Goal: Task Accomplishment & Management: Manage account settings

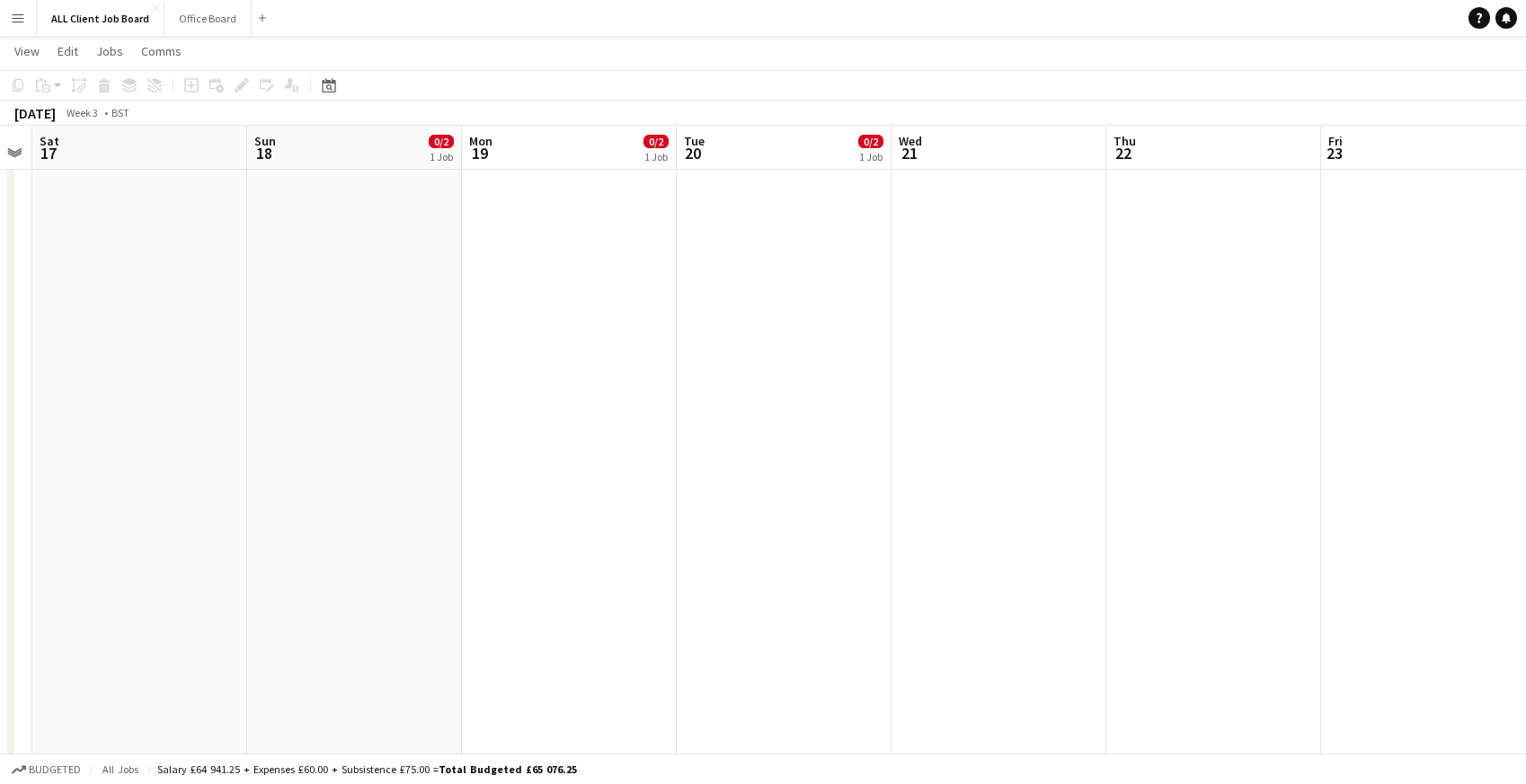
scroll to position [0, 605]
click at [411, 233] on app-date-cell at bounding box center [361, 691] width 215 height 4479
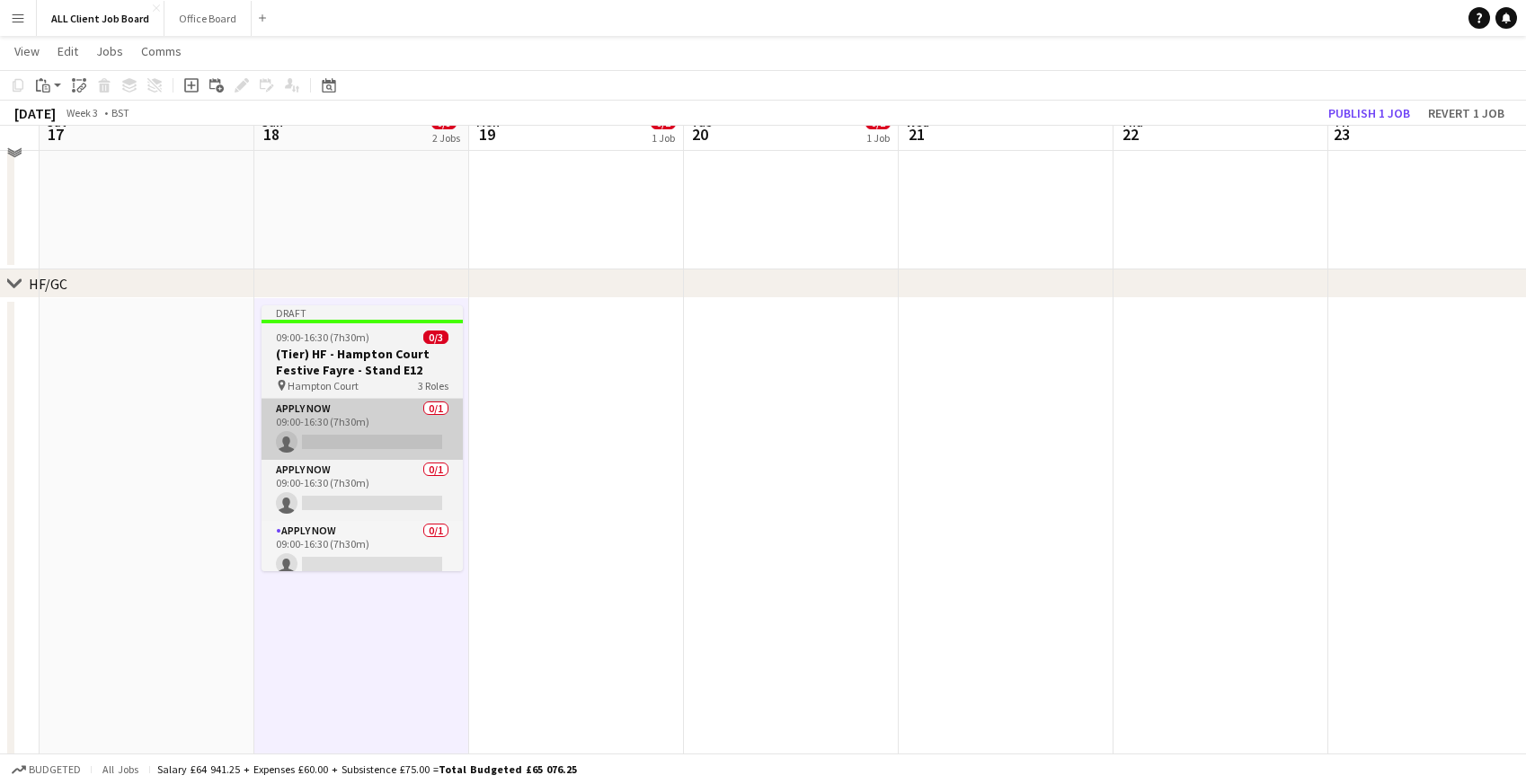
scroll to position [1574, 0]
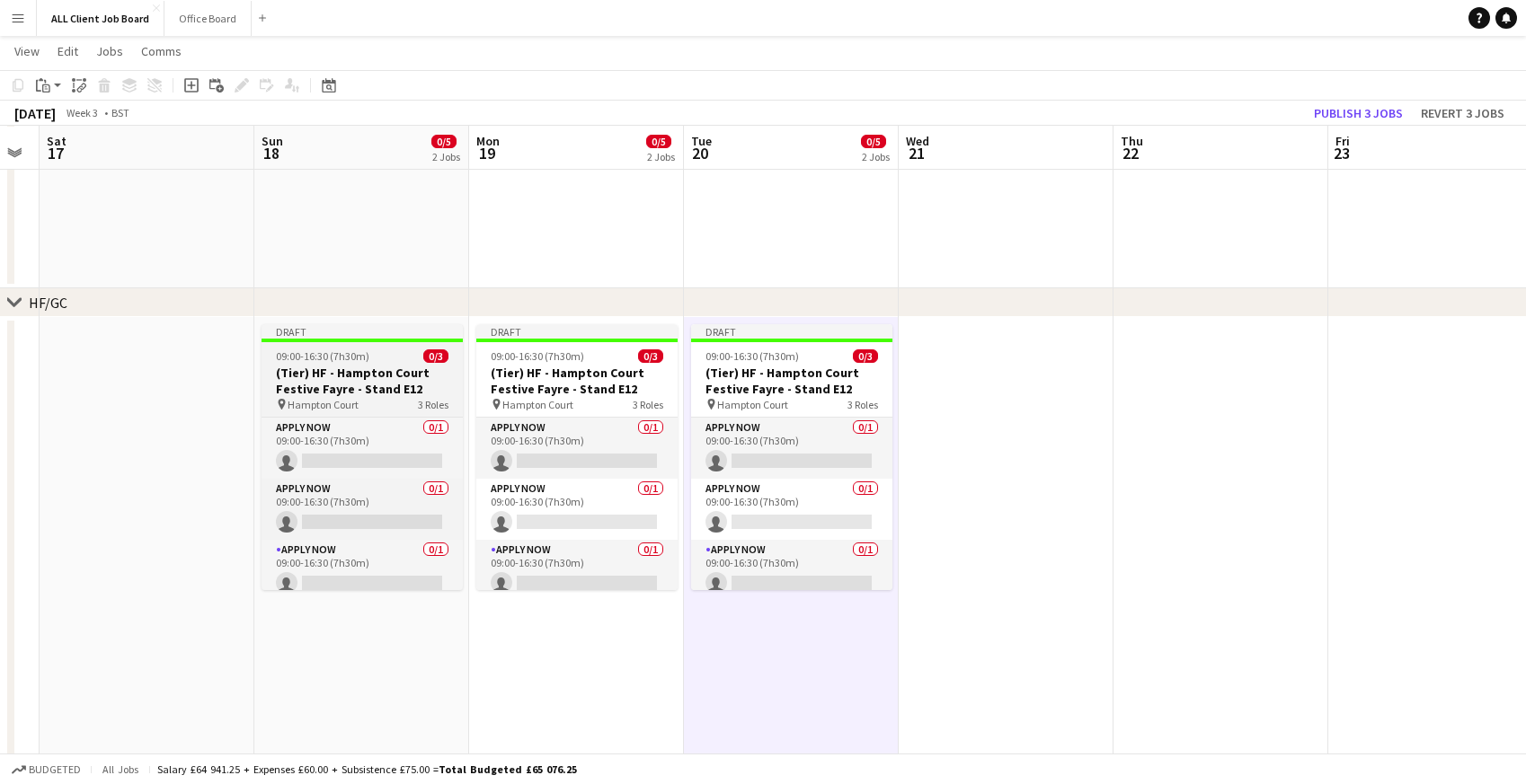
click at [311, 360] on span "09:00-16:30 (7h30m)" at bounding box center [323, 356] width 94 height 13
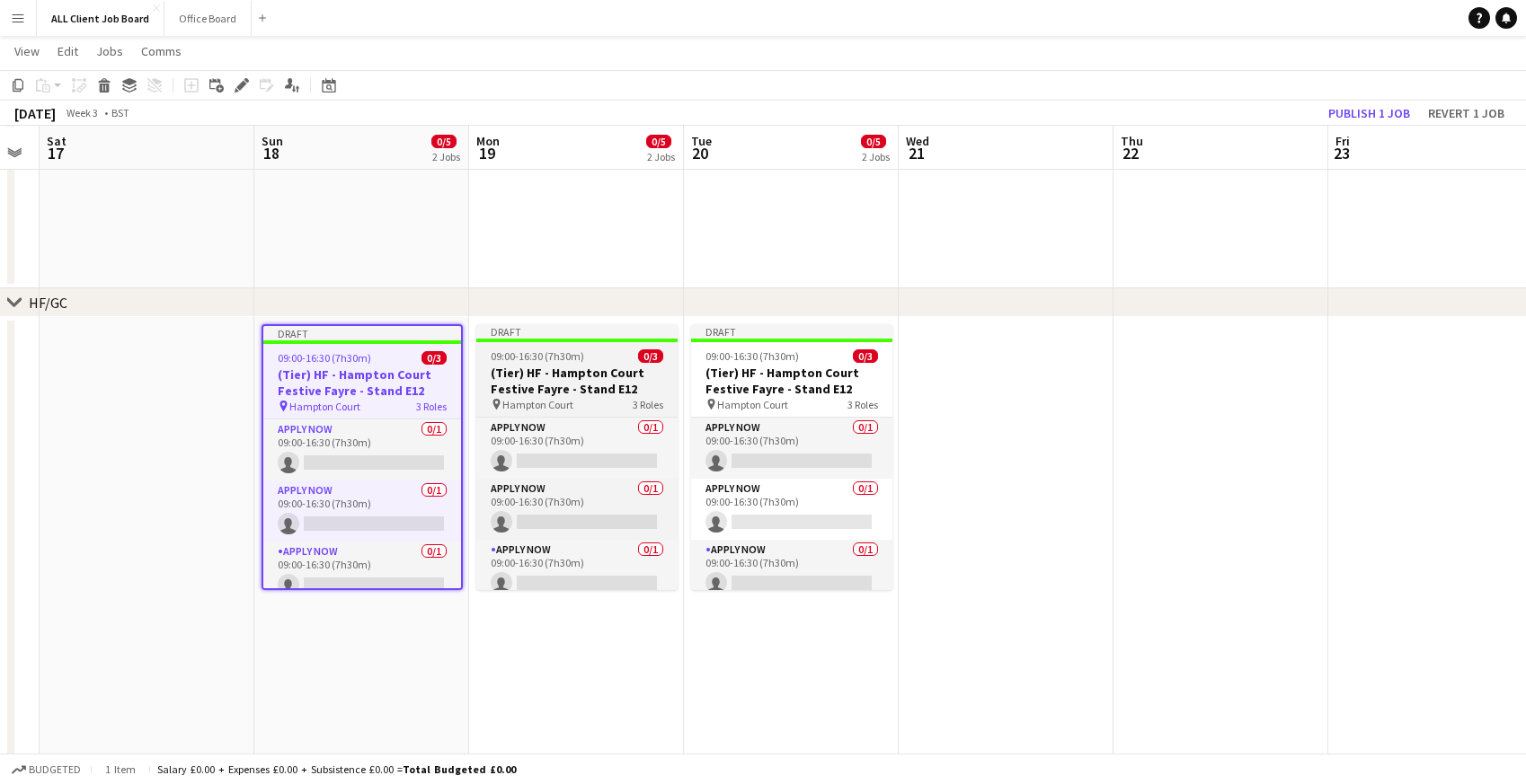
click at [535, 366] on h3 "(Tier) HF - Hampton Court Festive Fayre - Stand E12" at bounding box center [576, 381] width 201 height 32
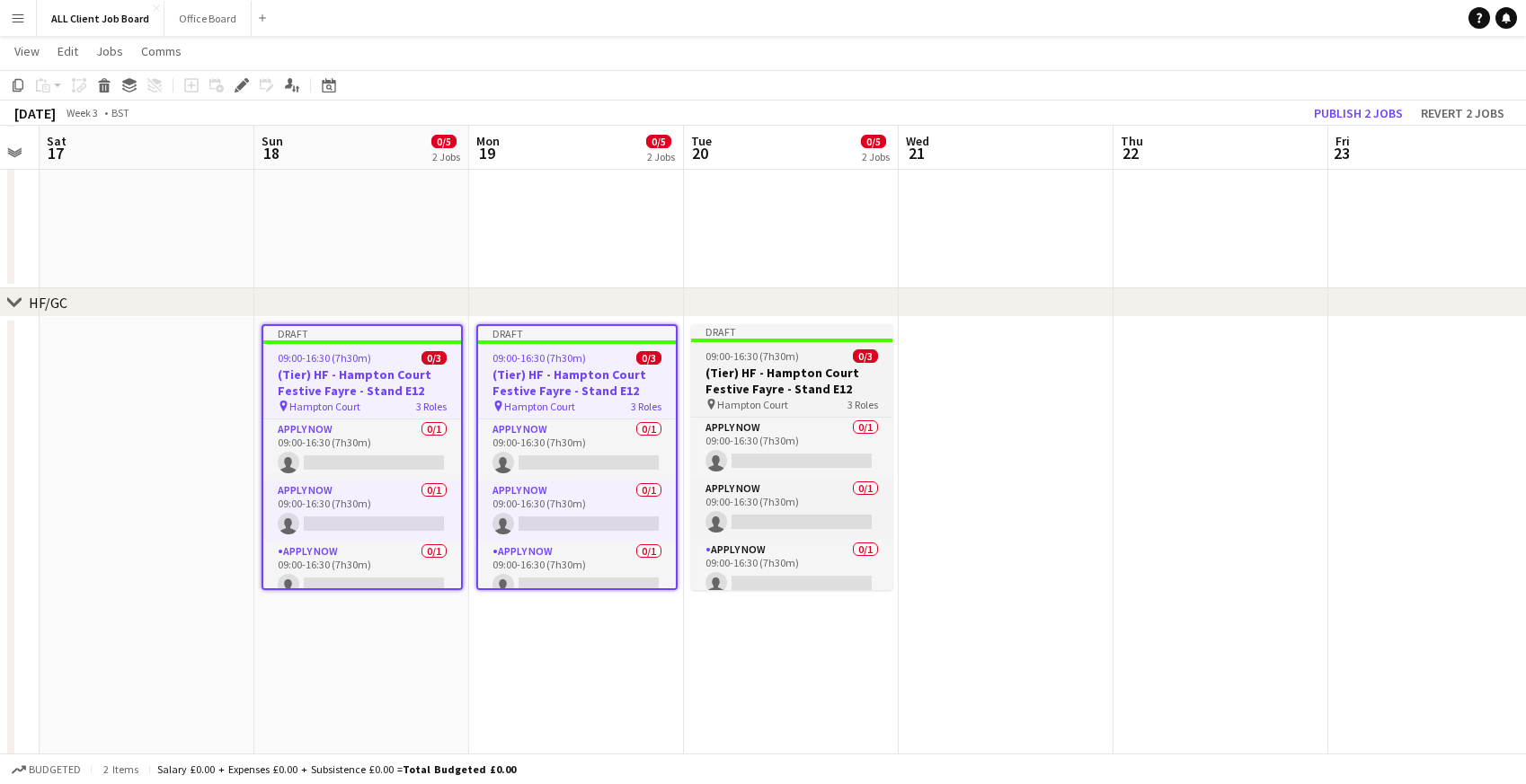
click at [749, 365] on h3 "(Tier) HF - Hampton Court Festive Fayre - Stand E12" at bounding box center [791, 381] width 201 height 32
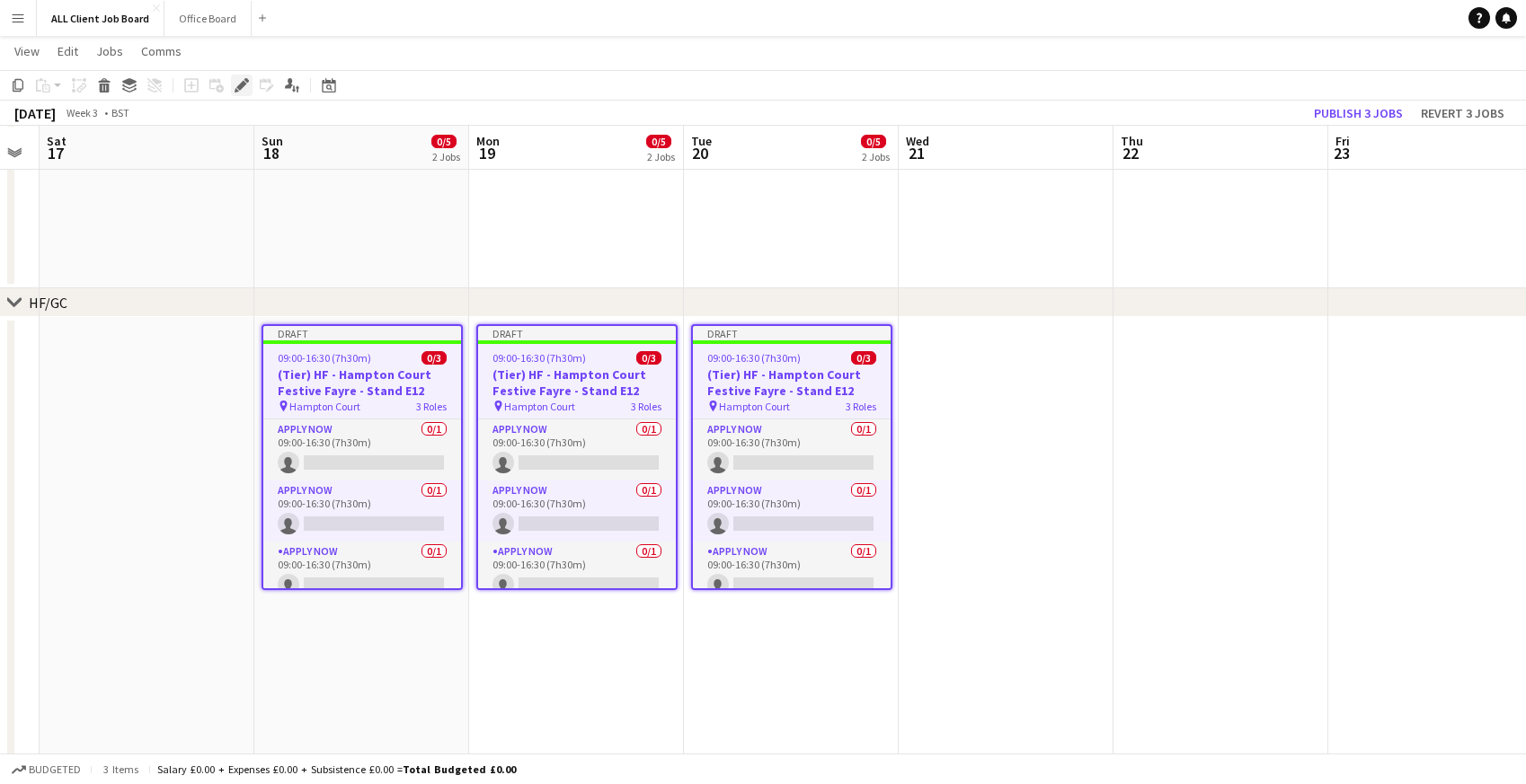
click at [240, 88] on icon at bounding box center [241, 86] width 10 height 10
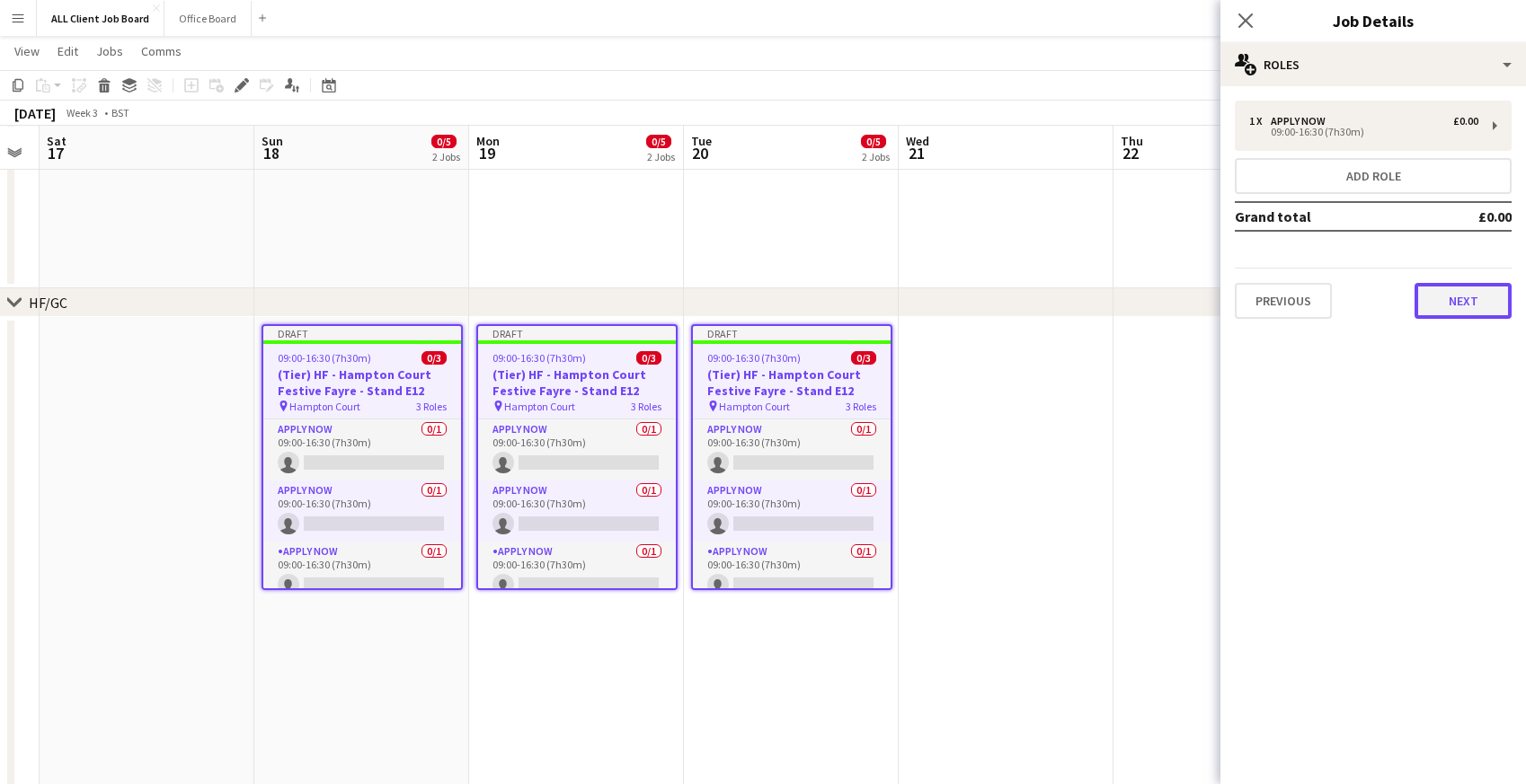
click at [1457, 305] on button "Next" at bounding box center [1463, 301] width 97 height 36
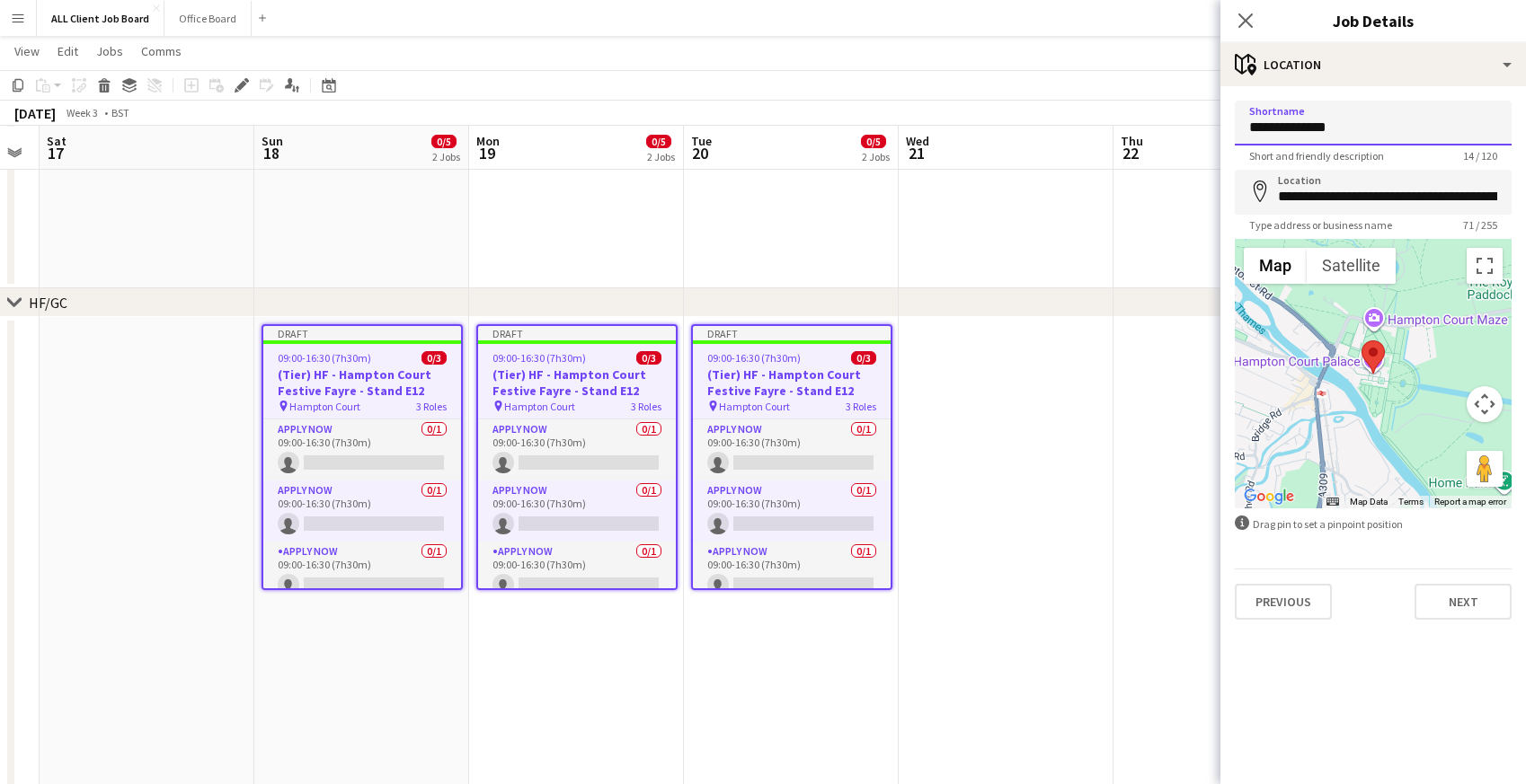
drag, startPoint x: 1355, startPoint y: 125, endPoint x: 1158, endPoint y: 118, distance: 197.1
type input "**********"
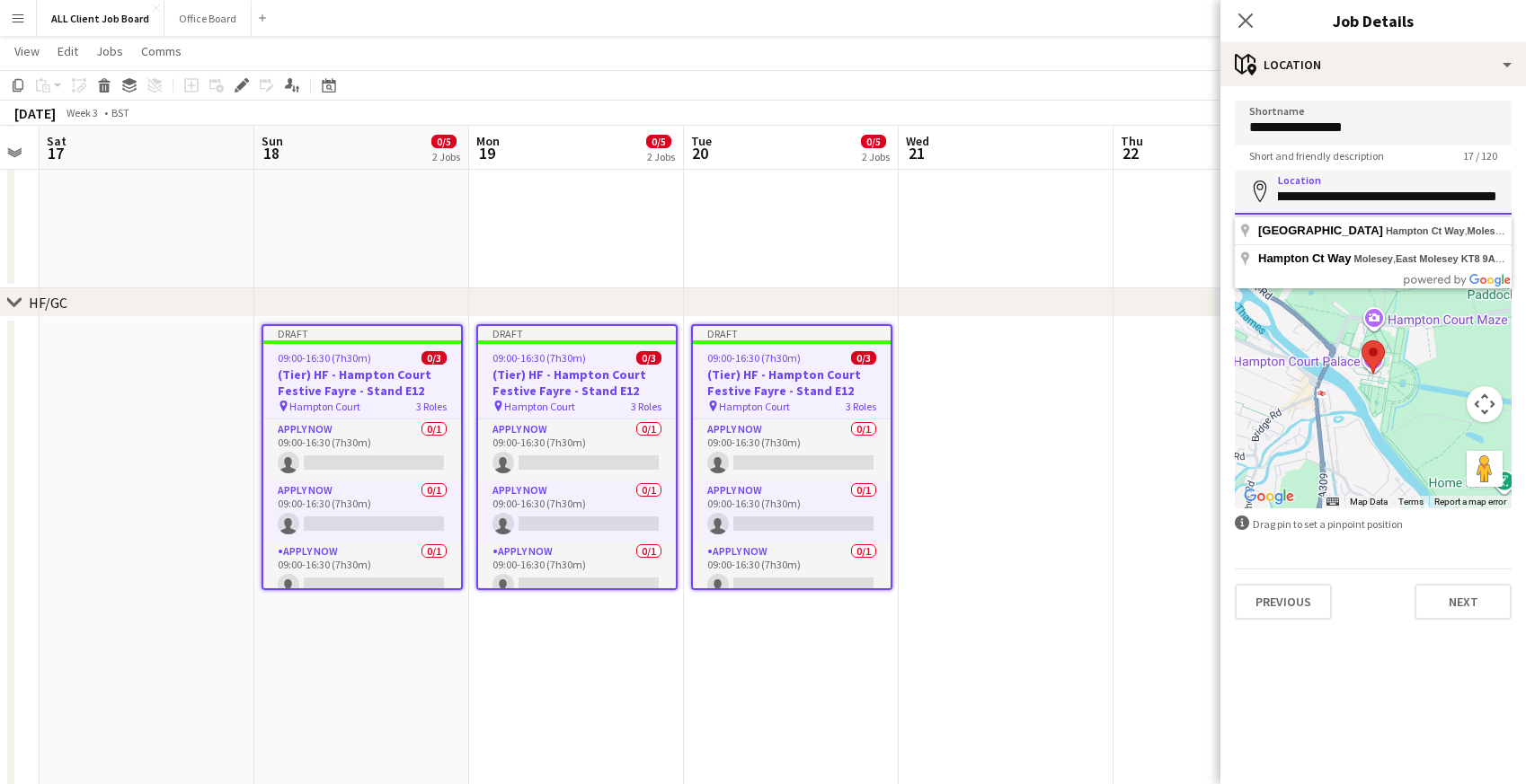
scroll to position [0, 238]
drag, startPoint x: 1277, startPoint y: 198, endPoint x: 1536, endPoint y: 214, distance: 259.5
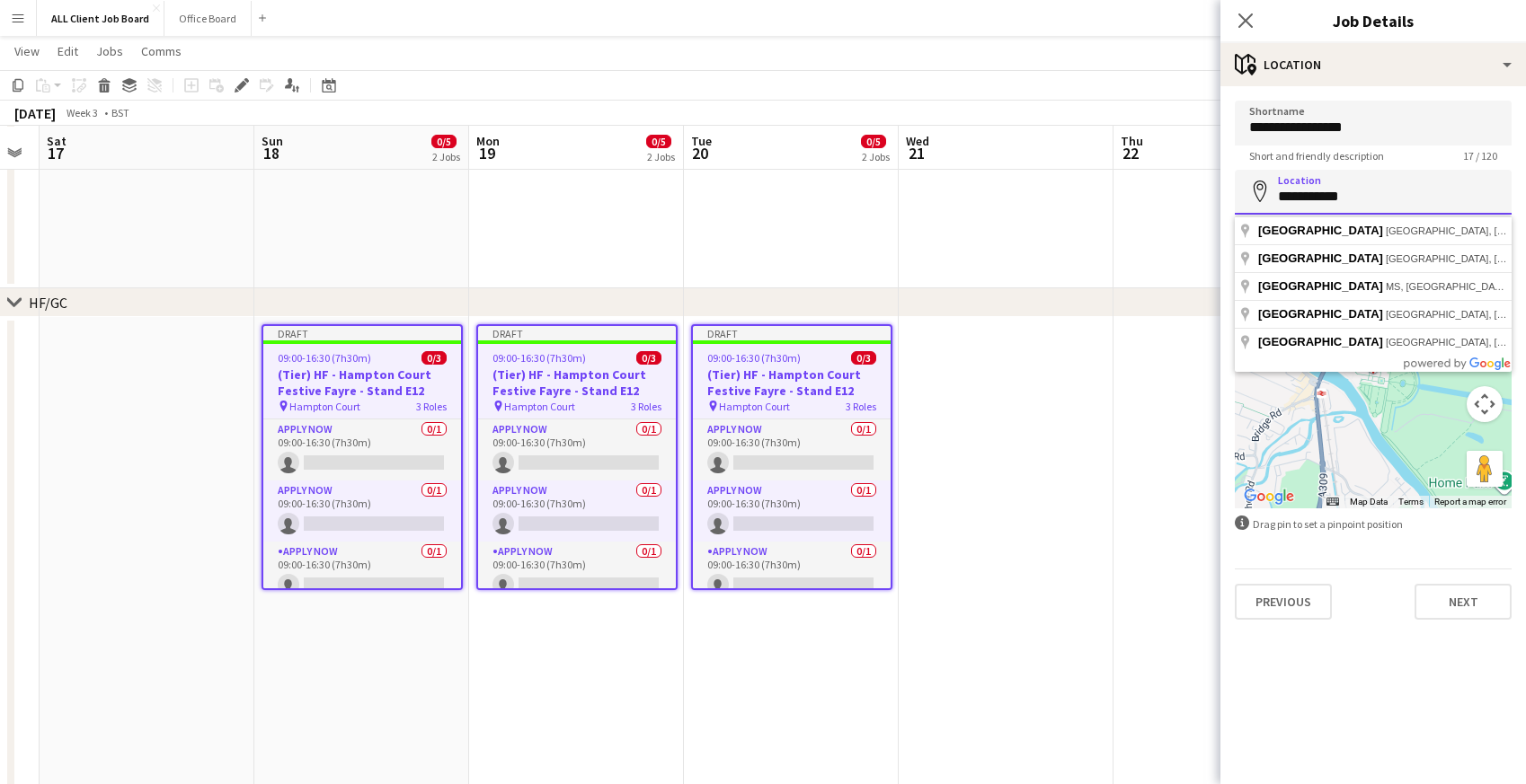
click button "Next" at bounding box center [1463, 602] width 97 height 36
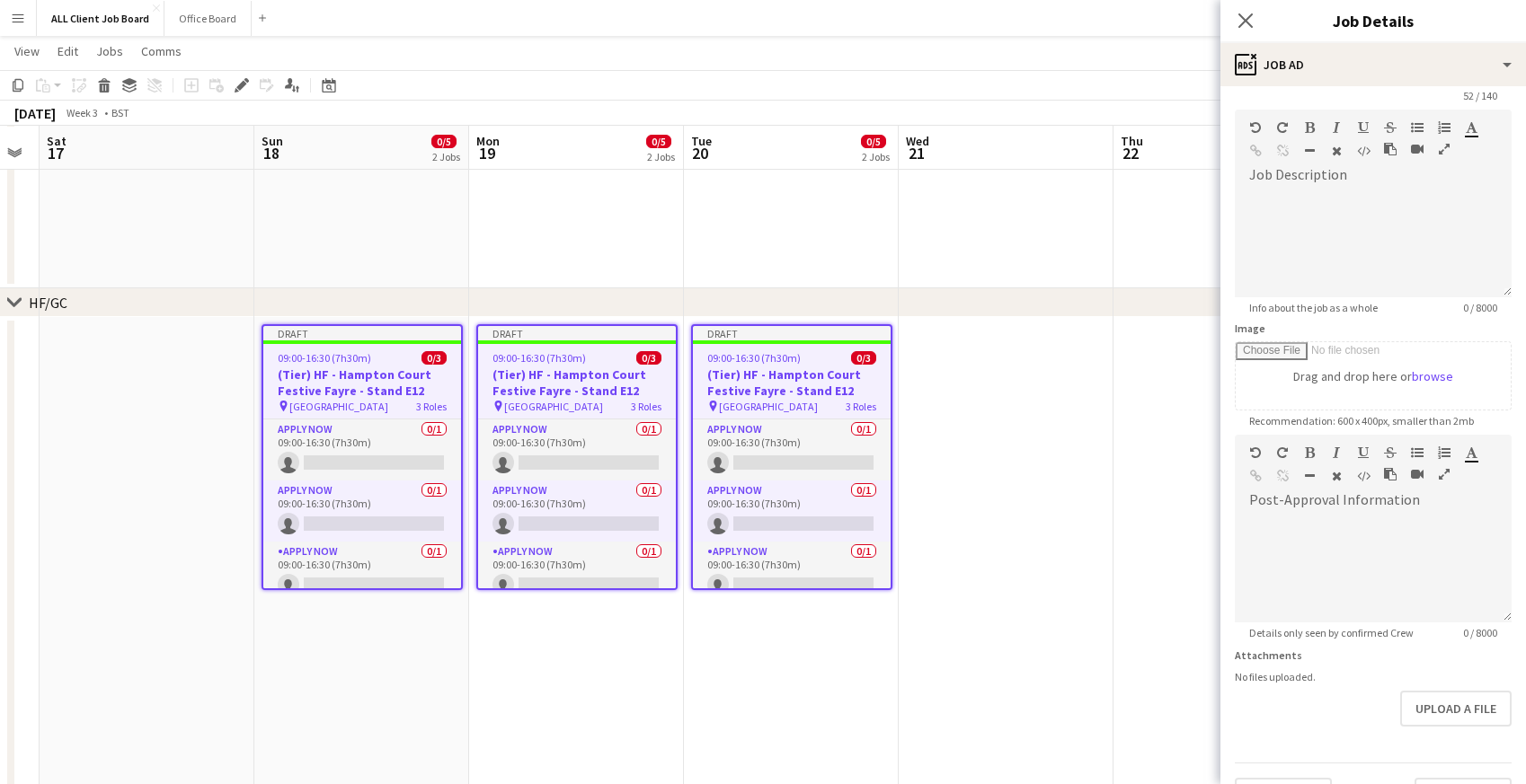
scroll to position [103, 0]
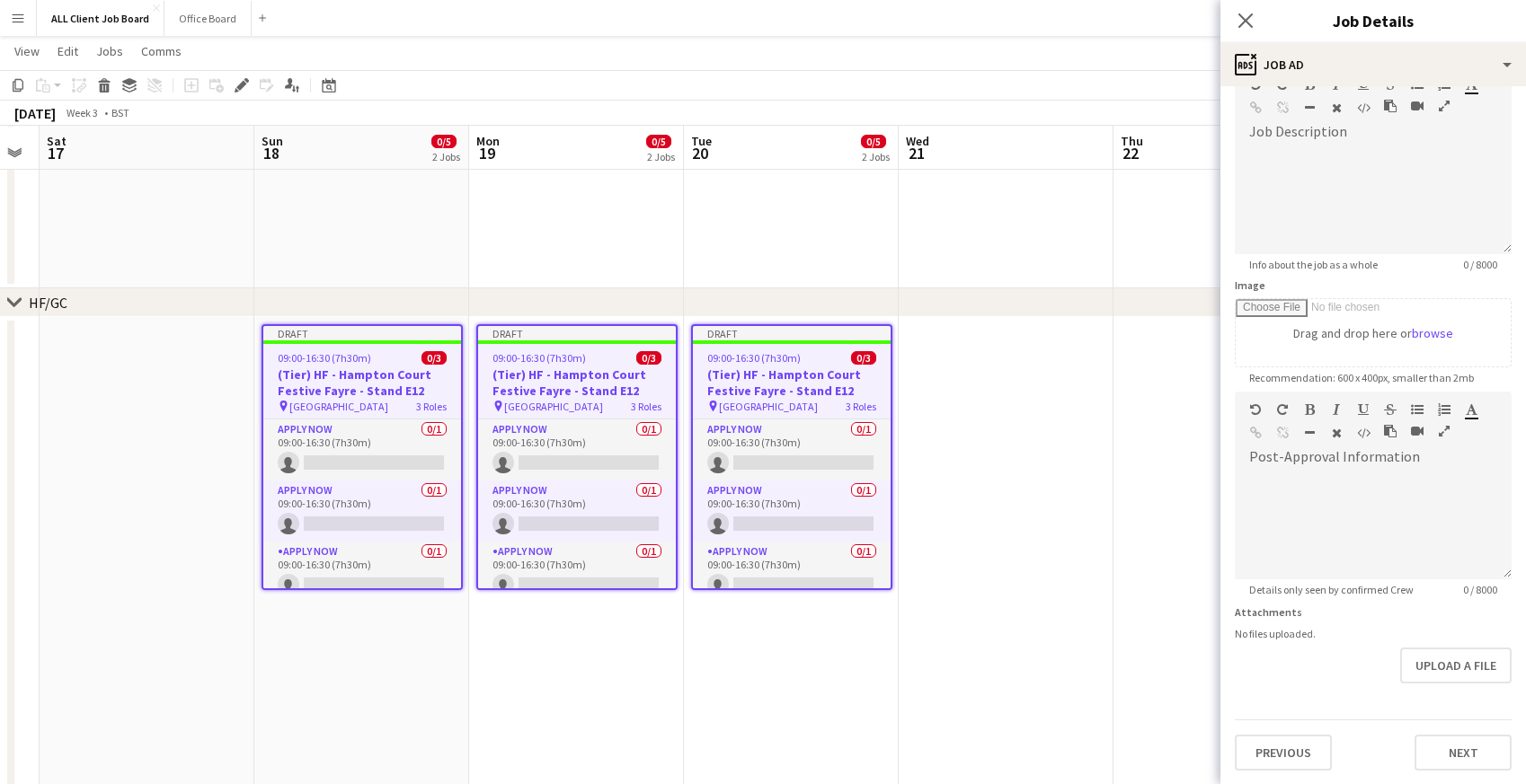
click at [1285, 770] on div "**********" at bounding box center [1373, 383] width 305 height 802
click at [1283, 756] on button "Previous" at bounding box center [1284, 753] width 97 height 36
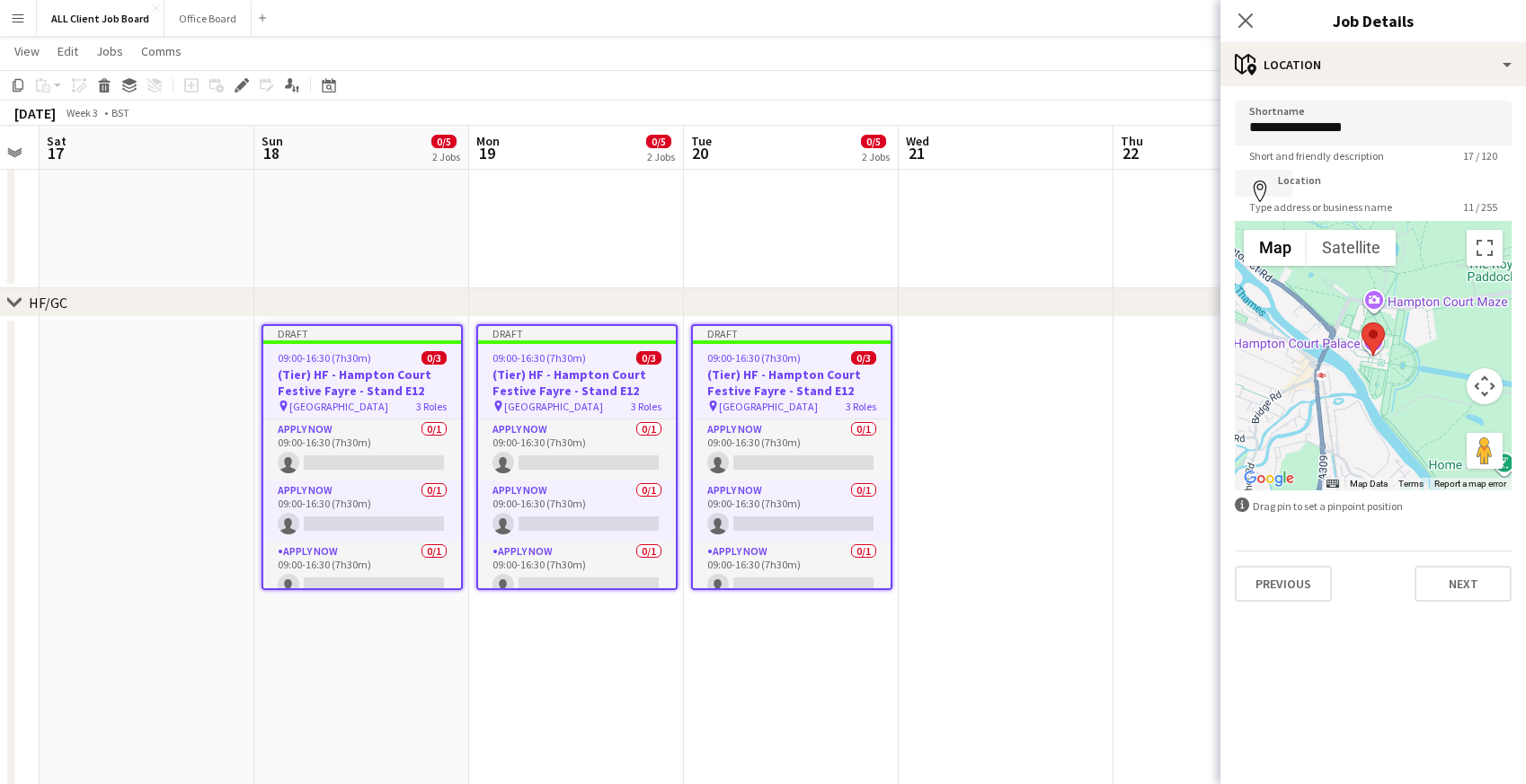
scroll to position [0, 0]
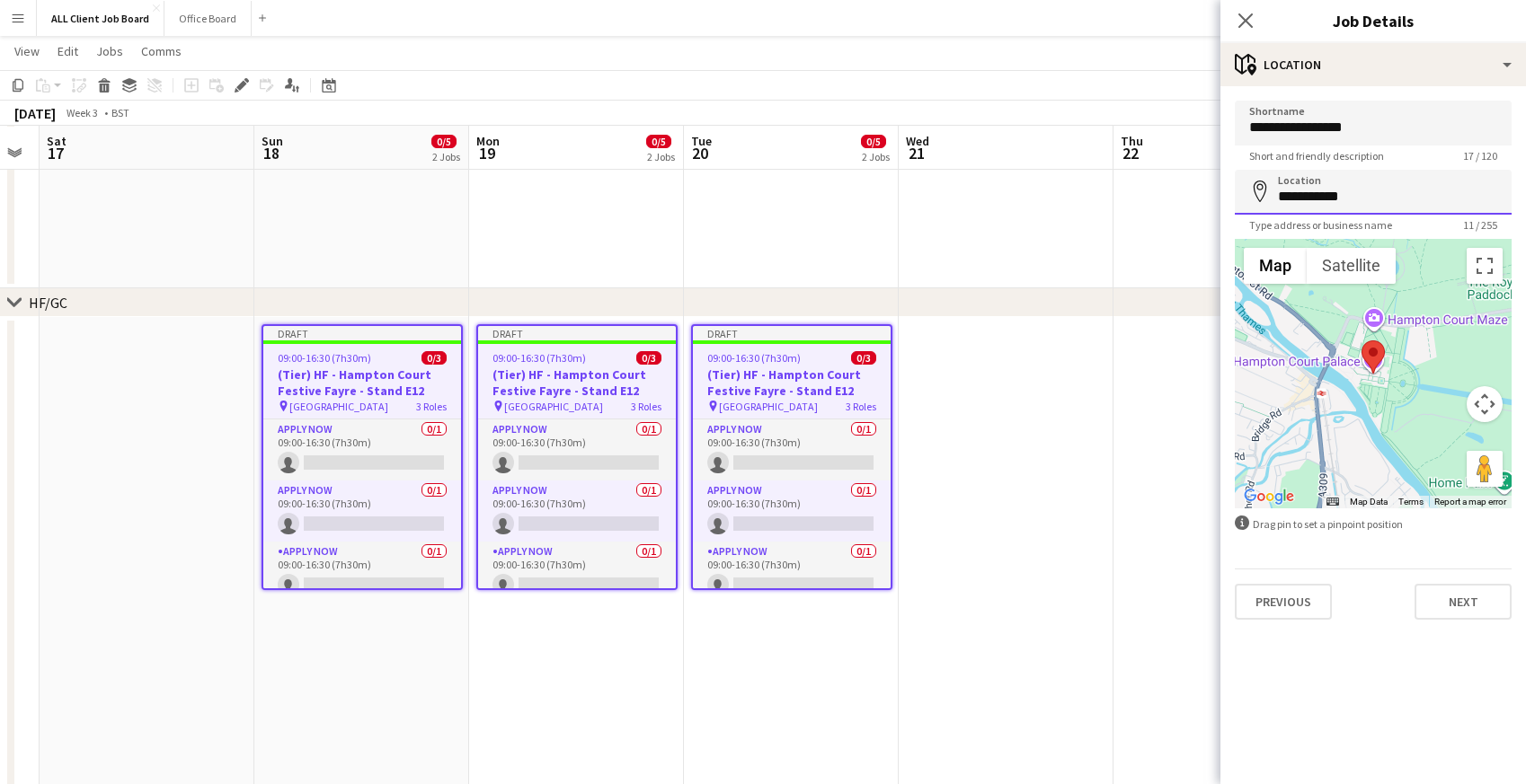
click at [1354, 200] on input "**********" at bounding box center [1373, 192] width 277 height 45
type input "**********"
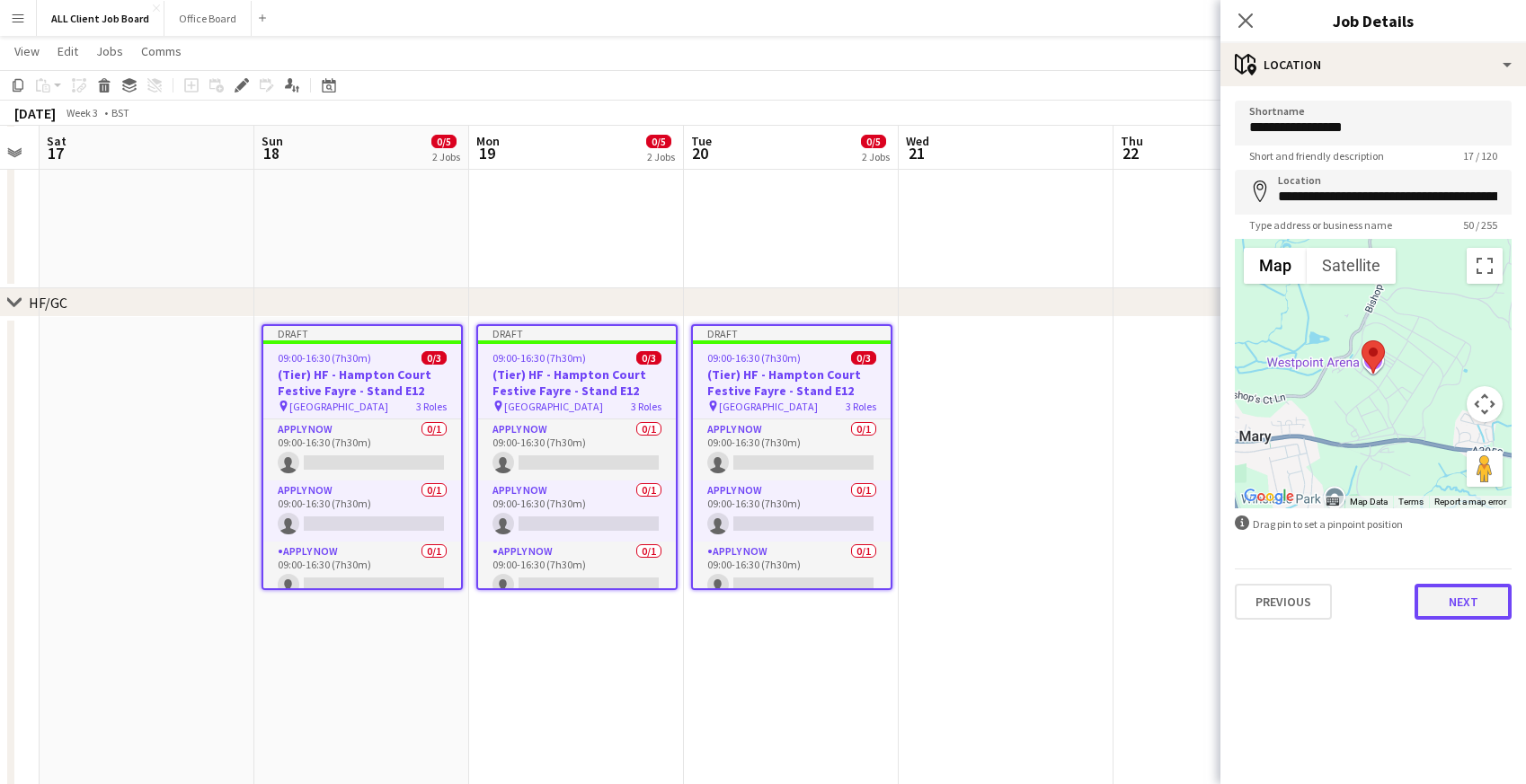
click at [1462, 597] on button "Next" at bounding box center [1463, 602] width 97 height 36
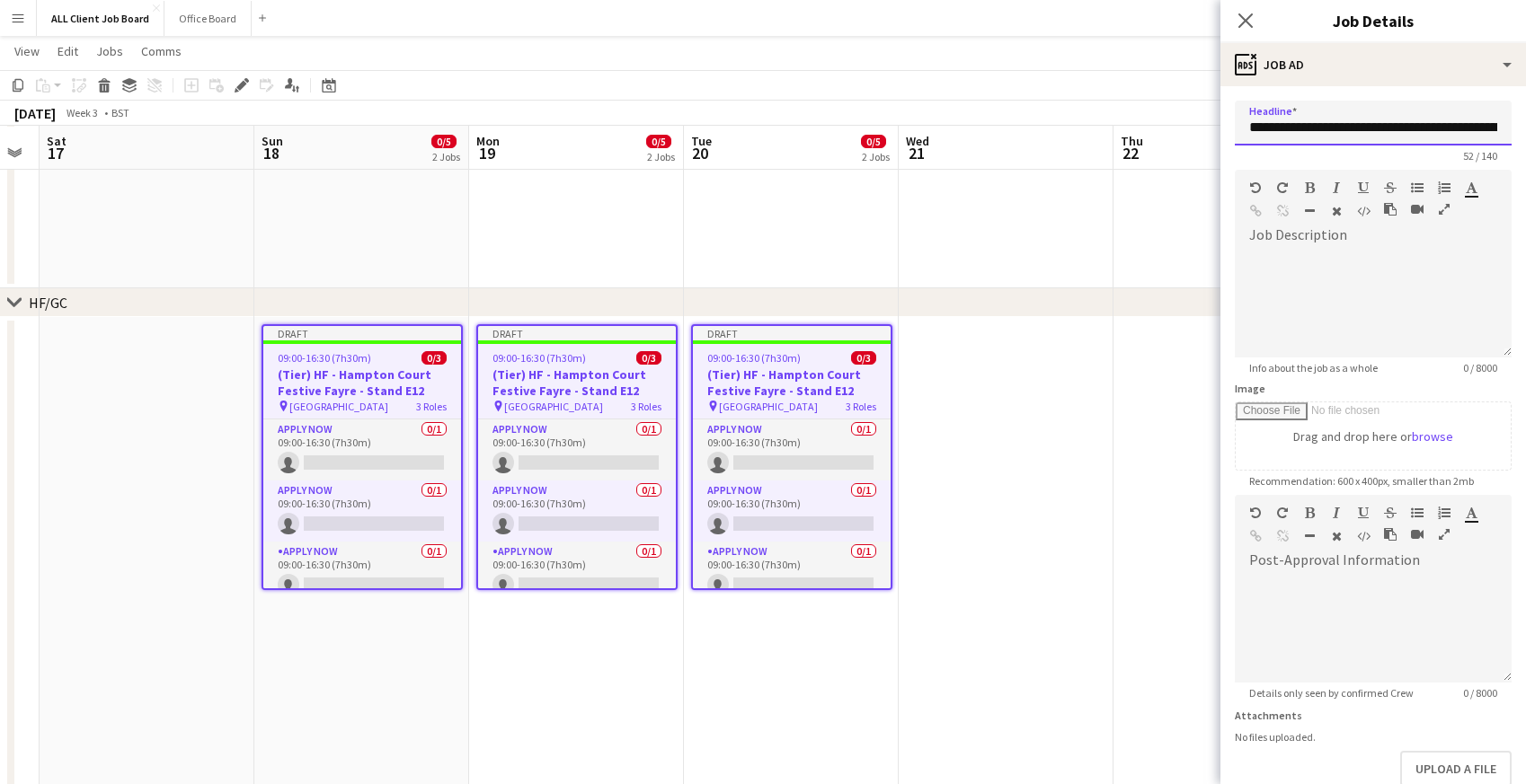
scroll to position [0, 59]
drag, startPoint x: 1316, startPoint y: 124, endPoint x: 1536, endPoint y: 128, distance: 220.0
drag, startPoint x: 1315, startPoint y: 124, endPoint x: 1475, endPoint y: 132, distance: 160.2
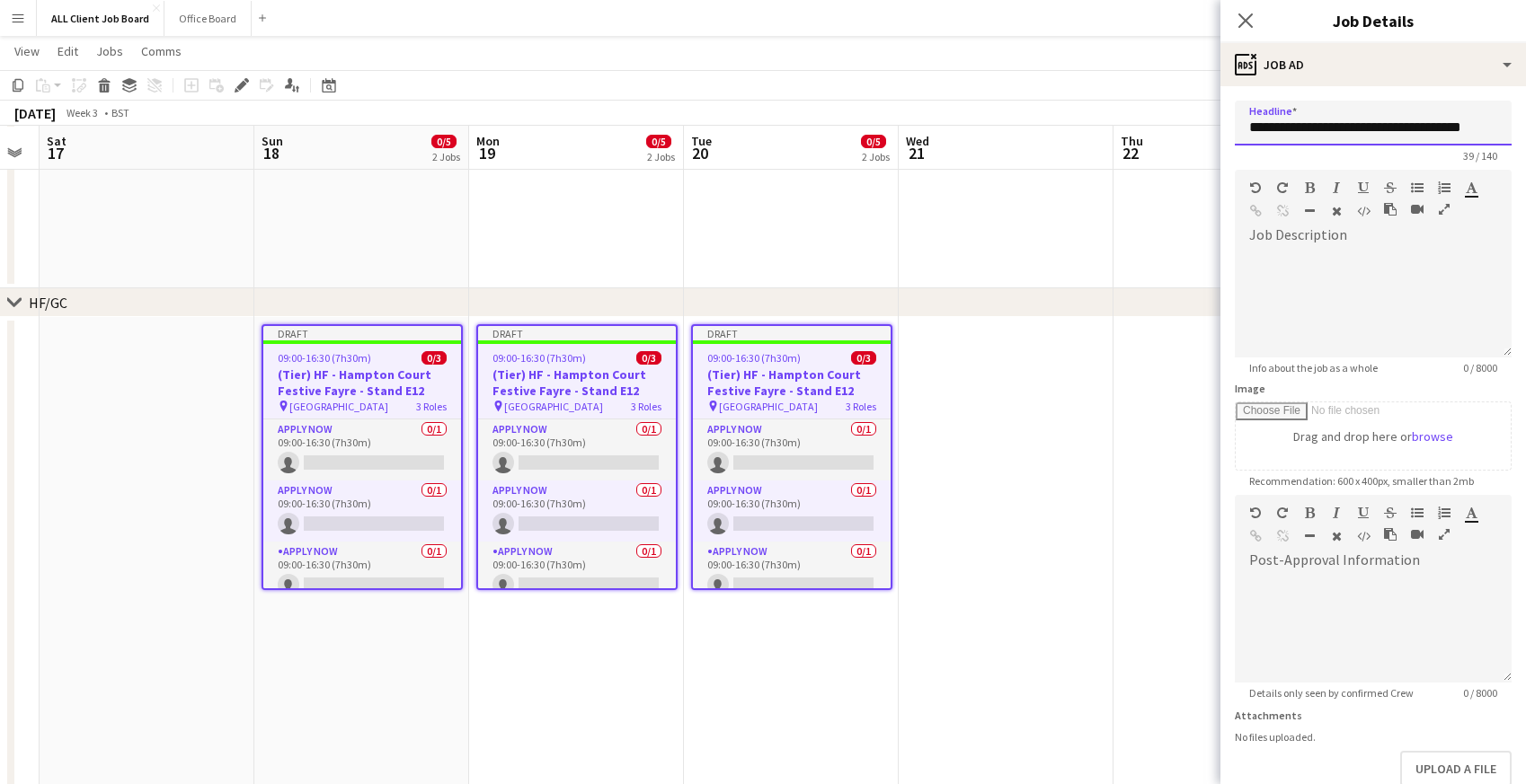
click at [1475, 132] on input "**********" at bounding box center [1373, 122] width 277 height 45
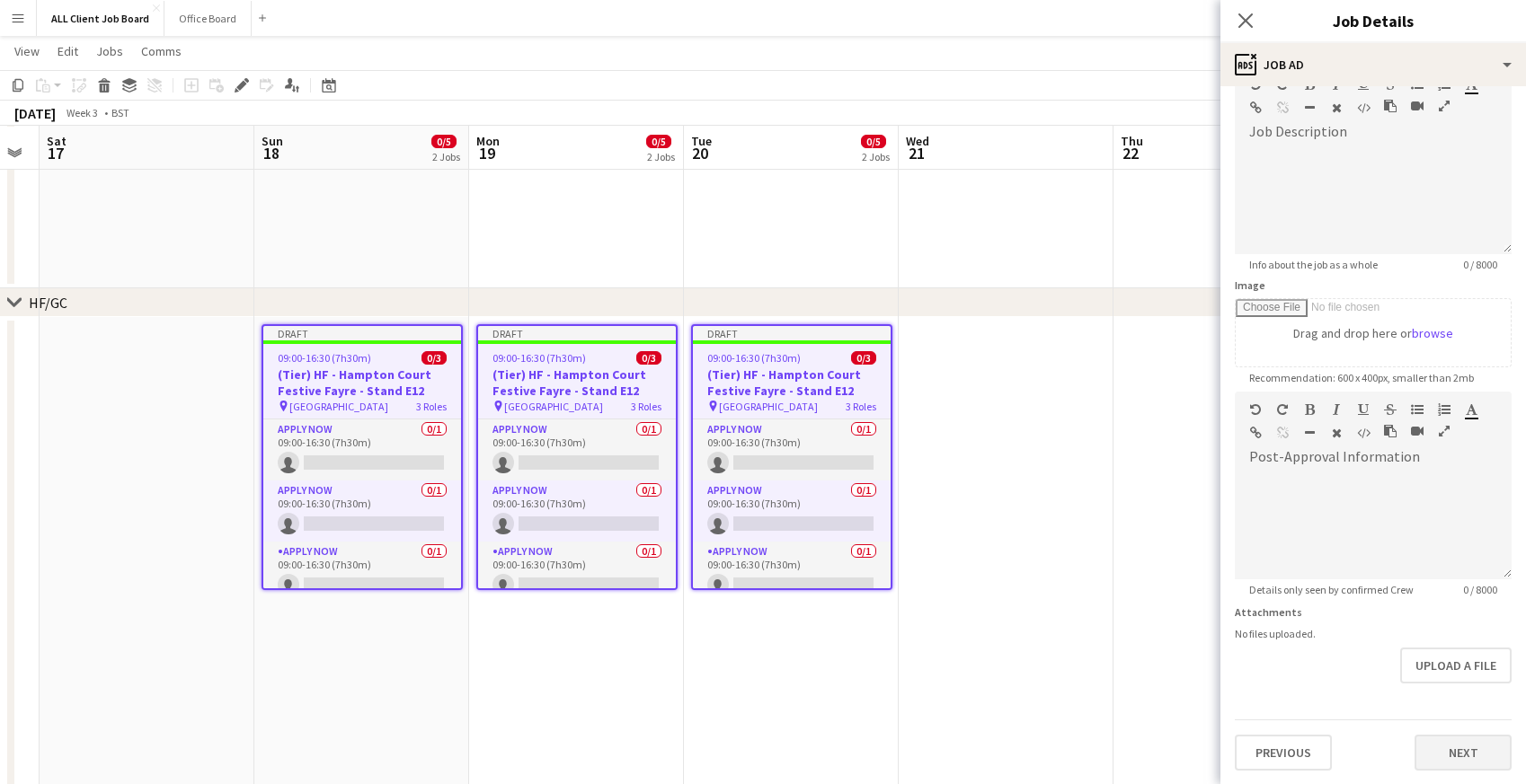
type input "**********"
click at [1449, 760] on button "Next" at bounding box center [1463, 753] width 97 height 36
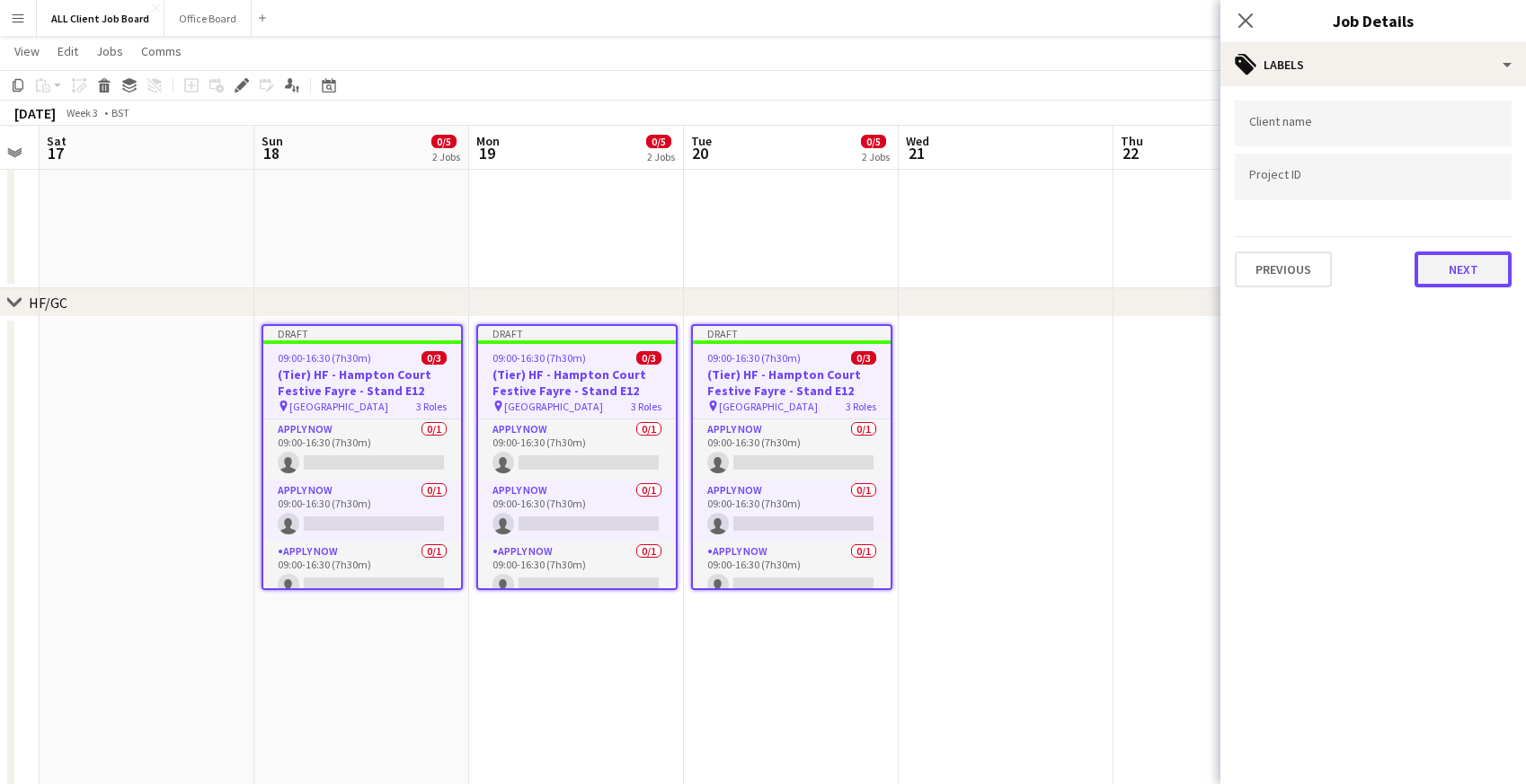
click at [1453, 256] on button "Next" at bounding box center [1463, 270] width 97 height 36
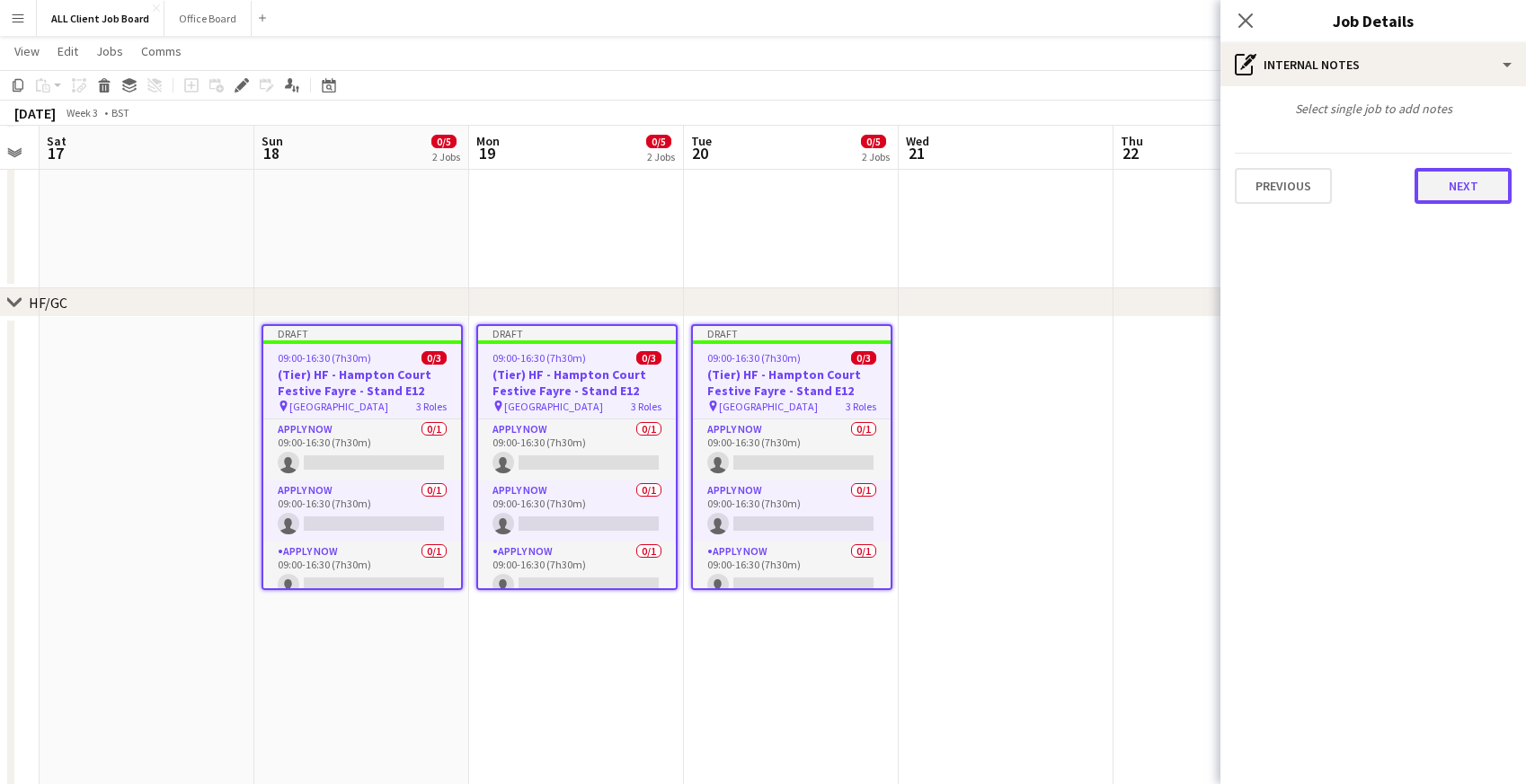
click at [1447, 203] on button "Next" at bounding box center [1463, 186] width 97 height 36
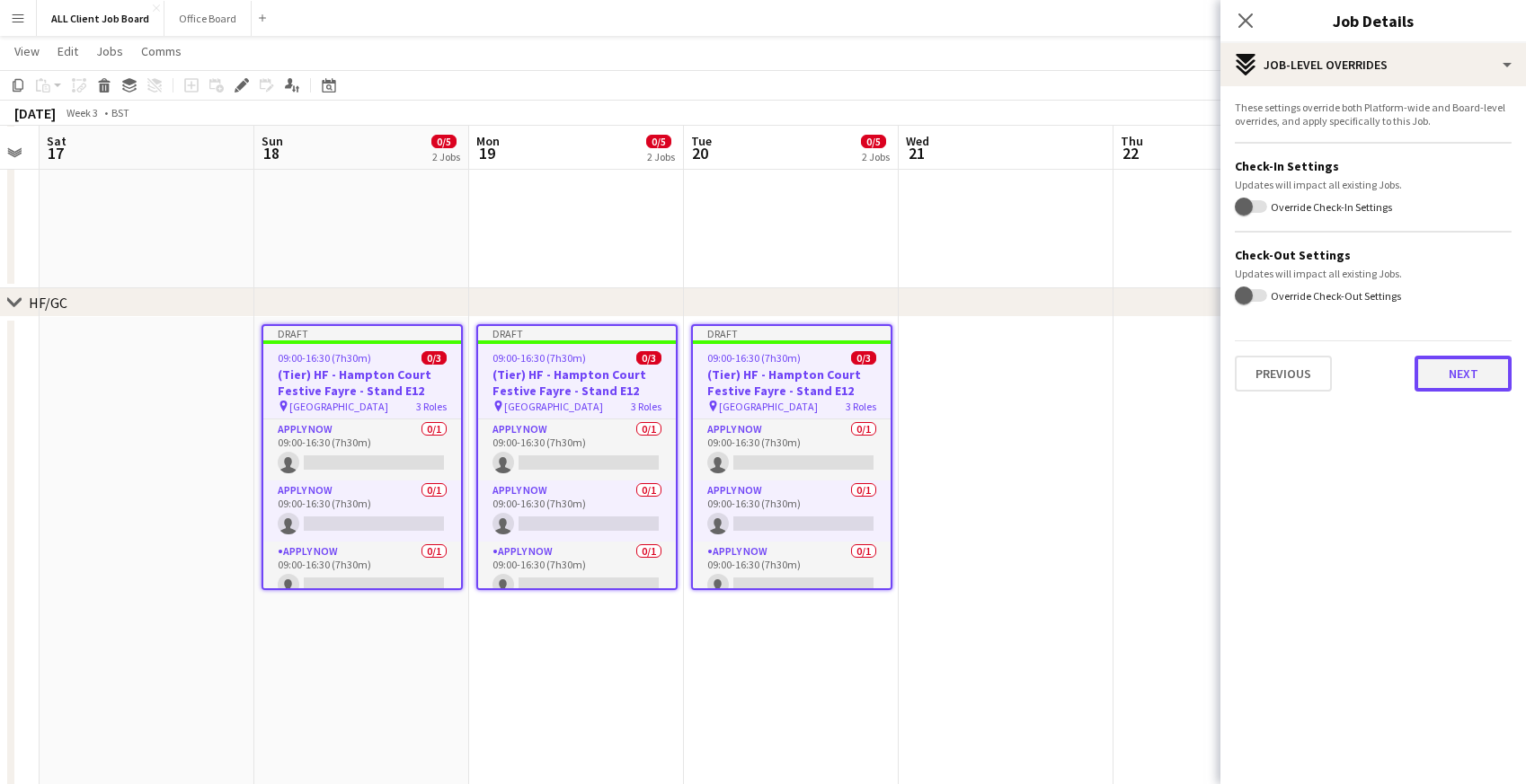
click at [1423, 374] on button "Next" at bounding box center [1463, 374] width 97 height 36
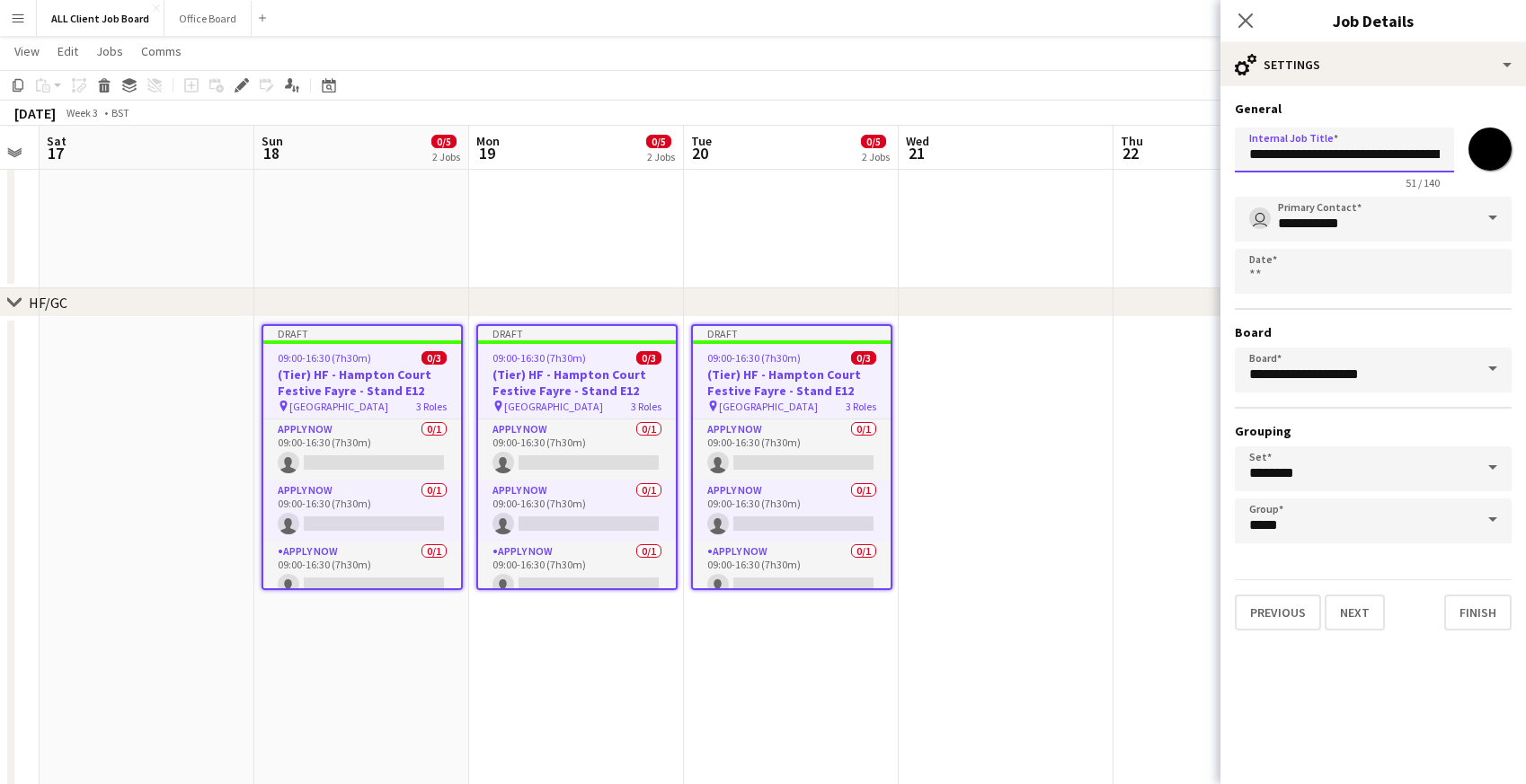
scroll to position [0, 115]
drag, startPoint x: 1313, startPoint y: 153, endPoint x: 1536, endPoint y: 155, distance: 223.0
paste input "text"
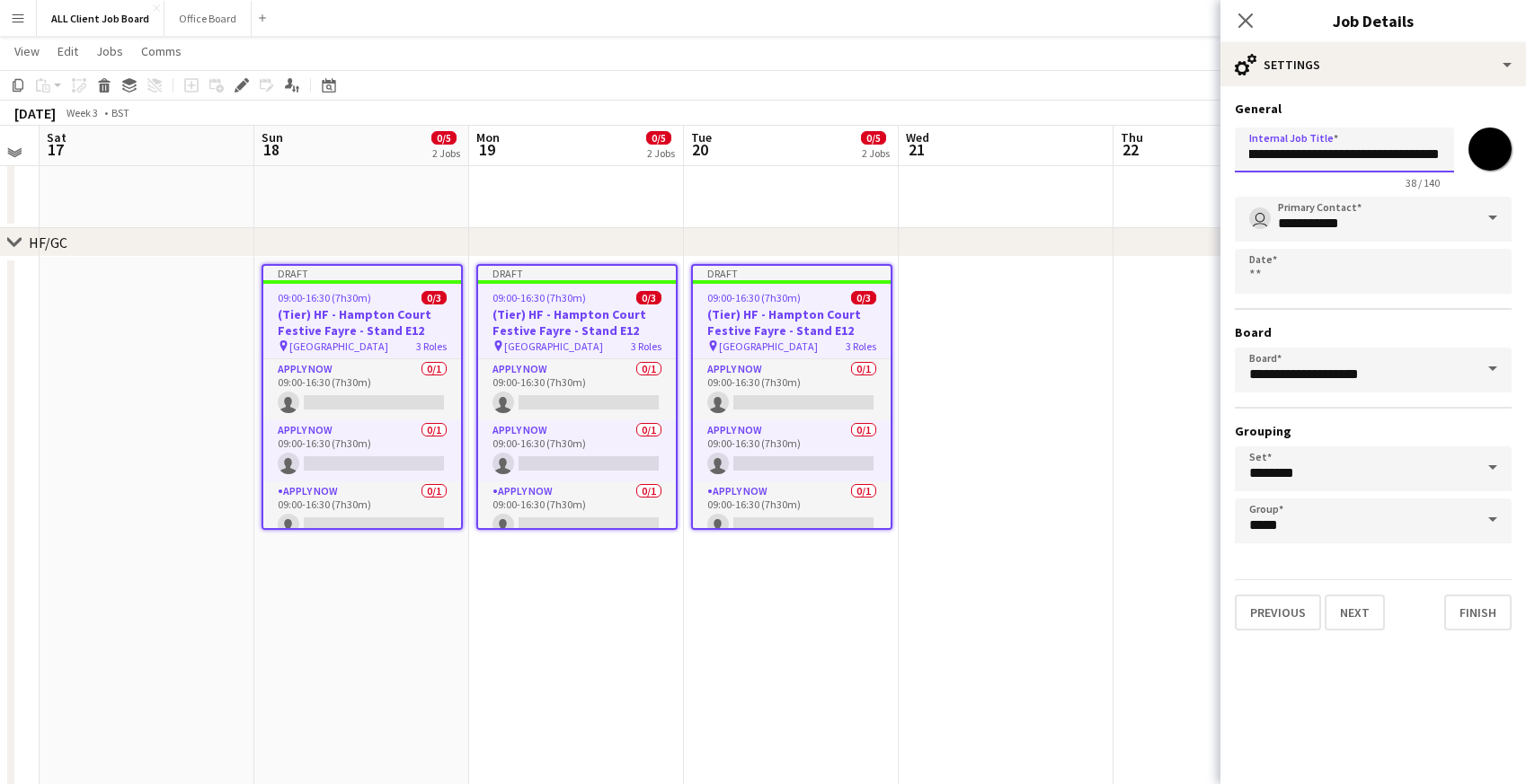
scroll to position [1639, 0]
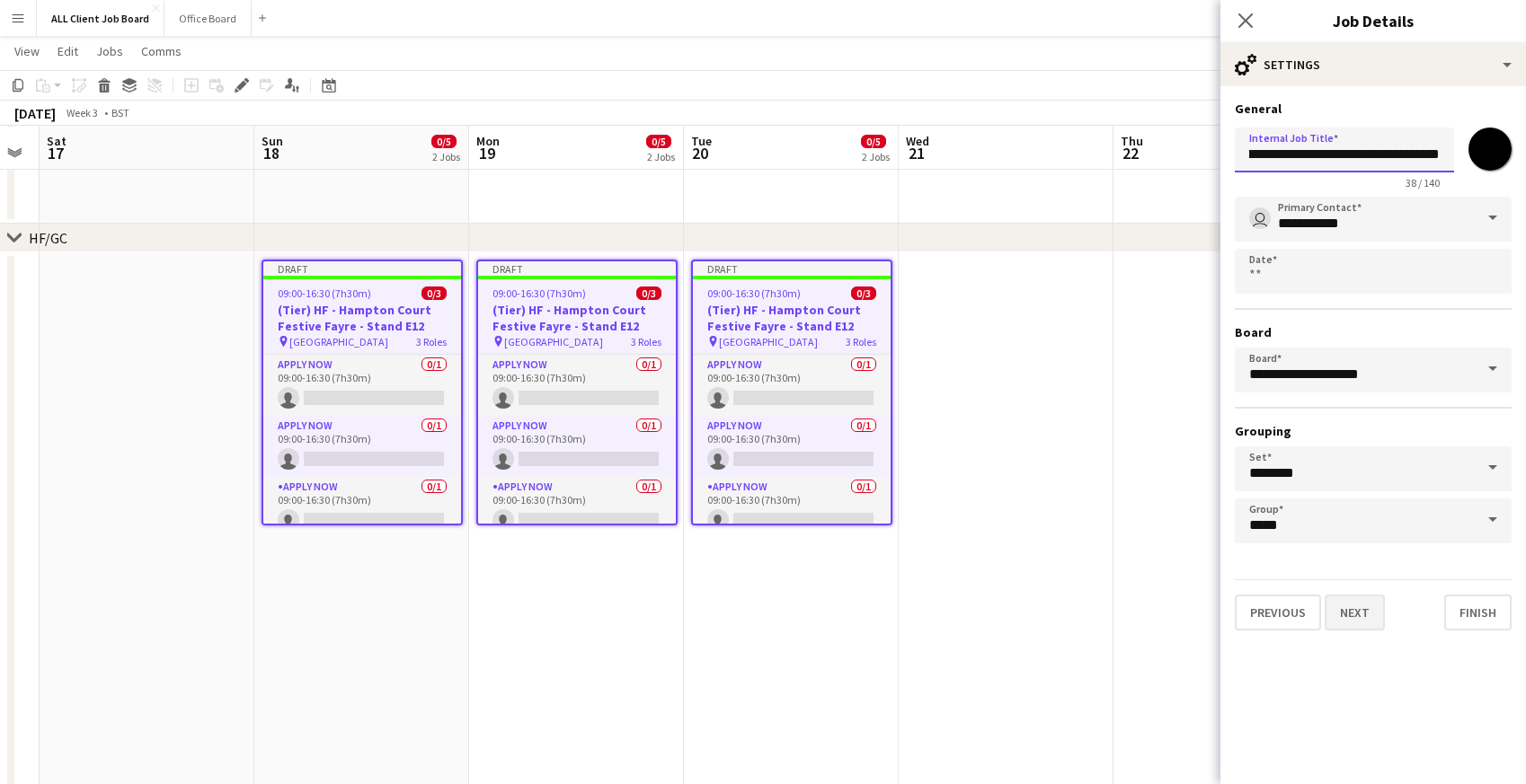
type input "**********"
click at [1366, 614] on button "Next" at bounding box center [1354, 612] width 60 height 36
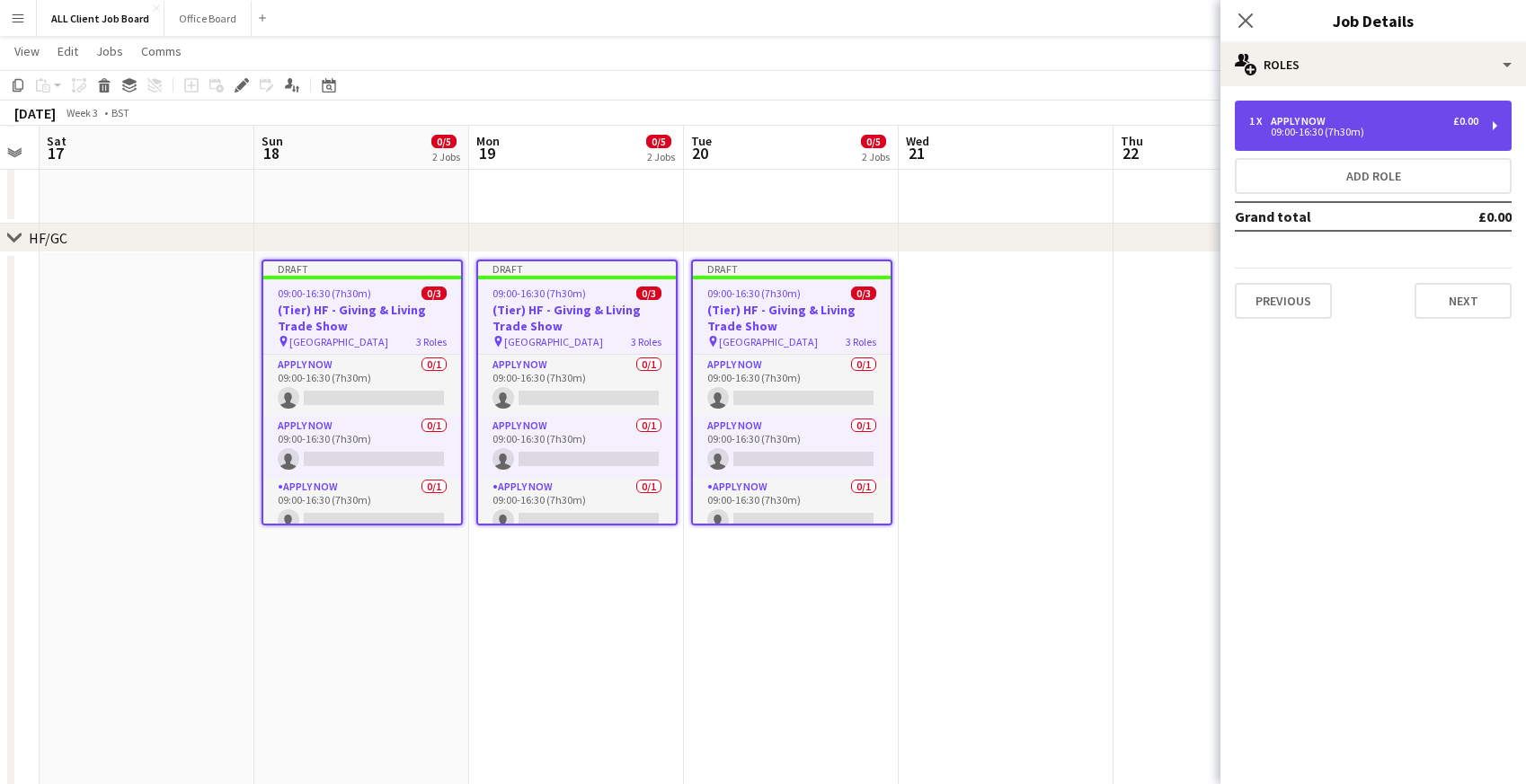
click at [1331, 132] on div "09:00-16:30 (7h30m)" at bounding box center [1364, 132] width 229 height 9
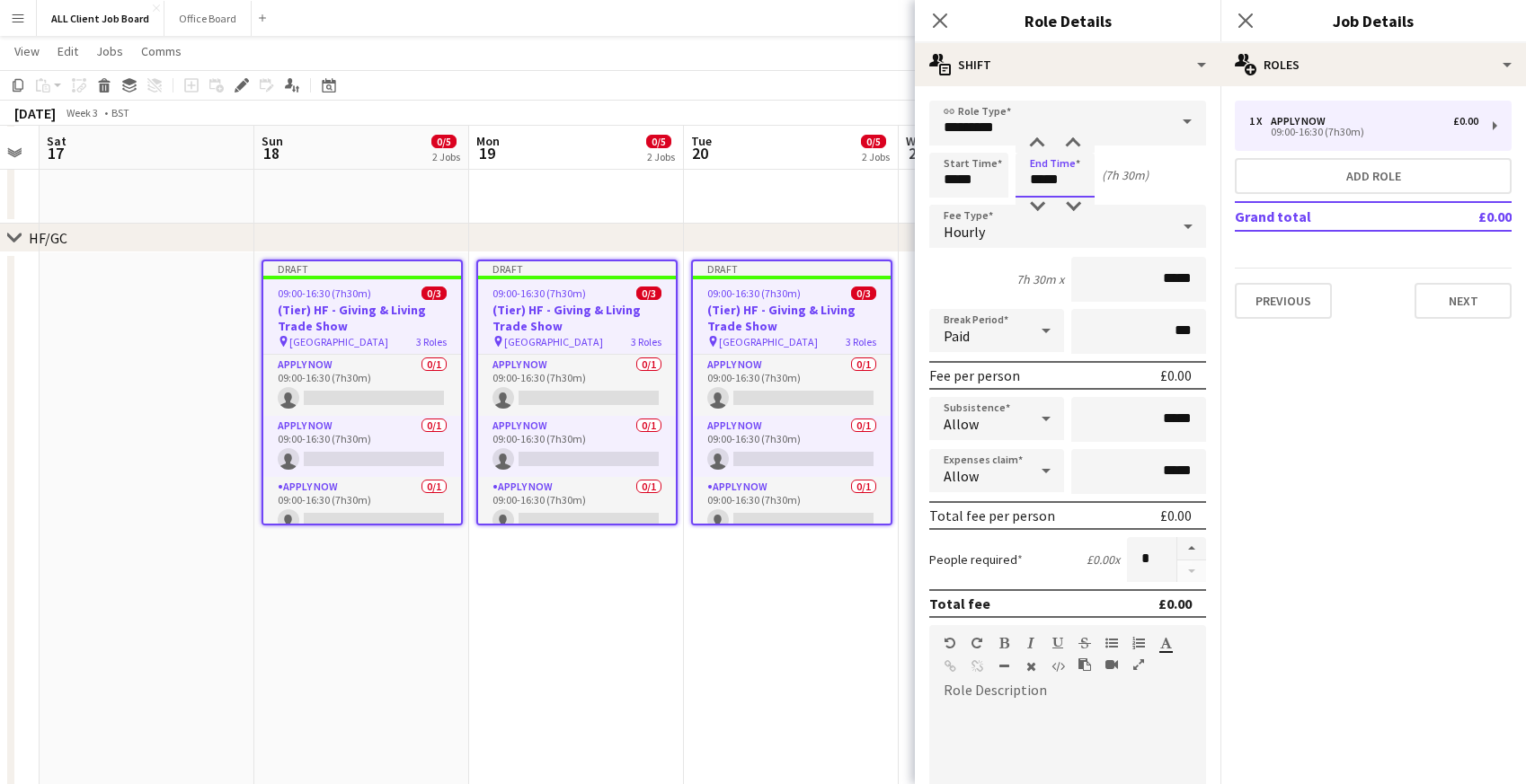
drag, startPoint x: 1067, startPoint y: 180, endPoint x: 997, endPoint y: 180, distance: 70.0
click at [997, 180] on div "Start Time ***** End Time ***** (7h 30m)" at bounding box center [1068, 175] width 277 height 45
type input "*****"
click at [940, 16] on icon "Close pop-in" at bounding box center [940, 20] width 17 height 17
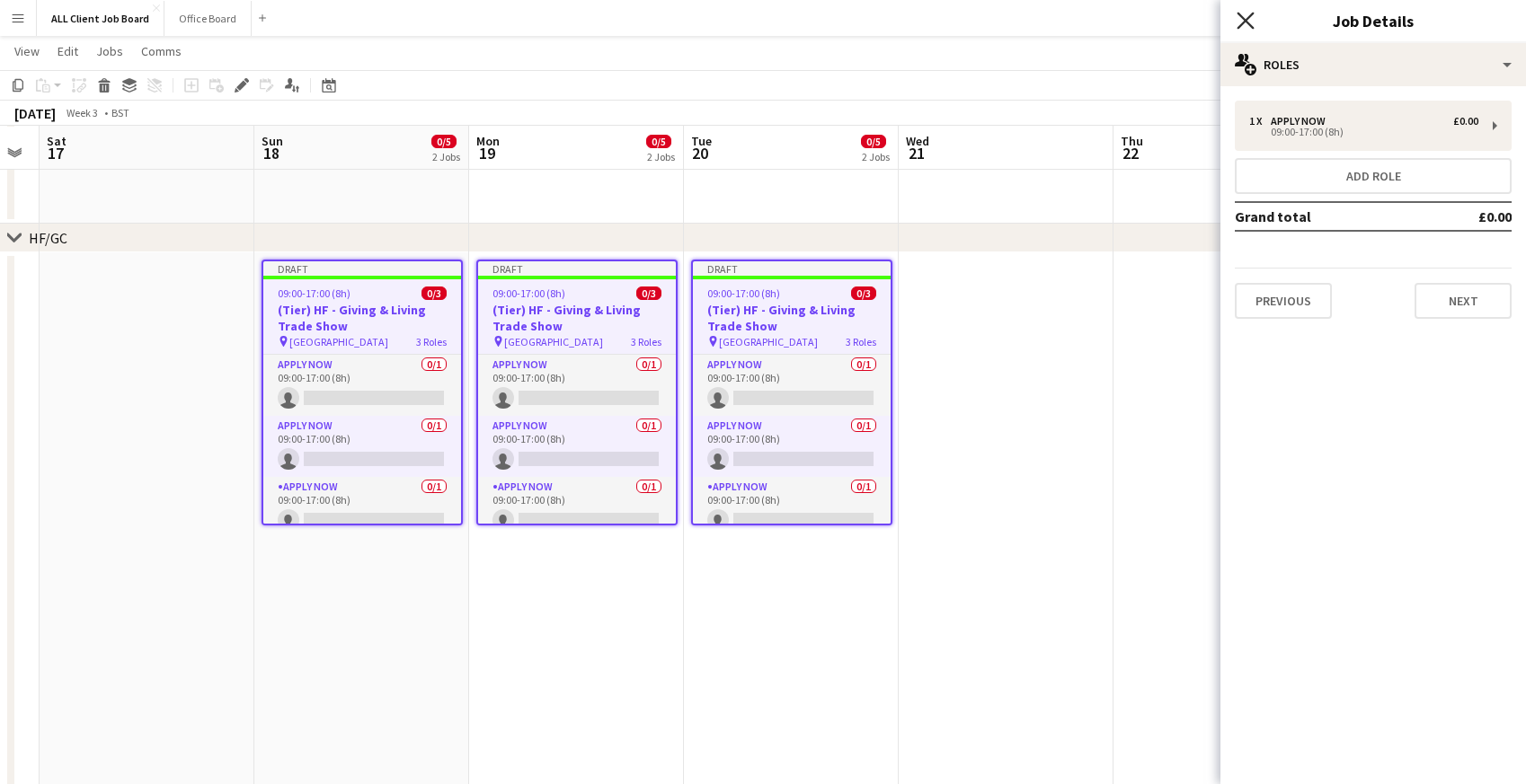
click at [1244, 18] on icon at bounding box center [1245, 20] width 17 height 17
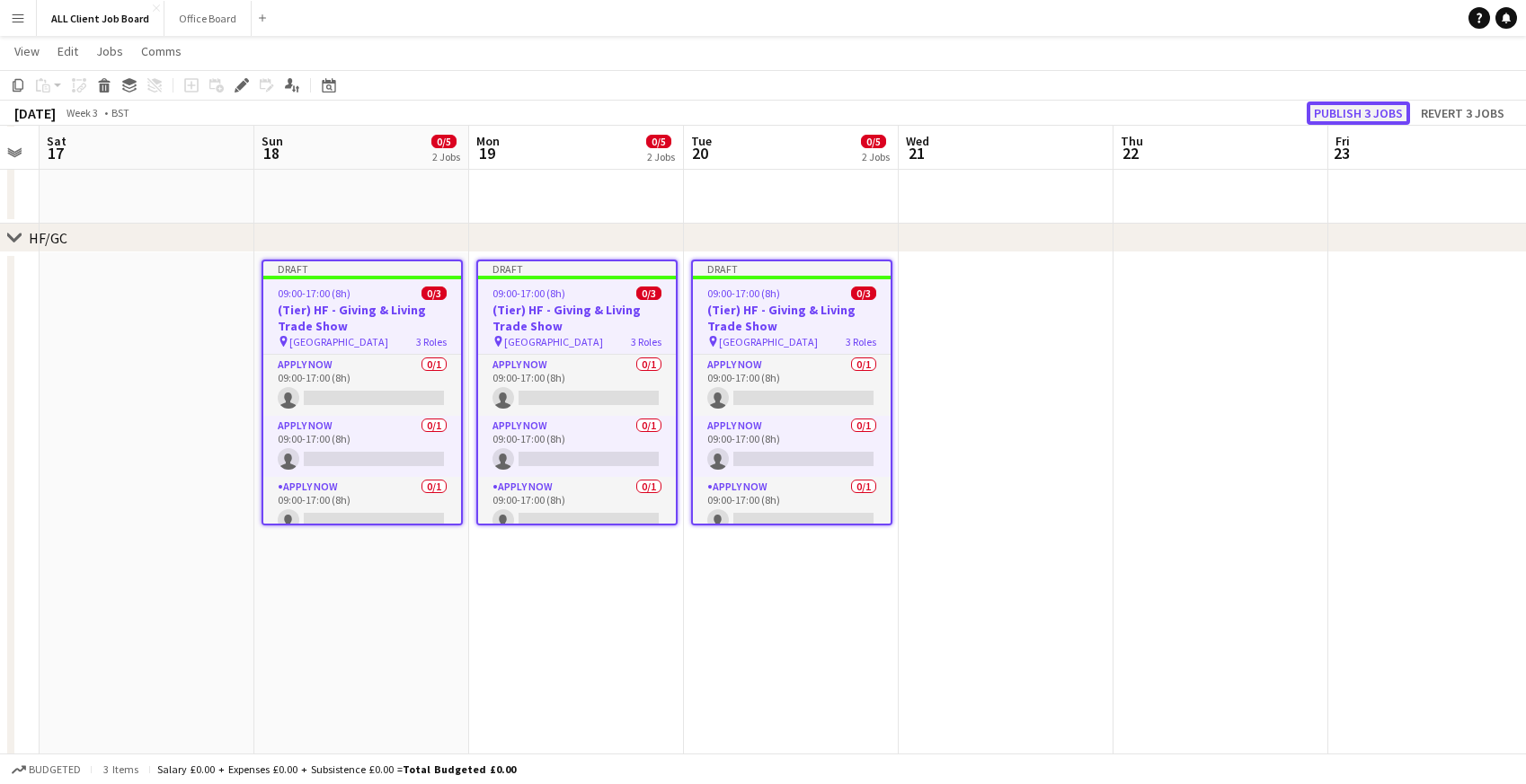
click at [1382, 114] on button "Publish 3 jobs" at bounding box center [1358, 113] width 103 height 23
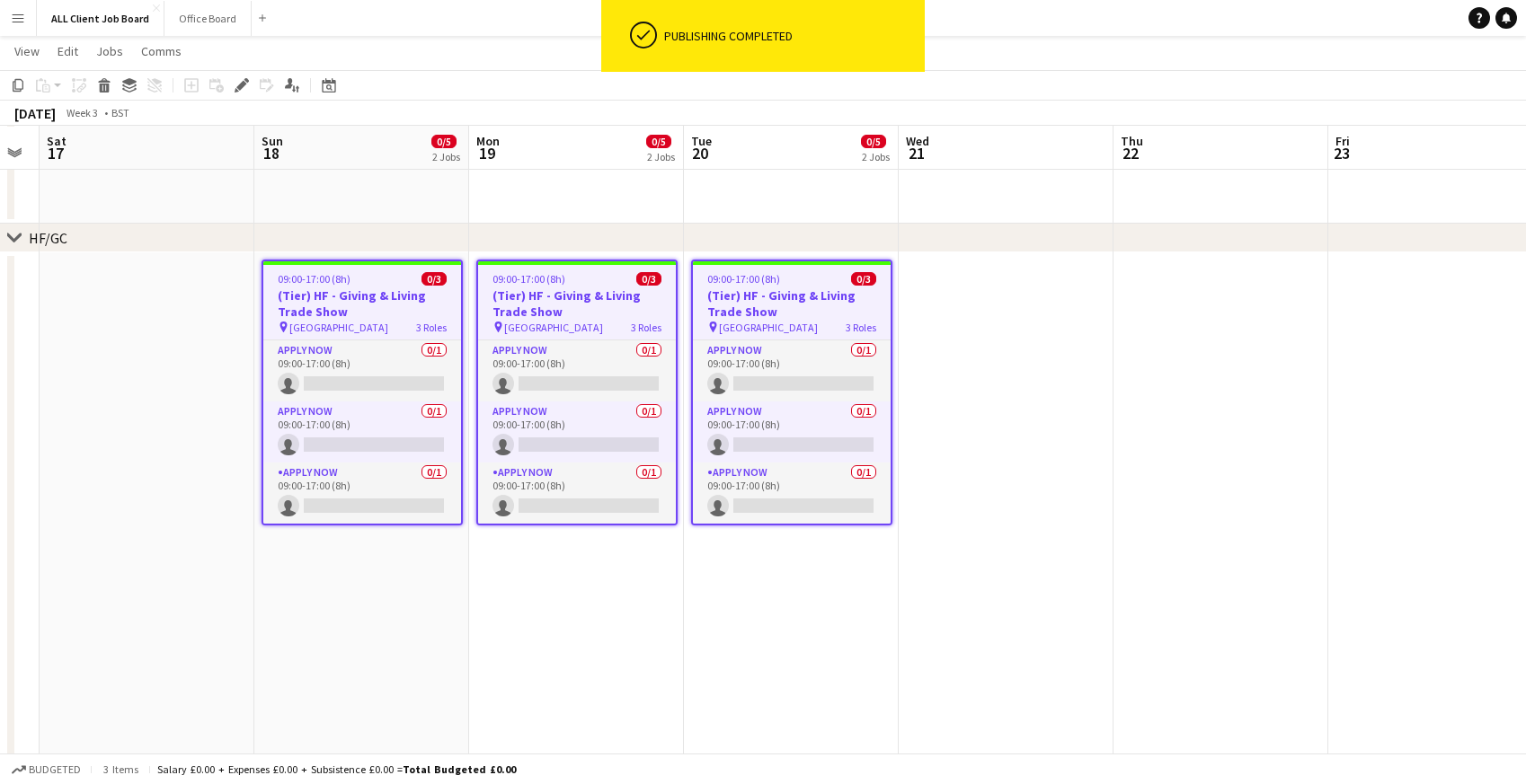
click at [308, 295] on h3 "(Tier) HF - Giving & Living Trade Show" at bounding box center [362, 303] width 198 height 32
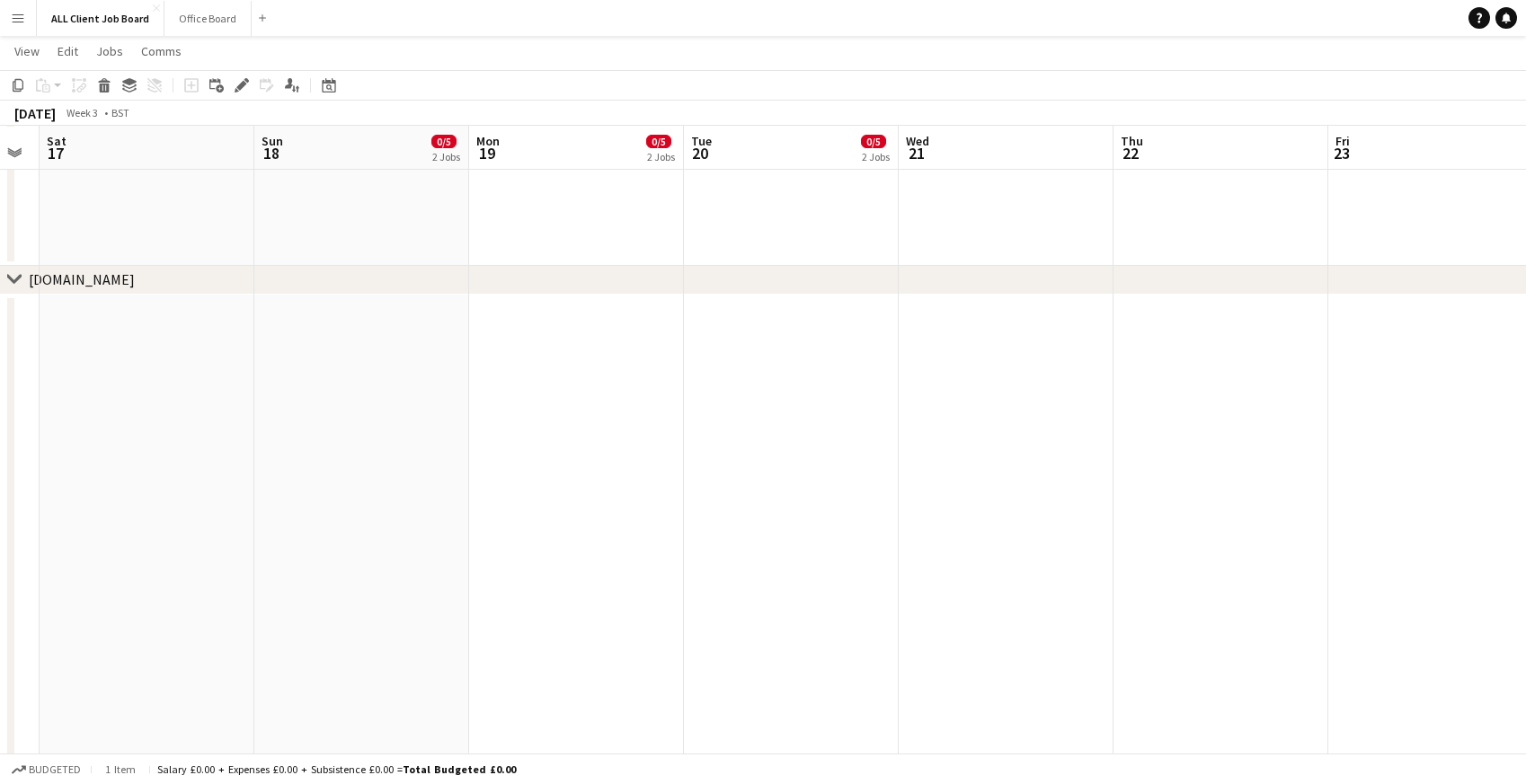
scroll to position [8153, 0]
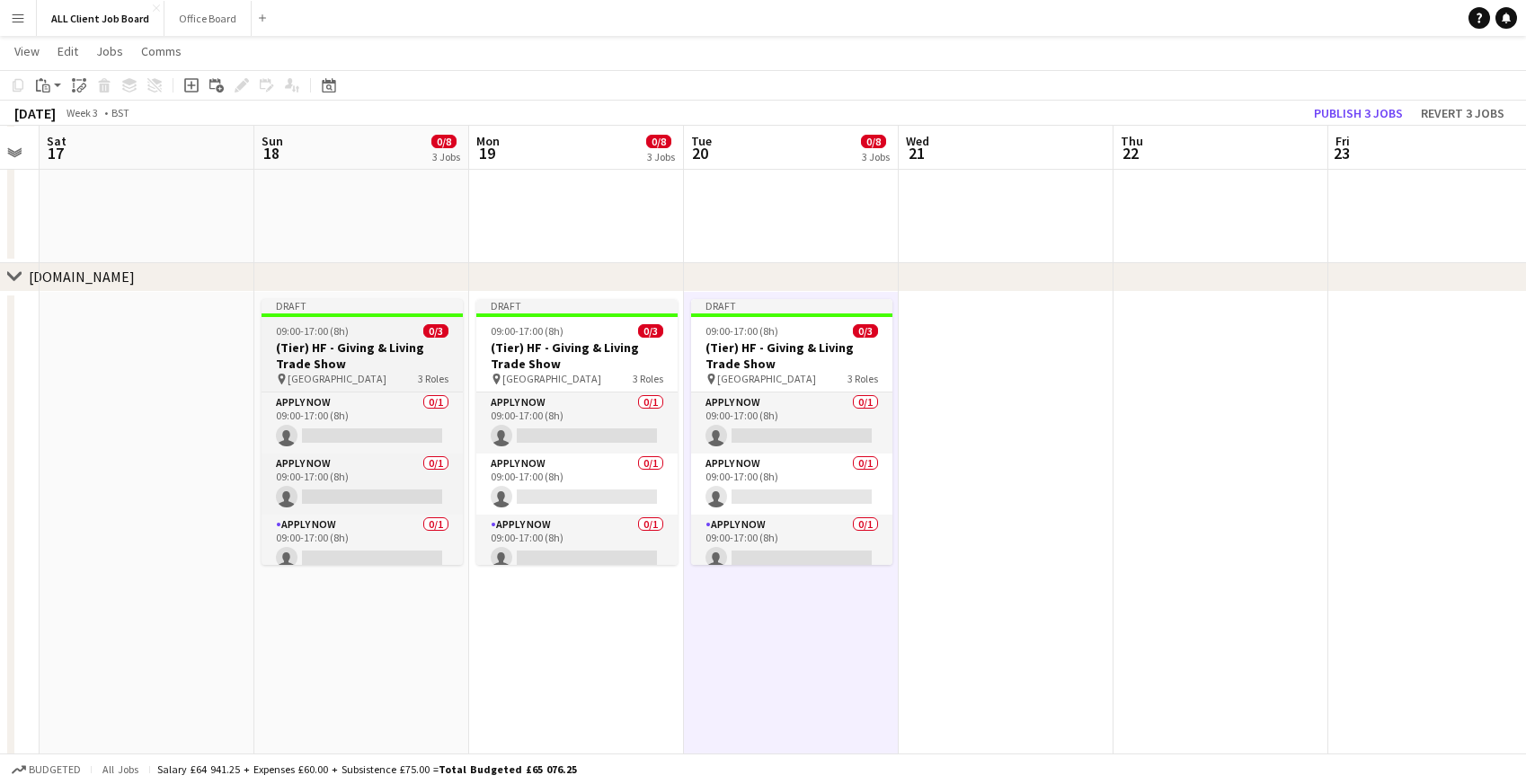
click at [279, 335] on span "09:00-17:00 (8h)" at bounding box center [312, 331] width 73 height 13
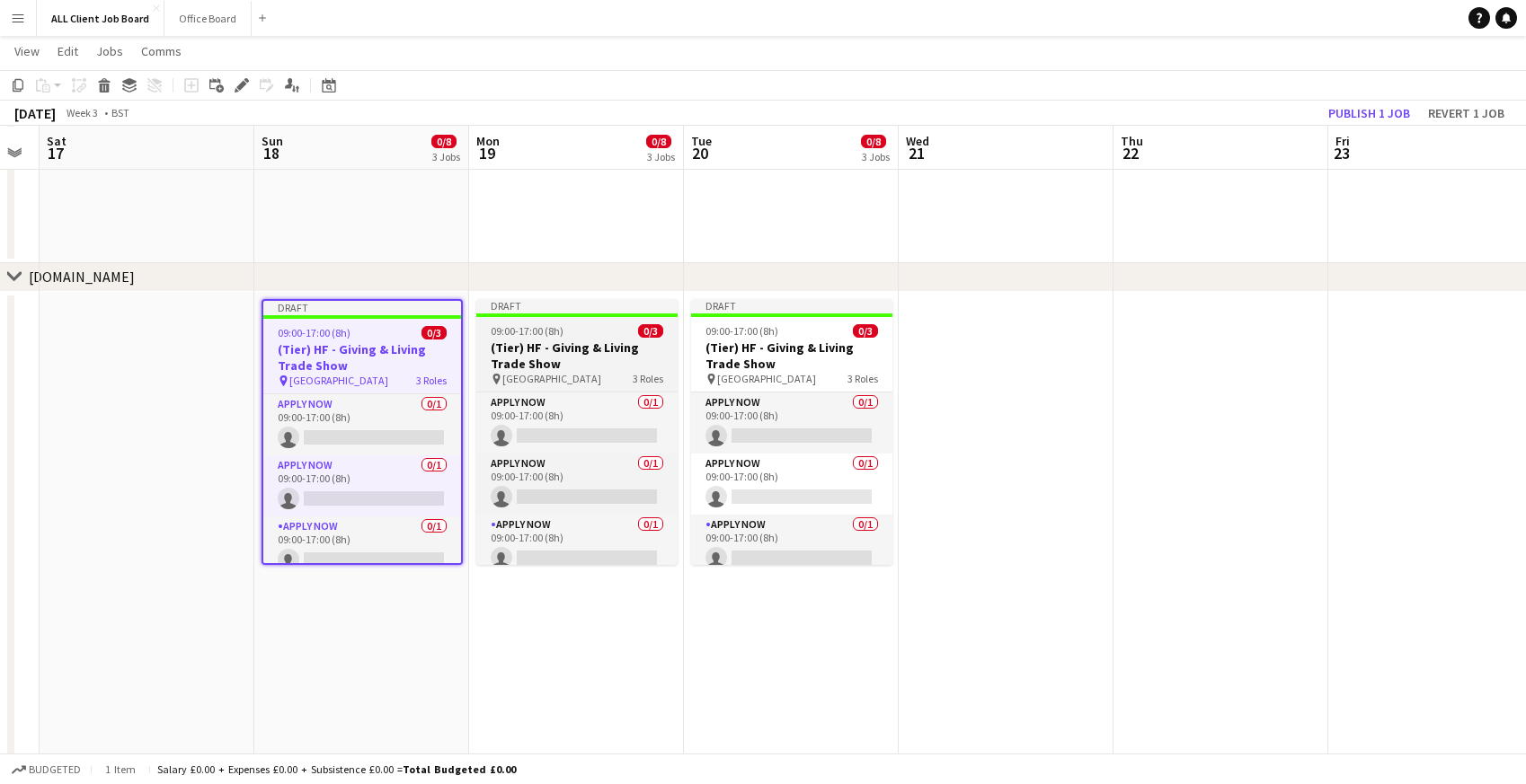
click at [501, 342] on h3 "(Tier) HF - Giving & Living Trade Show" at bounding box center [576, 356] width 201 height 32
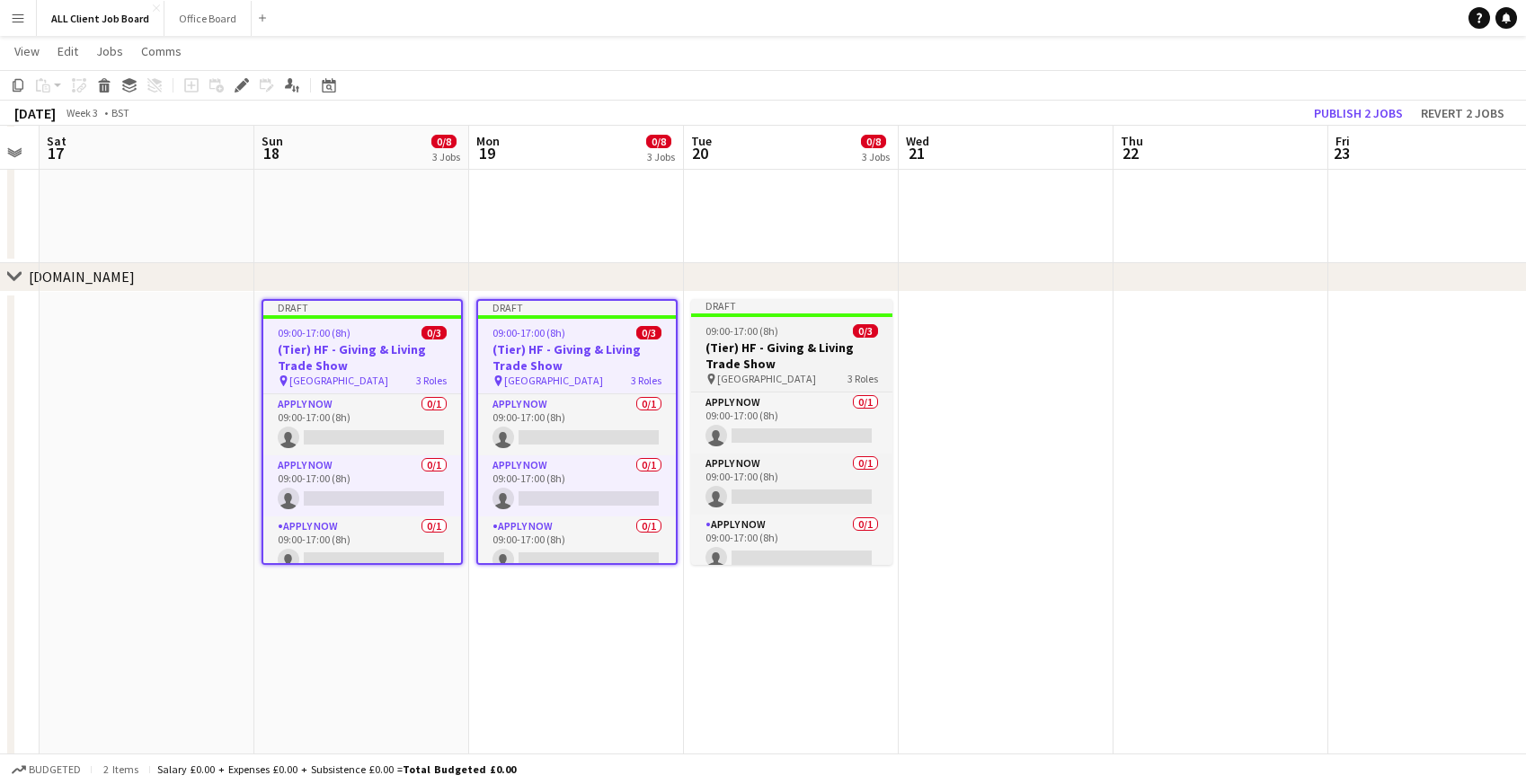
click at [762, 341] on h3 "(Tier) HF - Giving & Living Trade Show" at bounding box center [791, 356] width 201 height 32
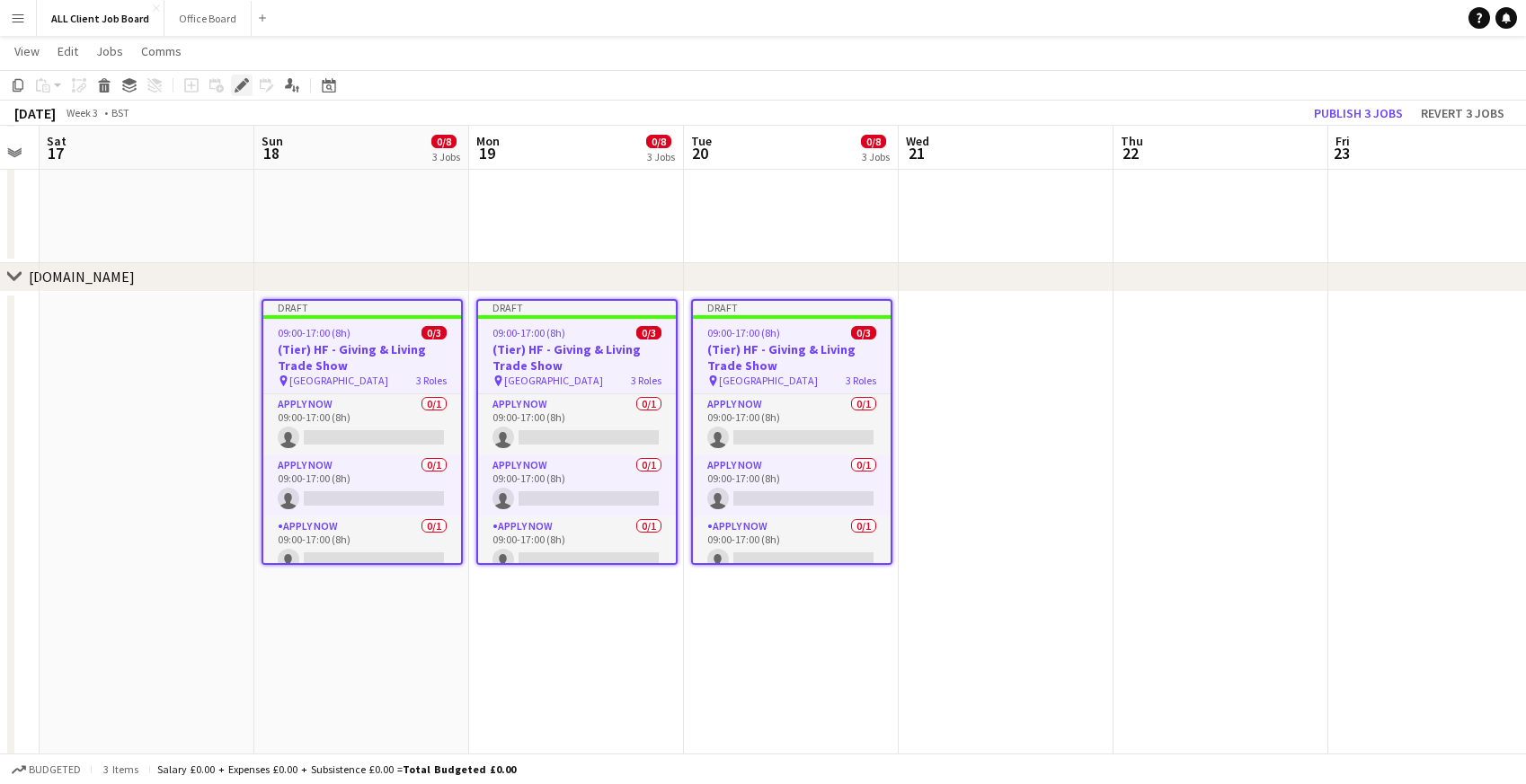
click at [243, 86] on icon at bounding box center [241, 86] width 10 height 10
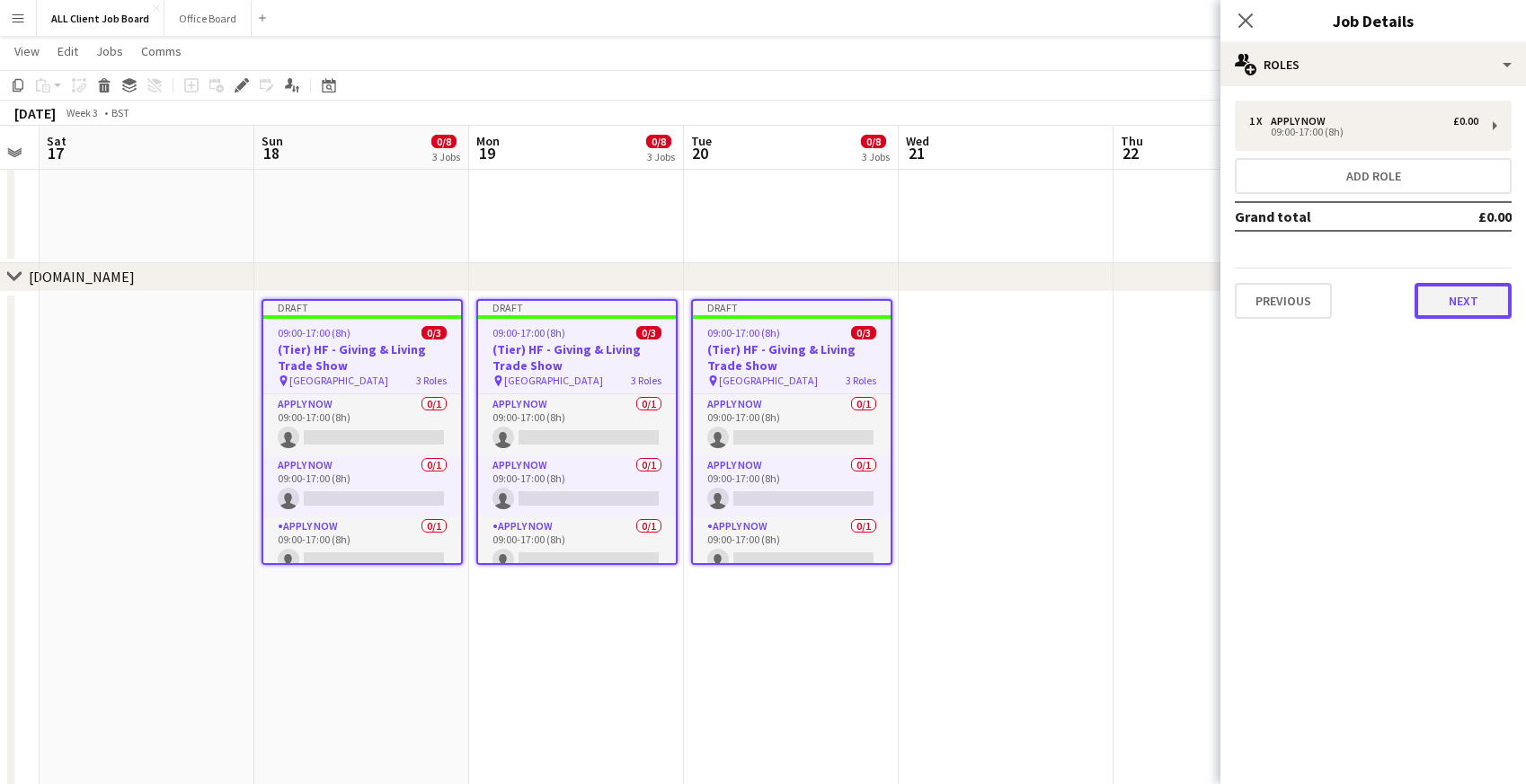
click at [1441, 303] on button "Next" at bounding box center [1463, 301] width 97 height 36
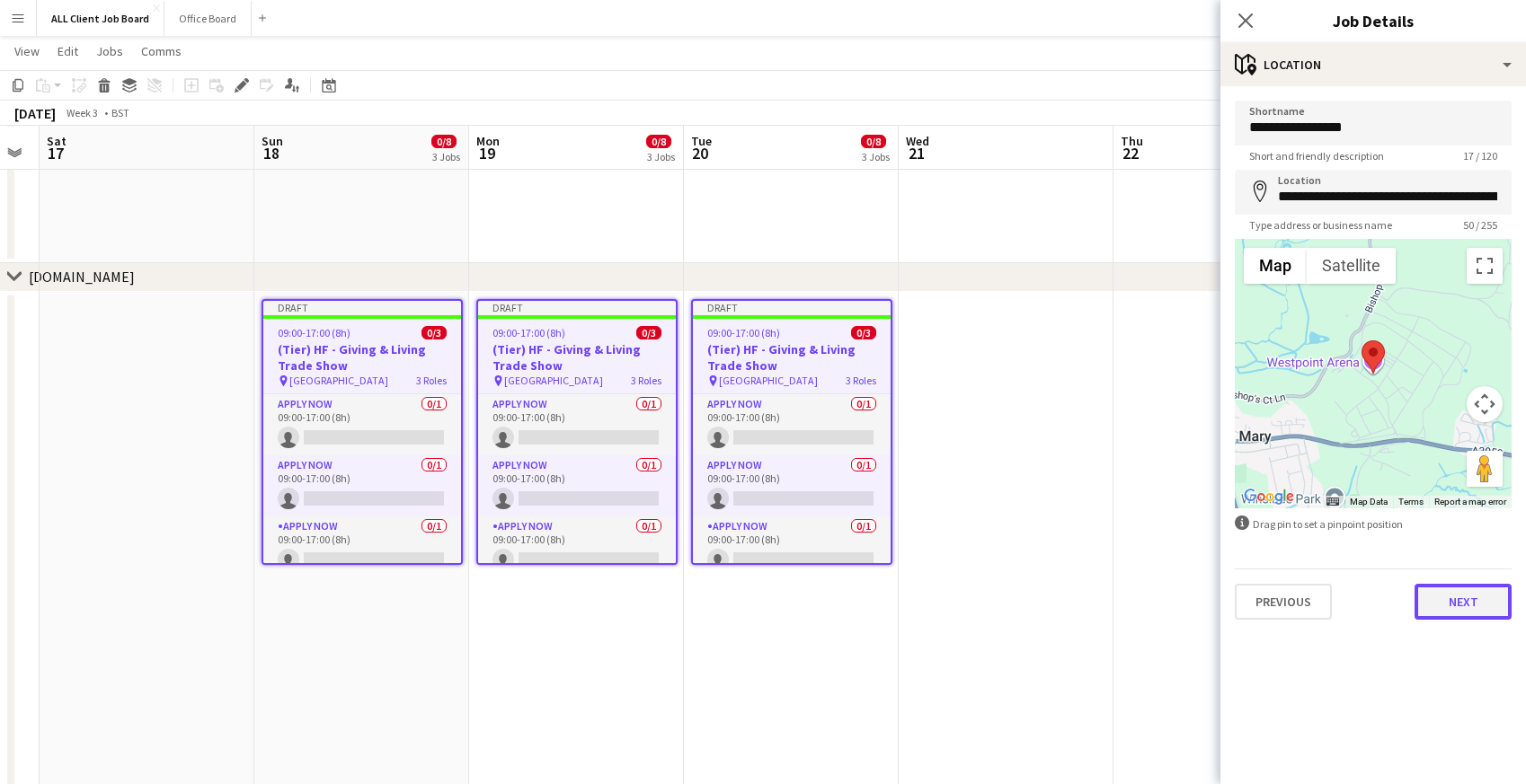
click at [1453, 591] on button "Next" at bounding box center [1463, 602] width 97 height 36
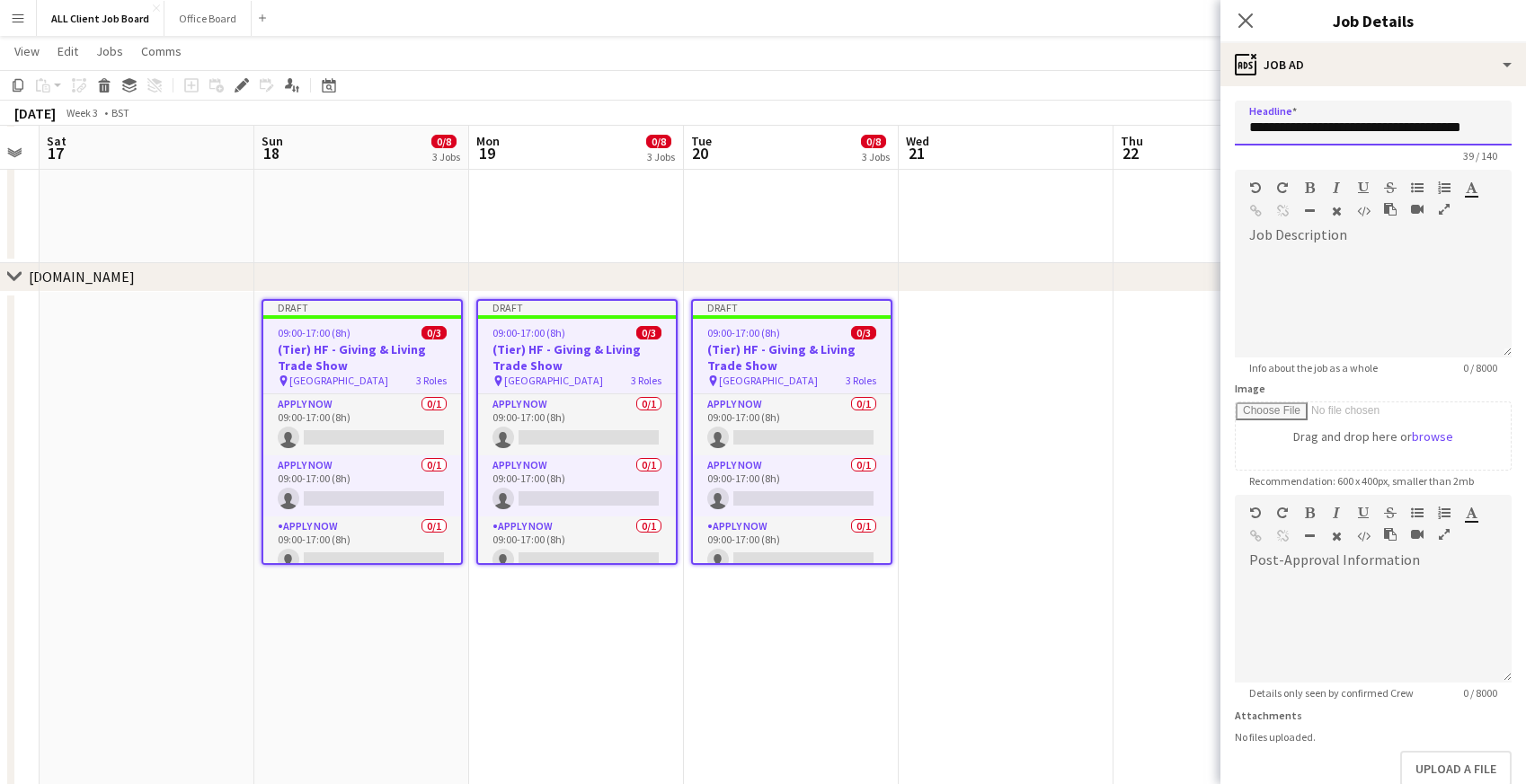
drag, startPoint x: 1301, startPoint y: 128, endPoint x: 1192, endPoint y: 122, distance: 109.2
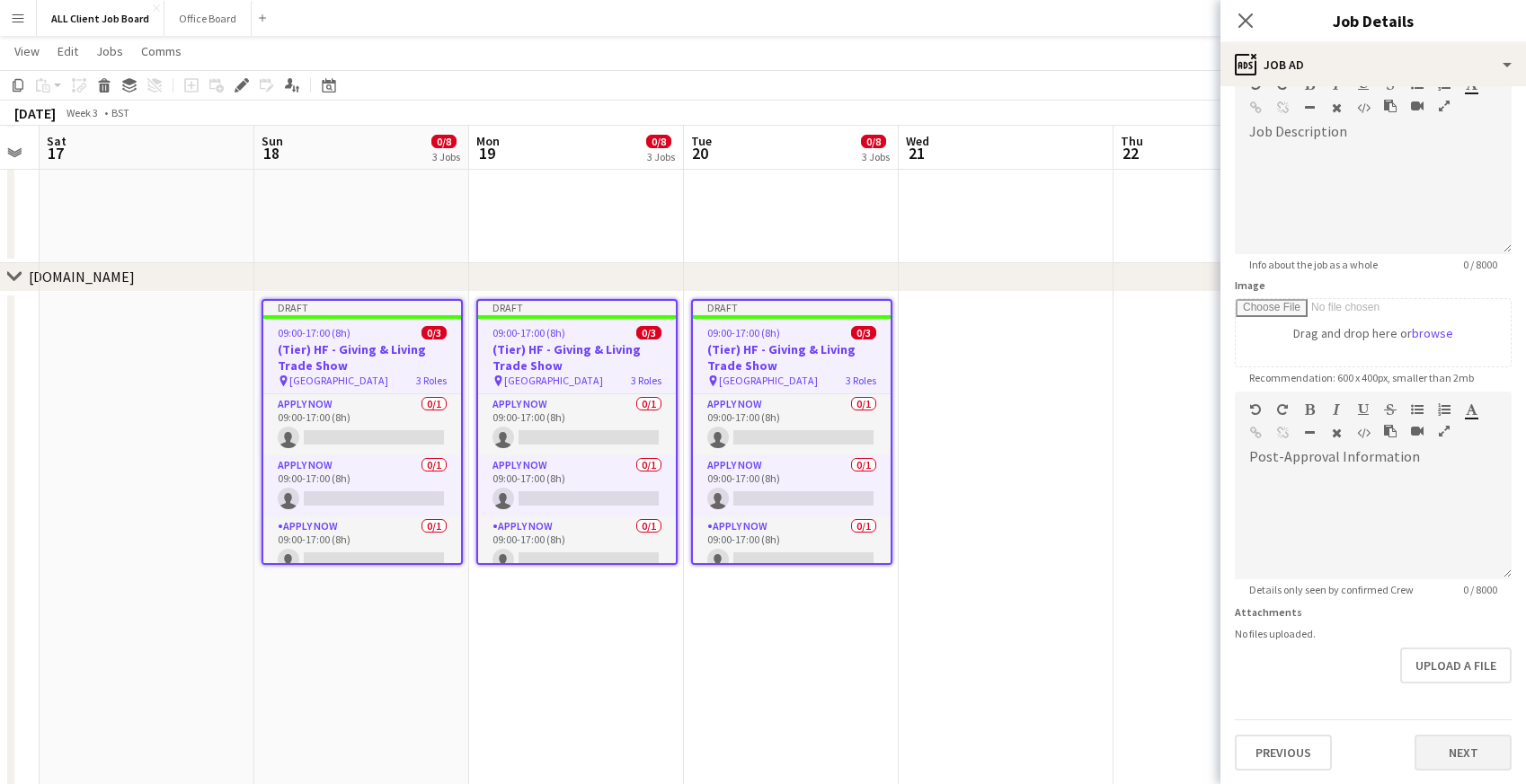
type input "**********"
click at [1448, 753] on button "Next" at bounding box center [1463, 753] width 97 height 36
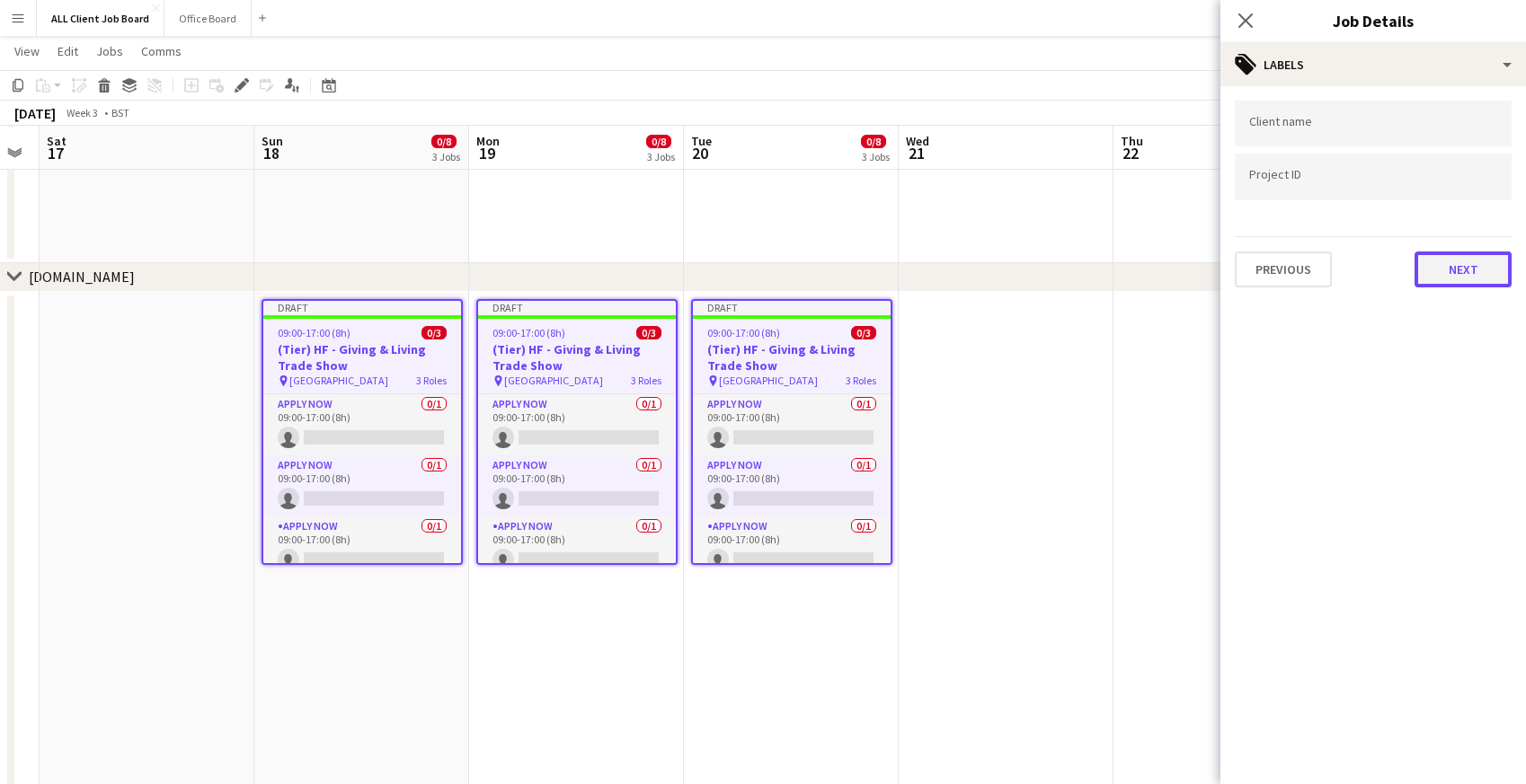
click at [1432, 262] on button "Next" at bounding box center [1463, 270] width 97 height 36
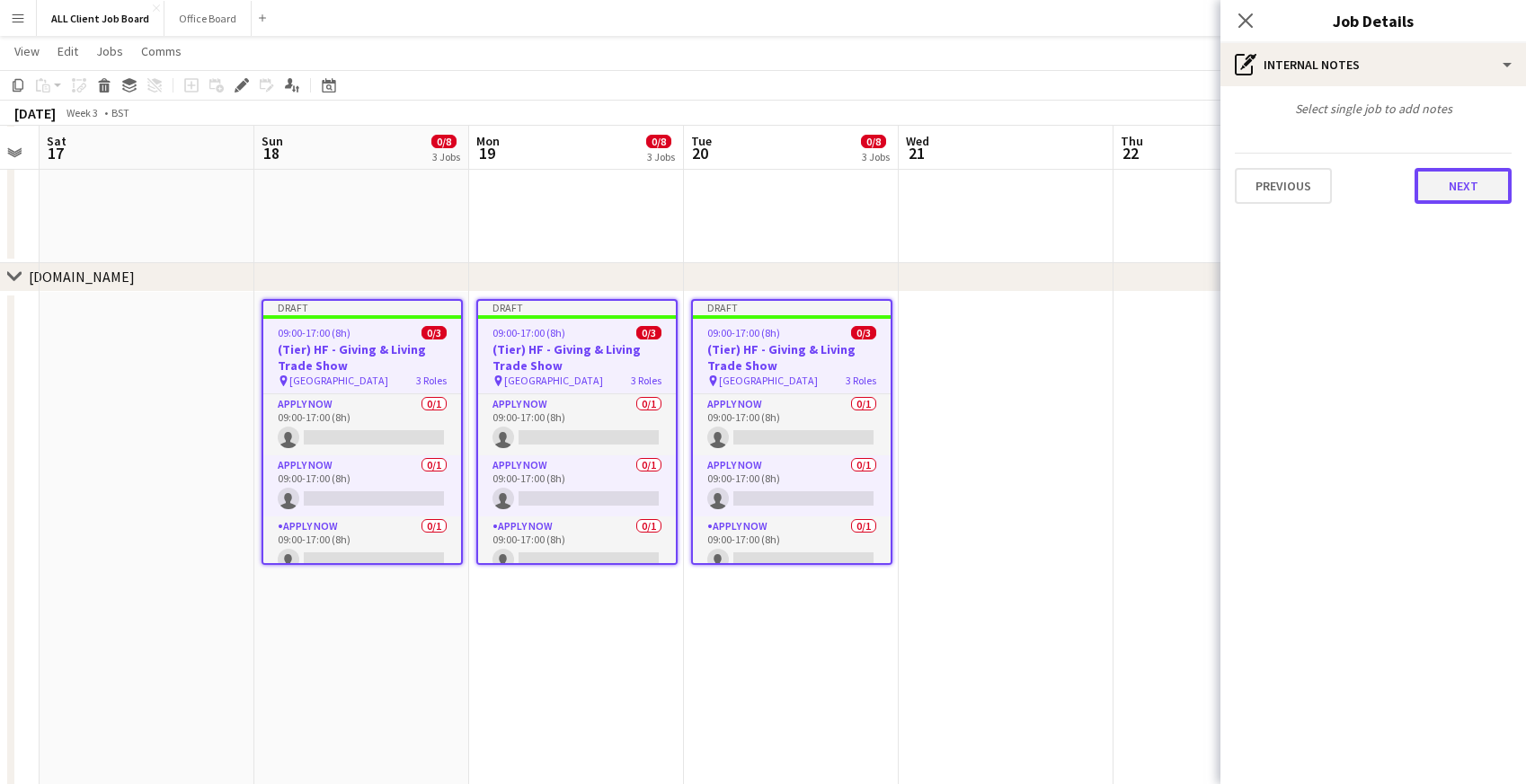
click at [1441, 202] on button "Next" at bounding box center [1463, 186] width 97 height 36
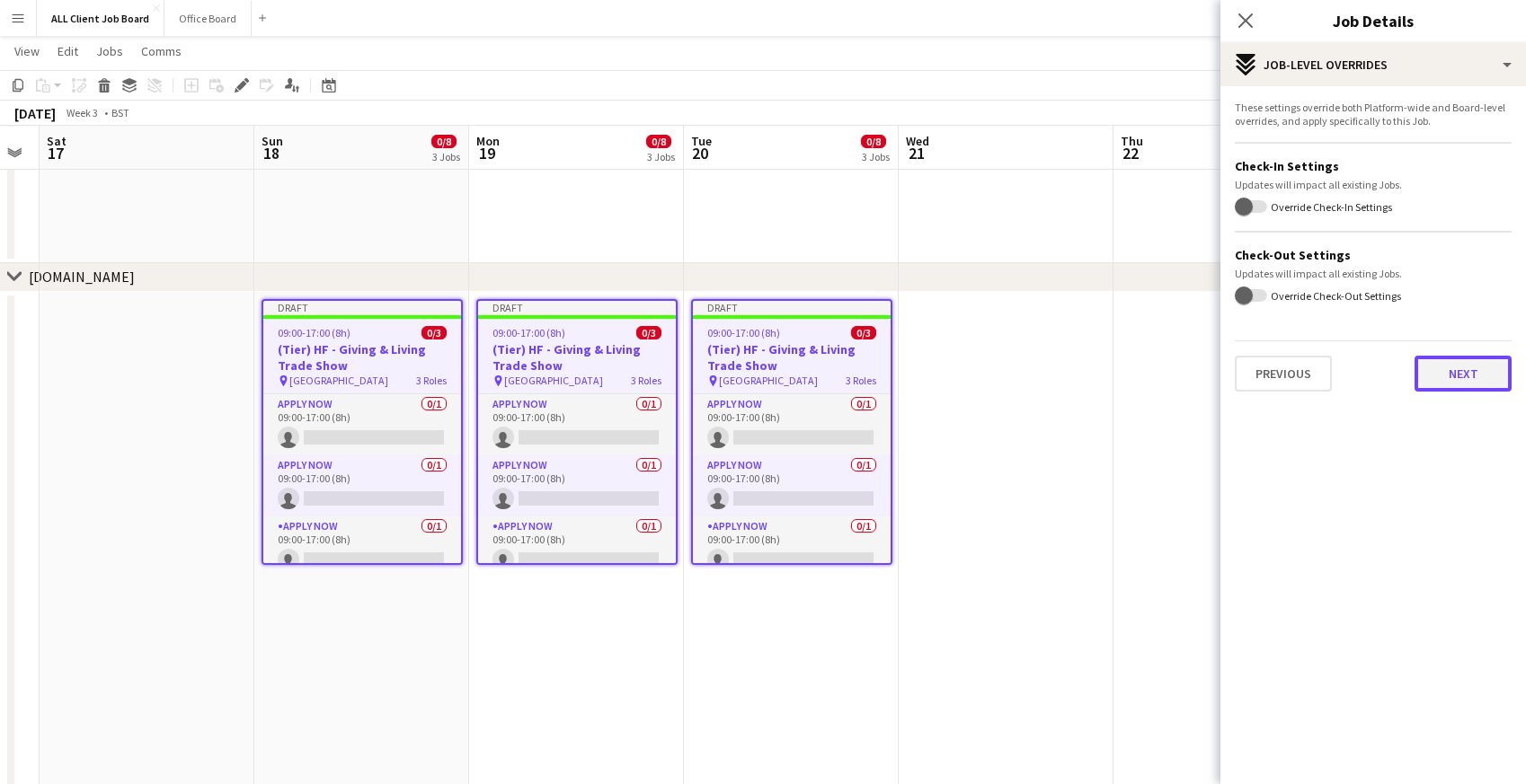
click at [1435, 370] on button "Next" at bounding box center [1463, 374] width 97 height 36
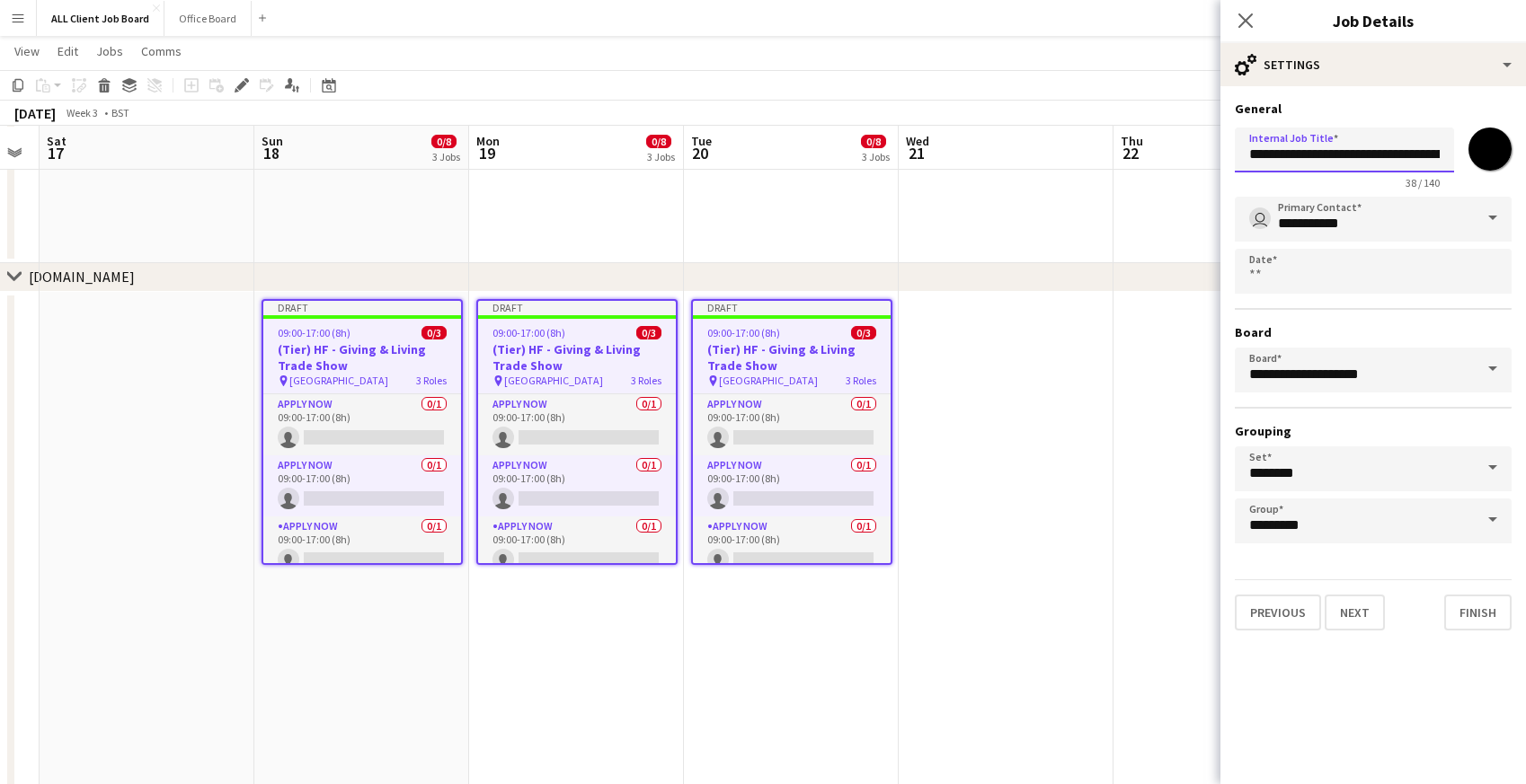
drag, startPoint x: 1300, startPoint y: 153, endPoint x: 1184, endPoint y: 163, distance: 116.4
click at [1296, 155] on input "**********" at bounding box center [1345, 150] width 219 height 45
drag, startPoint x: 1301, startPoint y: 152, endPoint x: 1209, endPoint y: 154, distance: 92.0
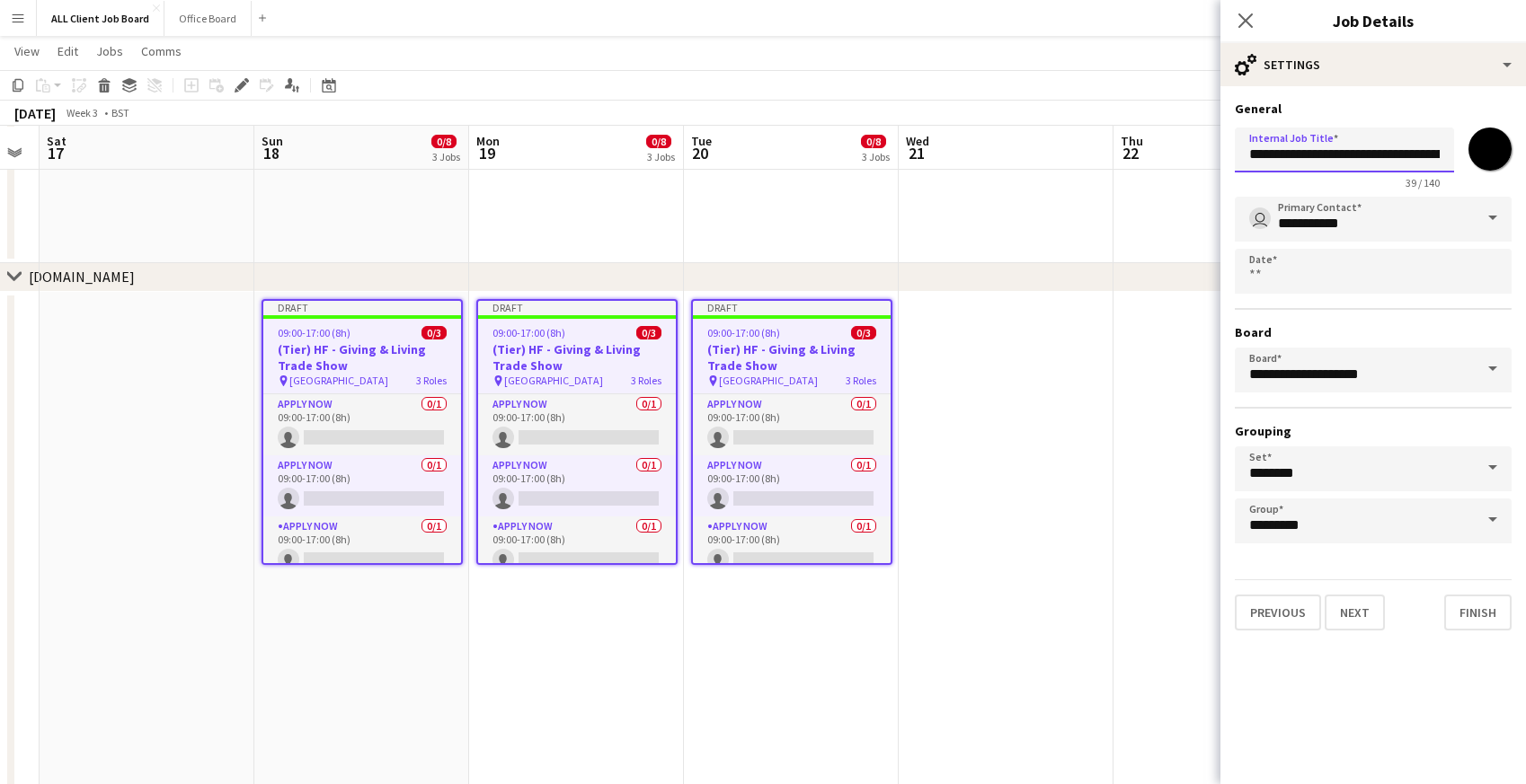
type input "**********"
click at [1479, 146] on input "*******" at bounding box center [1490, 149] width 65 height 65
type input "*******"
click at [1371, 620] on button "Next" at bounding box center [1354, 612] width 60 height 36
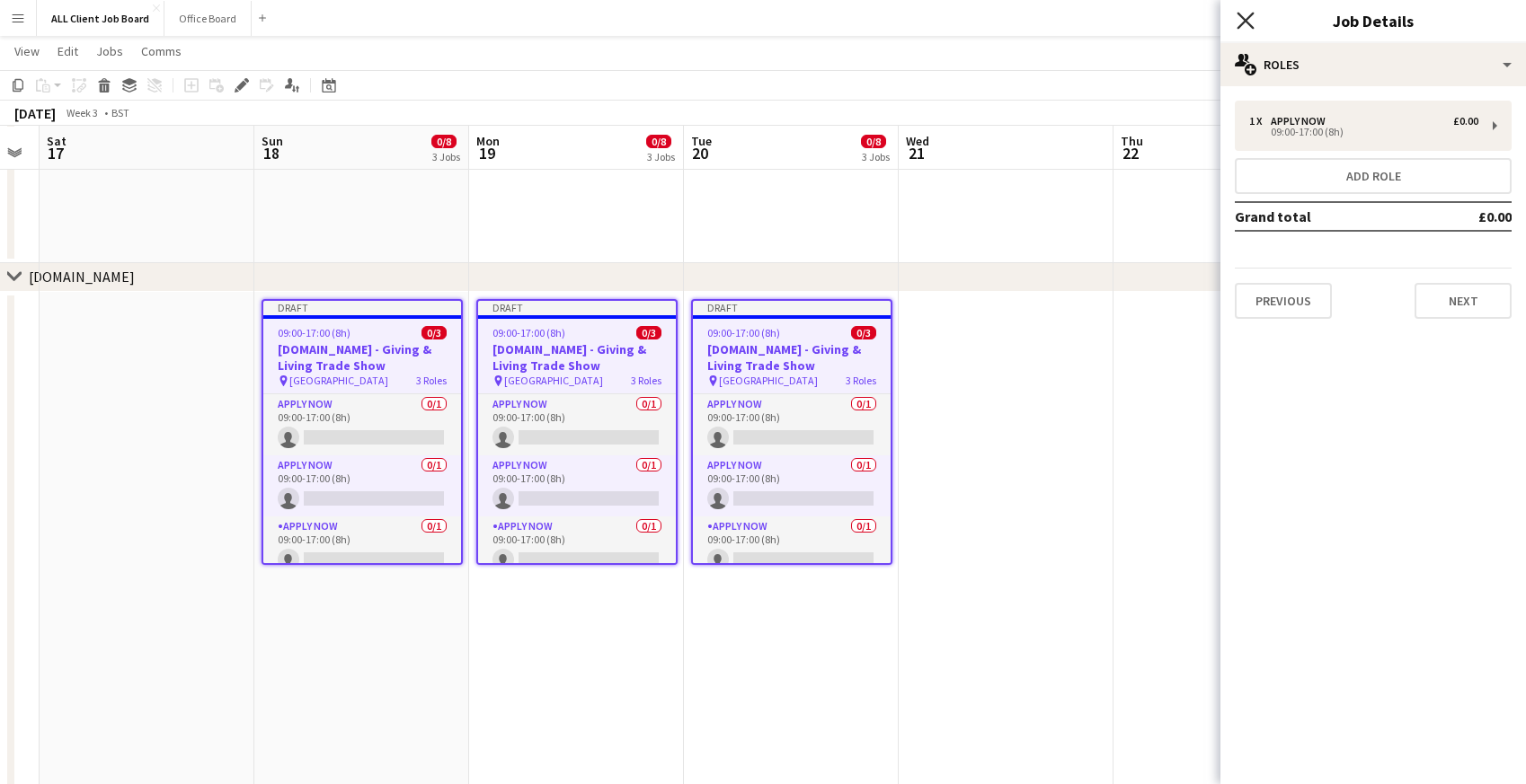
click at [1244, 22] on icon at bounding box center [1245, 20] width 17 height 17
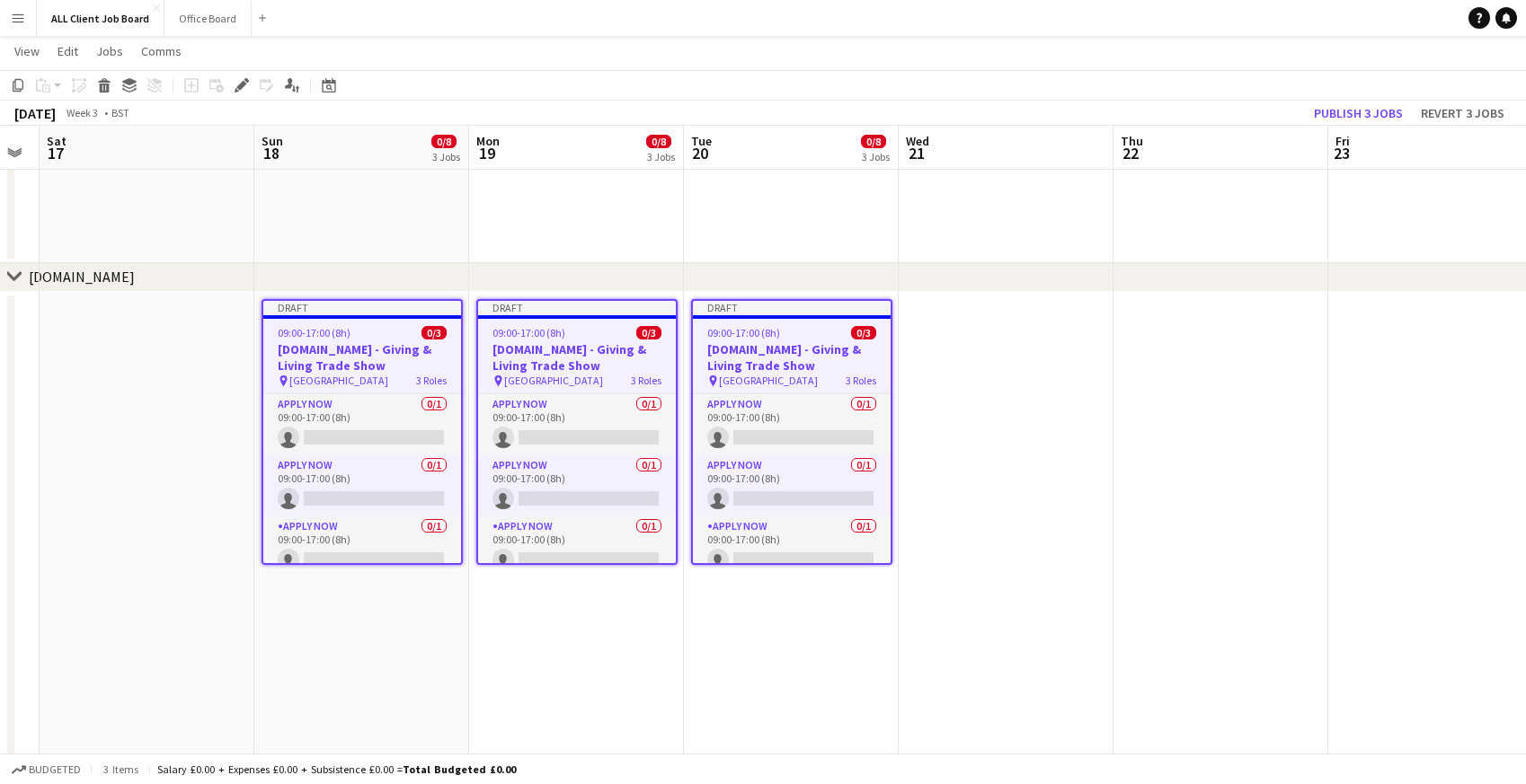
click at [1197, 13] on app-navbar "Menu Boards Boards Boards All jobs Status Workforce Workforce My Workforce Recr…" at bounding box center [763, 18] width 1526 height 36
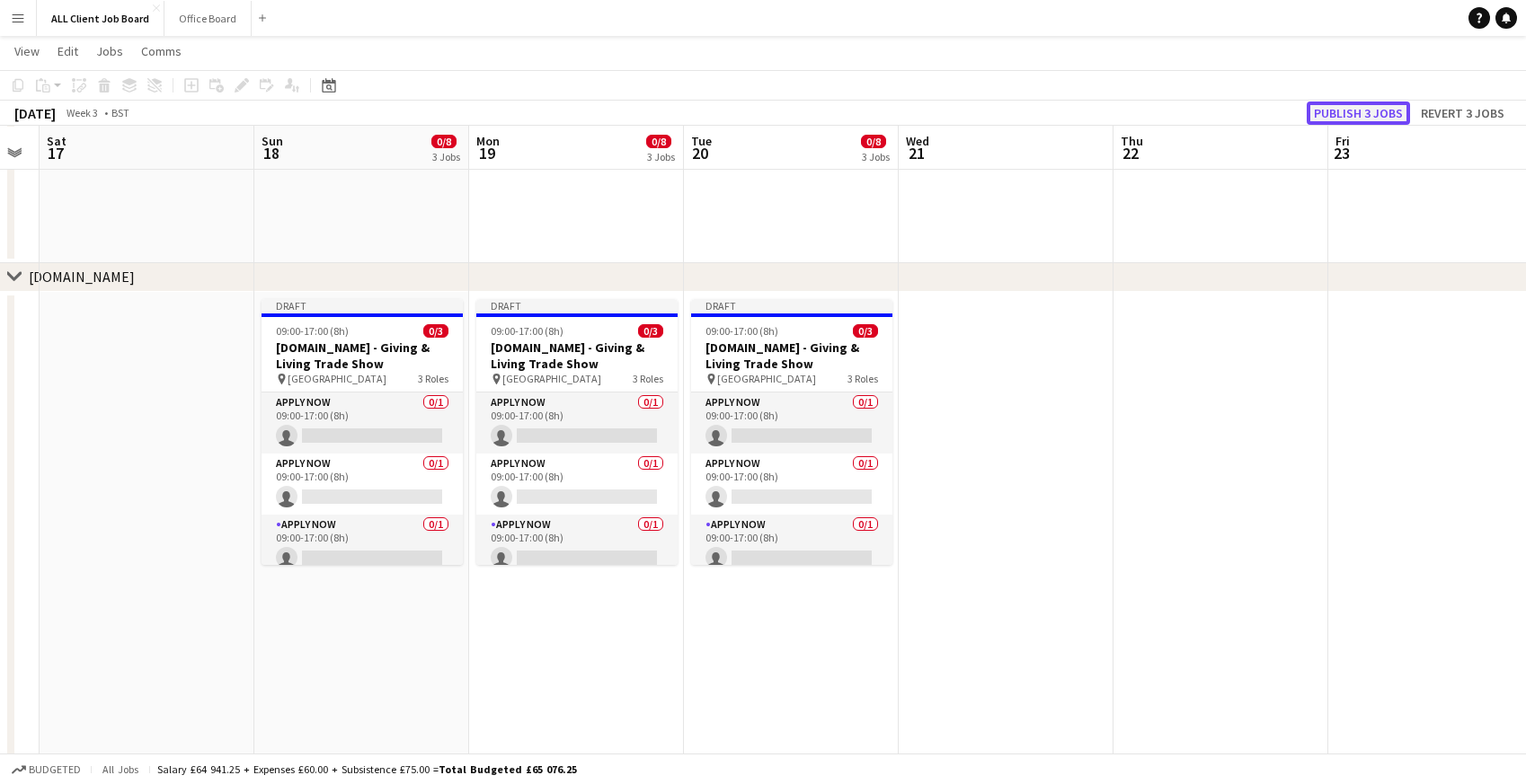
click at [1349, 116] on button "Publish 3 jobs" at bounding box center [1358, 113] width 103 height 23
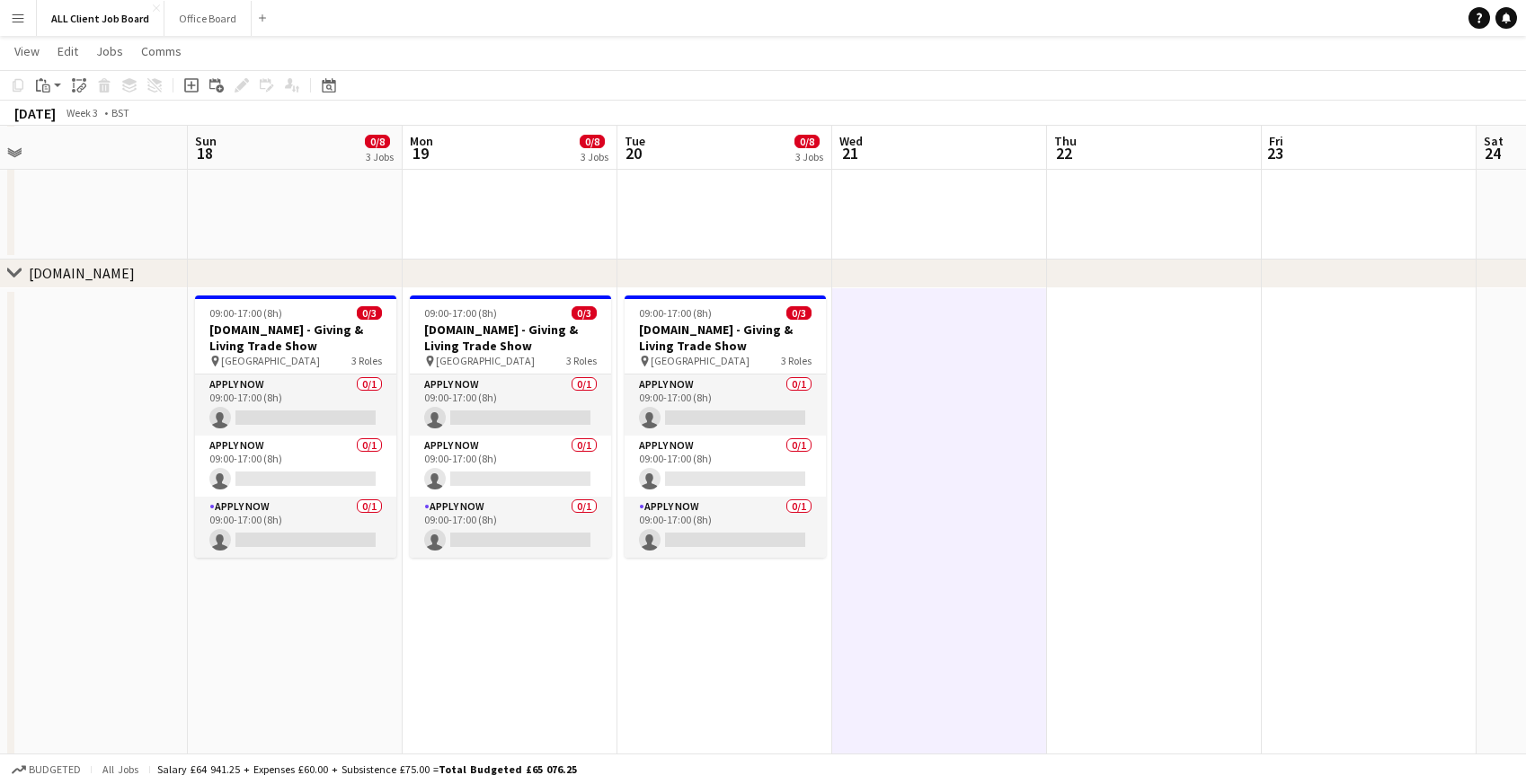
scroll to position [0, 513]
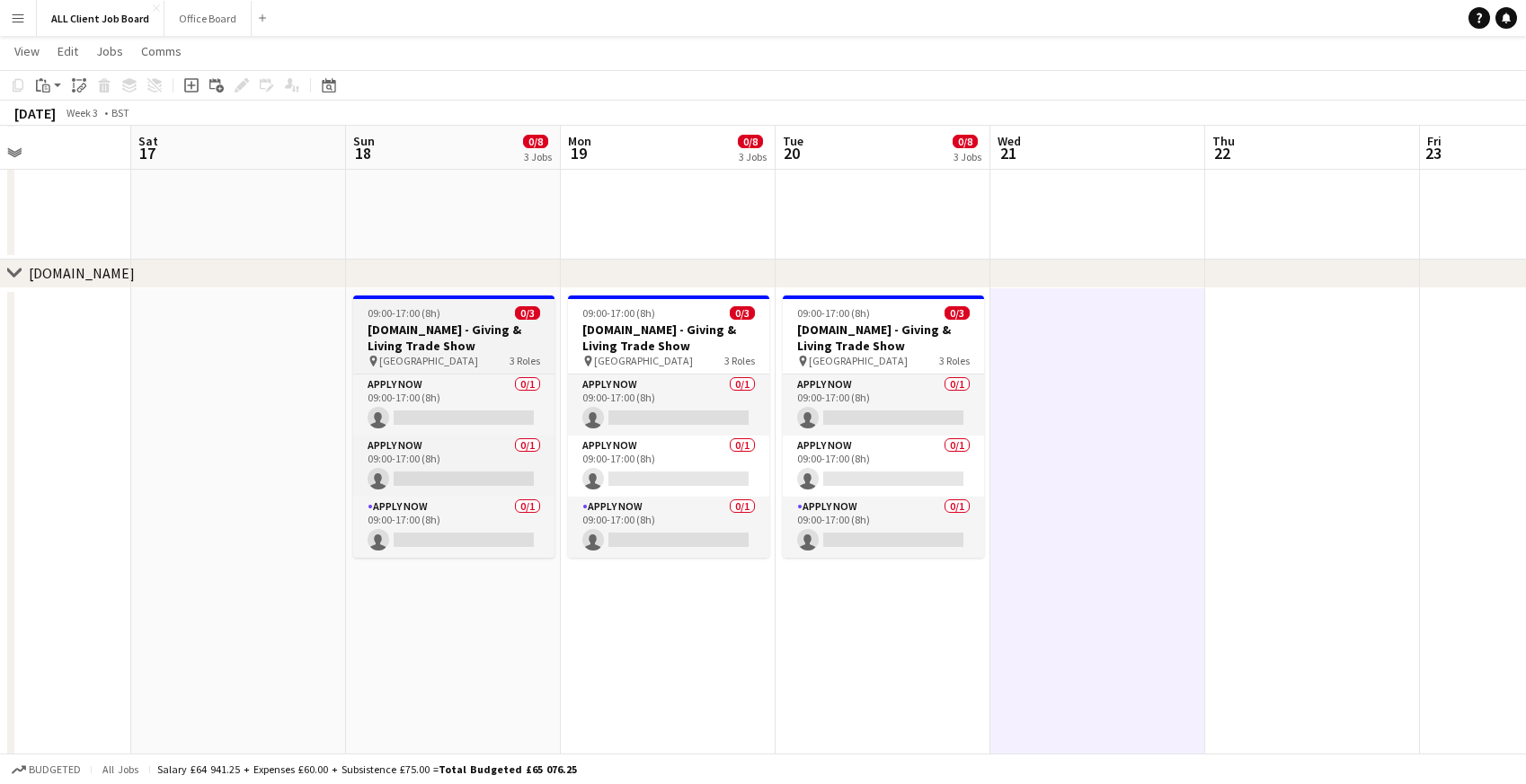
click at [382, 315] on span "09:00-17:00 (8h)" at bounding box center [404, 313] width 73 height 13
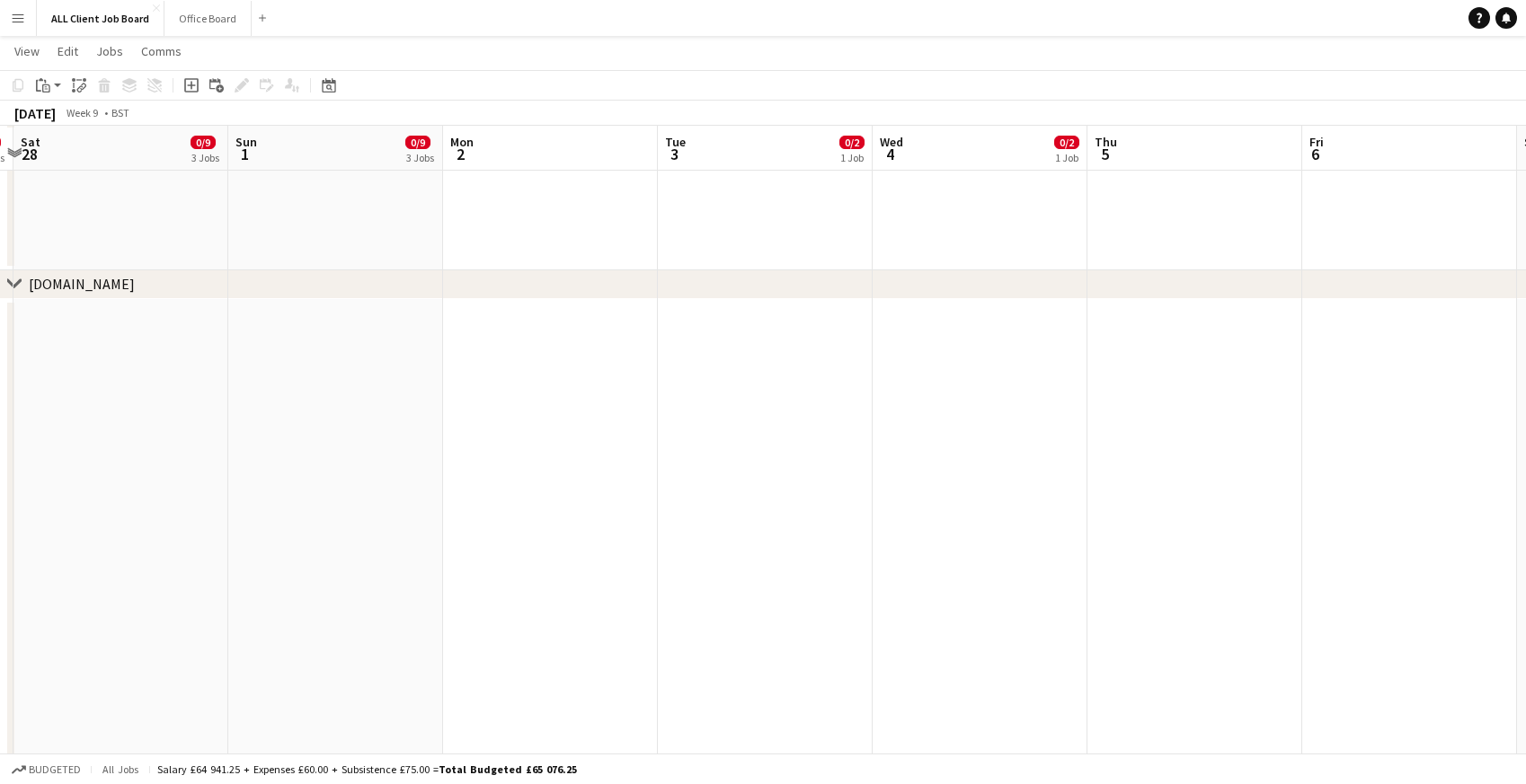
scroll to position [8144, 0]
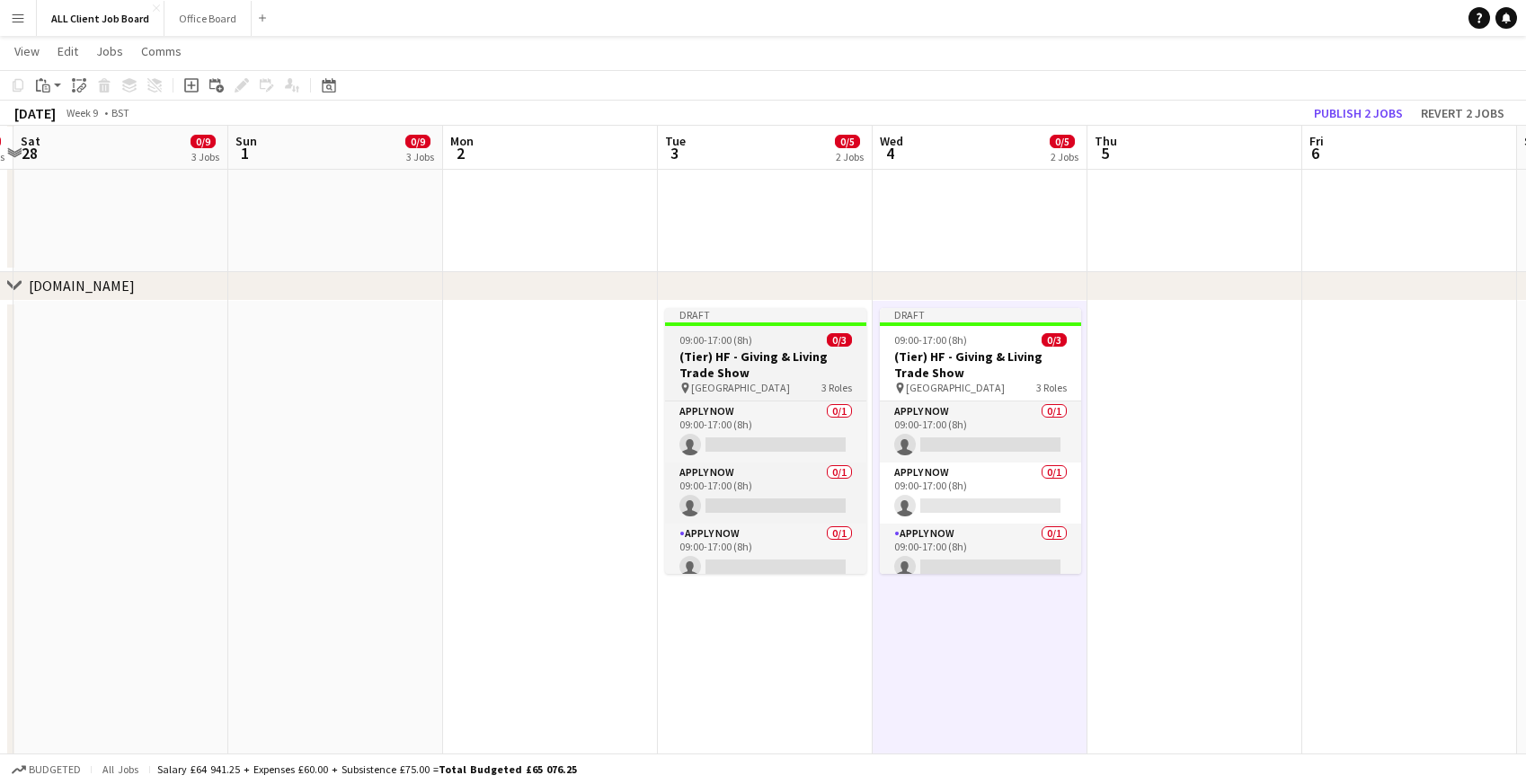
click at [726, 351] on h3 "(Tier) HF - Giving & Living Trade Show" at bounding box center [765, 364] width 201 height 32
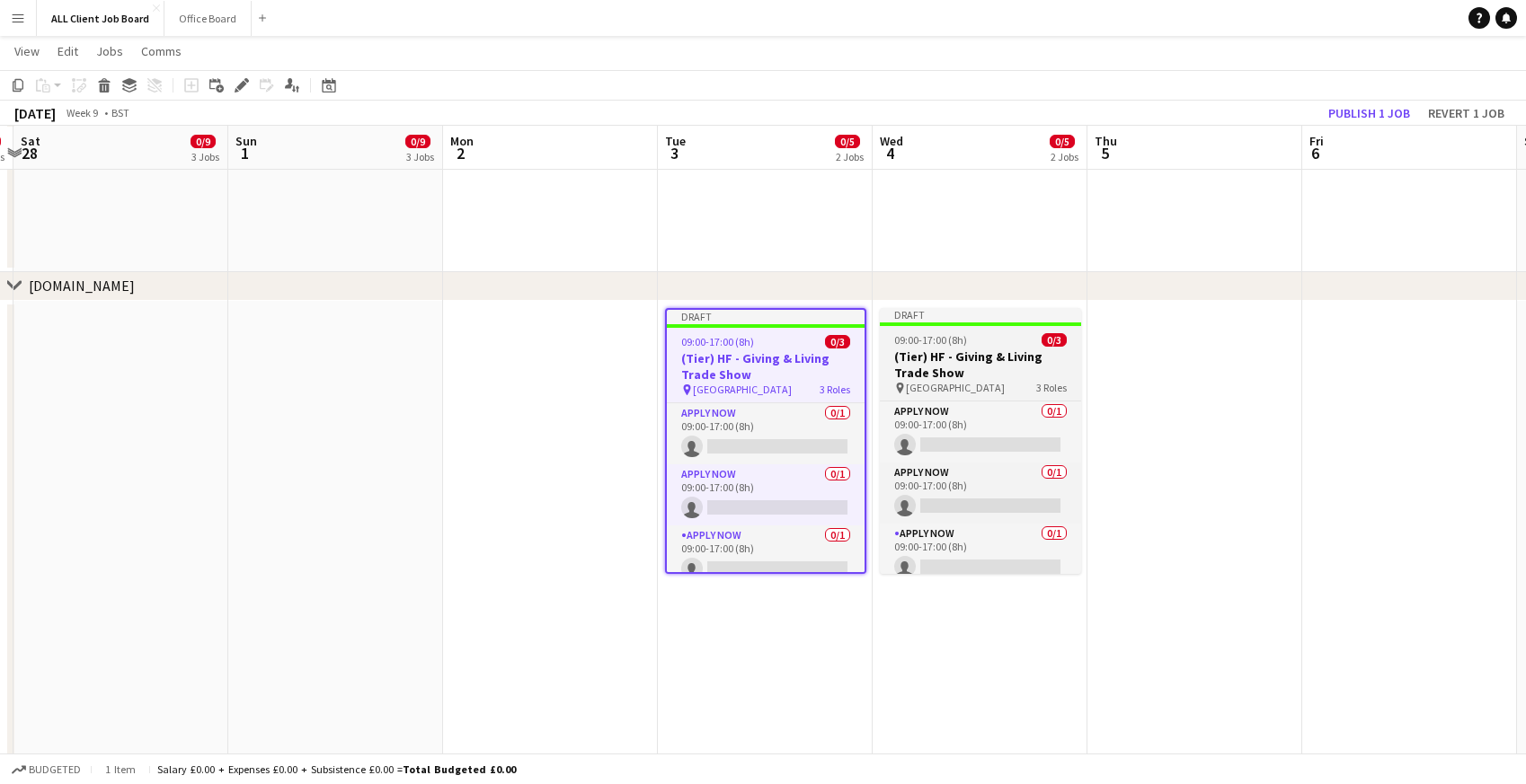
click at [911, 355] on h3 "(Tier) HF - Giving & Living Trade Show" at bounding box center [980, 364] width 201 height 32
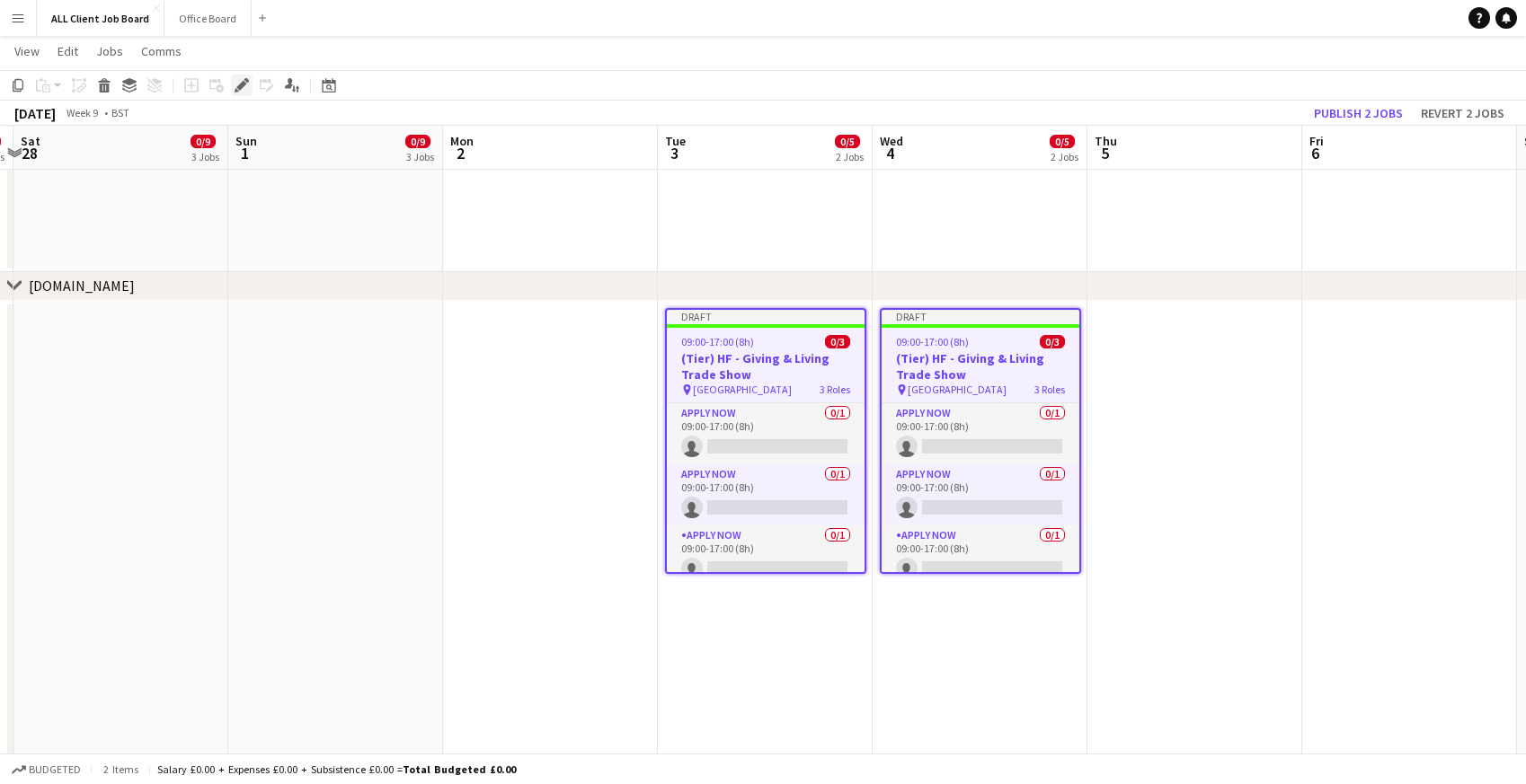
click at [239, 87] on icon at bounding box center [241, 86] width 10 height 10
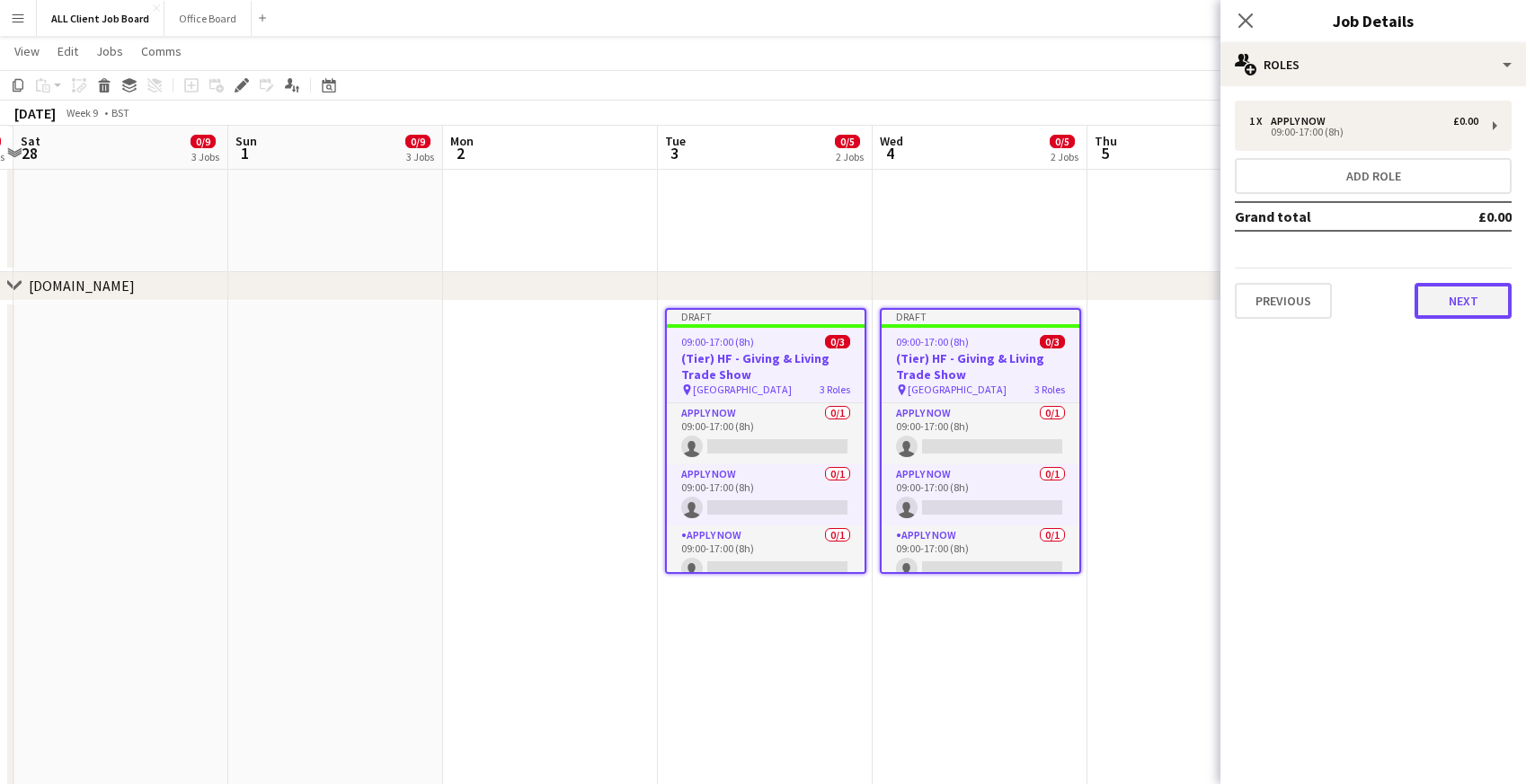
click at [1474, 309] on button "Next" at bounding box center [1463, 301] width 97 height 36
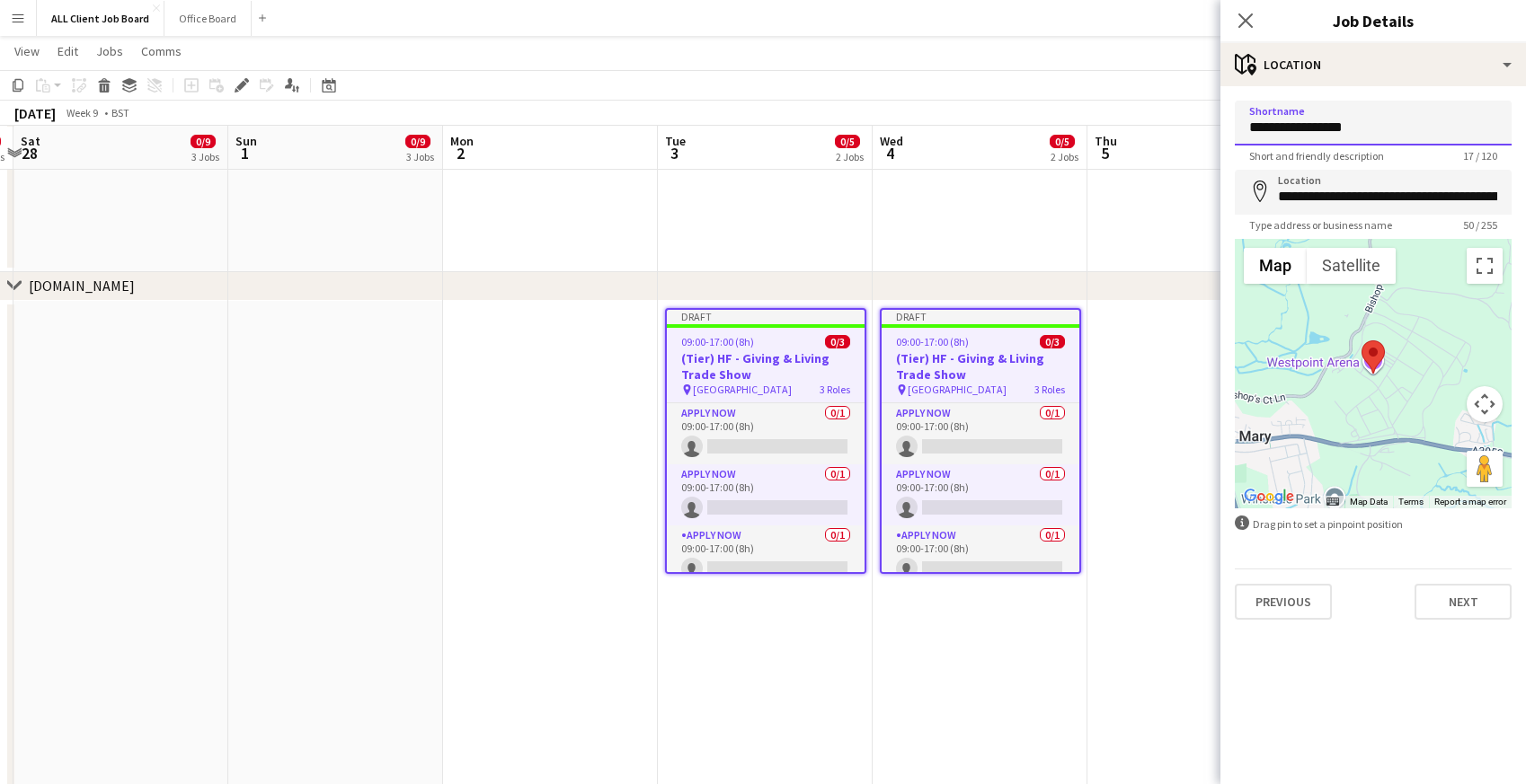
drag, startPoint x: 1356, startPoint y: 121, endPoint x: 1198, endPoint y: 107, distance: 158.6
type input "**********"
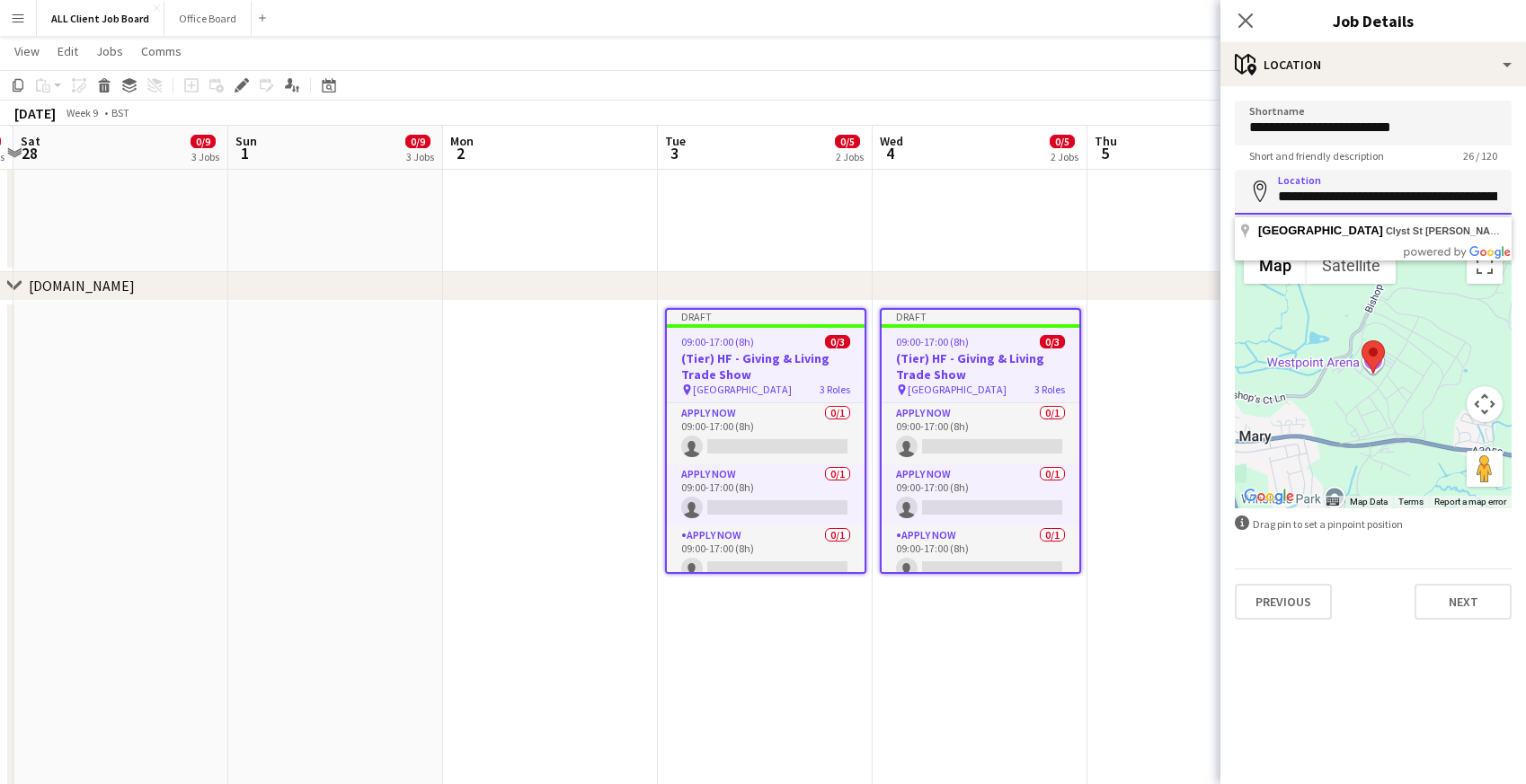
scroll to position [0, 80]
drag, startPoint x: 1278, startPoint y: 200, endPoint x: 1536, endPoint y: 213, distance: 258.3
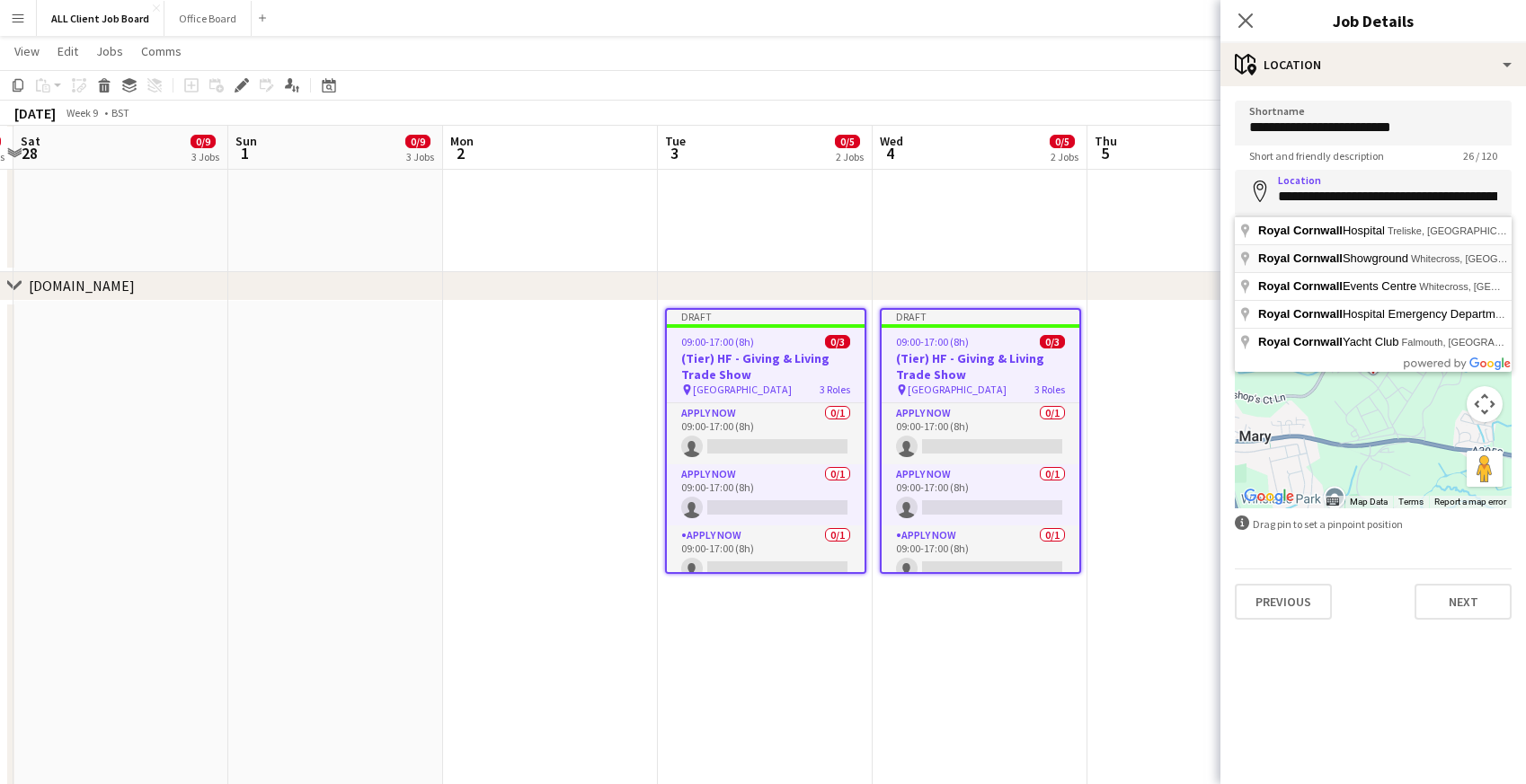
type input "**********"
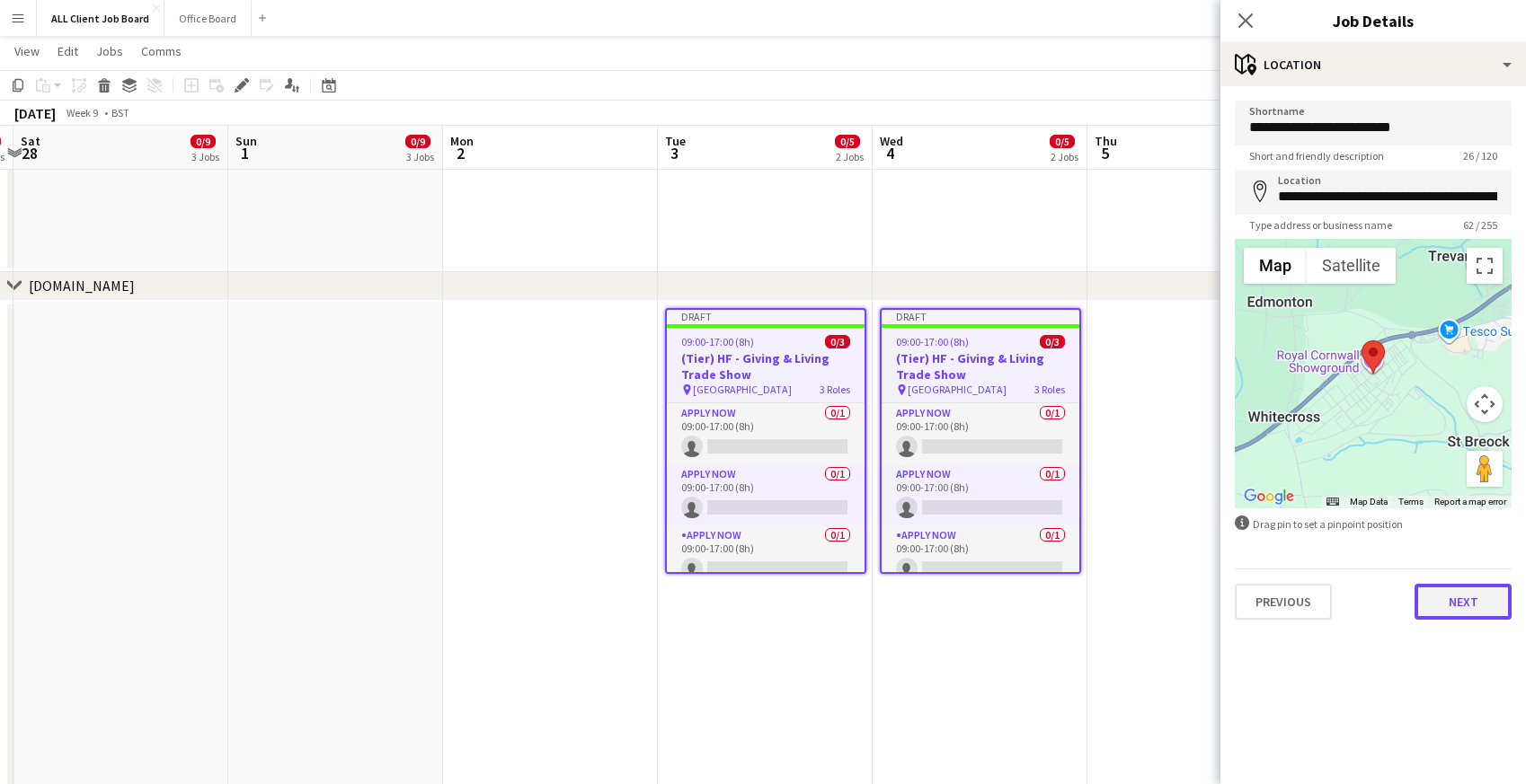
click at [1447, 608] on button "Next" at bounding box center [1463, 602] width 97 height 36
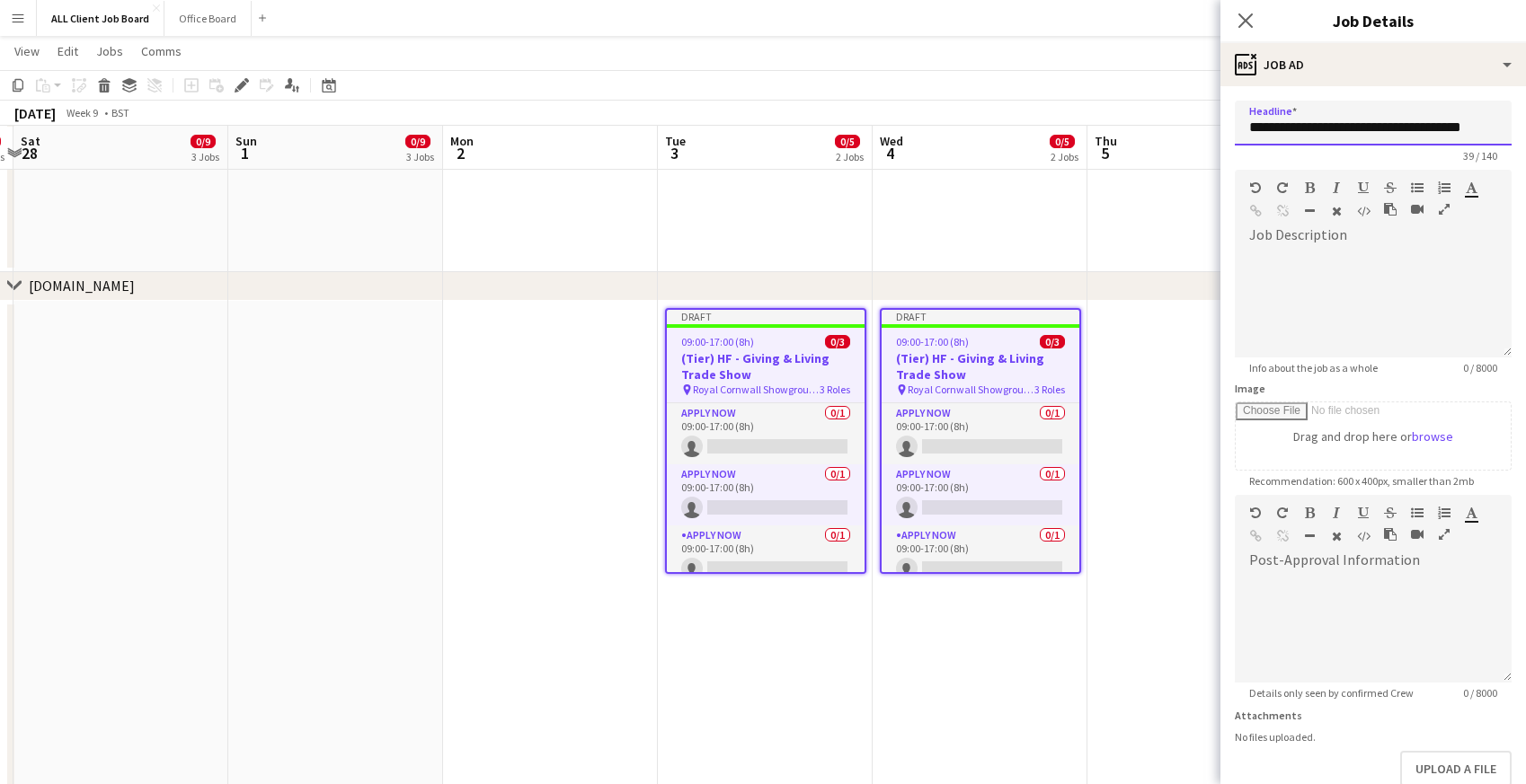
drag, startPoint x: 1315, startPoint y: 122, endPoint x: 1534, endPoint y: 128, distance: 219.1
click at [1351, 129] on input "**********" at bounding box center [1373, 122] width 277 height 45
drag, startPoint x: 1314, startPoint y: 121, endPoint x: 1468, endPoint y: 127, distance: 154.1
click at [1468, 127] on input "**********" at bounding box center [1373, 122] width 277 height 45
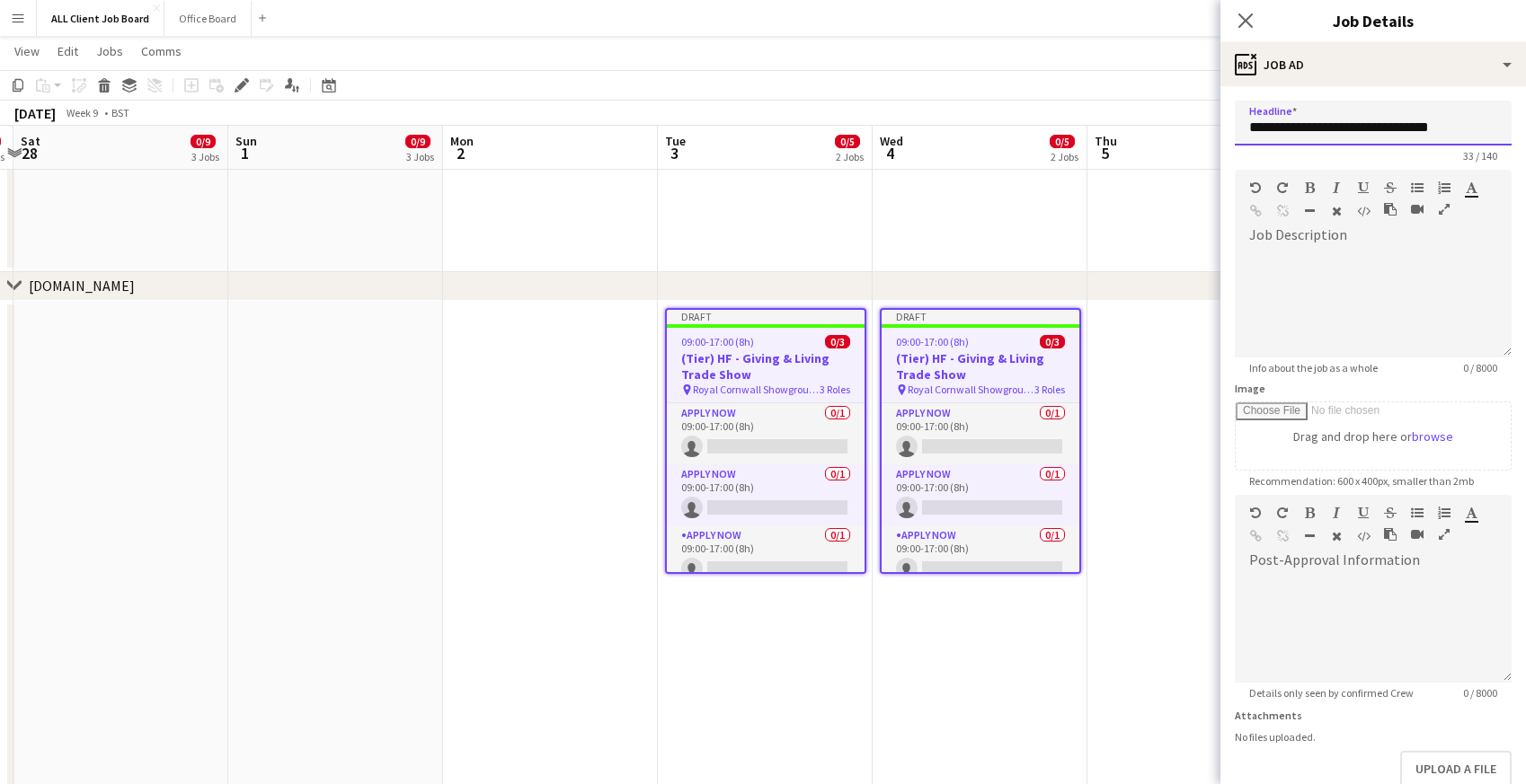
scroll to position [103, 0]
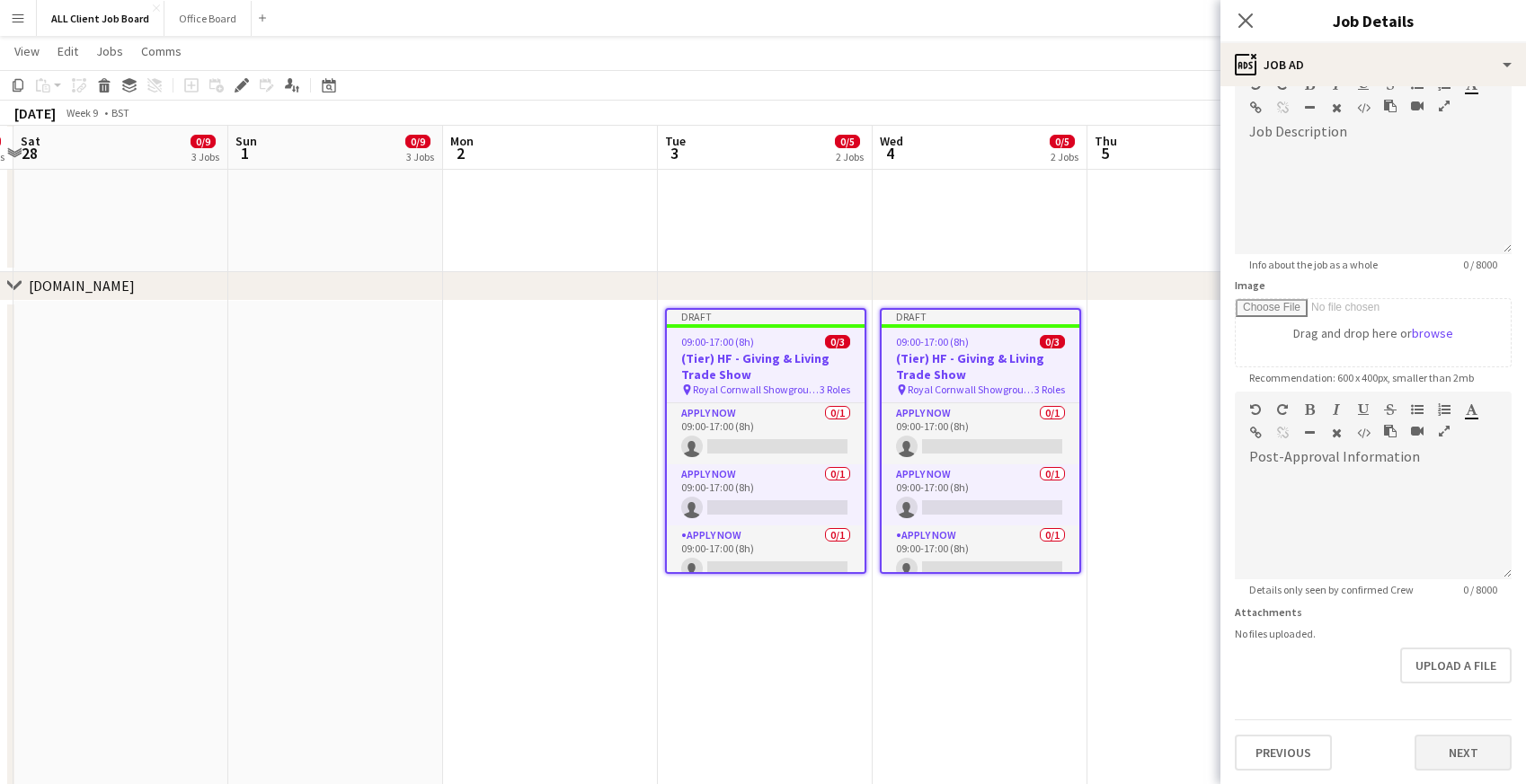
type input "**********"
click at [1451, 742] on button "Next" at bounding box center [1463, 753] width 97 height 36
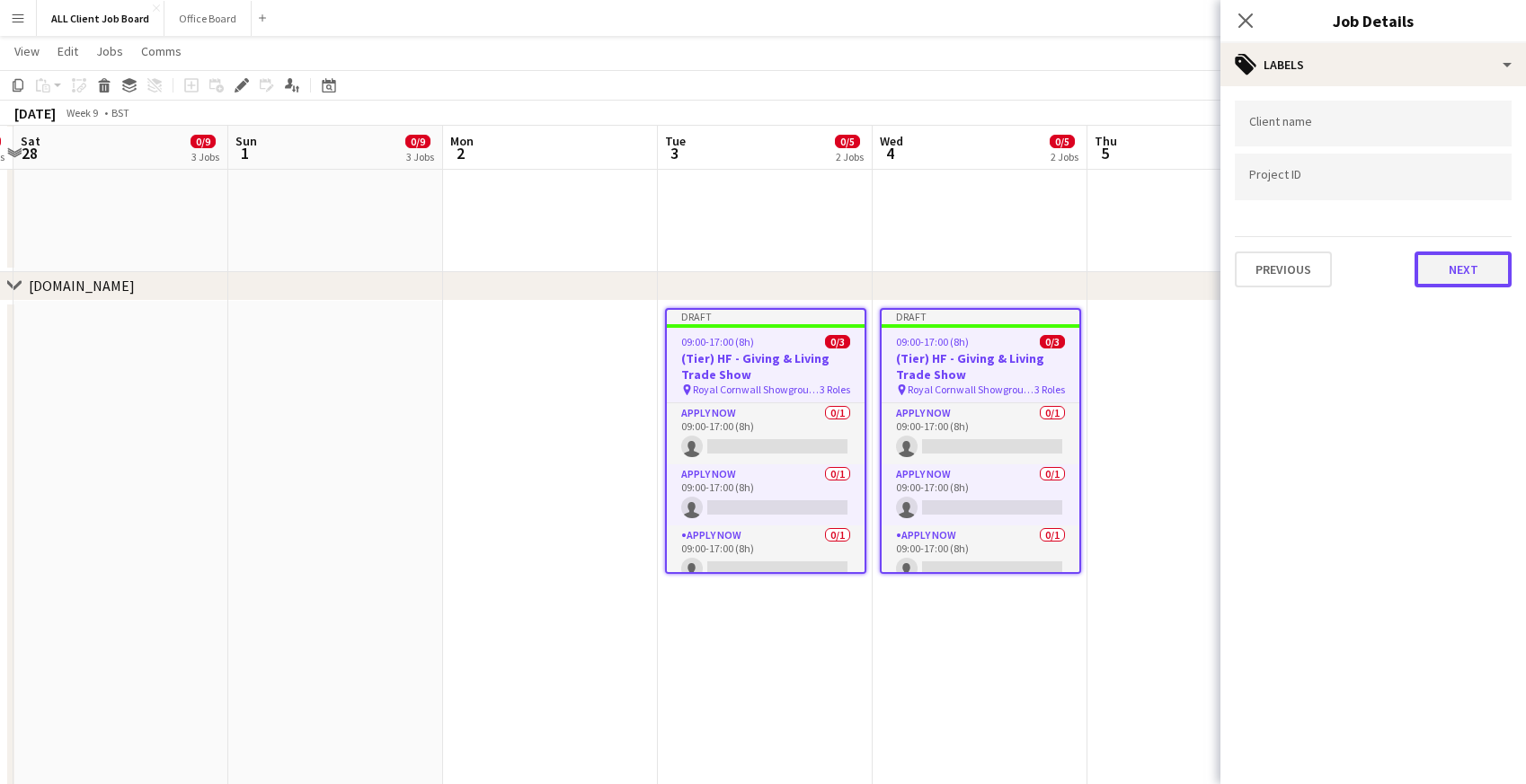
click at [1450, 267] on button "Next" at bounding box center [1463, 270] width 97 height 36
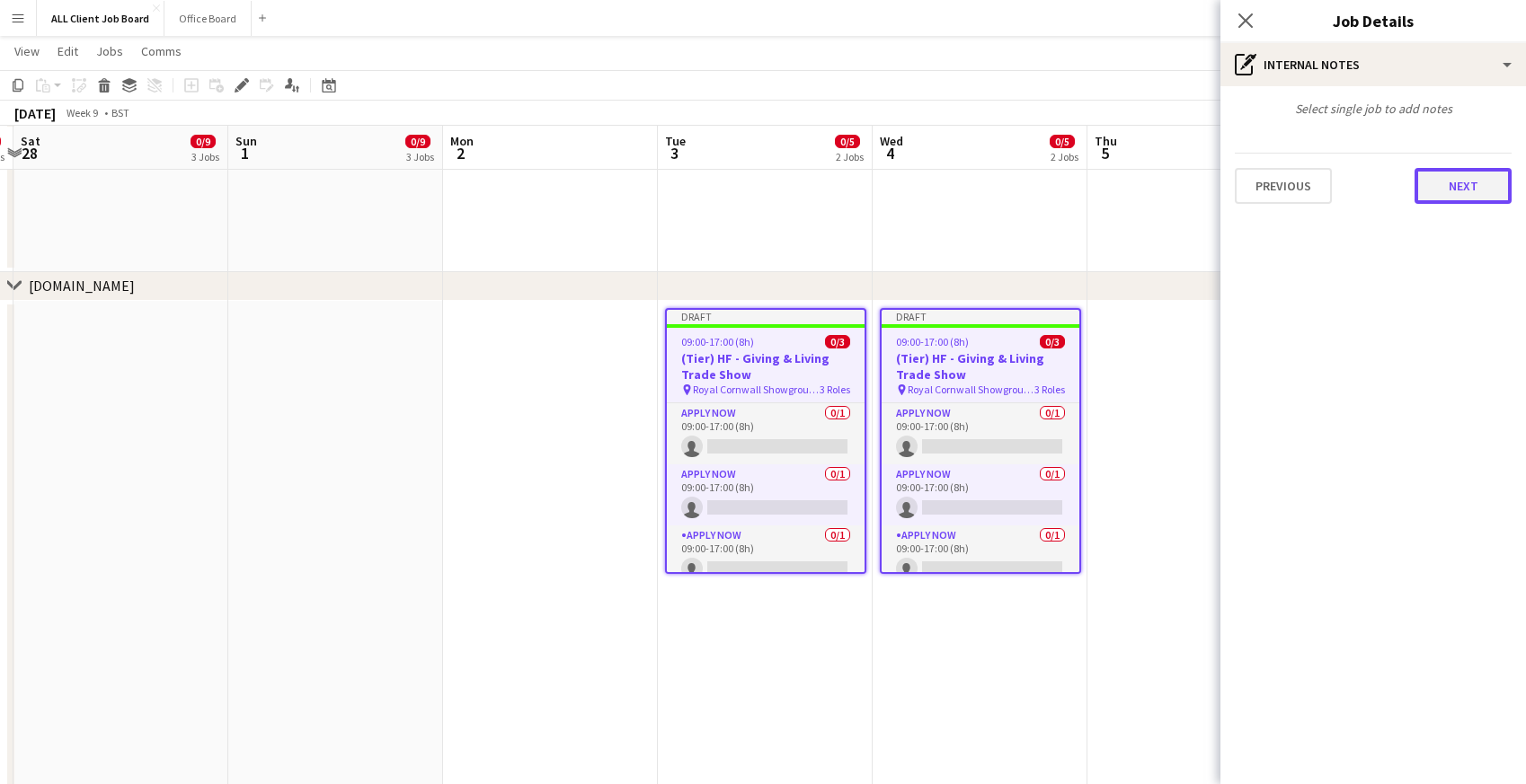
click at [1447, 196] on button "Next" at bounding box center [1463, 186] width 97 height 36
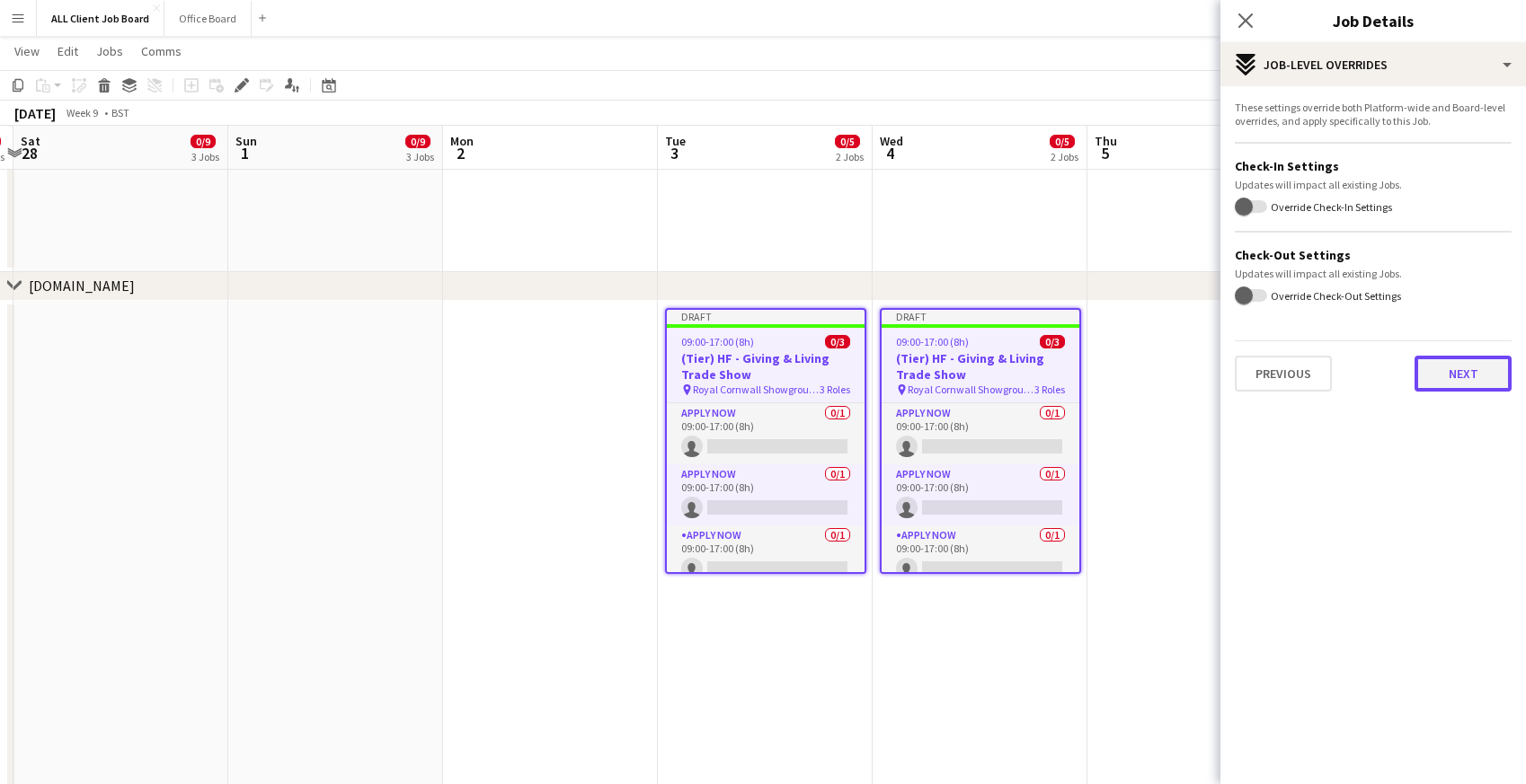
click at [1454, 374] on button "Next" at bounding box center [1463, 374] width 97 height 36
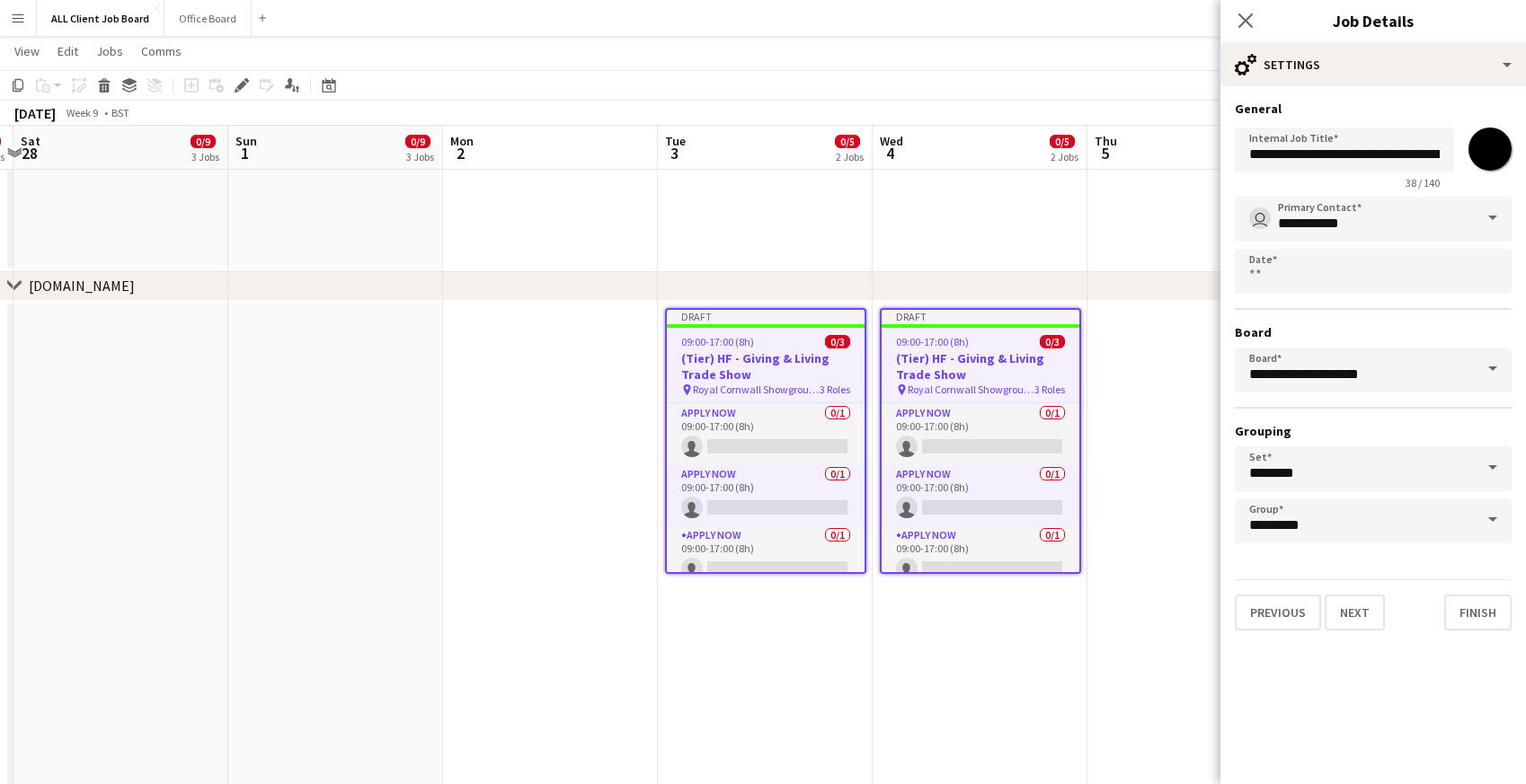
click at [1487, 165] on input "*******" at bounding box center [1490, 149] width 65 height 65
type input "*******"
click at [1319, 153] on input "**********" at bounding box center [1345, 150] width 219 height 45
drag, startPoint x: 1301, startPoint y: 153, endPoint x: 1209, endPoint y: 148, distance: 92.1
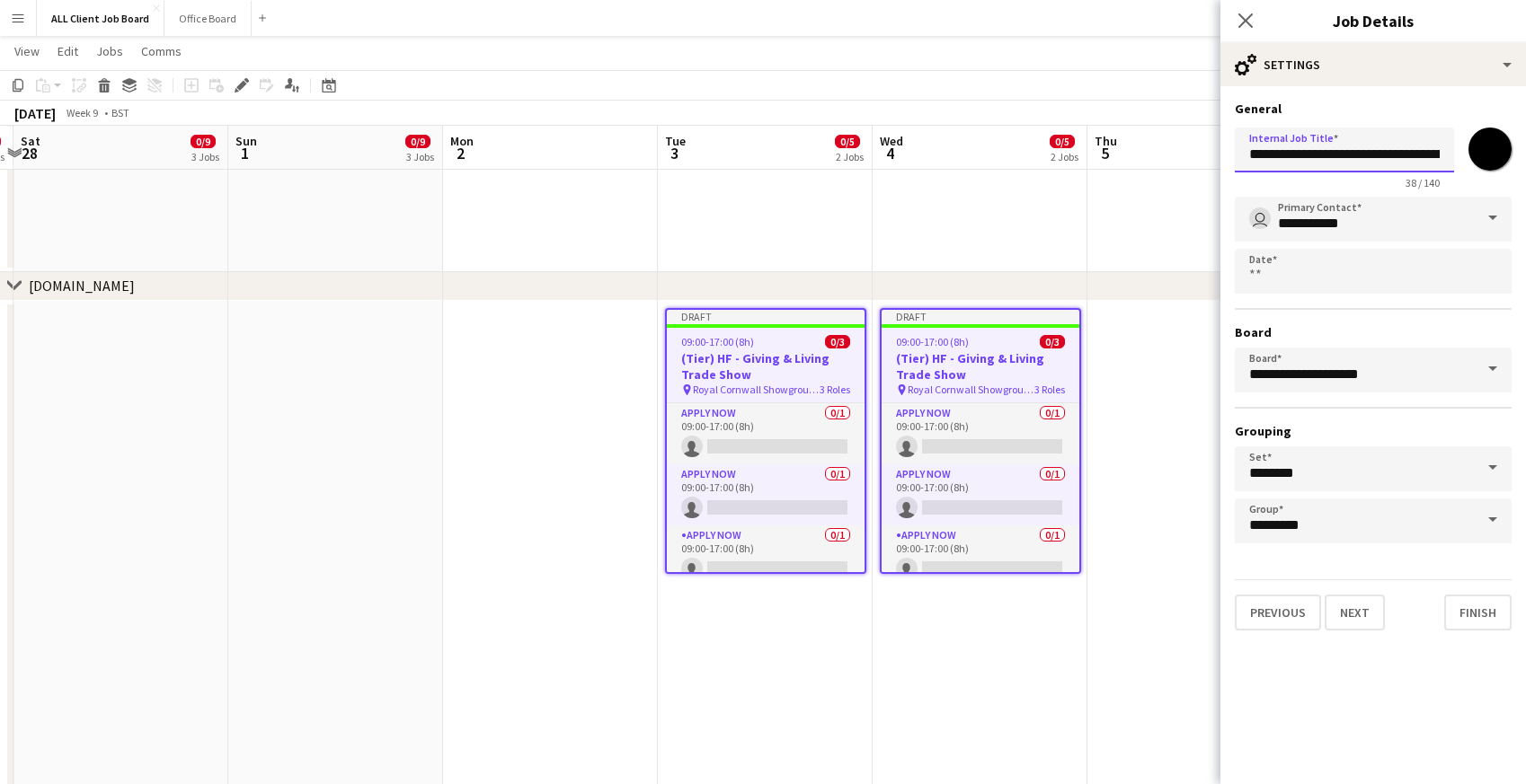
scroll to position [0, 38]
drag, startPoint x: 1319, startPoint y: 154, endPoint x: 1500, endPoint y: 164, distance: 181.3
click at [1500, 164] on div "**********" at bounding box center [1373, 155] width 277 height 70
paste input "**********"
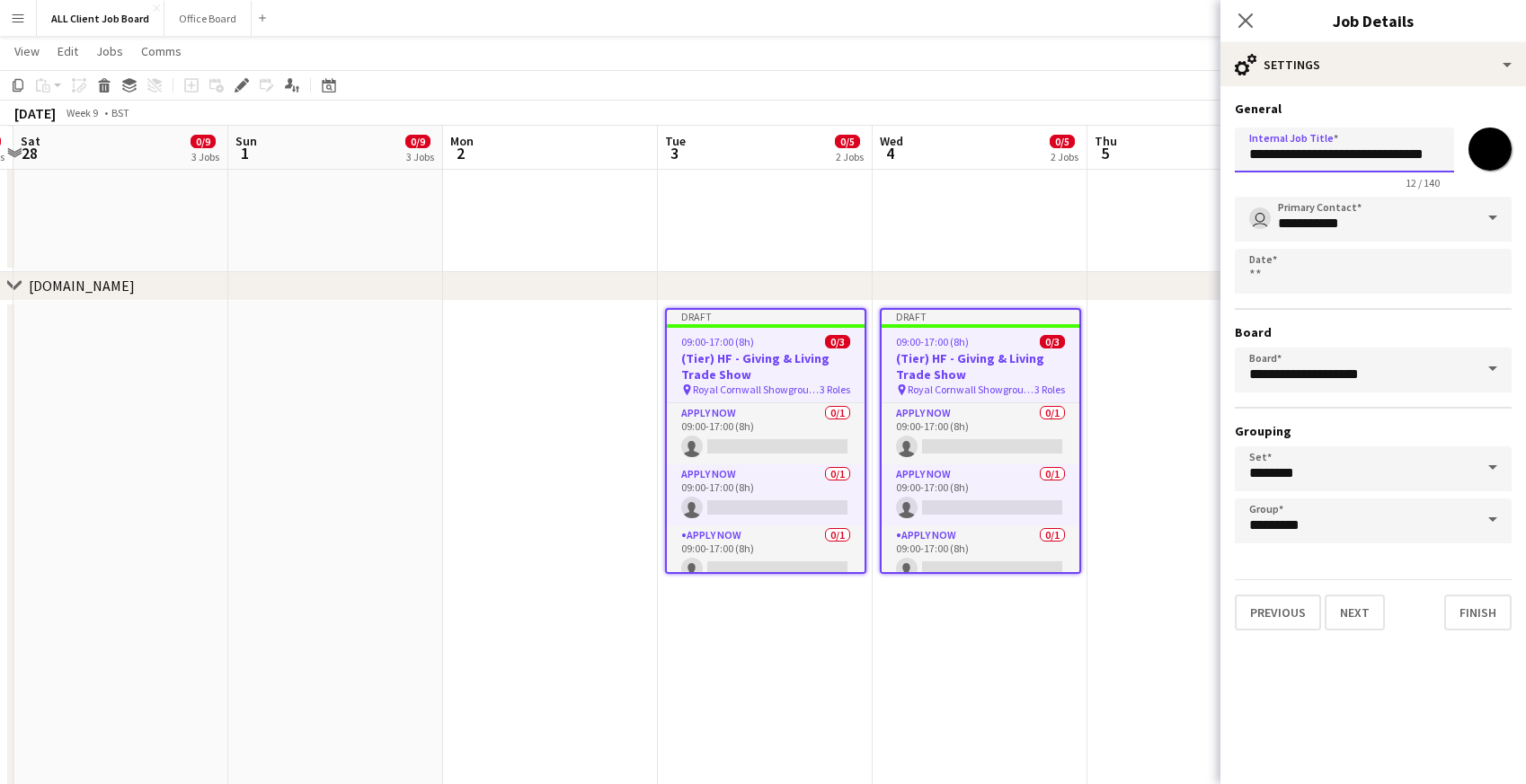
scroll to position [0, 10]
type input "**********"
click at [1355, 618] on button "Next" at bounding box center [1354, 612] width 60 height 36
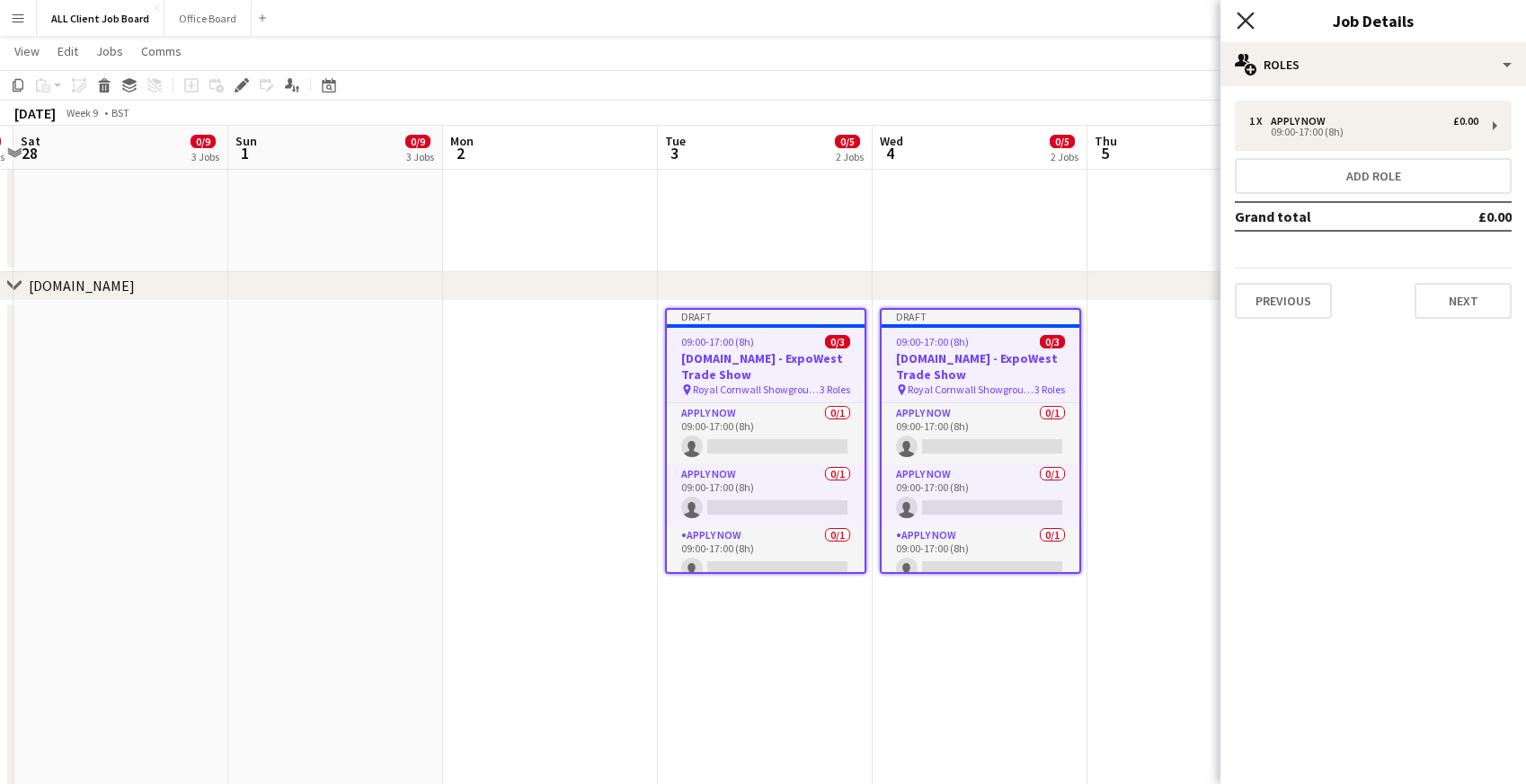
click at [1251, 18] on icon "Close pop-in" at bounding box center [1245, 20] width 17 height 17
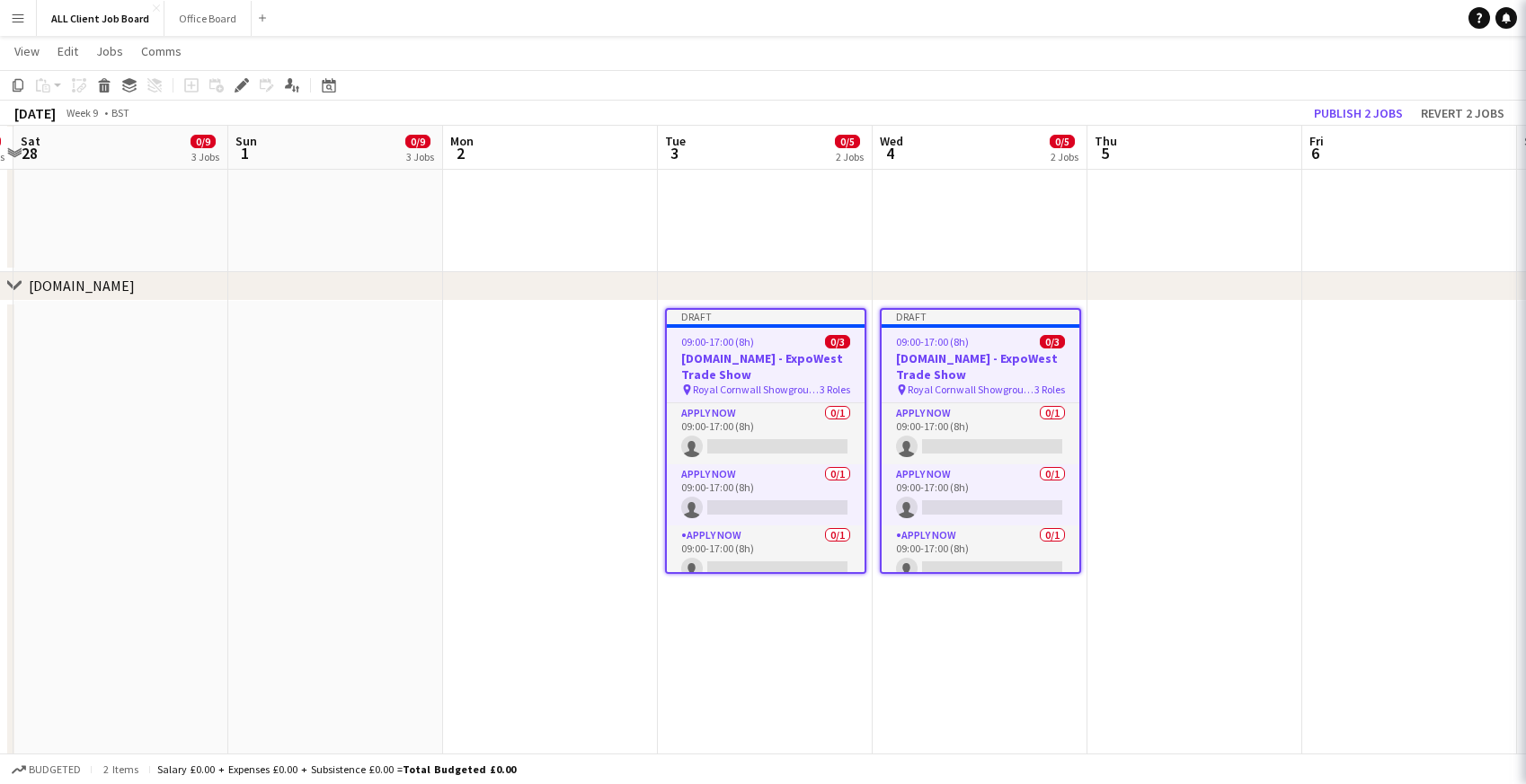
click at [1205, 13] on app-navbar "Menu Boards Boards Boards All jobs Status Workforce Workforce My Workforce Recr…" at bounding box center [763, 18] width 1526 height 36
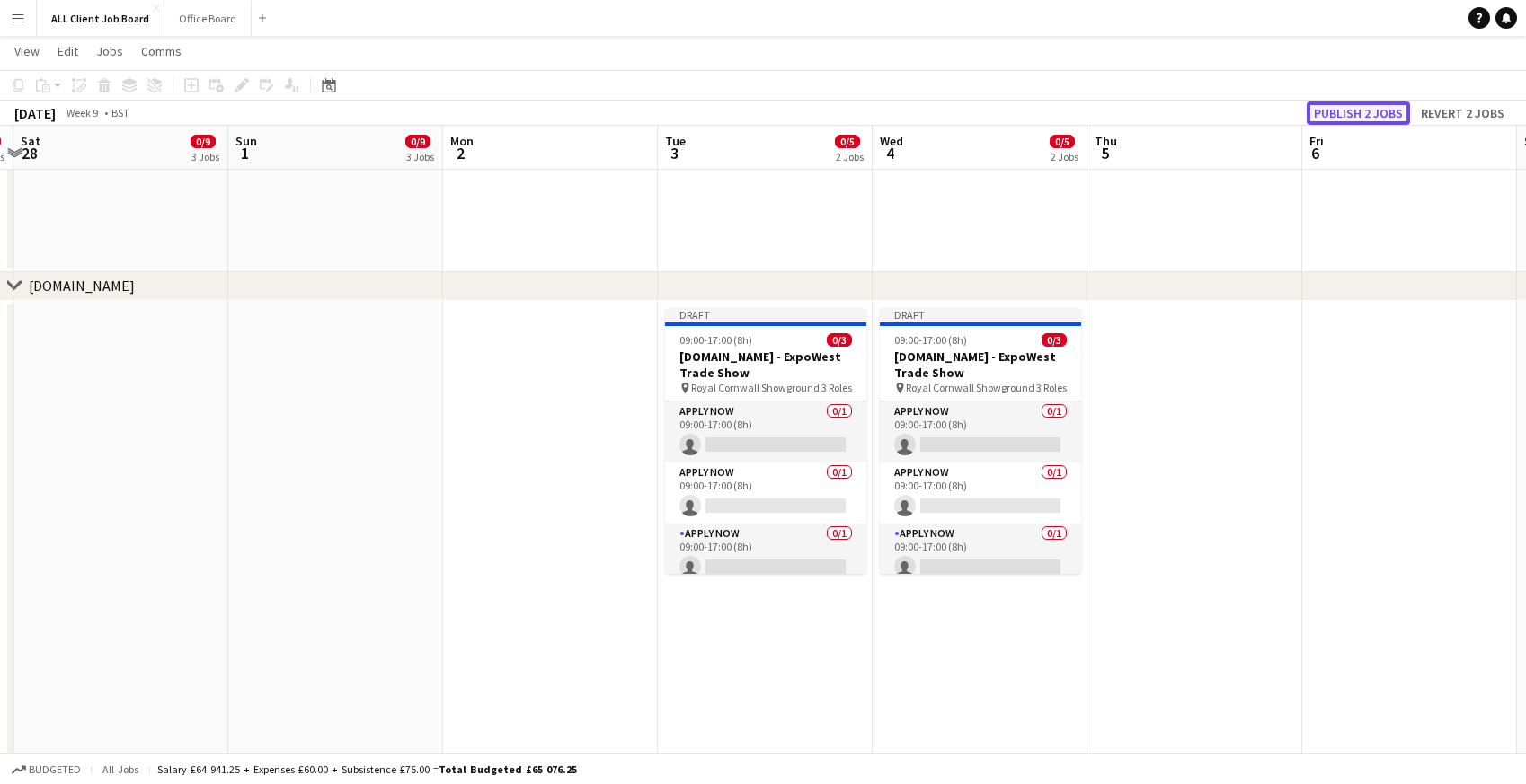
click at [1348, 114] on button "Publish 2 jobs" at bounding box center [1358, 113] width 103 height 23
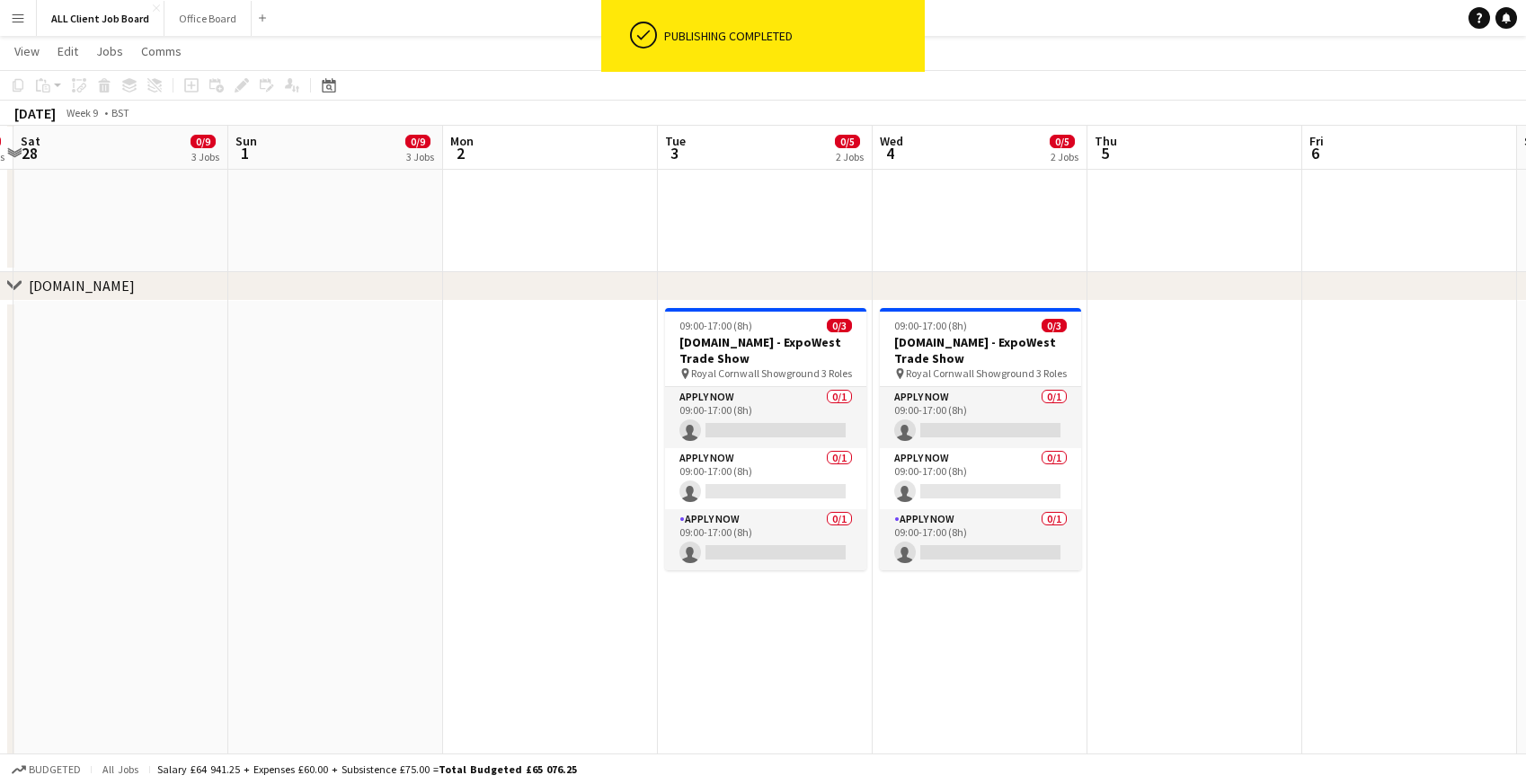
click at [711, 368] on span "Royal Cornwall Showground" at bounding box center [755, 373] width 129 height 13
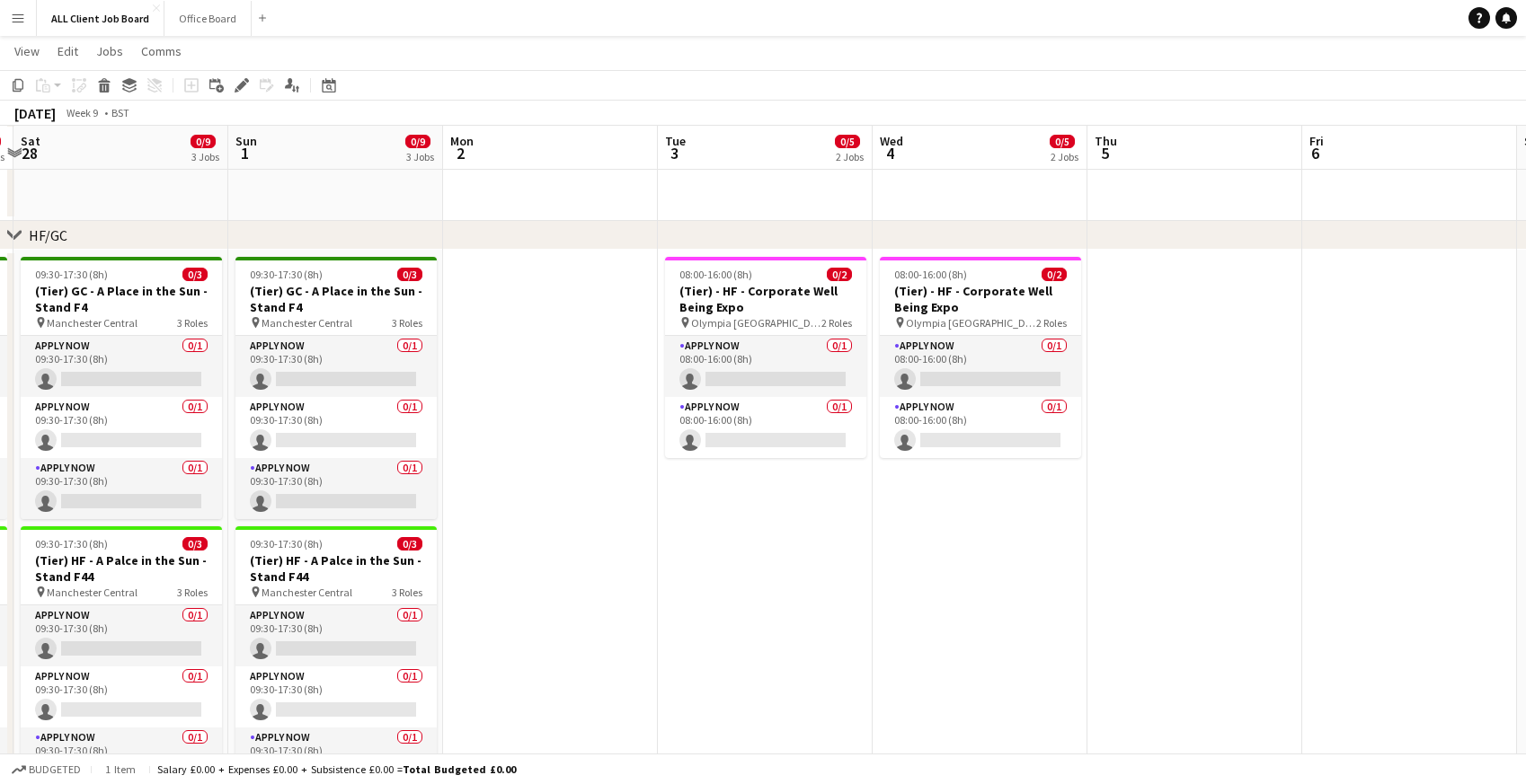
scroll to position [1654, 0]
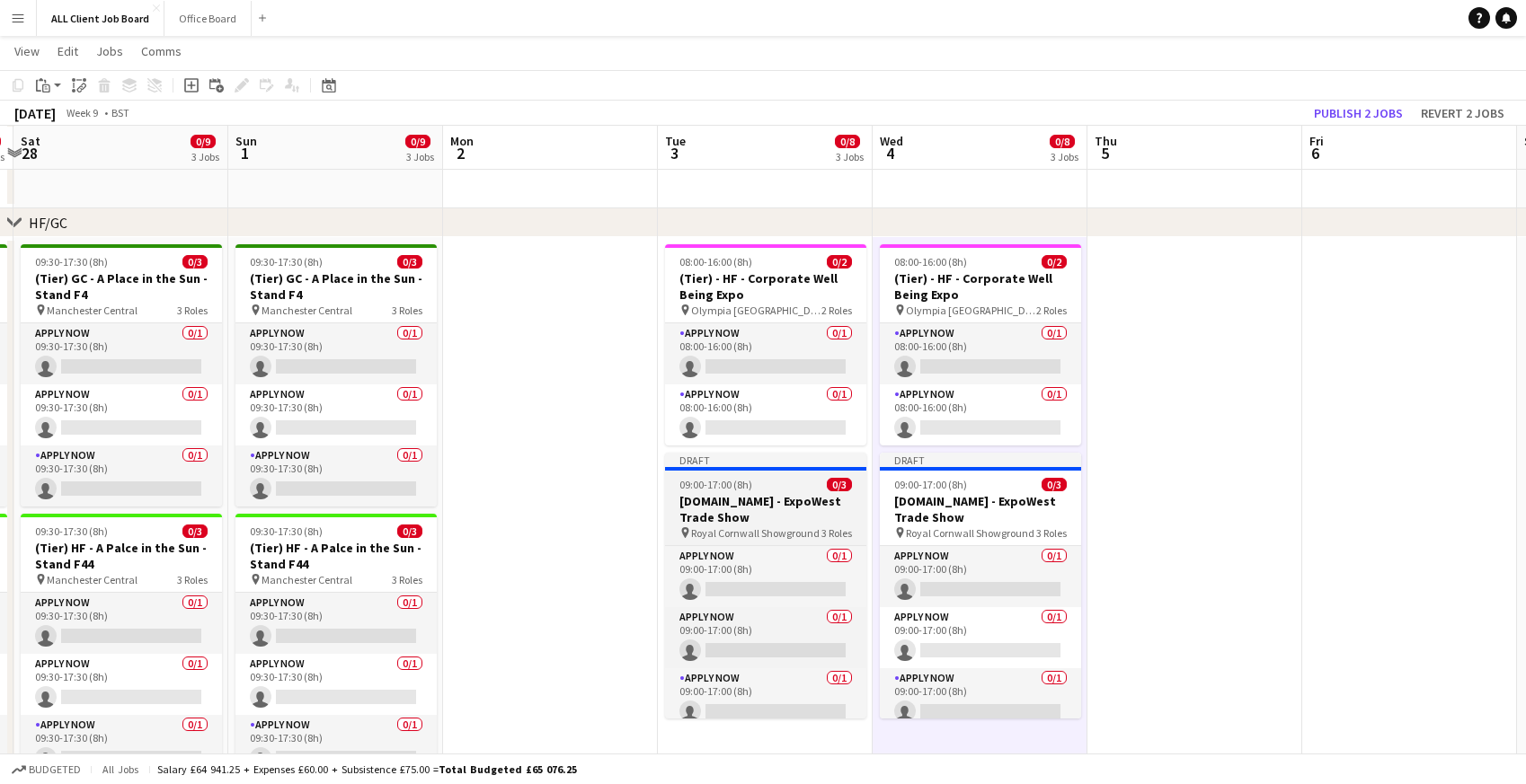
click at [714, 485] on span "09:00-17:00 (8h)" at bounding box center [716, 485] width 73 height 13
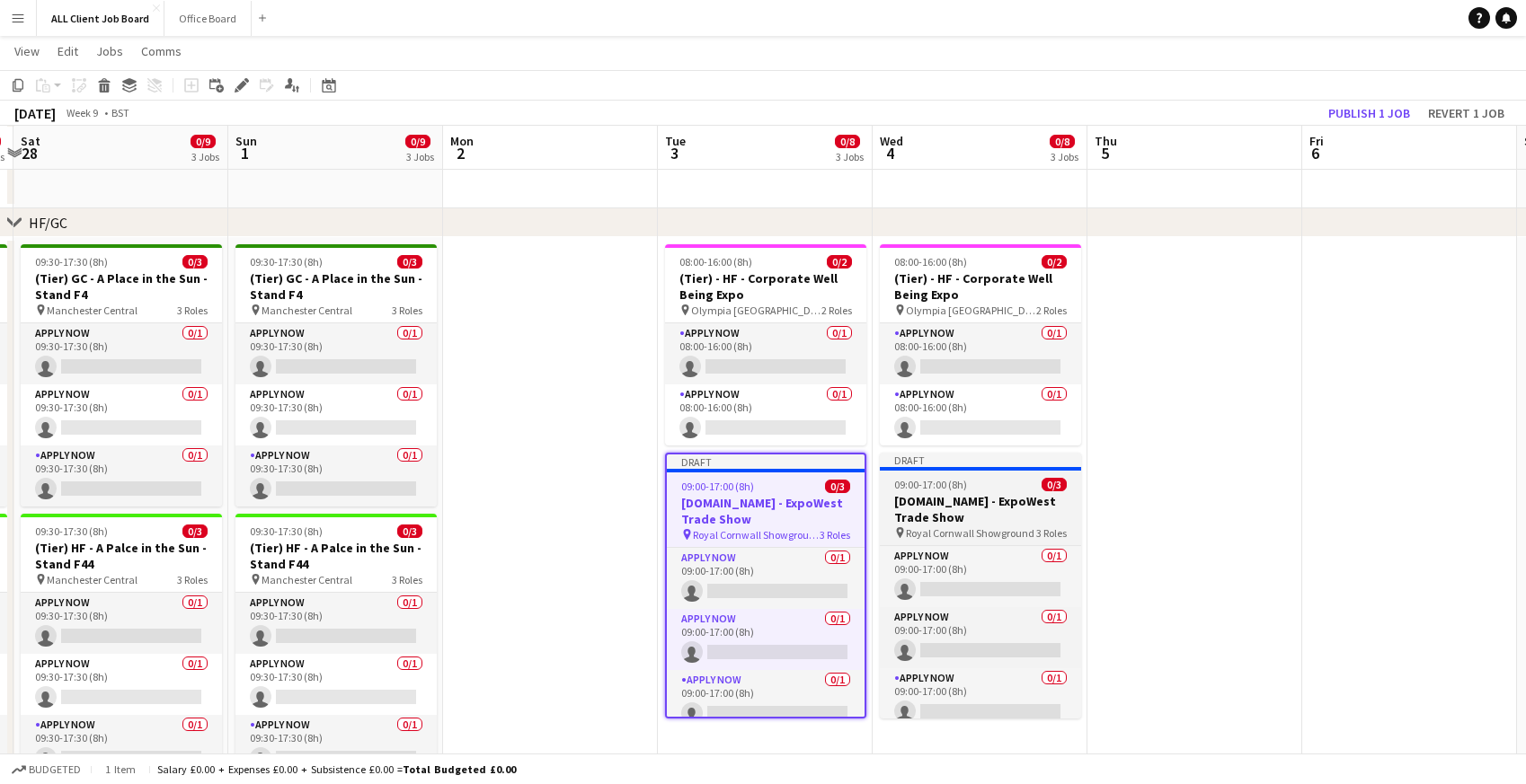
click at [937, 487] on span "09:00-17:00 (8h)" at bounding box center [930, 485] width 73 height 13
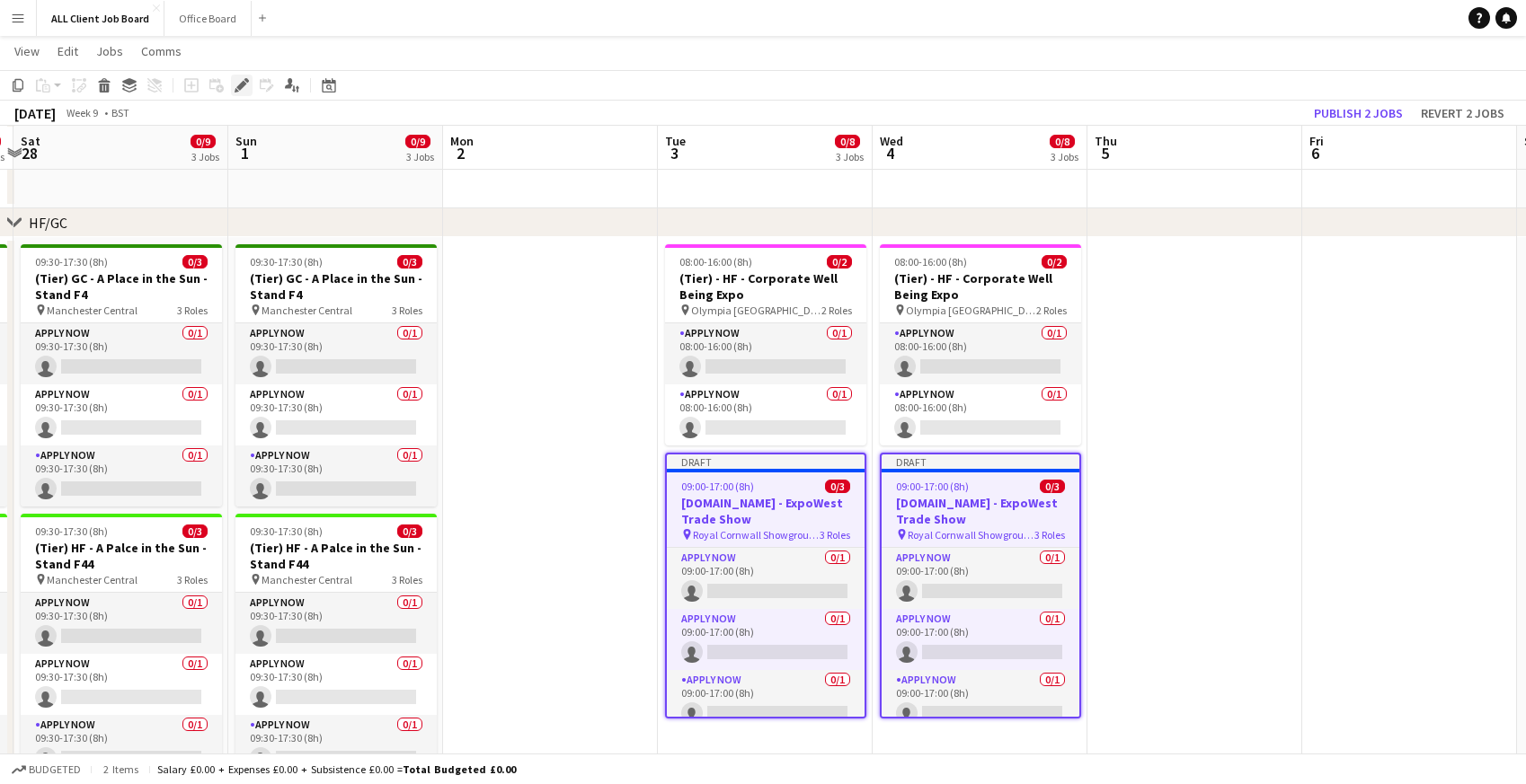
click at [243, 89] on icon "Edit" at bounding box center [241, 85] width 14 height 14
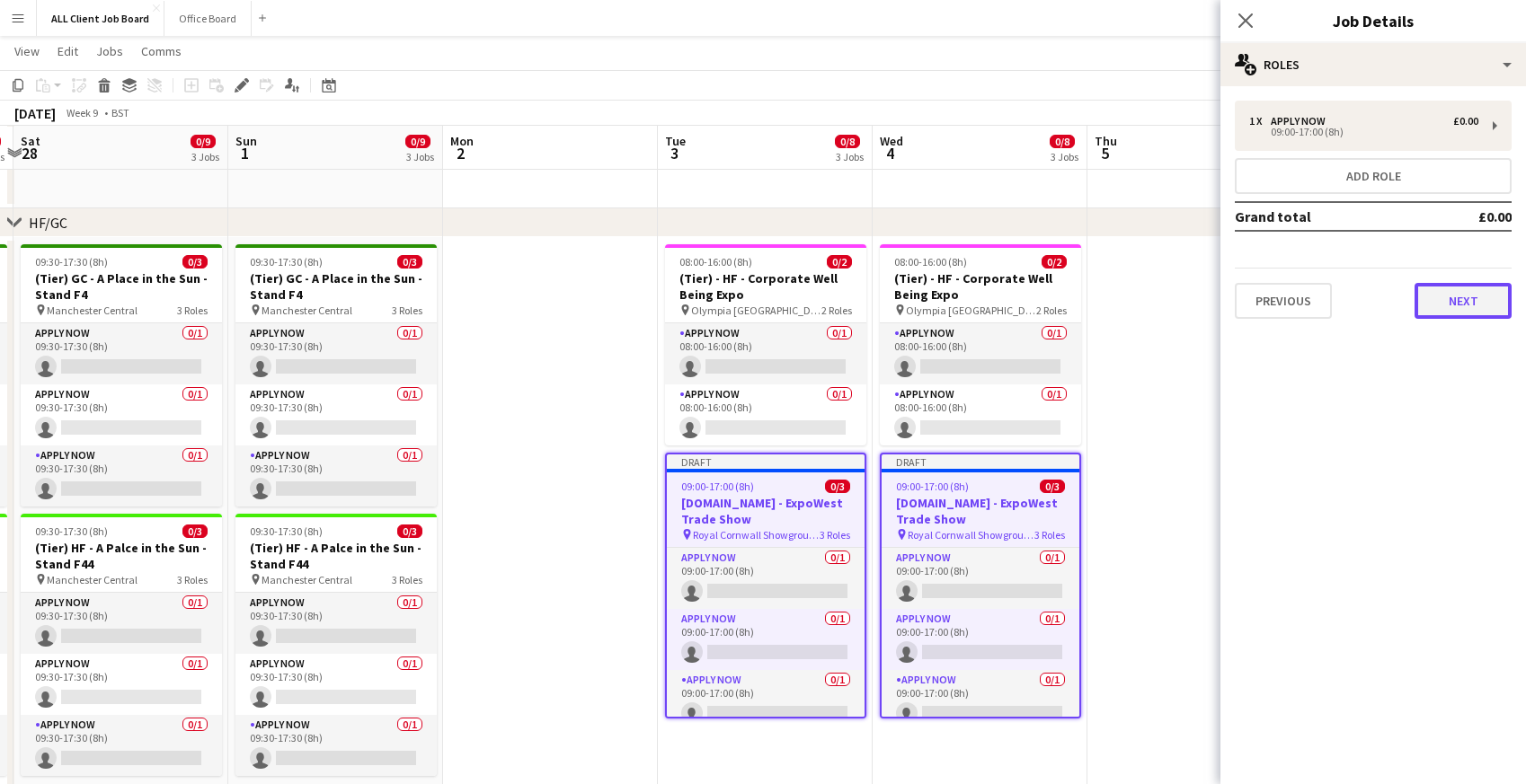
click at [1474, 300] on button "Next" at bounding box center [1463, 301] width 97 height 36
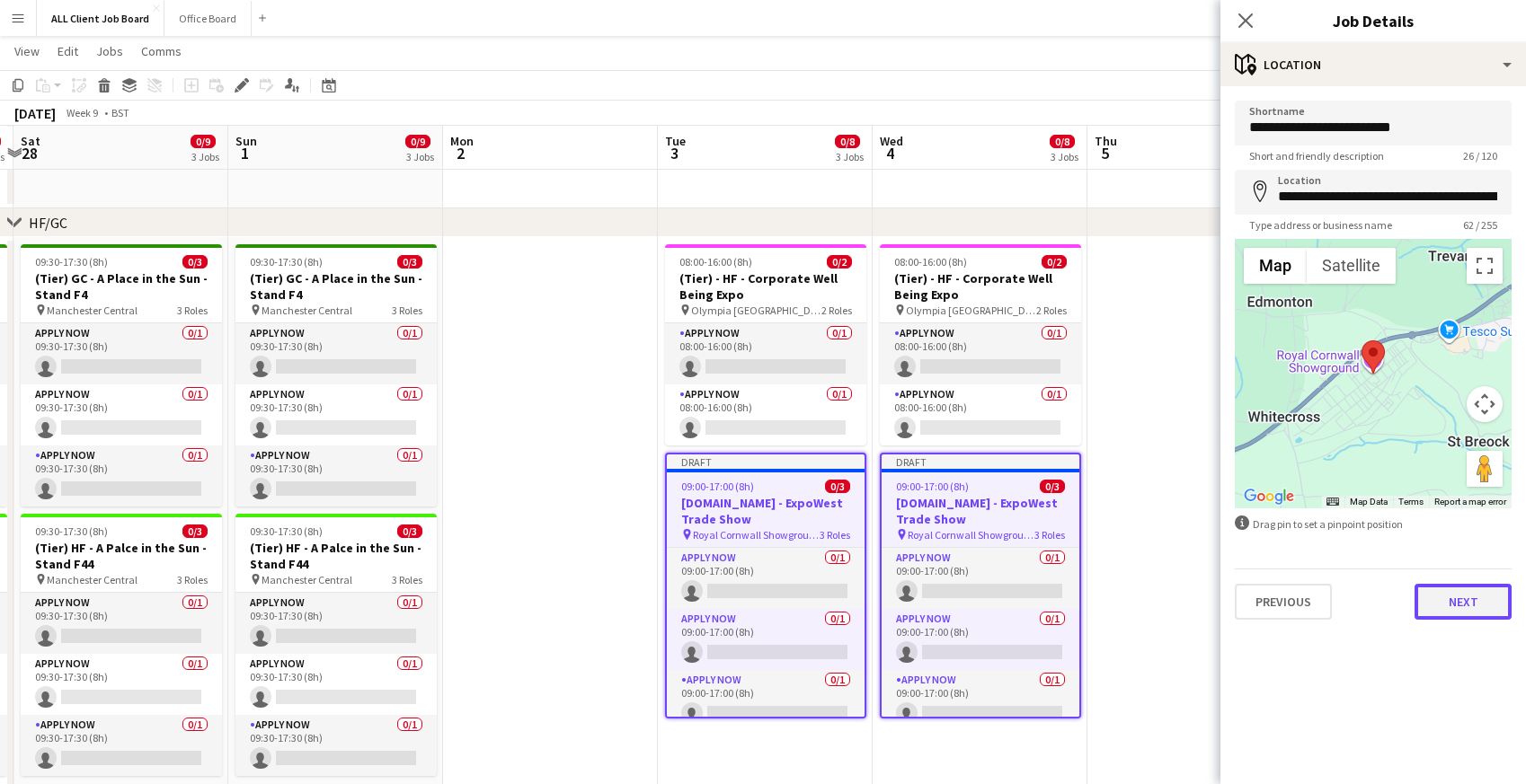
click at [1438, 603] on button "Next" at bounding box center [1463, 602] width 97 height 36
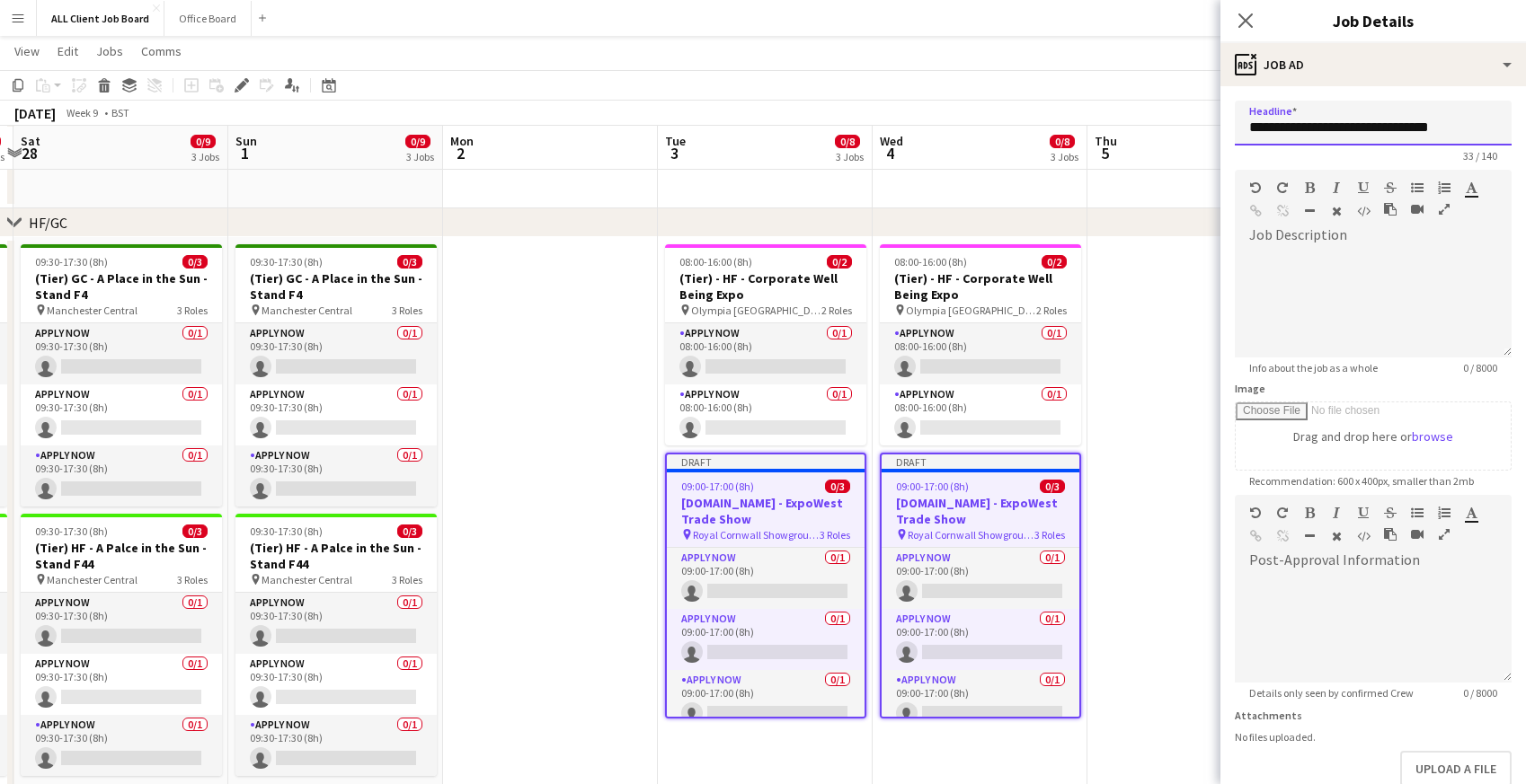
drag, startPoint x: 1301, startPoint y: 126, endPoint x: 1282, endPoint y: 132, distance: 19.9
click at [1229, 132] on form "**********" at bounding box center [1373, 486] width 305 height 774
click at [1284, 166] on form "**********" at bounding box center [1373, 486] width 305 height 774
click at [1282, 158] on div "33 / 140" at bounding box center [1373, 155] width 277 height 13
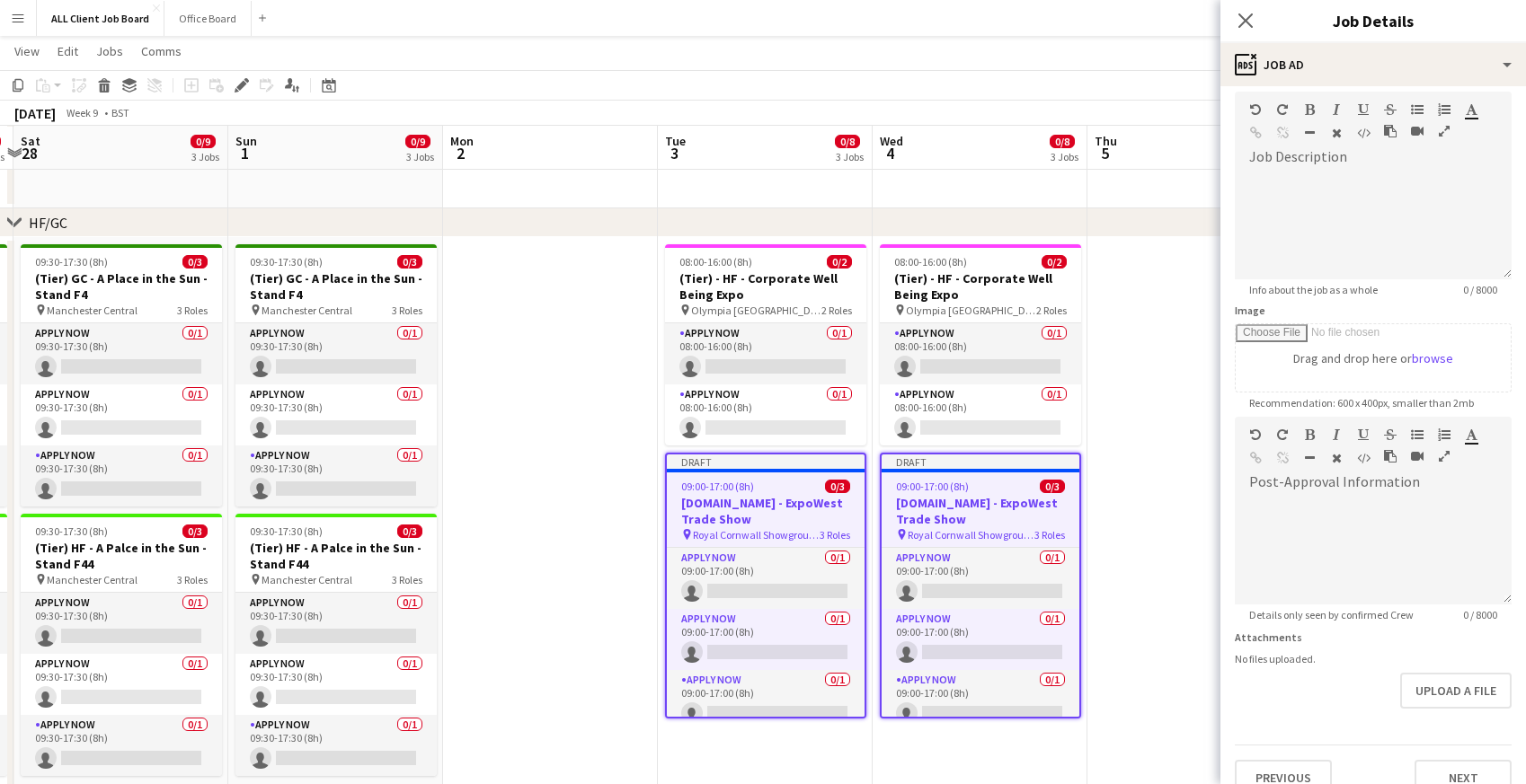
scroll to position [103, 0]
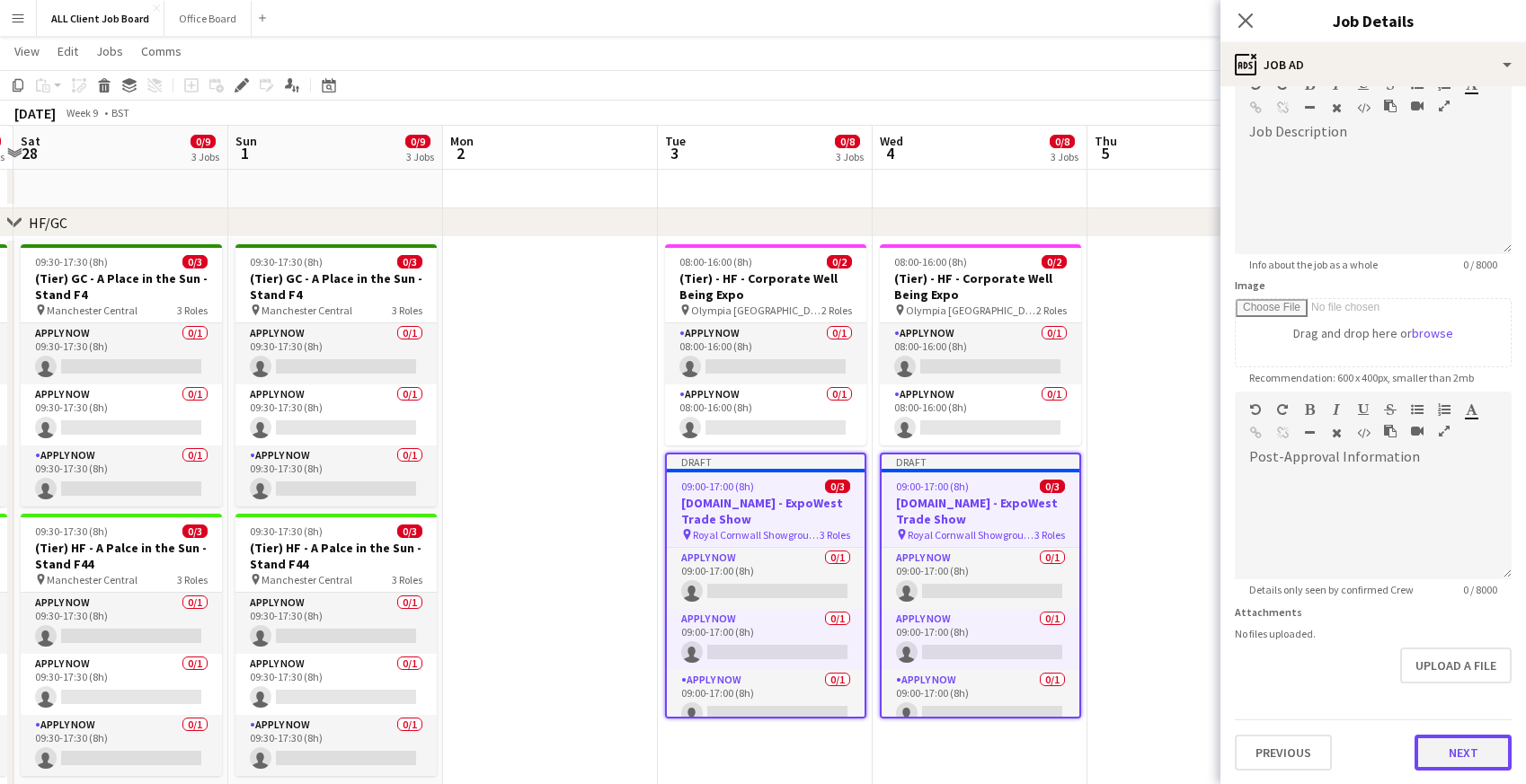
click at [1473, 759] on button "Next" at bounding box center [1463, 753] width 97 height 36
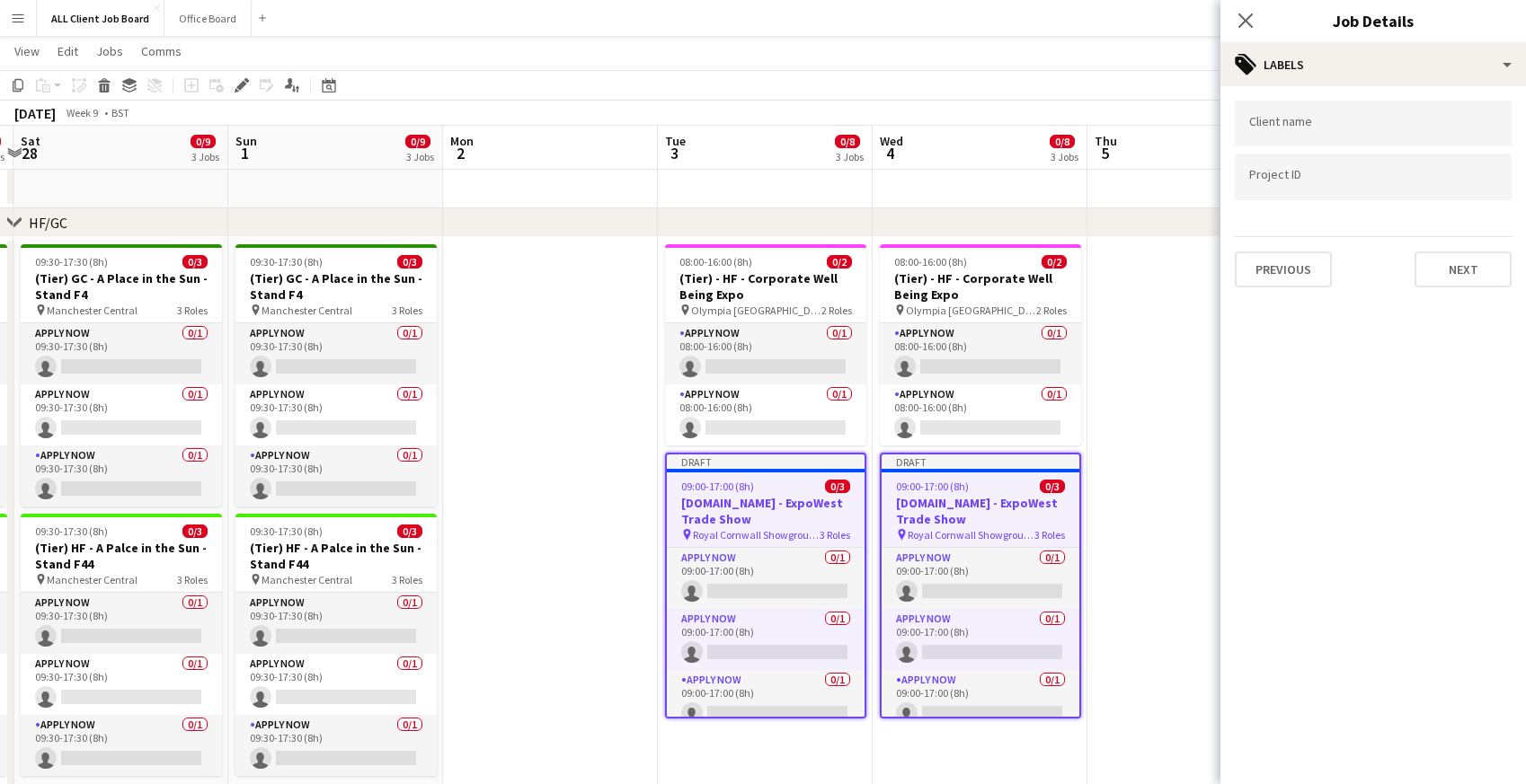
scroll to position [0, 0]
click at [1468, 268] on button "Next" at bounding box center [1463, 270] width 97 height 36
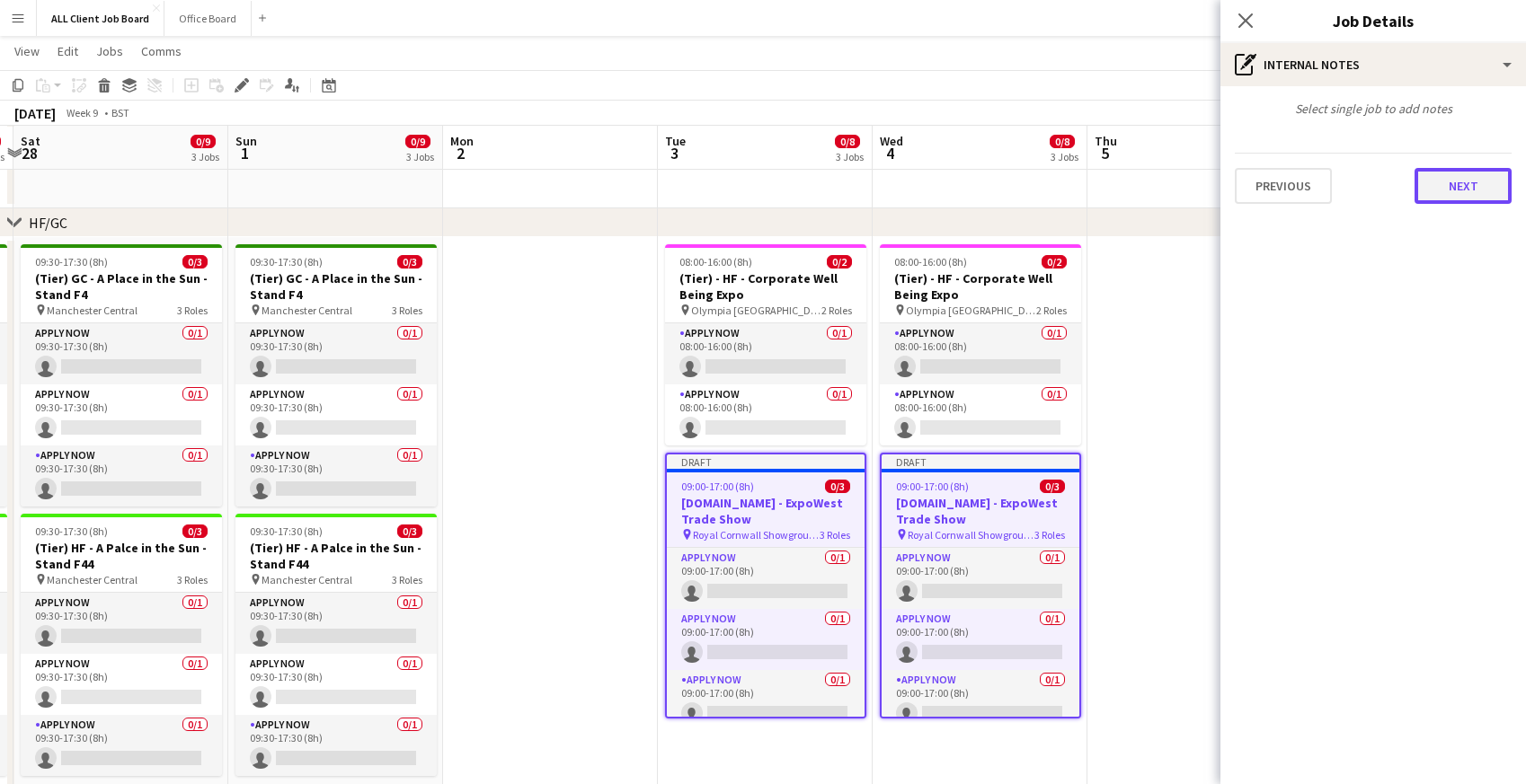
click at [1450, 180] on button "Next" at bounding box center [1463, 186] width 97 height 36
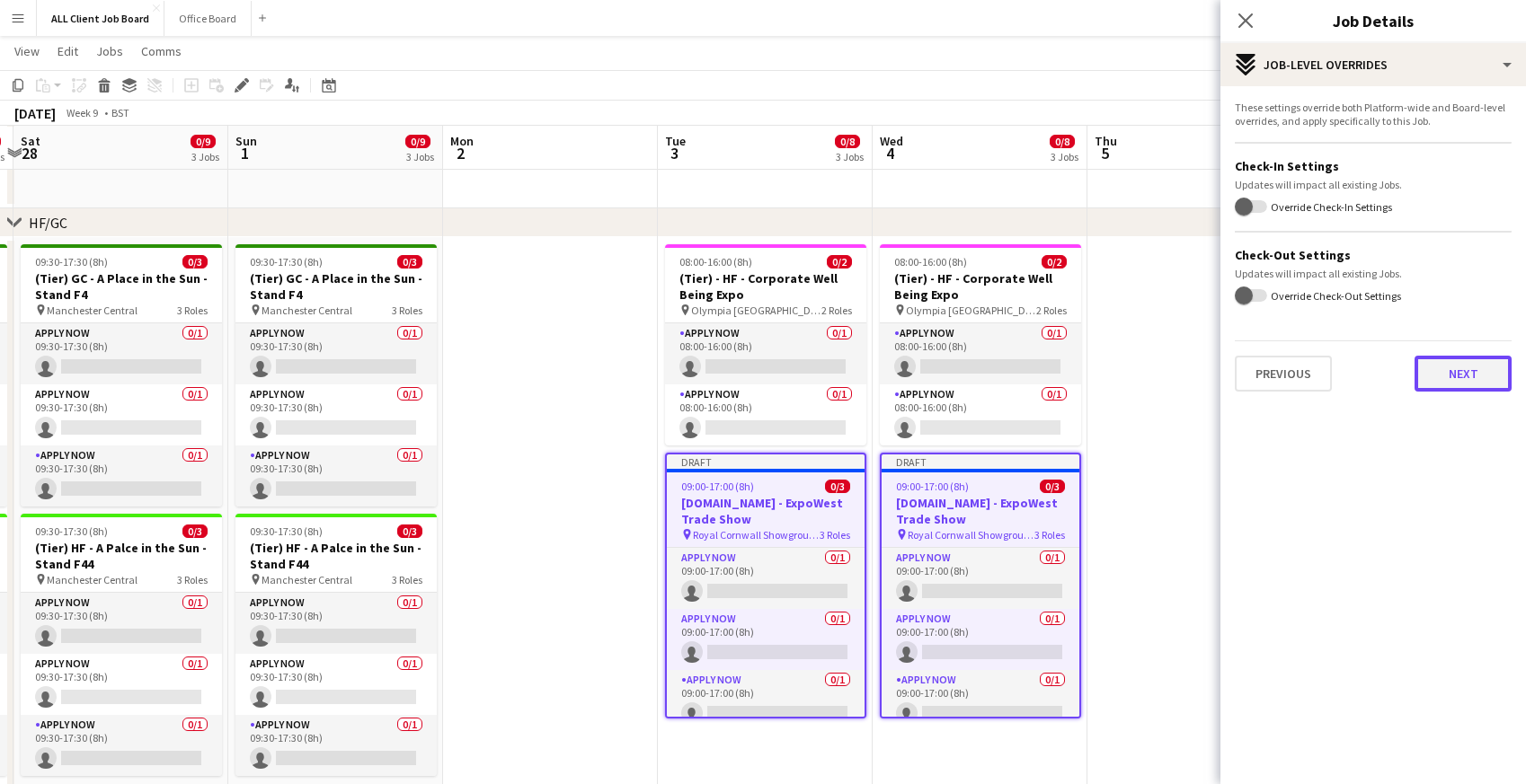
click at [1441, 385] on button "Next" at bounding box center [1463, 374] width 97 height 36
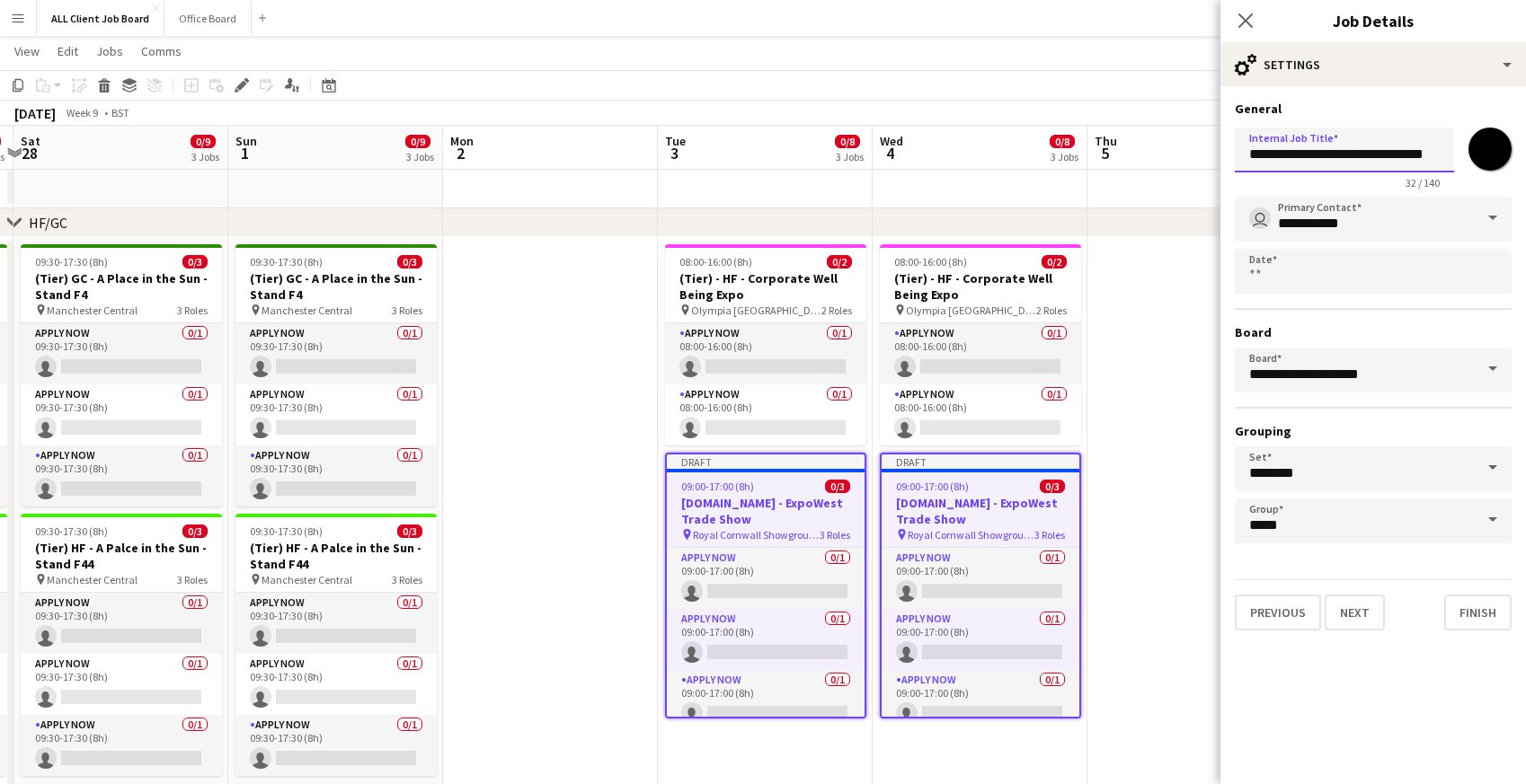
drag, startPoint x: 1306, startPoint y: 159, endPoint x: 1199, endPoint y: 148, distance: 107.6
type input "**********"
click at [1488, 140] on input "*******" at bounding box center [1490, 149] width 65 height 65
type input "*******"
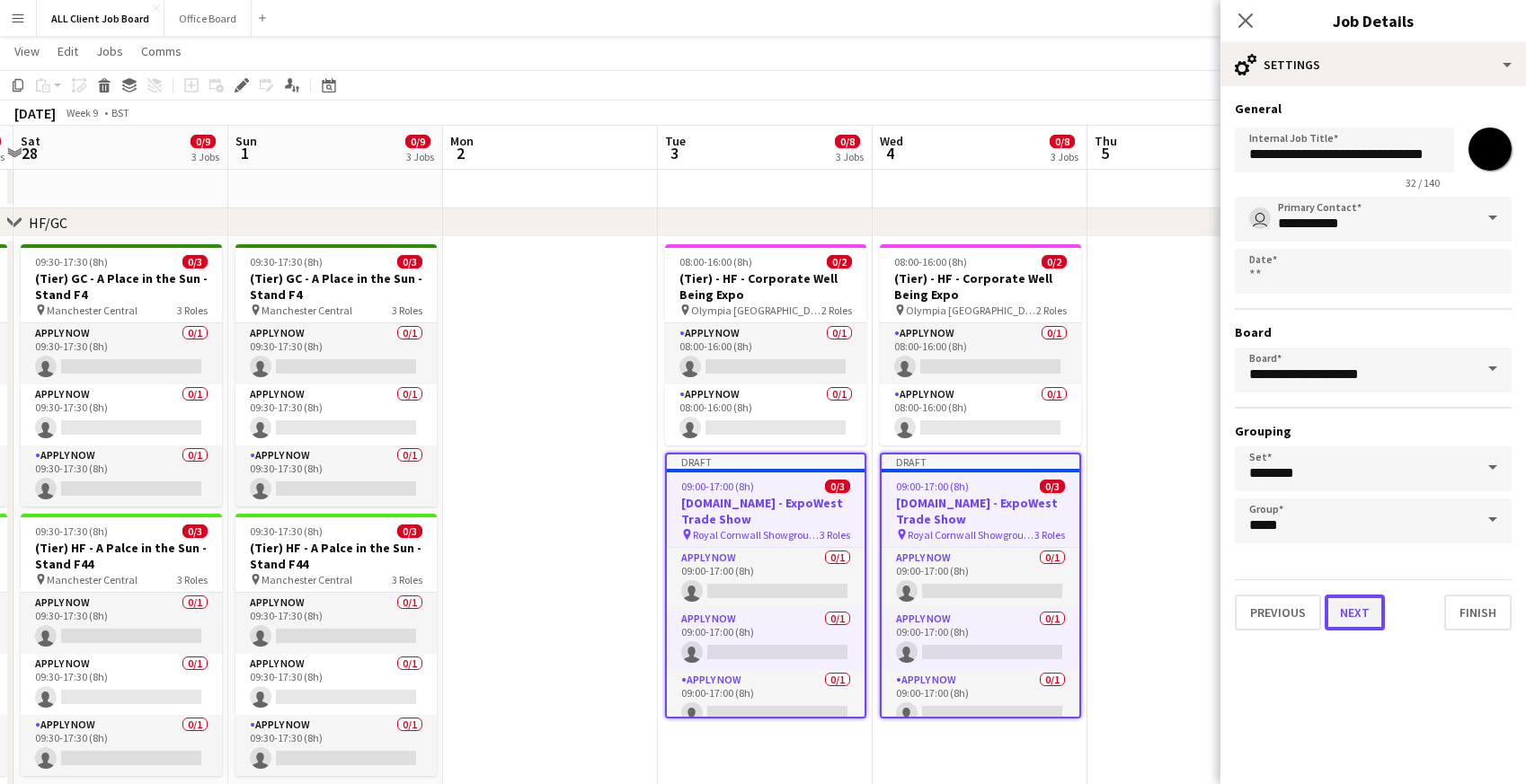
click at [1348, 626] on button "Next" at bounding box center [1354, 612] width 60 height 36
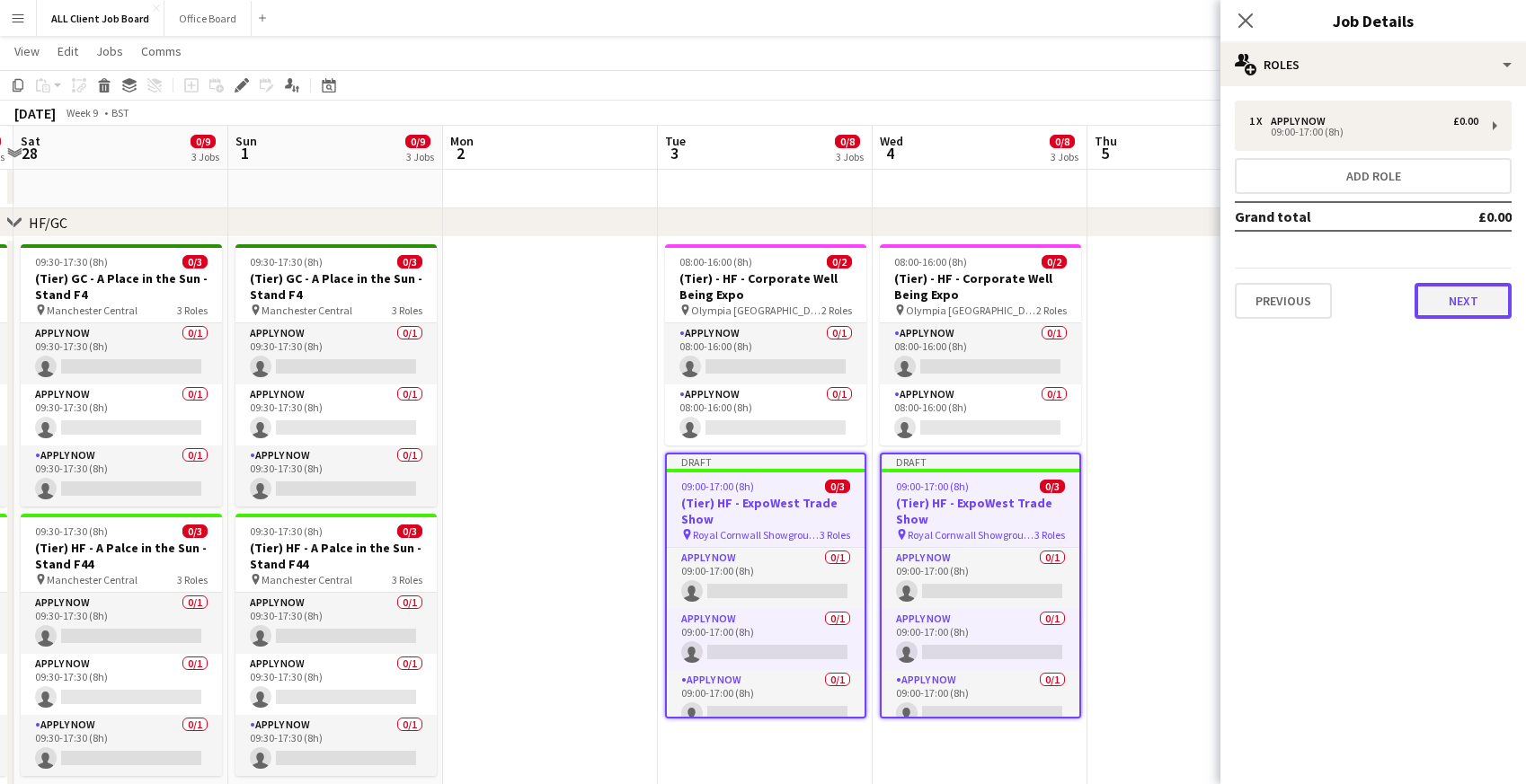
click at [1436, 304] on button "Next" at bounding box center [1463, 301] width 97 height 36
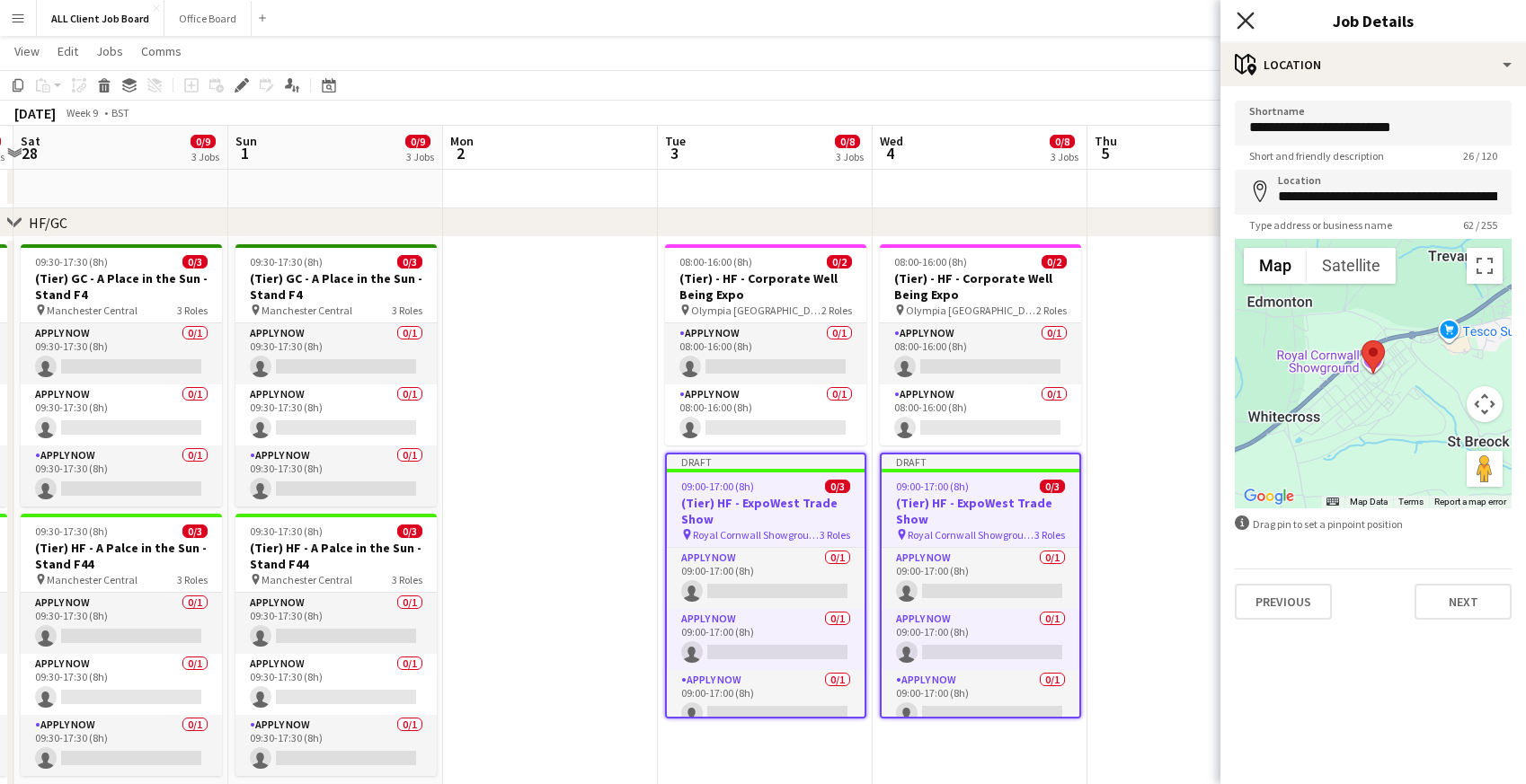
click at [1248, 23] on icon at bounding box center [1245, 20] width 17 height 17
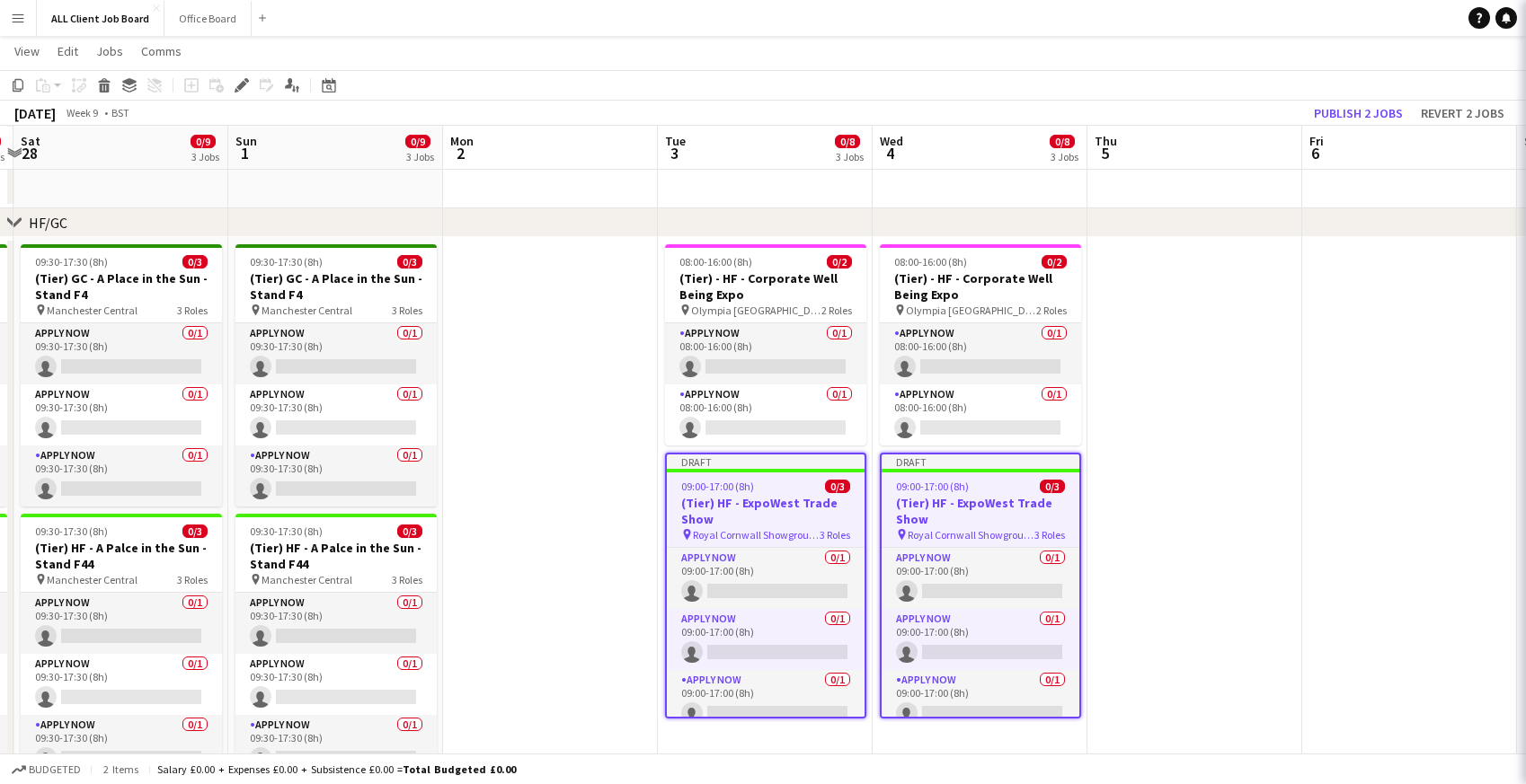
click at [1204, 22] on app-navbar "Menu Boards Boards Boards All jobs Status Workforce Workforce My Workforce Recr…" at bounding box center [763, 18] width 1526 height 36
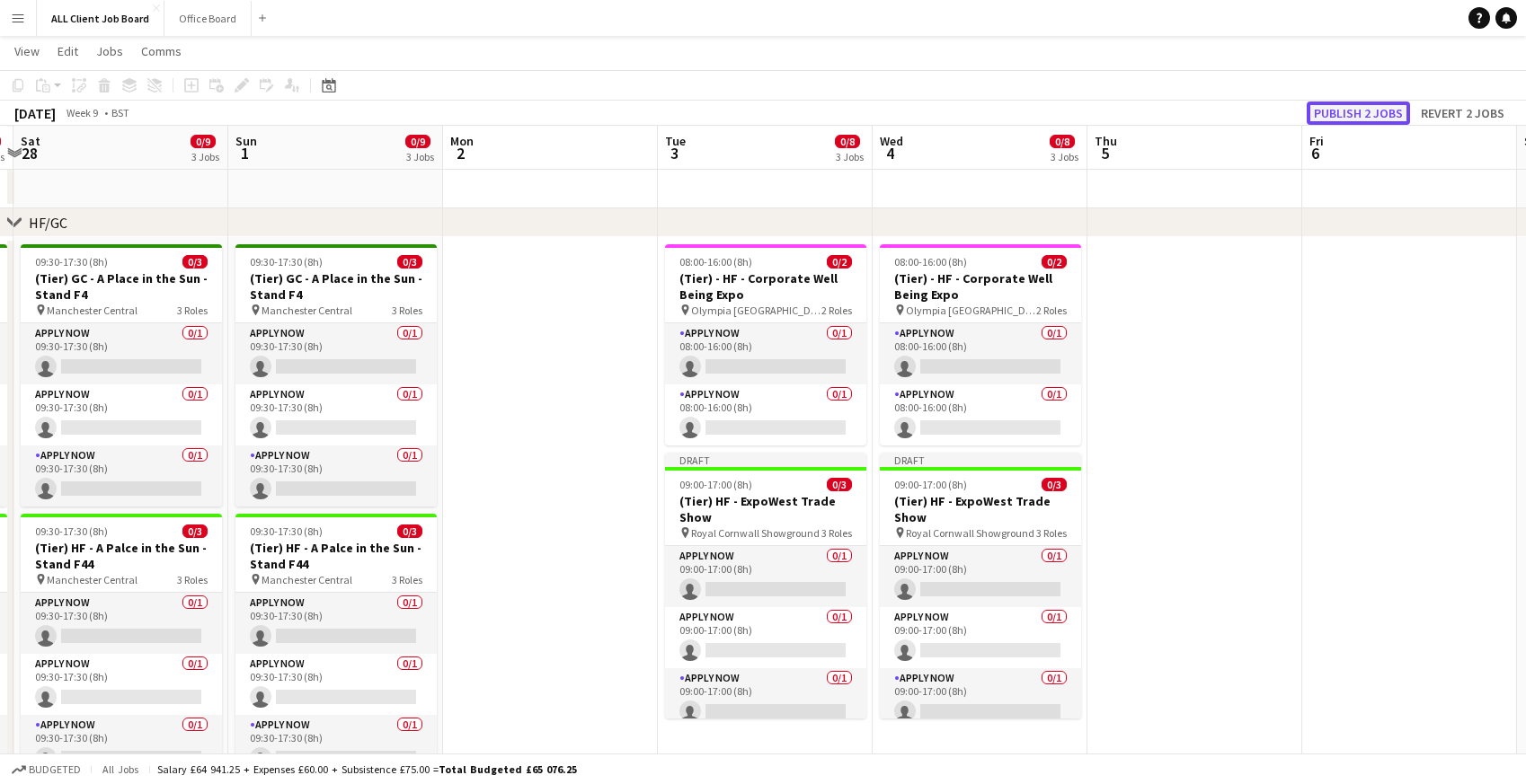
click at [1352, 110] on button "Publish 2 jobs" at bounding box center [1358, 113] width 103 height 23
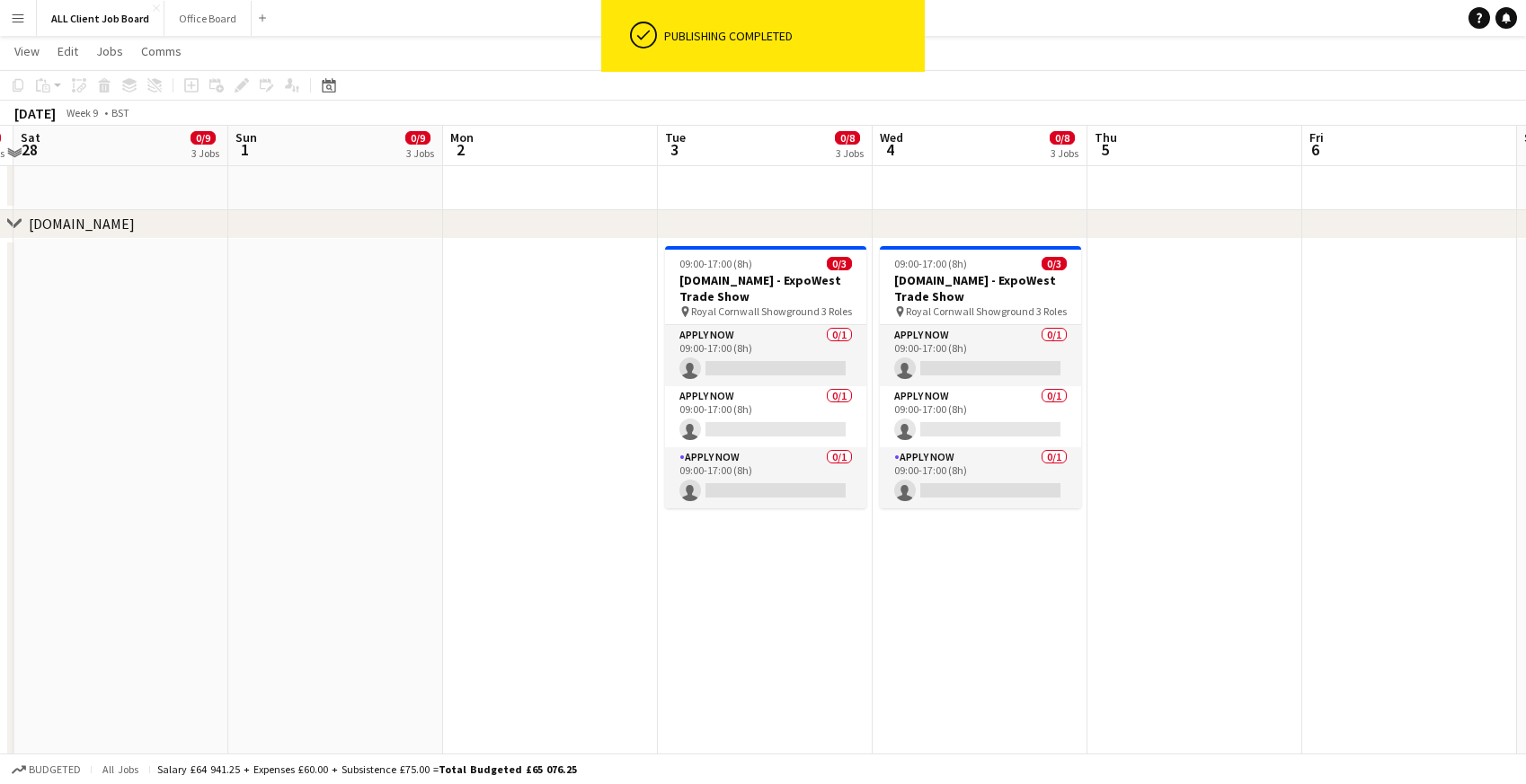
scroll to position [8202, 0]
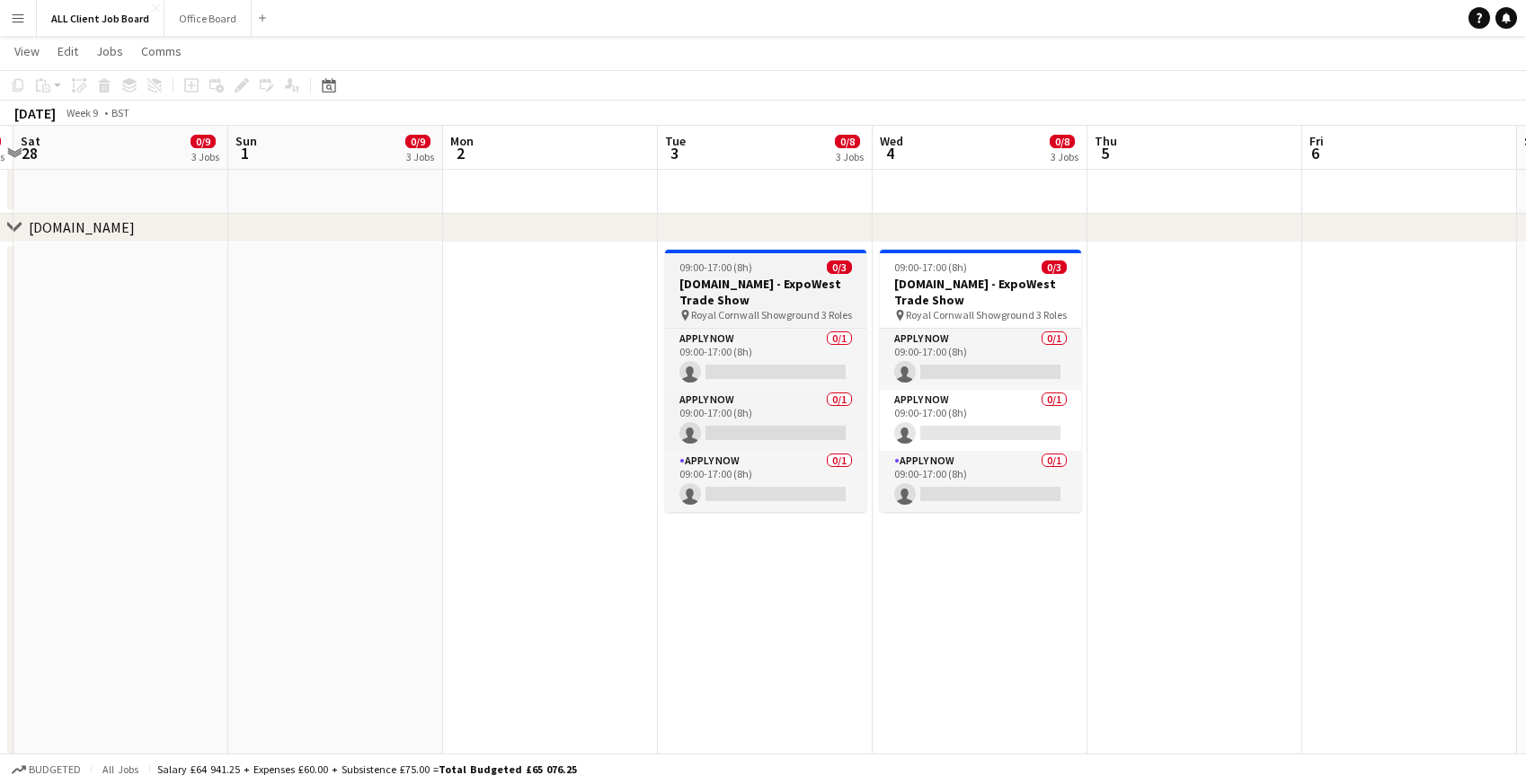
click at [710, 268] on span "09:00-17:00 (8h)" at bounding box center [716, 267] width 73 height 13
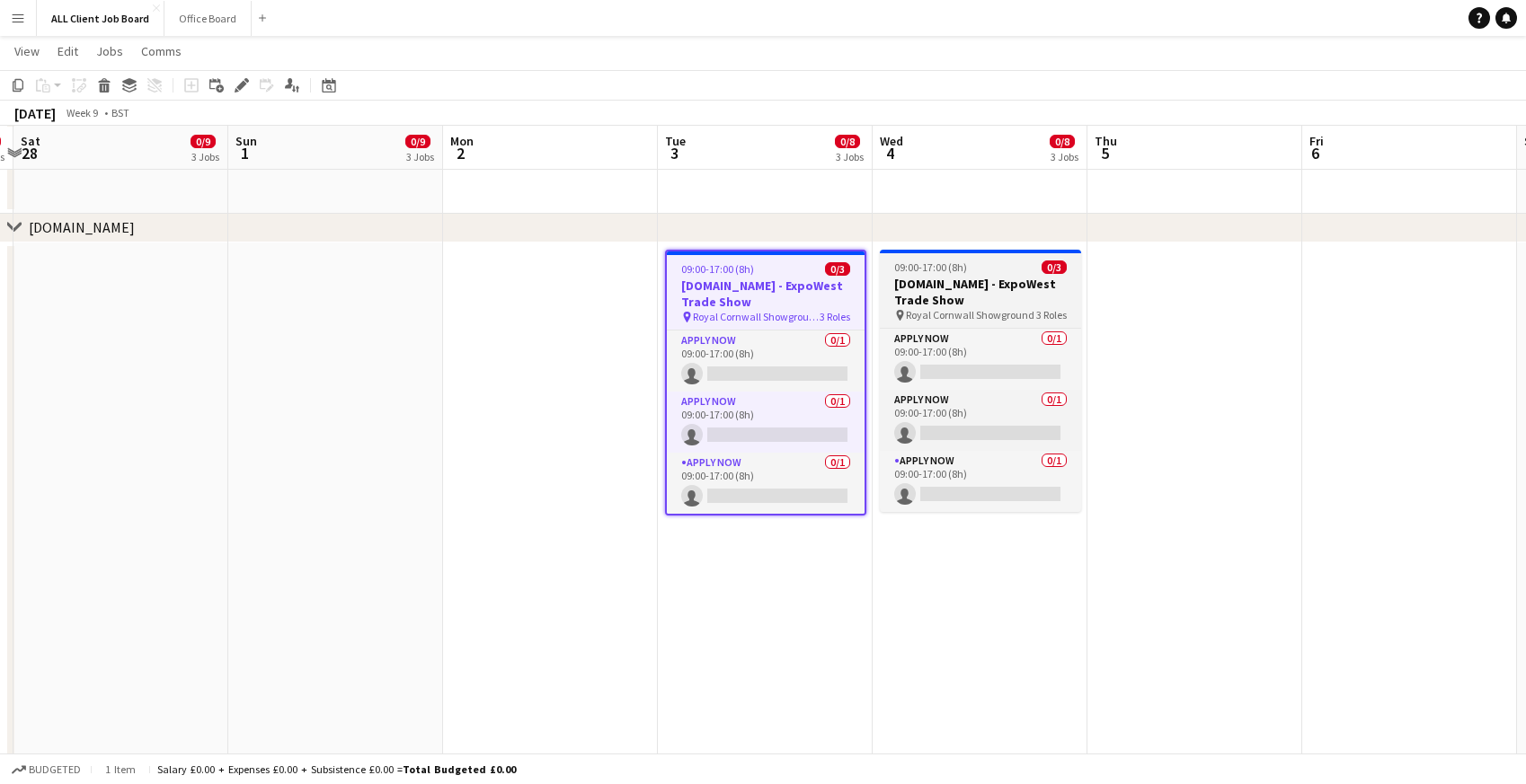
click at [958, 271] on span "09:00-17:00 (8h)" at bounding box center [930, 267] width 73 height 13
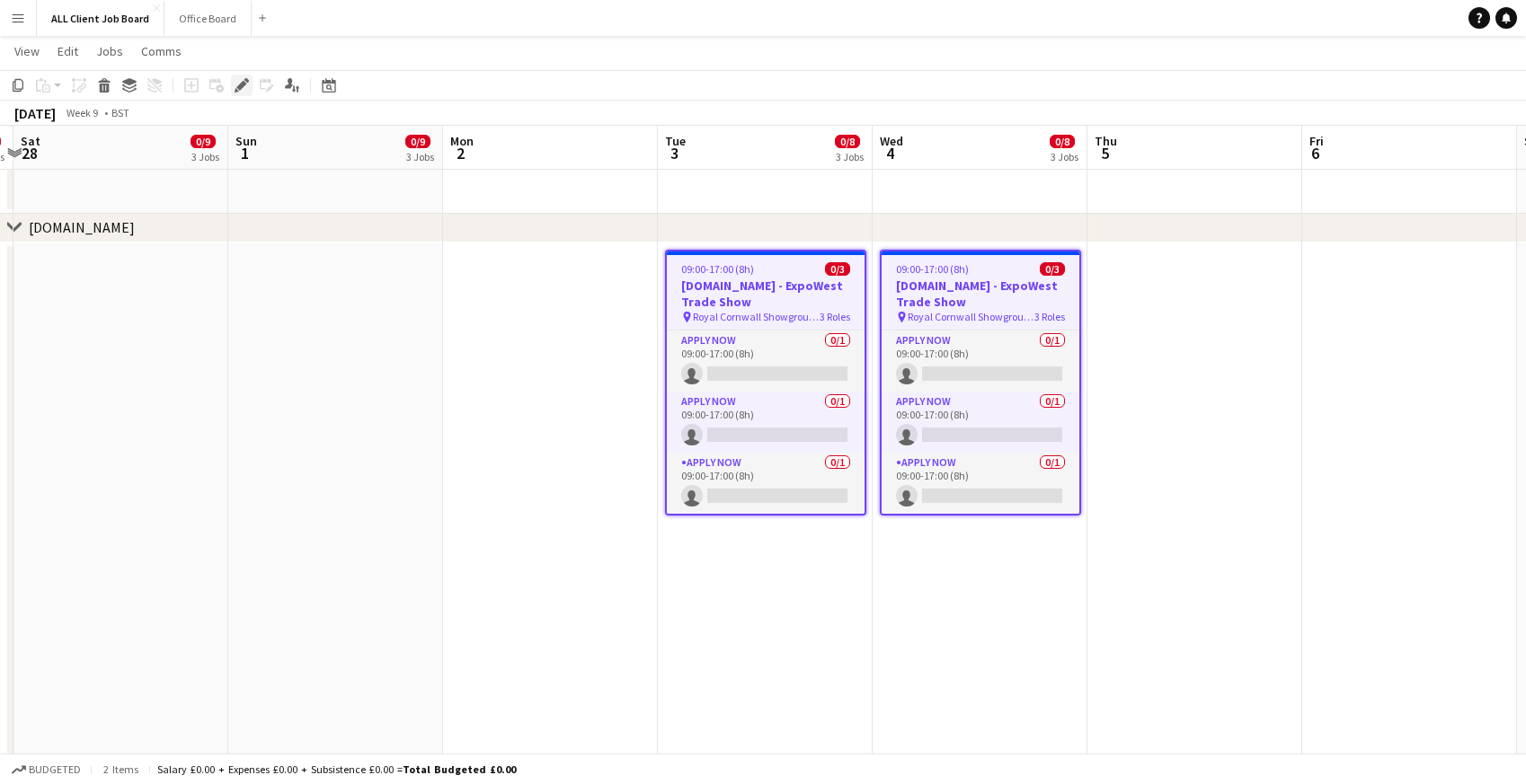
click at [247, 84] on icon "Edit" at bounding box center [241, 85] width 14 height 14
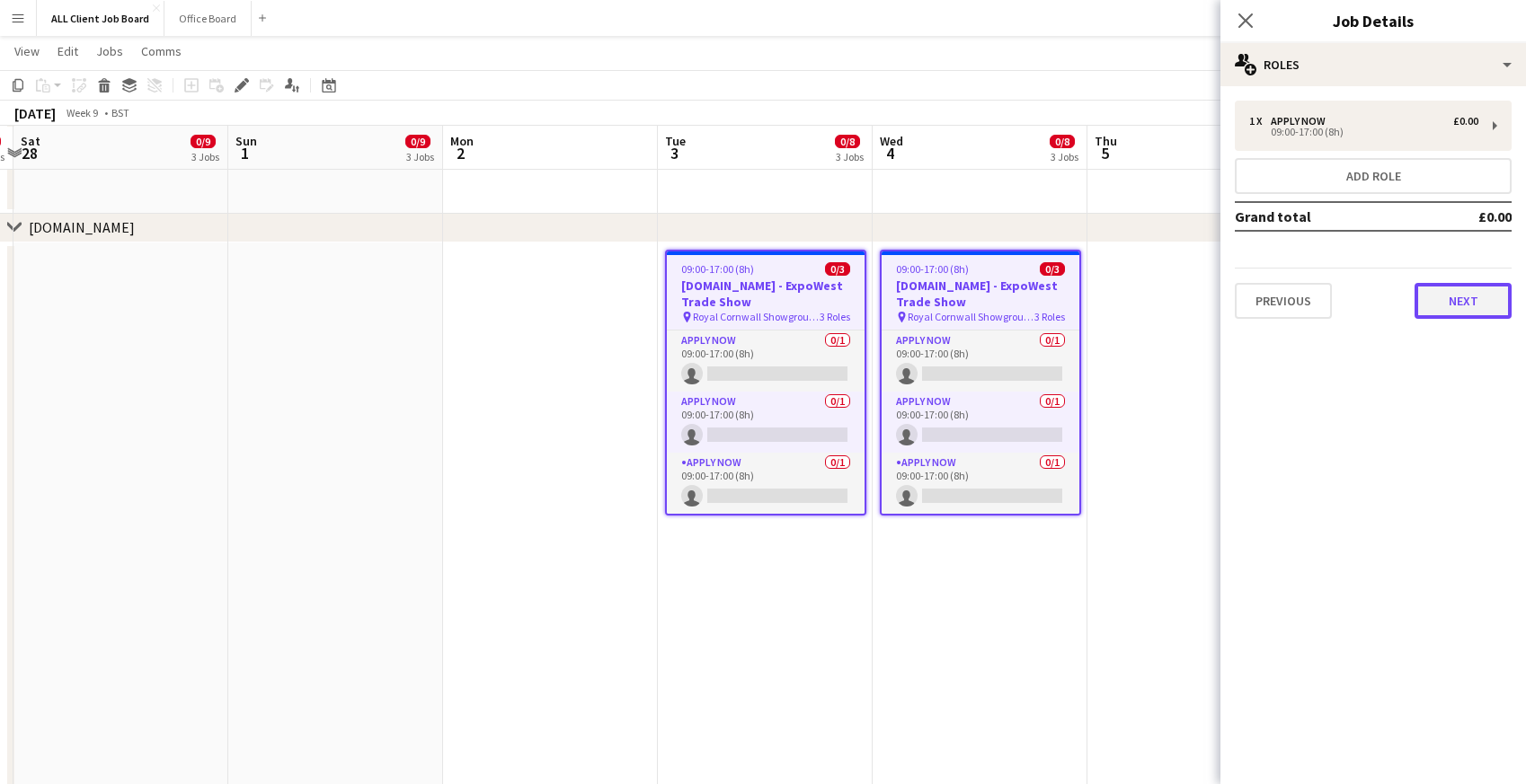
click at [1453, 307] on button "Next" at bounding box center [1463, 301] width 97 height 36
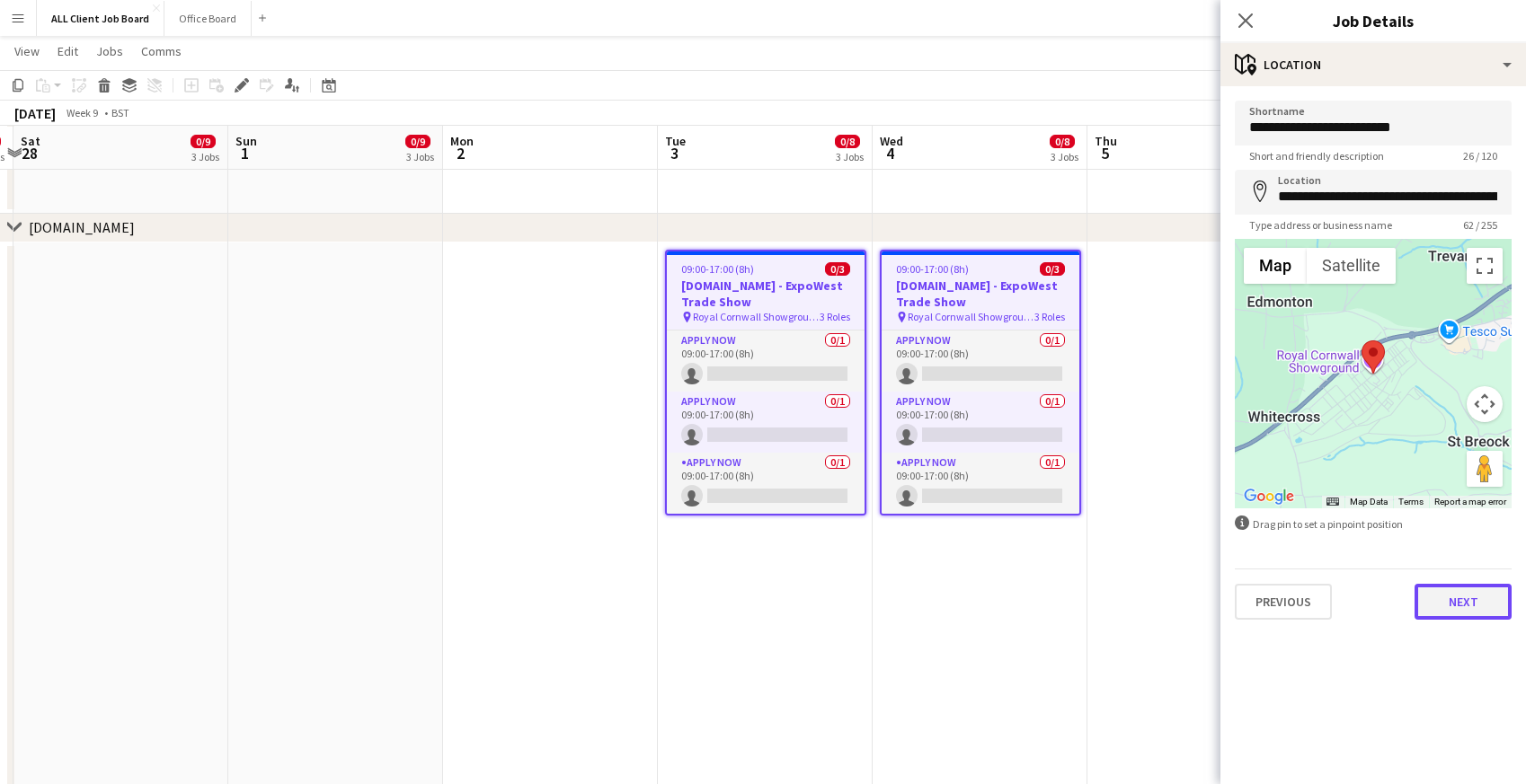
click at [1460, 602] on button "Next" at bounding box center [1463, 602] width 97 height 36
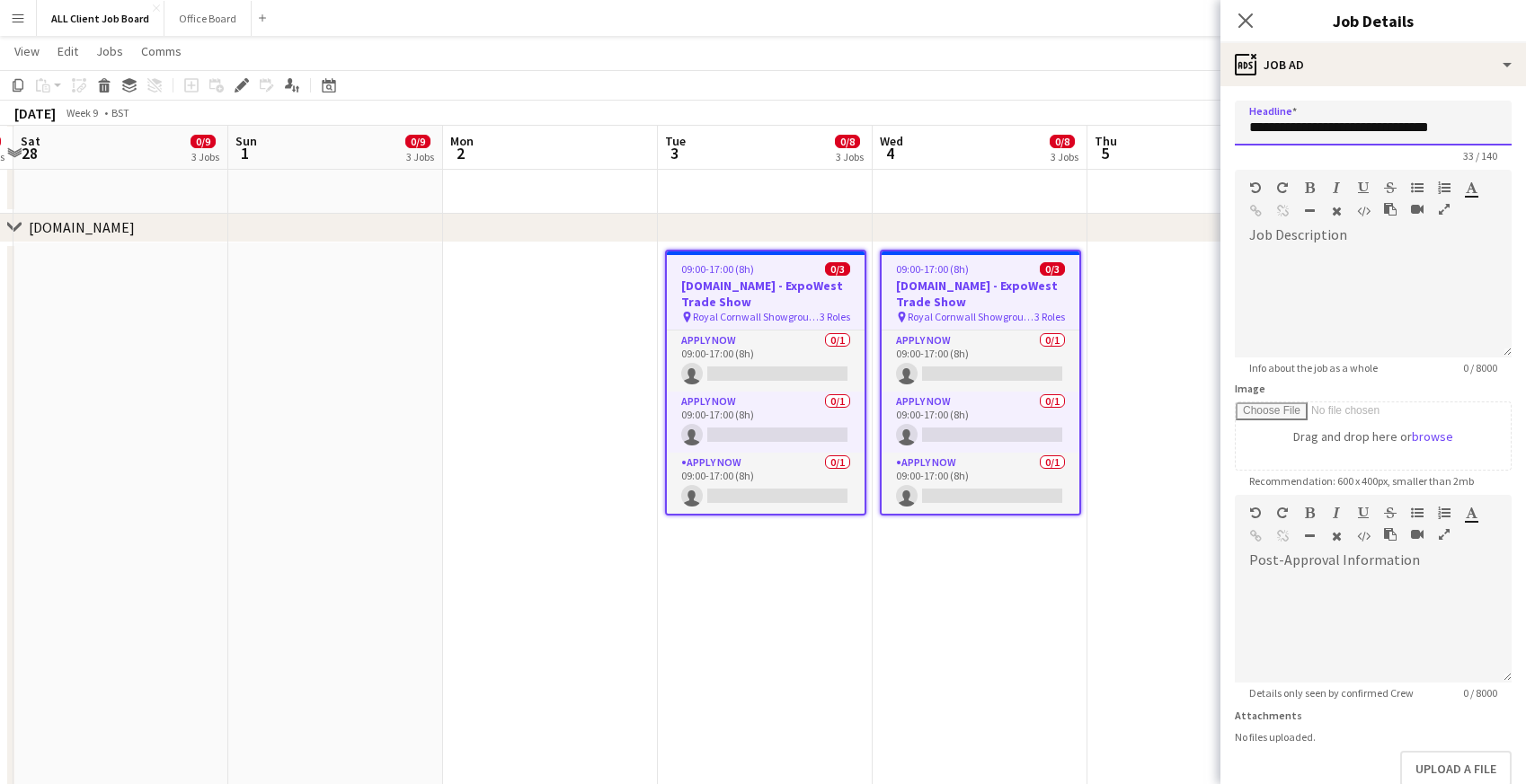
drag, startPoint x: 1302, startPoint y: 121, endPoint x: 1188, endPoint y: 113, distance: 114.3
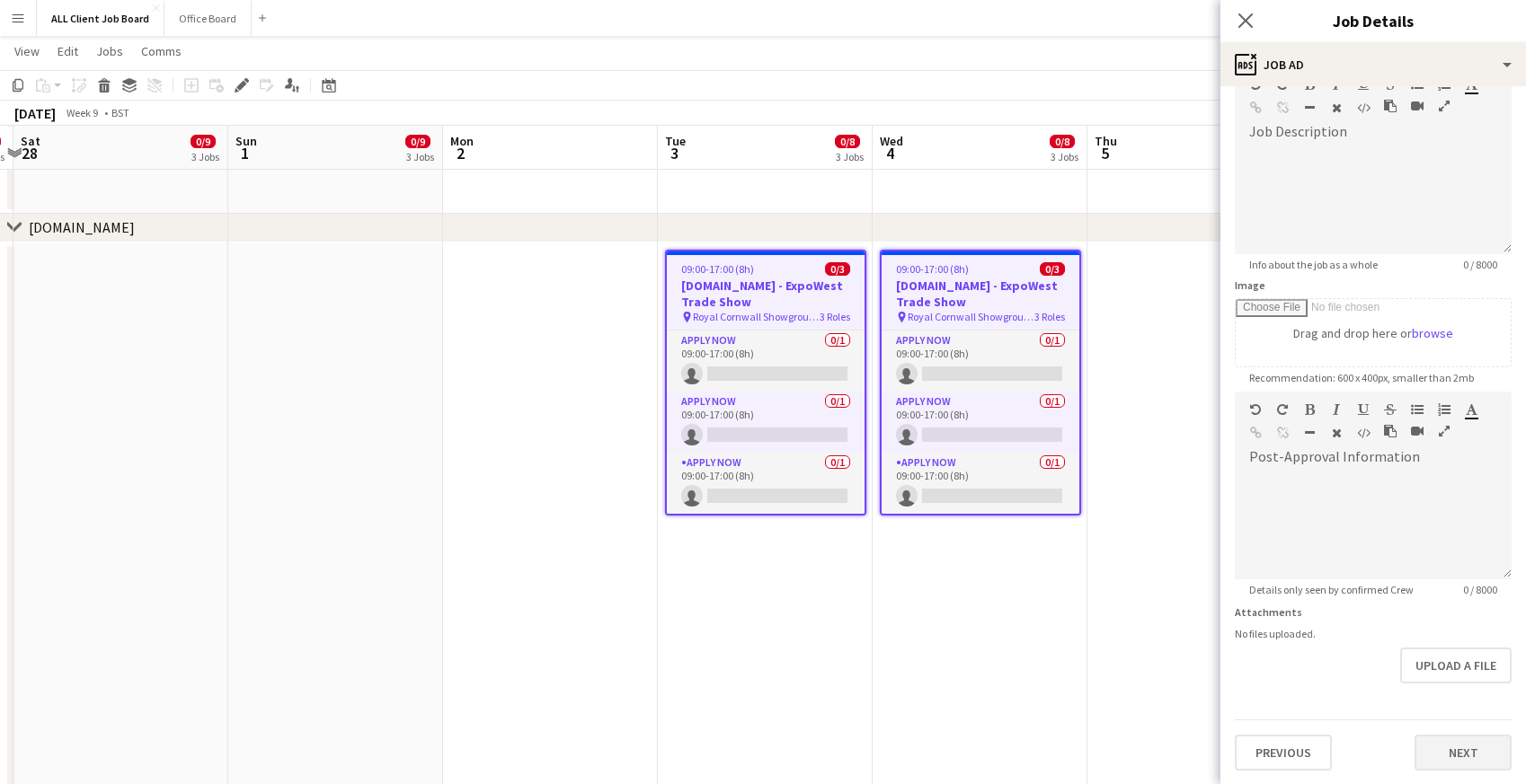
type input "**********"
click at [1483, 750] on button "Next" at bounding box center [1463, 753] width 97 height 36
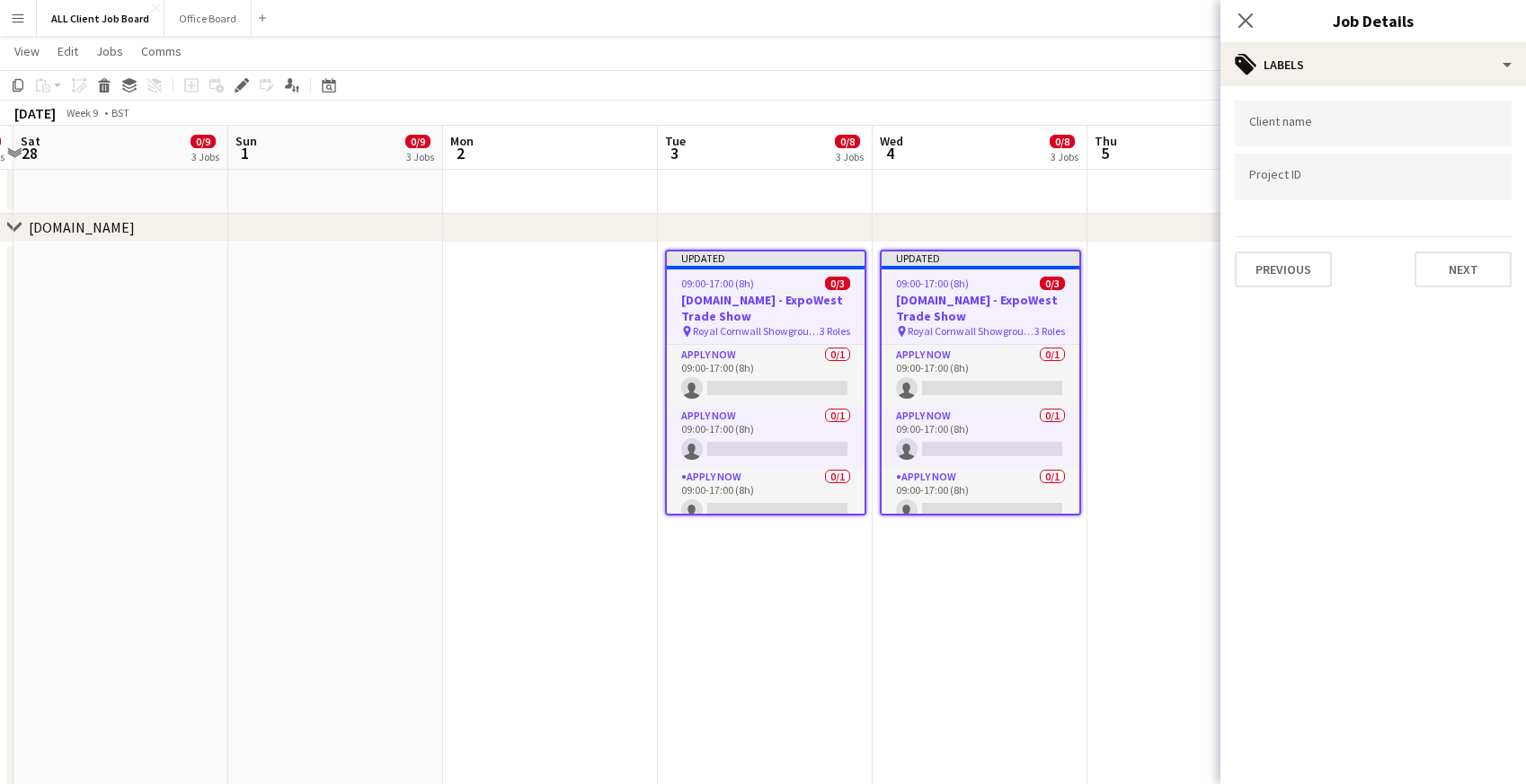
scroll to position [0, 0]
click at [1244, 20] on icon at bounding box center [1245, 20] width 17 height 17
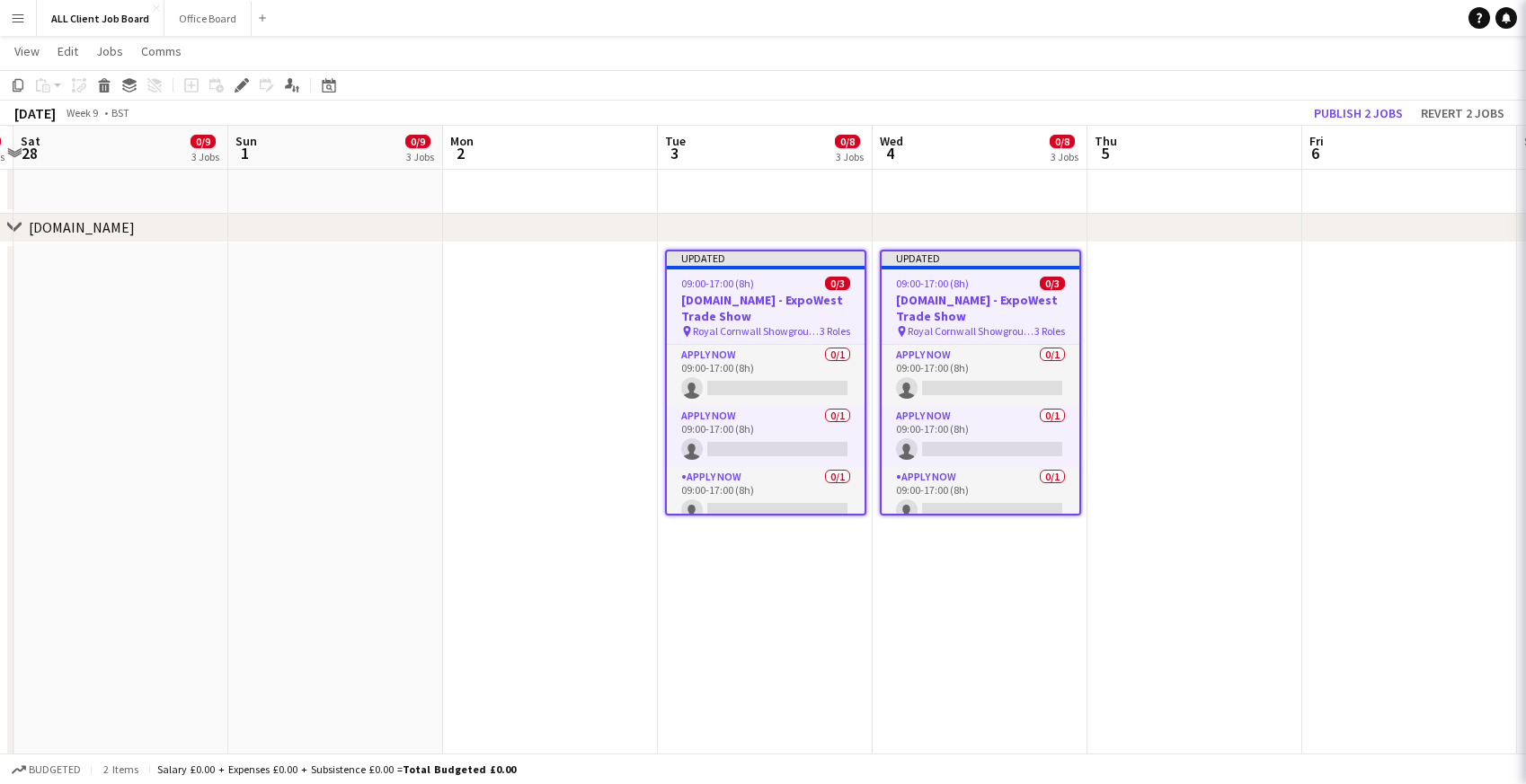
click at [1193, 18] on app-navbar "Menu Boards Boards Boards All jobs Status Workforce Workforce My Workforce Recr…" at bounding box center [763, 18] width 1526 height 36
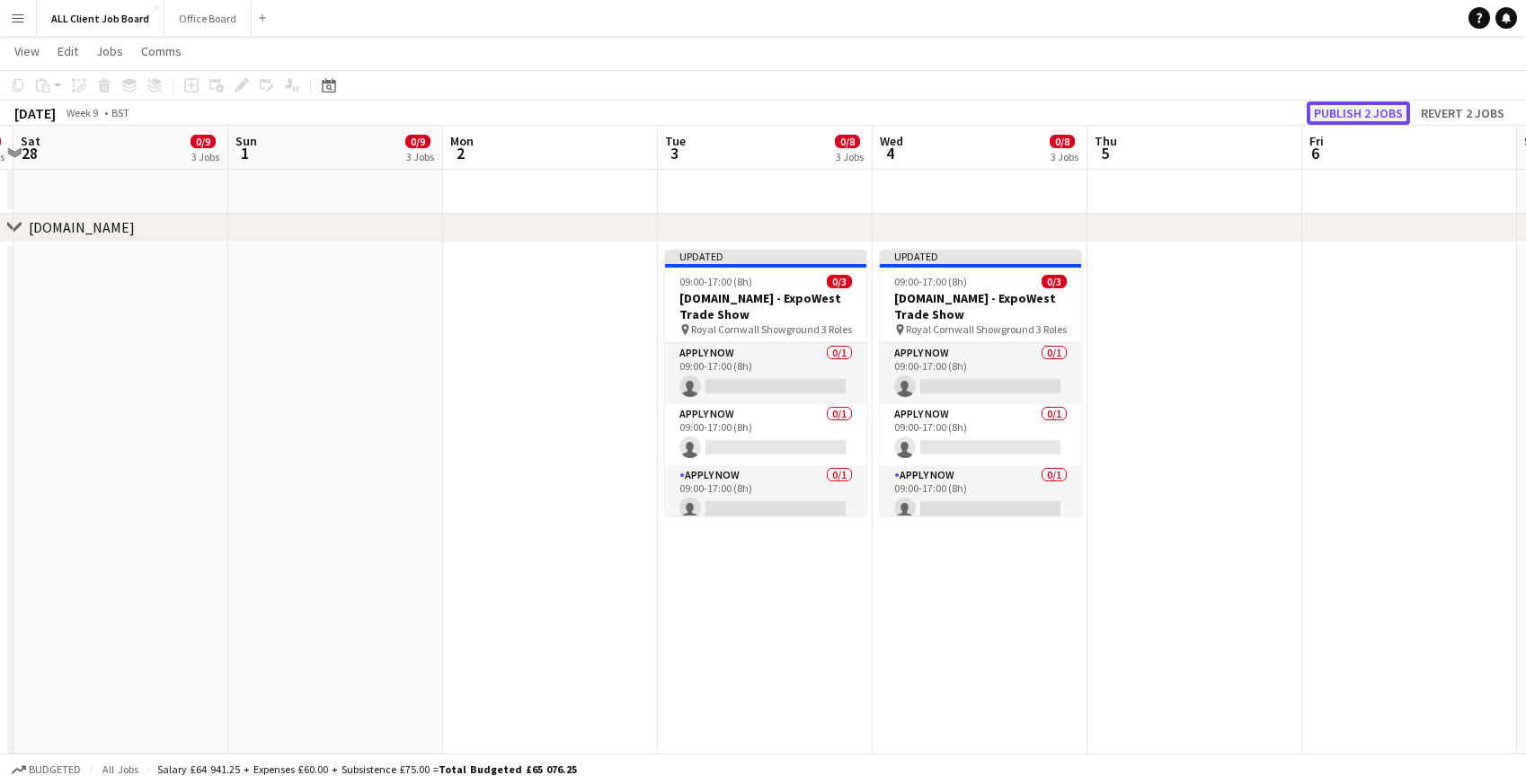
click at [1374, 113] on button "Publish 2 jobs" at bounding box center [1358, 113] width 103 height 23
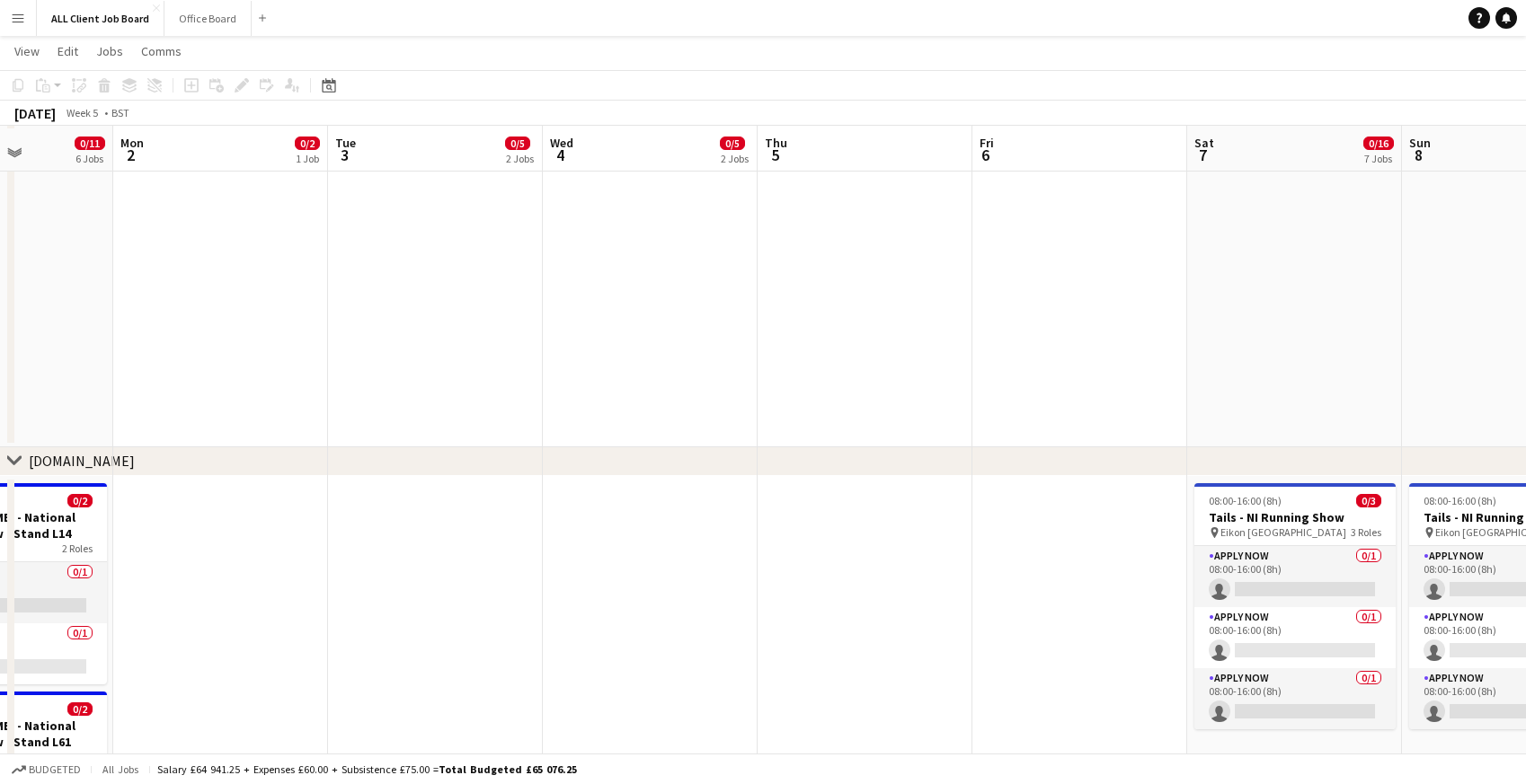
scroll to position [7978, 0]
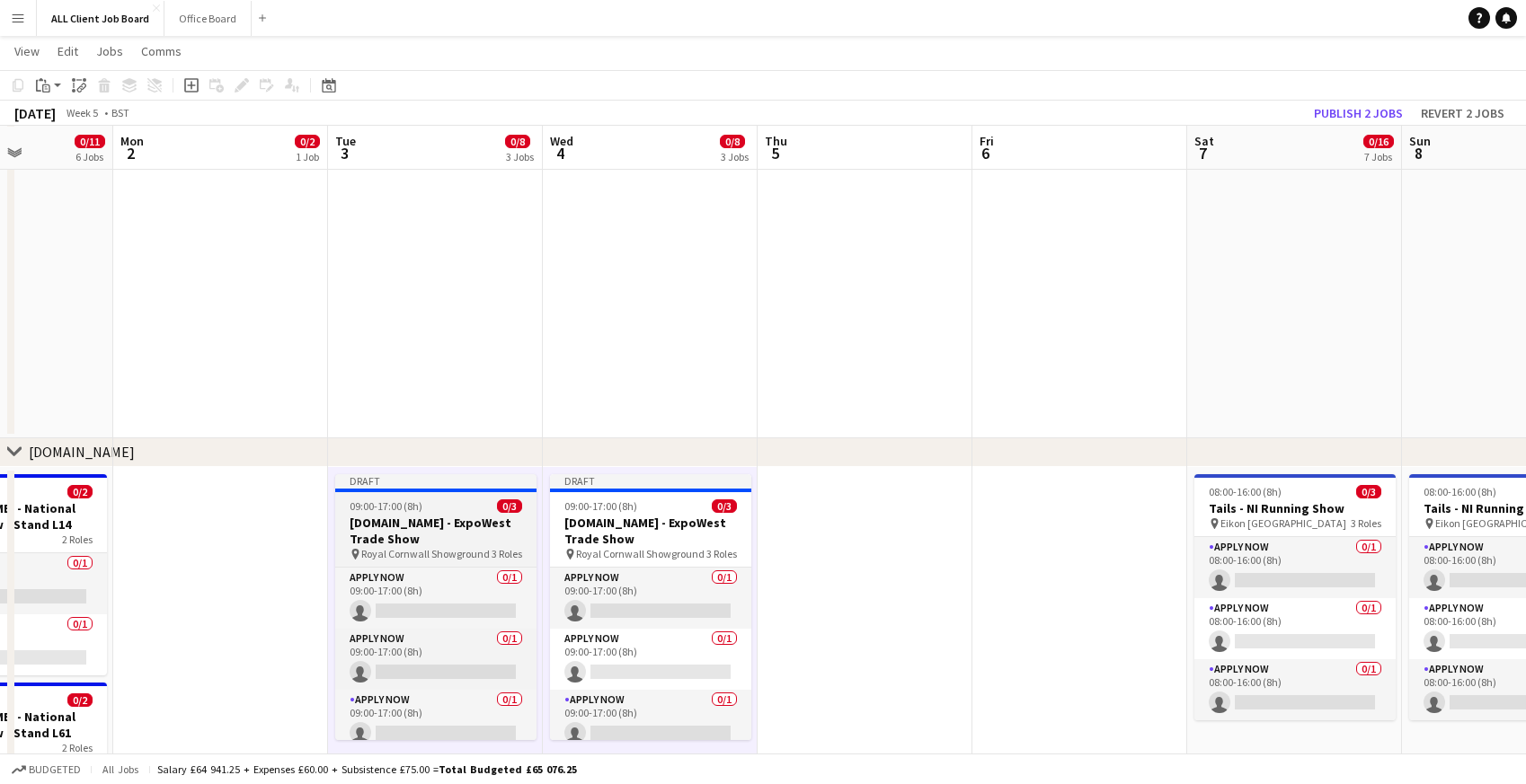
click at [390, 506] on span "09:00-17:00 (8h)" at bounding box center [386, 506] width 73 height 13
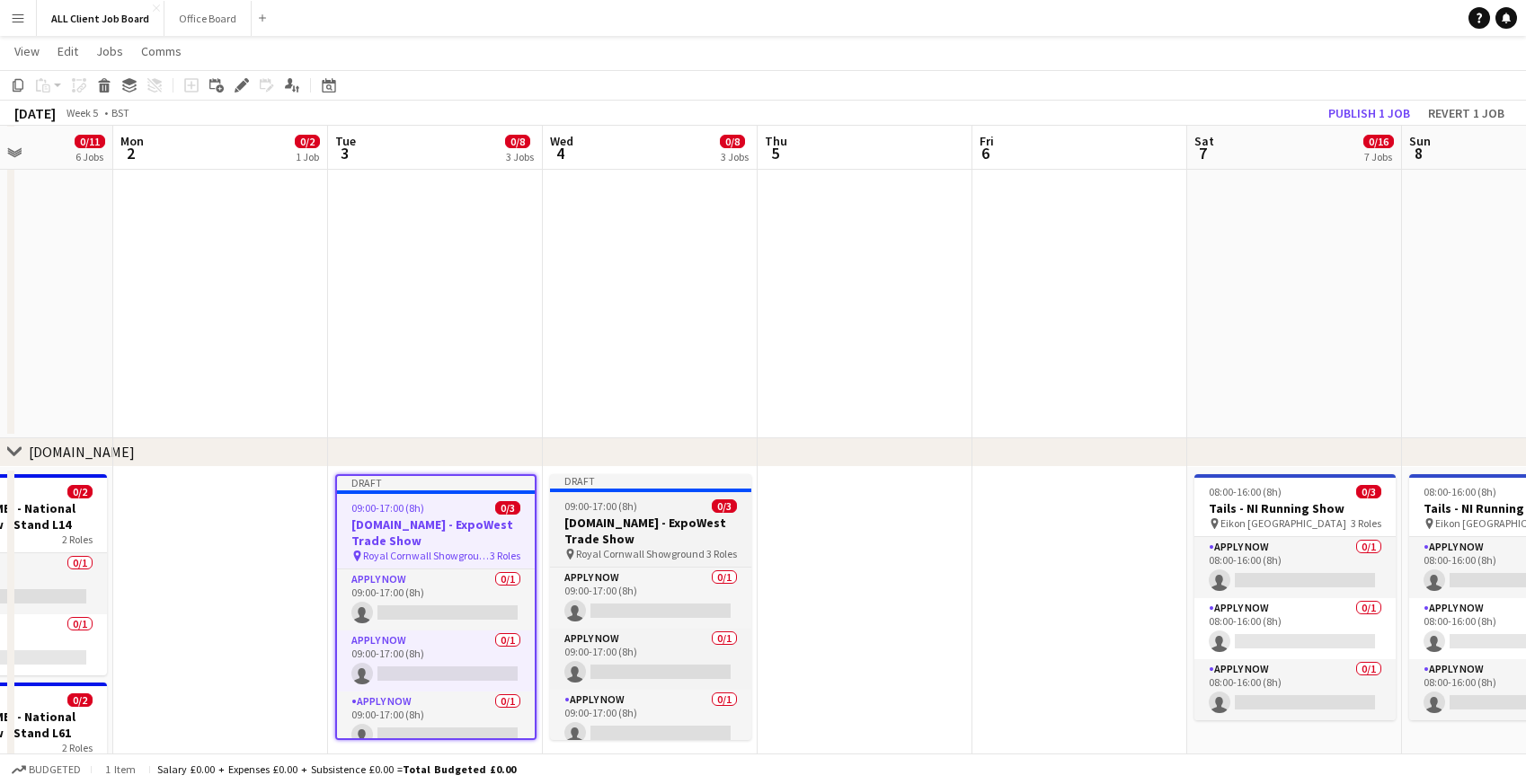
click at [578, 511] on span "09:00-17:00 (8h)" at bounding box center [600, 506] width 73 height 13
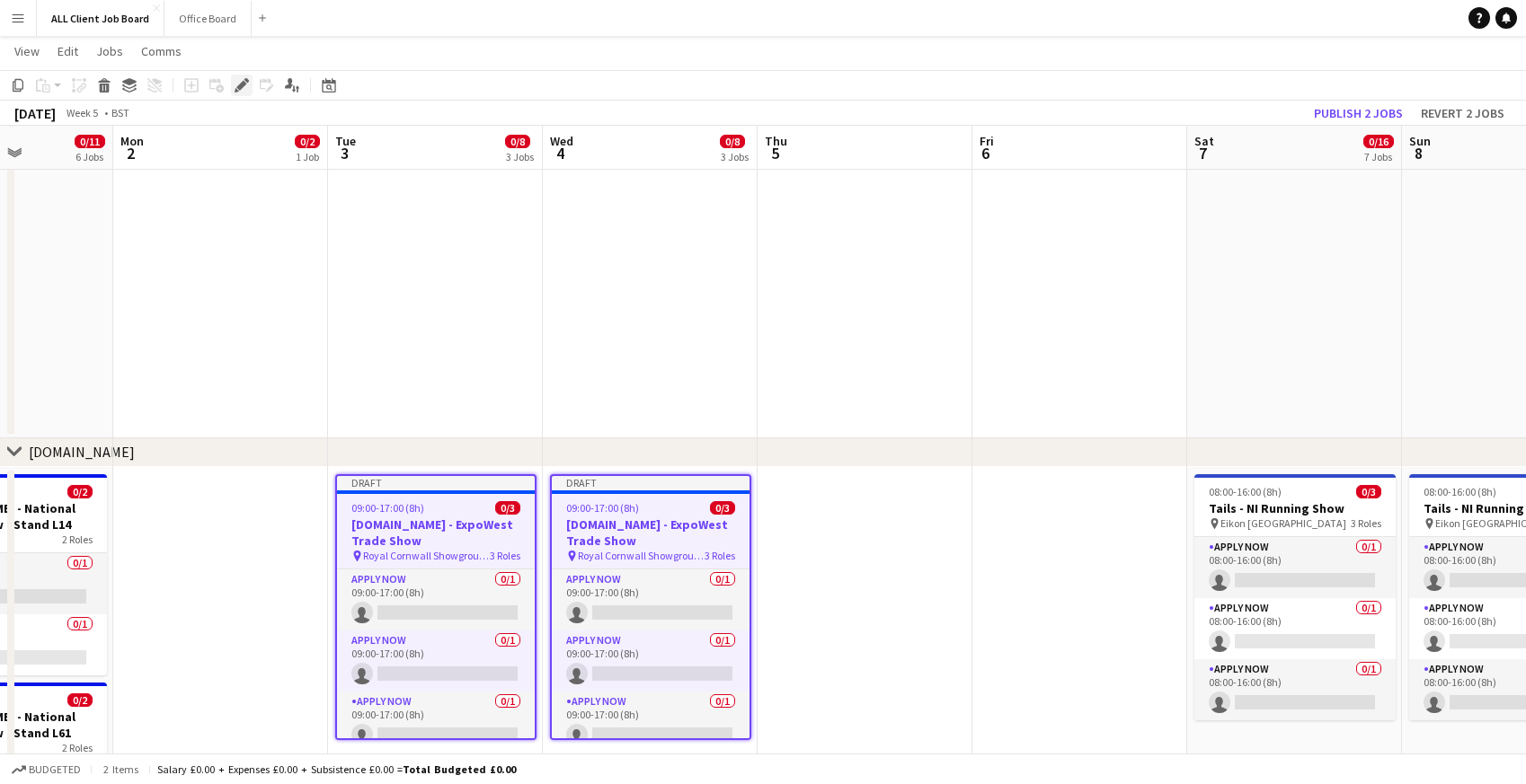
click at [243, 80] on icon "Edit" at bounding box center [241, 85] width 14 height 14
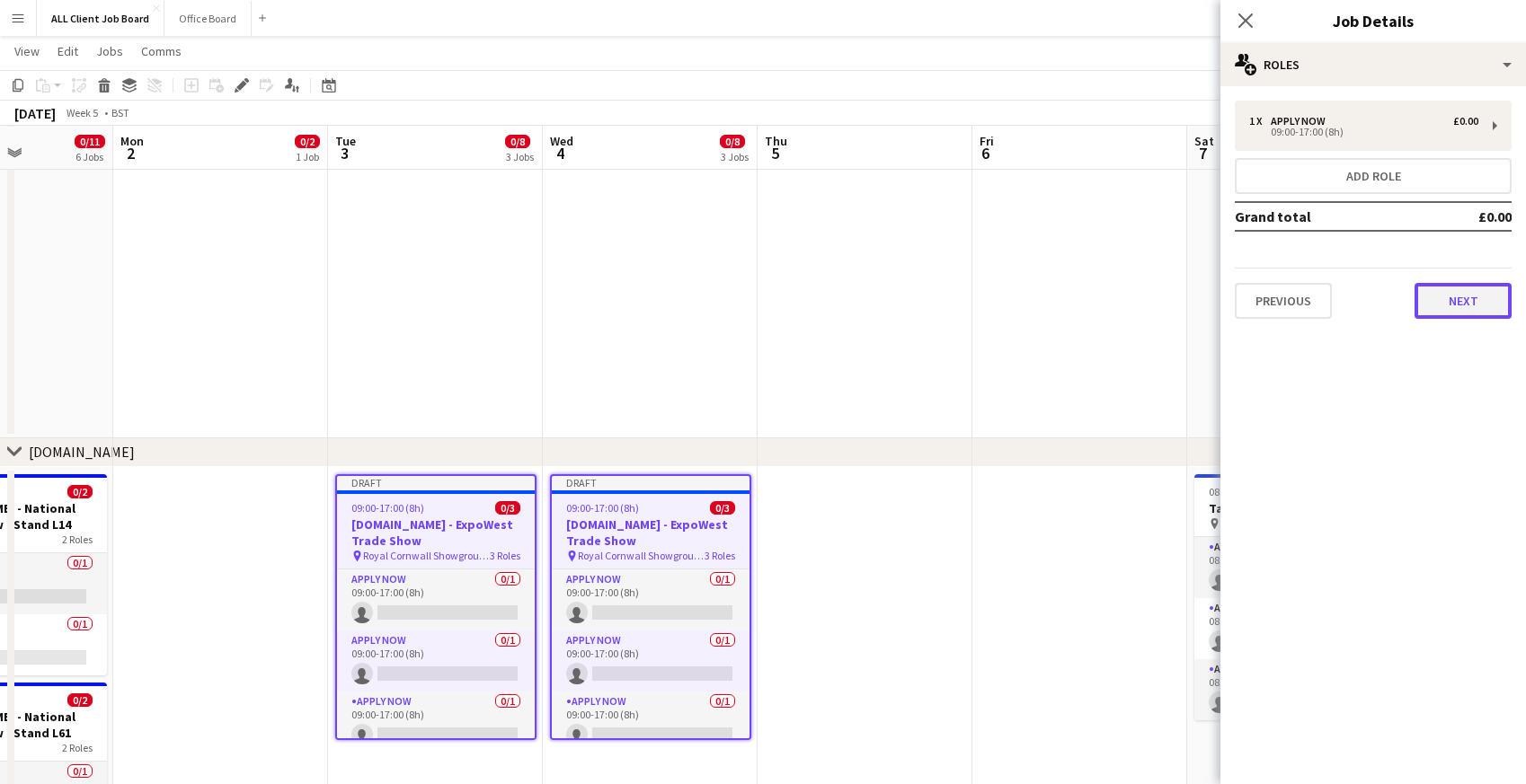
click at [1449, 305] on button "Next" at bounding box center [1463, 301] width 97 height 36
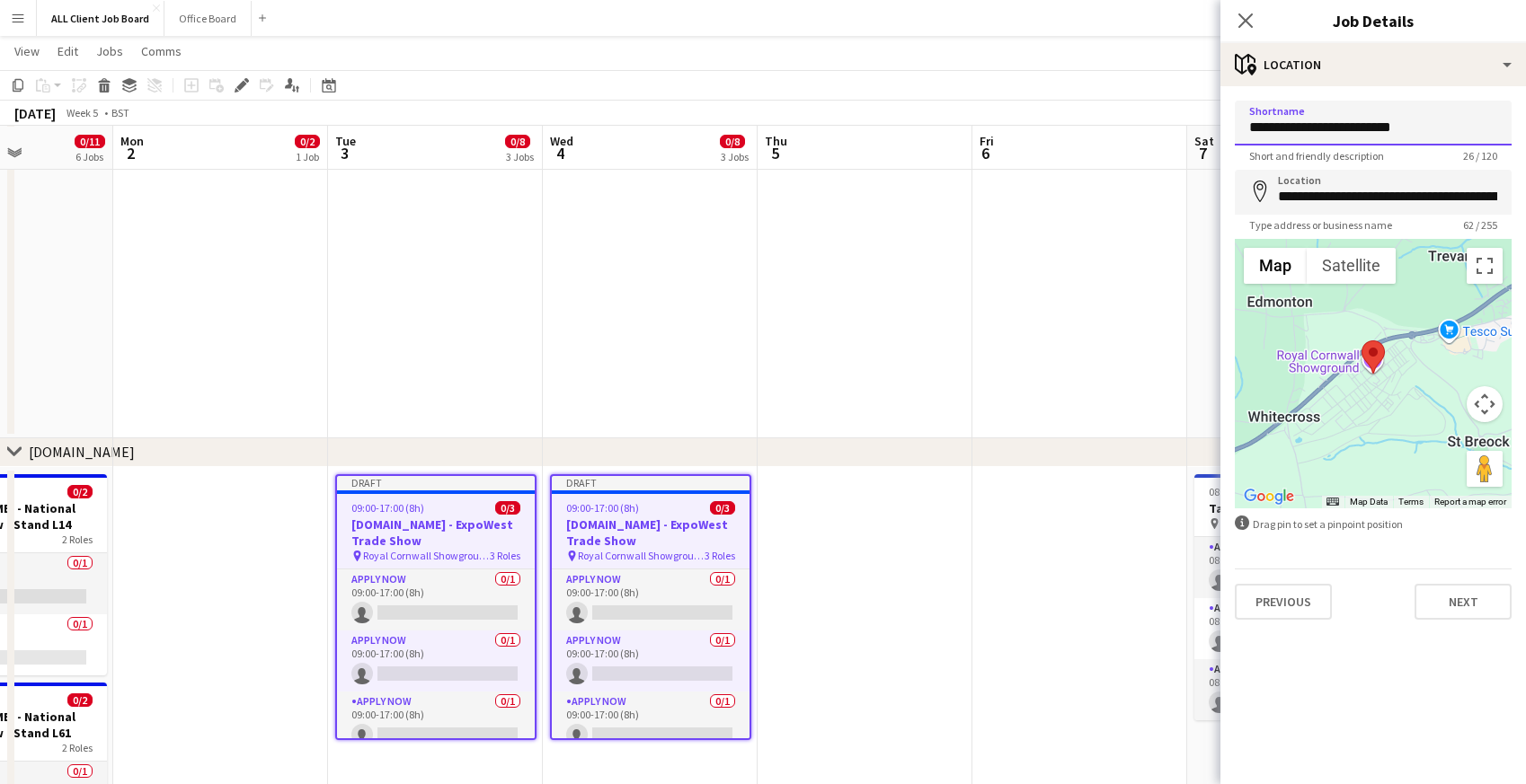
drag, startPoint x: 1432, startPoint y: 136, endPoint x: 1223, endPoint y: 125, distance: 209.3
click at [1223, 125] on form "**********" at bounding box center [1373, 360] width 305 height 519
type input "**********"
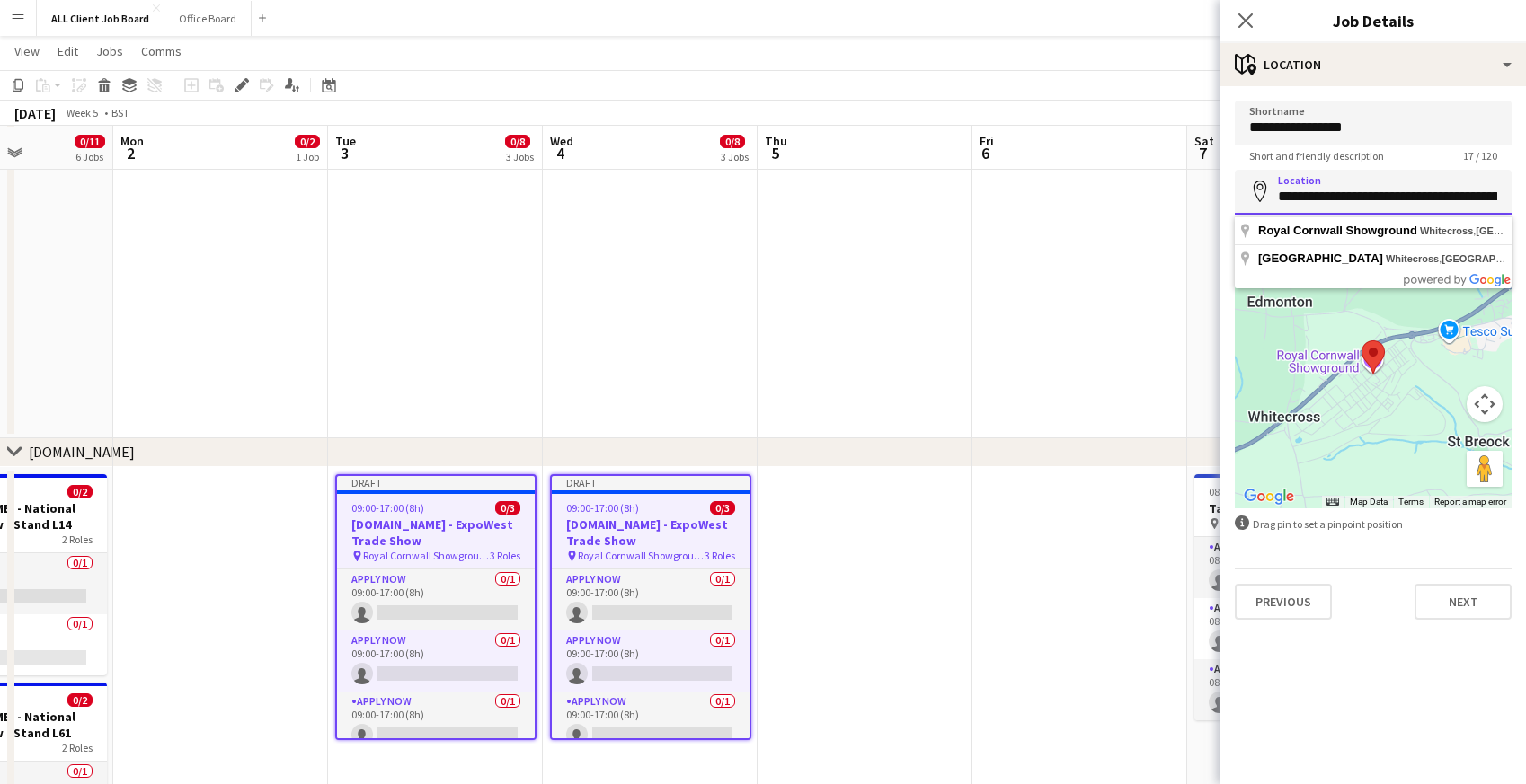
scroll to position [0, 181]
drag, startPoint x: 1279, startPoint y: 198, endPoint x: 1534, endPoint y: 211, distance: 255.3
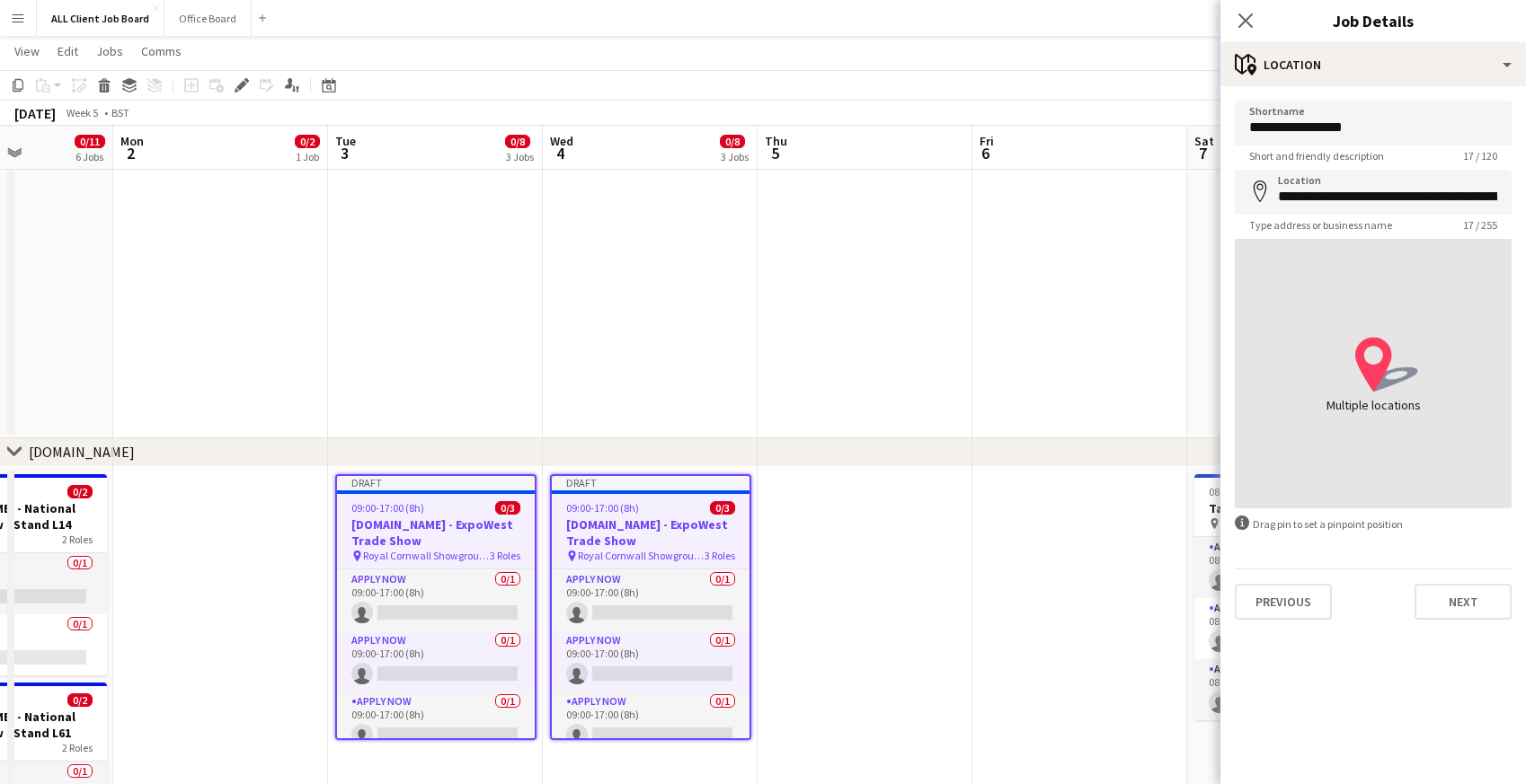
type input "**********"
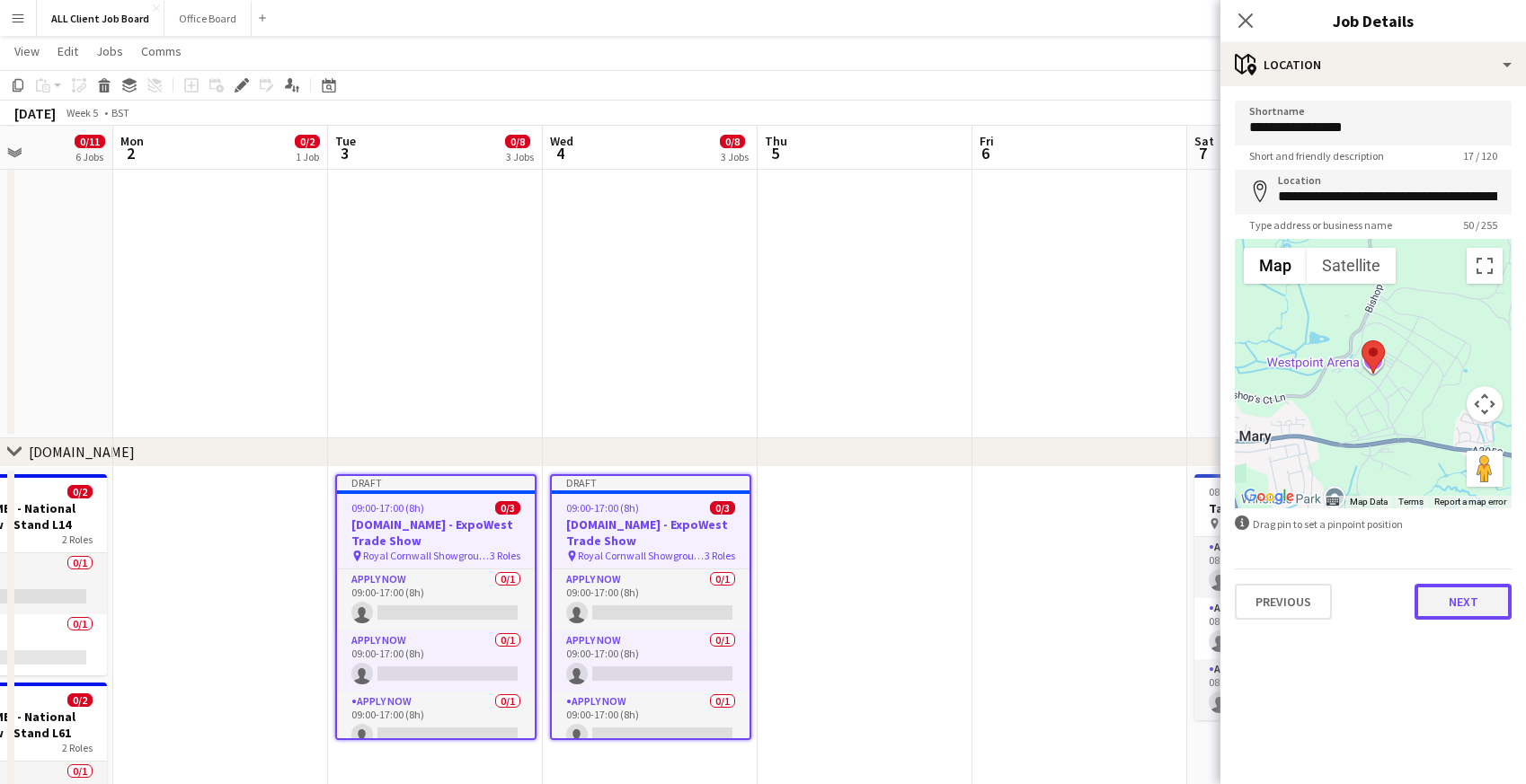
click at [1464, 602] on button "Next" at bounding box center [1463, 602] width 97 height 36
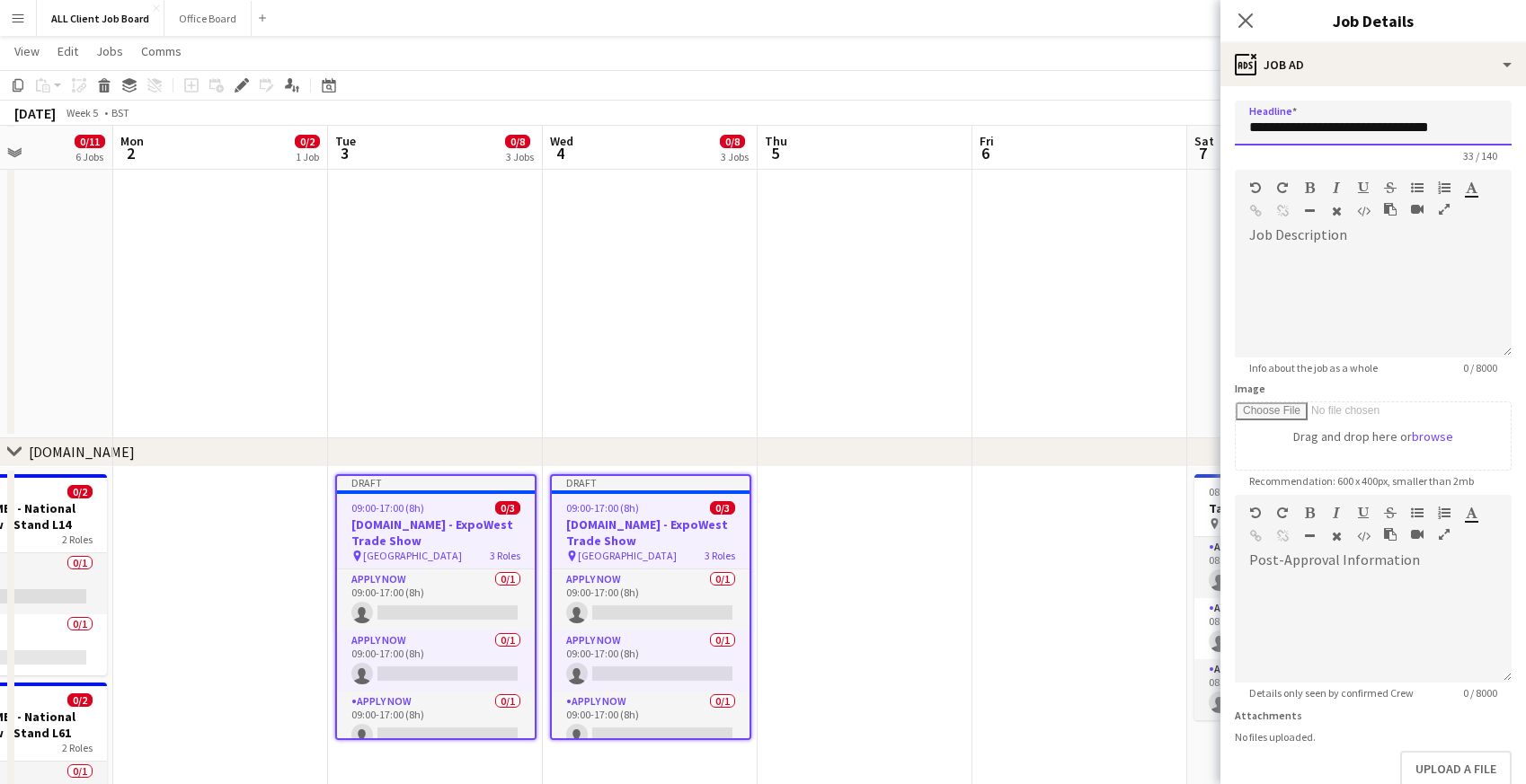
drag, startPoint x: 1316, startPoint y: 127, endPoint x: 1434, endPoint y: 125, distance: 118.0
click at [1434, 126] on input "**********" at bounding box center [1373, 122] width 277 height 45
drag, startPoint x: 1315, startPoint y: 125, endPoint x: 1471, endPoint y: 131, distance: 156.1
click at [1471, 131] on input "**********" at bounding box center [1373, 122] width 277 height 45
click at [1322, 127] on input "**********" at bounding box center [1373, 122] width 277 height 45
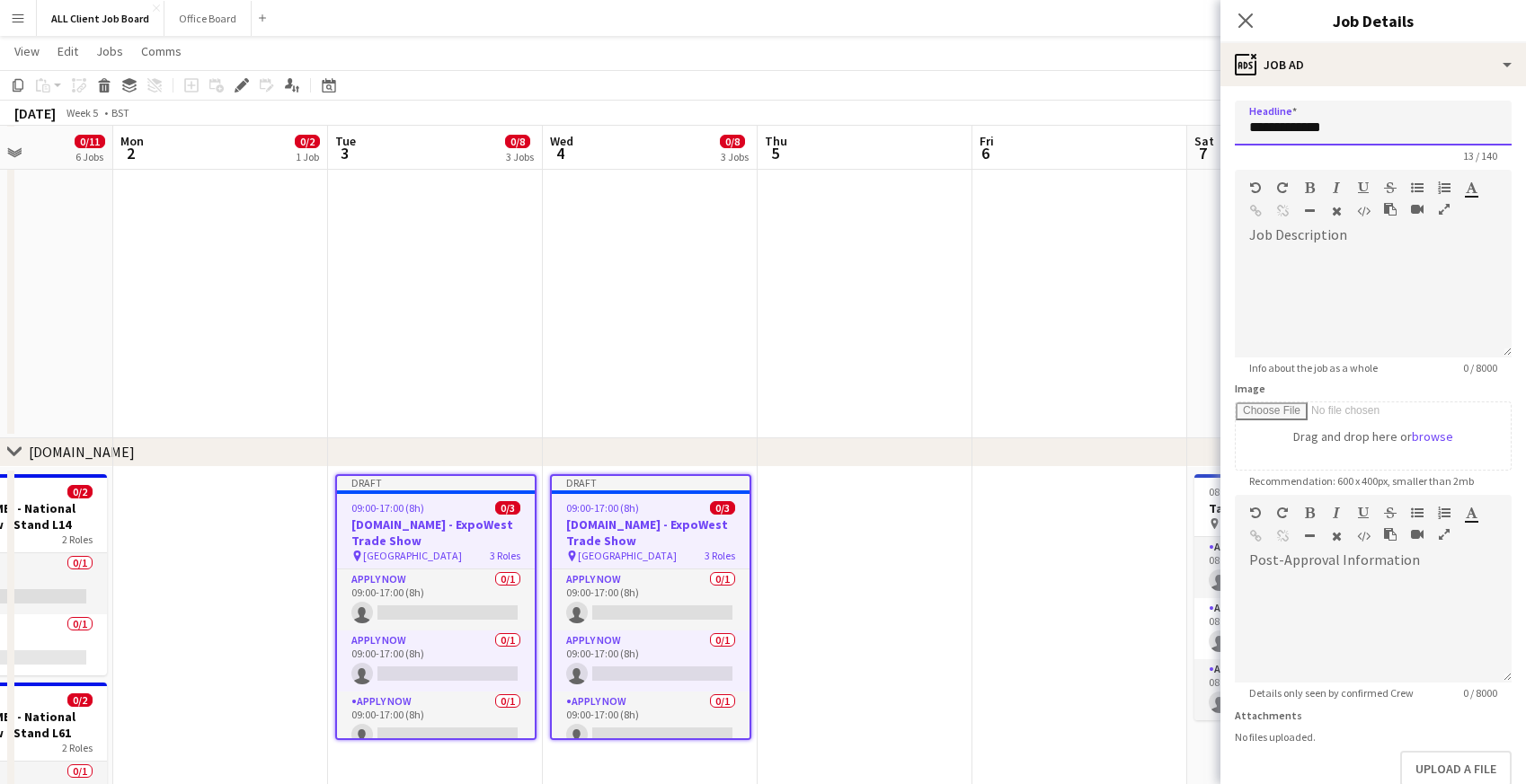
paste input "**********"
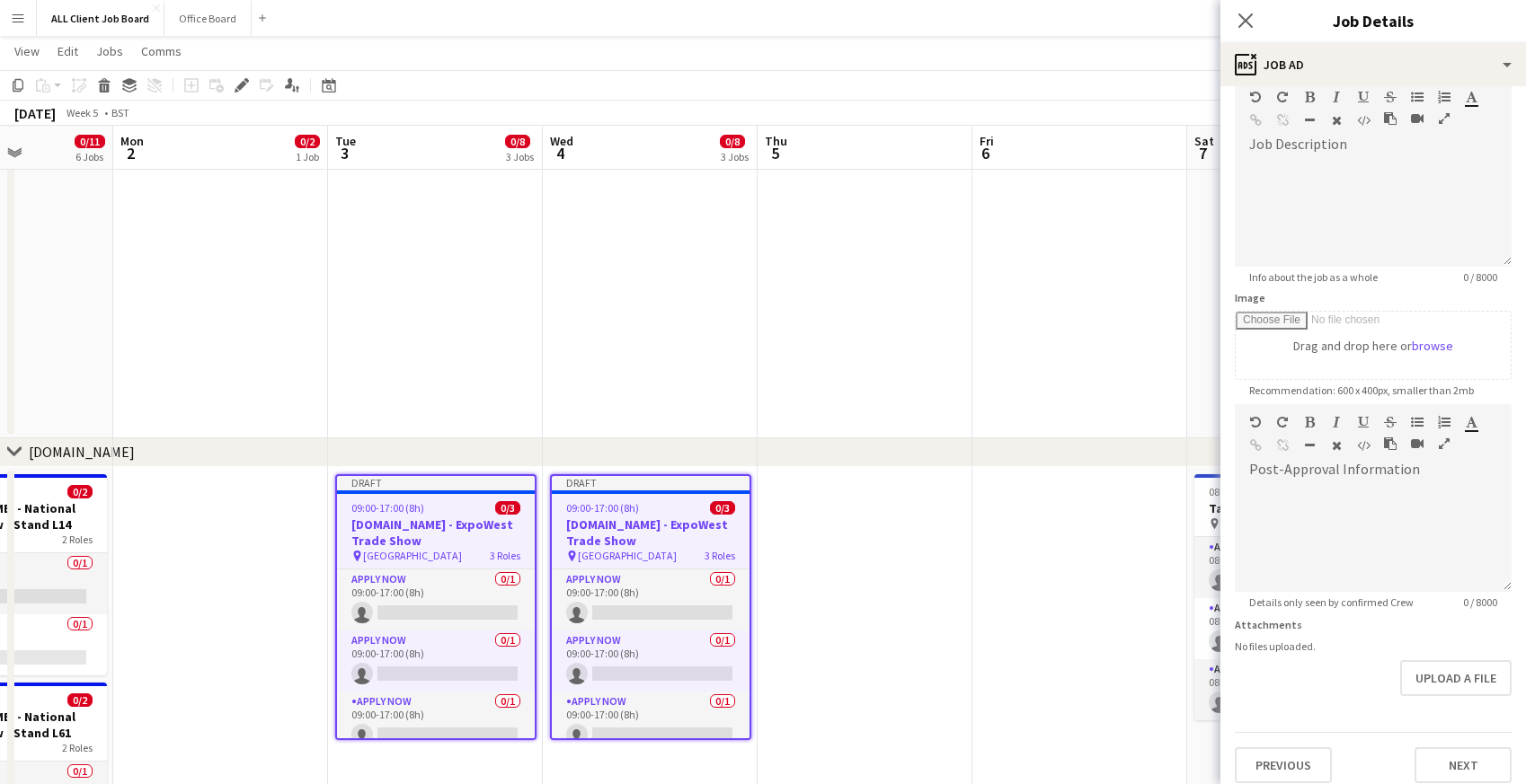
scroll to position [103, 0]
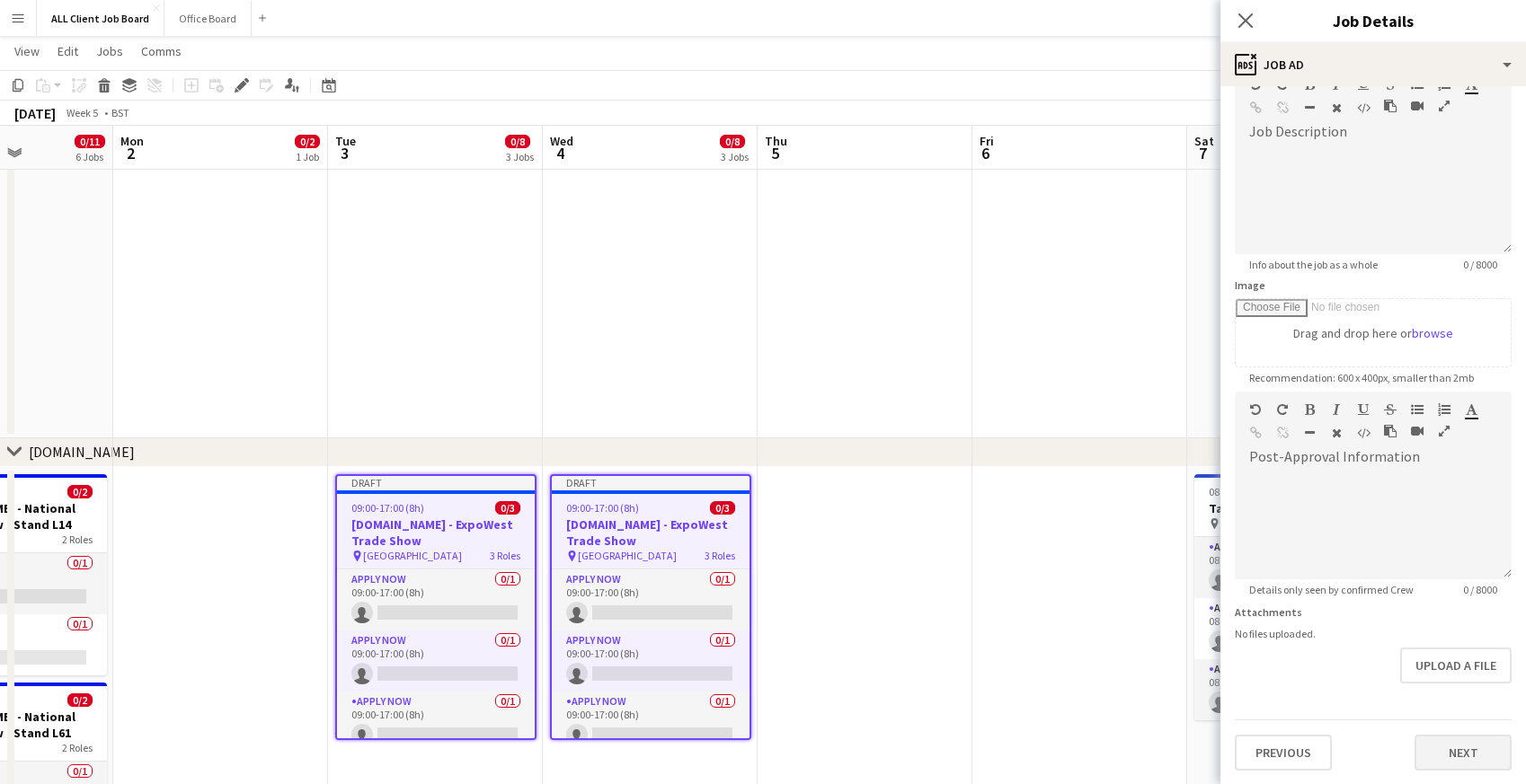
type input "**********"
click at [1453, 750] on button "Next" at bounding box center [1463, 753] width 97 height 36
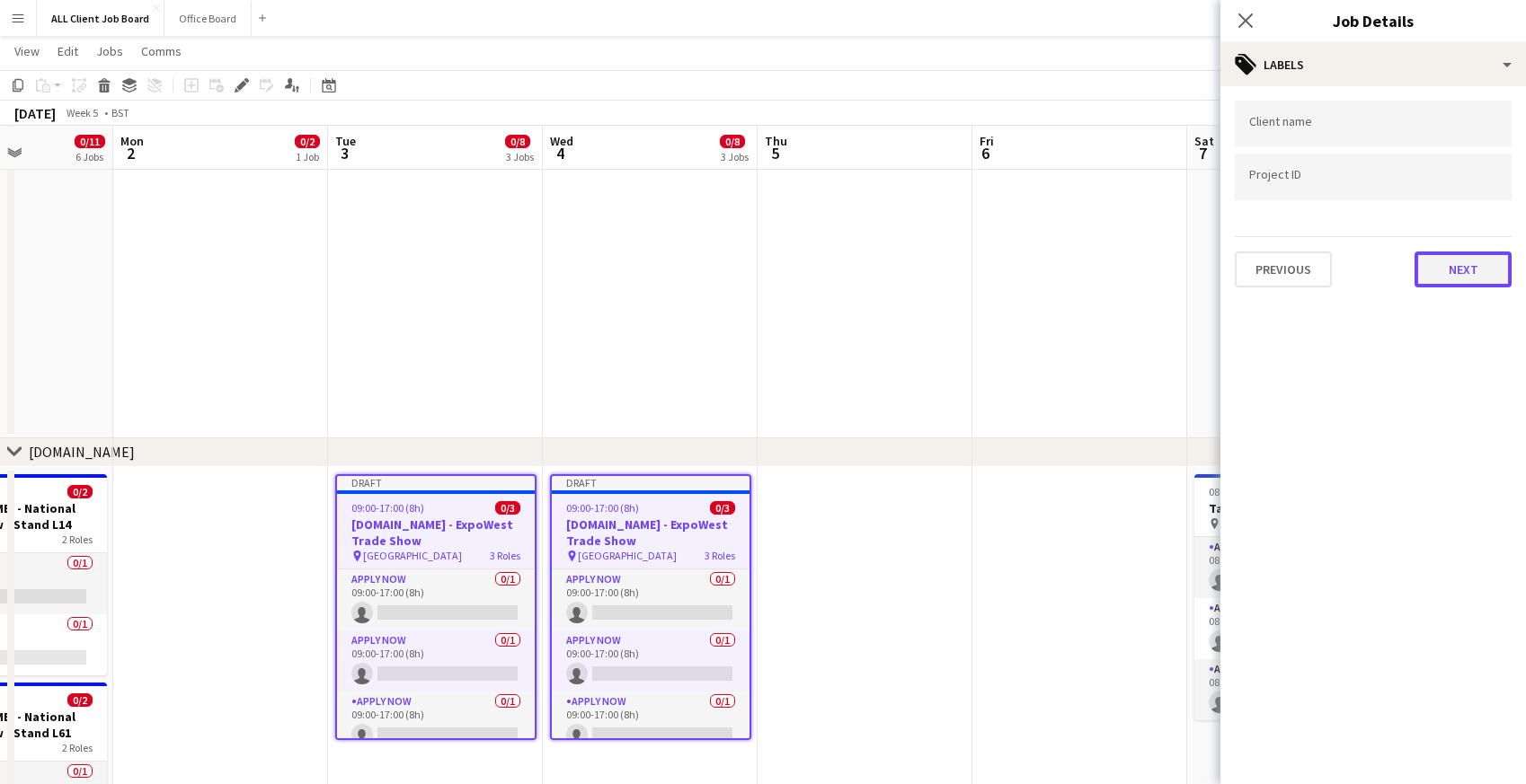
click at [1435, 275] on button "Next" at bounding box center [1463, 270] width 97 height 36
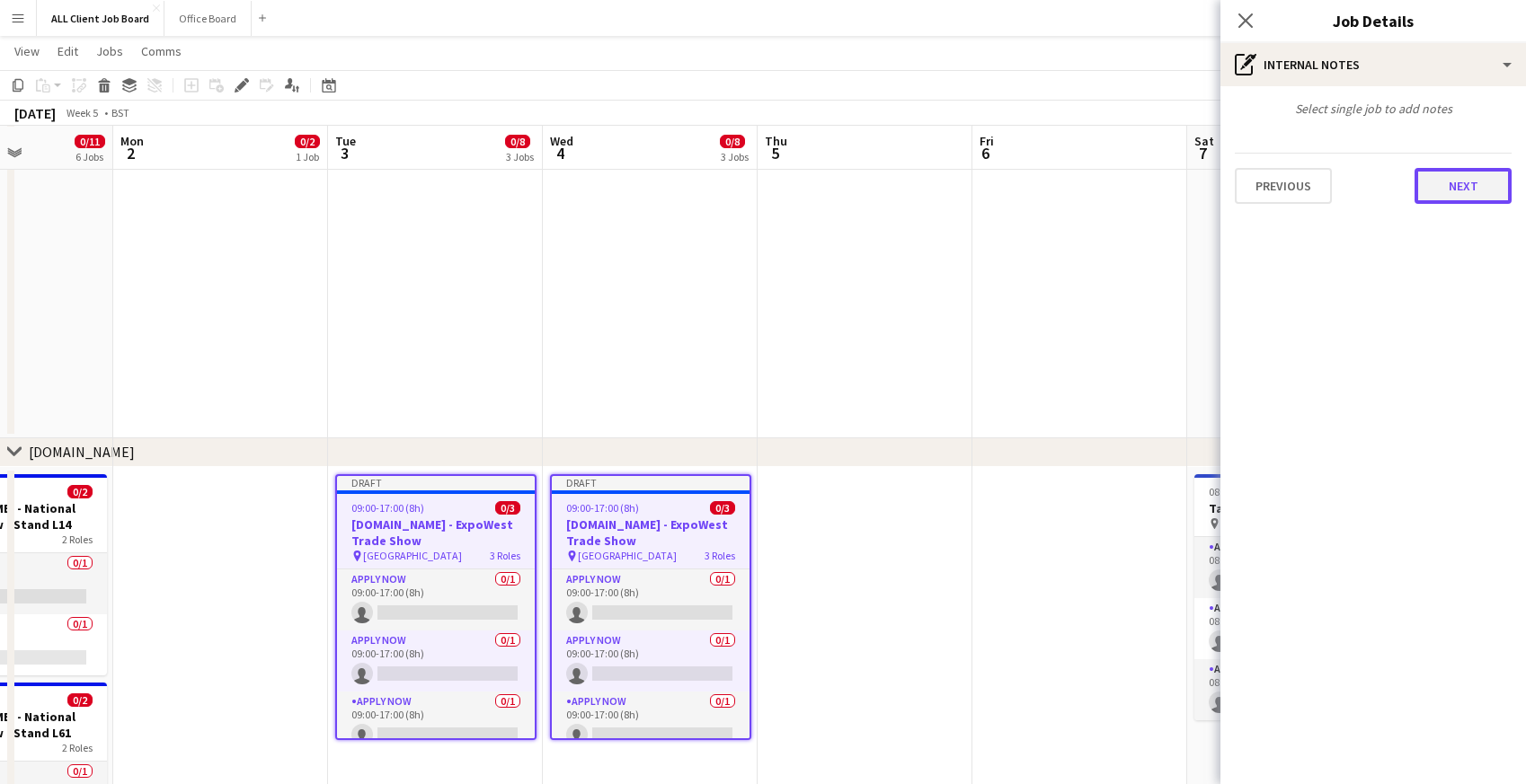
click at [1448, 194] on button "Next" at bounding box center [1463, 186] width 97 height 36
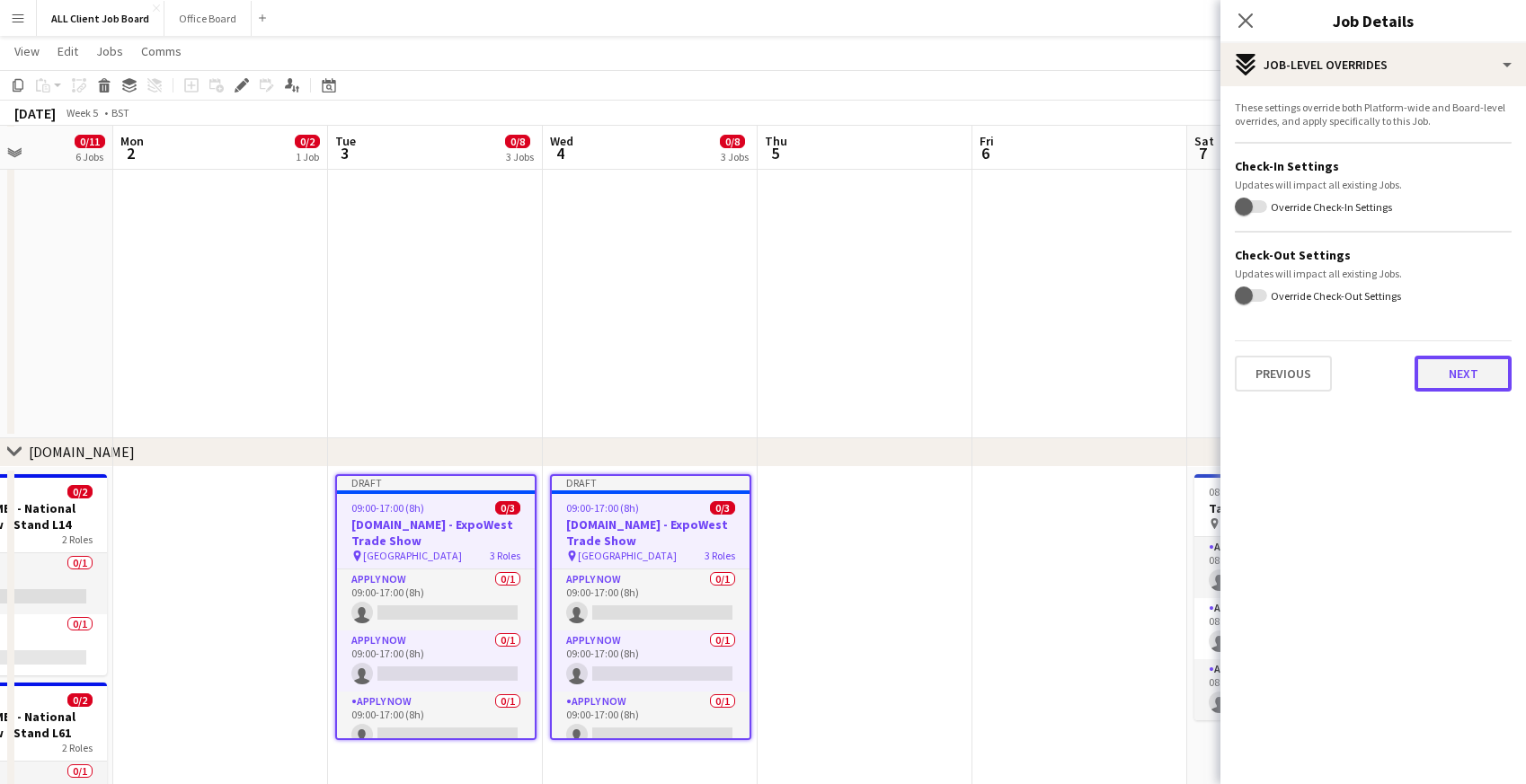
click at [1433, 377] on button "Next" at bounding box center [1463, 374] width 97 height 36
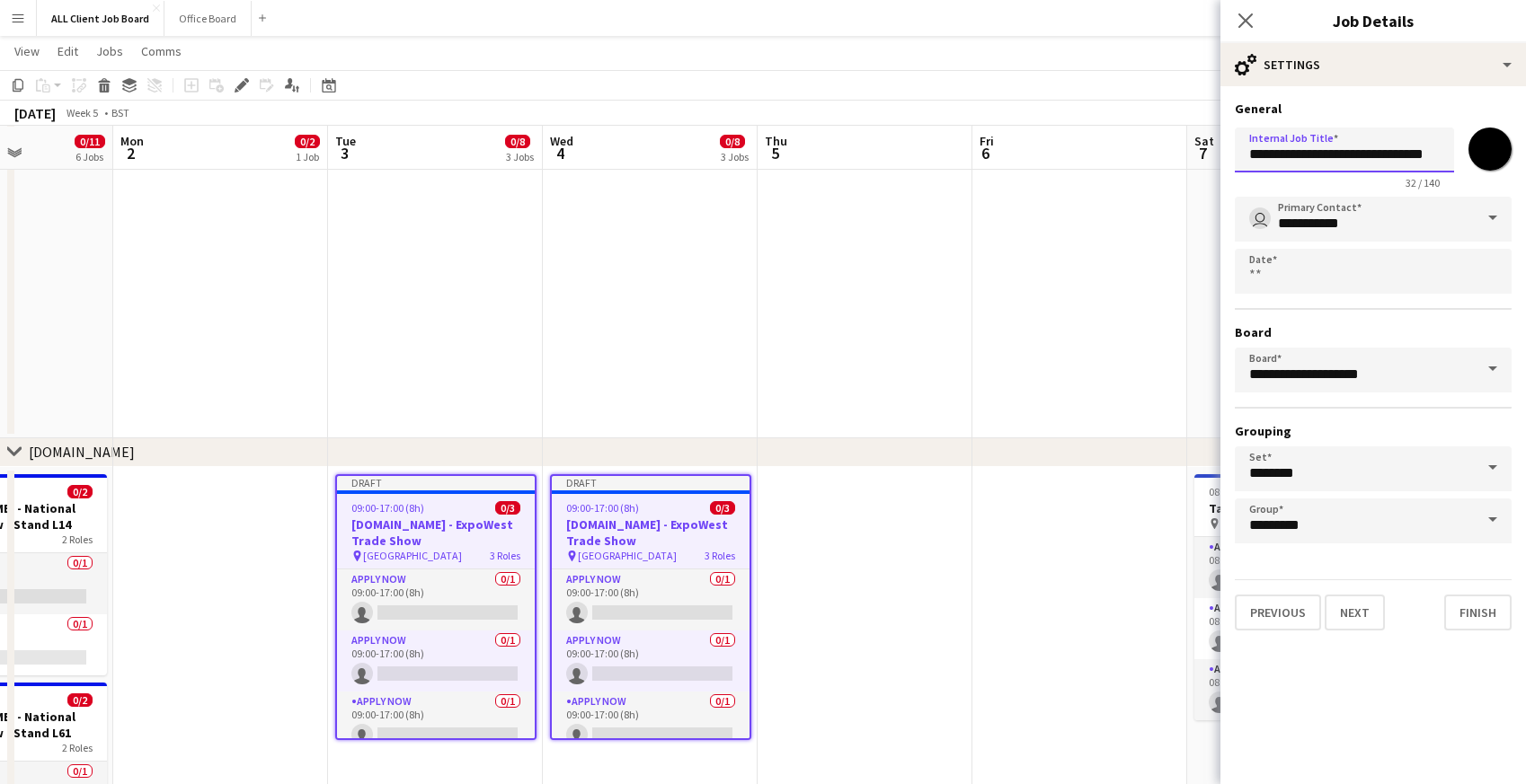
scroll to position [0, 10]
drag, startPoint x: 1318, startPoint y: 157, endPoint x: 1536, endPoint y: 164, distance: 218.1
paste input "**********"
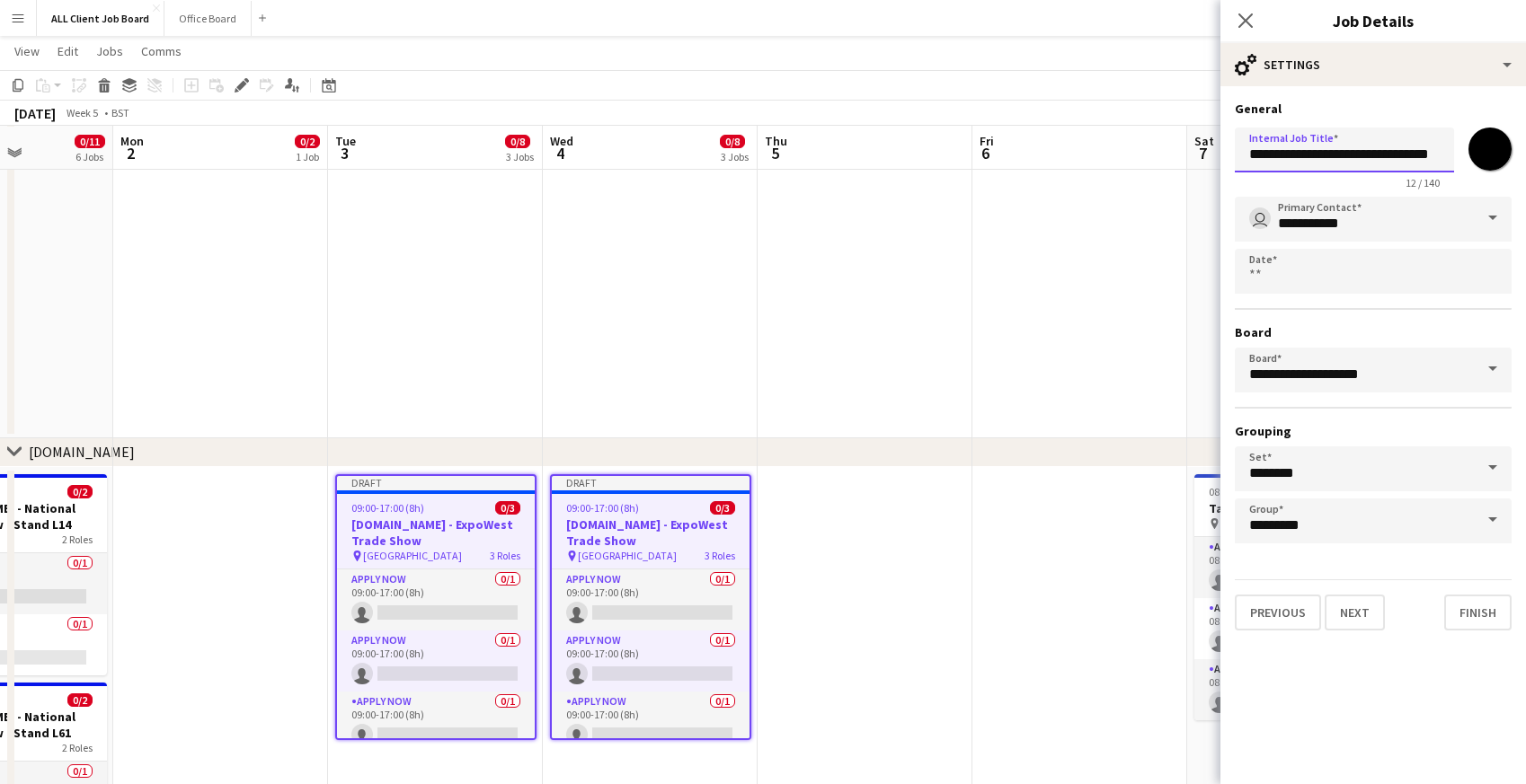
scroll to position [0, 16]
type input "**********"
click at [1348, 612] on button "Next" at bounding box center [1354, 612] width 60 height 36
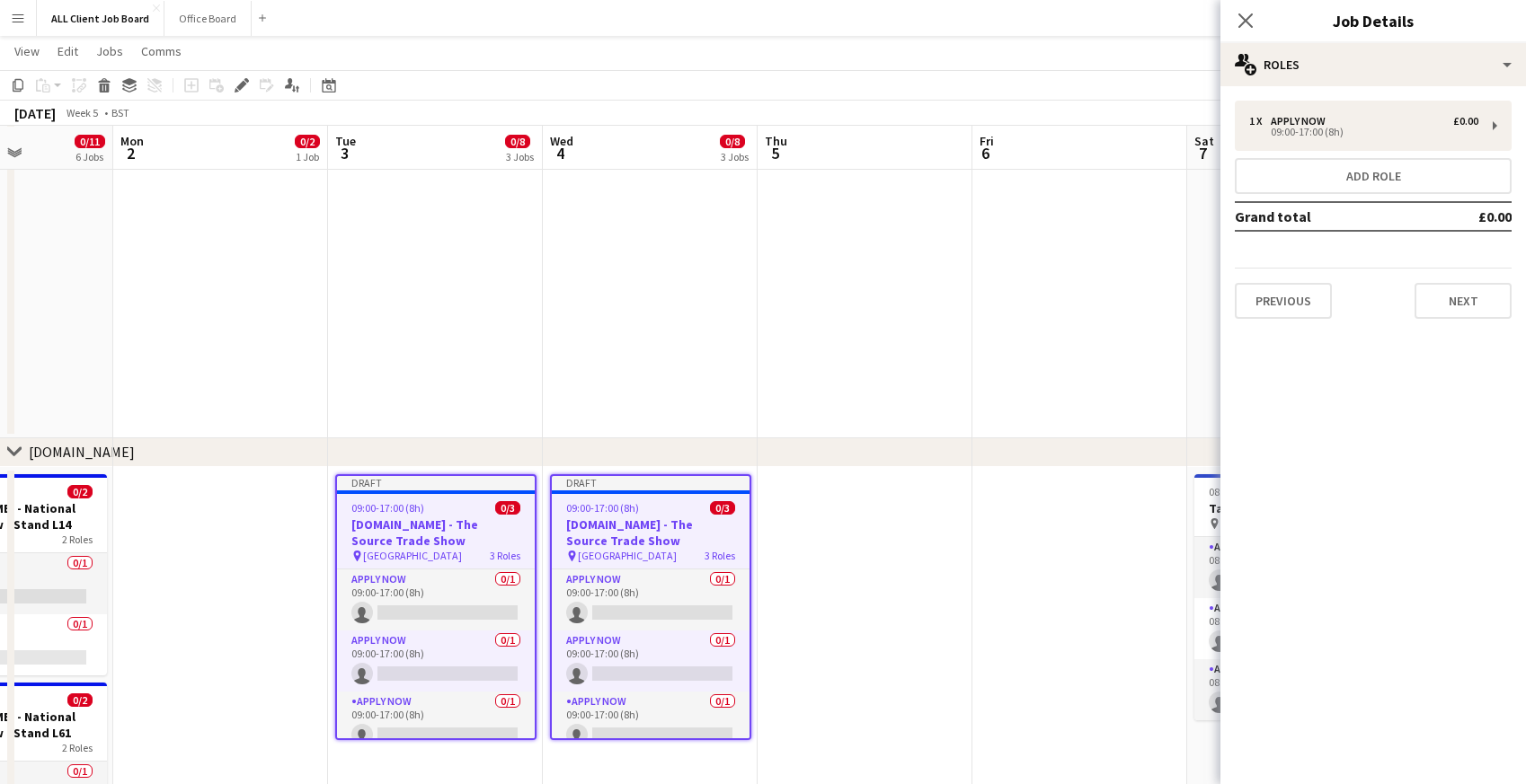
scroll to position [0, 0]
click at [1455, 299] on button "Next" at bounding box center [1463, 301] width 97 height 36
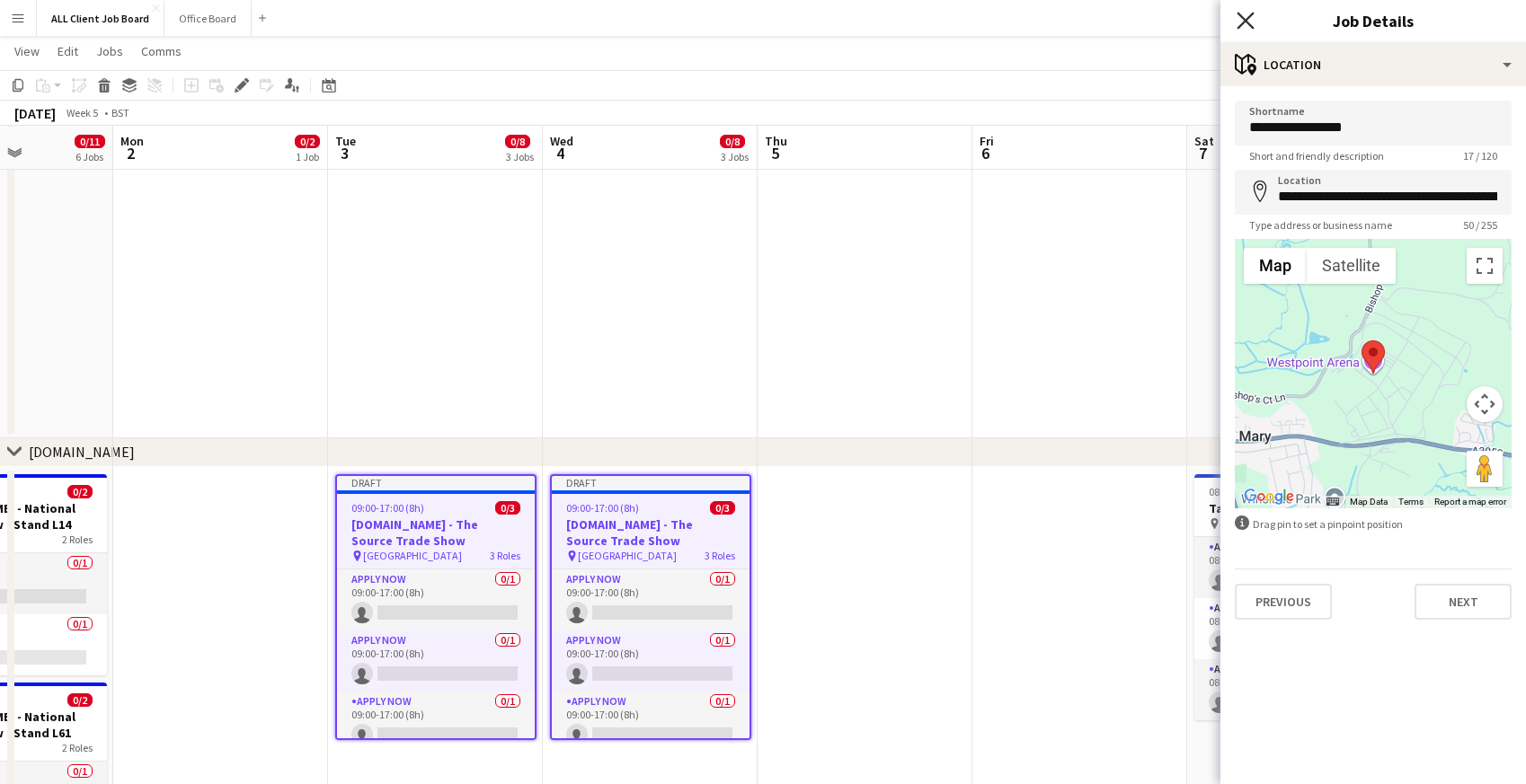
click at [1248, 23] on icon at bounding box center [1245, 20] width 17 height 17
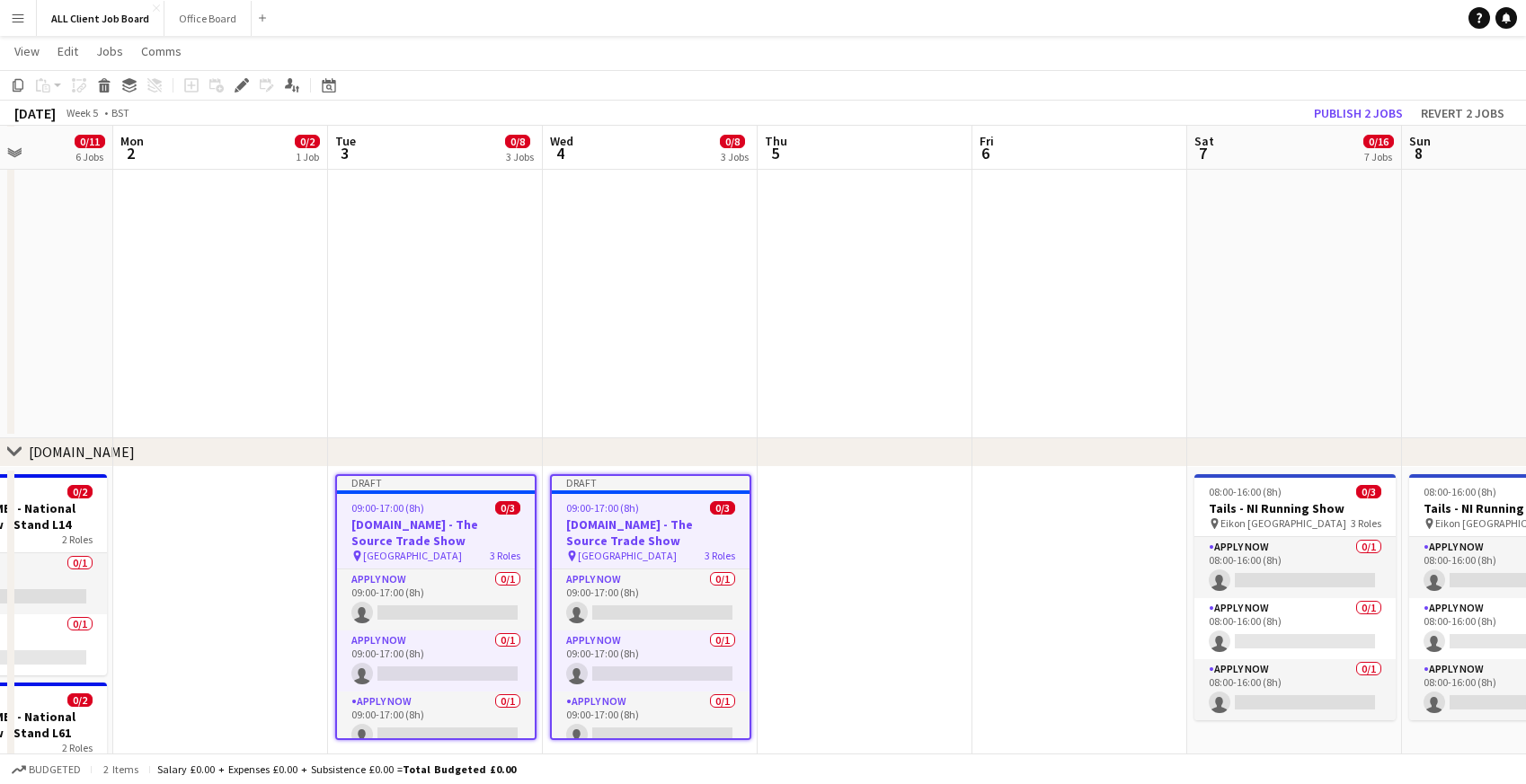
click at [1186, 22] on app-navbar "Menu Boards Boards Boards All jobs Status Workforce Workforce My Workforce Recr…" at bounding box center [763, 18] width 1526 height 36
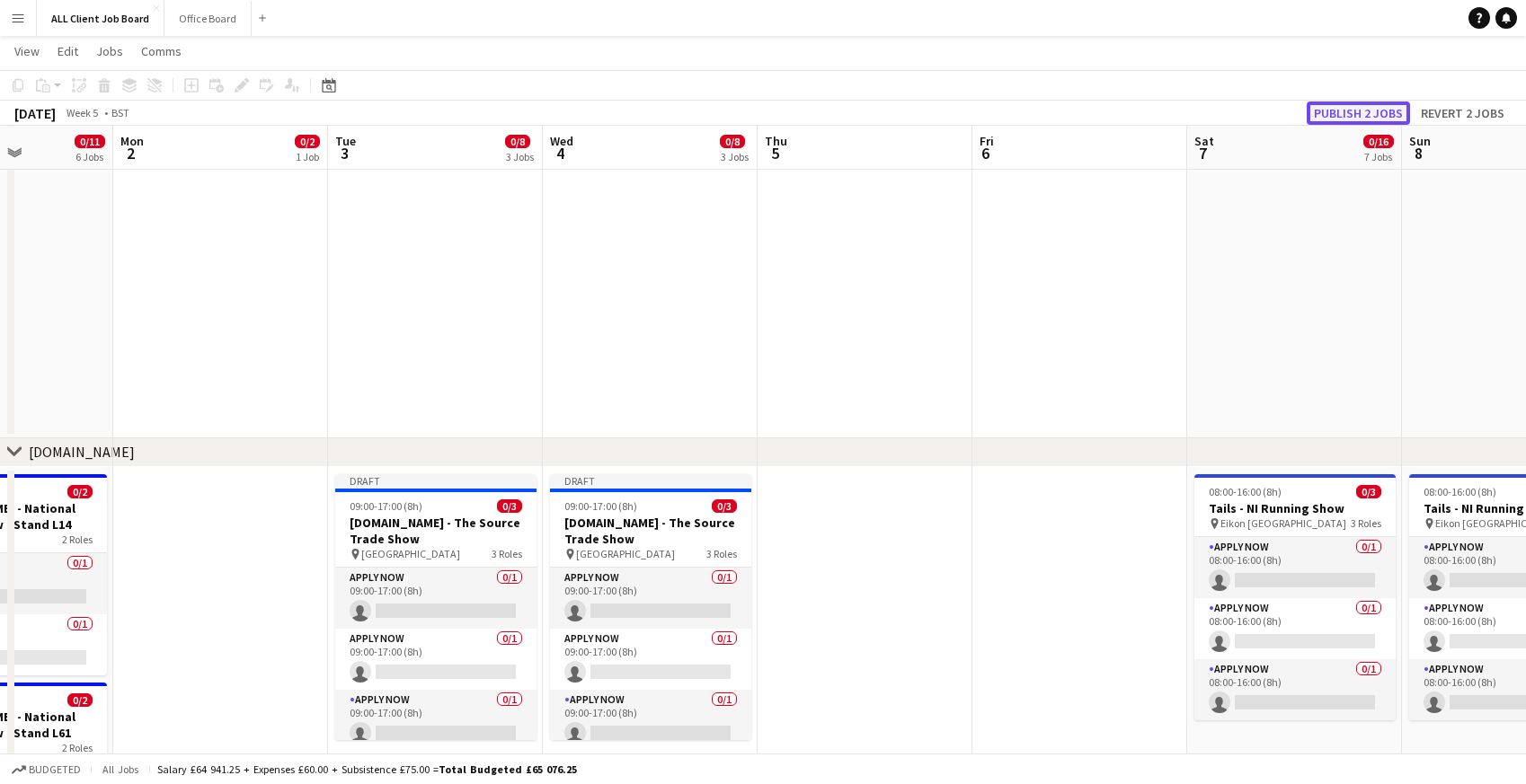
click at [1381, 114] on button "Publish 2 jobs" at bounding box center [1358, 113] width 103 height 23
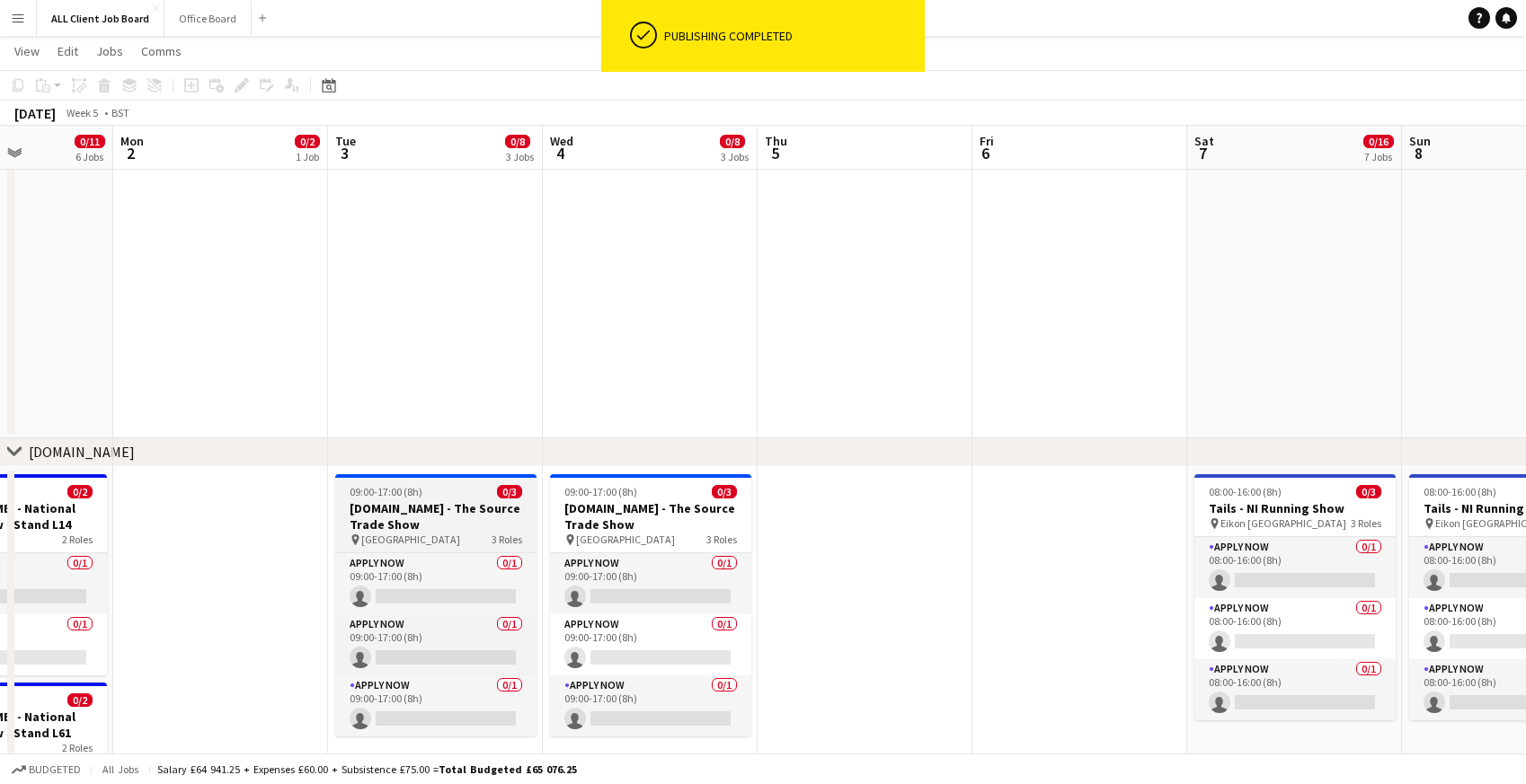
click at [366, 521] on h3 "Tails.com - The Source Trade Show" at bounding box center [435, 516] width 201 height 32
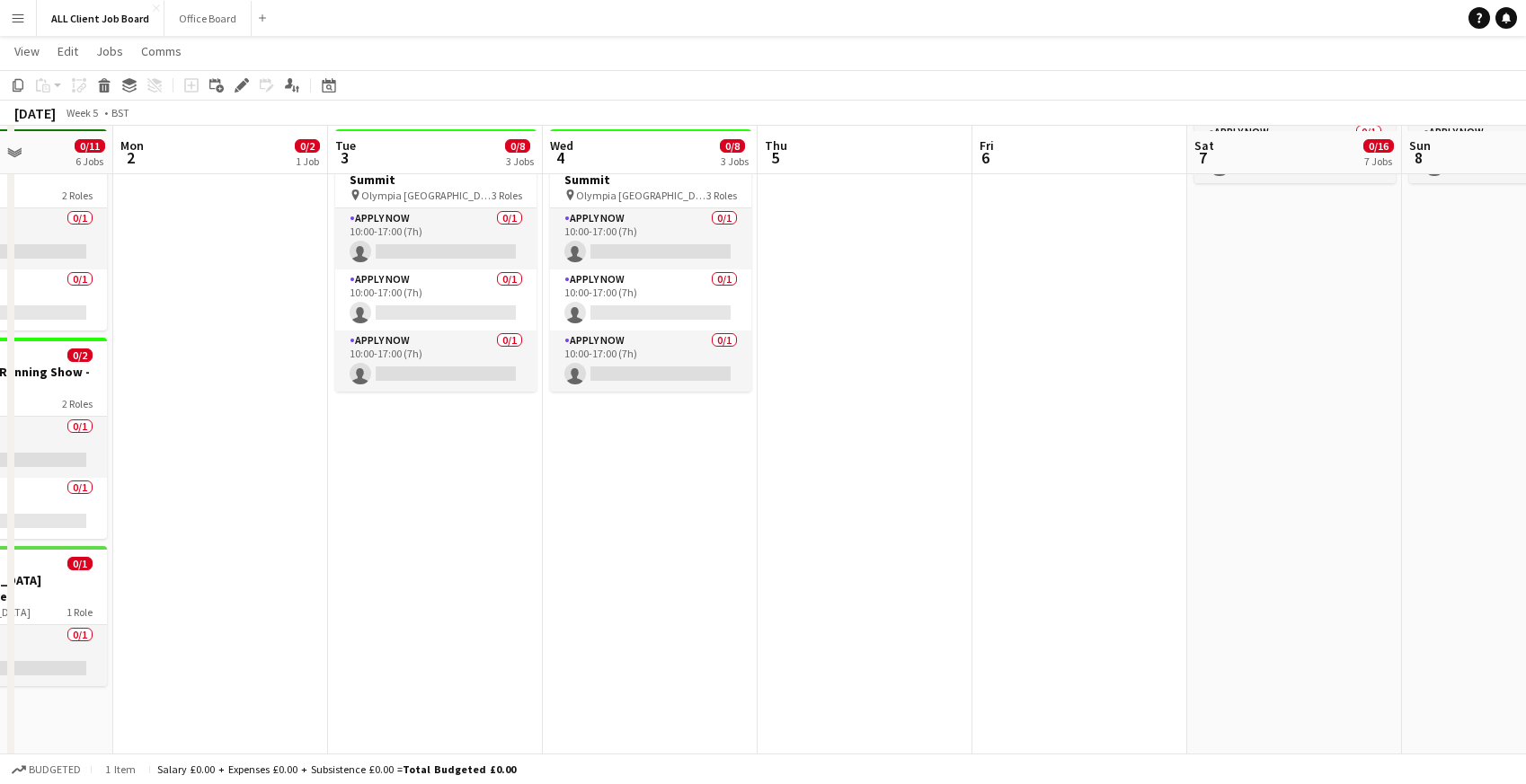
scroll to position [1966, 0]
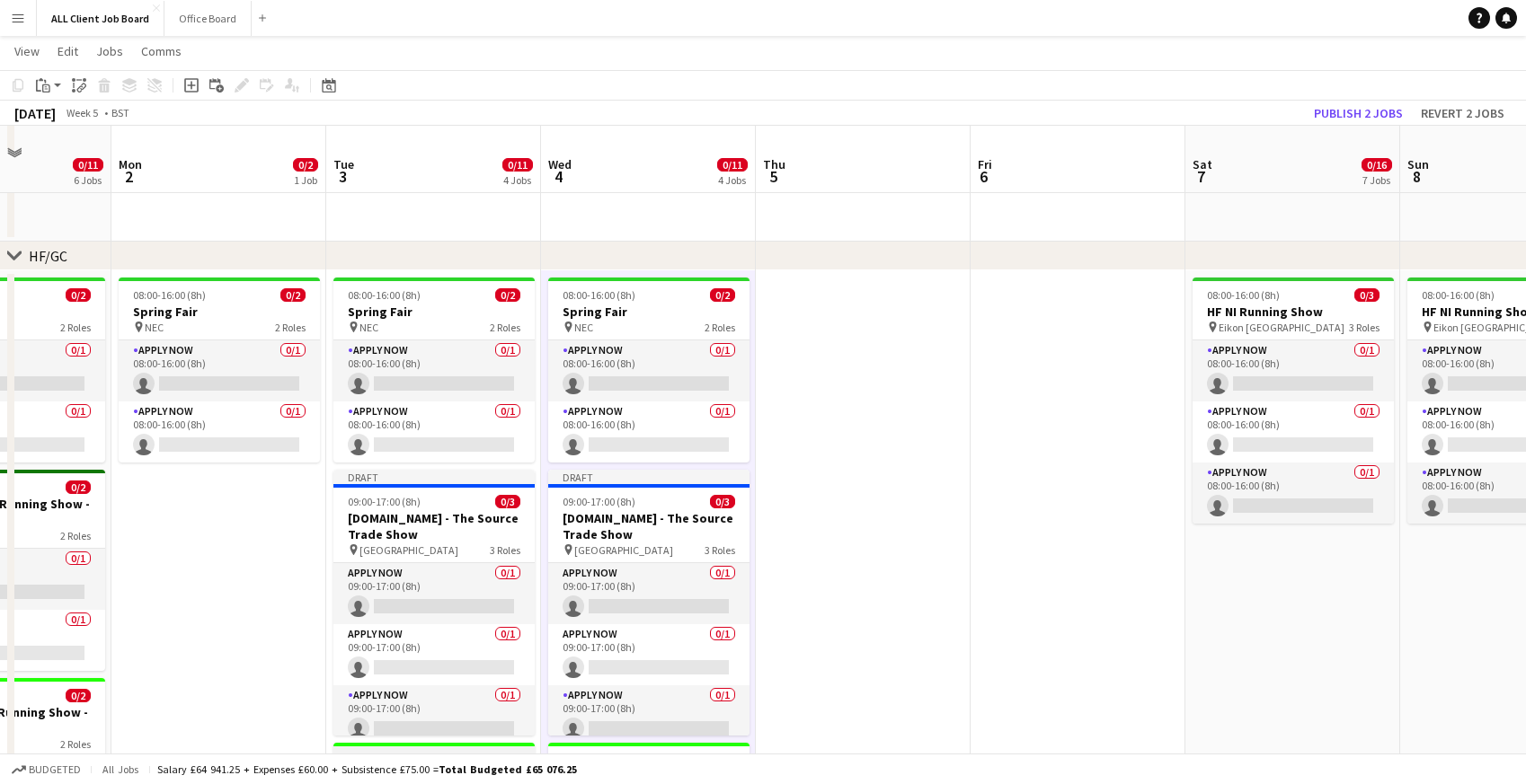
scroll to position [1663, 0]
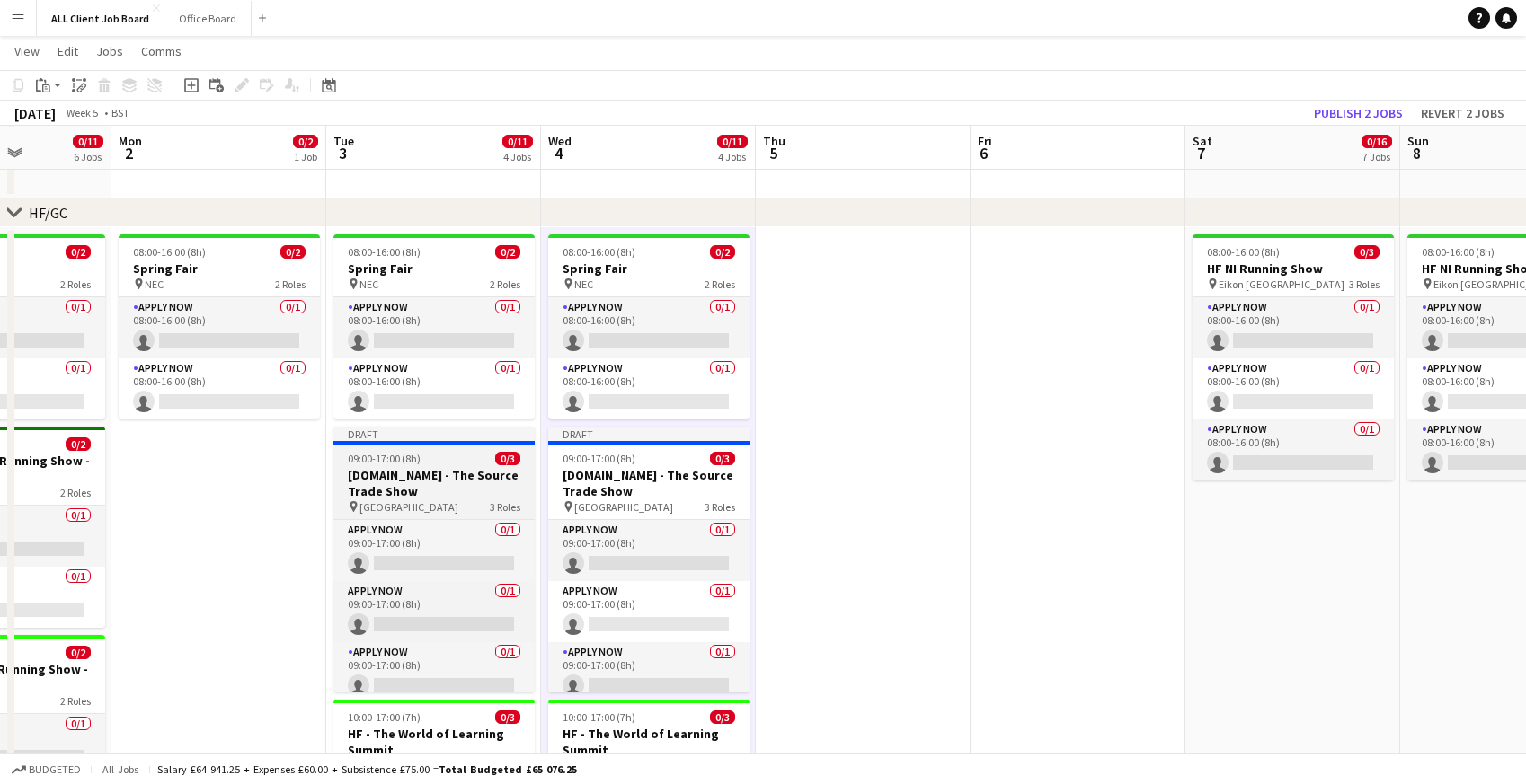
click at [349, 464] on span "09:00-17:00 (8h)" at bounding box center [384, 459] width 73 height 13
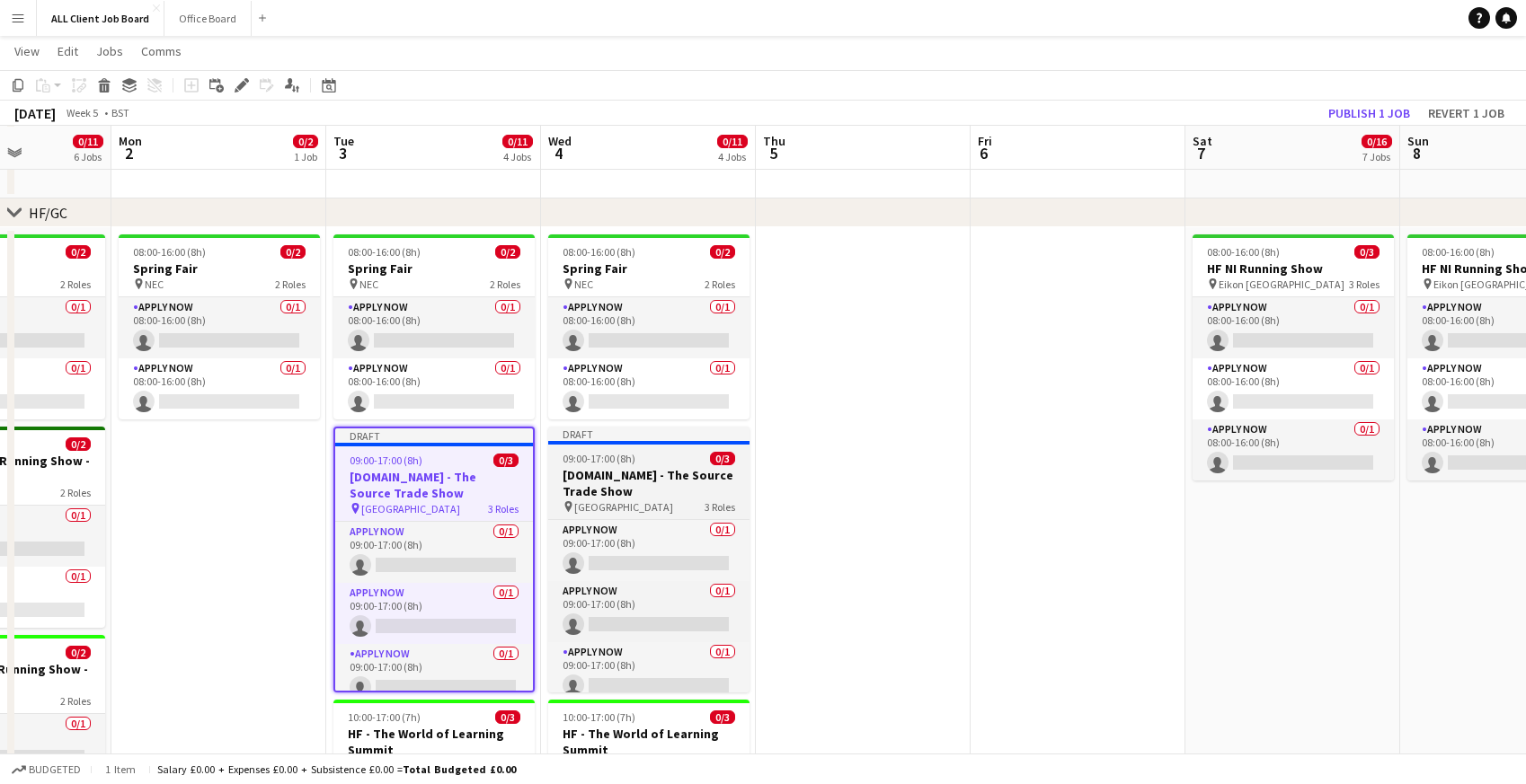
click at [597, 478] on h3 "Tails.com - The Source Trade Show" at bounding box center [648, 484] width 201 height 32
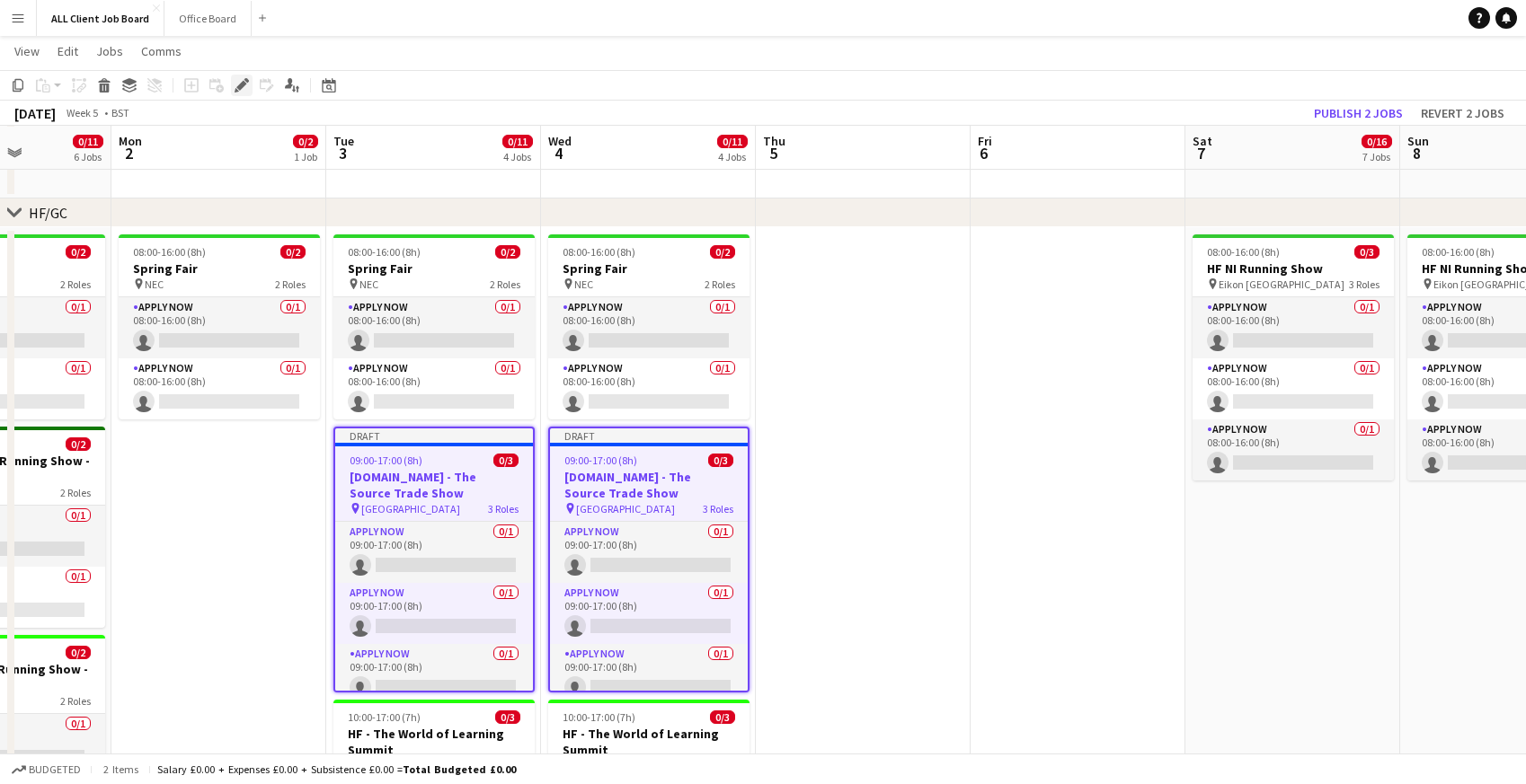
click at [244, 88] on icon "Edit" at bounding box center [241, 85] width 14 height 14
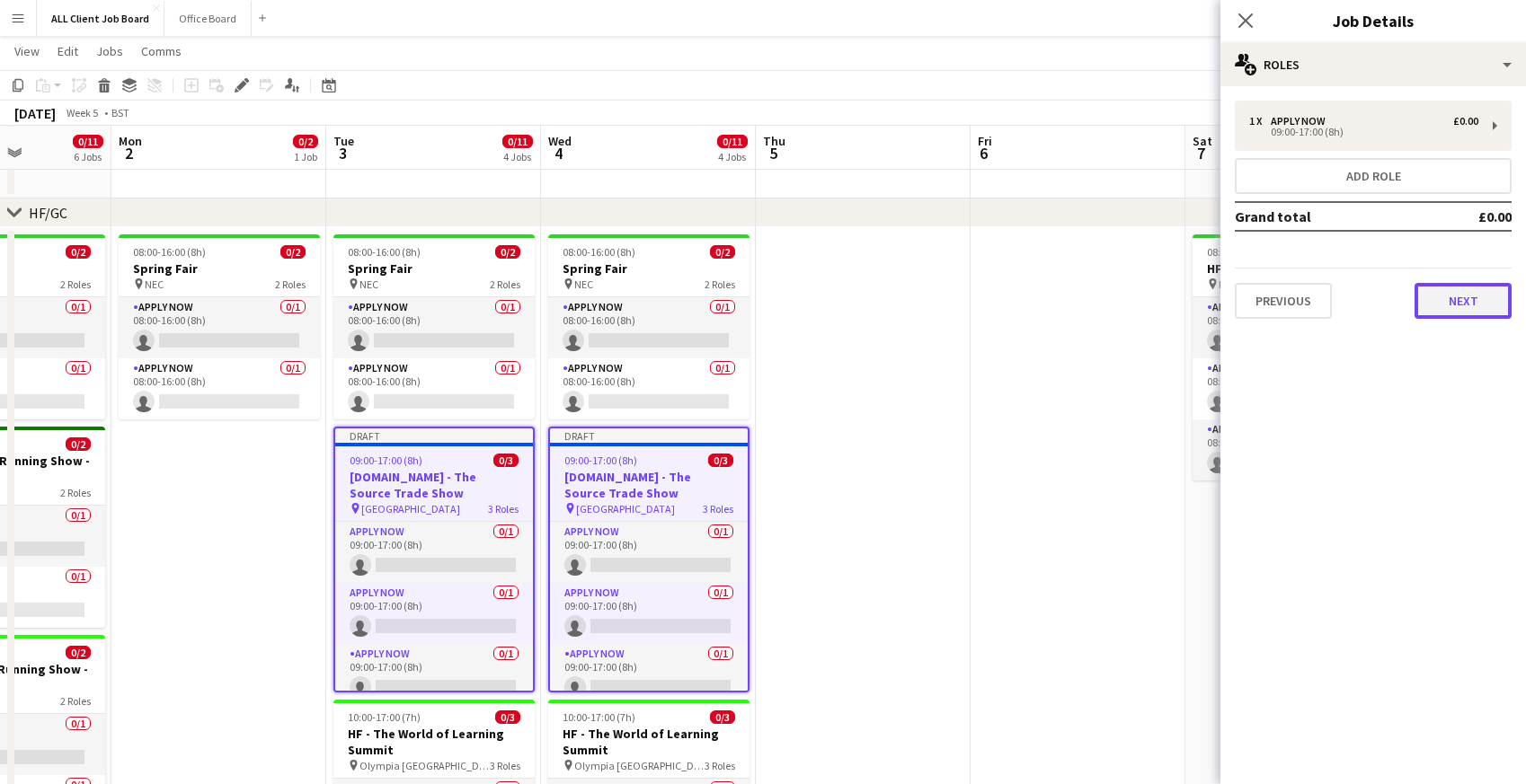
click at [1455, 312] on button "Next" at bounding box center [1463, 301] width 97 height 36
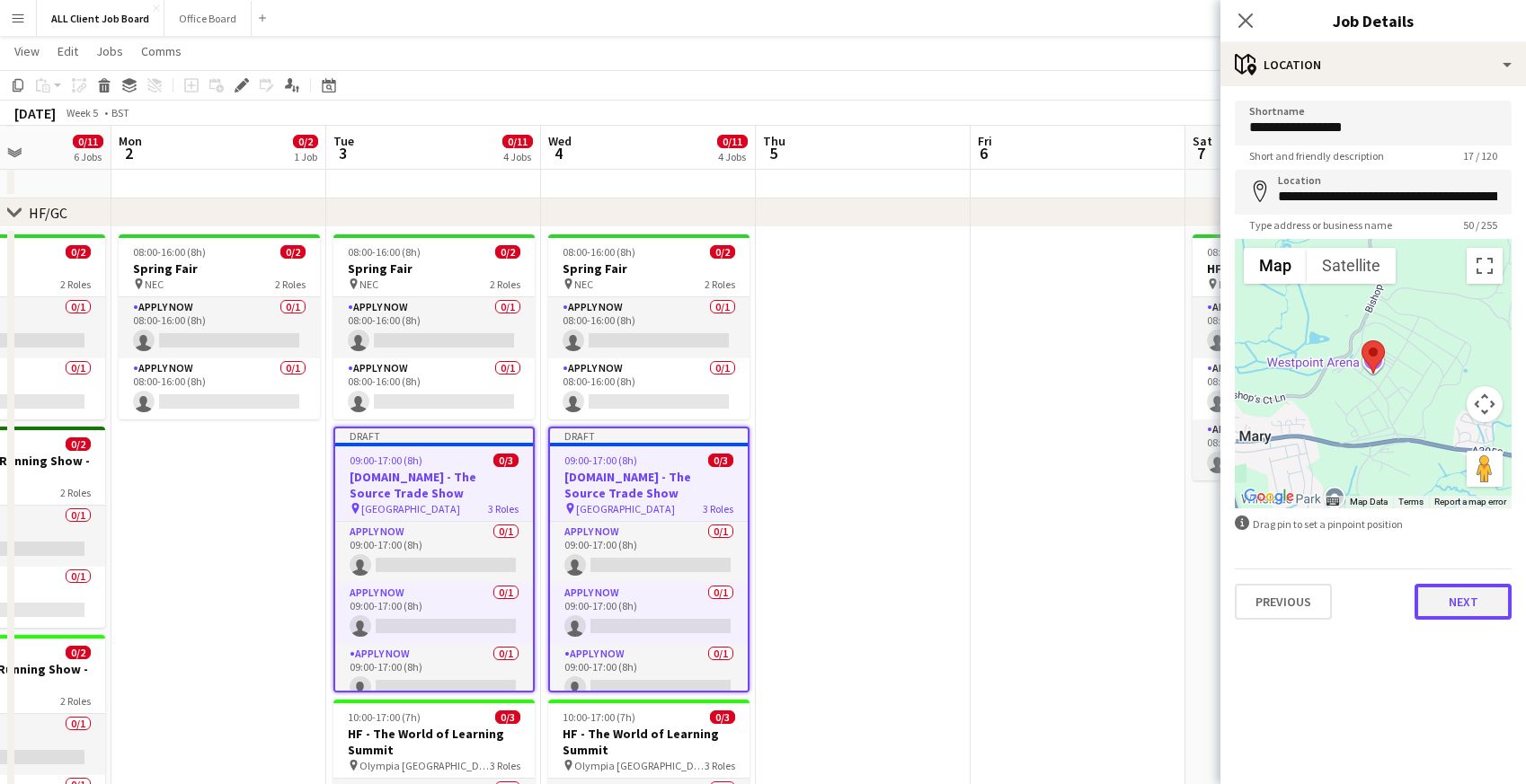
click at [1470, 613] on button "Next" at bounding box center [1463, 602] width 97 height 36
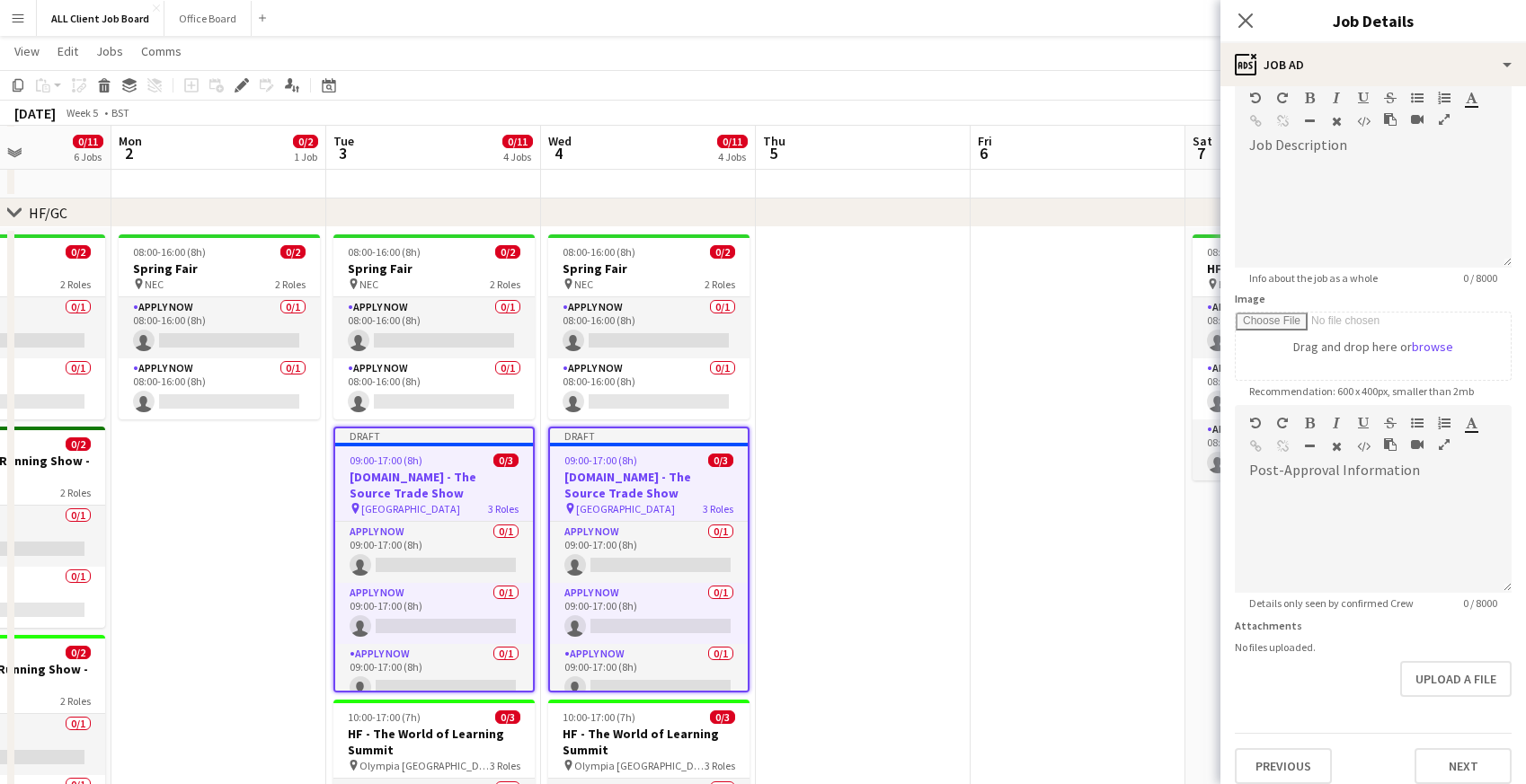
scroll to position [103, 0]
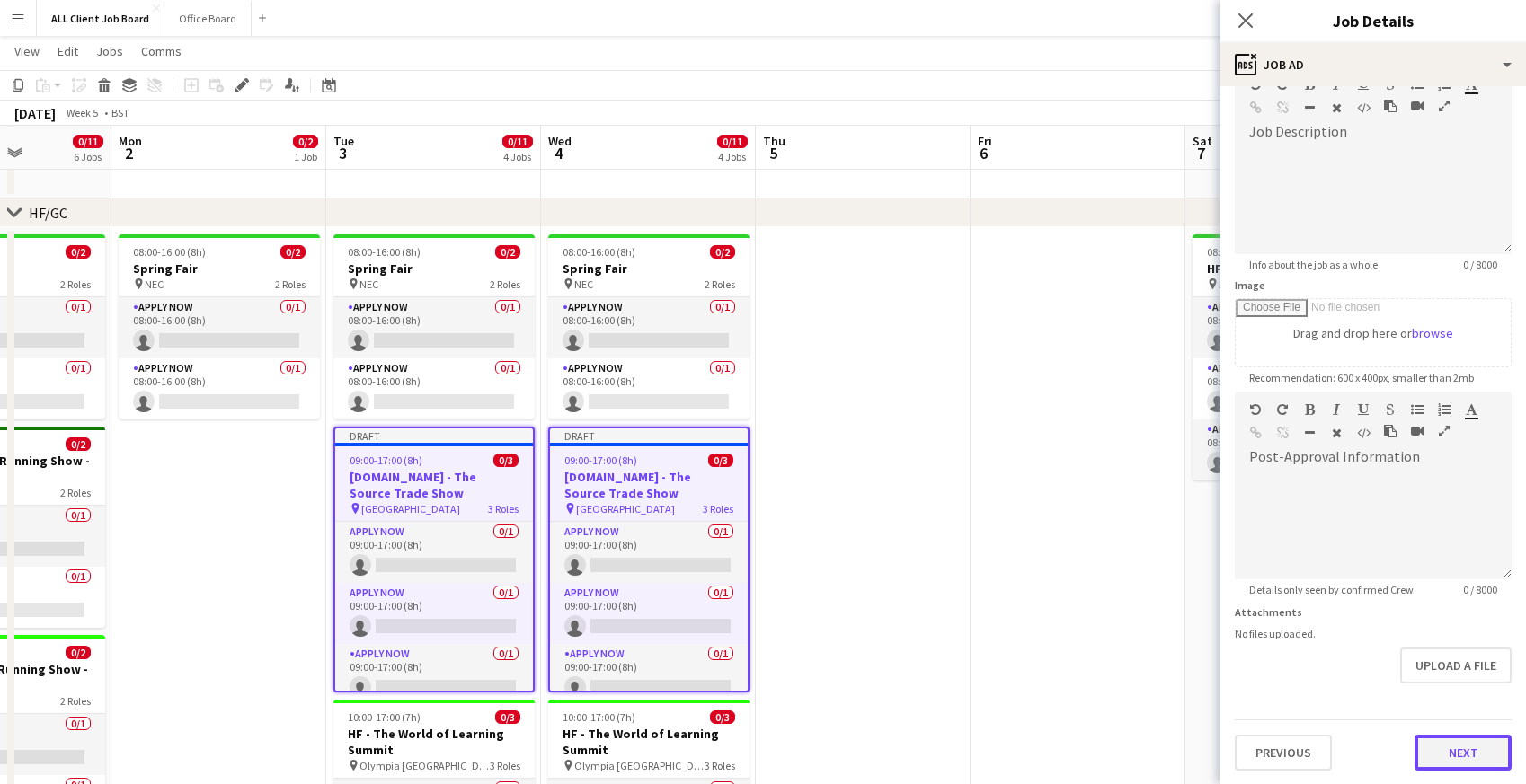
click at [1454, 752] on button "Next" at bounding box center [1463, 753] width 97 height 36
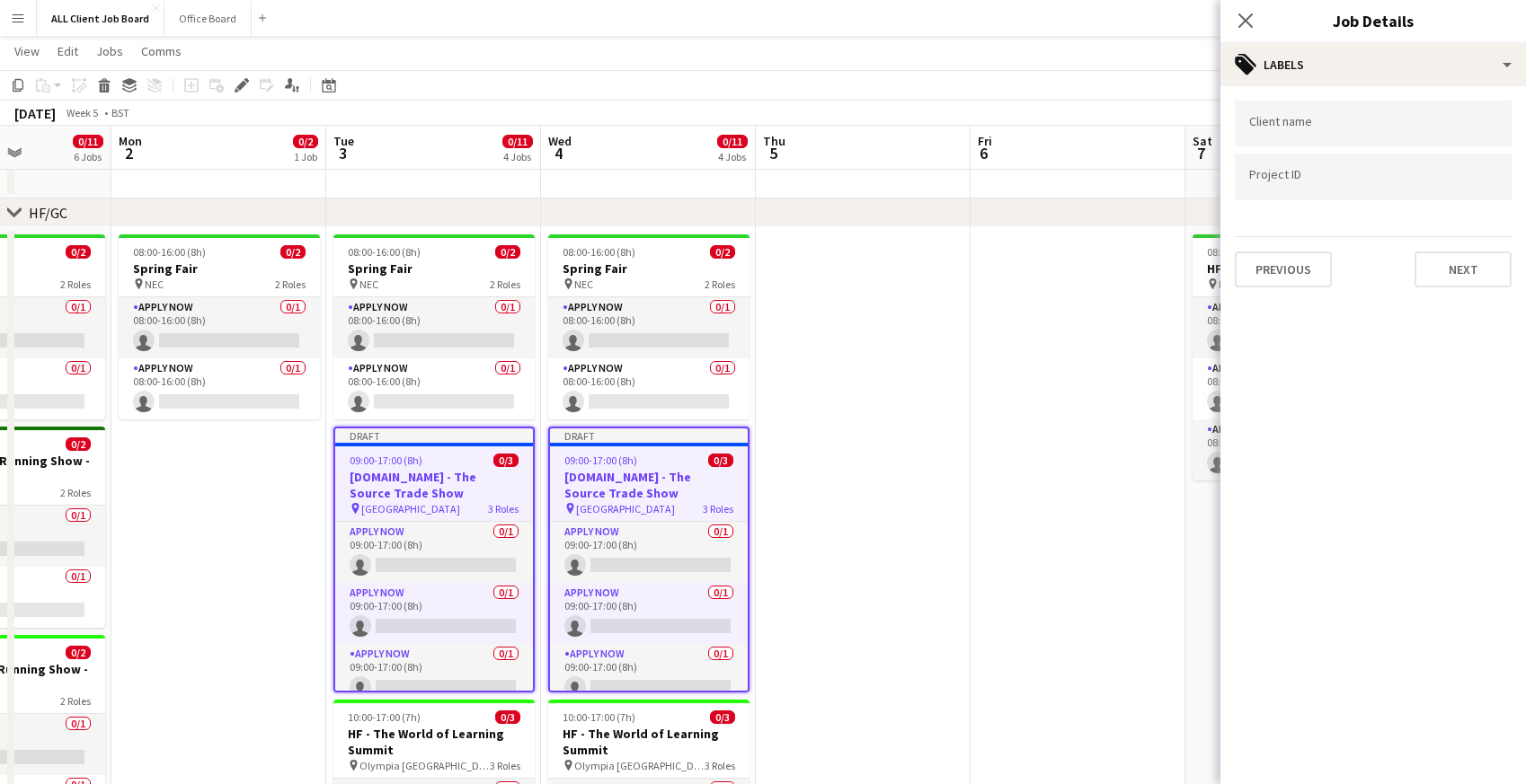
scroll to position [0, 0]
click at [1453, 281] on button "Next" at bounding box center [1463, 270] width 97 height 36
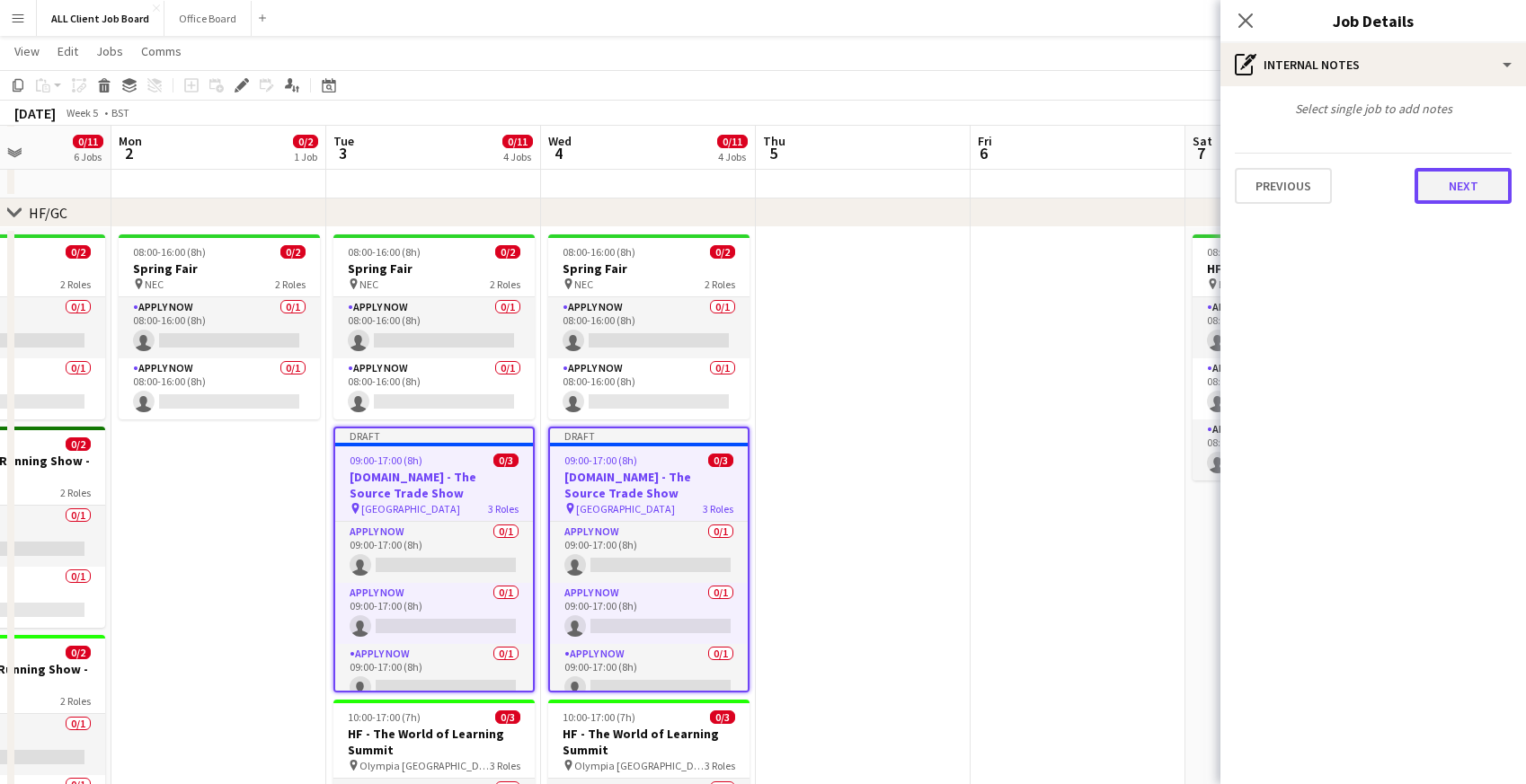
click at [1432, 190] on button "Next" at bounding box center [1463, 186] width 97 height 36
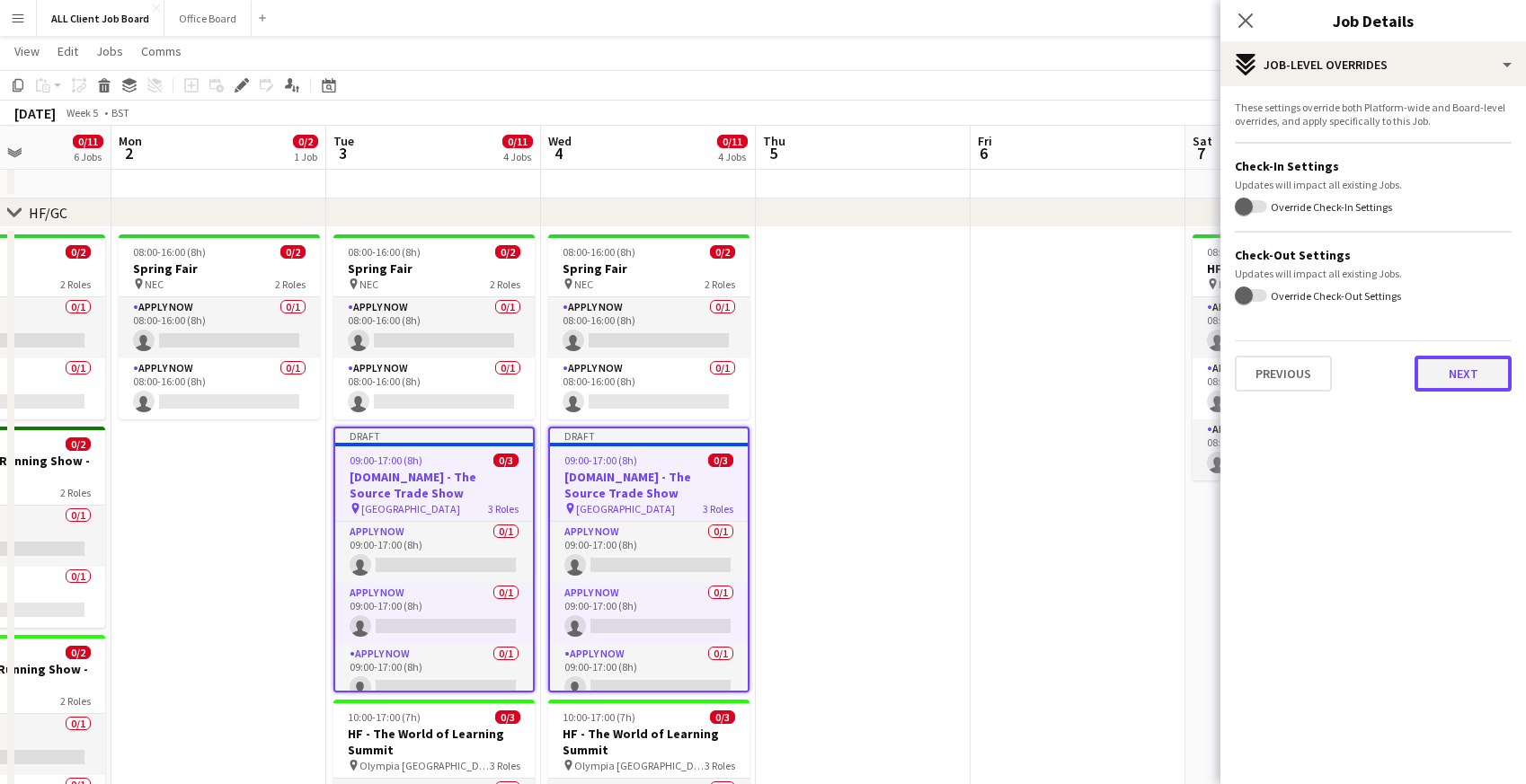
click at [1453, 382] on button "Next" at bounding box center [1463, 374] width 97 height 36
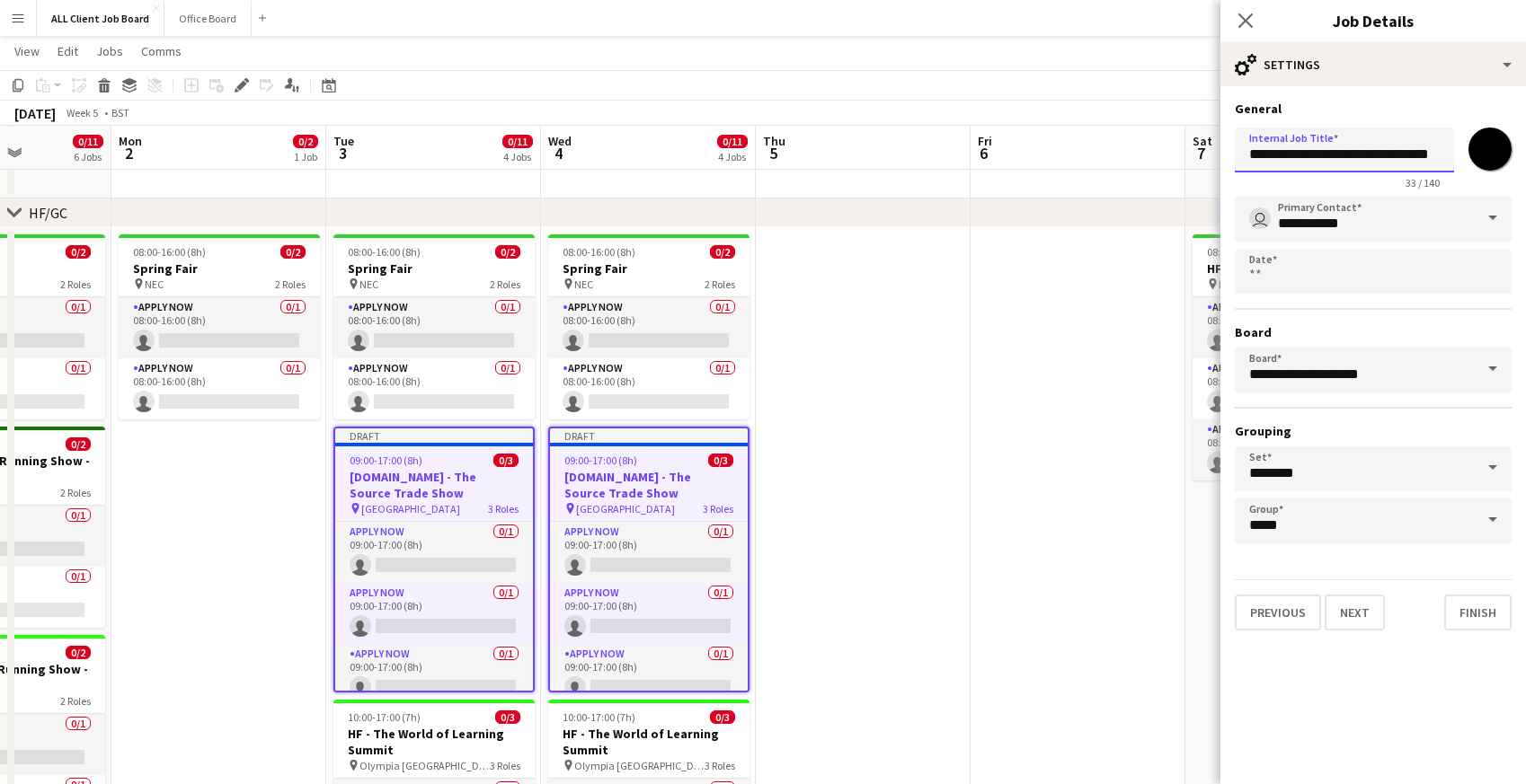
drag, startPoint x: 1306, startPoint y: 155, endPoint x: 1218, endPoint y: 151, distance: 88.1
type input "**********"
click at [1494, 146] on input "*******" at bounding box center [1490, 149] width 65 height 65
type input "*******"
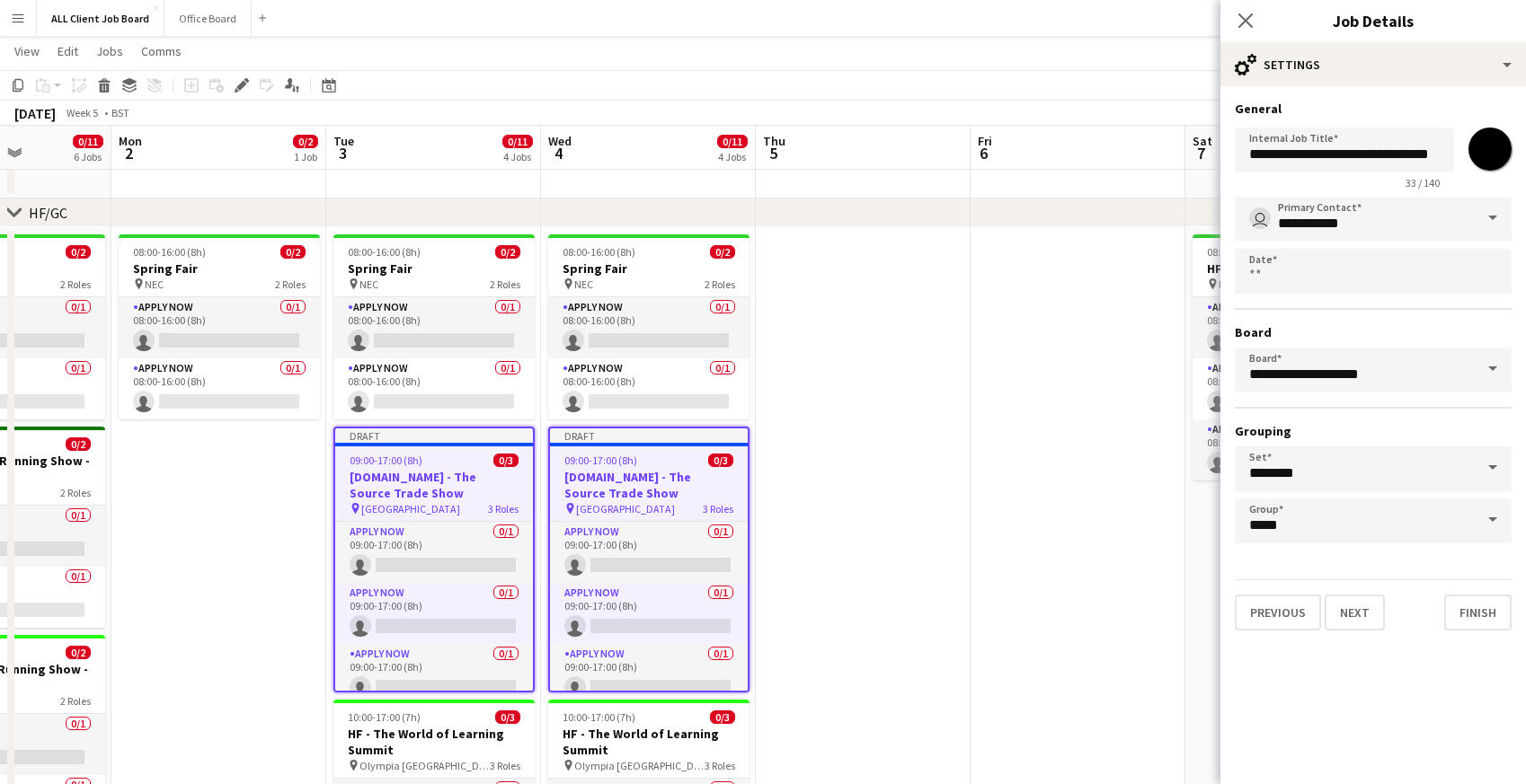
click at [1348, 552] on form "**********" at bounding box center [1373, 365] width 305 height 530
click at [1348, 620] on button "Next" at bounding box center [1354, 612] width 60 height 36
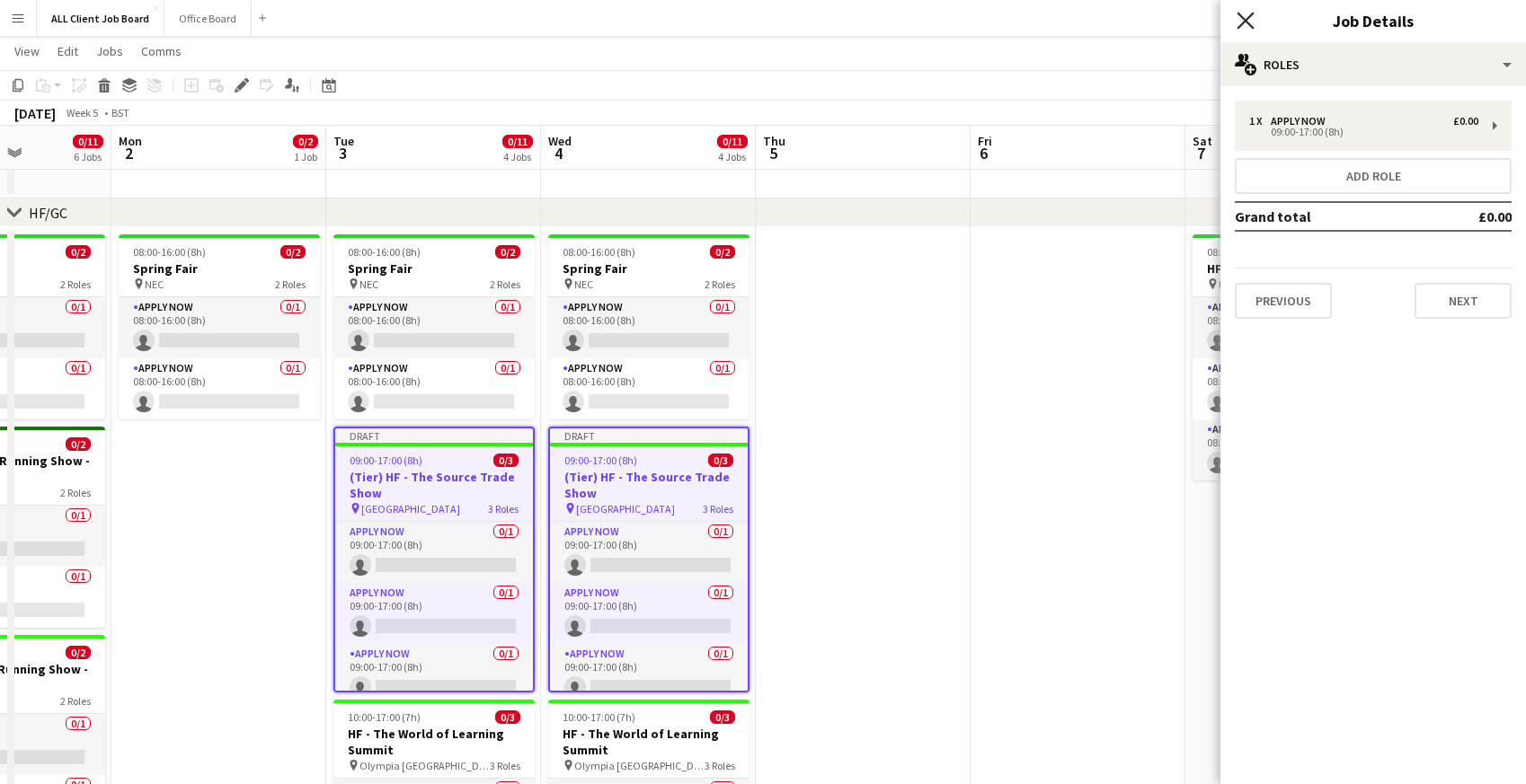
click at [1243, 29] on icon "Close pop-in" at bounding box center [1245, 20] width 17 height 17
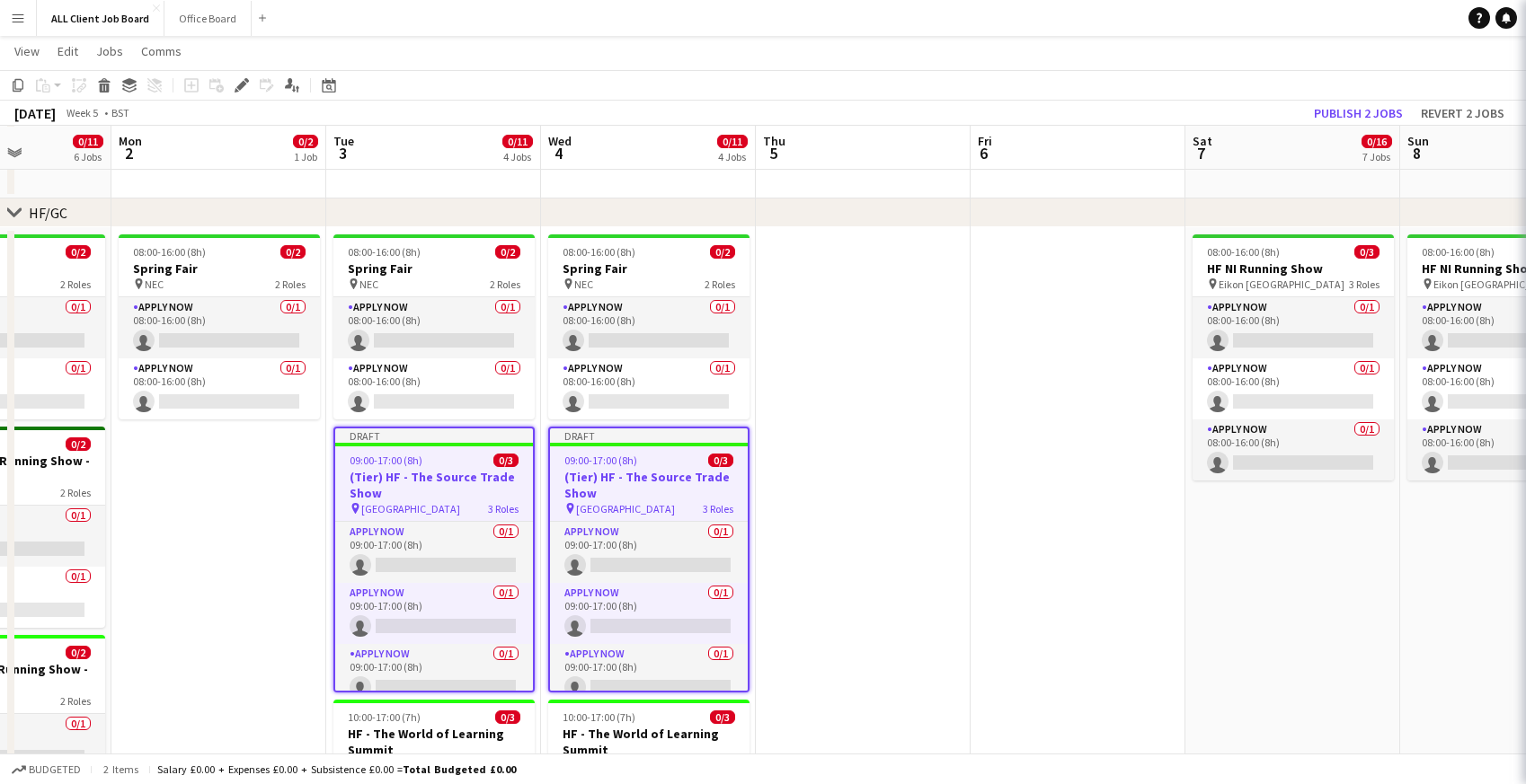
click at [1211, 13] on app-navbar "Menu Boards Boards Boards All jobs Status Workforce Workforce My Workforce Recr…" at bounding box center [763, 18] width 1526 height 36
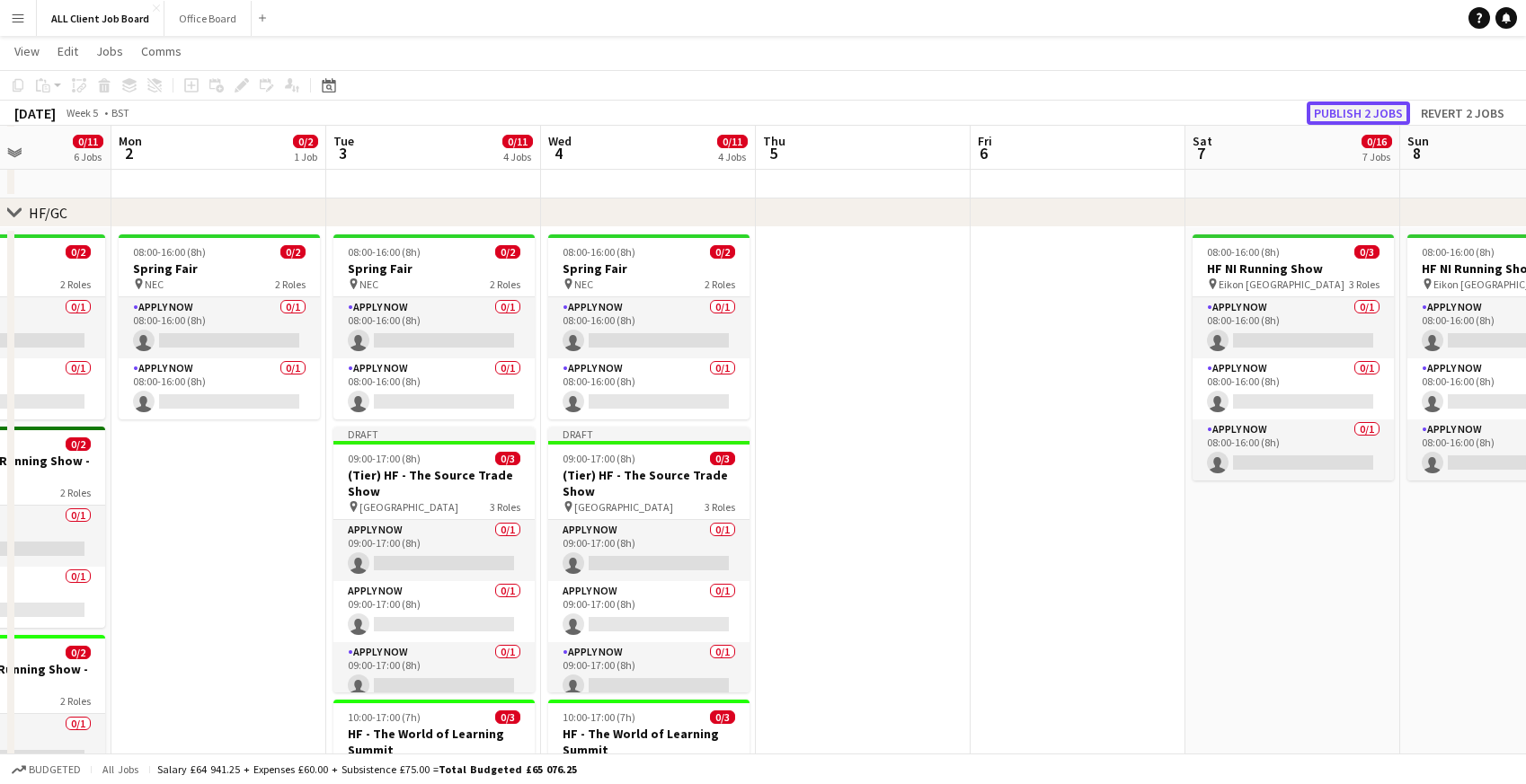
click at [1331, 111] on button "Publish 2 jobs" at bounding box center [1358, 113] width 103 height 23
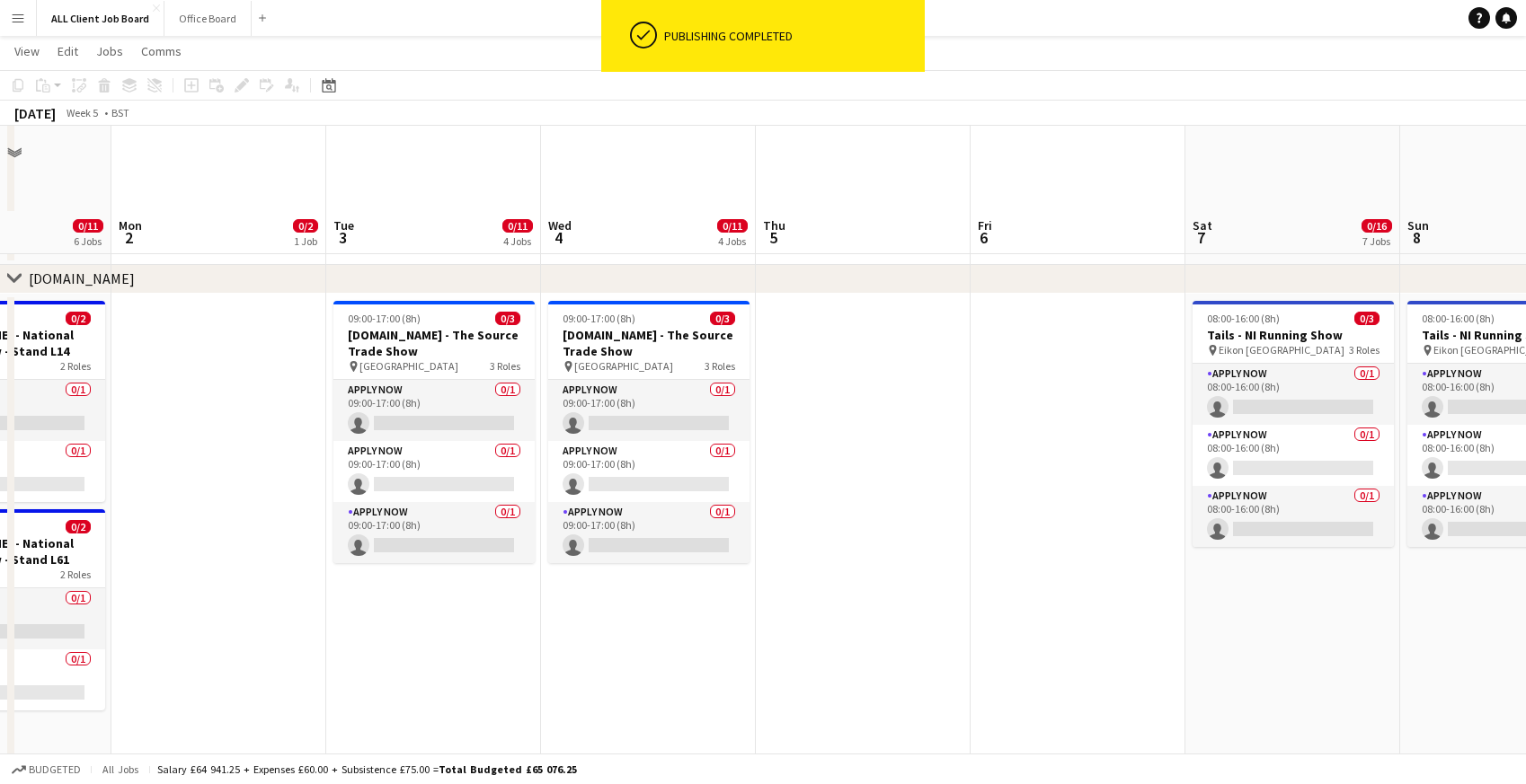
scroll to position [8098, 0]
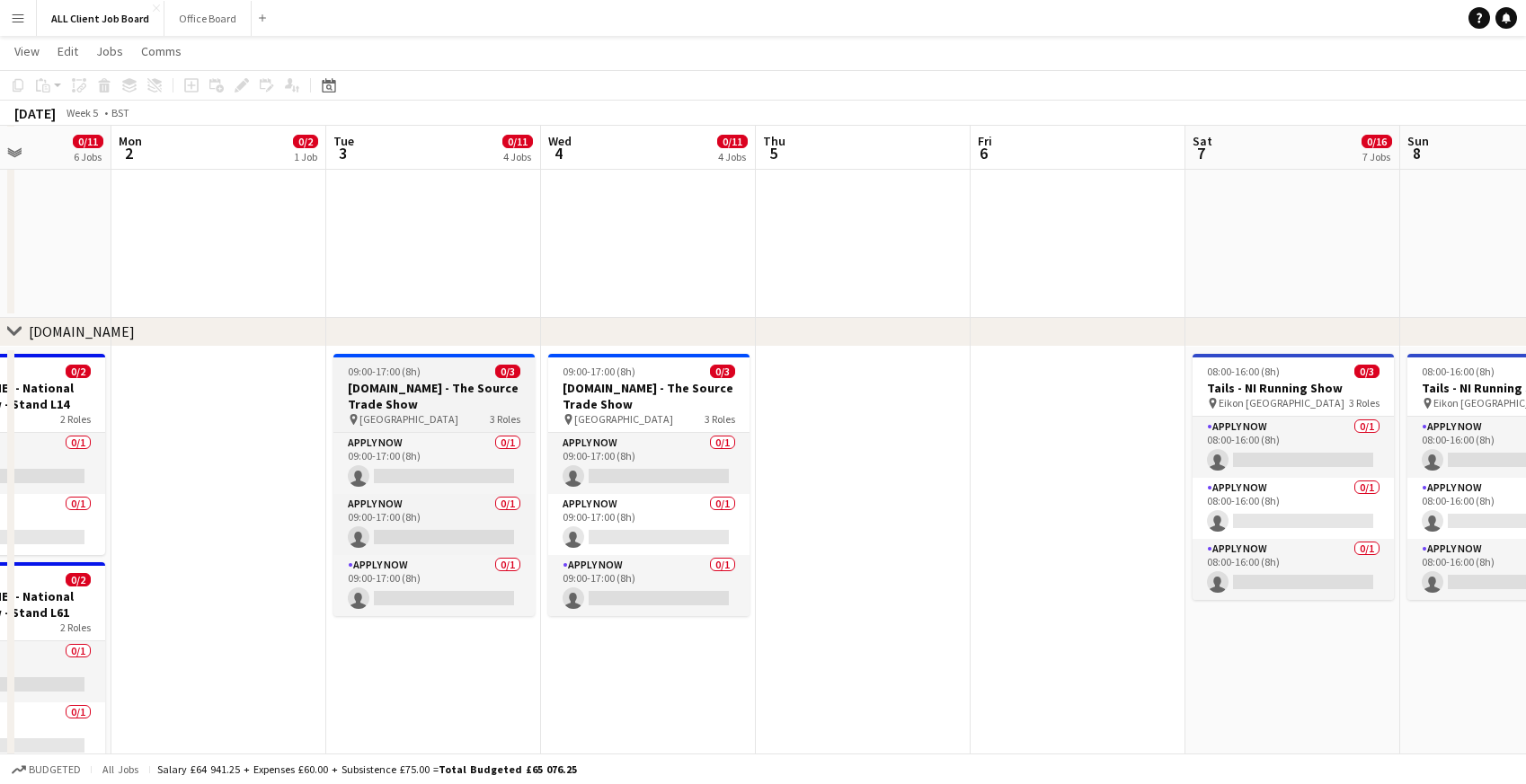
click at [354, 385] on h3 "Tails.com - The Source Trade Show" at bounding box center [433, 396] width 201 height 32
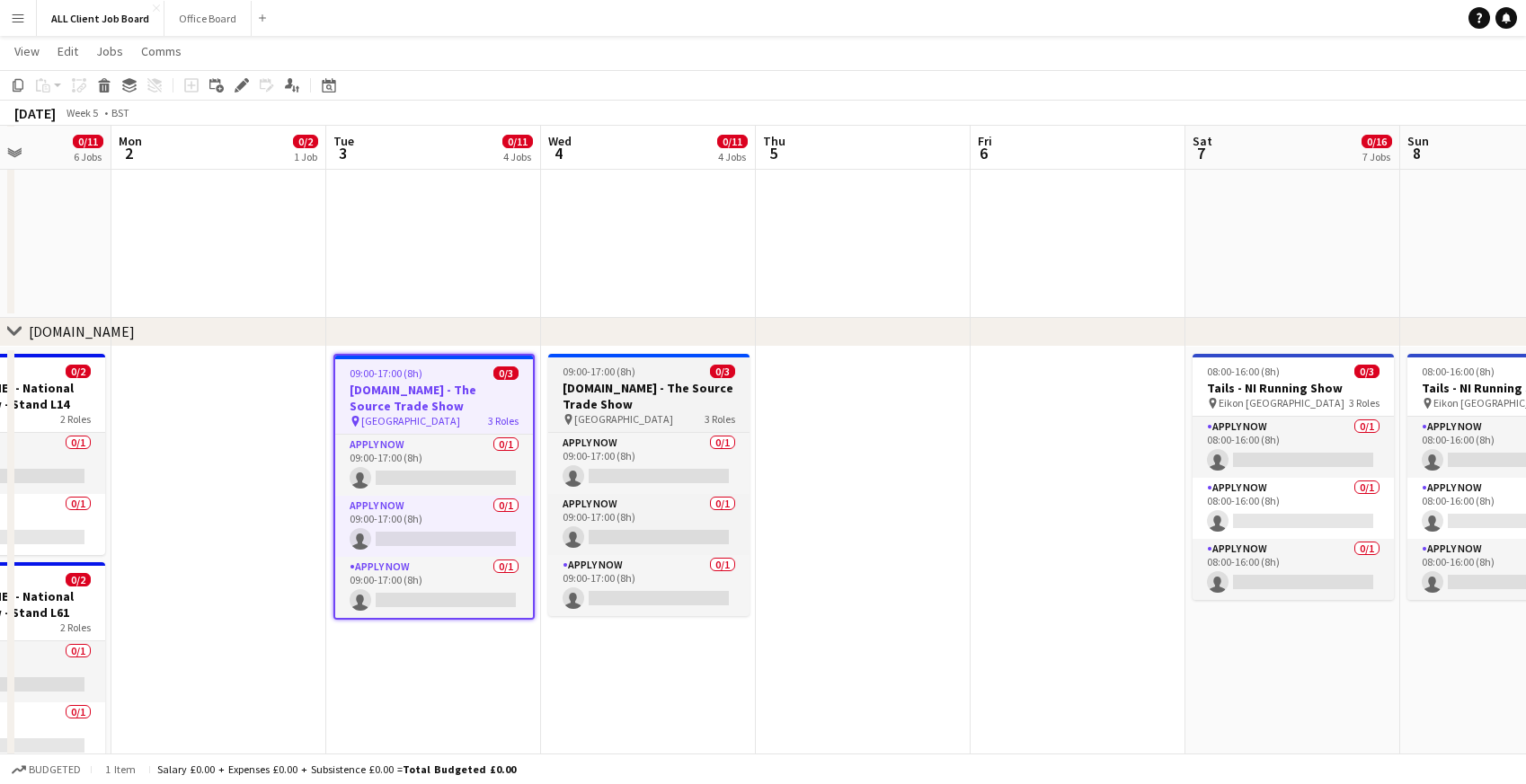
click at [594, 391] on h3 "Tails.com - The Source Trade Show" at bounding box center [648, 396] width 201 height 32
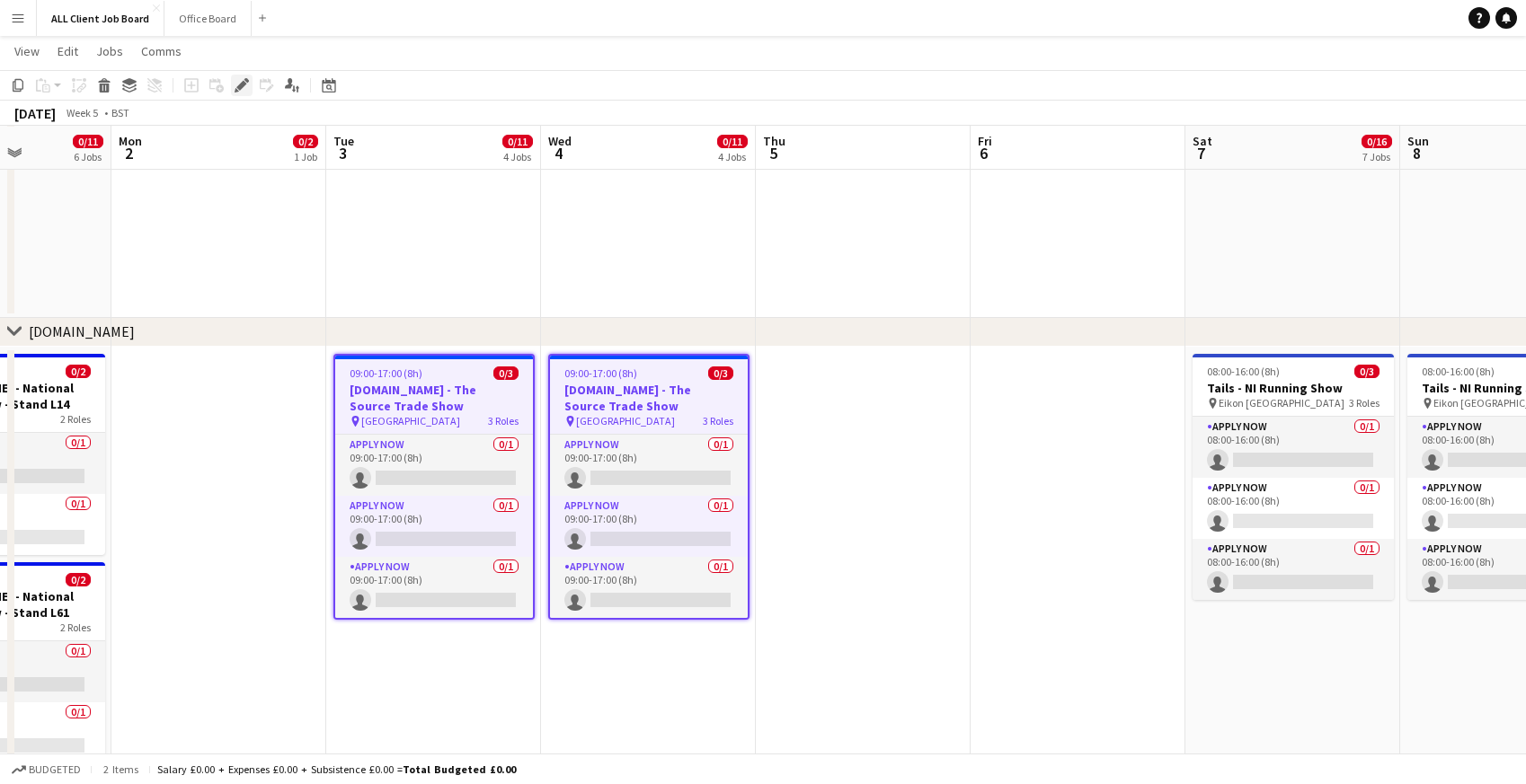
click at [243, 90] on icon "Edit" at bounding box center [241, 85] width 14 height 14
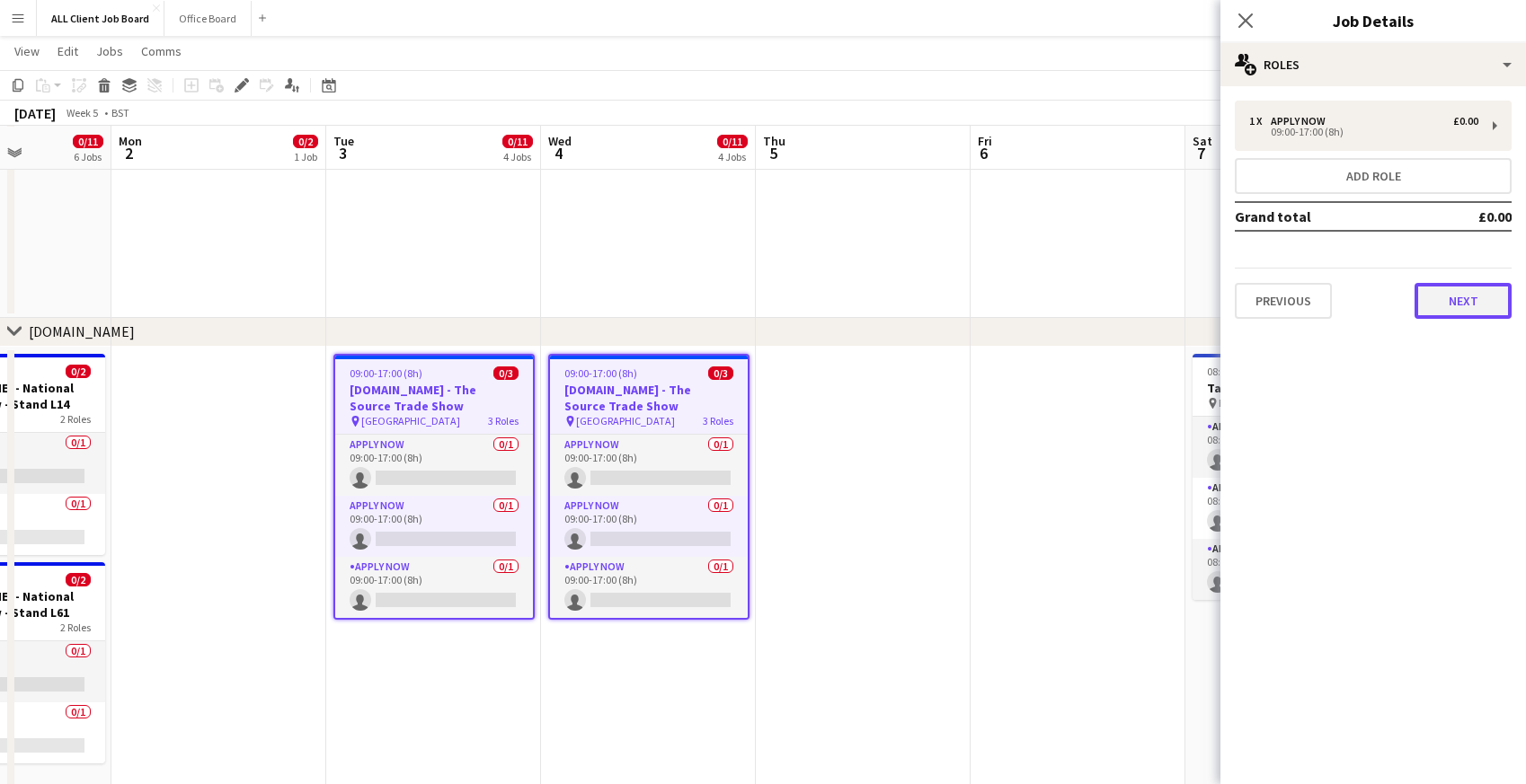
click at [1432, 308] on button "Next" at bounding box center [1463, 301] width 97 height 36
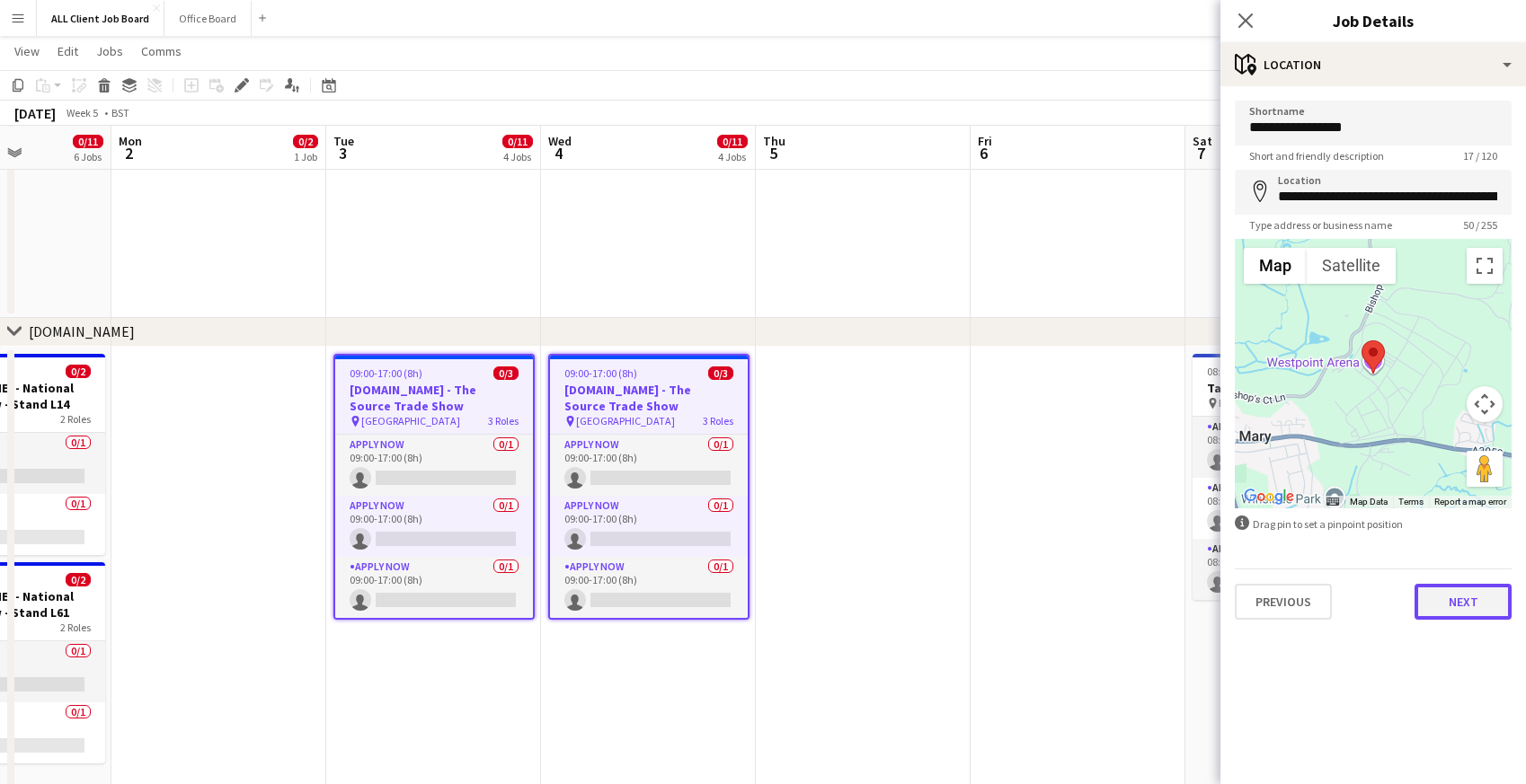
click at [1502, 608] on button "Next" at bounding box center [1463, 602] width 97 height 36
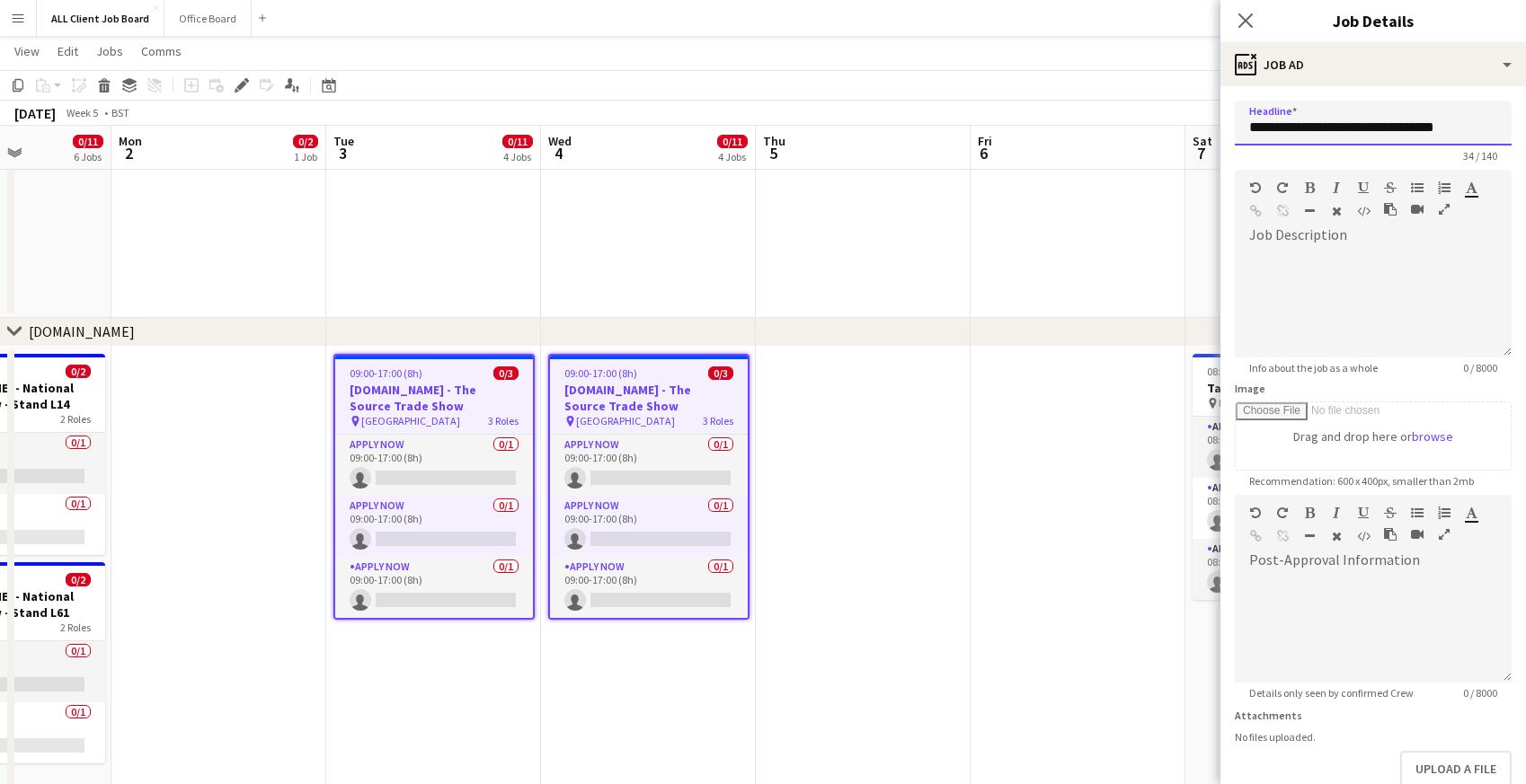
drag, startPoint x: 1302, startPoint y: 122, endPoint x: 1203, endPoint y: 124, distance: 99.0
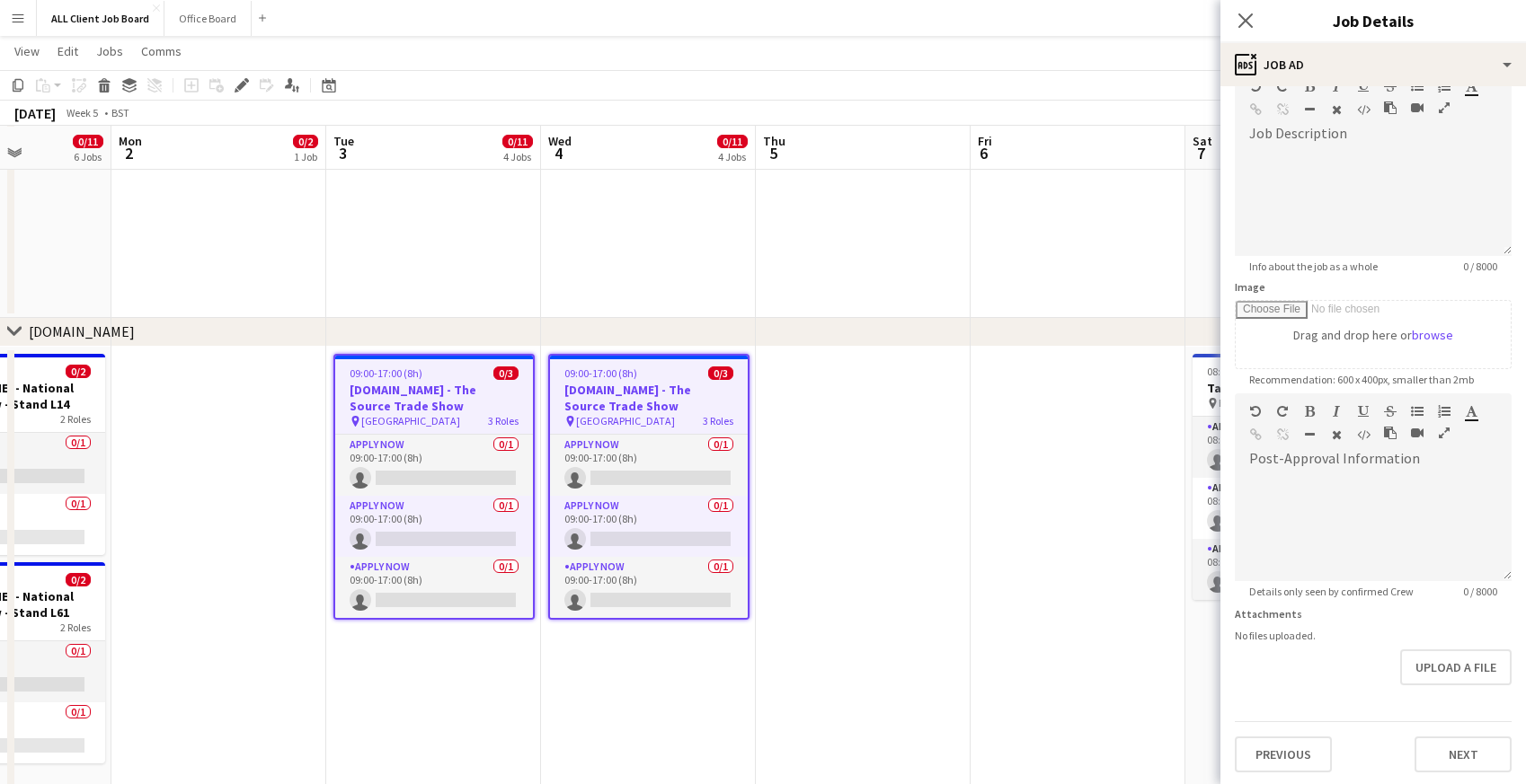
scroll to position [103, 0]
type input "**********"
click at [1461, 760] on button "Next" at bounding box center [1463, 753] width 97 height 36
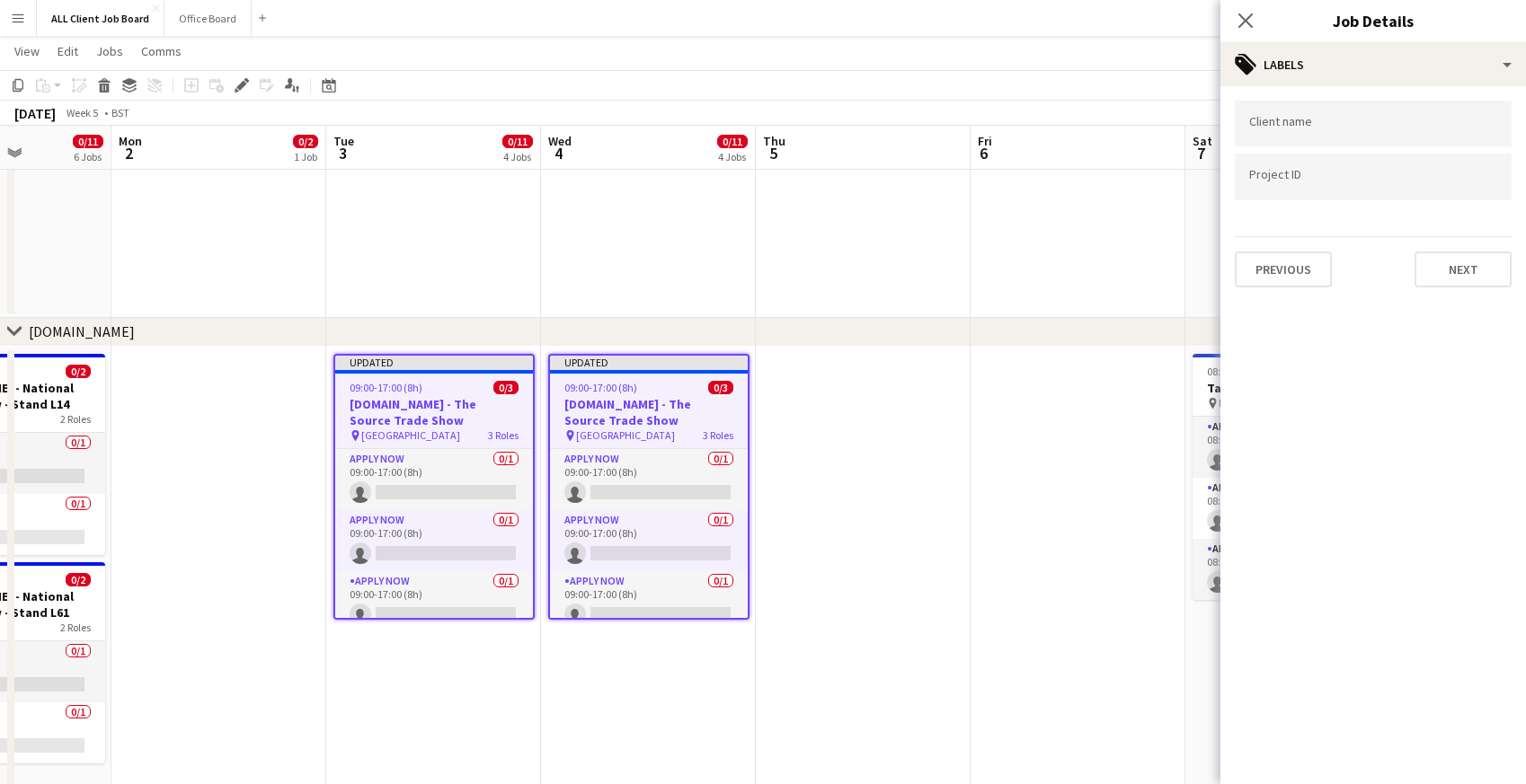
scroll to position [0, 0]
click at [1244, 22] on icon at bounding box center [1245, 20] width 17 height 17
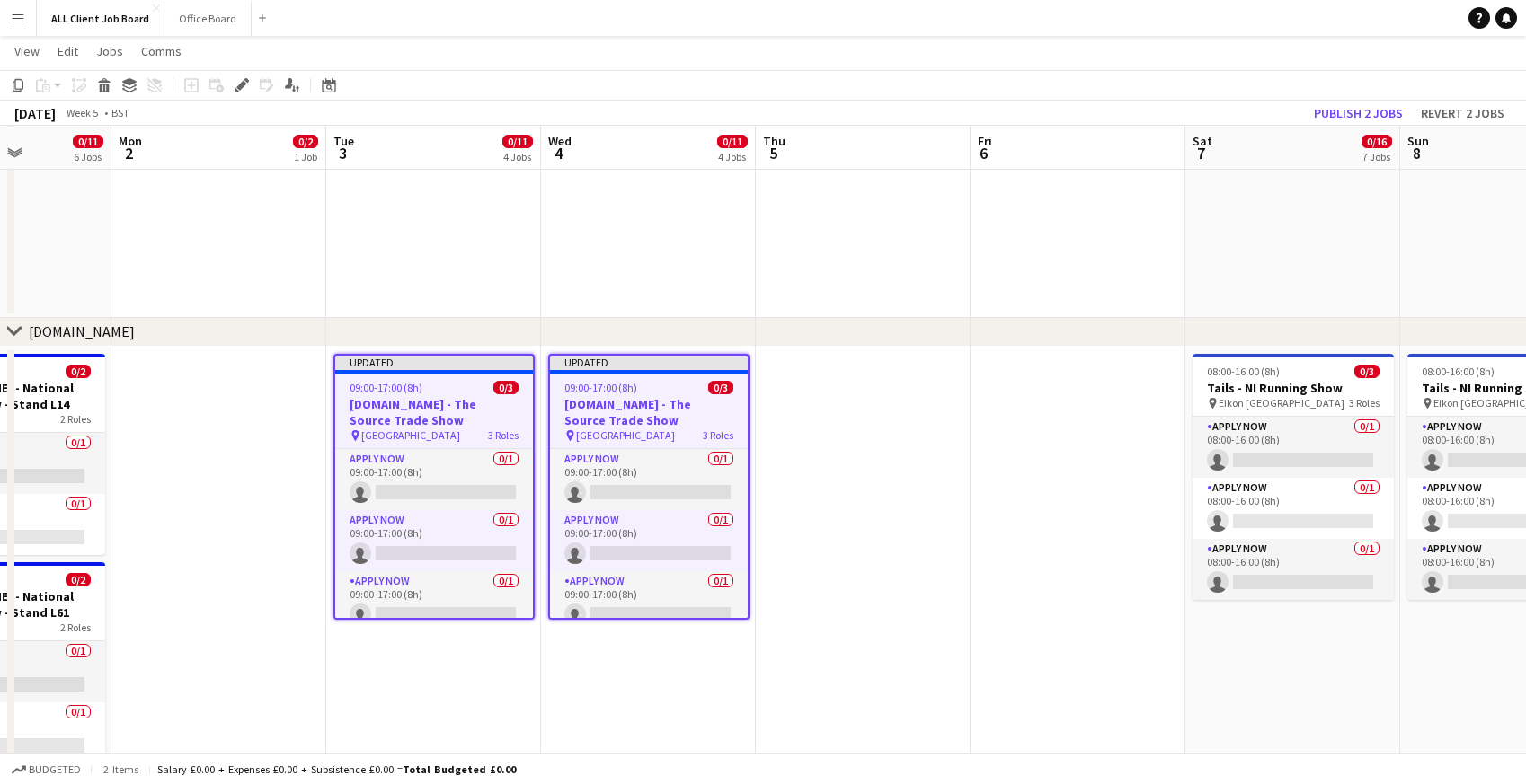
click at [1178, 22] on app-navbar "Menu Boards Boards Boards All jobs Status Workforce Workforce My Workforce Recr…" at bounding box center [763, 18] width 1526 height 36
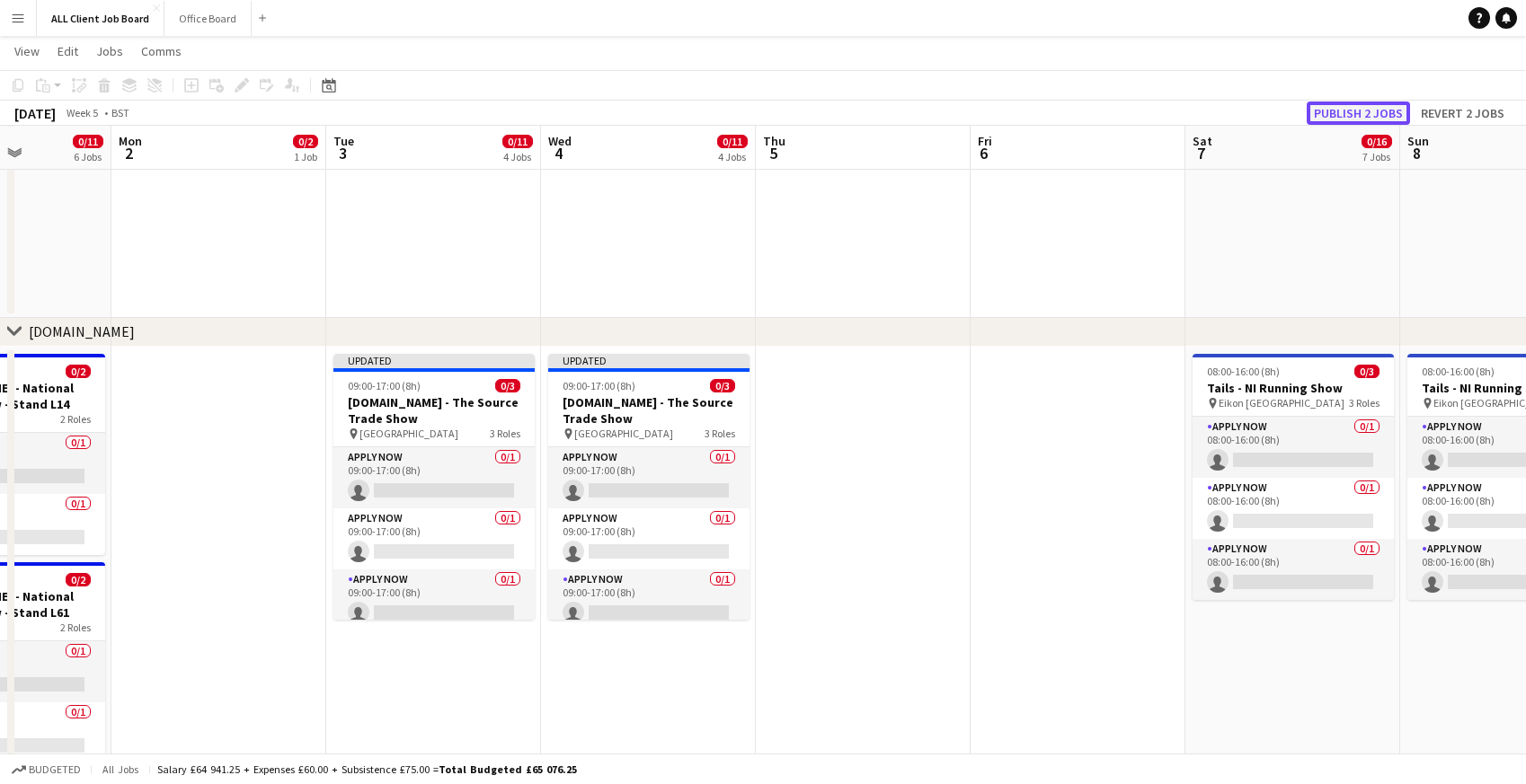
click at [1342, 112] on button "Publish 2 jobs" at bounding box center [1358, 113] width 103 height 23
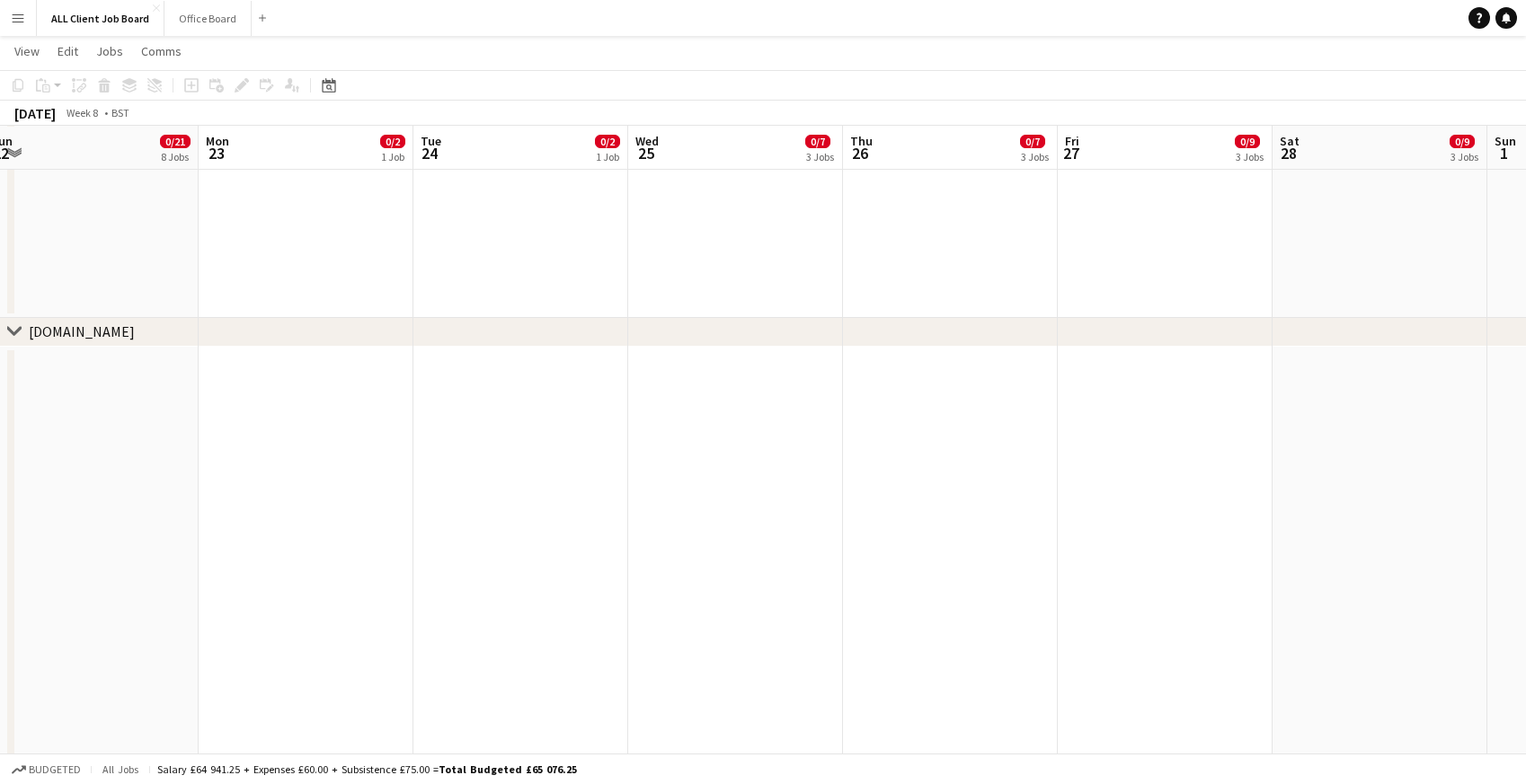
scroll to position [0, 658]
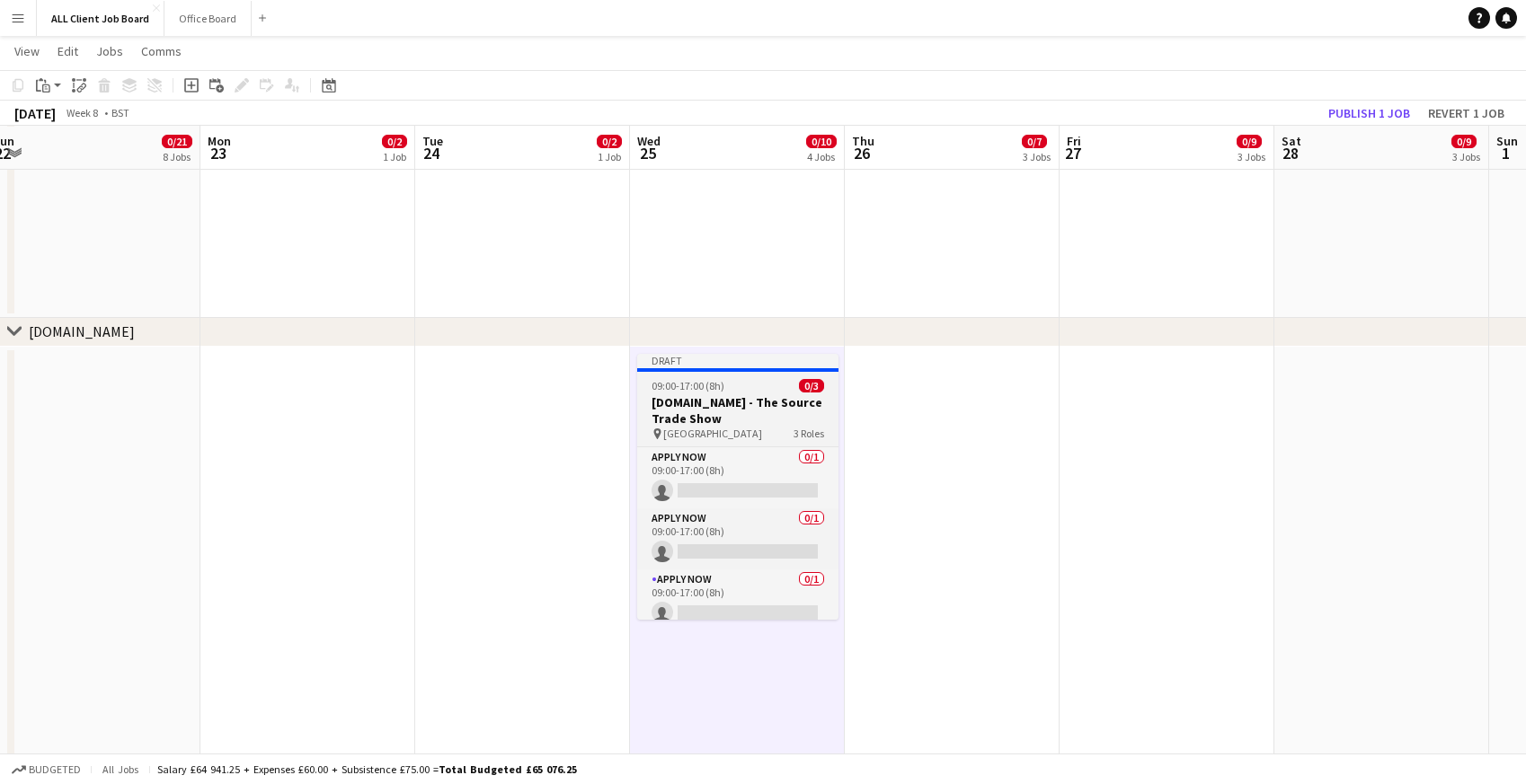
click at [678, 408] on h3 "Tails.com - The Source Trade Show" at bounding box center [738, 410] width 201 height 32
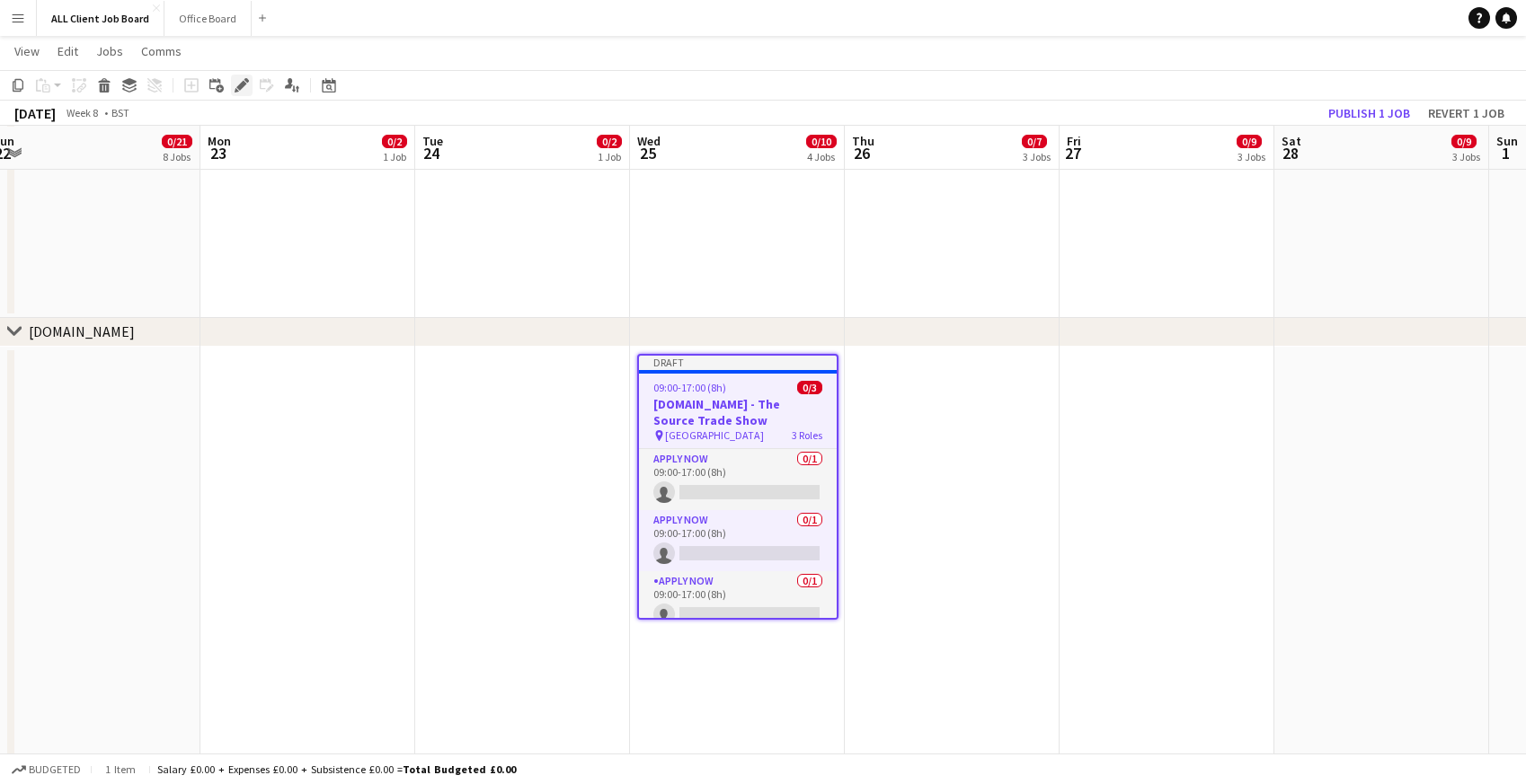
click at [243, 82] on icon at bounding box center [241, 86] width 10 height 10
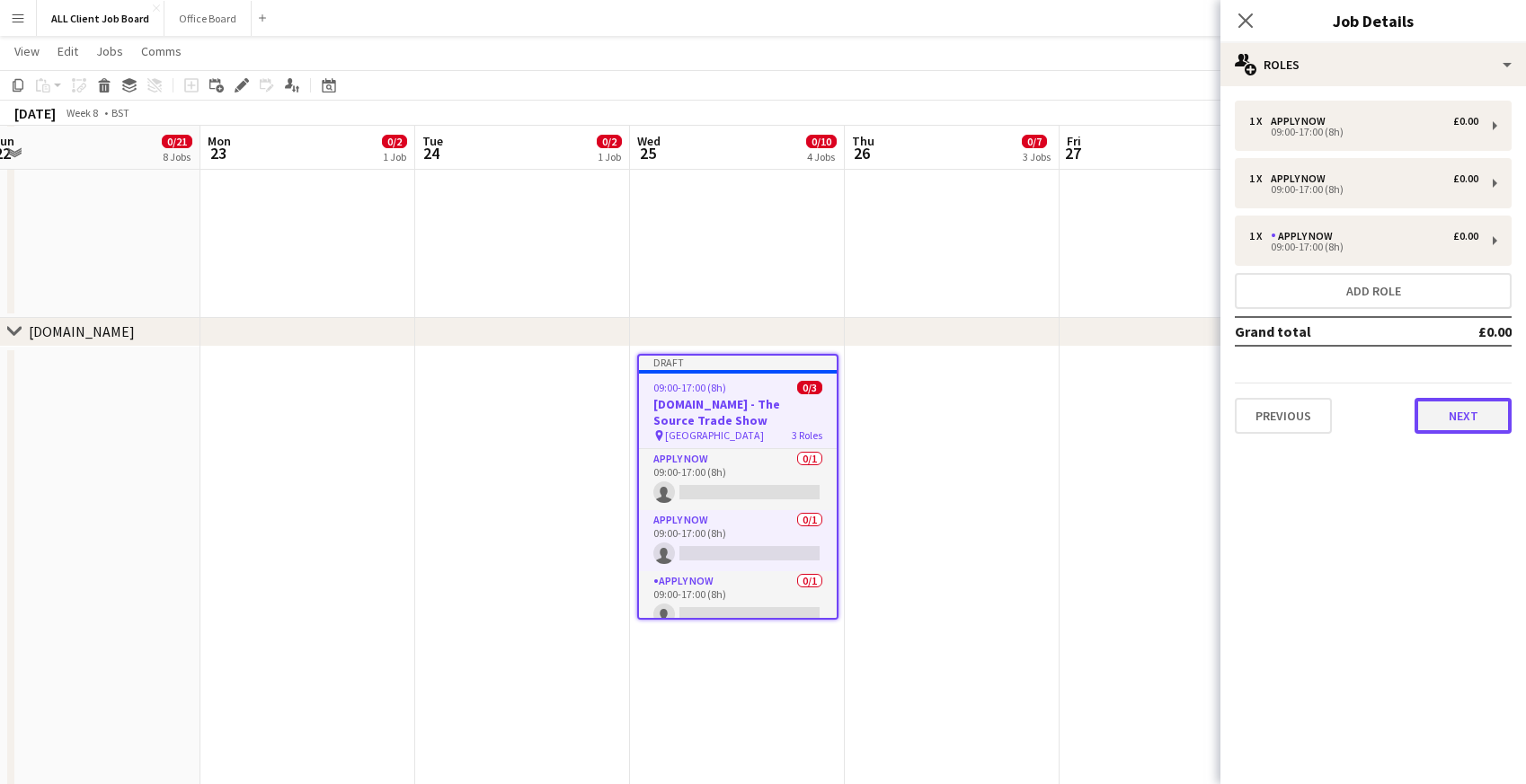
click at [1448, 411] on button "Next" at bounding box center [1463, 416] width 97 height 36
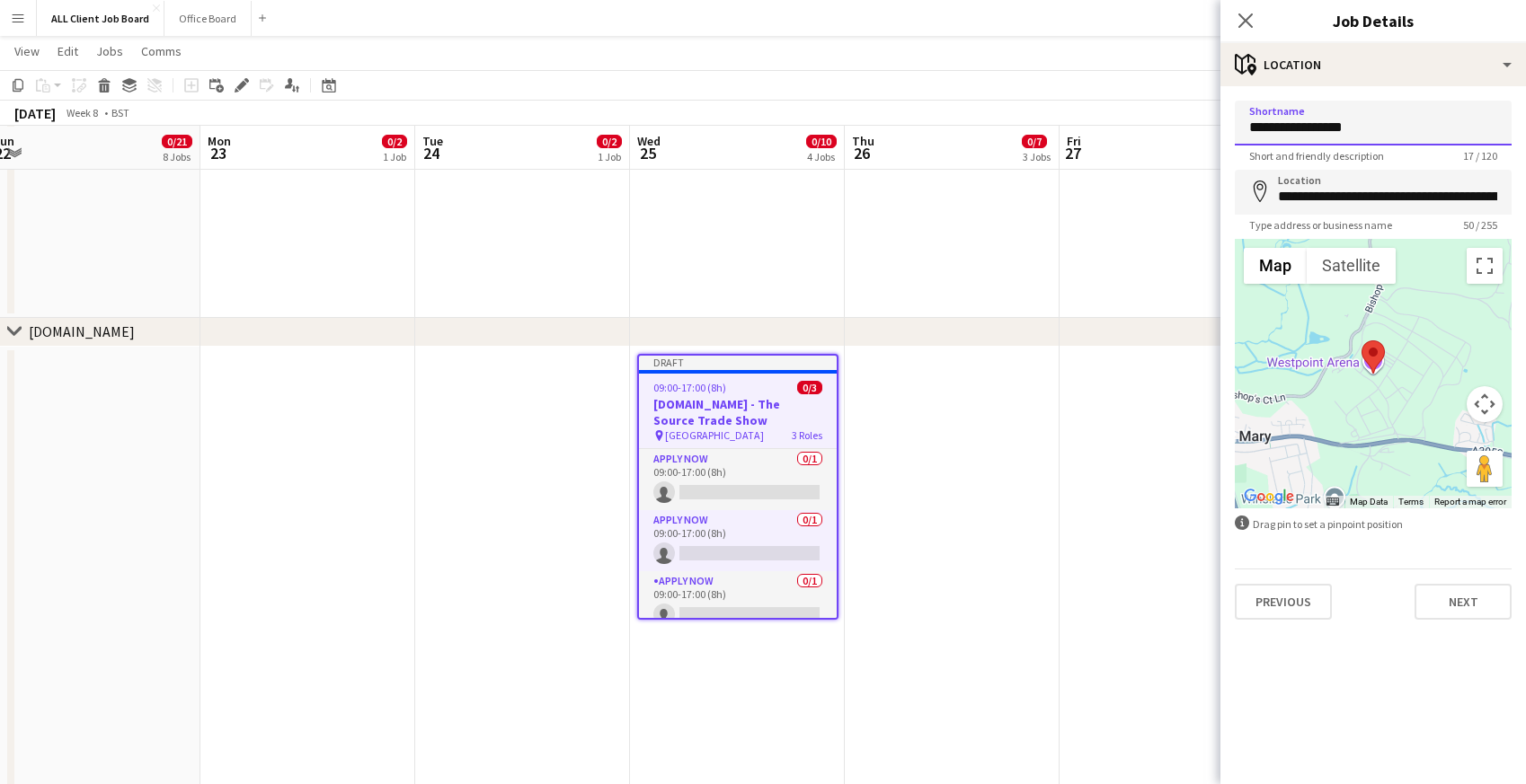
drag, startPoint x: 1357, startPoint y: 125, endPoint x: 1132, endPoint y: 110, distance: 225.5
type input "********"
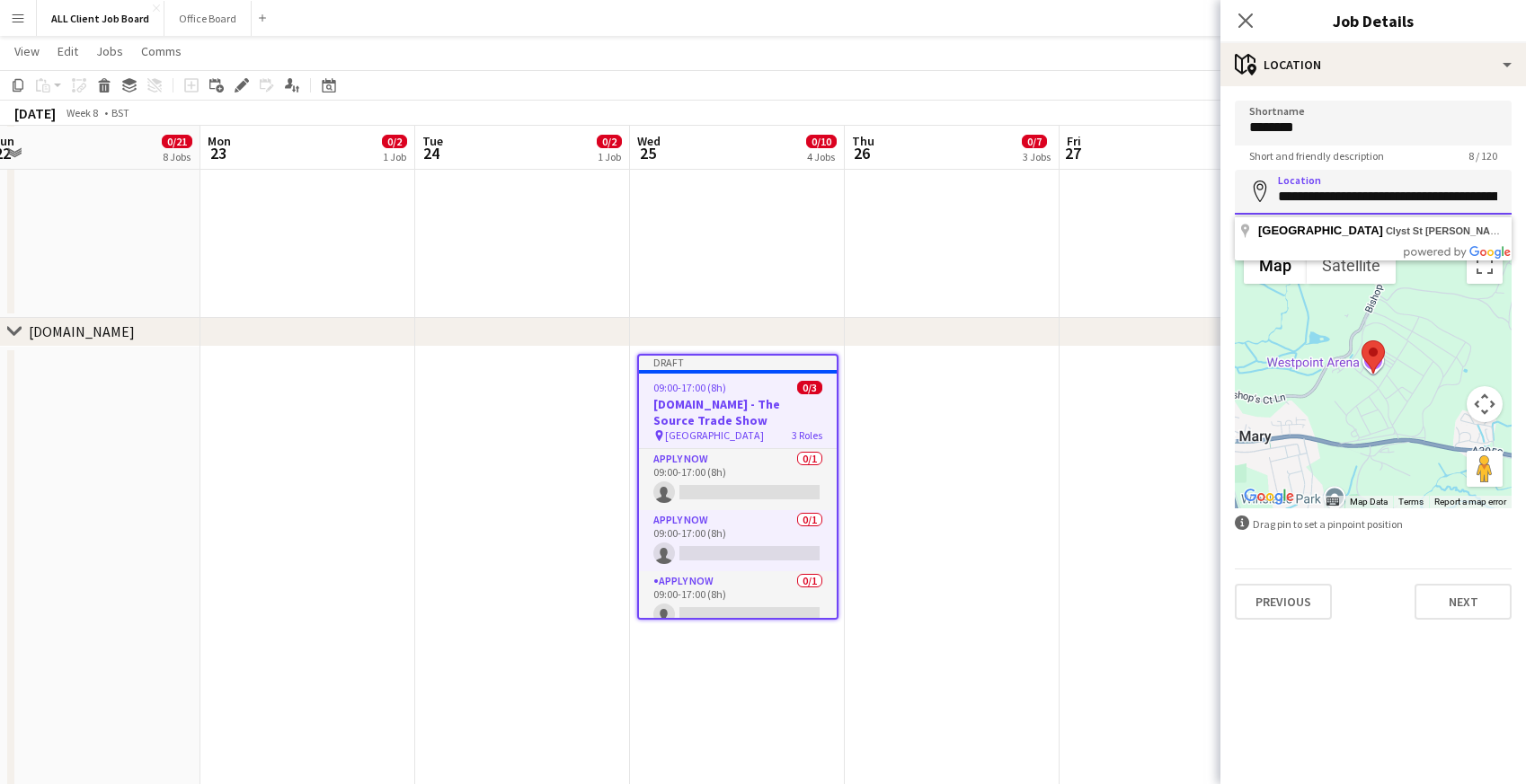
scroll to position [0, 80]
drag, startPoint x: 1277, startPoint y: 196, endPoint x: 1536, endPoint y: 197, distance: 259.0
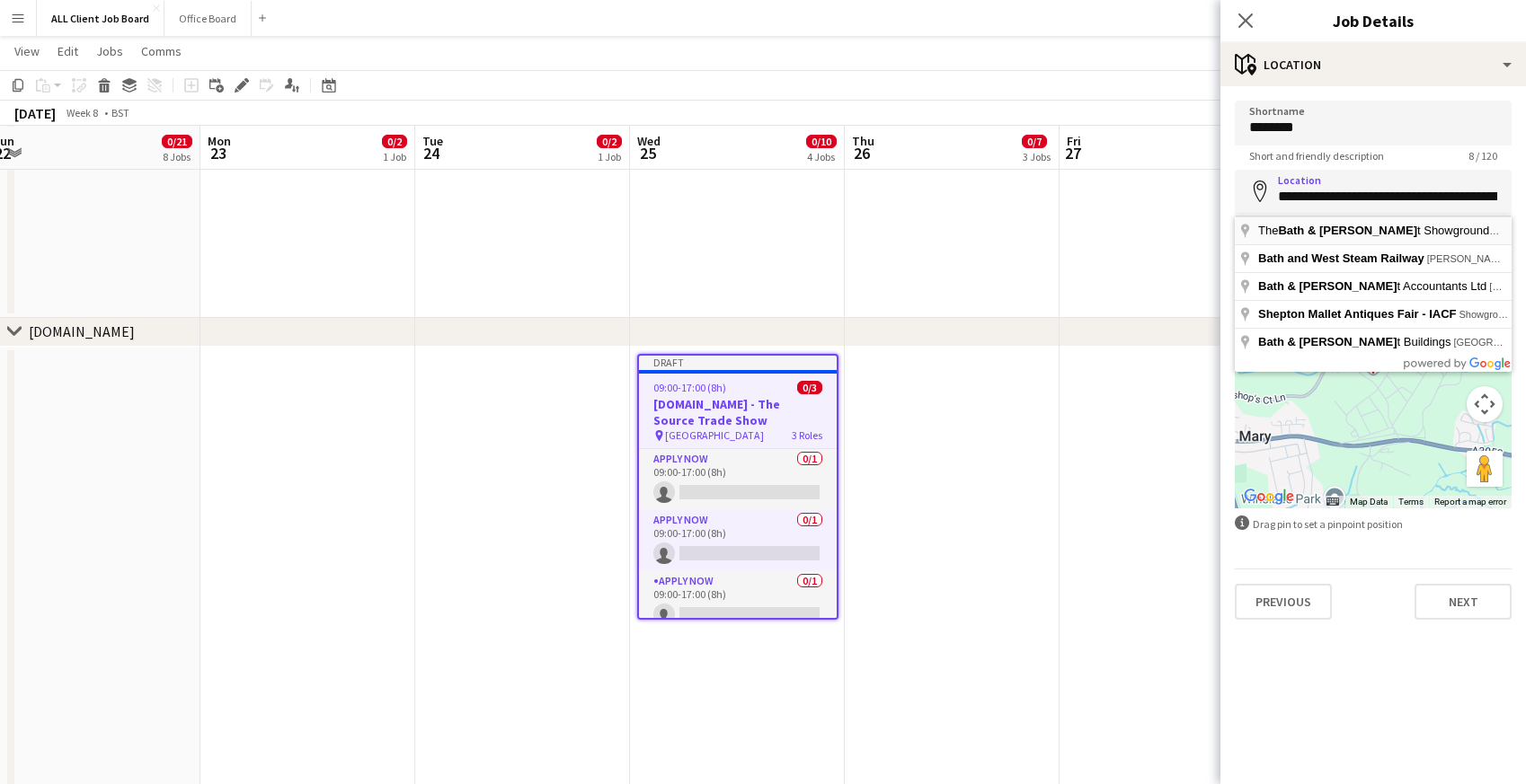
type input "**********"
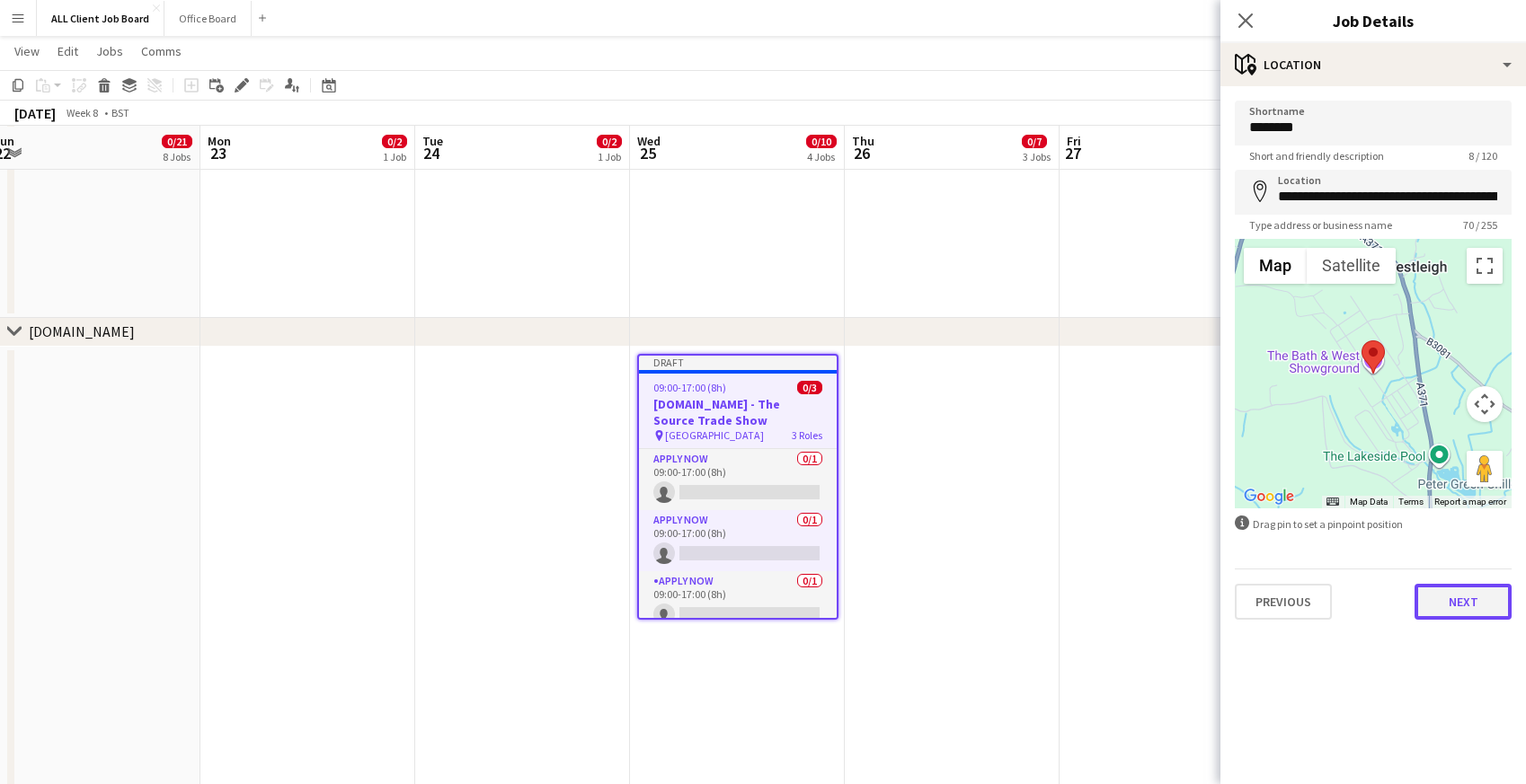
click at [1443, 611] on button "Next" at bounding box center [1463, 602] width 97 height 36
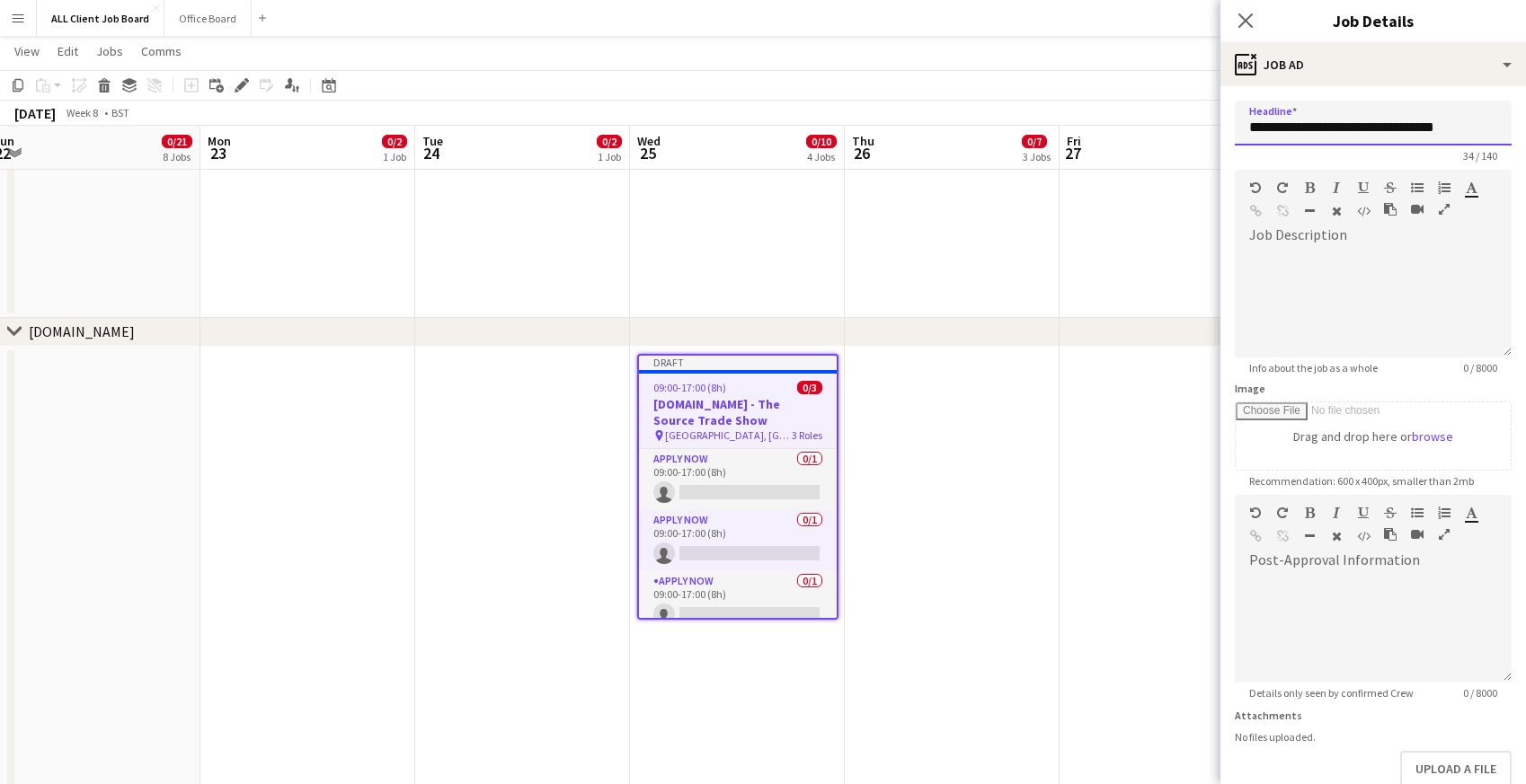
drag, startPoint x: 1385, startPoint y: 126, endPoint x: 1418, endPoint y: 134, distance: 34.0
click at [1419, 134] on input "**********" at bounding box center [1373, 122] width 277 height 45
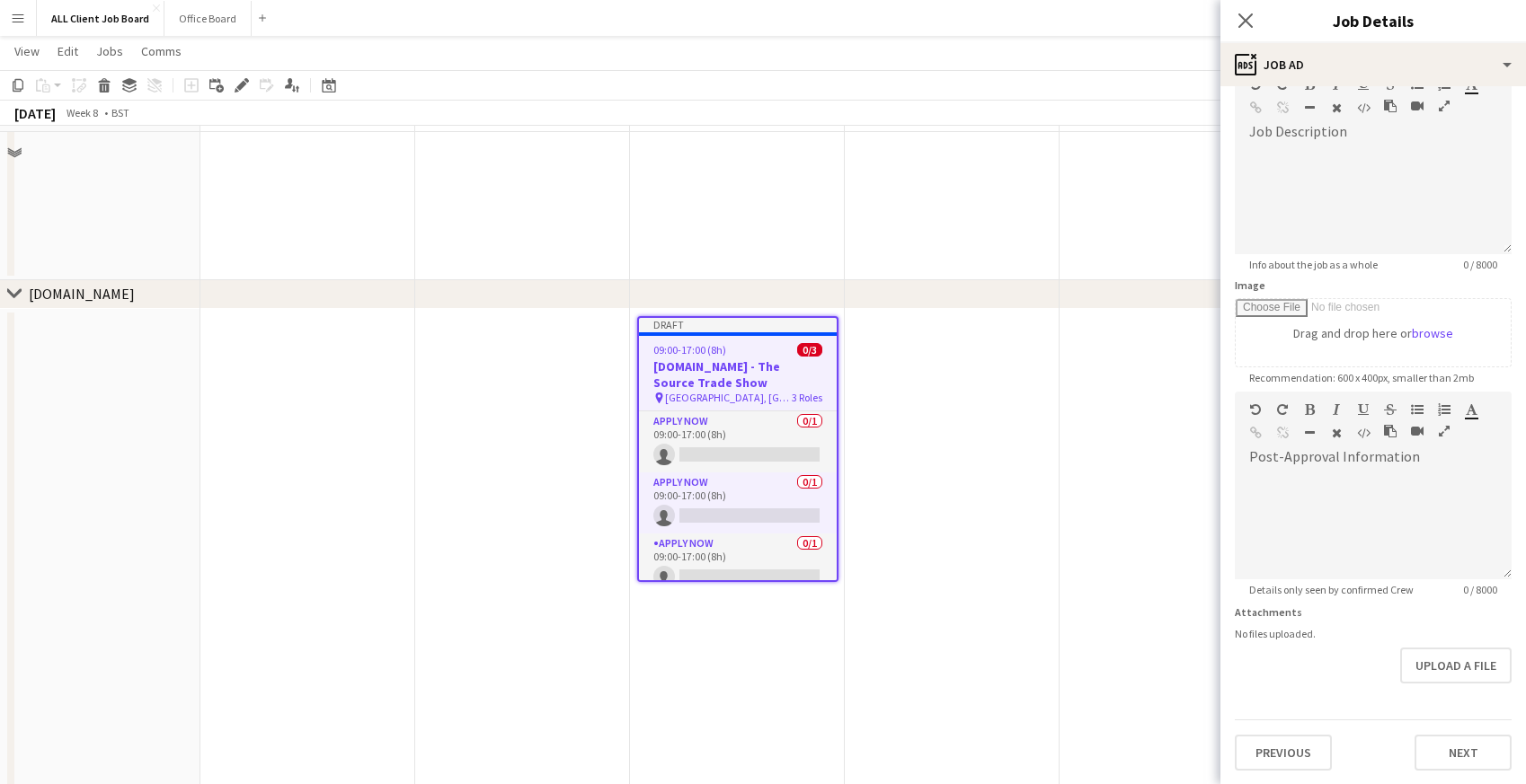
scroll to position [8137, 0]
type input "**********"
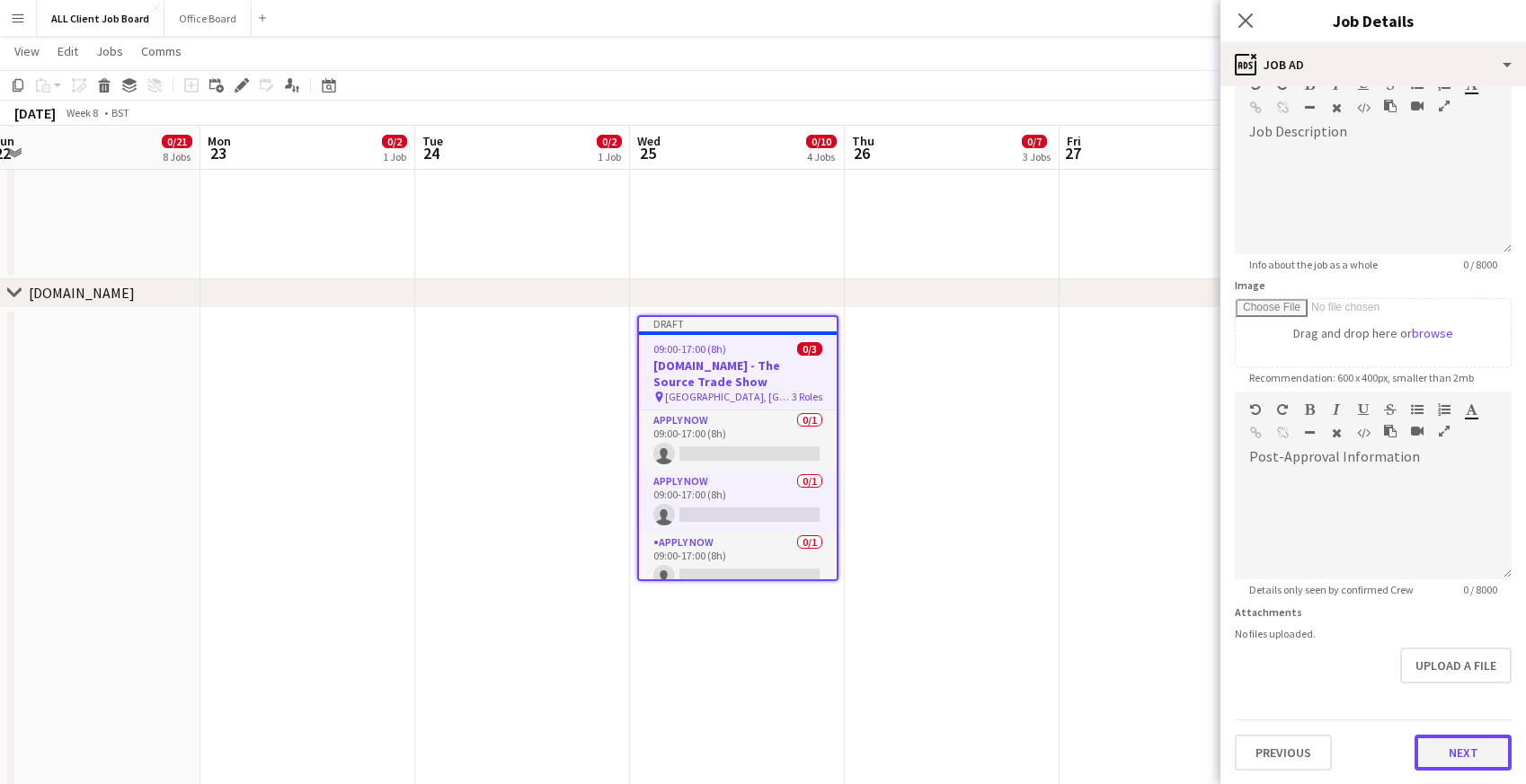
click at [1445, 754] on button "Next" at bounding box center [1463, 753] width 97 height 36
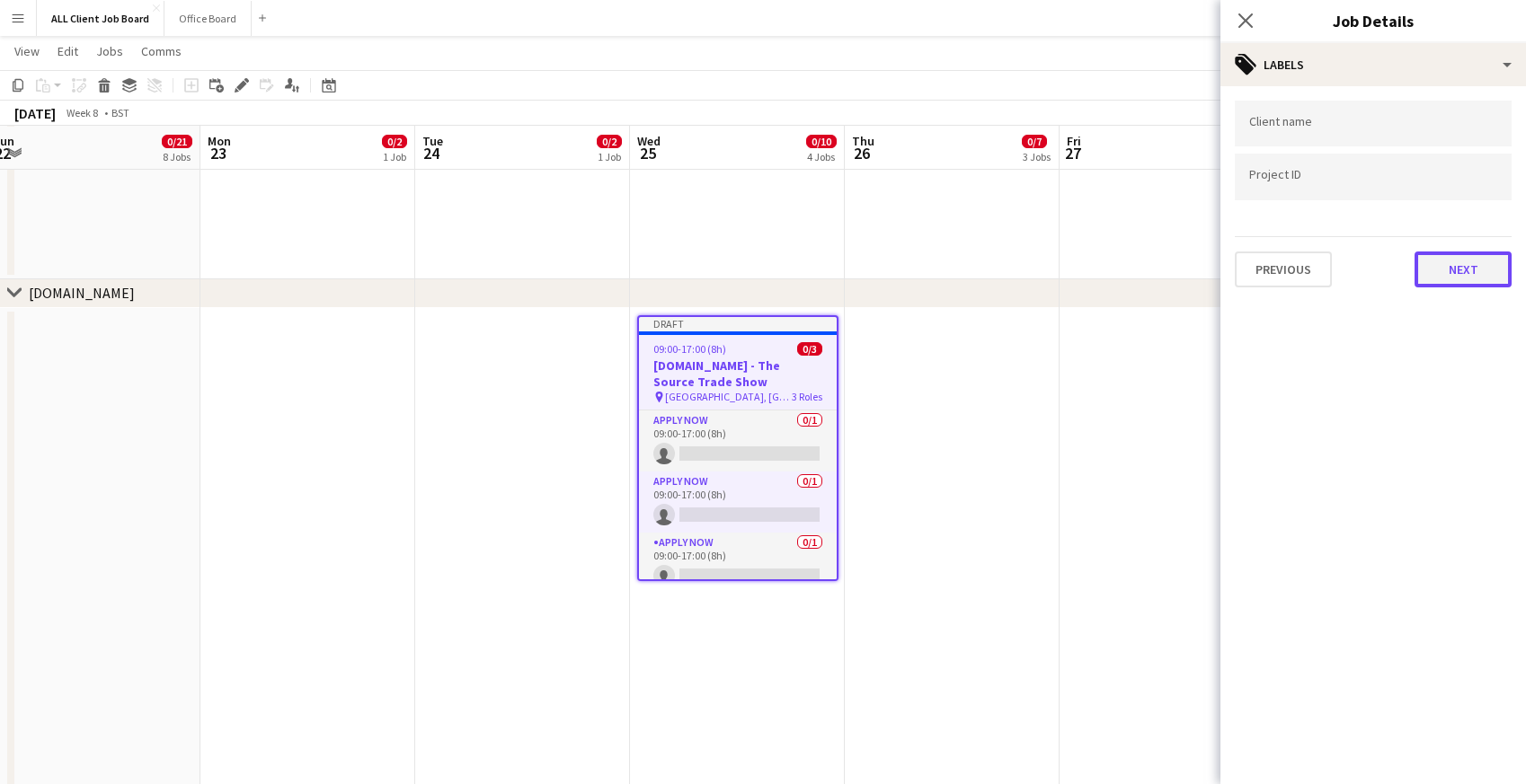
click at [1442, 276] on button "Next" at bounding box center [1463, 270] width 97 height 36
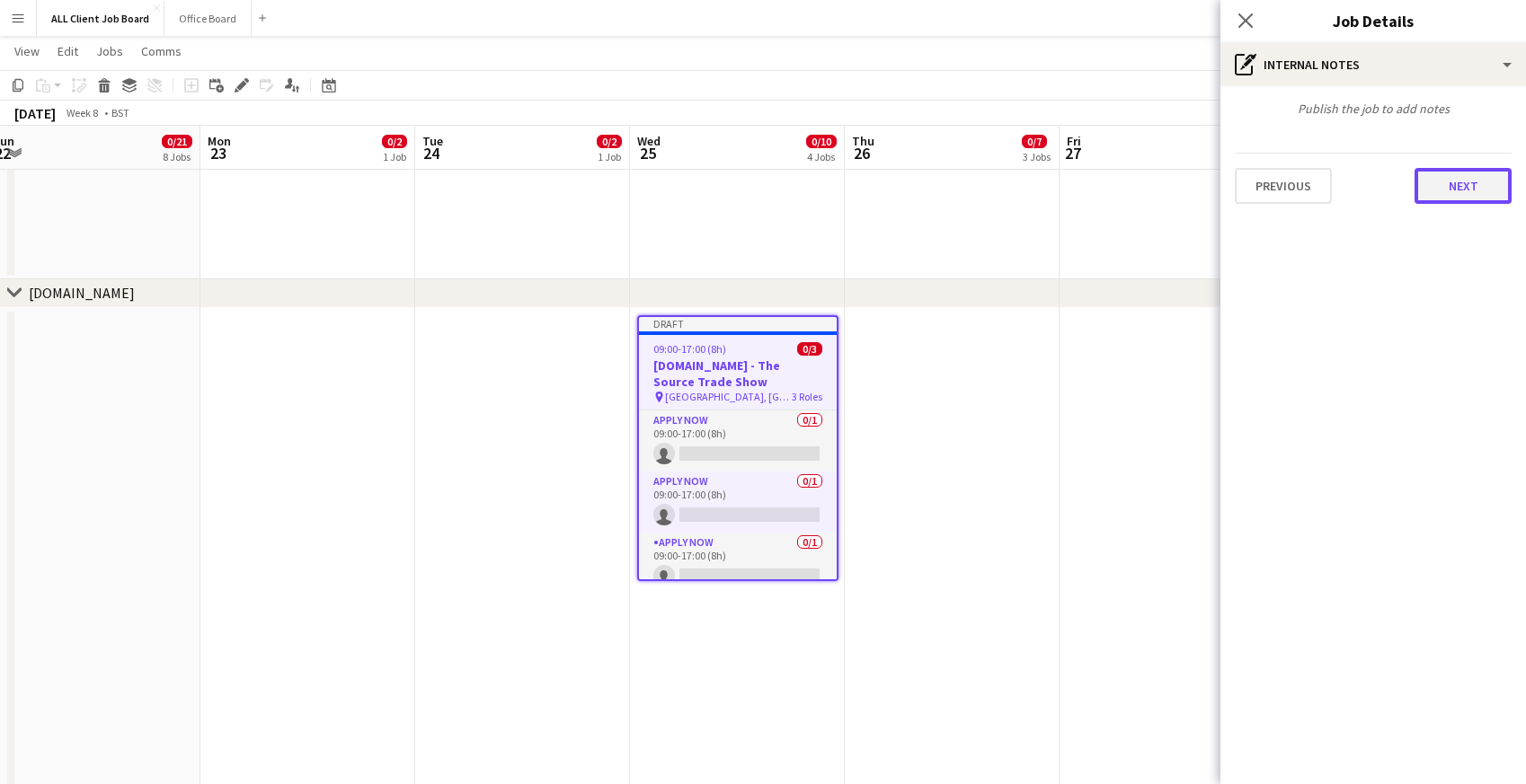
click at [1446, 185] on button "Next" at bounding box center [1463, 186] width 97 height 36
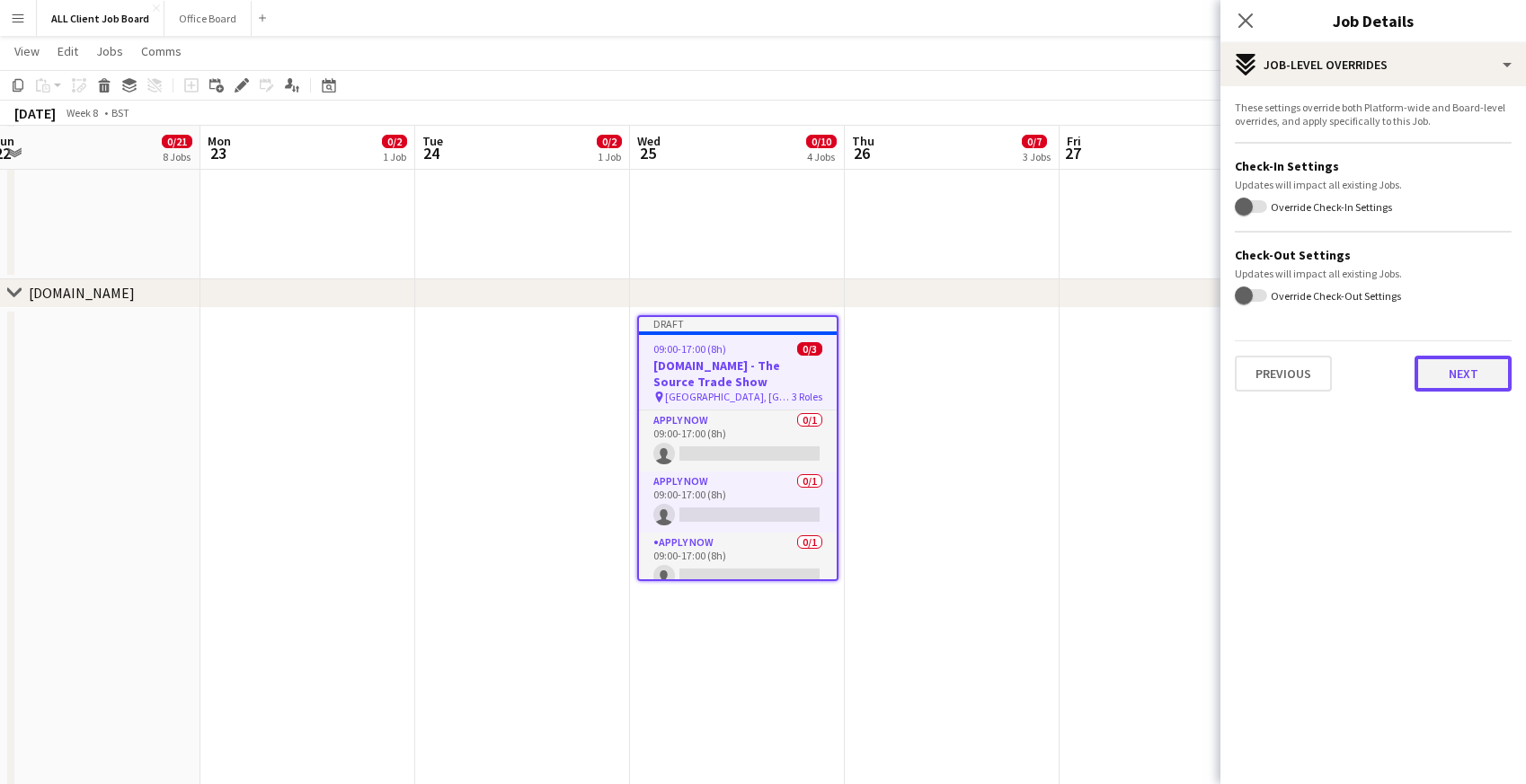
click at [1460, 369] on button "Next" at bounding box center [1463, 374] width 97 height 36
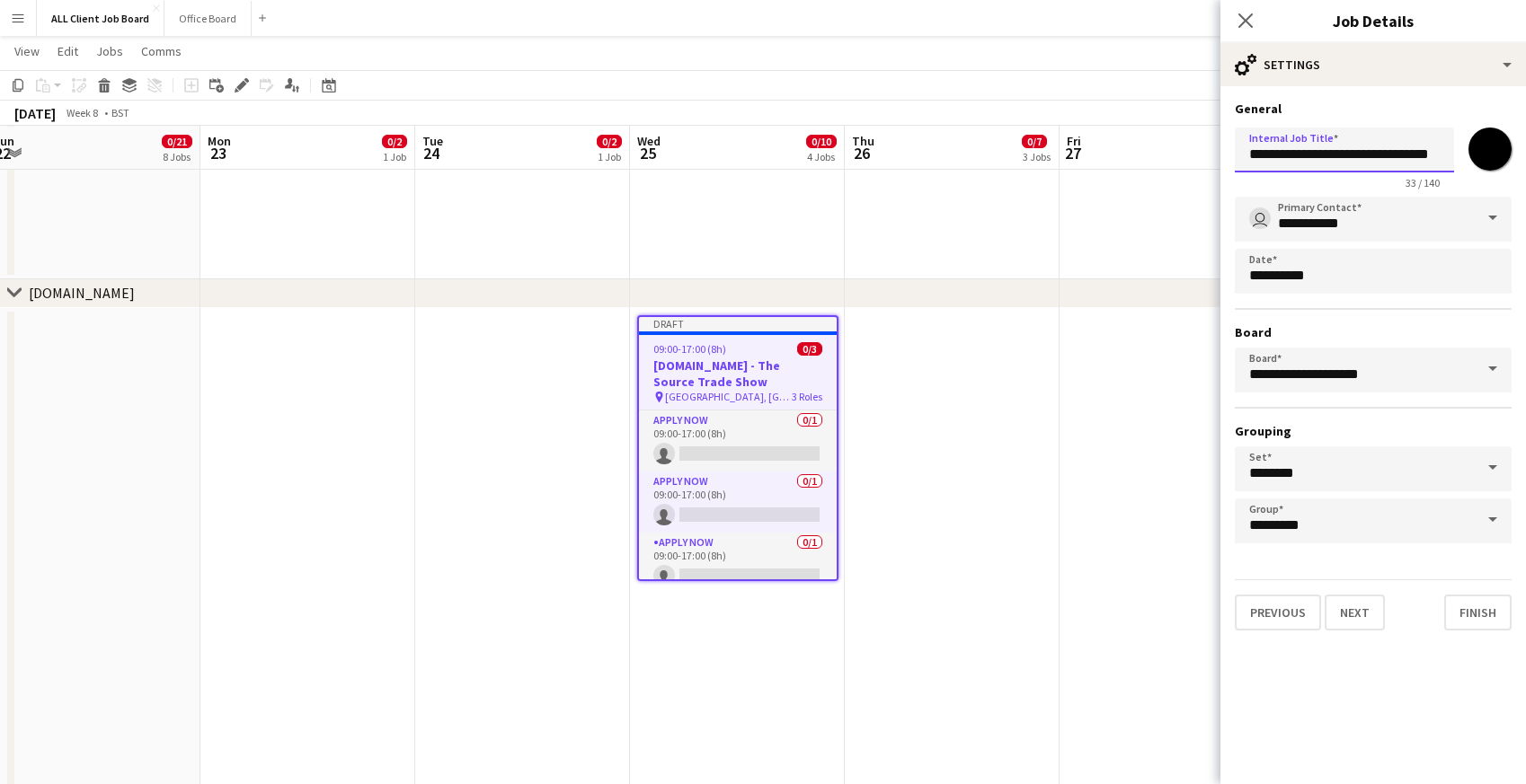
drag, startPoint x: 1422, startPoint y: 155, endPoint x: 1388, endPoint y: 150, distance: 34.4
click at [1388, 150] on input "**********" at bounding box center [1345, 150] width 219 height 45
type input "**********"
click at [1349, 608] on button "Next" at bounding box center [1354, 612] width 60 height 36
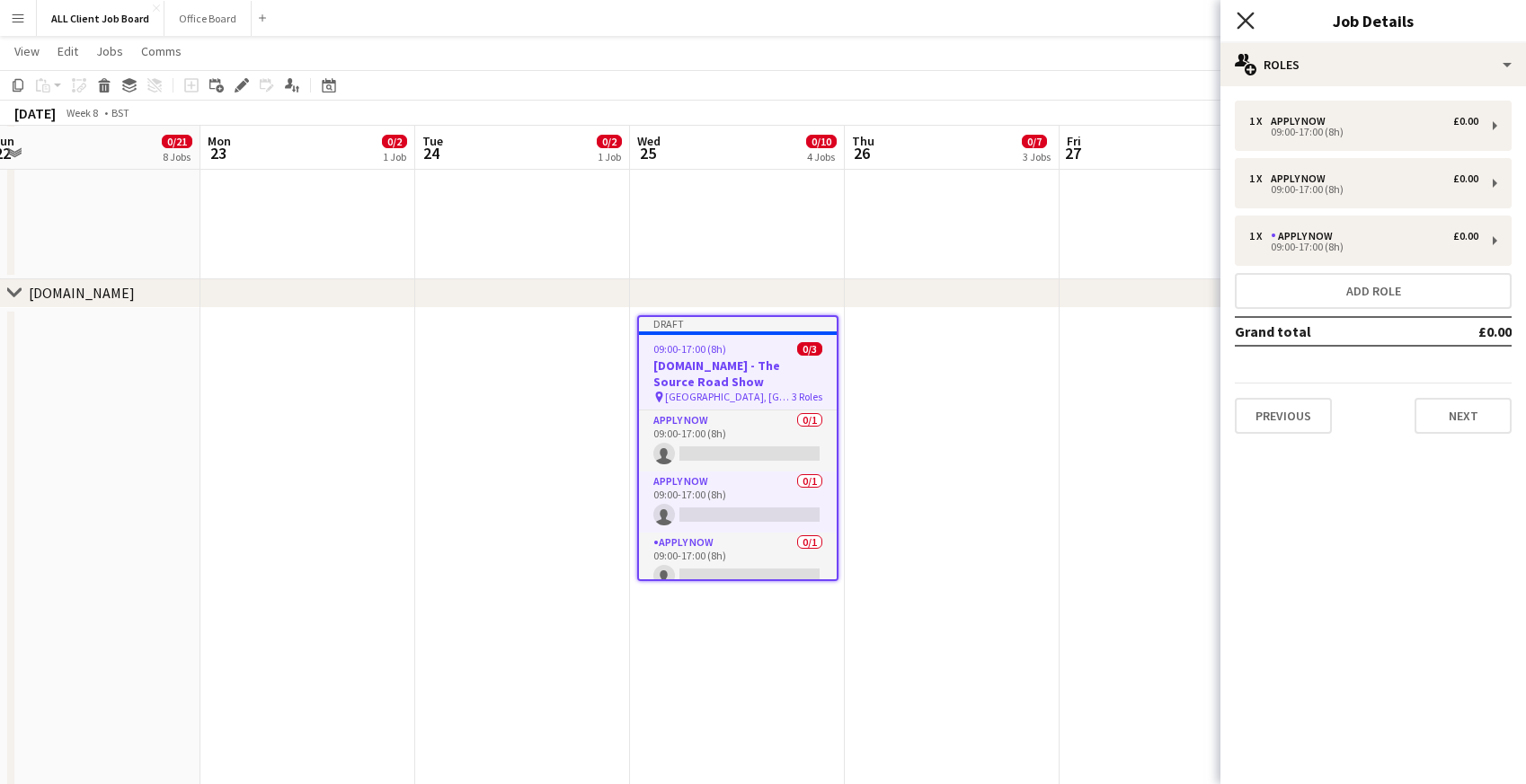
click at [1253, 18] on icon "Close pop-in" at bounding box center [1245, 20] width 17 height 17
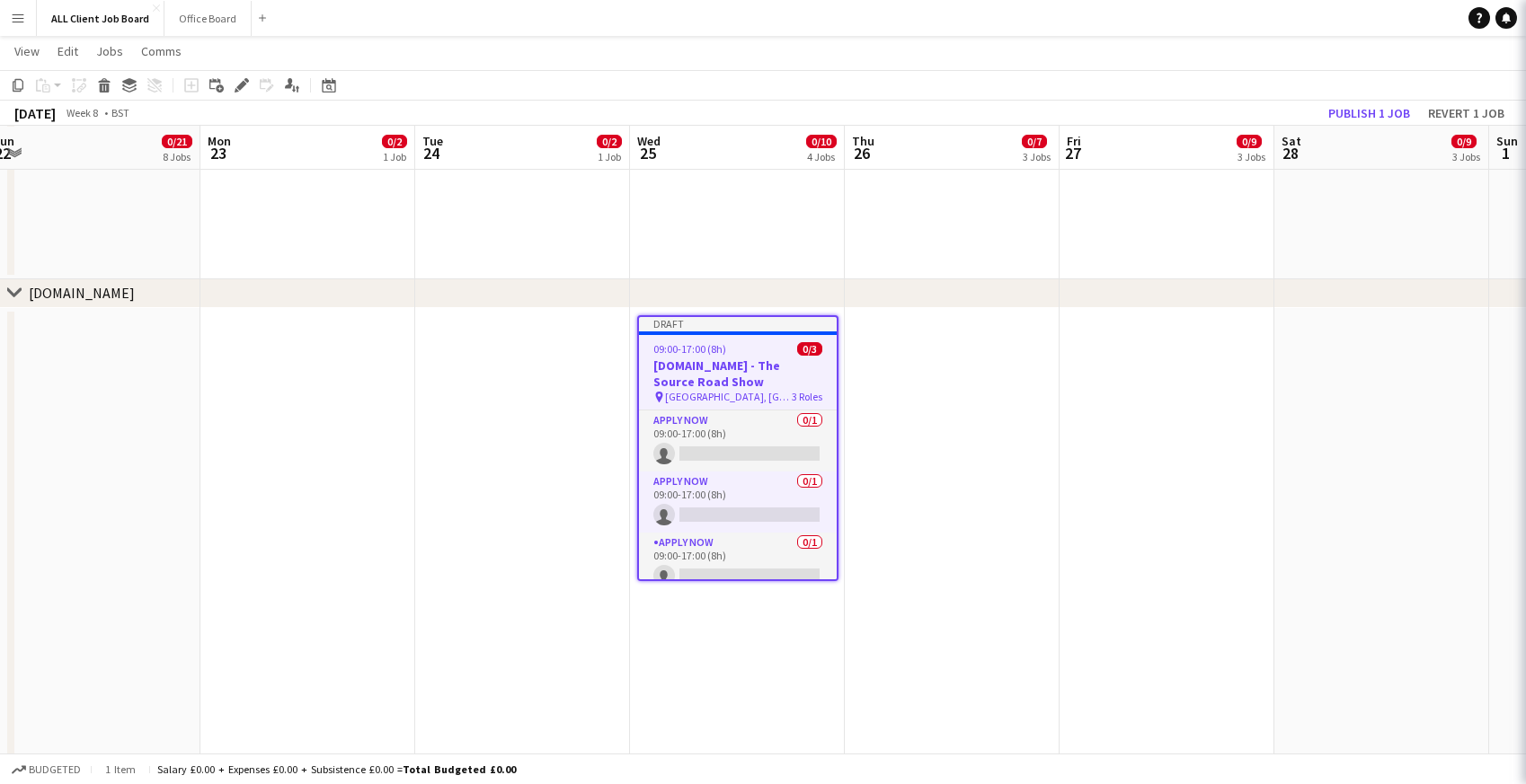
click at [1195, 14] on app-navbar "Menu Boards Boards Boards All jobs Status Workforce Workforce My Workforce Recr…" at bounding box center [763, 18] width 1526 height 36
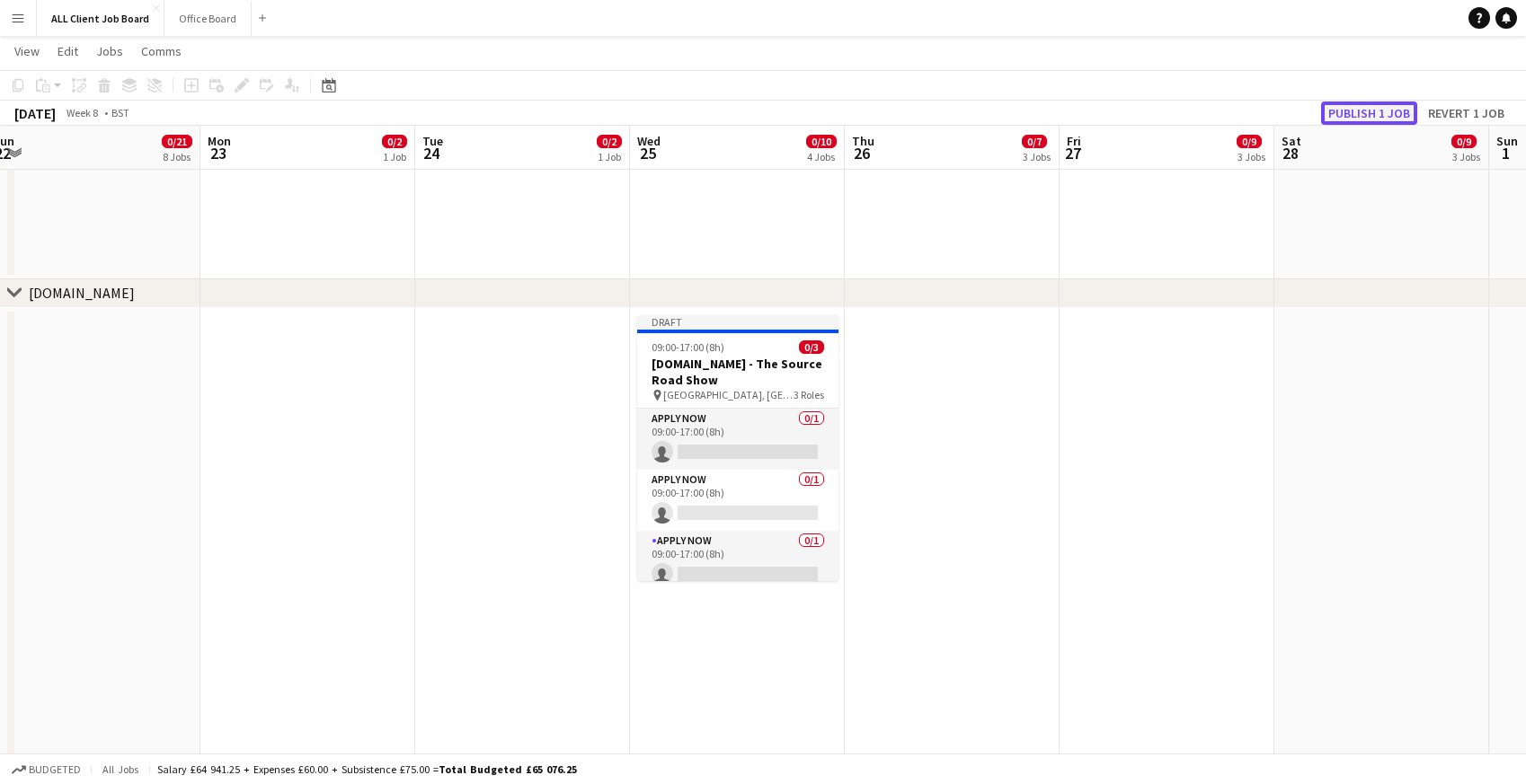
click at [1359, 115] on button "Publish 1 job" at bounding box center [1369, 113] width 96 height 23
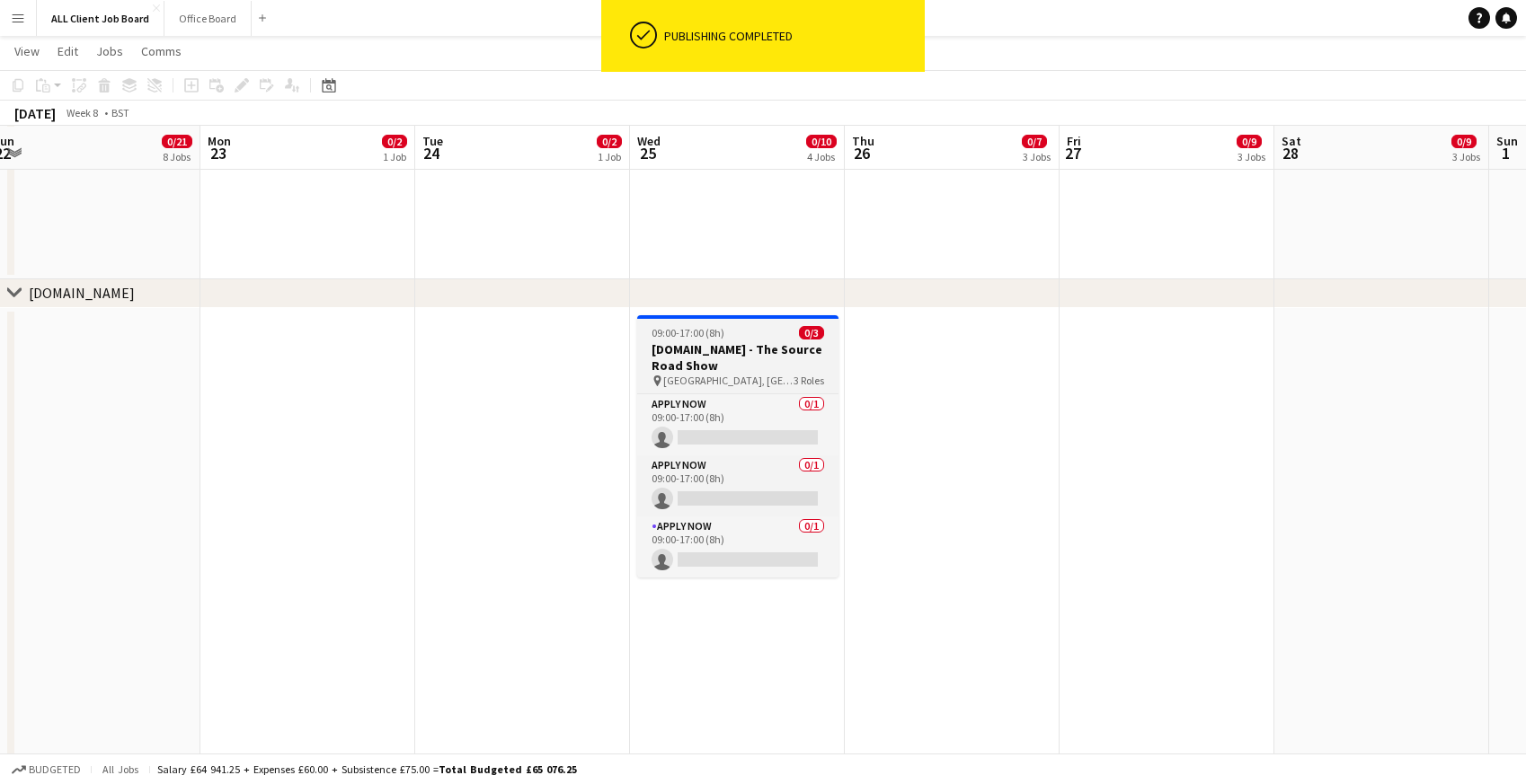
click at [688, 359] on h3 "Tails.com - The Source Road Show" at bounding box center [738, 358] width 201 height 32
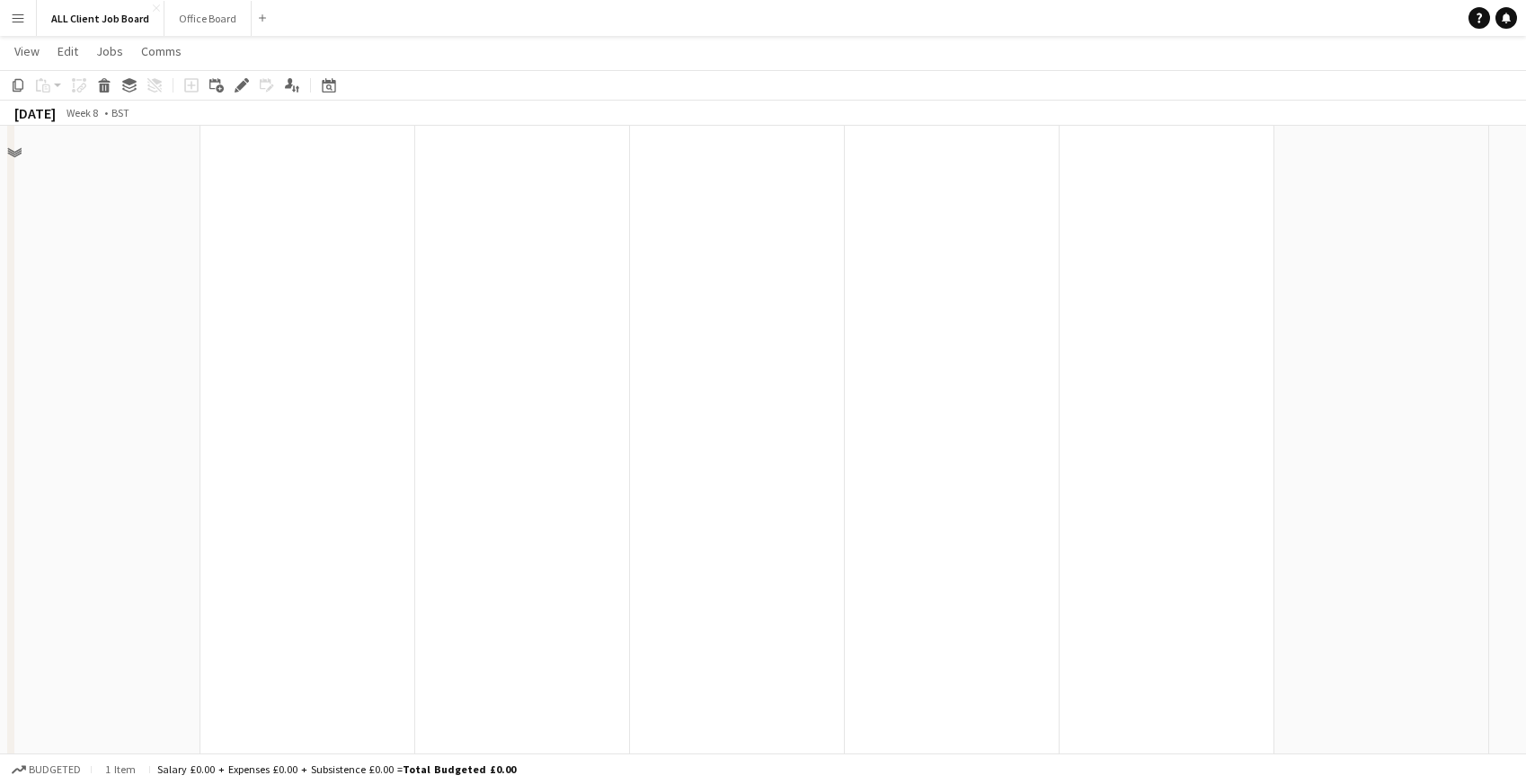
scroll to position [2507, 0]
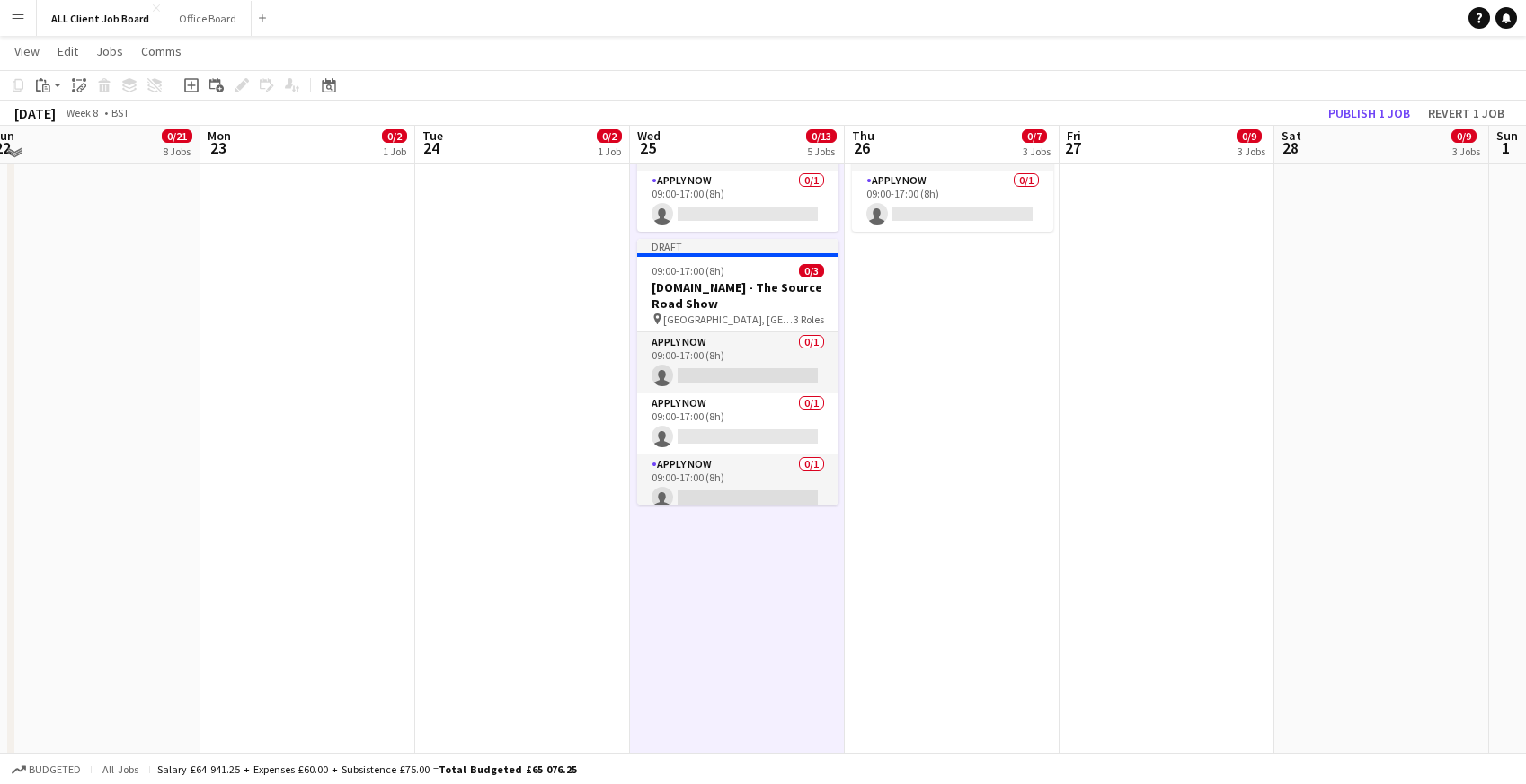
scroll to position [2323, 0]
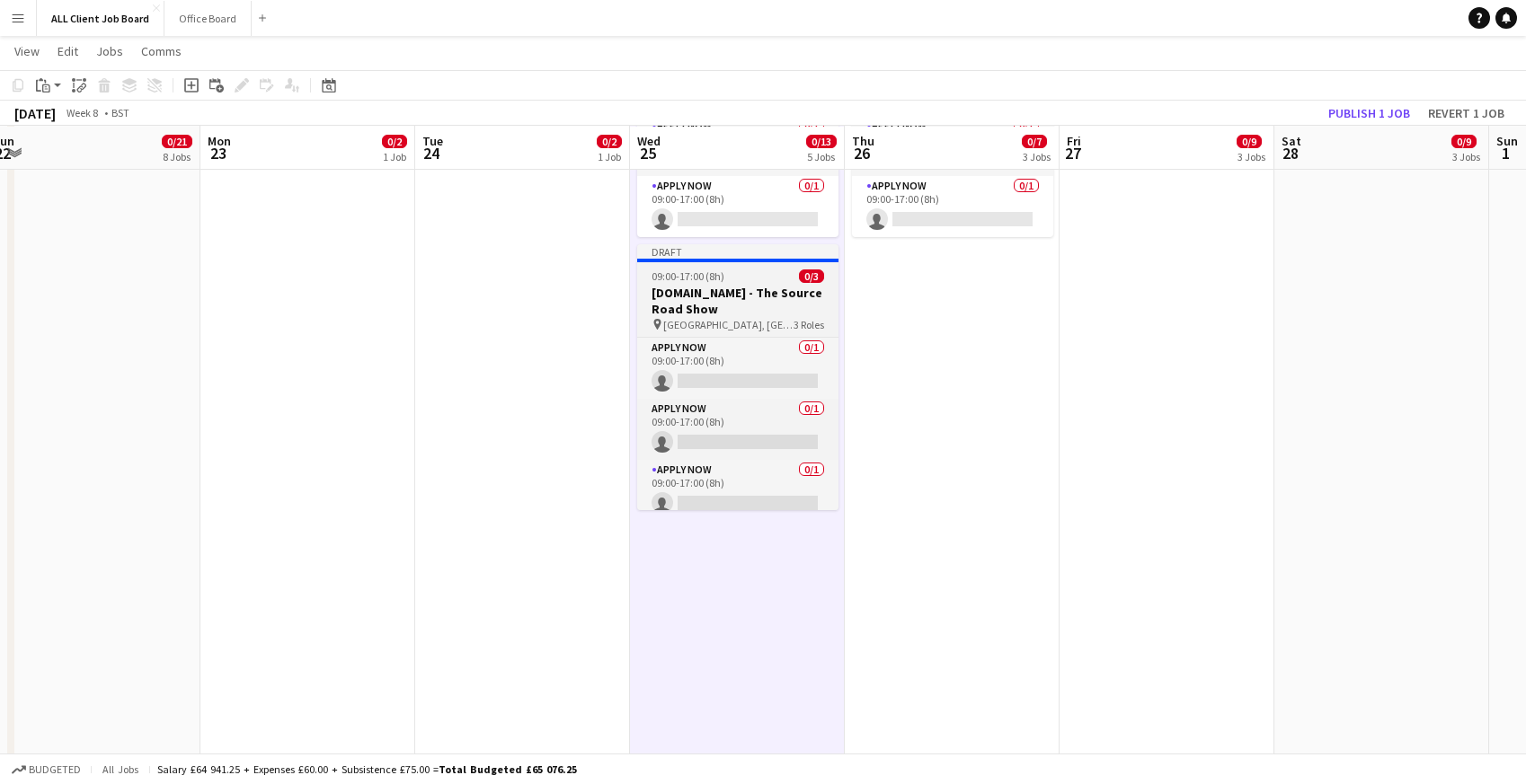
click at [670, 261] on app-job-card "Draft 09:00-17:00 (8h) 0/3 Tails.com - The Source Road Show pin Bath, UK 3 Role…" at bounding box center [738, 377] width 201 height 266
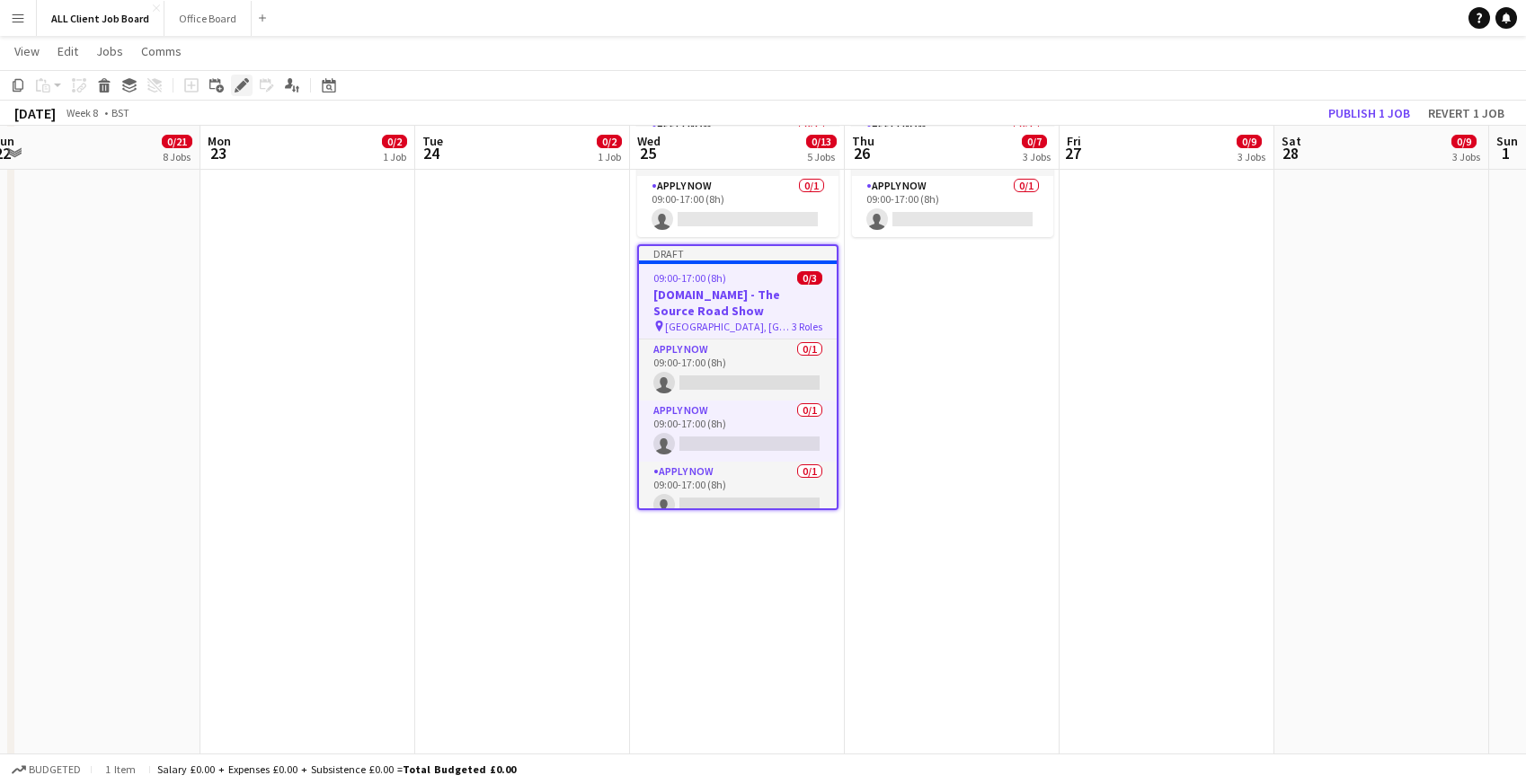
click at [246, 78] on icon at bounding box center [246, 80] width 5 height 5
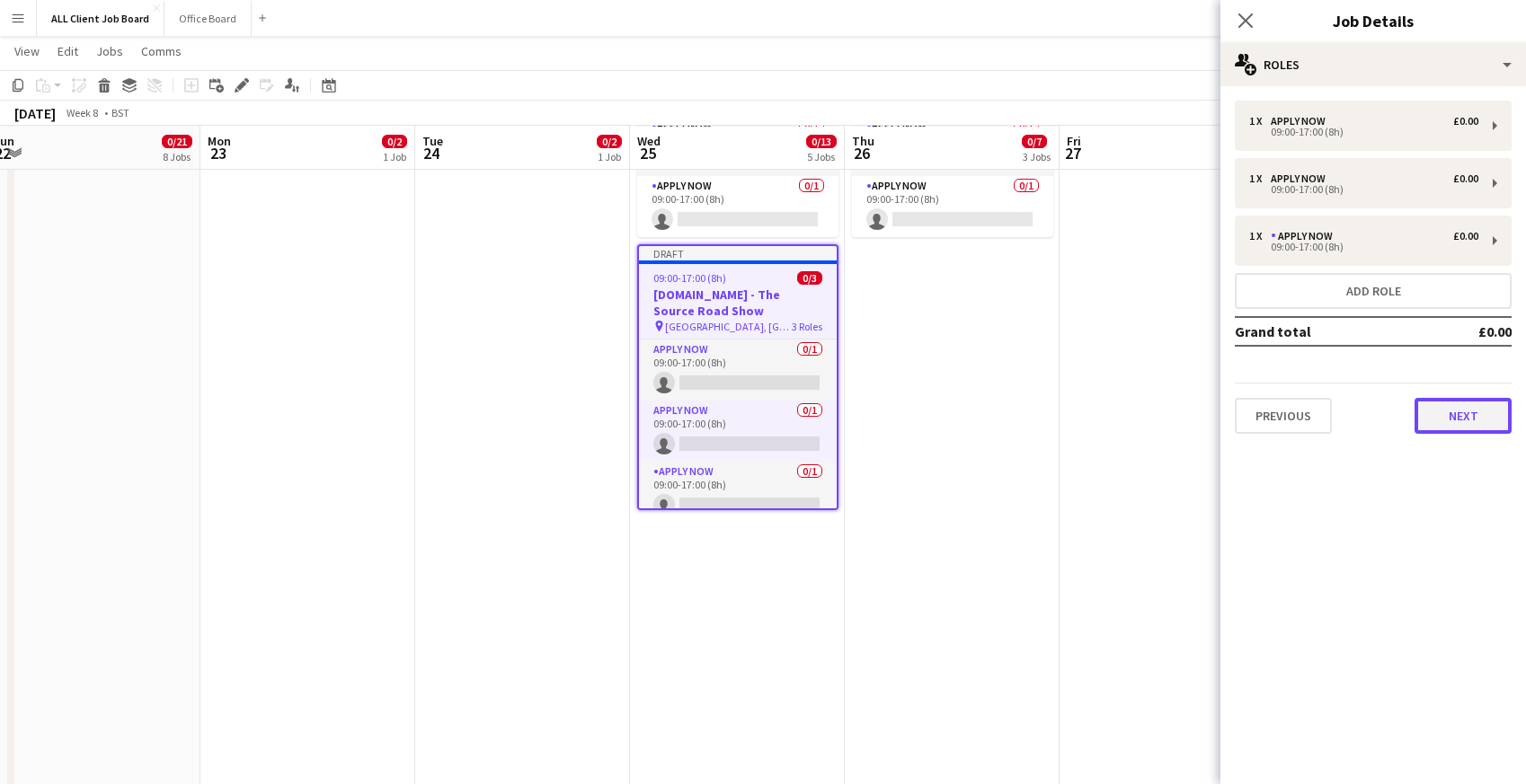
click at [1448, 423] on button "Next" at bounding box center [1463, 416] width 97 height 36
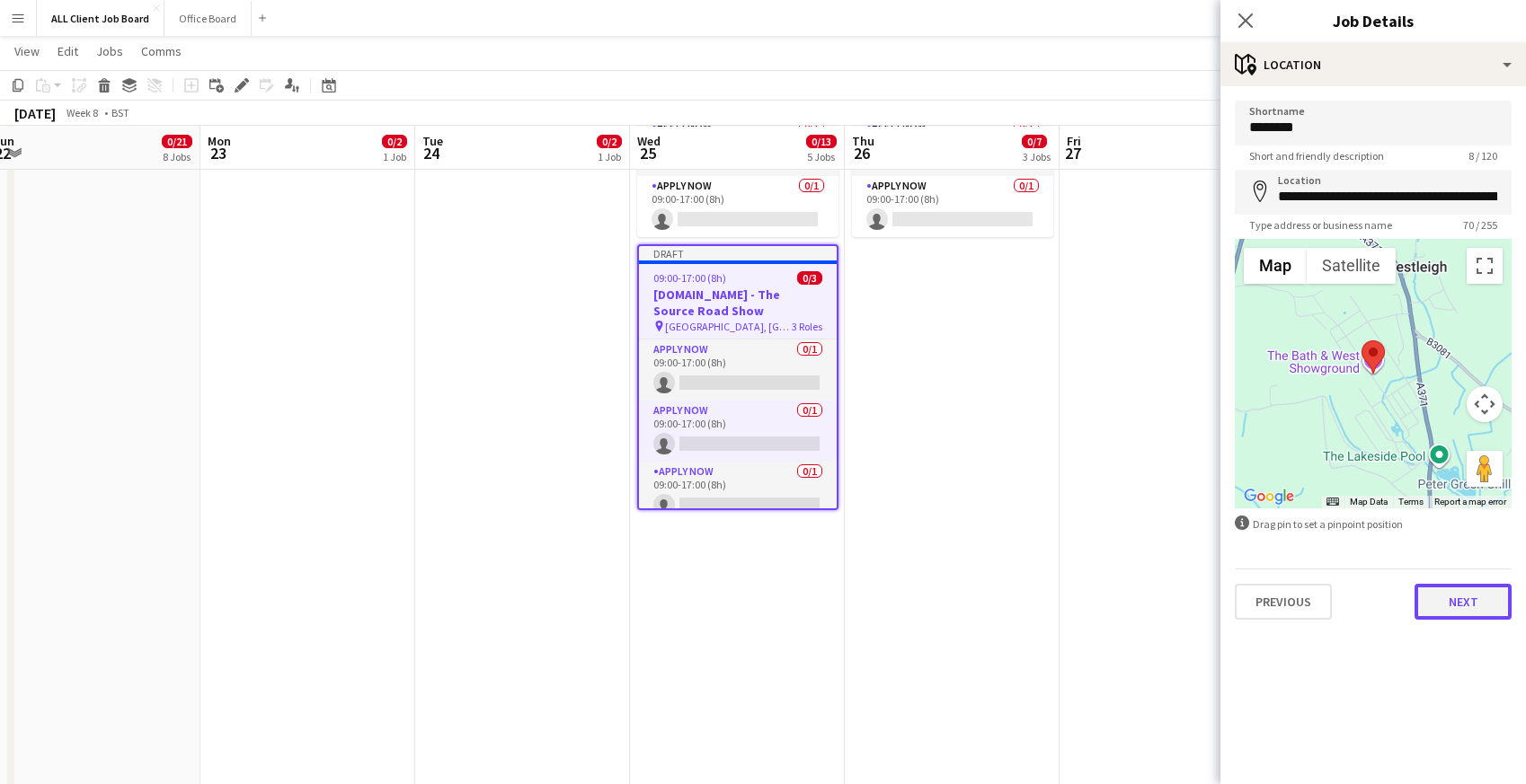
click at [1436, 603] on button "Next" at bounding box center [1463, 602] width 97 height 36
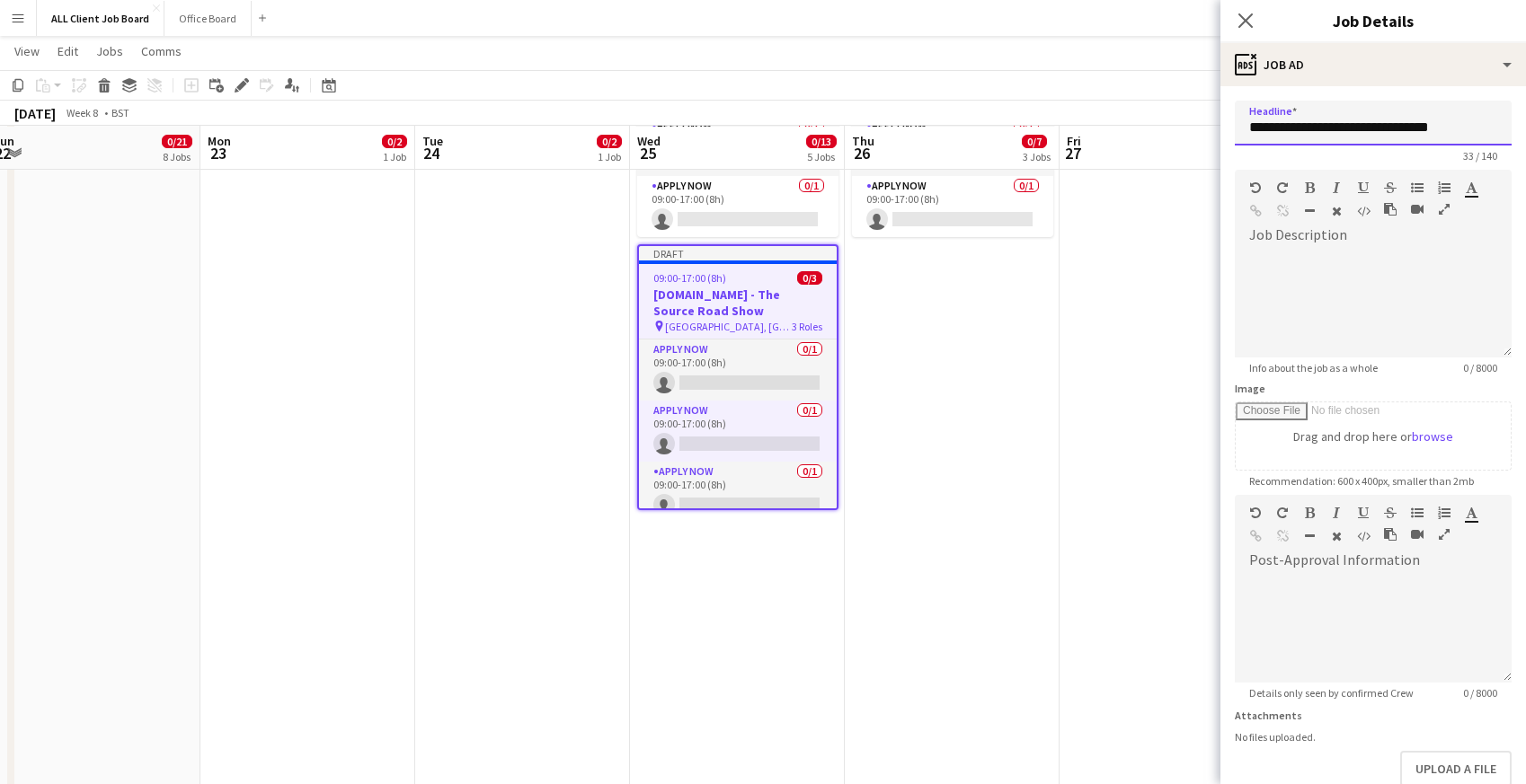
drag, startPoint x: 1301, startPoint y: 124, endPoint x: 1192, endPoint y: 124, distance: 109.0
click at [1390, 385] on div "Image Drag and drop here or browse" at bounding box center [1373, 425] width 277 height 89
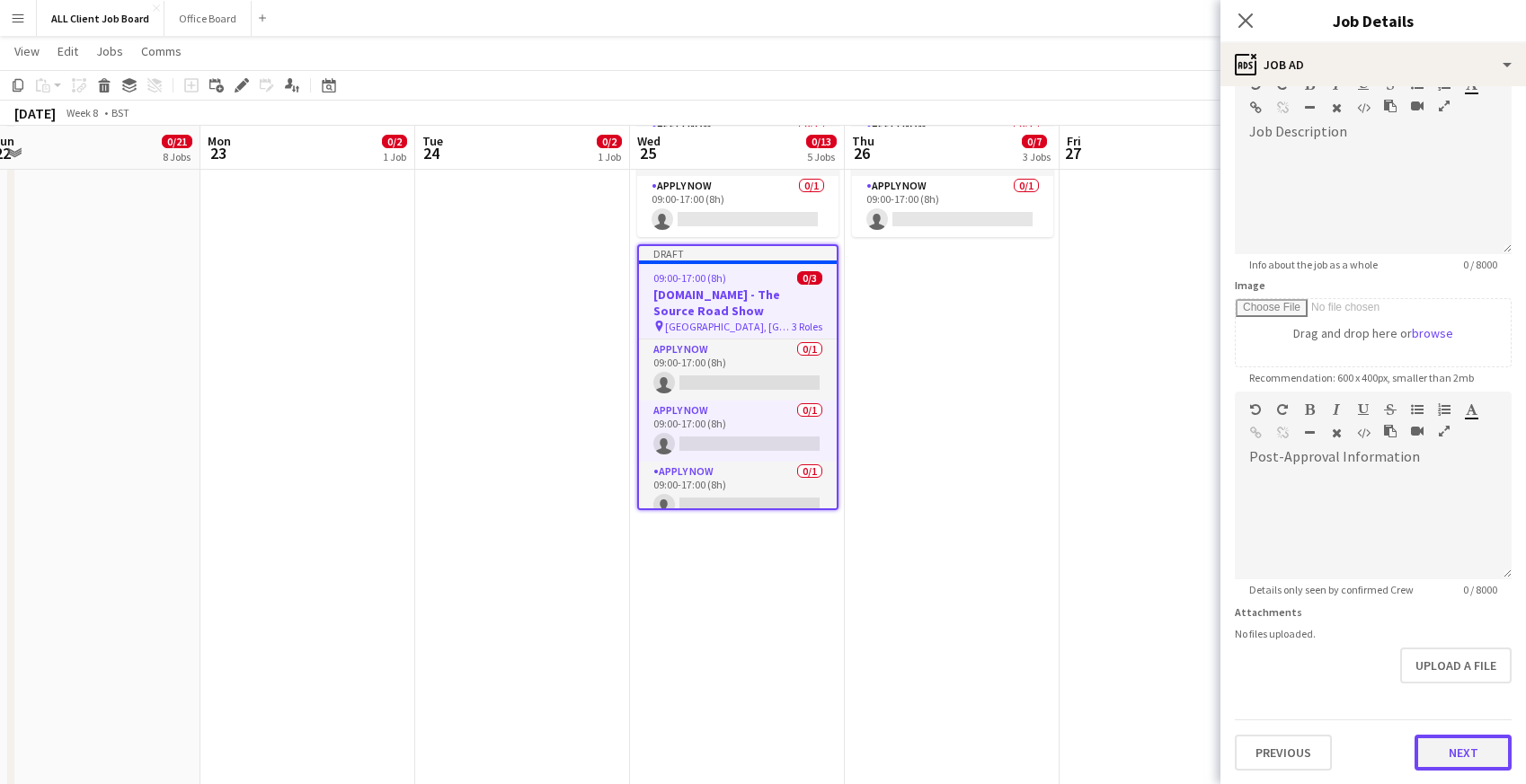
click at [1458, 747] on button "Next" at bounding box center [1463, 753] width 97 height 36
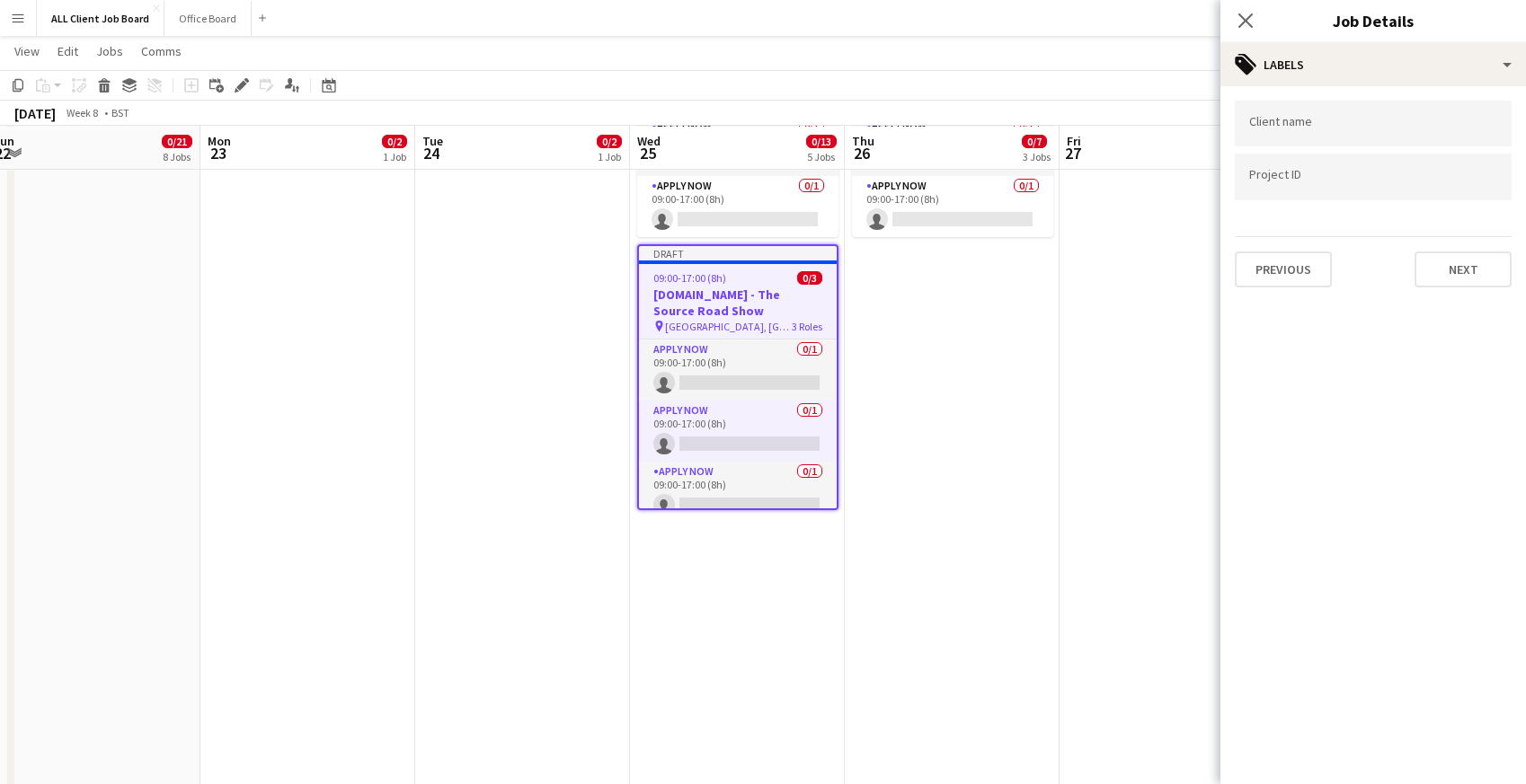
scroll to position [0, 0]
click at [1454, 272] on button "Next" at bounding box center [1463, 270] width 97 height 36
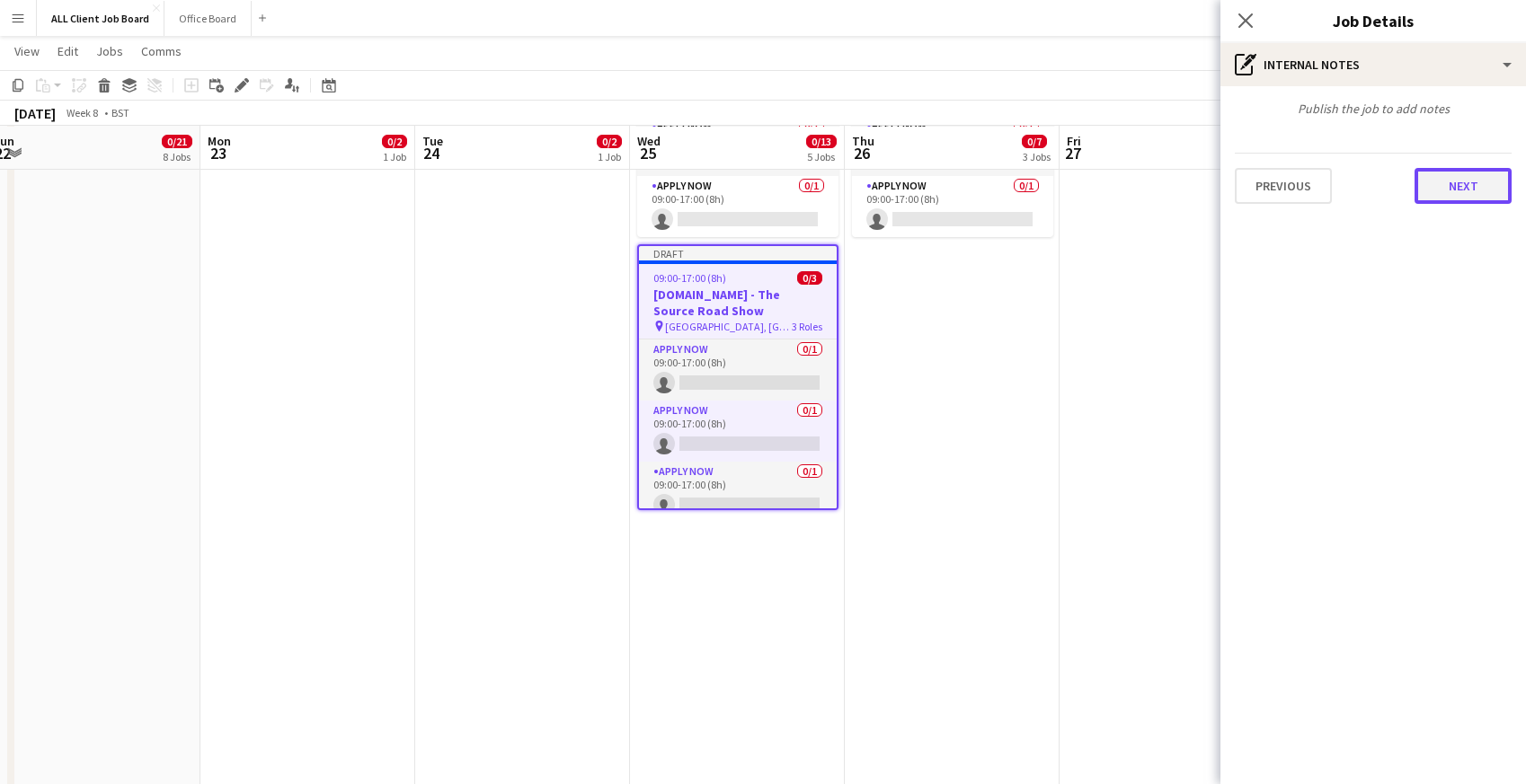
click at [1440, 190] on button "Next" at bounding box center [1463, 186] width 97 height 36
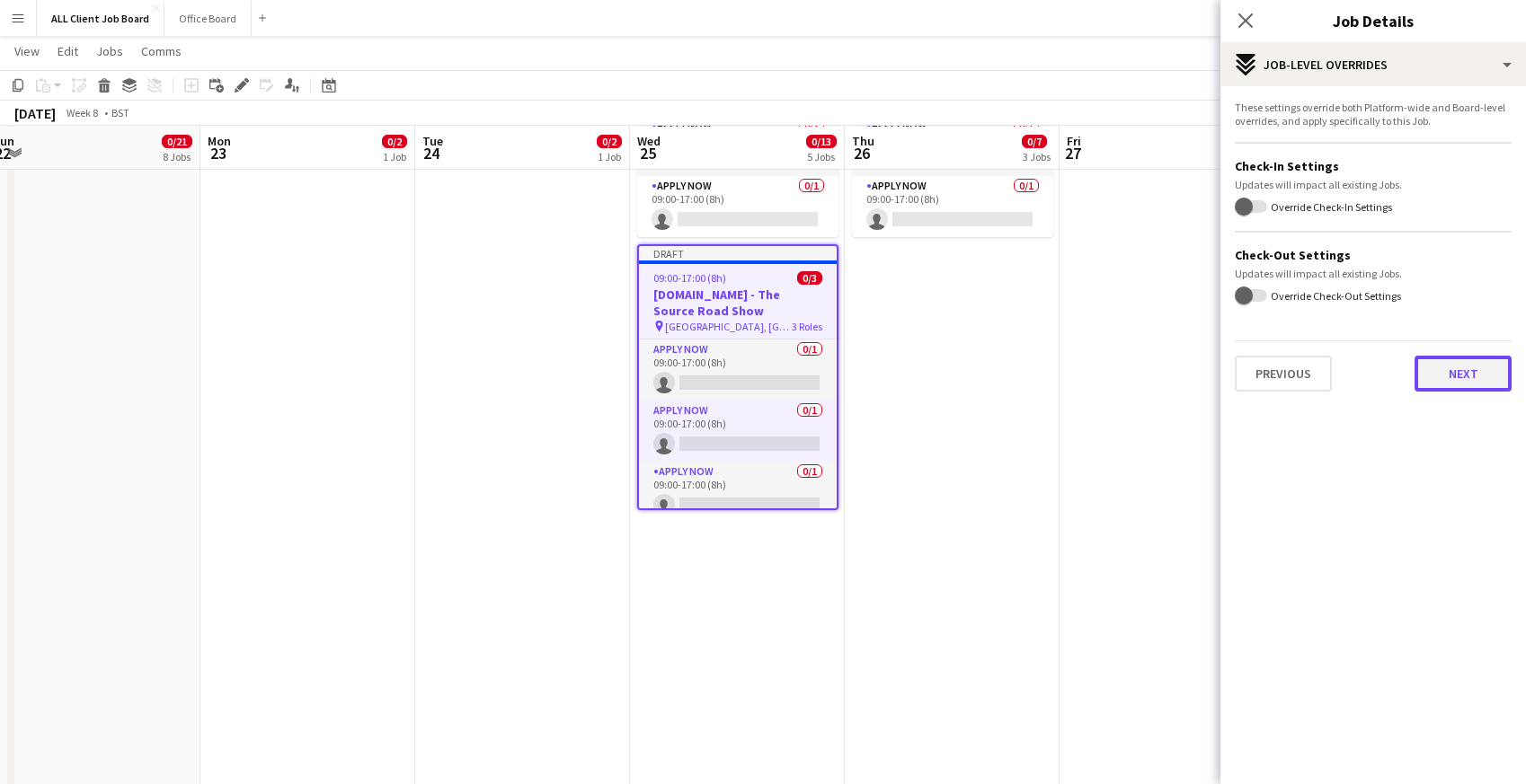
click at [1433, 378] on button "Next" at bounding box center [1463, 374] width 97 height 36
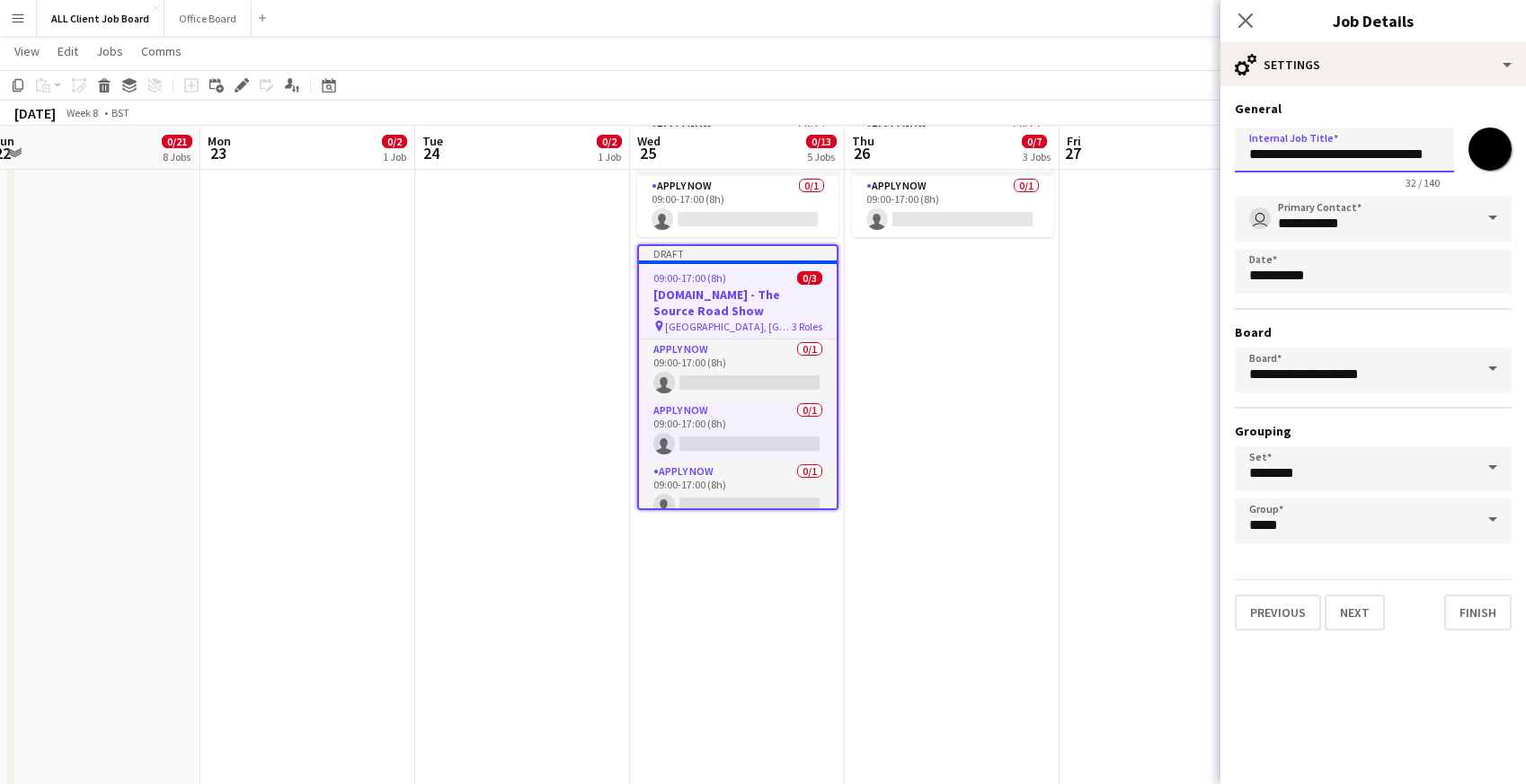
drag, startPoint x: 1306, startPoint y: 156, endPoint x: 1182, endPoint y: 154, distance: 124.0
type input "**********"
click at [1489, 154] on input "*******" at bounding box center [1490, 149] width 65 height 65
type input "*******"
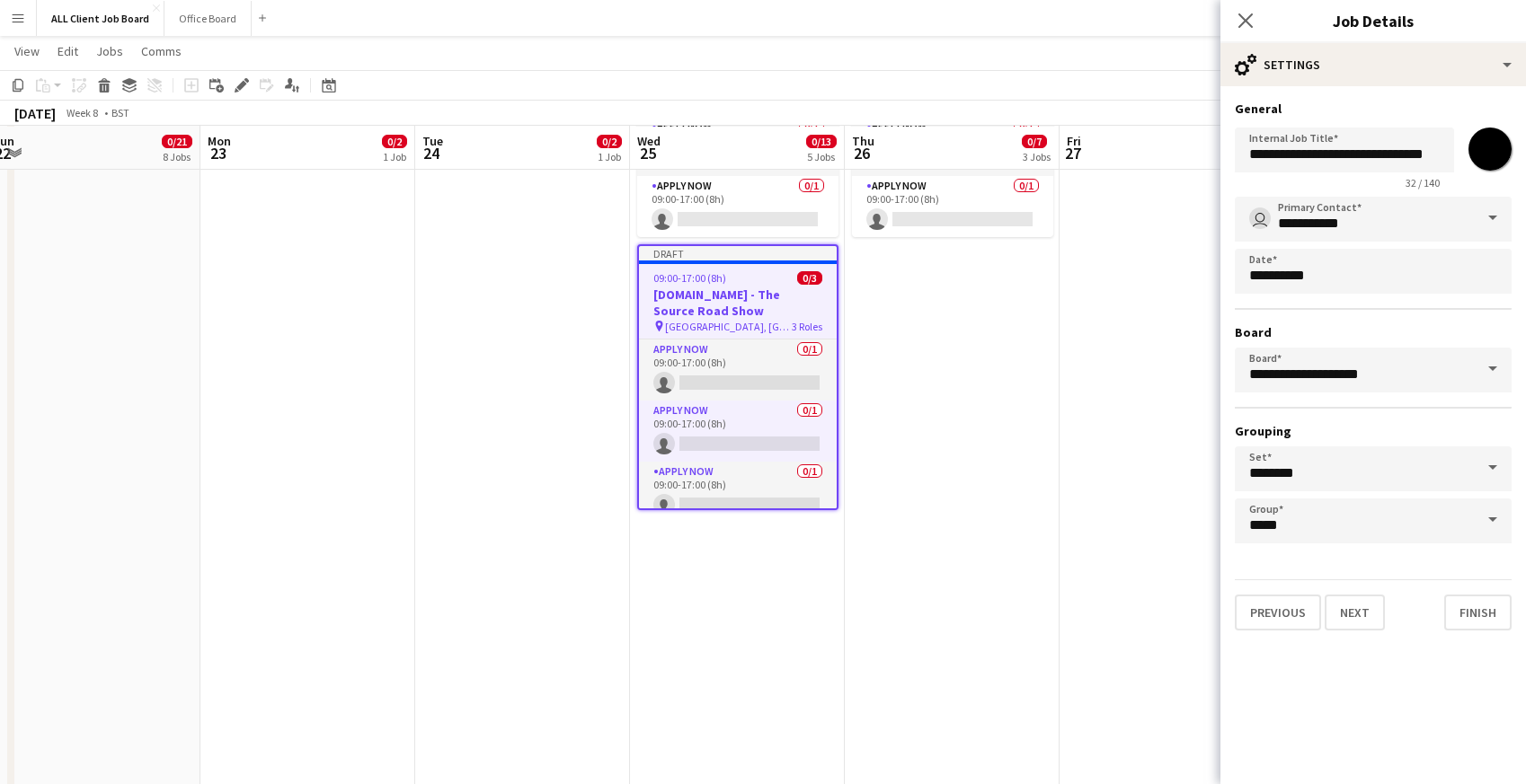
click at [1393, 420] on div "**********" at bounding box center [1373, 369] width 277 height 346
click at [1364, 610] on button "Next" at bounding box center [1354, 612] width 60 height 36
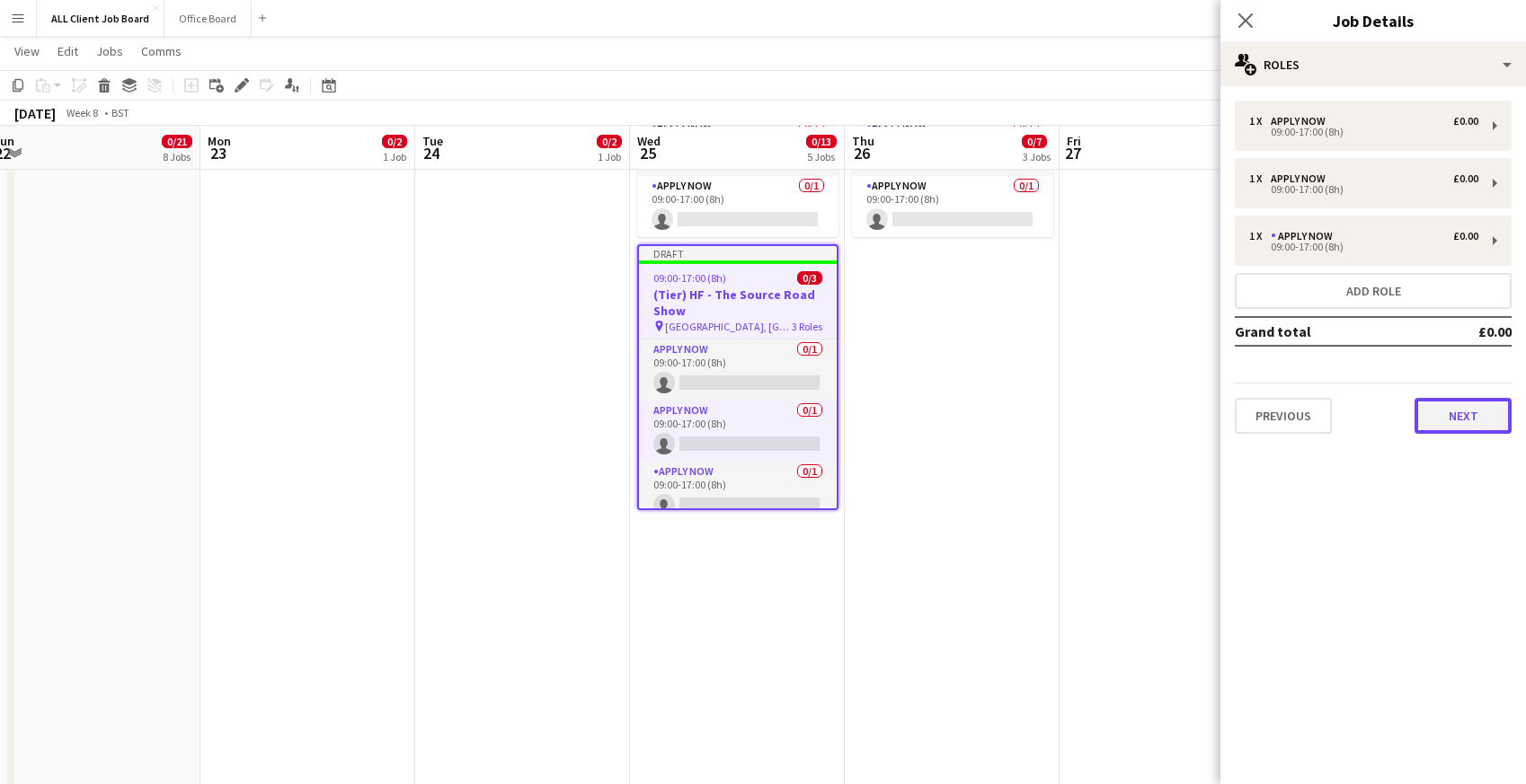
click at [1441, 423] on button "Next" at bounding box center [1463, 416] width 97 height 36
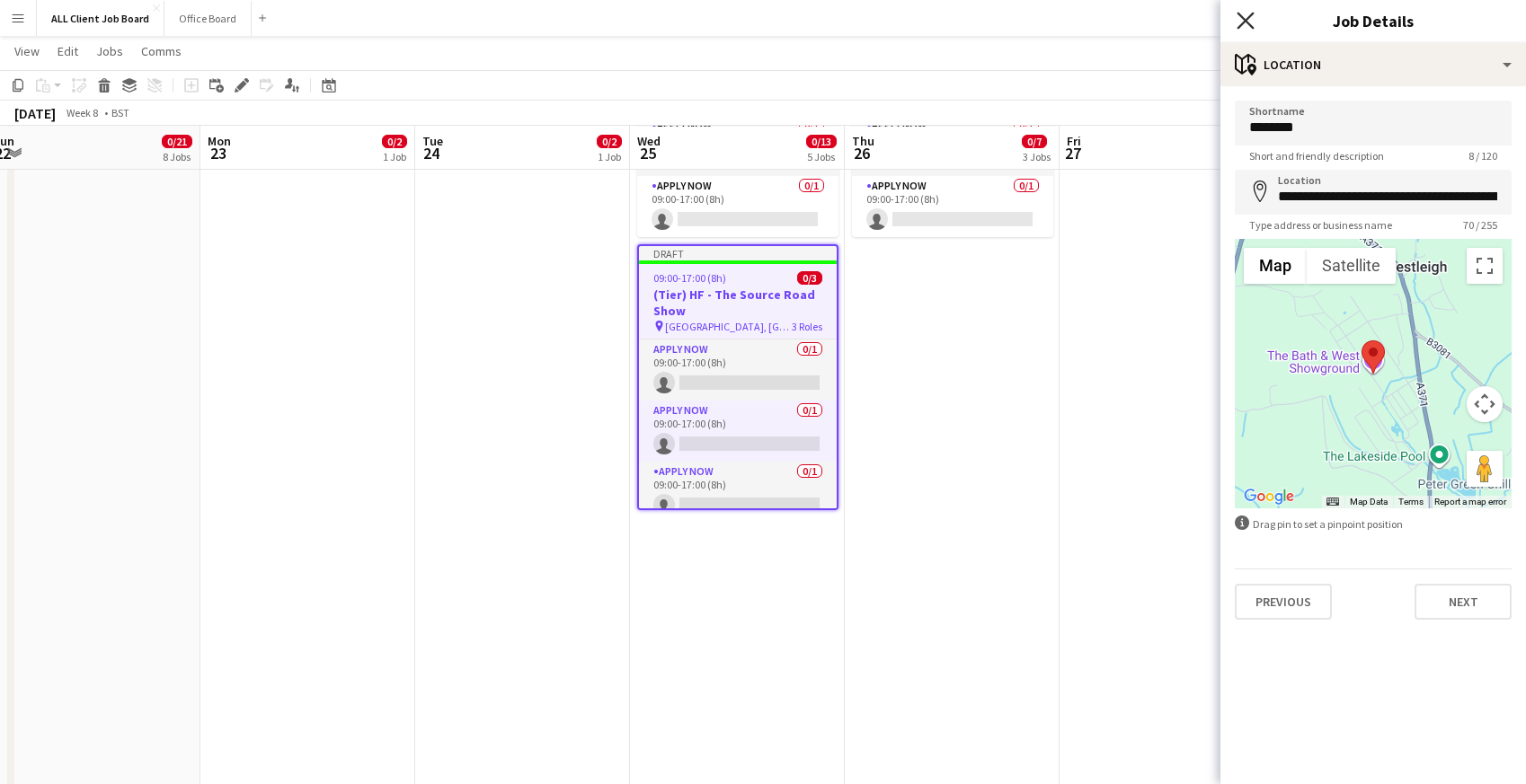
click at [1244, 14] on icon "Close pop-in" at bounding box center [1245, 20] width 17 height 17
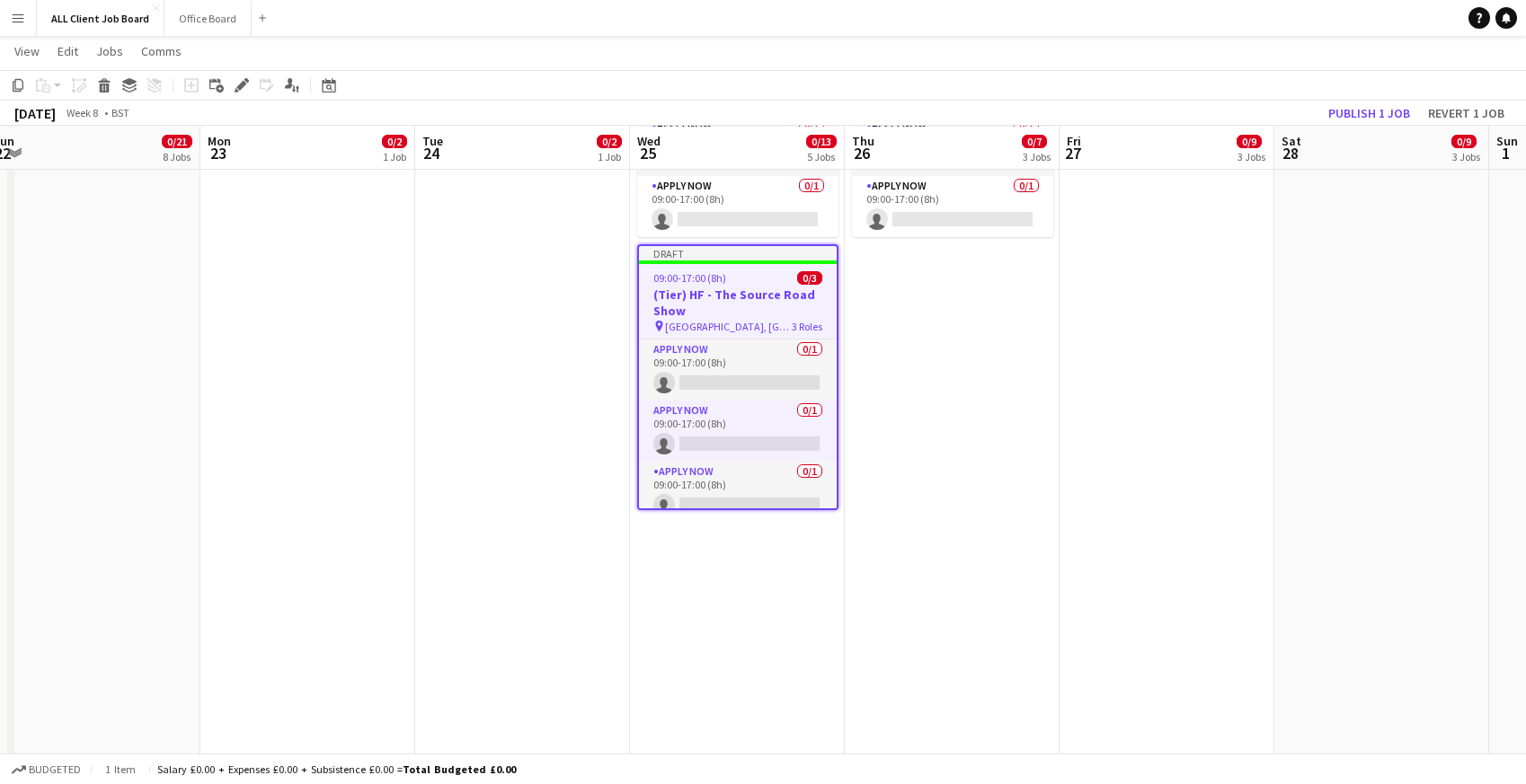
click at [1193, 18] on app-navbar "Menu Boards Boards Boards All jobs Status Workforce Workforce My Workforce Recr…" at bounding box center [763, 18] width 1526 height 36
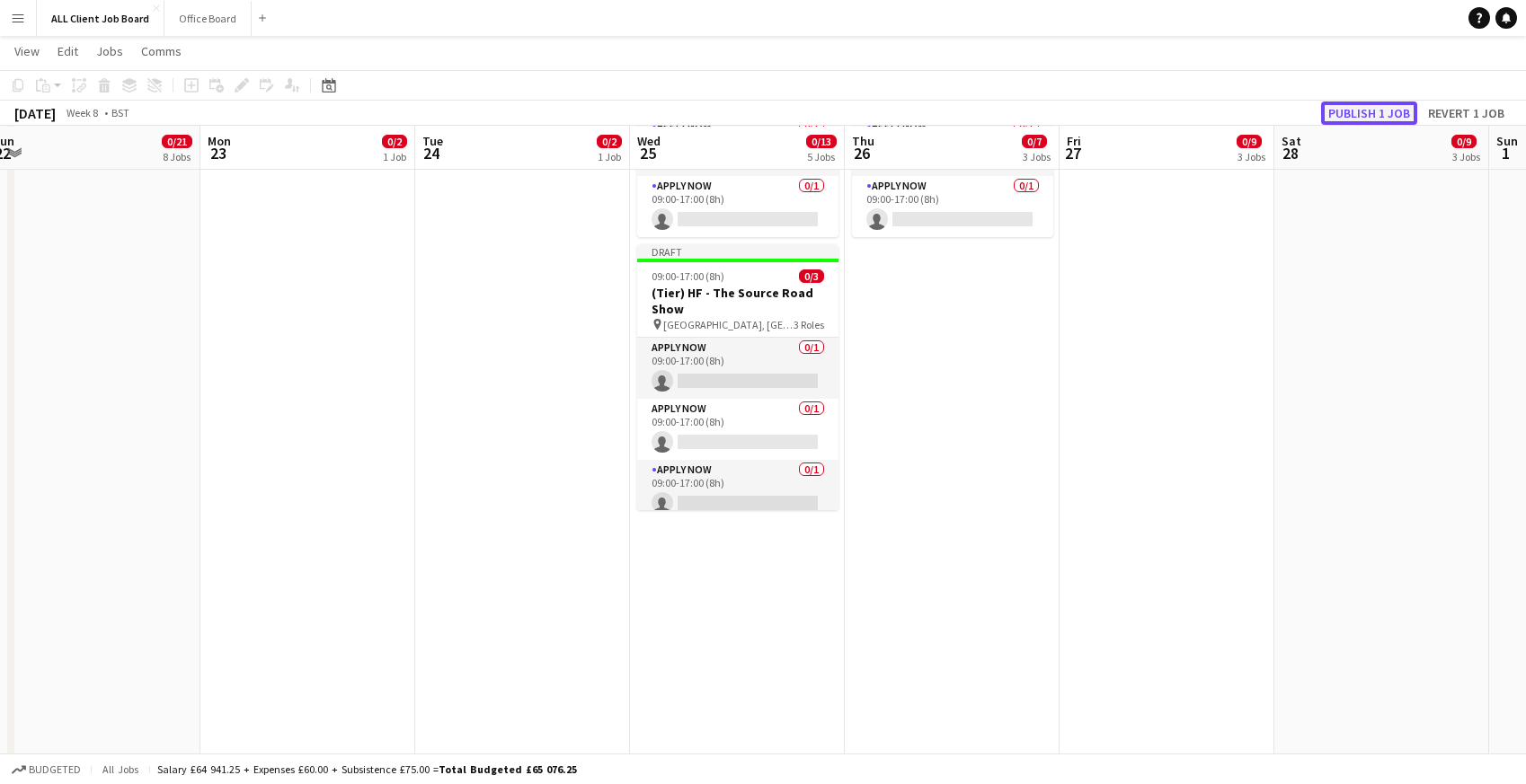
click at [1356, 117] on button "Publish 1 job" at bounding box center [1369, 113] width 96 height 23
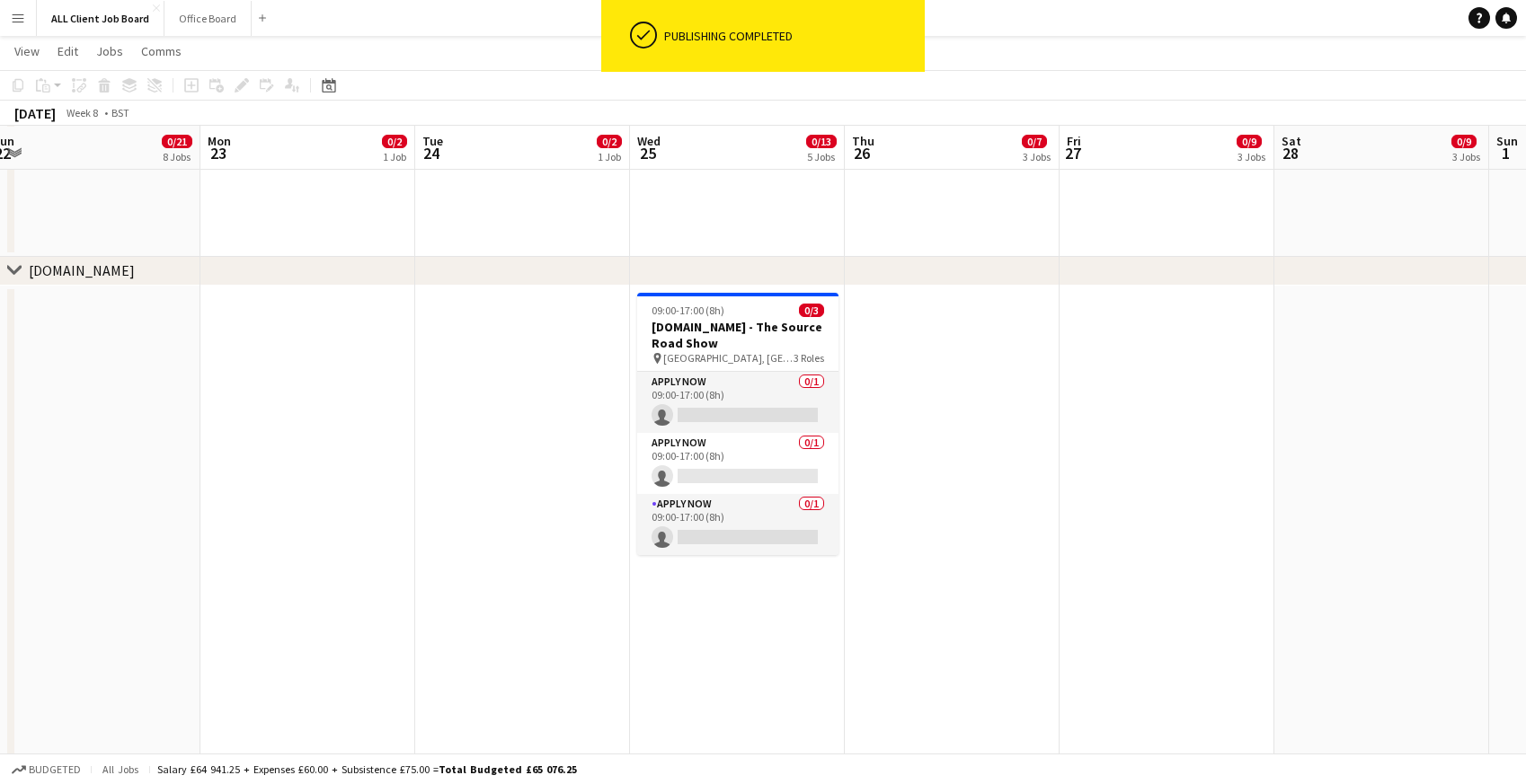
scroll to position [8173, 0]
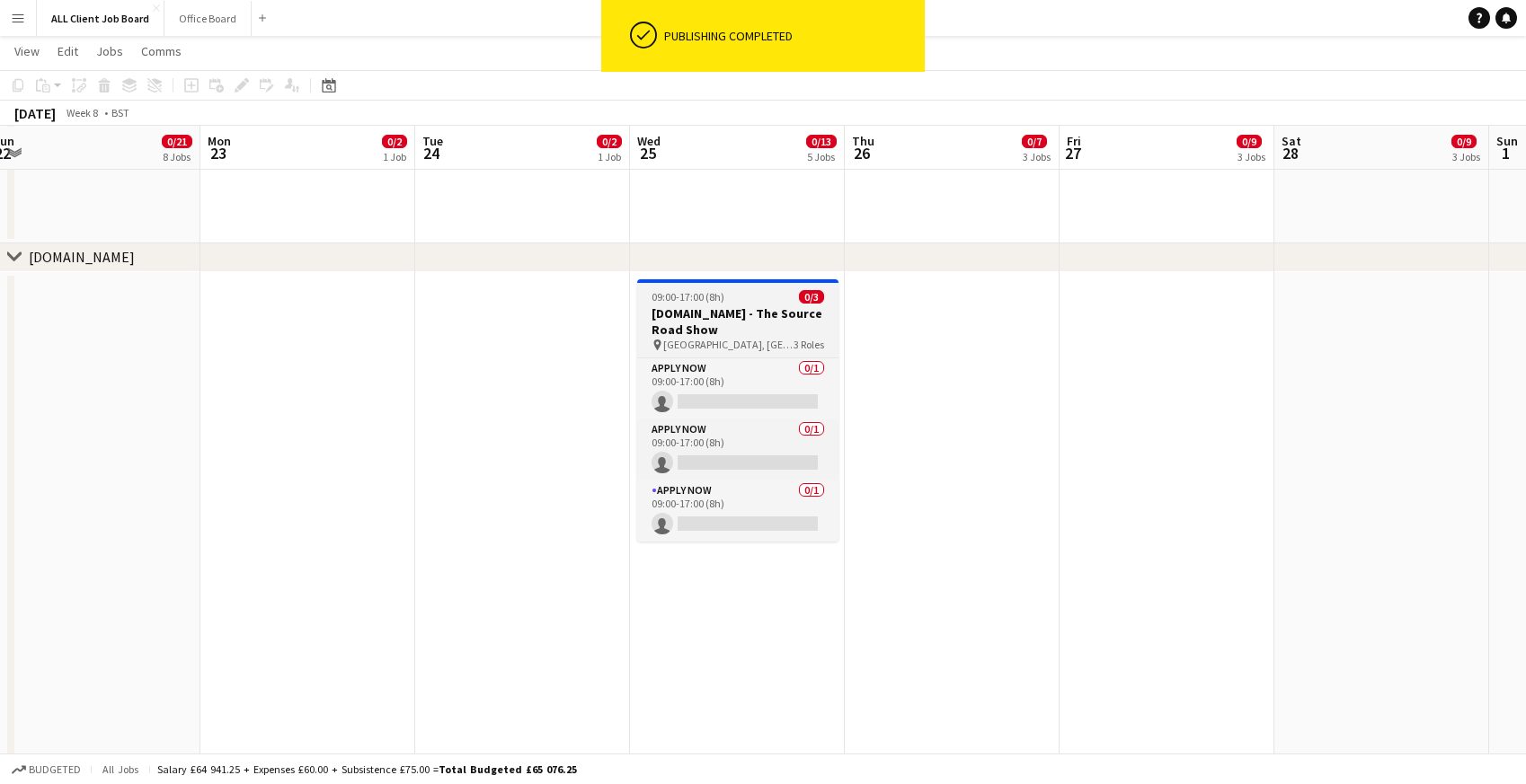
click at [694, 326] on h3 "Tails.com - The Source Road Show" at bounding box center [738, 321] width 201 height 32
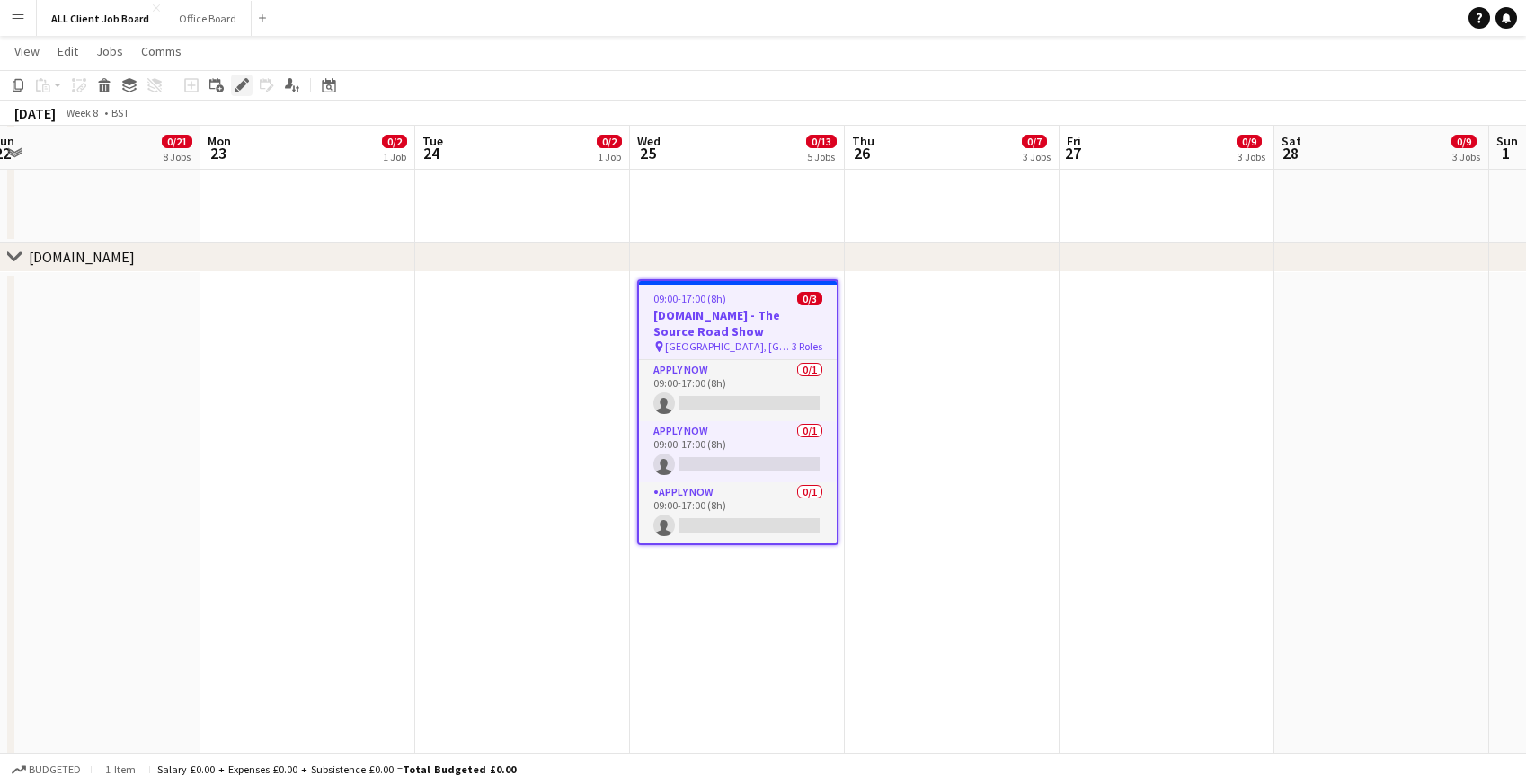
click at [237, 85] on icon "Edit" at bounding box center [241, 85] width 14 height 14
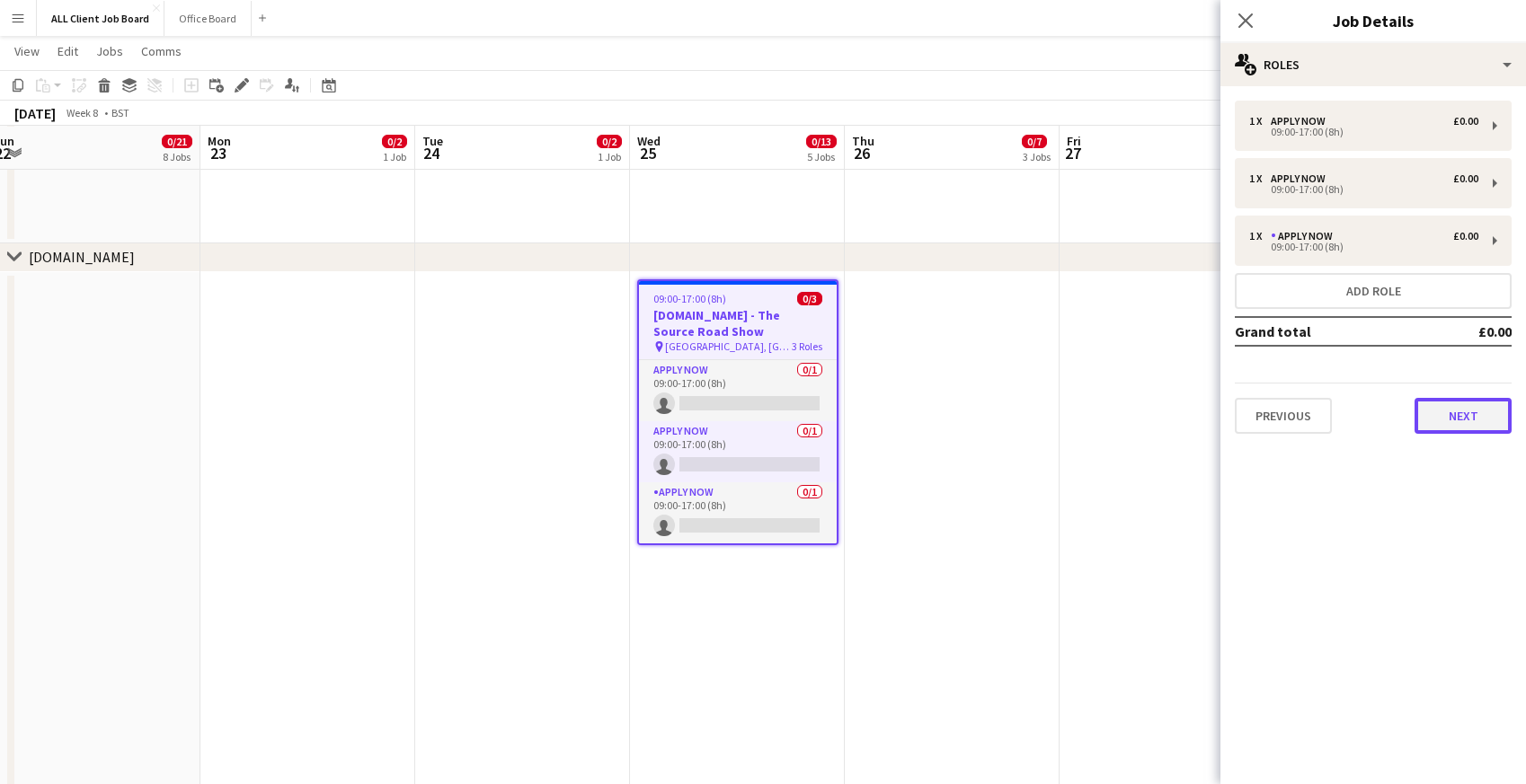
click at [1476, 420] on button "Next" at bounding box center [1463, 416] width 97 height 36
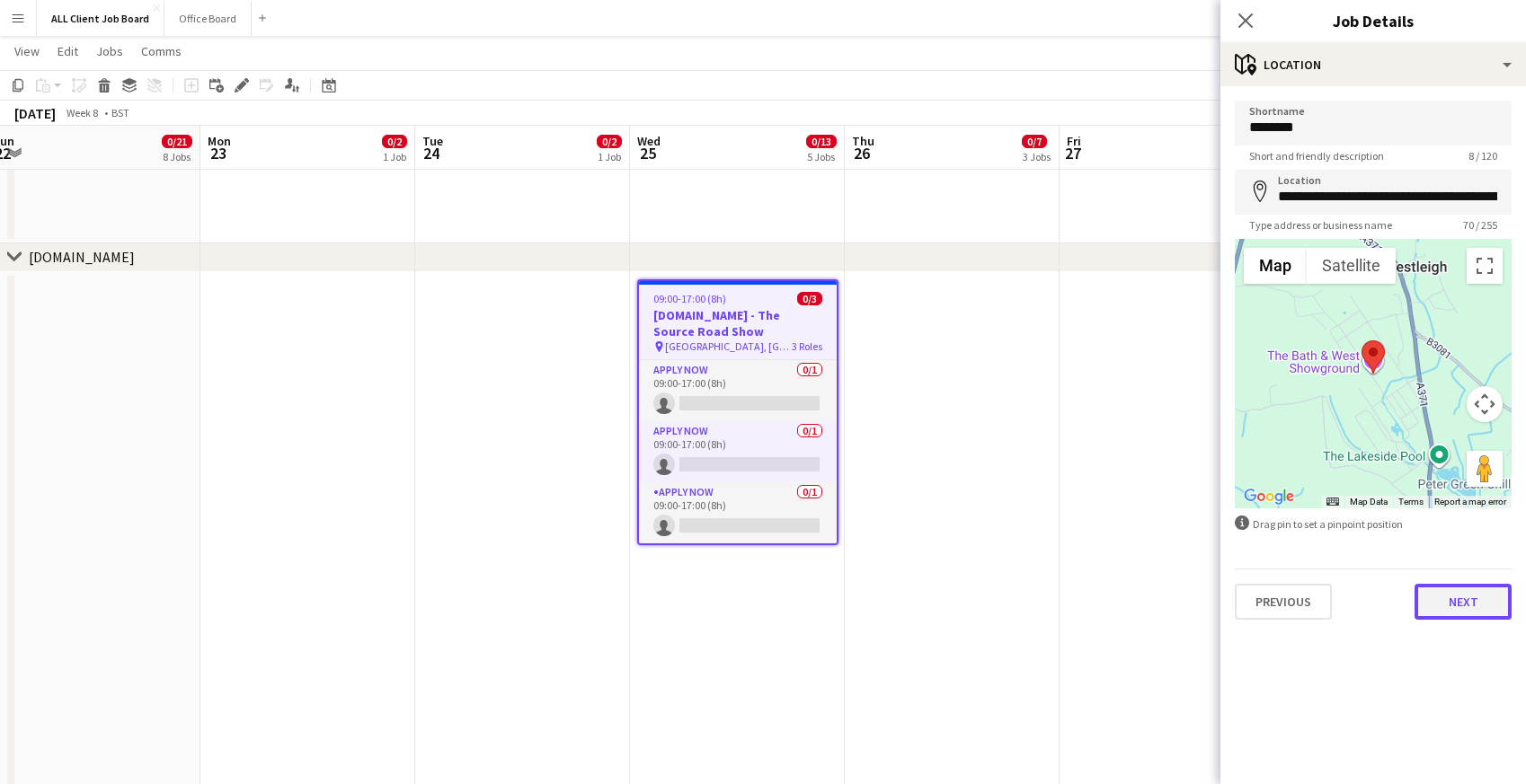
click at [1462, 597] on button "Next" at bounding box center [1463, 602] width 97 height 36
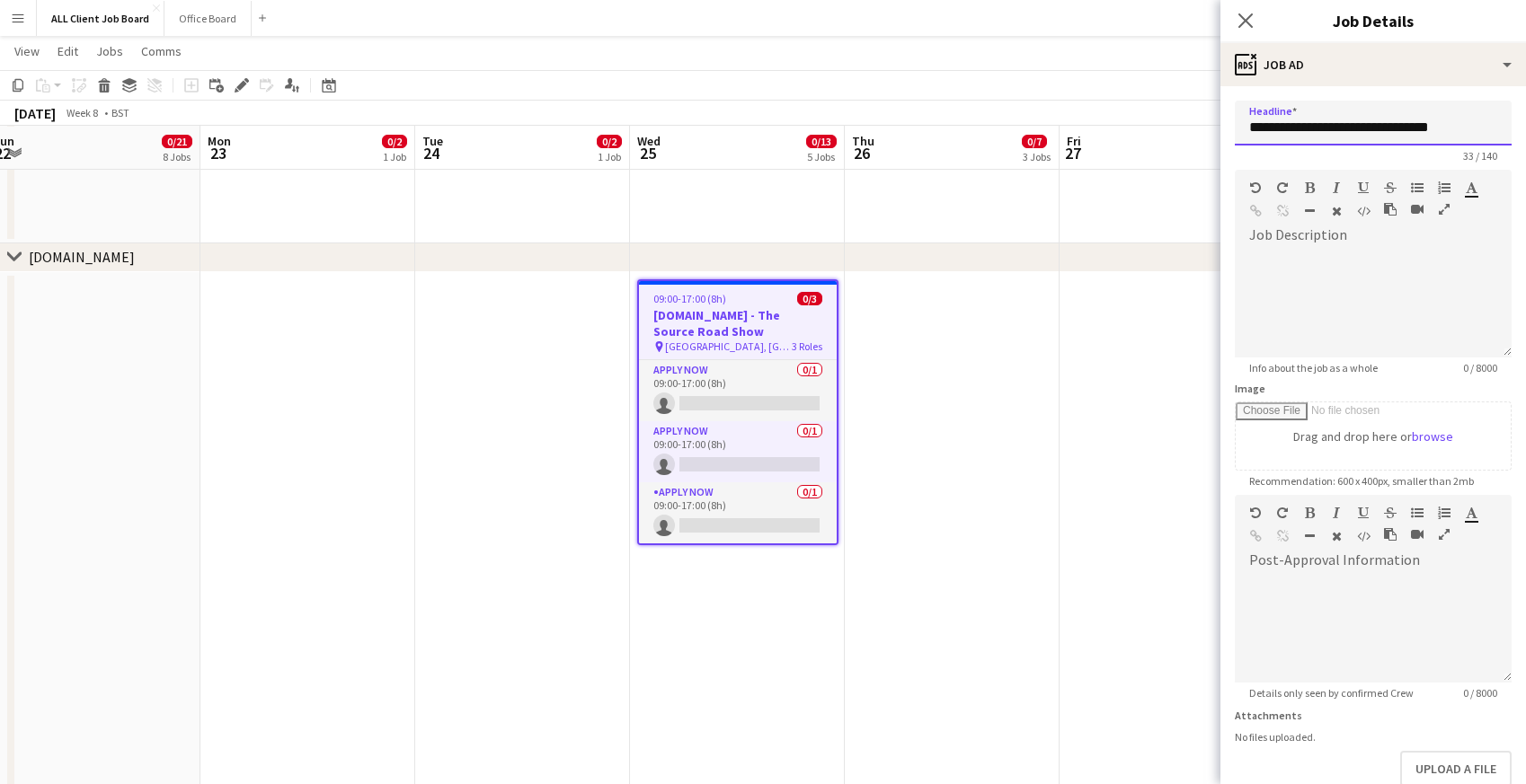
drag, startPoint x: 1301, startPoint y: 125, endPoint x: 1213, endPoint y: 125, distance: 88.0
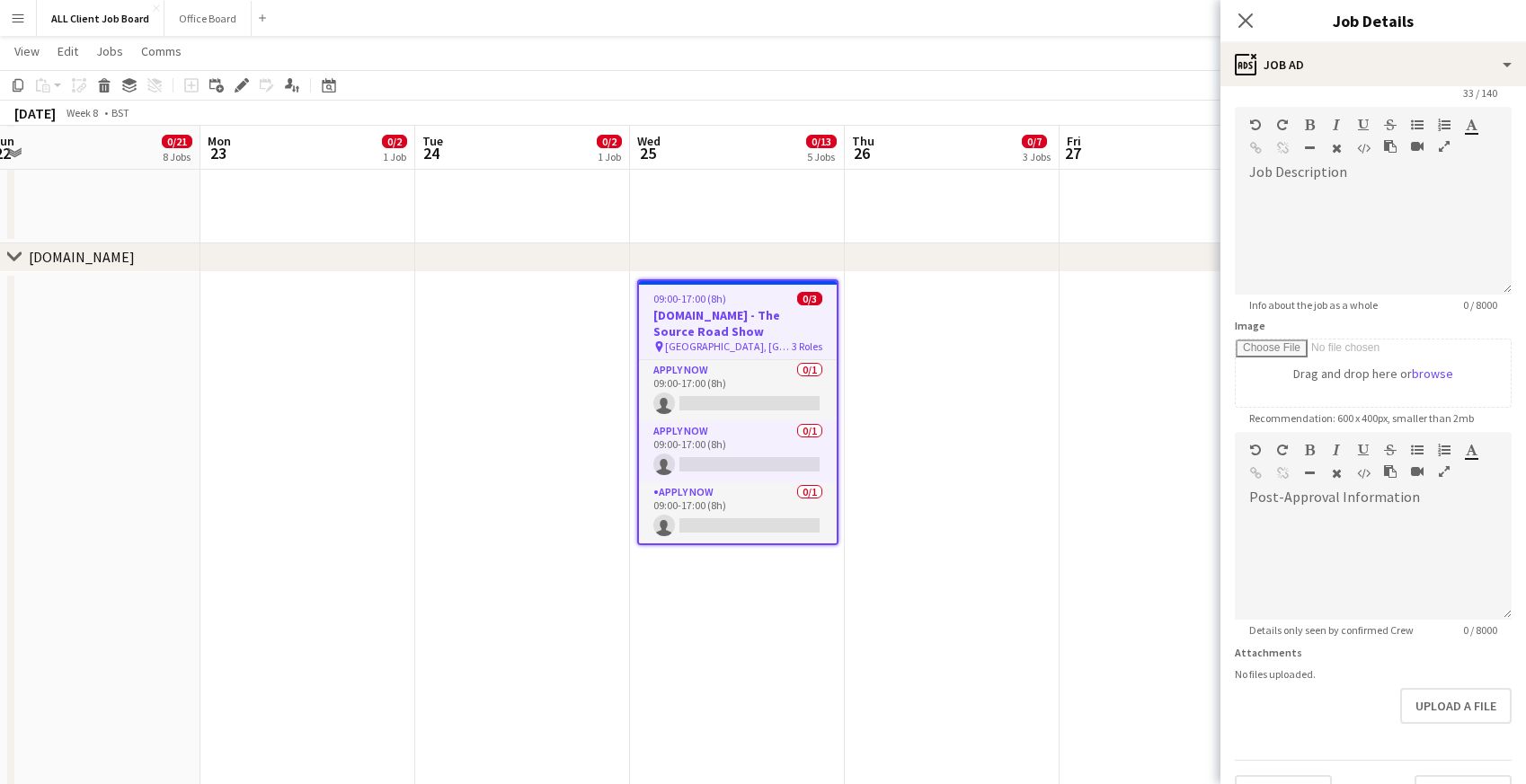
scroll to position [103, 0]
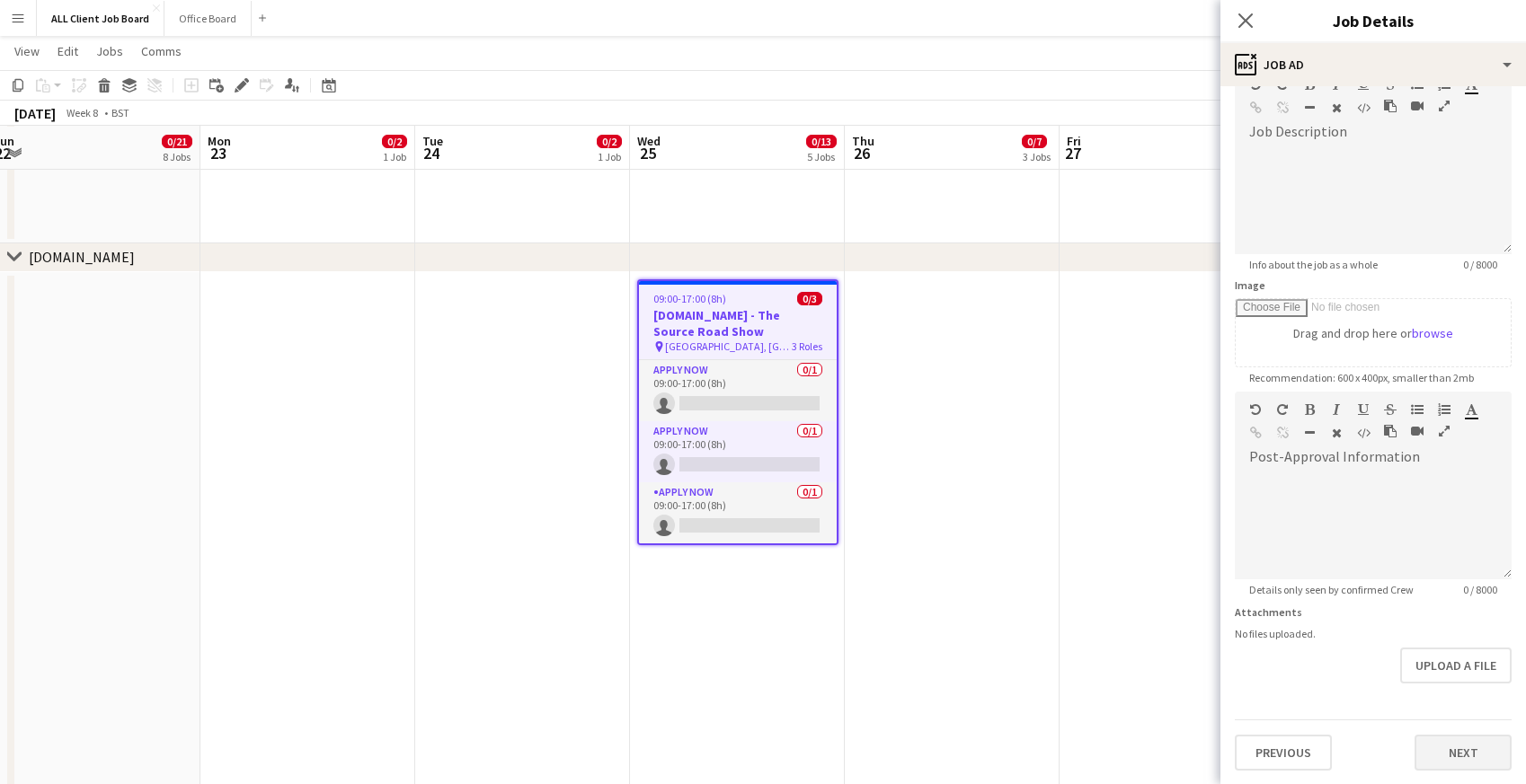
type input "**********"
click at [1466, 741] on button "Next" at bounding box center [1463, 753] width 97 height 36
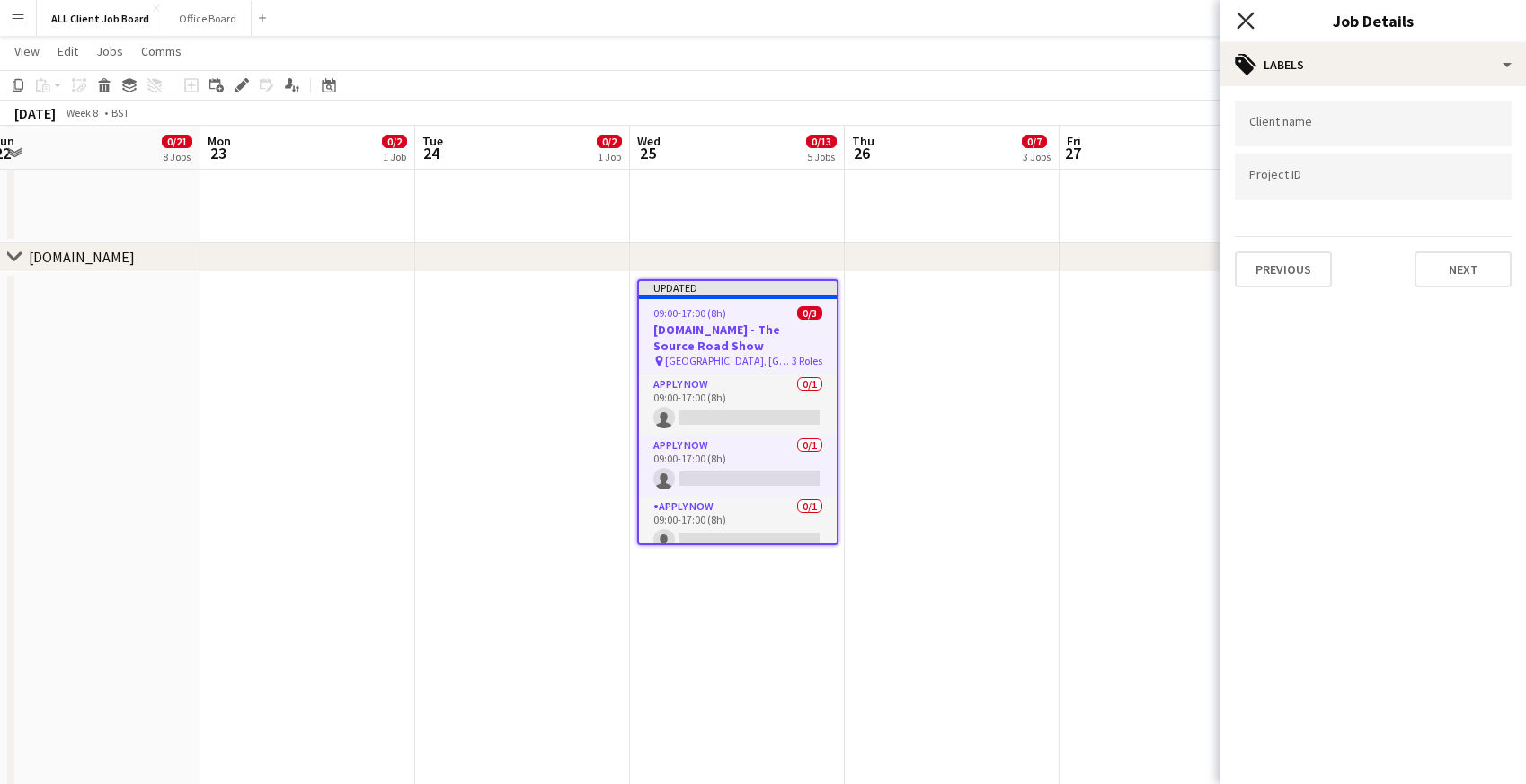
click at [1246, 25] on icon "Close pop-in" at bounding box center [1245, 20] width 17 height 17
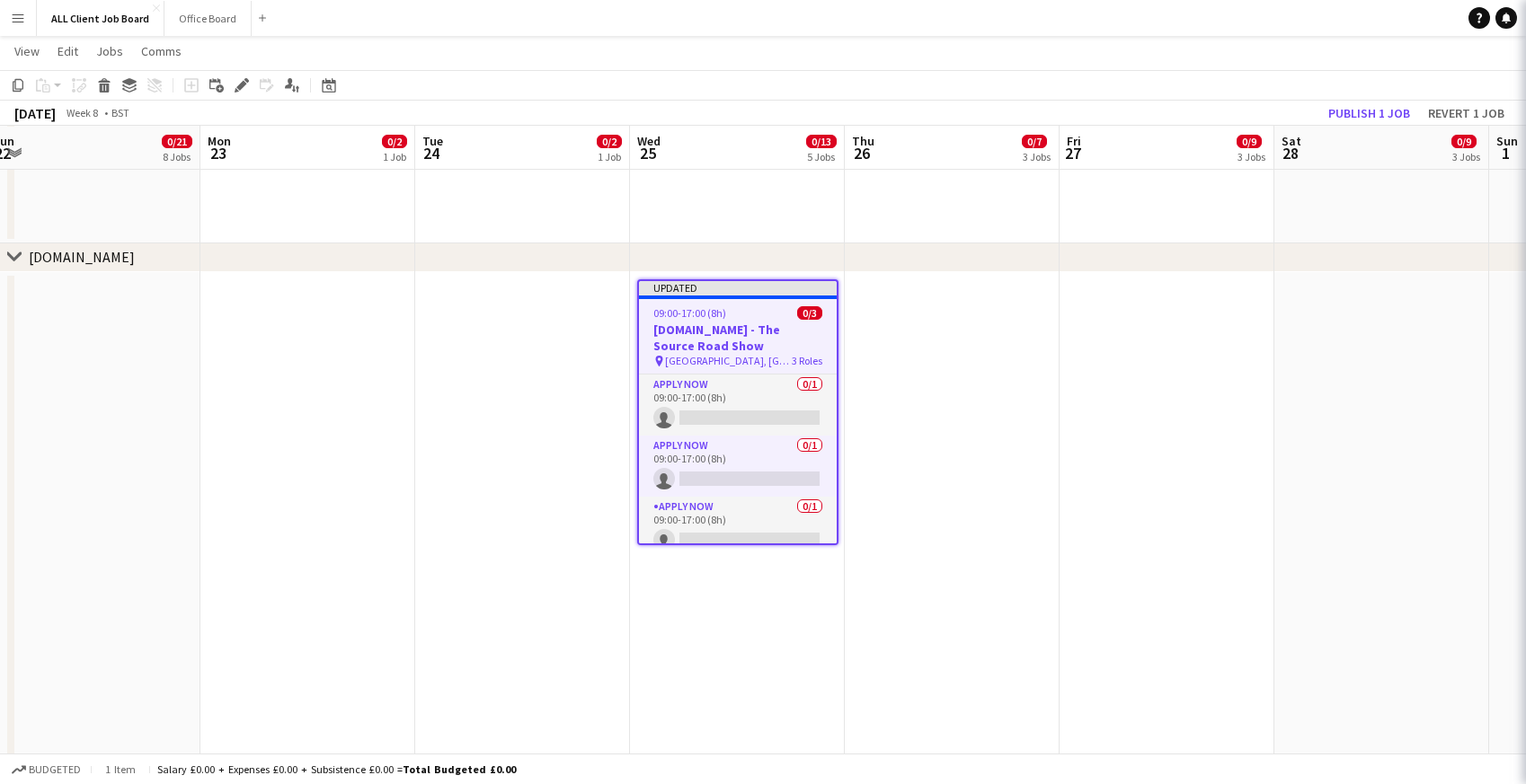
click at [1202, 20] on app-navbar "Menu Boards Boards Boards All jobs Status Workforce Workforce My Workforce Recr…" at bounding box center [763, 18] width 1526 height 36
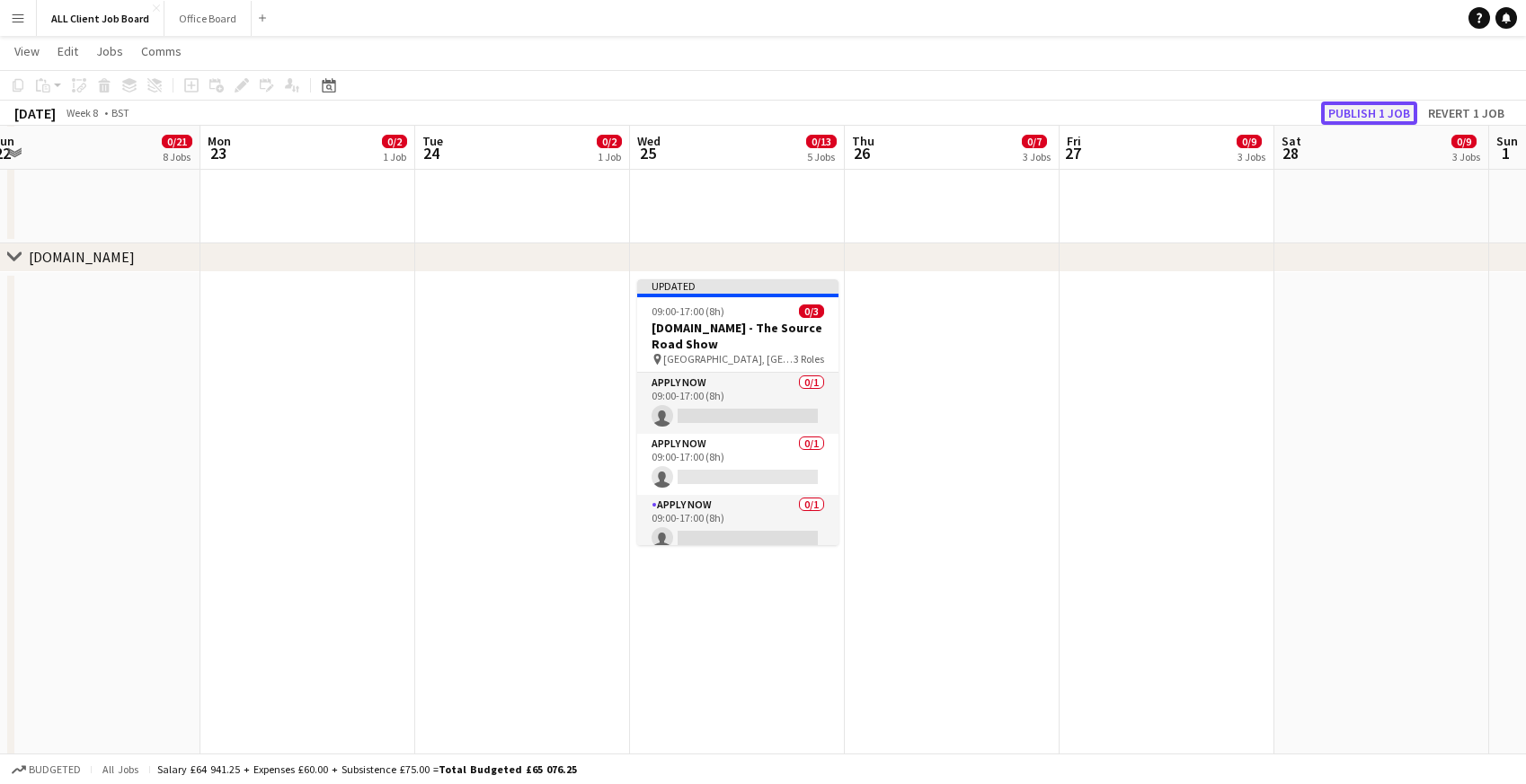
click at [1369, 122] on button "Publish 1 job" at bounding box center [1369, 113] width 96 height 23
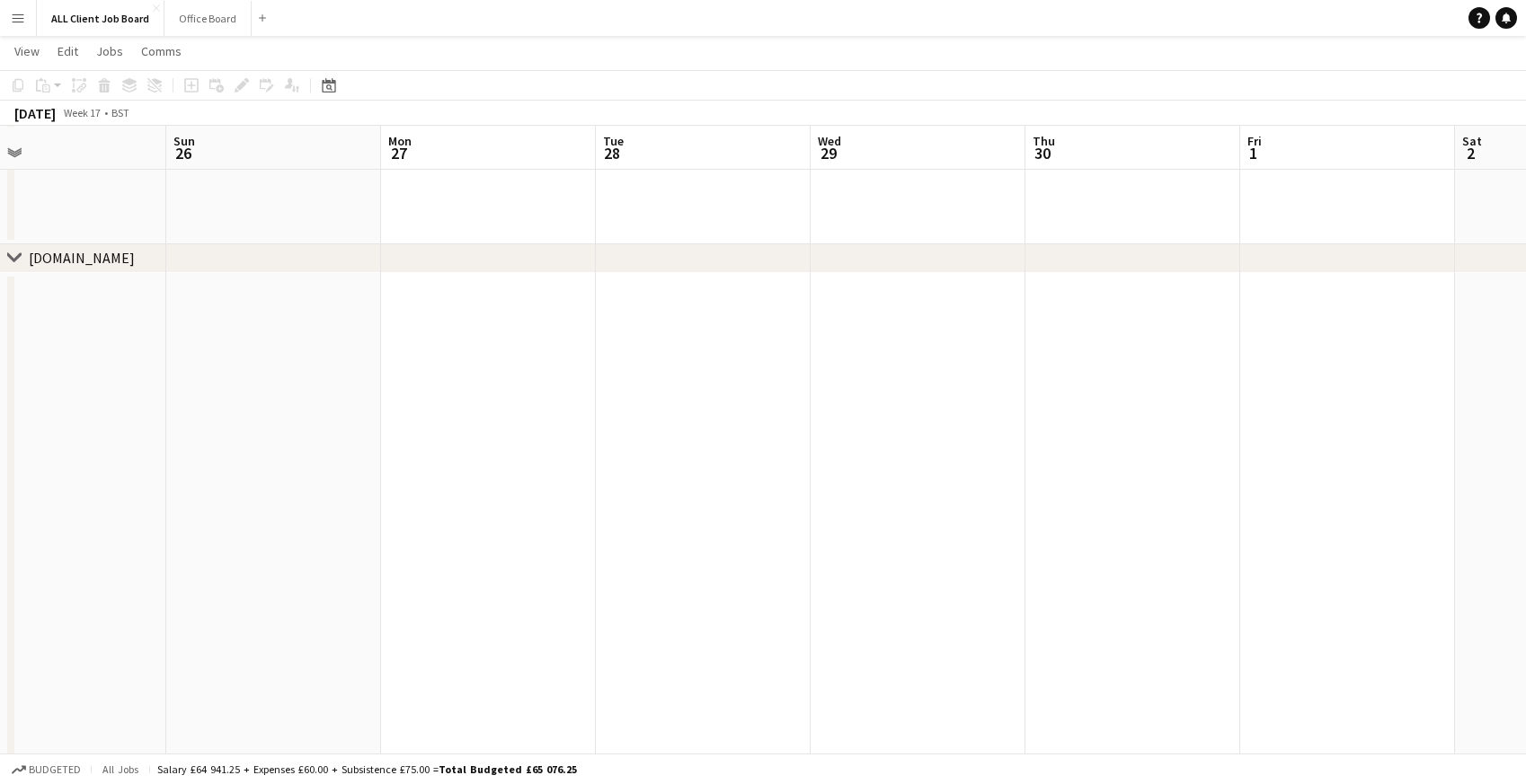
scroll to position [0, 700]
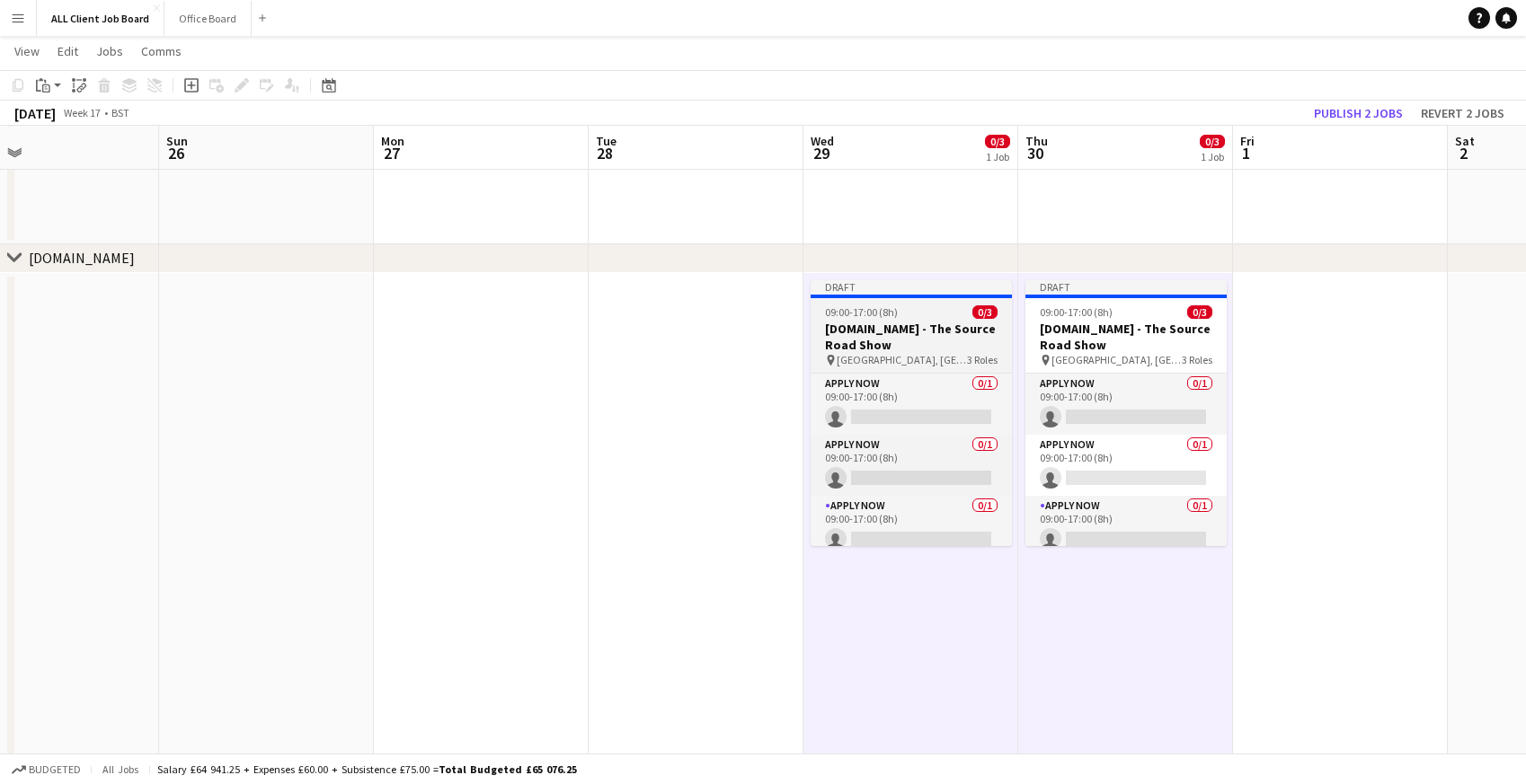
click at [850, 322] on h3 "Tails.com - The Source Road Show" at bounding box center [910, 337] width 201 height 32
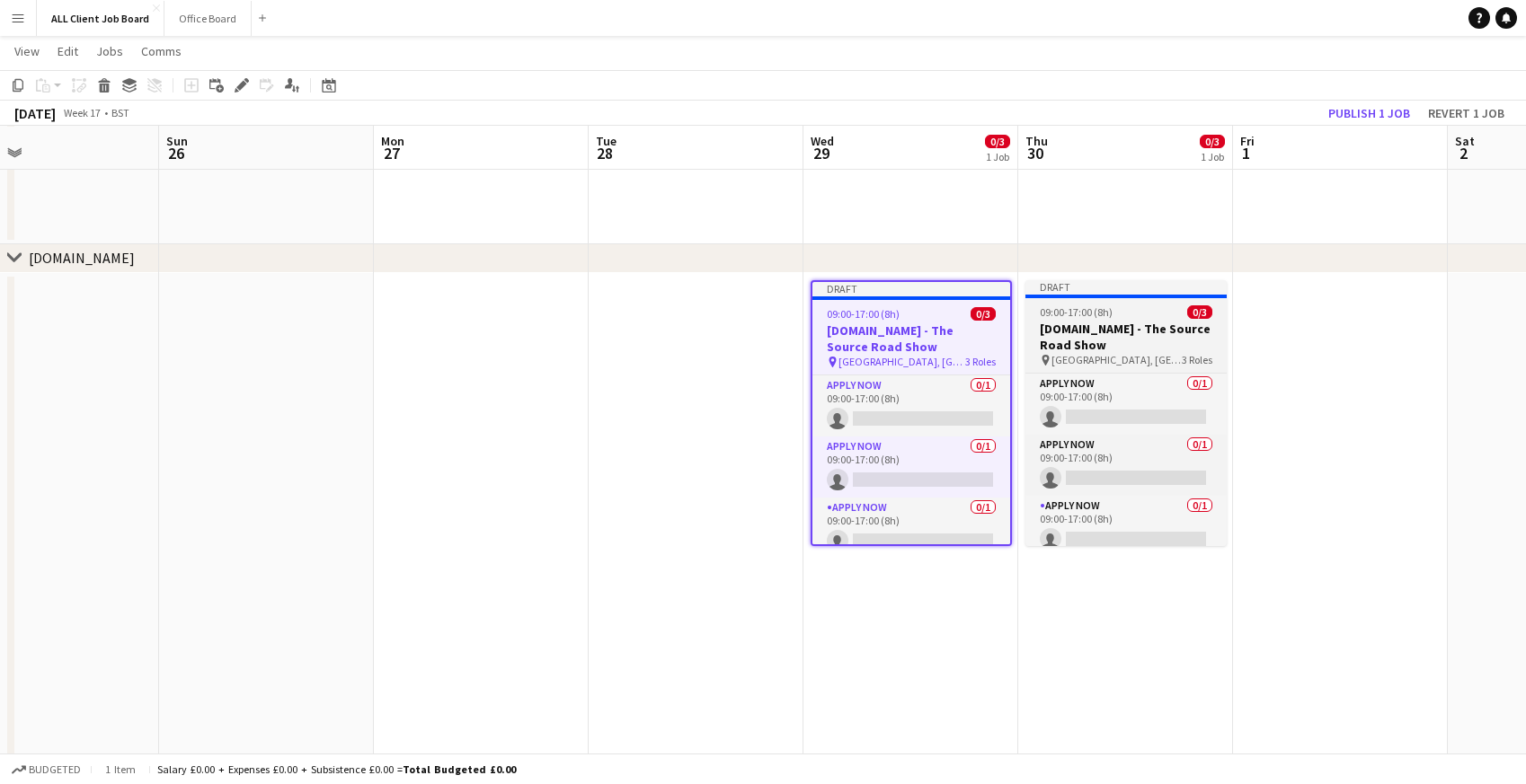
click at [1097, 309] on span "09:00-17:00 (8h)" at bounding box center [1076, 312] width 73 height 13
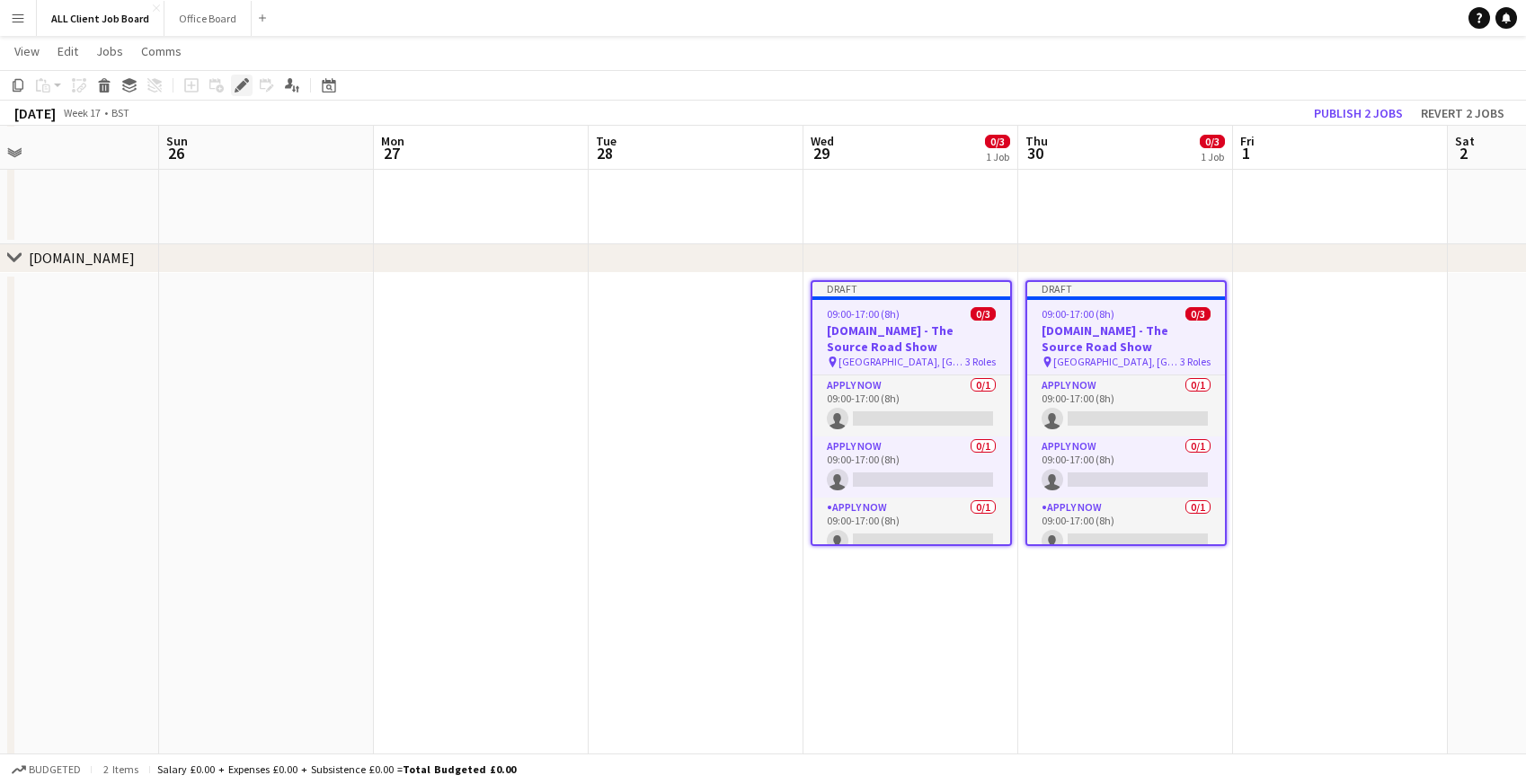
click at [245, 89] on icon "Edit" at bounding box center [241, 85] width 14 height 14
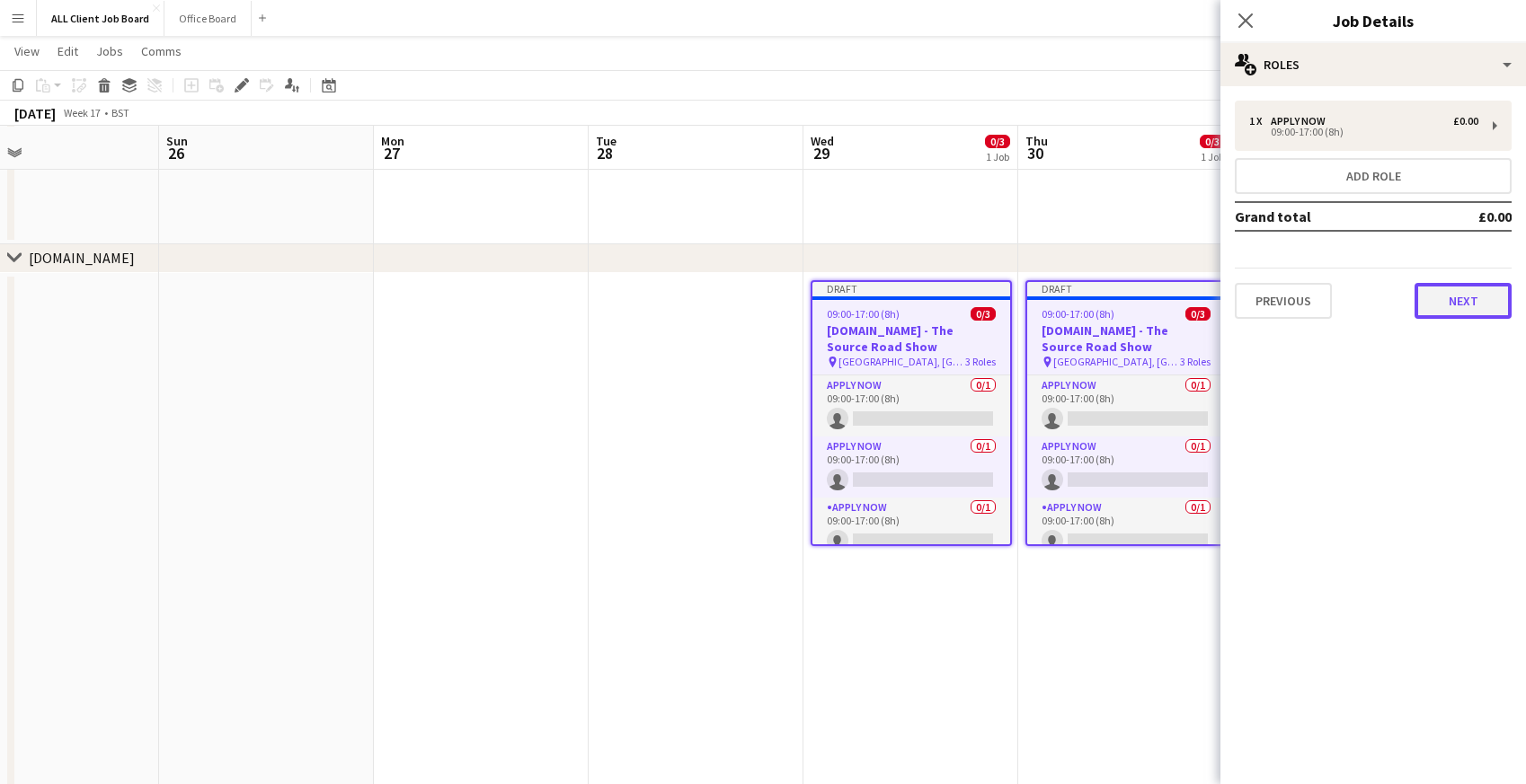
click at [1466, 305] on button "Next" at bounding box center [1463, 301] width 97 height 36
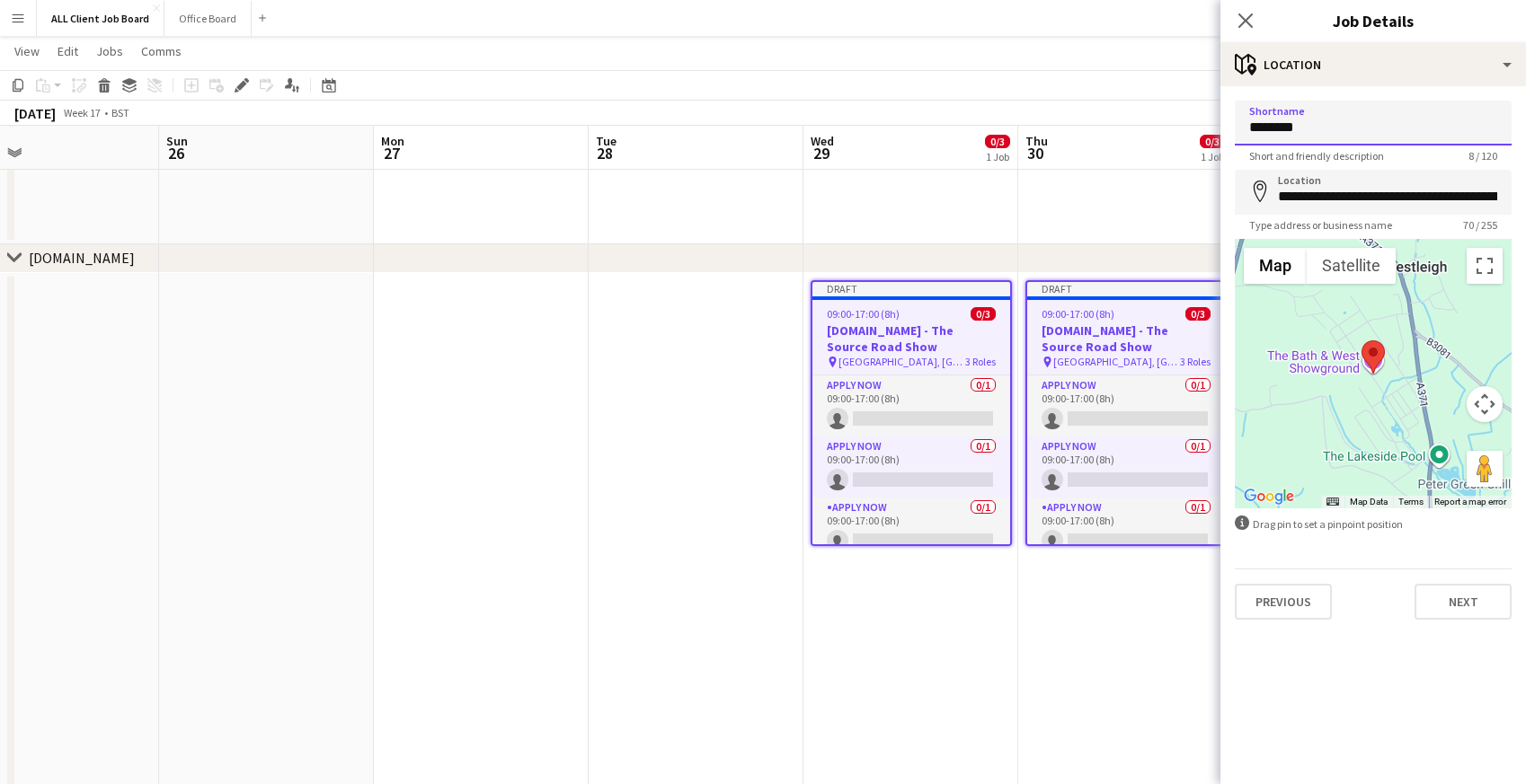
drag, startPoint x: 1322, startPoint y: 125, endPoint x: 1184, endPoint y: 119, distance: 138.1
type input "**********"
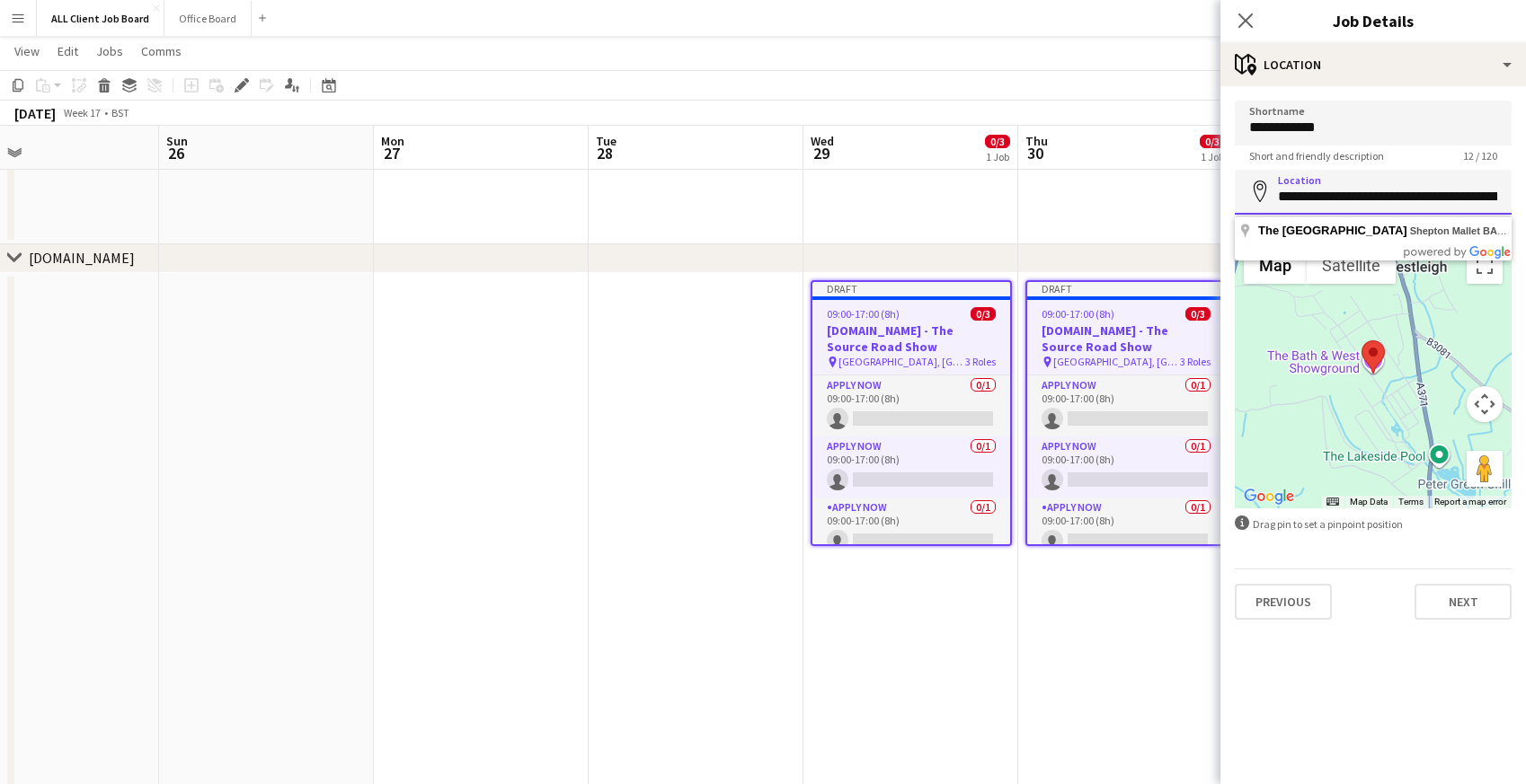
scroll to position [0, 242]
drag, startPoint x: 1277, startPoint y: 197, endPoint x: 1536, endPoint y: 212, distance: 259.4
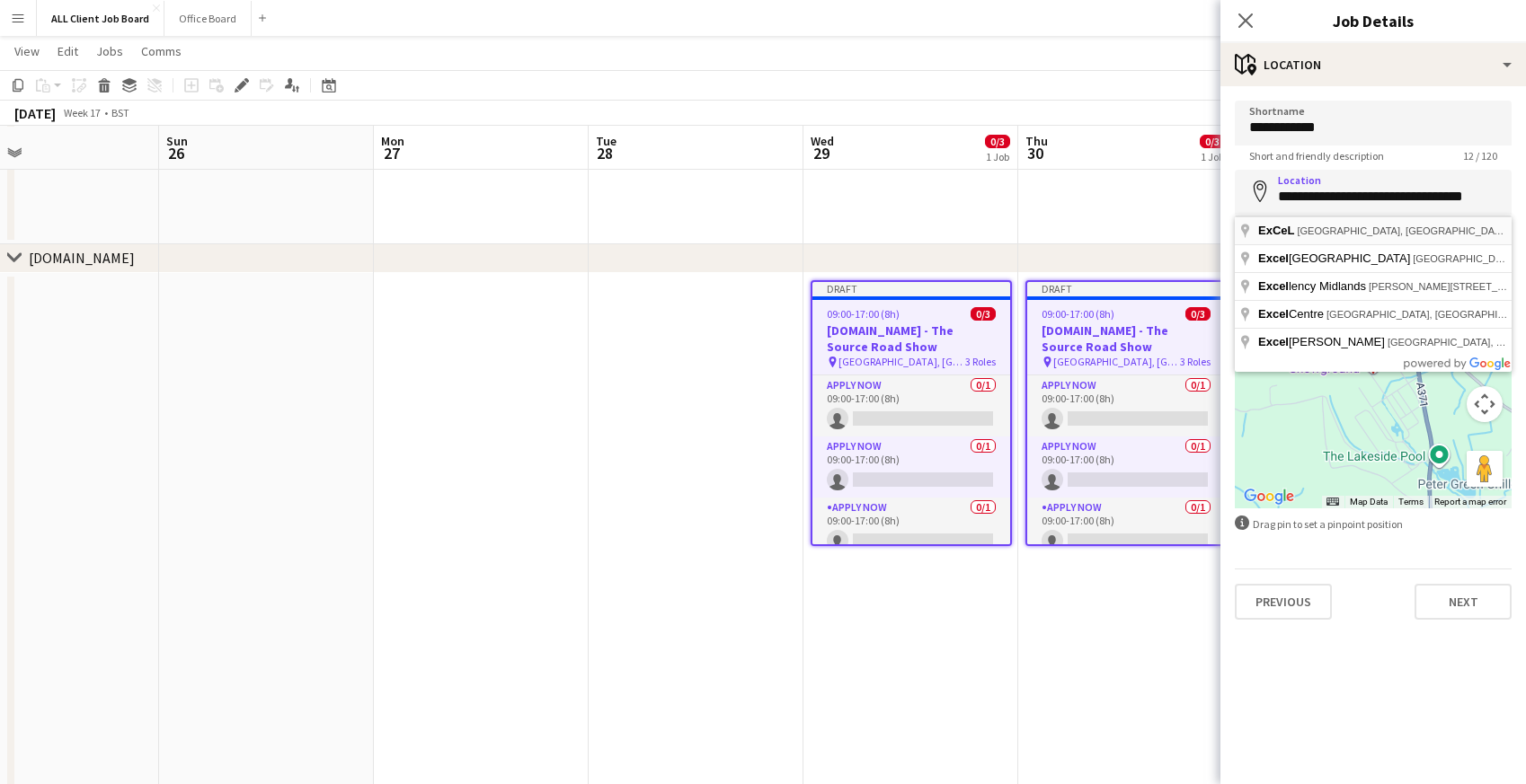
type input "**********"
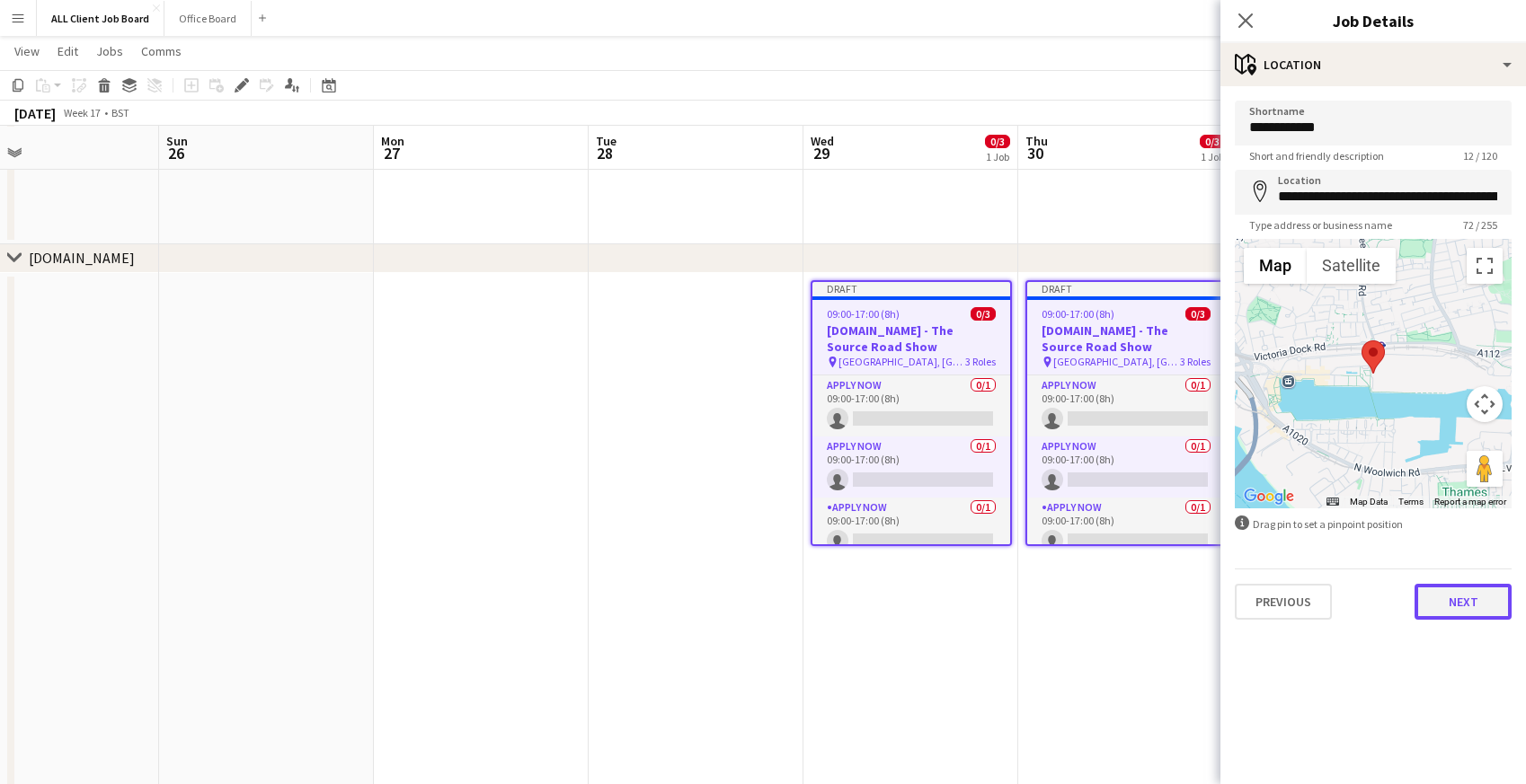
click at [1450, 615] on button "Next" at bounding box center [1463, 602] width 97 height 36
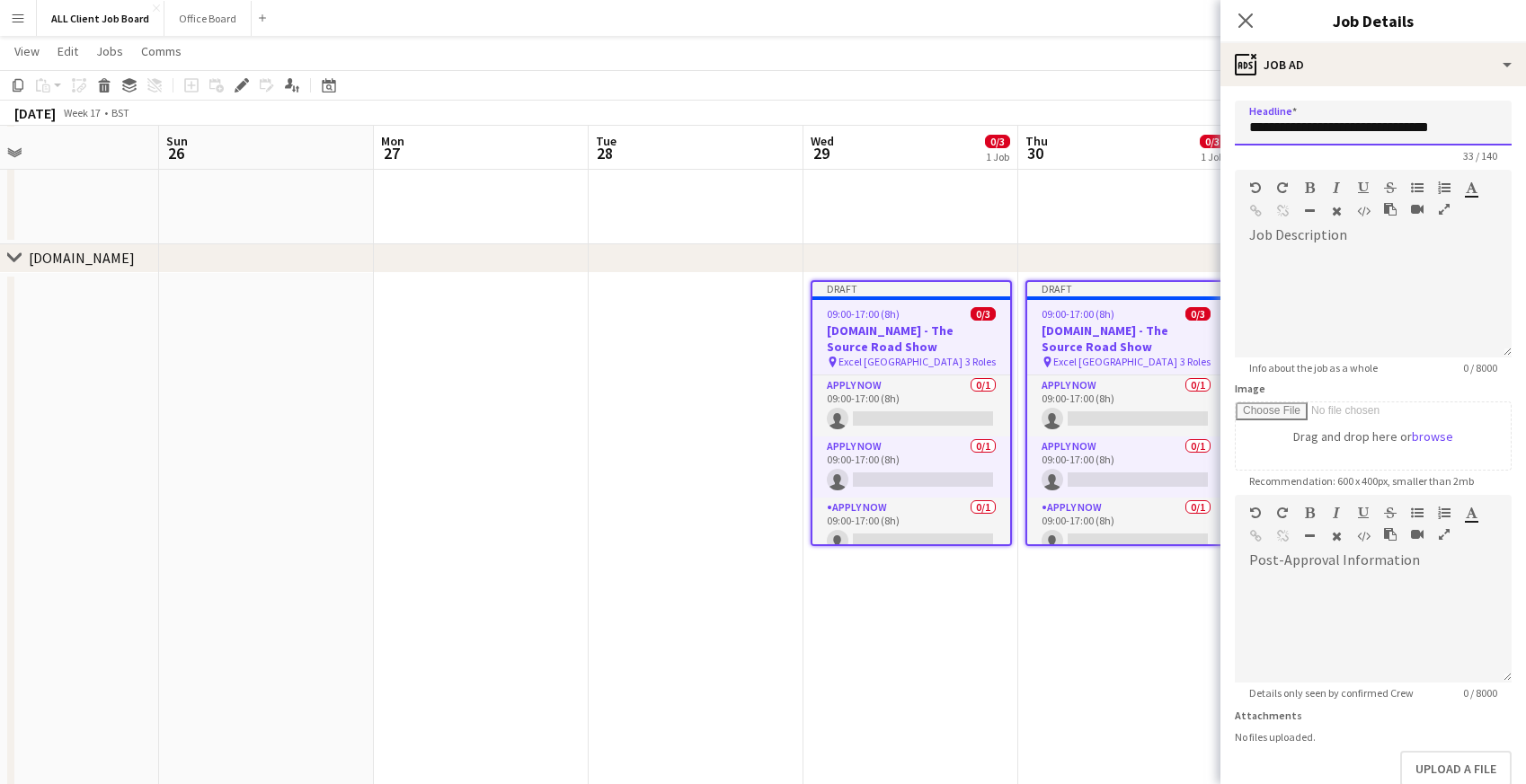
drag, startPoint x: 1301, startPoint y: 127, endPoint x: 1202, endPoint y: 124, distance: 99.0
drag, startPoint x: 1346, startPoint y: 132, endPoint x: 1417, endPoint y: 131, distance: 71.0
click at [1417, 131] on input "**********" at bounding box center [1373, 122] width 277 height 45
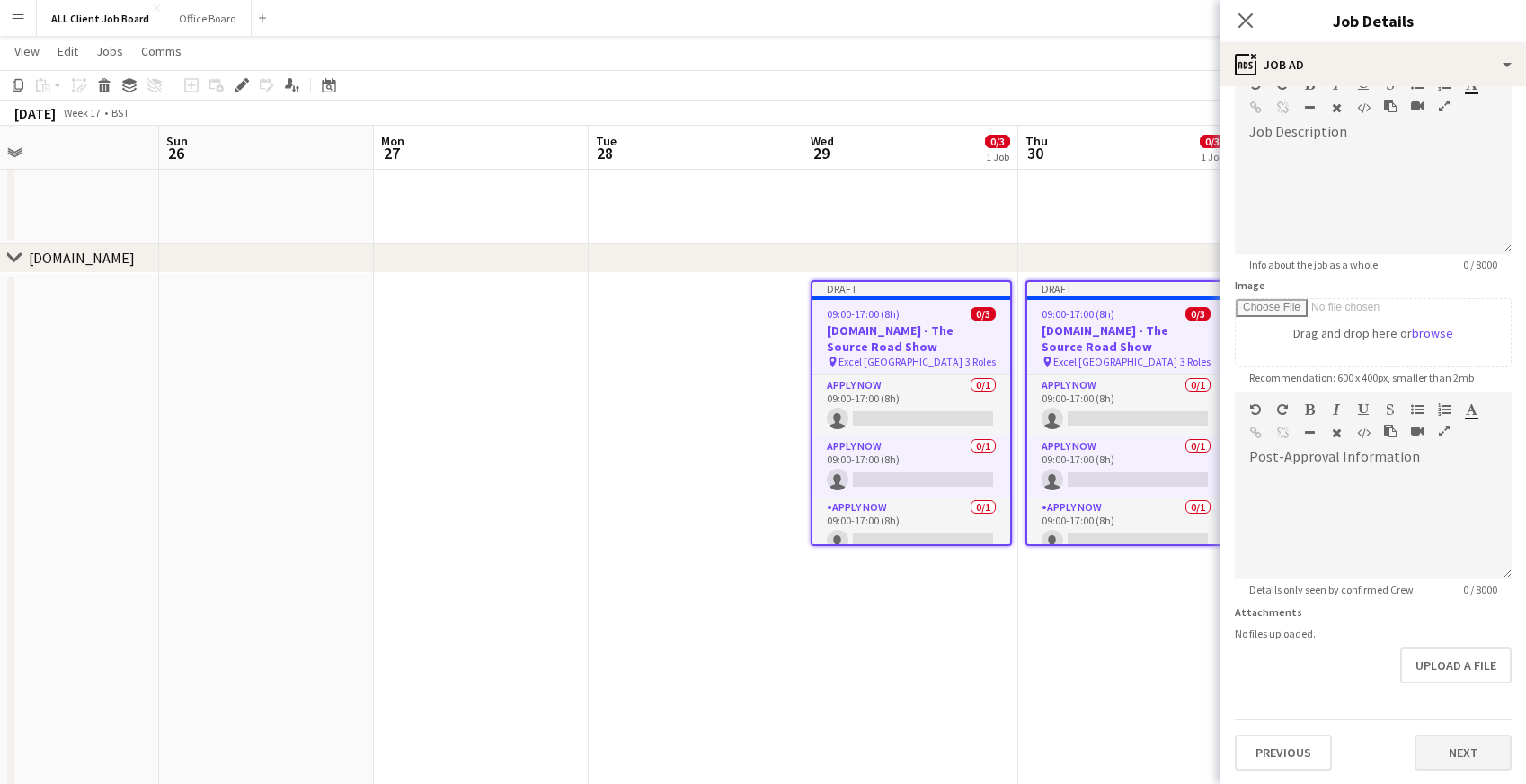
type input "**********"
click at [1452, 762] on button "Next" at bounding box center [1463, 753] width 97 height 36
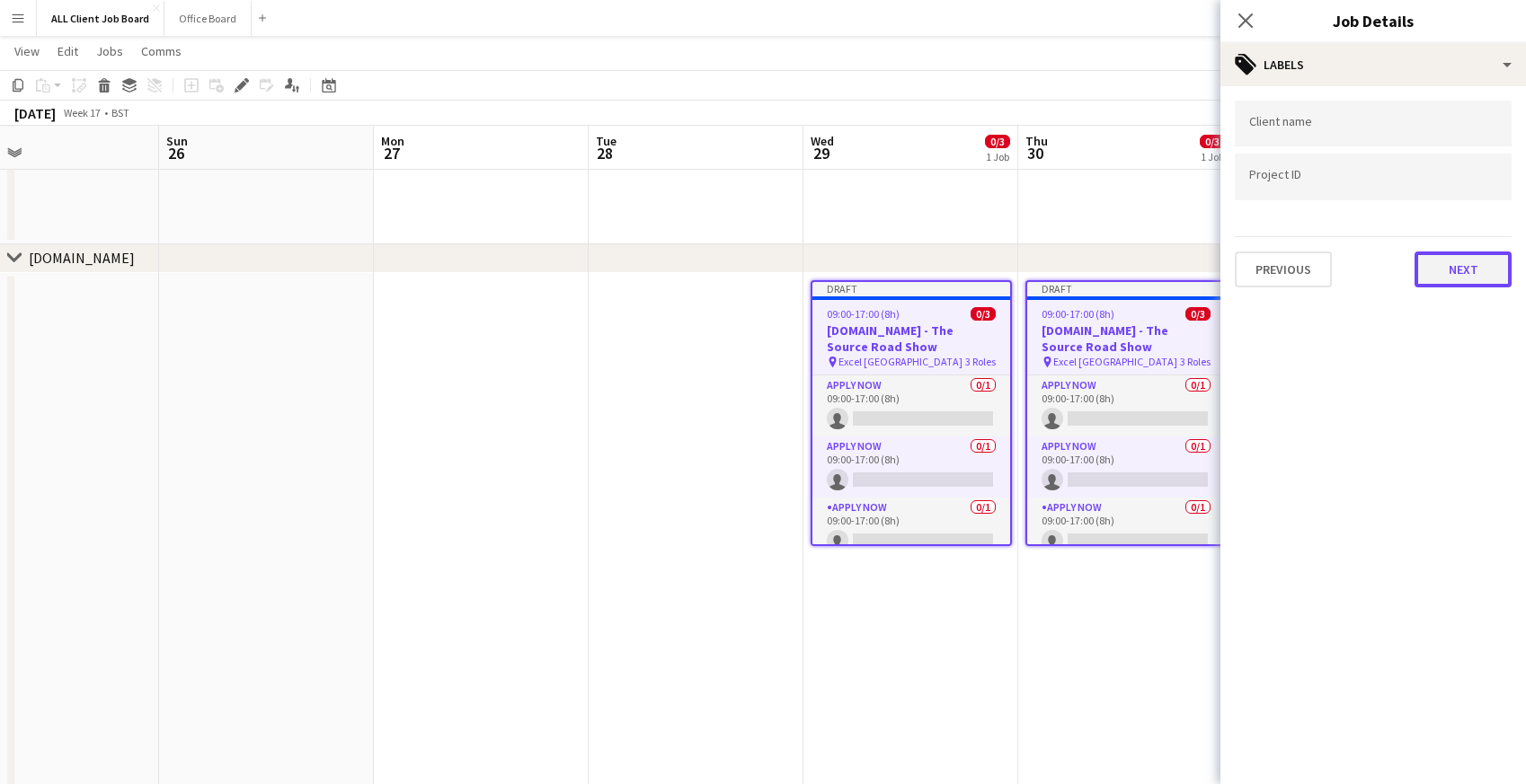
click at [1453, 278] on button "Next" at bounding box center [1463, 270] width 97 height 36
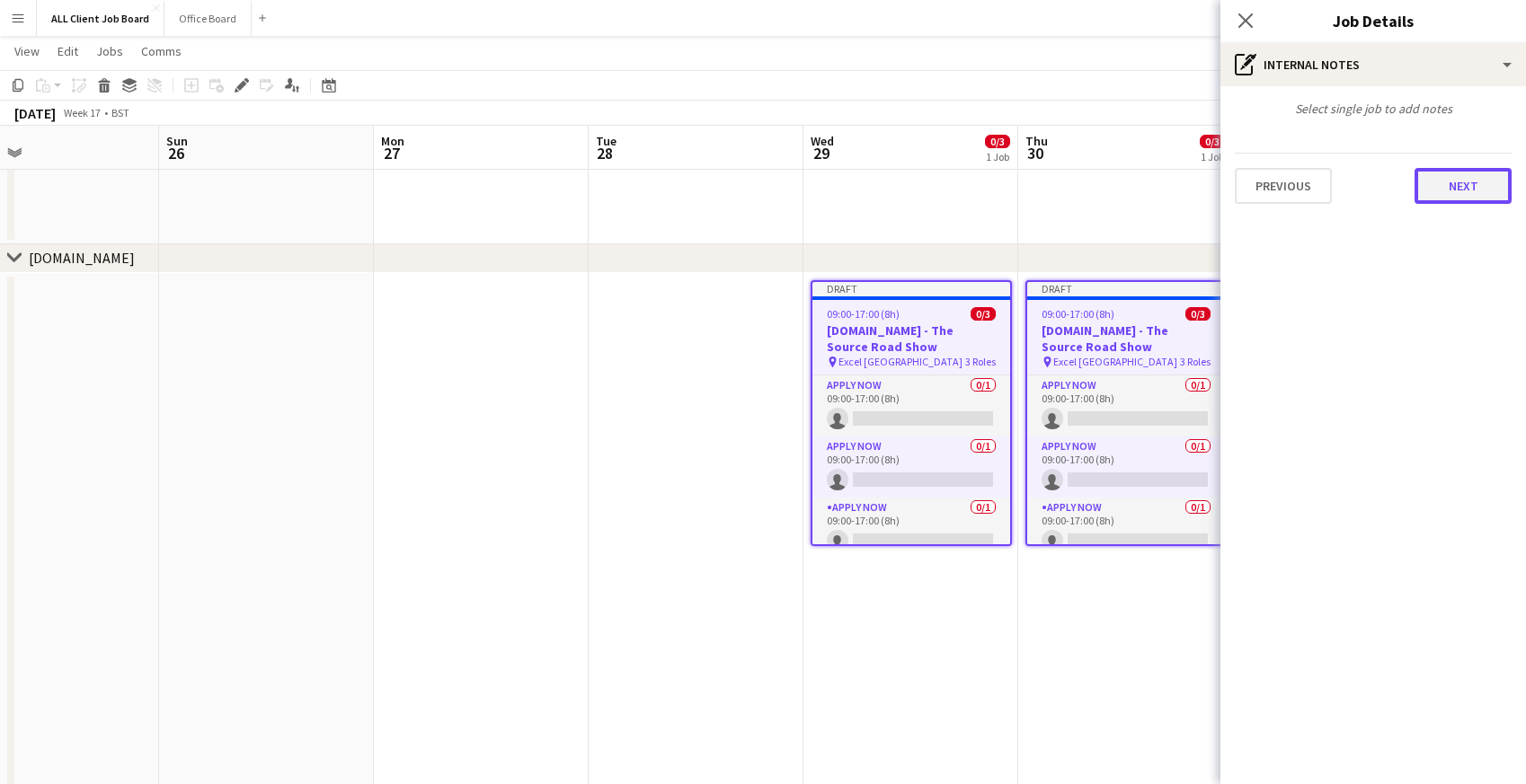
click at [1447, 181] on button "Next" at bounding box center [1463, 186] width 97 height 36
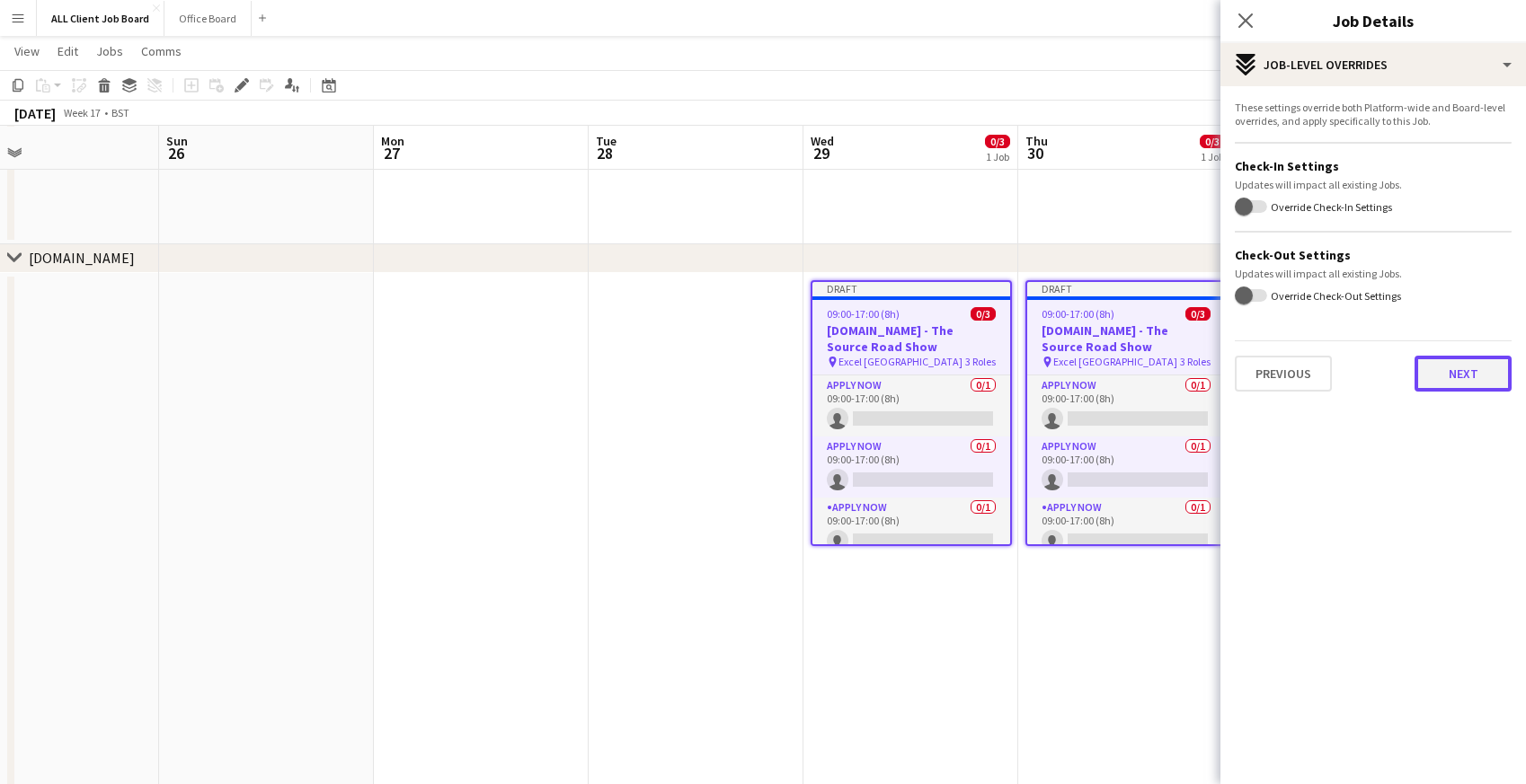
click at [1447, 378] on button "Next" at bounding box center [1463, 374] width 97 height 36
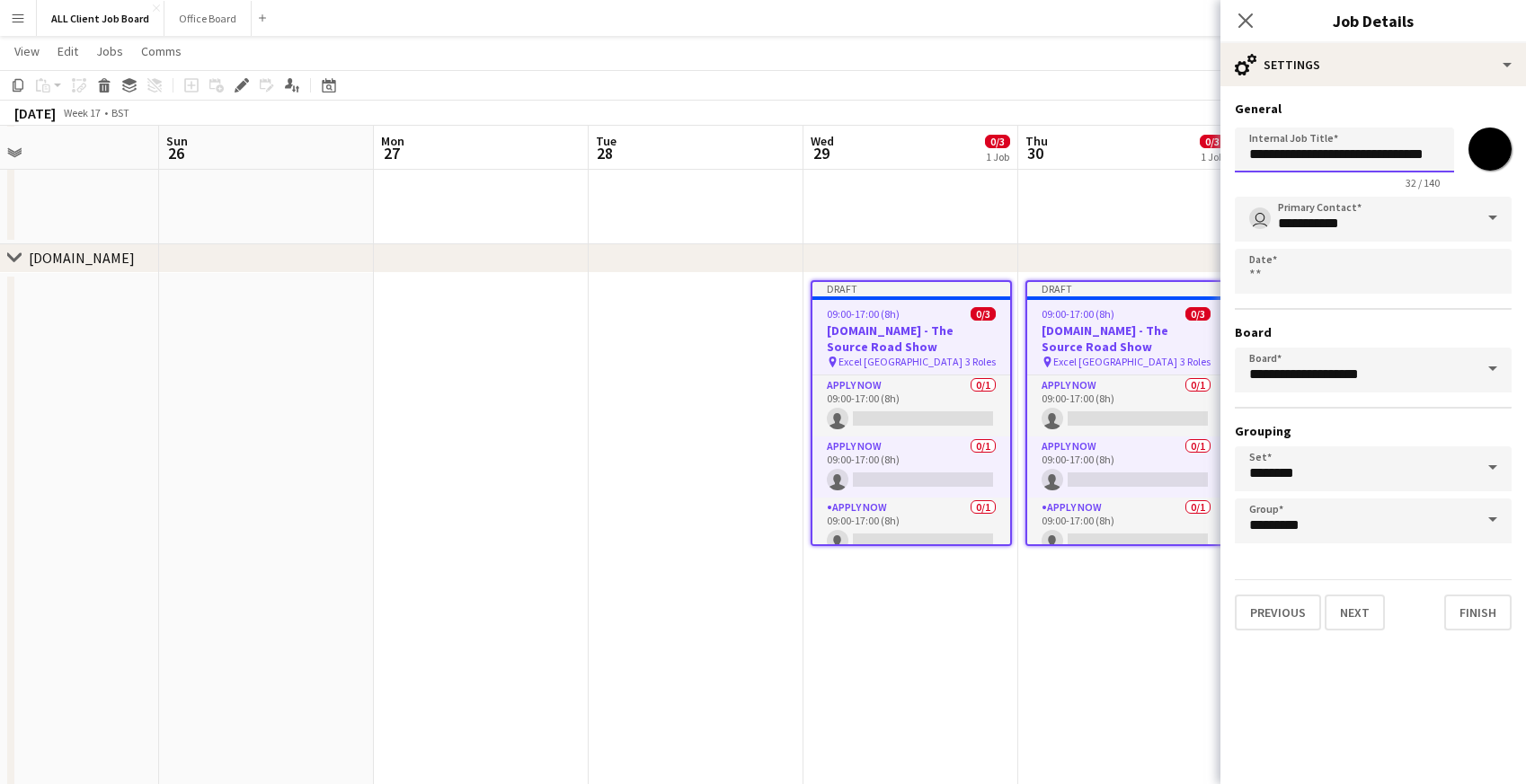
click at [1316, 155] on input "**********" at bounding box center [1345, 150] width 219 height 45
drag, startPoint x: 1340, startPoint y: 155, endPoint x: 1416, endPoint y: 161, distance: 76.2
click at [1416, 161] on input "**********" at bounding box center [1345, 150] width 219 height 45
type input "**********"
click at [1352, 616] on button "Next" at bounding box center [1354, 612] width 60 height 36
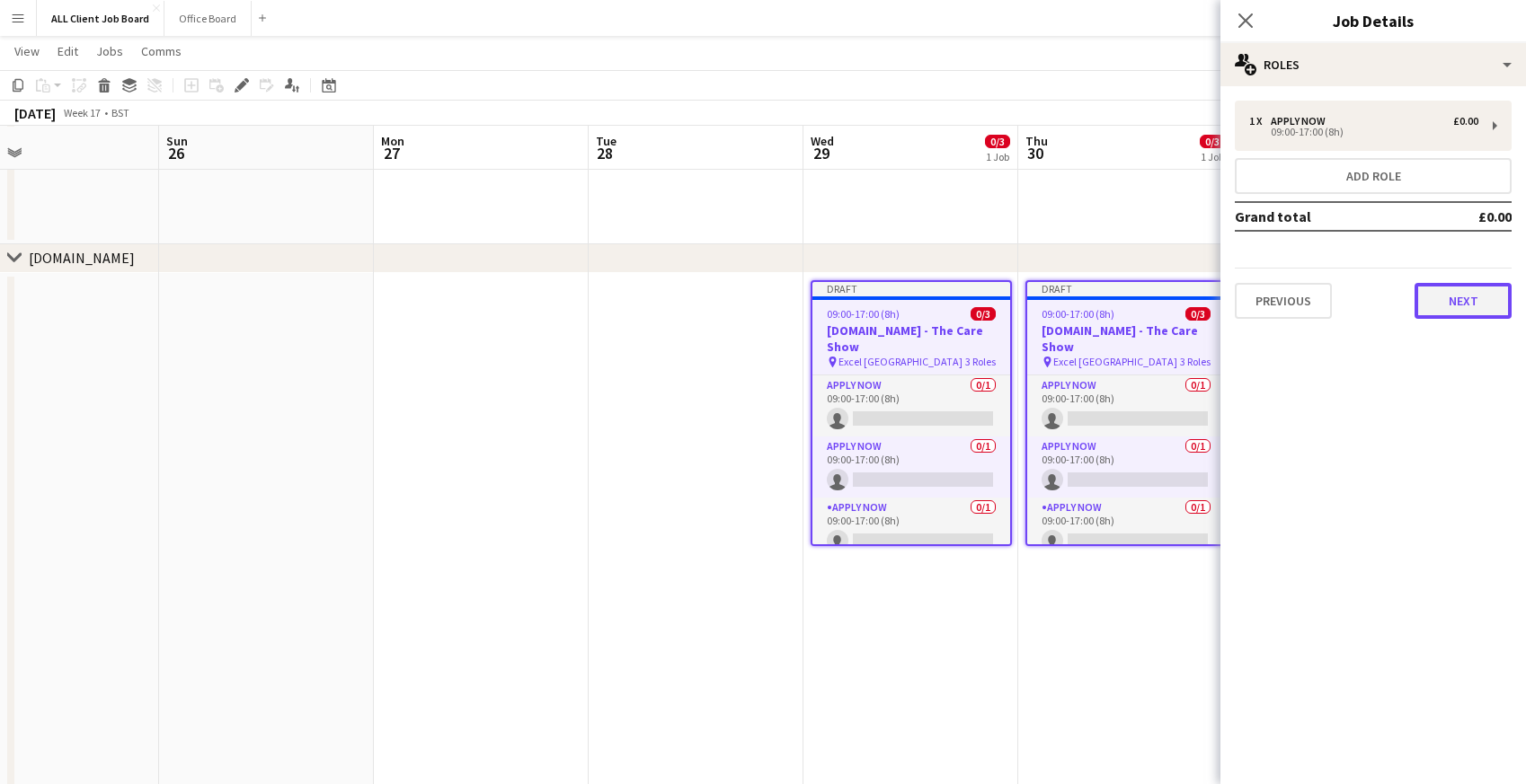
click at [1443, 303] on button "Next" at bounding box center [1463, 301] width 97 height 36
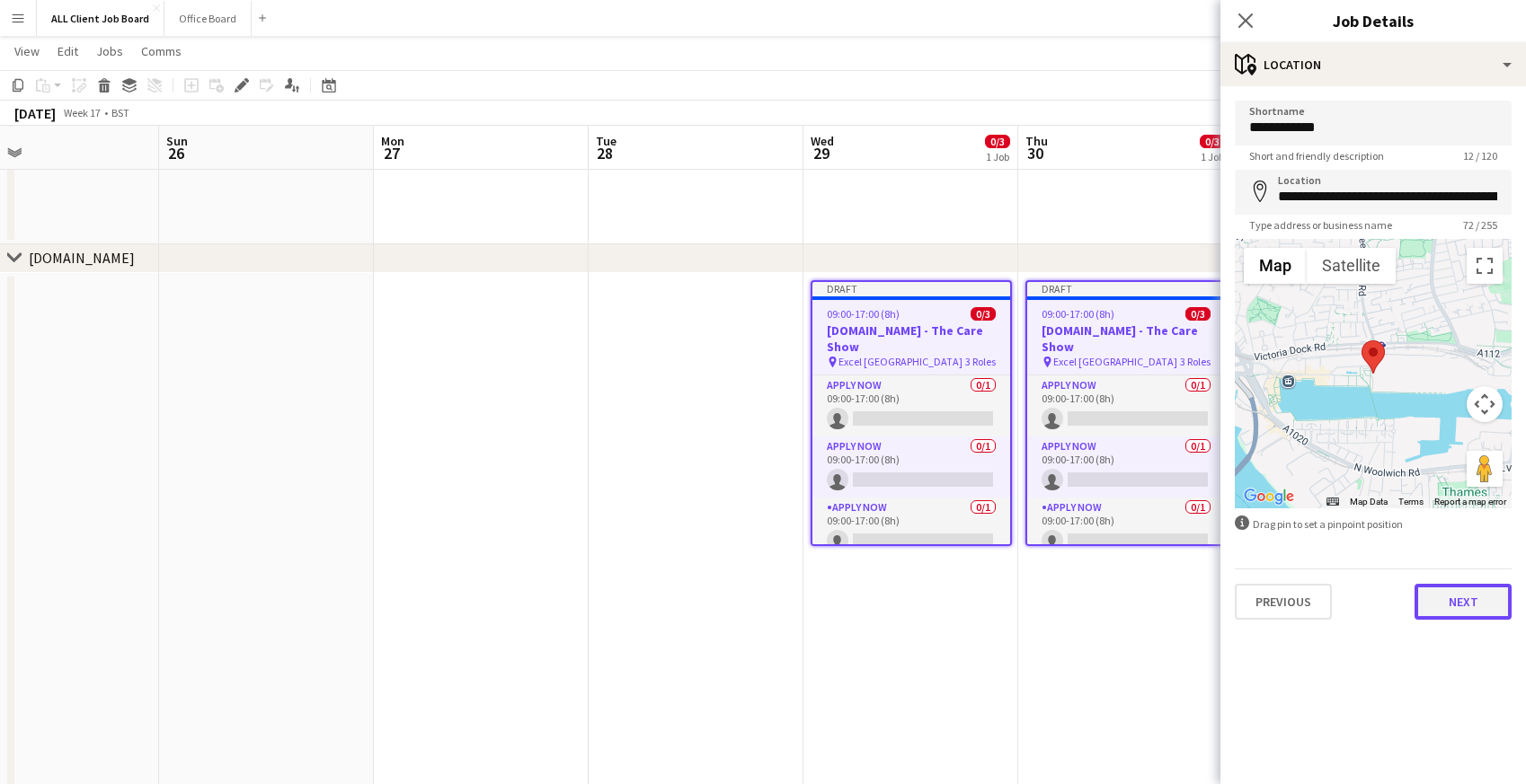
click at [1463, 601] on button "Next" at bounding box center [1463, 602] width 97 height 36
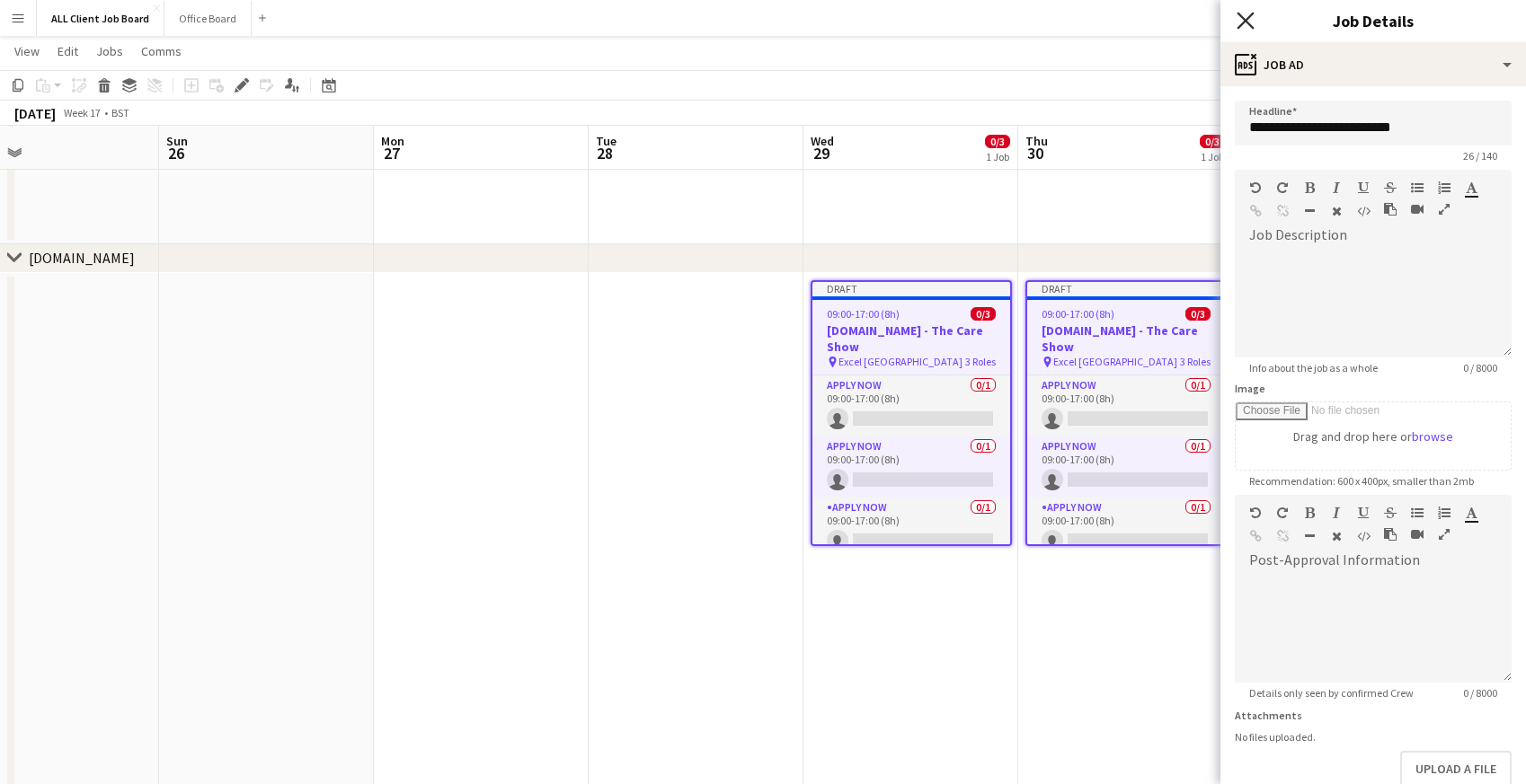
click at [1244, 23] on icon "Close pop-in" at bounding box center [1245, 20] width 17 height 17
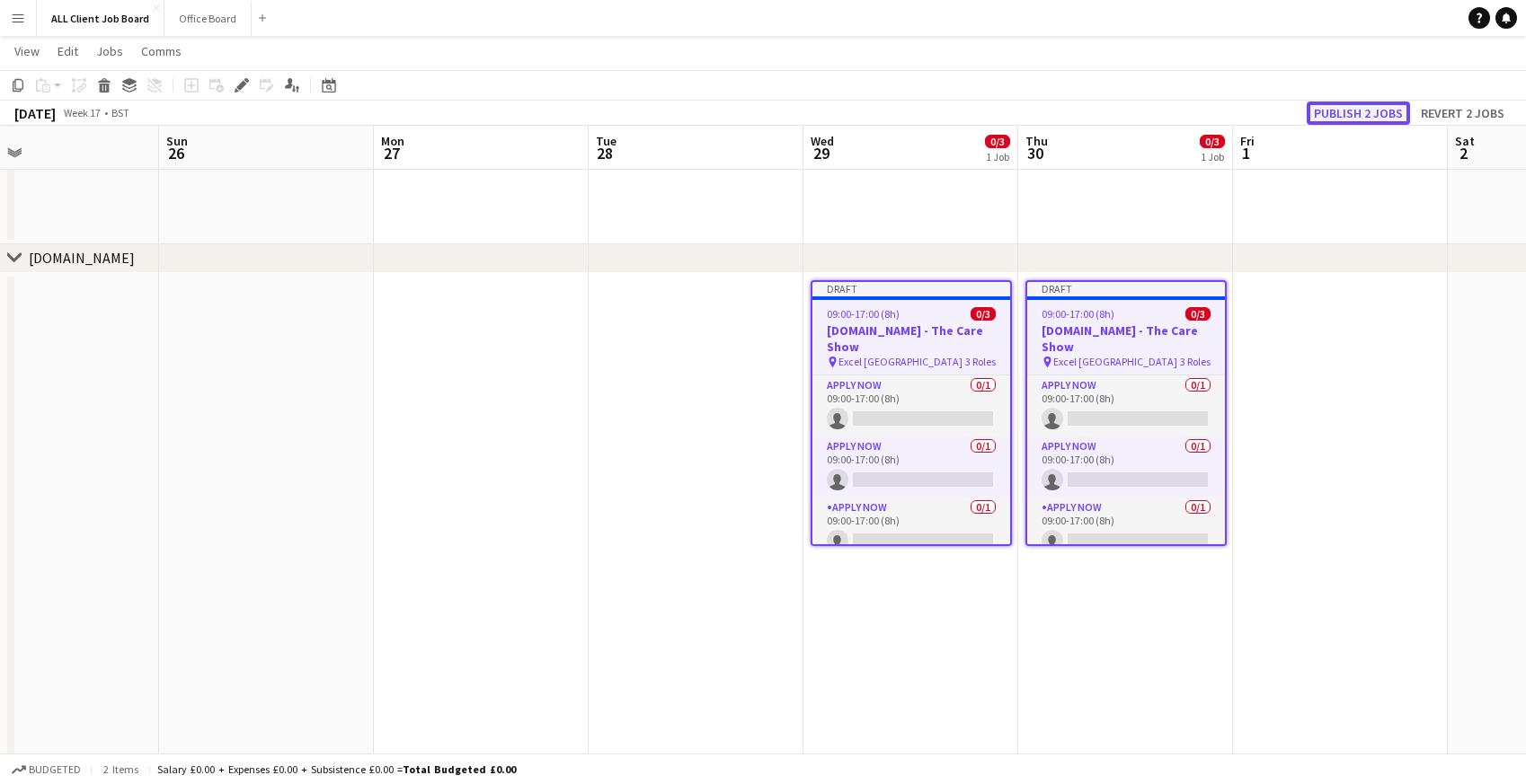
click at [1349, 113] on button "Publish 2 jobs" at bounding box center [1358, 113] width 103 height 23
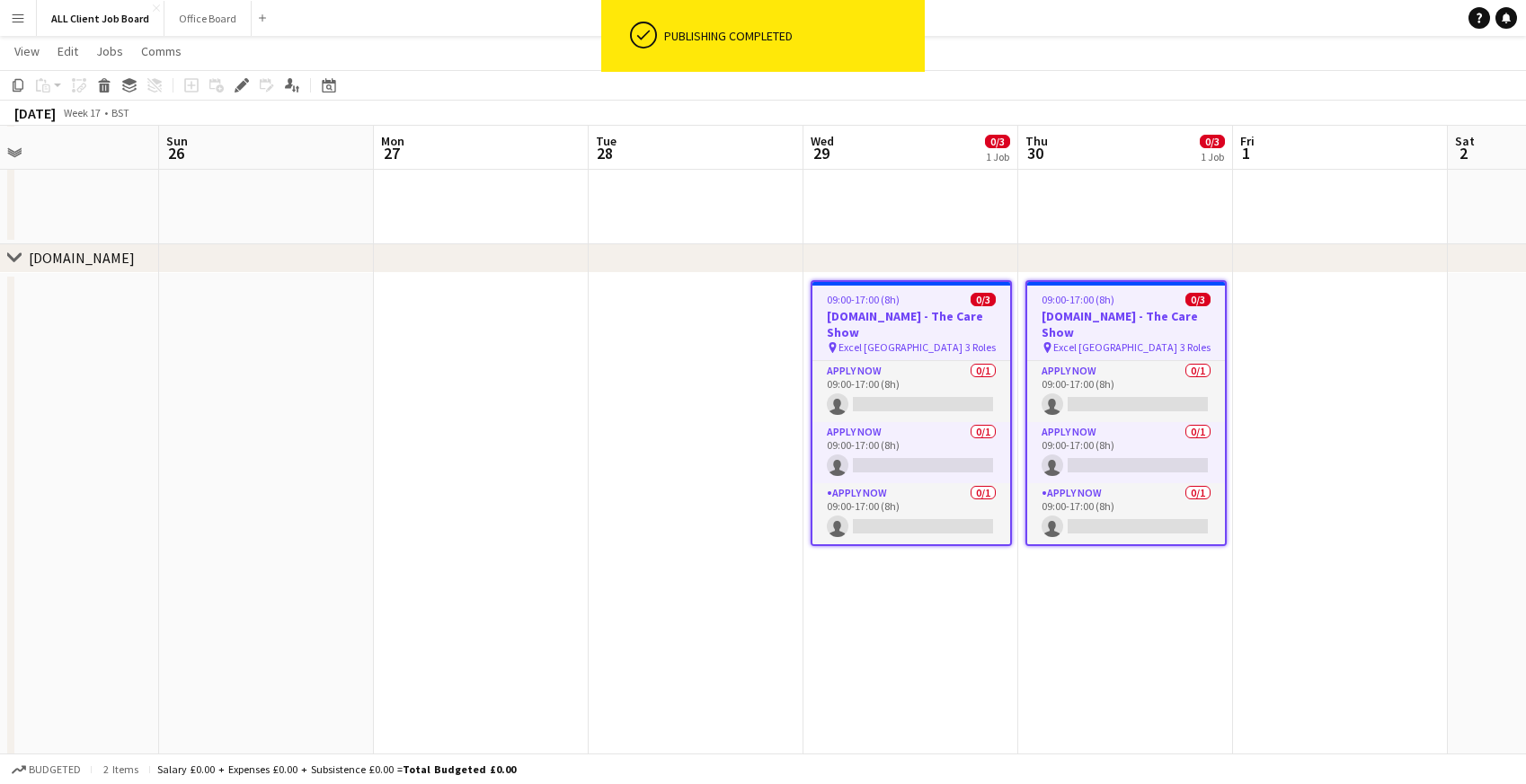
click at [854, 340] on span "Excel [GEOGRAPHIC_DATA]" at bounding box center [901, 347] width 124 height 13
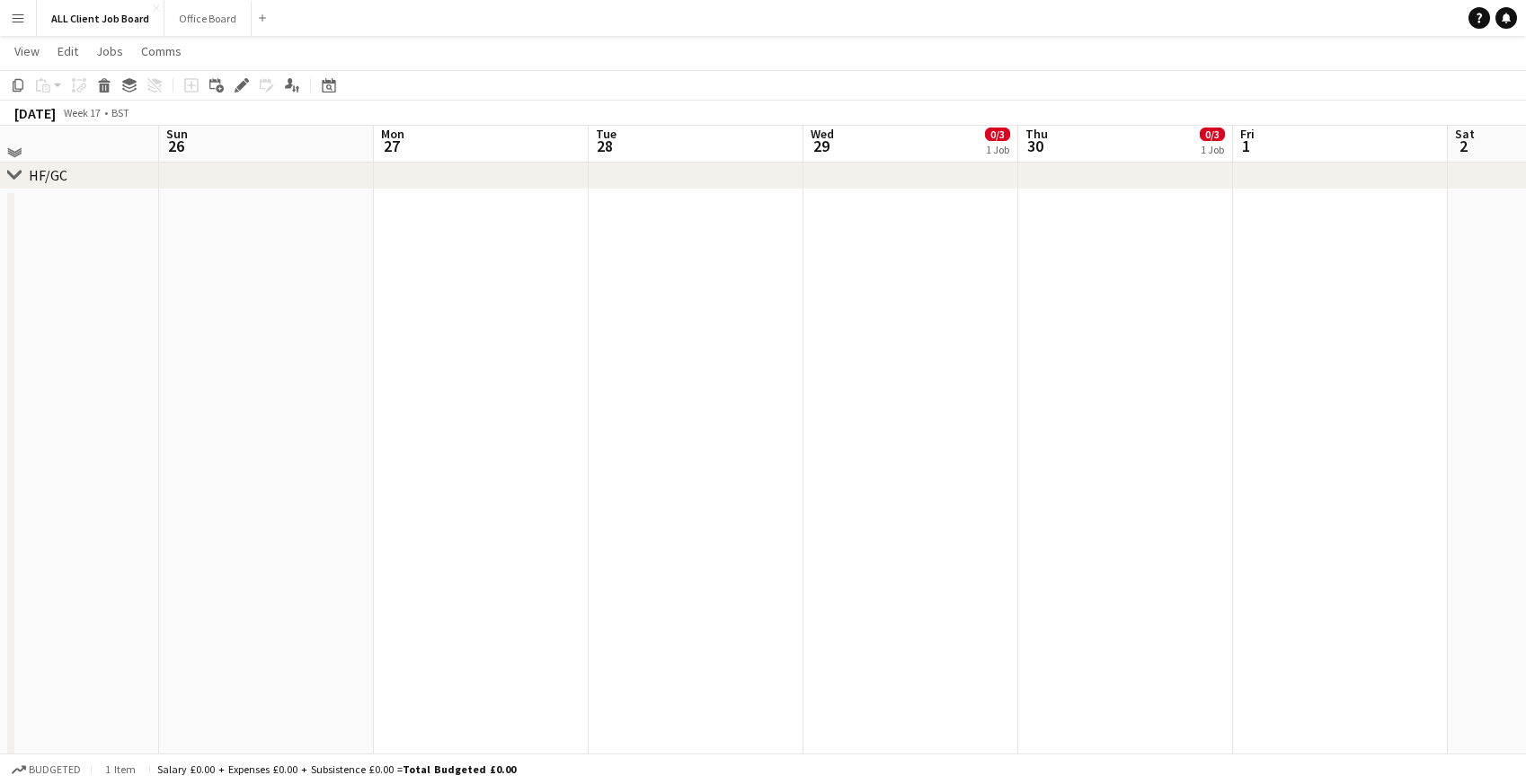
scroll to position [1694, 0]
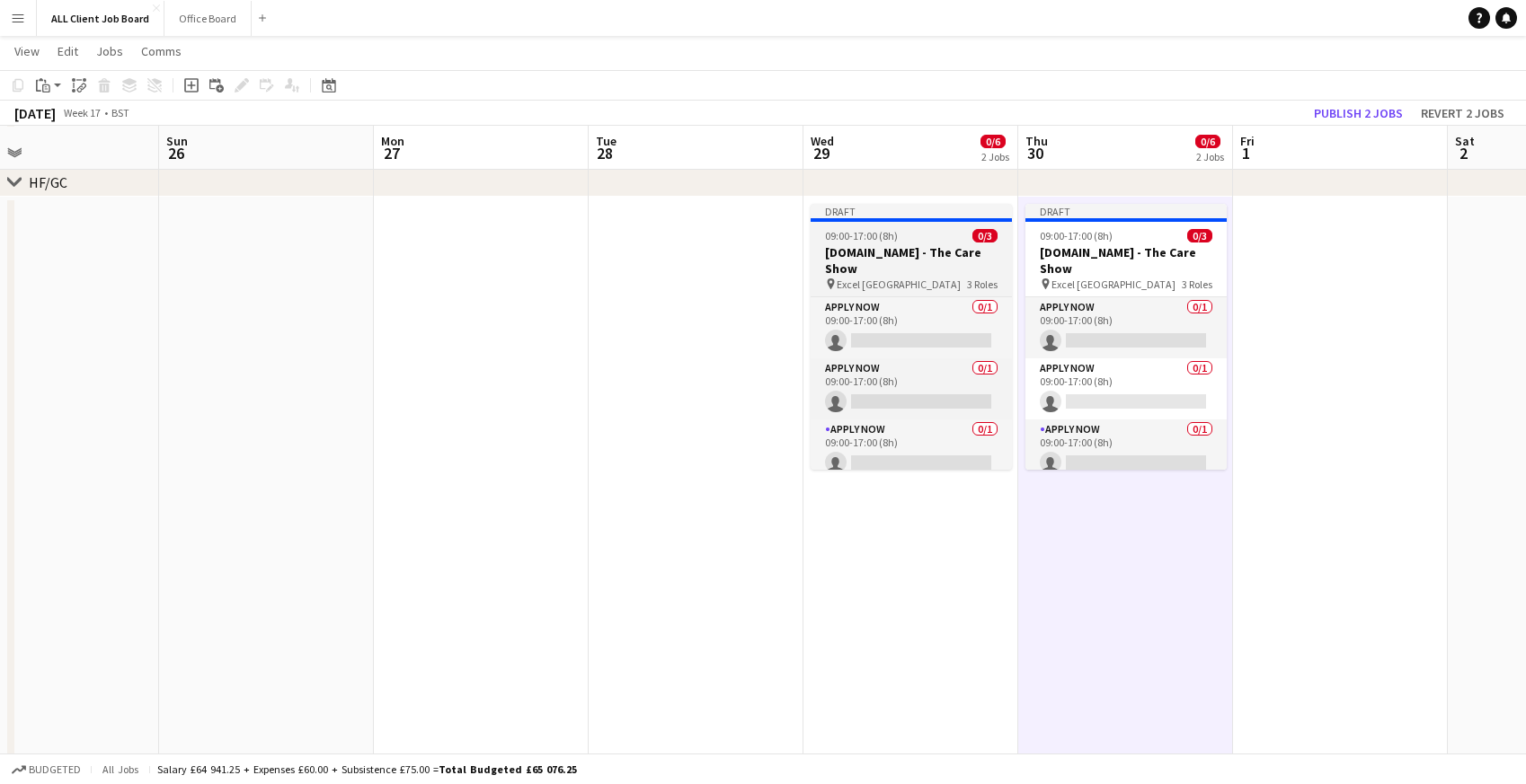
click at [839, 207] on div "Draft" at bounding box center [910, 211] width 201 height 14
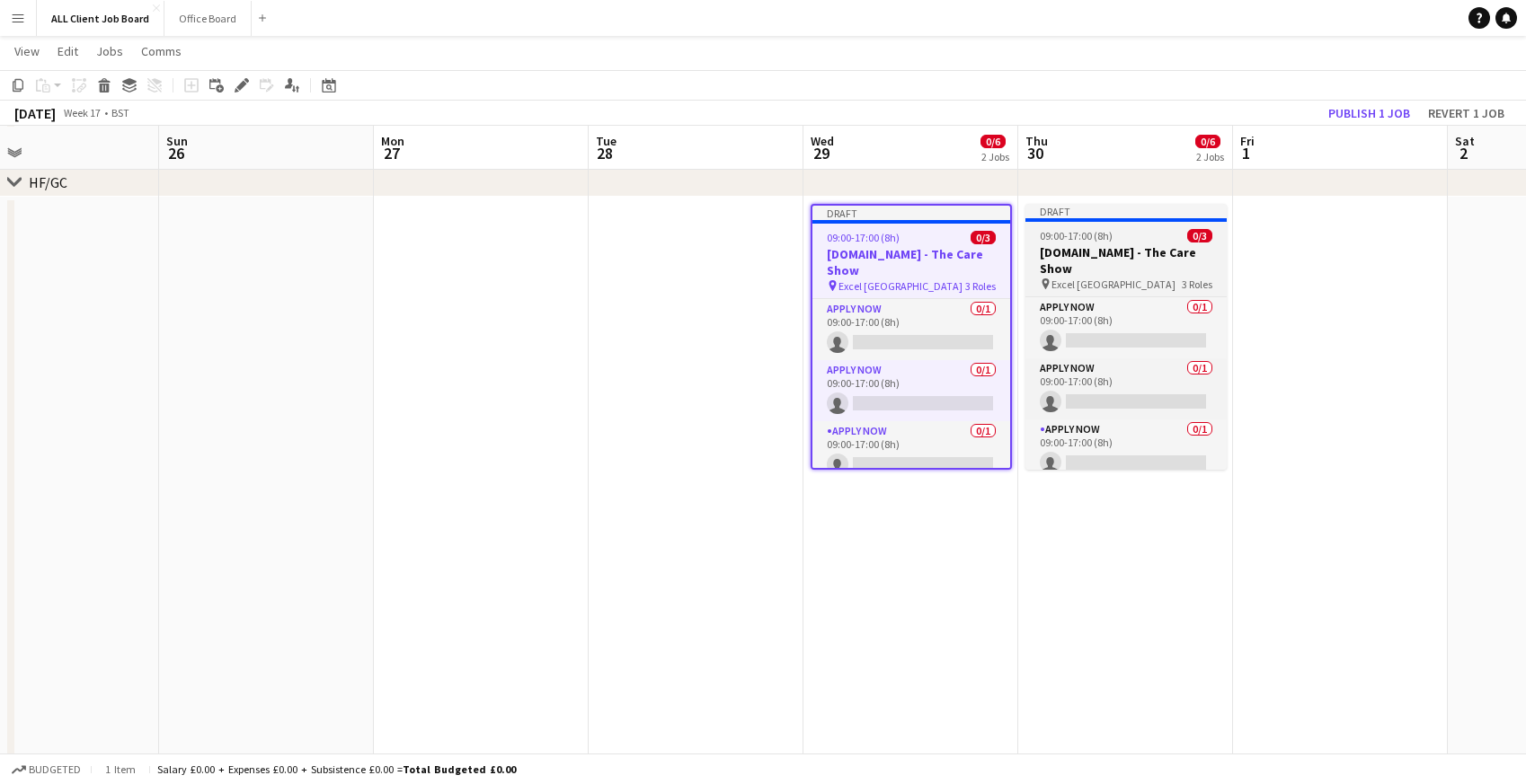
click at [1091, 218] on div at bounding box center [1125, 220] width 201 height 4
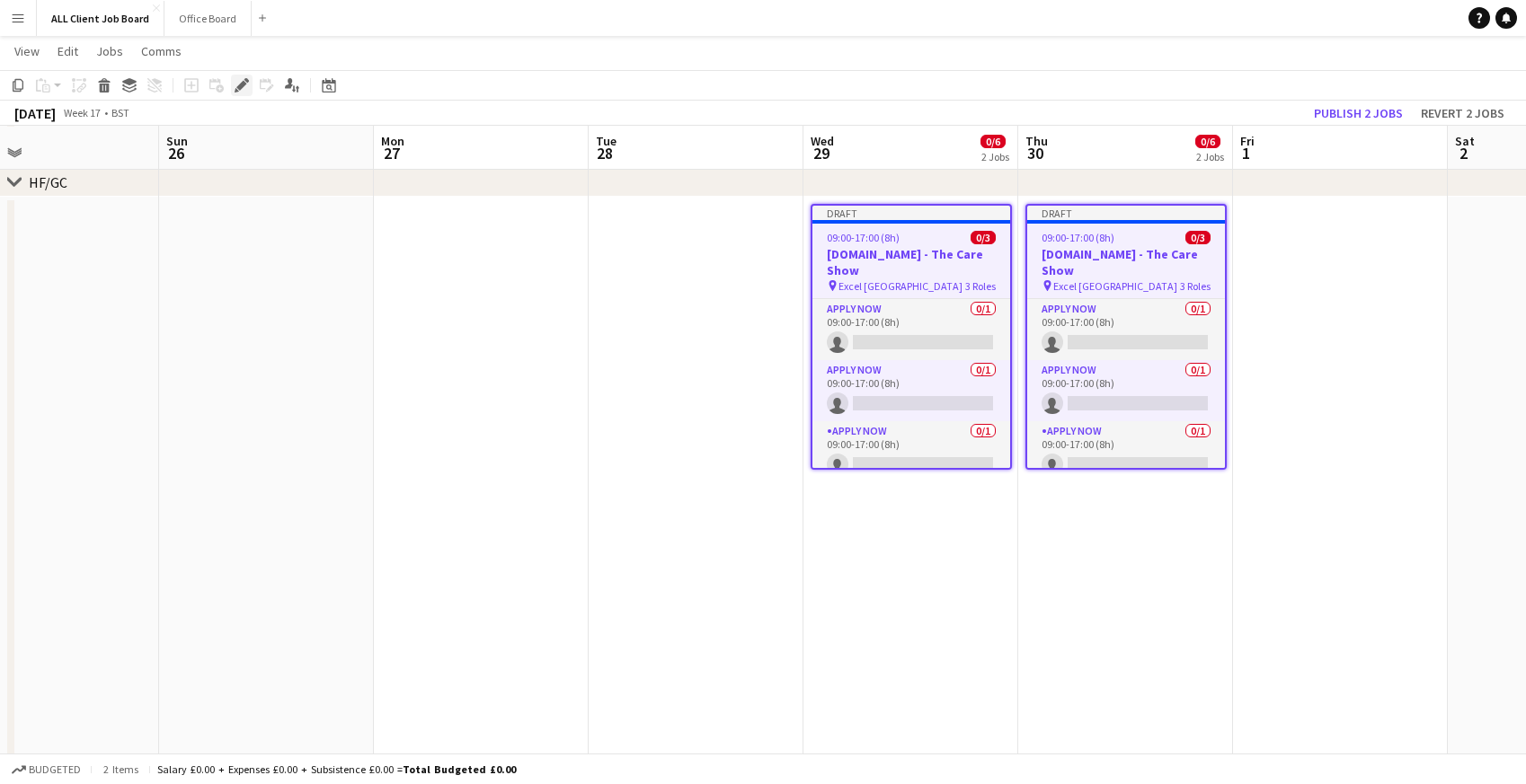
click at [242, 86] on icon at bounding box center [241, 86] width 10 height 10
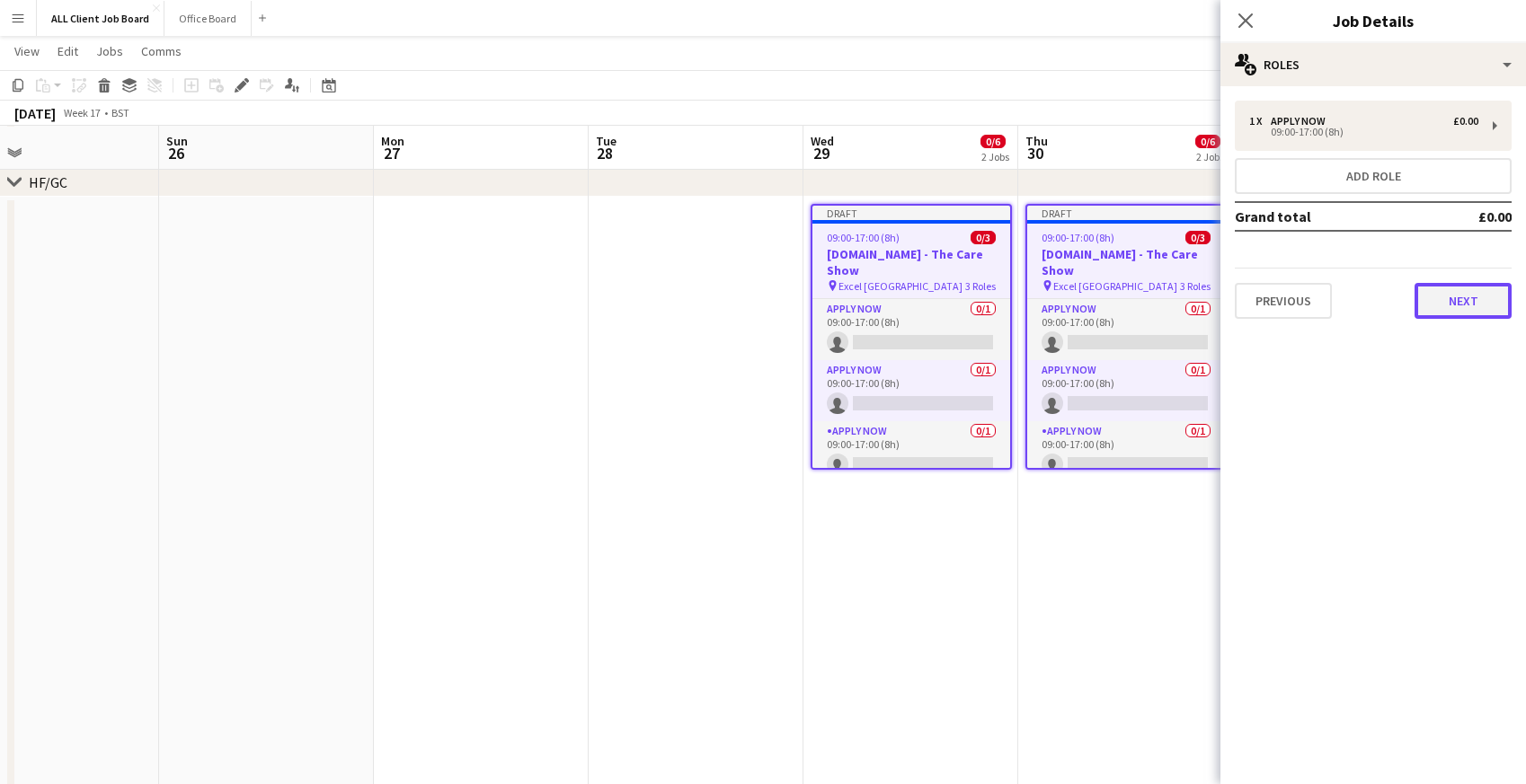
click at [1449, 300] on button "Next" at bounding box center [1463, 301] width 97 height 36
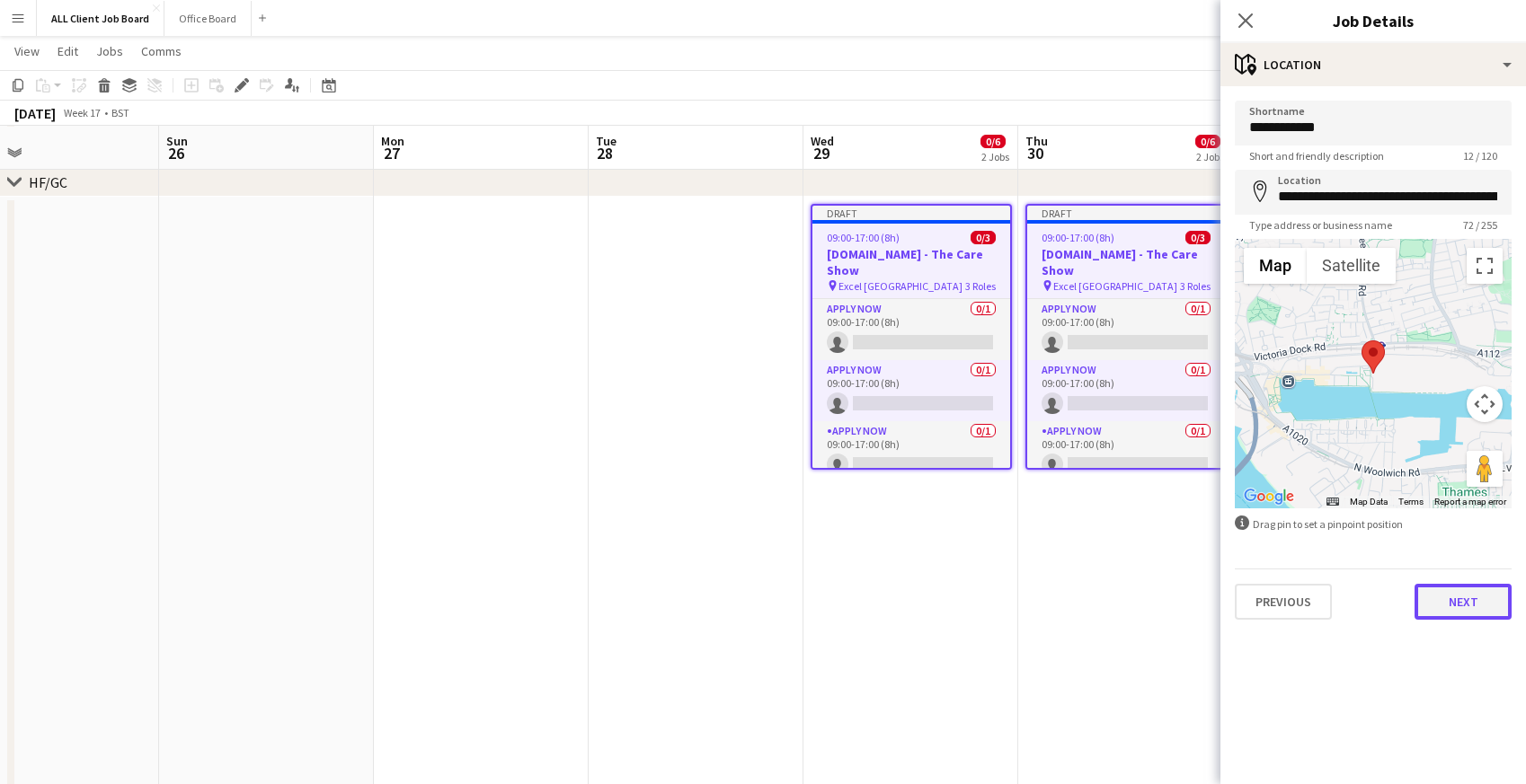
click at [1453, 602] on button "Next" at bounding box center [1463, 602] width 97 height 36
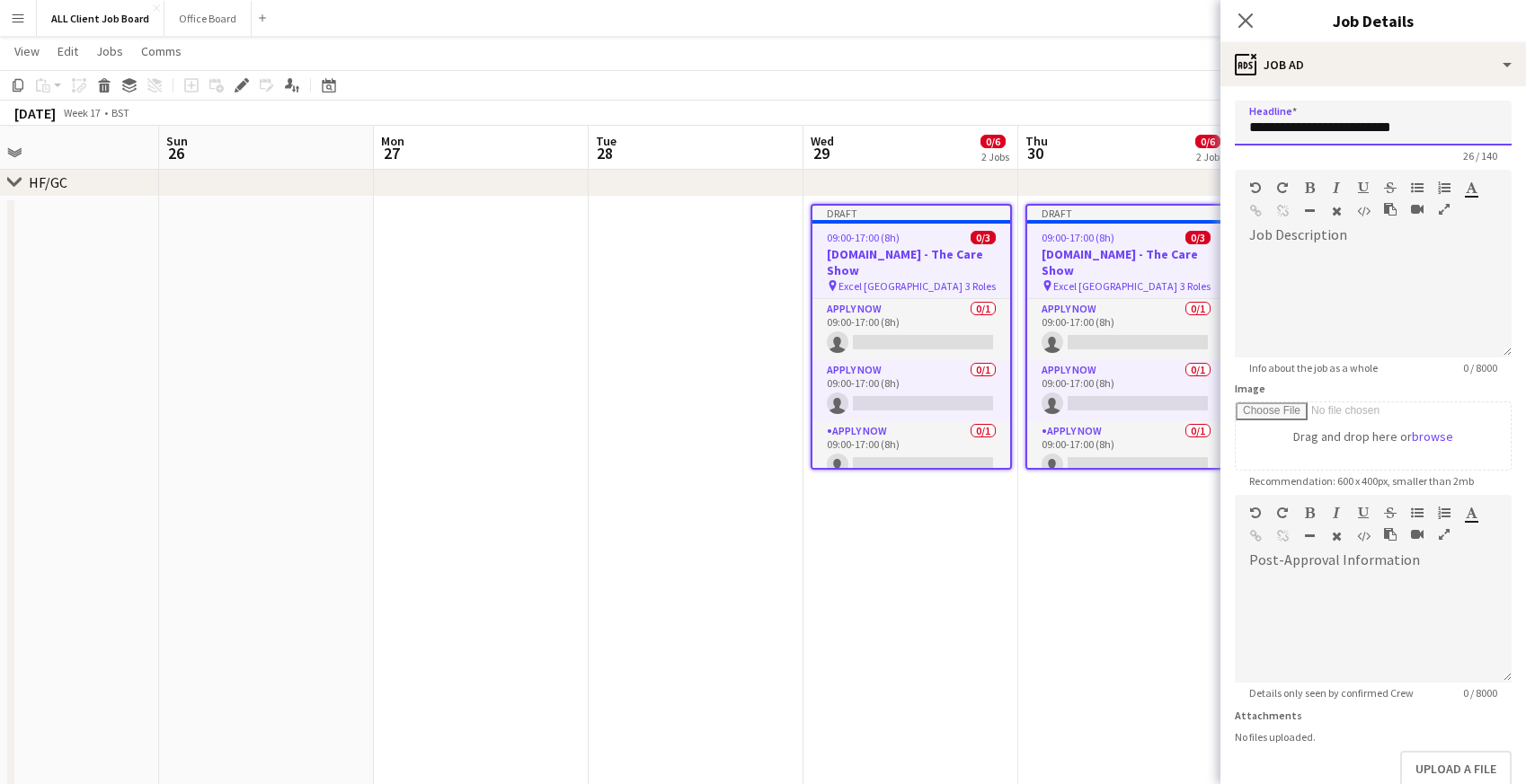
drag, startPoint x: 1306, startPoint y: 130, endPoint x: 1230, endPoint y: 123, distance: 76.3
click at [1230, 124] on form "**********" at bounding box center [1373, 486] width 305 height 774
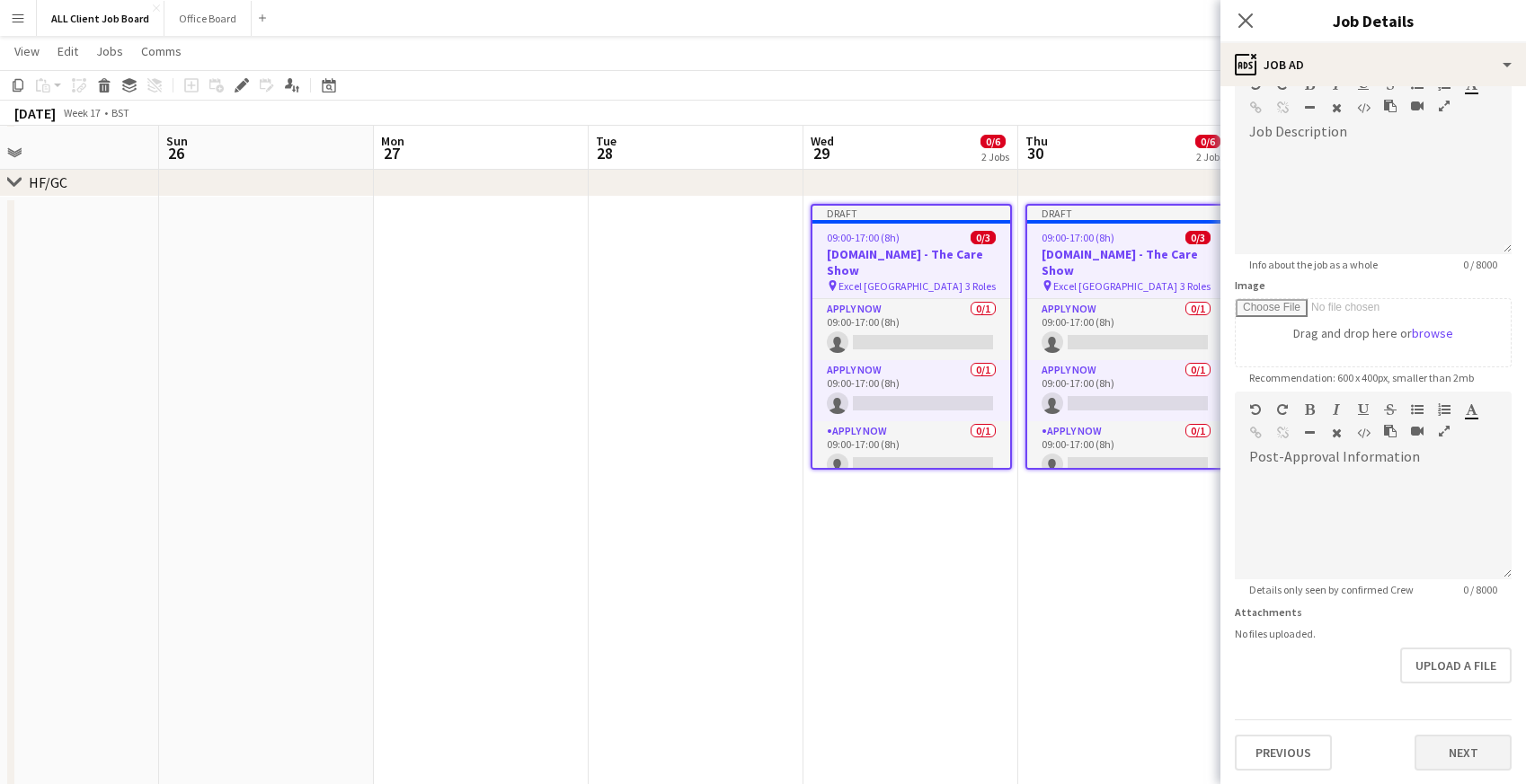
type input "**********"
click at [1485, 755] on button "Next" at bounding box center [1463, 753] width 97 height 36
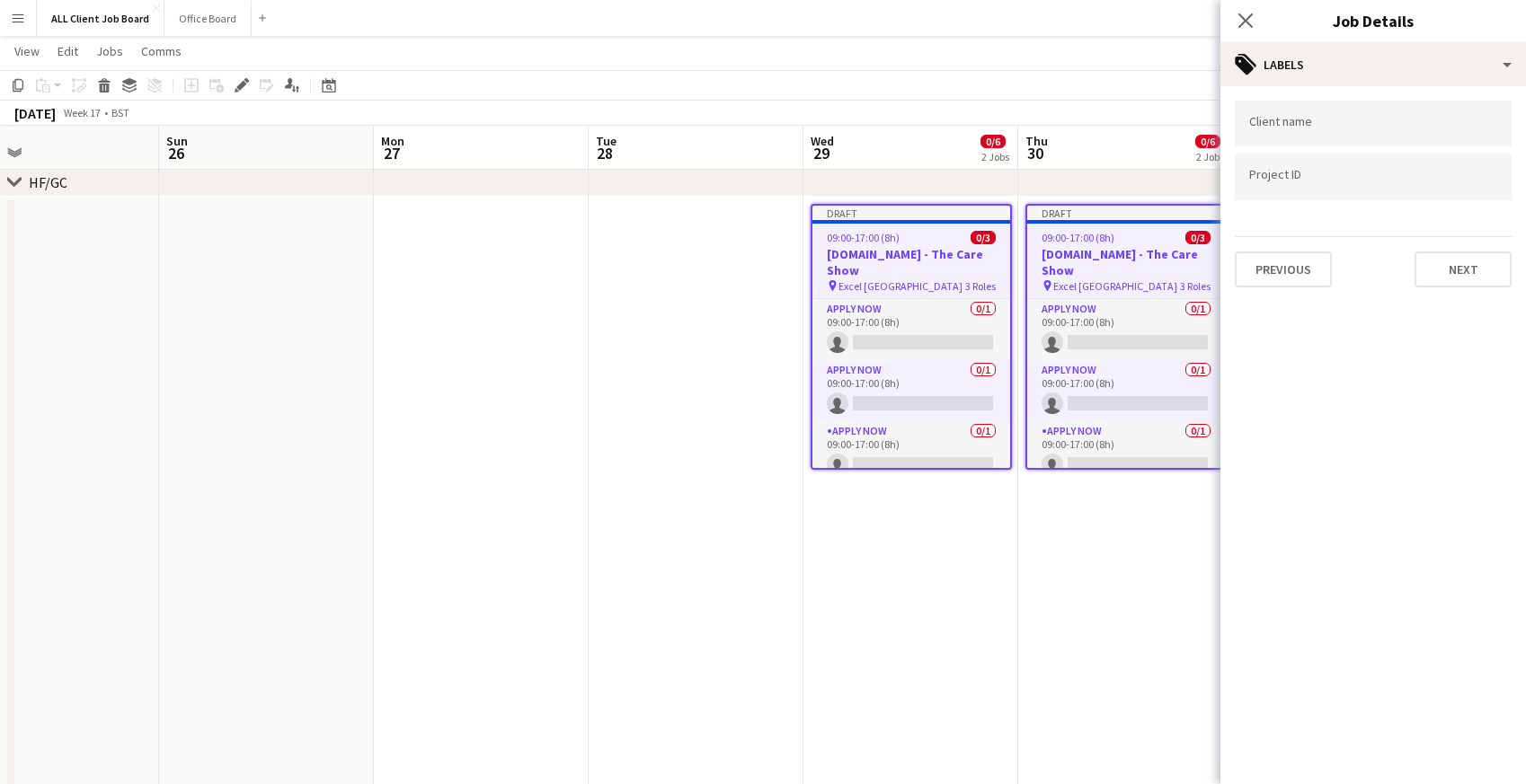
scroll to position [0, 0]
click at [1454, 279] on button "Next" at bounding box center [1463, 270] width 97 height 36
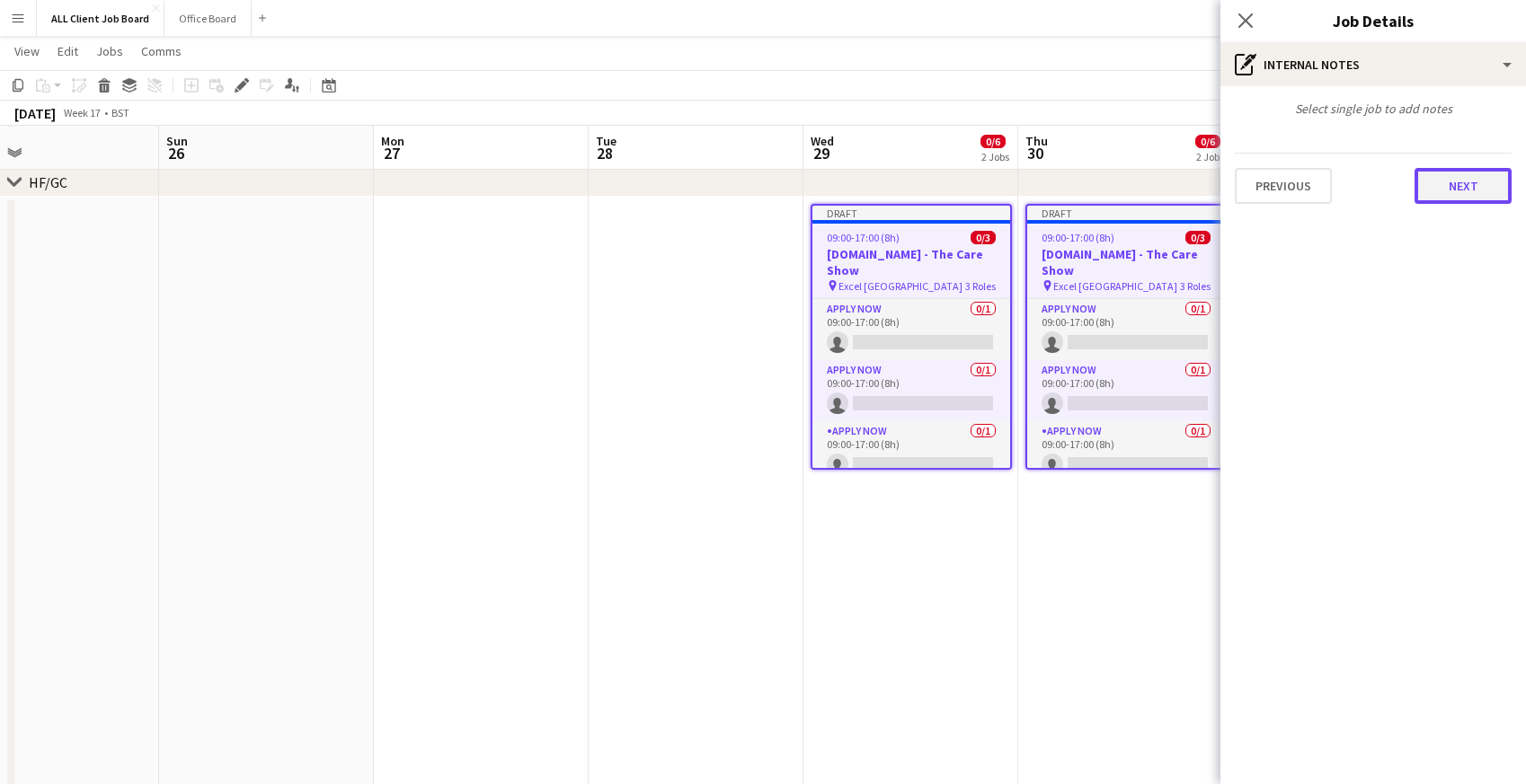
click at [1432, 186] on button "Next" at bounding box center [1463, 186] width 97 height 36
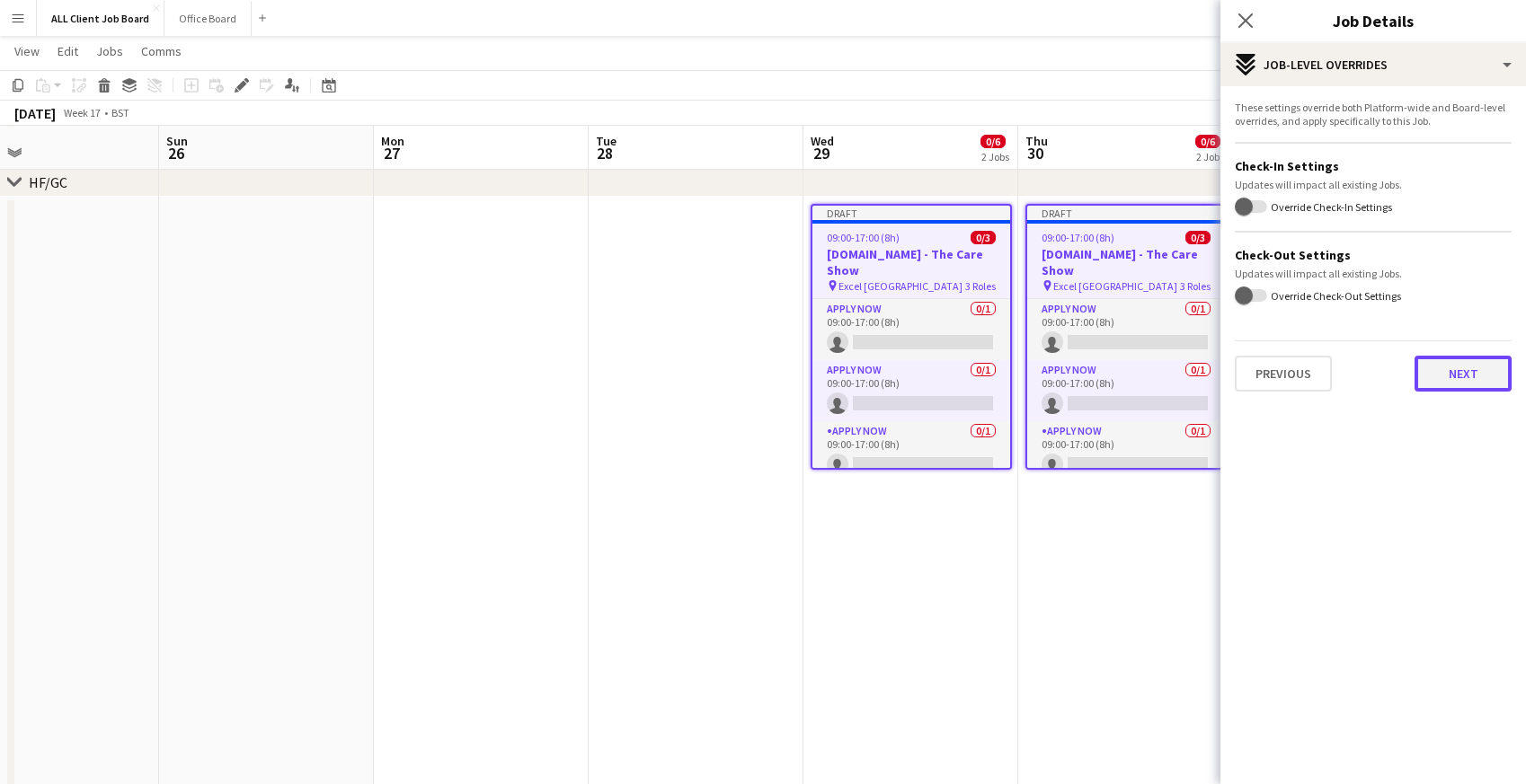
click at [1452, 381] on button "Next" at bounding box center [1463, 374] width 97 height 36
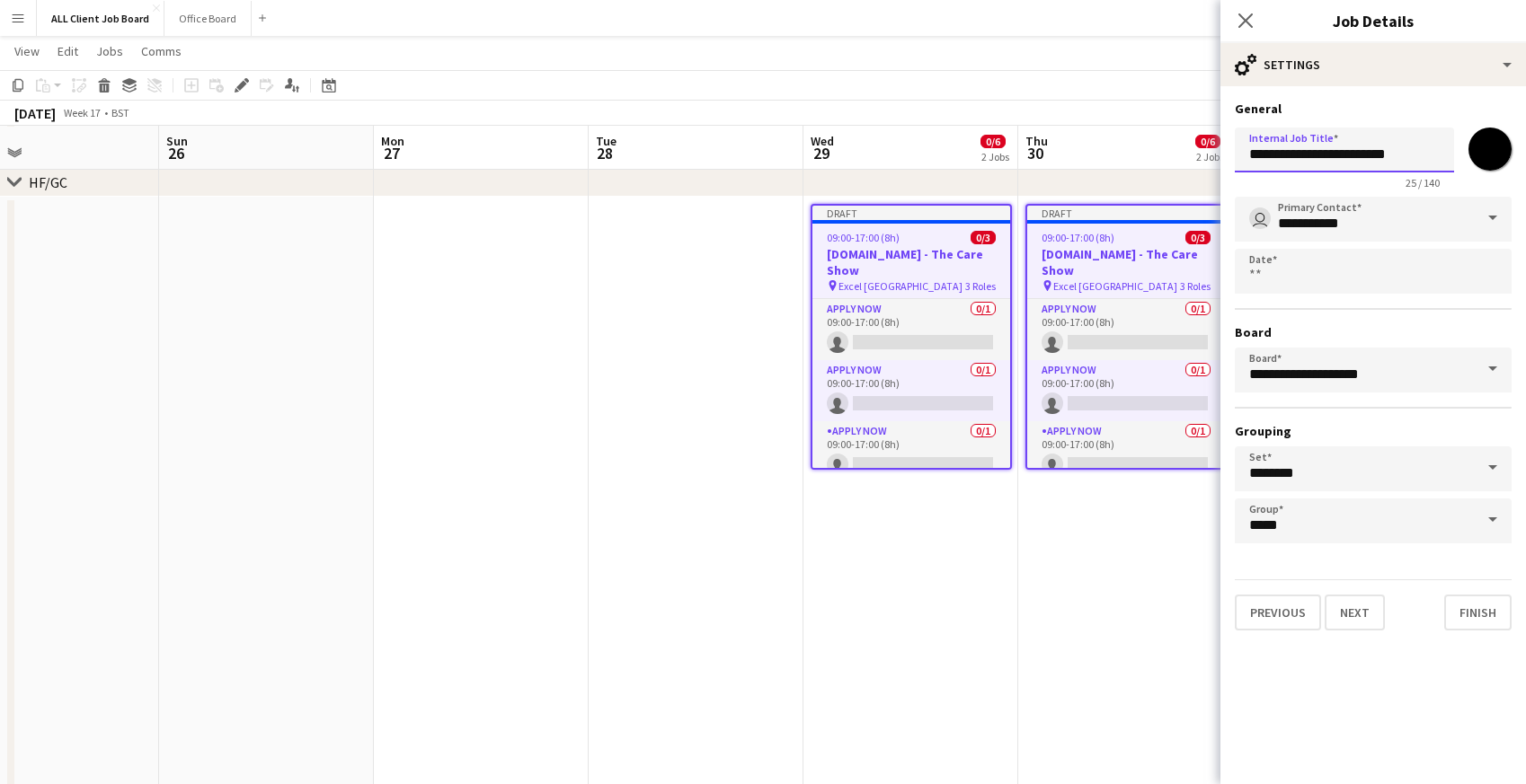
drag, startPoint x: 1306, startPoint y: 156, endPoint x: 1212, endPoint y: 155, distance: 94.0
type input "**********"
click at [1497, 153] on input "*******" at bounding box center [1490, 149] width 65 height 65
type input "*******"
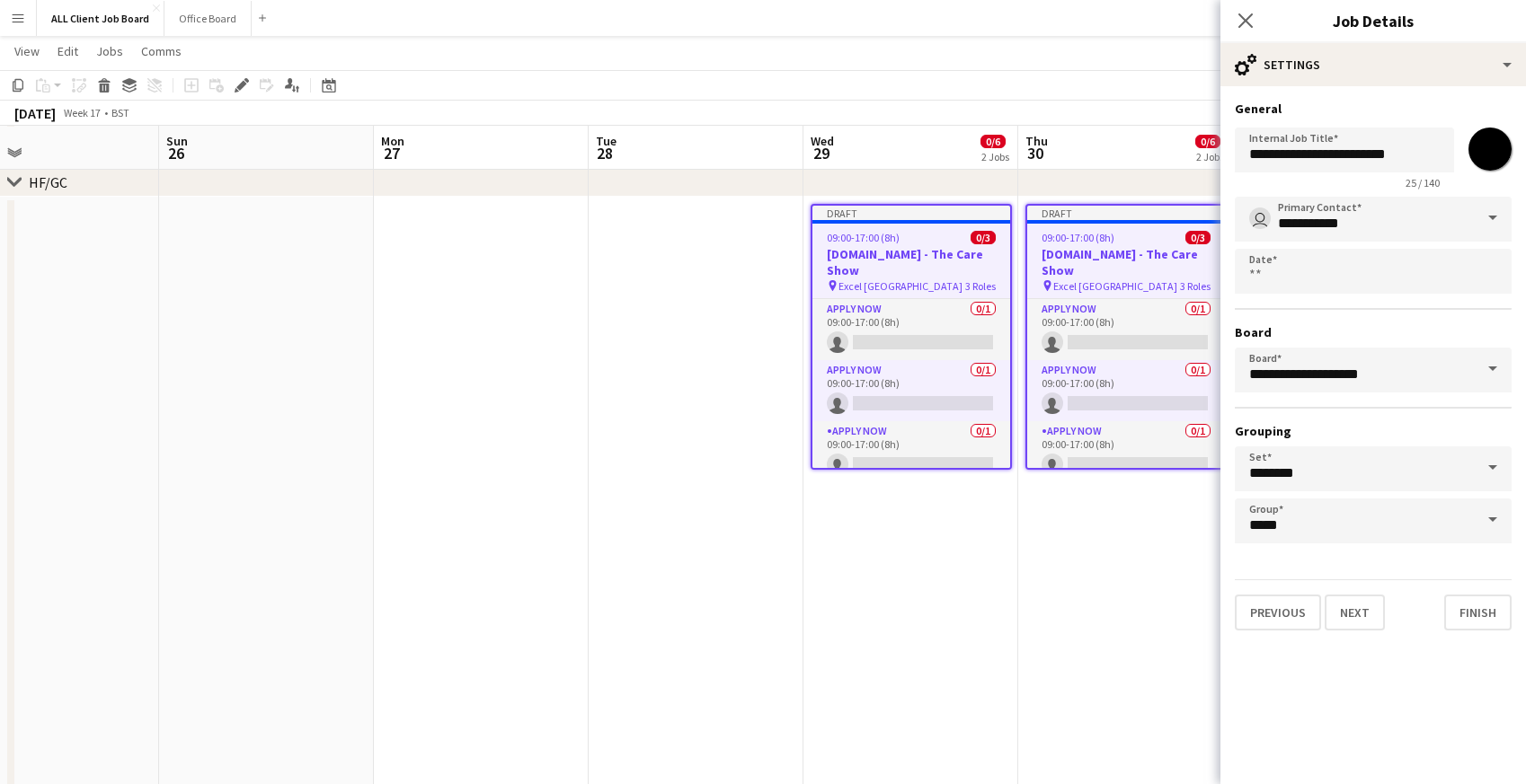
click at [1390, 562] on form "**********" at bounding box center [1373, 365] width 305 height 530
click at [1369, 612] on button "Next" at bounding box center [1354, 612] width 60 height 36
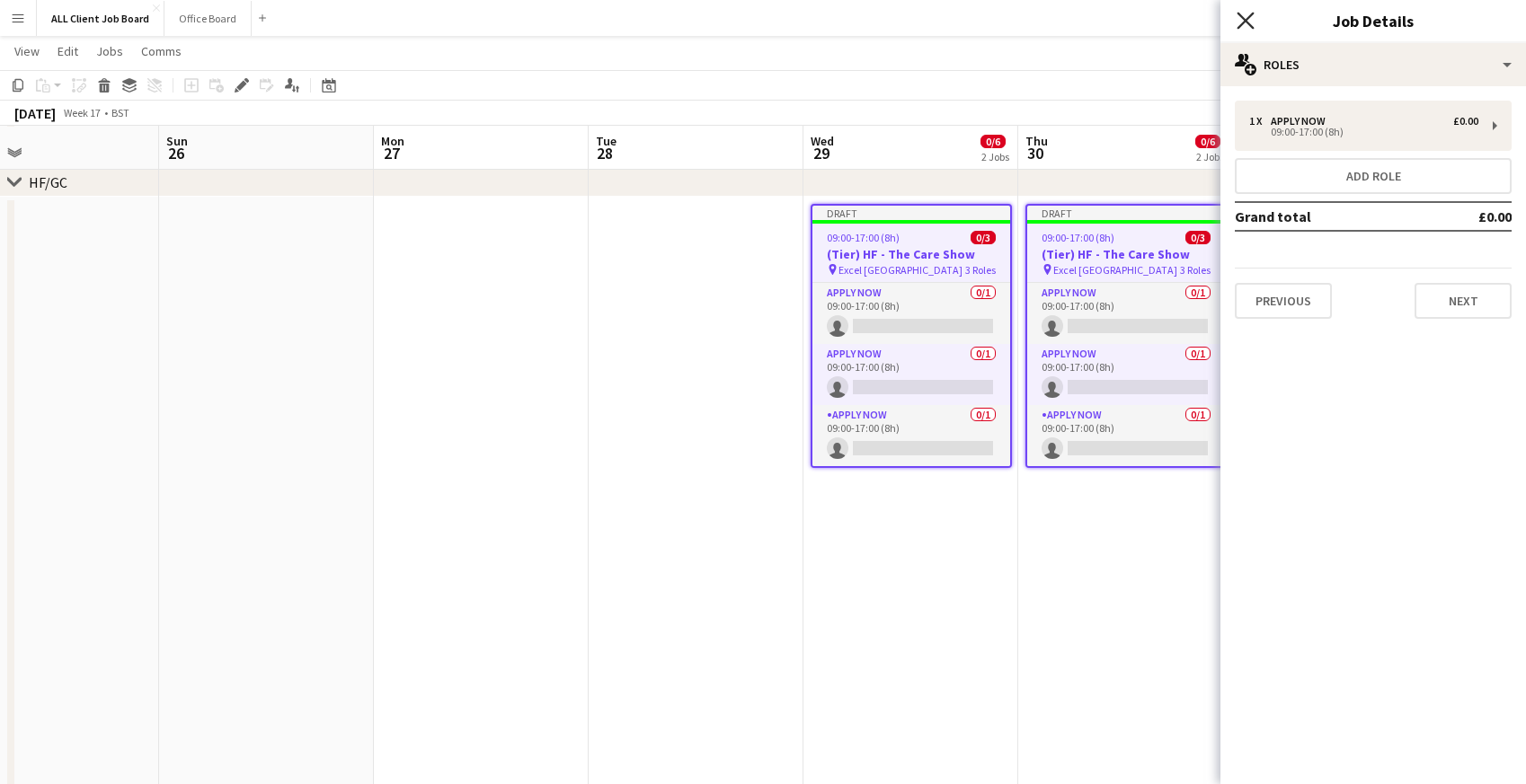
click at [1246, 23] on icon at bounding box center [1245, 20] width 17 height 17
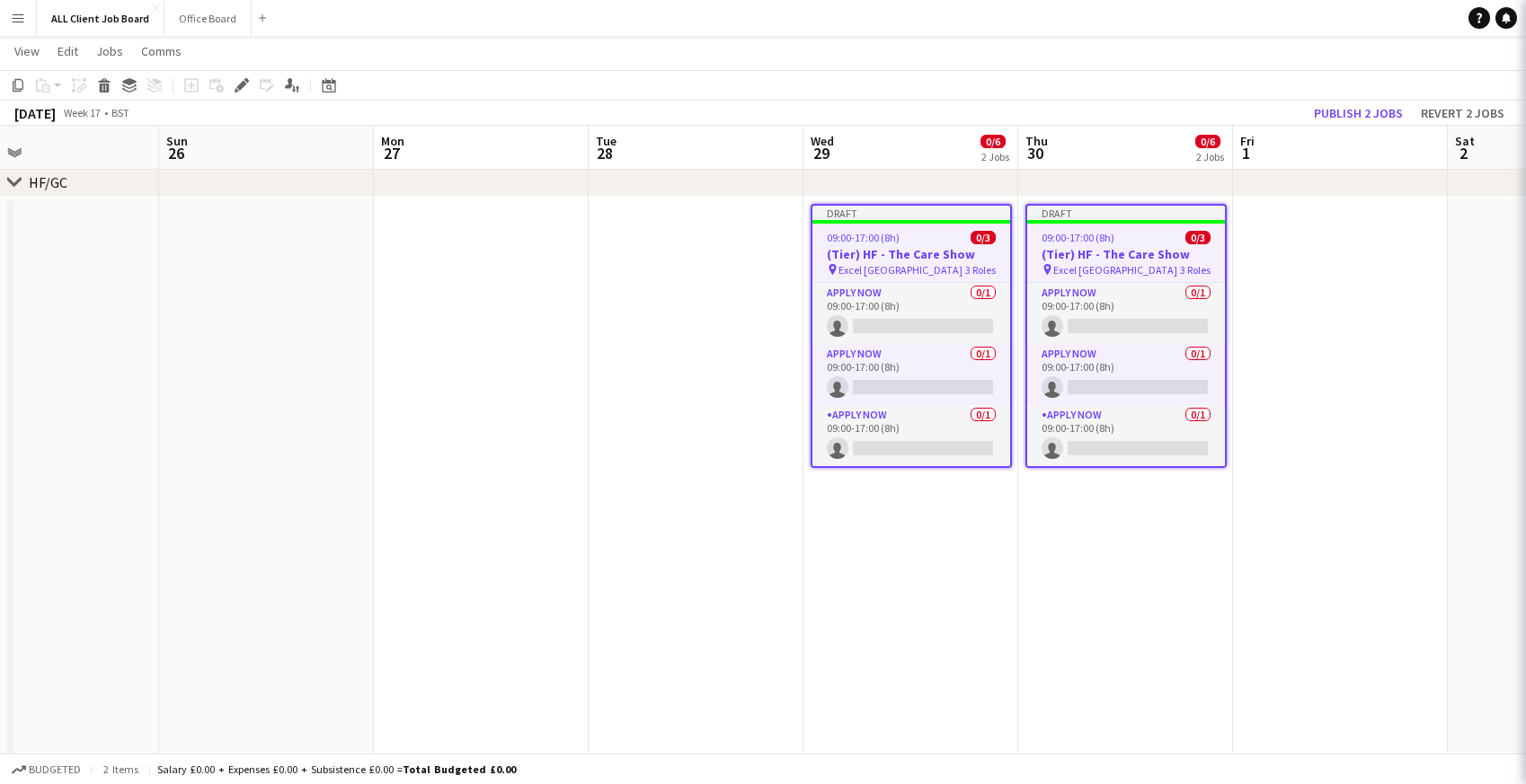
click at [1185, 13] on app-navbar "Menu Boards Boards Boards All jobs Status Workforce Workforce My Workforce Recr…" at bounding box center [763, 18] width 1526 height 36
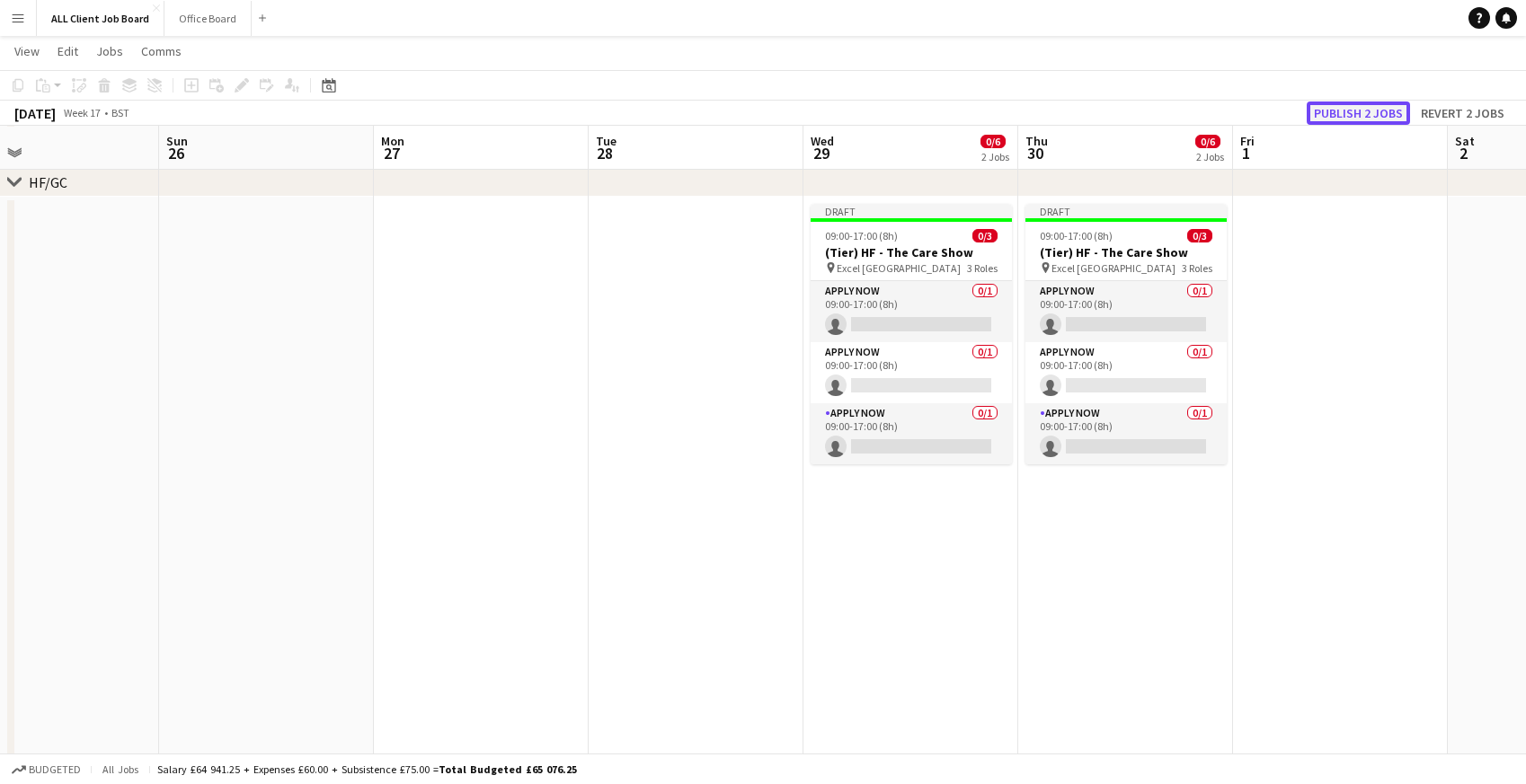
click at [1367, 111] on button "Publish 2 jobs" at bounding box center [1358, 113] width 103 height 23
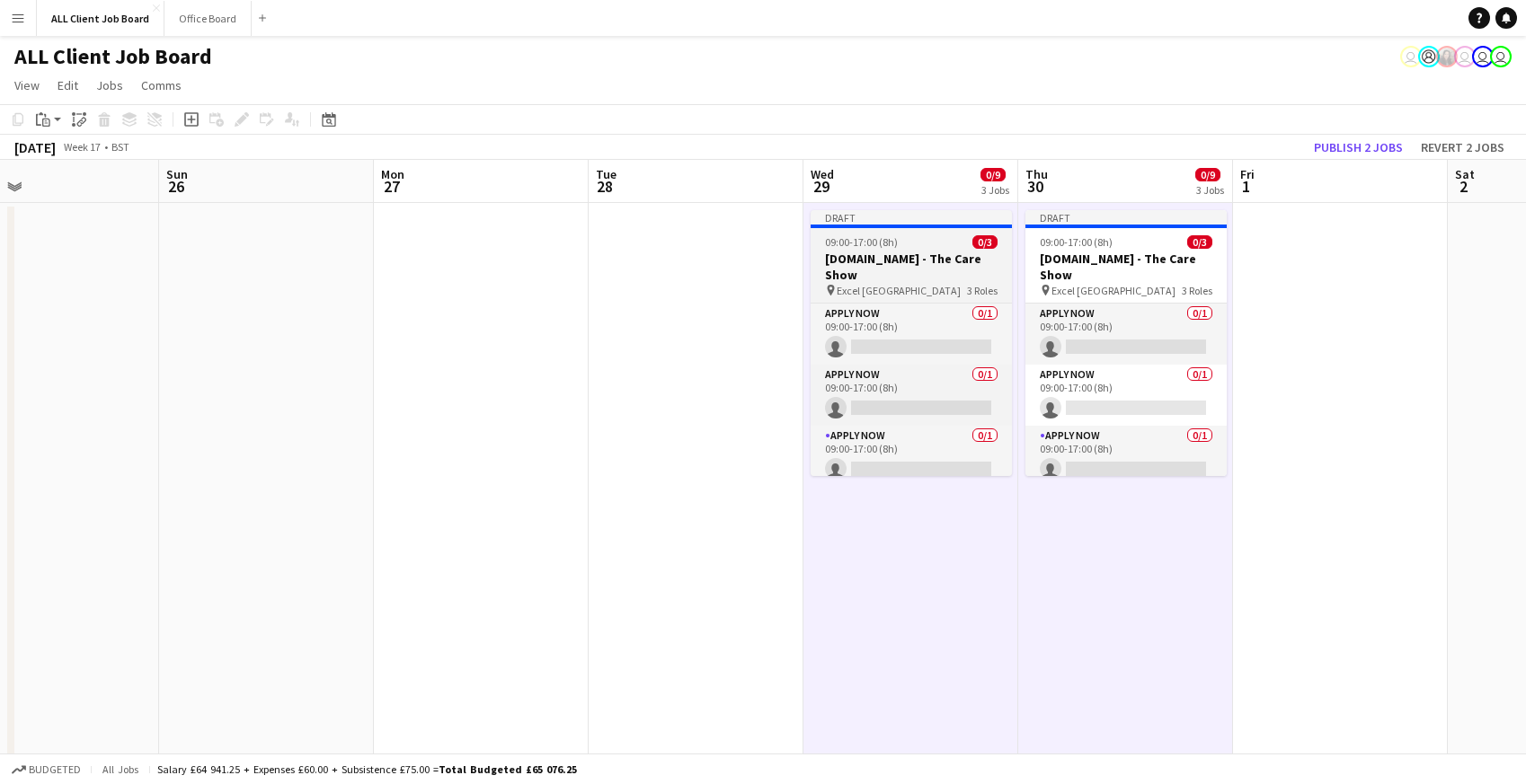
click at [855, 248] on span "09:00-17:00 (8h)" at bounding box center [861, 242] width 73 height 13
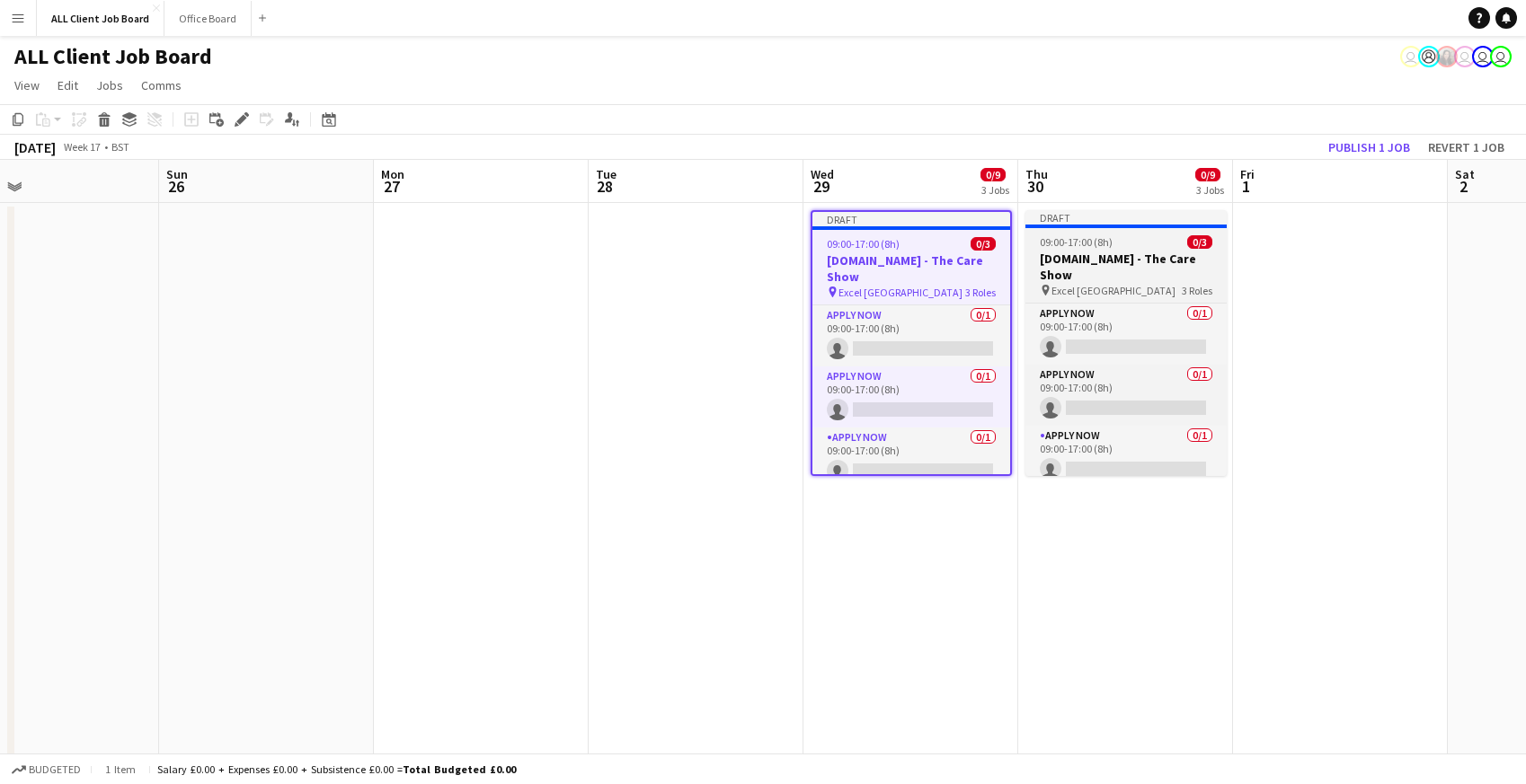
click at [1077, 284] on span "Excel [GEOGRAPHIC_DATA]" at bounding box center [1114, 291] width 124 height 13
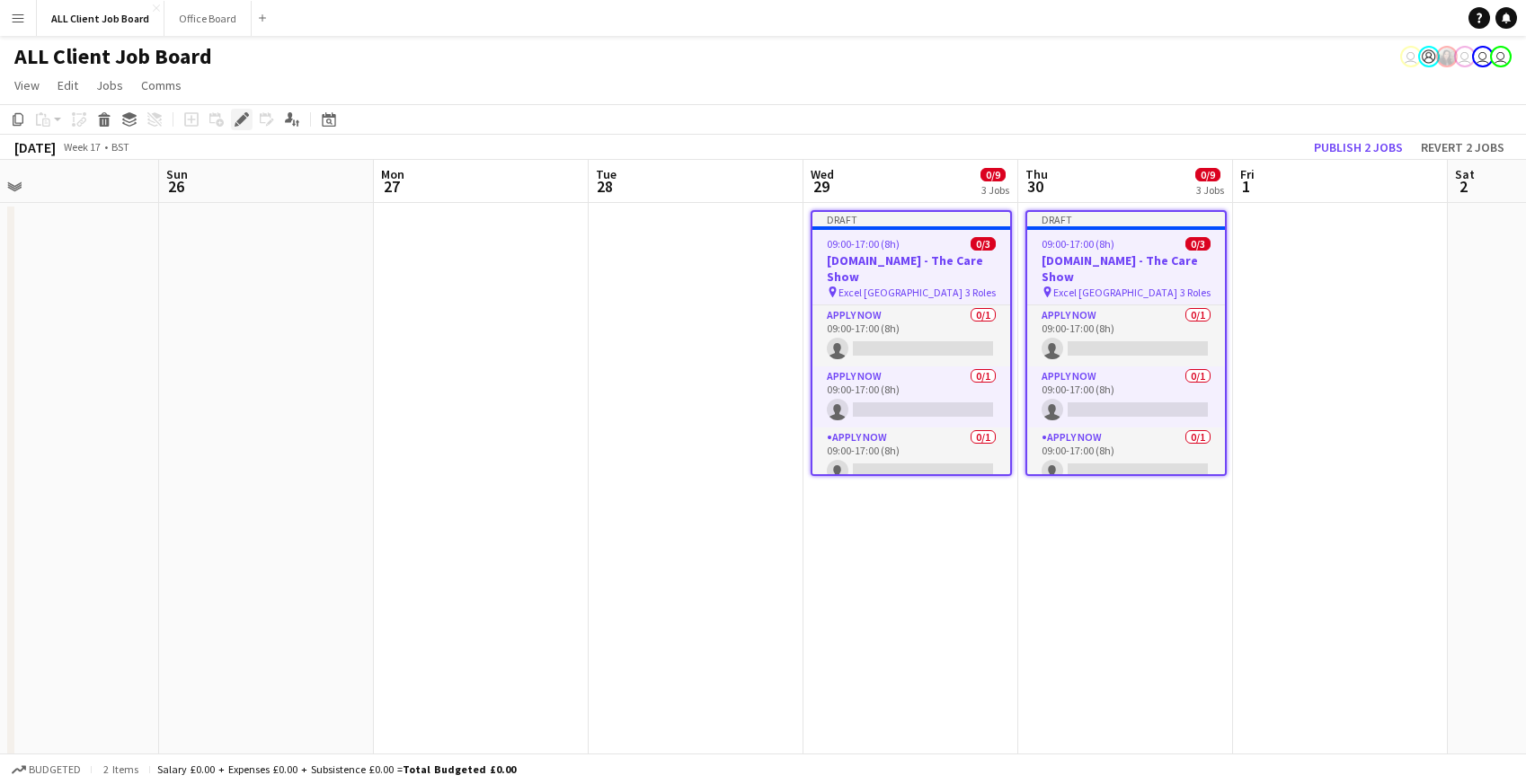
click at [243, 115] on icon at bounding box center [241, 120] width 10 height 10
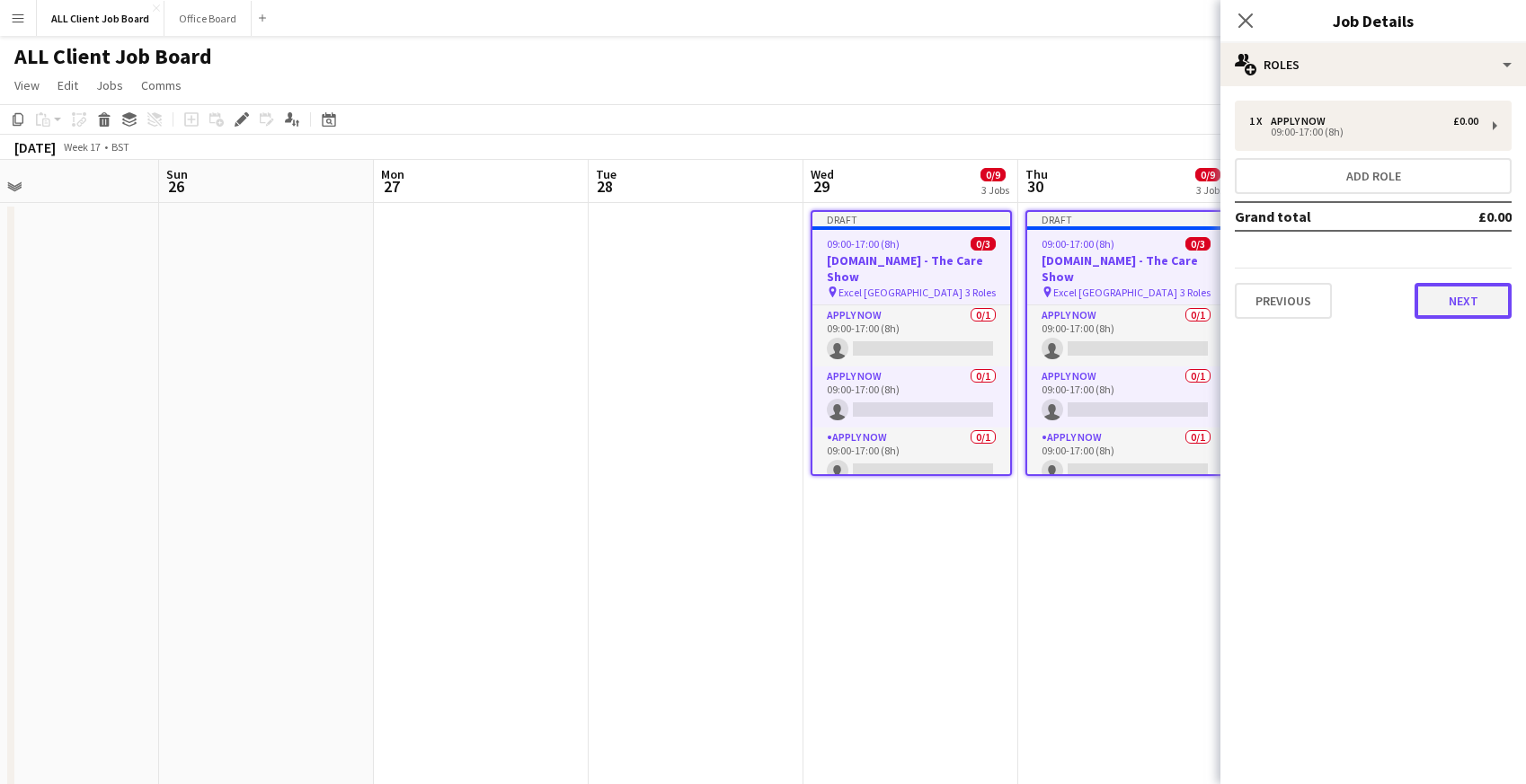
click at [1459, 292] on button "Next" at bounding box center [1463, 301] width 97 height 36
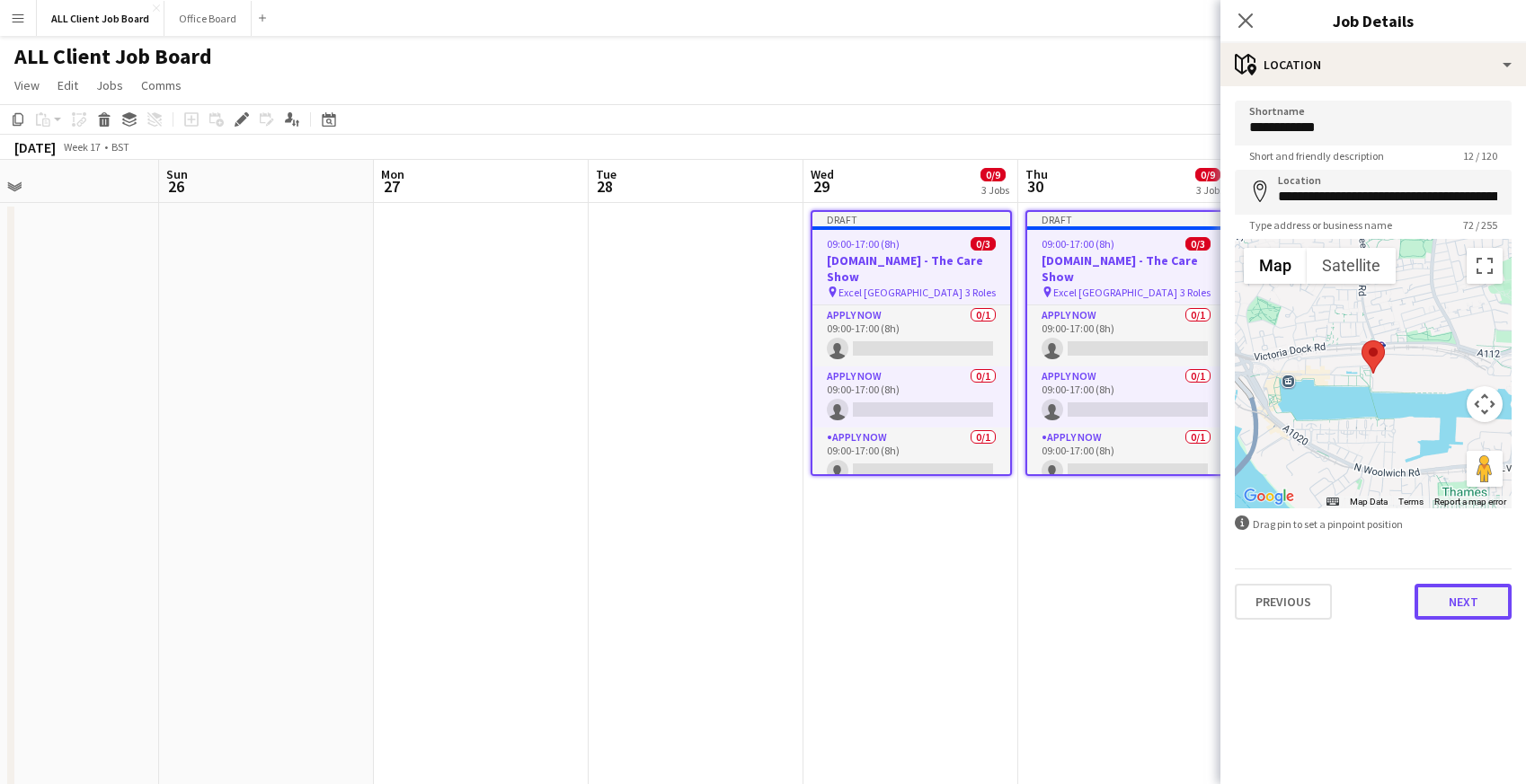
click at [1459, 609] on button "Next" at bounding box center [1463, 602] width 97 height 36
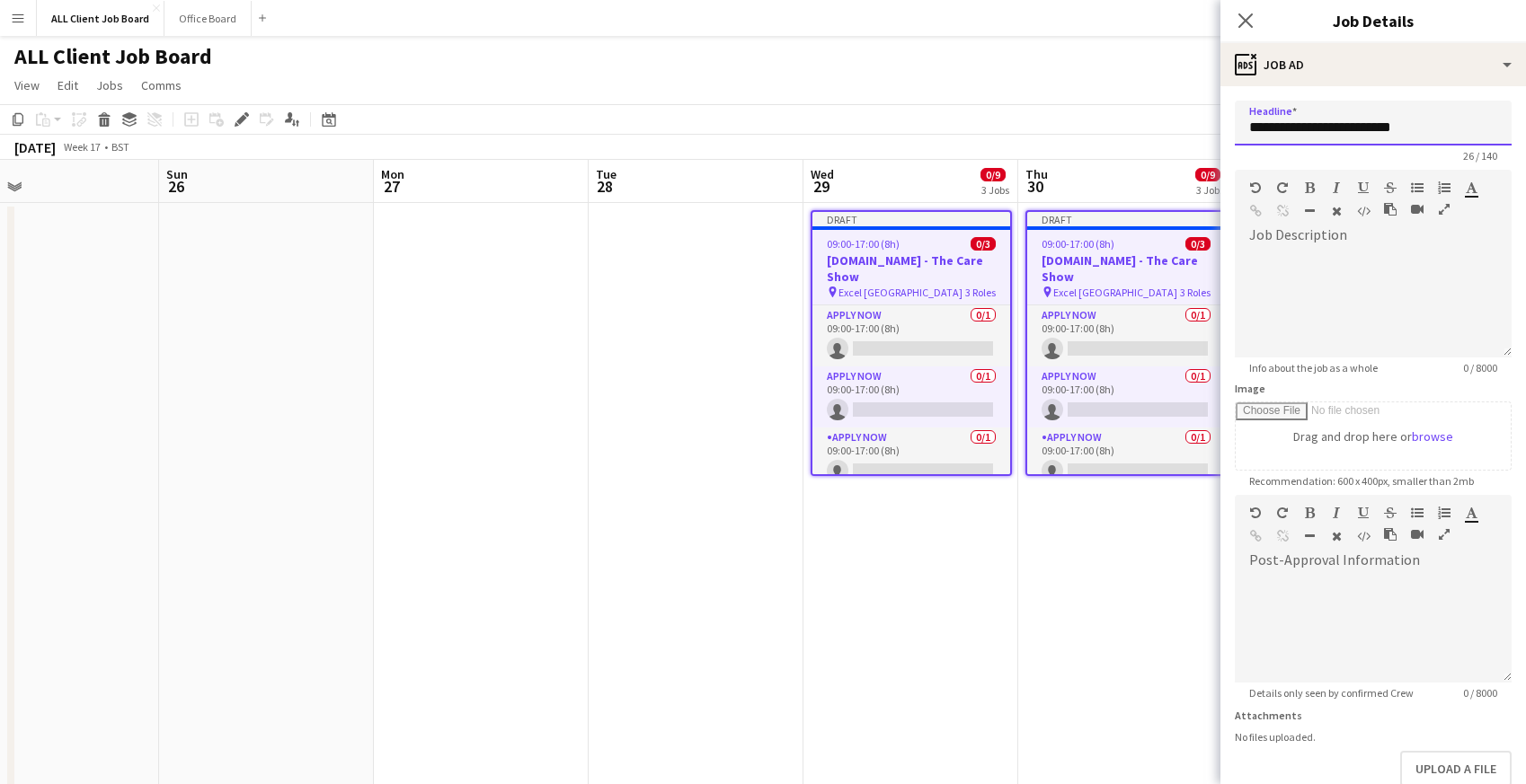
drag, startPoint x: 1306, startPoint y: 131, endPoint x: 1225, endPoint y: 131, distance: 81.0
click at [1225, 131] on form "**********" at bounding box center [1373, 486] width 305 height 774
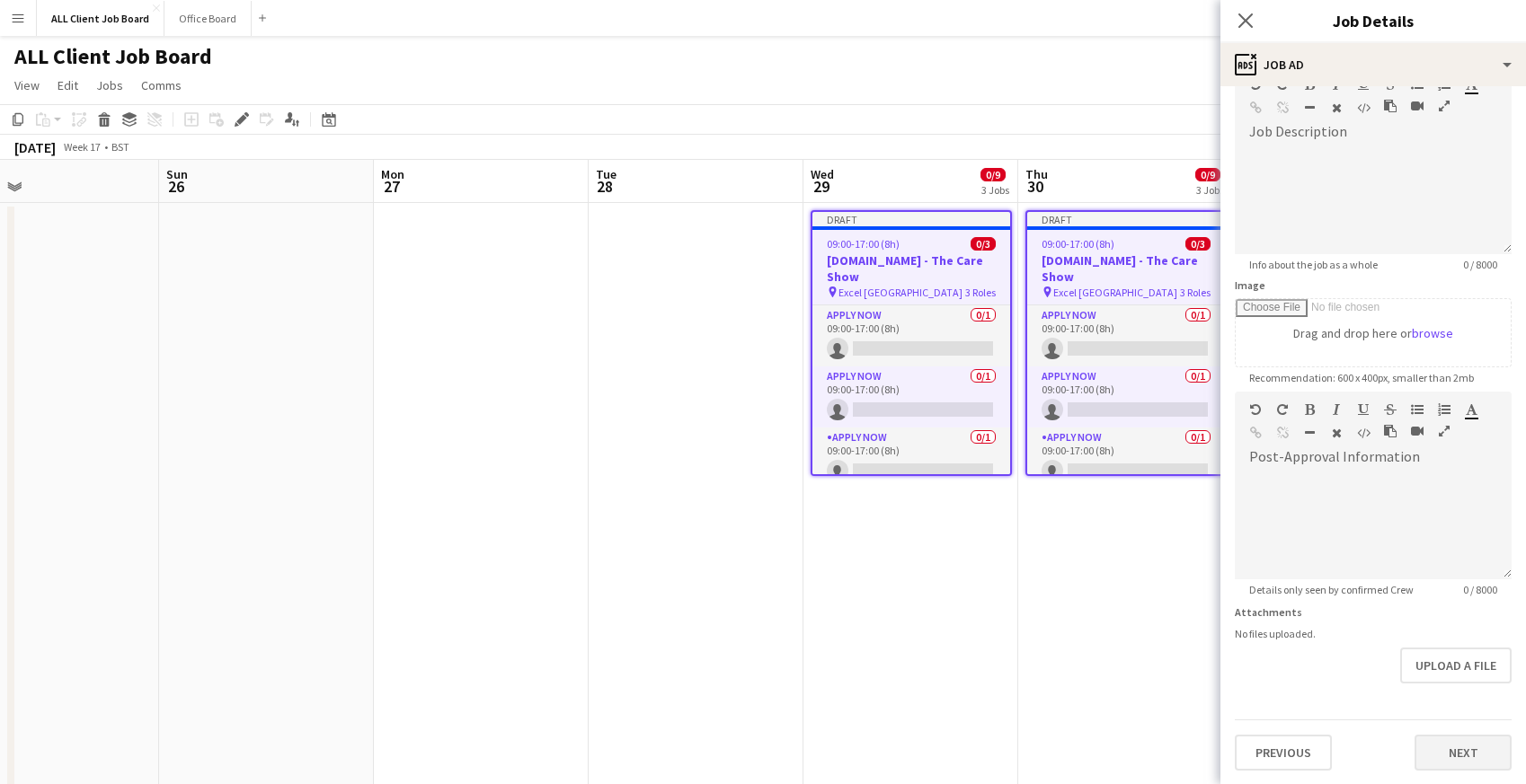
type input "**********"
click at [1474, 756] on button "Next" at bounding box center [1463, 753] width 97 height 36
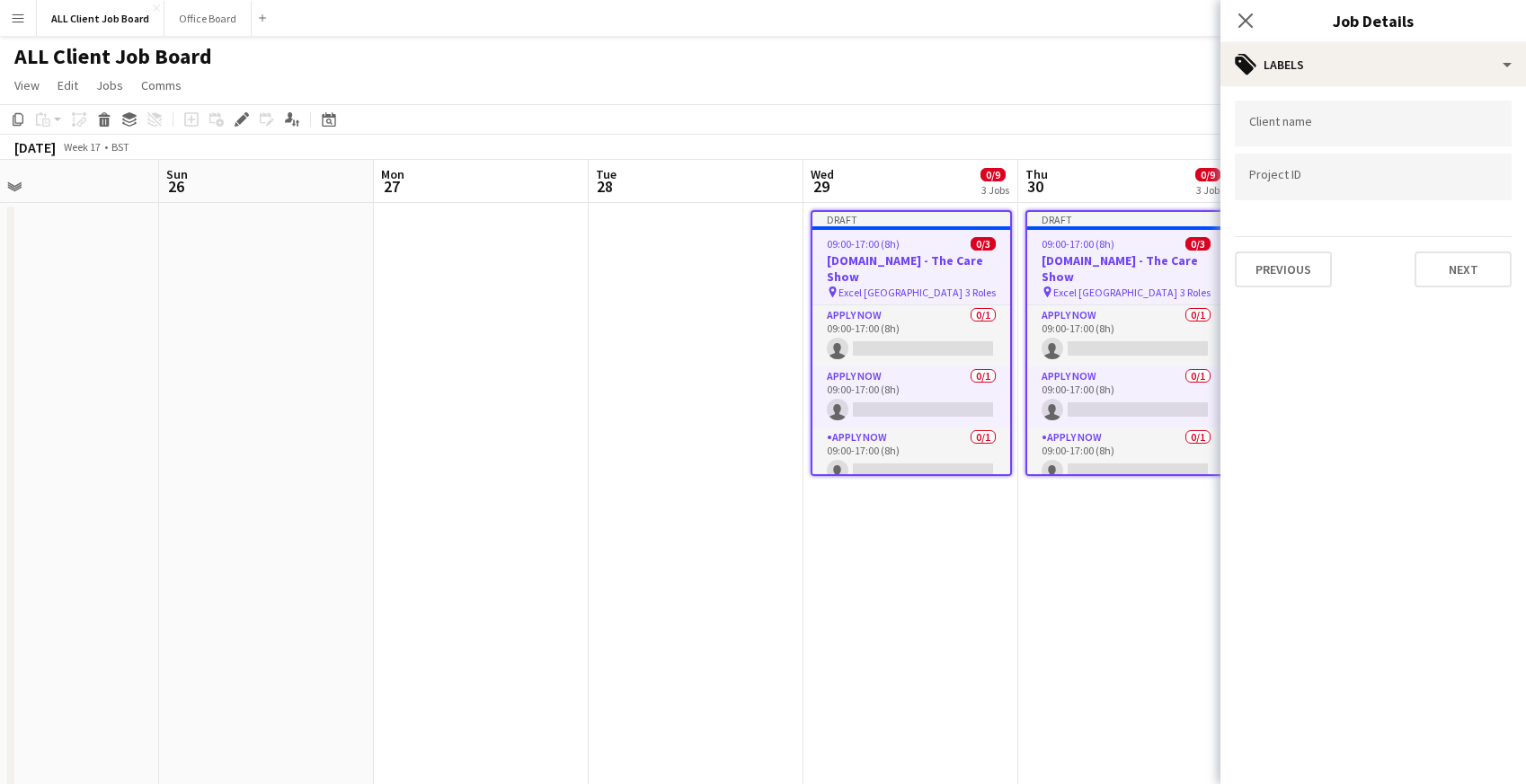
scroll to position [0, 0]
click at [1467, 258] on button "Next" at bounding box center [1463, 270] width 97 height 36
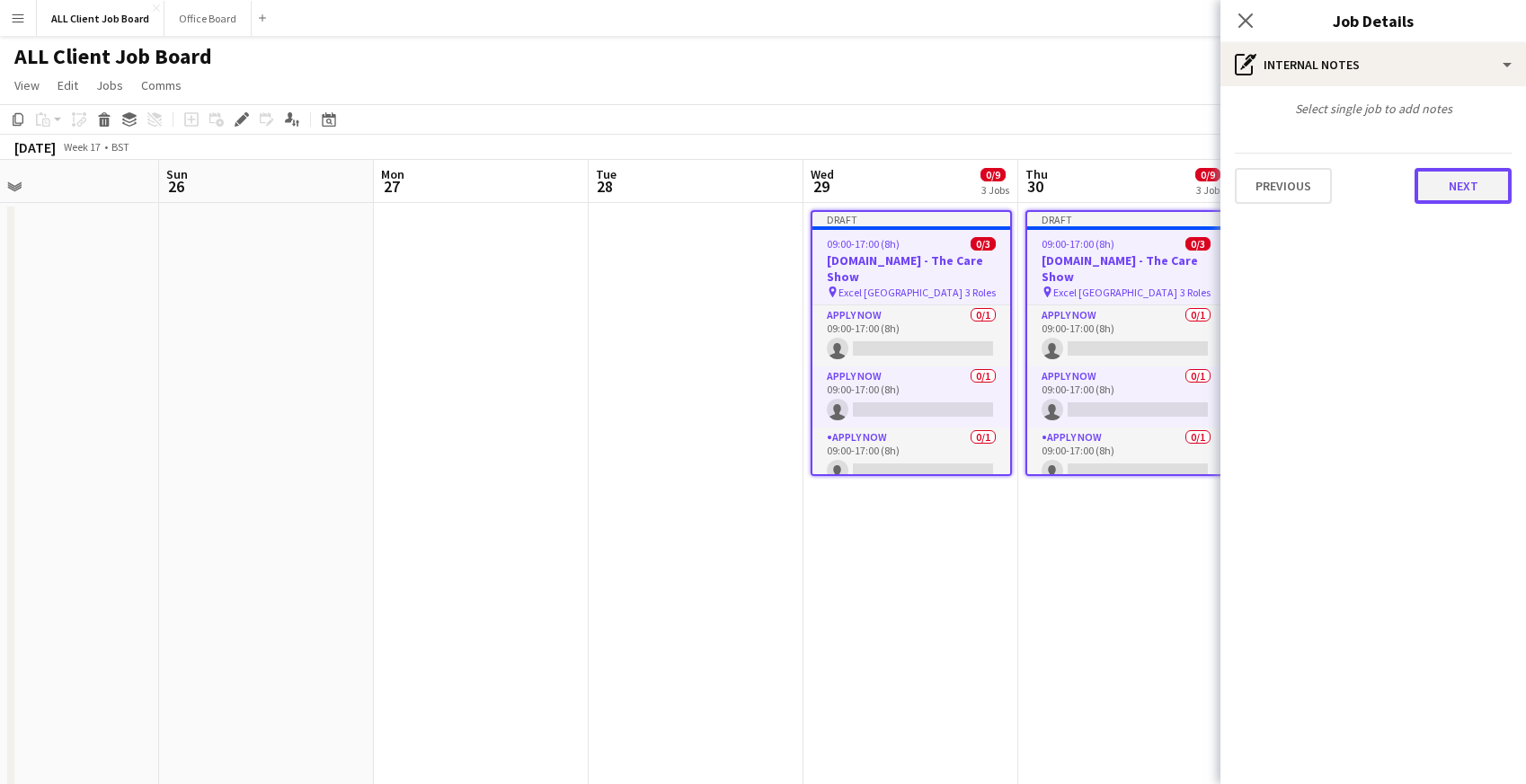
click at [1449, 184] on button "Next" at bounding box center [1463, 186] width 97 height 36
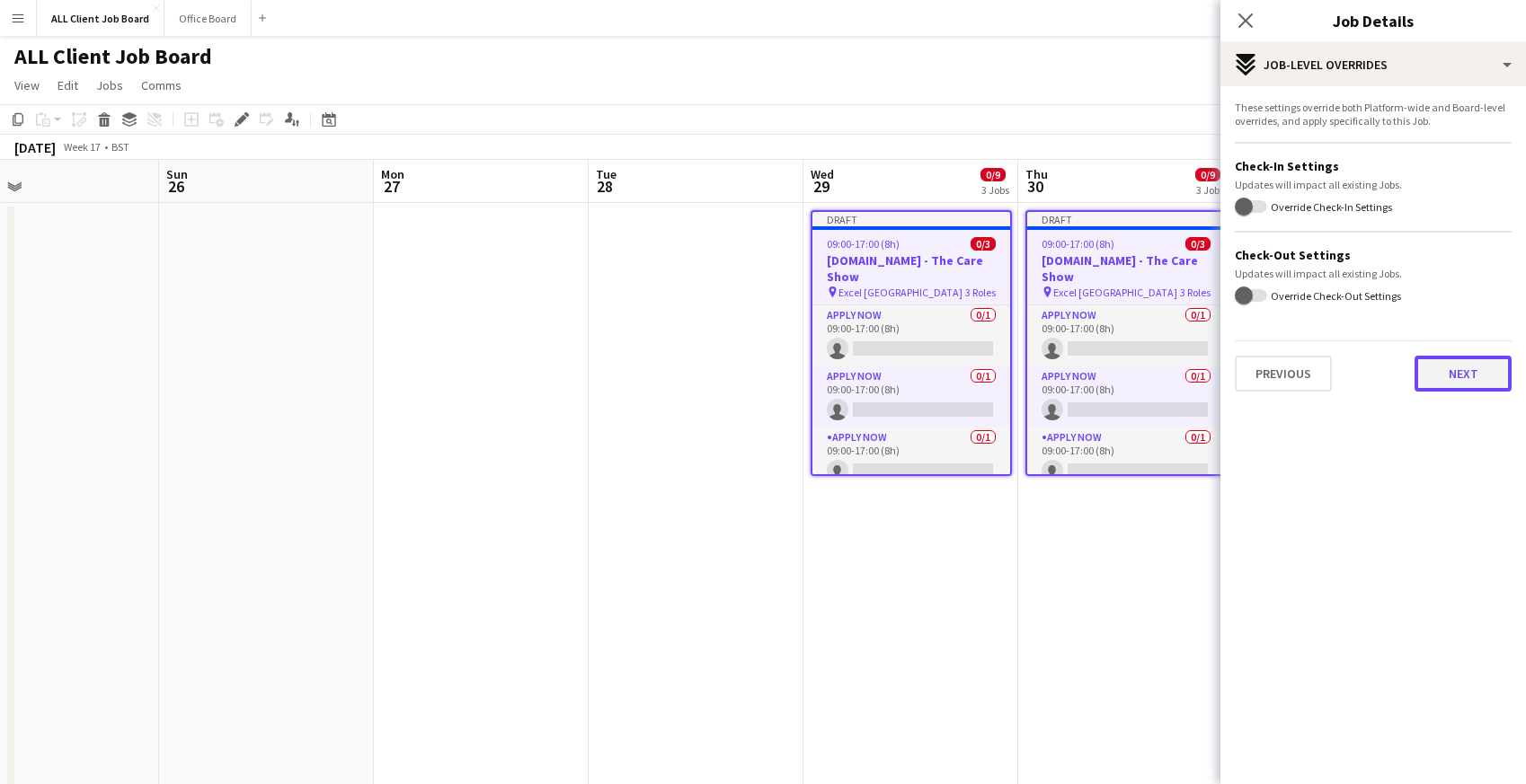
click at [1465, 374] on button "Next" at bounding box center [1463, 374] width 97 height 36
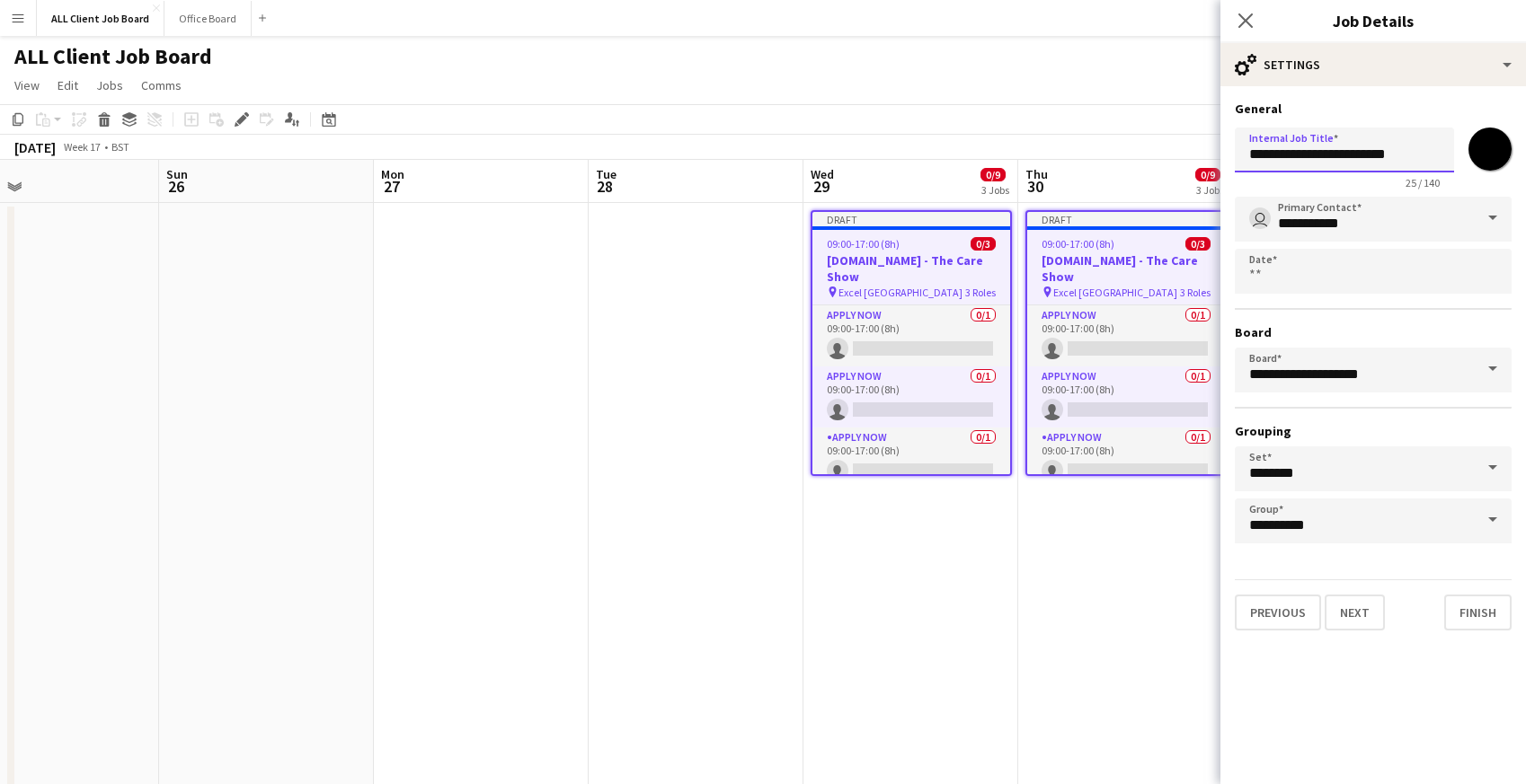
click at [1309, 155] on input "**********" at bounding box center [1345, 150] width 219 height 45
drag, startPoint x: 1307, startPoint y: 156, endPoint x: 1209, endPoint y: 157, distance: 98.0
type input "**********"
click at [1497, 149] on input "*******" at bounding box center [1490, 149] width 65 height 65
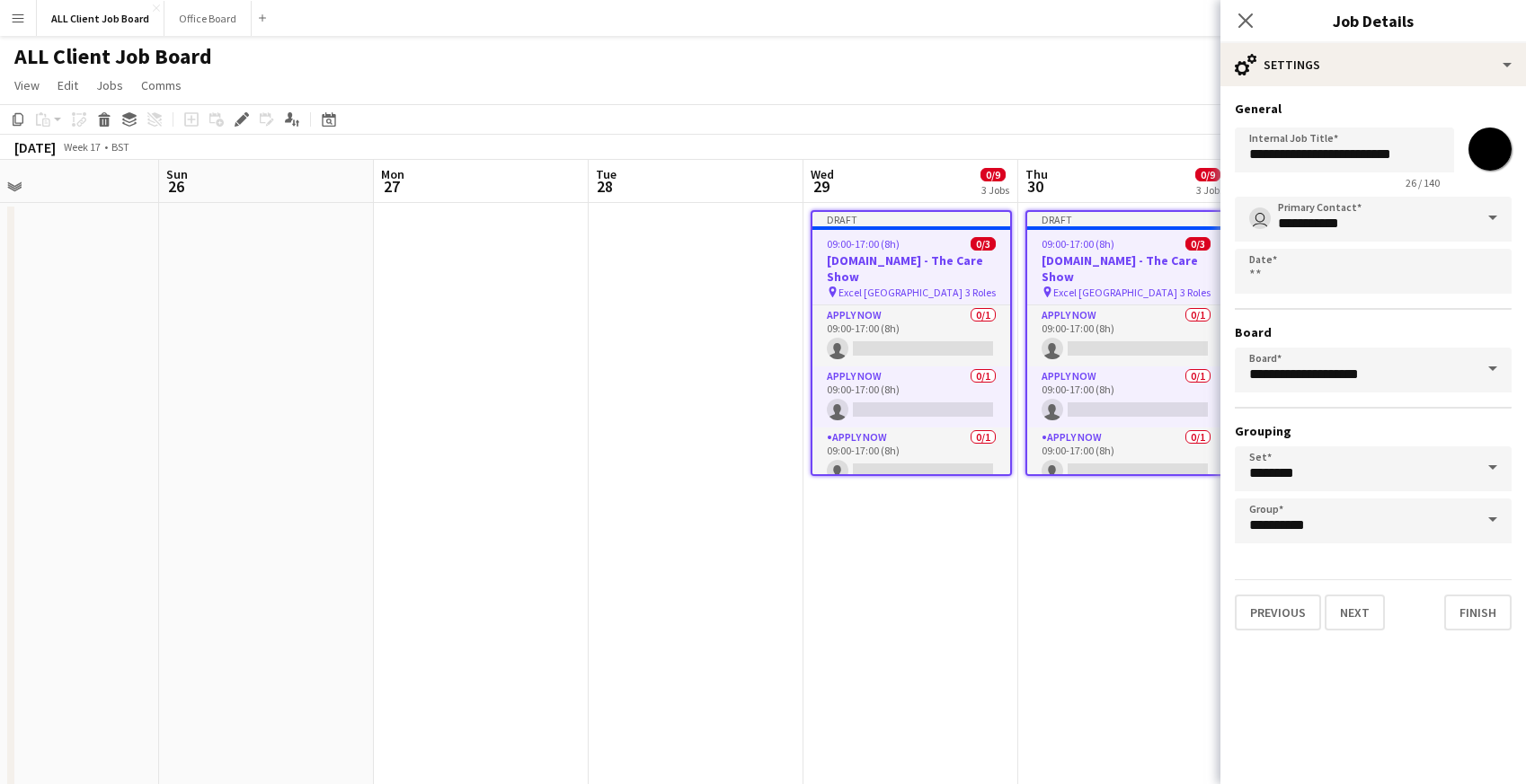
type input "*******"
click at [1390, 558] on form "**********" at bounding box center [1373, 365] width 305 height 530
click at [1369, 615] on button "Next" at bounding box center [1354, 612] width 60 height 36
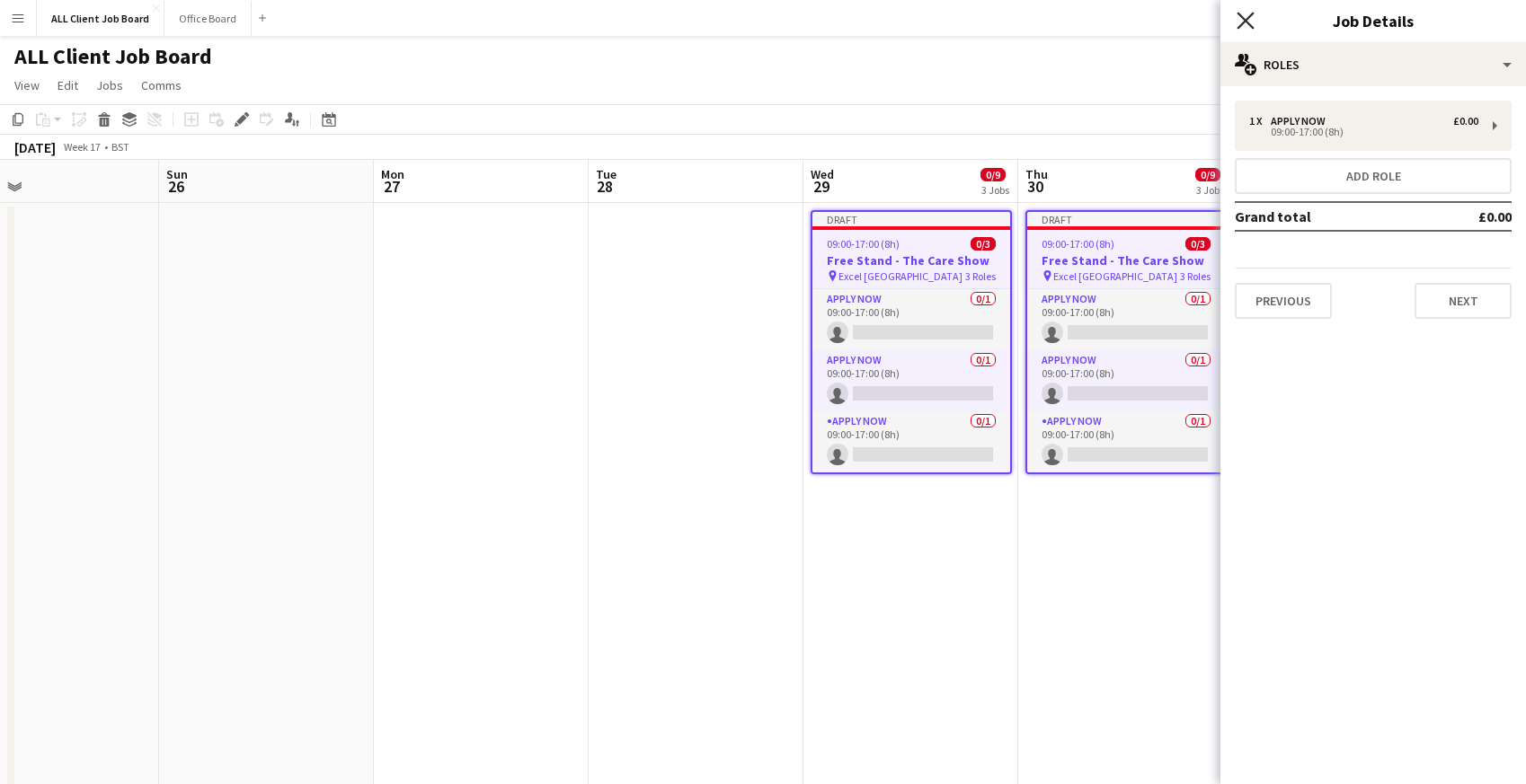
click at [1244, 23] on icon "Close pop-in" at bounding box center [1245, 20] width 17 height 17
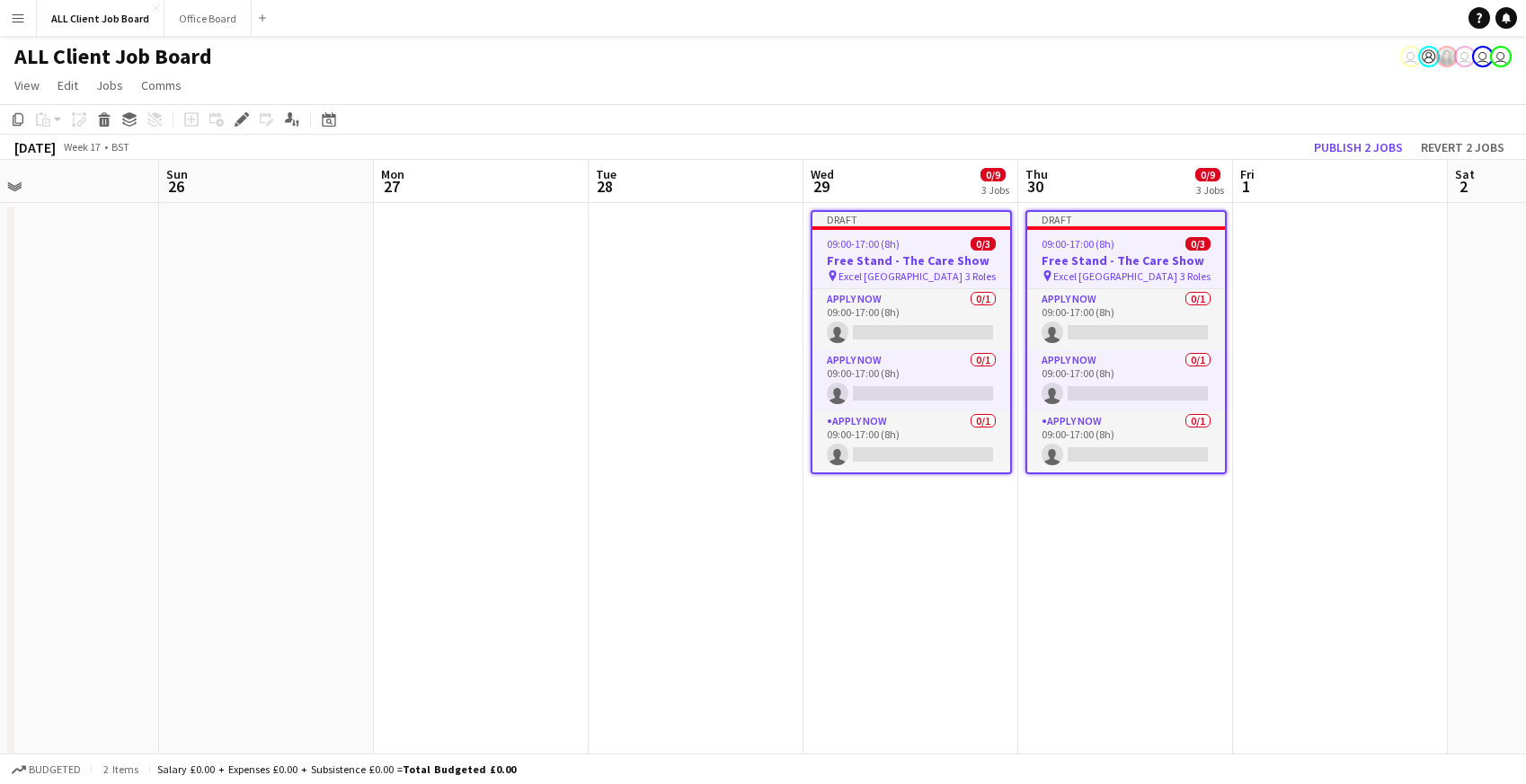
click at [1211, 21] on app-navbar "Menu Boards Boards Boards All jobs Status Workforce Workforce My Workforce Recr…" at bounding box center [763, 18] width 1526 height 36
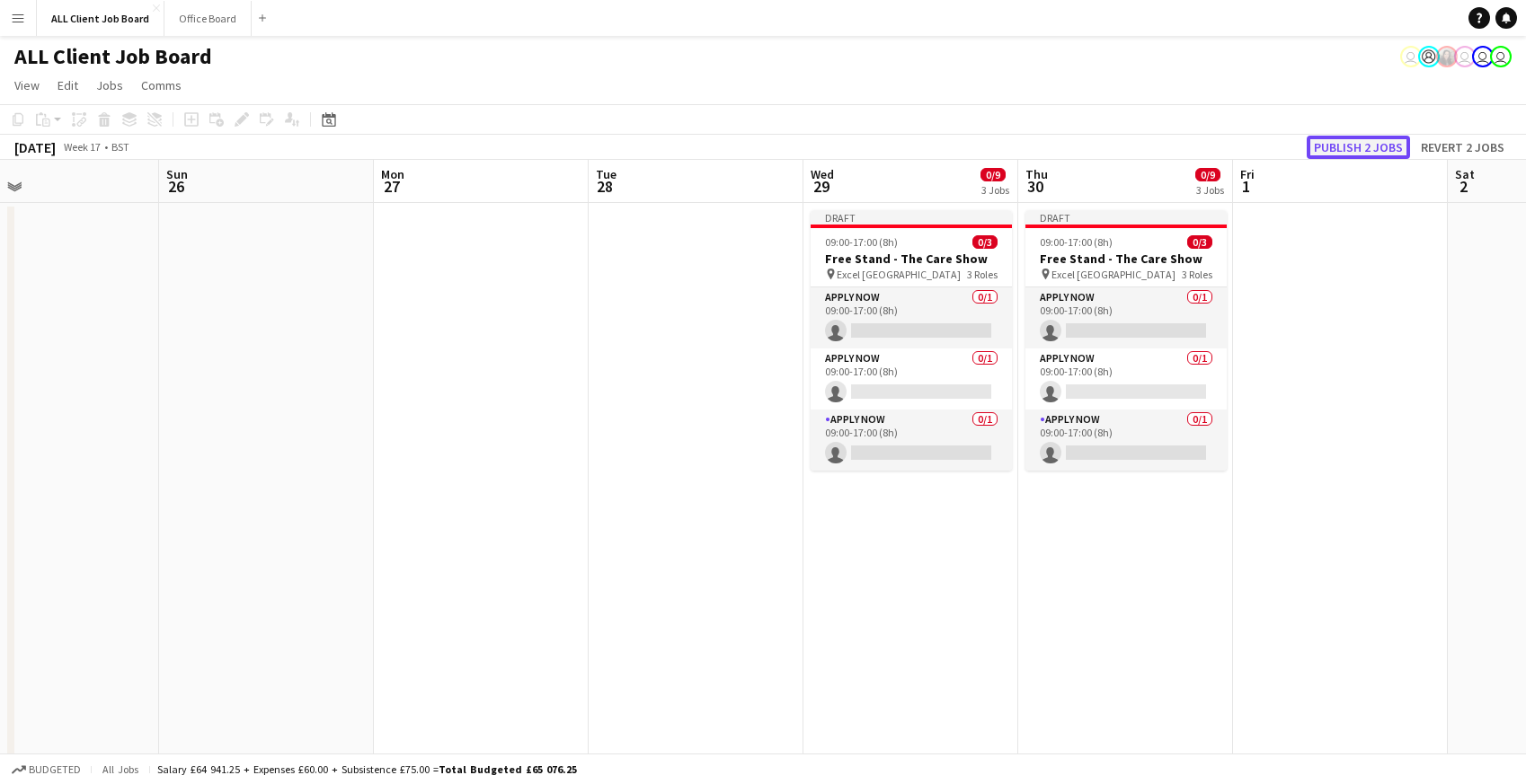
click at [1339, 149] on button "Publish 2 jobs" at bounding box center [1358, 147] width 103 height 23
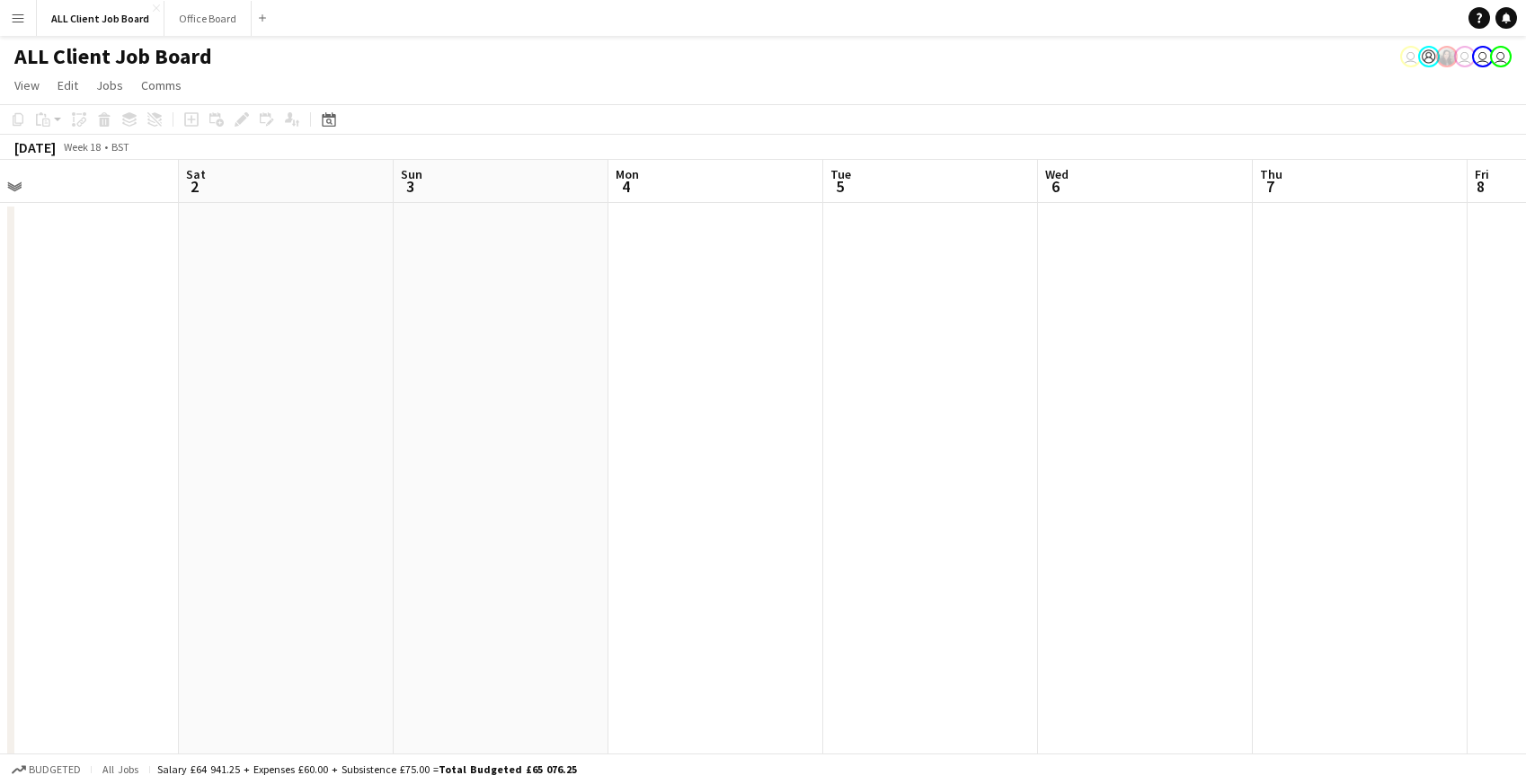
scroll to position [0, 465]
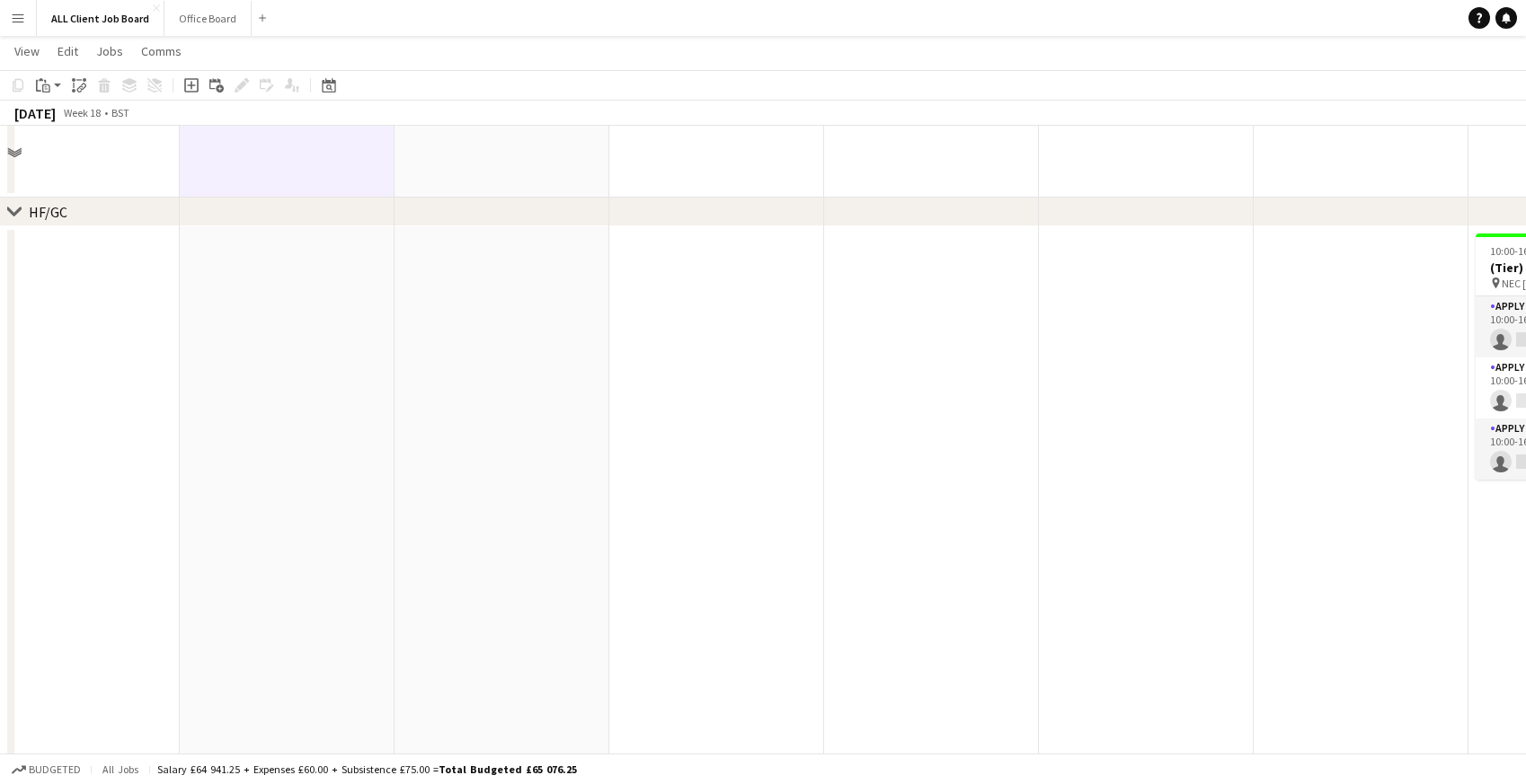
scroll to position [1670, 0]
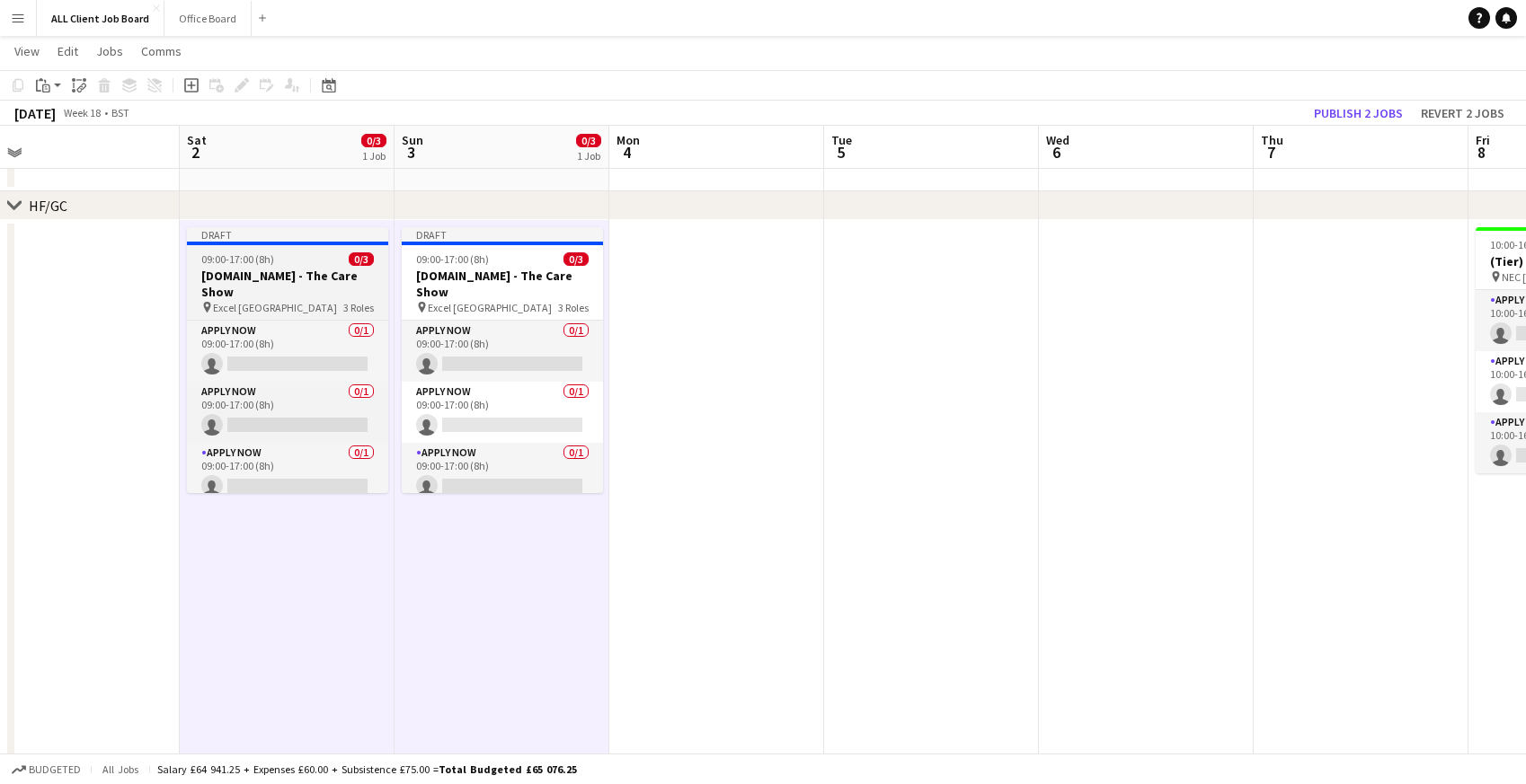
click at [227, 265] on span "09:00-17:00 (8h)" at bounding box center [238, 259] width 73 height 13
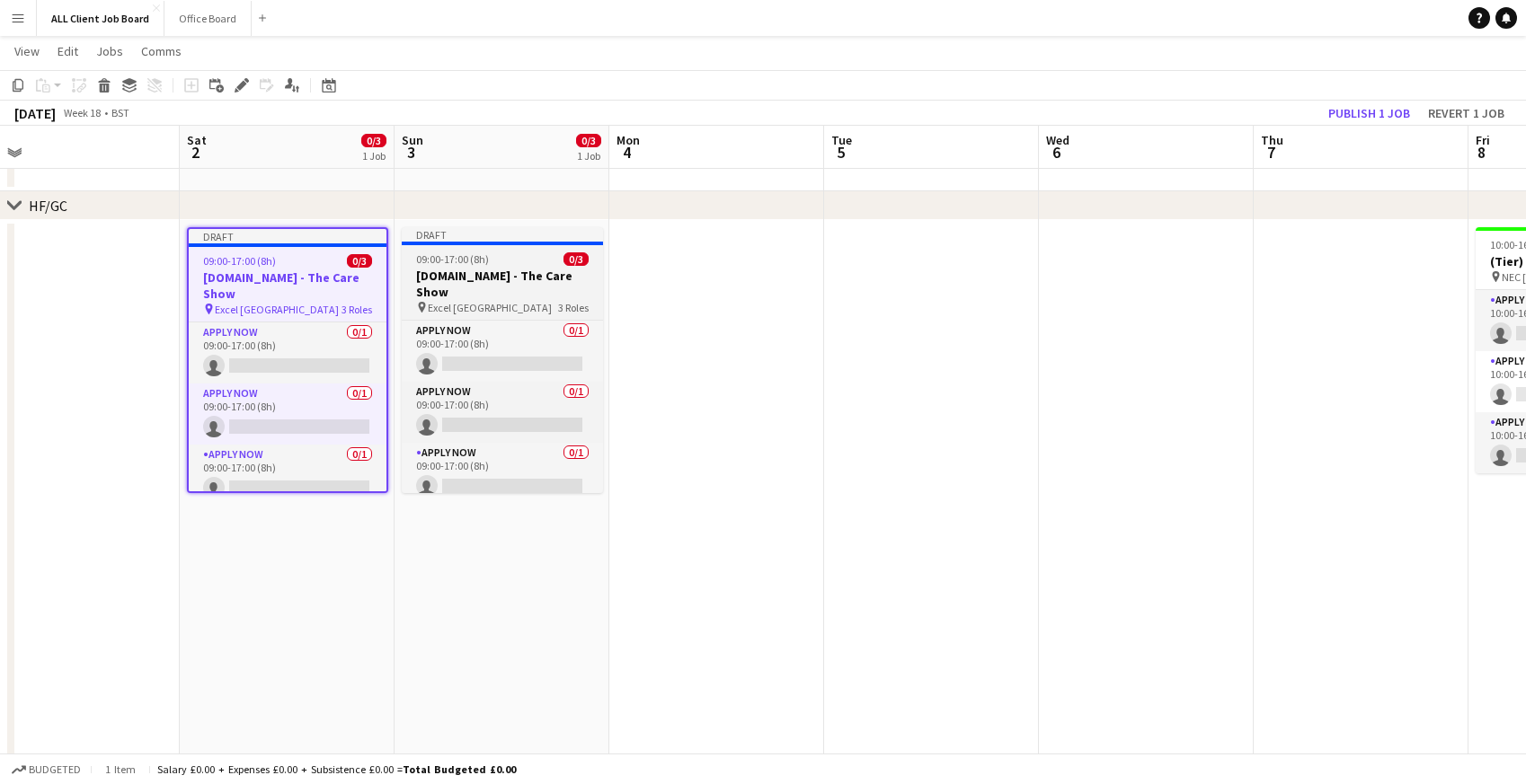
click at [444, 273] on h3 "Tails.com - The Care Show" at bounding box center [502, 284] width 201 height 32
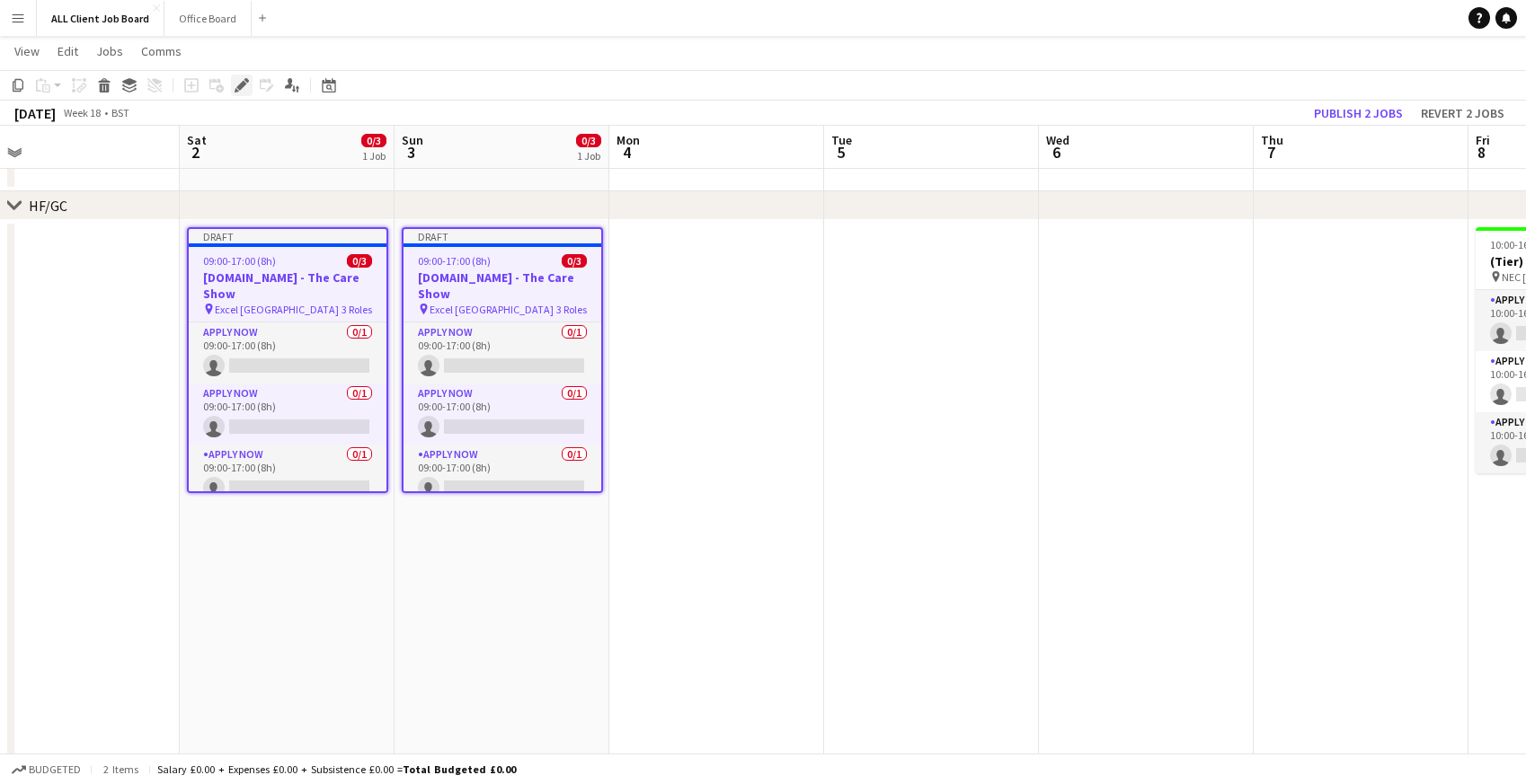
click at [243, 86] on icon "Edit" at bounding box center [241, 85] width 14 height 14
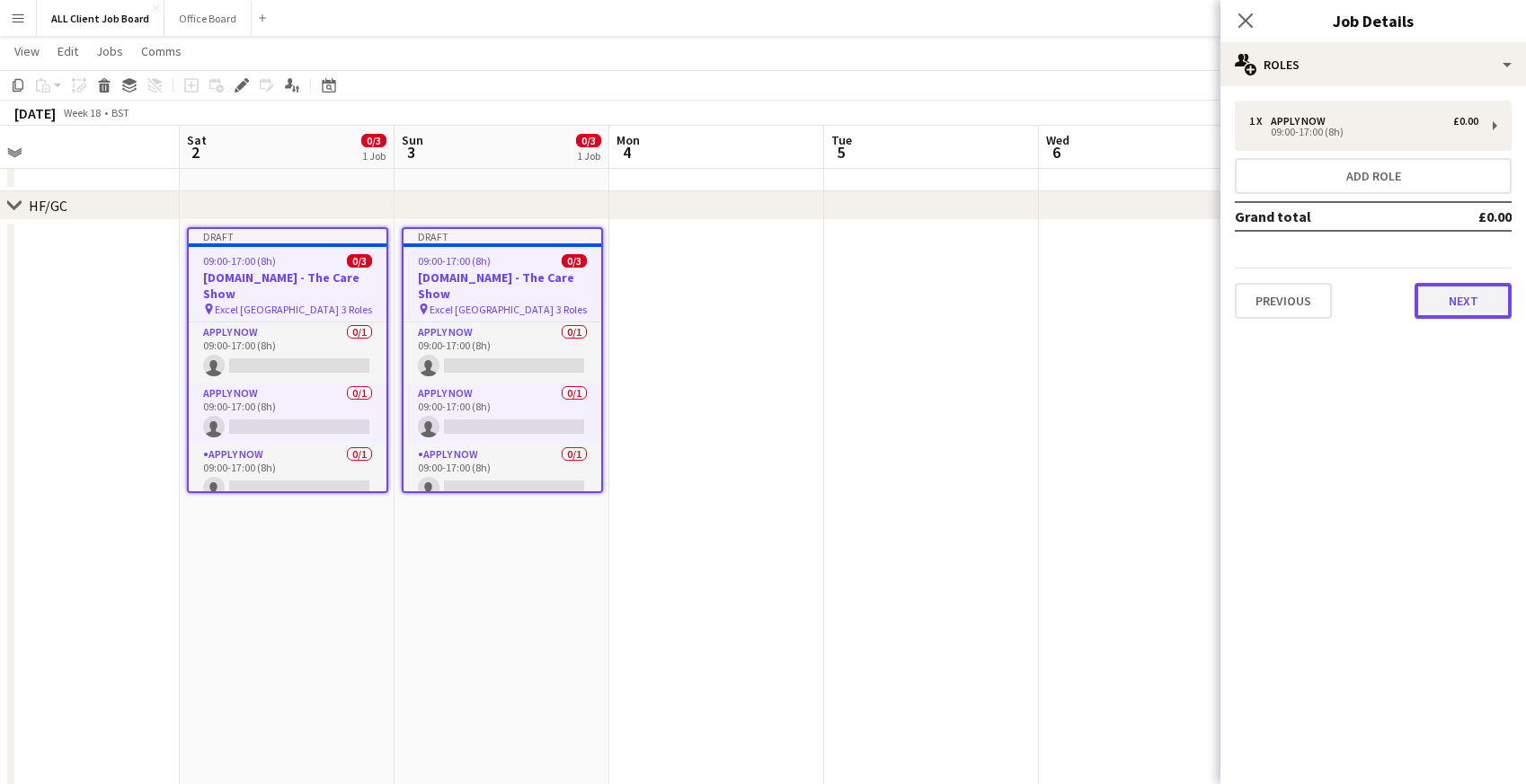
click at [1434, 304] on button "Next" at bounding box center [1463, 301] width 97 height 36
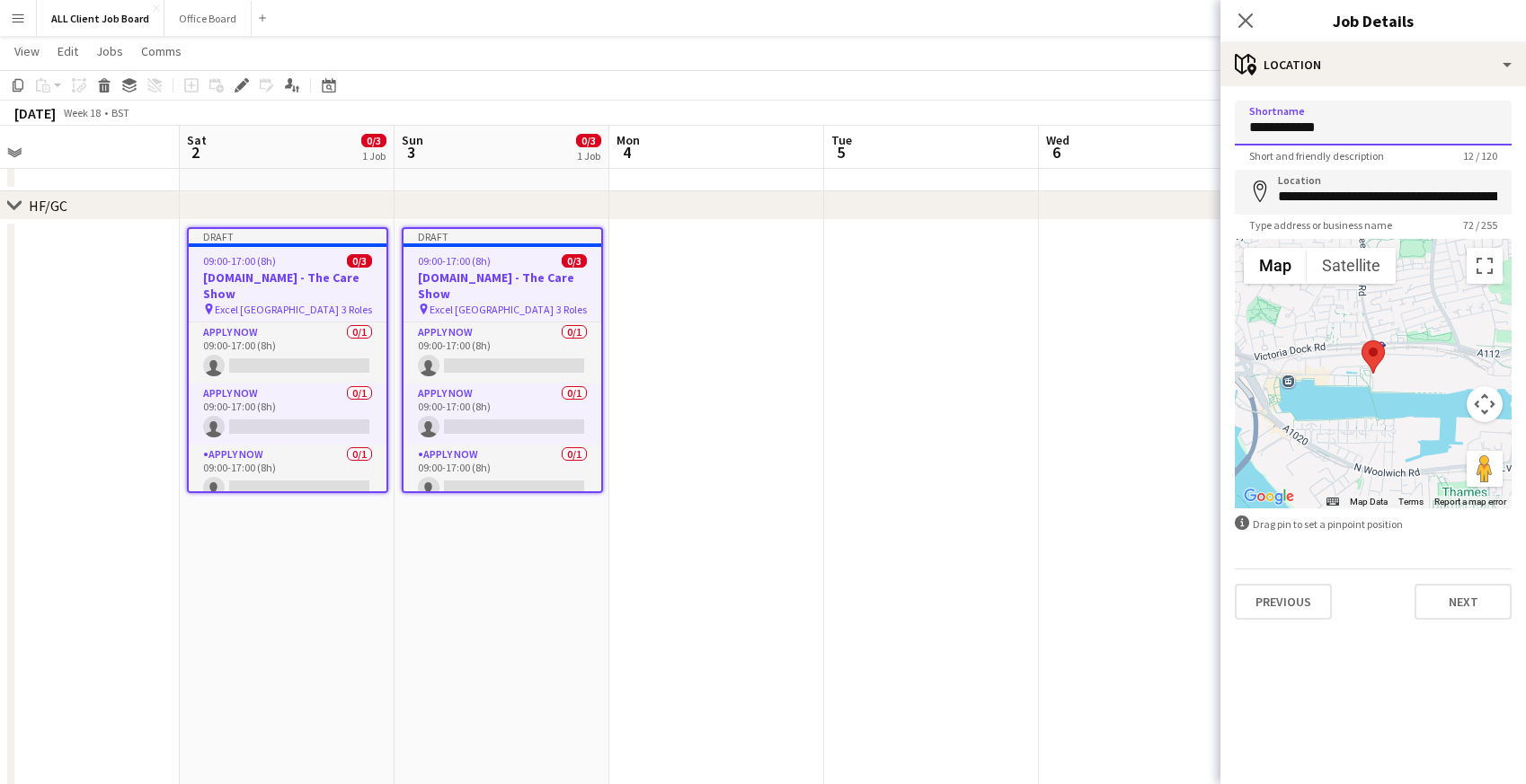
drag, startPoint x: 1348, startPoint y: 129, endPoint x: 1174, endPoint y: 138, distance: 174.2
drag, startPoint x: 1330, startPoint y: 130, endPoint x: 1178, endPoint y: 125, distance: 152.1
type input "********"
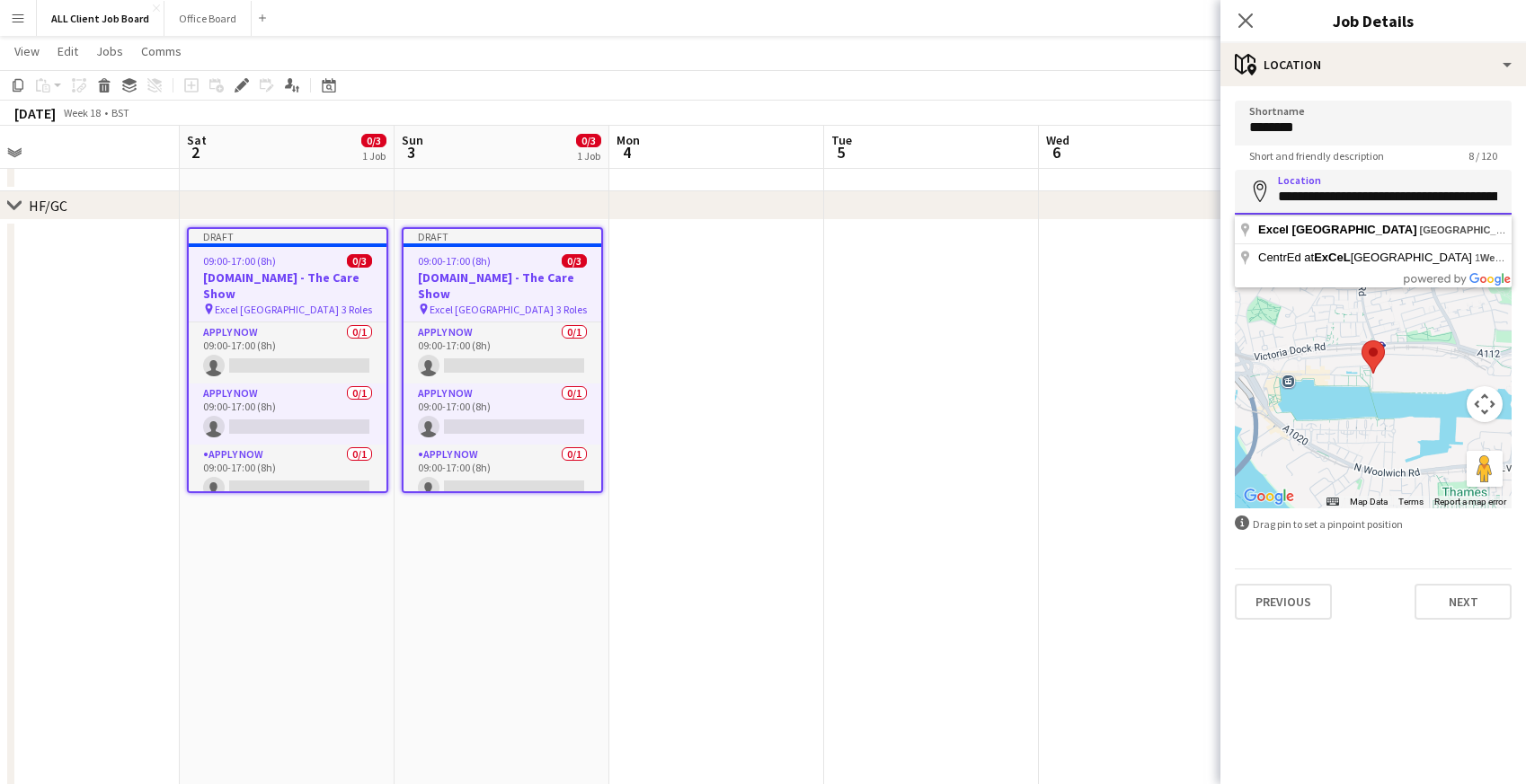
scroll to position [0, 226]
drag, startPoint x: 1274, startPoint y: 197, endPoint x: 1536, endPoint y: 237, distance: 265.0
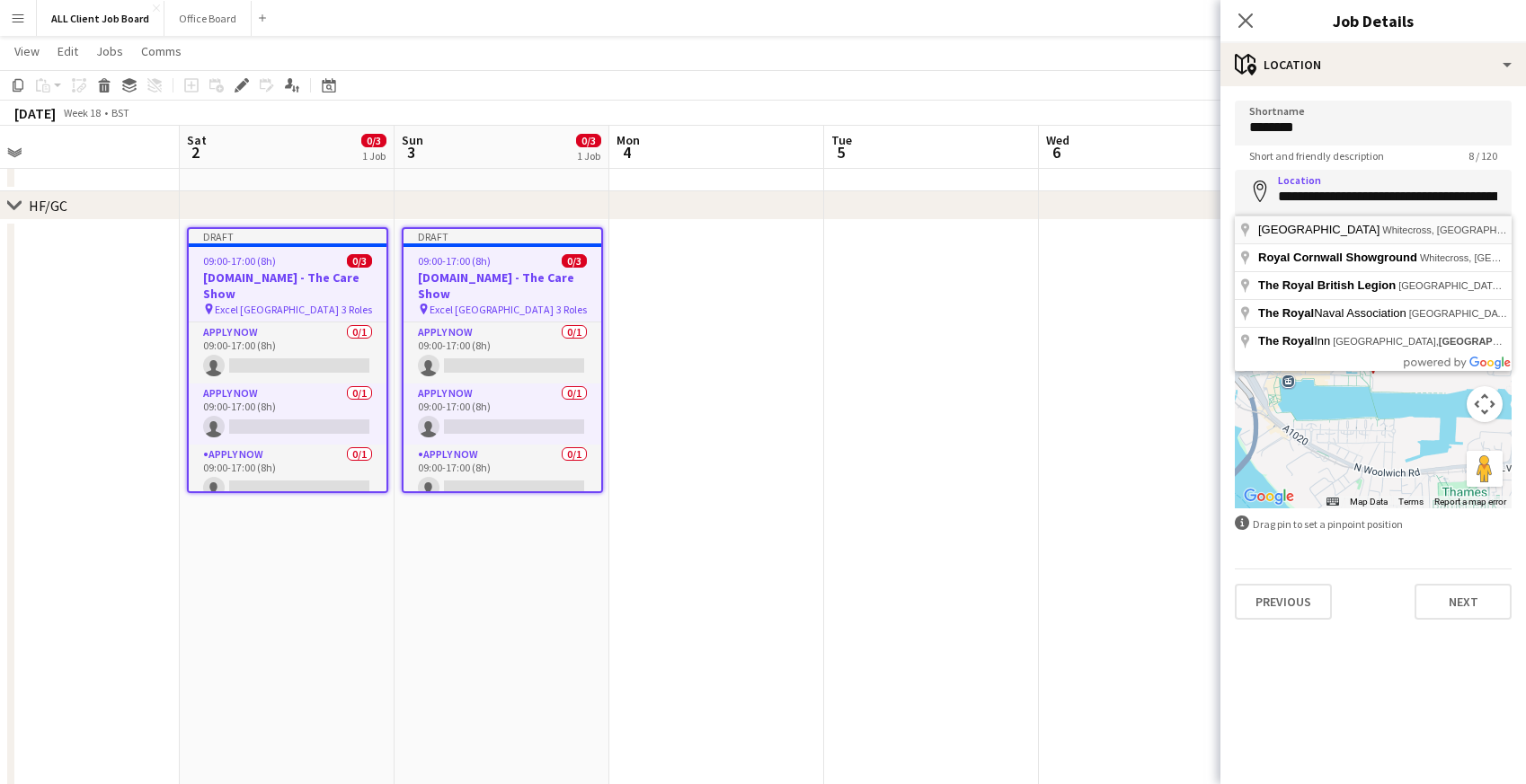
type input "**********"
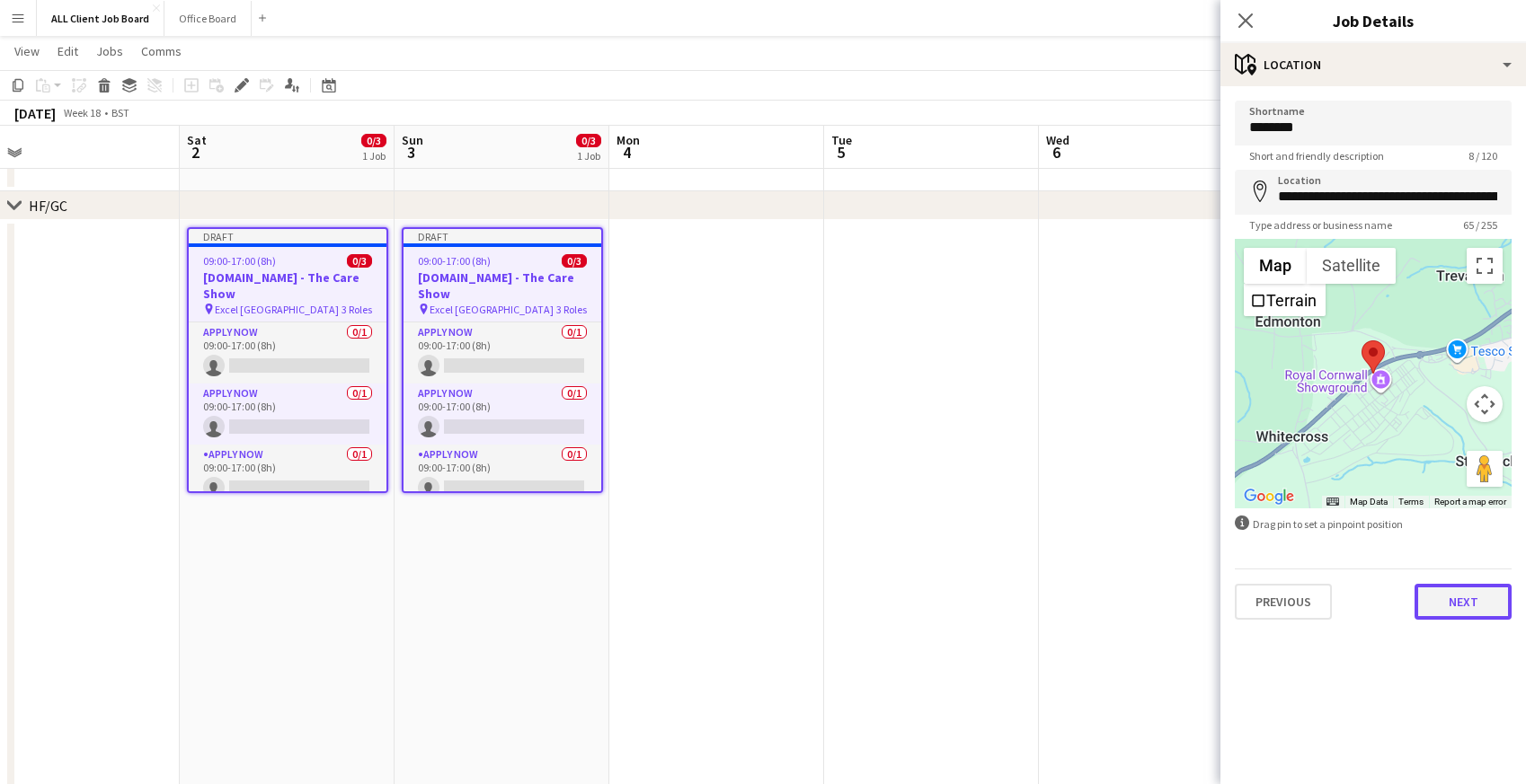
click at [1446, 592] on button "Next" at bounding box center [1463, 602] width 97 height 36
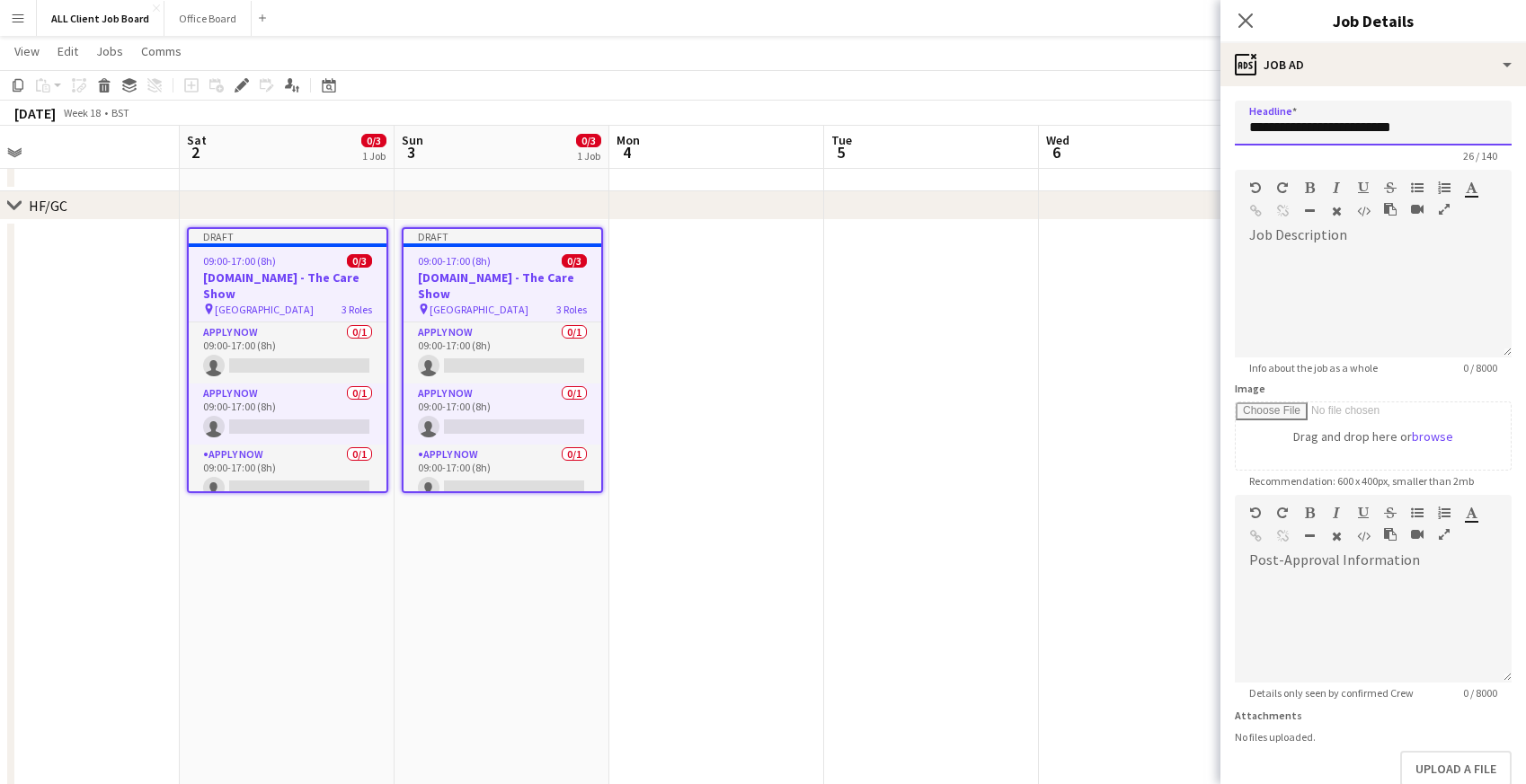
drag, startPoint x: 1306, startPoint y: 131, endPoint x: 1202, endPoint y: 125, distance: 104.2
drag, startPoint x: 1317, startPoint y: 125, endPoint x: 1397, endPoint y: 127, distance: 80.0
click at [1397, 127] on input "**********" at bounding box center [1373, 122] width 277 height 45
click at [1367, 131] on input "**********" at bounding box center [1373, 122] width 277 height 45
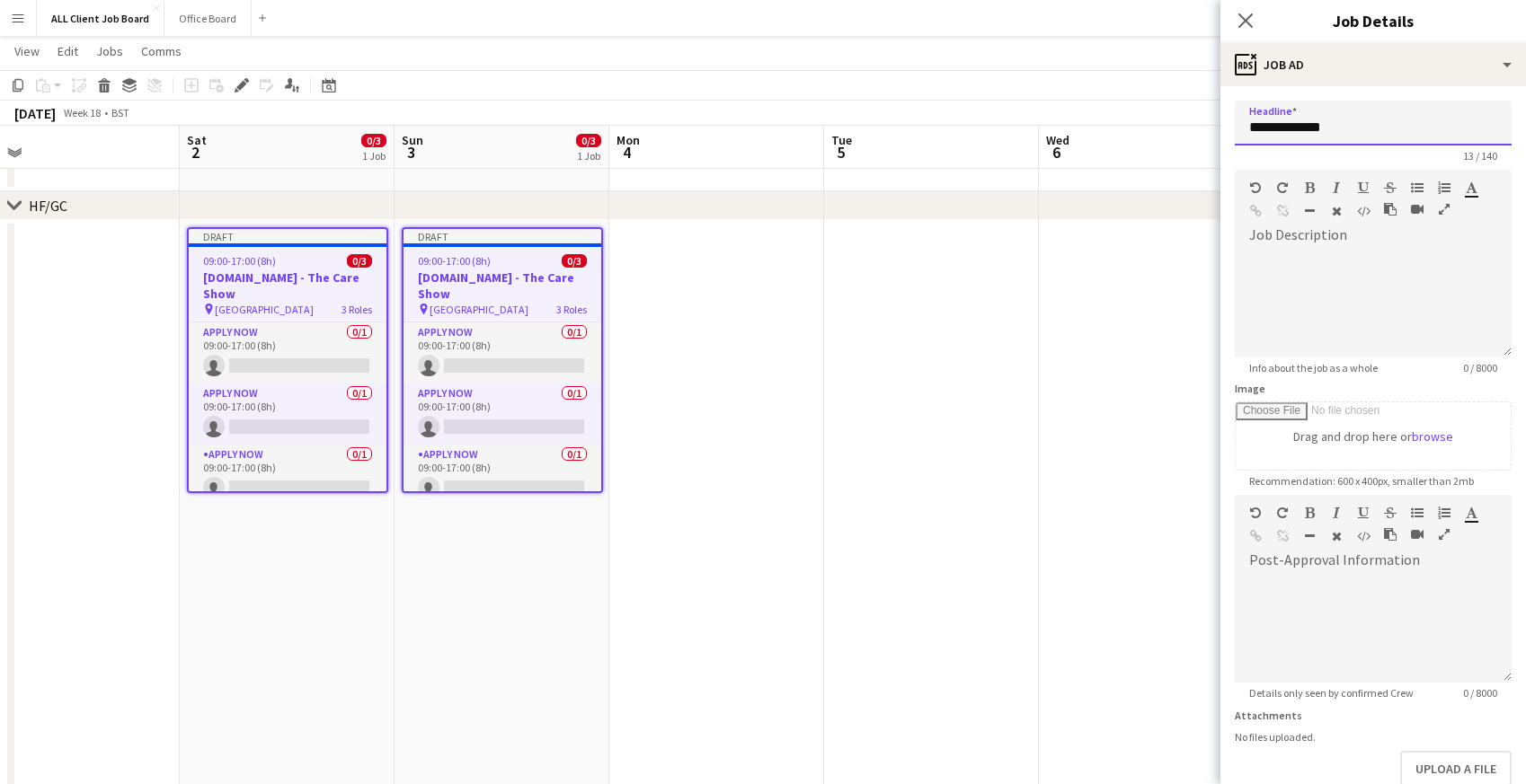
paste input "**********"
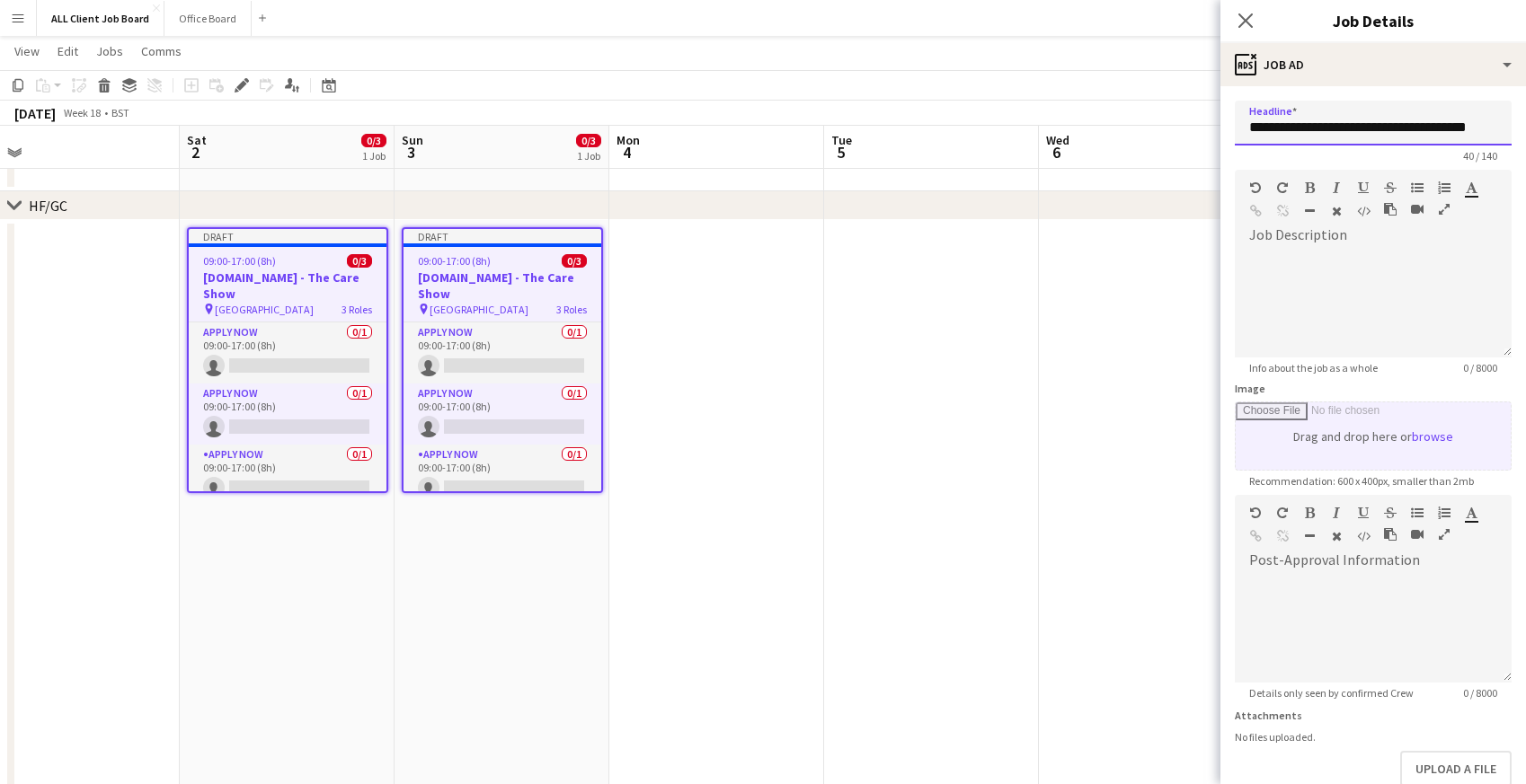
scroll to position [103, 0]
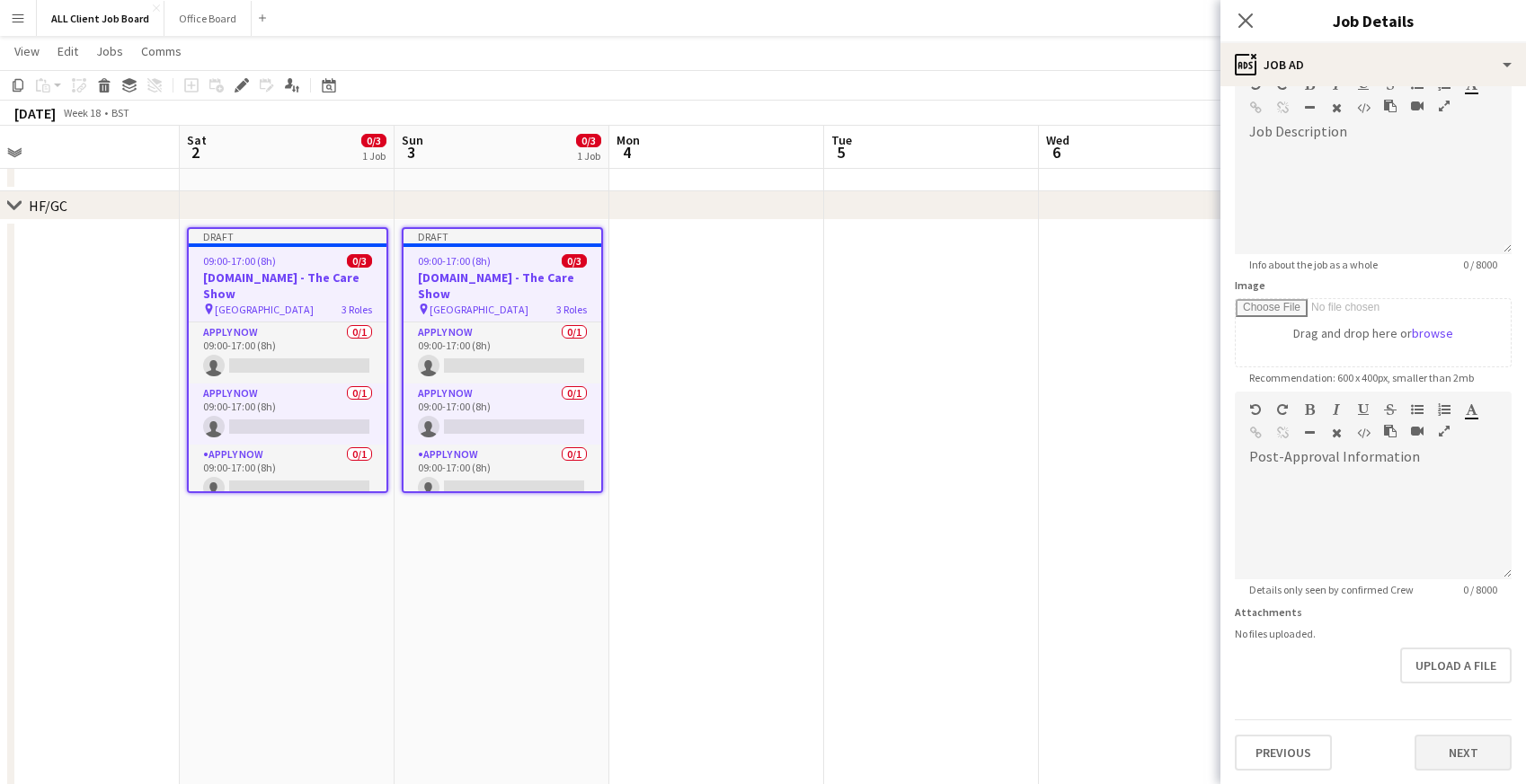
type input "**********"
click at [1440, 750] on button "Next" at bounding box center [1463, 753] width 97 height 36
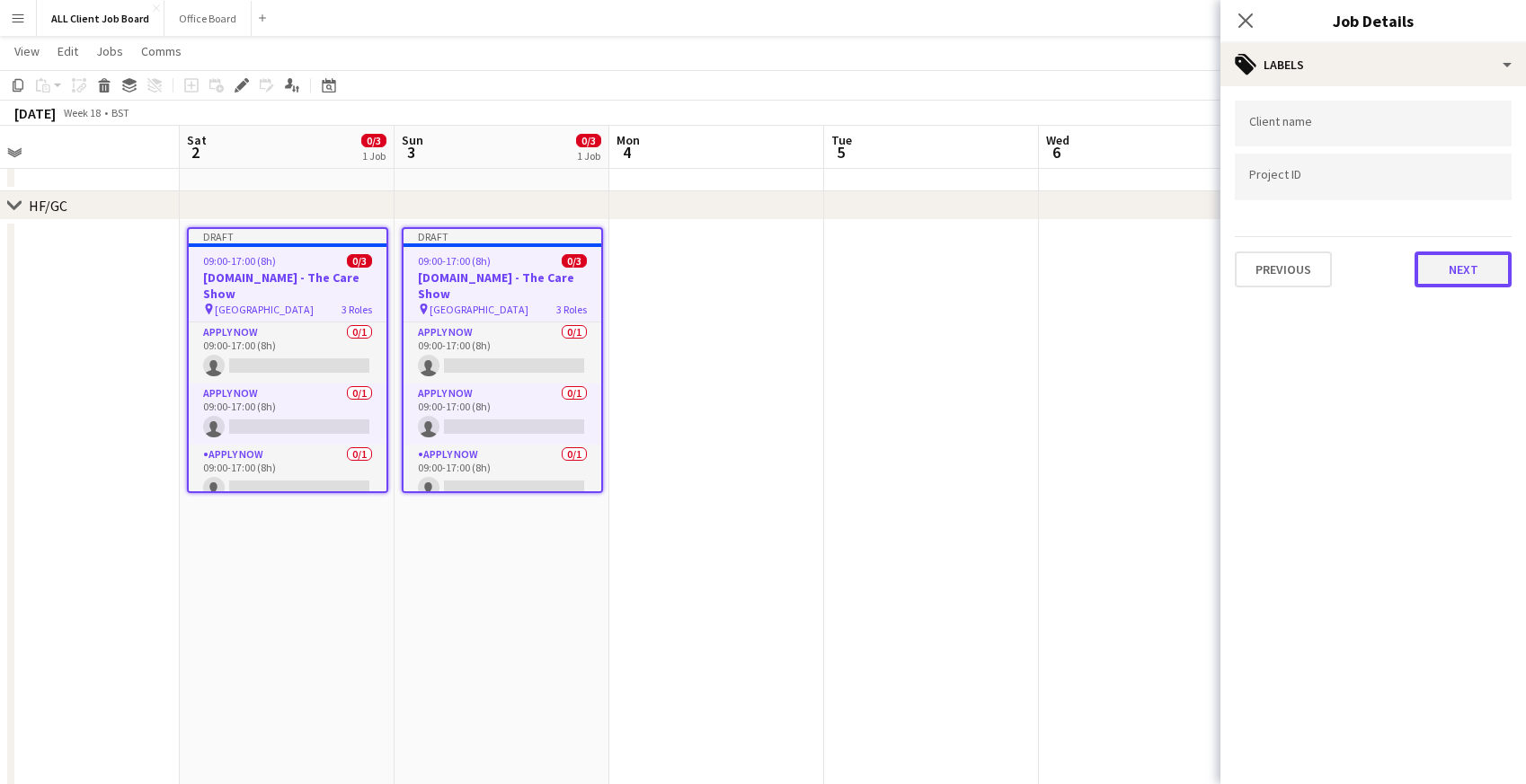
click at [1441, 267] on button "Next" at bounding box center [1463, 270] width 97 height 36
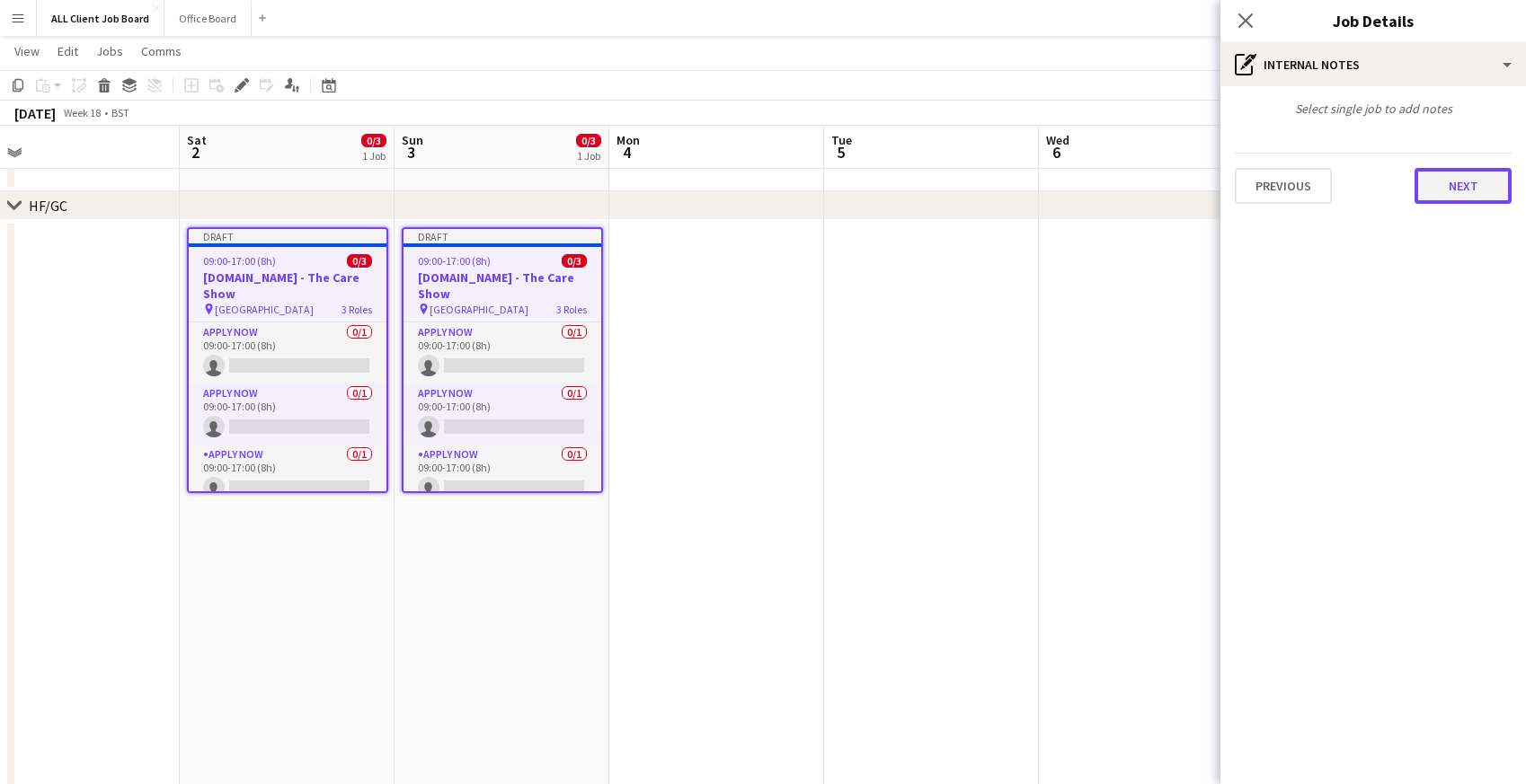
click at [1444, 188] on button "Next" at bounding box center [1463, 186] width 97 height 36
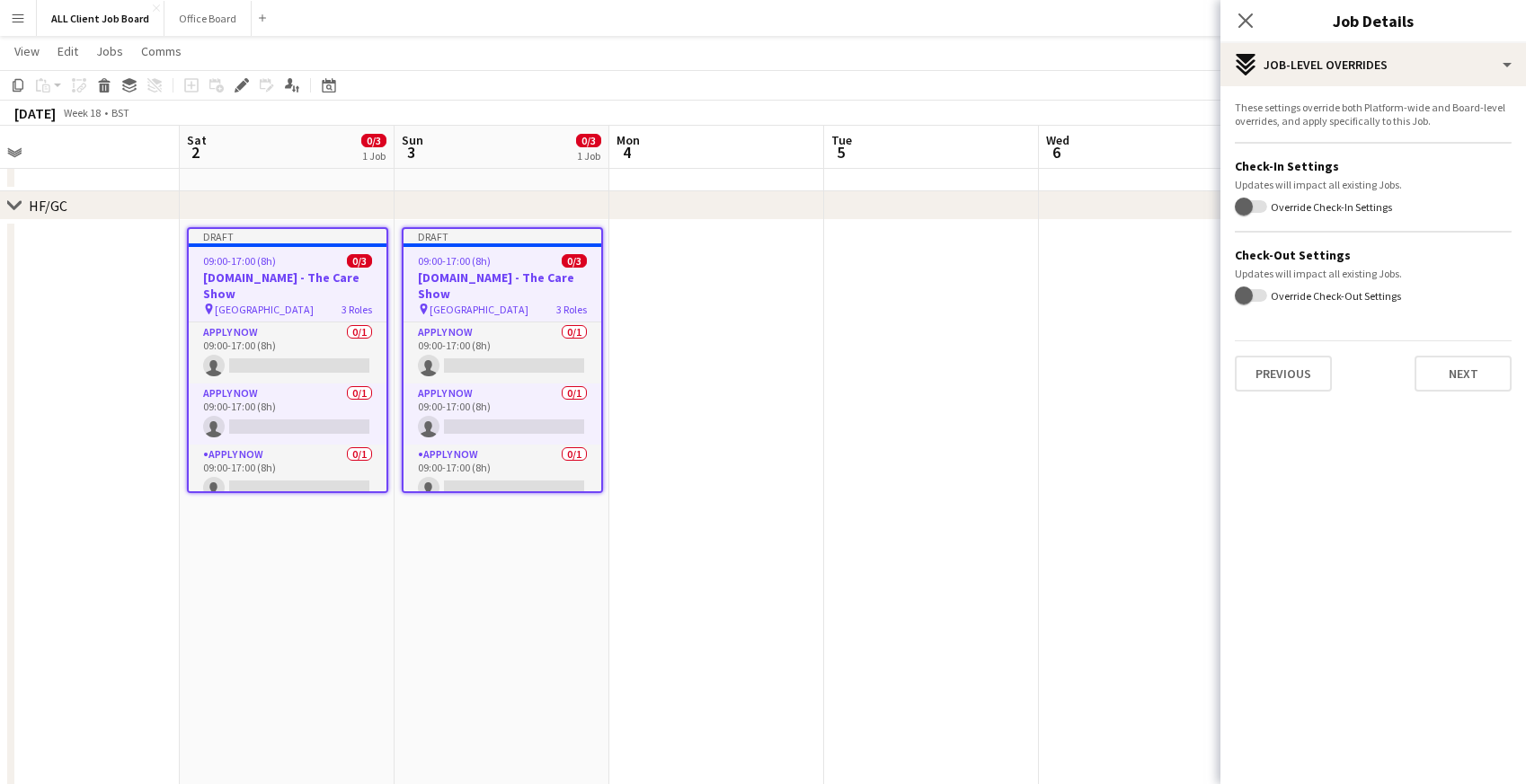
click at [1444, 392] on div "These settings override both Platform-wide and Board-level overrides, and apply…" at bounding box center [1373, 245] width 305 height 320
click at [1442, 379] on button "Next" at bounding box center [1463, 374] width 97 height 36
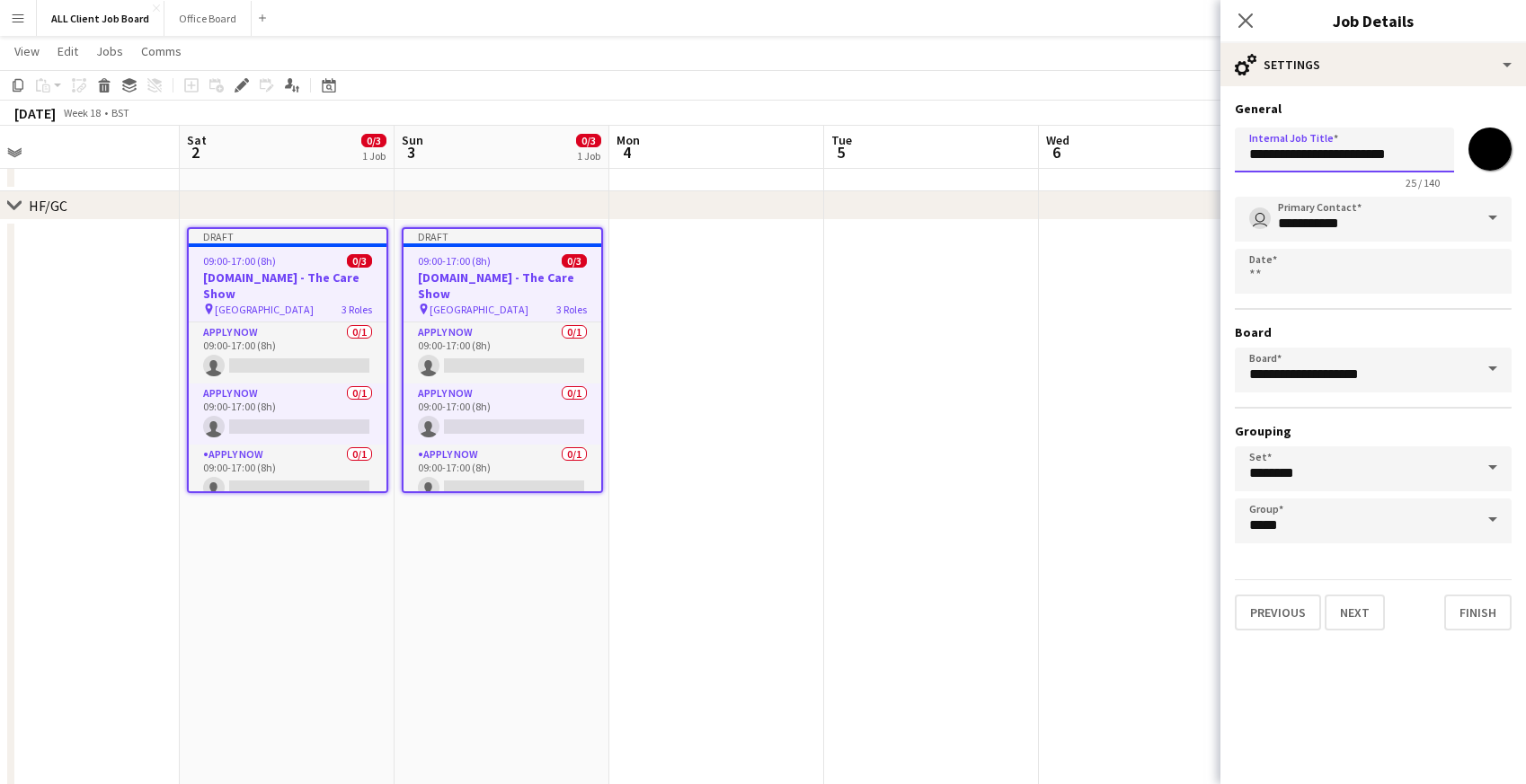
drag, startPoint x: 1307, startPoint y: 157, endPoint x: 1183, endPoint y: 150, distance: 124.2
drag, startPoint x: 1312, startPoint y: 151, endPoint x: 1415, endPoint y: 161, distance: 103.5
click at [1415, 161] on input "**********" at bounding box center [1345, 150] width 219 height 45
paste input "**********"
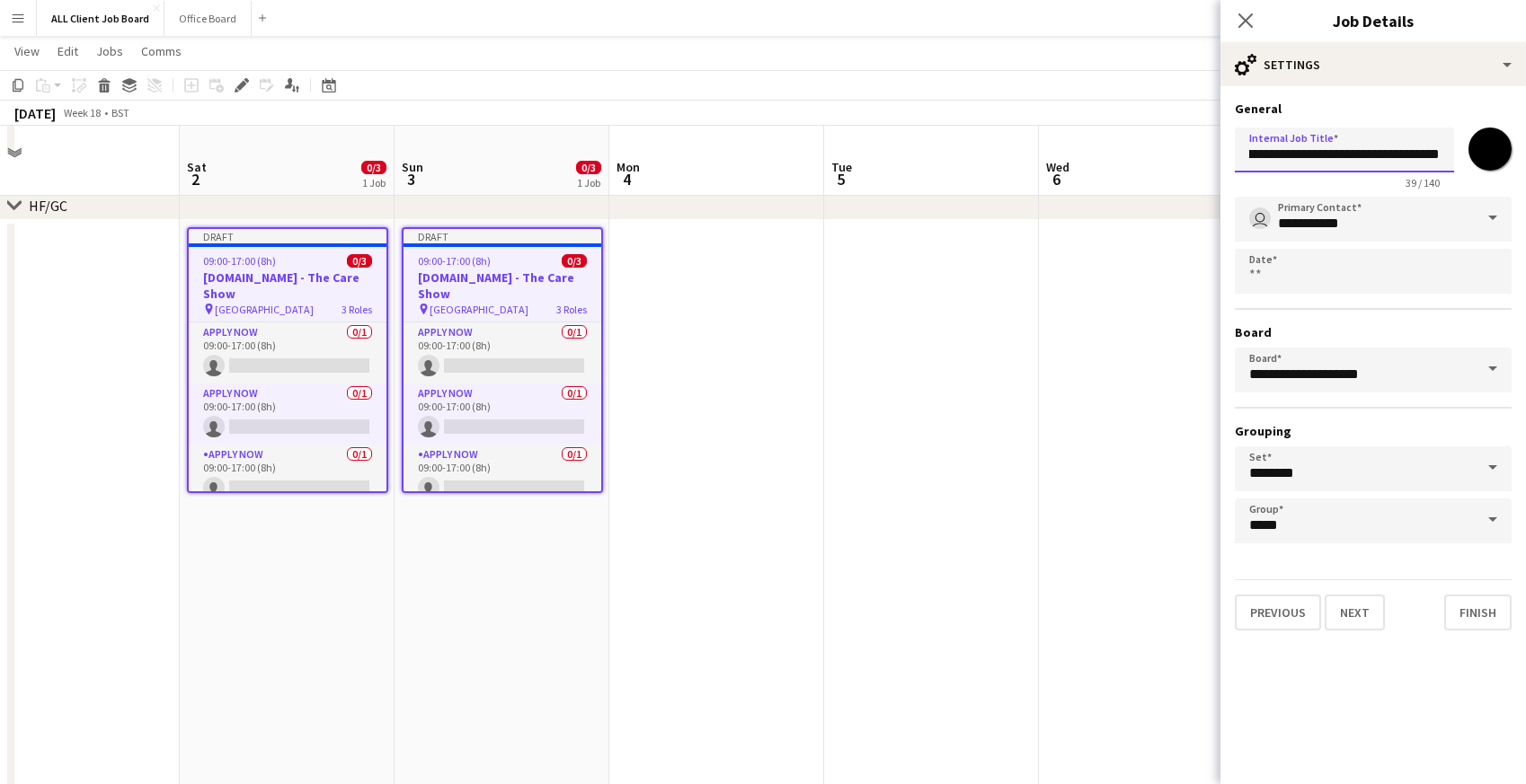
scroll to position [1732, 0]
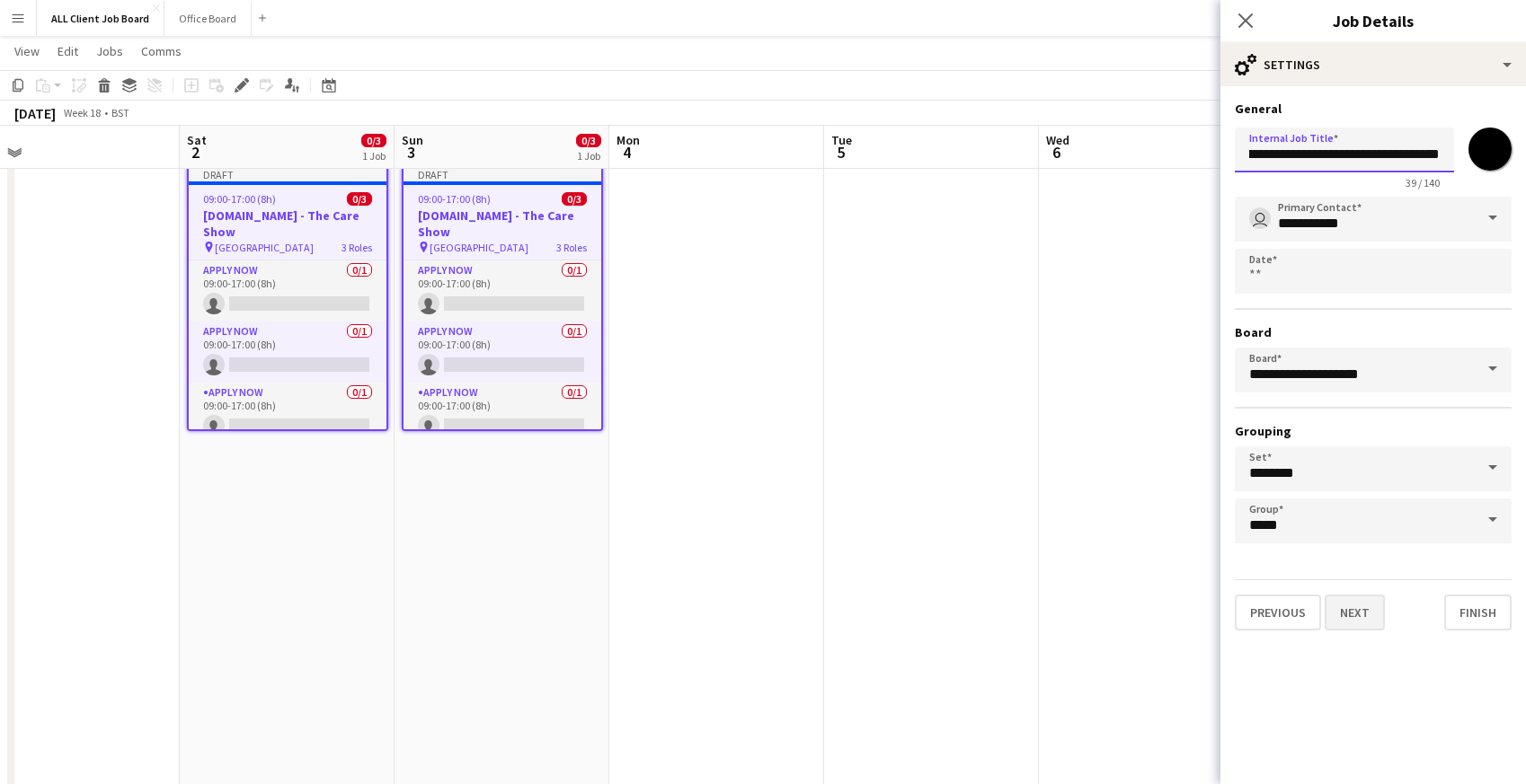
type input "**********"
click at [1360, 617] on button "Next" at bounding box center [1354, 612] width 60 height 36
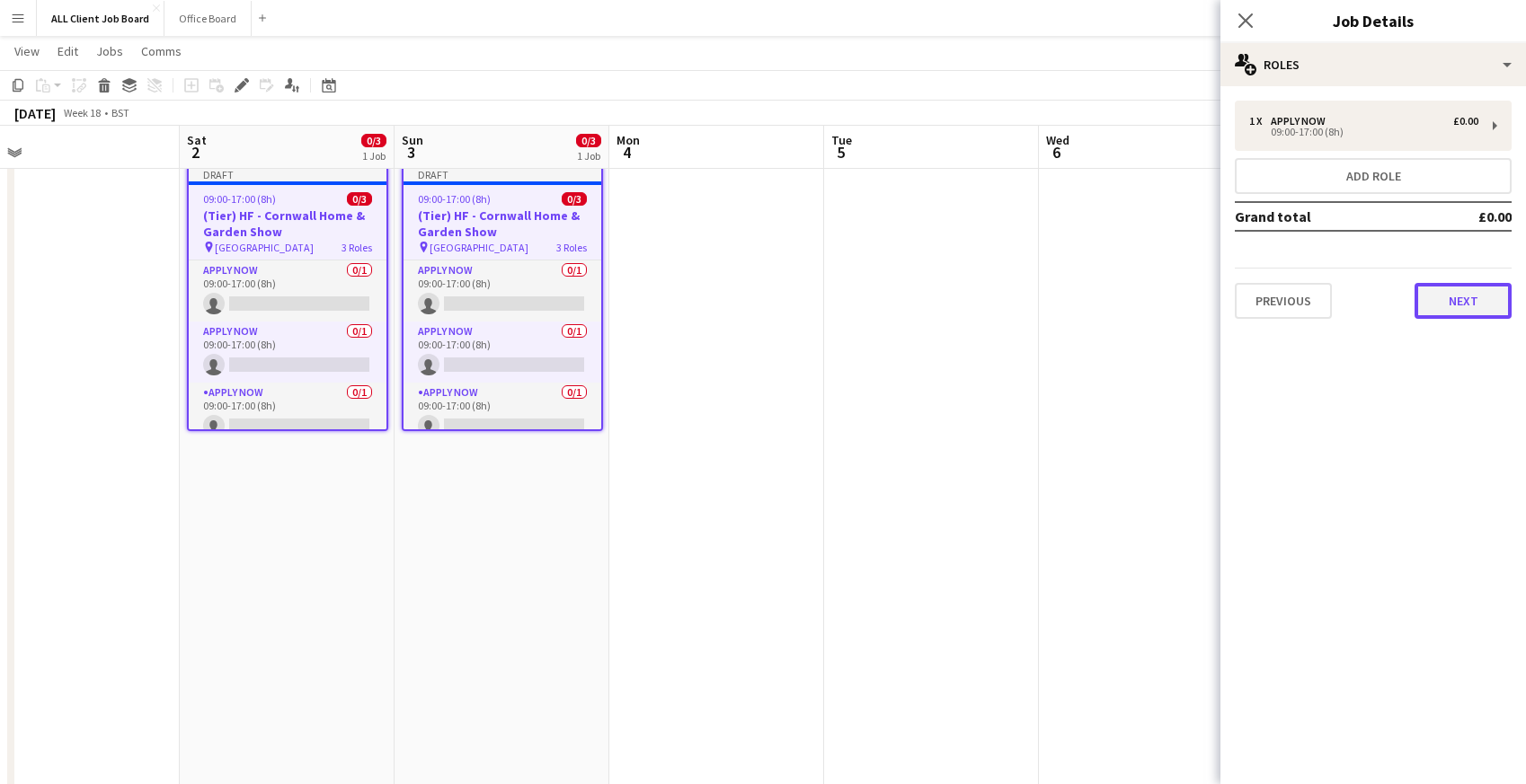
click at [1459, 295] on button "Next" at bounding box center [1463, 301] width 97 height 36
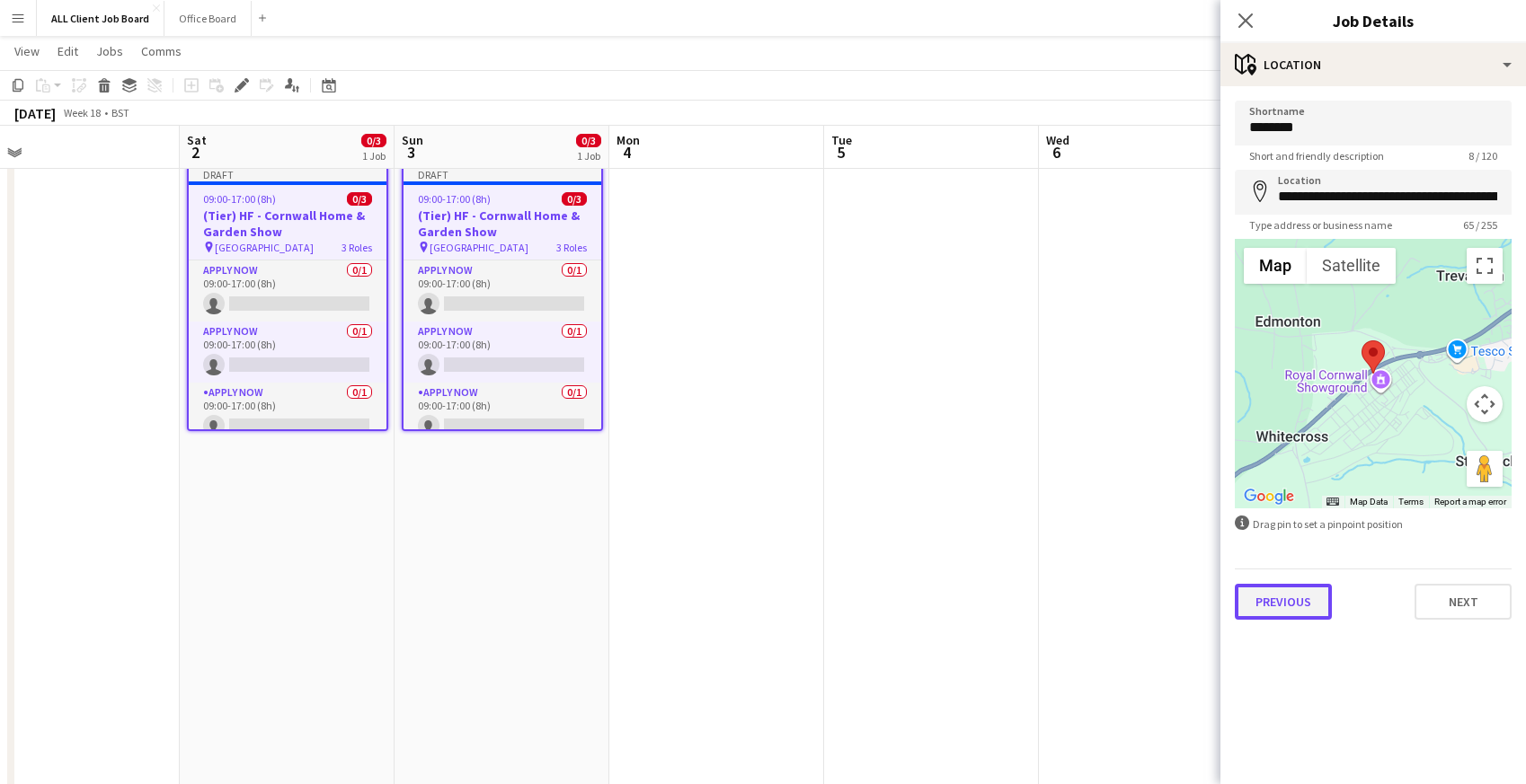
click at [1307, 610] on button "Previous" at bounding box center [1284, 602] width 97 height 36
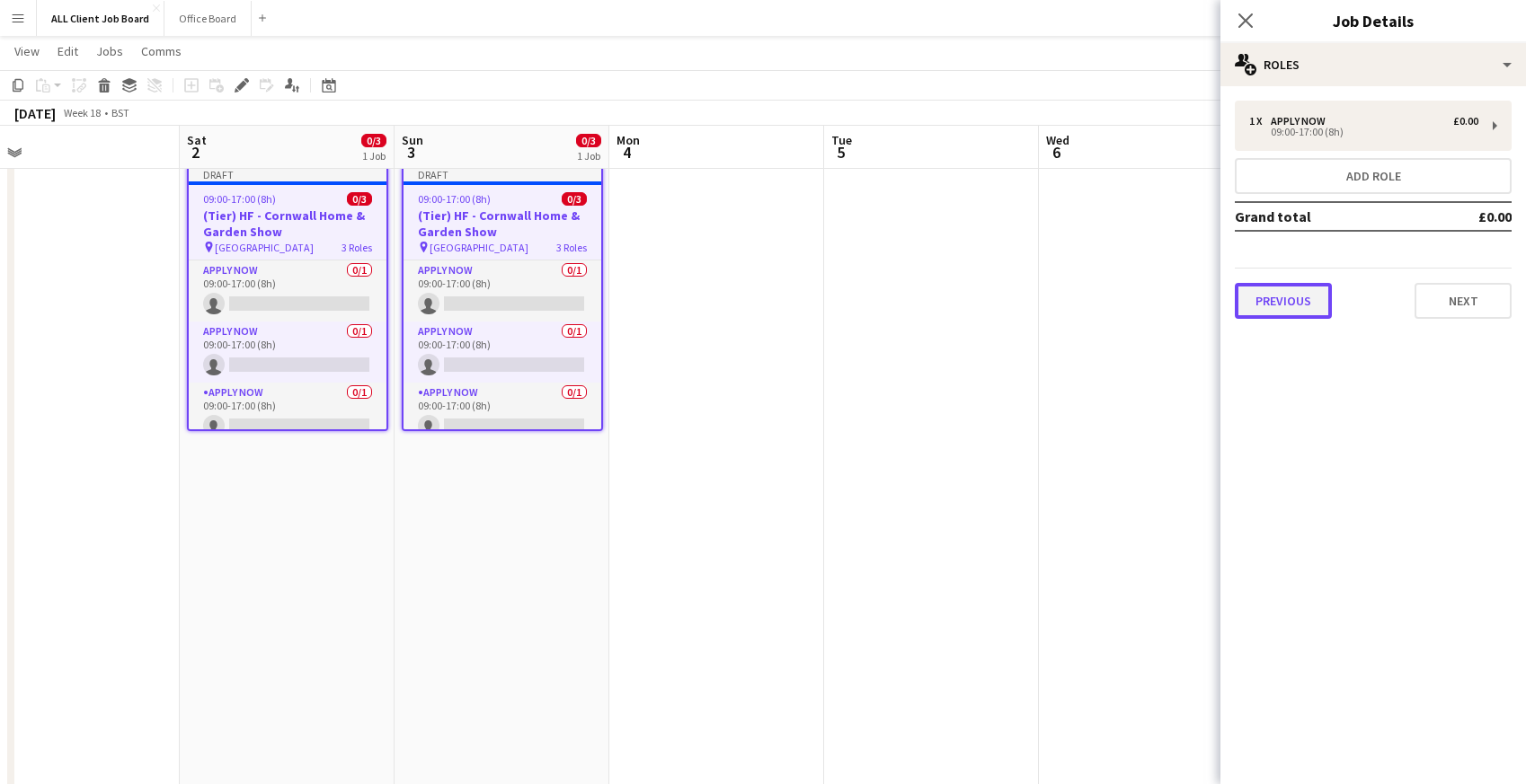
click at [1277, 300] on button "Previous" at bounding box center [1284, 301] width 97 height 36
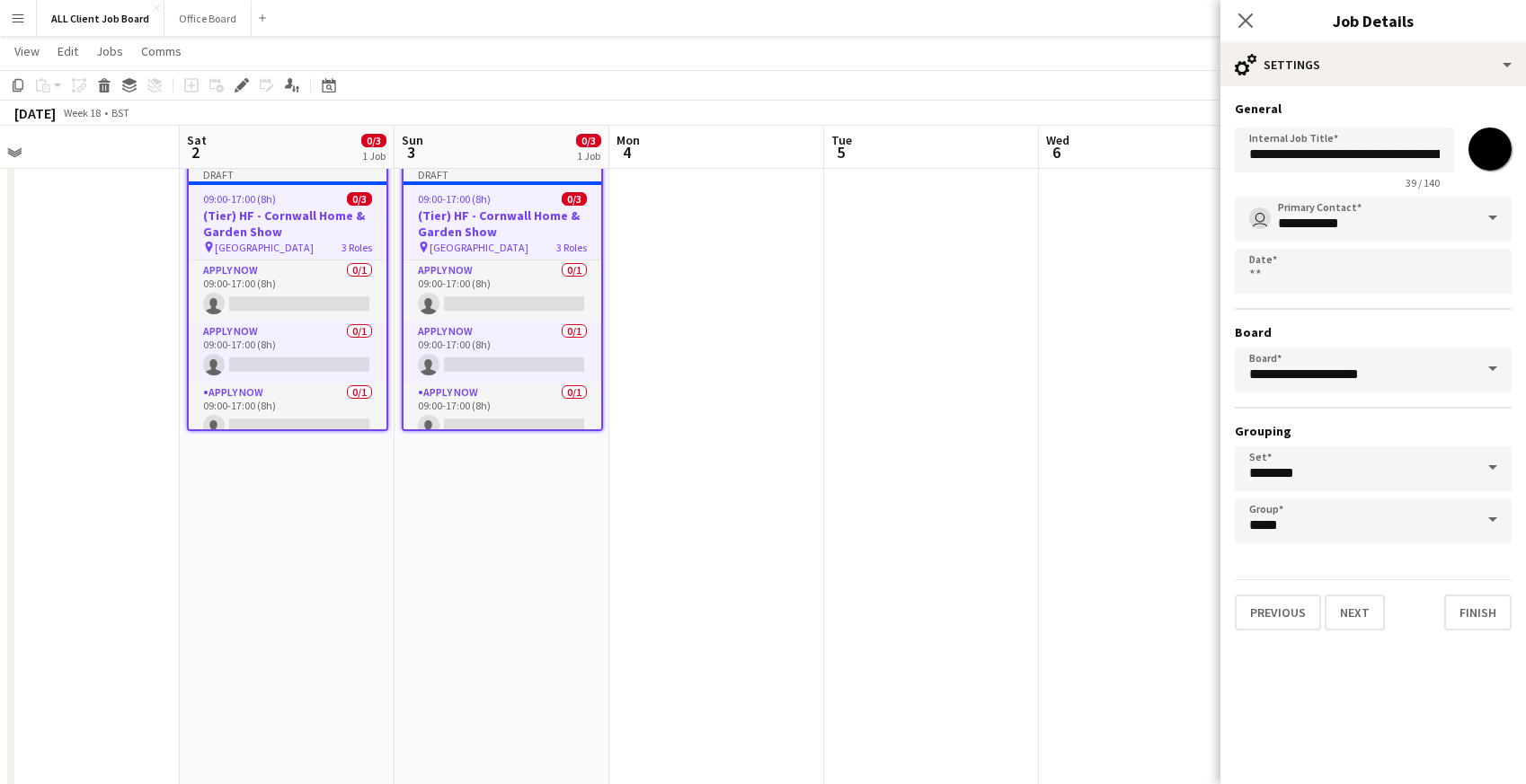
click at [1485, 149] on input "*******" at bounding box center [1490, 149] width 65 height 65
type input "*******"
click at [1363, 559] on form "**********" at bounding box center [1373, 365] width 305 height 530
click at [1363, 621] on button "Next" at bounding box center [1354, 612] width 60 height 36
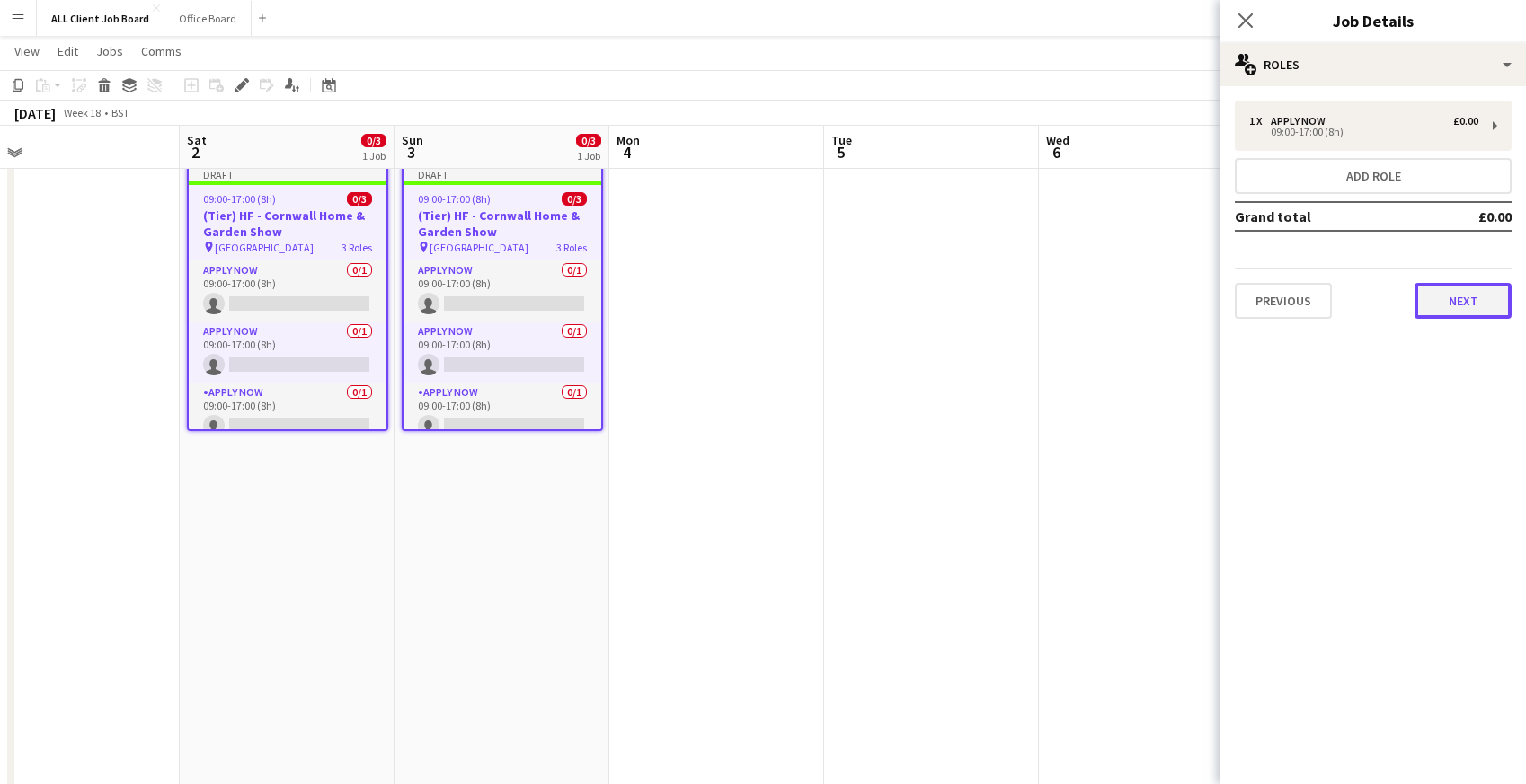
click at [1452, 317] on button "Next" at bounding box center [1463, 301] width 97 height 36
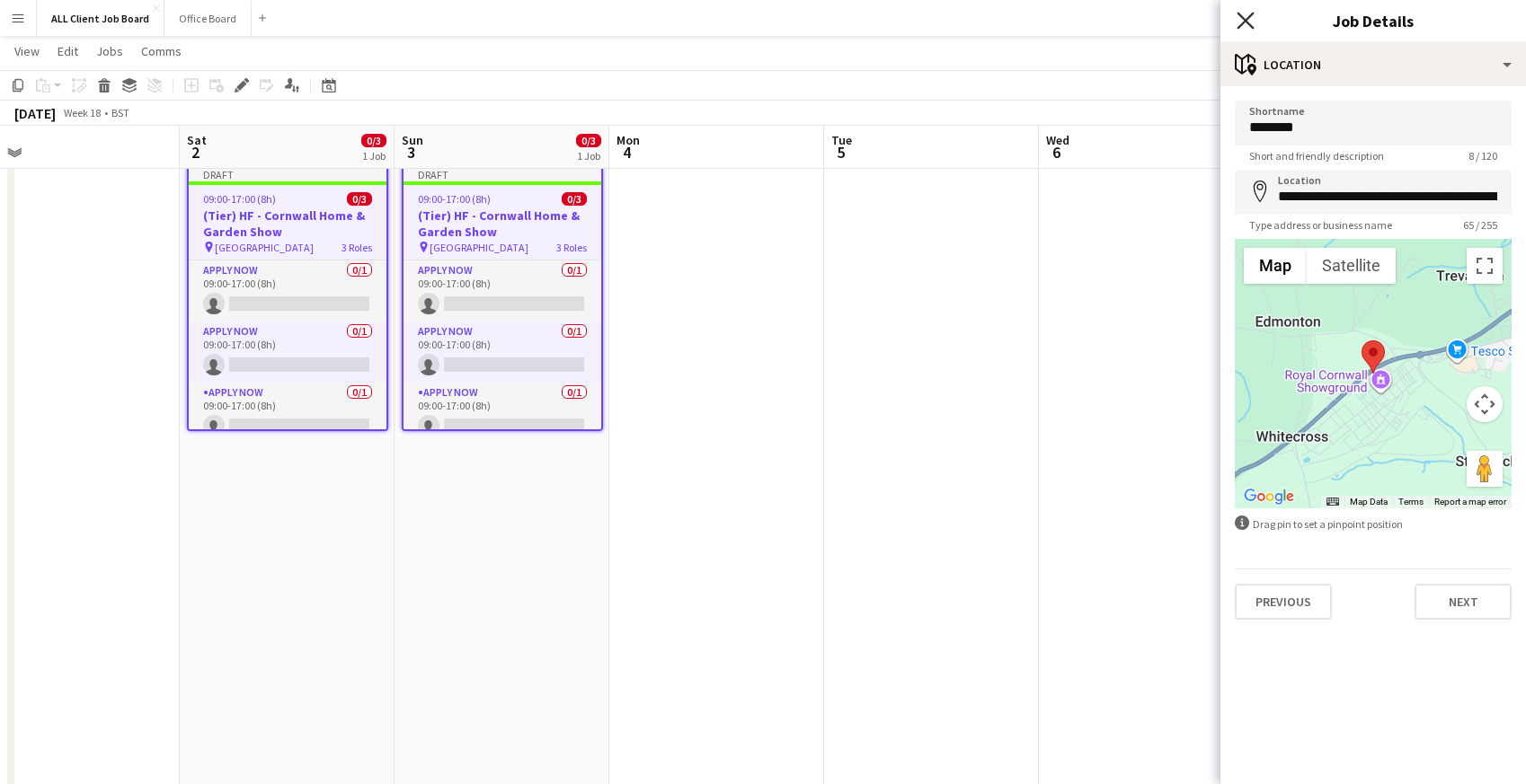
click at [1245, 18] on icon at bounding box center [1245, 20] width 17 height 17
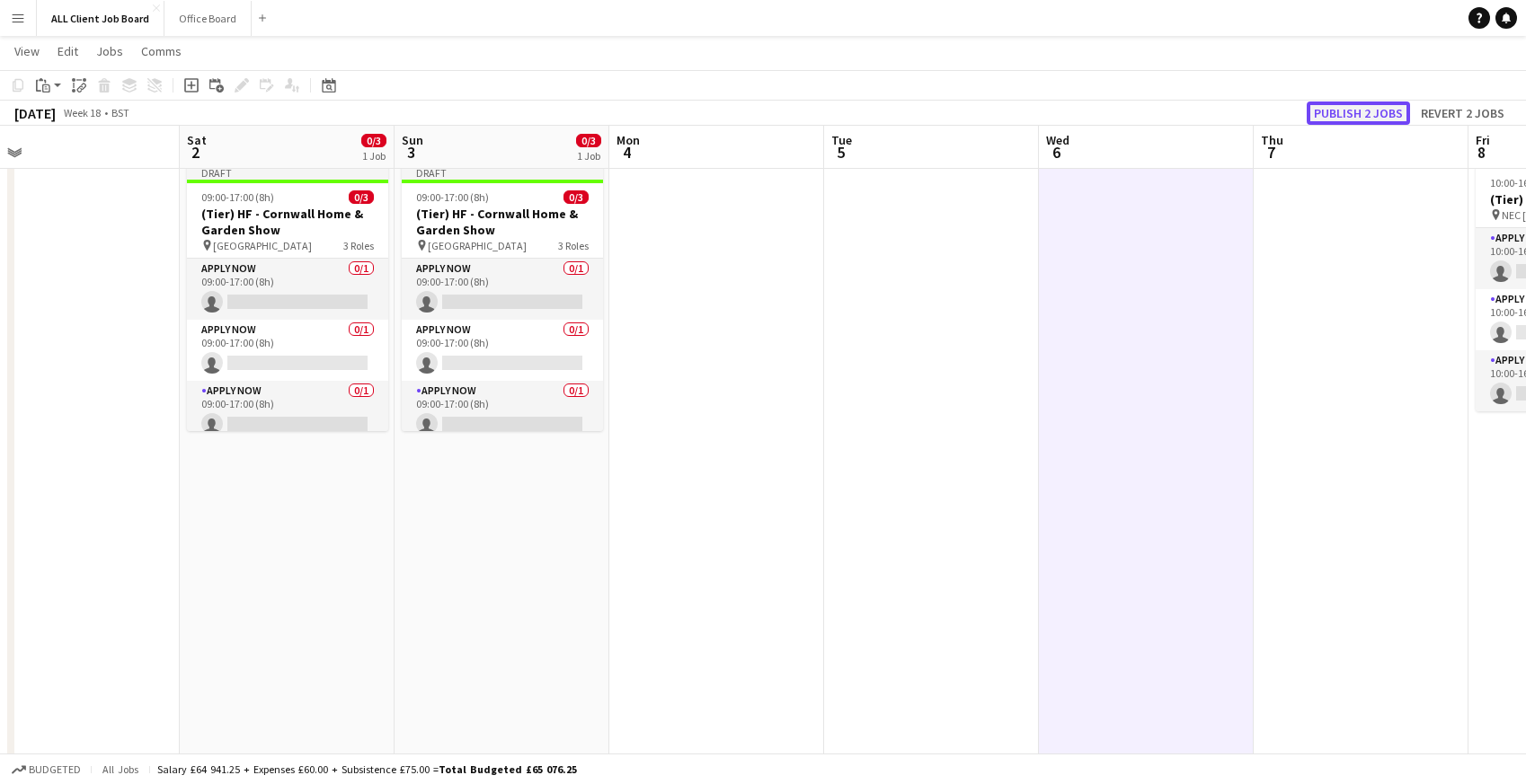
click at [1326, 113] on button "Publish 2 jobs" at bounding box center [1358, 113] width 103 height 23
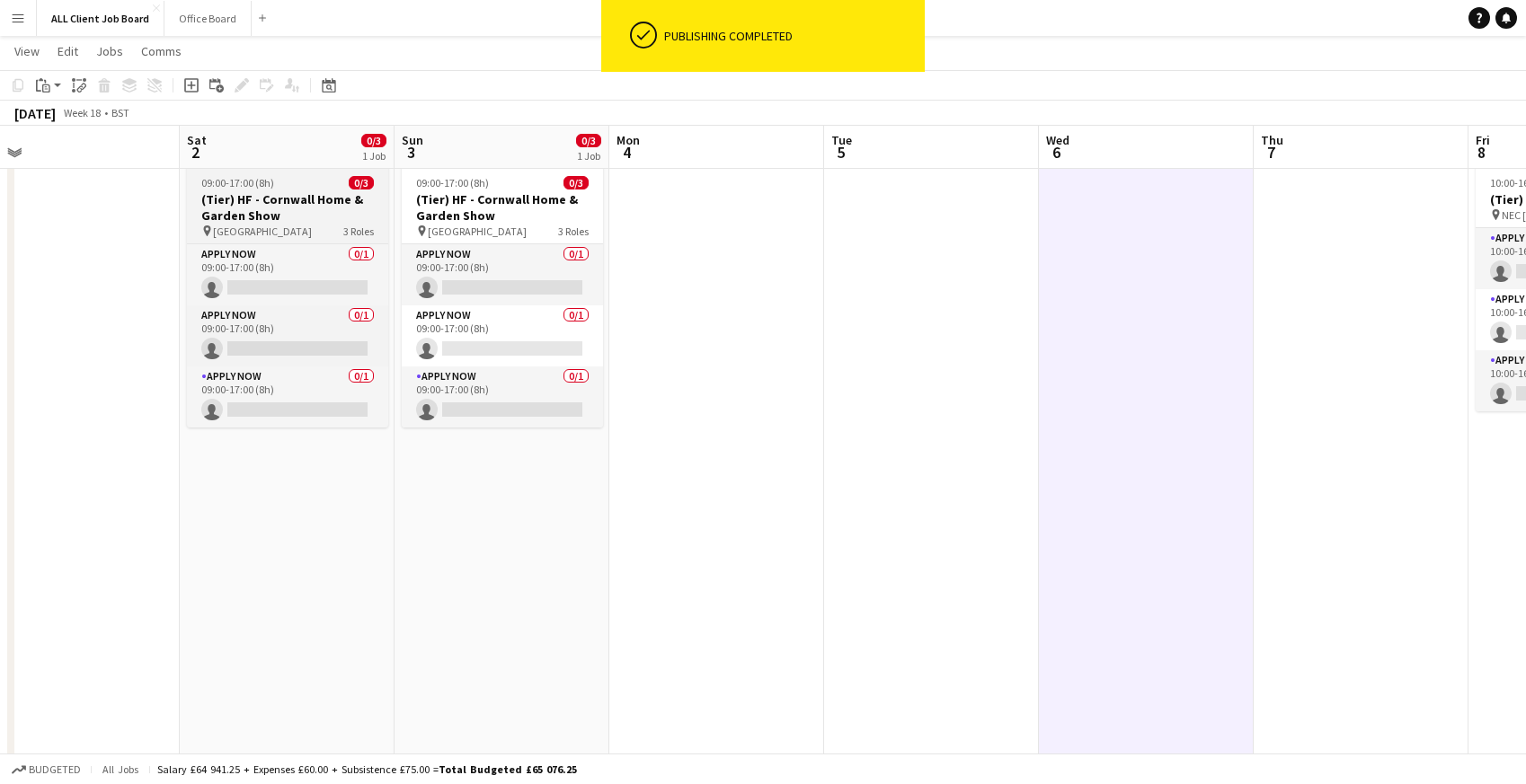
click at [230, 186] on span "09:00-17:00 (8h)" at bounding box center [238, 183] width 73 height 13
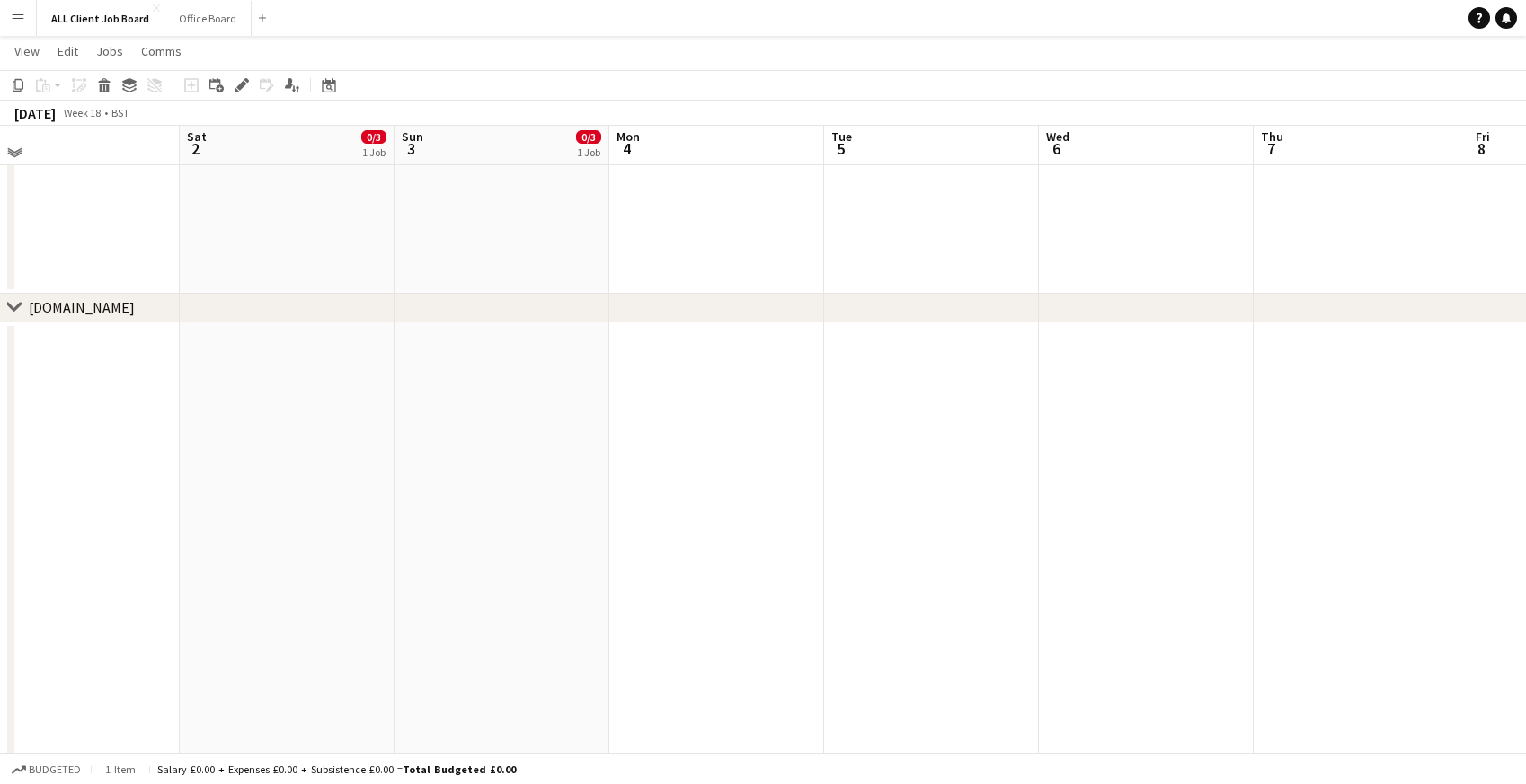
scroll to position [8123, 0]
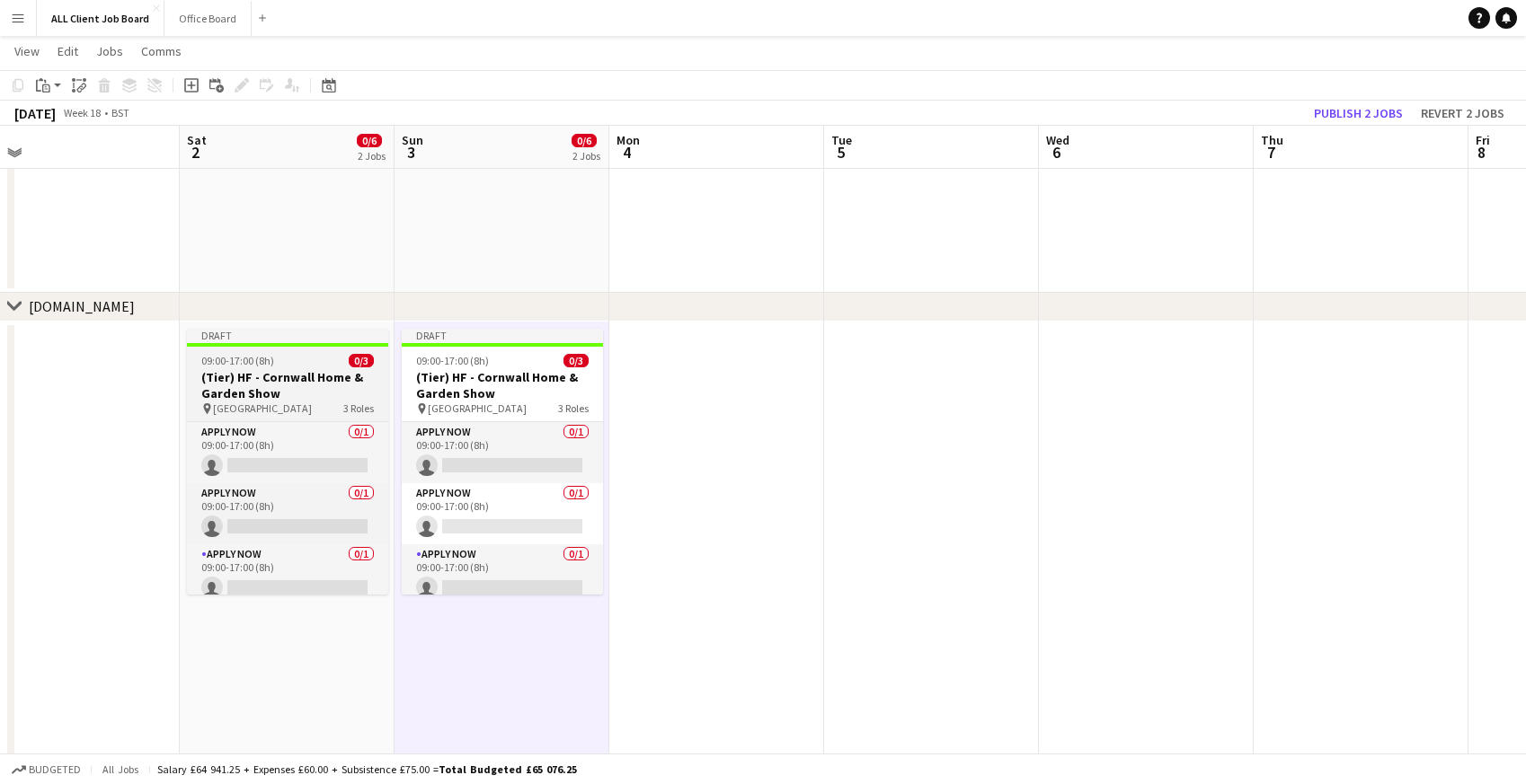
click at [256, 365] on span "09:00-17:00 (8h)" at bounding box center [238, 361] width 73 height 13
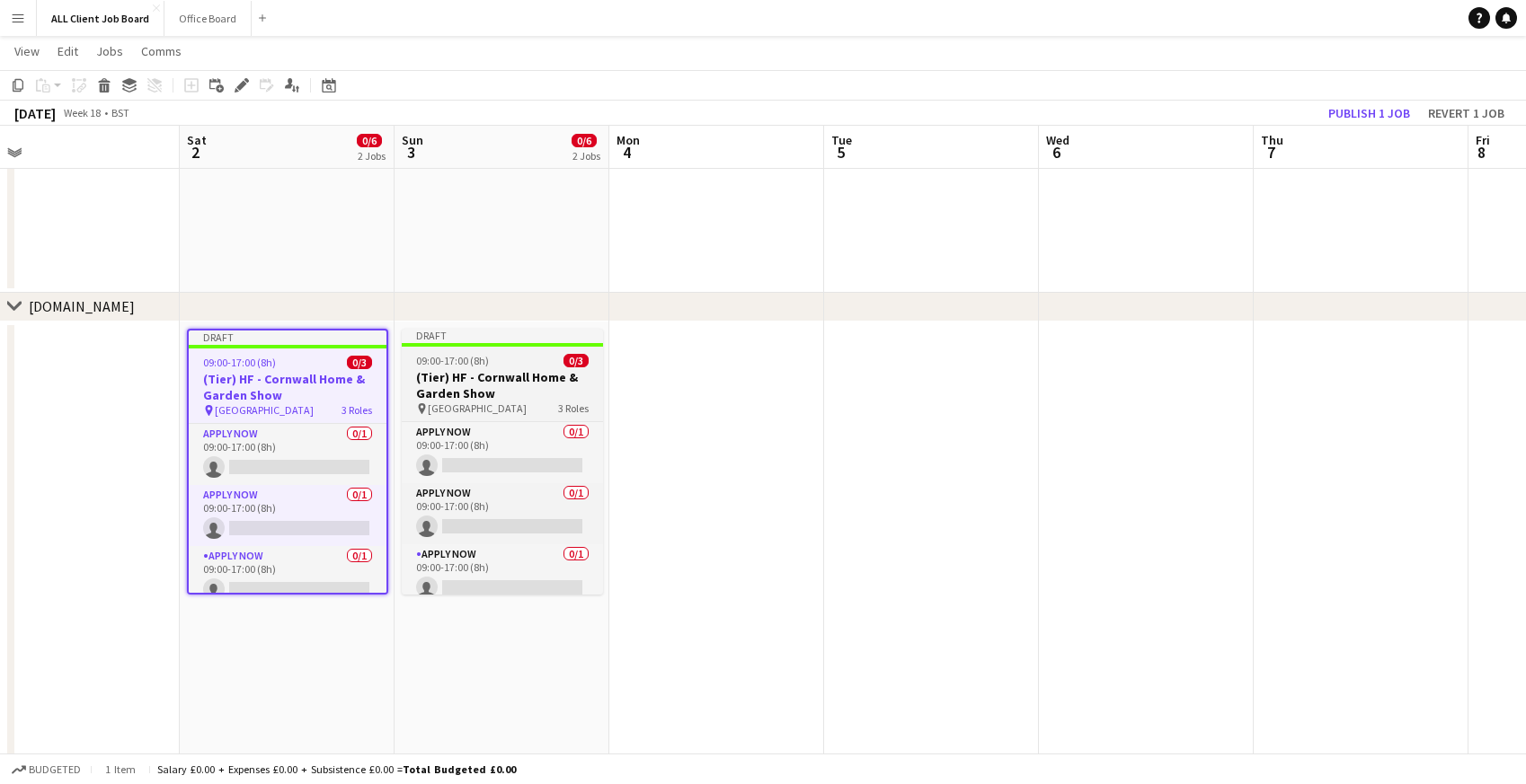
click at [449, 362] on span "09:00-17:00 (8h)" at bounding box center [452, 361] width 73 height 13
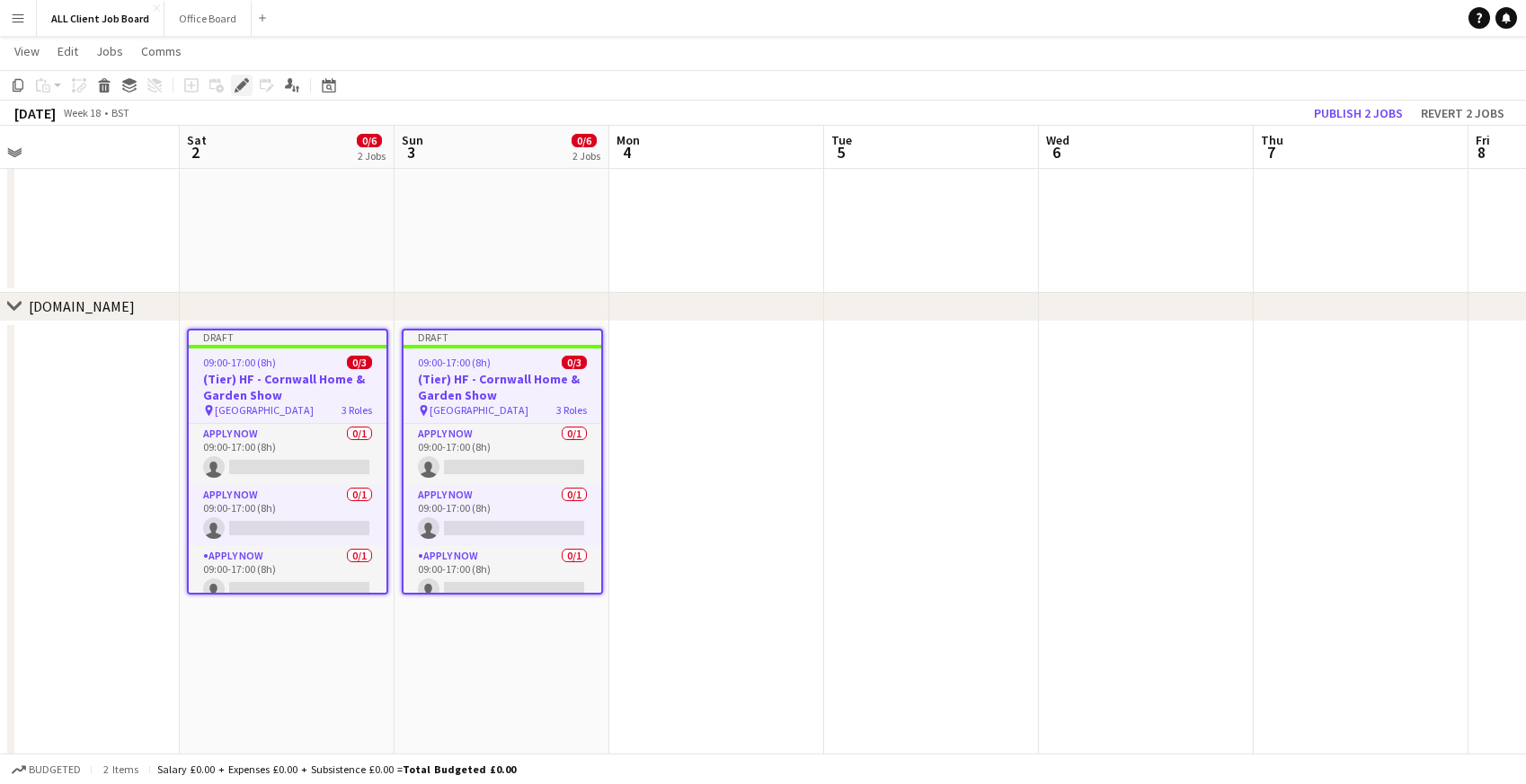
click at [250, 84] on div "Edit" at bounding box center [241, 85] width 22 height 22
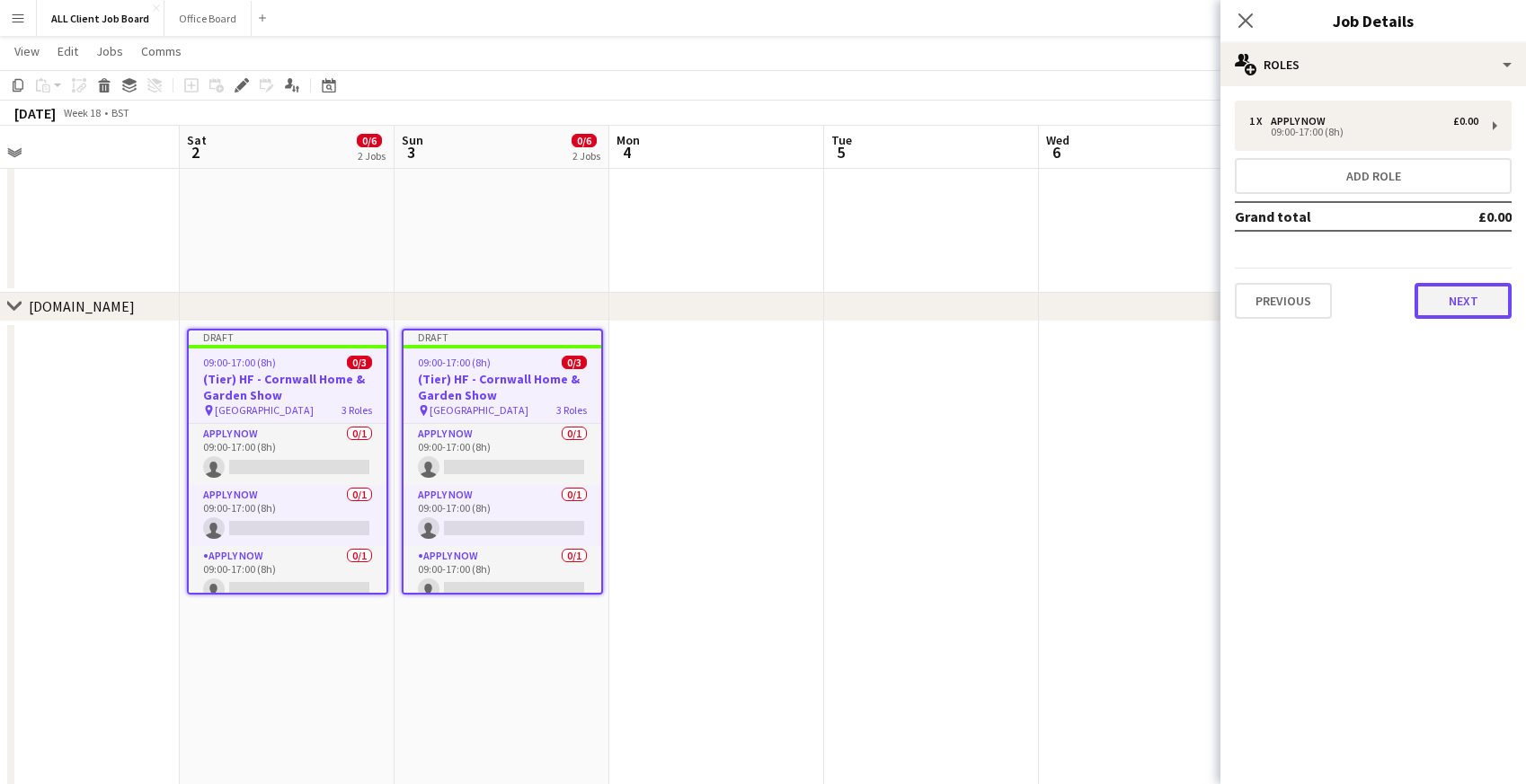
click at [1460, 300] on button "Next" at bounding box center [1463, 301] width 97 height 36
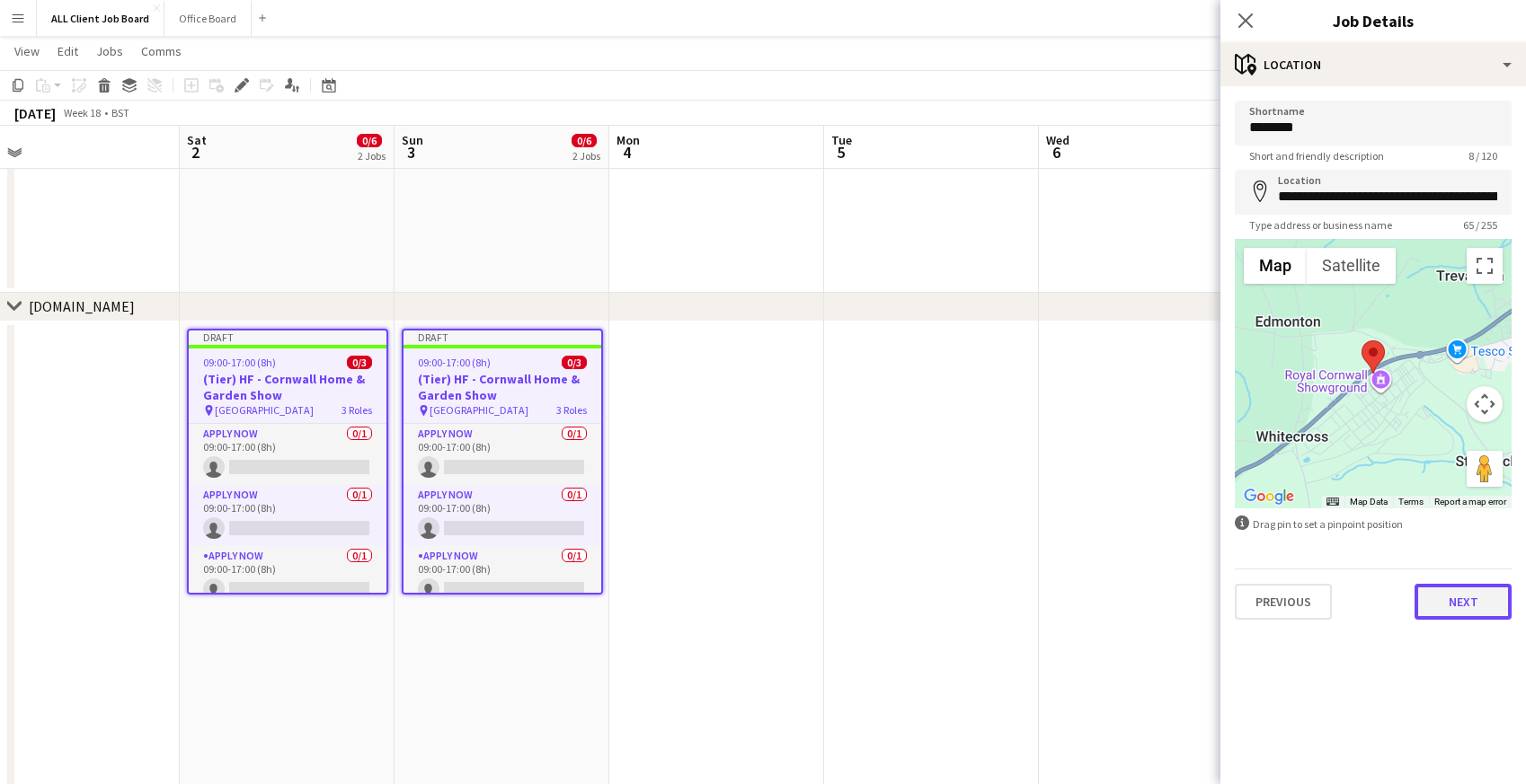
click at [1456, 598] on button "Next" at bounding box center [1463, 602] width 97 height 36
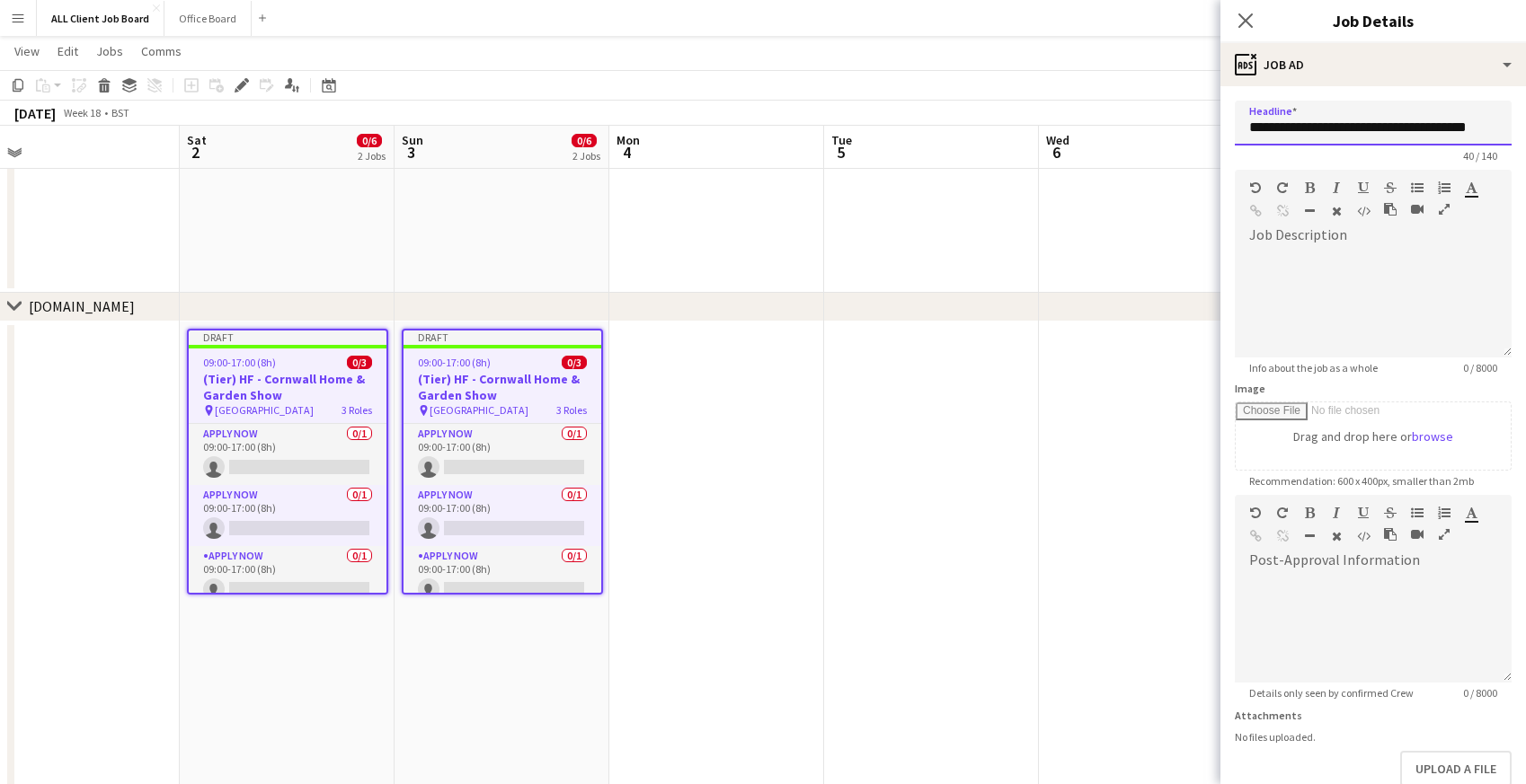
drag, startPoint x: 1300, startPoint y: 122, endPoint x: 1224, endPoint y: 111, distance: 76.8
click at [1224, 111] on form "**********" at bounding box center [1373, 486] width 305 height 774
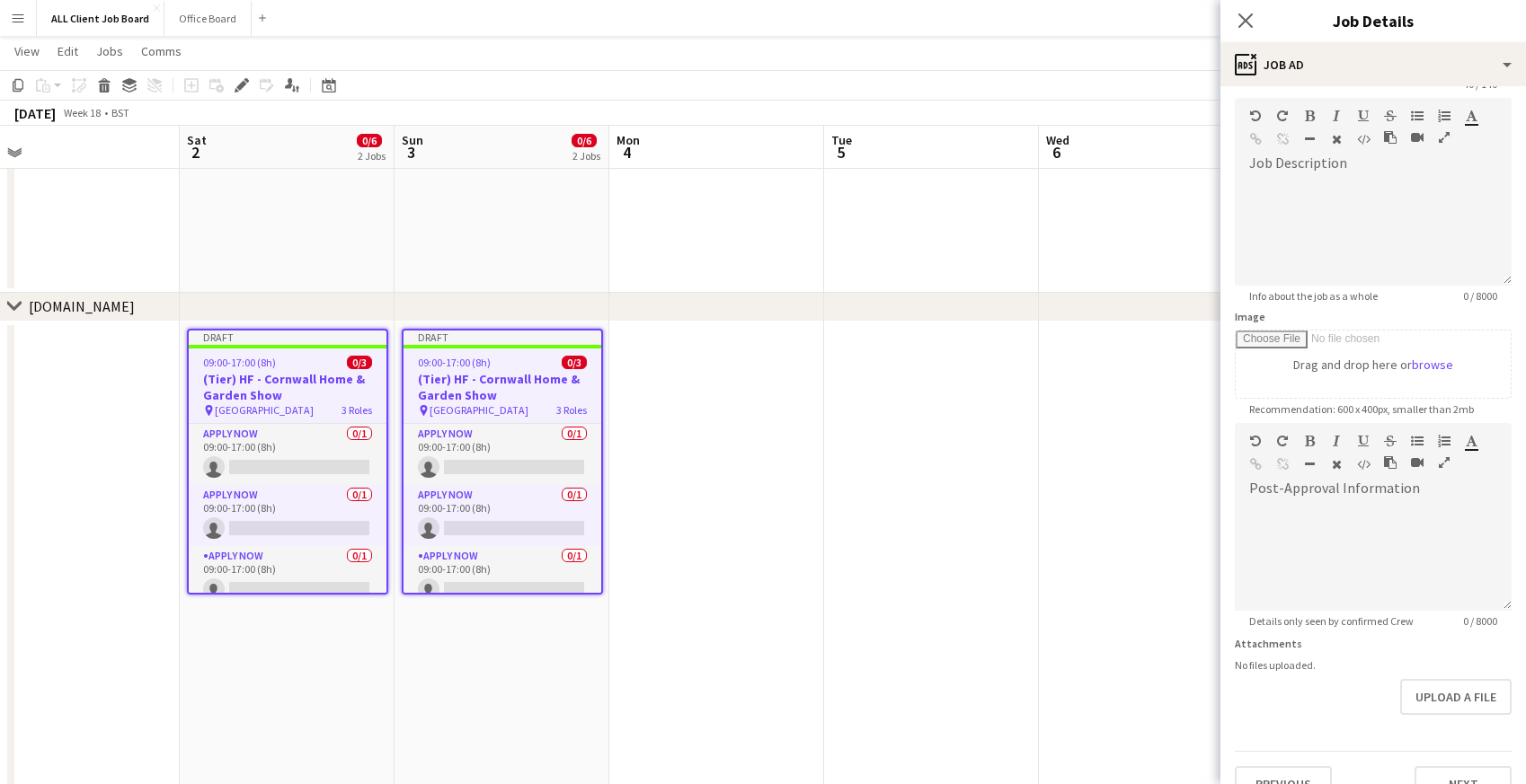
scroll to position [103, 0]
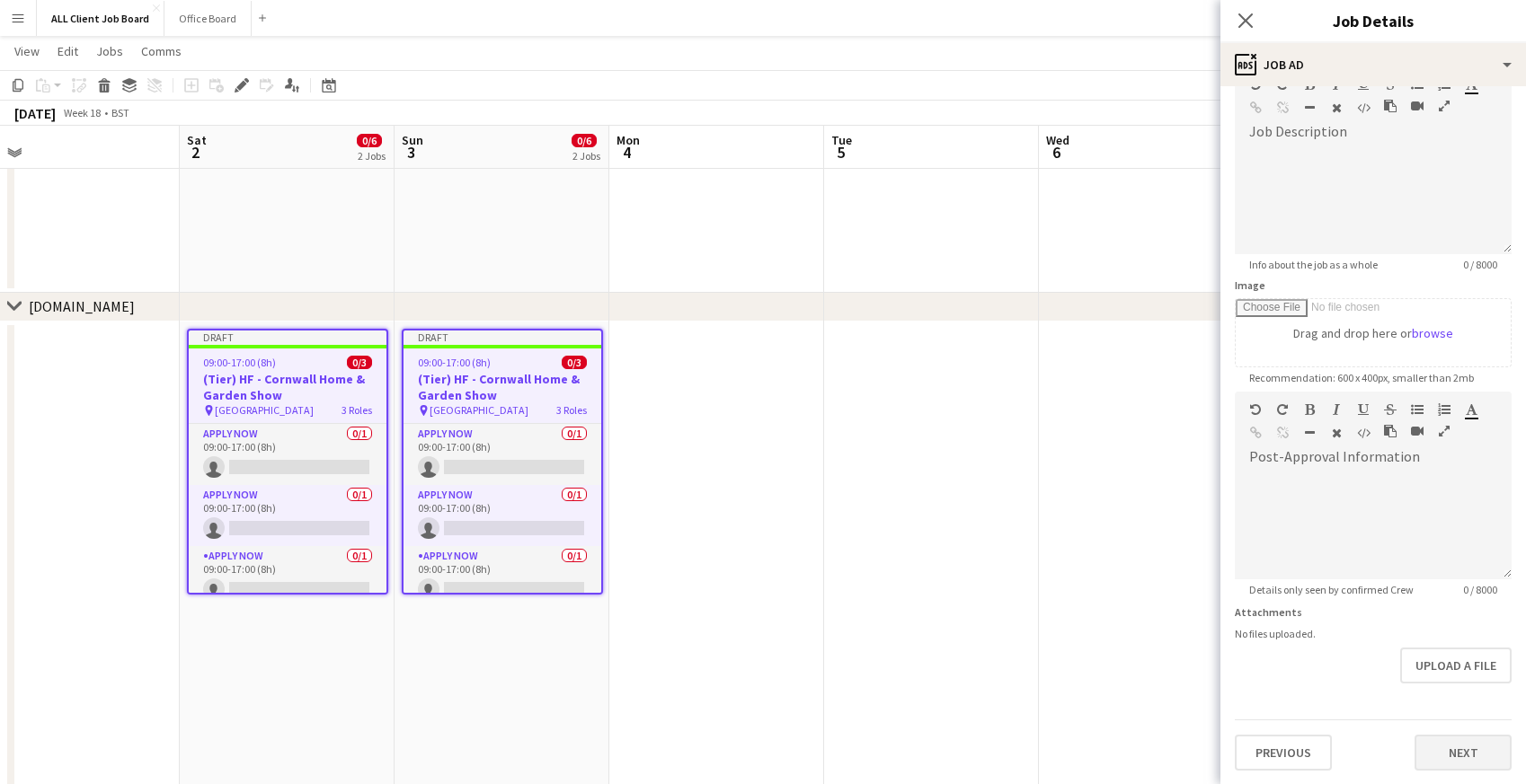
type input "**********"
click at [1445, 743] on button "Next" at bounding box center [1463, 753] width 97 height 36
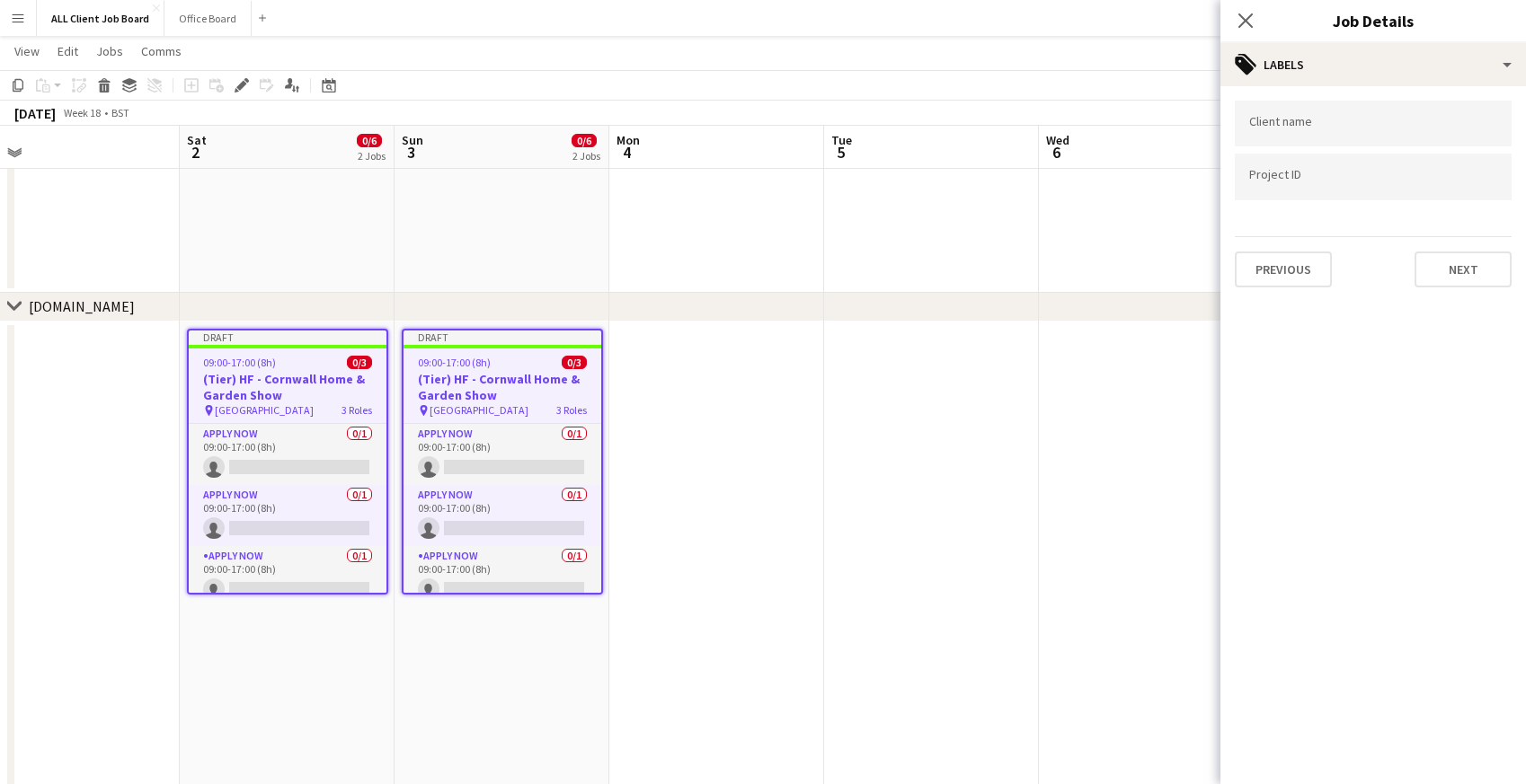
scroll to position [0, 0]
click at [1480, 269] on button "Next" at bounding box center [1463, 270] width 97 height 36
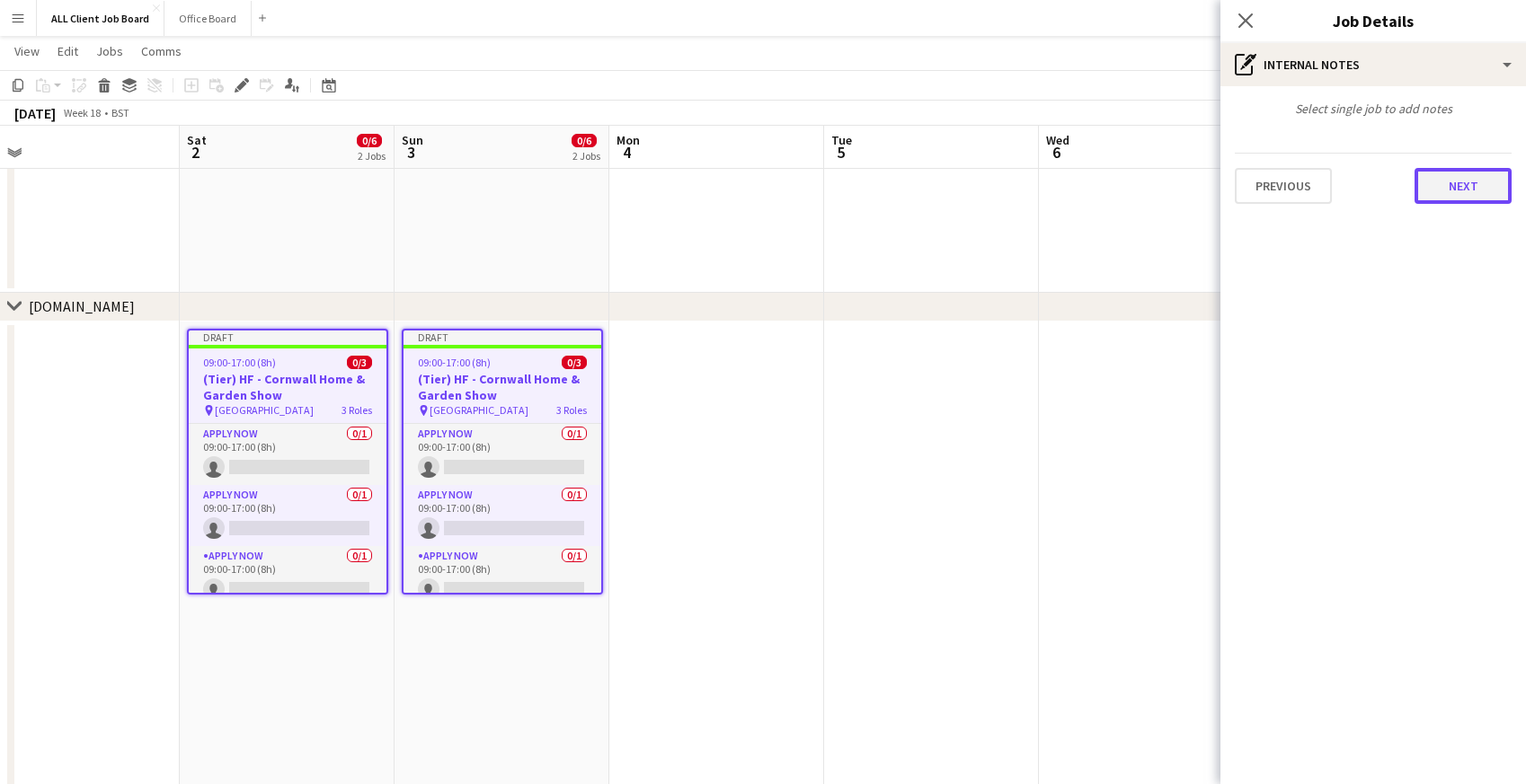
click at [1453, 188] on button "Next" at bounding box center [1463, 186] width 97 height 36
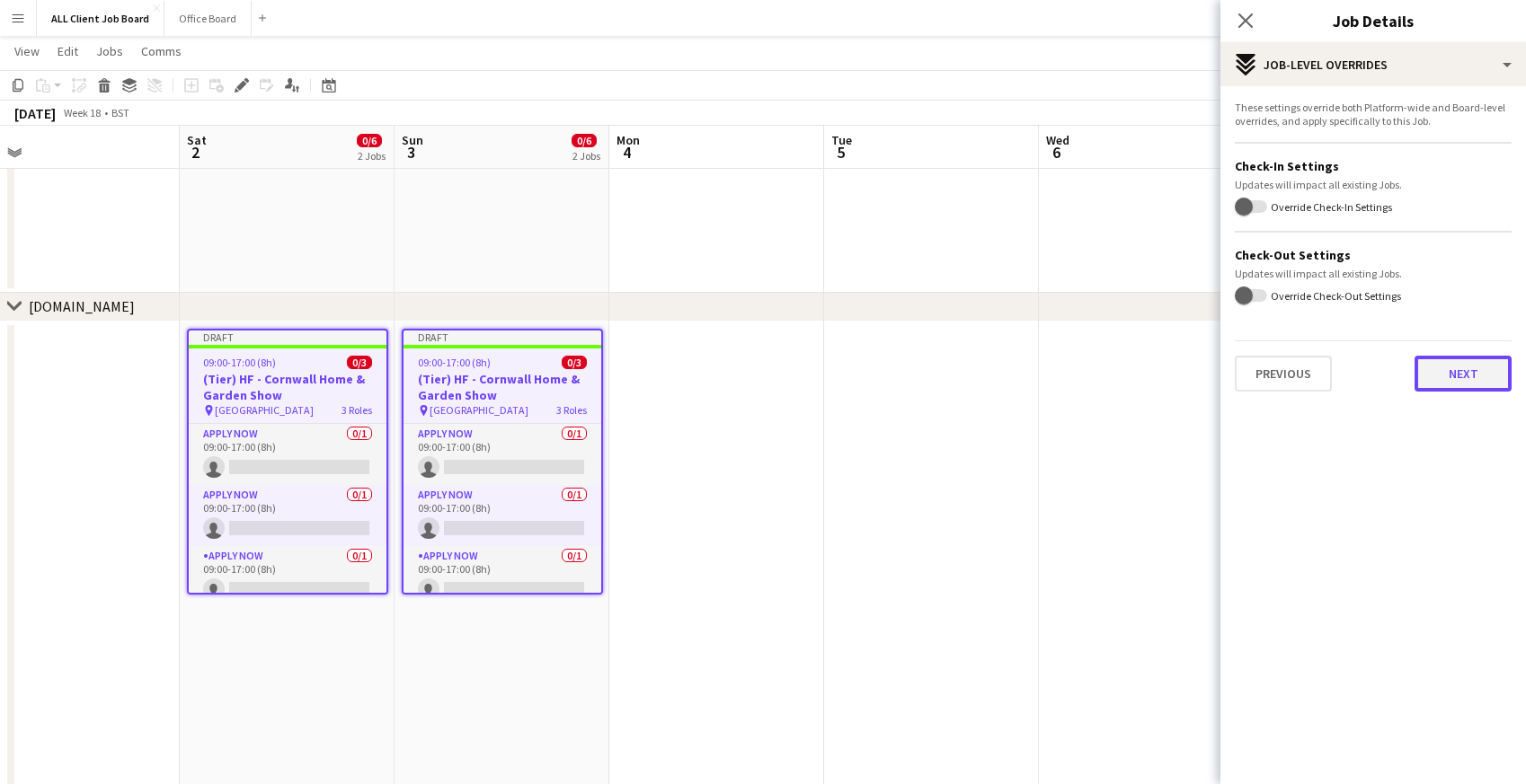
click at [1434, 371] on button "Next" at bounding box center [1463, 374] width 97 height 36
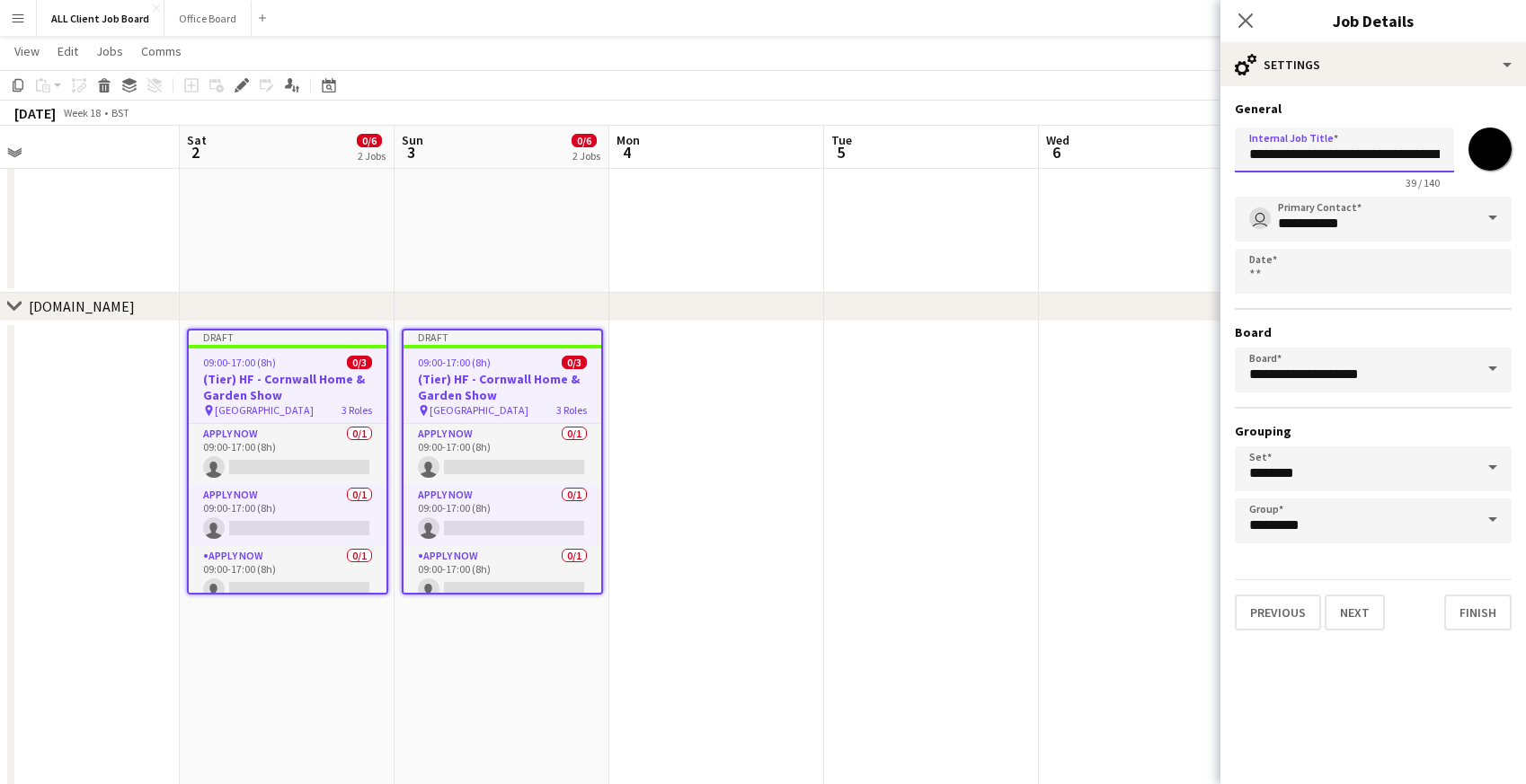
drag, startPoint x: 1301, startPoint y: 150, endPoint x: 1215, endPoint y: 147, distance: 86.1
type input "**********"
click at [1492, 154] on input "*******" at bounding box center [1490, 149] width 65 height 65
type input "*******"
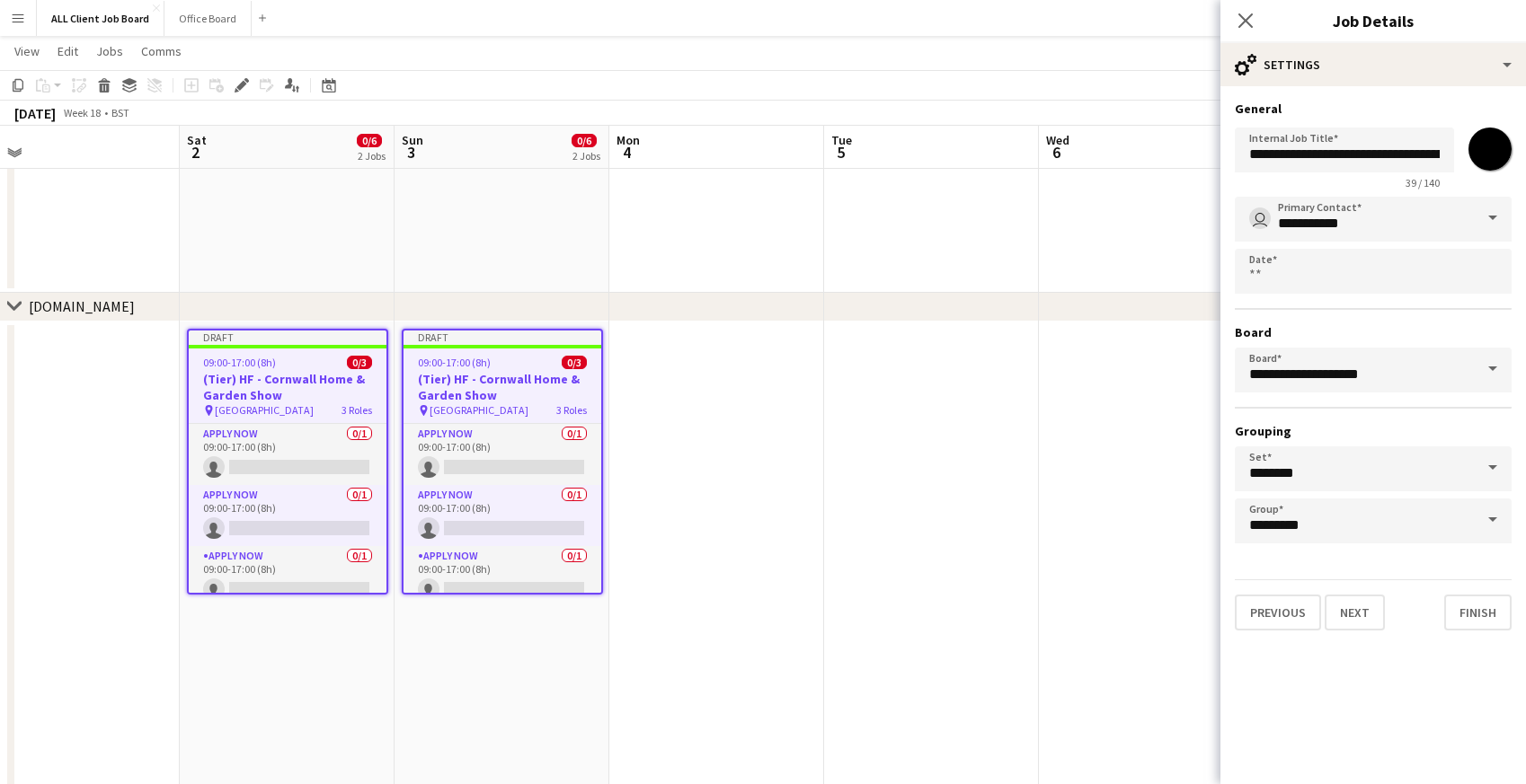
click at [1394, 562] on form "**********" at bounding box center [1373, 365] width 305 height 530
click at [1372, 609] on button "Next" at bounding box center [1354, 612] width 60 height 36
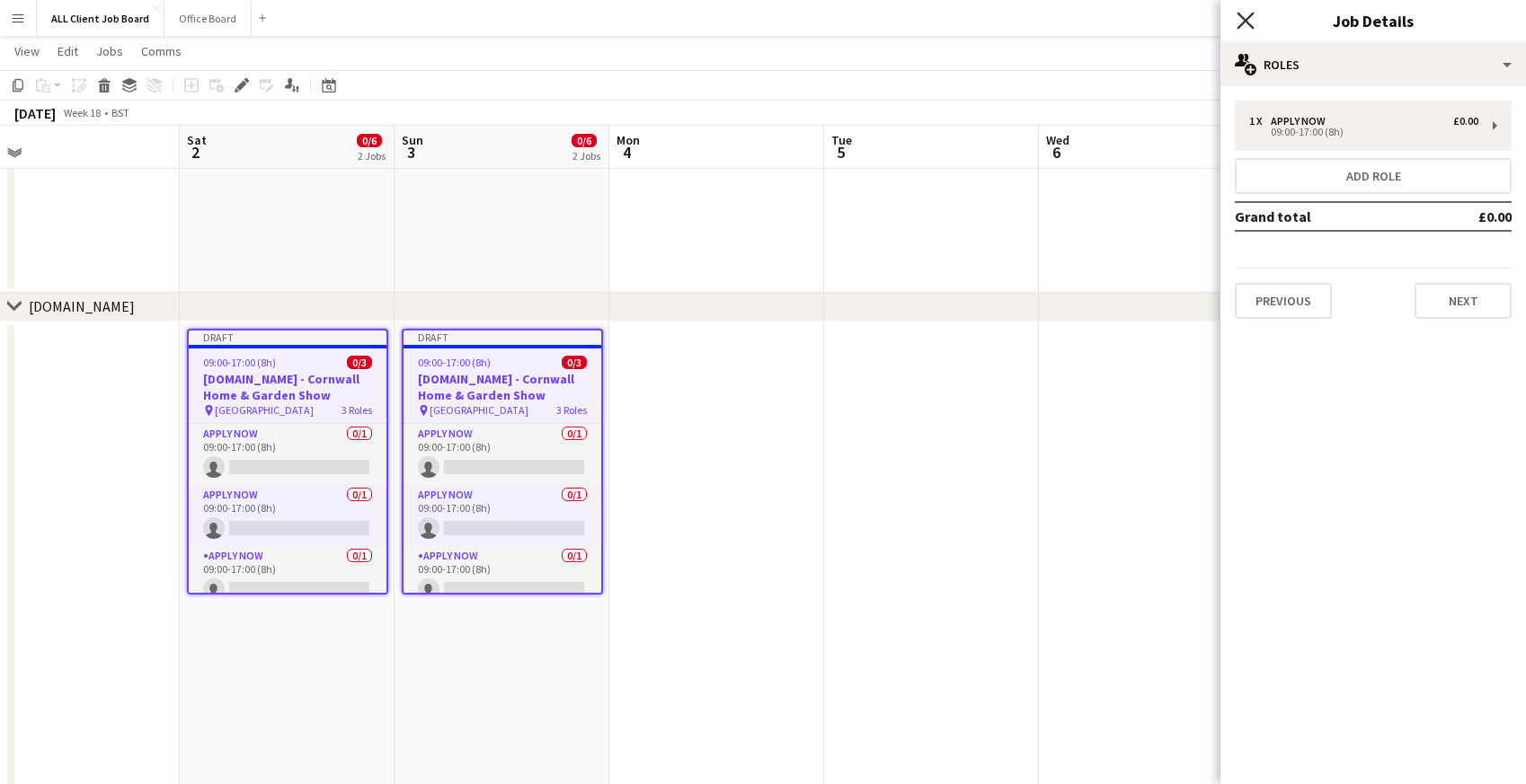
click at [1244, 18] on icon "Close pop-in" at bounding box center [1245, 20] width 17 height 17
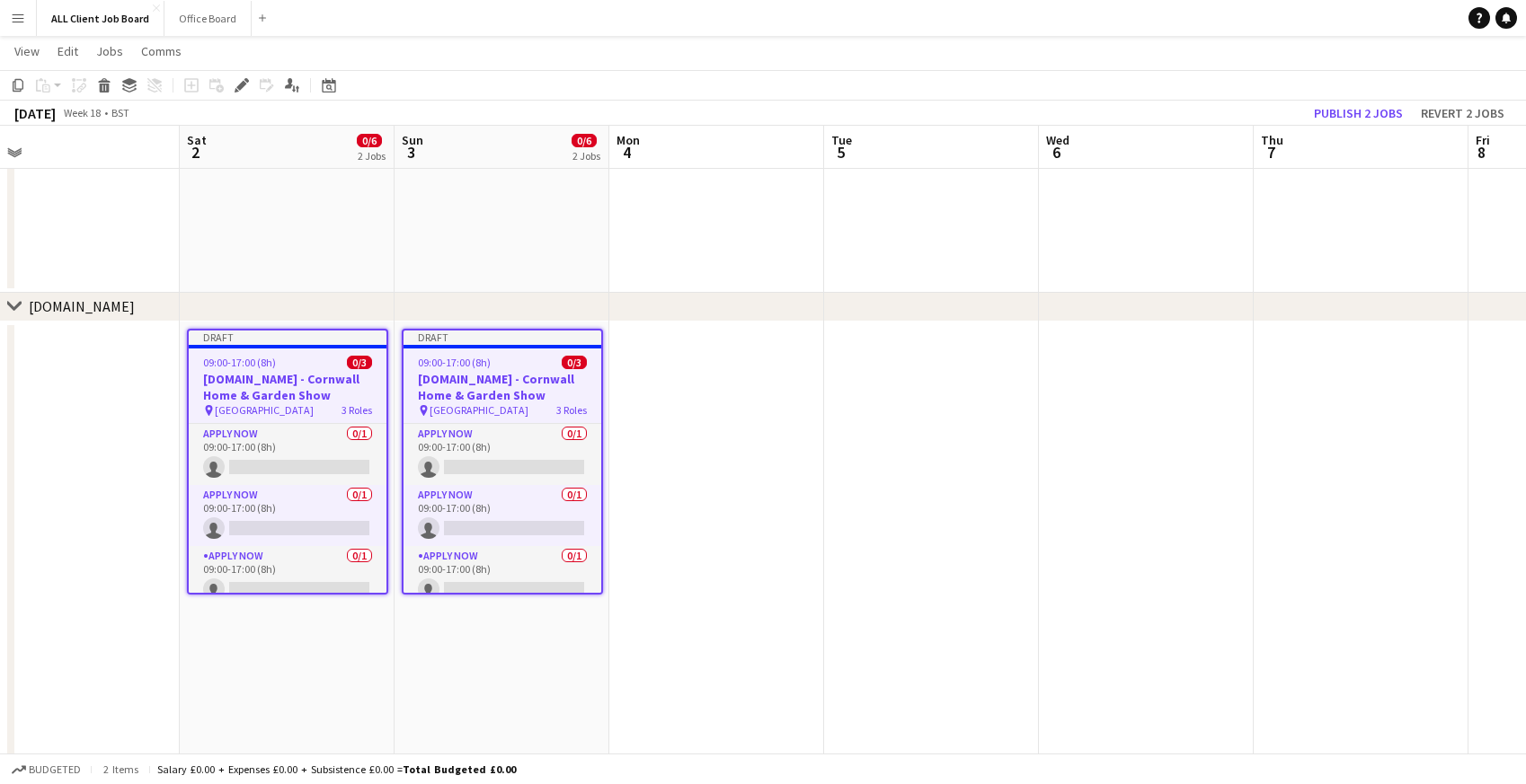
click at [1202, 15] on app-navbar "Menu Boards Boards Boards All jobs Status Workforce Workforce My Workforce Recr…" at bounding box center [763, 18] width 1526 height 36
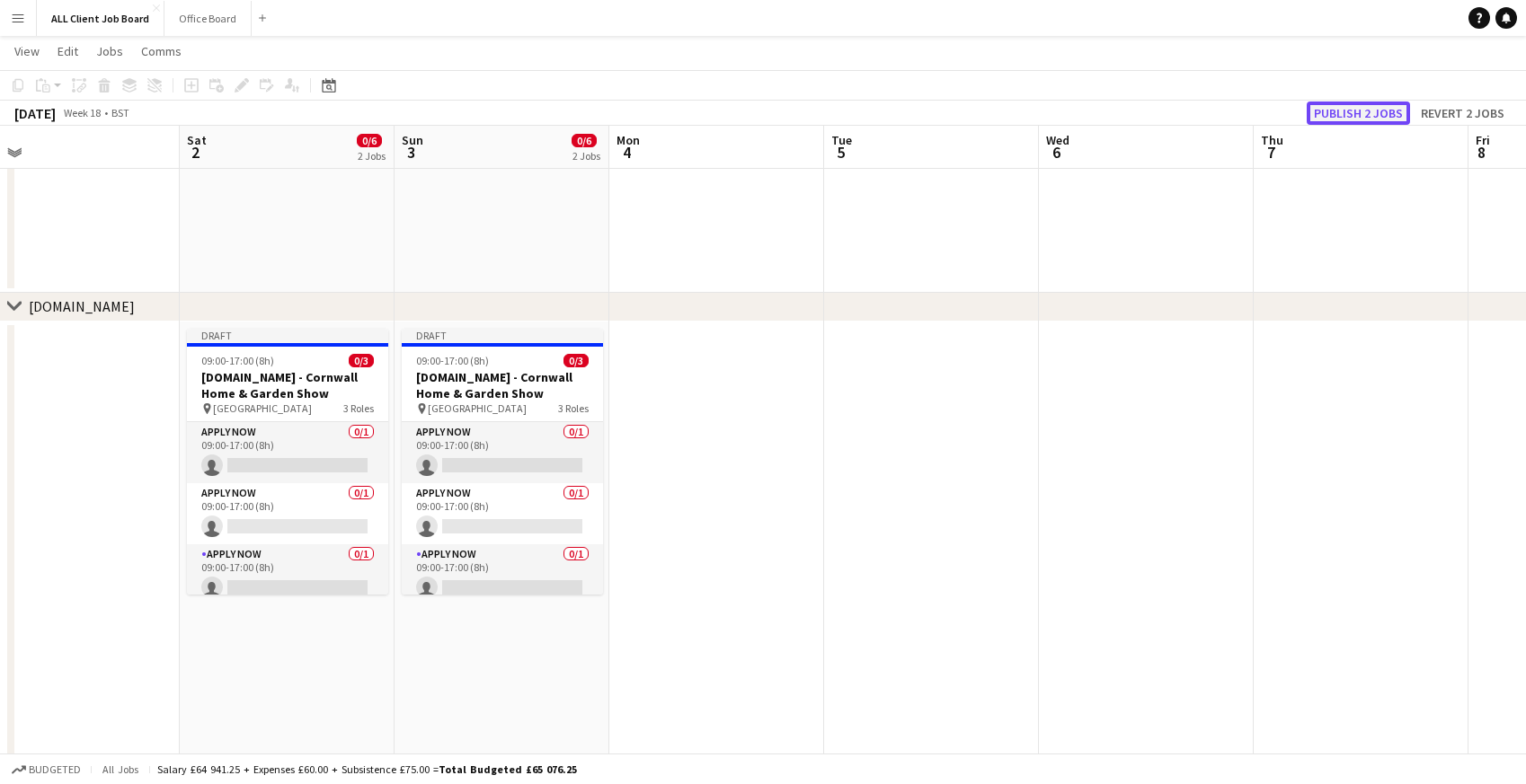
click at [1369, 107] on button "Publish 2 jobs" at bounding box center [1358, 113] width 103 height 23
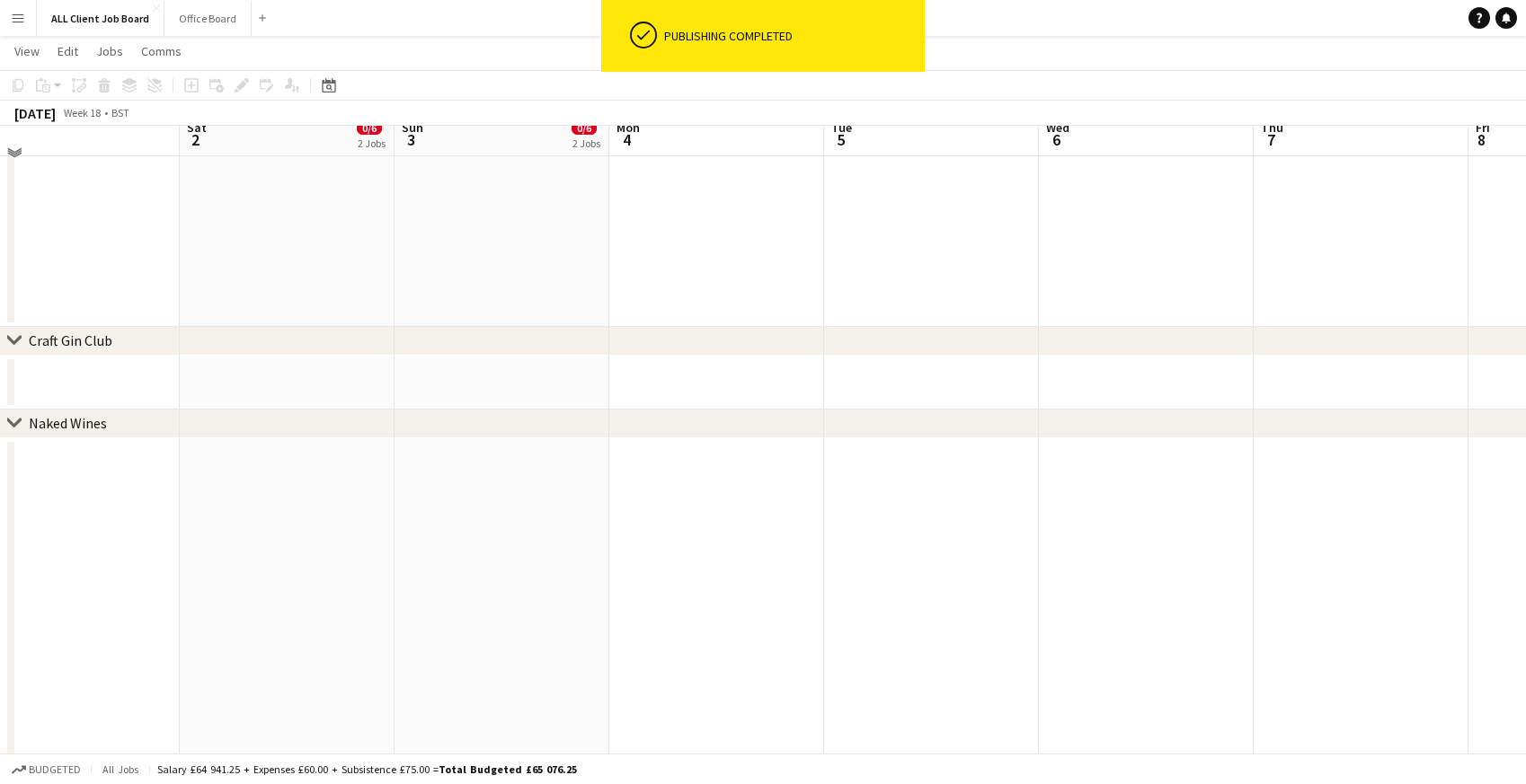
scroll to position [10035, 0]
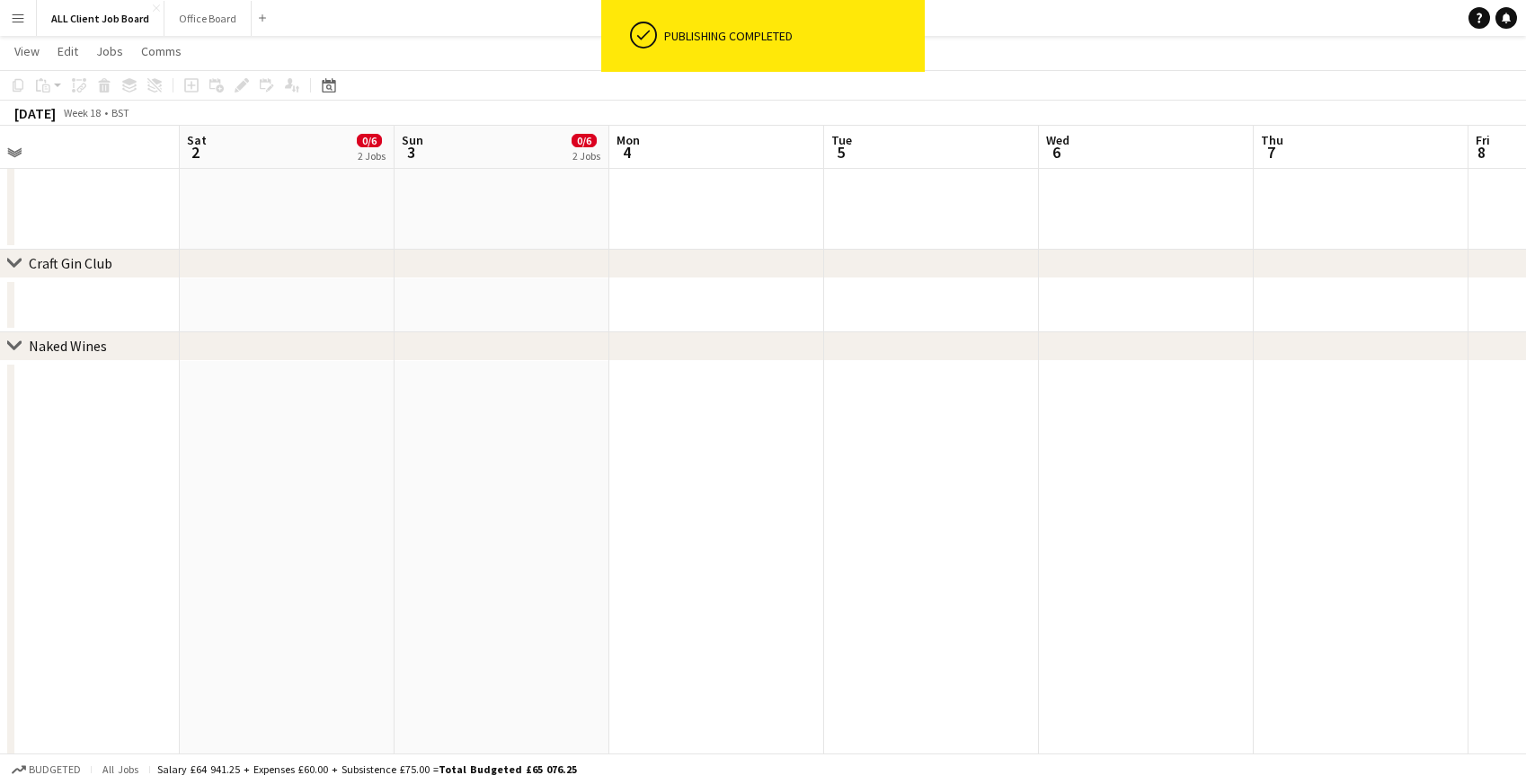
click at [281, 408] on app-date-cell at bounding box center [286, 651] width 215 height 580
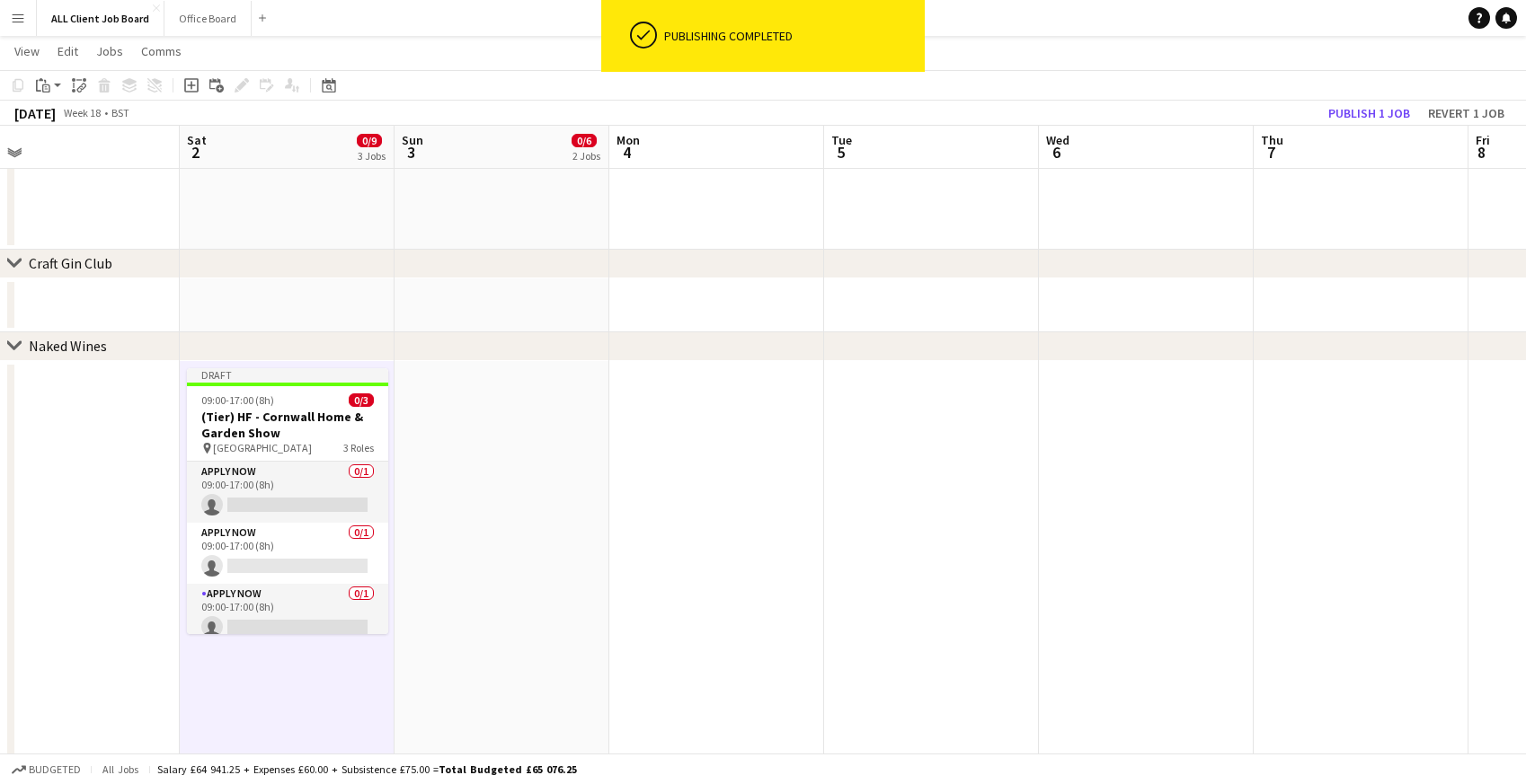
click at [483, 437] on app-date-cell at bounding box center [501, 651] width 215 height 580
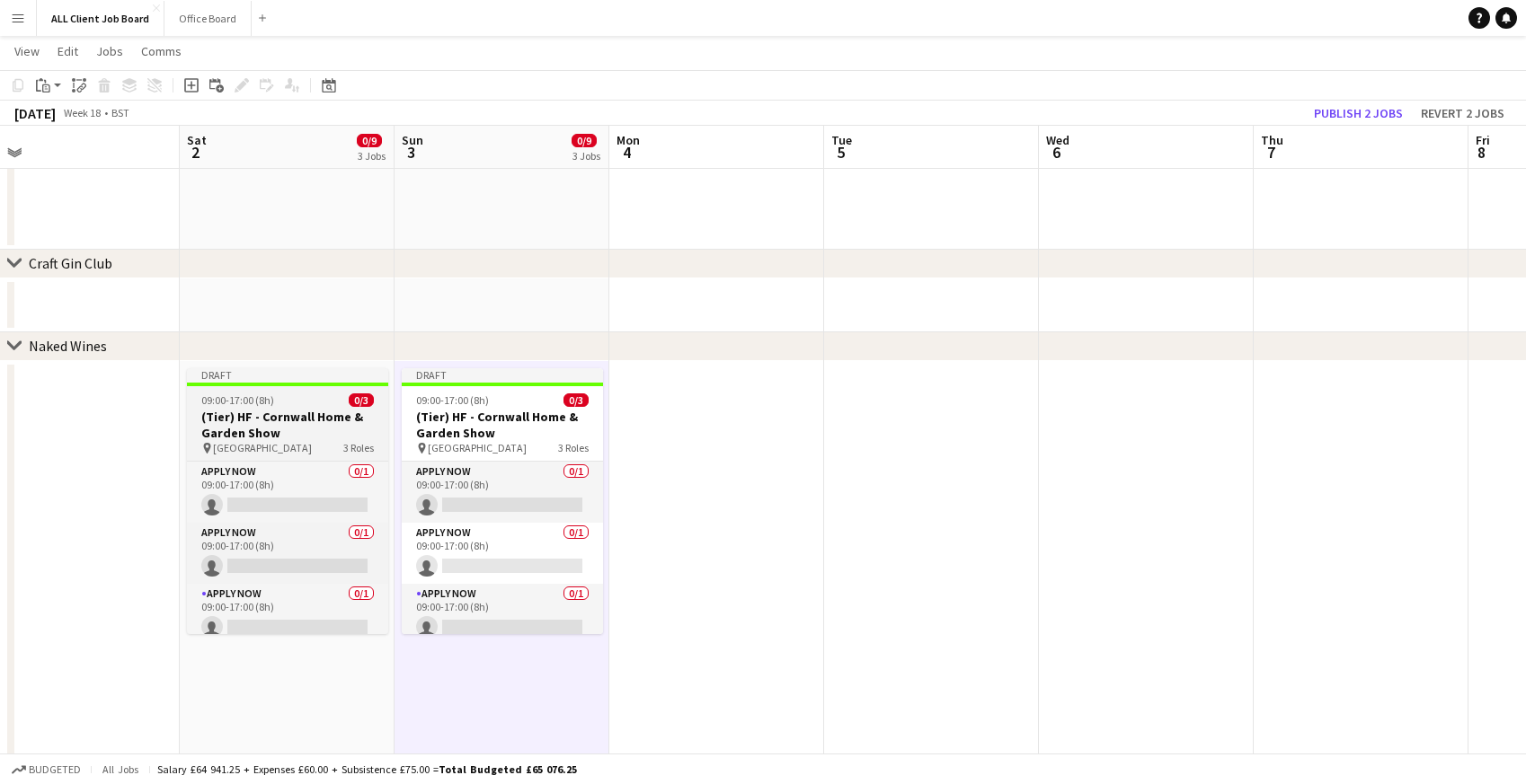
click at [222, 389] on app-job-card "Draft 09:00-17:00 (8h) 0/3 (Tier) HF - Cornwall Home & Garden Show pin Cornwall…" at bounding box center [287, 501] width 201 height 266
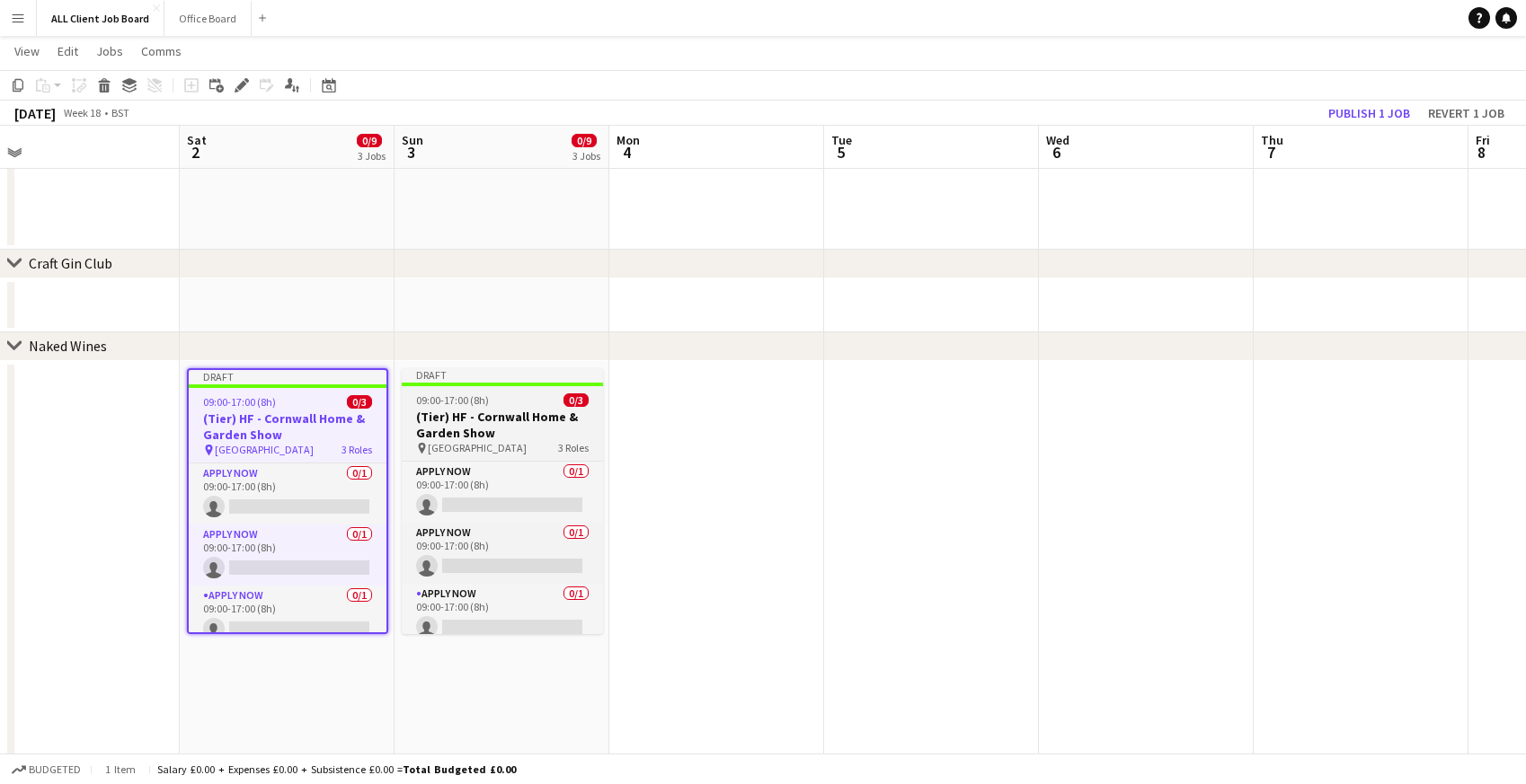
click at [480, 407] on app-job-card "Draft 09:00-17:00 (8h) 0/3 (Tier) HF - Cornwall Home & Garden Show pin Cornwall…" at bounding box center [502, 501] width 201 height 266
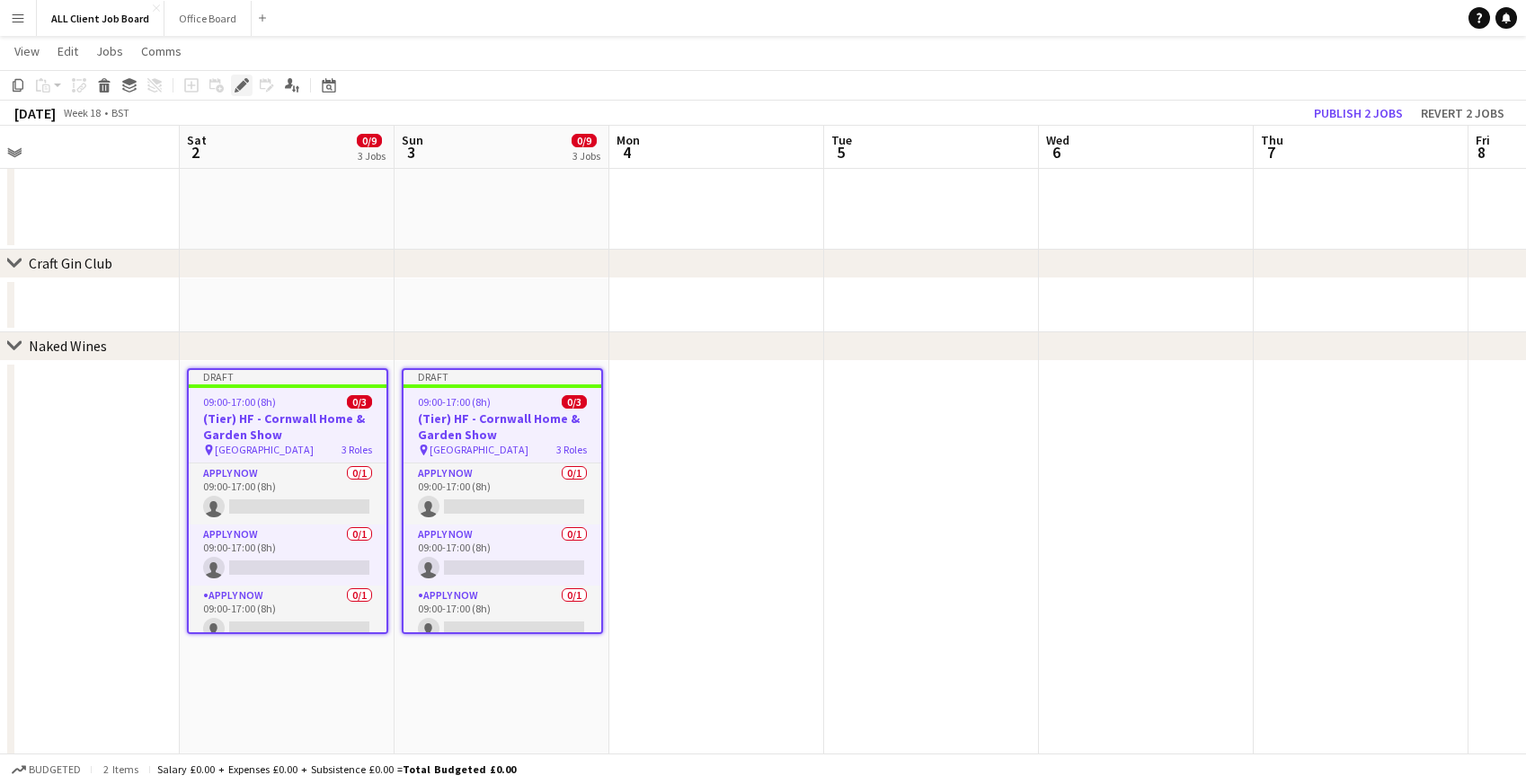
click at [244, 89] on icon "Edit" at bounding box center [241, 85] width 14 height 14
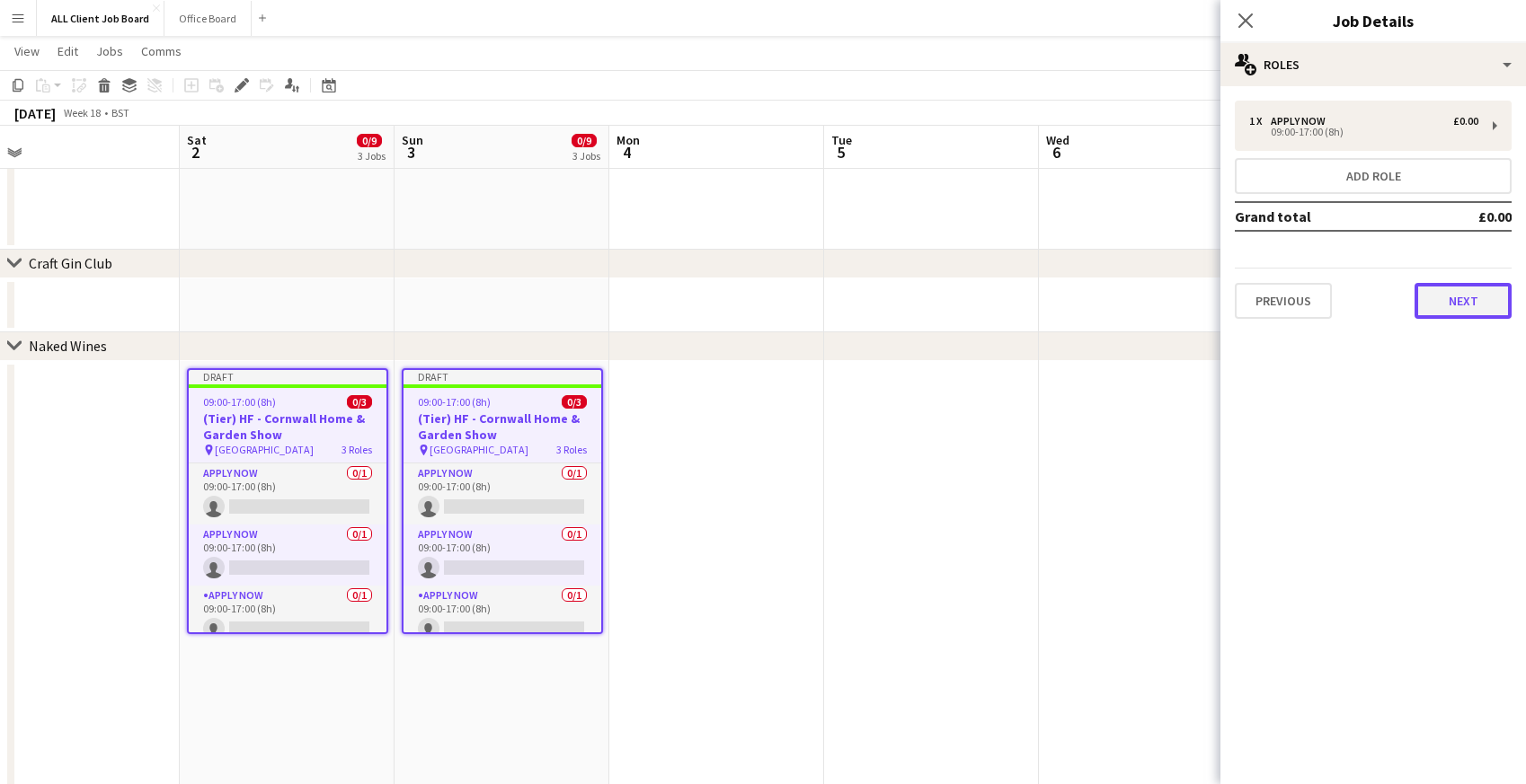
click at [1471, 300] on button "Next" at bounding box center [1463, 301] width 97 height 36
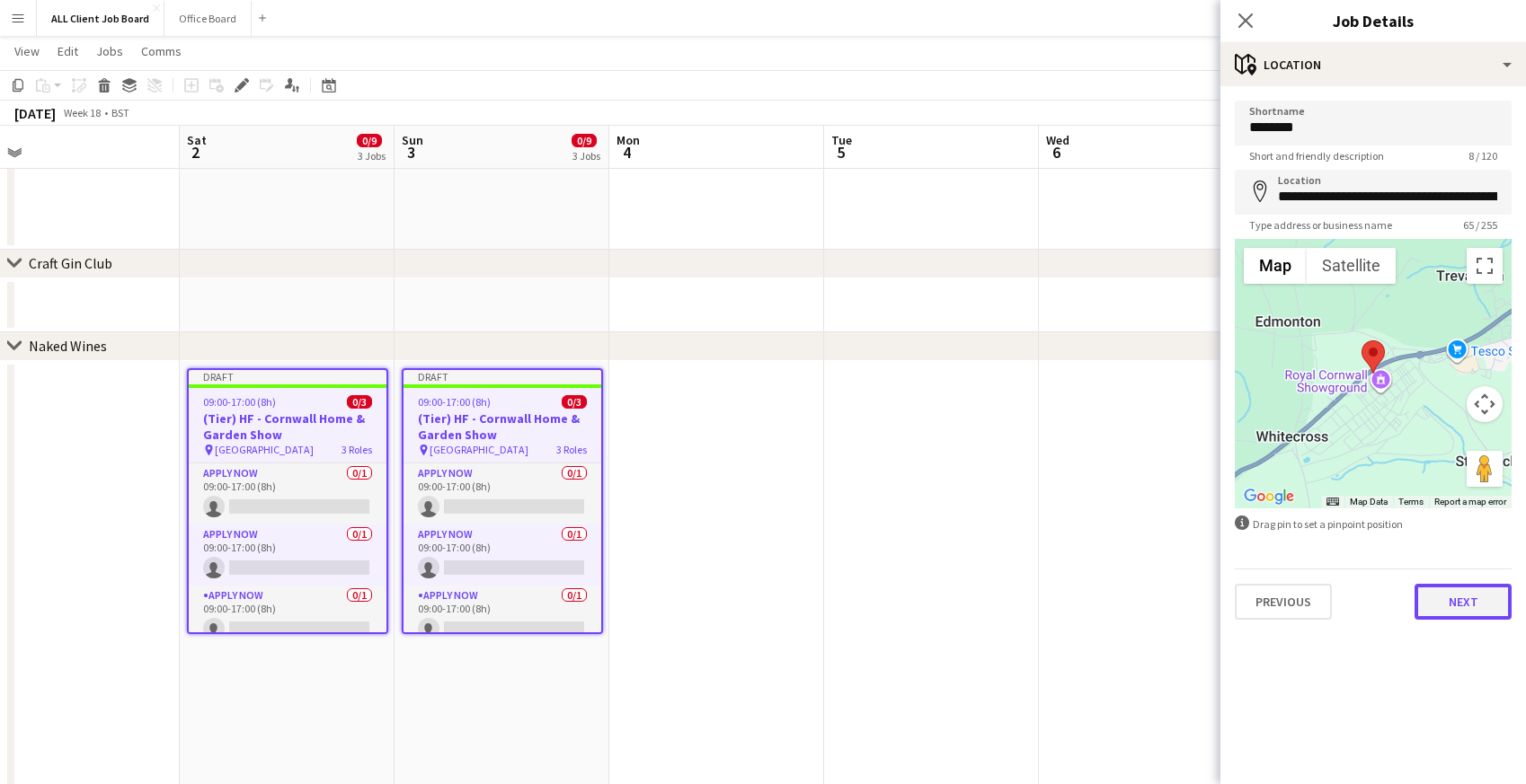
click at [1440, 598] on button "Next" at bounding box center [1463, 602] width 97 height 36
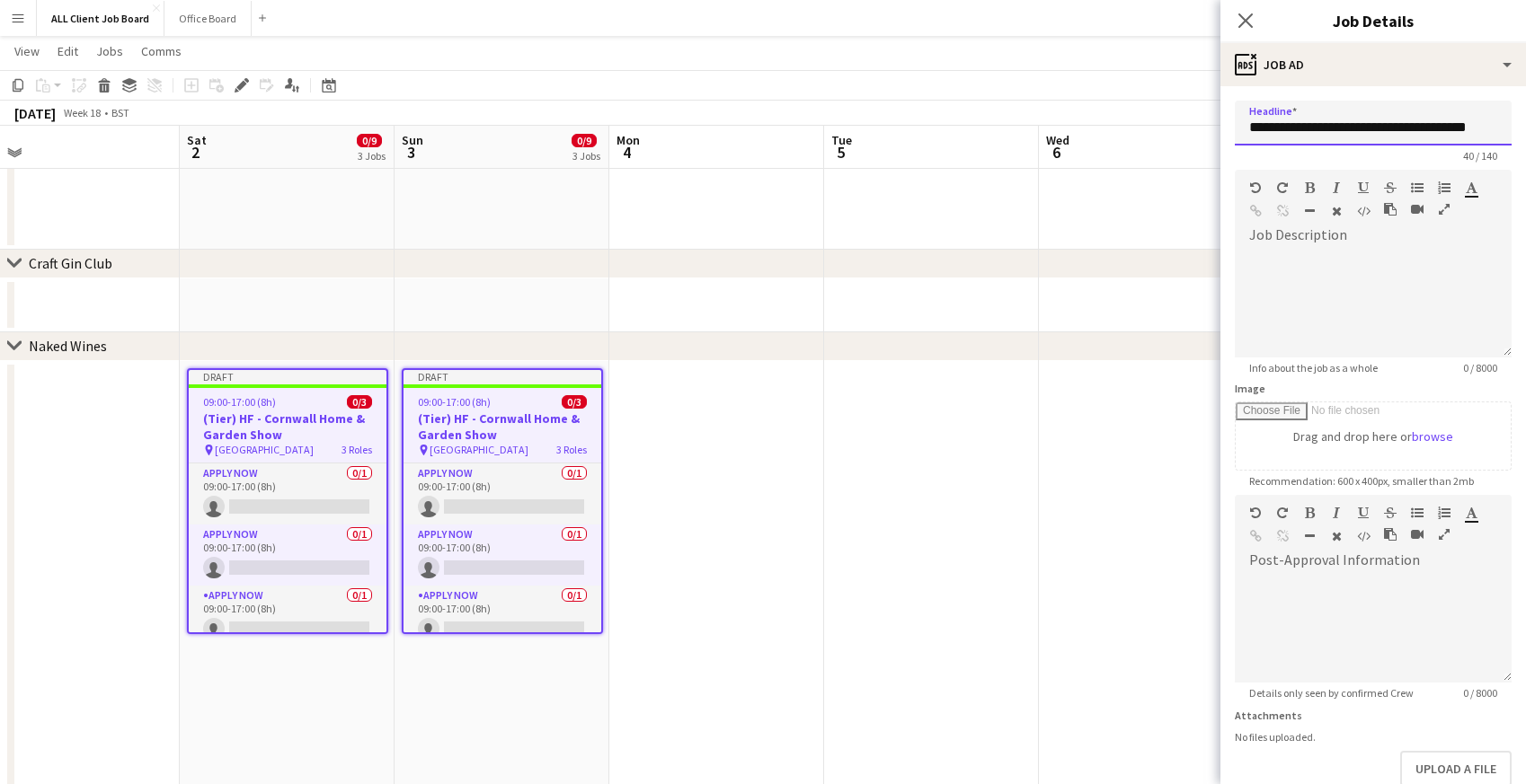
drag, startPoint x: 1303, startPoint y: 124, endPoint x: 1230, endPoint y: 113, distance: 73.8
click at [1230, 113] on form "**********" at bounding box center [1373, 486] width 305 height 774
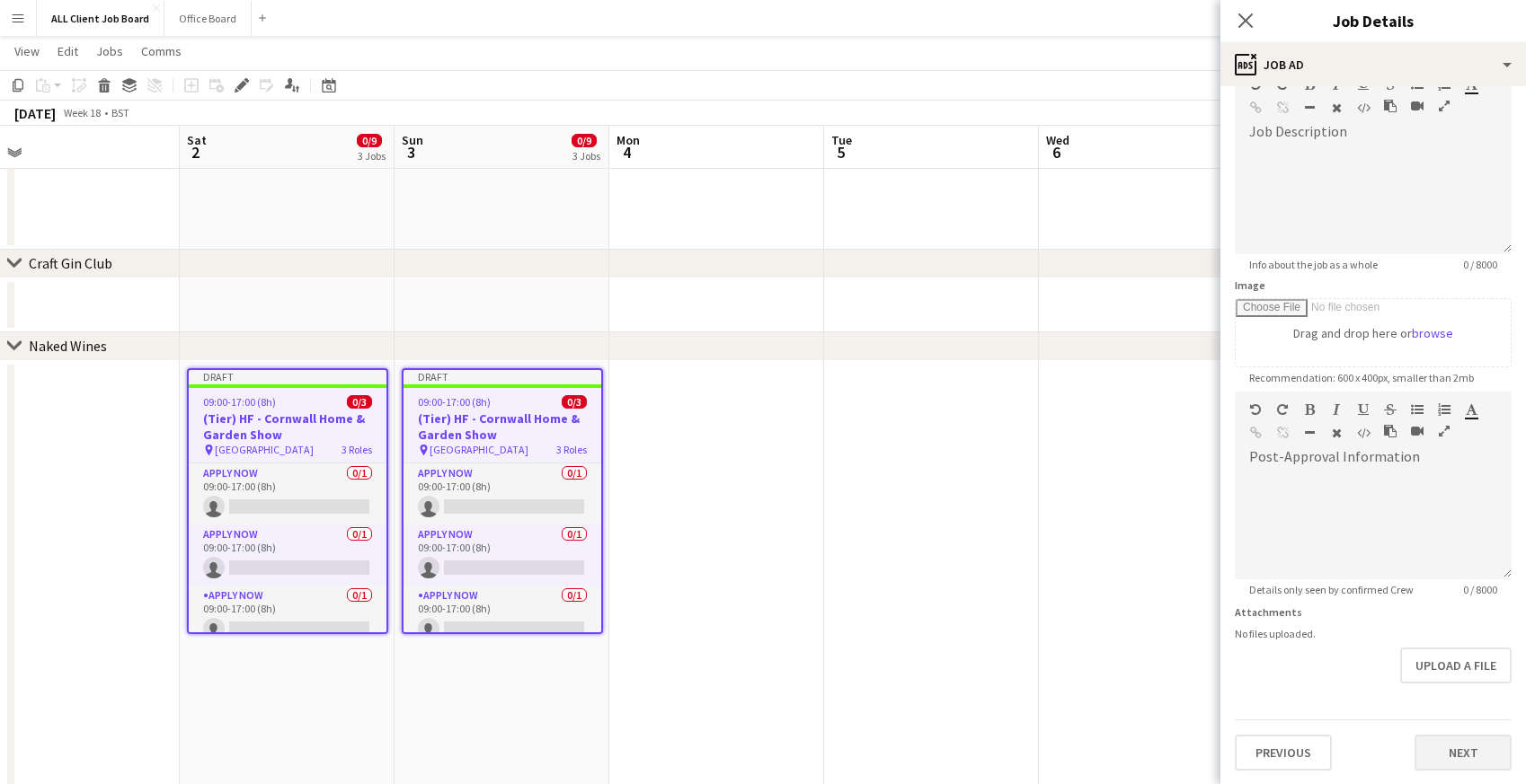
type input "**********"
click at [1455, 742] on button "Next" at bounding box center [1463, 753] width 97 height 36
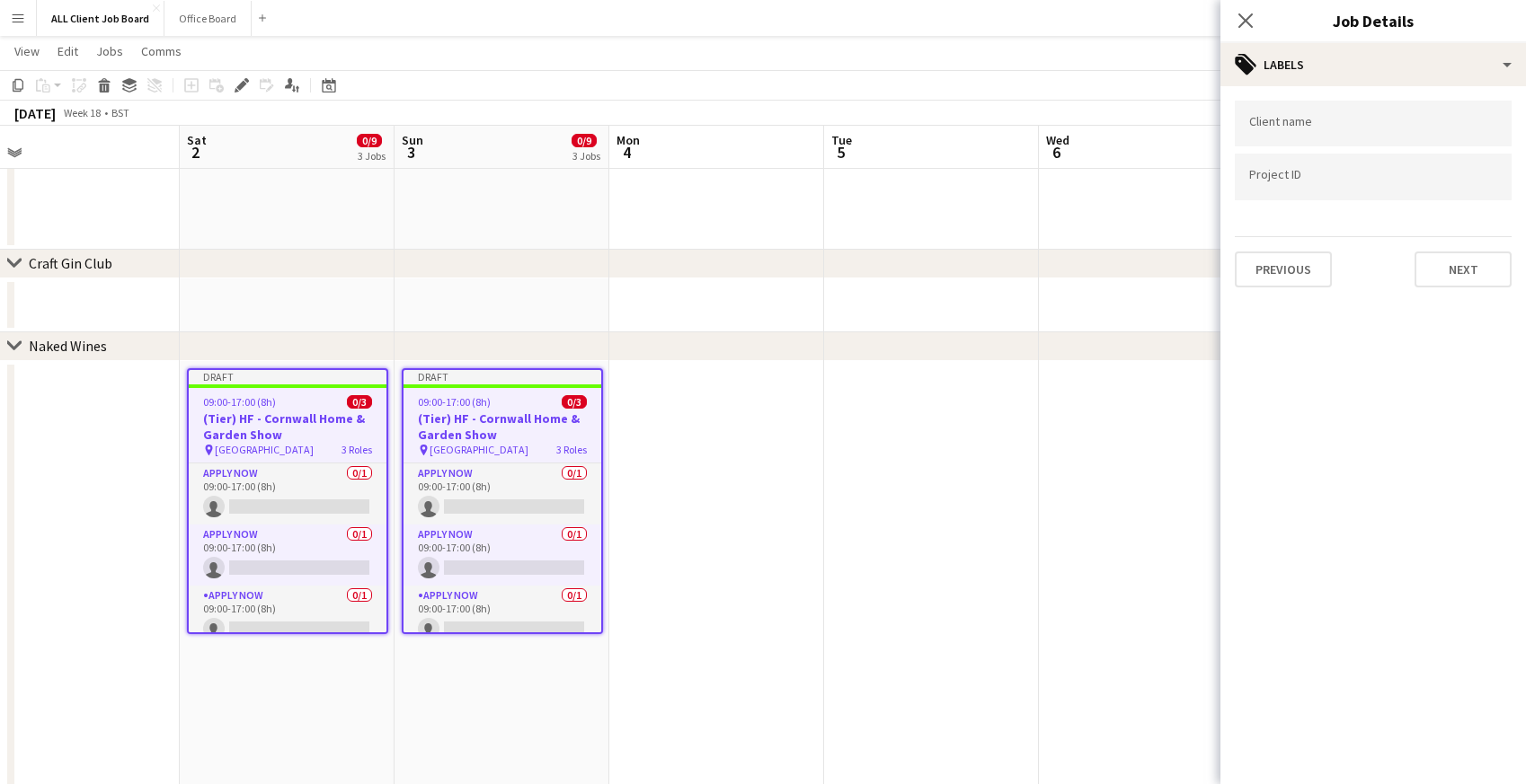
scroll to position [0, 0]
click at [1437, 278] on button "Next" at bounding box center [1463, 270] width 97 height 36
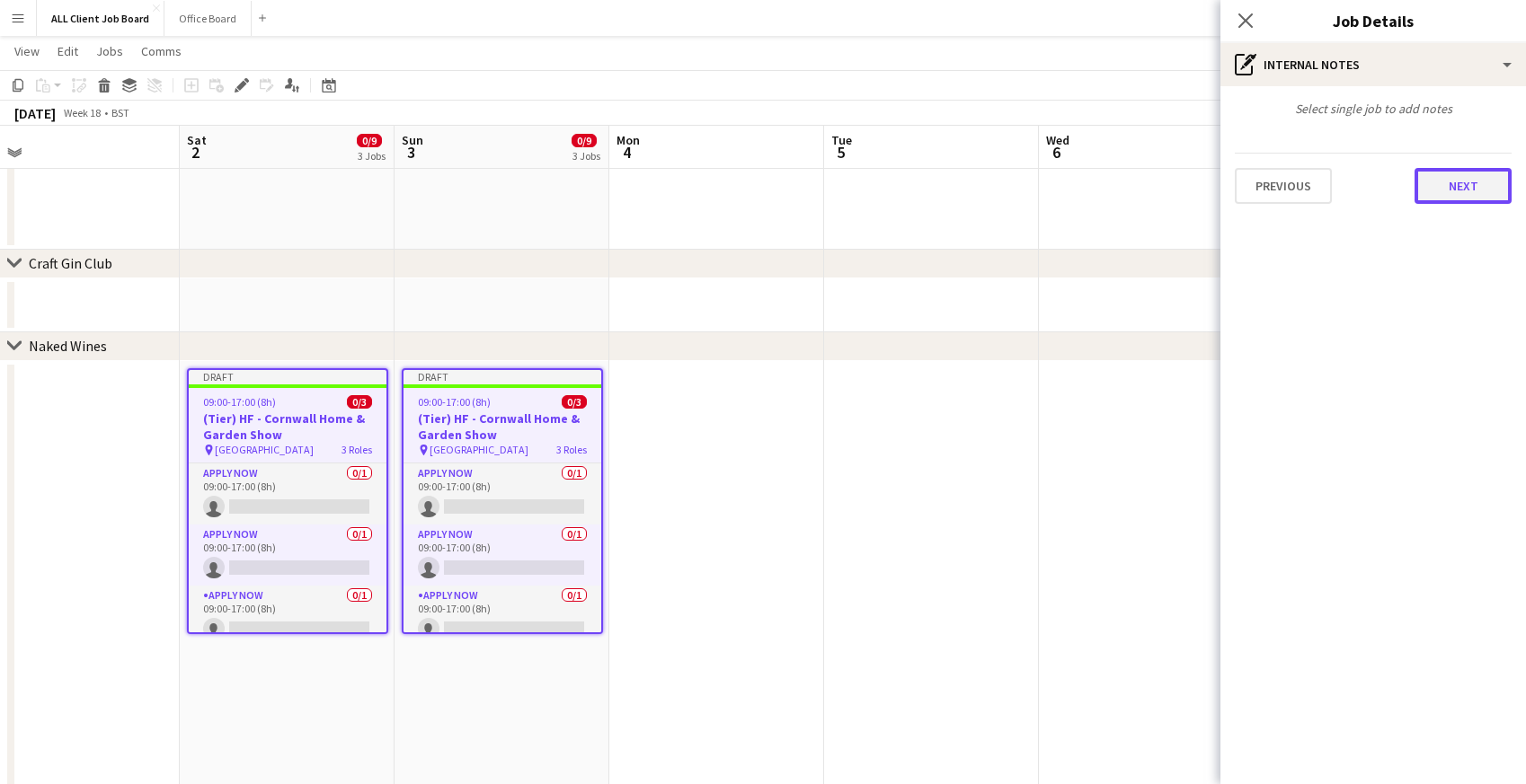
click at [1440, 187] on button "Next" at bounding box center [1463, 186] width 97 height 36
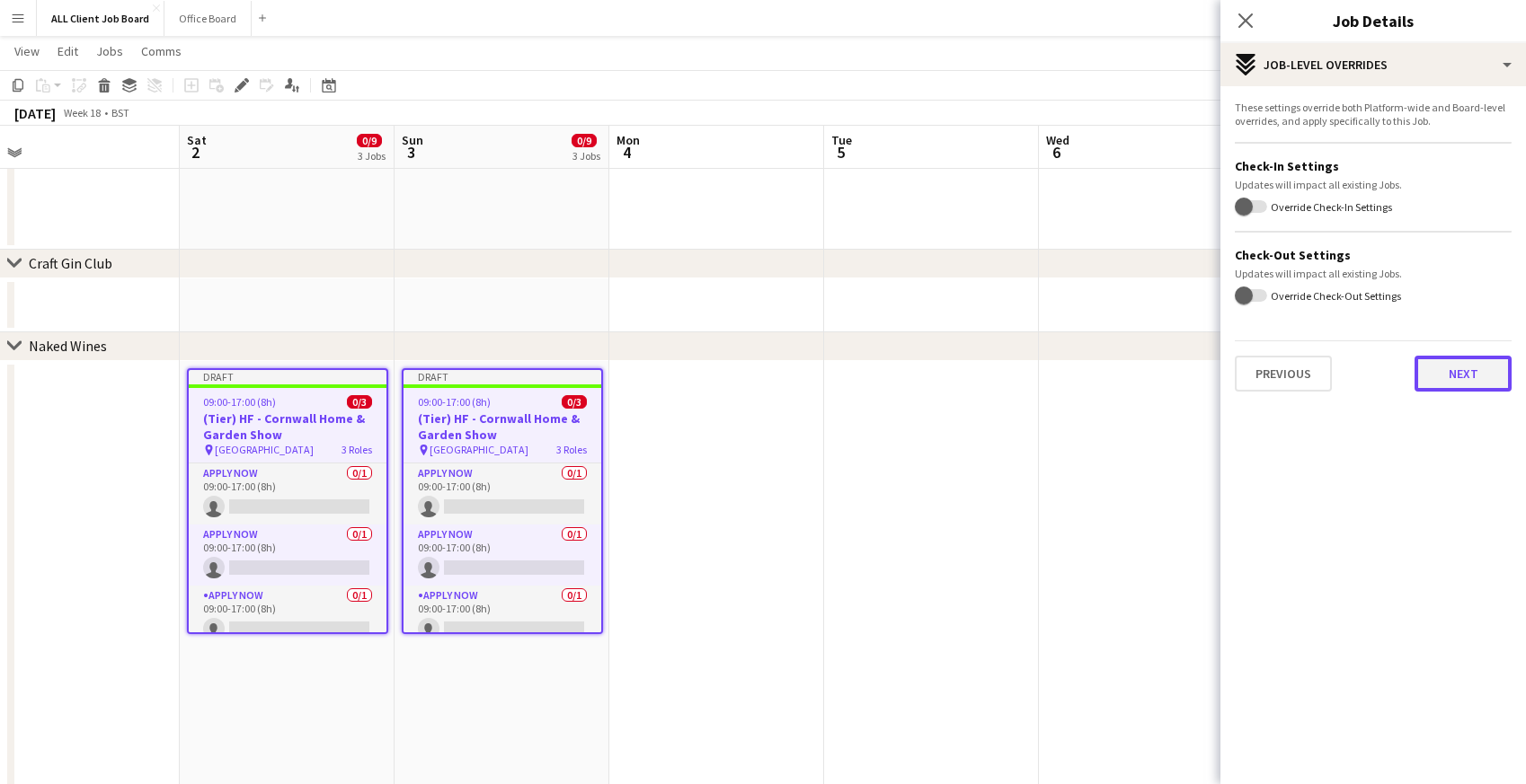
click at [1434, 390] on button "Next" at bounding box center [1463, 374] width 97 height 36
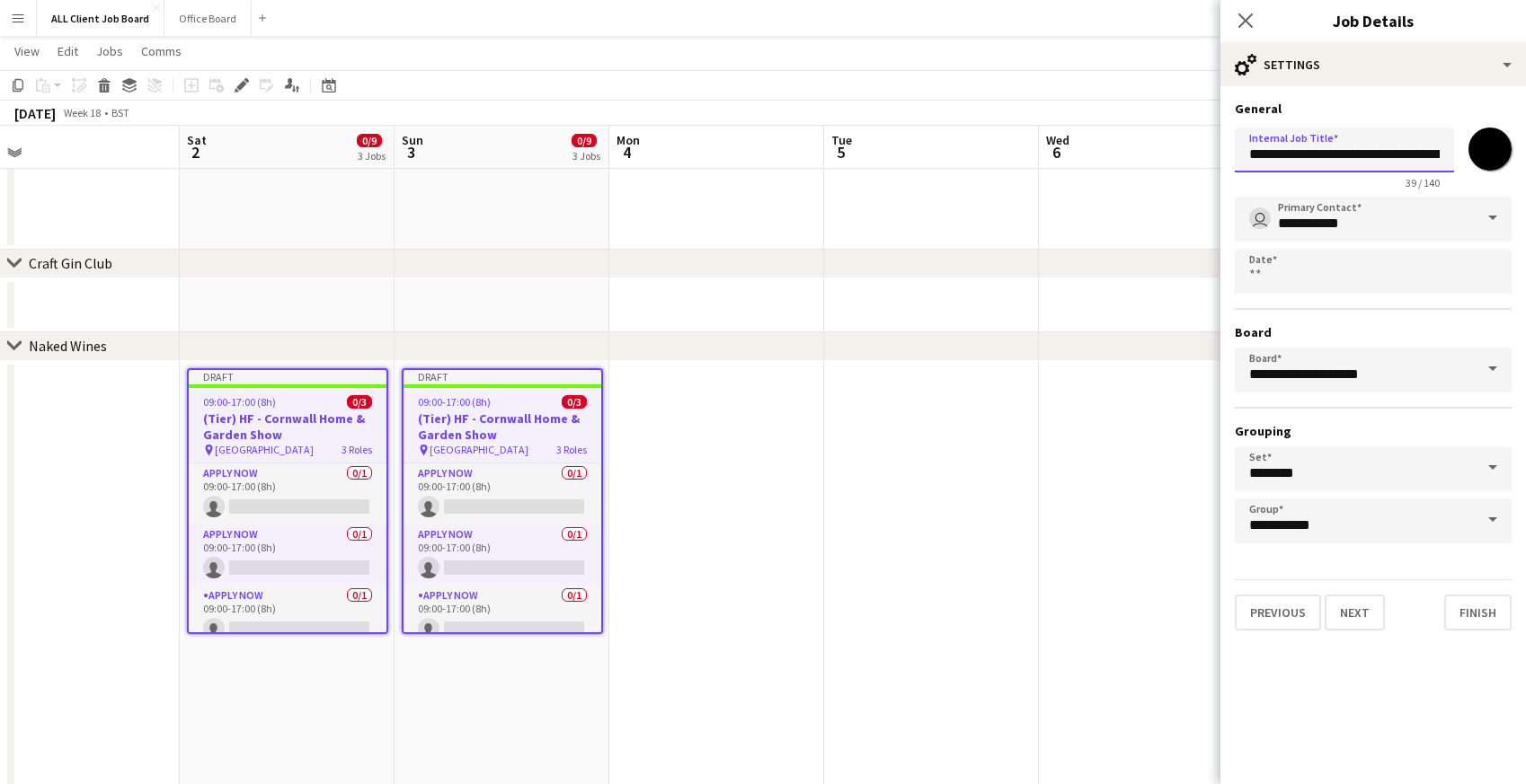
drag, startPoint x: 1300, startPoint y: 152, endPoint x: 1211, endPoint y: 148, distance: 89.1
type input "**********"
click at [1484, 153] on input "*******" at bounding box center [1490, 149] width 65 height 65
type input "*******"
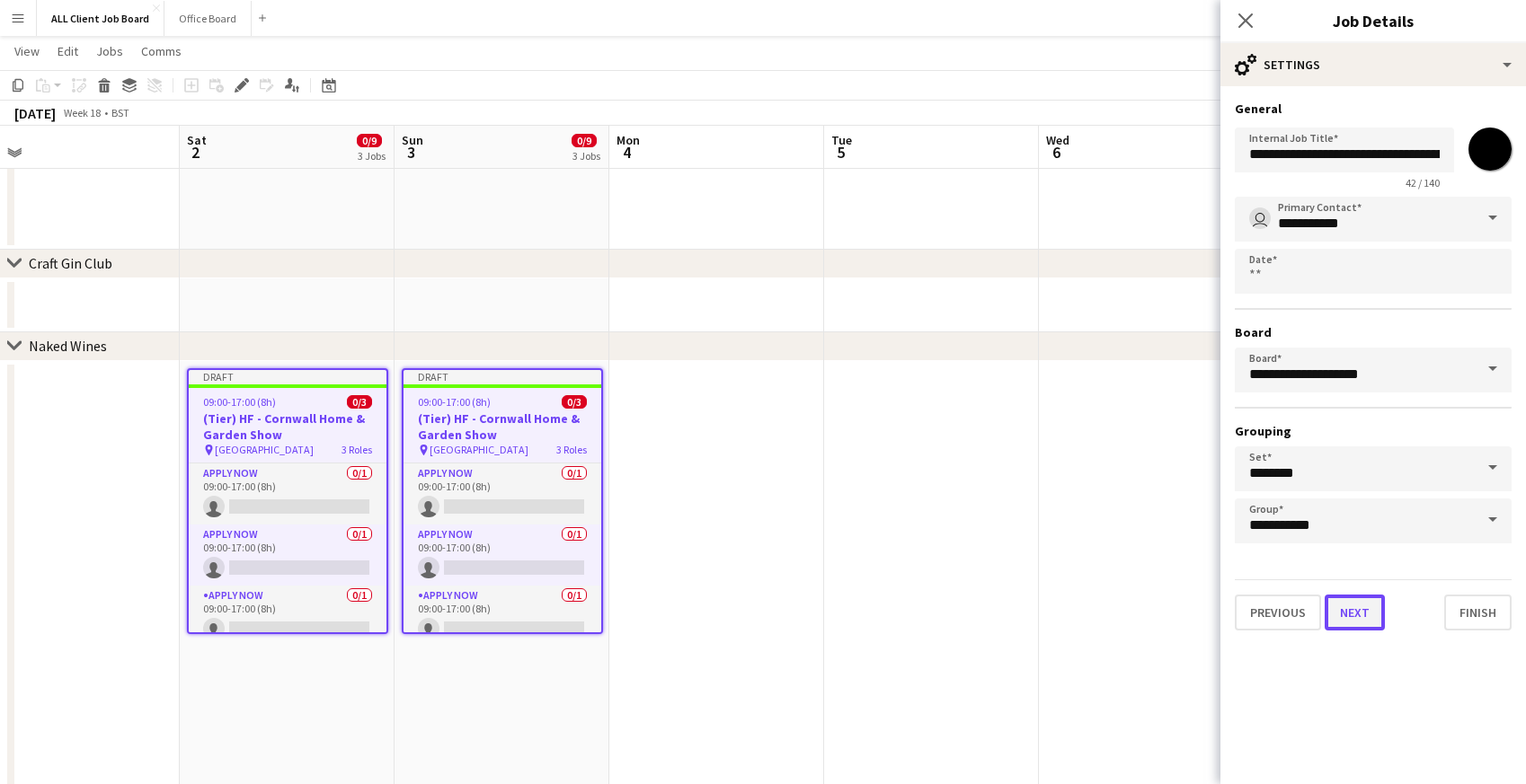
click at [1363, 614] on button "Next" at bounding box center [1354, 612] width 60 height 36
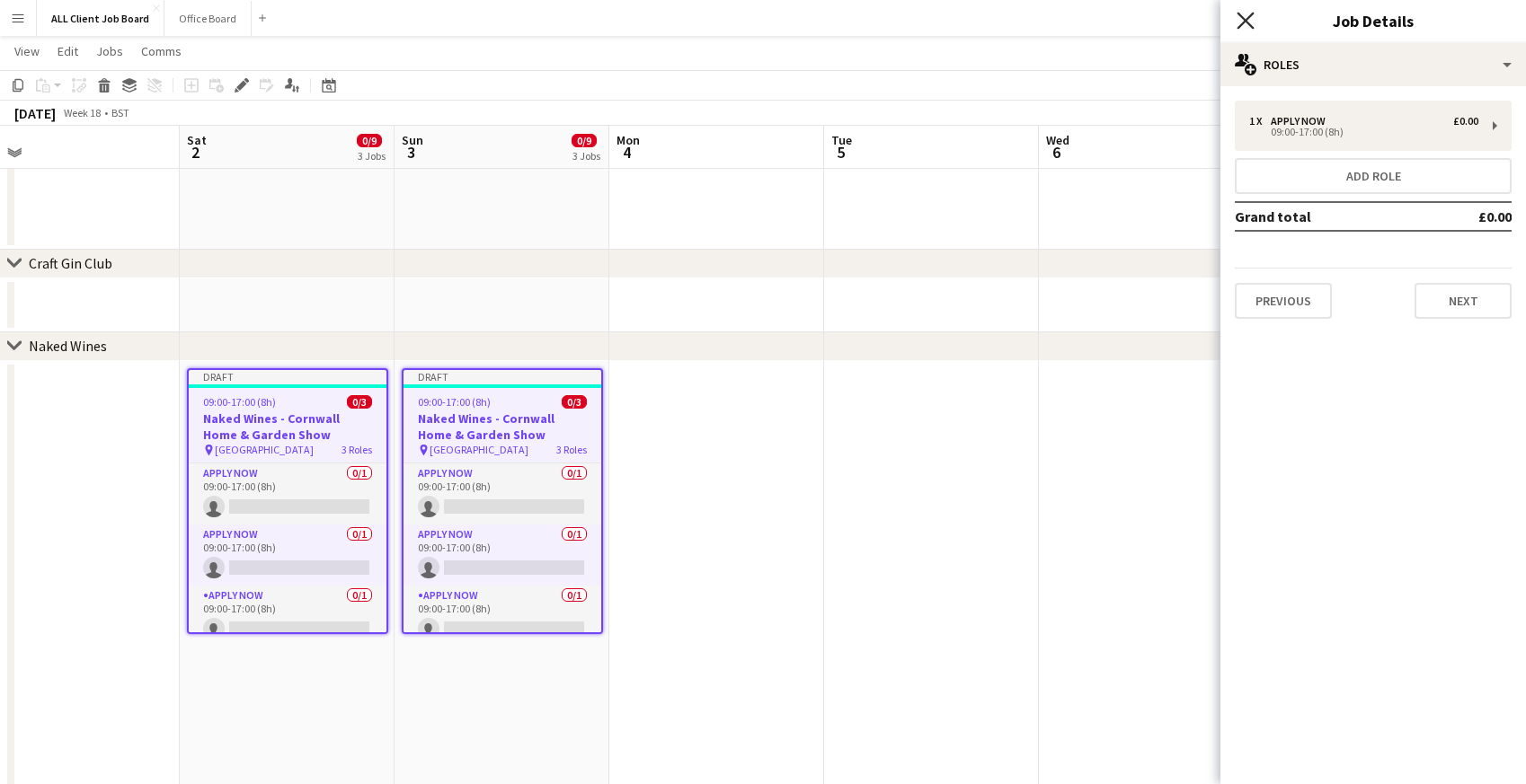
click at [1247, 18] on icon at bounding box center [1245, 20] width 17 height 17
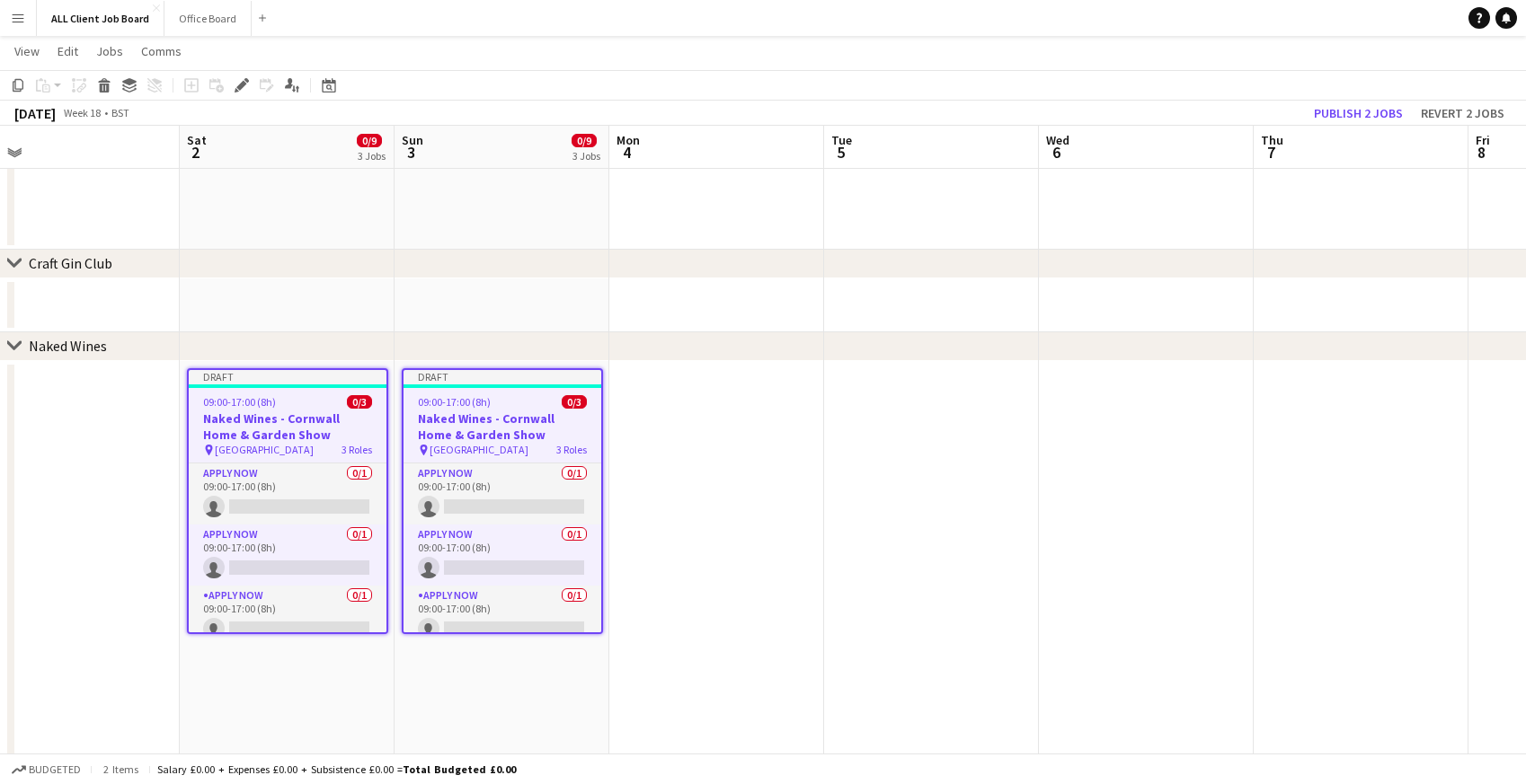
drag, startPoint x: 1224, startPoint y: 16, endPoint x: 1259, endPoint y: 34, distance: 39.4
click at [1224, 16] on app-navbar "Menu Boards Boards Boards All jobs Status Workforce Workforce My Workforce Recr…" at bounding box center [763, 18] width 1526 height 36
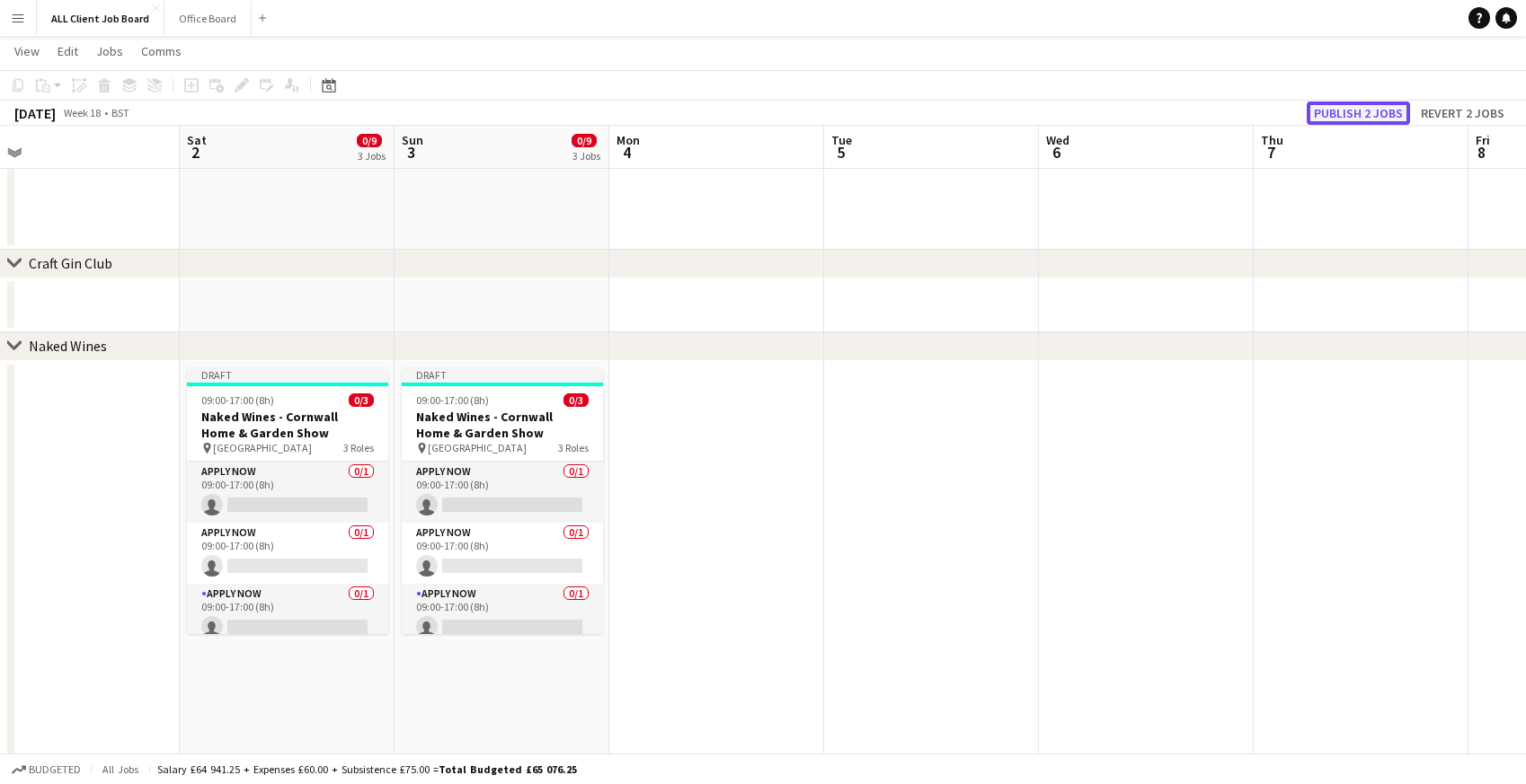
click at [1360, 114] on button "Publish 2 jobs" at bounding box center [1358, 113] width 103 height 23
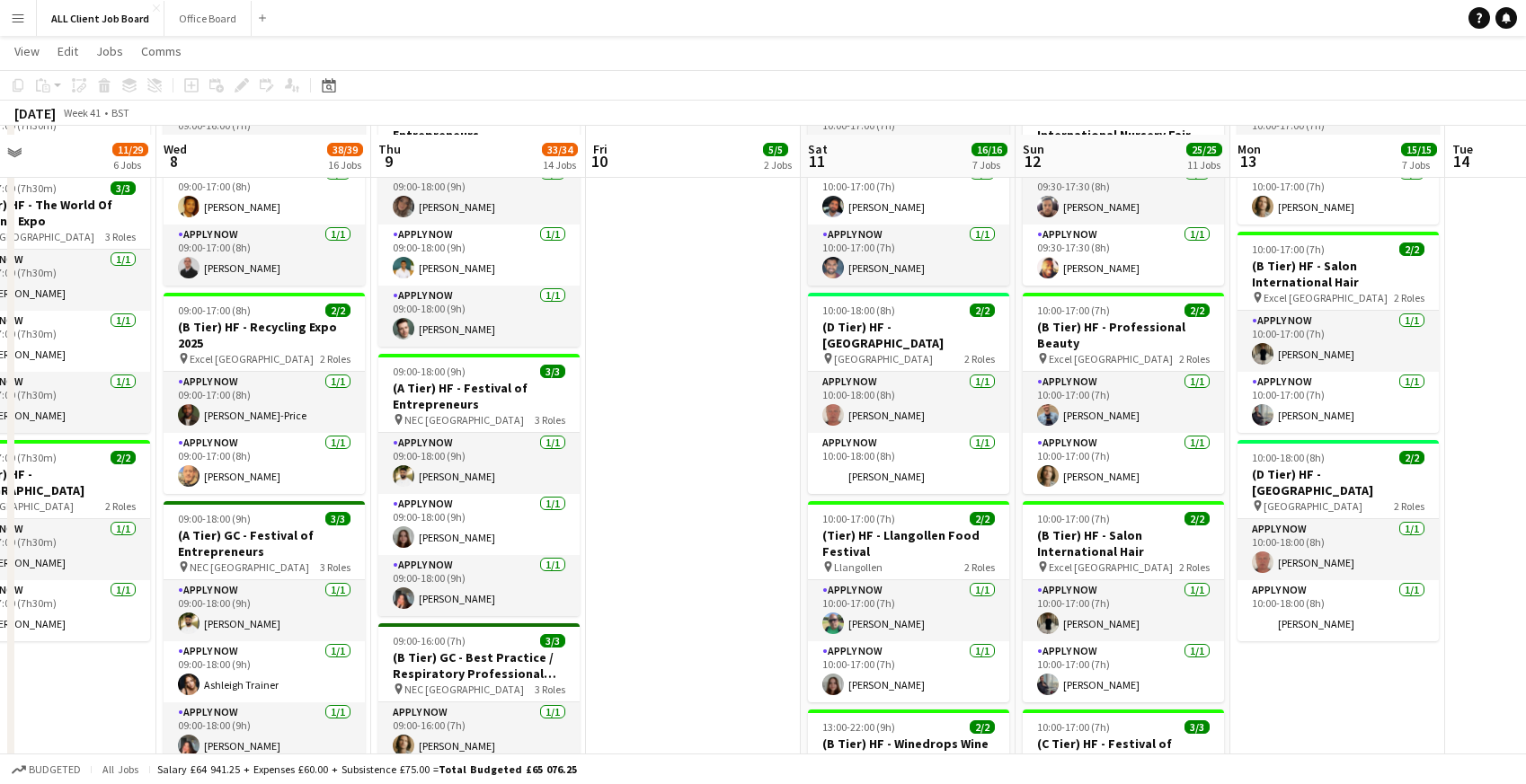
scroll to position [2342, 0]
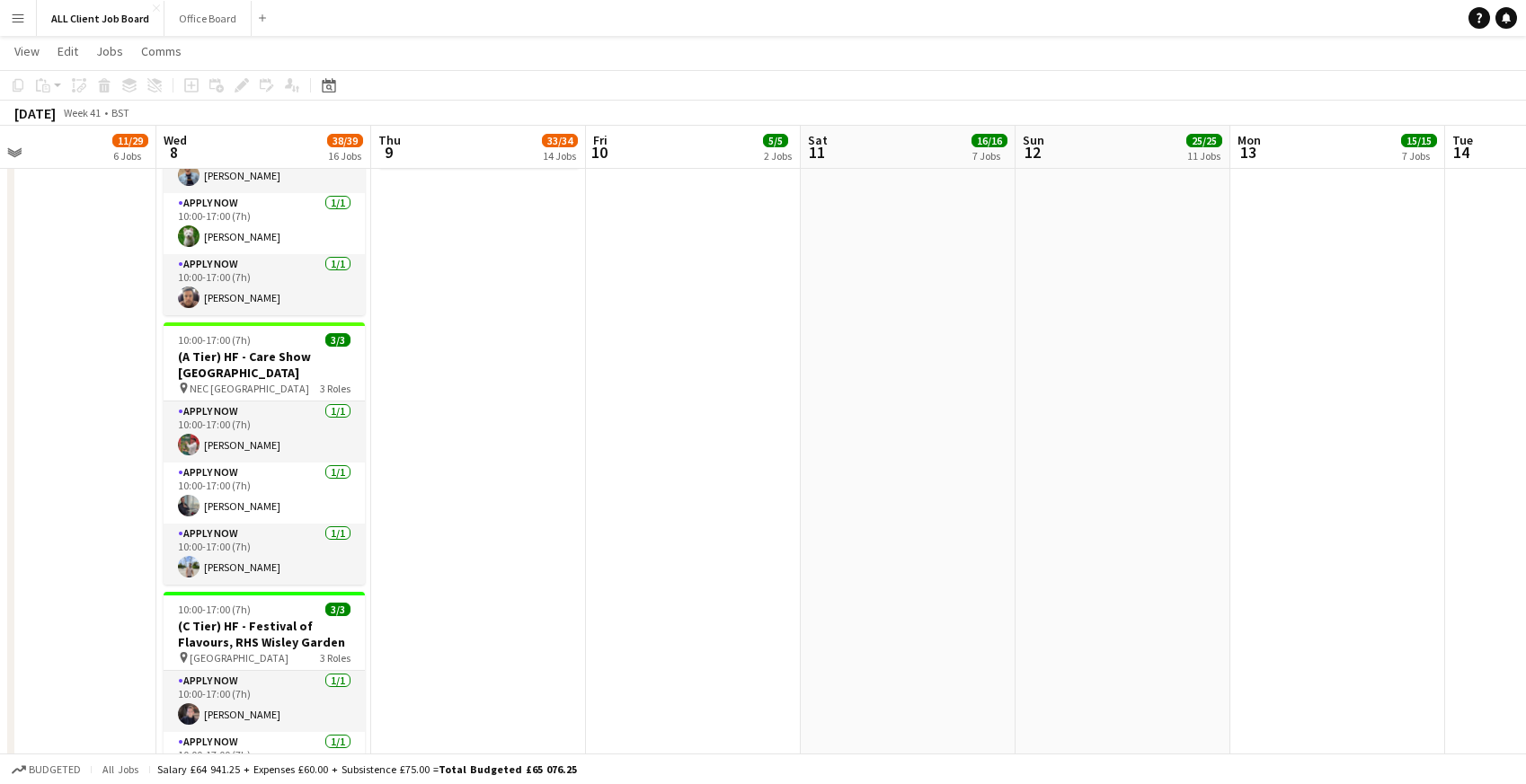
scroll to position [4294, 0]
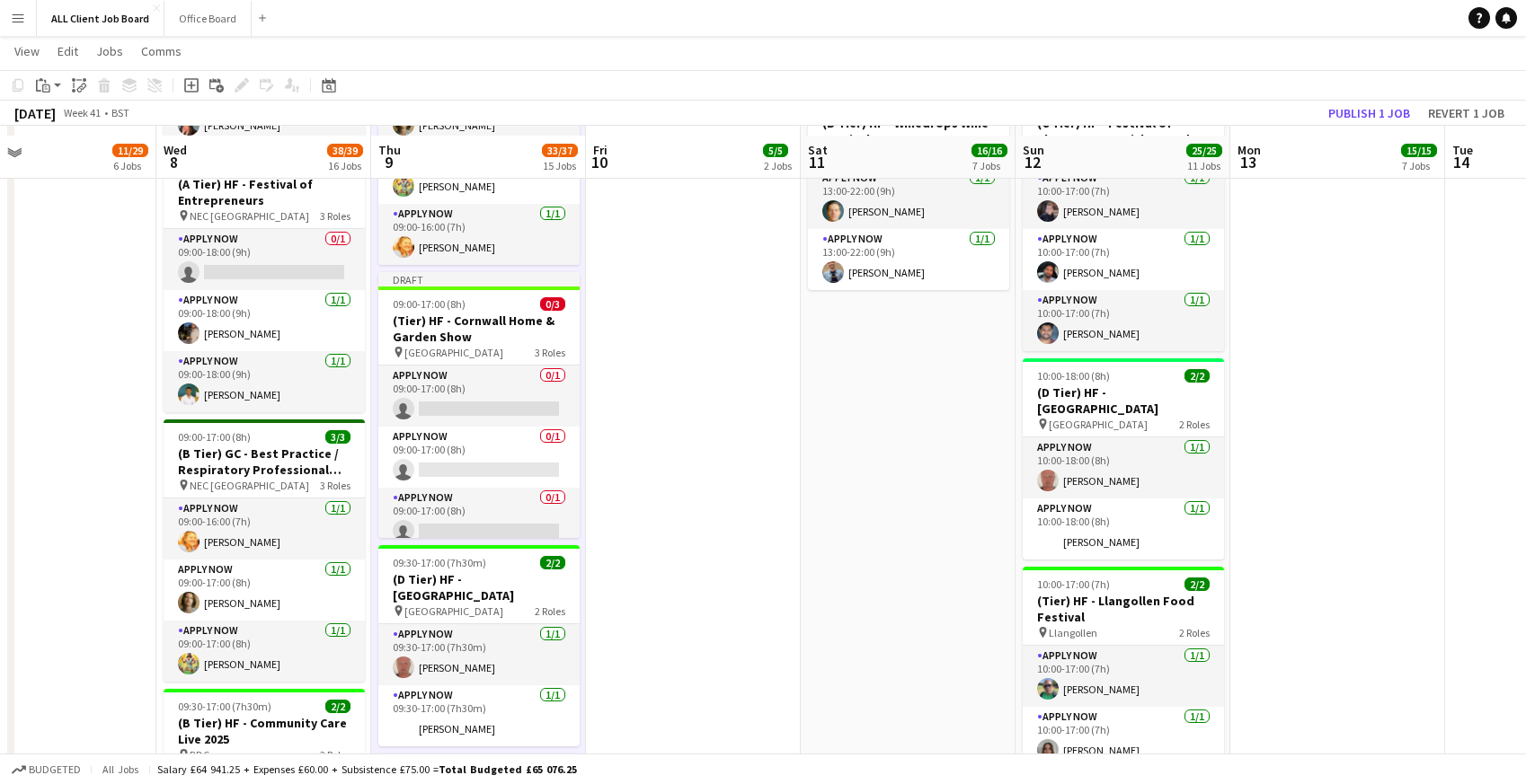
scroll to position [2956, 0]
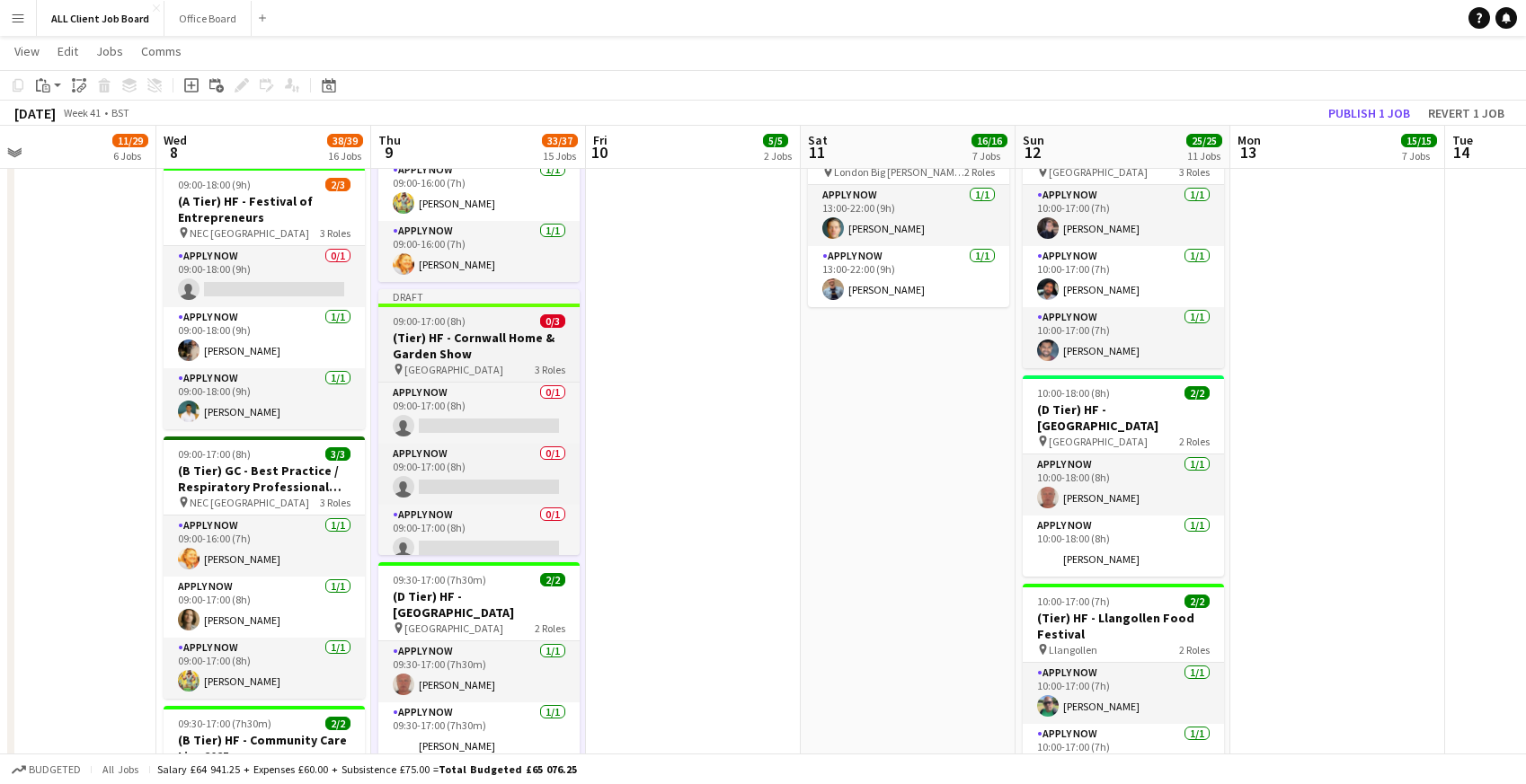
click at [415, 330] on h3 "(Tier) HF - Cornwall Home & Garden Show" at bounding box center [478, 346] width 201 height 32
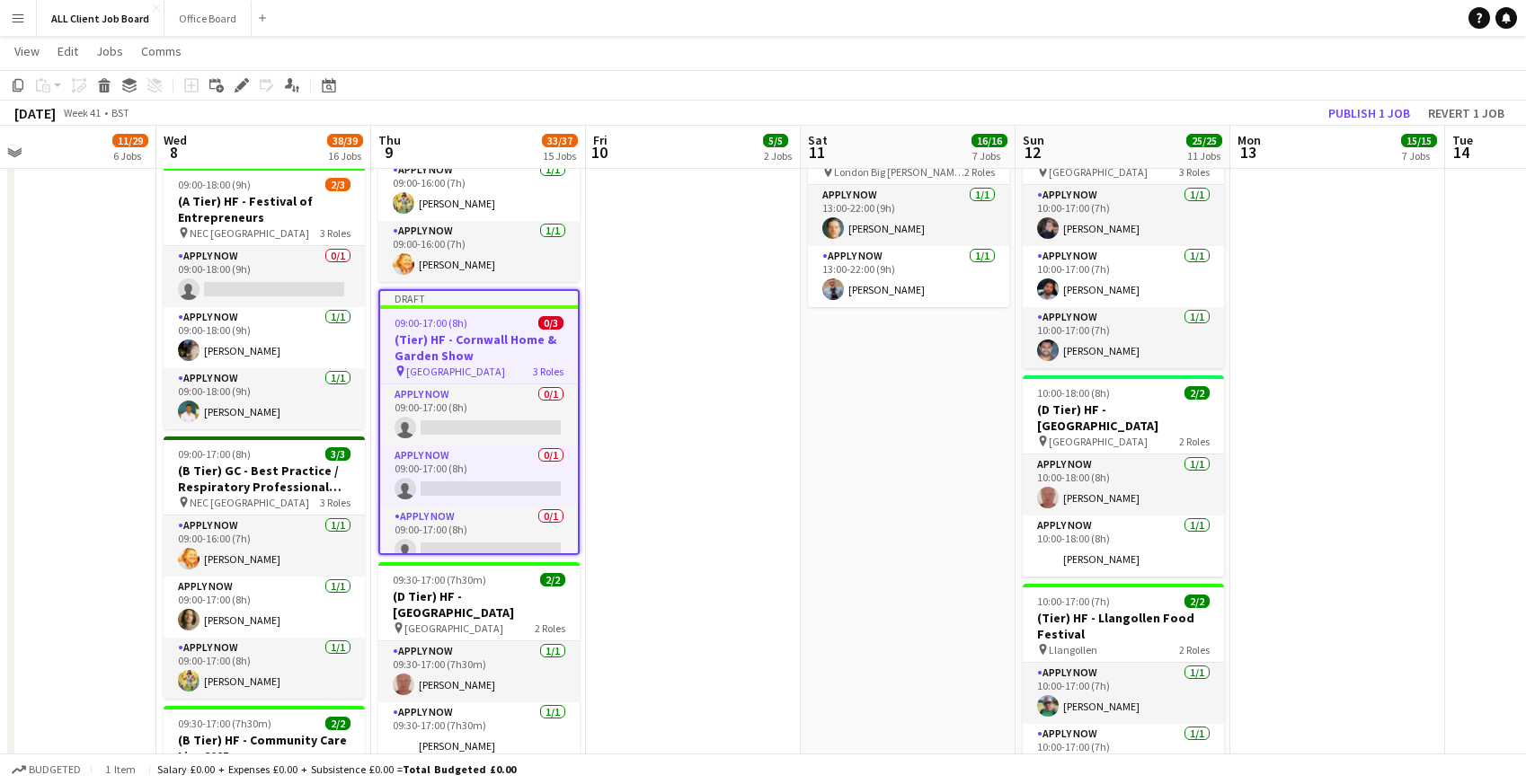
click at [242, 89] on icon "Edit" at bounding box center [241, 85] width 14 height 14
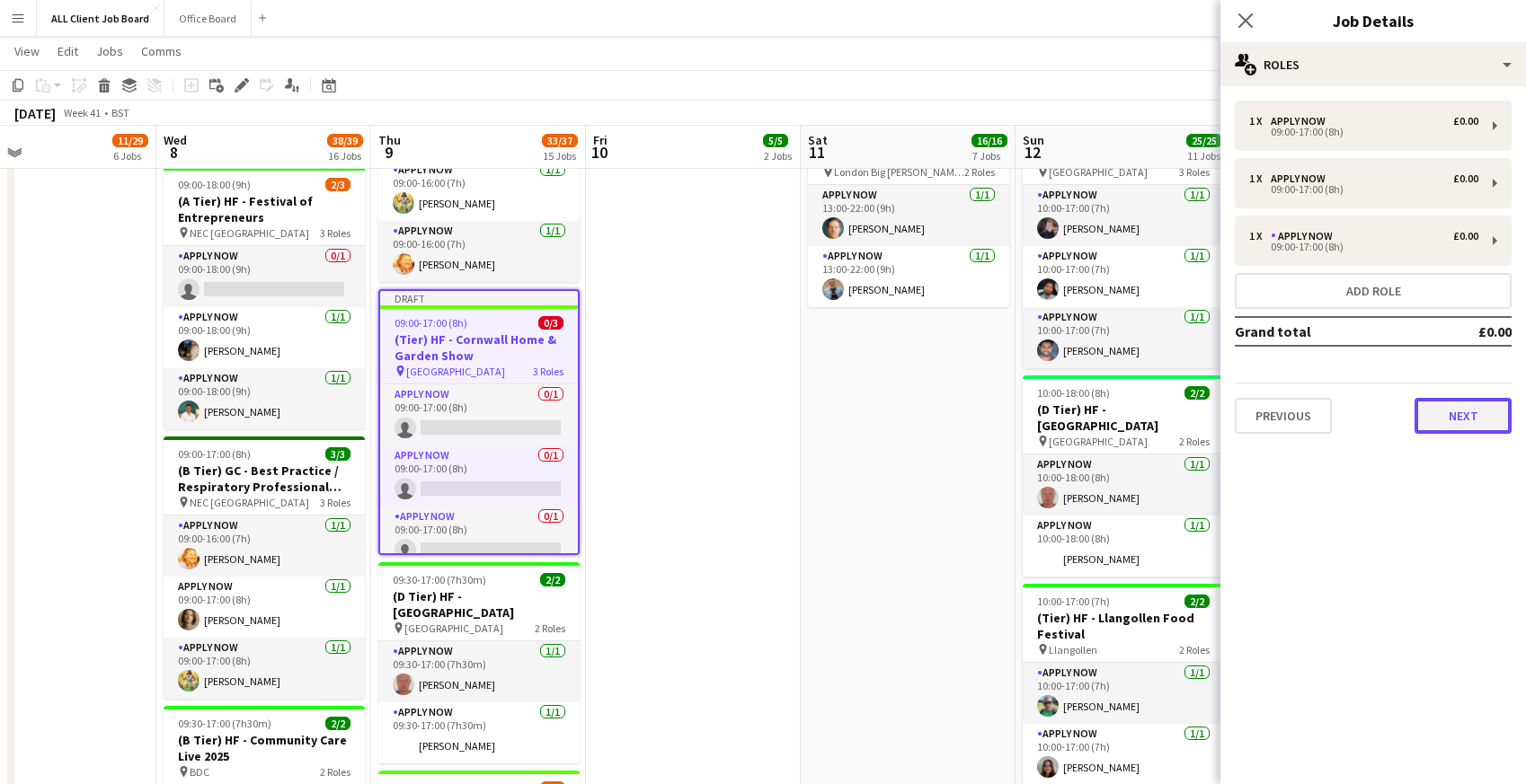
click at [1454, 420] on button "Next" at bounding box center [1463, 416] width 97 height 36
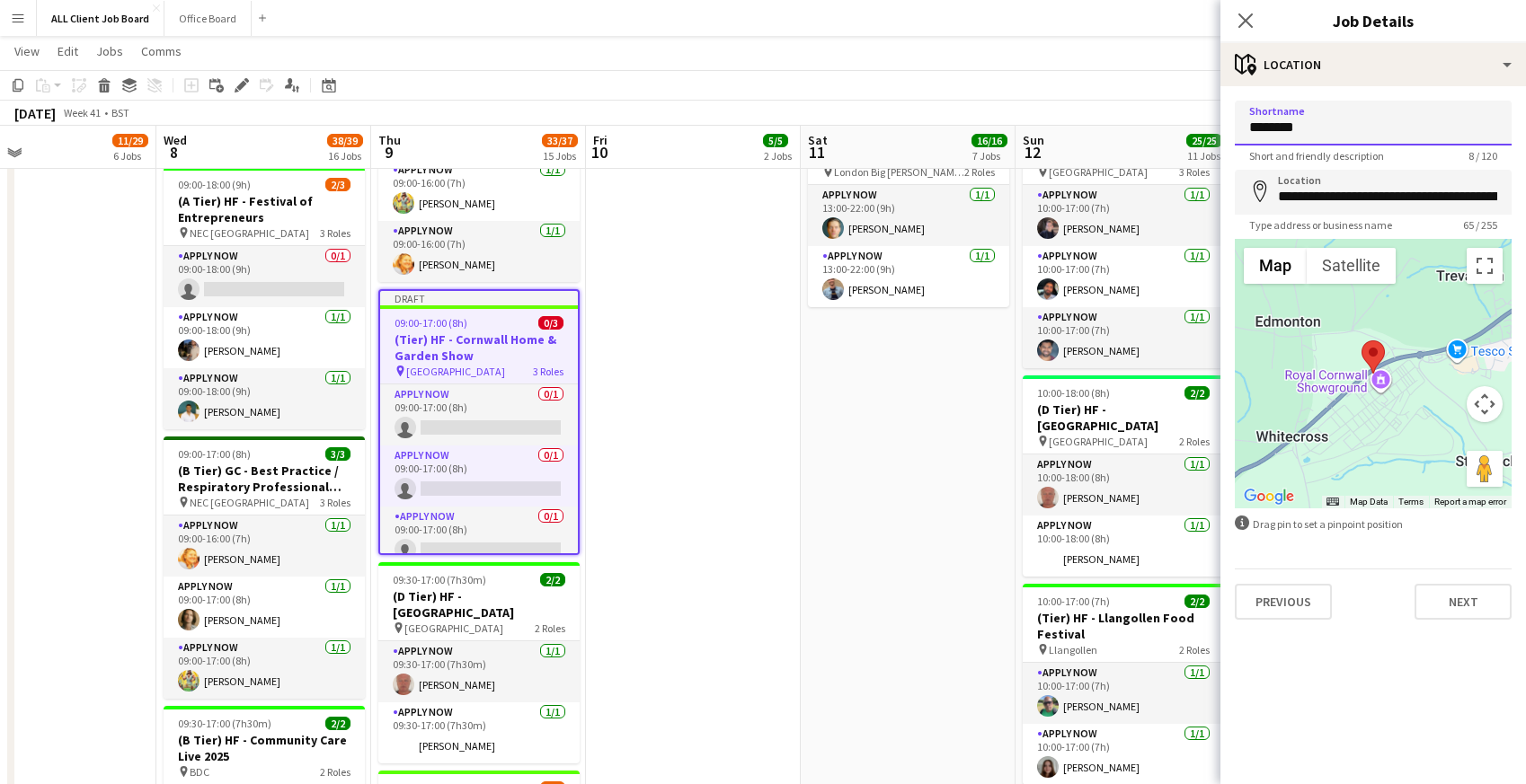
drag, startPoint x: 1304, startPoint y: 122, endPoint x: 1211, endPoint y: 118, distance: 93.1
type input "***"
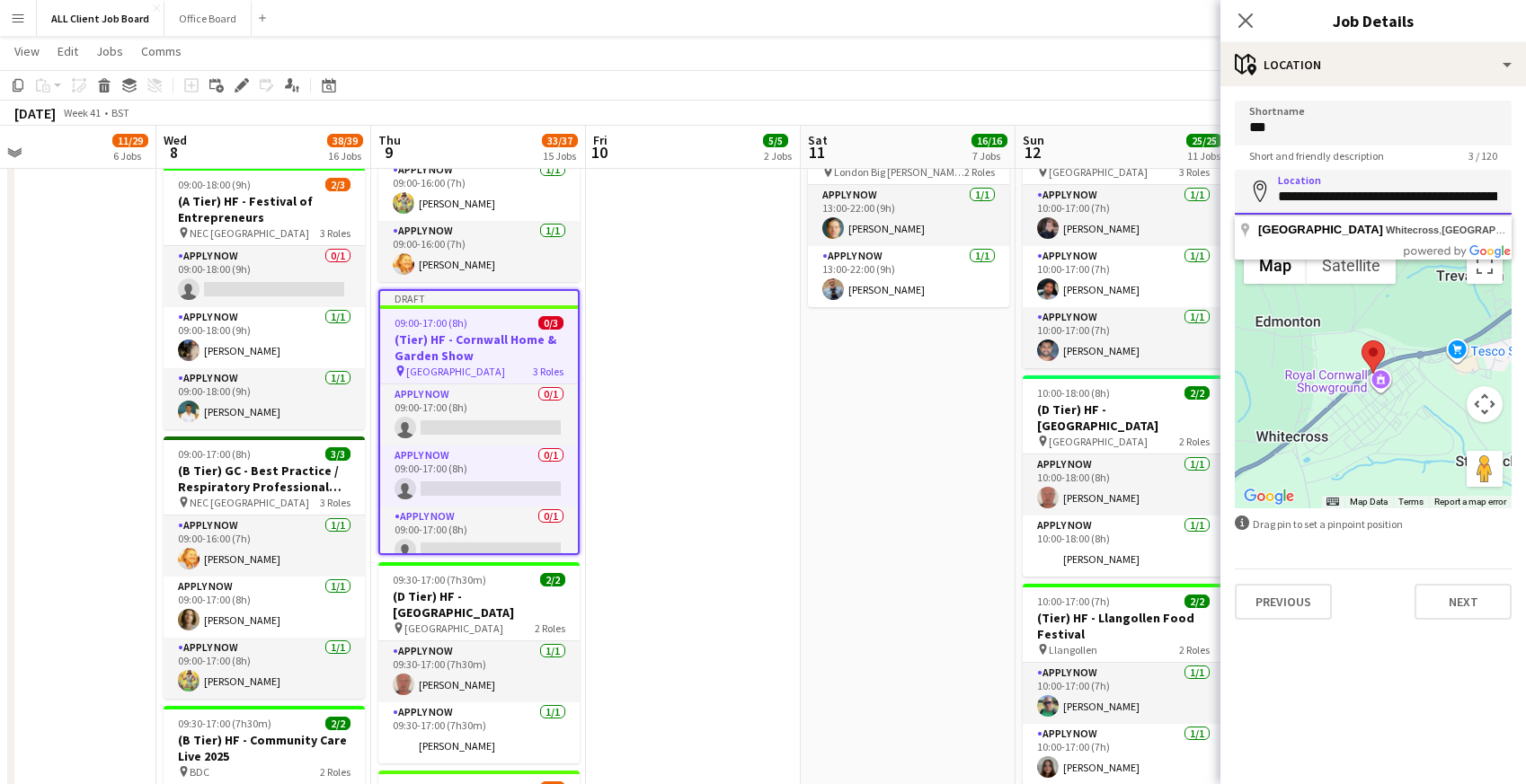
scroll to position [0, 187]
drag, startPoint x: 1279, startPoint y: 196, endPoint x: 1536, endPoint y: 212, distance: 257.5
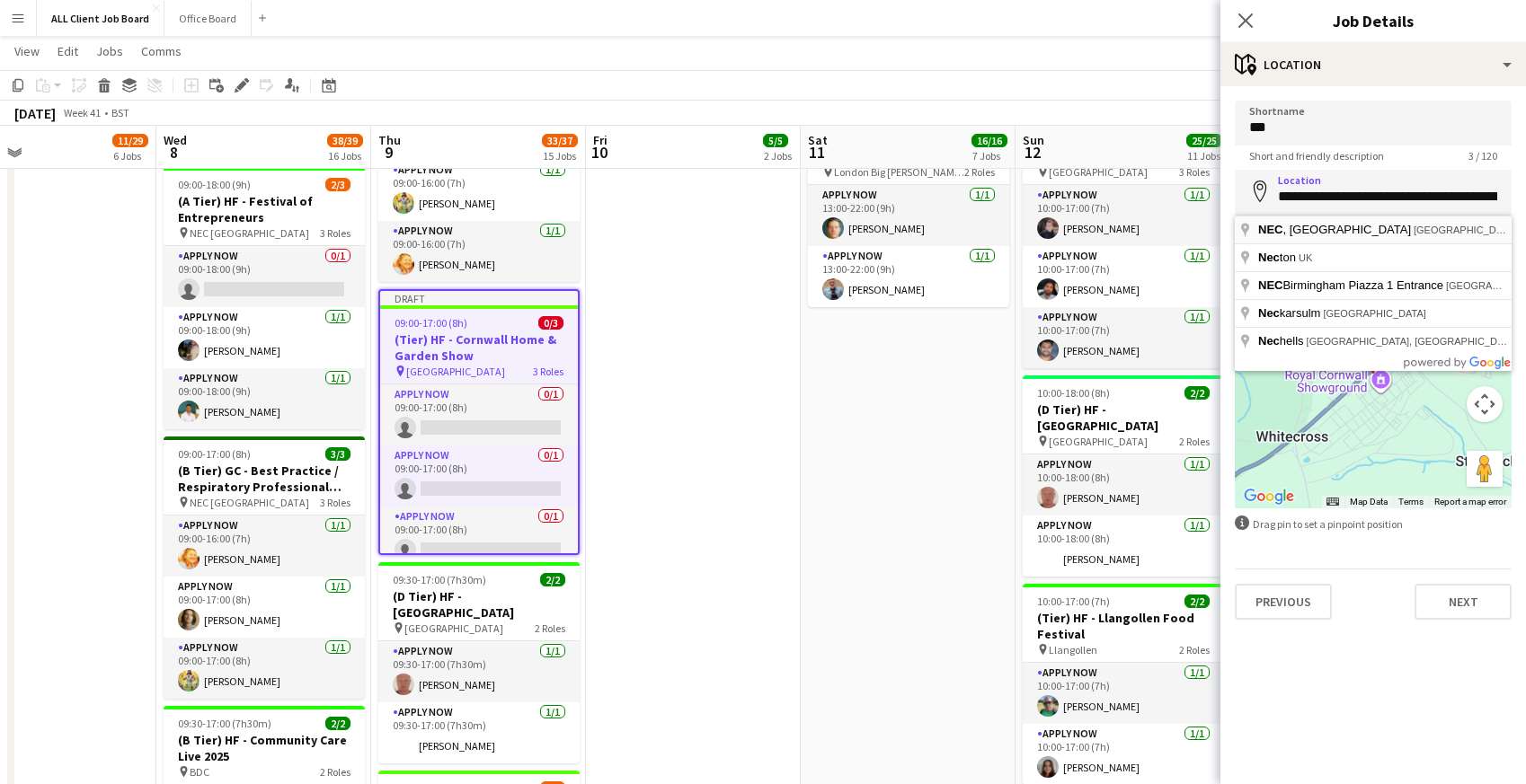
type input "**********"
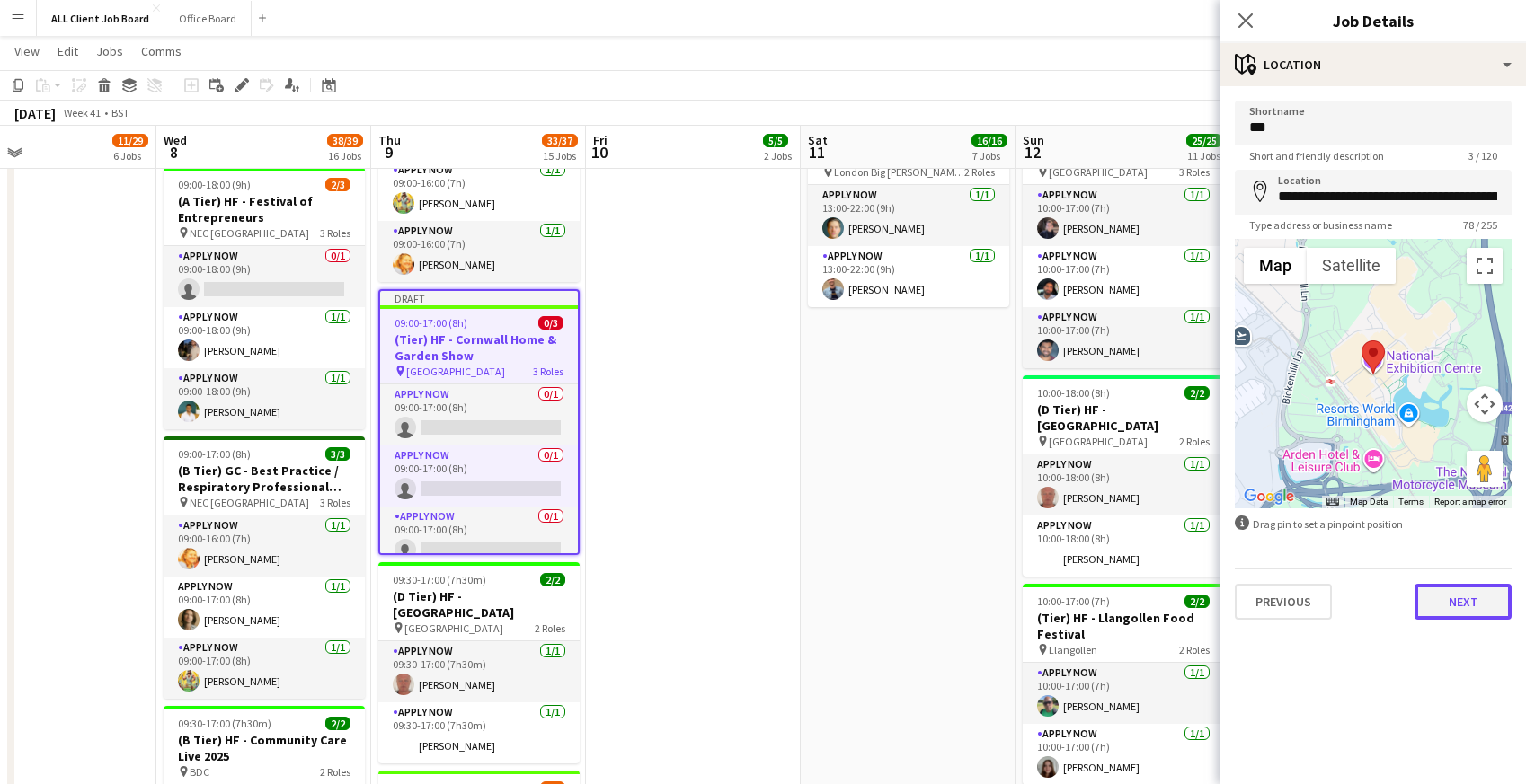
click at [1467, 591] on button "Next" at bounding box center [1463, 602] width 97 height 36
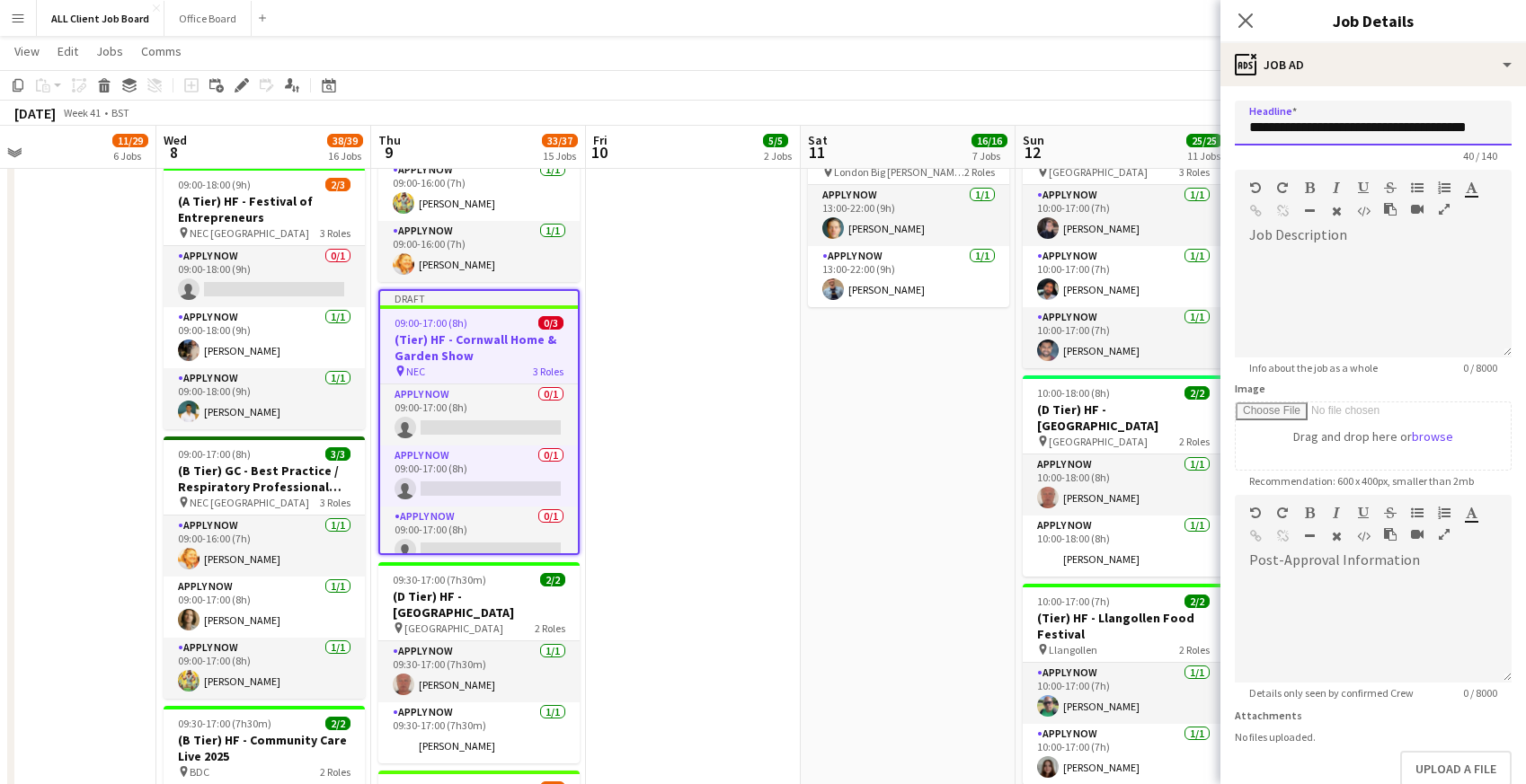
scroll to position [0, 4]
drag, startPoint x: 1314, startPoint y: 127, endPoint x: 1533, endPoint y: 137, distance: 219.2
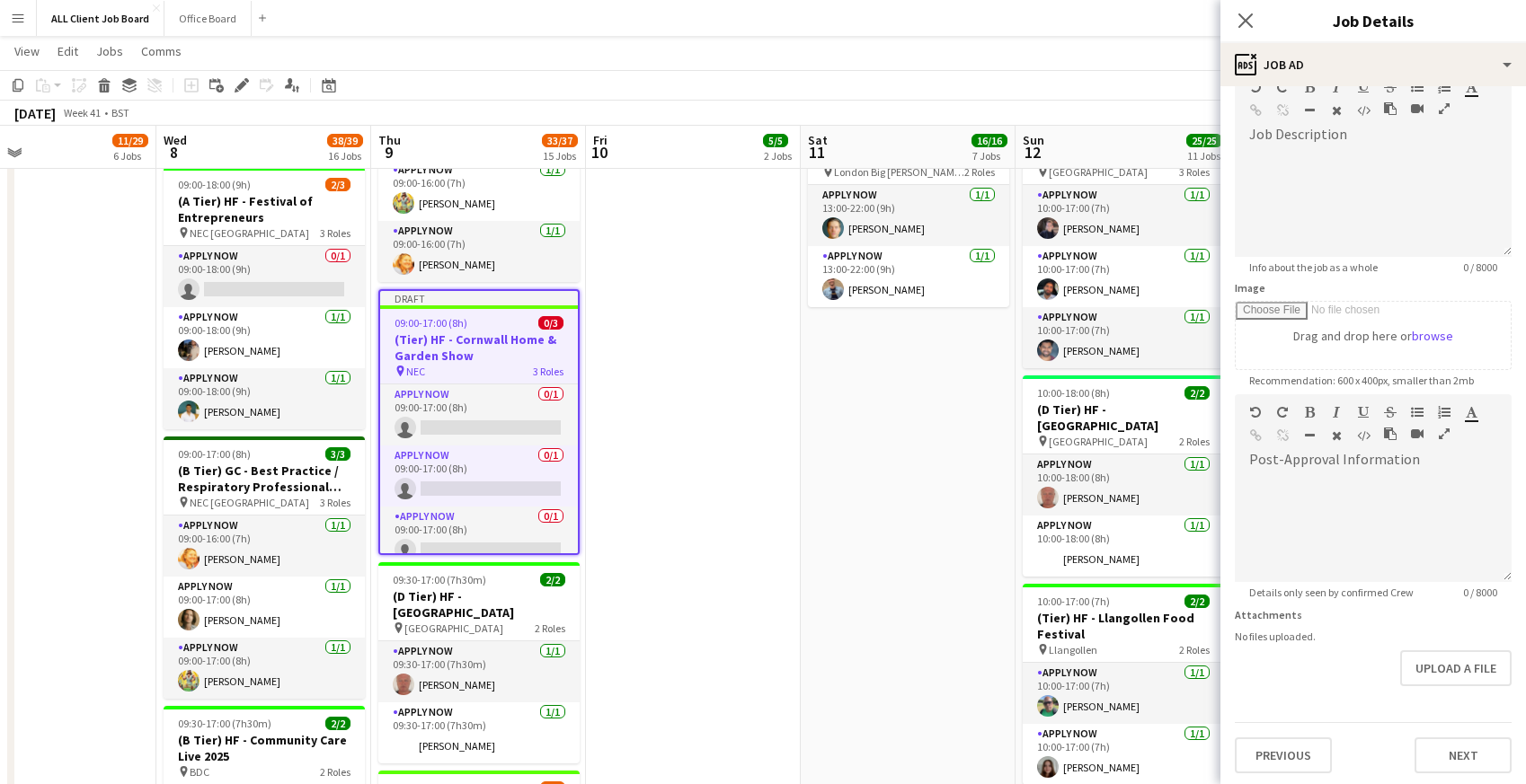
scroll to position [103, 0]
type input "**********"
click at [1466, 747] on button "Next" at bounding box center [1463, 753] width 97 height 36
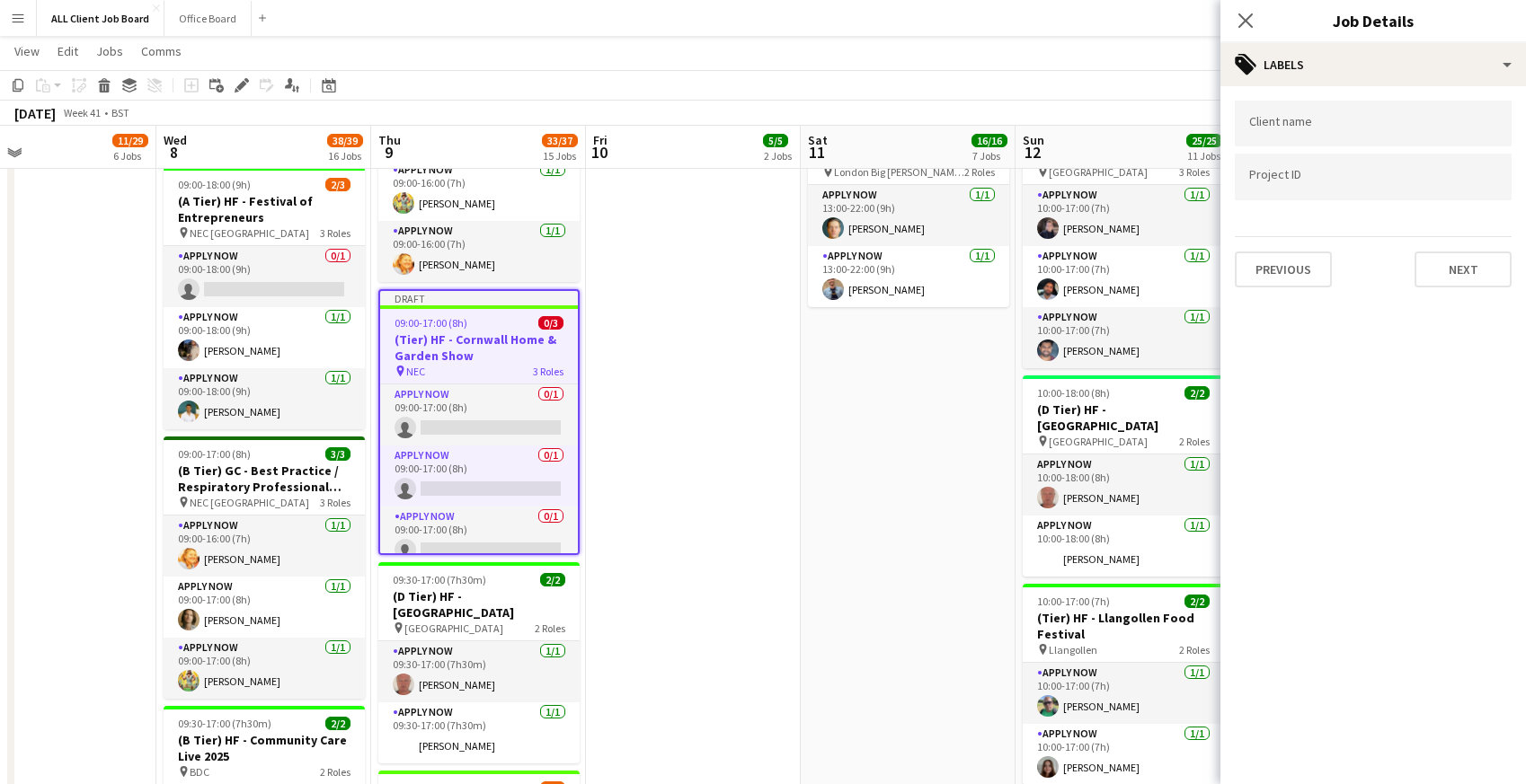
scroll to position [0, 0]
click at [1438, 259] on button "Next" at bounding box center [1463, 270] width 97 height 36
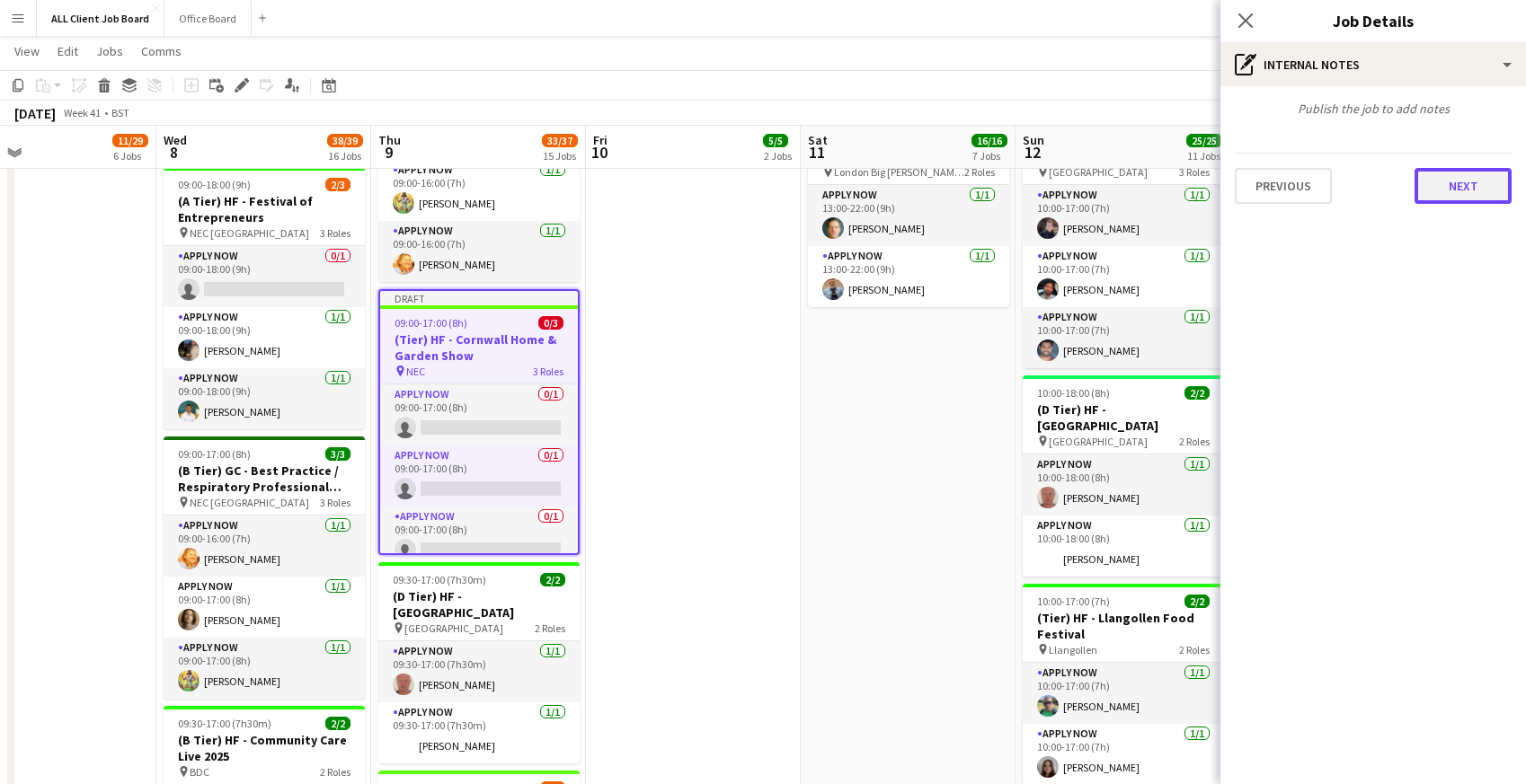
click at [1435, 201] on button "Next" at bounding box center [1463, 186] width 97 height 36
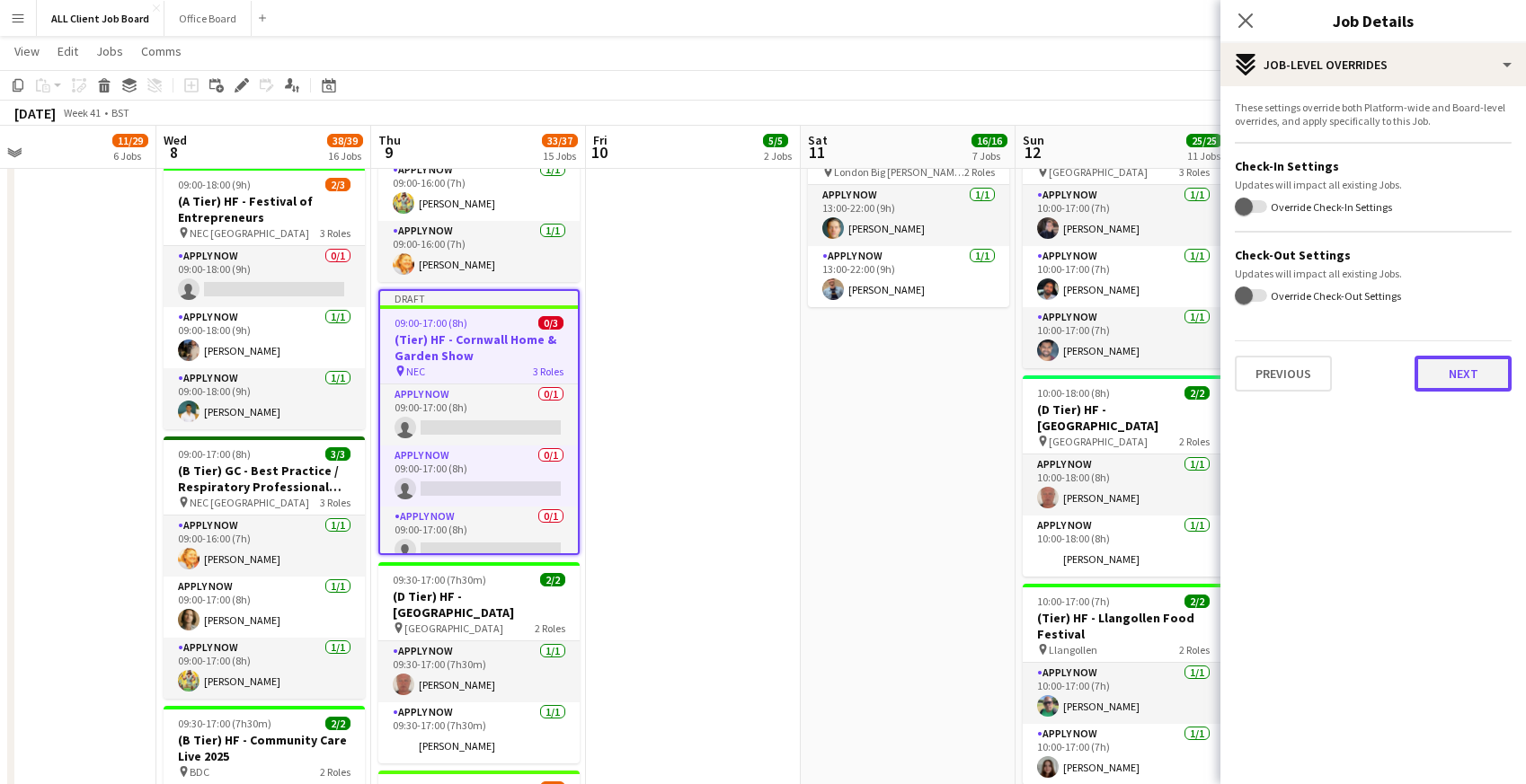
click at [1435, 368] on button "Next" at bounding box center [1463, 374] width 97 height 36
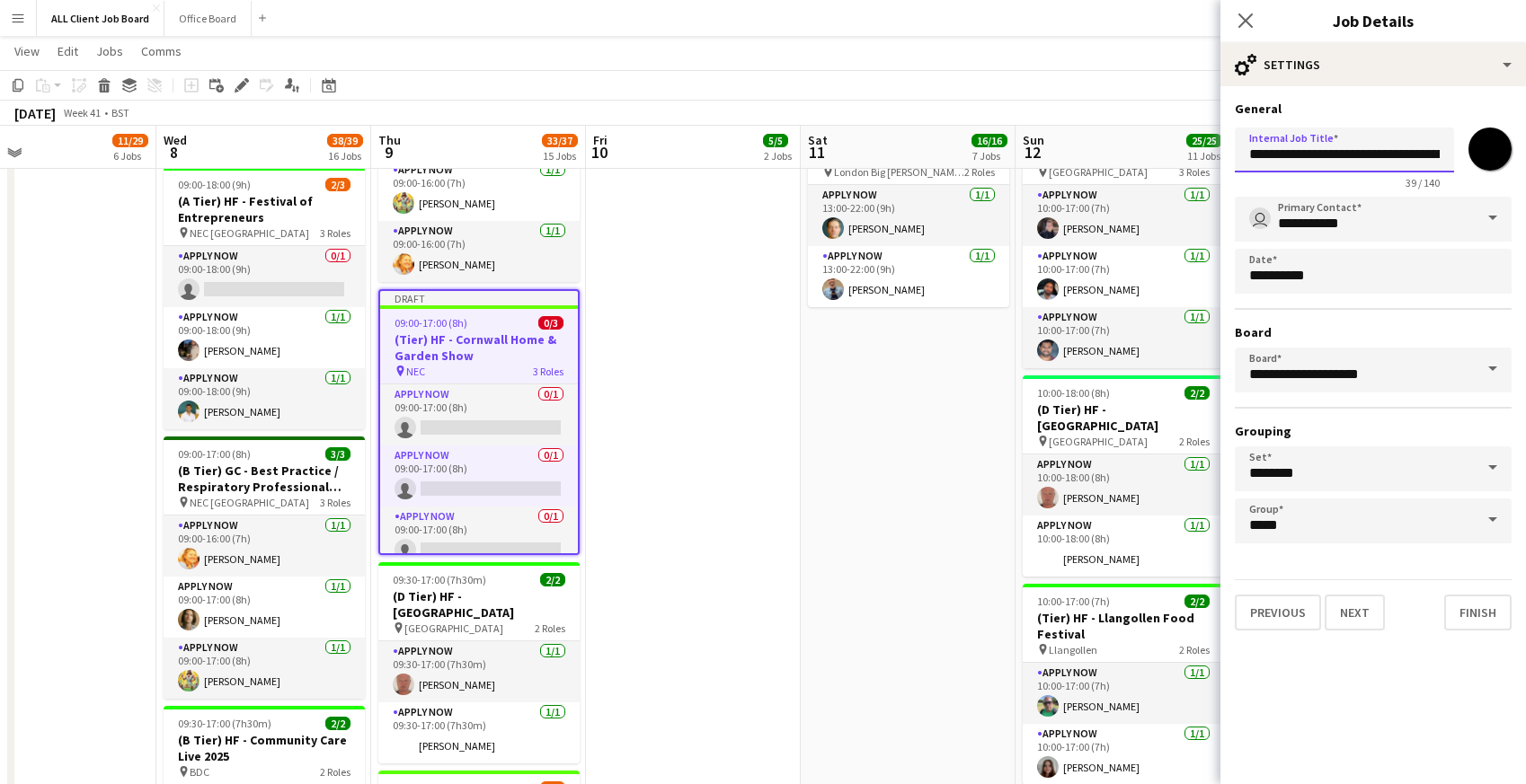
scroll to position [0, 58]
drag, startPoint x: 1312, startPoint y: 155, endPoint x: 1490, endPoint y: 163, distance: 178.2
click at [1491, 163] on div "**********" at bounding box center [1373, 155] width 277 height 70
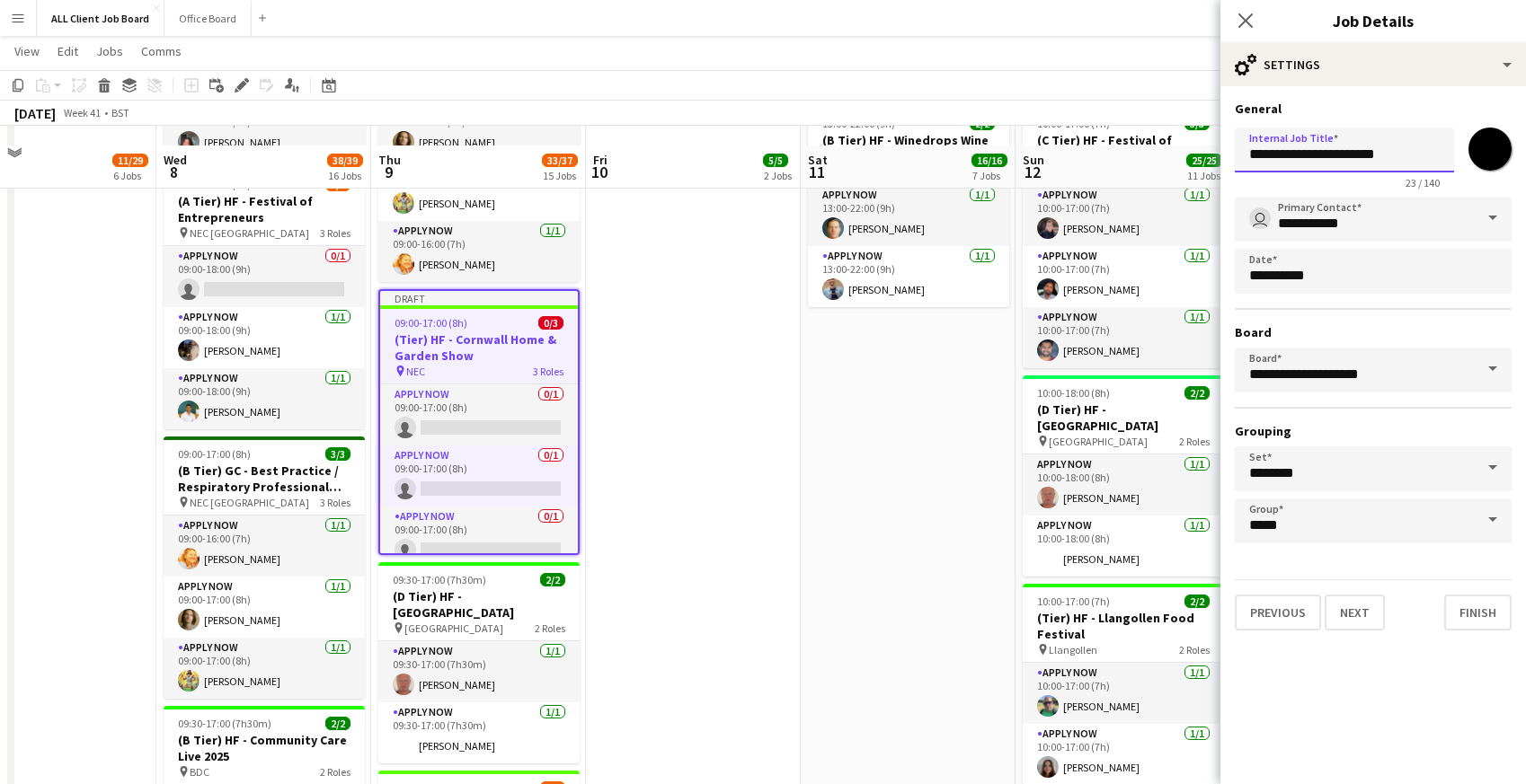
scroll to position [3151, 0]
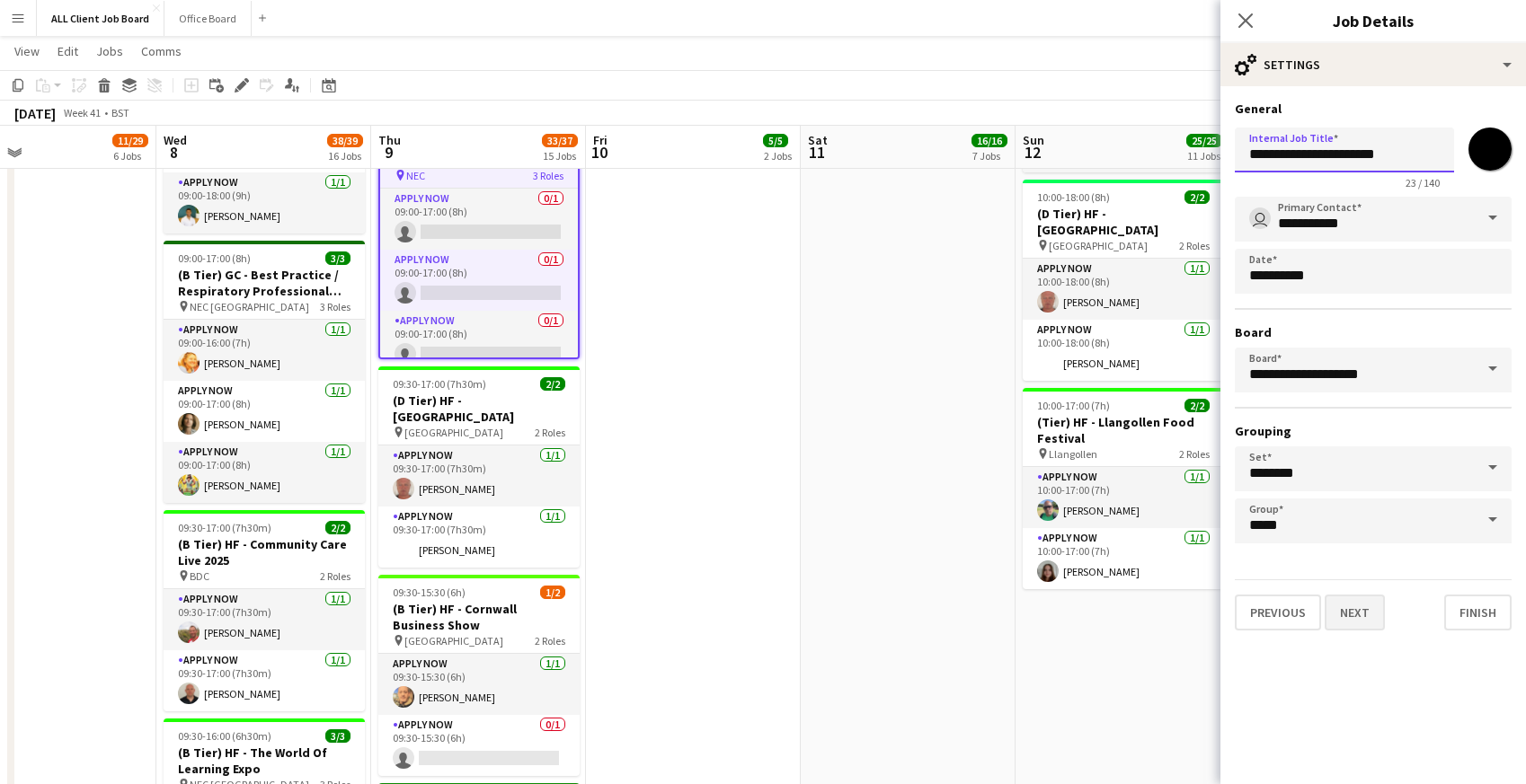
type input "**********"
click at [1354, 609] on button "Next" at bounding box center [1354, 612] width 60 height 36
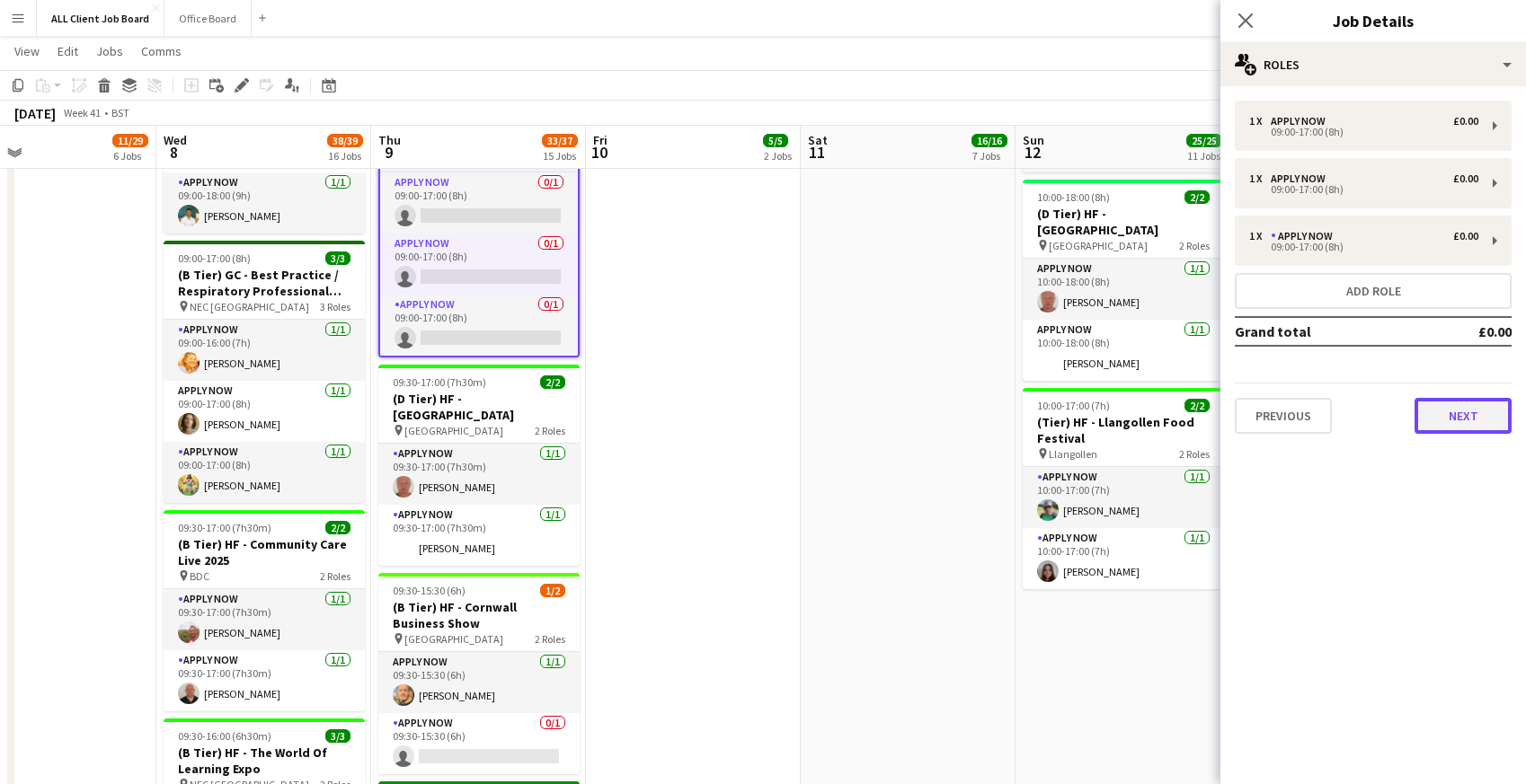
click at [1449, 422] on button "Next" at bounding box center [1463, 416] width 97 height 36
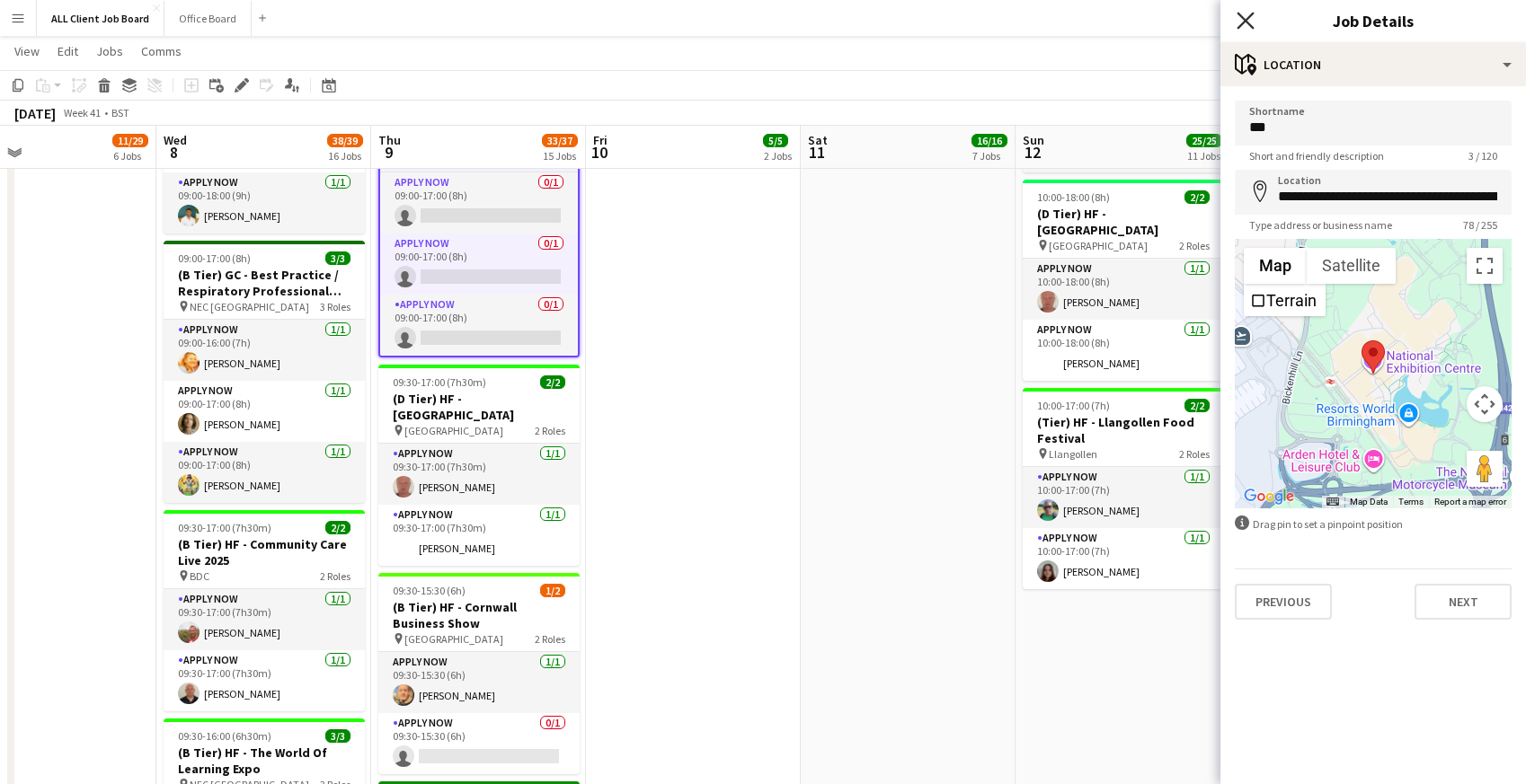
click at [1245, 19] on icon at bounding box center [1245, 20] width 17 height 17
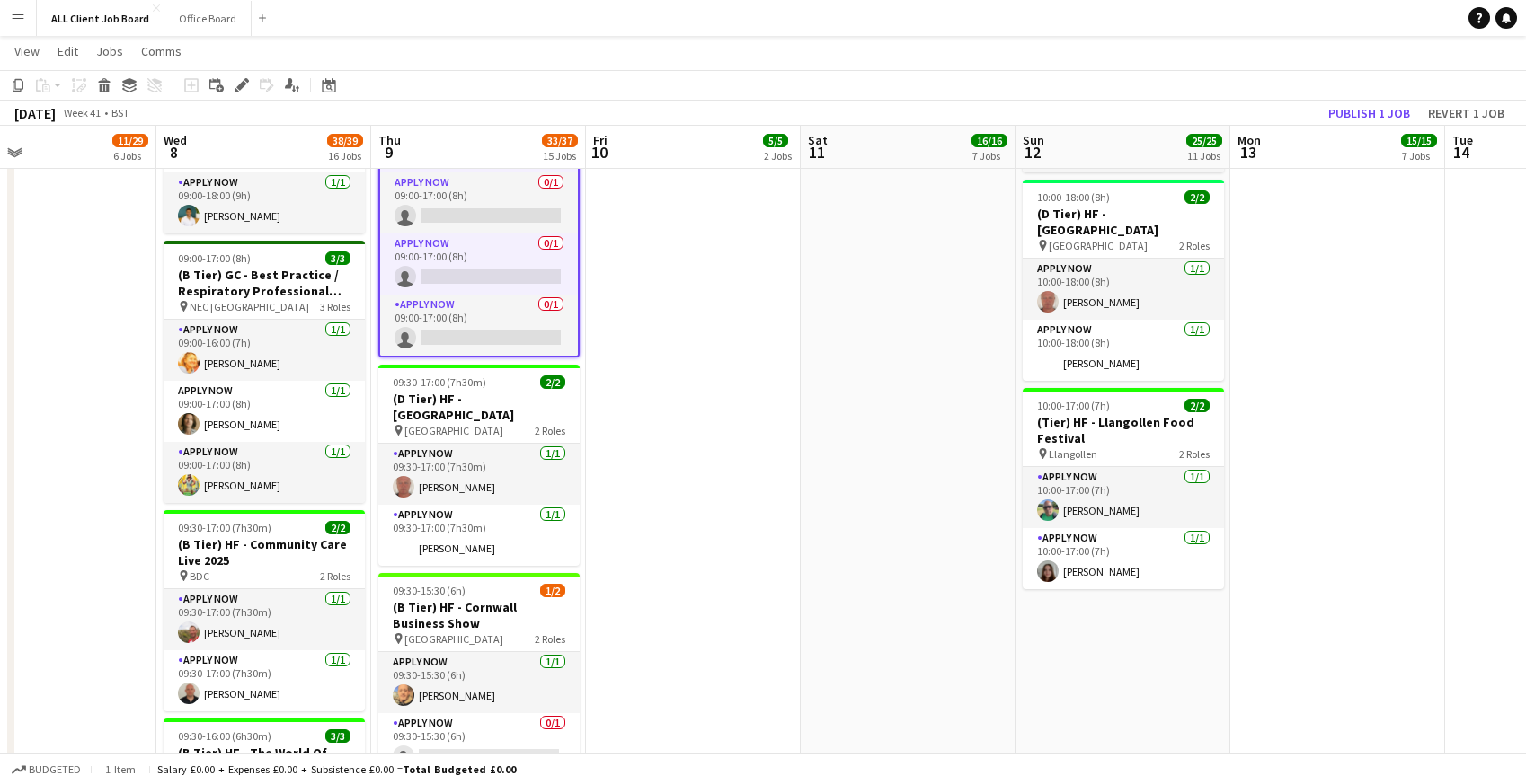
click at [1146, 37] on app-page-menu "View Day view expanded Day view collapsed Month view Date picker Jump to today …" at bounding box center [763, 53] width 1526 height 34
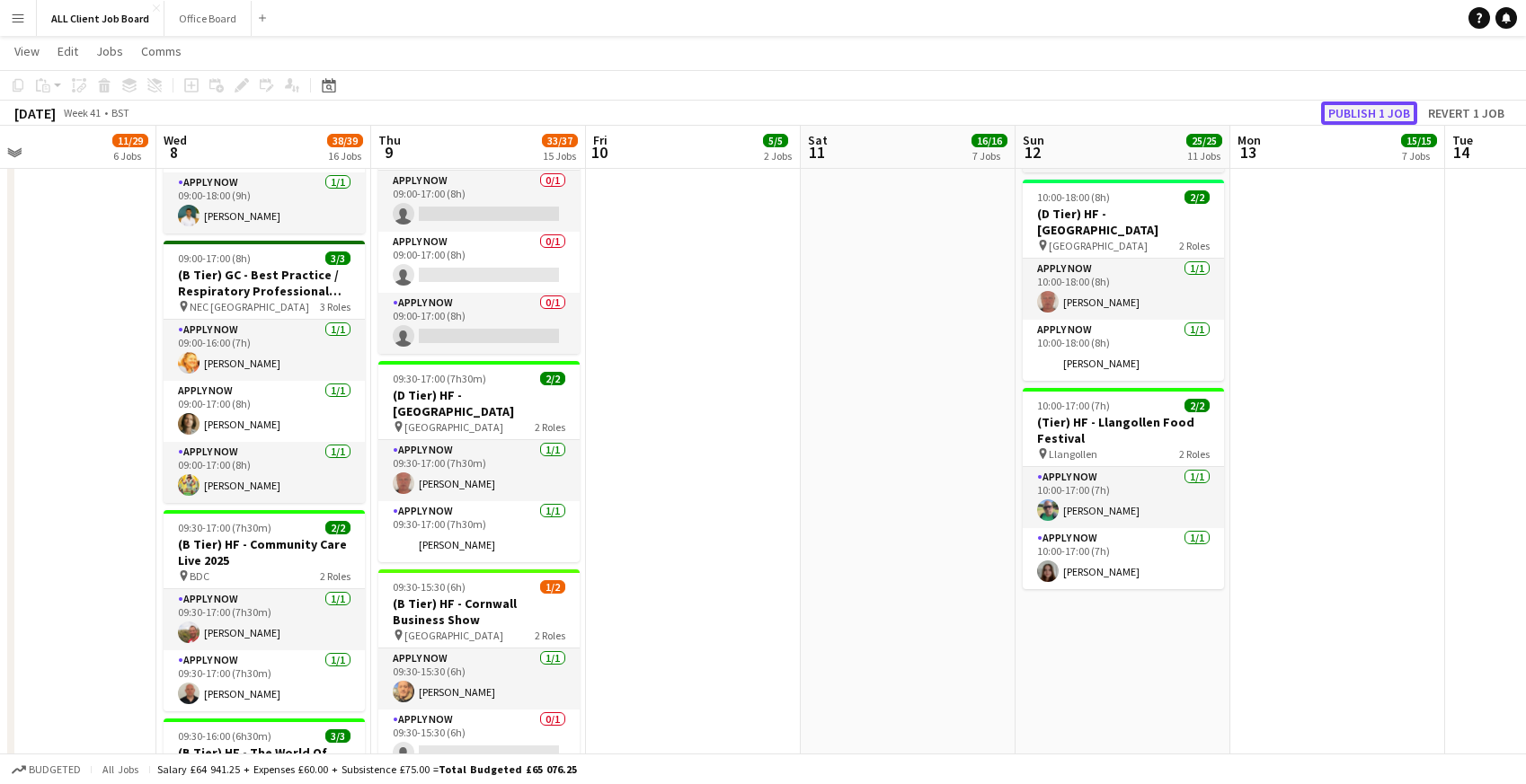
click at [1372, 115] on button "Publish 1 job" at bounding box center [1369, 113] width 96 height 23
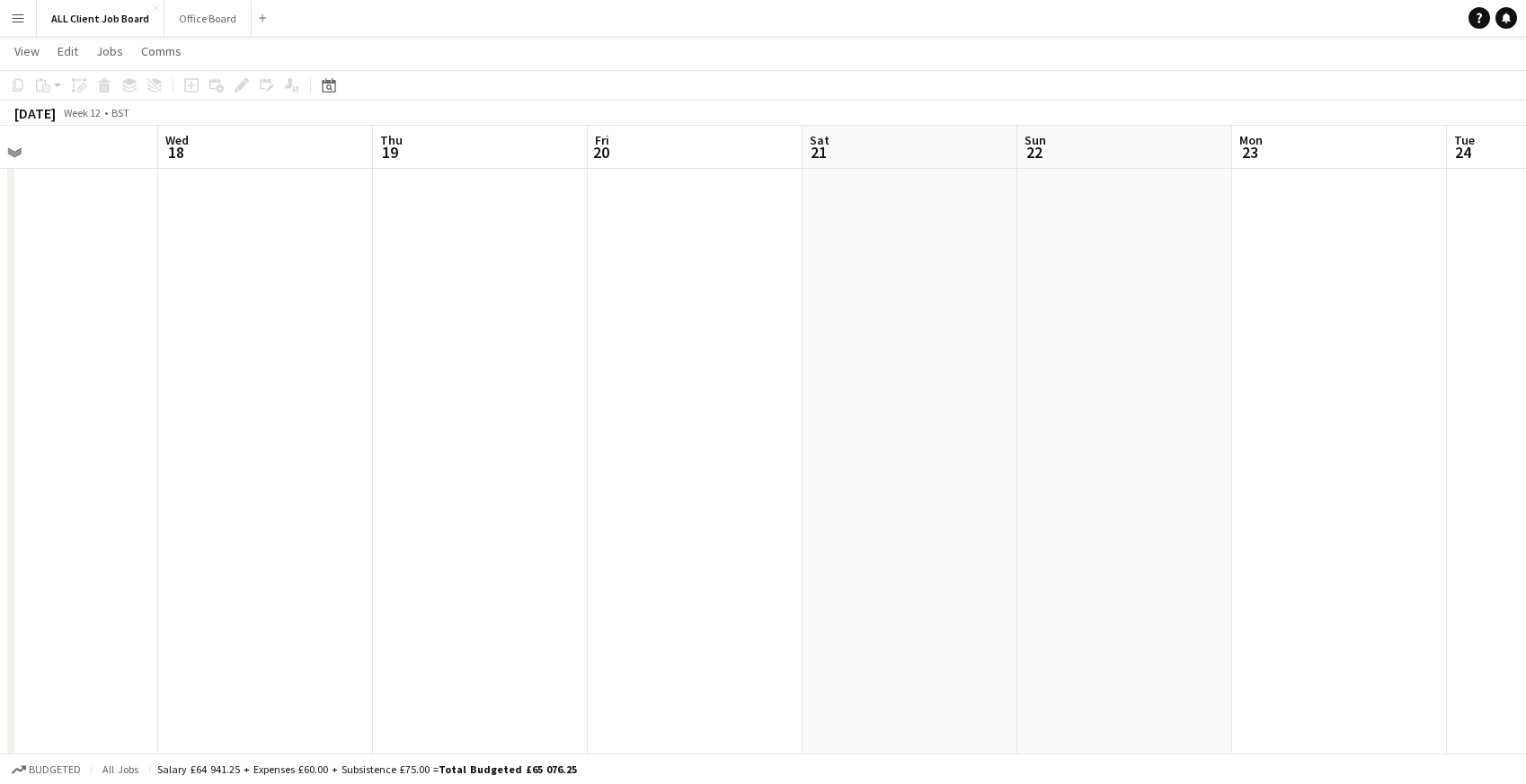
scroll to position [0, 502]
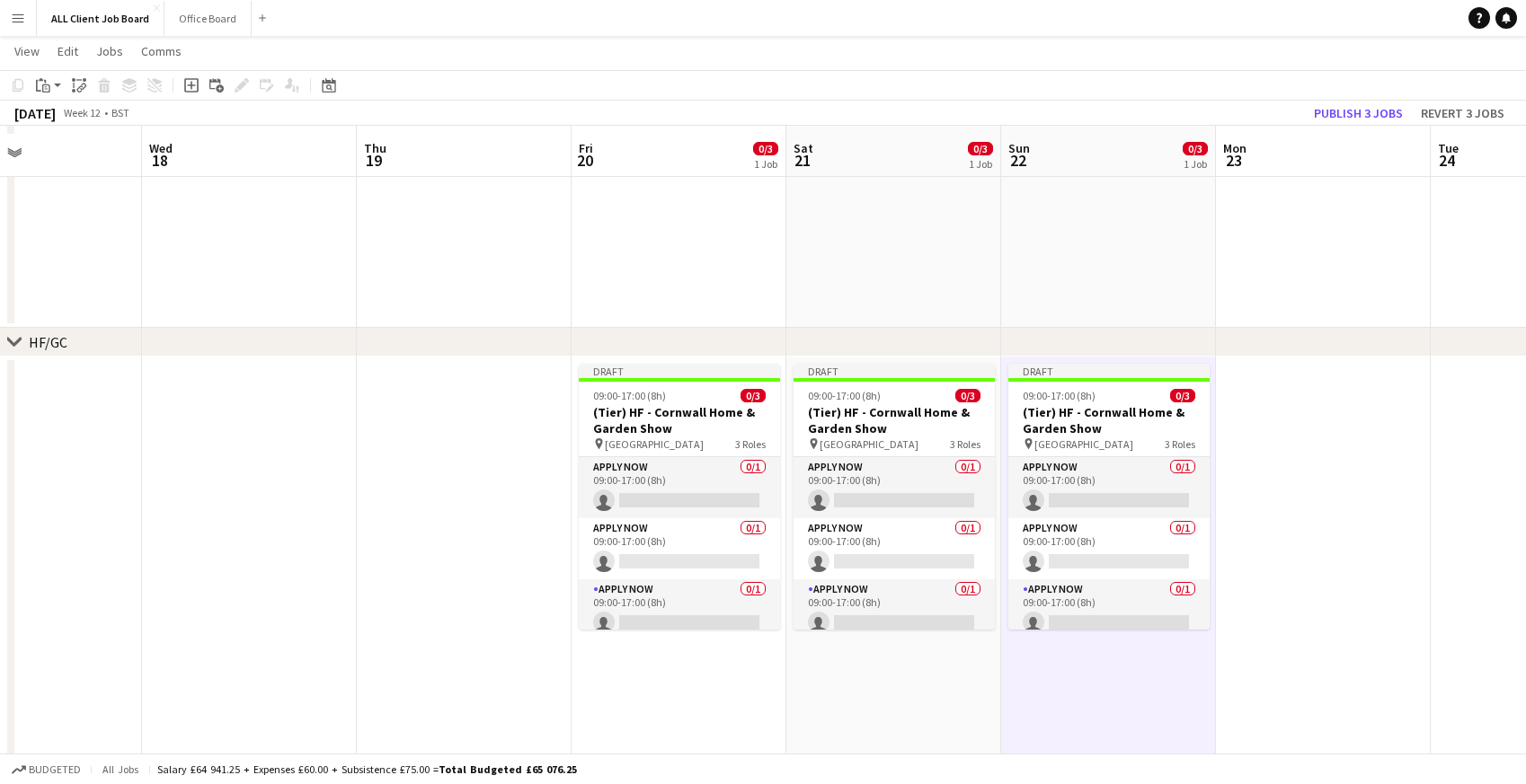
scroll to position [1531, 0]
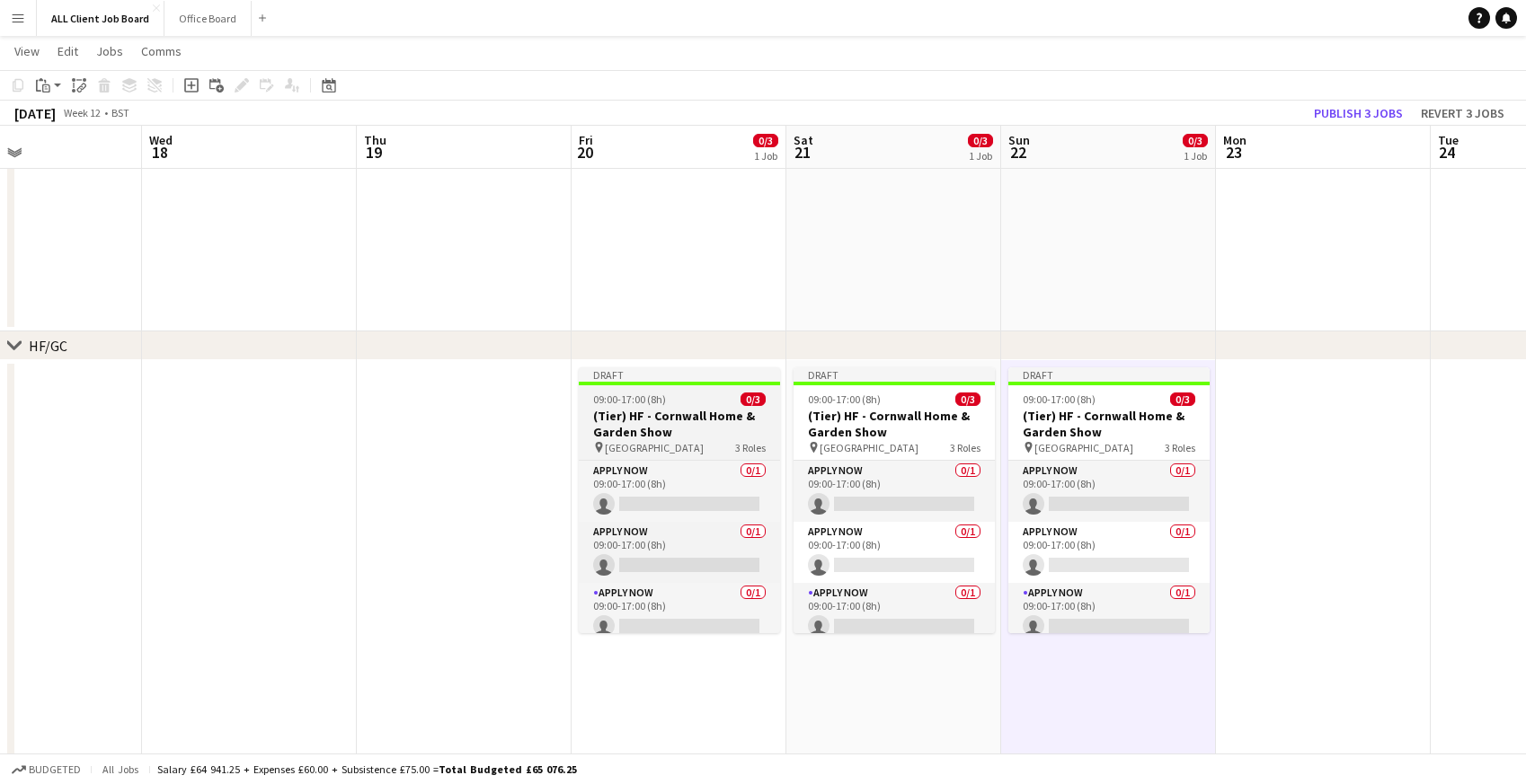
click at [601, 403] on span "09:00-17:00 (8h)" at bounding box center [629, 399] width 73 height 13
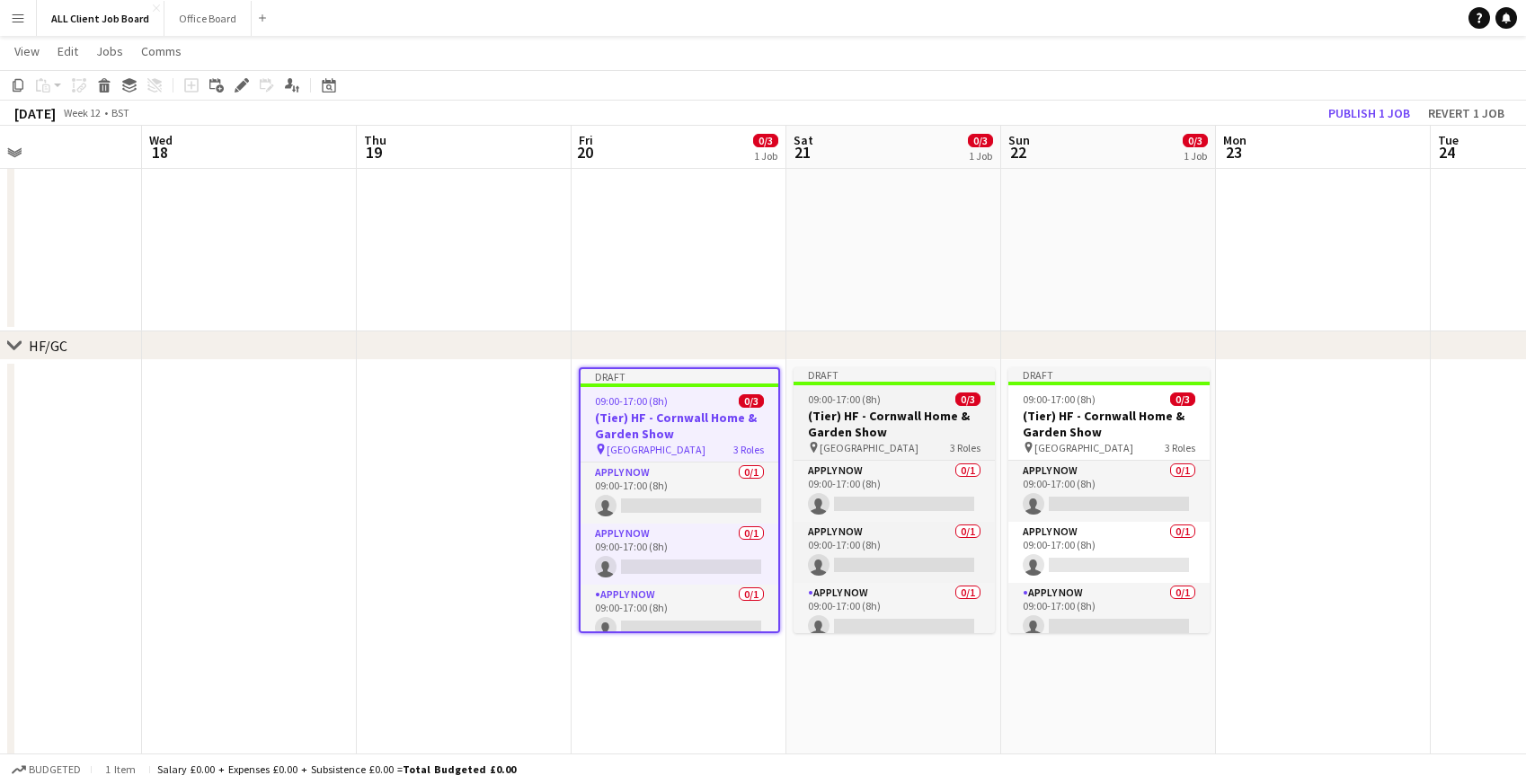
click at [826, 393] on span "09:00-17:00 (8h)" at bounding box center [845, 399] width 73 height 13
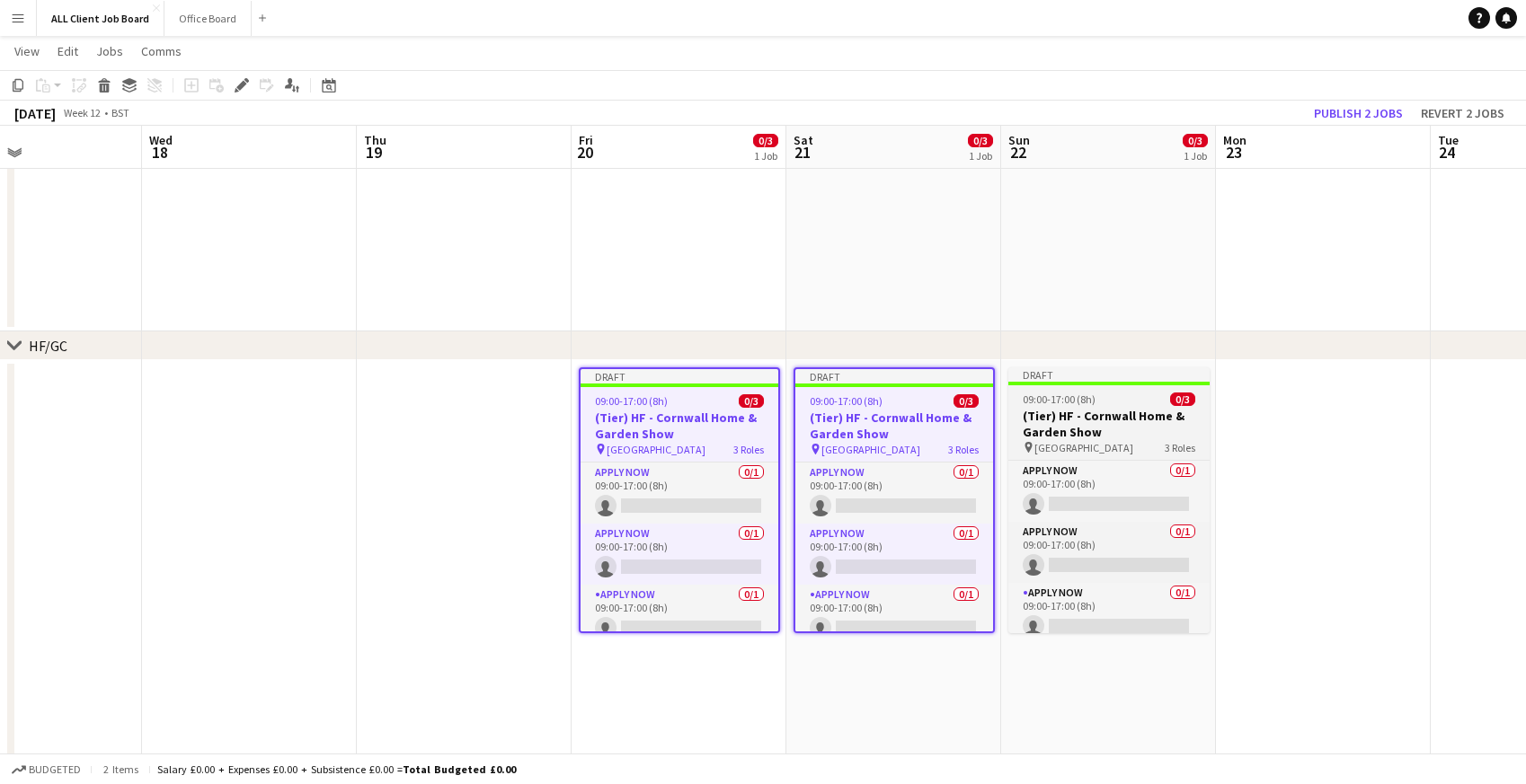
click at [1045, 400] on span "09:00-17:00 (8h)" at bounding box center [1059, 399] width 73 height 13
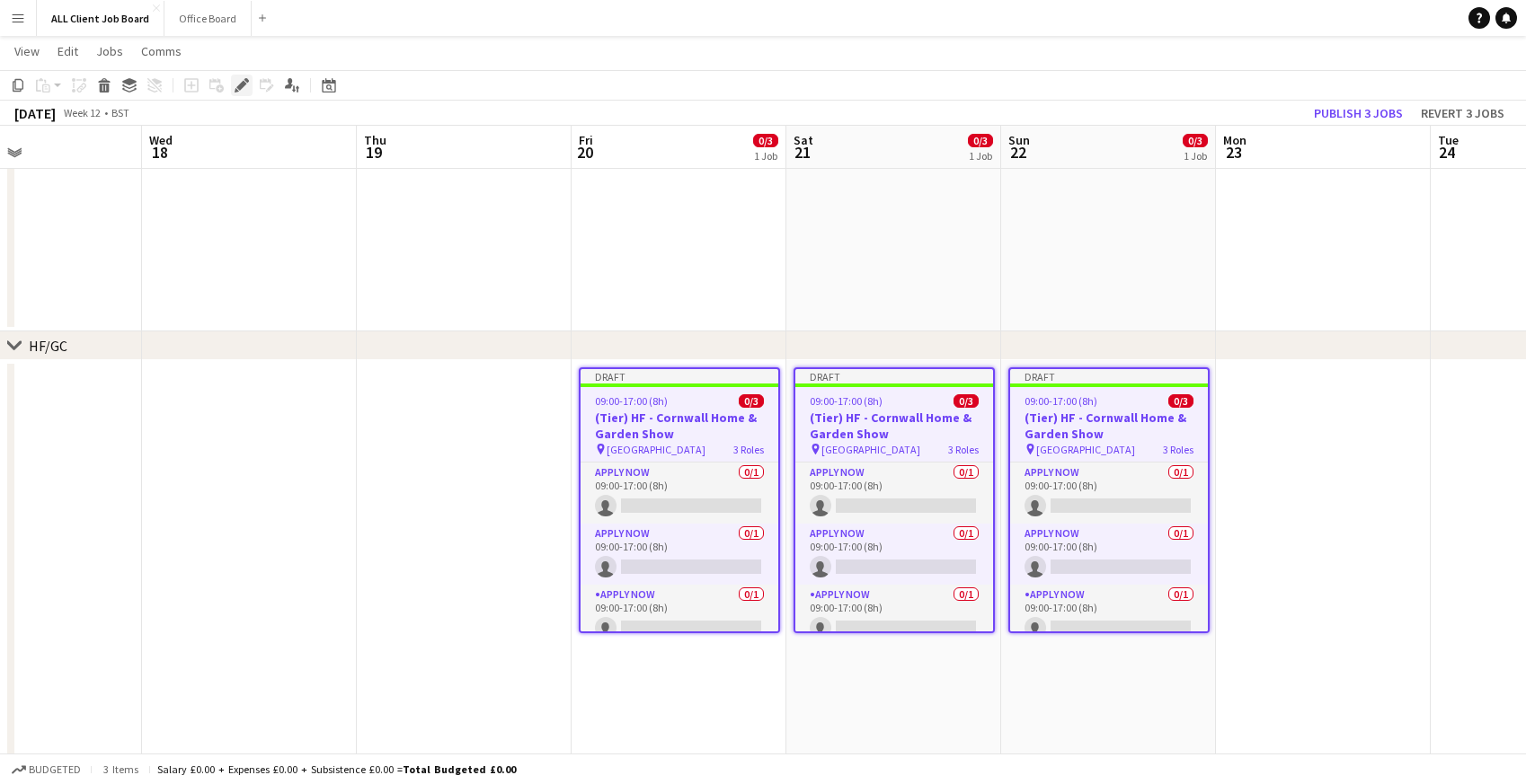
click at [240, 78] on icon "Edit" at bounding box center [241, 85] width 14 height 14
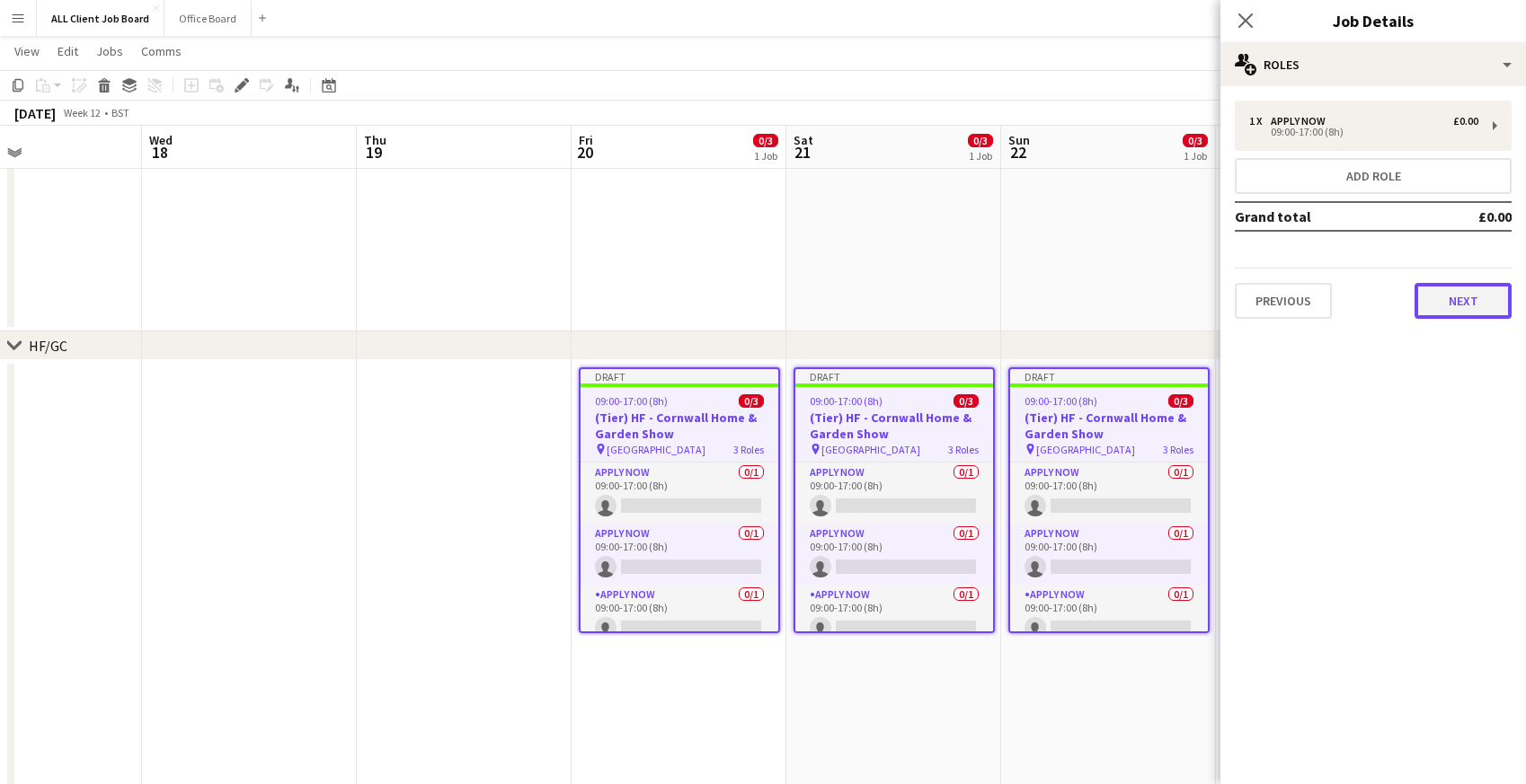
click at [1450, 303] on button "Next" at bounding box center [1463, 301] width 97 height 36
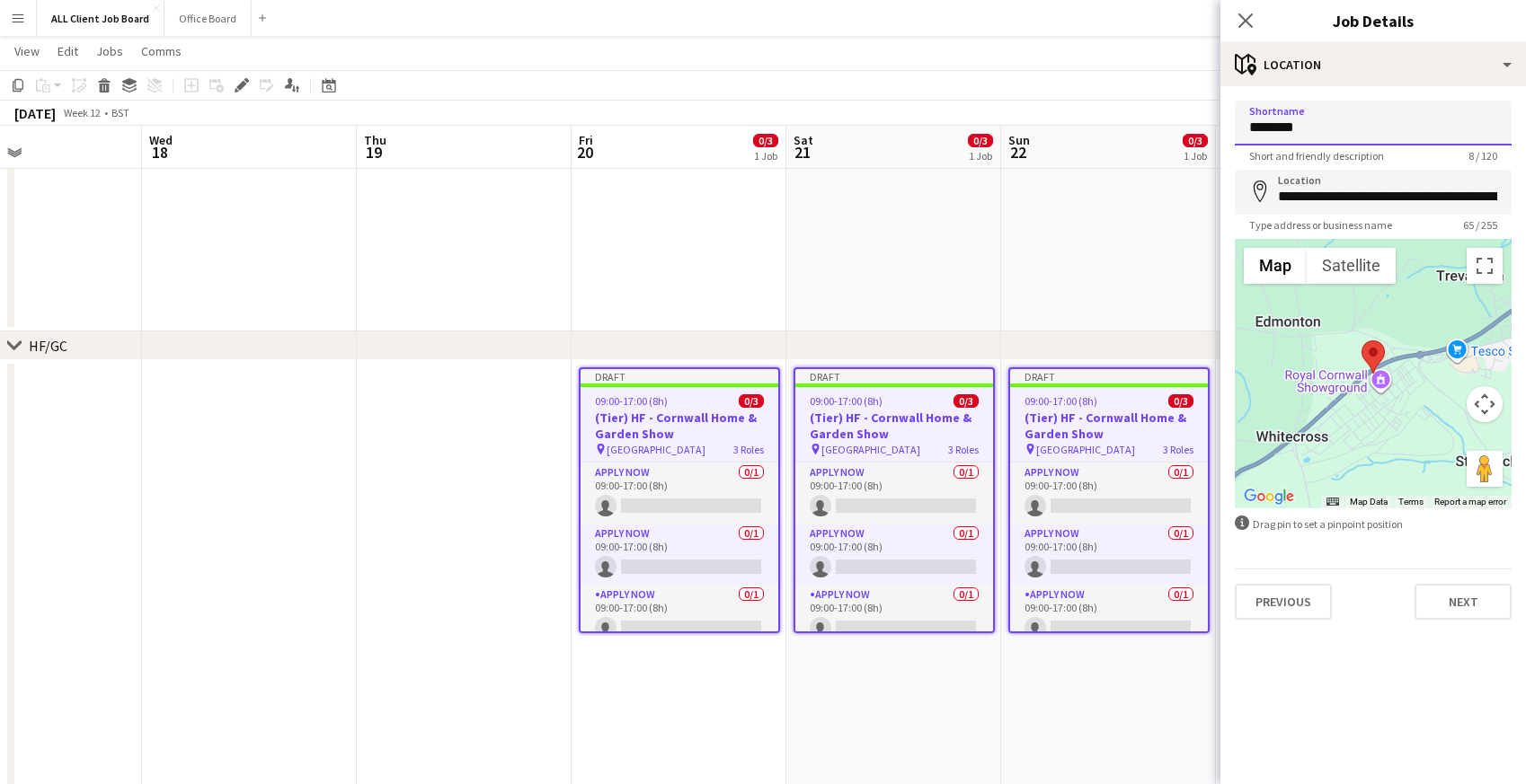
drag, startPoint x: 1321, startPoint y: 130, endPoint x: 1188, endPoint y: 123, distance: 133.2
type input "**********"
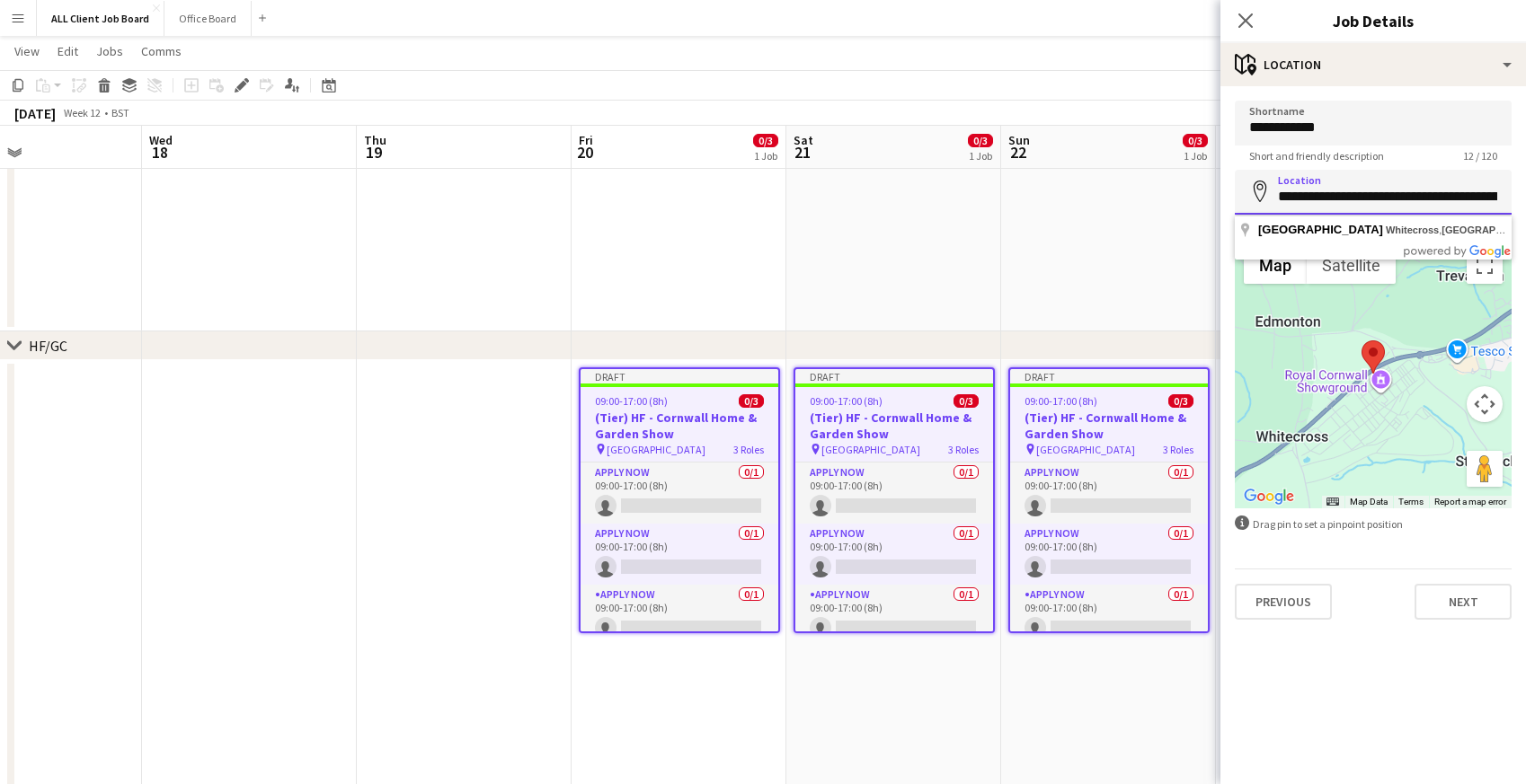
scroll to position [0, 187]
drag, startPoint x: 1280, startPoint y: 195, endPoint x: 1536, endPoint y: 207, distance: 256.3
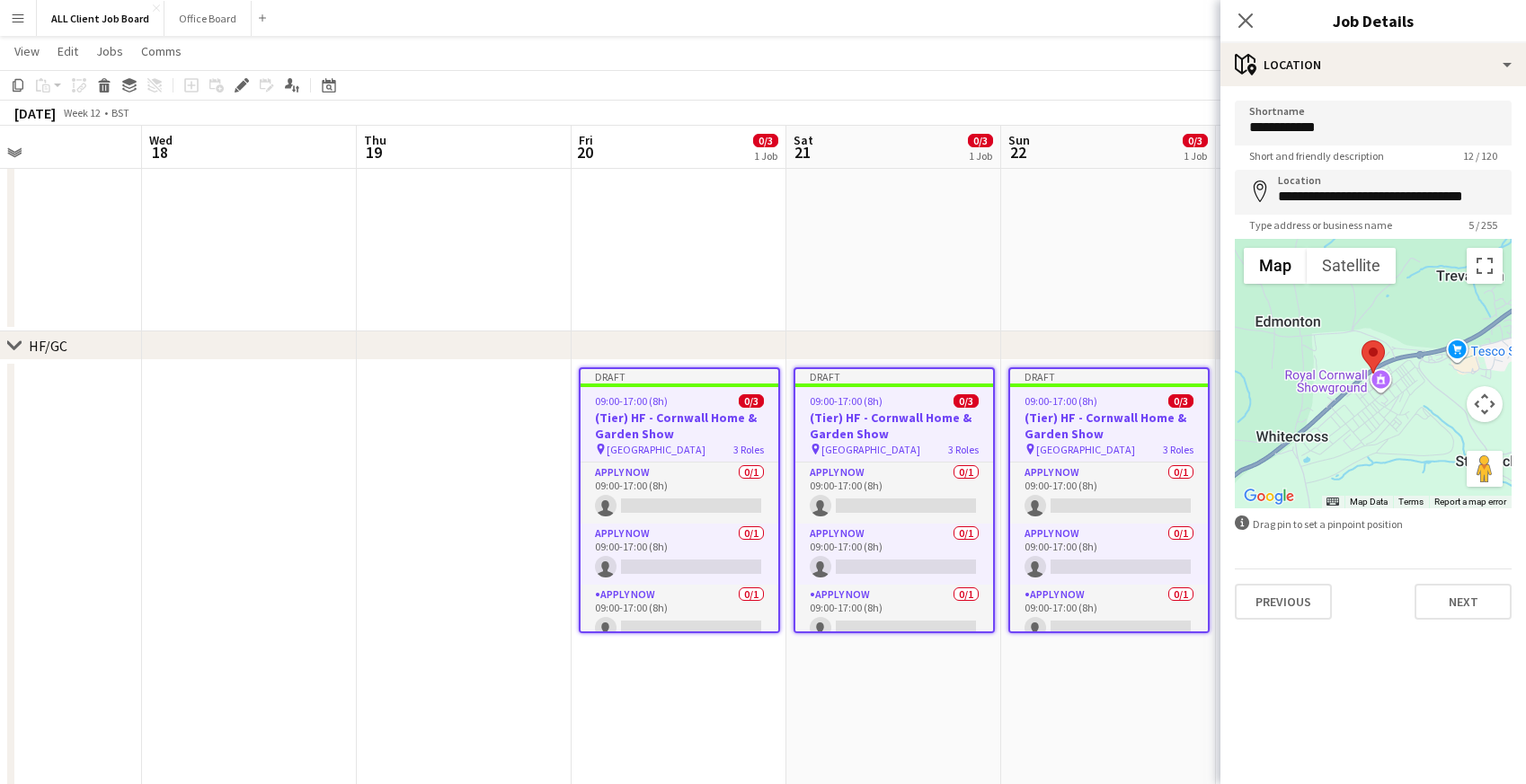
type input "**********"
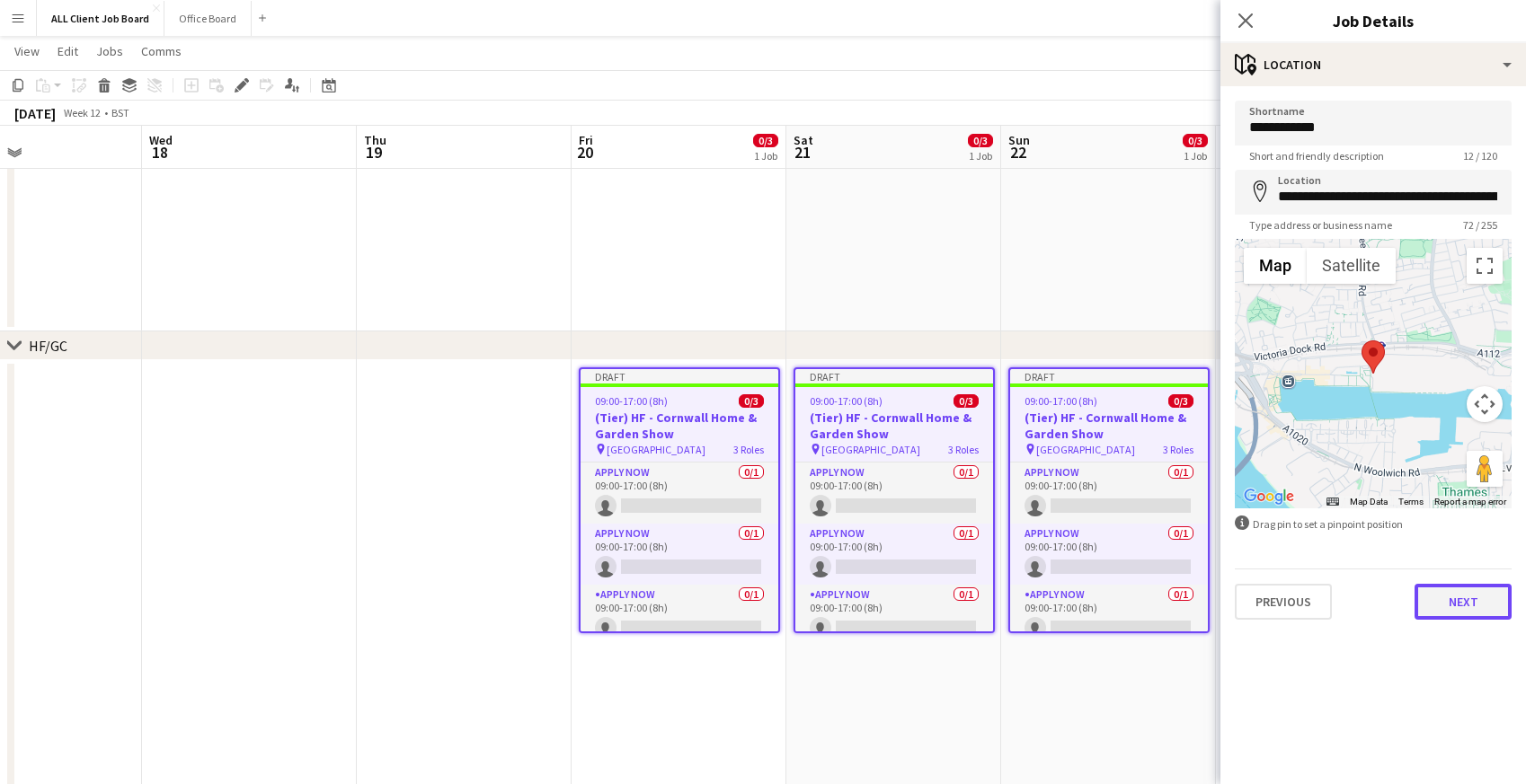
click at [1459, 592] on button "Next" at bounding box center [1463, 602] width 97 height 36
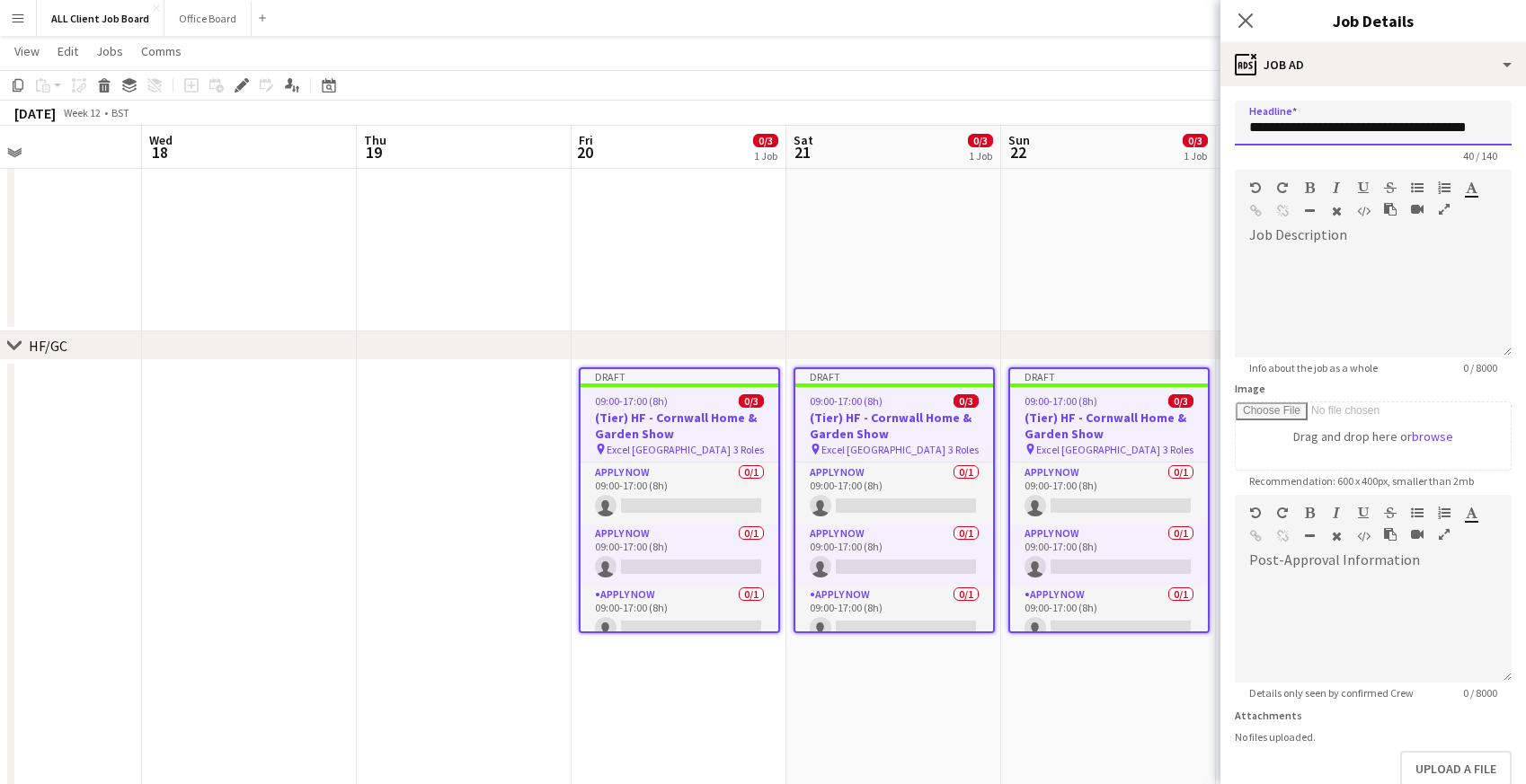
scroll to position [0, 4]
drag, startPoint x: 1316, startPoint y: 126, endPoint x: 1536, endPoint y: 134, distance: 220.1
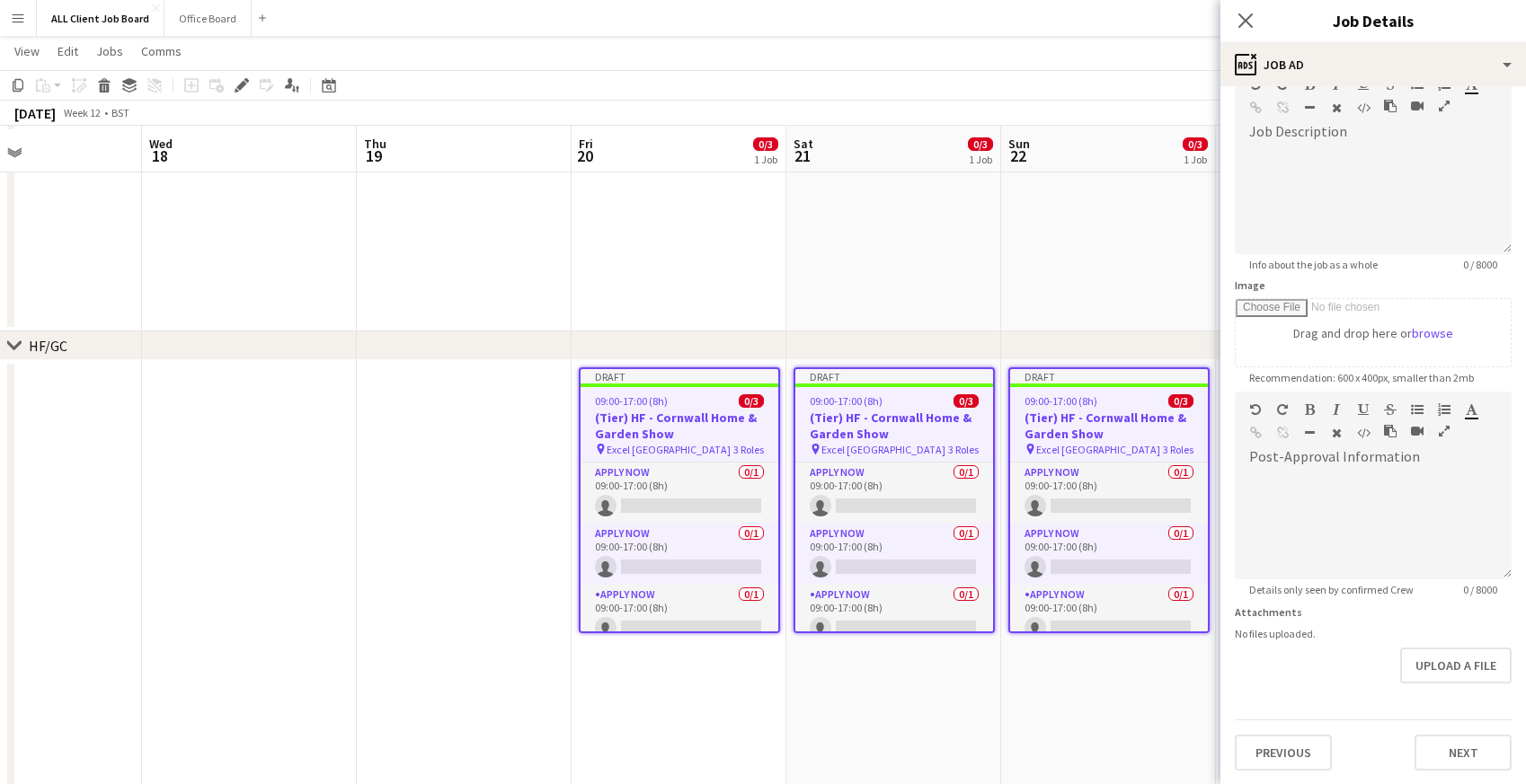
scroll to position [1563, 0]
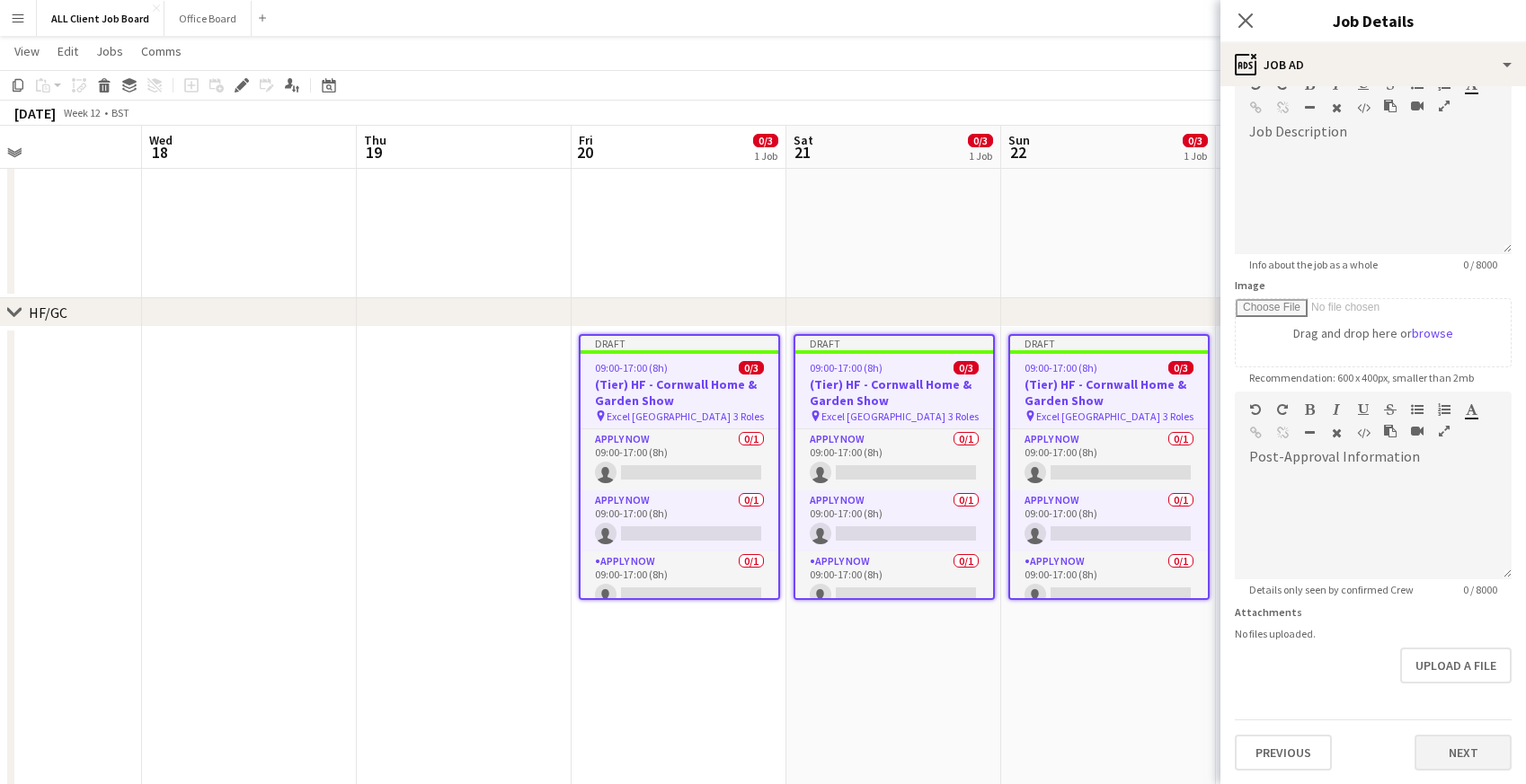
type input "**********"
click at [1455, 739] on button "Next" at bounding box center [1463, 753] width 97 height 36
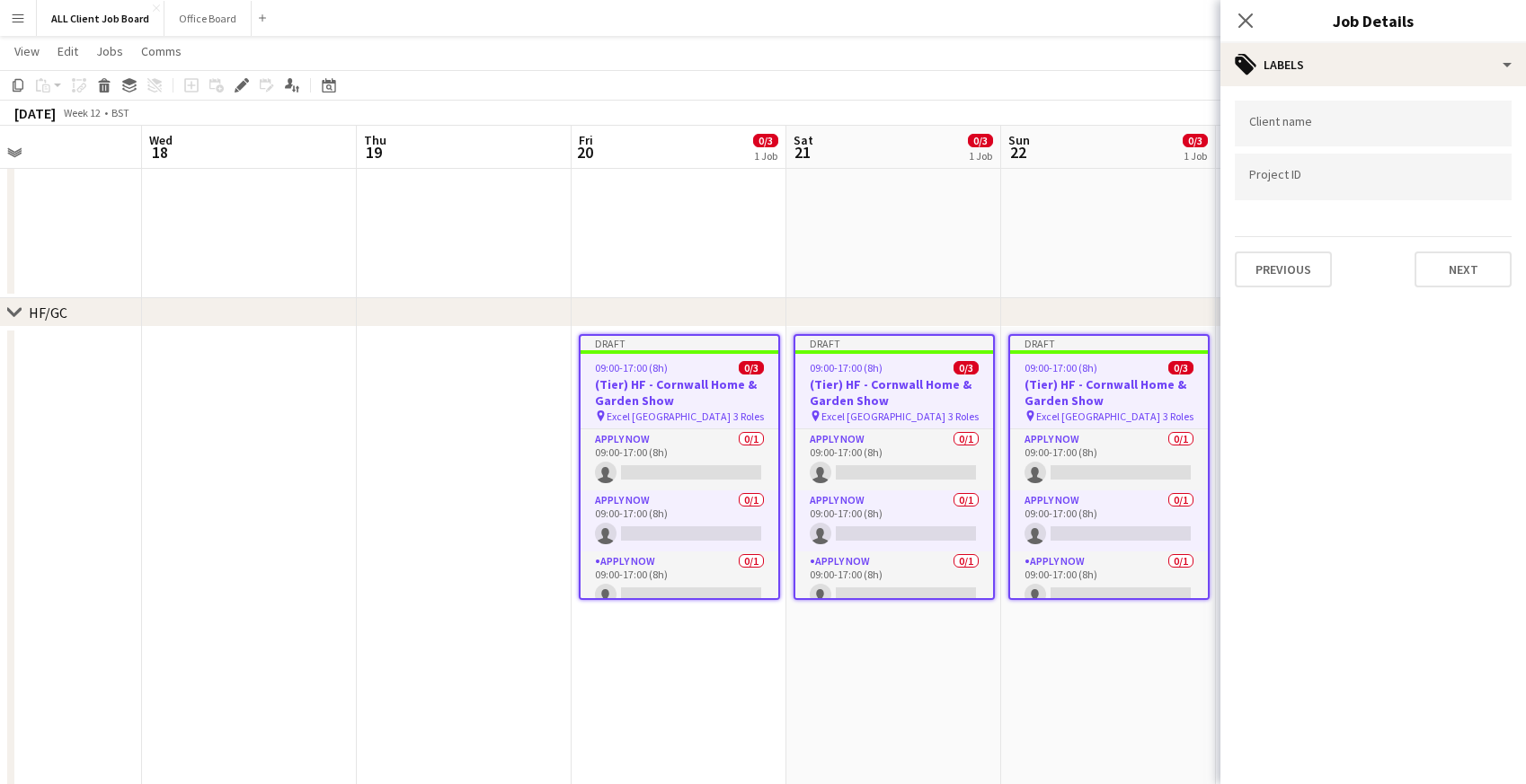
scroll to position [0, 0]
click at [1441, 263] on button "Next" at bounding box center [1463, 270] width 97 height 36
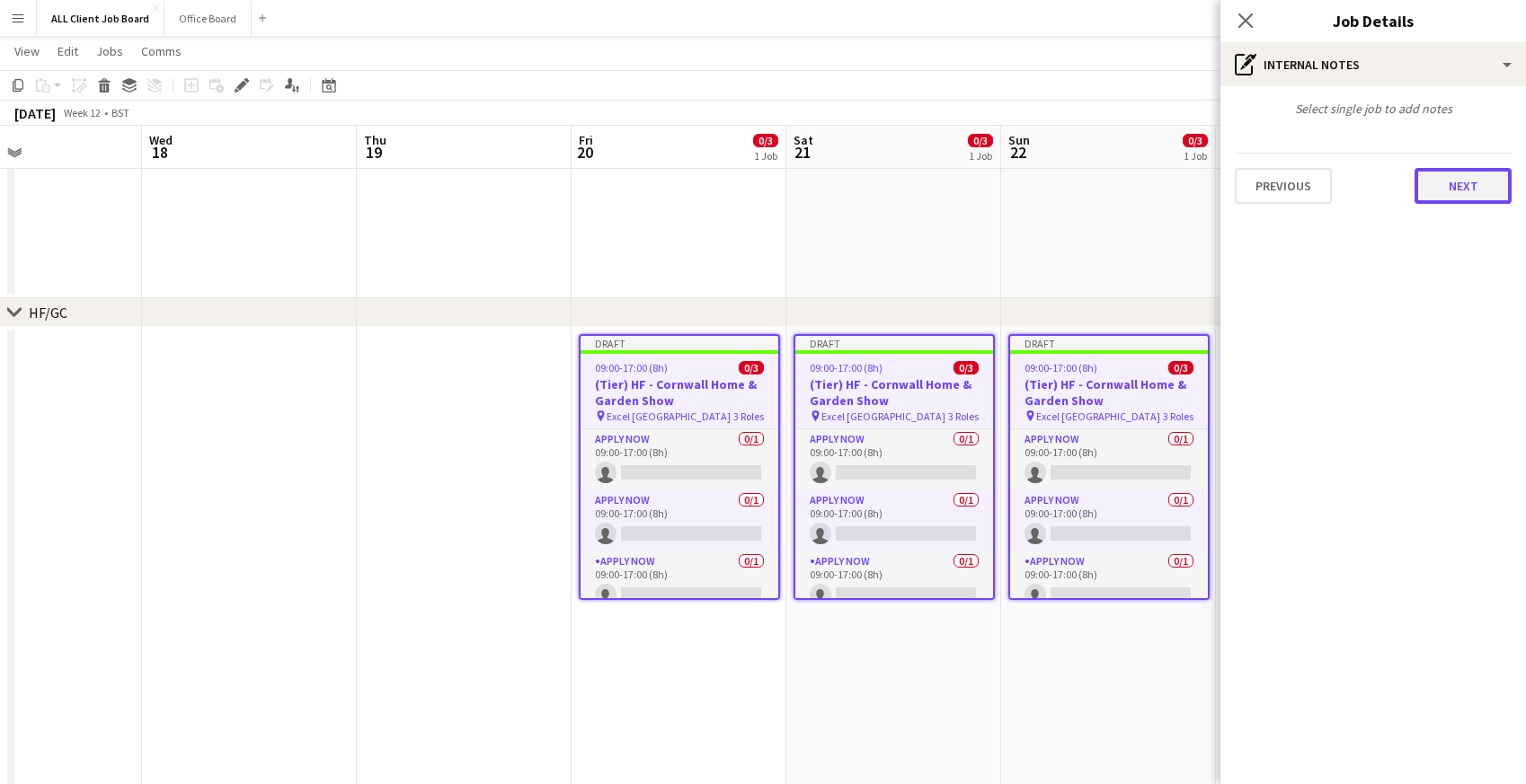
click at [1458, 181] on button "Next" at bounding box center [1463, 186] width 97 height 36
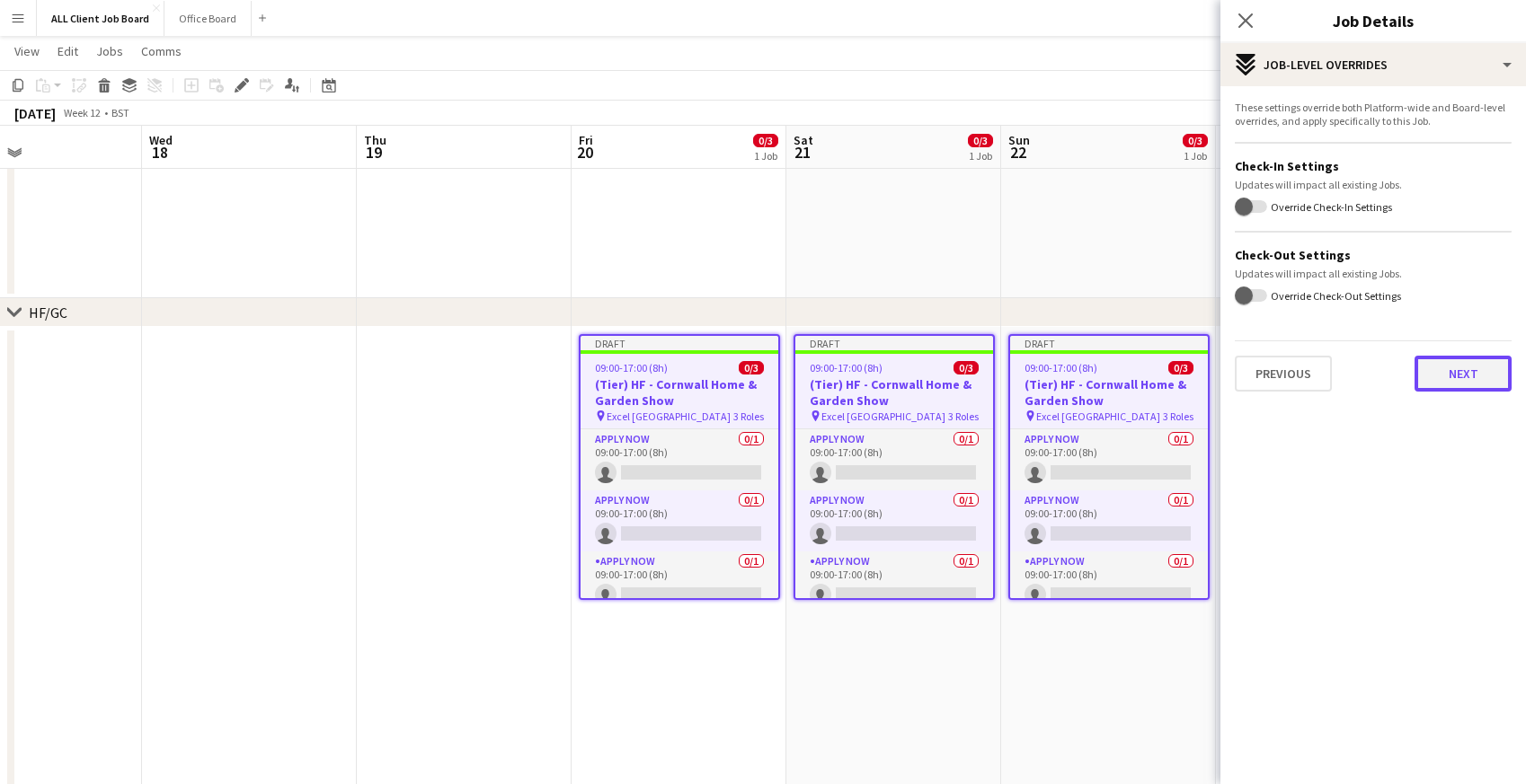
click at [1445, 387] on button "Next" at bounding box center [1463, 374] width 97 height 36
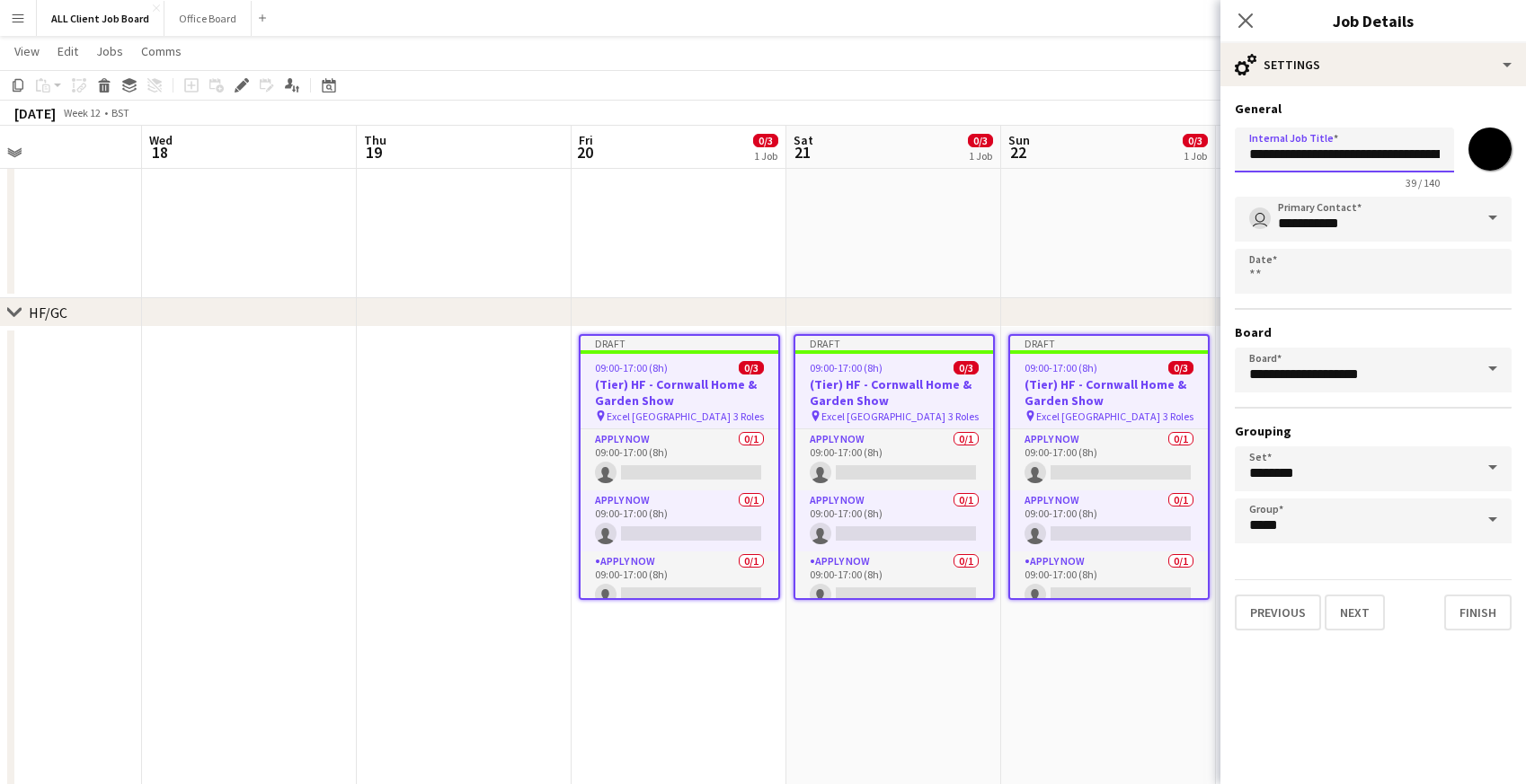
scroll to position [0, 58]
drag, startPoint x: 1313, startPoint y: 155, endPoint x: 1536, endPoint y: 173, distance: 223.7
type input "**********"
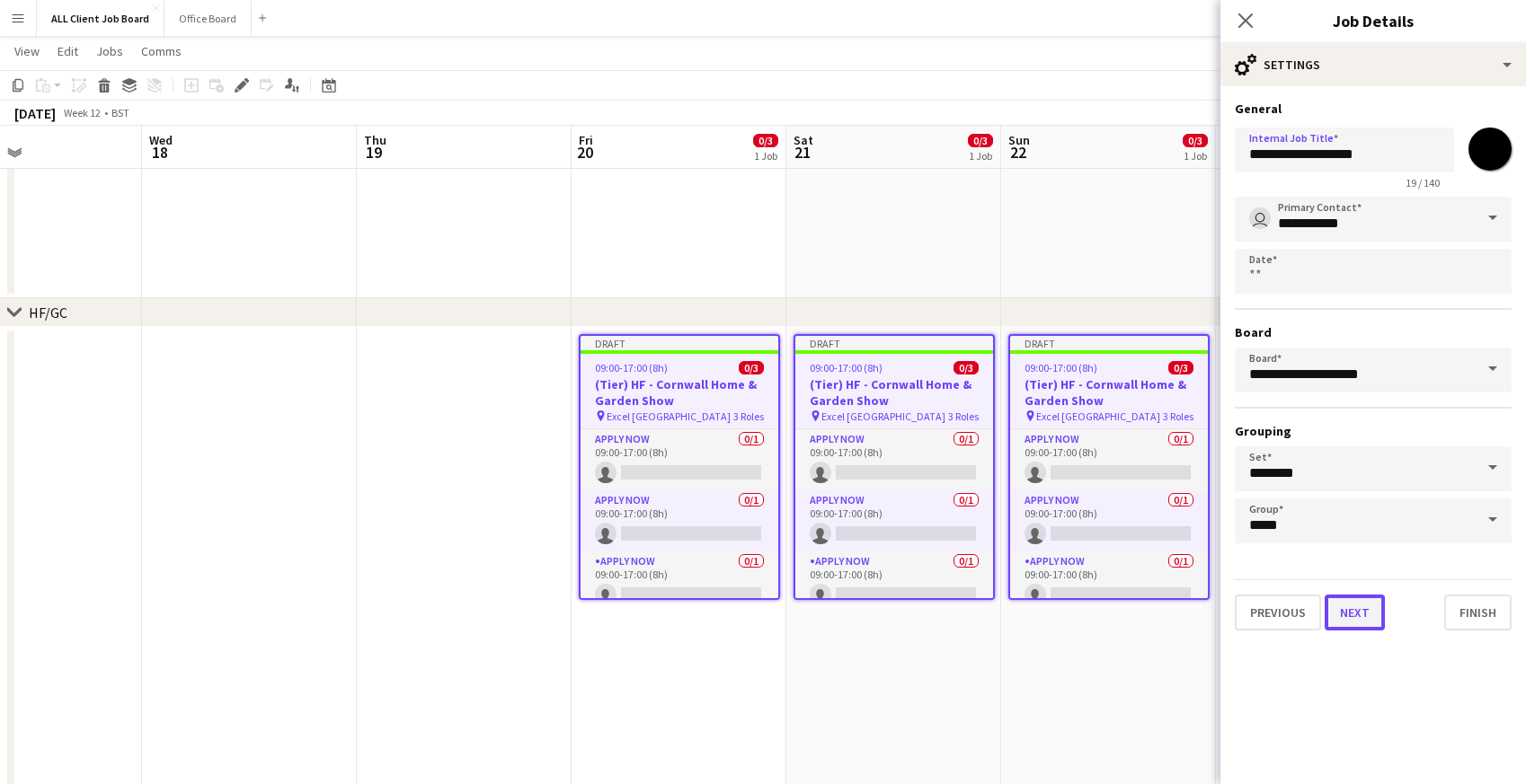
click at [1355, 610] on button "Next" at bounding box center [1354, 612] width 60 height 36
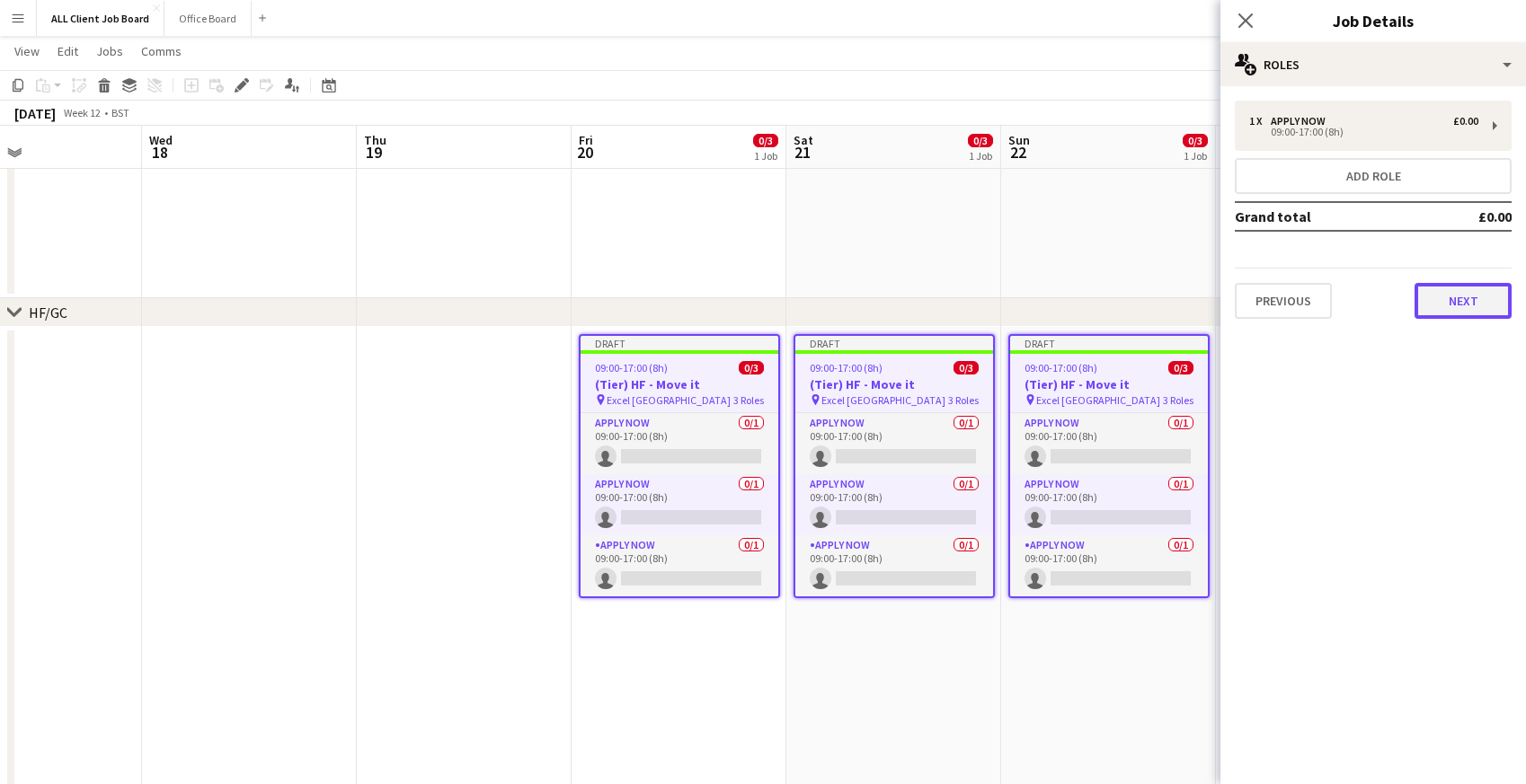
click at [1444, 309] on button "Next" at bounding box center [1463, 301] width 97 height 36
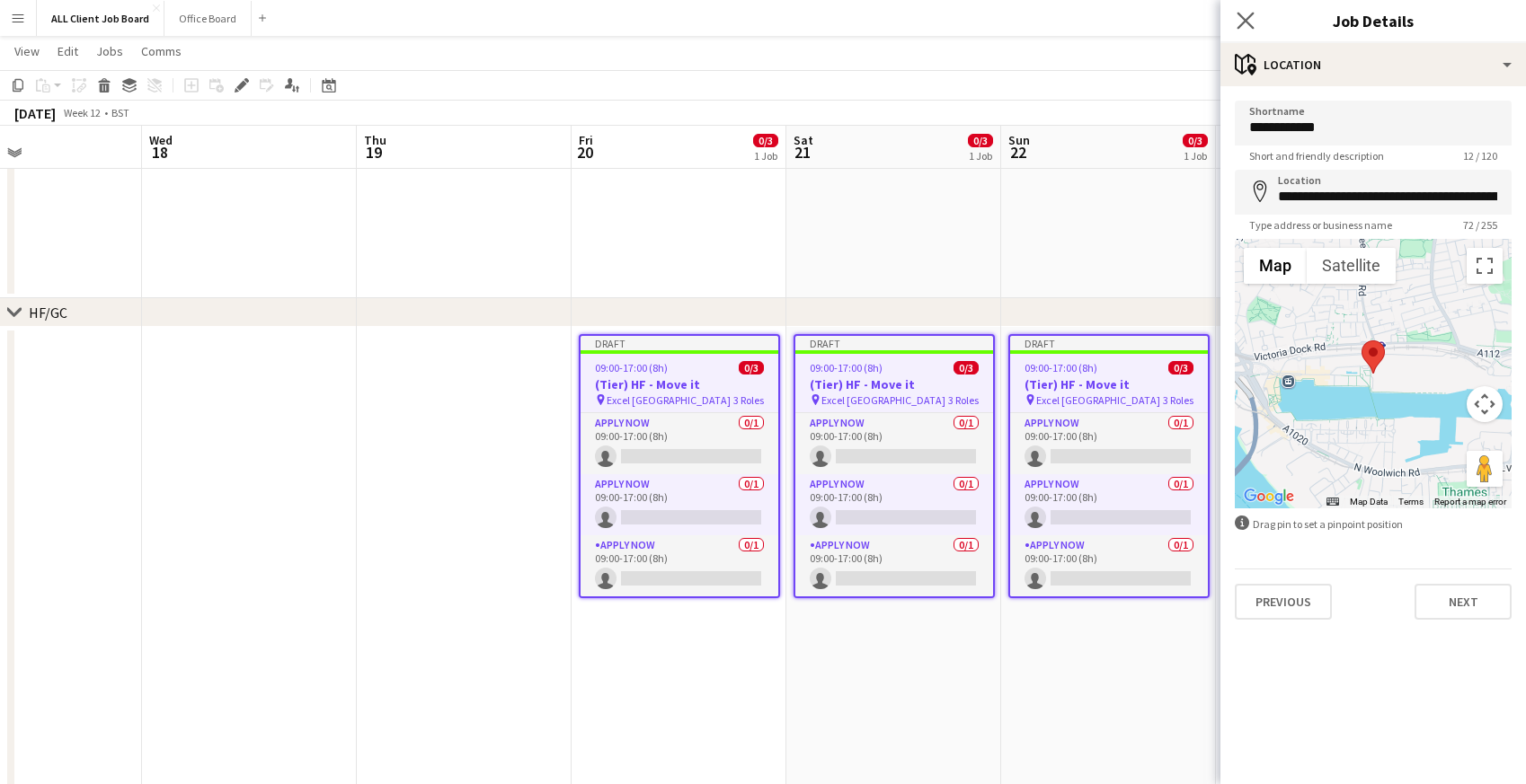
click at [1251, 8] on app-icon "Close pop-in" at bounding box center [1245, 20] width 26 height 26
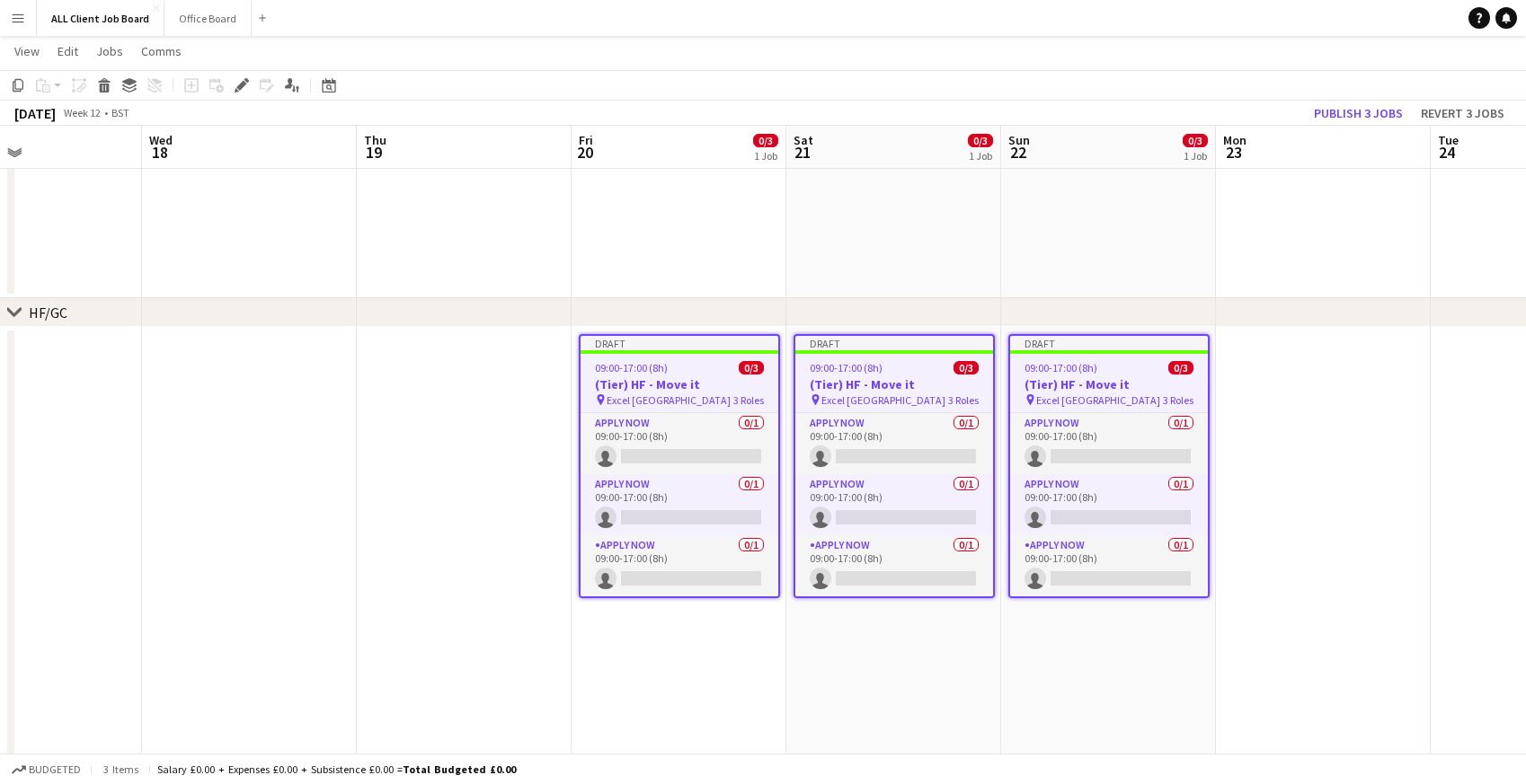
click at [1170, 20] on app-navbar "Menu Boards Boards Boards All jobs Status Workforce Workforce My Workforce Recr…" at bounding box center [763, 18] width 1526 height 36
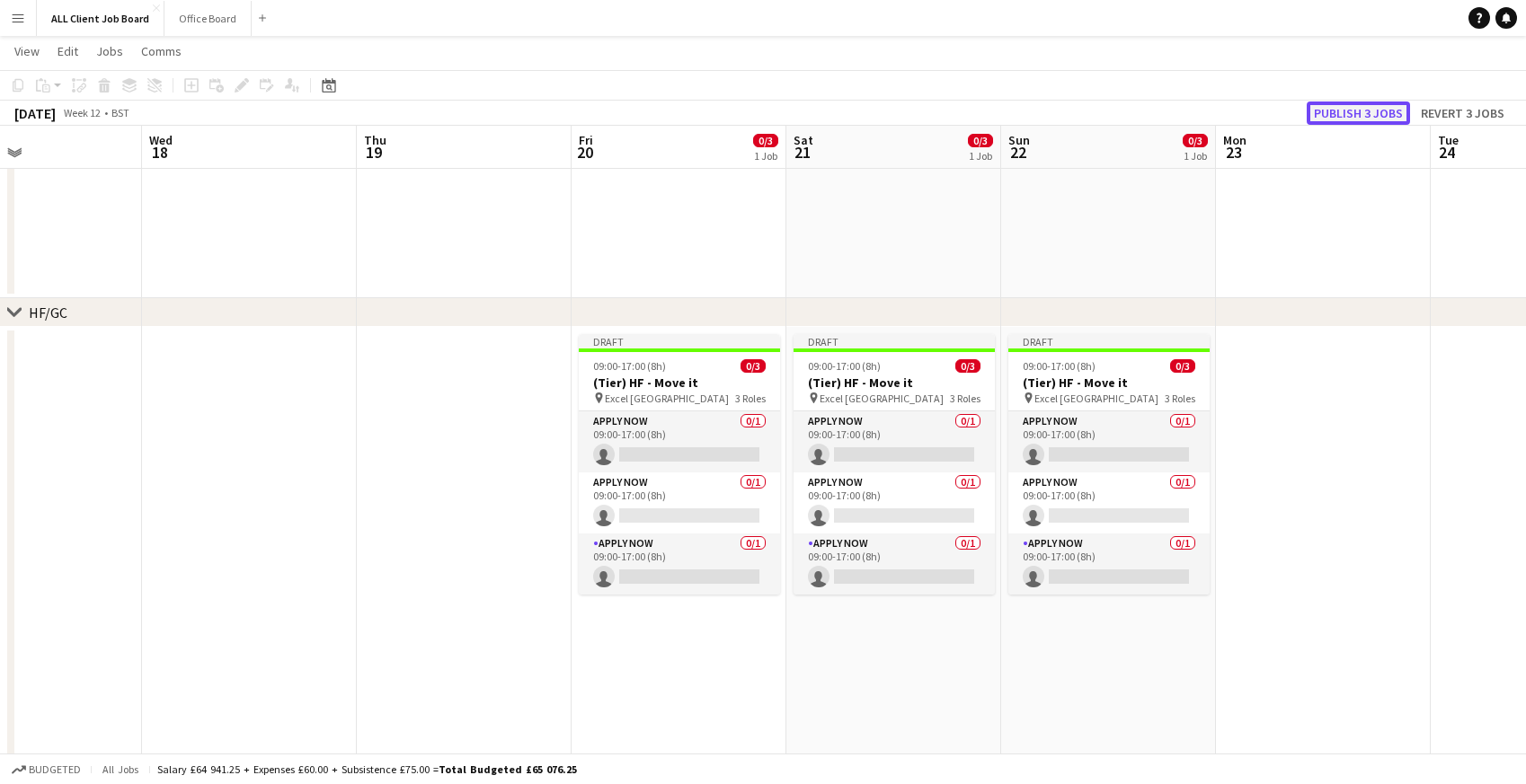
click at [1333, 116] on button "Publish 3 jobs" at bounding box center [1358, 113] width 103 height 23
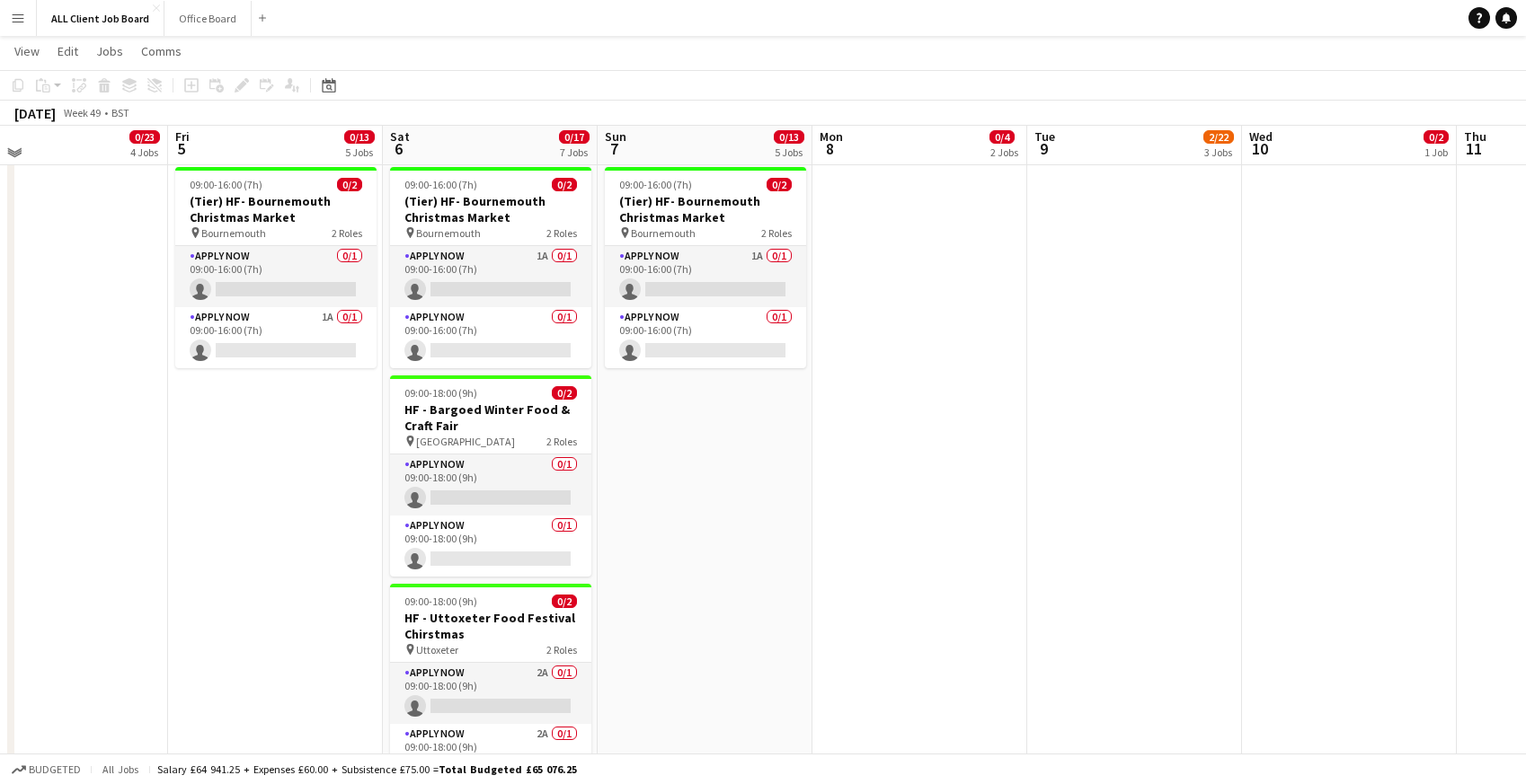
scroll to position [2269, 0]
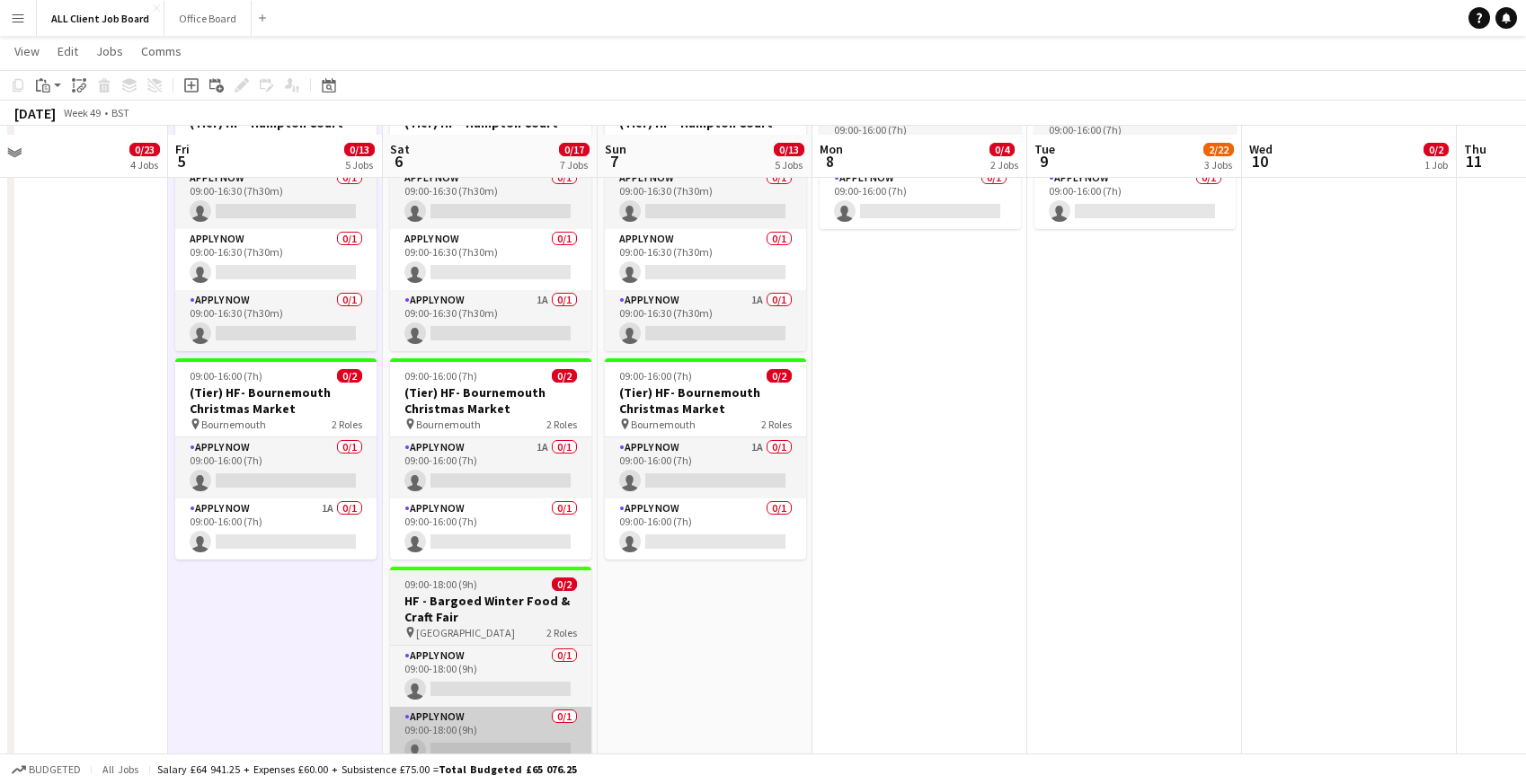
scroll to position [2087, 0]
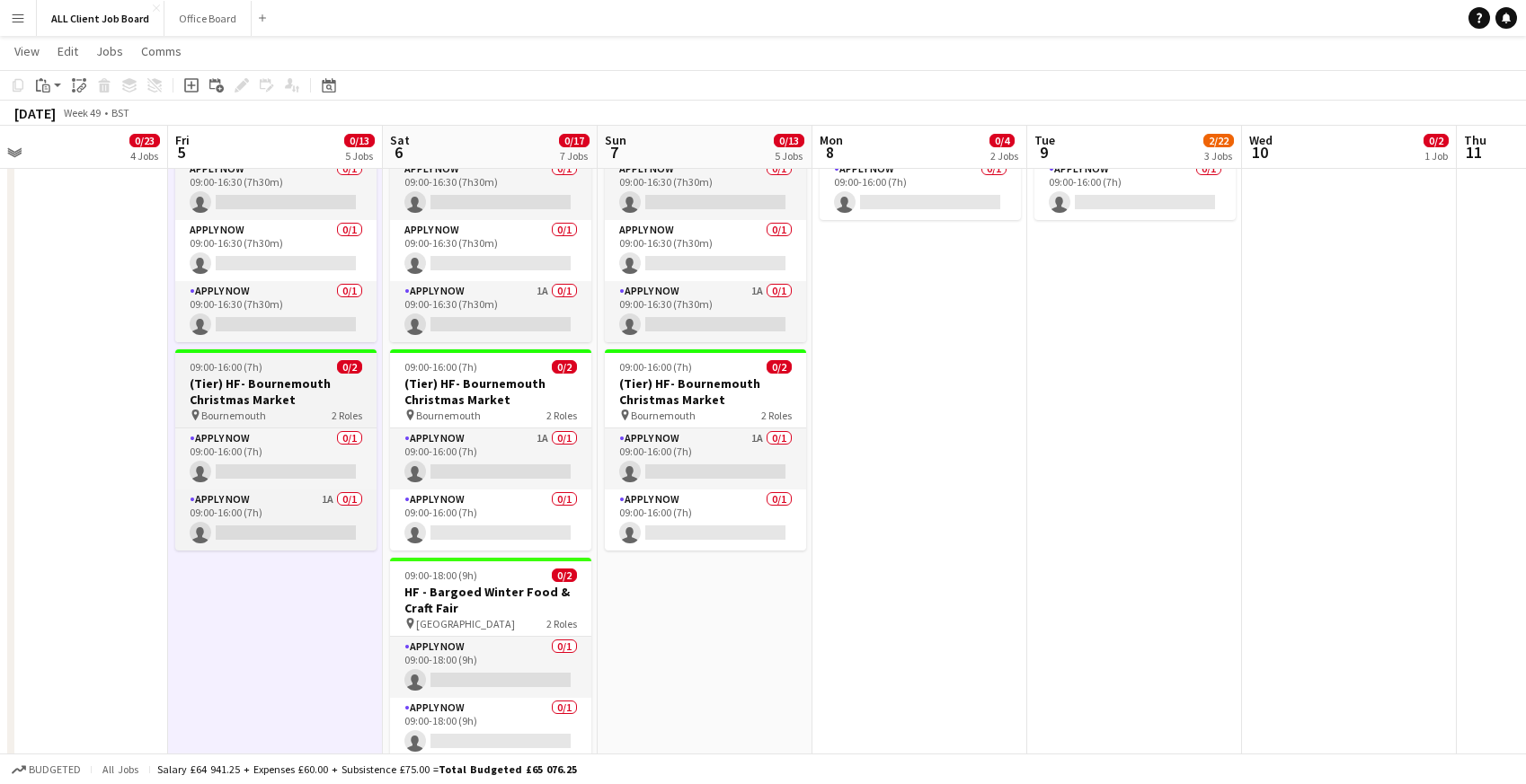
click at [223, 411] on span "Bournemouth" at bounding box center [234, 415] width 65 height 13
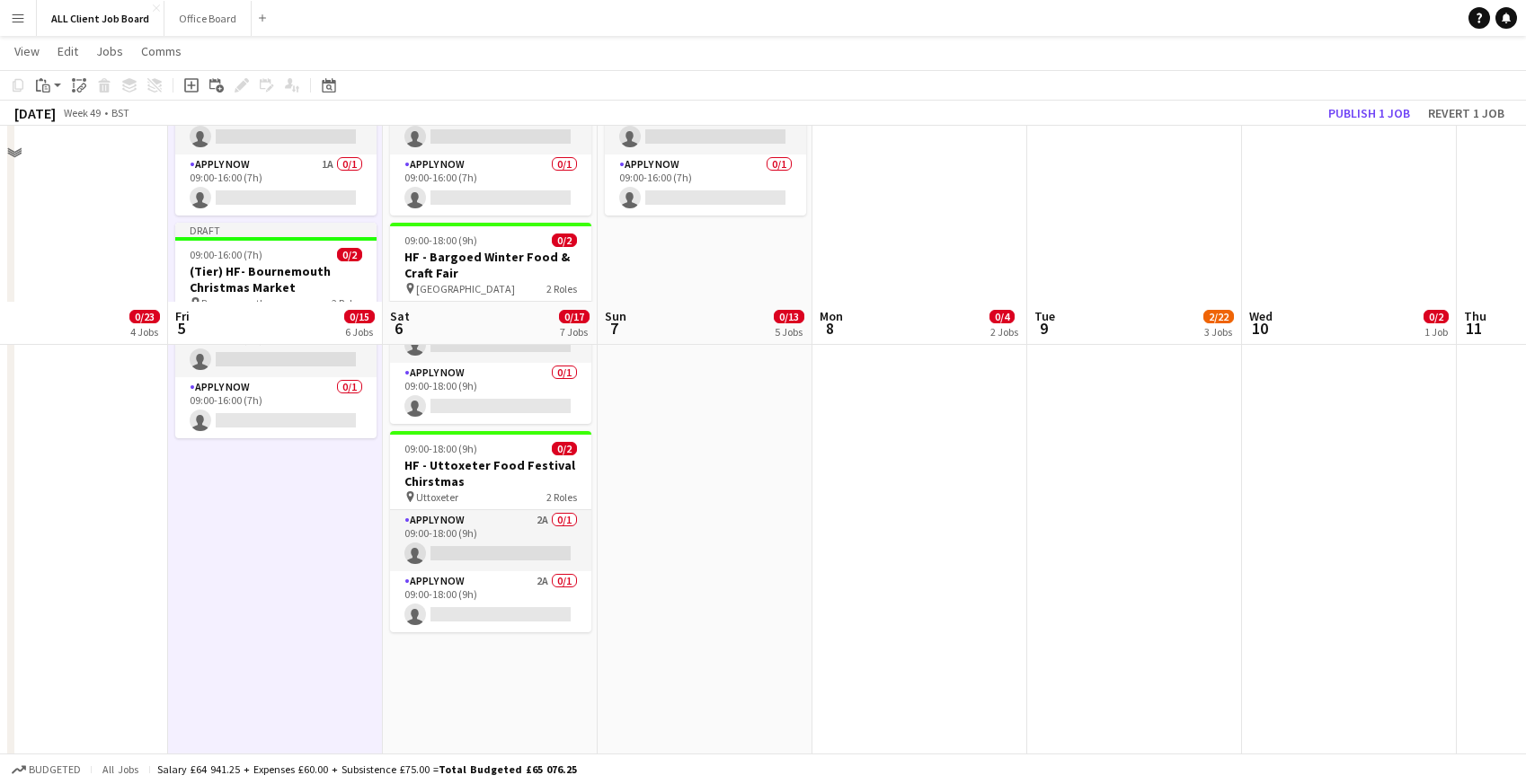
scroll to position [2704, 0]
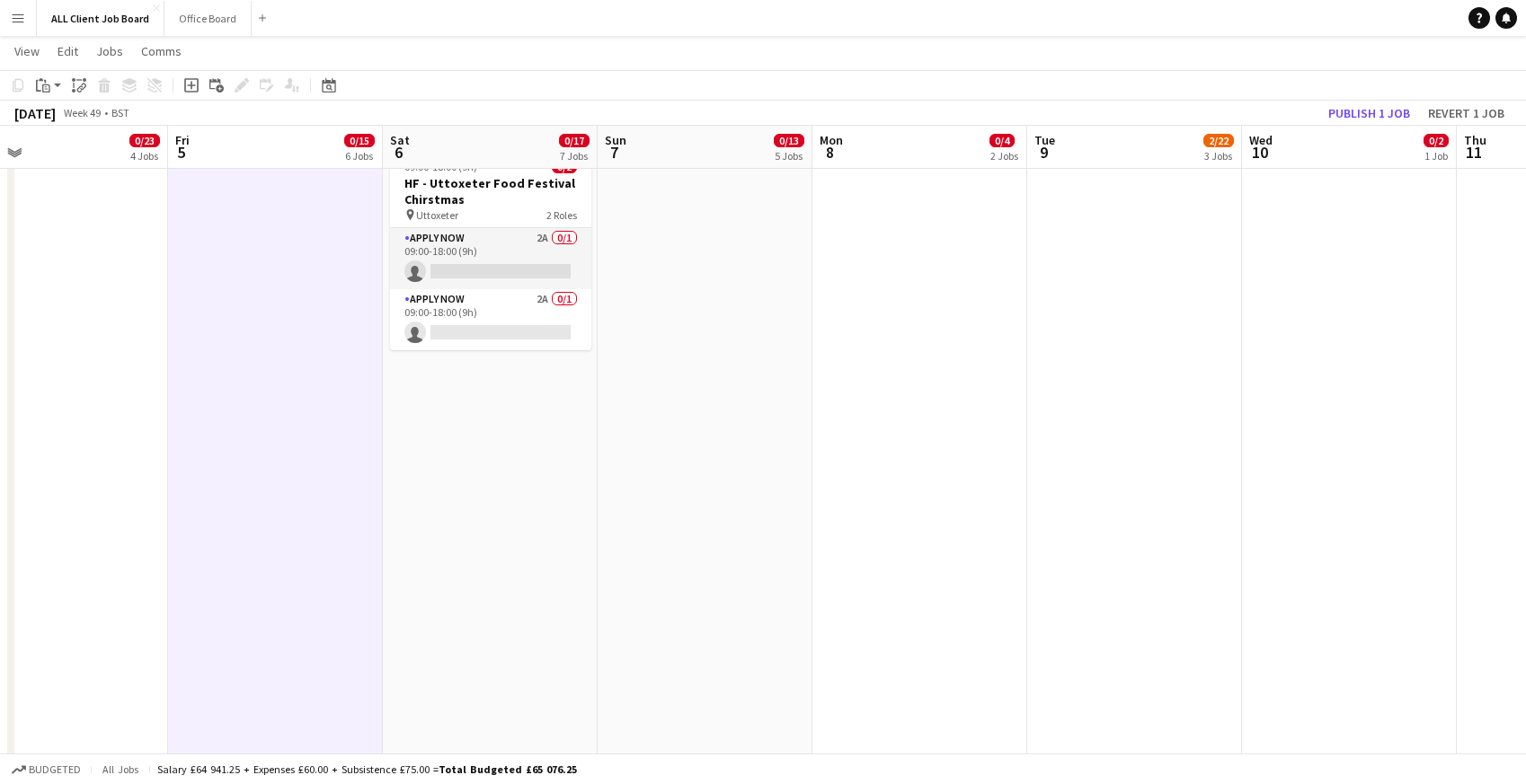
drag, startPoint x: 450, startPoint y: 418, endPoint x: 450, endPoint y: 408, distance: 10.0
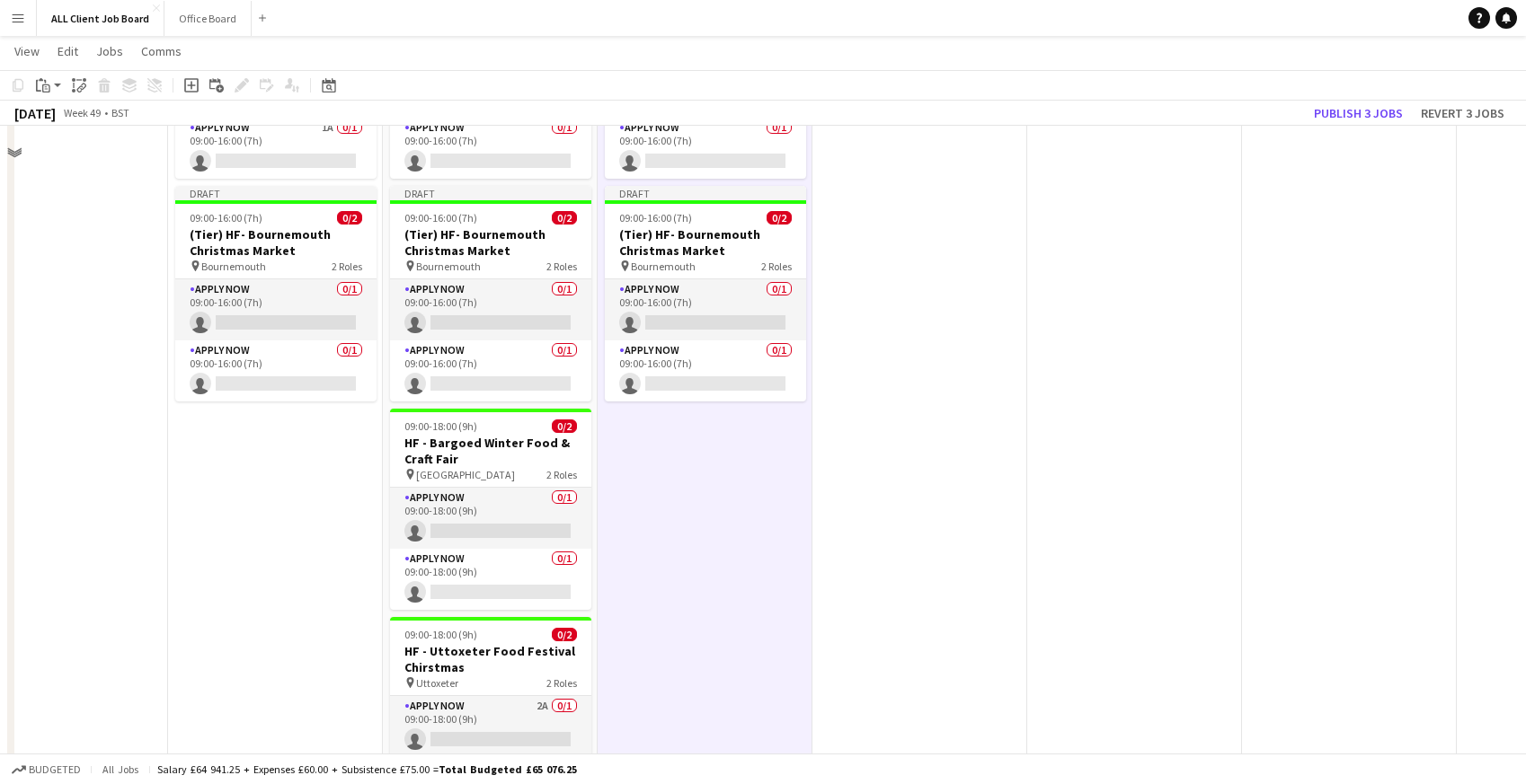
scroll to position [2158, 0]
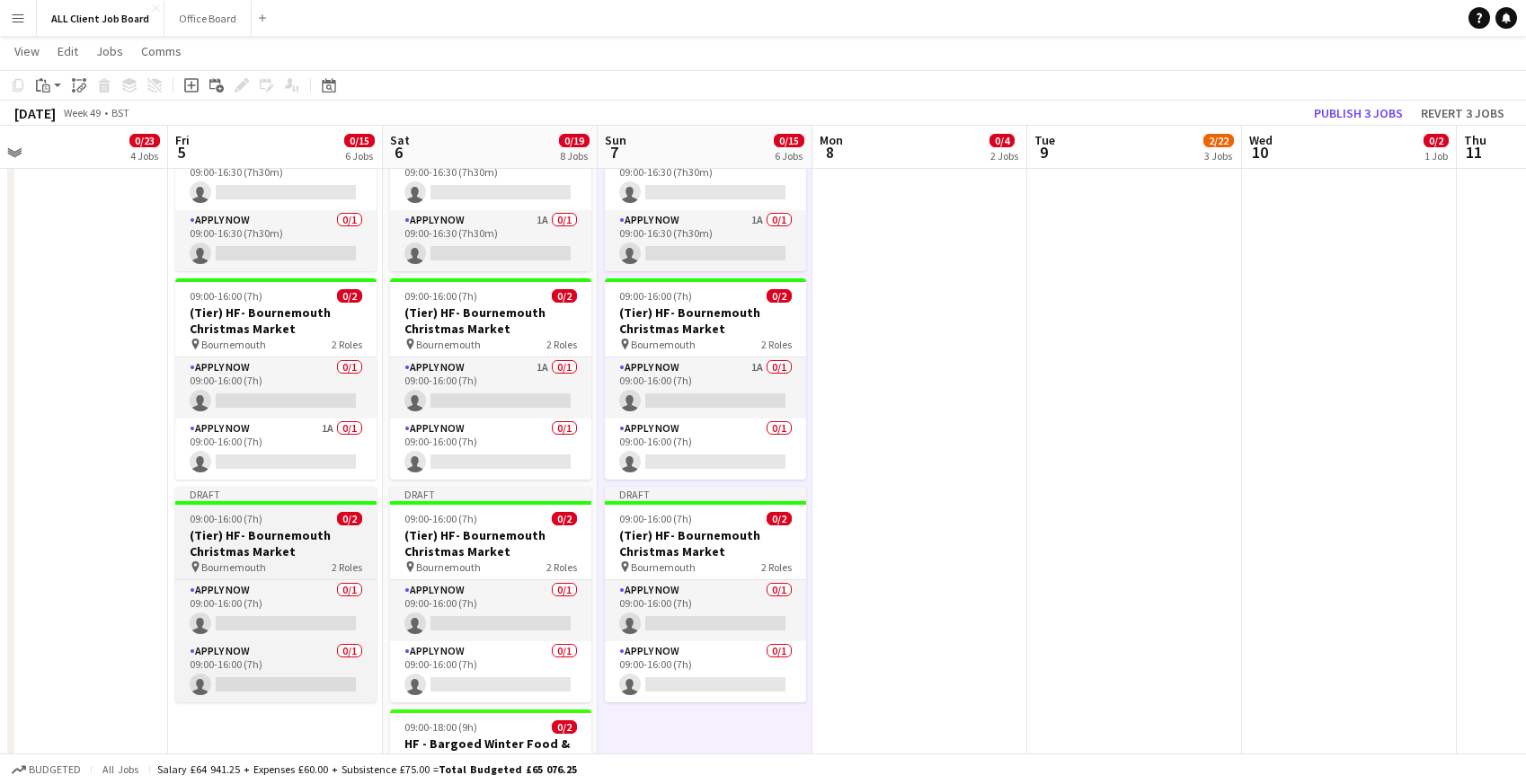
click at [221, 518] on span "09:00-16:00 (7h)" at bounding box center [226, 519] width 73 height 13
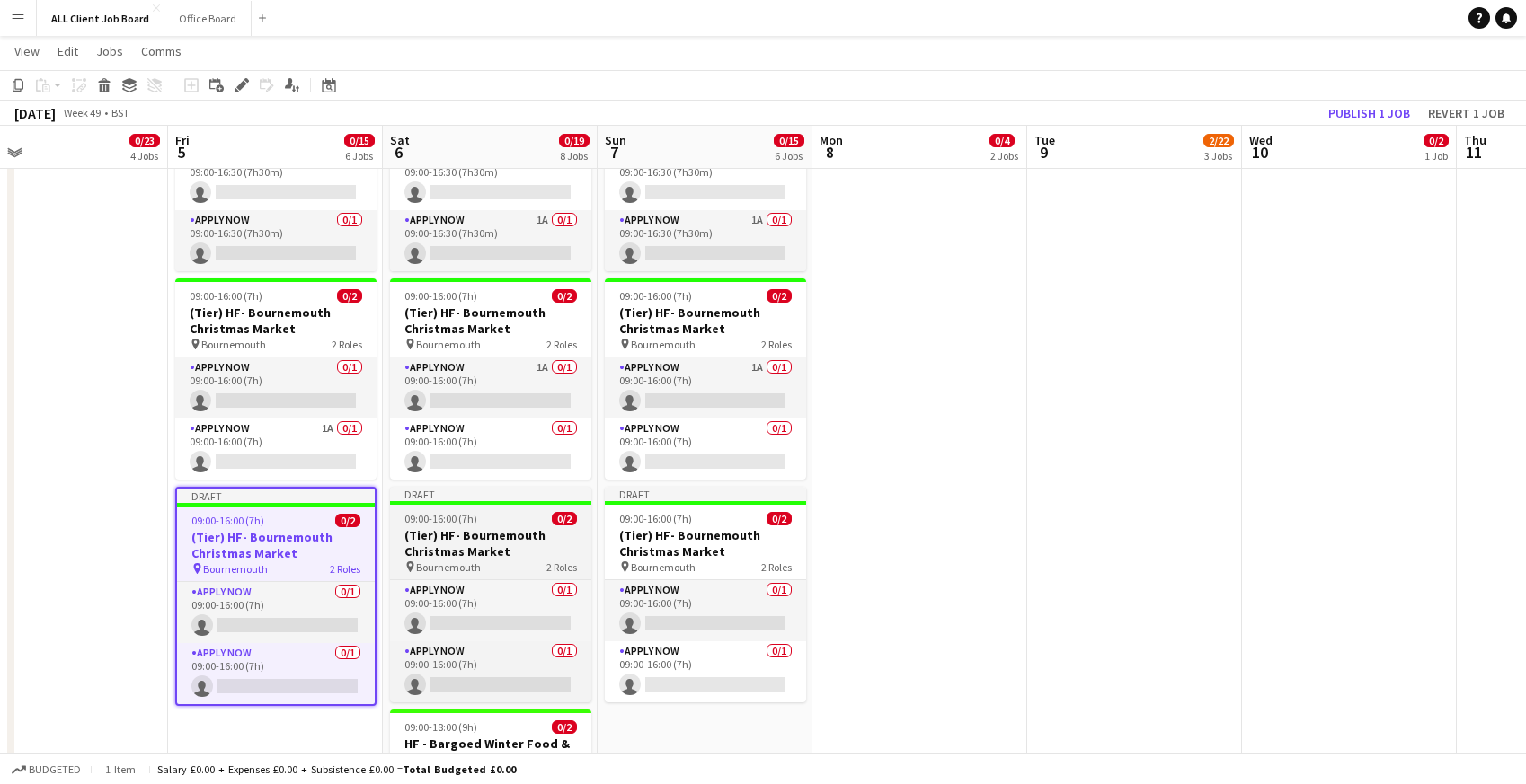
click at [470, 524] on span "09:00-16:00 (7h)" at bounding box center [441, 519] width 73 height 13
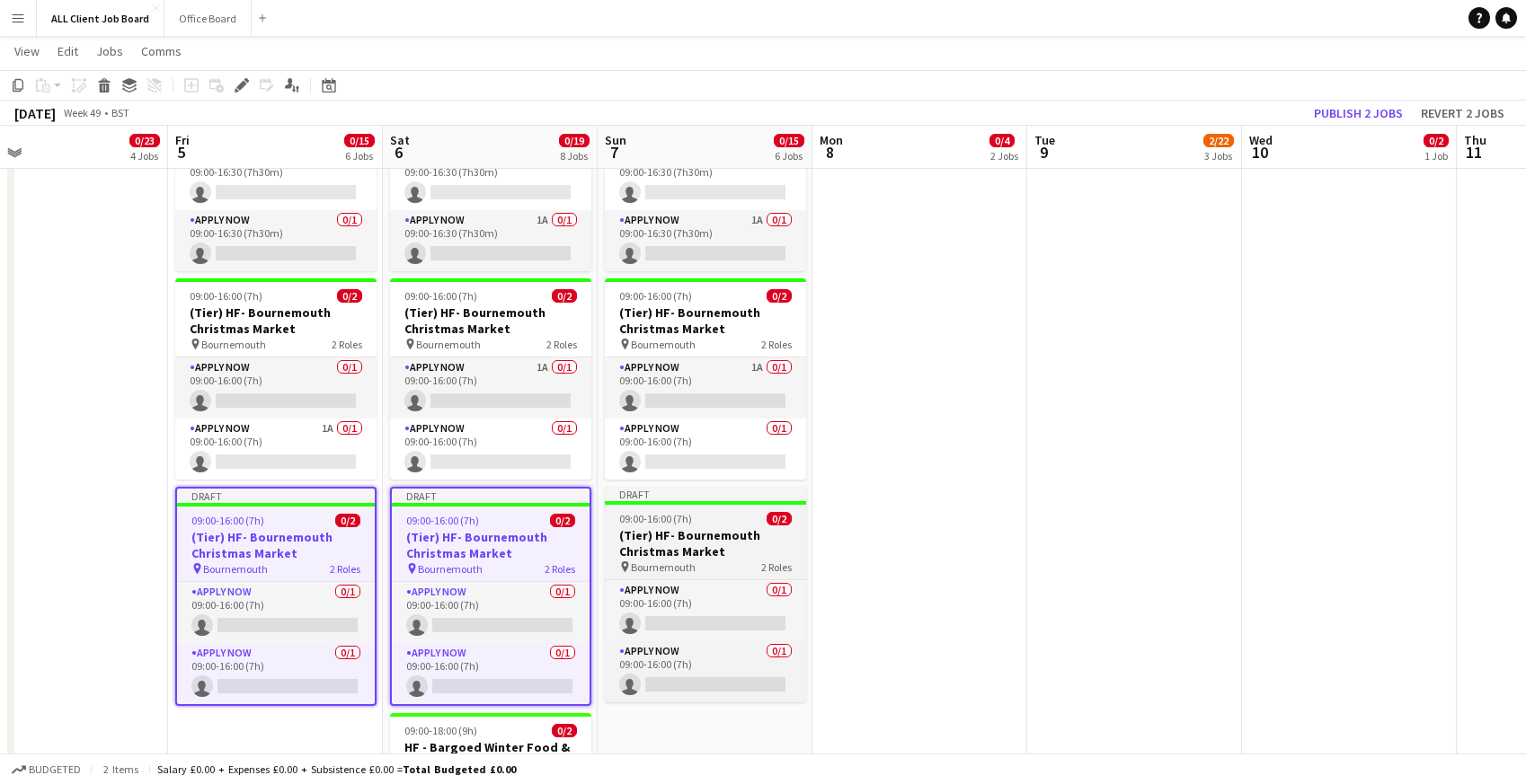
click at [698, 532] on h3 "(Tier) HF- Bournemouth Christmas Market" at bounding box center [705, 544] width 201 height 32
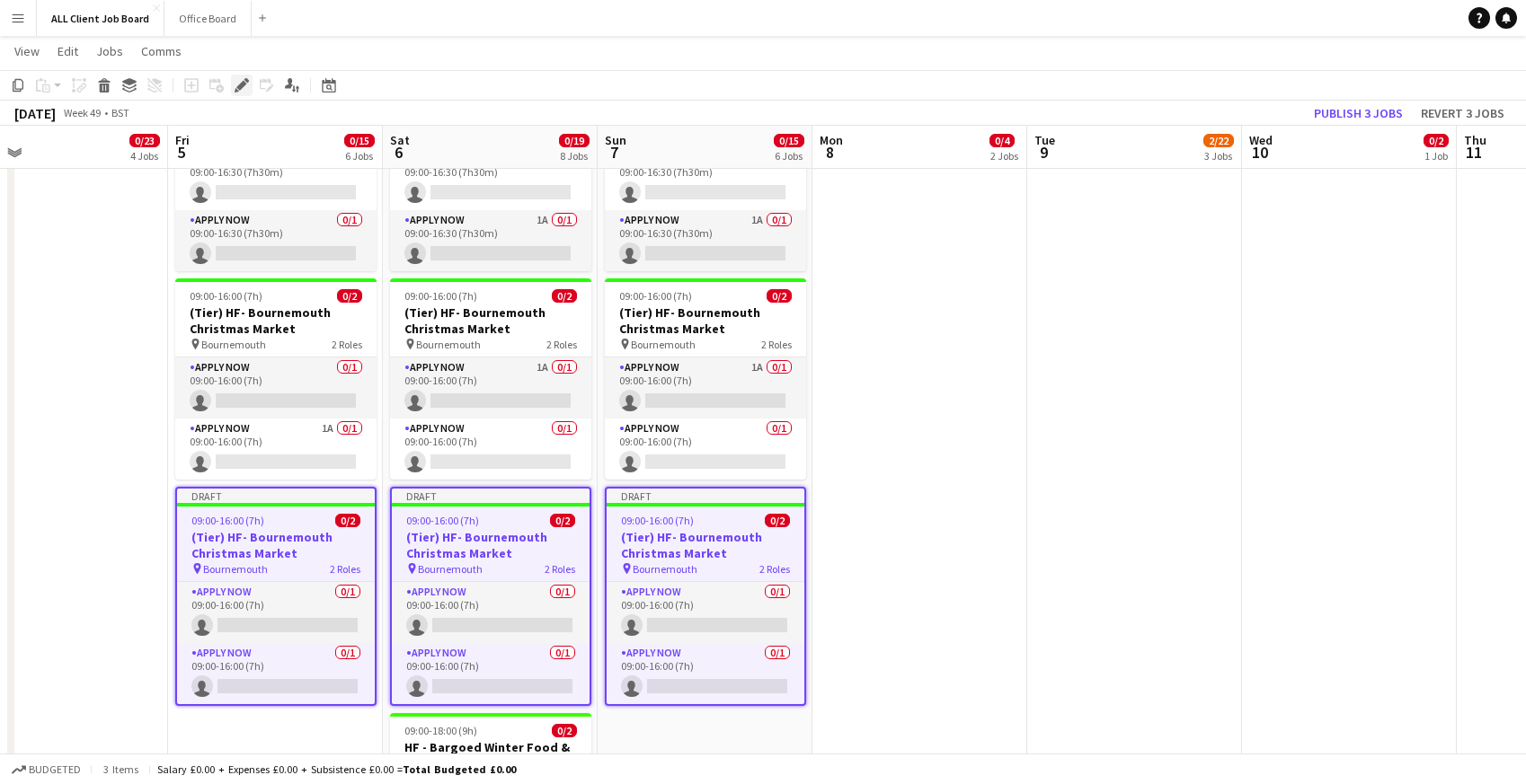
click at [241, 87] on icon at bounding box center [241, 86] width 10 height 10
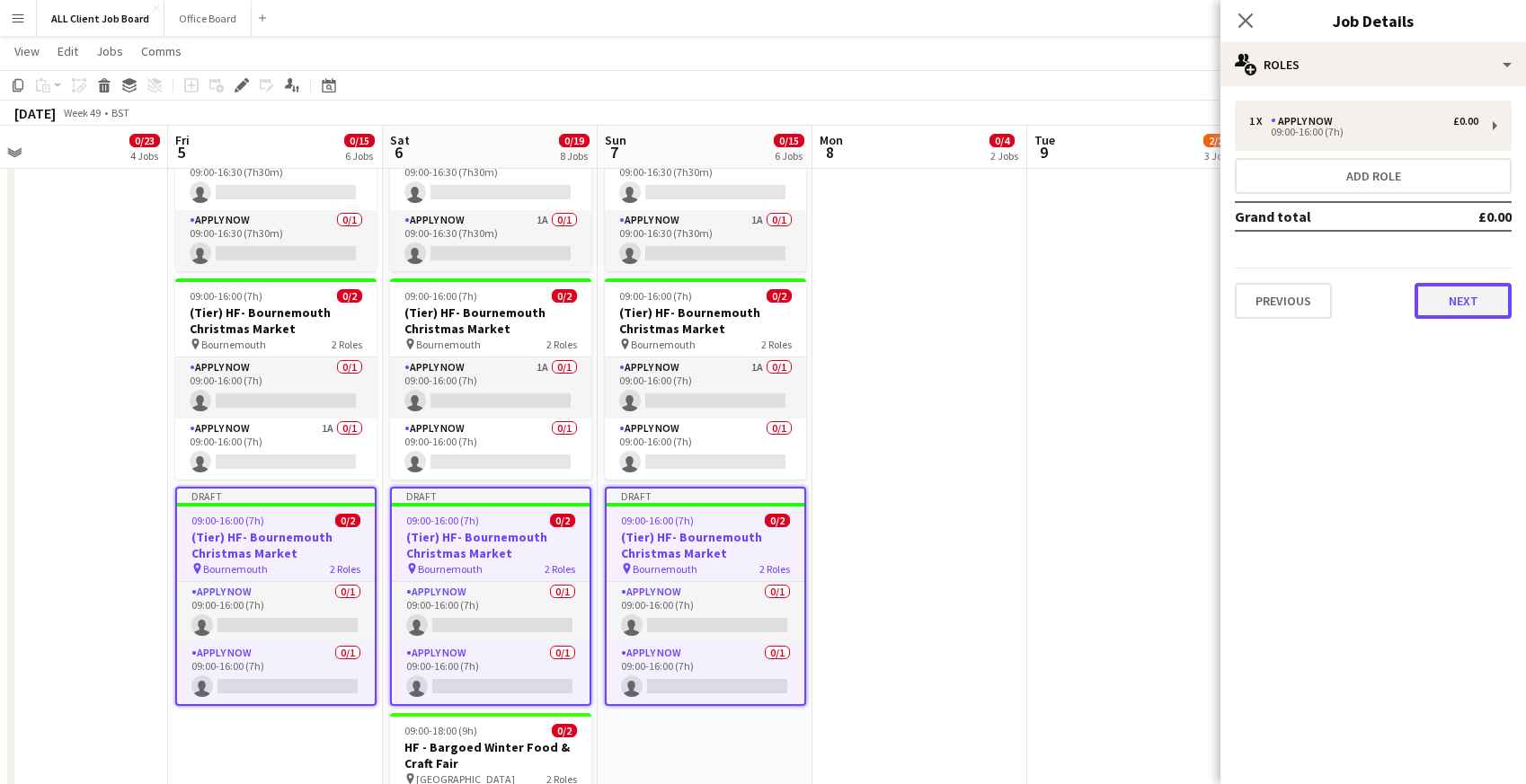
click at [1447, 306] on button "Next" at bounding box center [1463, 301] width 97 height 36
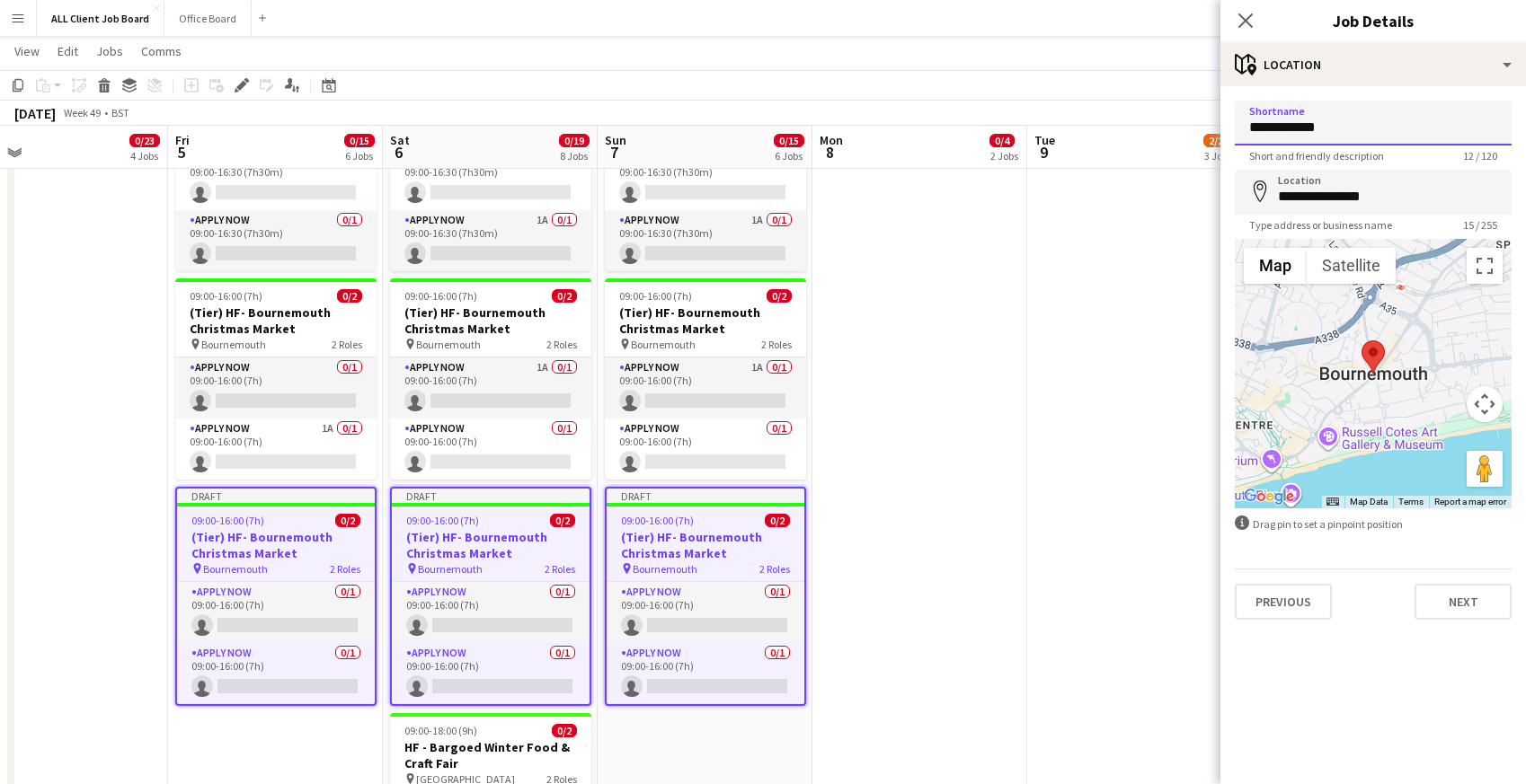
drag, startPoint x: 1348, startPoint y: 134, endPoint x: 1206, endPoint y: 130, distance: 142.1
type input "***"
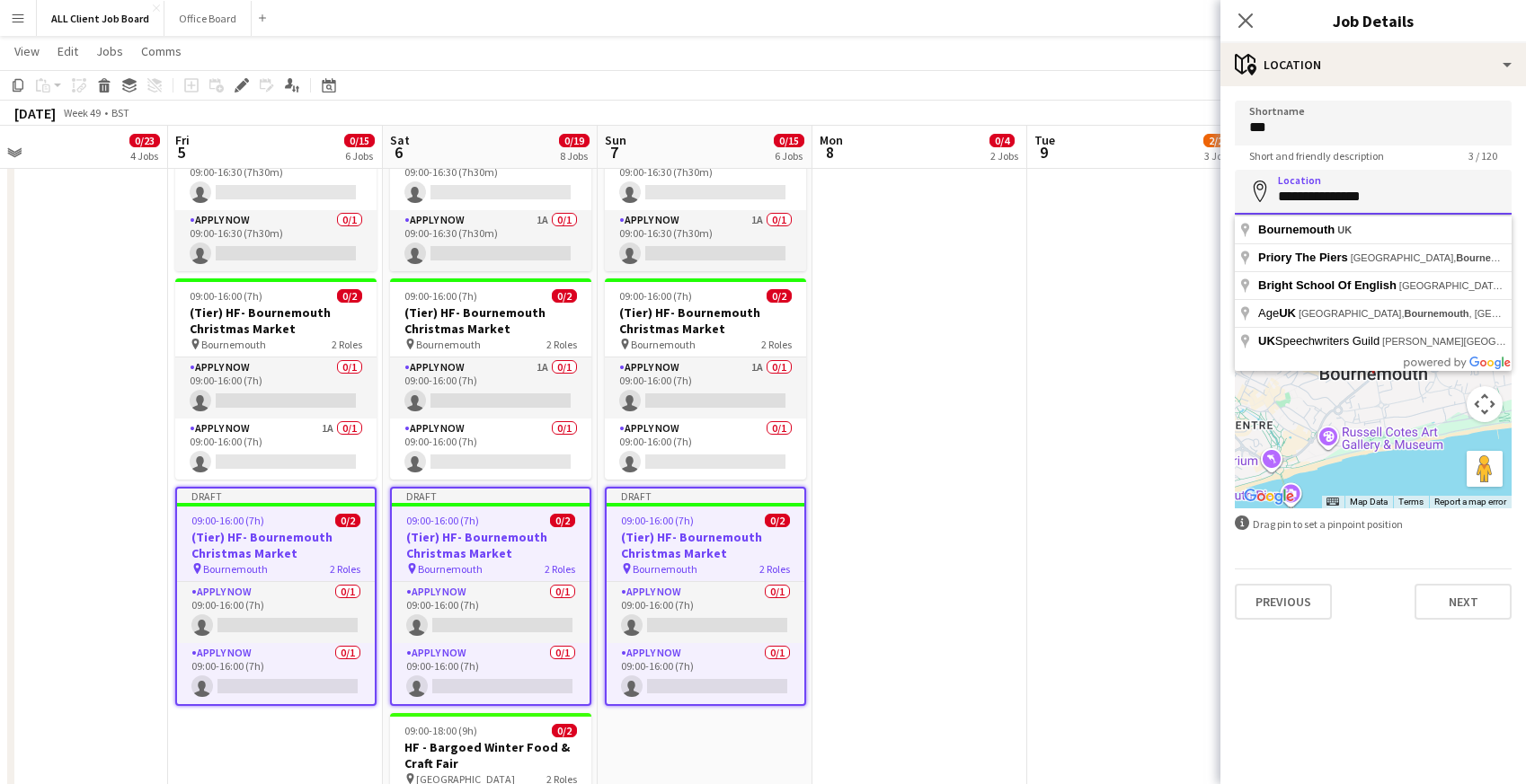
drag, startPoint x: 1277, startPoint y: 202, endPoint x: 1456, endPoint y: 198, distance: 179.0
click at [1457, 198] on input "**********" at bounding box center [1373, 192] width 277 height 45
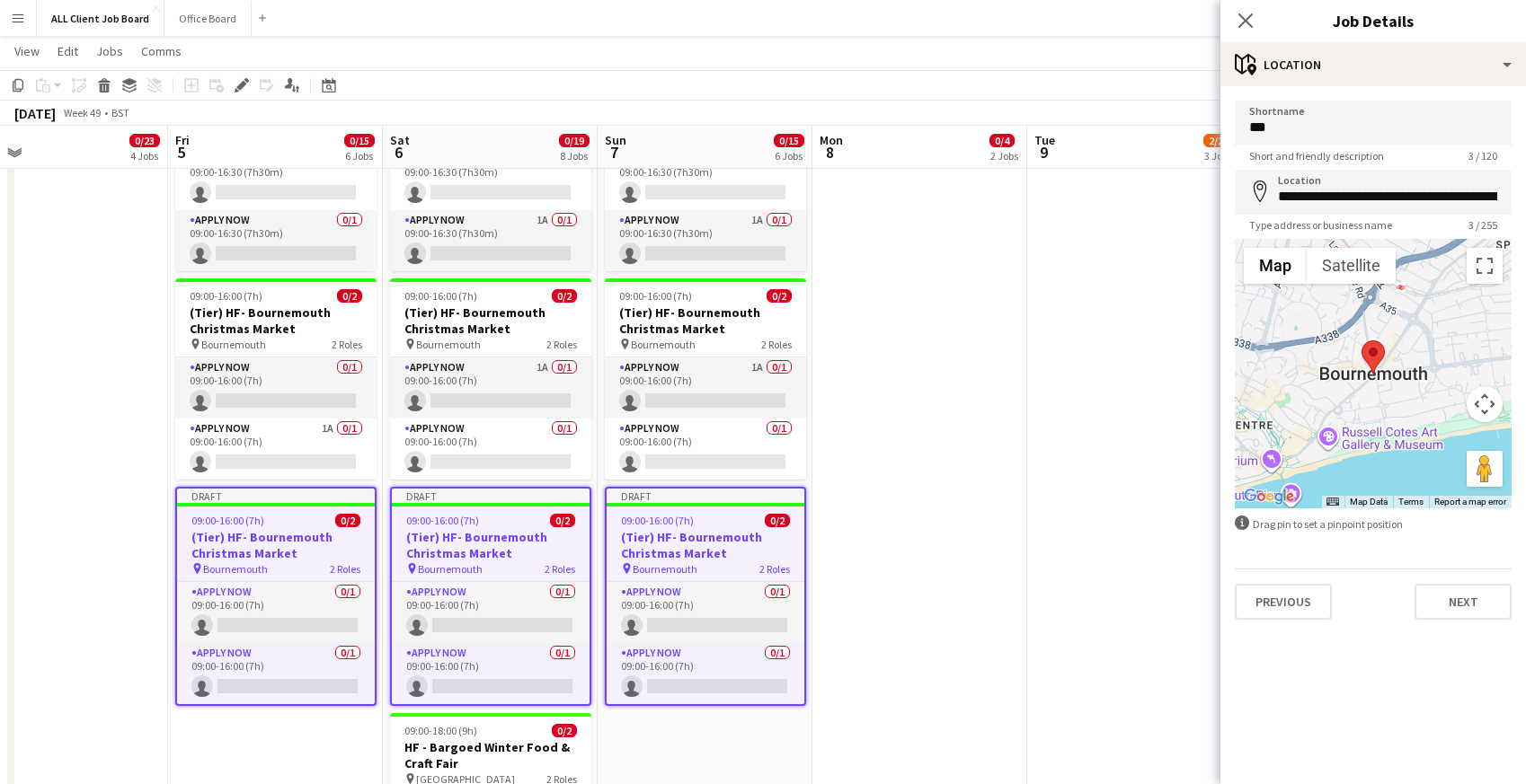
type input "**********"
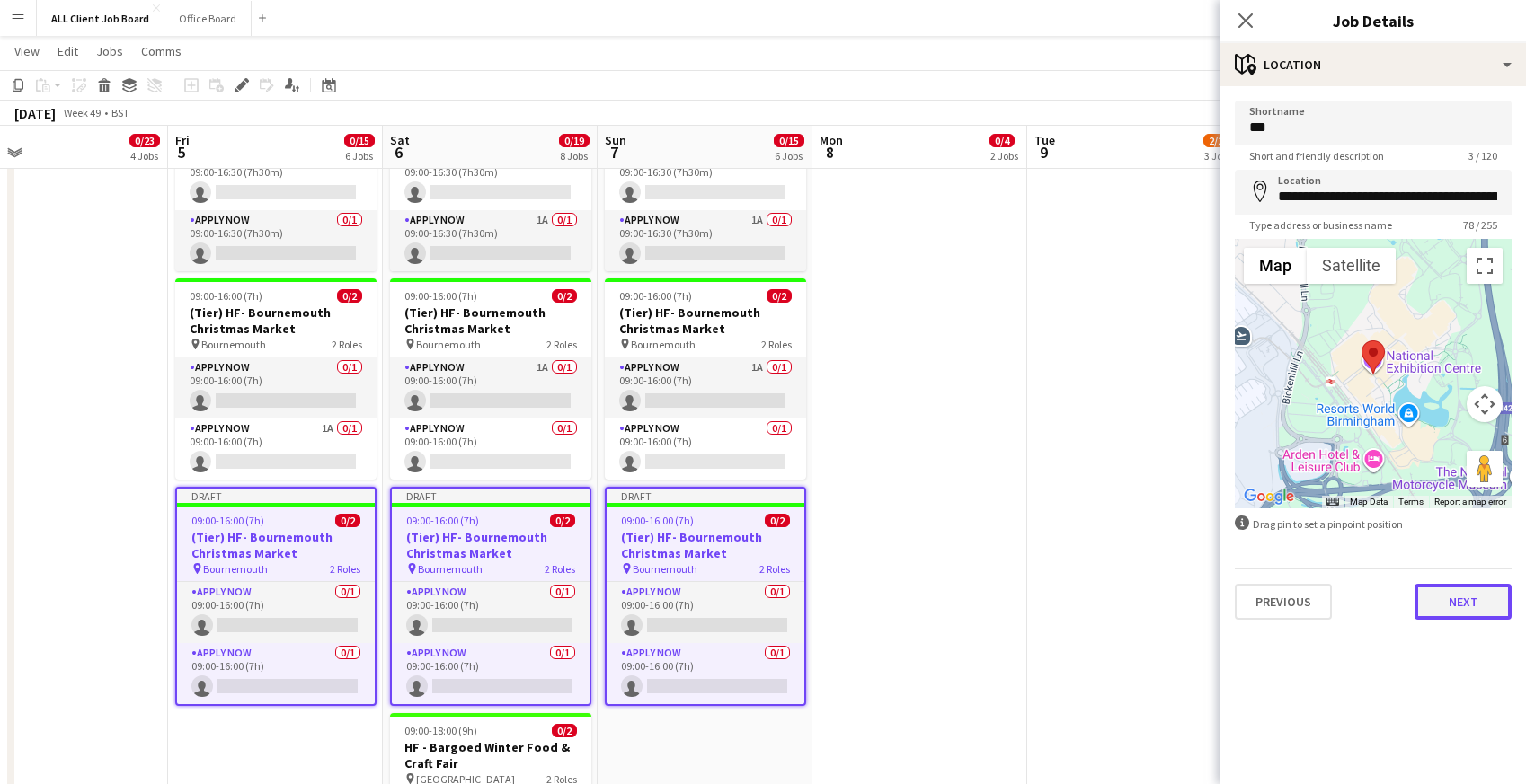
click at [1465, 613] on button "Next" at bounding box center [1463, 602] width 97 height 36
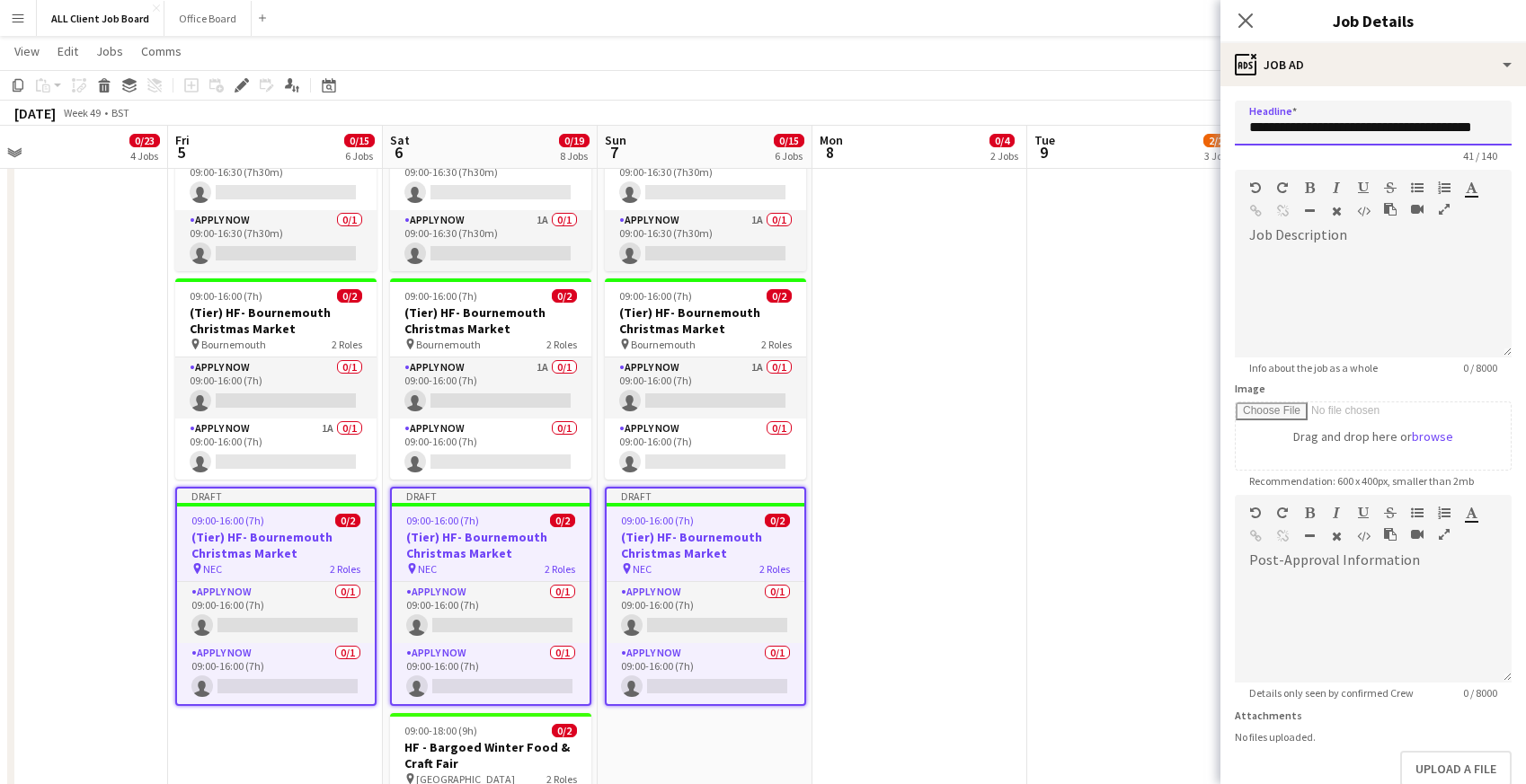
scroll to position [0, 8]
drag, startPoint x: 1310, startPoint y: 125, endPoint x: 1536, endPoint y: 127, distance: 226.0
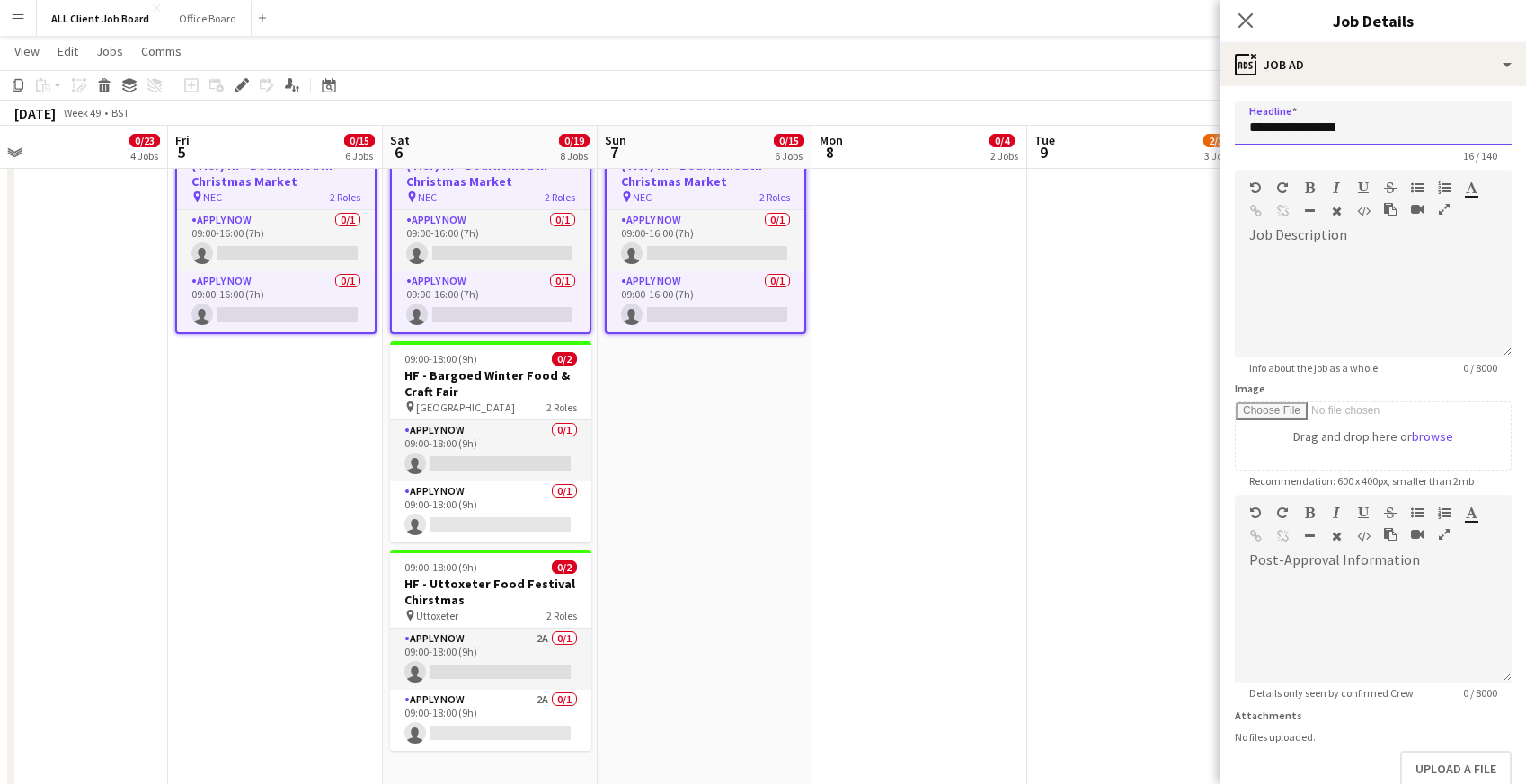
scroll to position [103, 0]
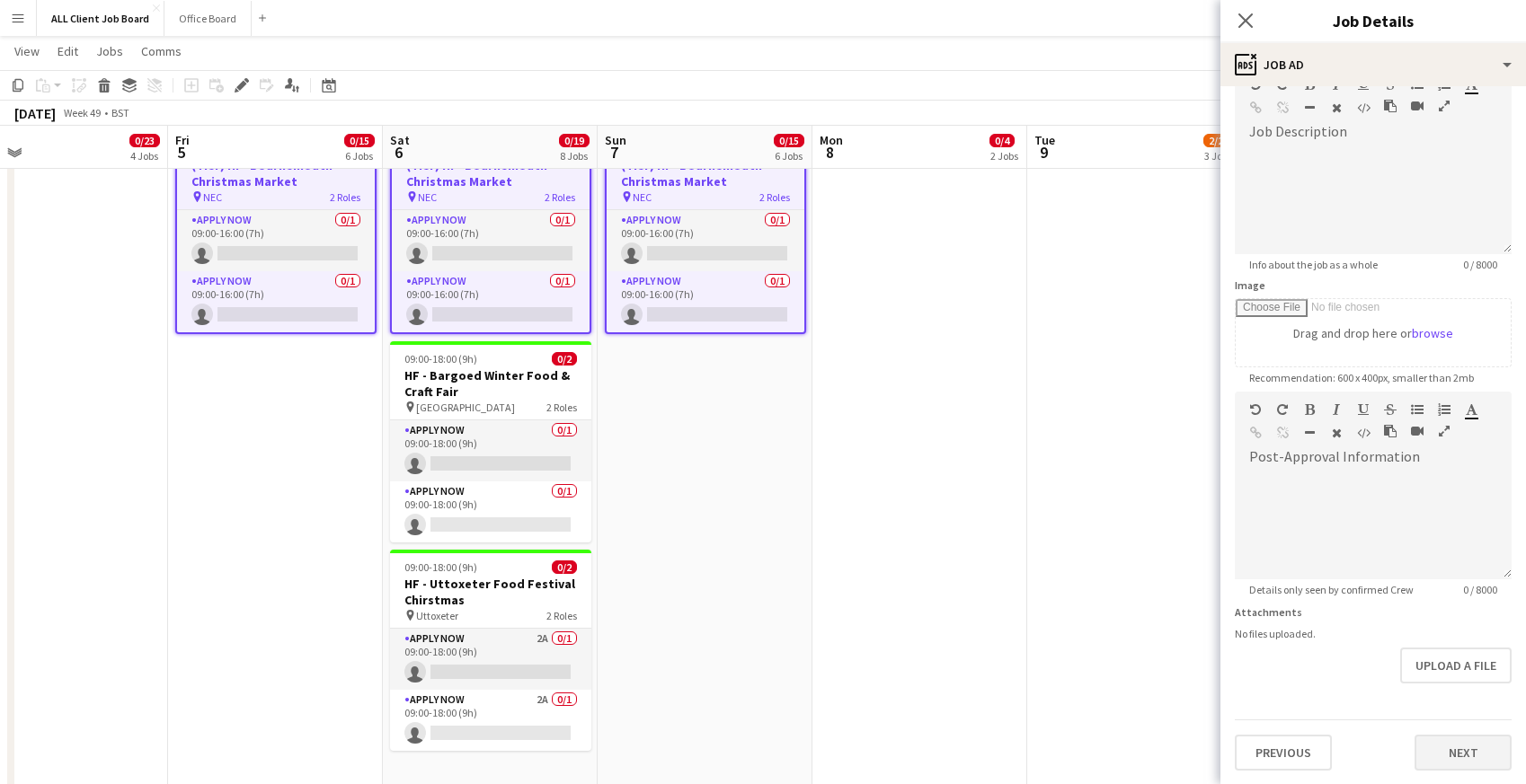
type input "**********"
click at [1455, 747] on button "Next" at bounding box center [1463, 753] width 97 height 36
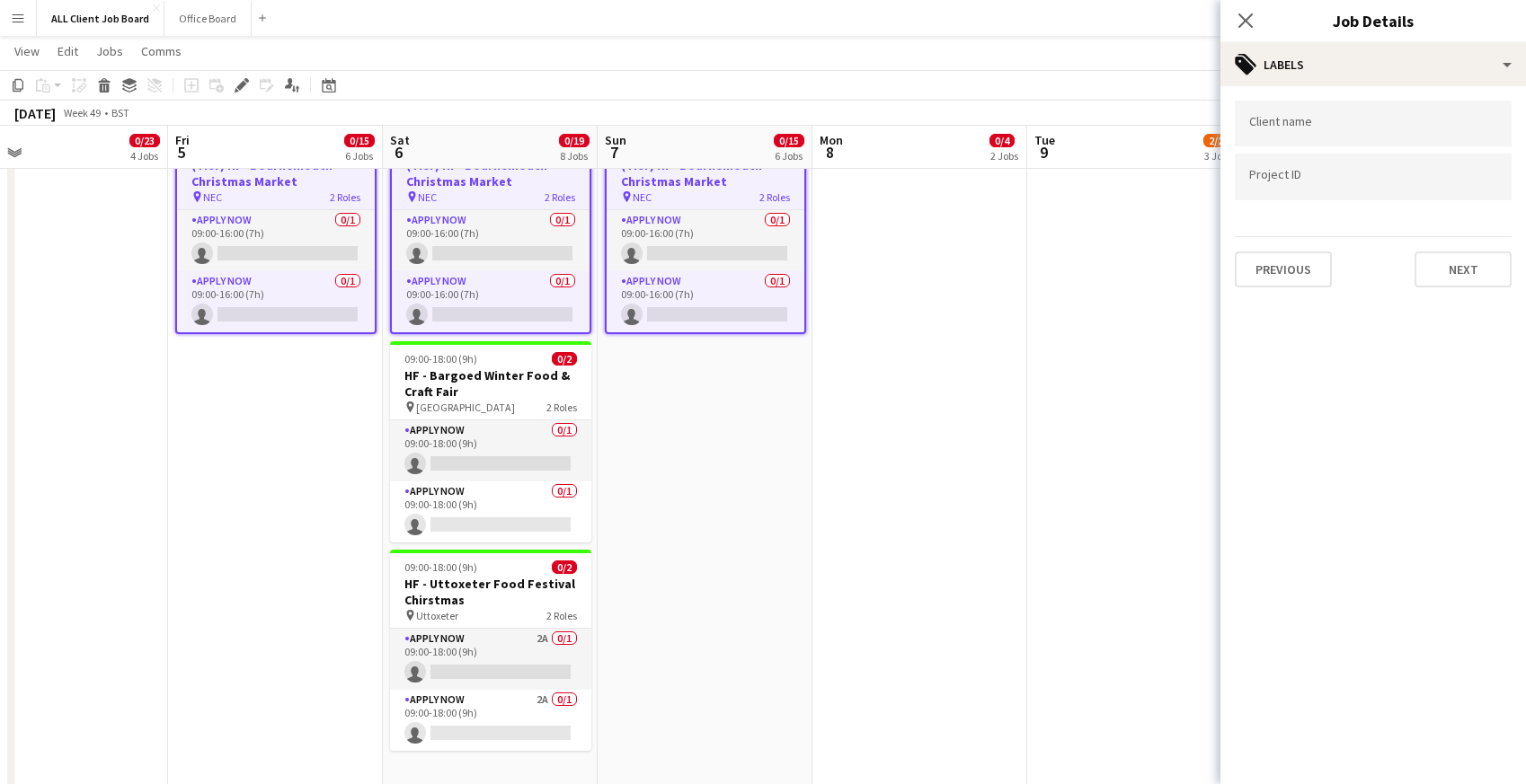
scroll to position [0, 0]
click at [1440, 278] on button "Next" at bounding box center [1463, 270] width 97 height 36
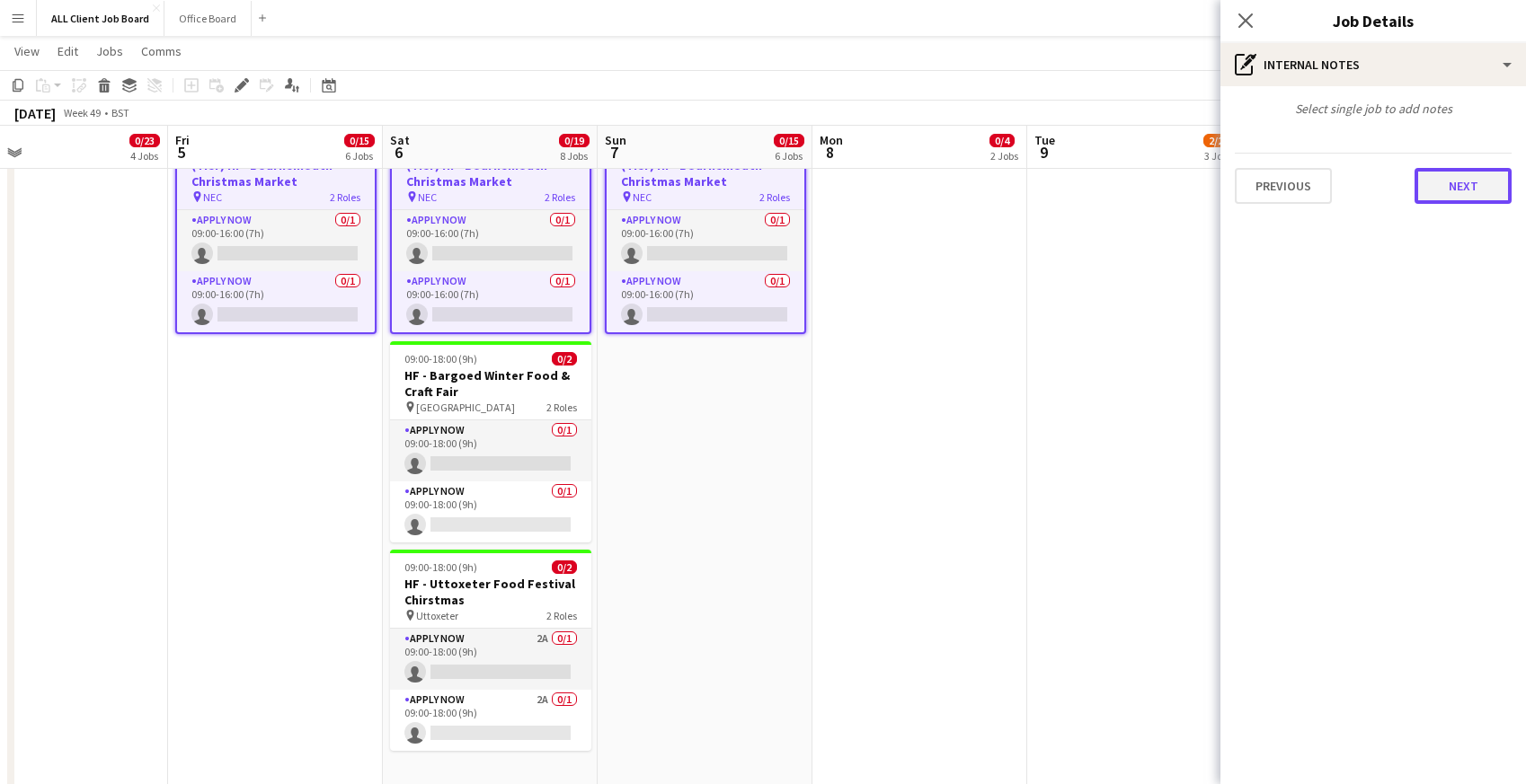
click at [1435, 193] on button "Next" at bounding box center [1463, 186] width 97 height 36
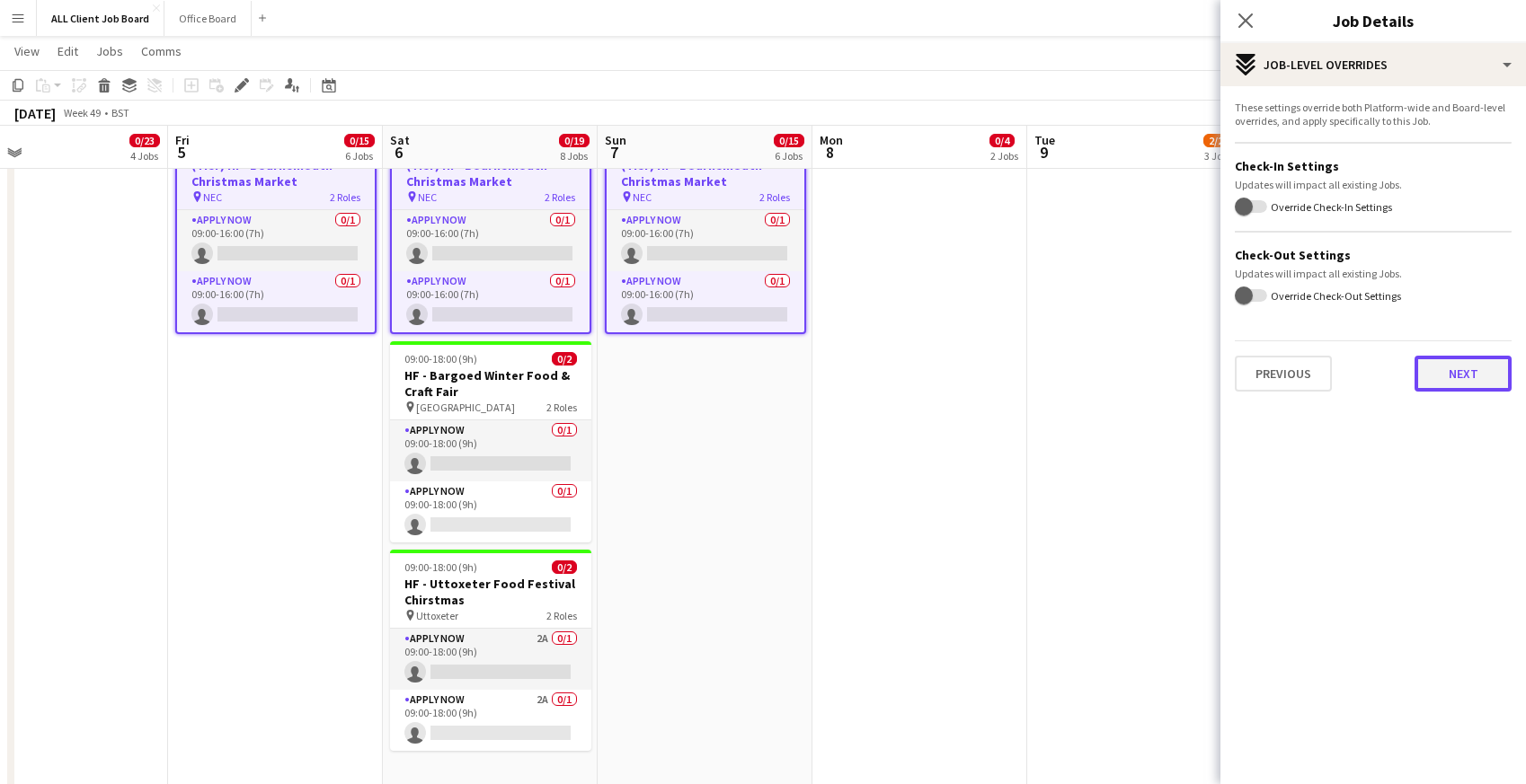
click at [1427, 383] on button "Next" at bounding box center [1463, 374] width 97 height 36
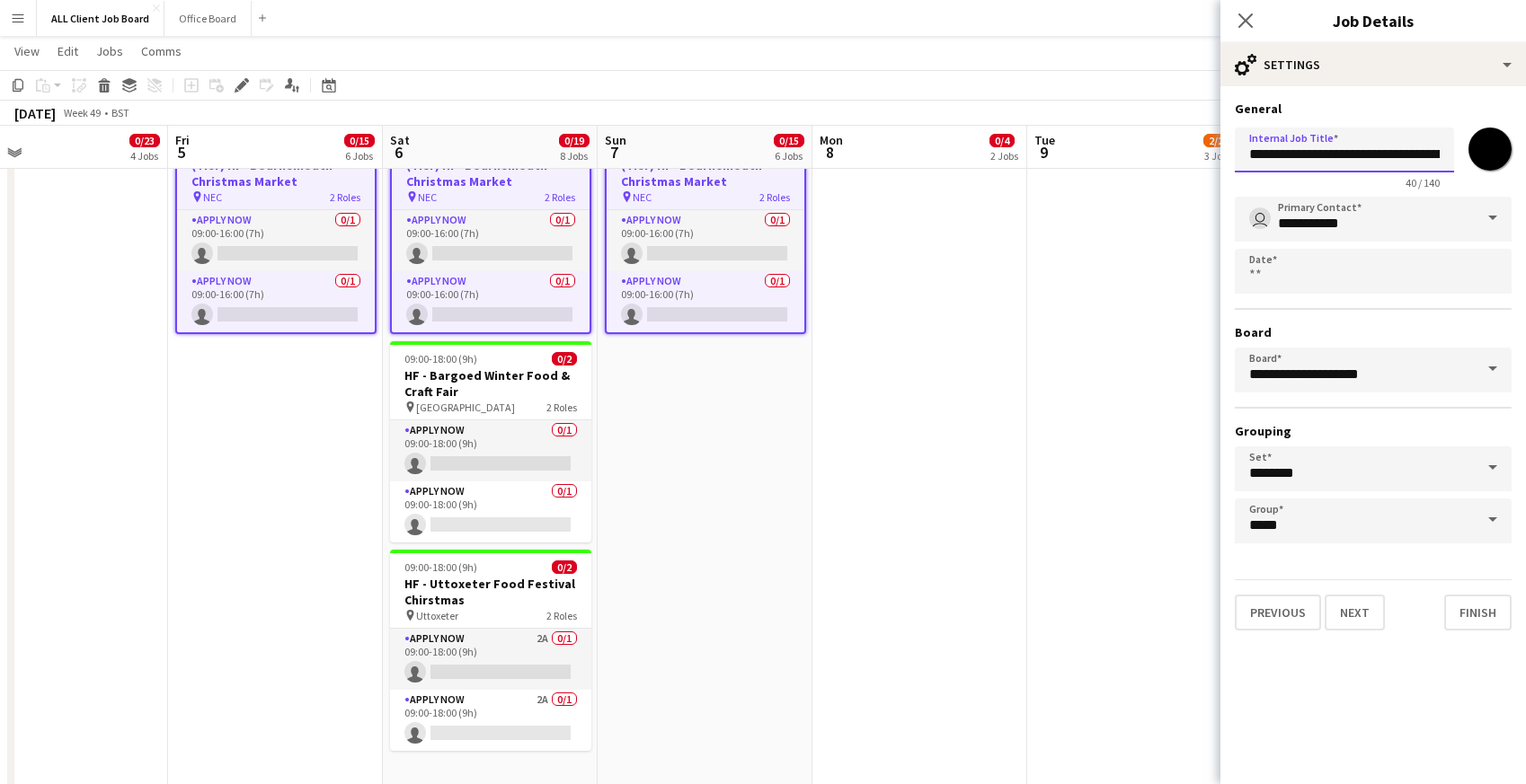
scroll to position [0, 63]
drag, startPoint x: 1308, startPoint y: 153, endPoint x: 1501, endPoint y: 176, distance: 194.4
click at [1501, 176] on div "**********" at bounding box center [1373, 155] width 277 height 70
type input "**********"
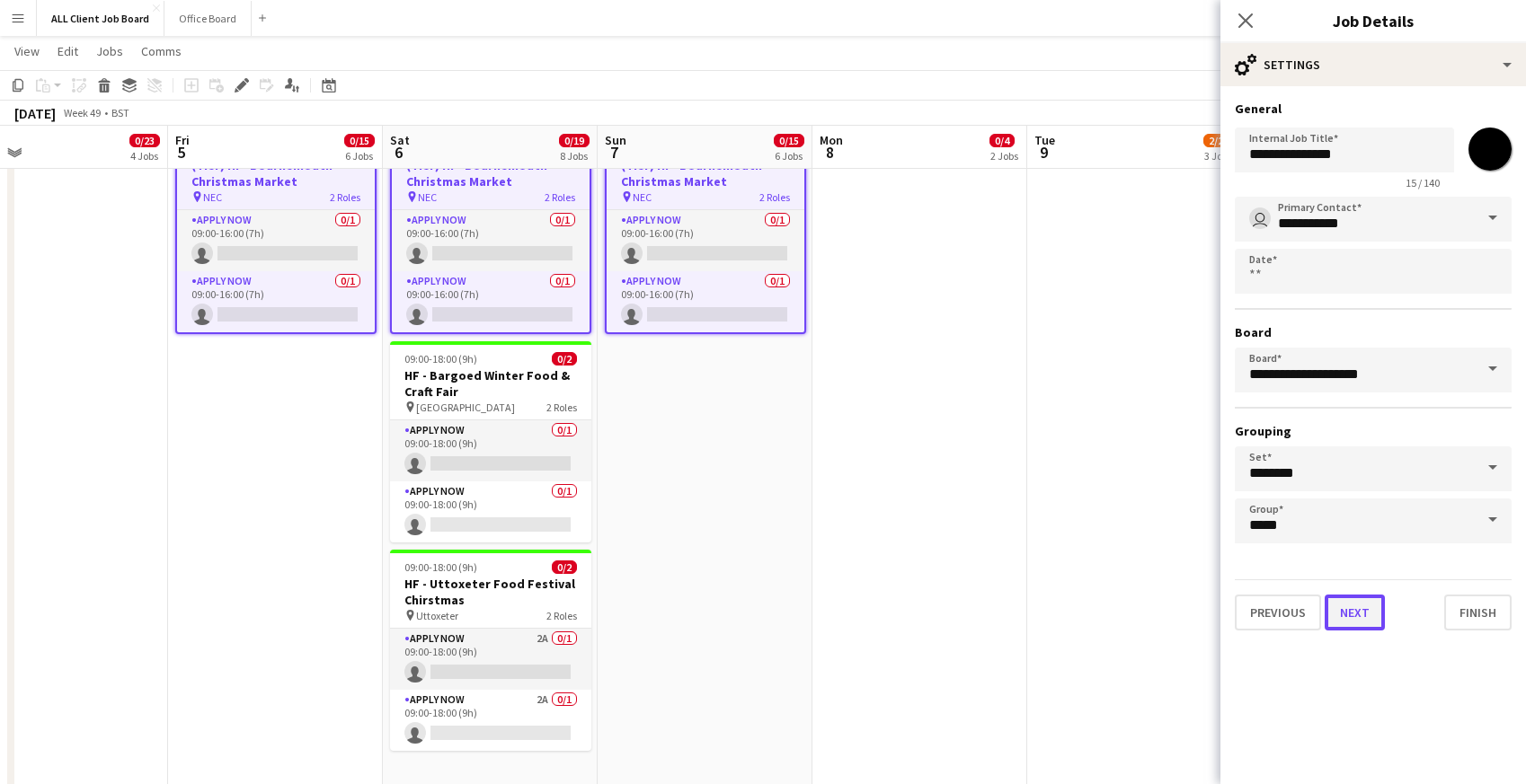
click at [1366, 616] on button "Next" at bounding box center [1354, 612] width 60 height 36
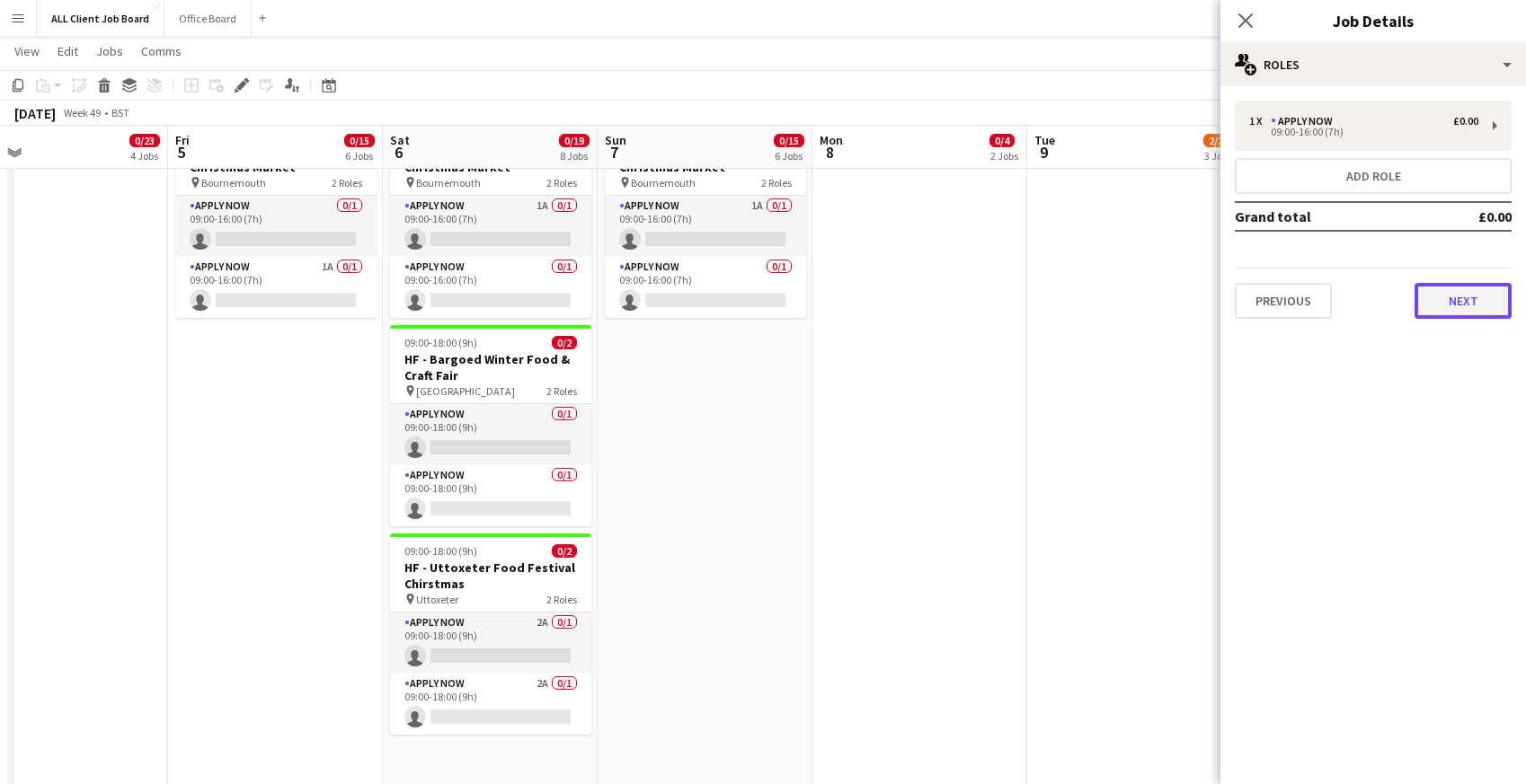
click at [1455, 310] on button "Next" at bounding box center [1463, 301] width 97 height 36
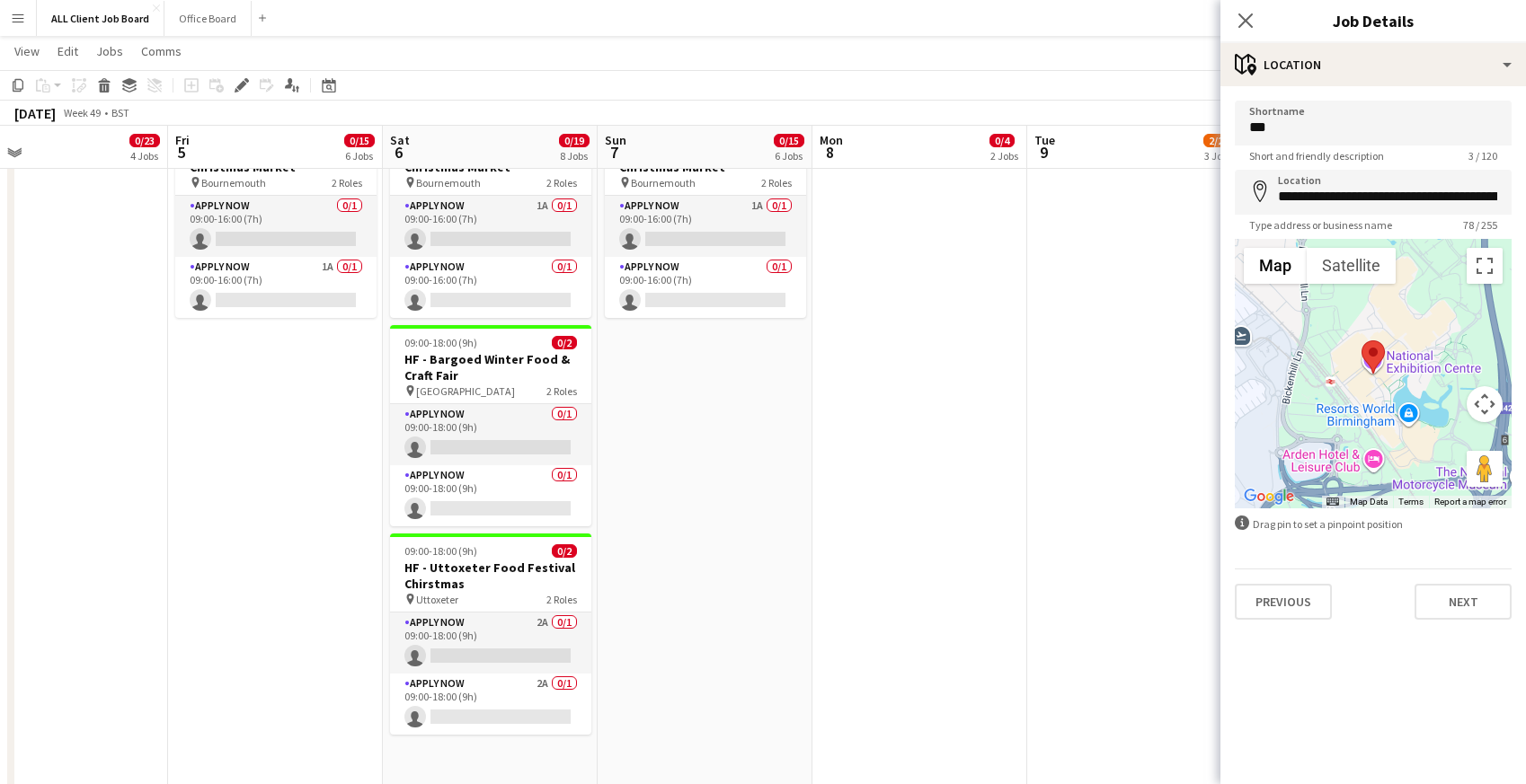
click at [1450, 626] on div "**********" at bounding box center [1373, 360] width 305 height 547
click at [1243, 18] on icon at bounding box center [1245, 20] width 17 height 17
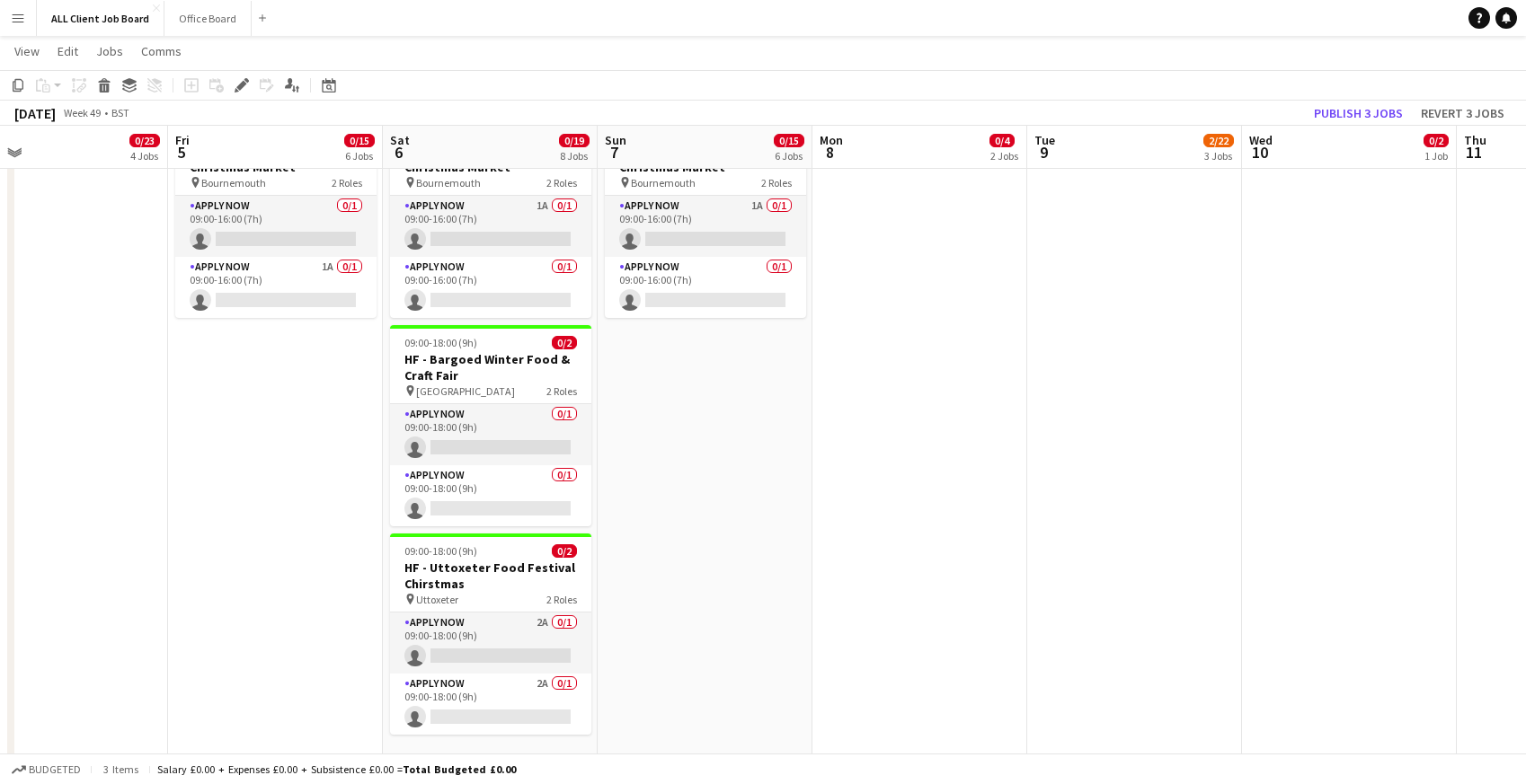
click at [1121, 23] on app-navbar "Menu Boards Boards Boards All jobs Status Workforce Workforce My Workforce Recr…" at bounding box center [763, 18] width 1526 height 36
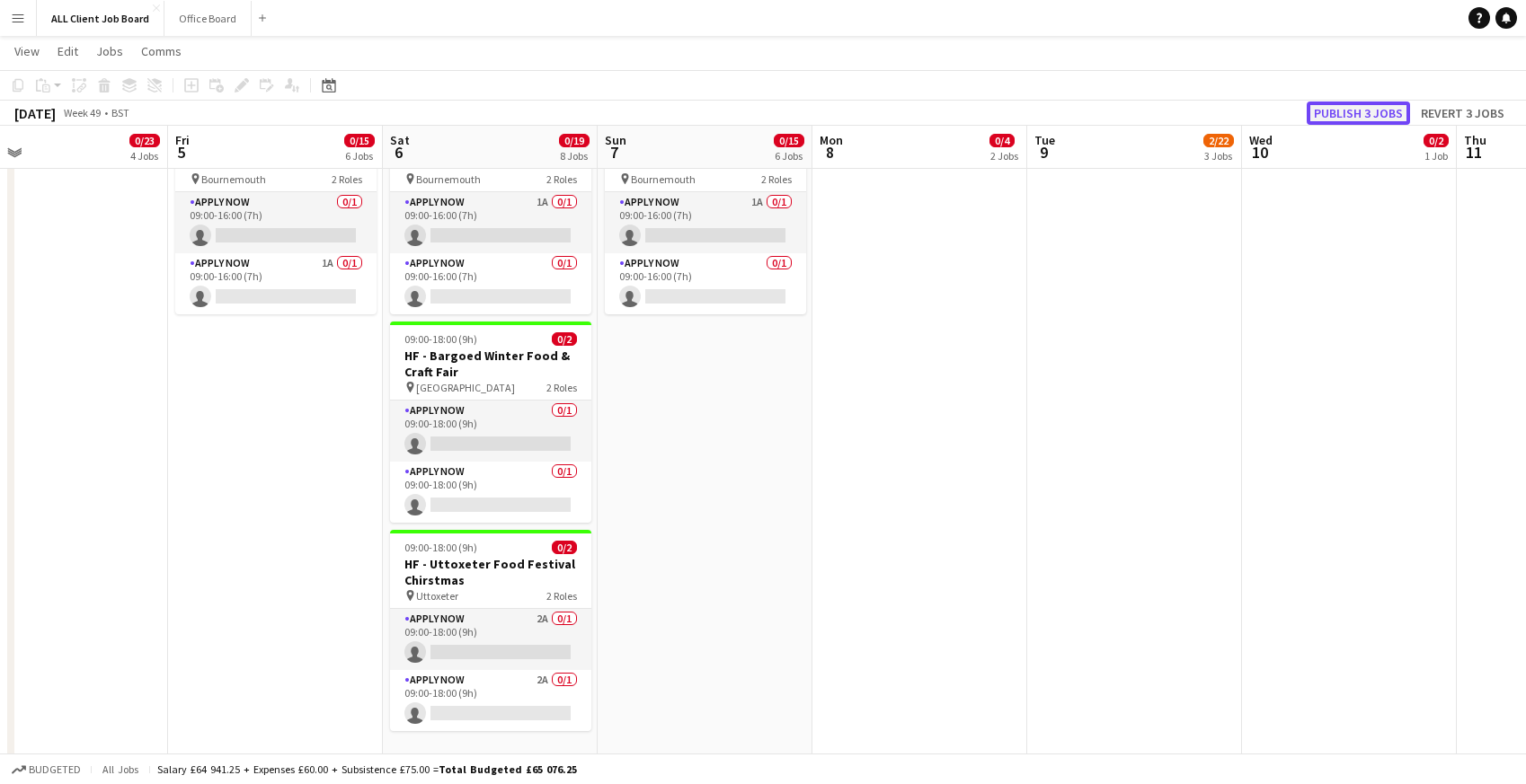
click at [1330, 115] on button "Publish 3 jobs" at bounding box center [1358, 113] width 103 height 23
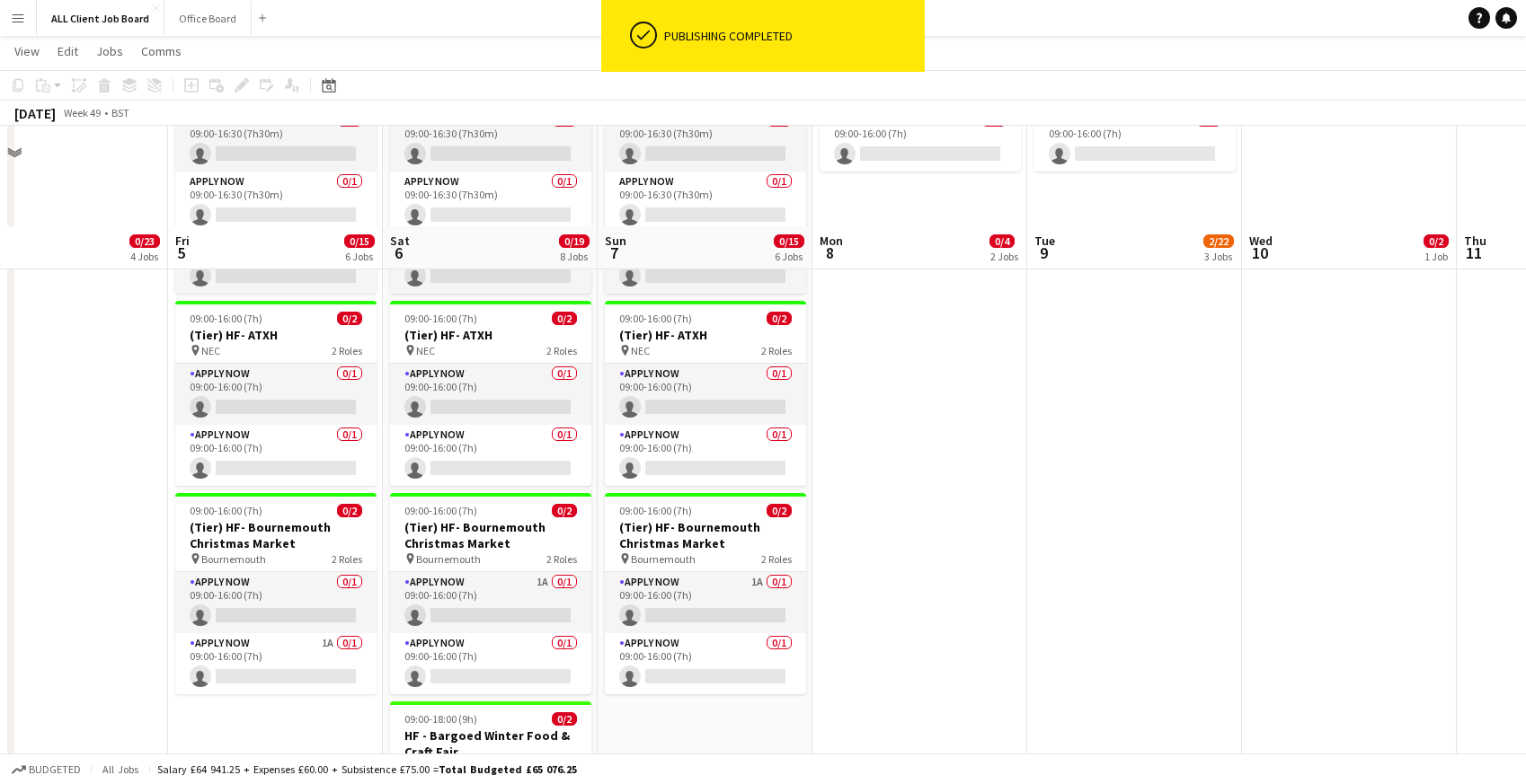
scroll to position [2095, 0]
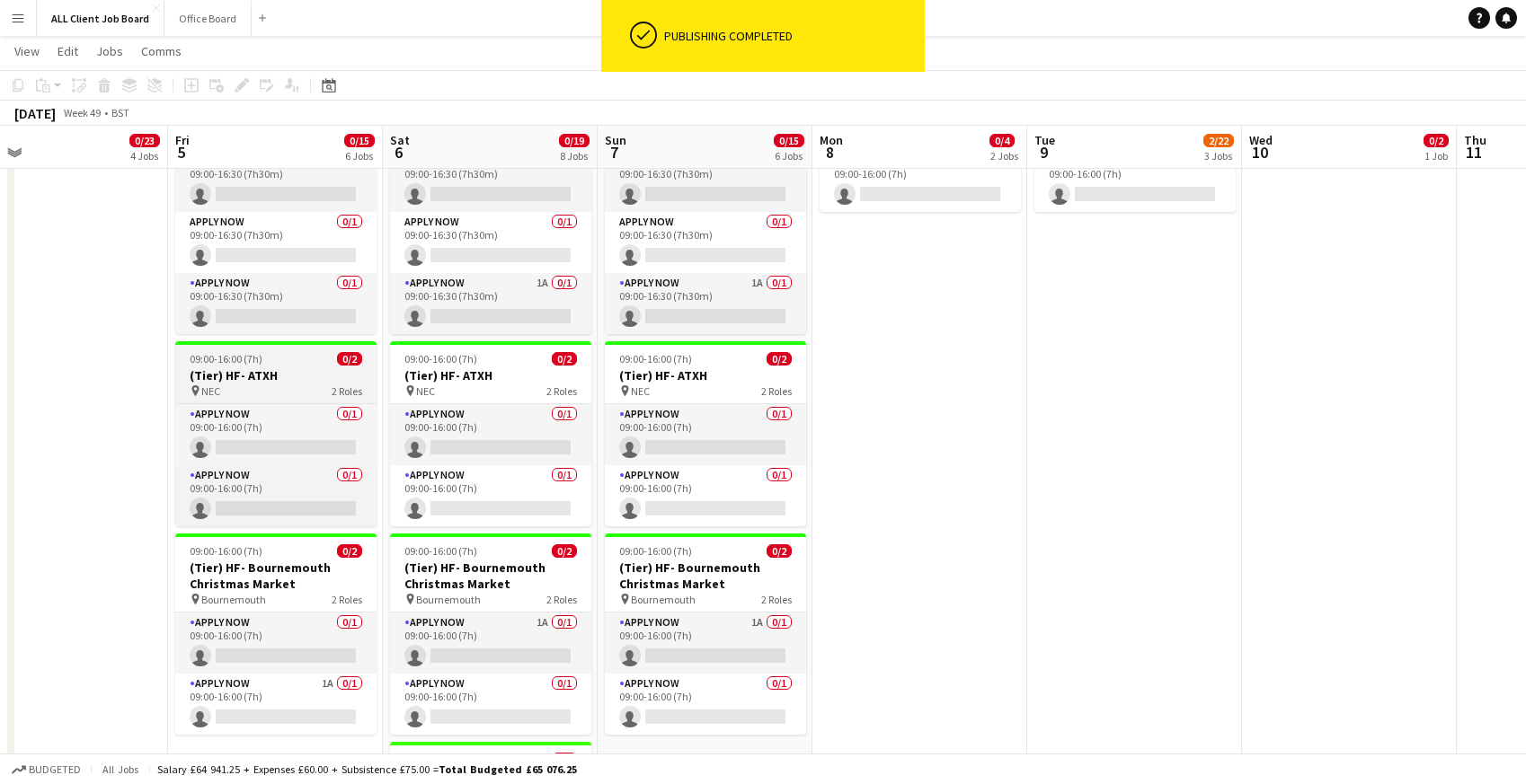
click at [224, 385] on div "pin NEC 2 Roles" at bounding box center [276, 390] width 201 height 14
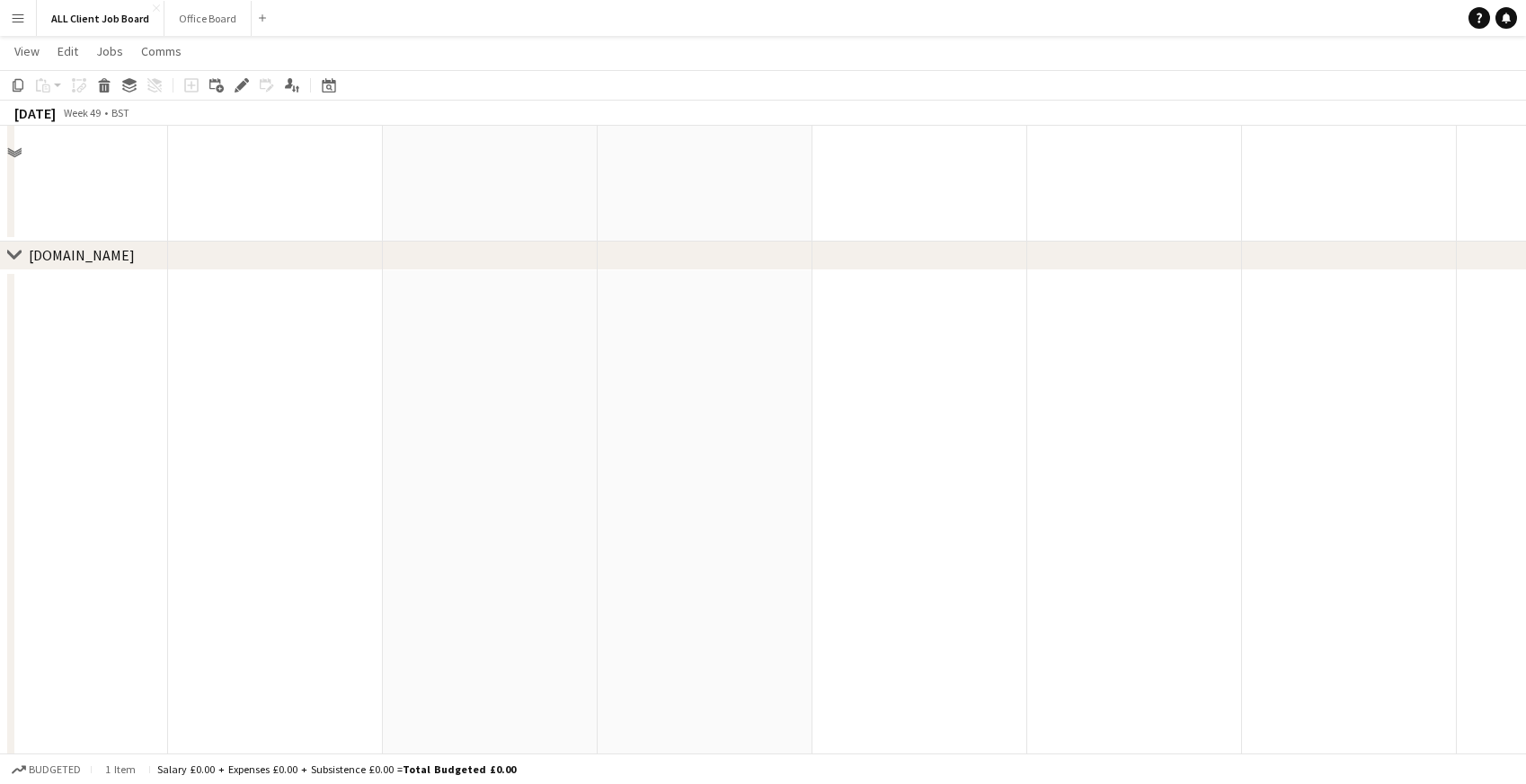
scroll to position [8103, 0]
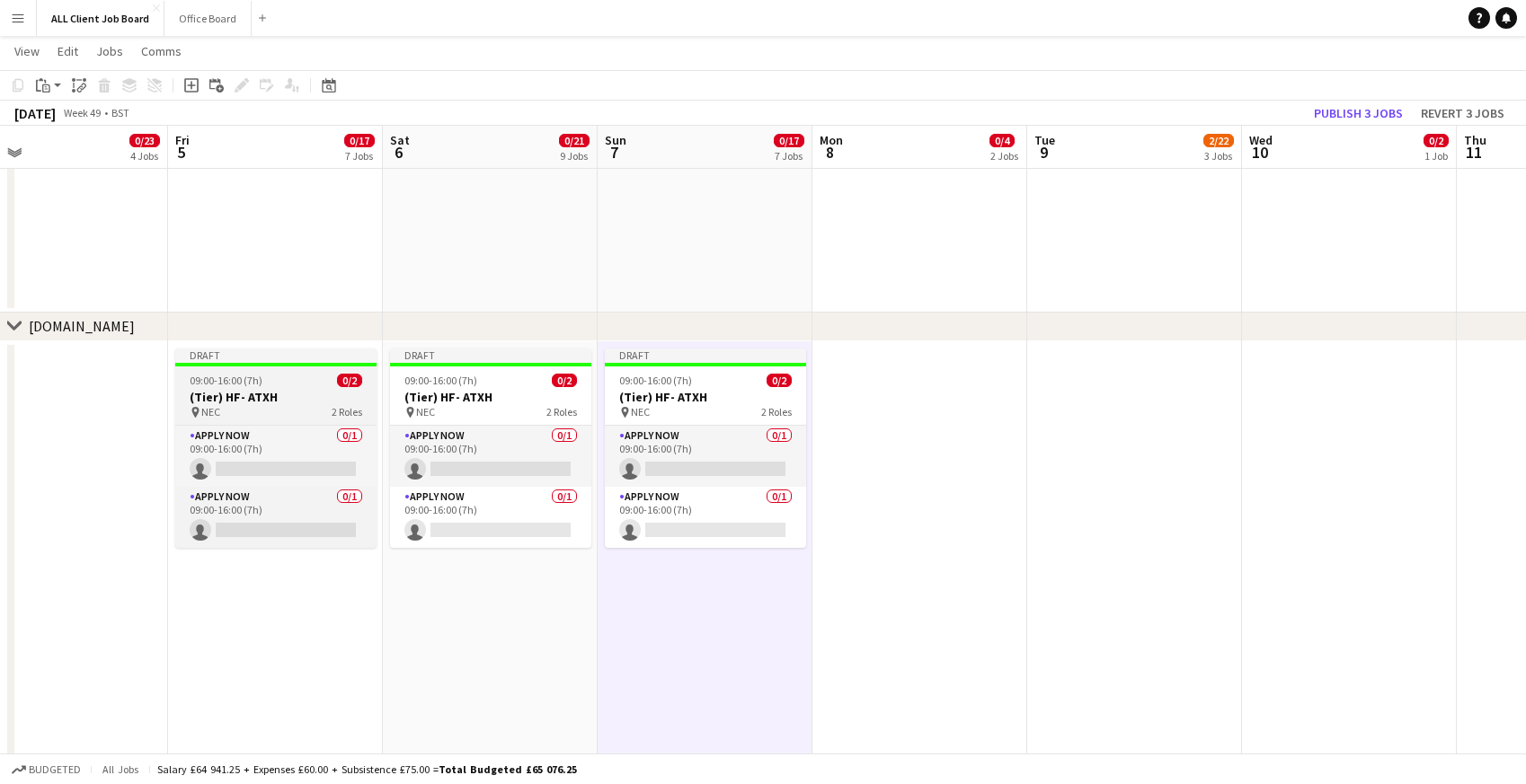
click at [214, 374] on span "09:00-16:00 (7h)" at bounding box center [226, 381] width 73 height 13
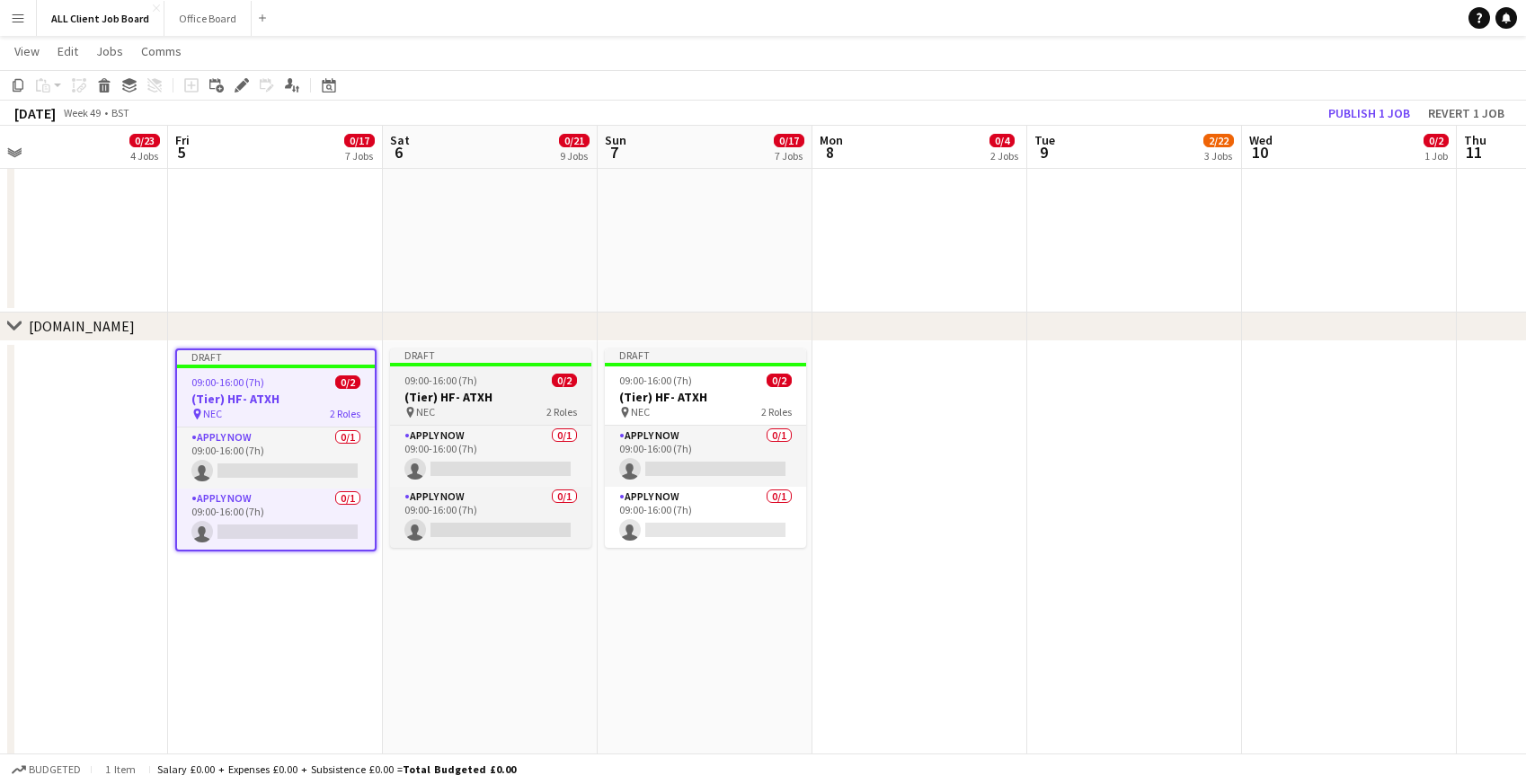
click at [446, 377] on span "09:00-16:00 (7h)" at bounding box center [441, 381] width 73 height 13
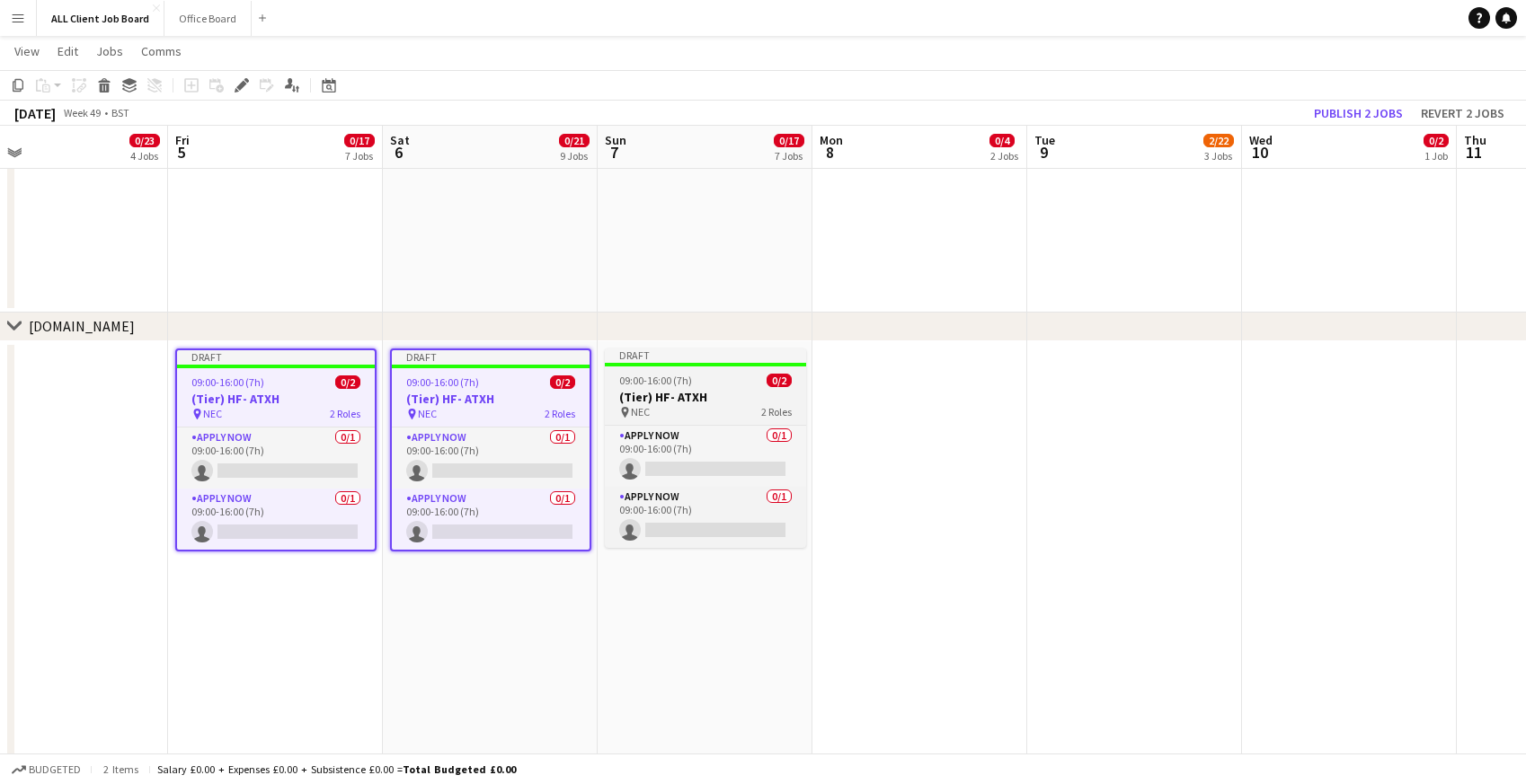
click at [696, 392] on h3 "(Tier) HF- ATXH" at bounding box center [705, 397] width 201 height 16
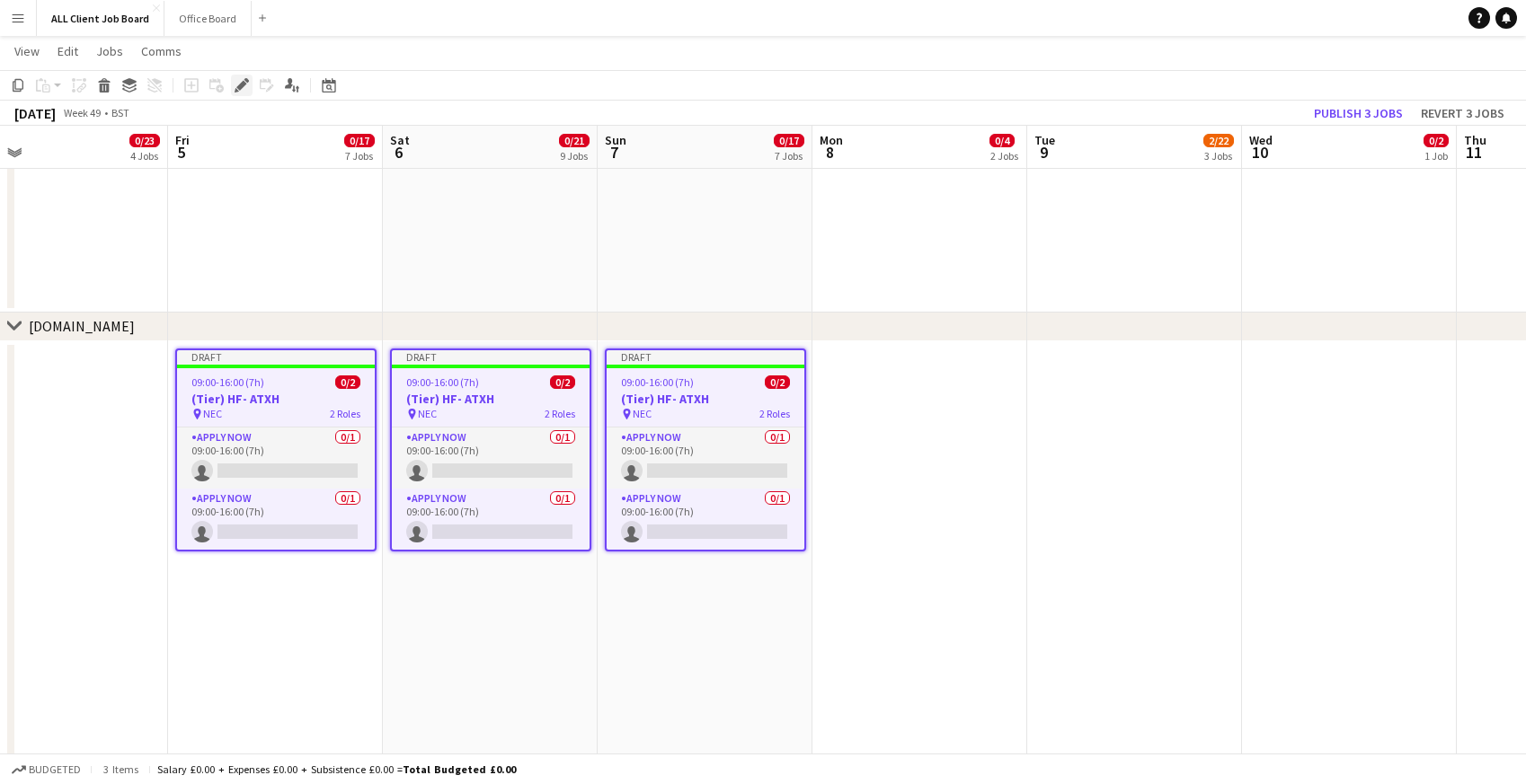
click at [245, 83] on icon at bounding box center [241, 86] width 10 height 10
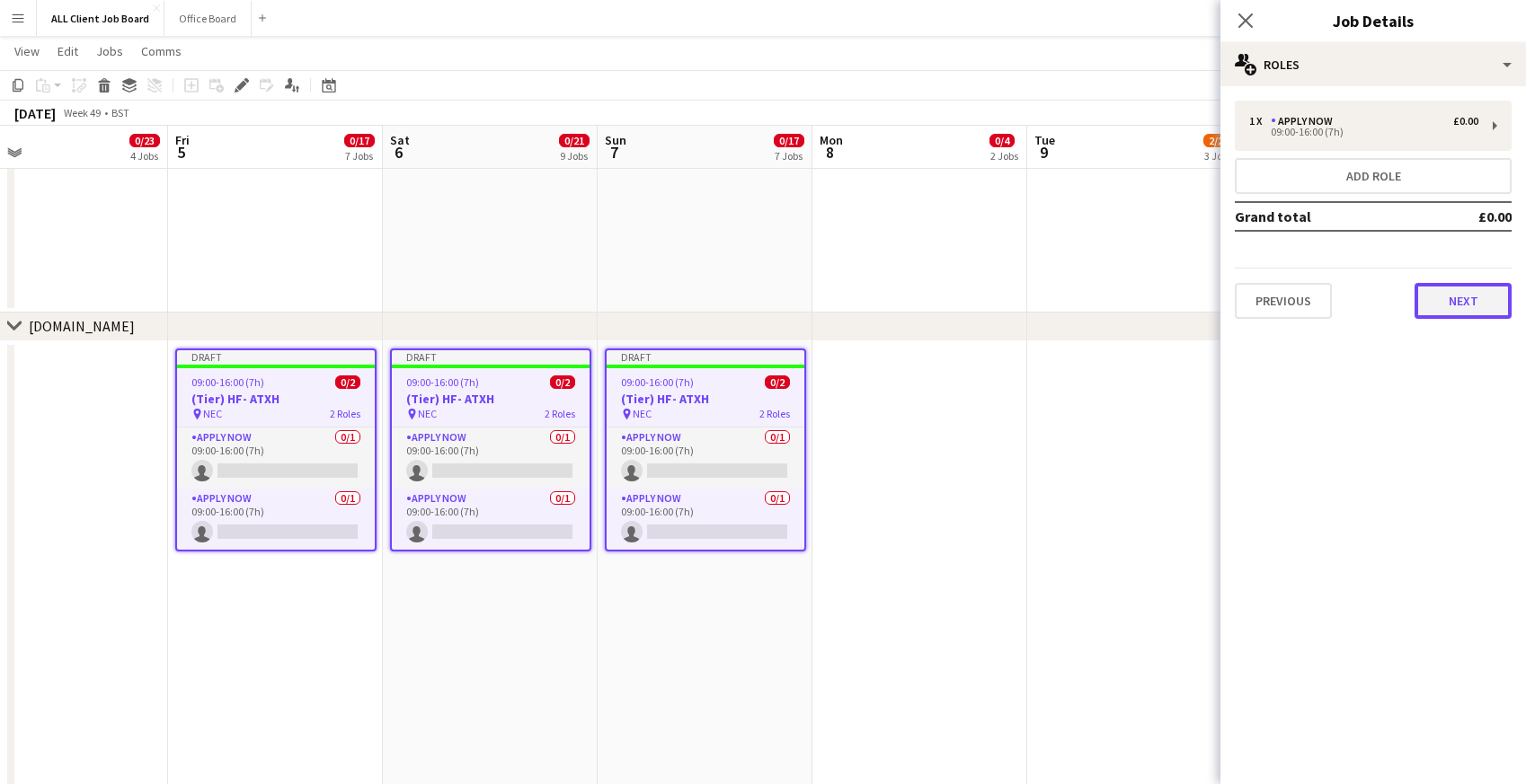
click at [1445, 290] on button "Next" at bounding box center [1463, 301] width 97 height 36
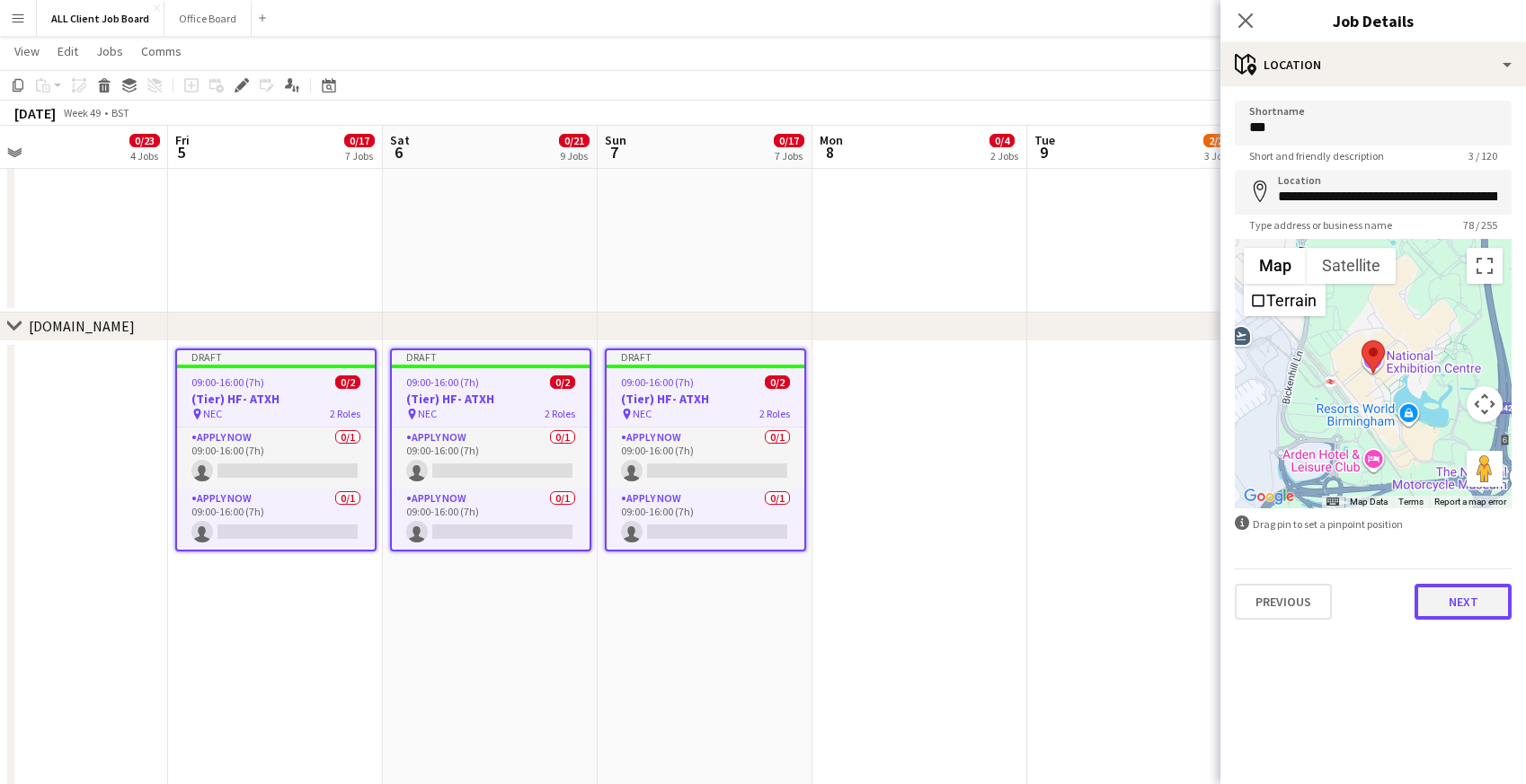
click at [1442, 608] on button "Next" at bounding box center [1463, 602] width 97 height 36
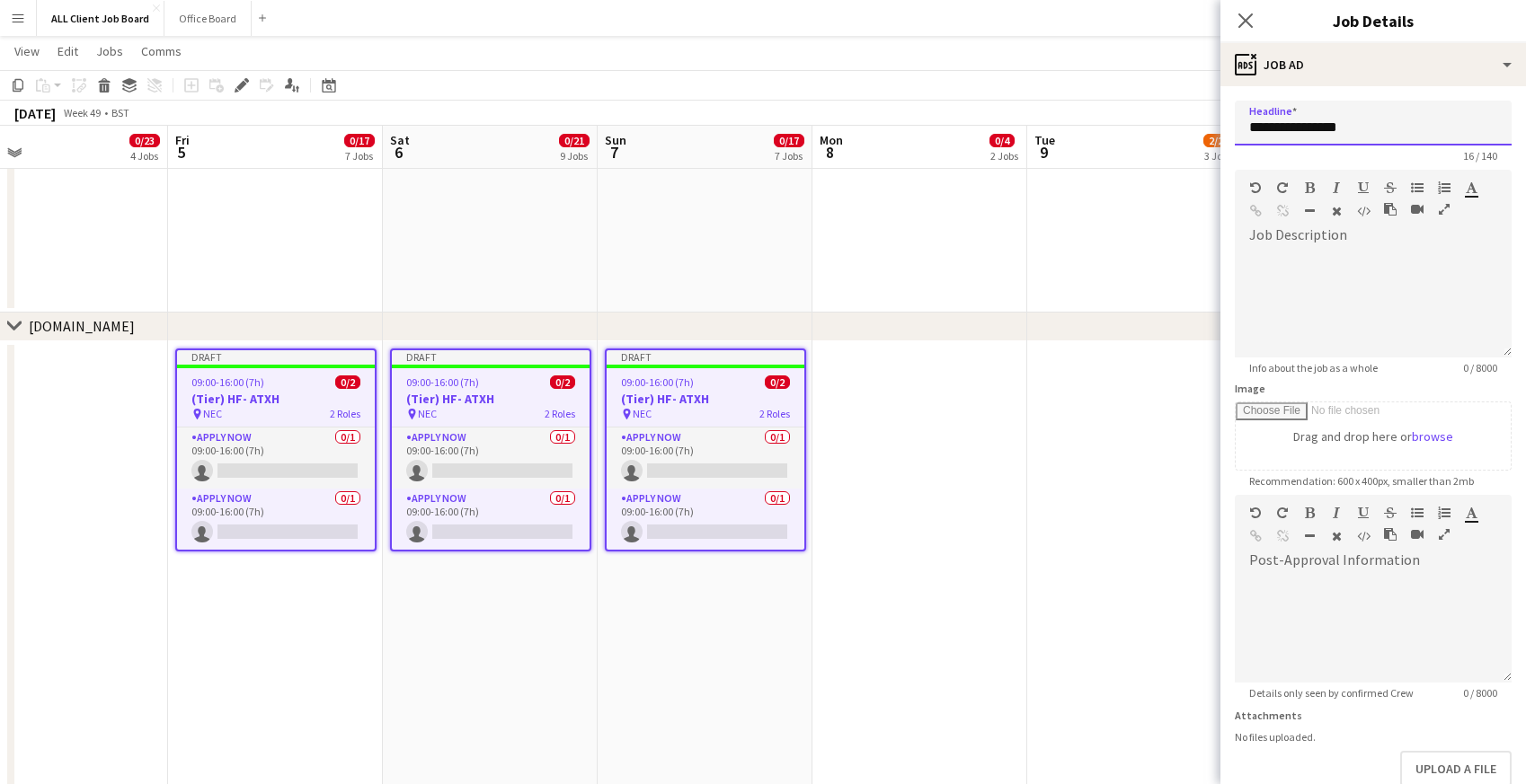
drag, startPoint x: 1301, startPoint y: 126, endPoint x: 1208, endPoint y: 126, distance: 93.0
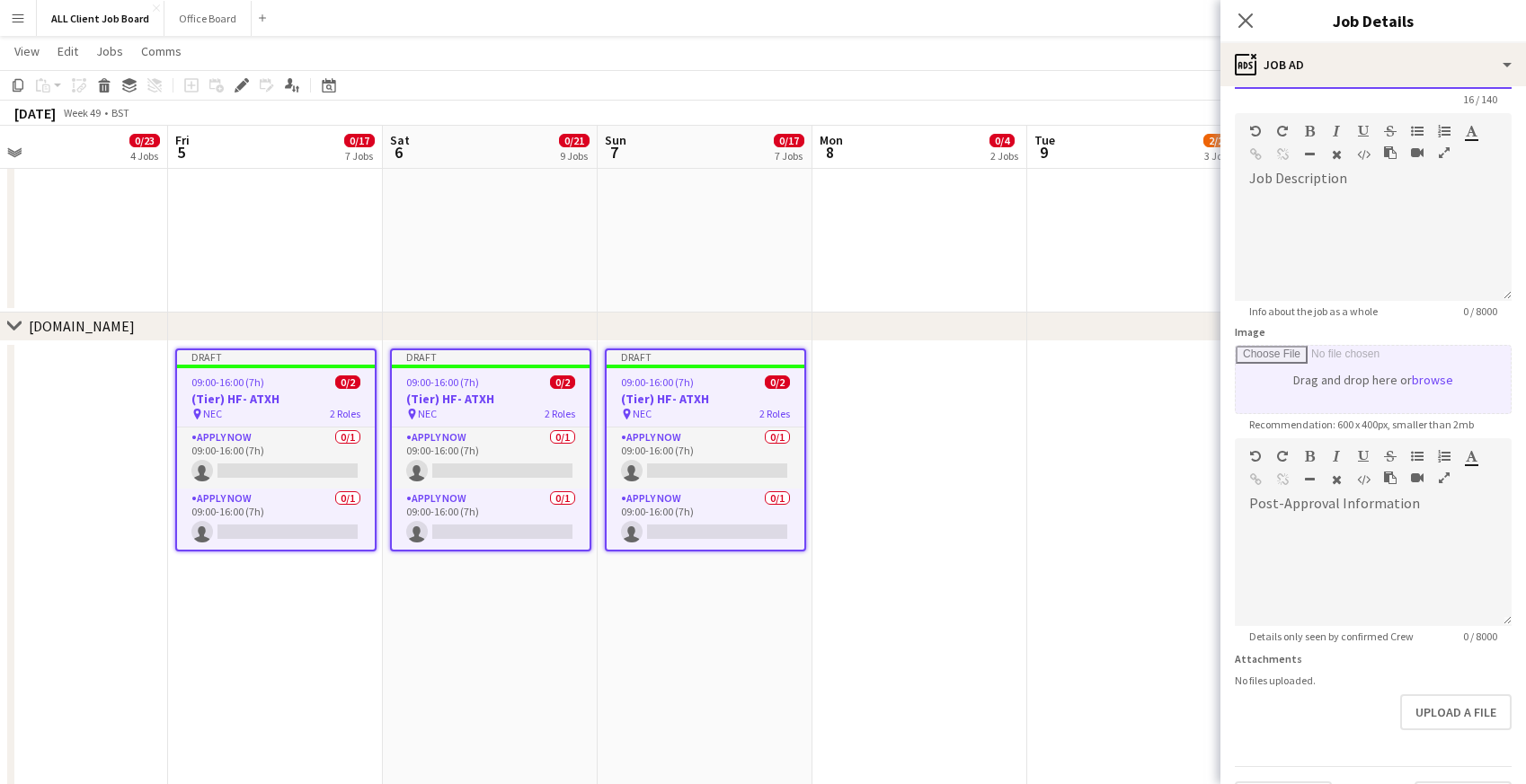
scroll to position [103, 0]
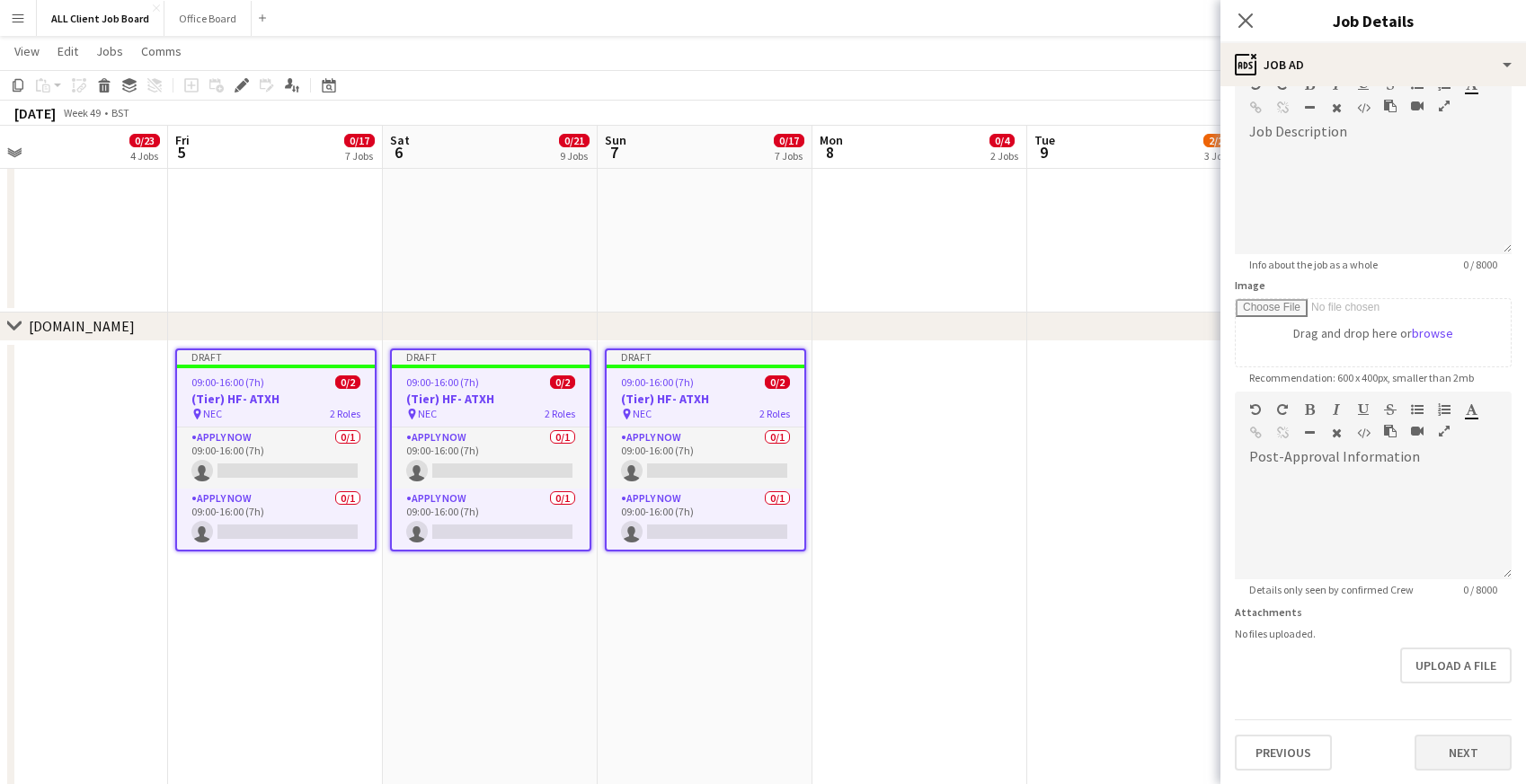
type input "**********"
click at [1467, 744] on button "Next" at bounding box center [1463, 753] width 97 height 36
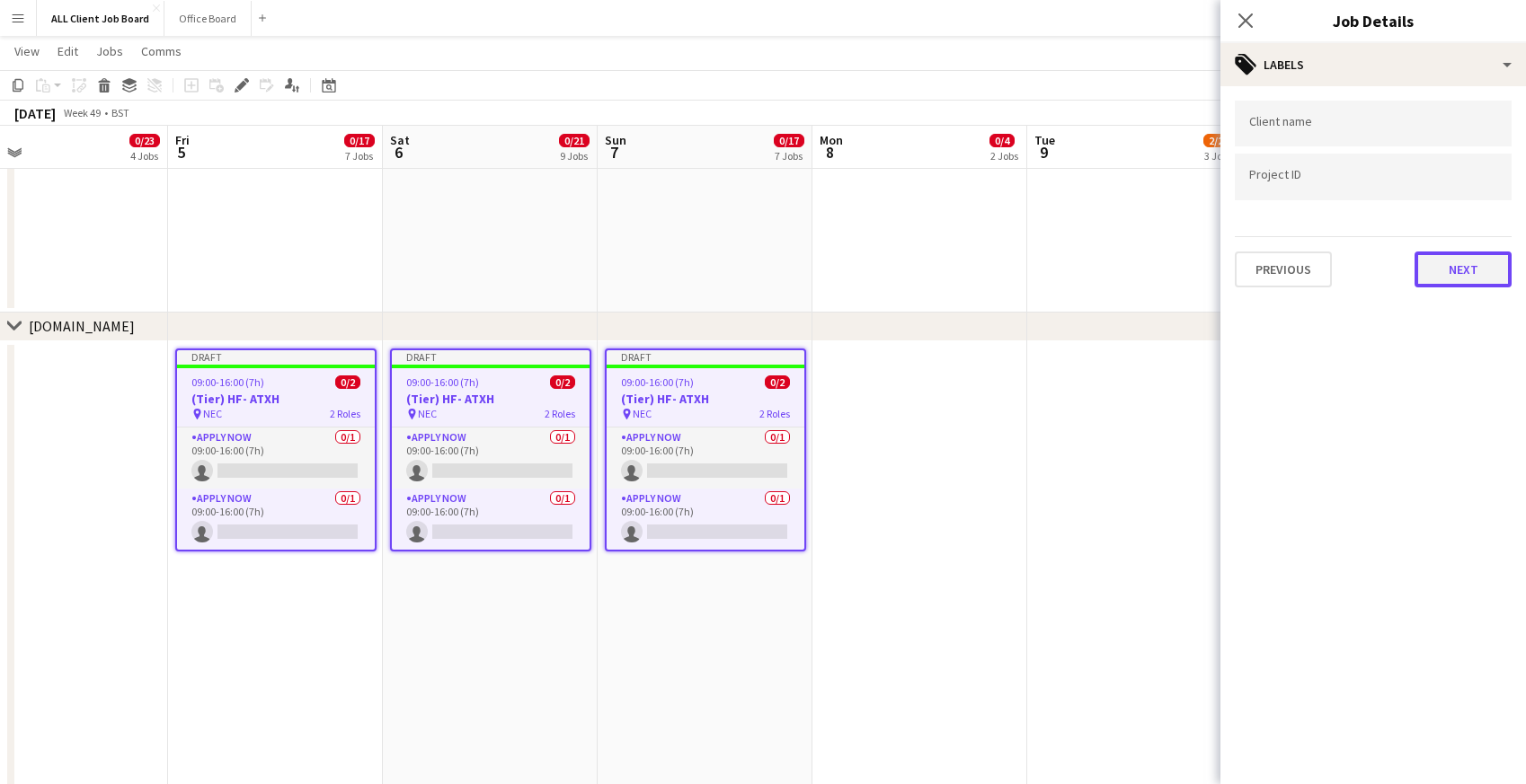
click at [1427, 275] on button "Next" at bounding box center [1463, 270] width 97 height 36
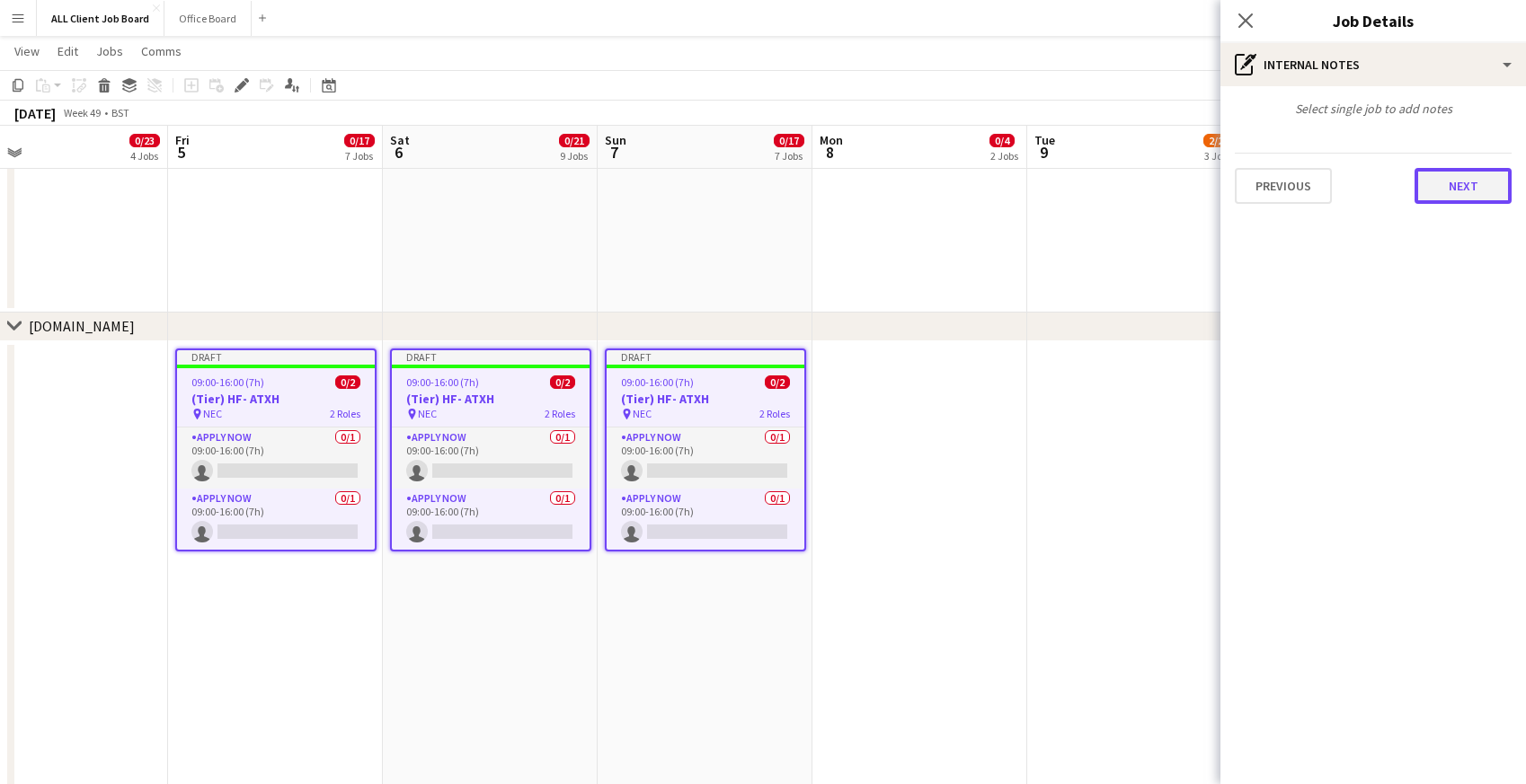
click at [1441, 191] on button "Next" at bounding box center [1463, 186] width 97 height 36
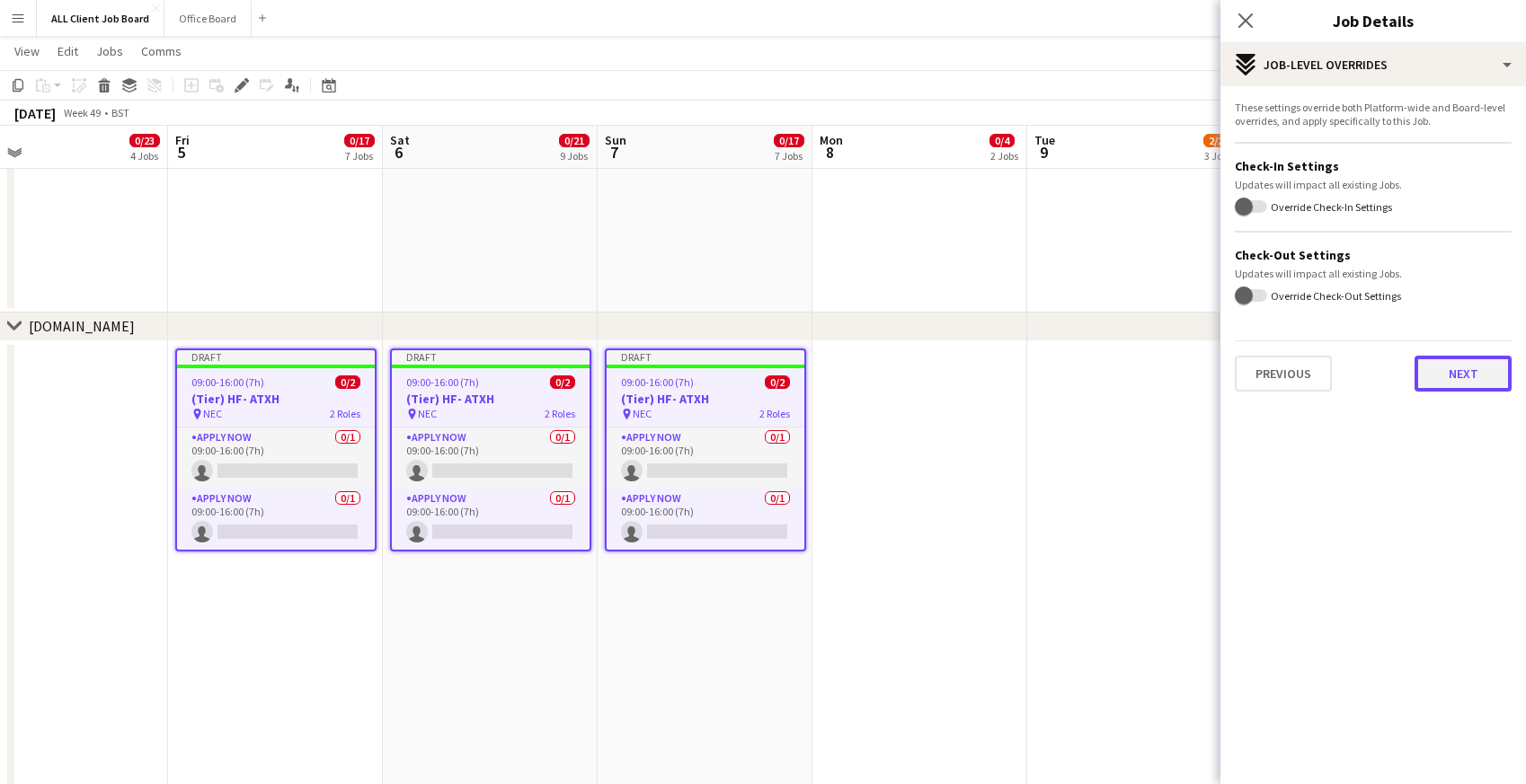
click at [1437, 378] on button "Next" at bounding box center [1463, 374] width 97 height 36
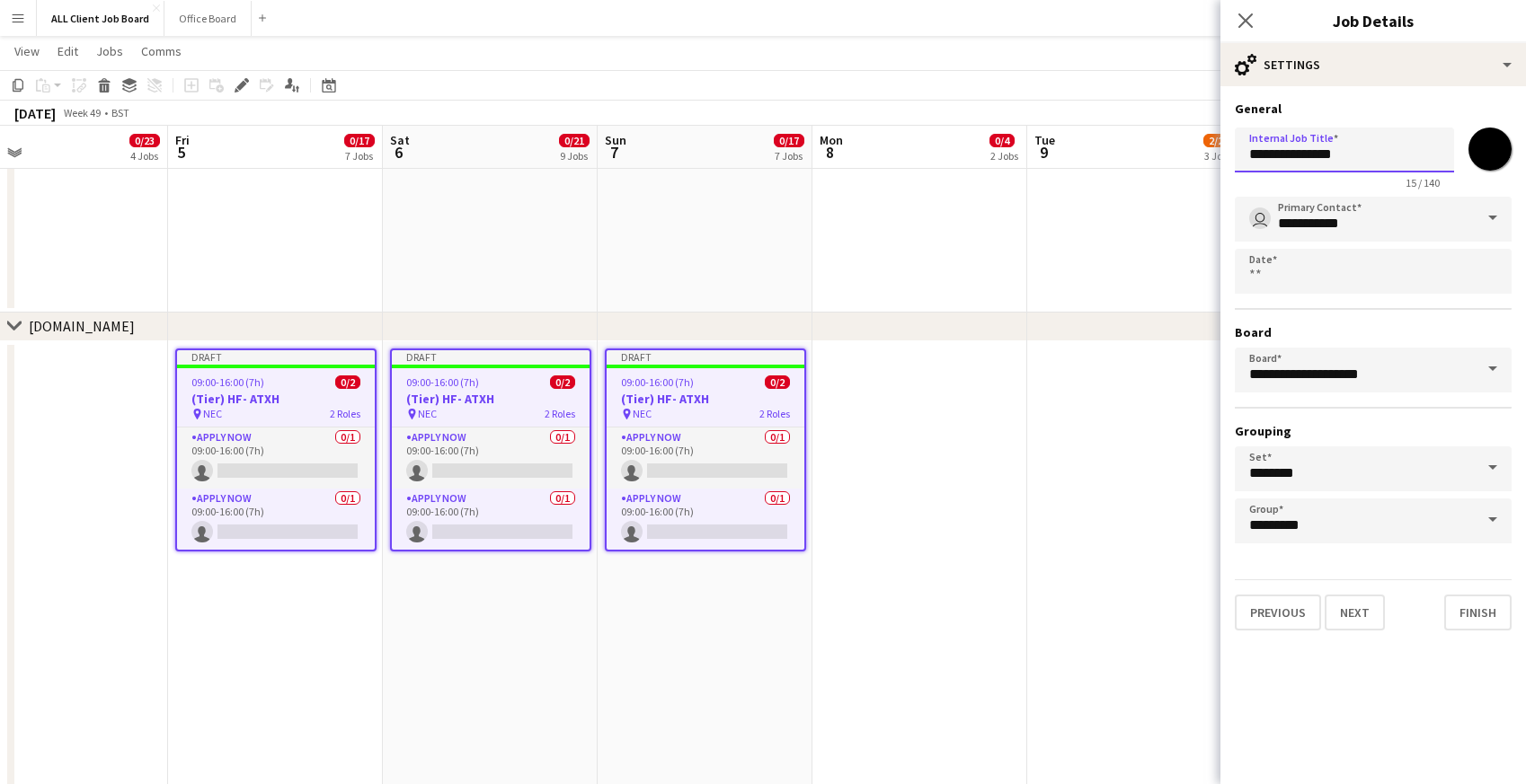
drag, startPoint x: 1301, startPoint y: 155, endPoint x: 1208, endPoint y: 151, distance: 93.1
type input "**********"
click at [1499, 146] on input "*******" at bounding box center [1490, 149] width 65 height 65
type input "*******"
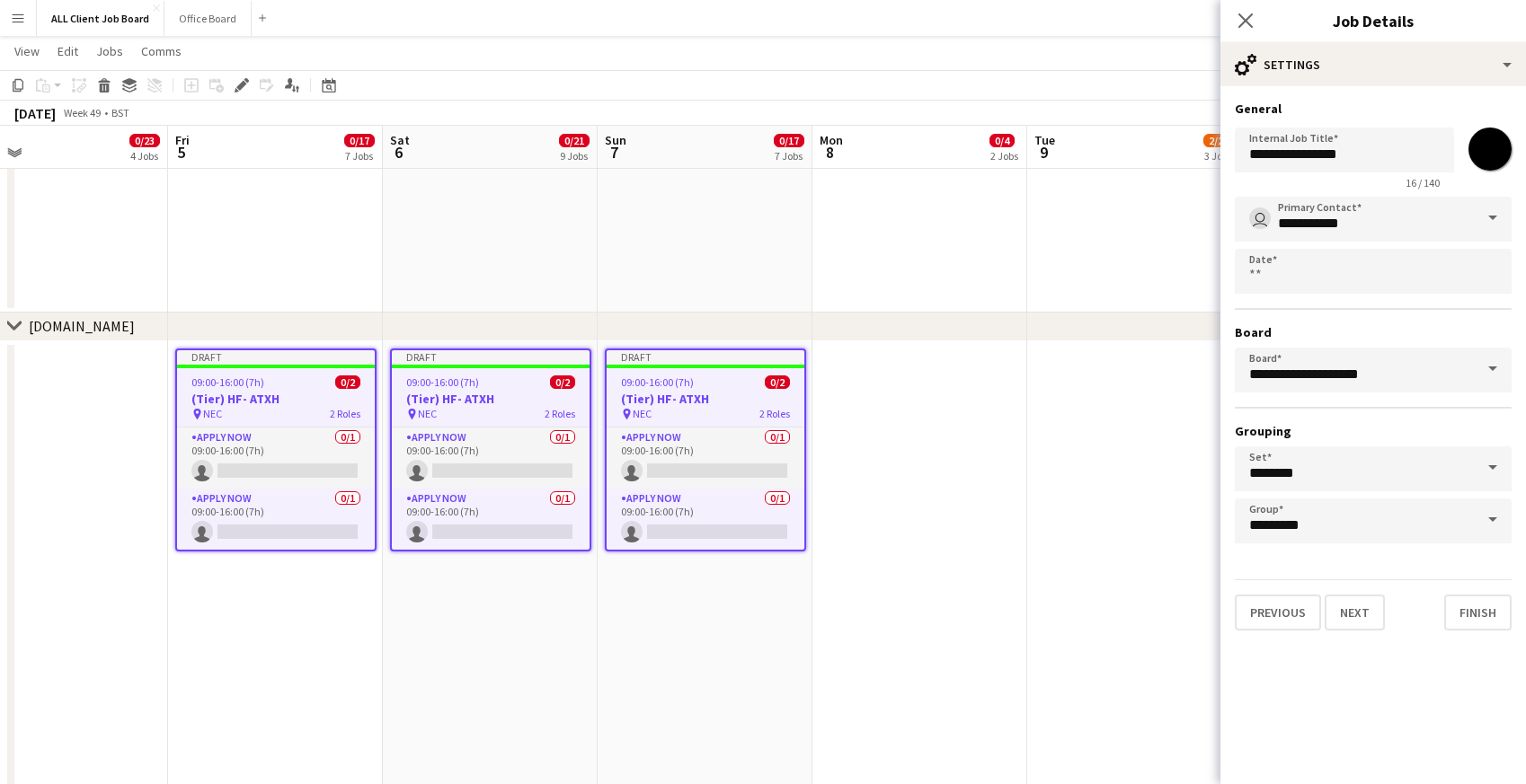
click at [1407, 570] on form "**********" at bounding box center [1373, 365] width 305 height 530
click at [1363, 616] on button "Next" at bounding box center [1354, 612] width 60 height 36
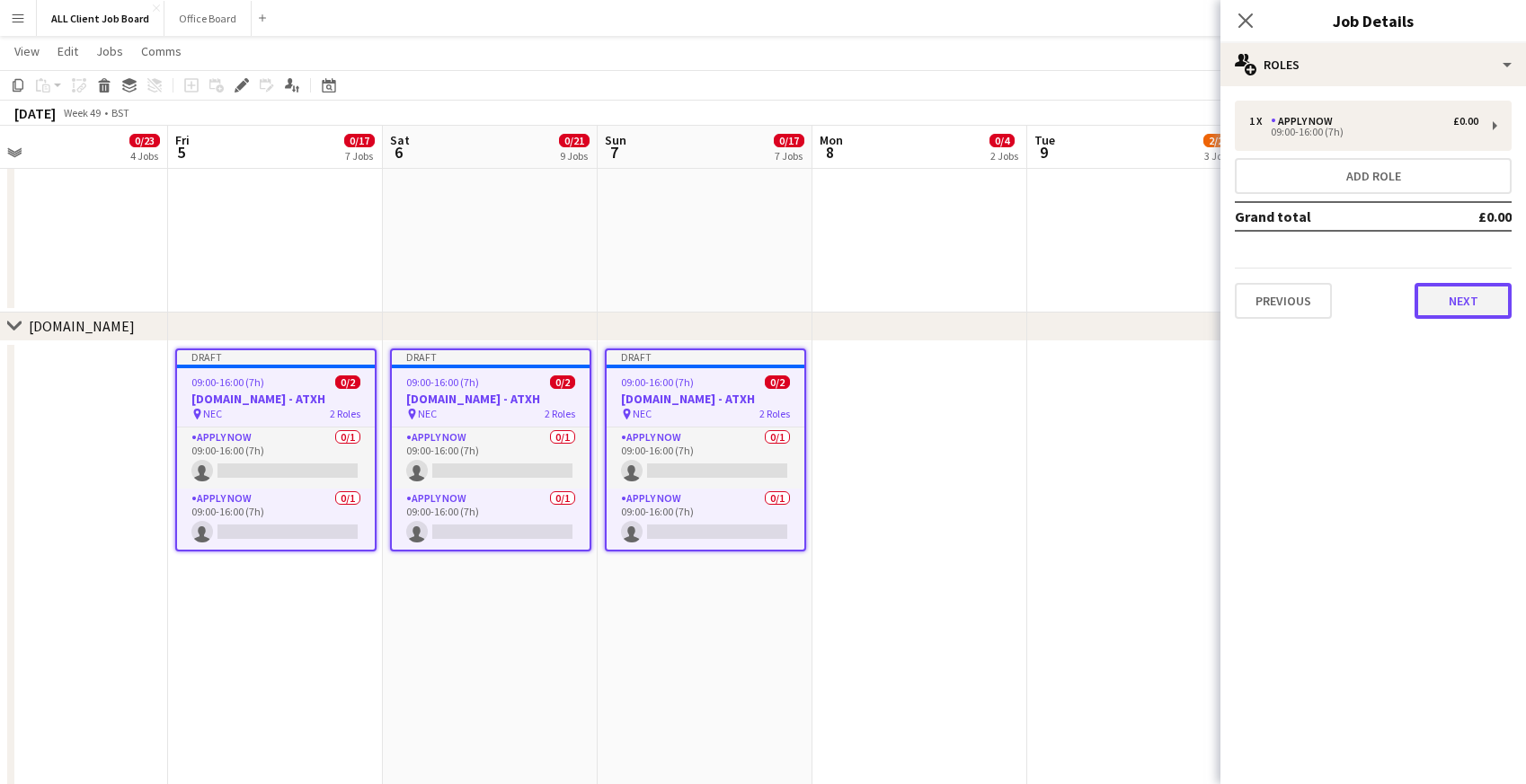
click at [1455, 298] on button "Next" at bounding box center [1463, 301] width 97 height 36
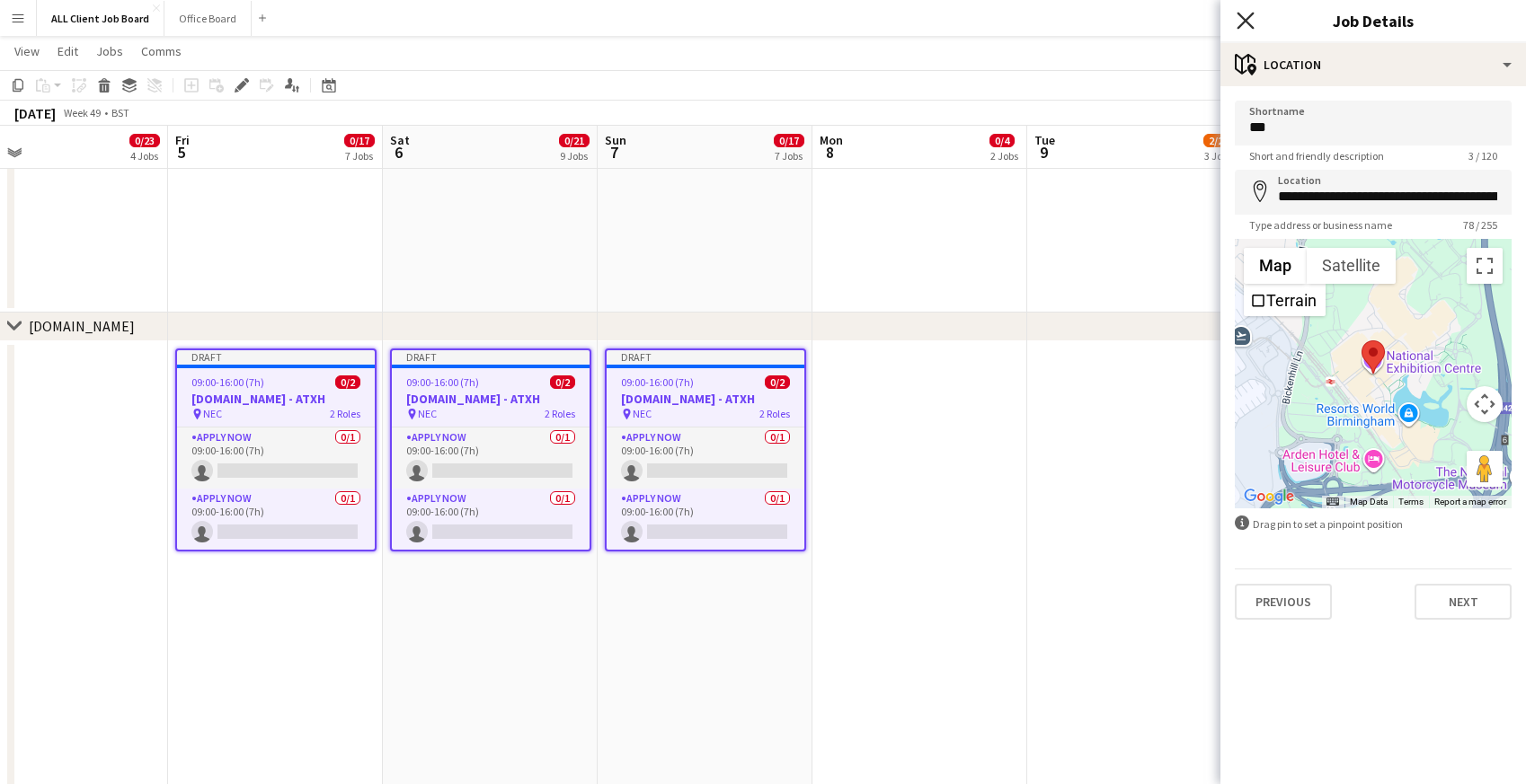
click at [1240, 20] on icon "Close pop-in" at bounding box center [1245, 20] width 17 height 17
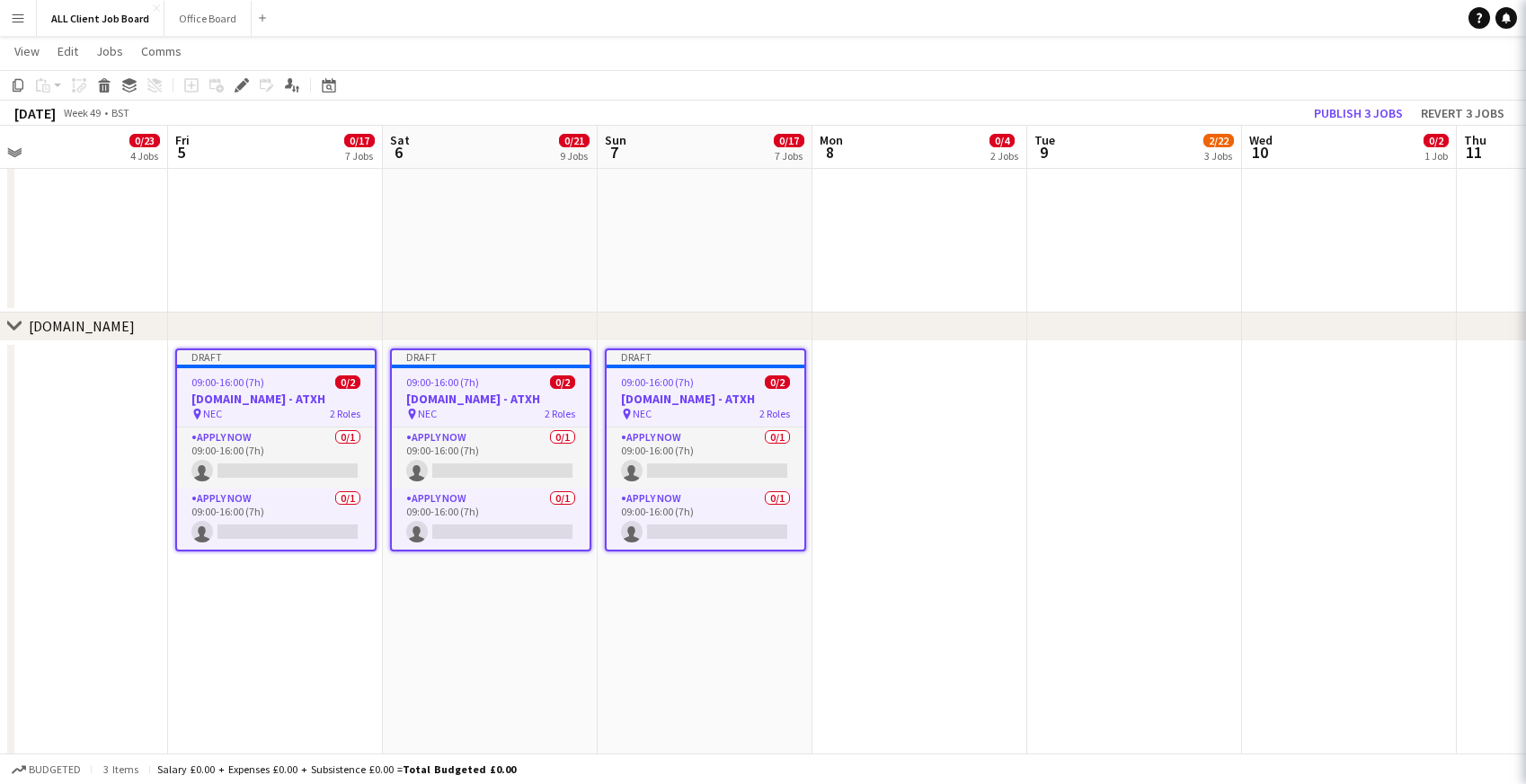
click at [1196, 20] on app-navbar "Menu Boards Boards Boards All jobs Status Workforce Workforce My Workforce Recr…" at bounding box center [763, 18] width 1526 height 36
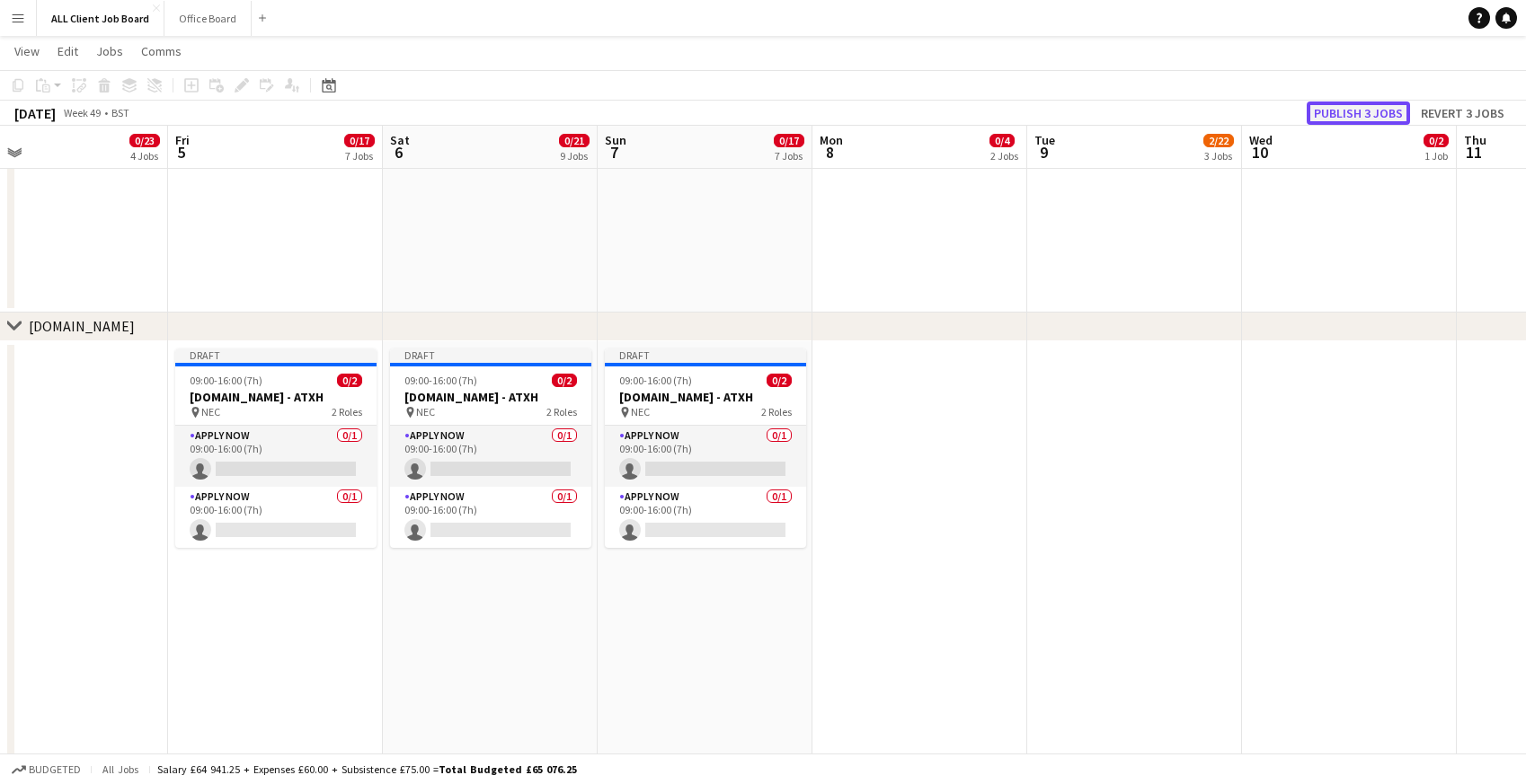
click at [1378, 113] on button "Publish 3 jobs" at bounding box center [1358, 113] width 103 height 23
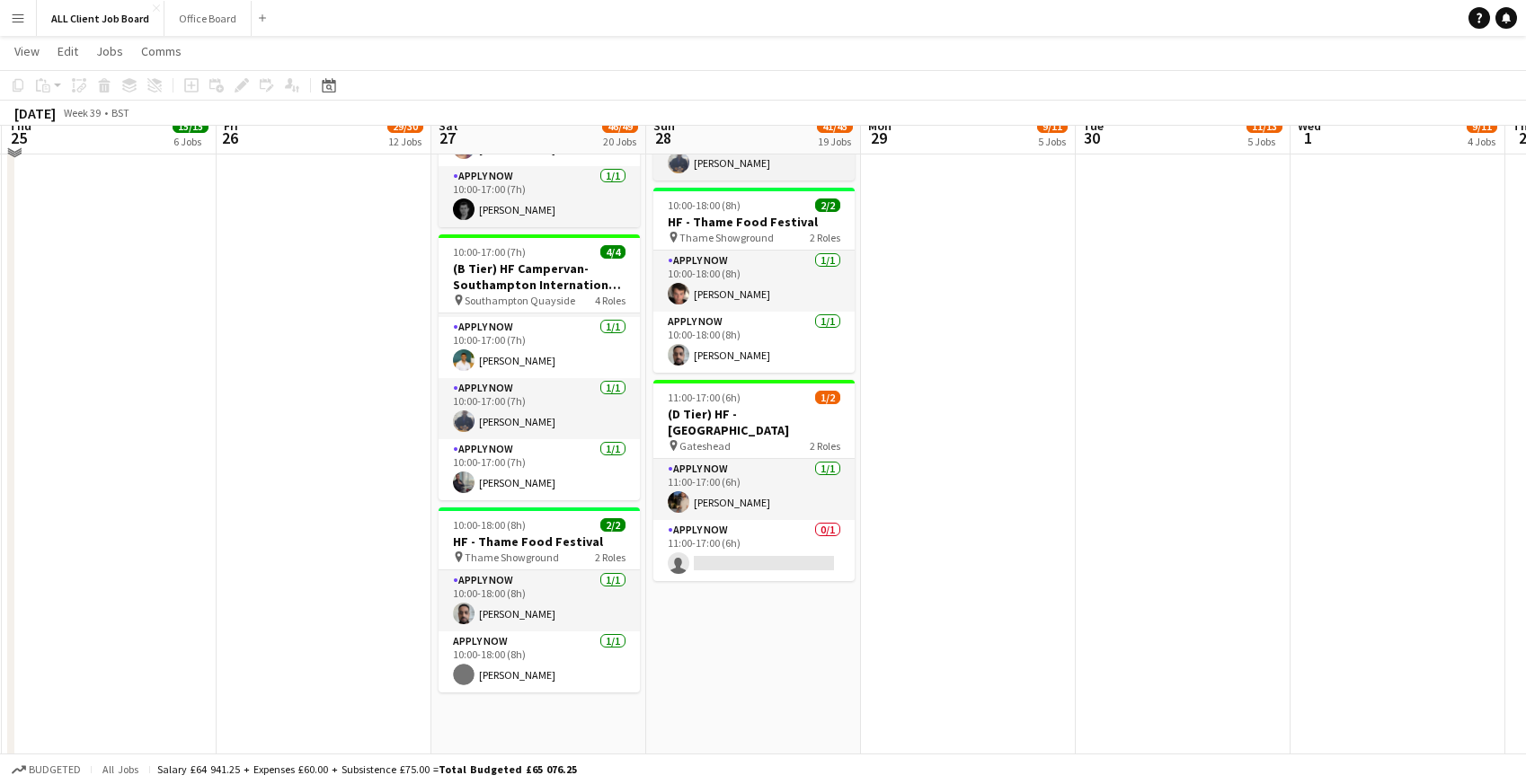
scroll to position [4046, 0]
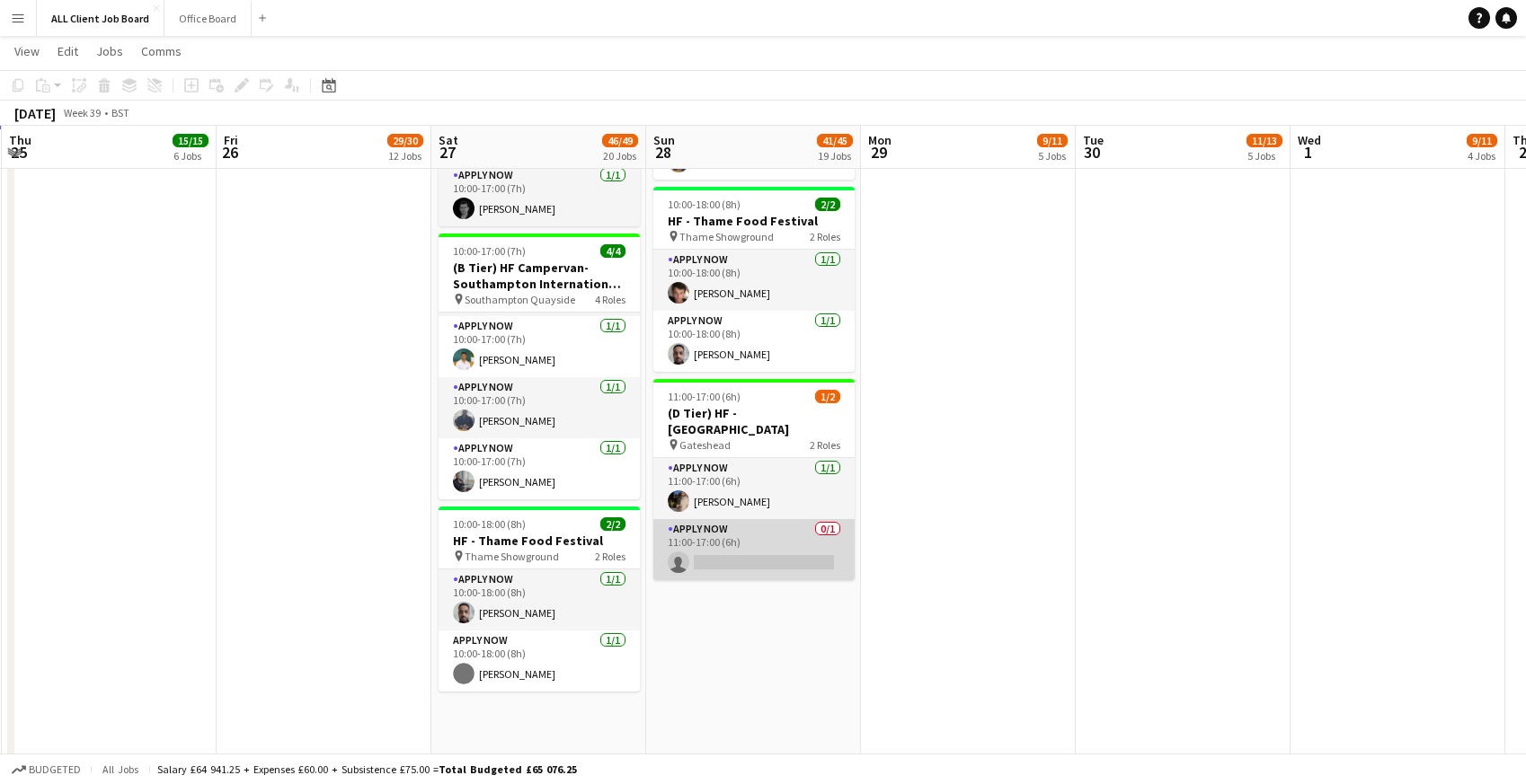
click at [706, 535] on app-card-role "APPLY NOW 0/1 11:00-17:00 (6h) single-neutral-actions" at bounding box center [754, 549] width 201 height 61
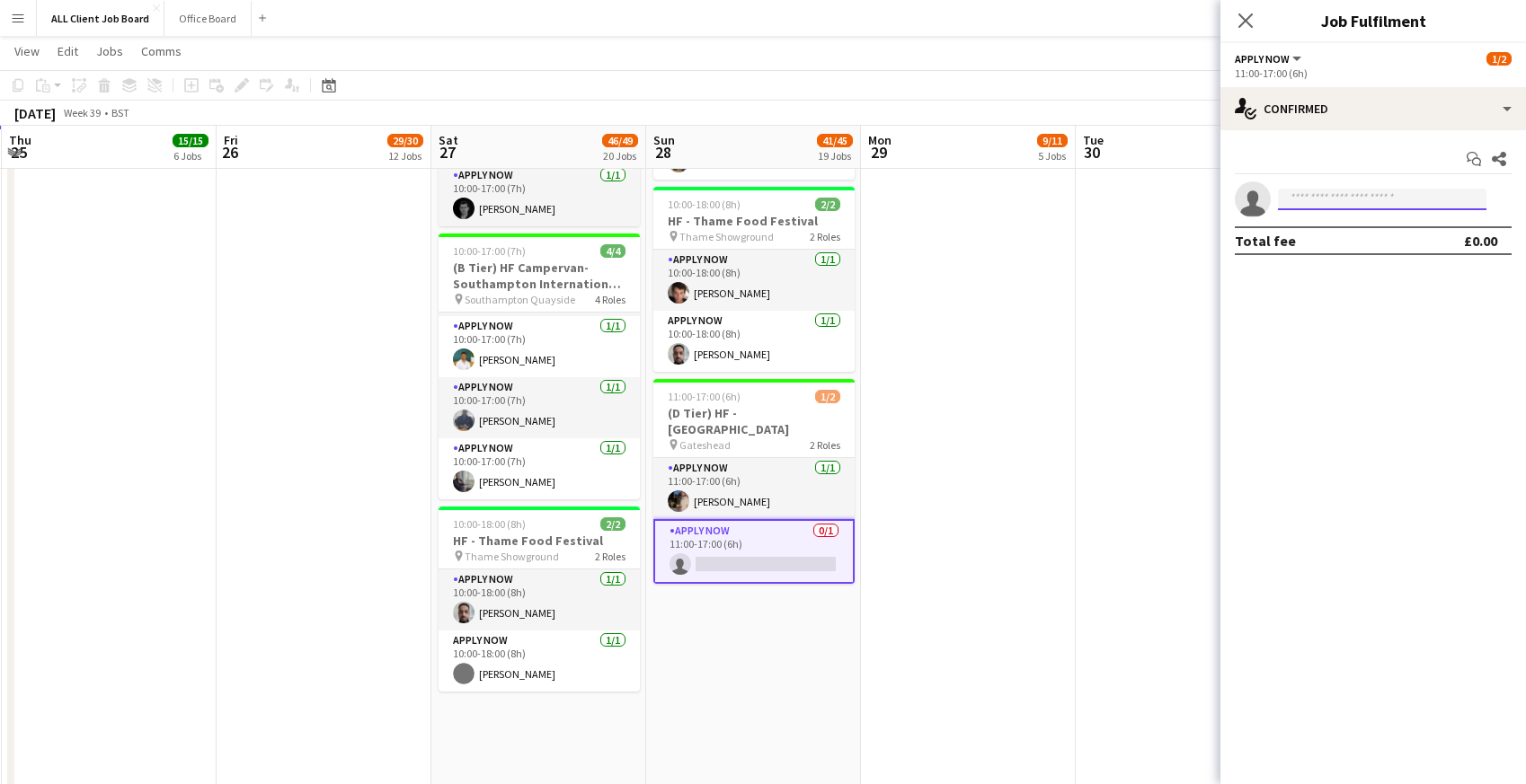
click at [1348, 207] on input at bounding box center [1382, 199] width 208 height 22
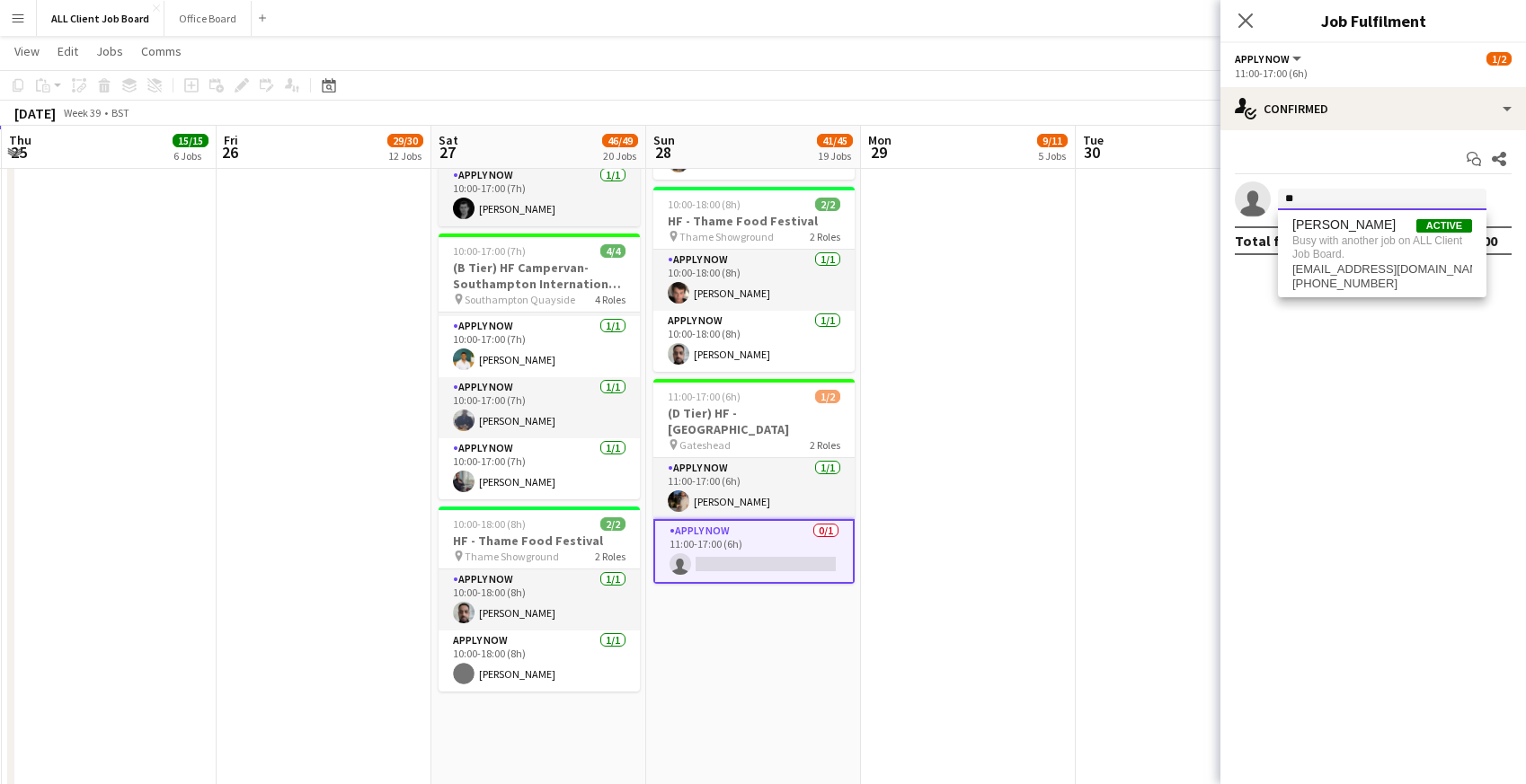
type input "*"
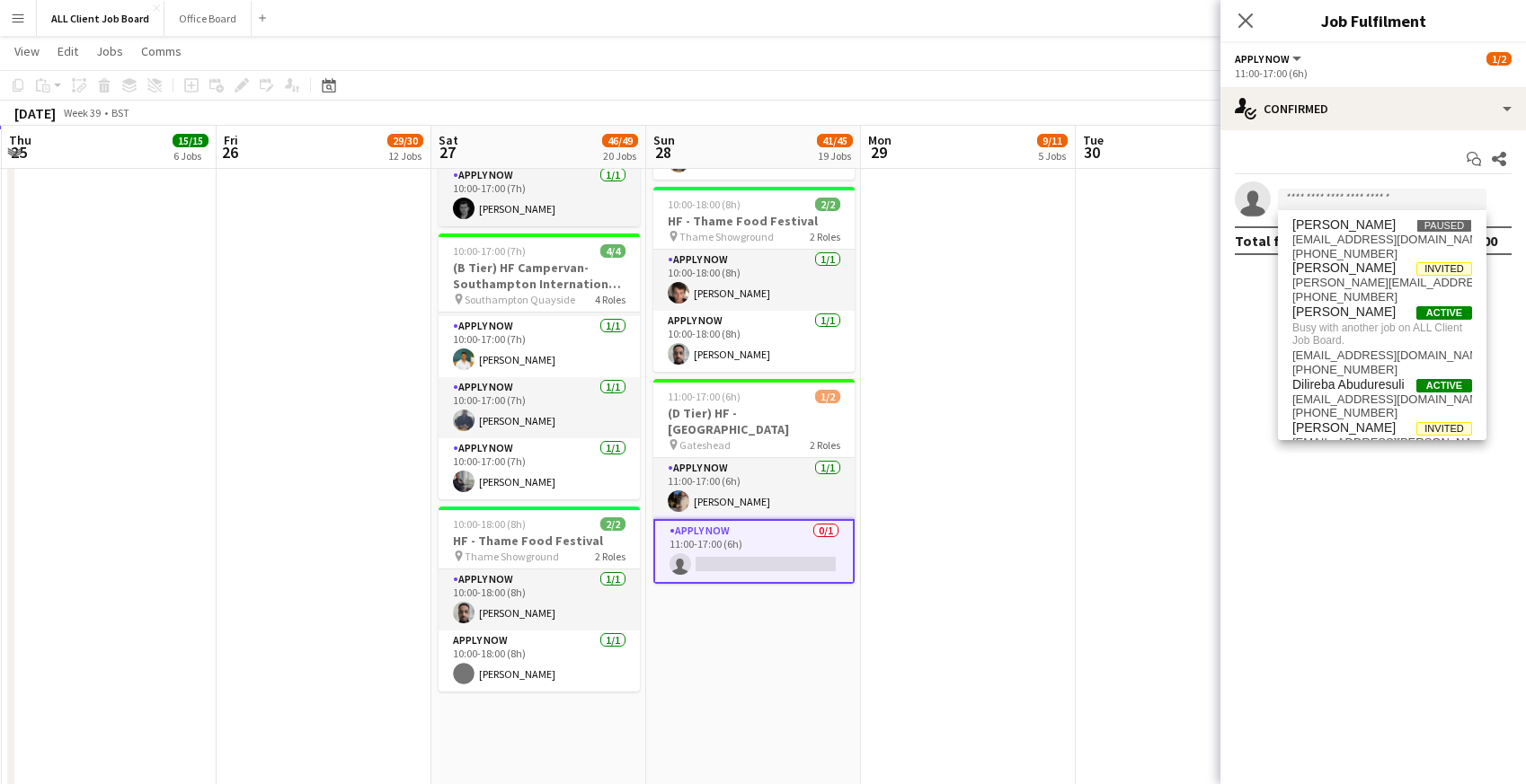
click at [1029, 336] on app-date-cell "09:00-21:00 (12h) 0/2 (D Tier) HF - Metrocentre Shopping Centre pin Gateshead 2…" at bounding box center [968, 84] width 215 height 4479
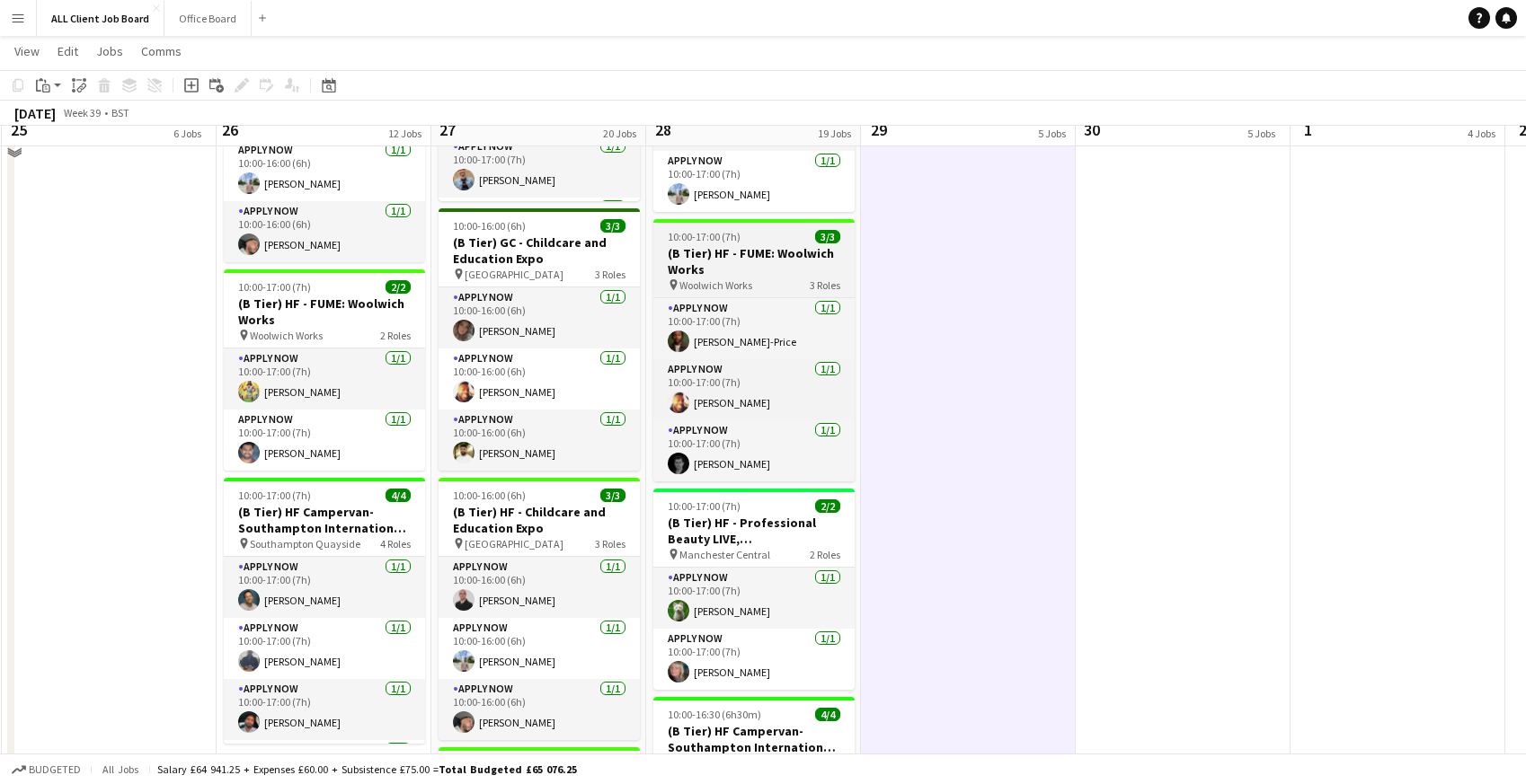
scroll to position [3270, 0]
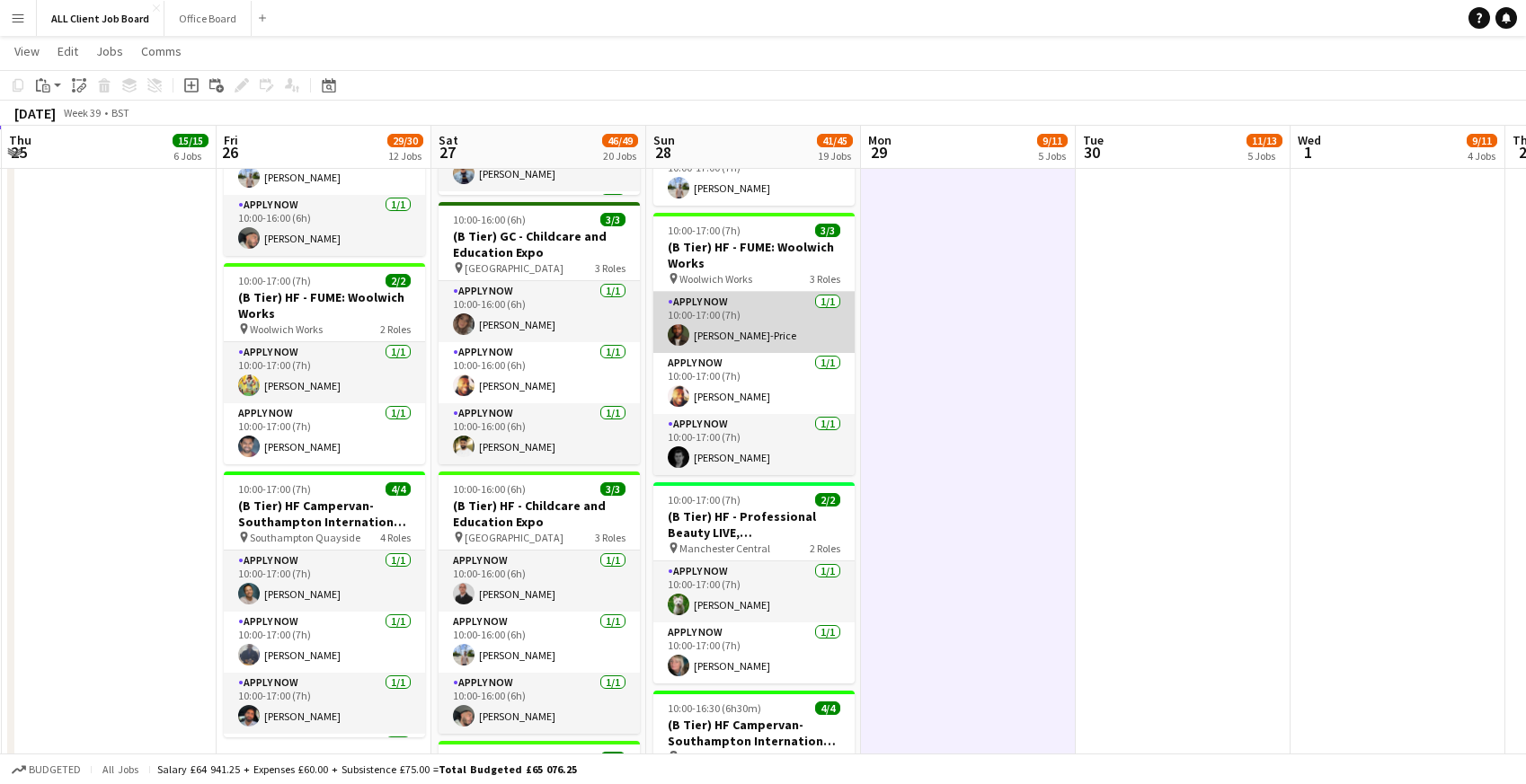
click at [682, 307] on app-card-role "APPLY NOW 1/1 10:00-17:00 (7h) Tyler Murray-Price" at bounding box center [754, 322] width 201 height 61
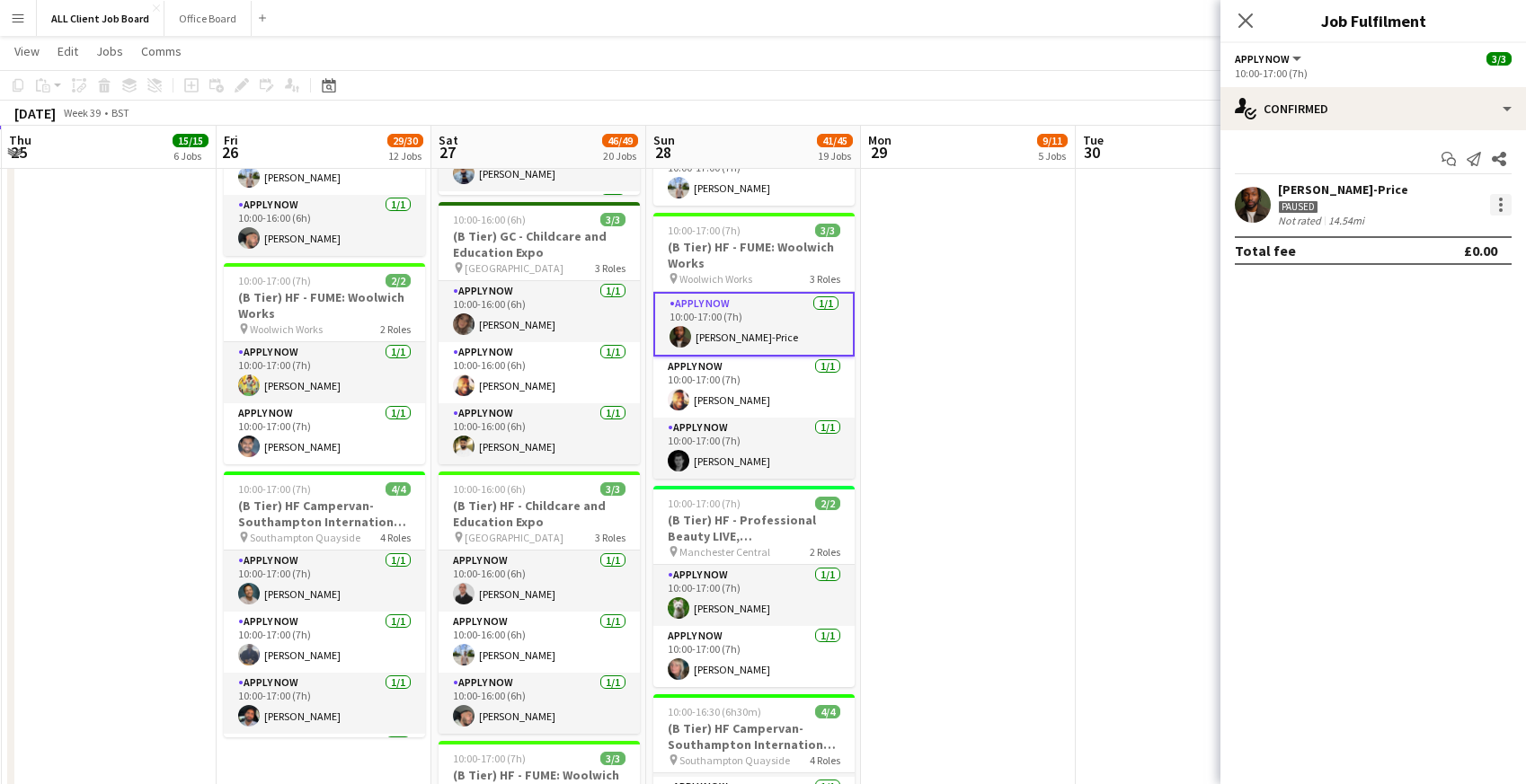
click at [1499, 214] on div at bounding box center [1500, 204] width 22 height 22
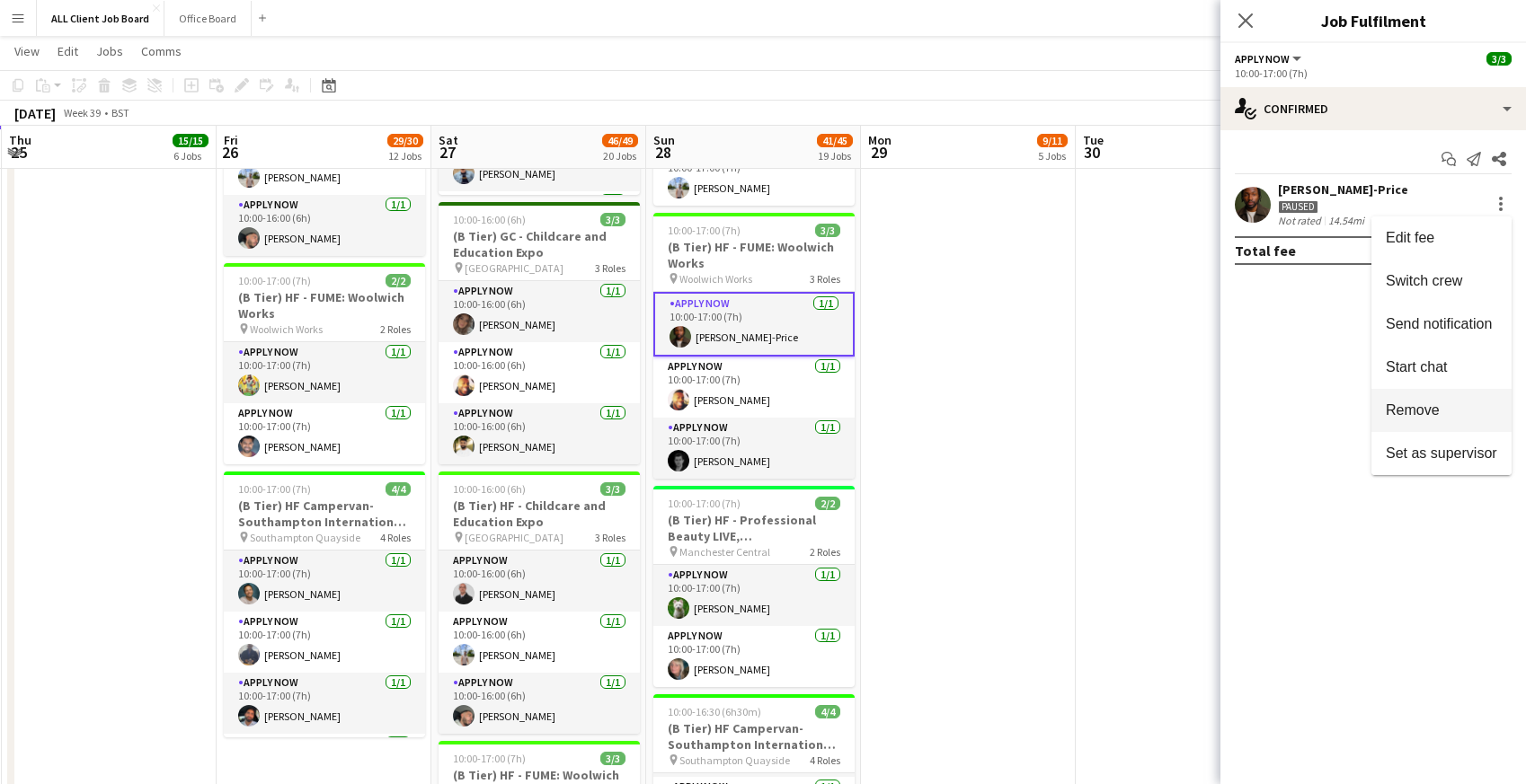
click at [1407, 403] on span "Remove" at bounding box center [1412, 410] width 53 height 15
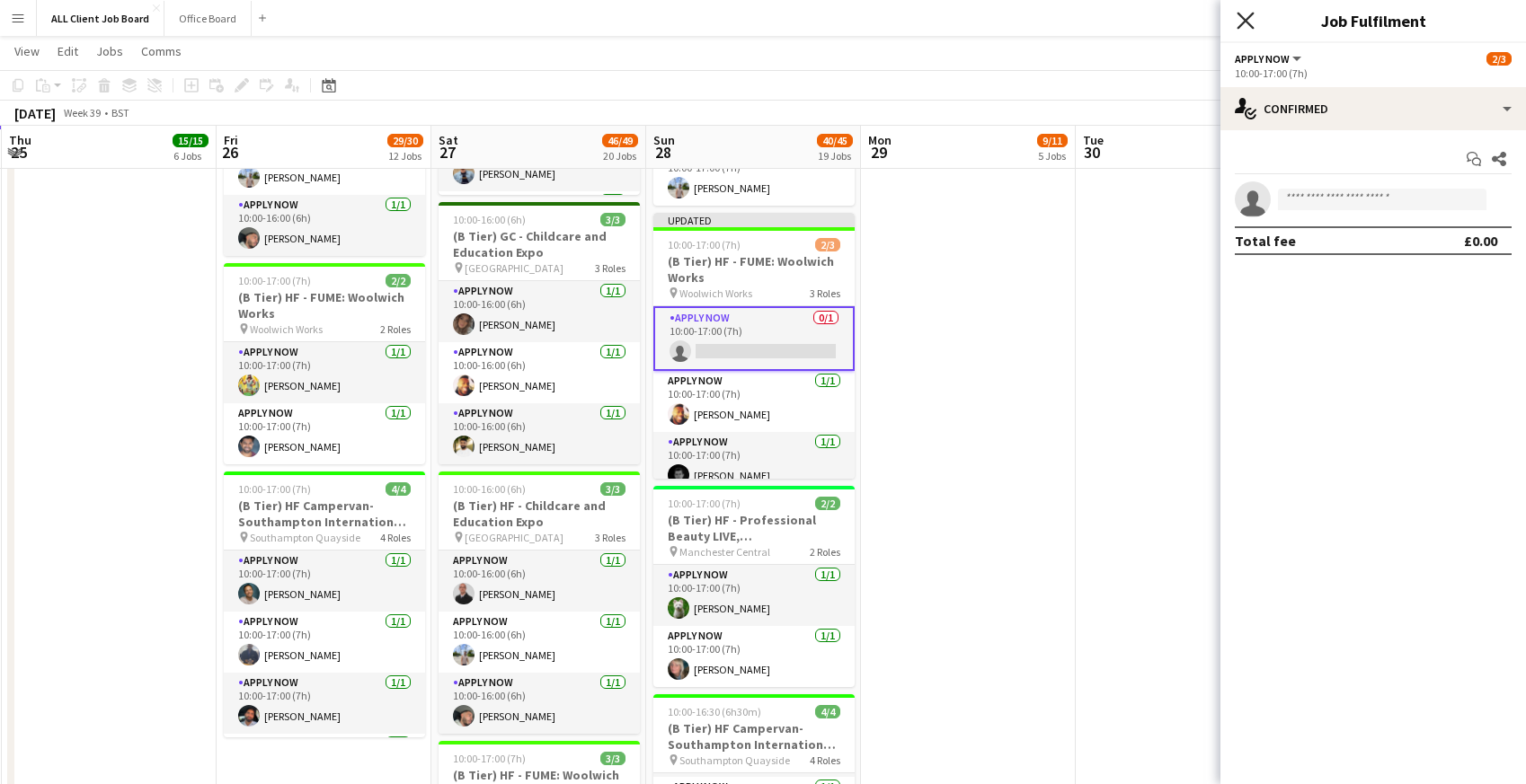
click at [1244, 19] on icon at bounding box center [1245, 20] width 17 height 17
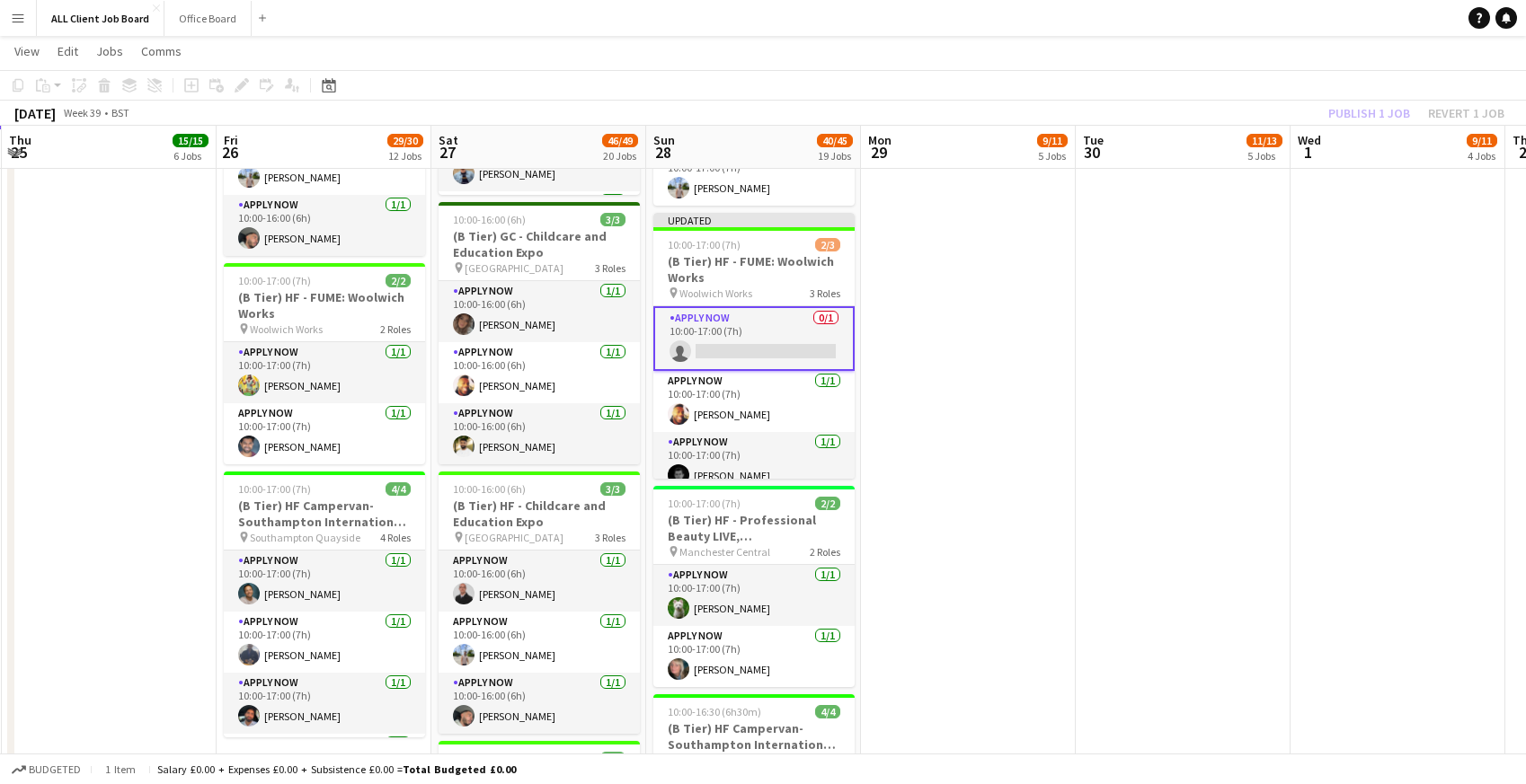
click at [1178, 20] on app-navbar "Menu Boards Boards Boards All jobs Status Workforce Workforce My Workforce Recr…" at bounding box center [763, 18] width 1526 height 36
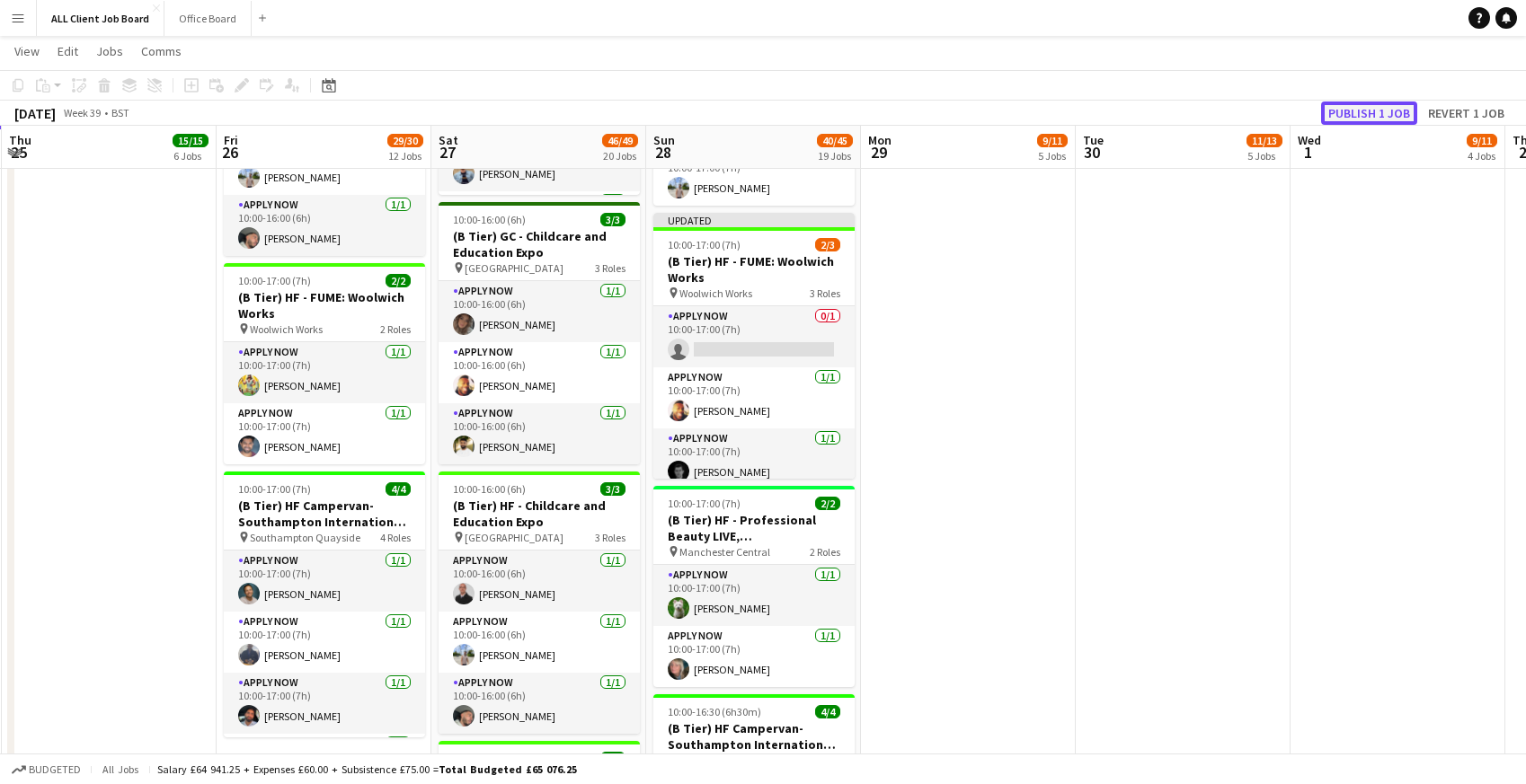
click at [1349, 109] on button "Publish 1 job" at bounding box center [1369, 113] width 96 height 23
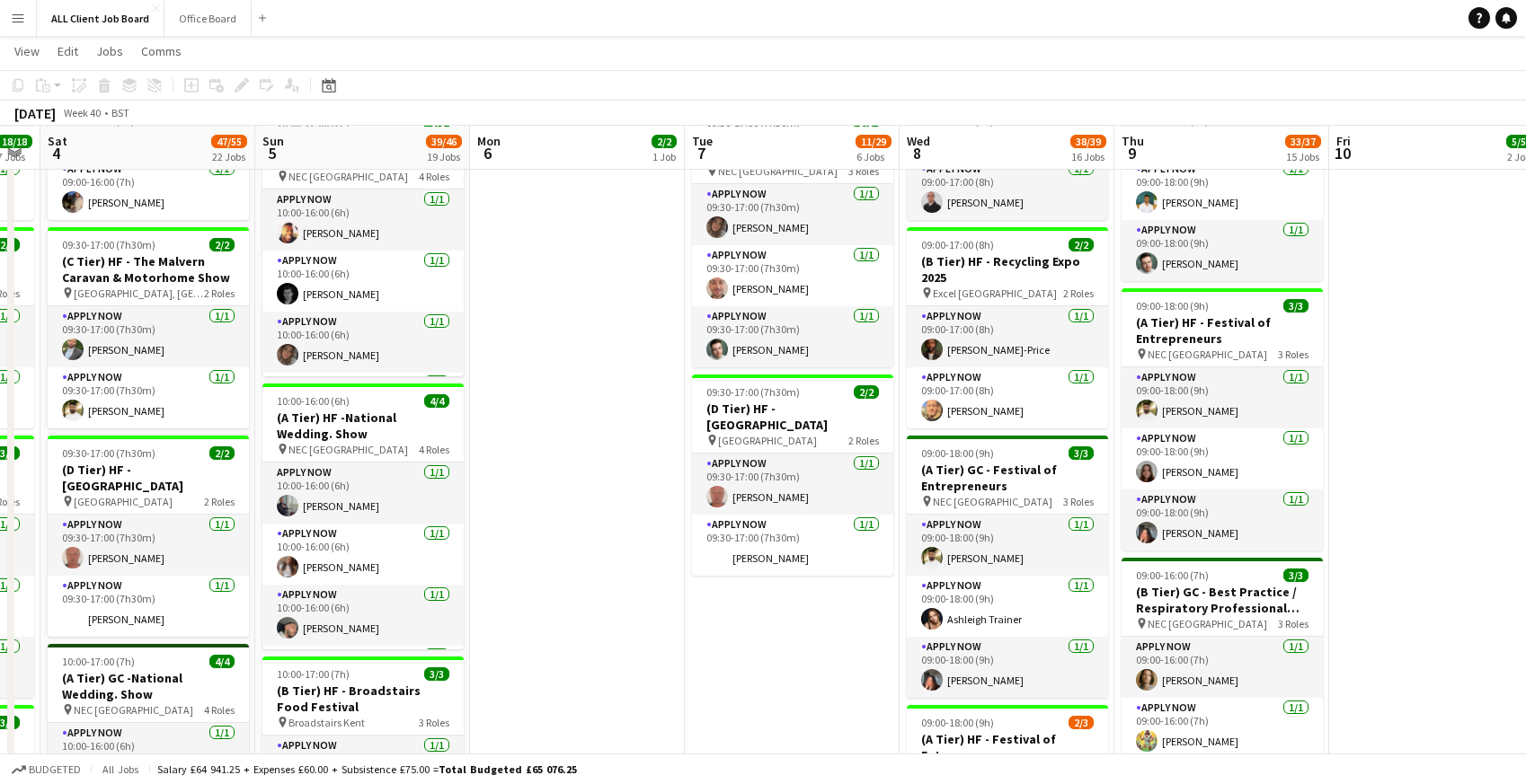
scroll to position [2419, 0]
click at [983, 335] on app-card-role "APPLY NOW 1/1 09:00-17:00 (8h) Tyler Murray-Price" at bounding box center [1007, 336] width 201 height 61
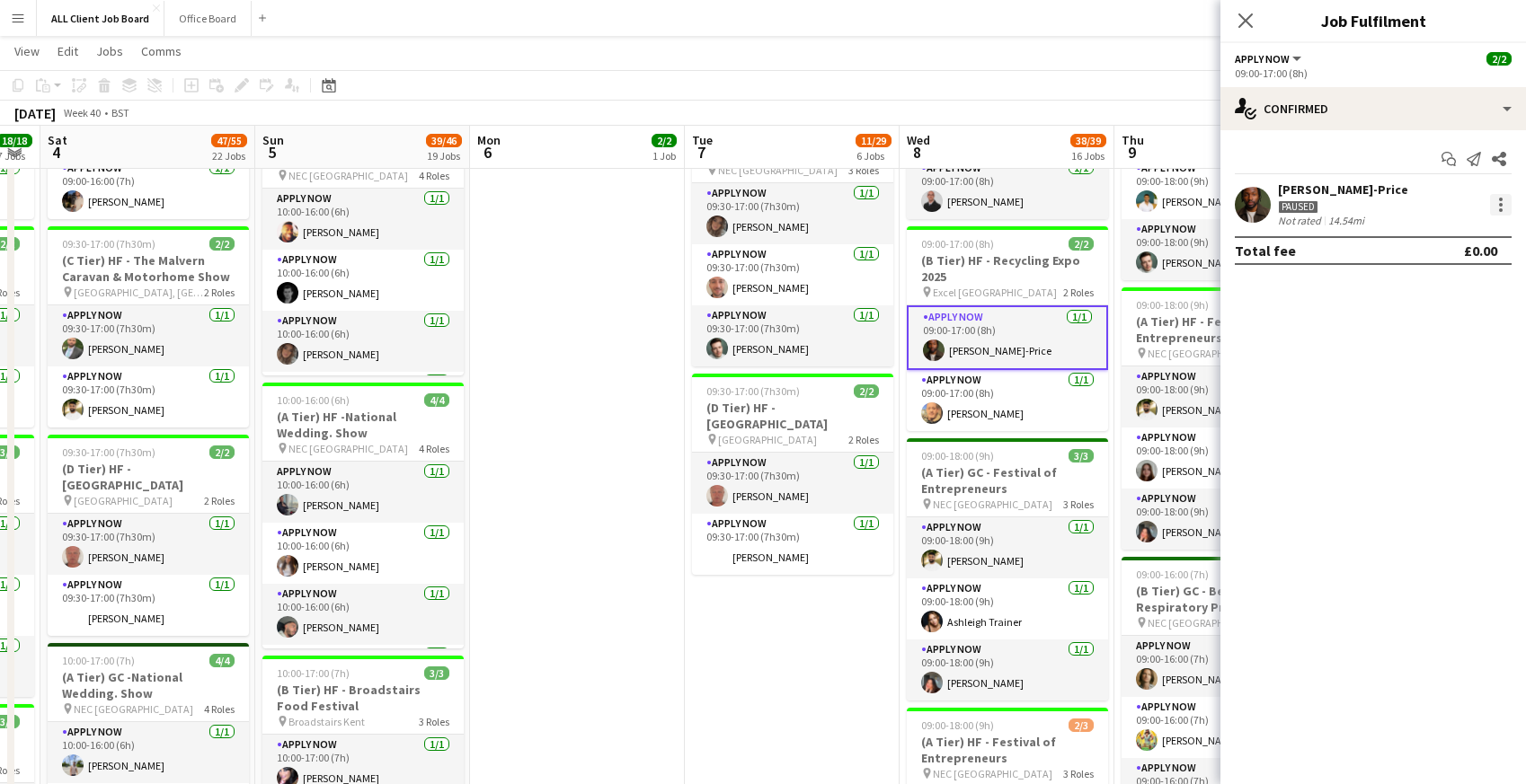
click at [1505, 205] on div at bounding box center [1500, 204] width 22 height 22
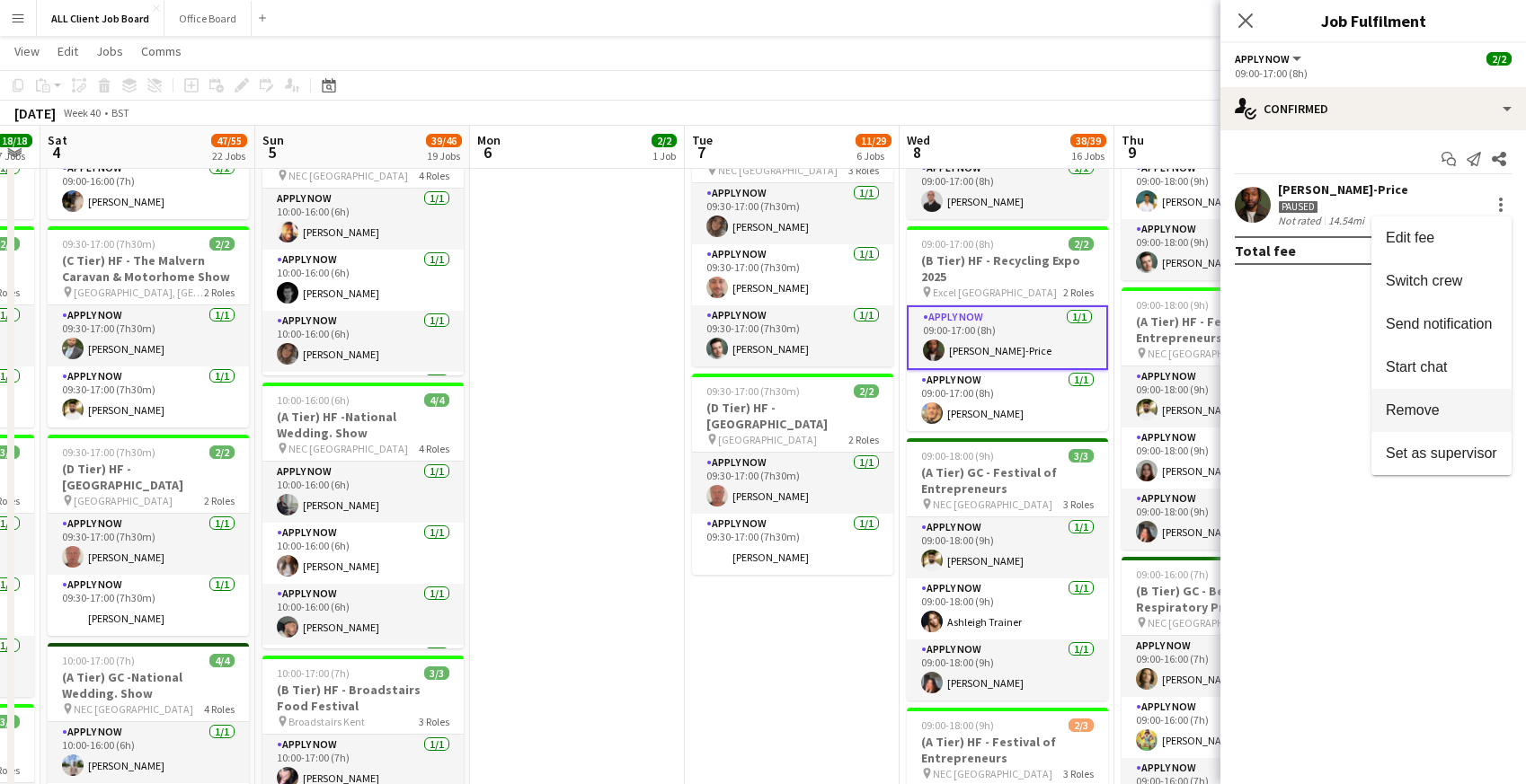
click at [1429, 422] on button "Remove" at bounding box center [1441, 410] width 140 height 43
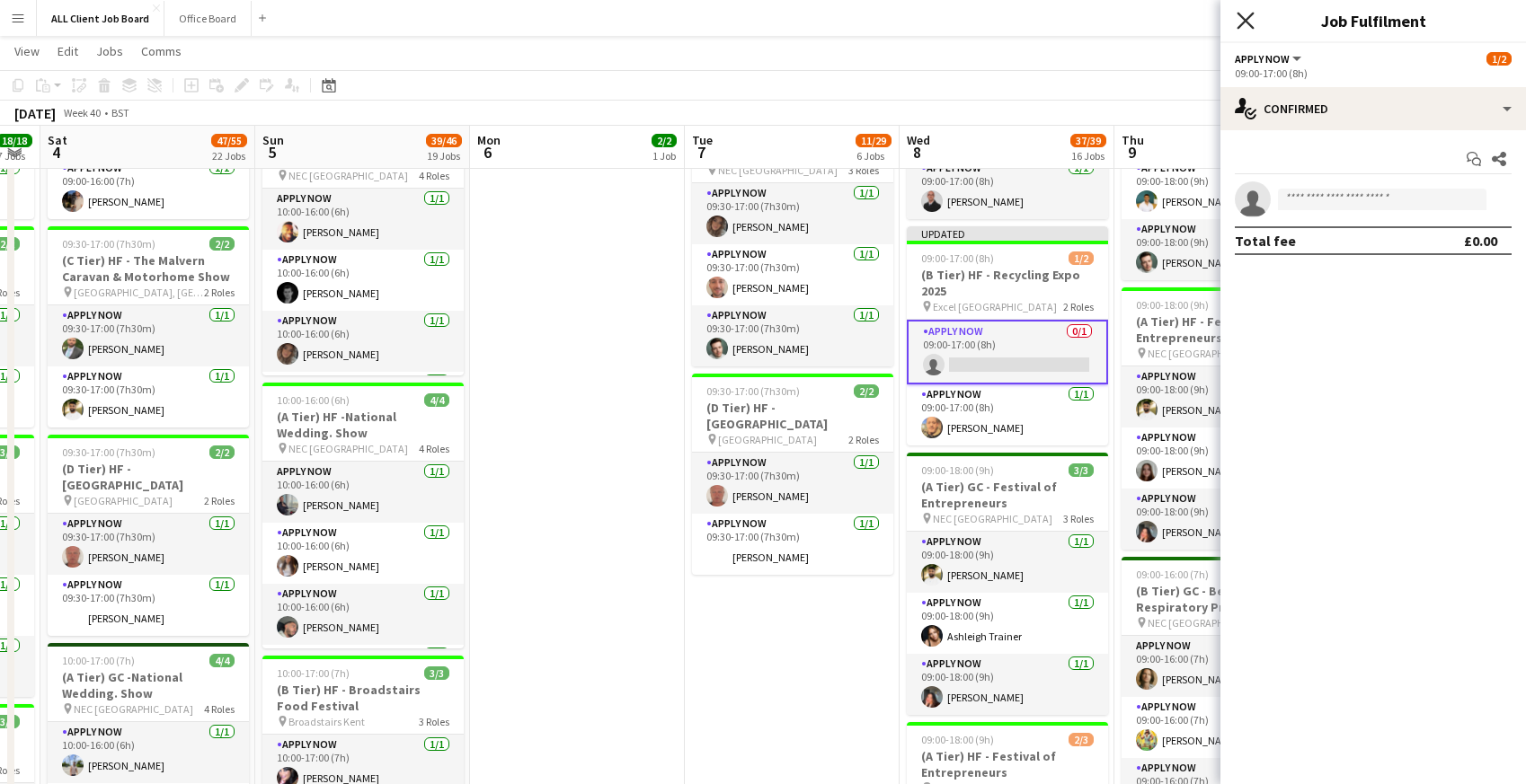
click at [1241, 22] on icon "Close pop-in" at bounding box center [1245, 20] width 17 height 17
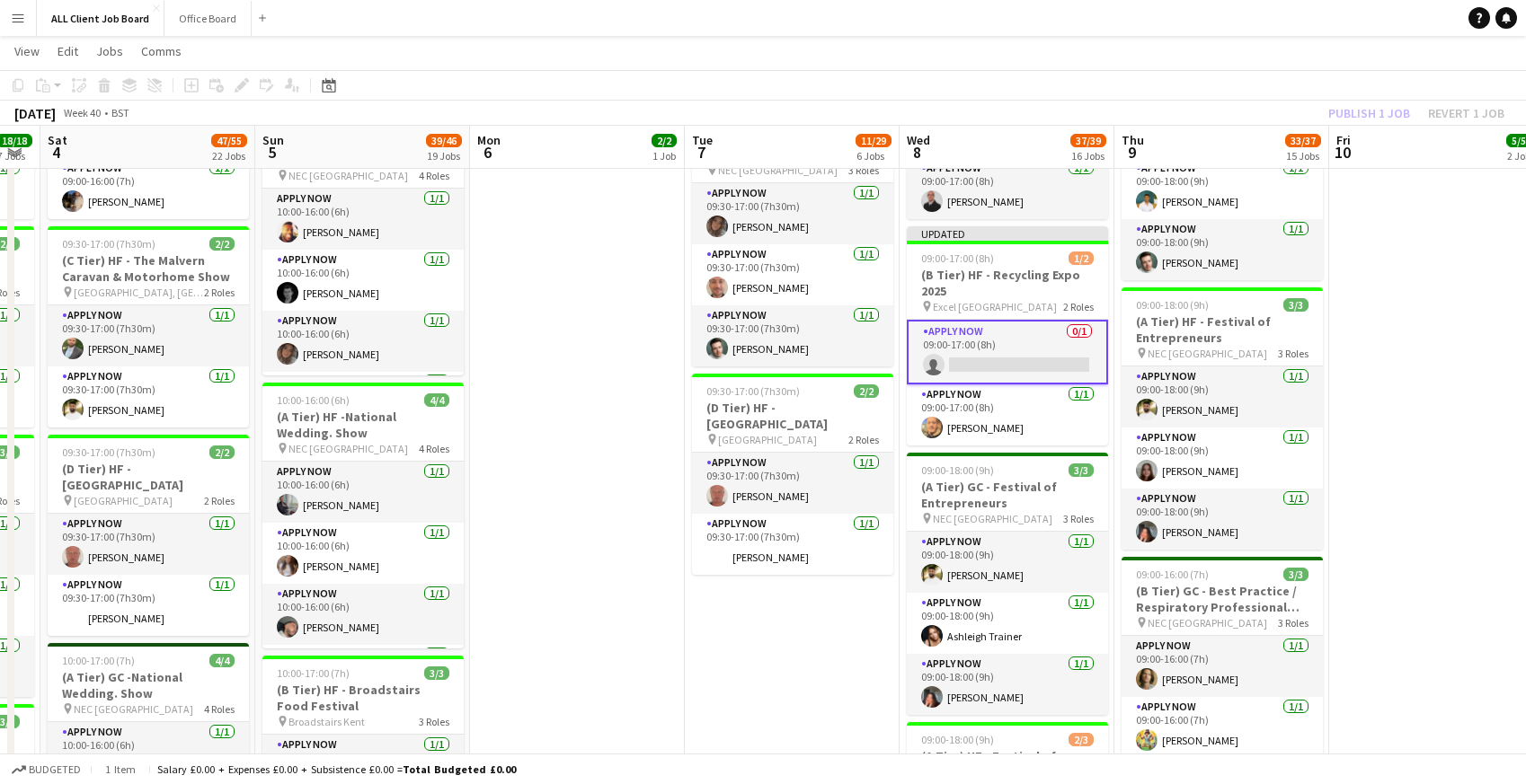
click at [1301, 80] on app-toolbar "Copy Paste Paste Command V Paste with crew Command Shift V Paste linked Job [GE…" at bounding box center [763, 85] width 1526 height 31
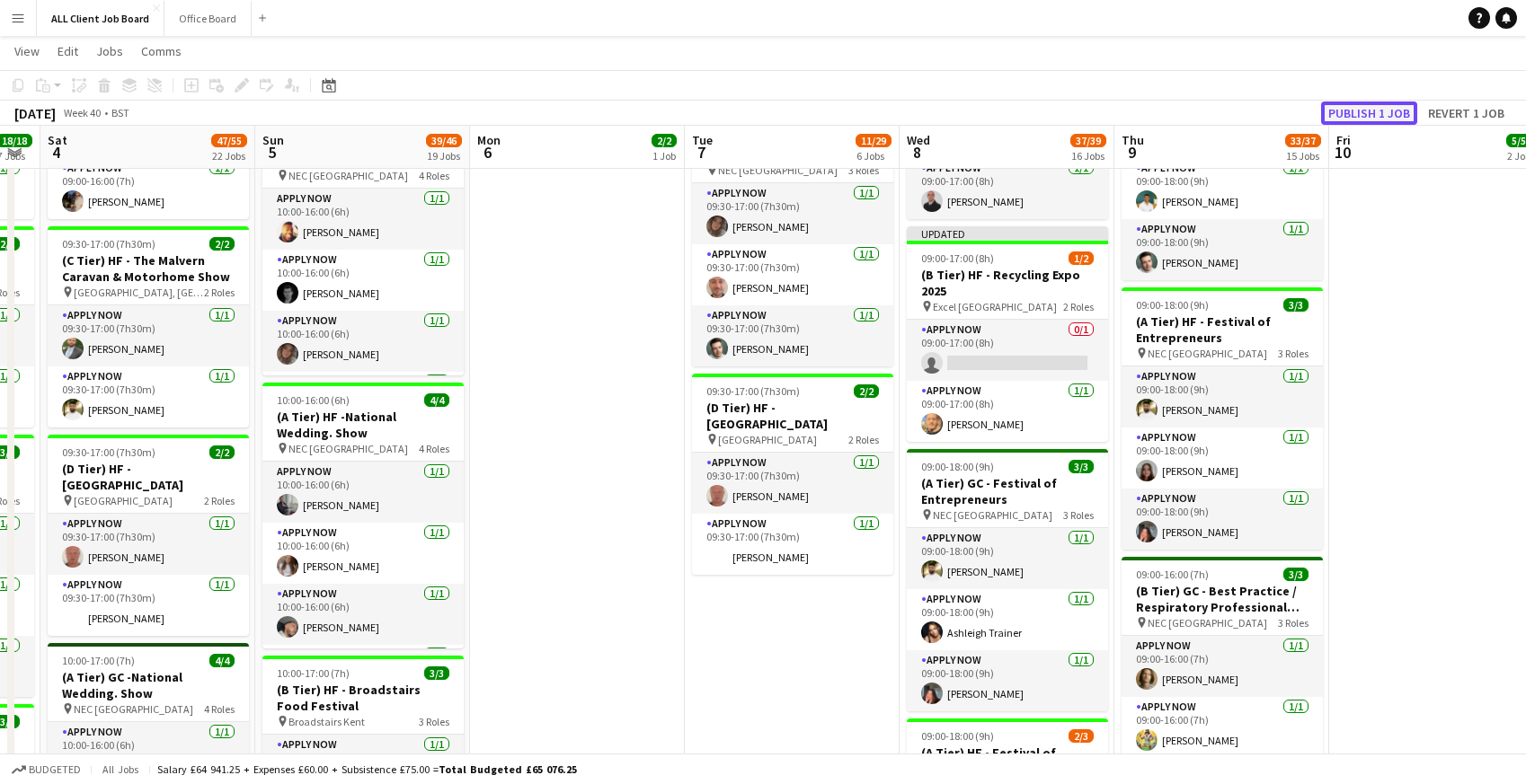
click at [1365, 116] on button "Publish 1 job" at bounding box center [1369, 113] width 96 height 23
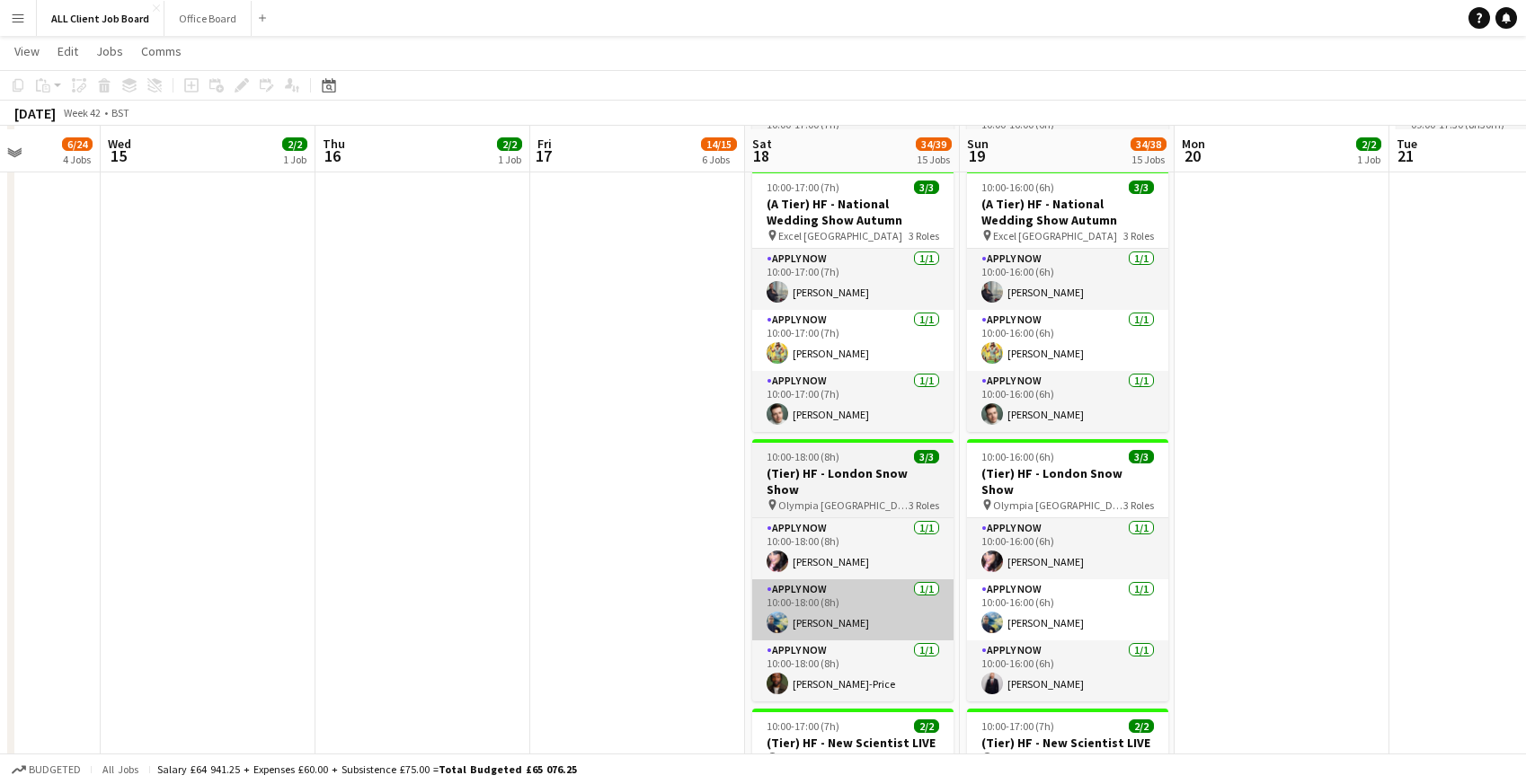
scroll to position [2266, 0]
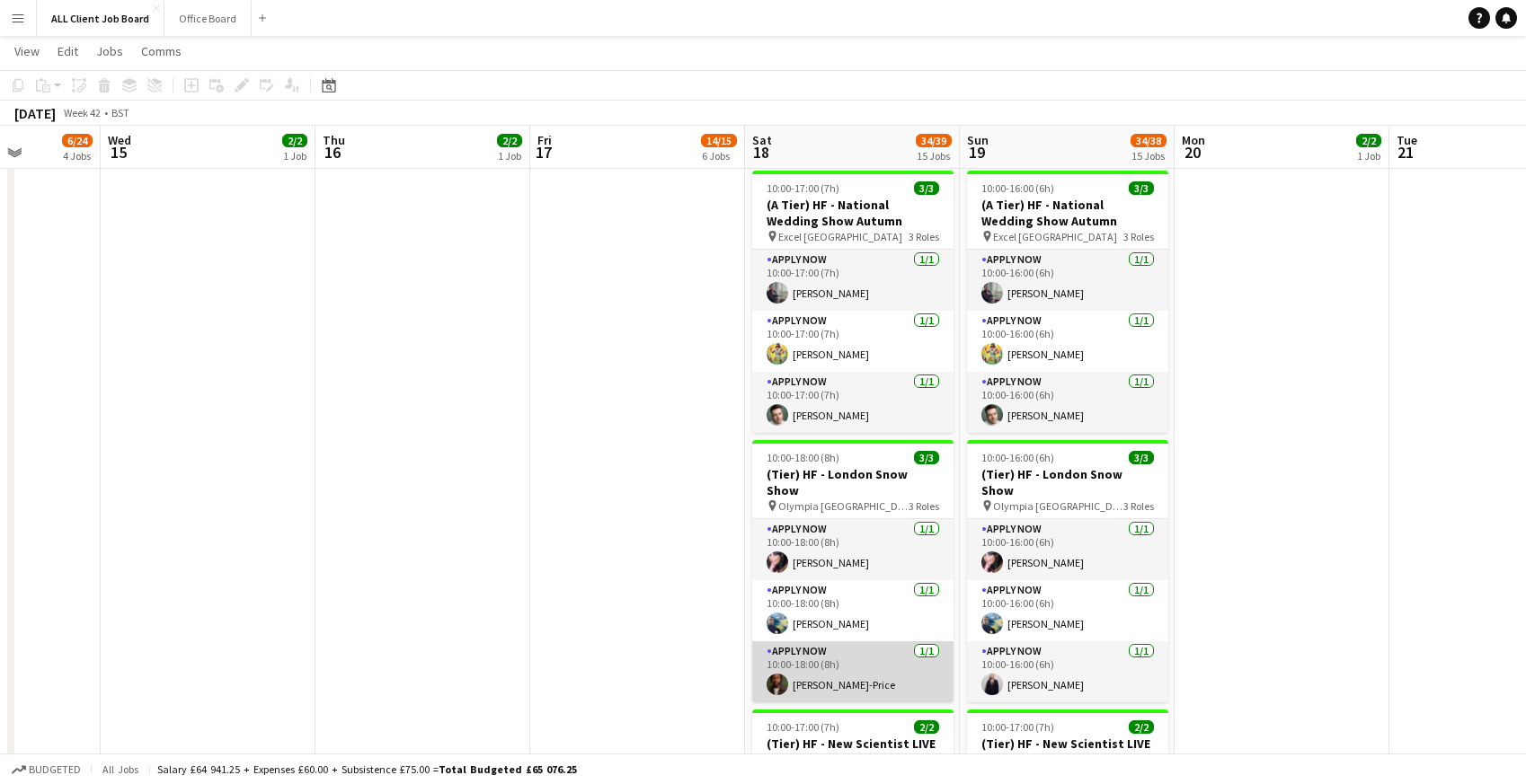
click at [830, 659] on app-card-role "APPLY NOW 1/1 10:00-18:00 (8h) Tyler Murray-Price" at bounding box center [852, 671] width 201 height 61
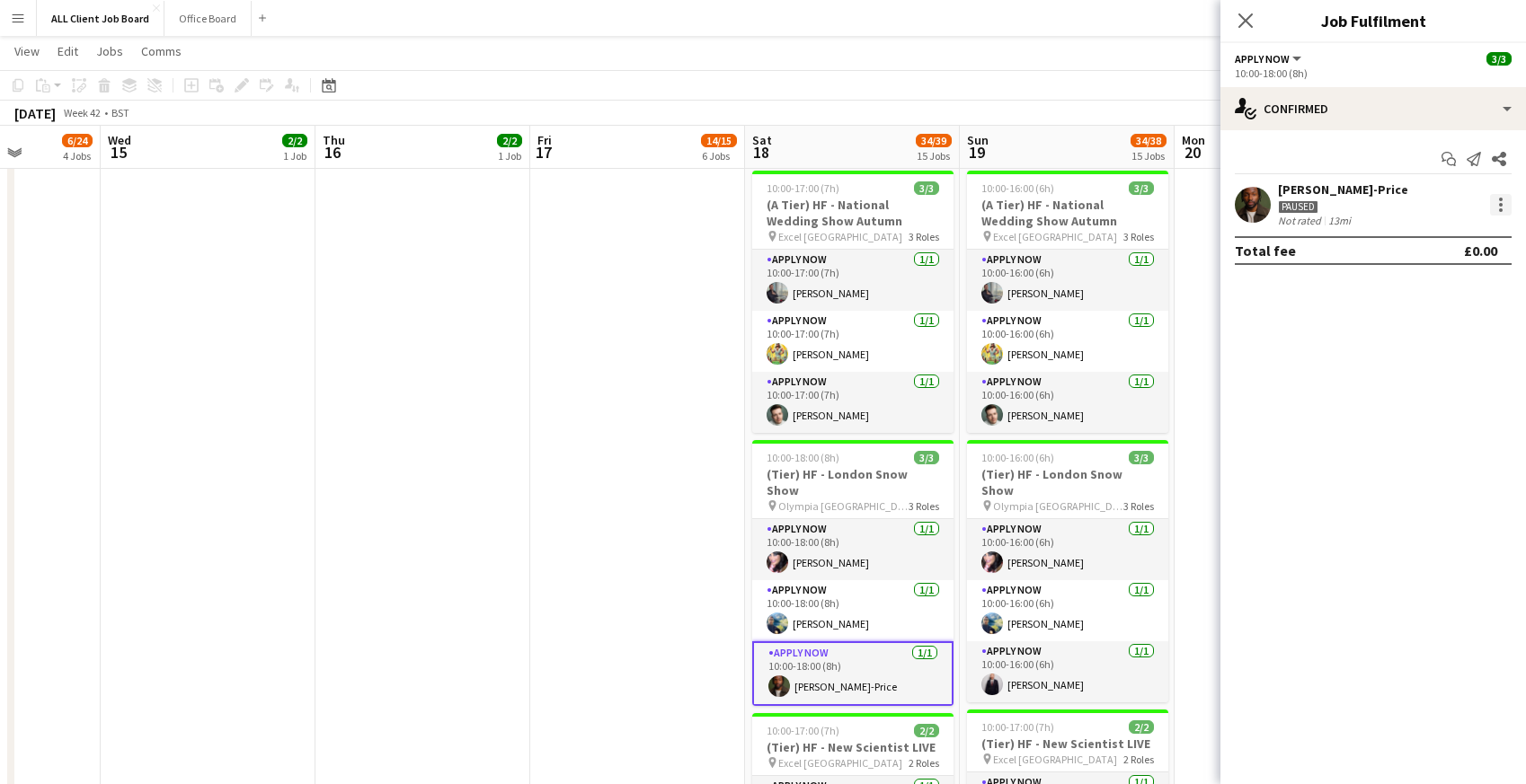
click at [1504, 205] on div at bounding box center [1500, 204] width 22 height 22
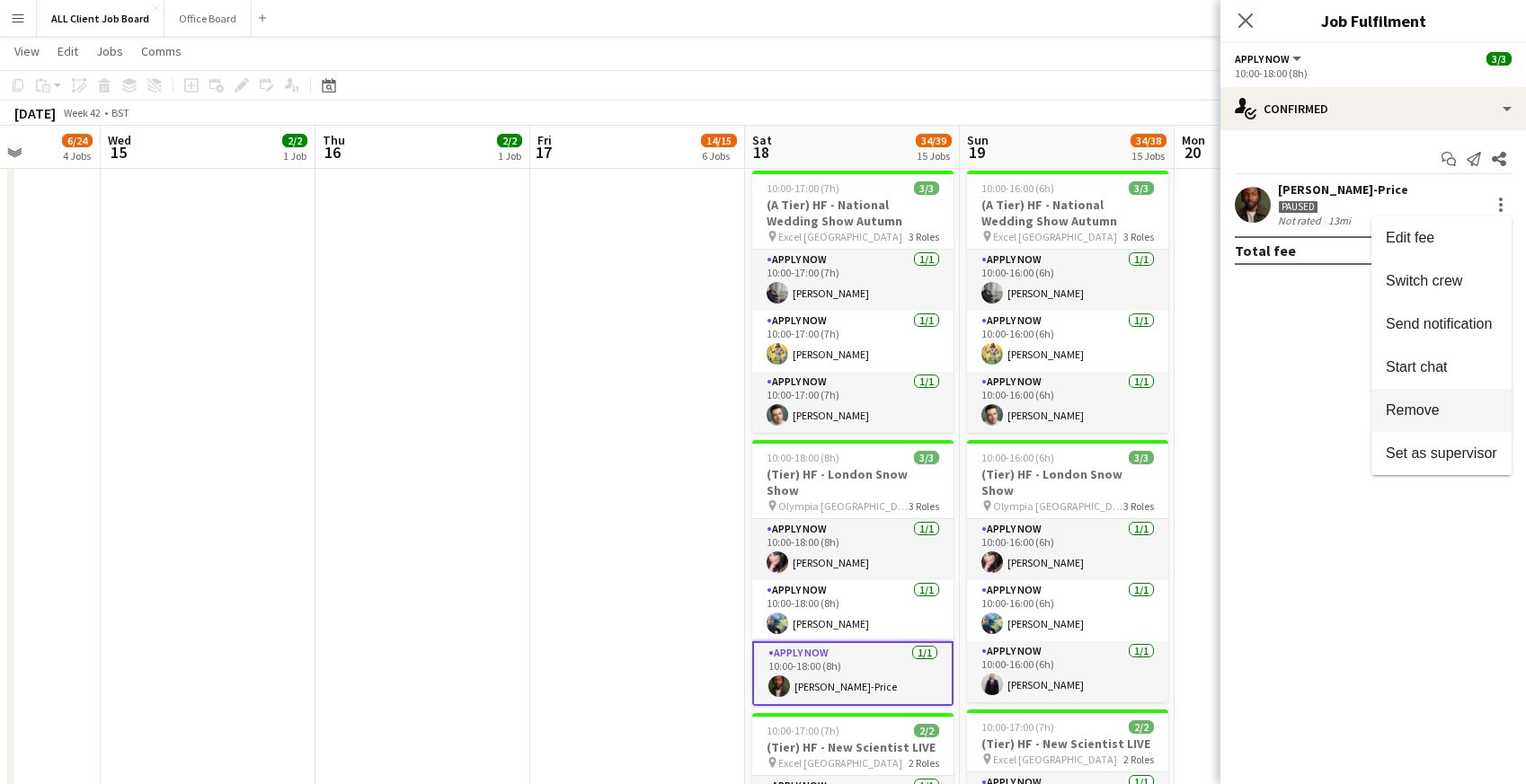
click at [1422, 415] on span "Remove" at bounding box center [1412, 410] width 53 height 15
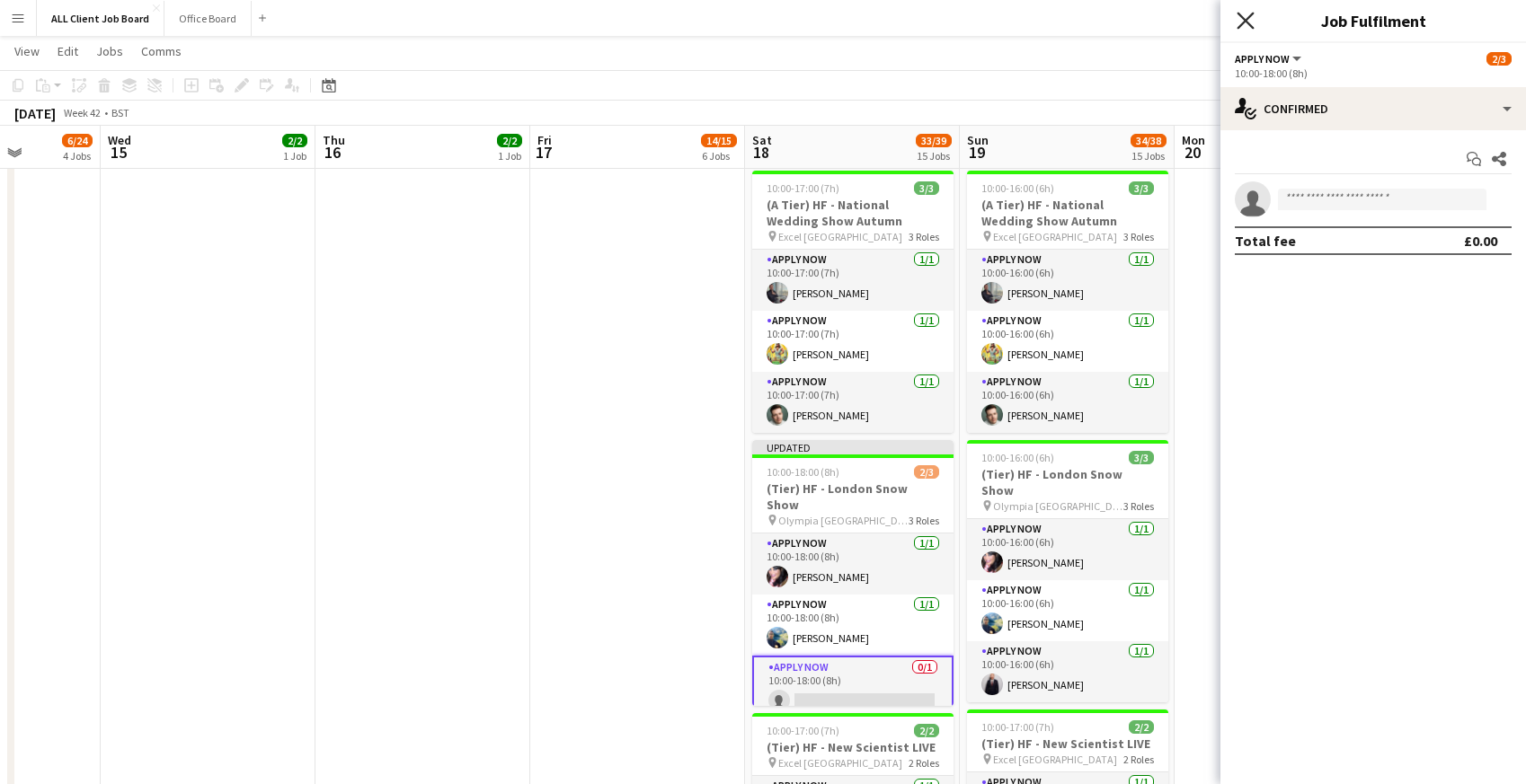
click at [1245, 23] on icon "Close pop-in" at bounding box center [1245, 20] width 17 height 17
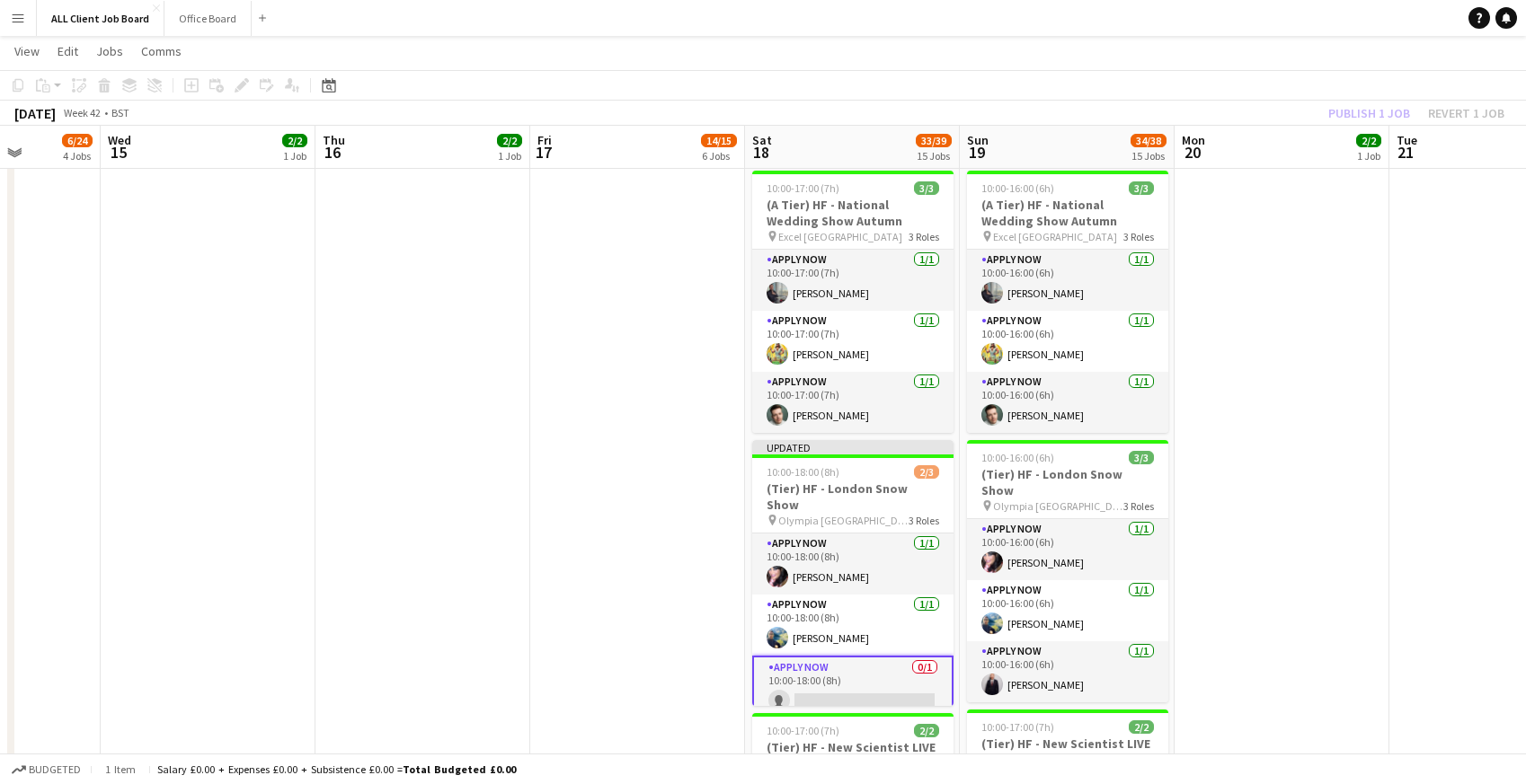
click at [1238, 22] on app-navbar "Menu Boards Boards Boards All jobs Status Workforce Workforce My Workforce Recr…" at bounding box center [763, 18] width 1526 height 36
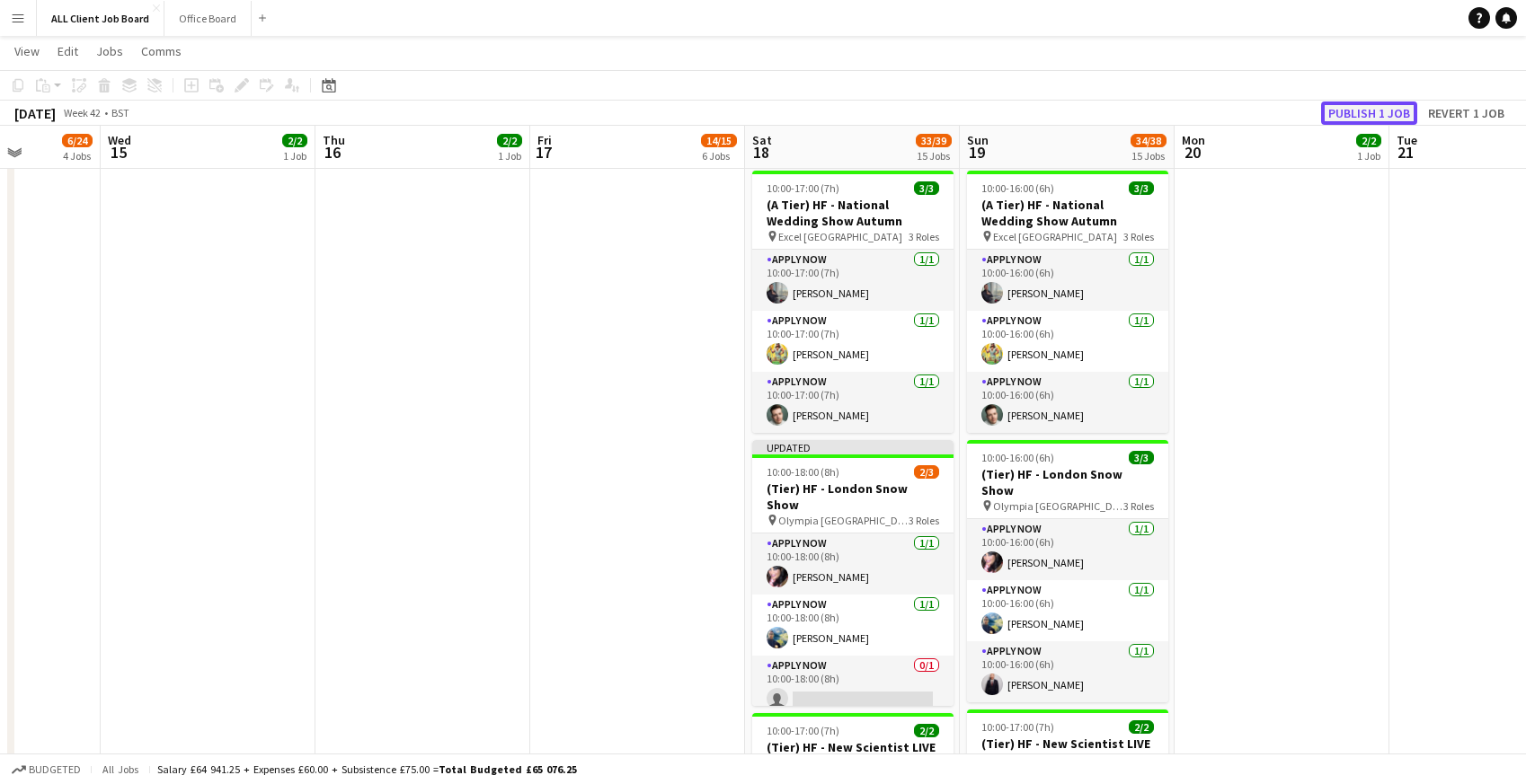
click at [1356, 111] on button "Publish 1 job" at bounding box center [1369, 113] width 96 height 23
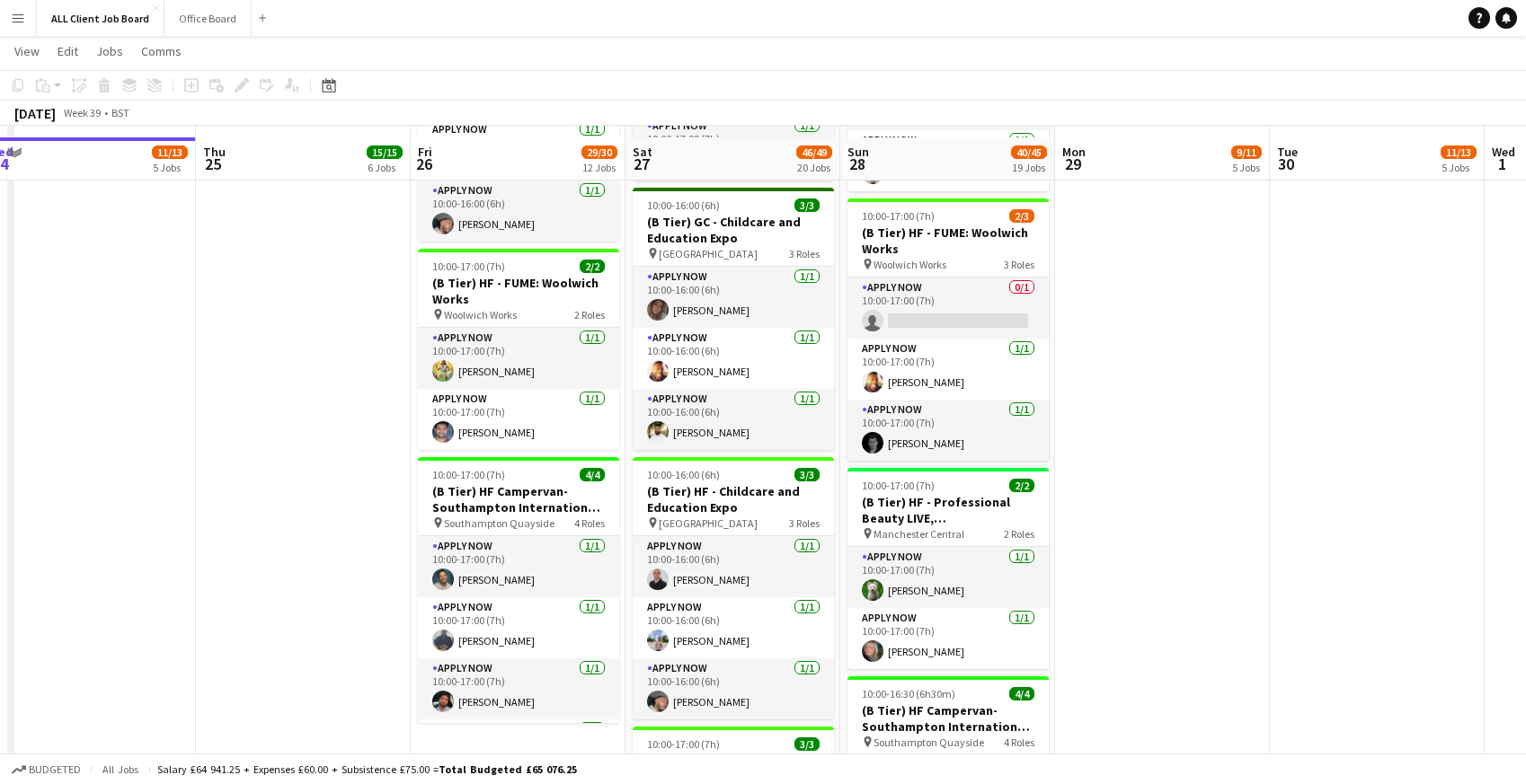
scroll to position [3280, 0]
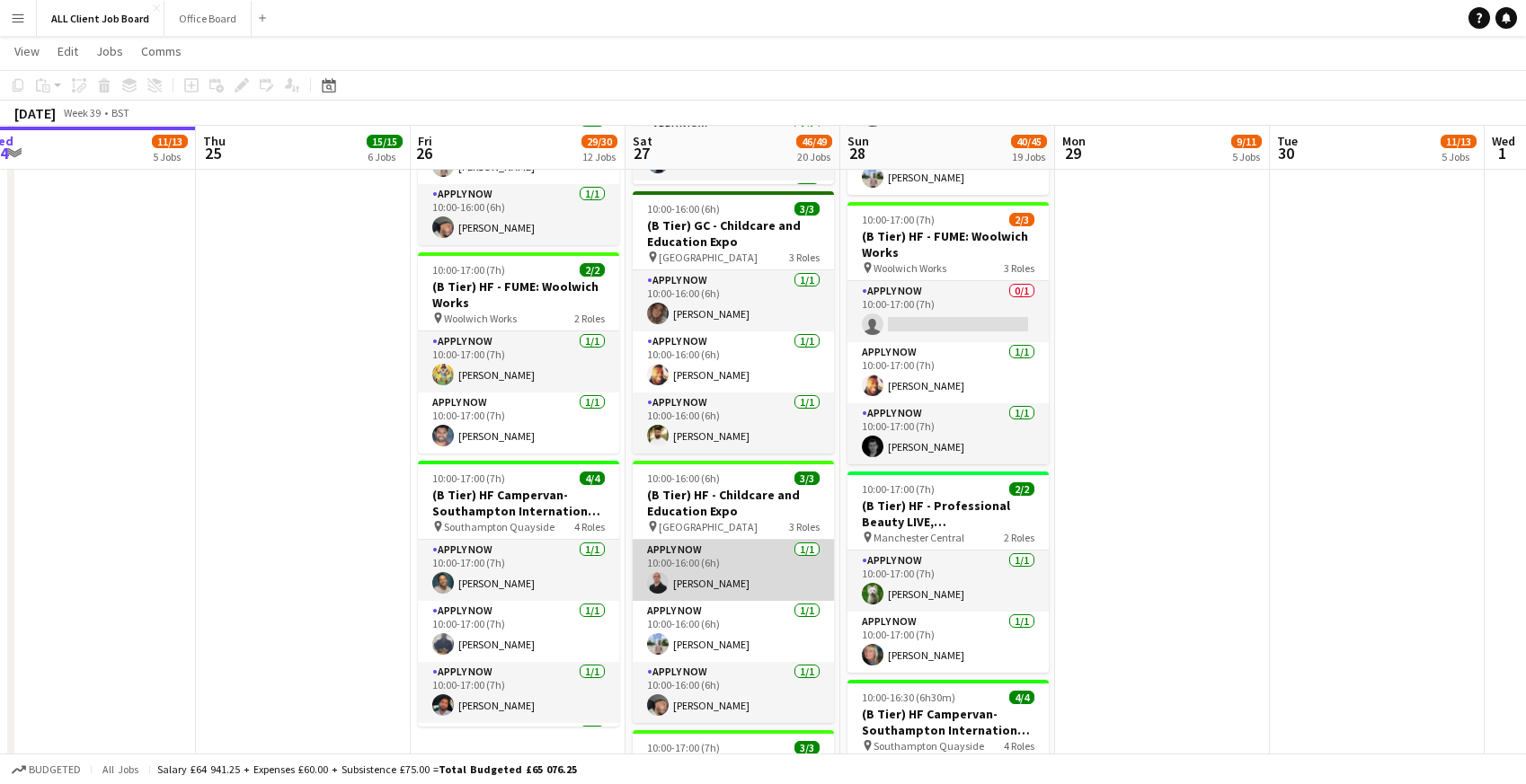
click at [727, 572] on app-card-role "APPLY NOW 1/1 10:00-16:00 (6h) Mathew Castle" at bounding box center [733, 570] width 201 height 61
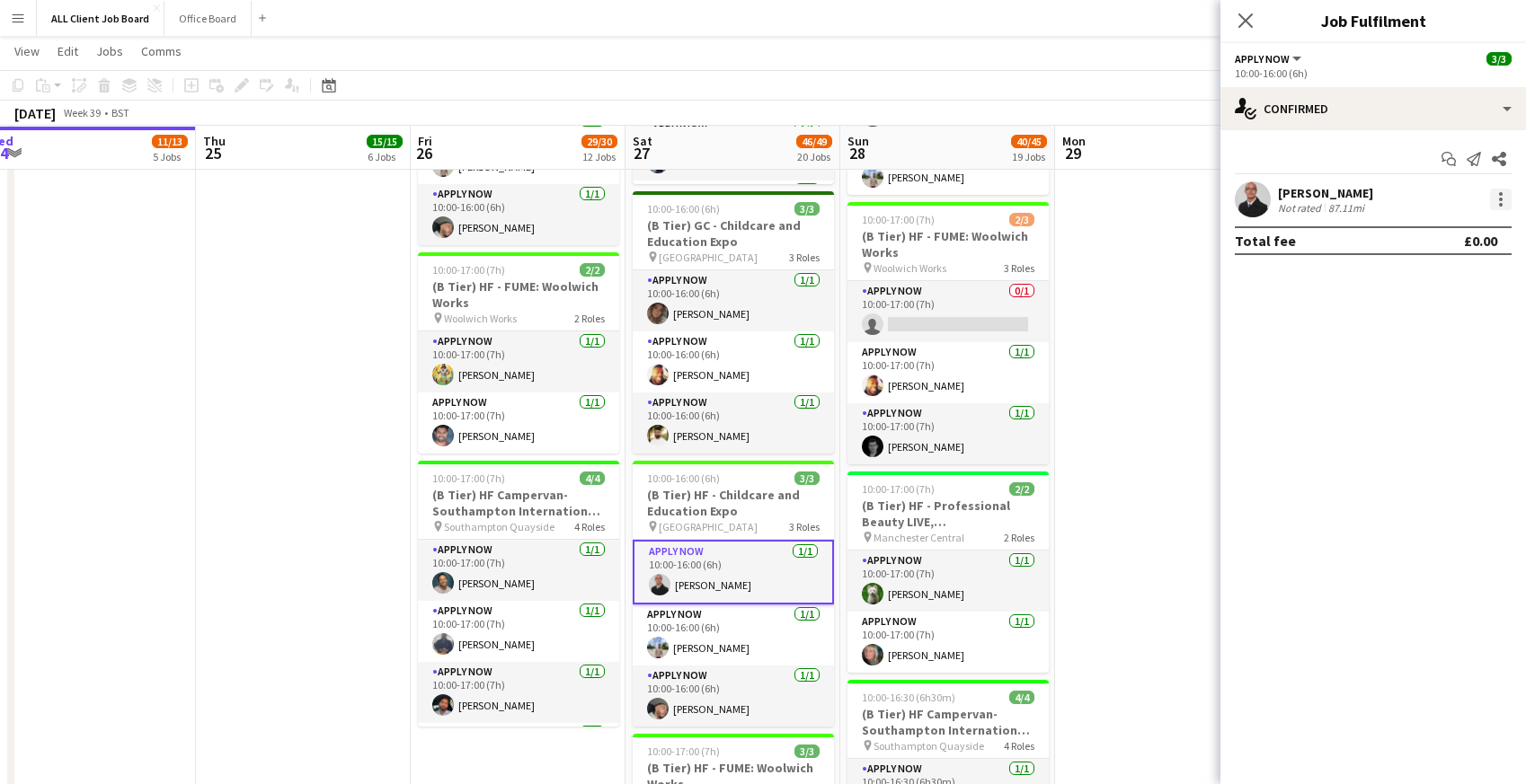
click at [1499, 205] on div at bounding box center [1501, 205] width 4 height 4
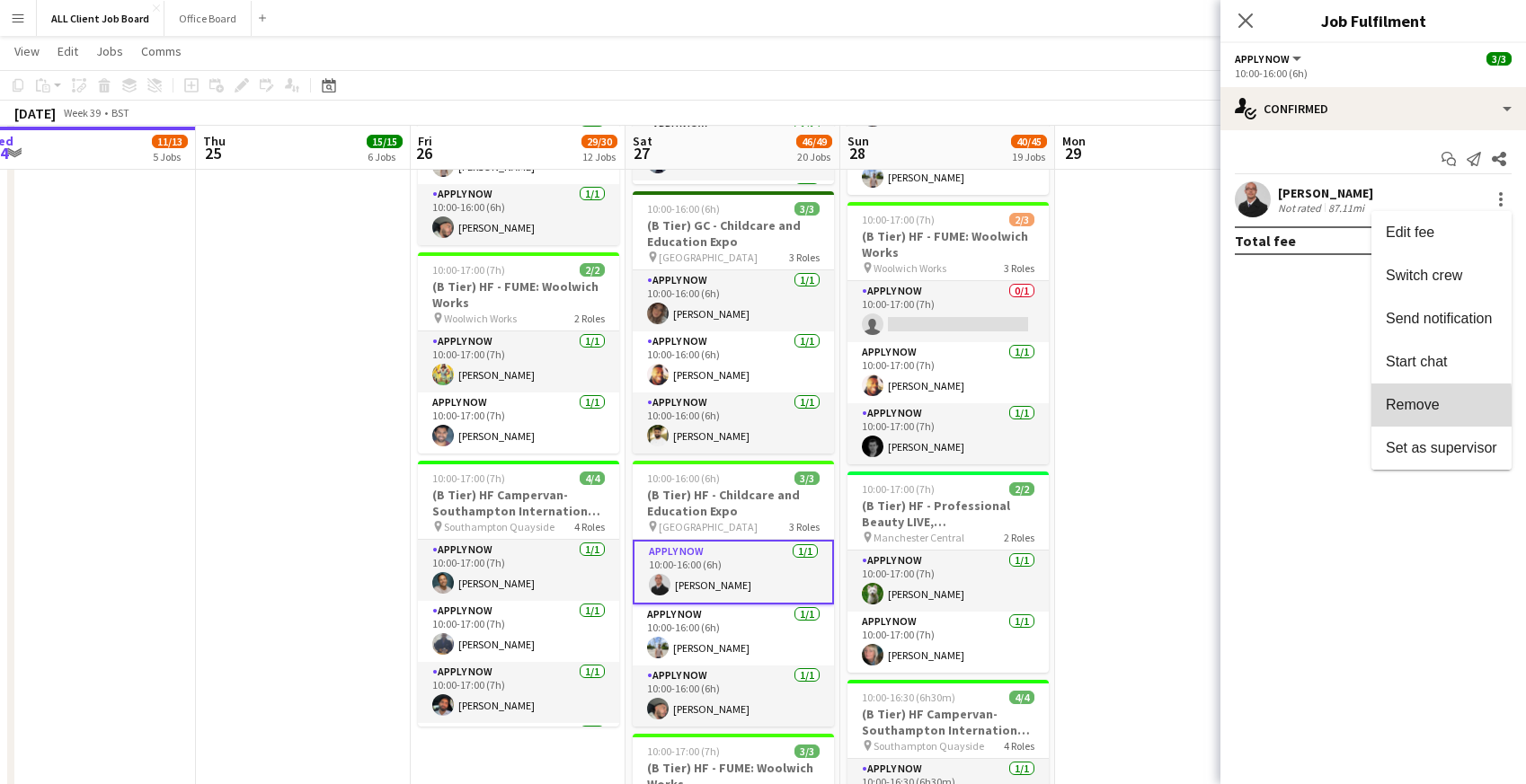
click at [1391, 408] on span "Remove" at bounding box center [1412, 404] width 53 height 15
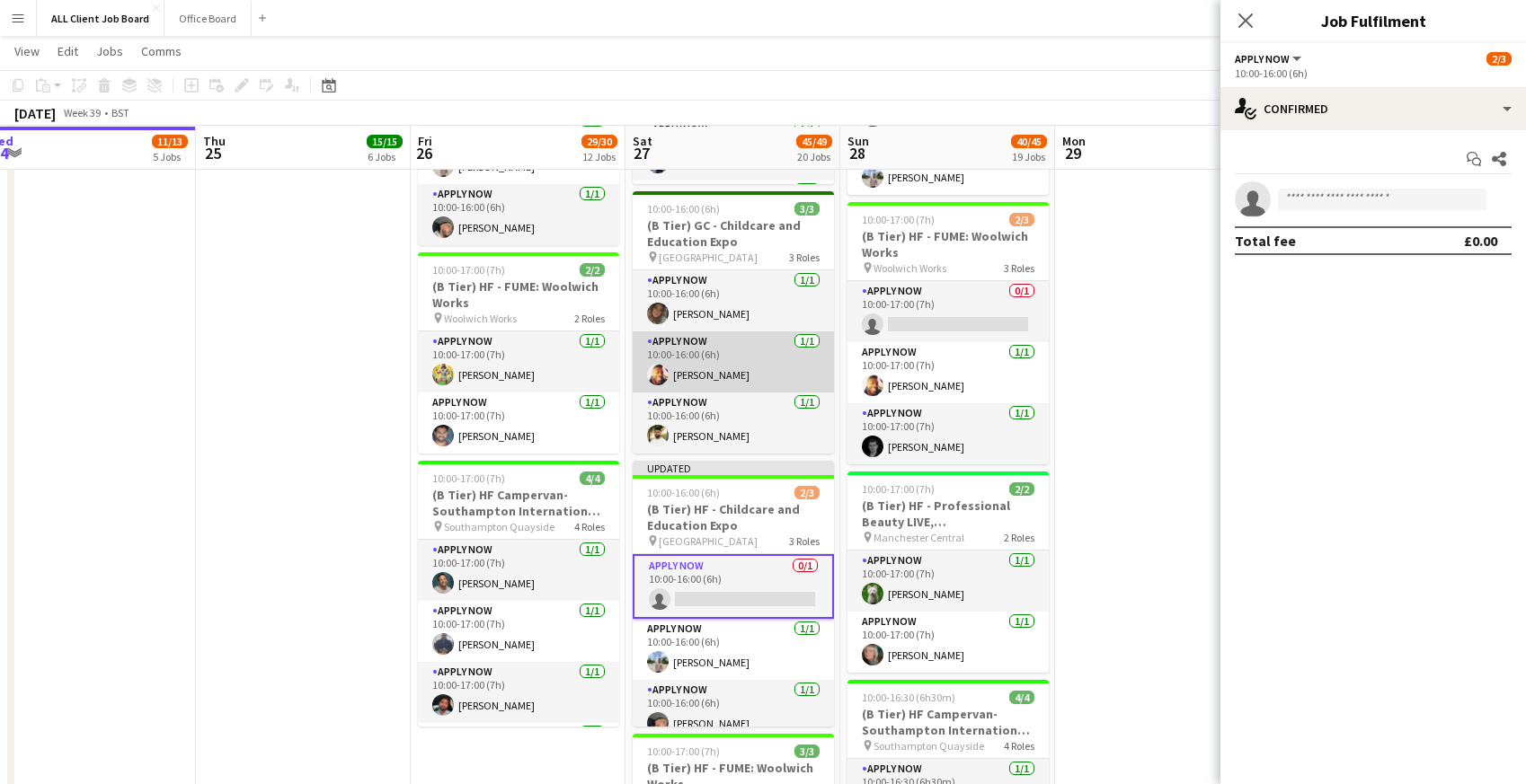
click at [737, 384] on app-card-role "APPLY NOW 1/1 10:00-16:00 (6h) Austin Currithers" at bounding box center [733, 361] width 201 height 61
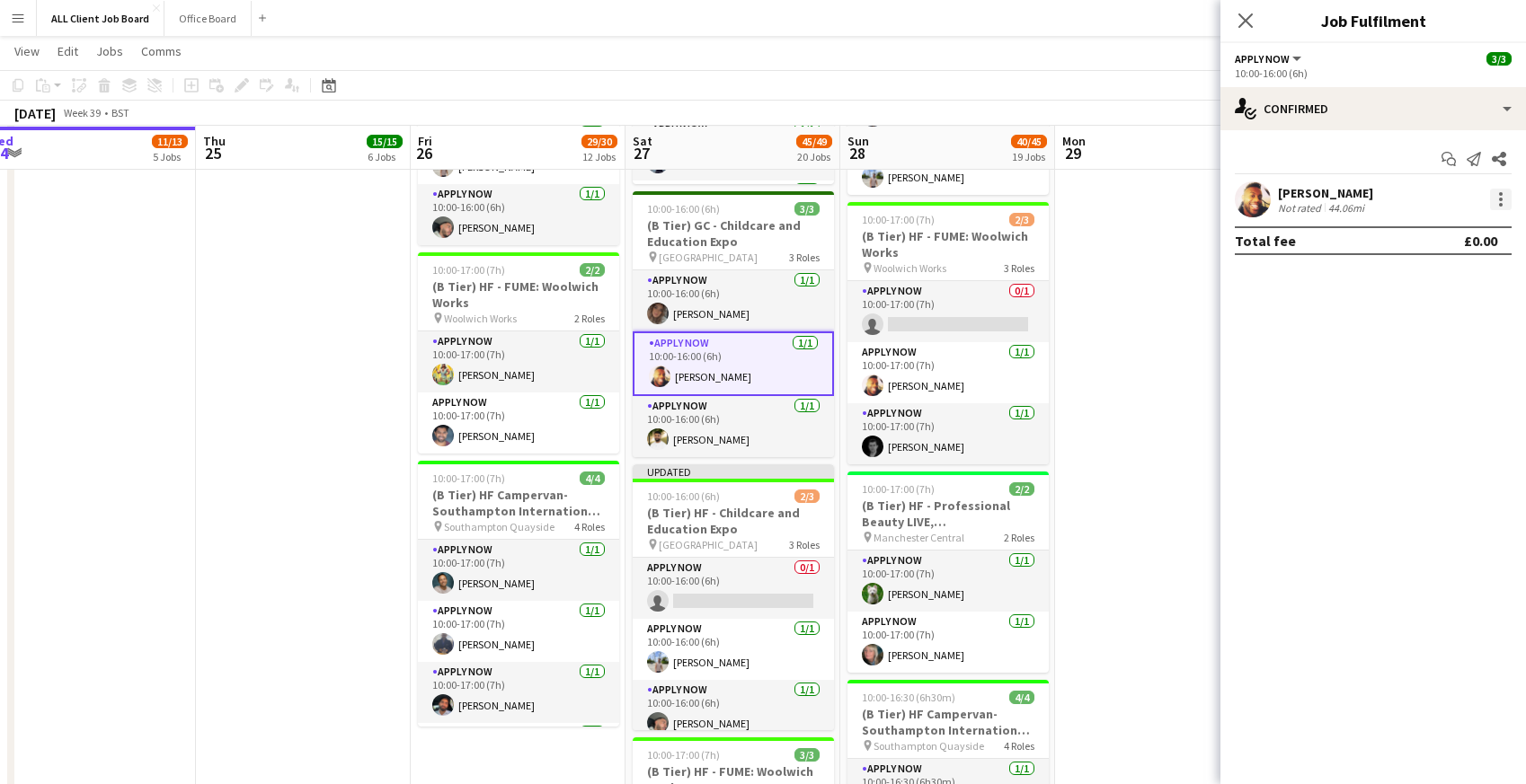
click at [1500, 197] on div at bounding box center [1501, 199] width 4 height 4
click at [1398, 399] on span "Remove" at bounding box center [1412, 404] width 53 height 15
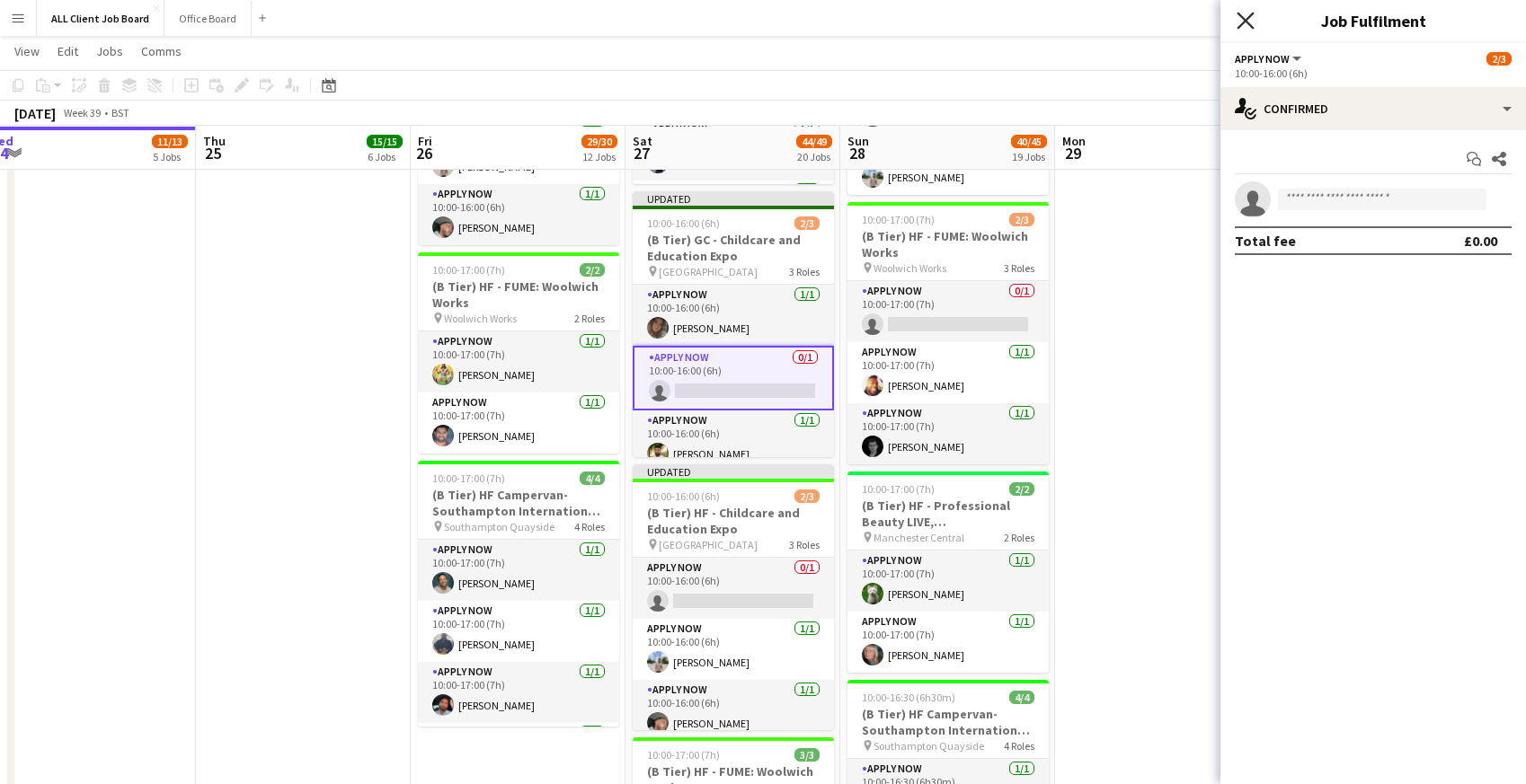
click at [1239, 21] on icon "Close pop-in" at bounding box center [1245, 20] width 17 height 17
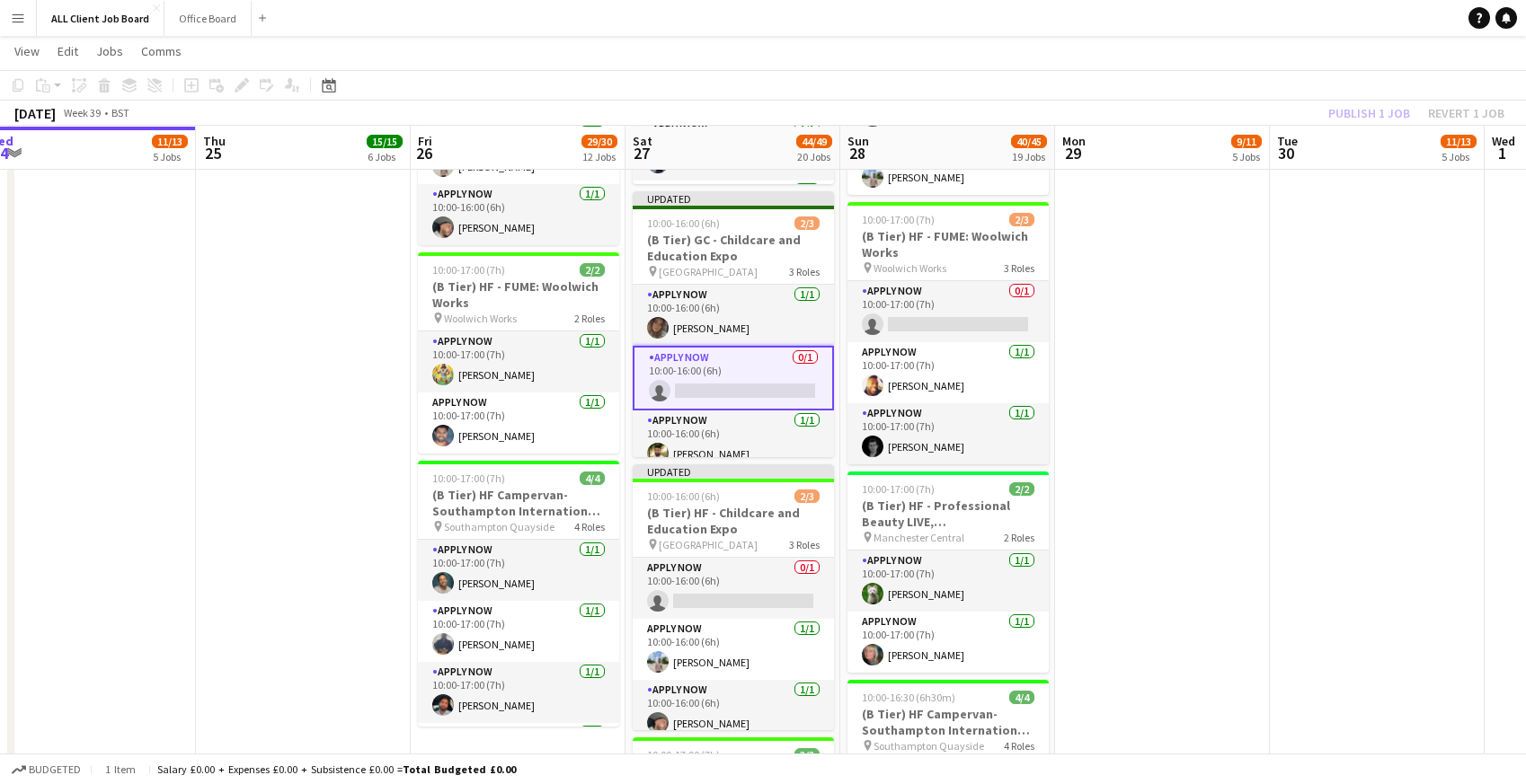
click at [1239, 21] on app-navbar "Menu Boards Boards Boards All jobs Status Workforce Workforce My Workforce Recr…" at bounding box center [763, 18] width 1526 height 36
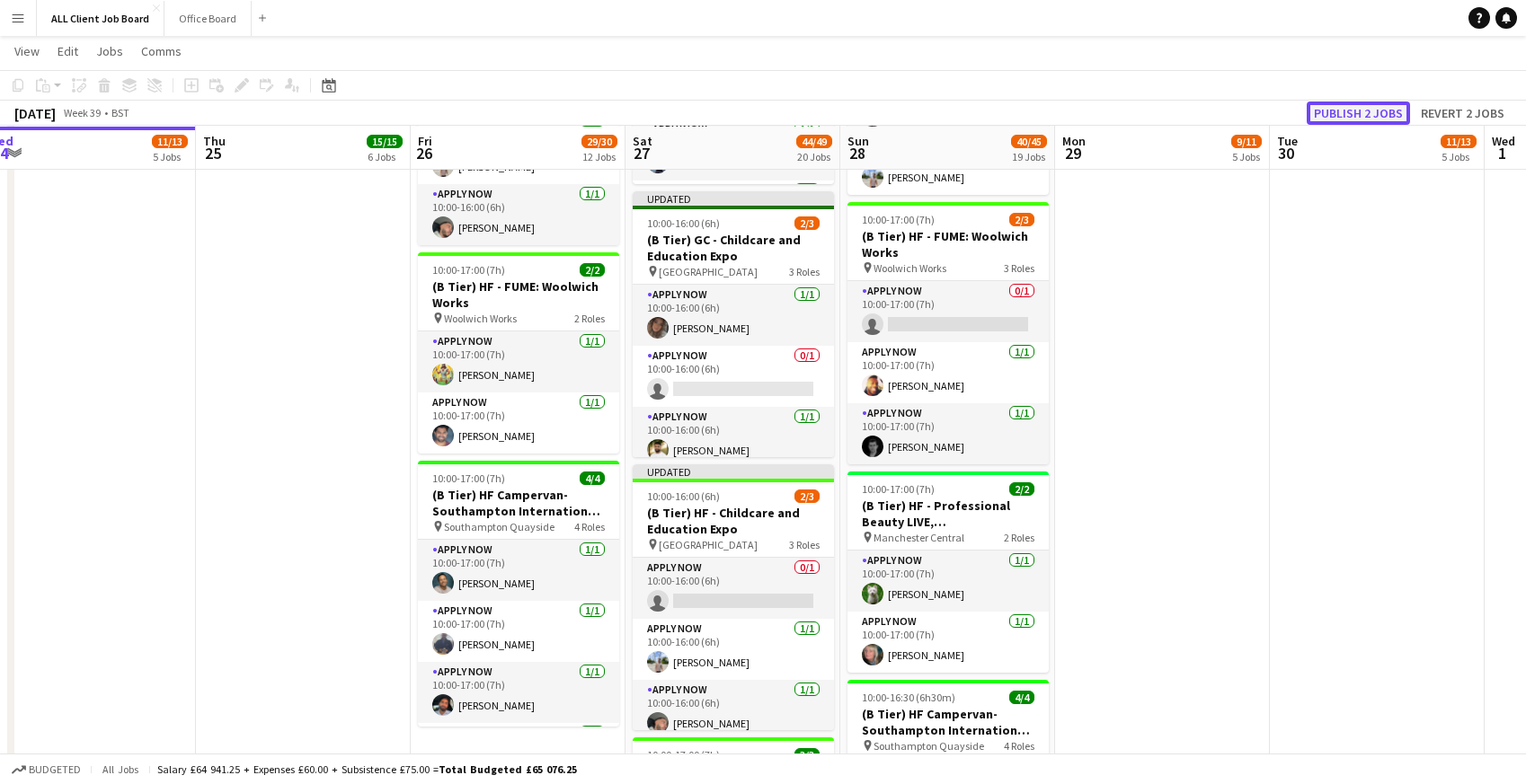
click at [1351, 111] on button "Publish 2 jobs" at bounding box center [1358, 113] width 103 height 23
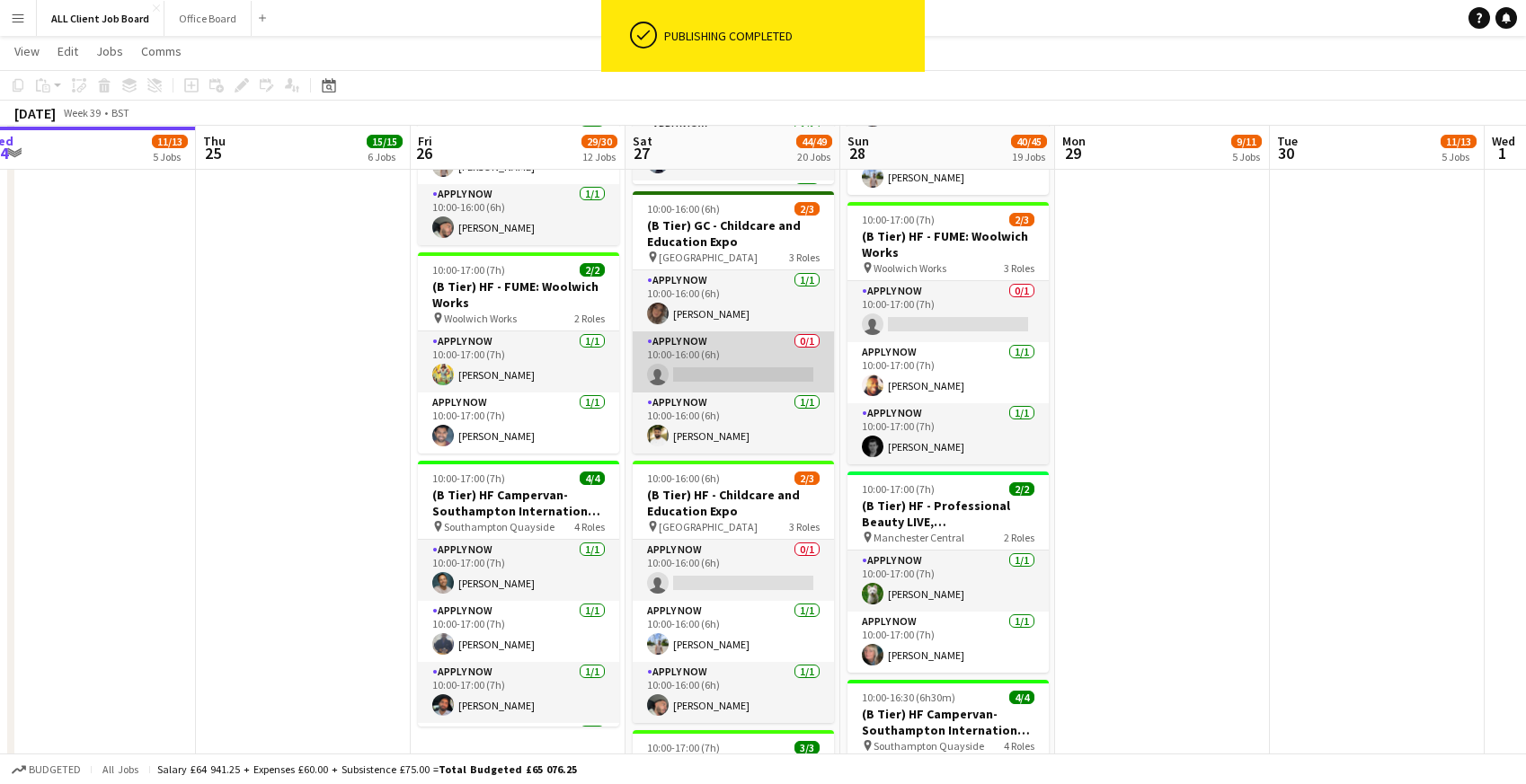
click at [715, 376] on app-card-role "APPLY NOW 0/1 10:00-16:00 (6h) single-neutral-actions" at bounding box center [733, 361] width 201 height 61
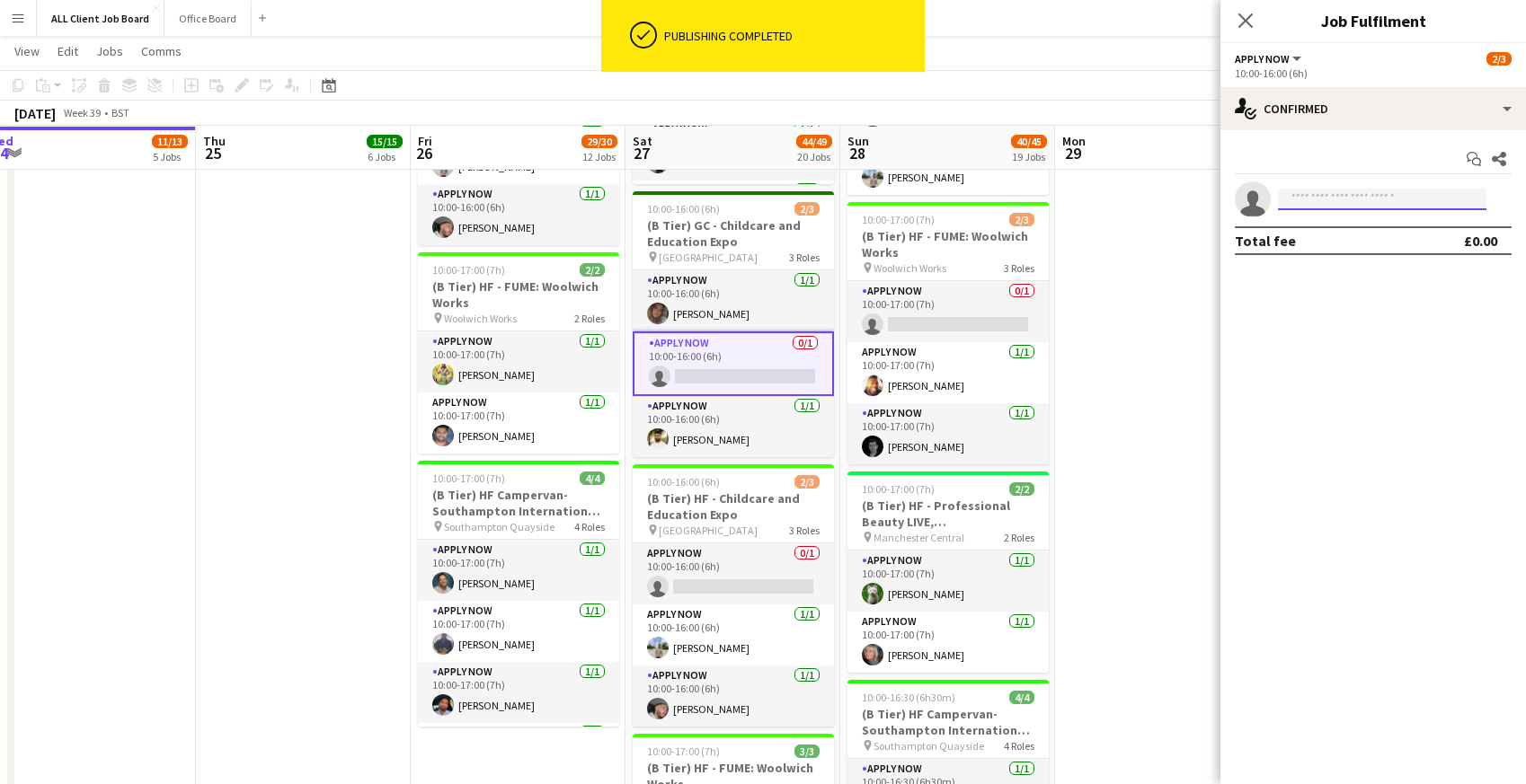
click at [1439, 204] on input at bounding box center [1382, 199] width 208 height 22
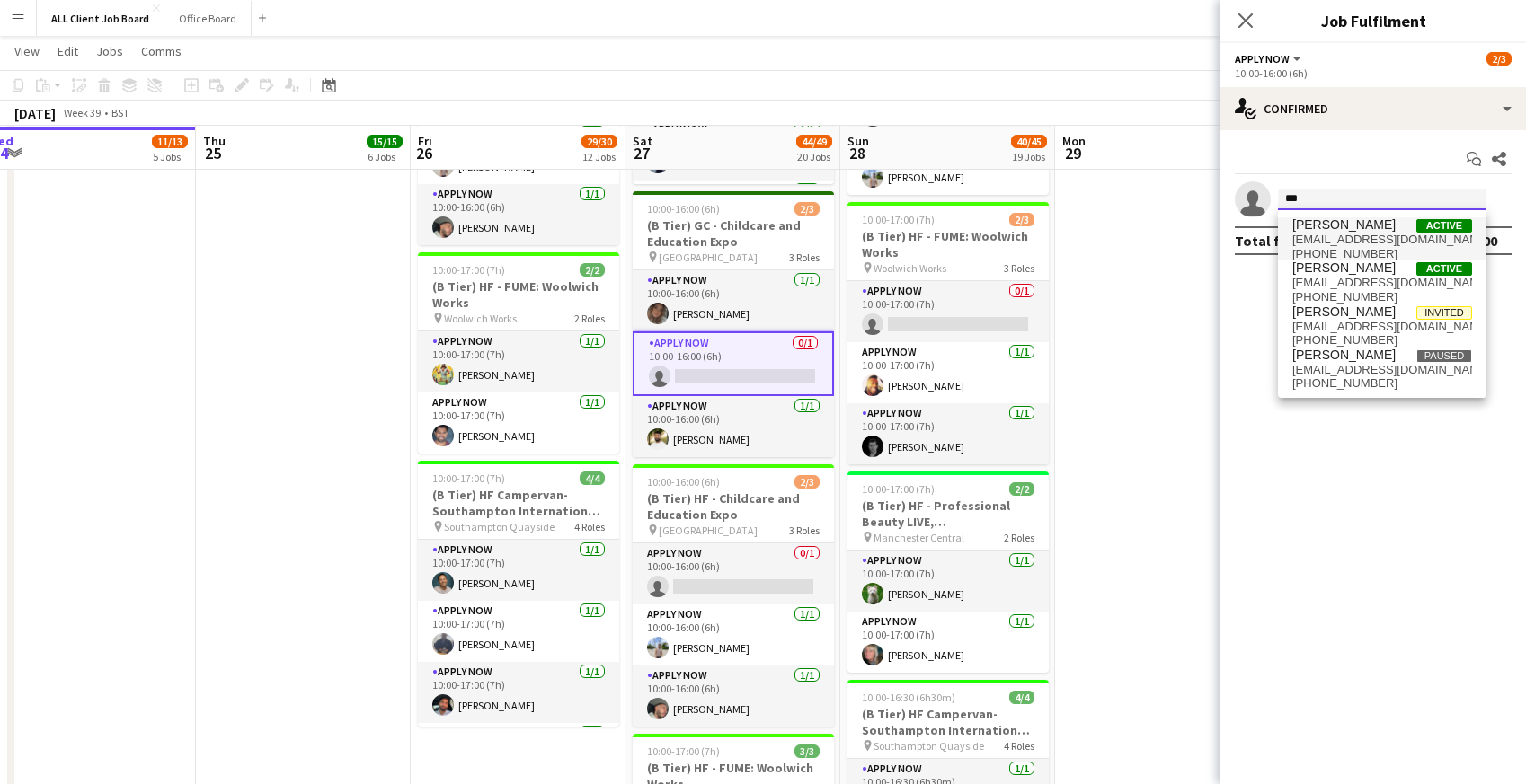
type input "***"
click at [1337, 232] on span "[PERSON_NAME]" at bounding box center [1344, 225] width 103 height 15
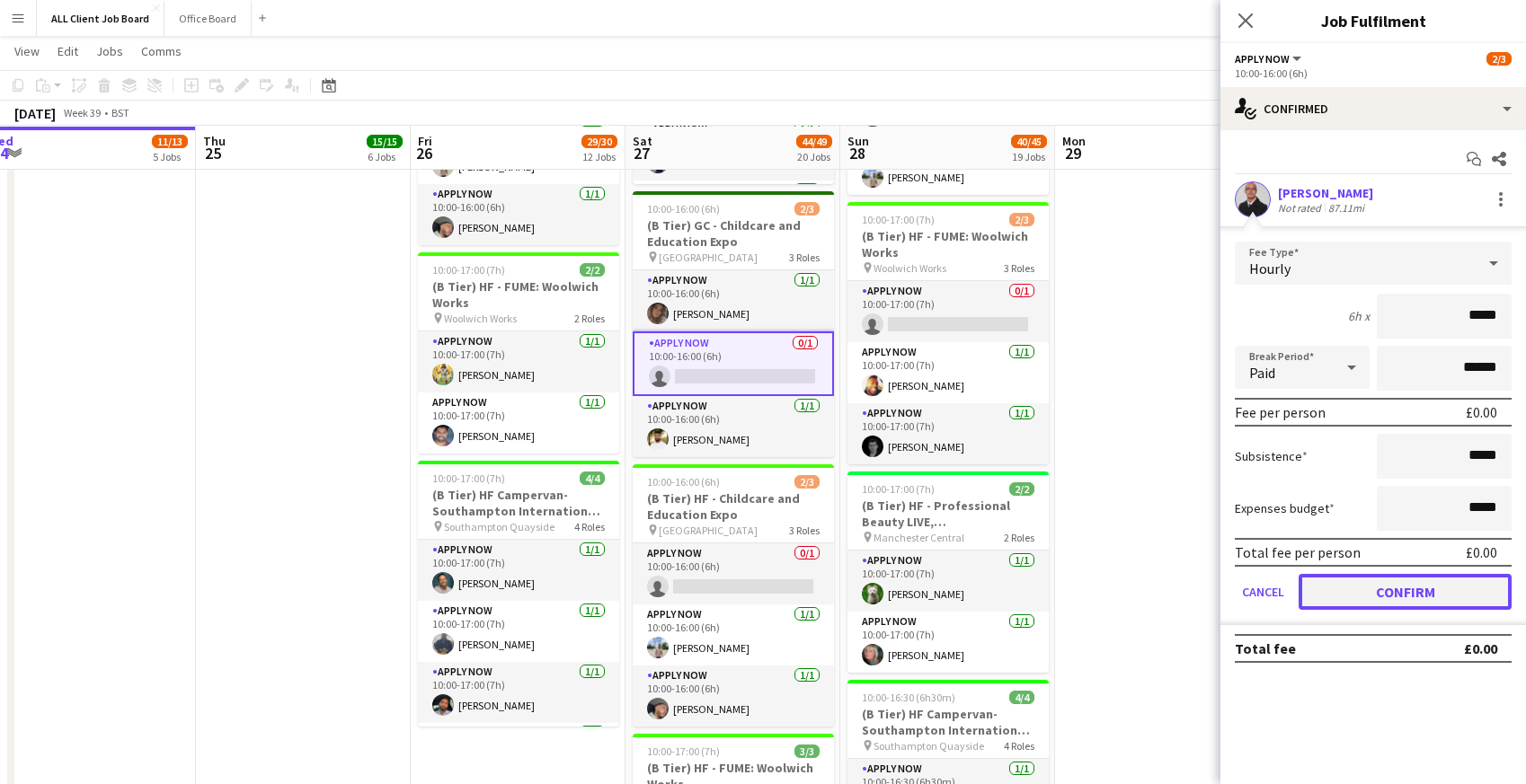
click at [1350, 585] on button "Confirm" at bounding box center [1405, 592] width 213 height 36
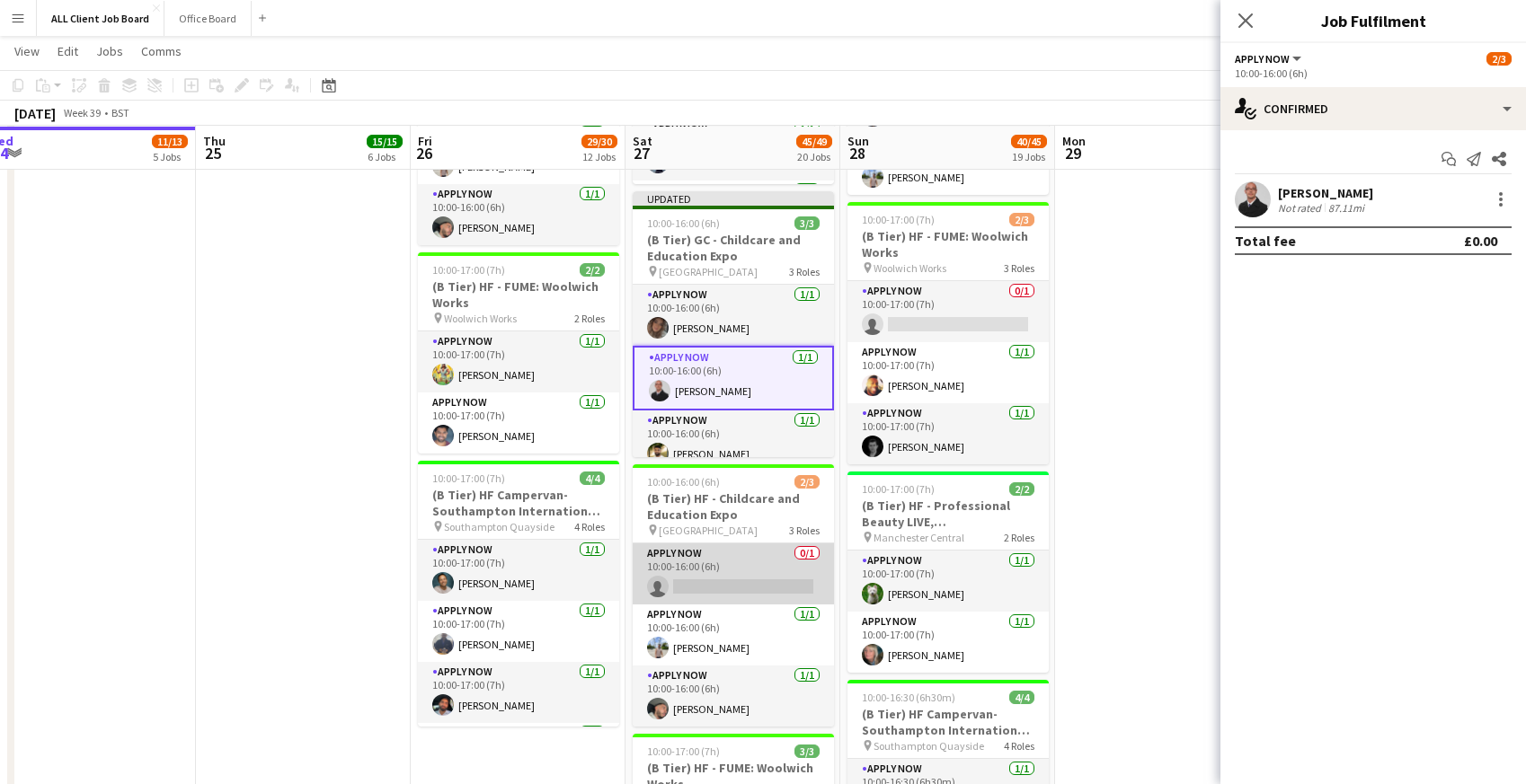
click at [730, 600] on app-card-role "APPLY NOW 0/1 10:00-16:00 (6h) single-neutral-actions" at bounding box center [733, 574] width 201 height 61
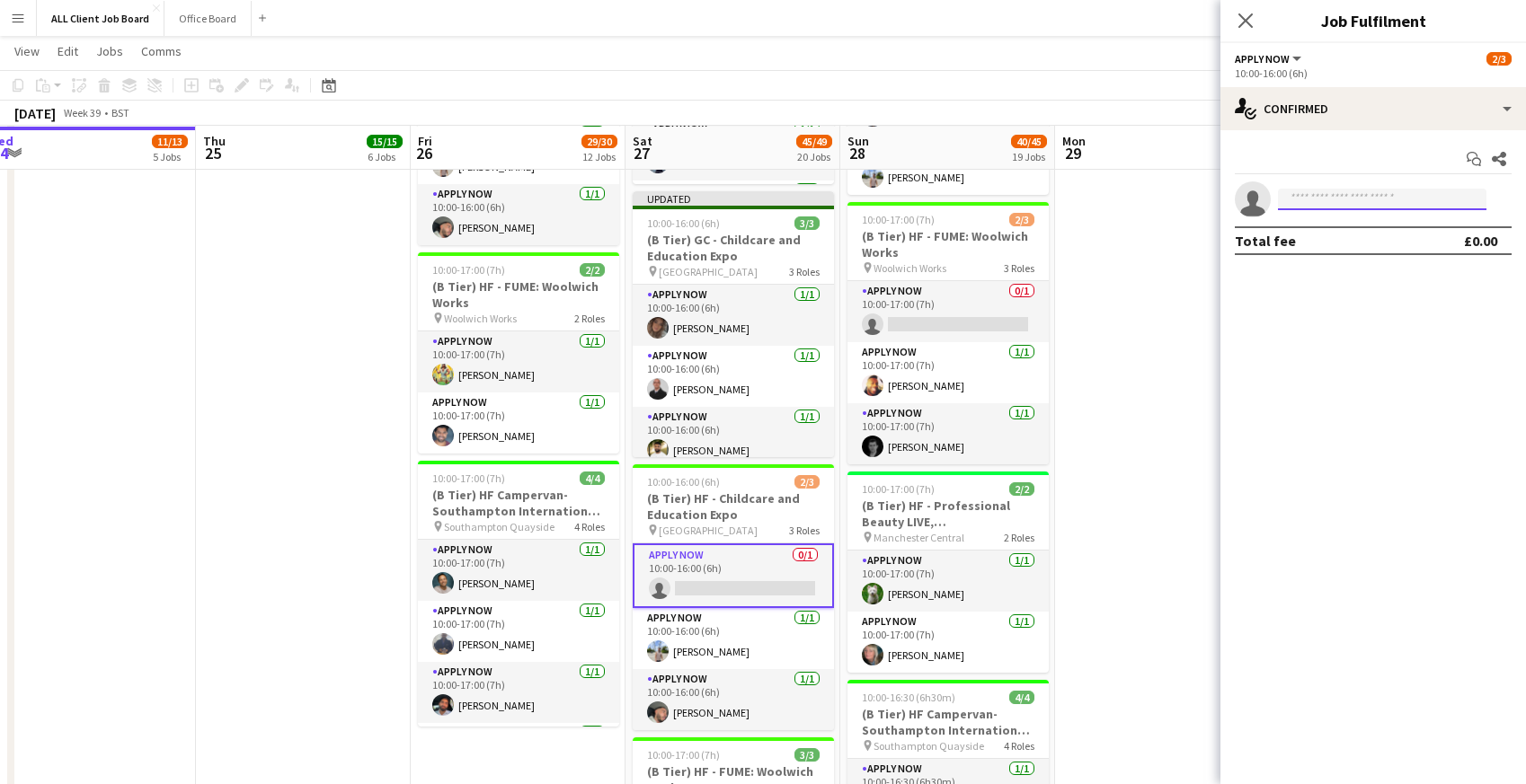
click at [1338, 209] on input at bounding box center [1382, 199] width 208 height 22
type input "****"
click at [1334, 247] on span "[PHONE_NUMBER]" at bounding box center [1382, 254] width 179 height 14
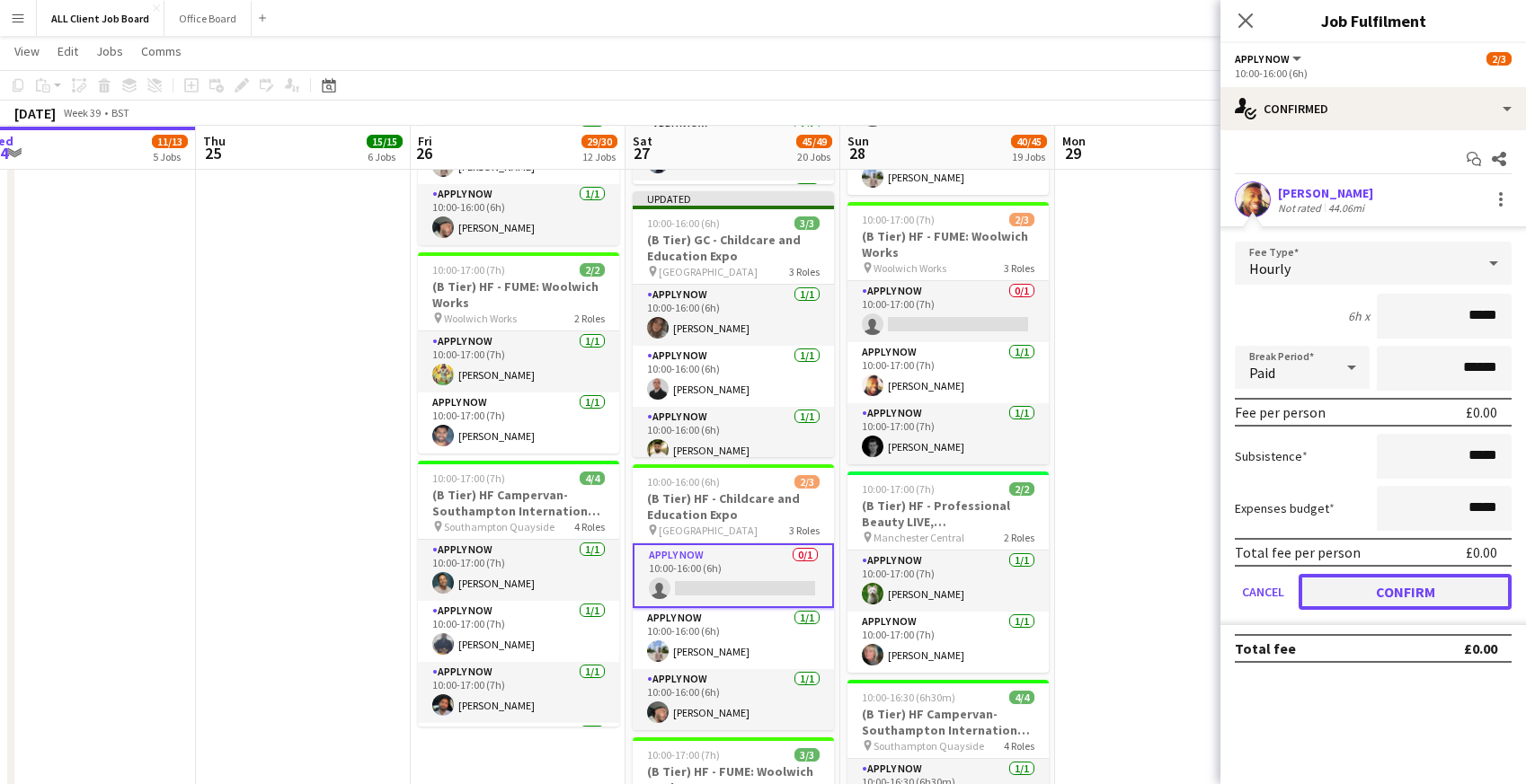
click at [1361, 593] on button "Confirm" at bounding box center [1405, 592] width 213 height 36
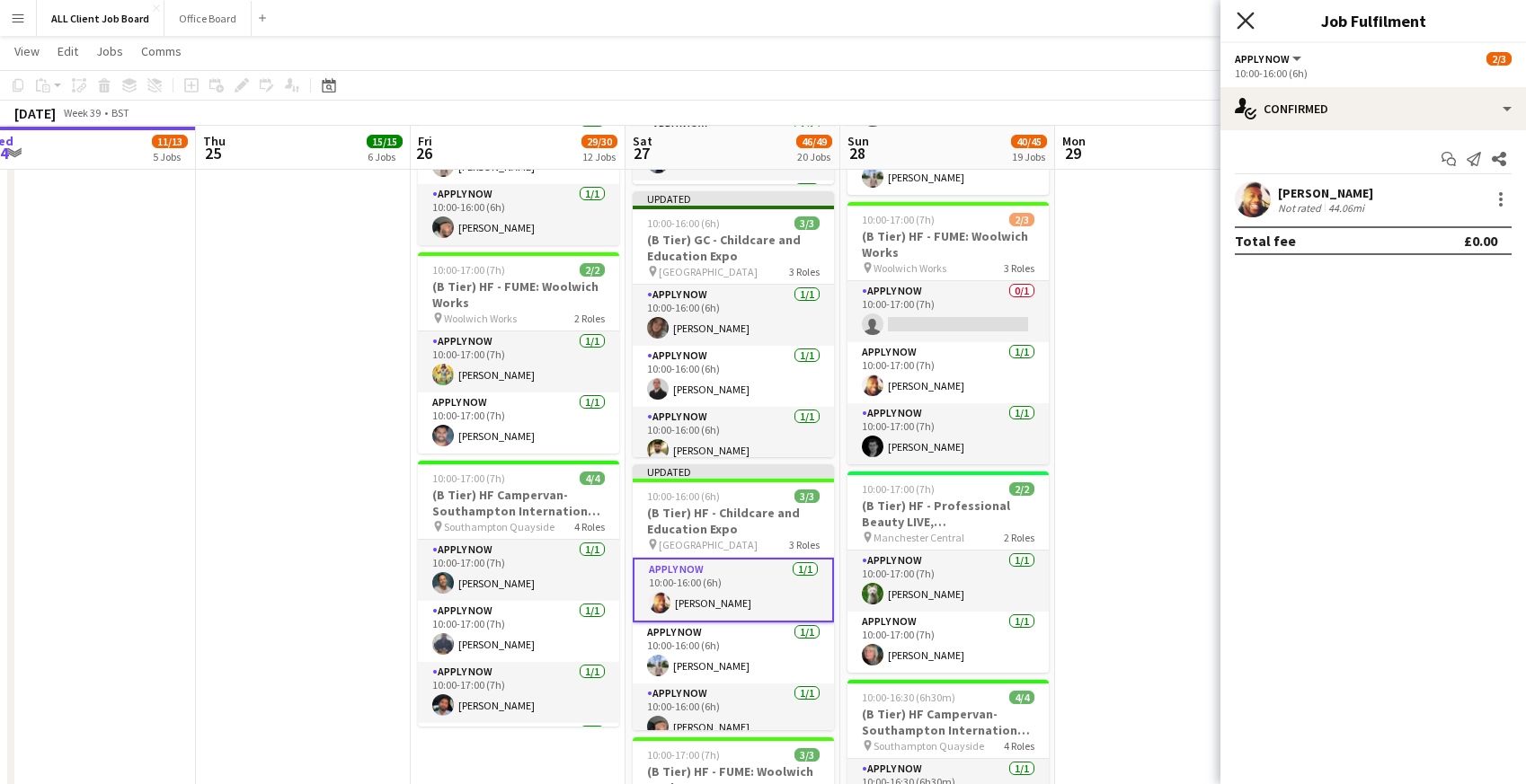
click at [1244, 14] on icon "Close pop-in" at bounding box center [1245, 20] width 17 height 17
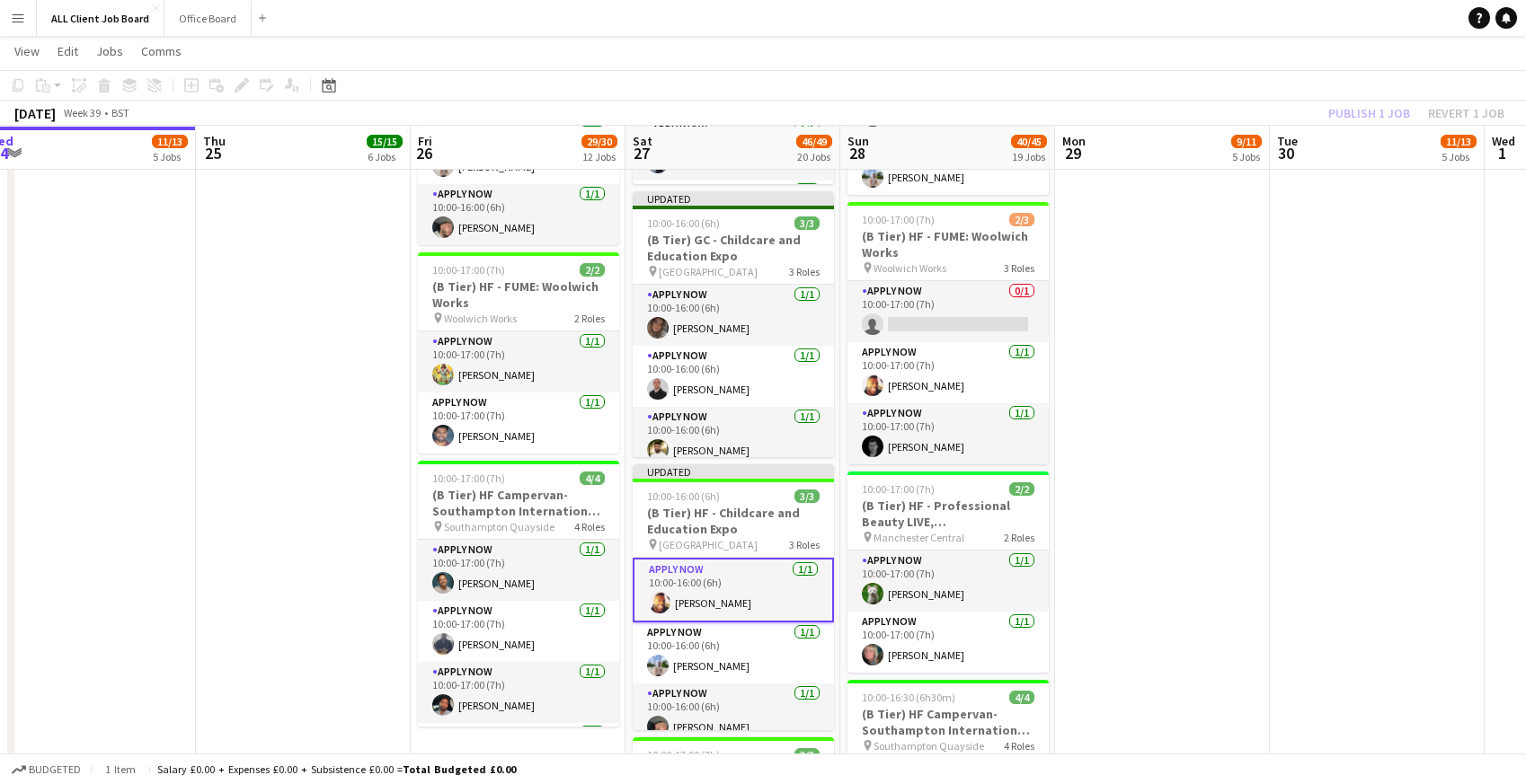
click at [1215, 14] on app-navbar "Menu Boards Boards Boards All jobs Status Workforce Workforce My Workforce Recr…" at bounding box center [763, 18] width 1526 height 36
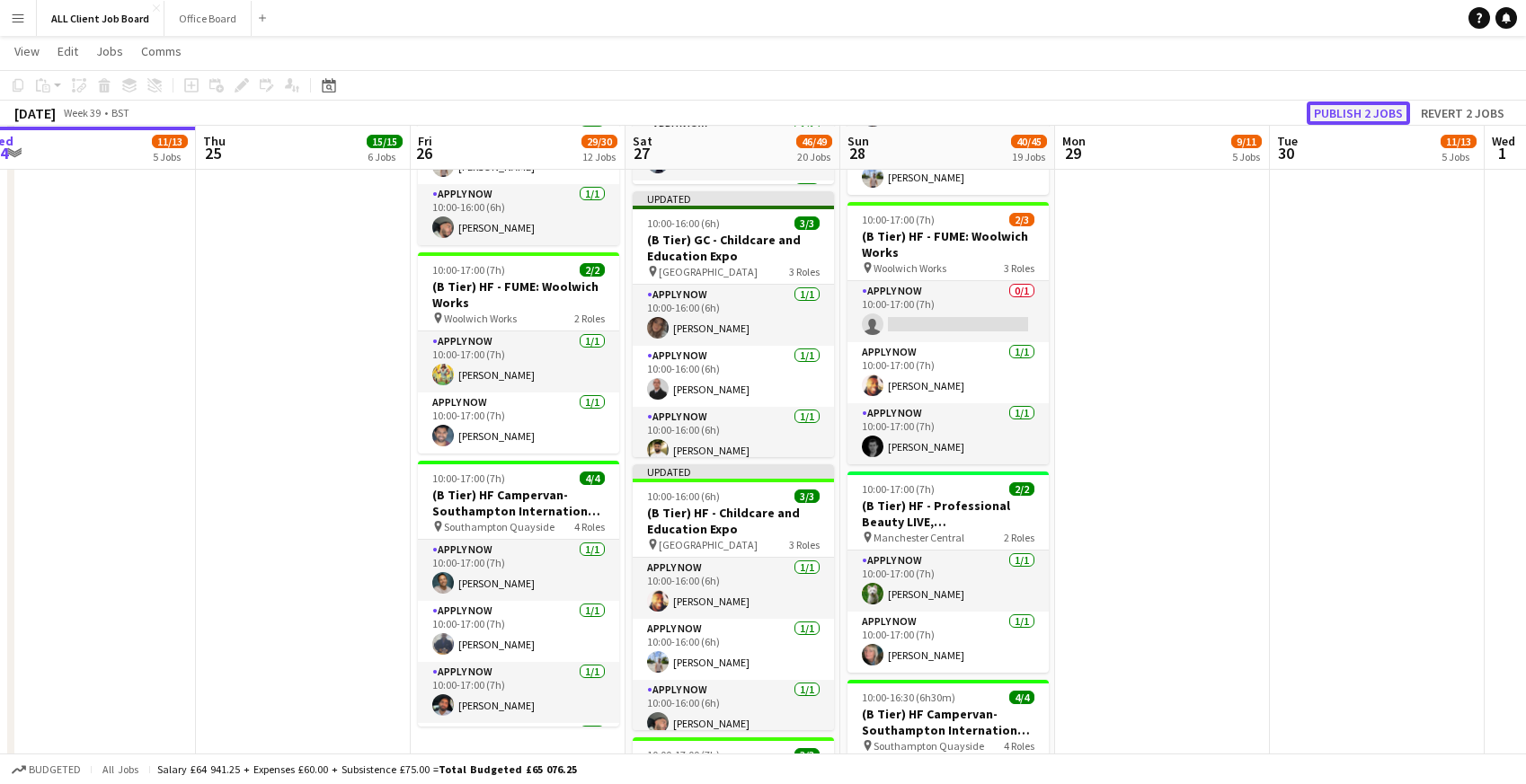
click at [1340, 115] on button "Publish 2 jobs" at bounding box center [1358, 113] width 103 height 23
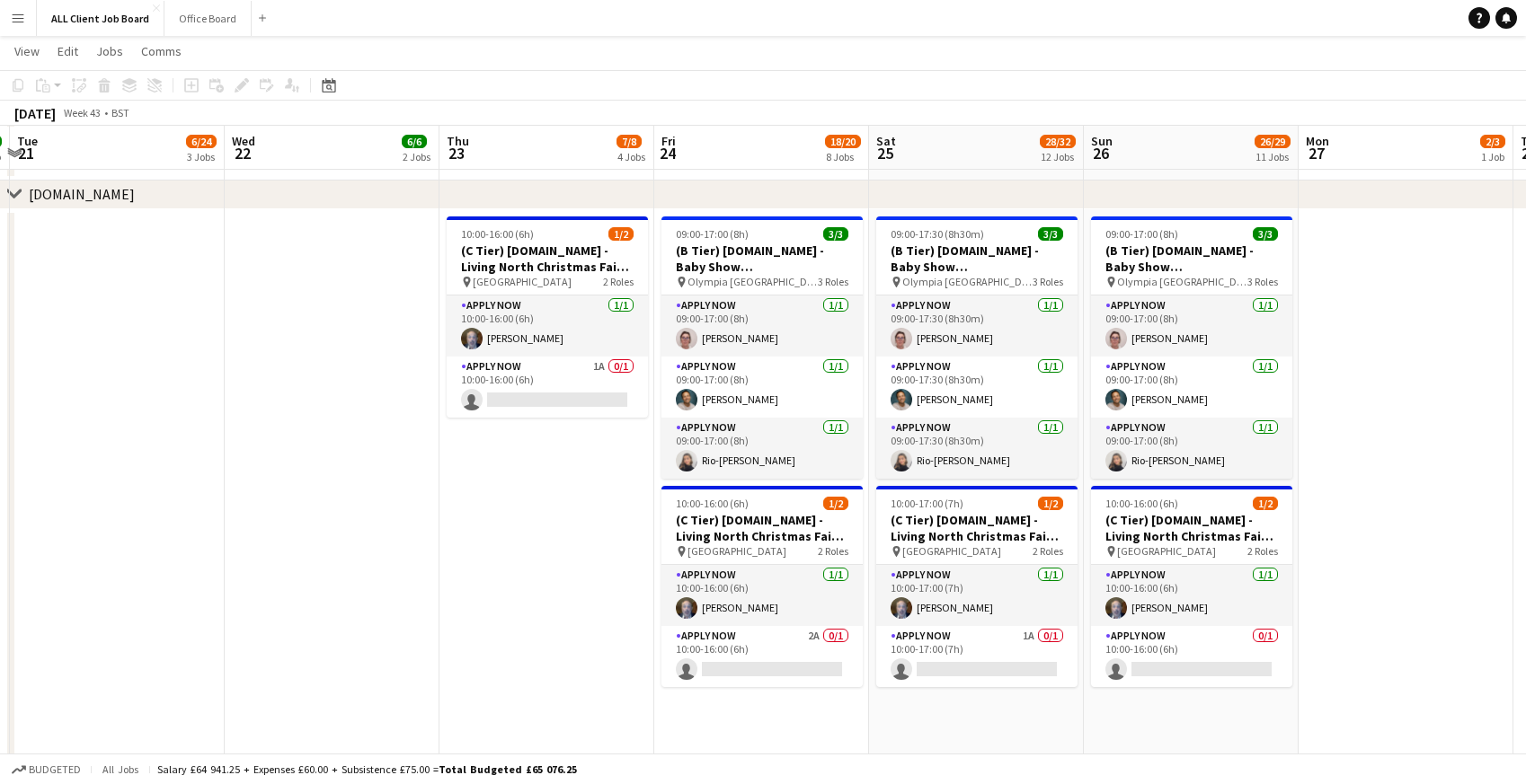
scroll to position [0, 850]
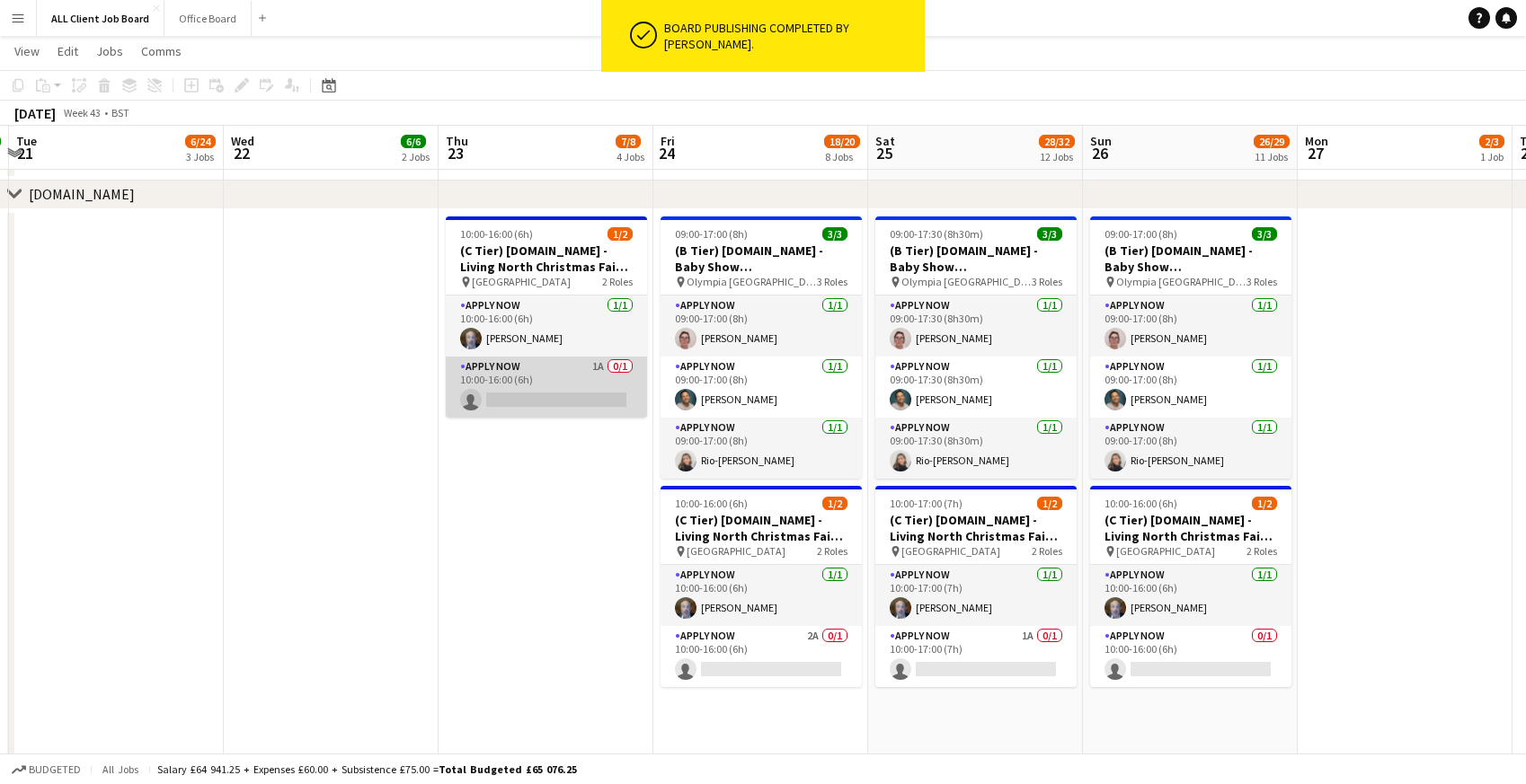
click at [509, 373] on app-card-role "APPLY NOW 1A 0/1 10:00-16:00 (6h) single-neutral-actions" at bounding box center [546, 387] width 201 height 61
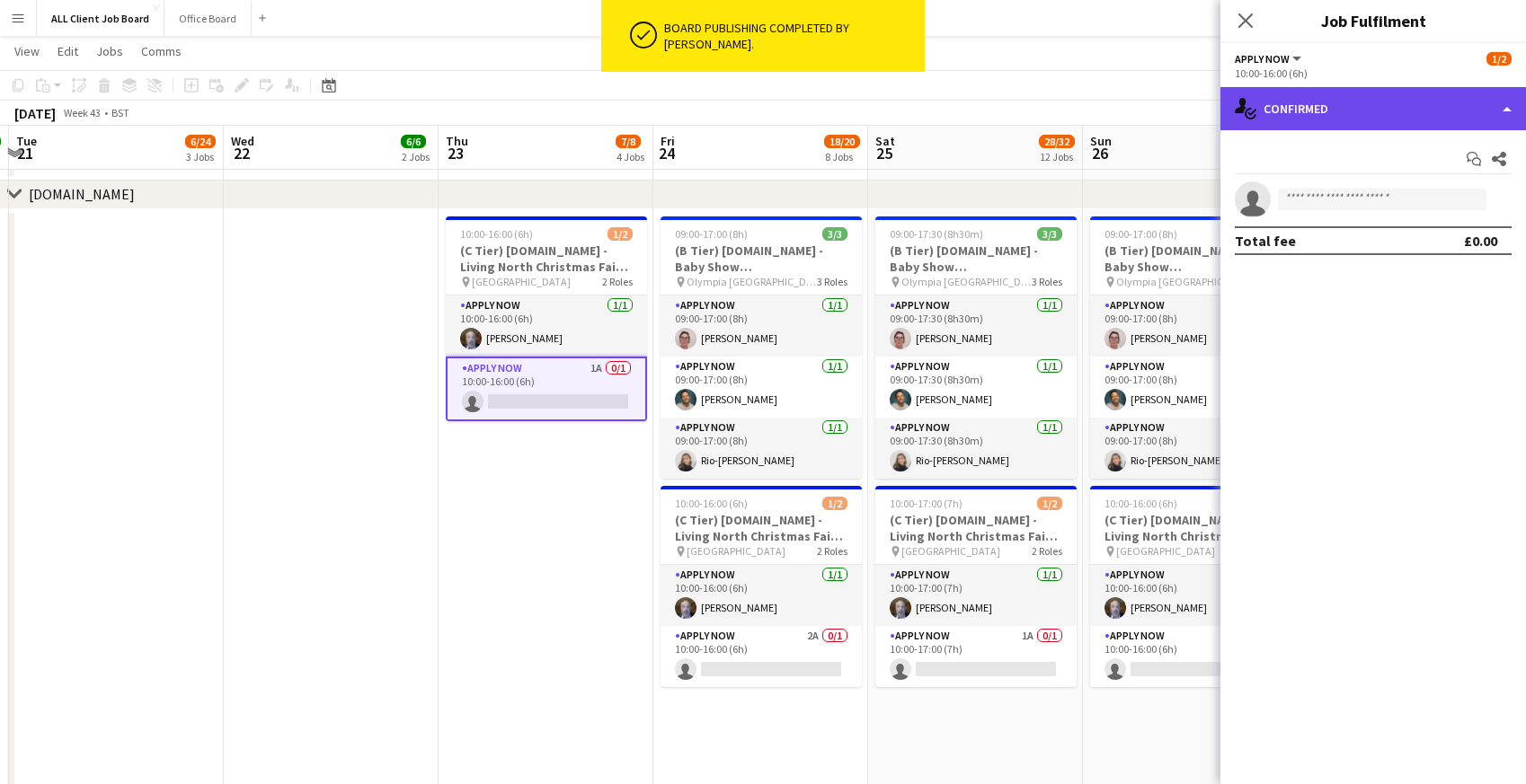
click at [1482, 108] on div "single-neutral-actions-check-2 Confirmed" at bounding box center [1373, 108] width 305 height 43
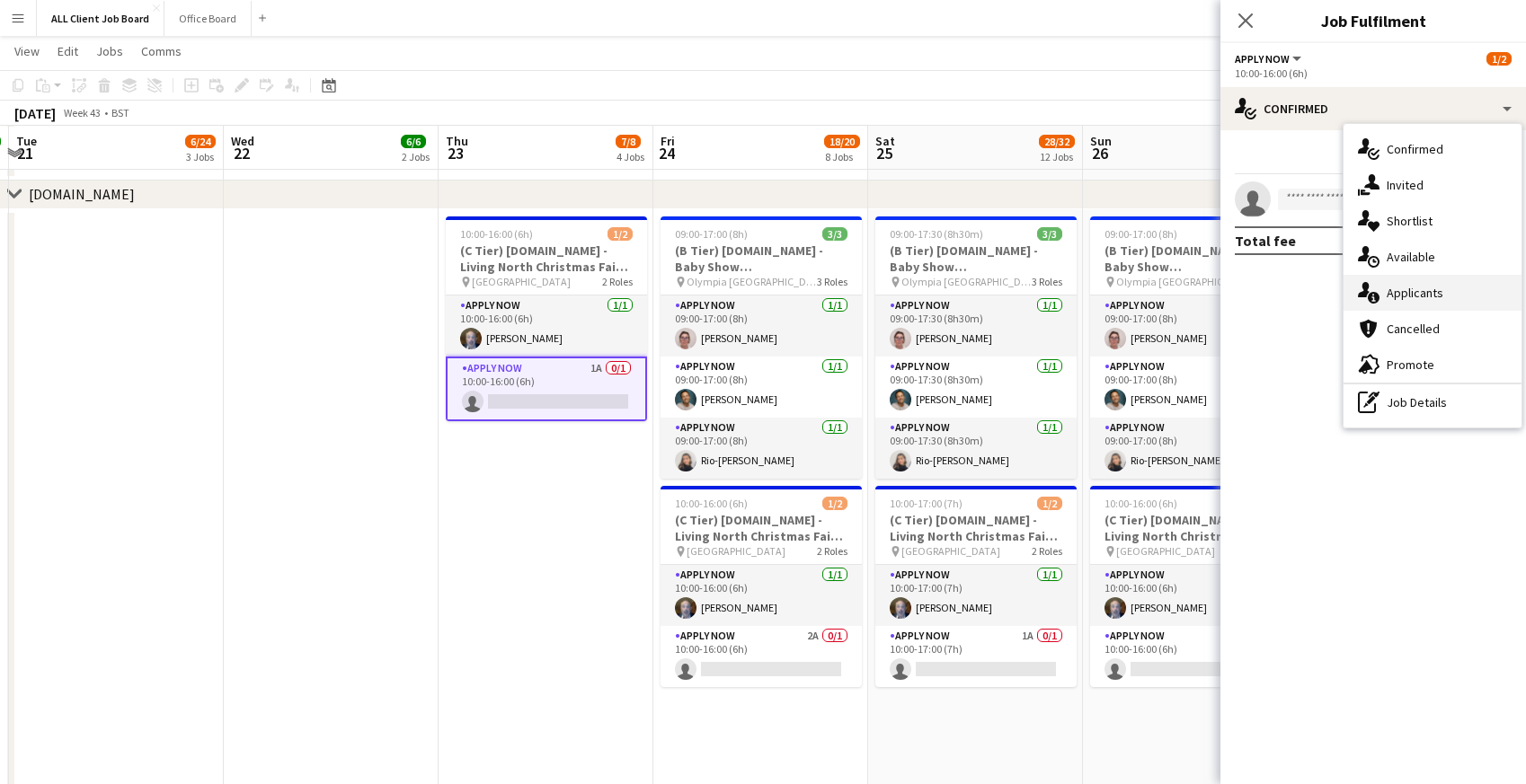
click at [1415, 295] on span "Applicants" at bounding box center [1414, 292] width 56 height 16
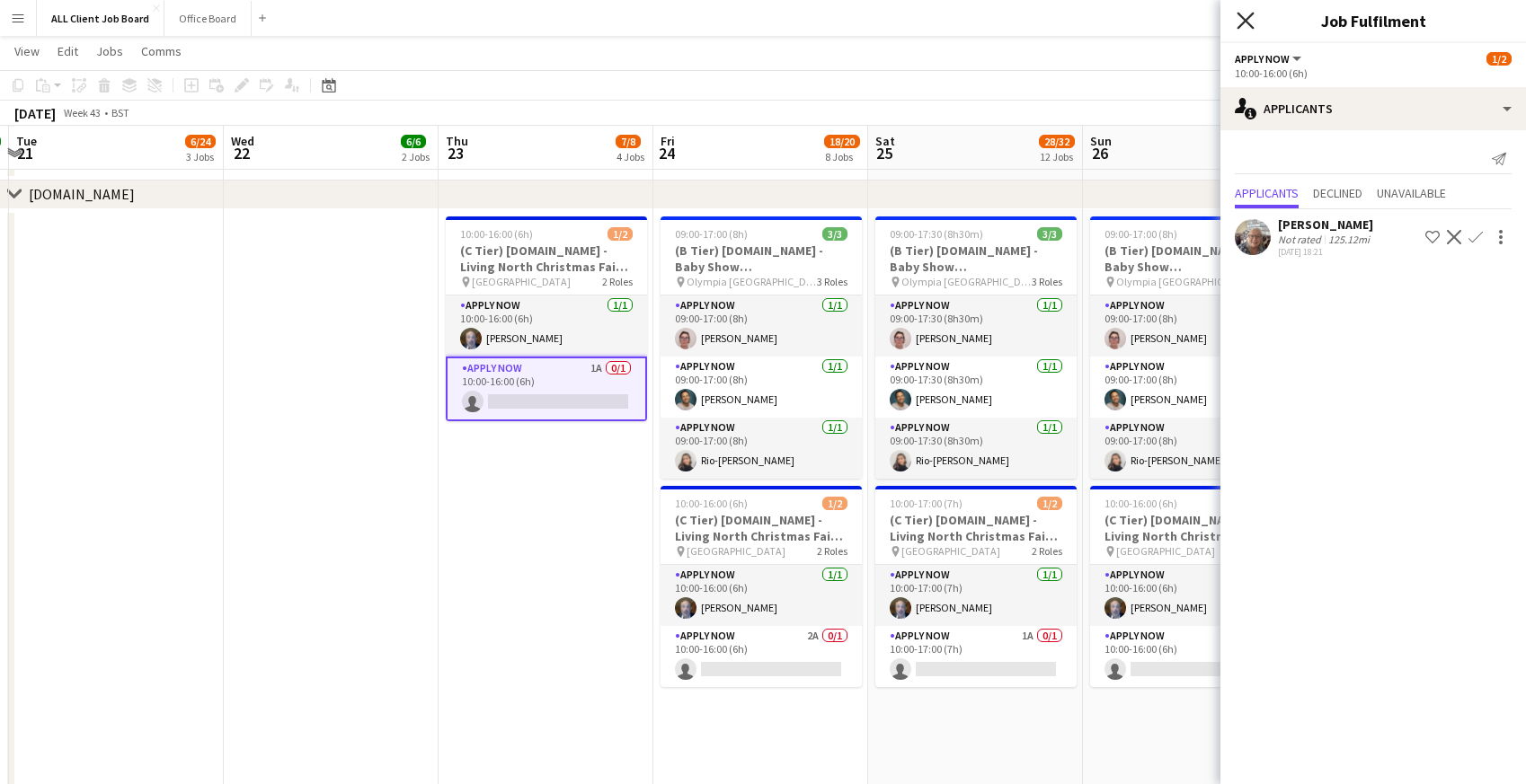
click at [1244, 16] on icon "Close pop-in" at bounding box center [1245, 20] width 17 height 17
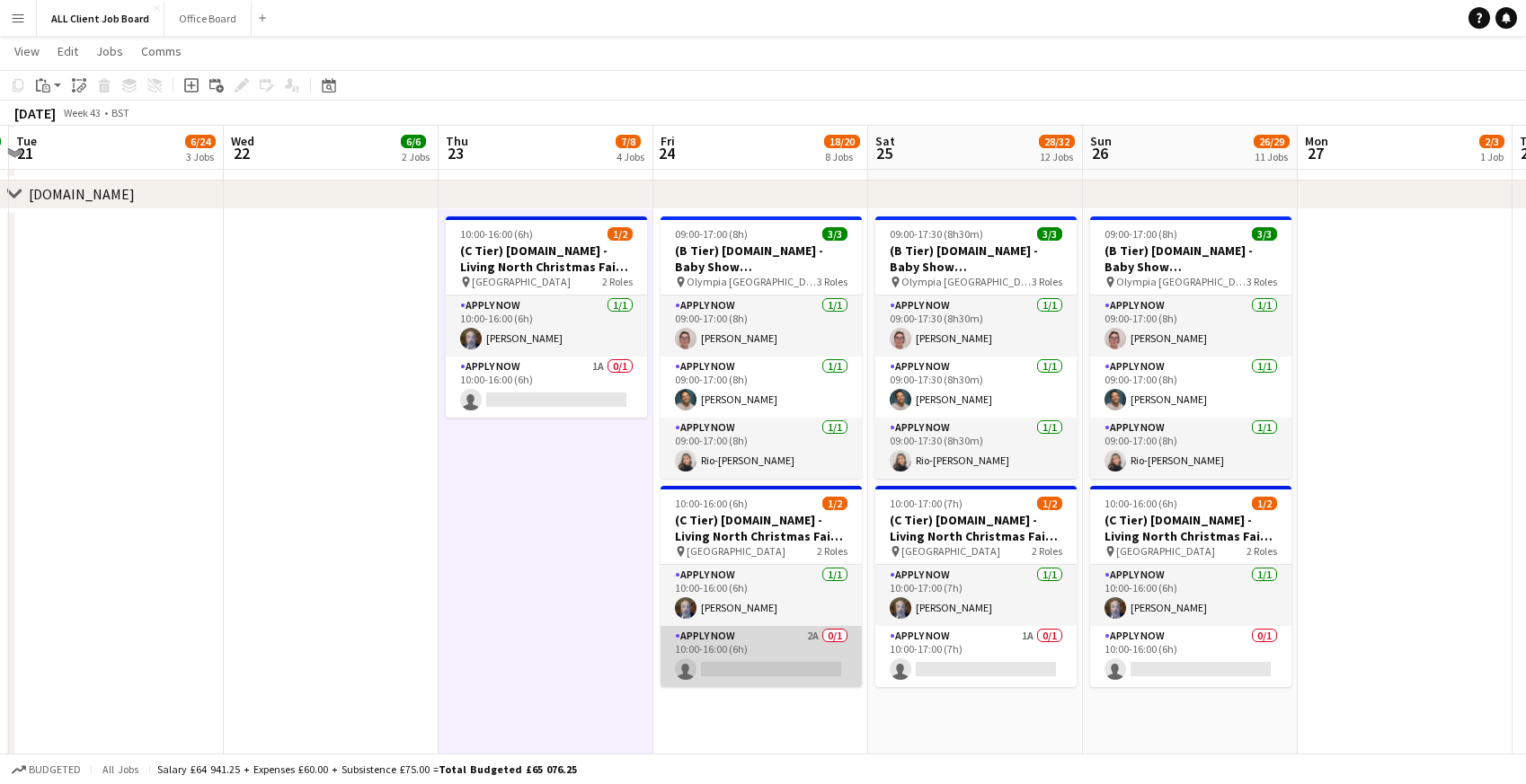
click at [712, 648] on app-card-role "APPLY NOW 2A 0/1 10:00-16:00 (6h) single-neutral-actions" at bounding box center [761, 656] width 201 height 61
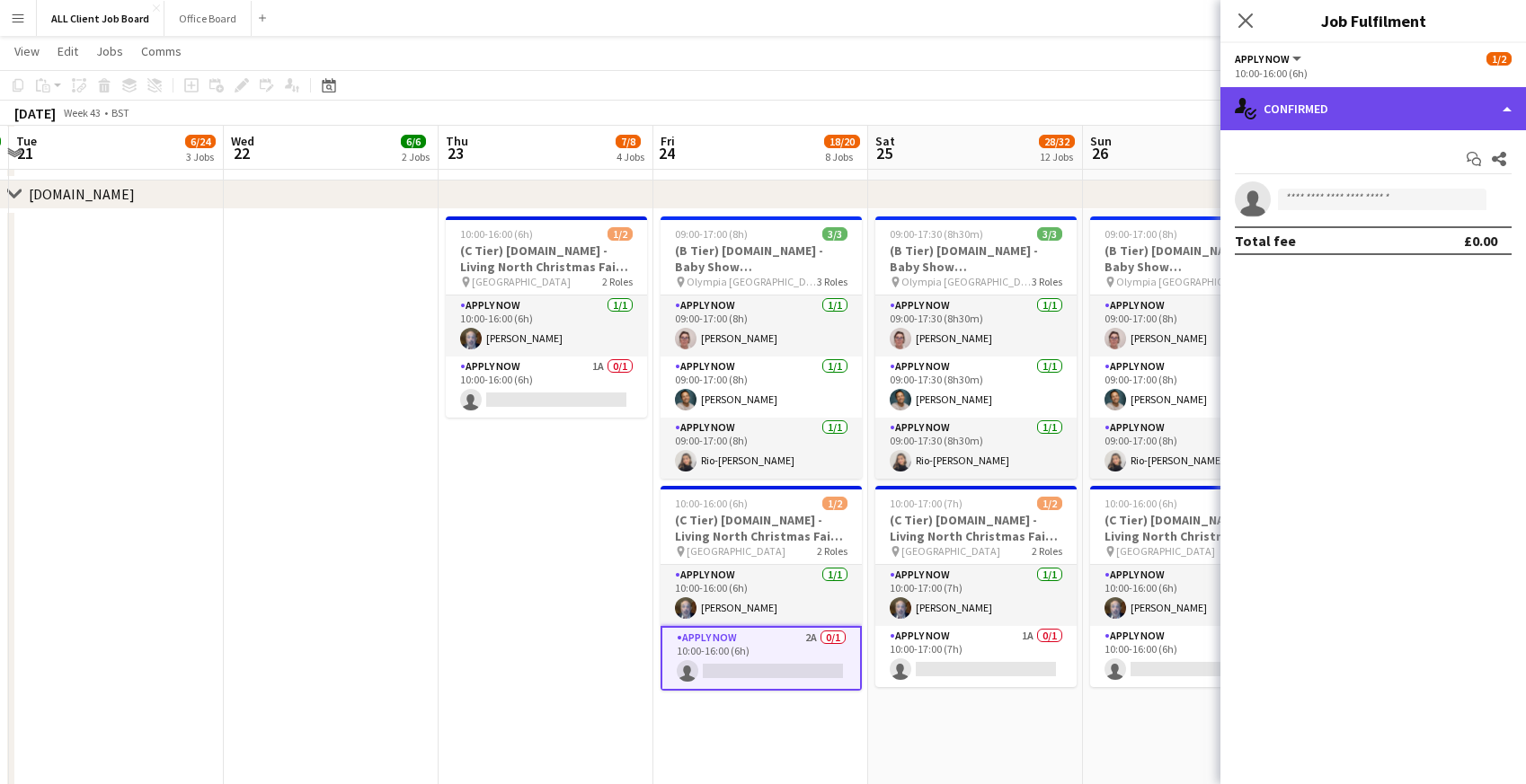
click at [1345, 116] on div "single-neutral-actions-check-2 Confirmed" at bounding box center [1373, 108] width 305 height 43
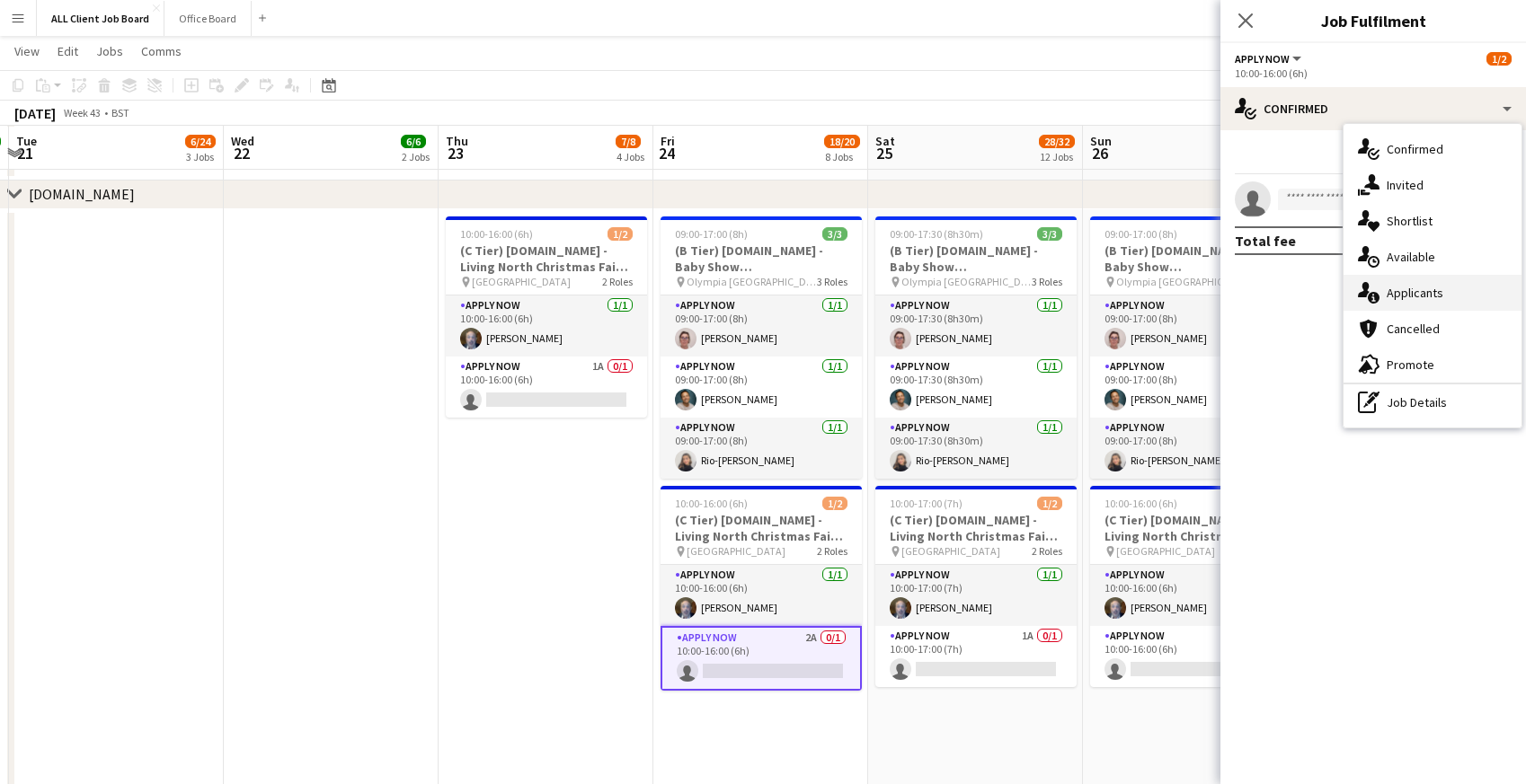
click at [1383, 306] on div "single-neutral-actions-information Applicants" at bounding box center [1432, 293] width 178 height 36
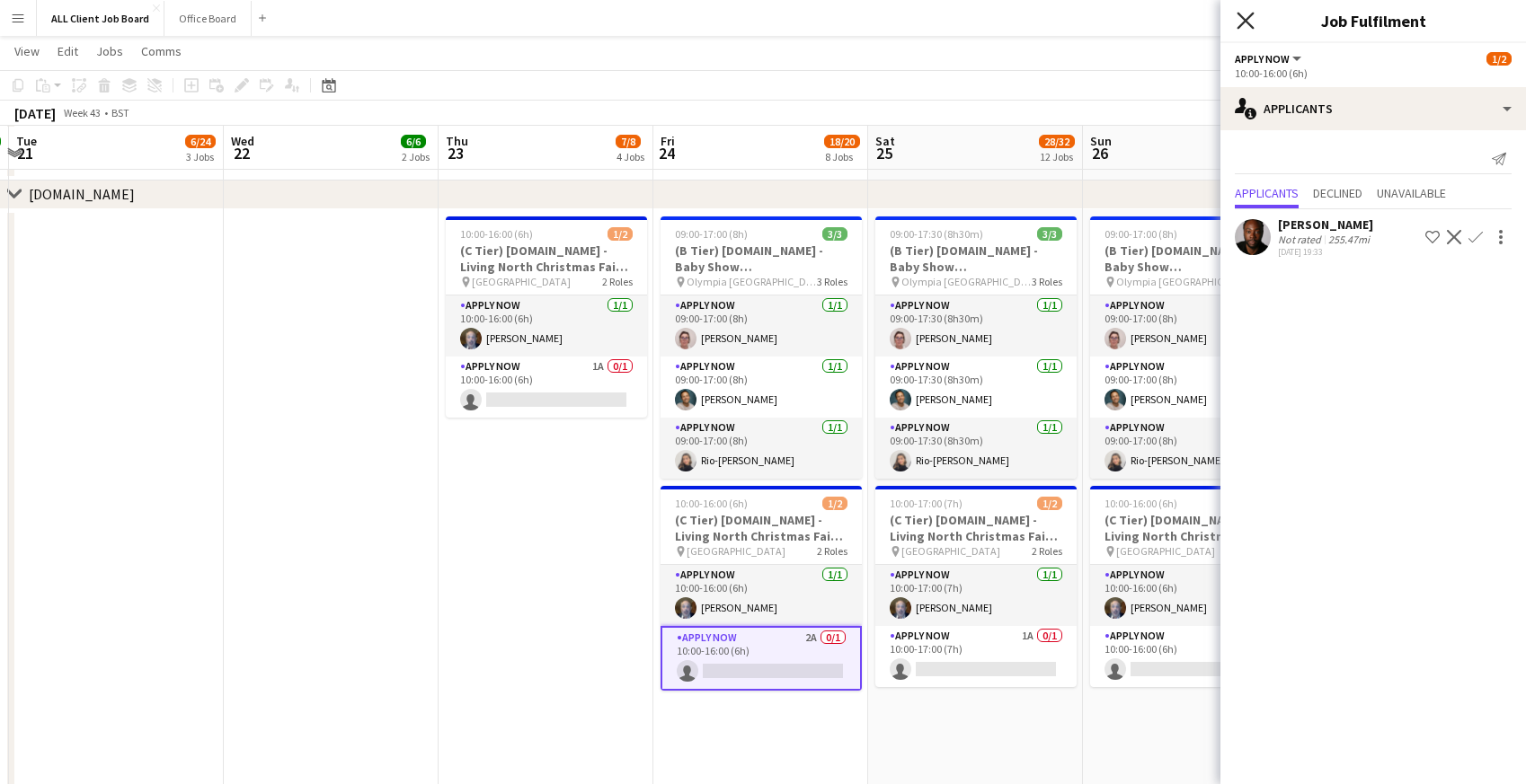
click at [1241, 21] on icon "Close pop-in" at bounding box center [1245, 20] width 17 height 17
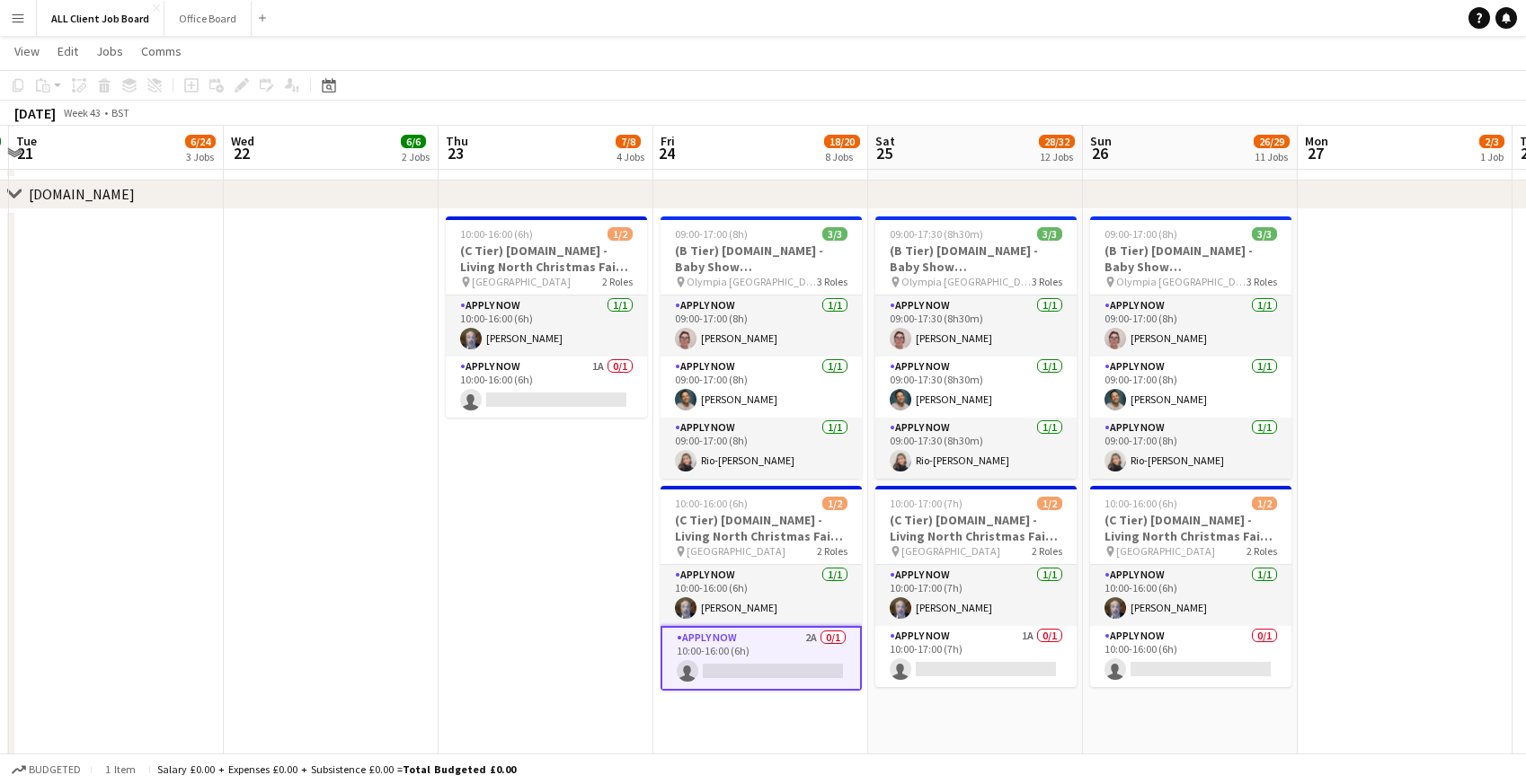
click at [1105, 31] on app-navbar "Menu Boards Boards Boards All jobs Status Workforce Workforce My Workforce Recr…" at bounding box center [763, 18] width 1526 height 36
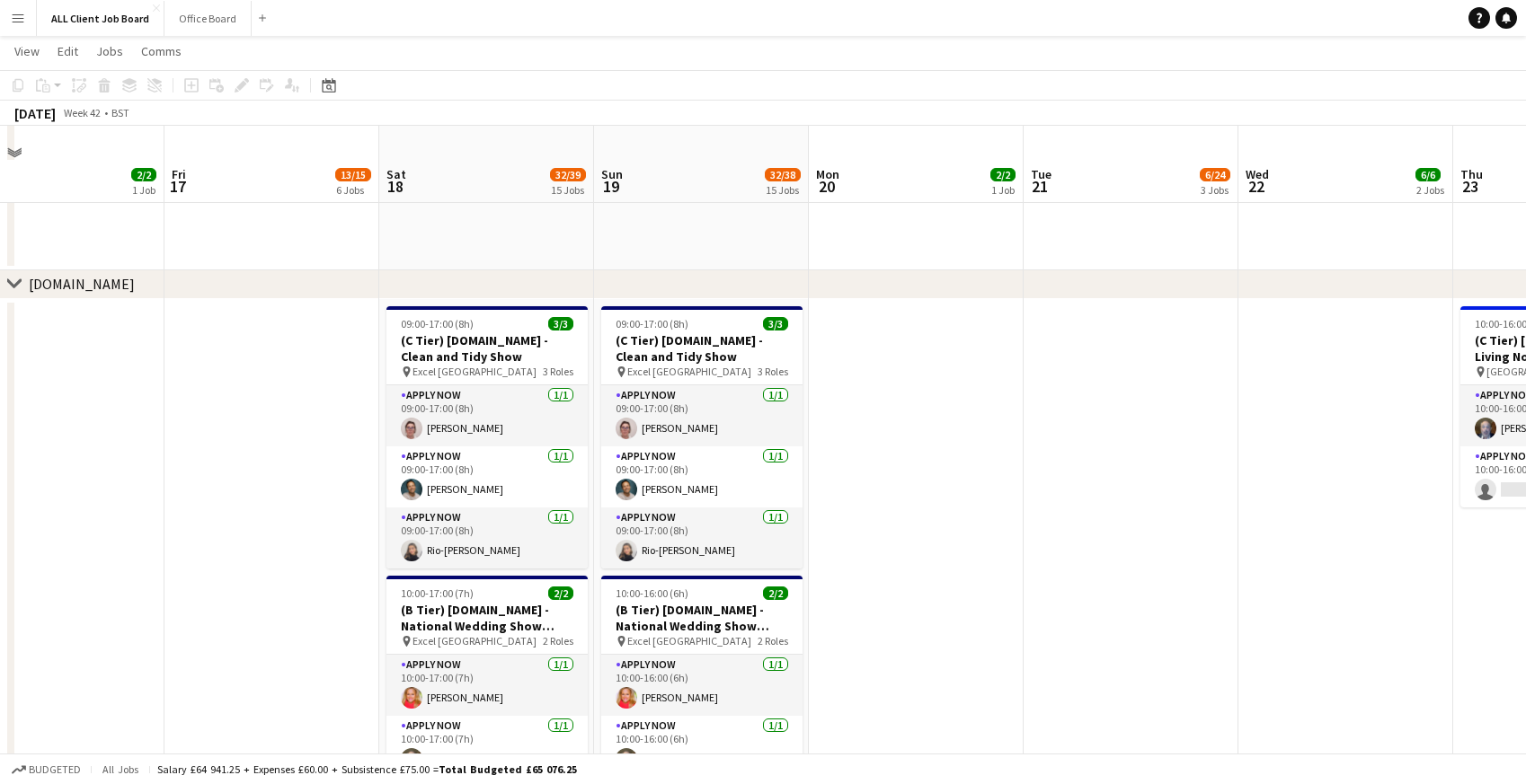
scroll to position [8134, 0]
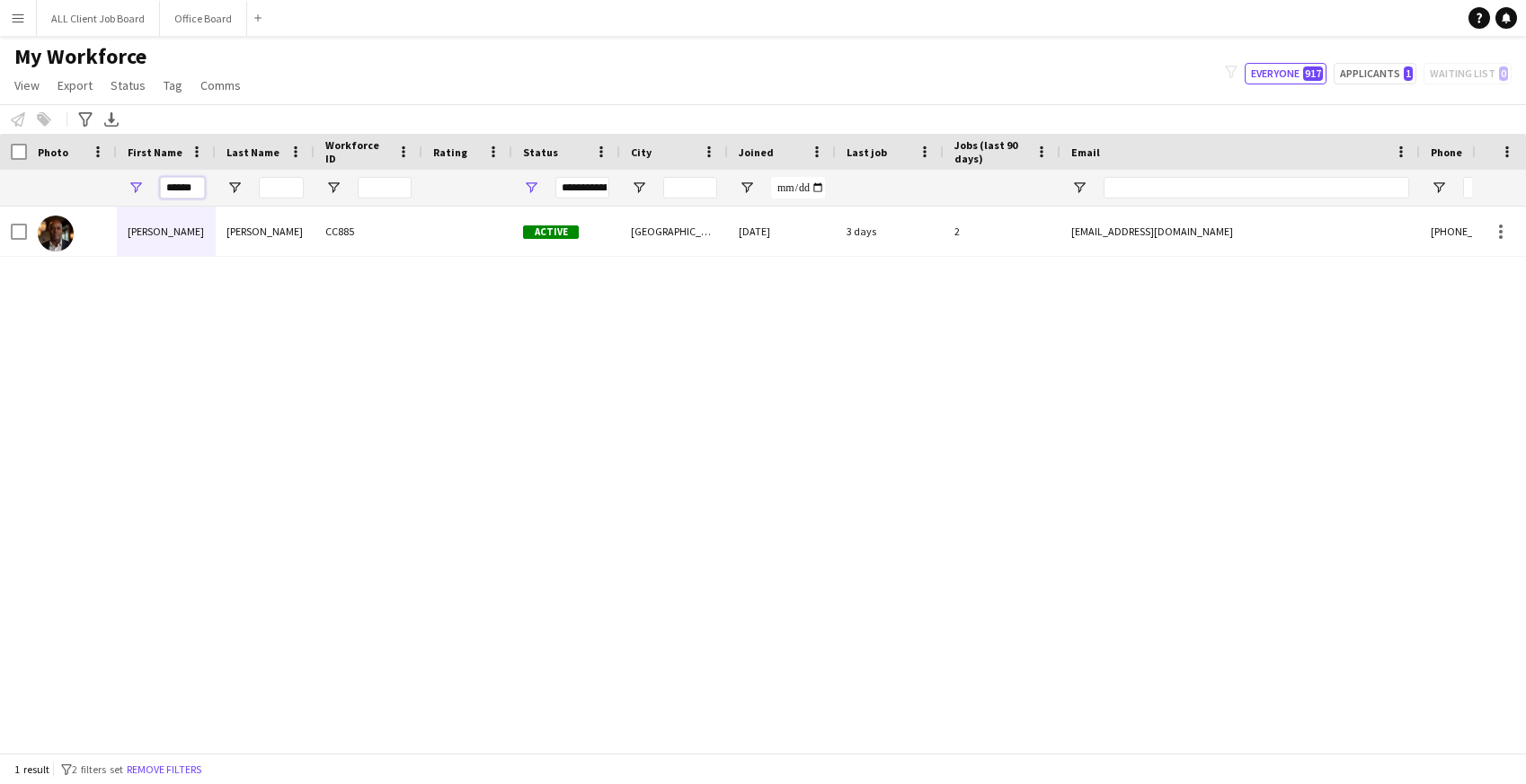
click at [201, 192] on input "******" at bounding box center [182, 188] width 45 height 22
drag, startPoint x: 201, startPoint y: 192, endPoint x: 146, endPoint y: 186, distance: 55.3
click at [146, 186] on div "******" at bounding box center [166, 188] width 99 height 36
type input "*****"
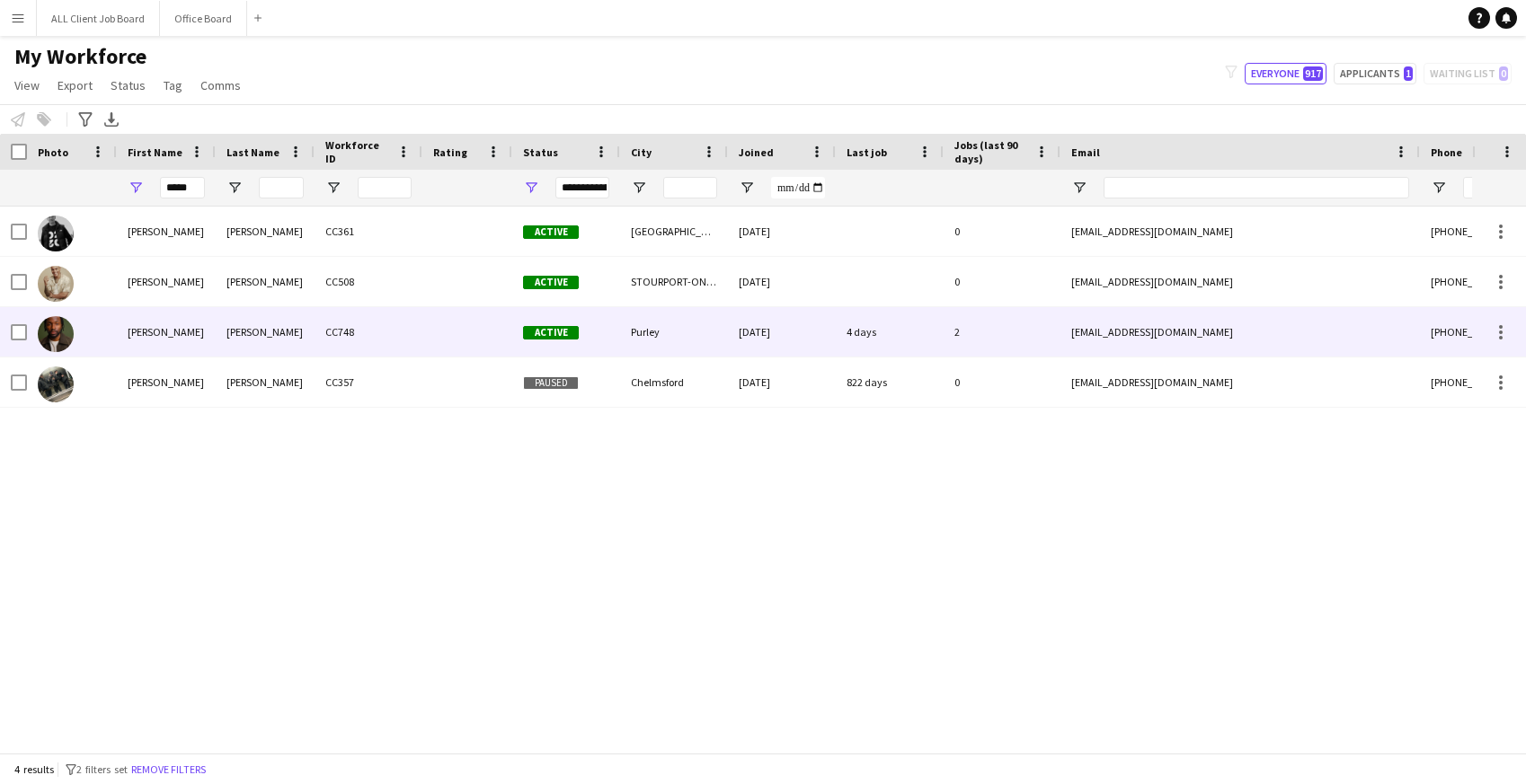
click at [178, 328] on div "Tyler" at bounding box center [166, 332] width 99 height 50
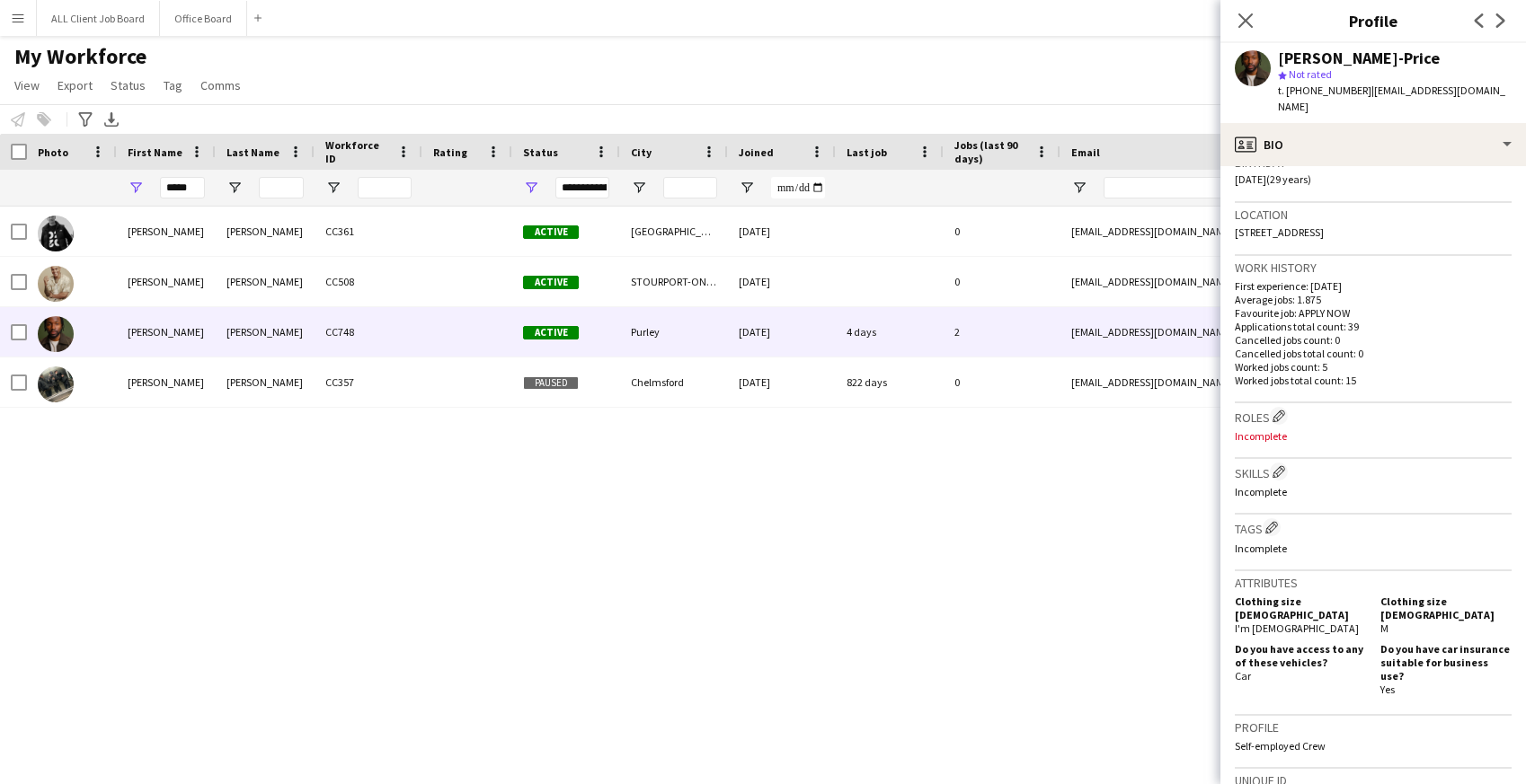
scroll to position [668, 0]
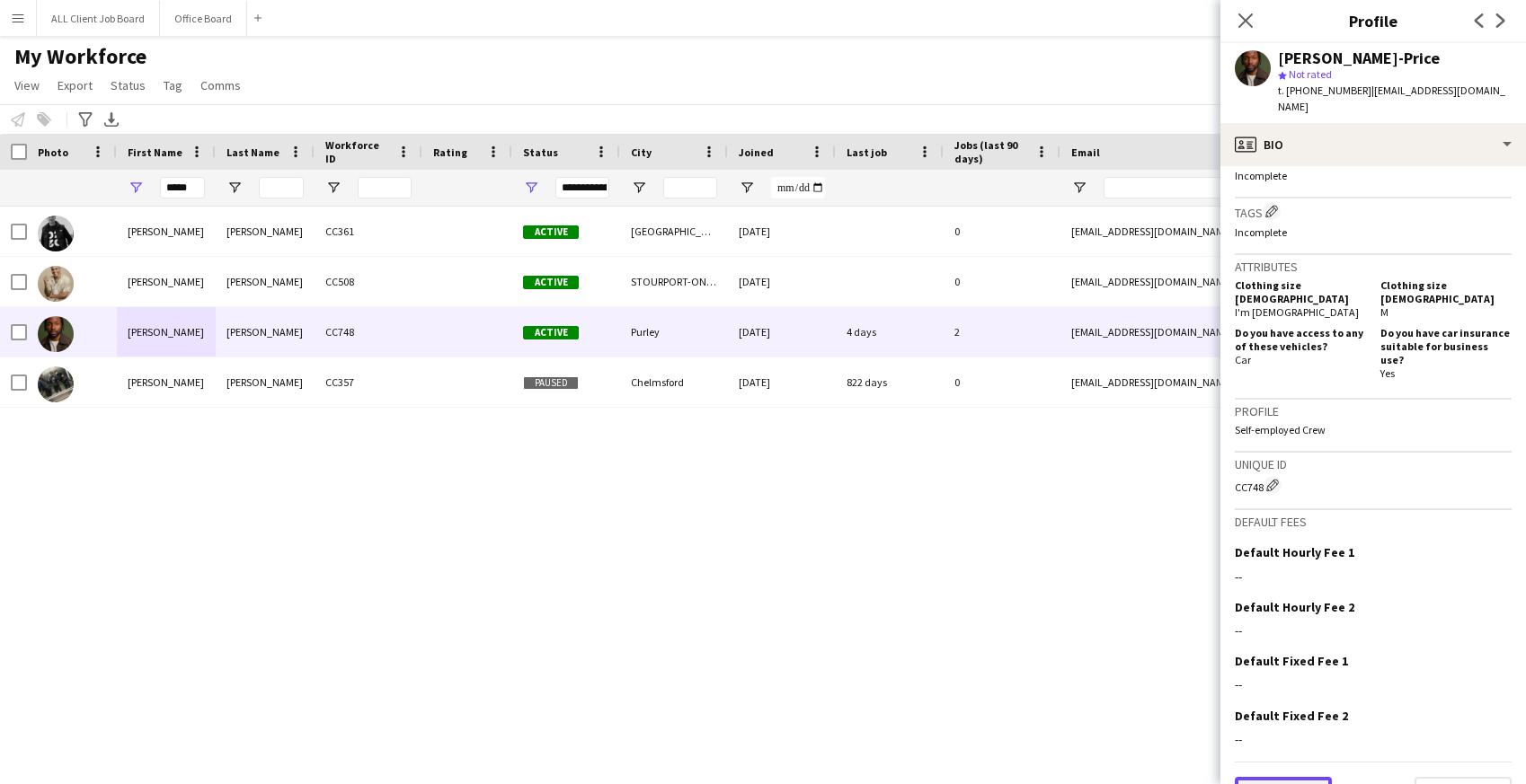
click at [1275, 777] on button "Previous" at bounding box center [1284, 795] width 97 height 36
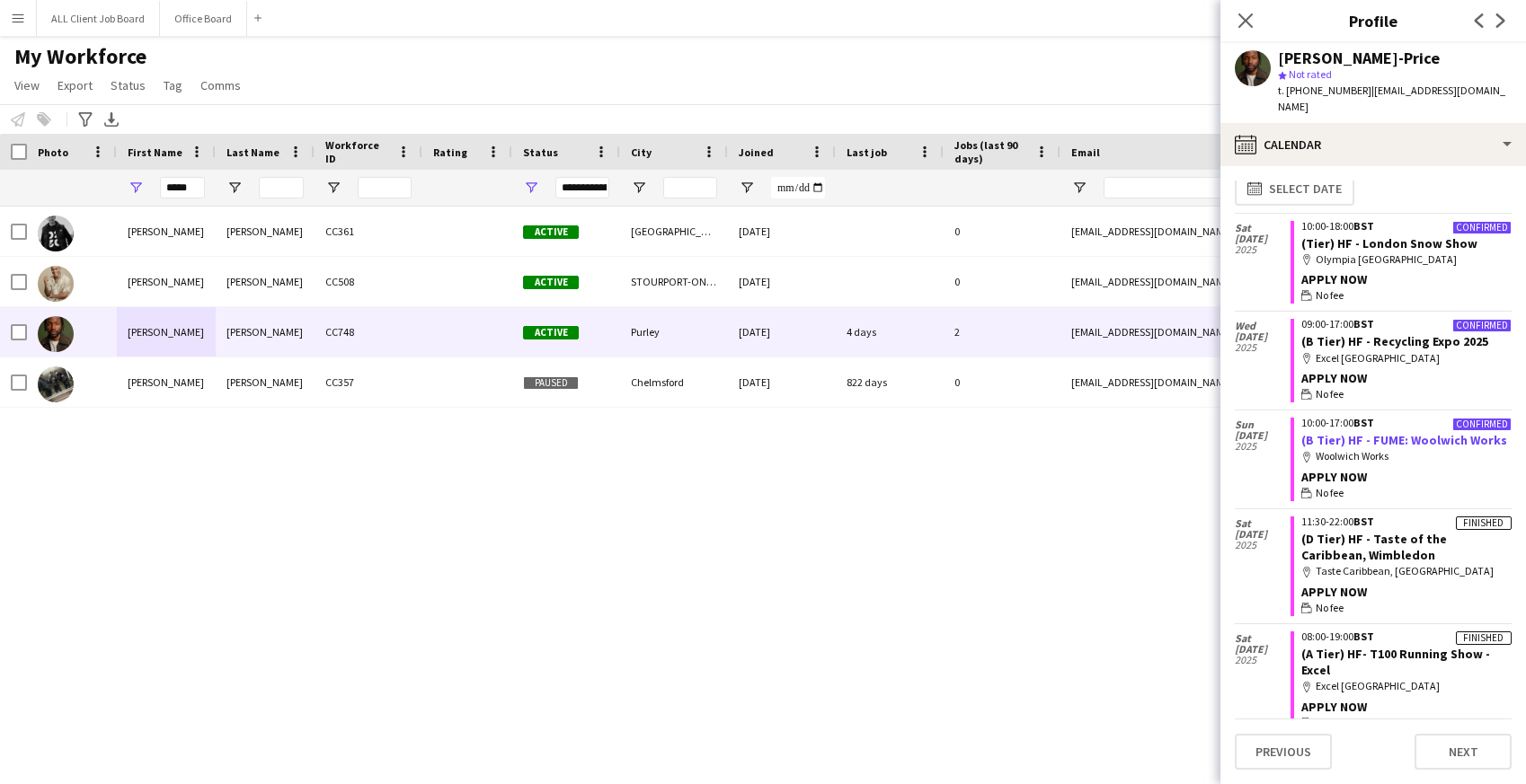
scroll to position [0, 0]
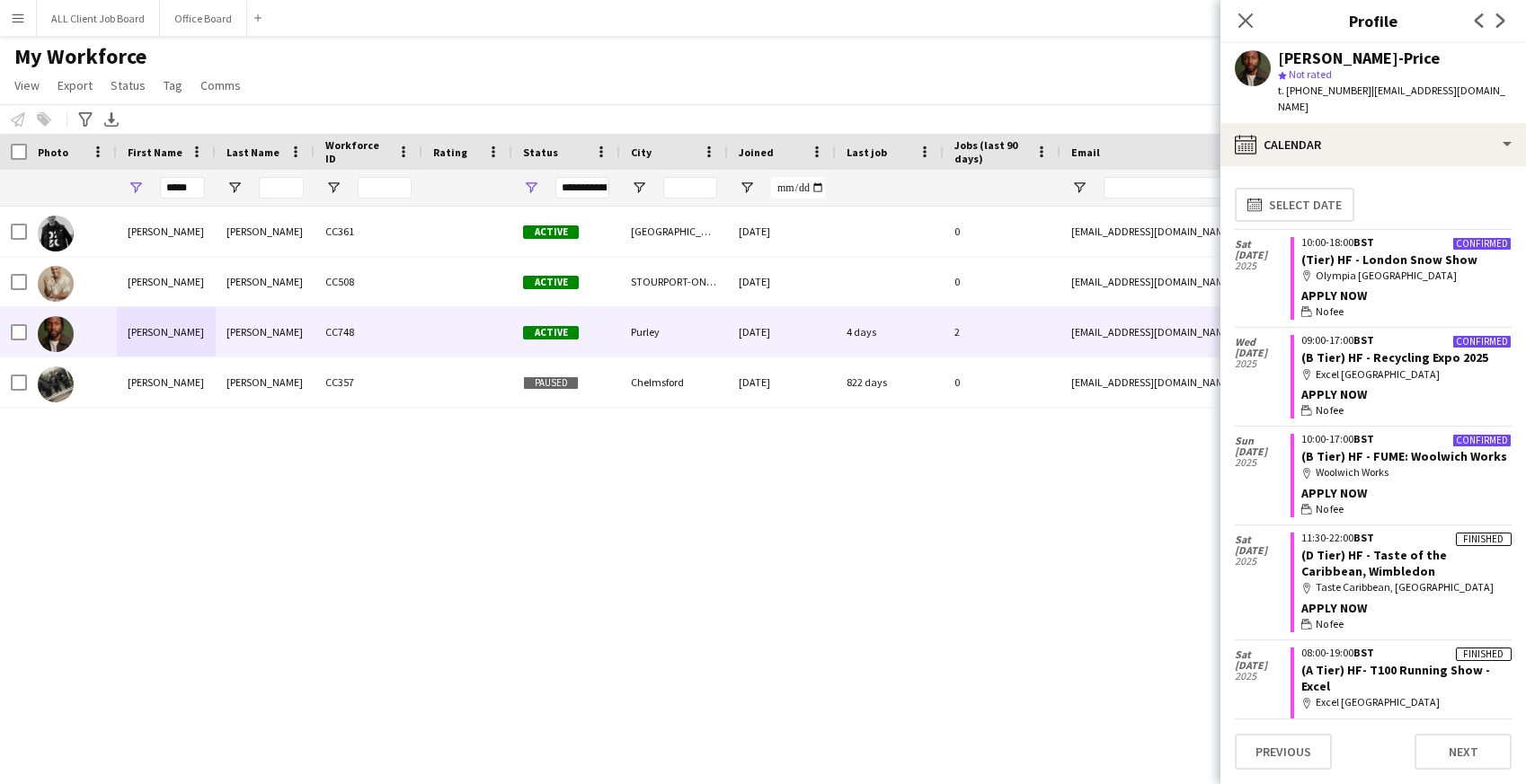
click at [947, 469] on div "Tyler Bunting CC361 Active East Grinstead 22-06-2023 0 tylerbunting2002@gmail.c…" at bounding box center [736, 480] width 1472 height 547
click at [1462, 747] on button "Next" at bounding box center [1463, 752] width 97 height 36
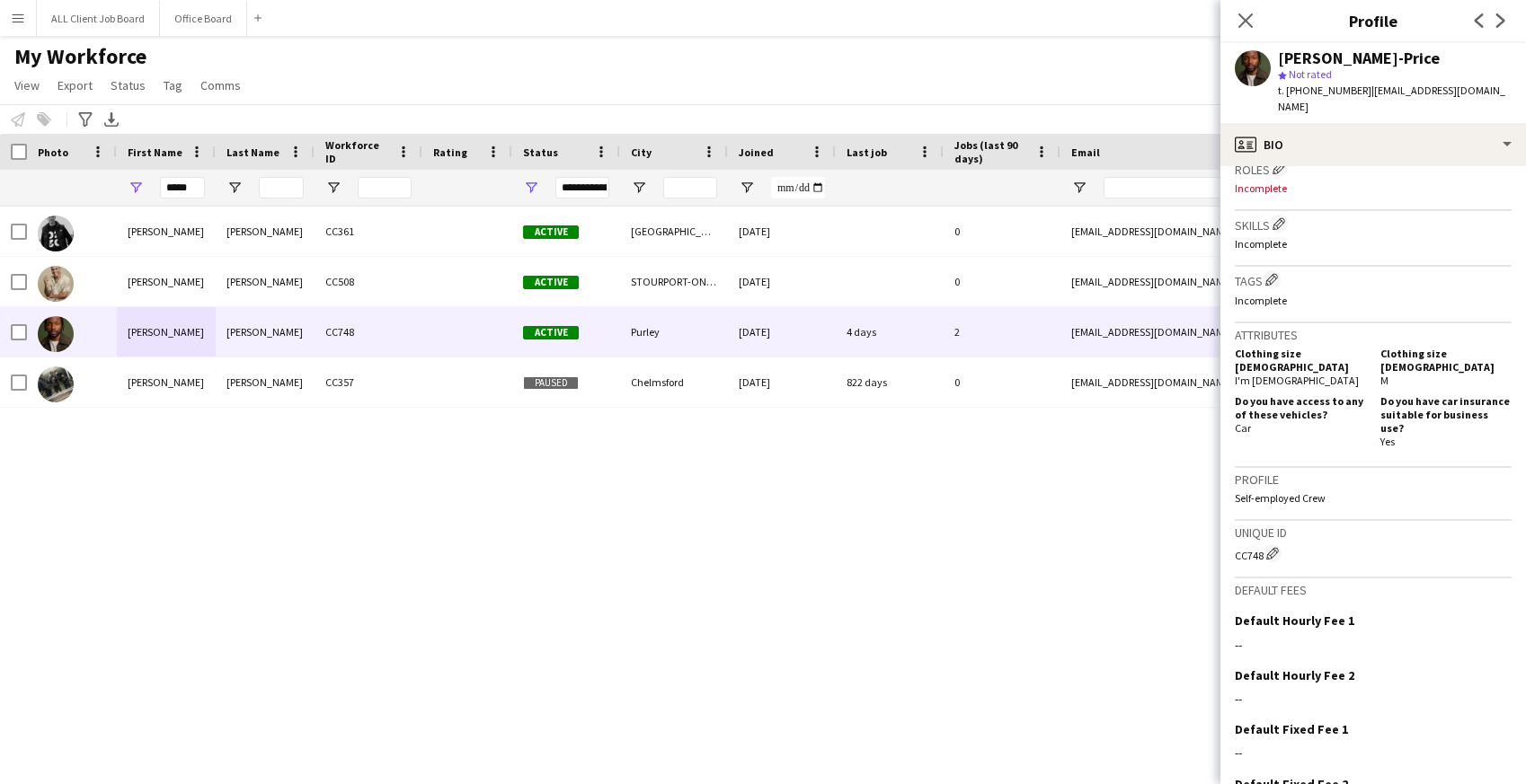
scroll to position [668, 0]
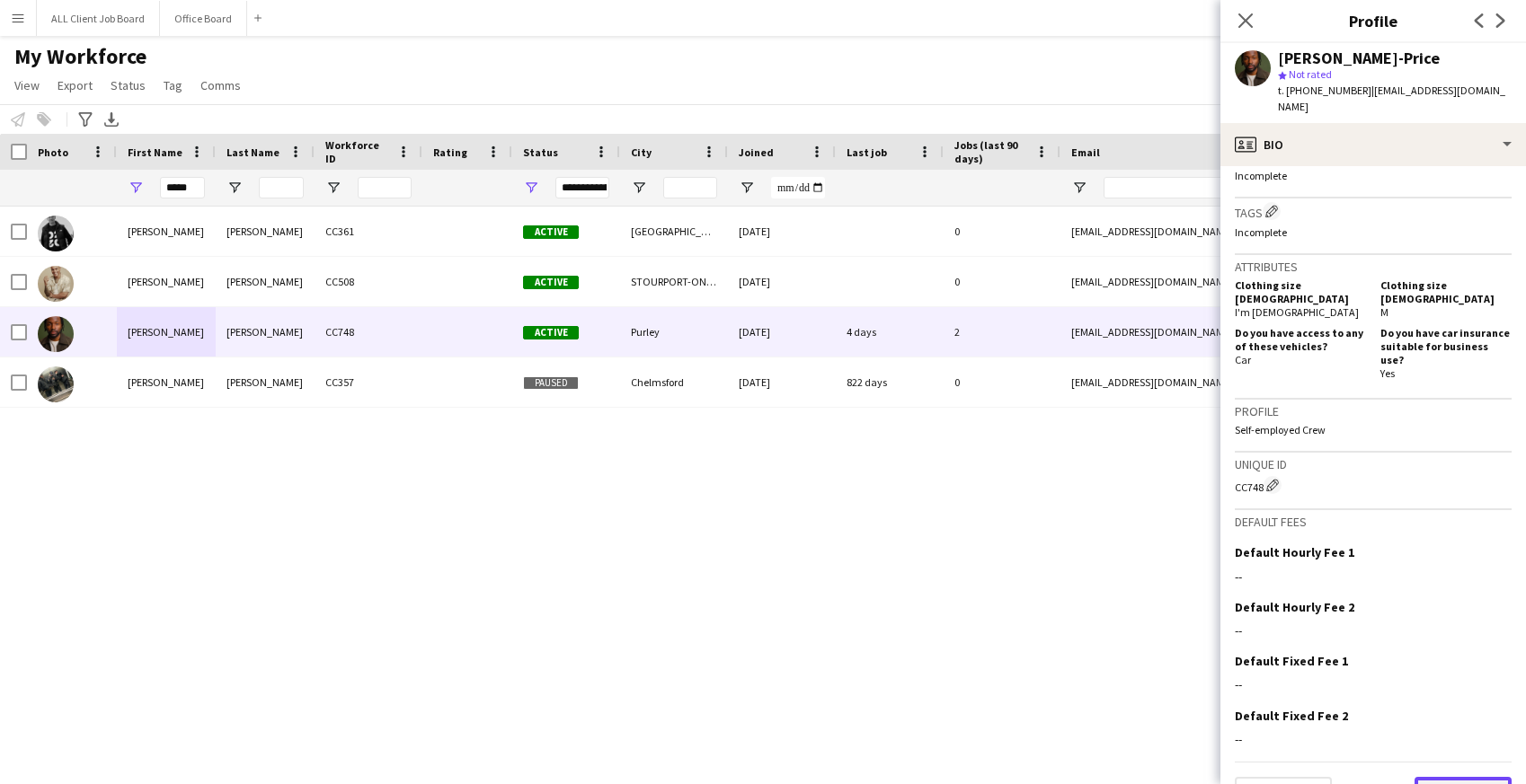
click at [1457, 777] on button "Next" at bounding box center [1463, 795] width 97 height 36
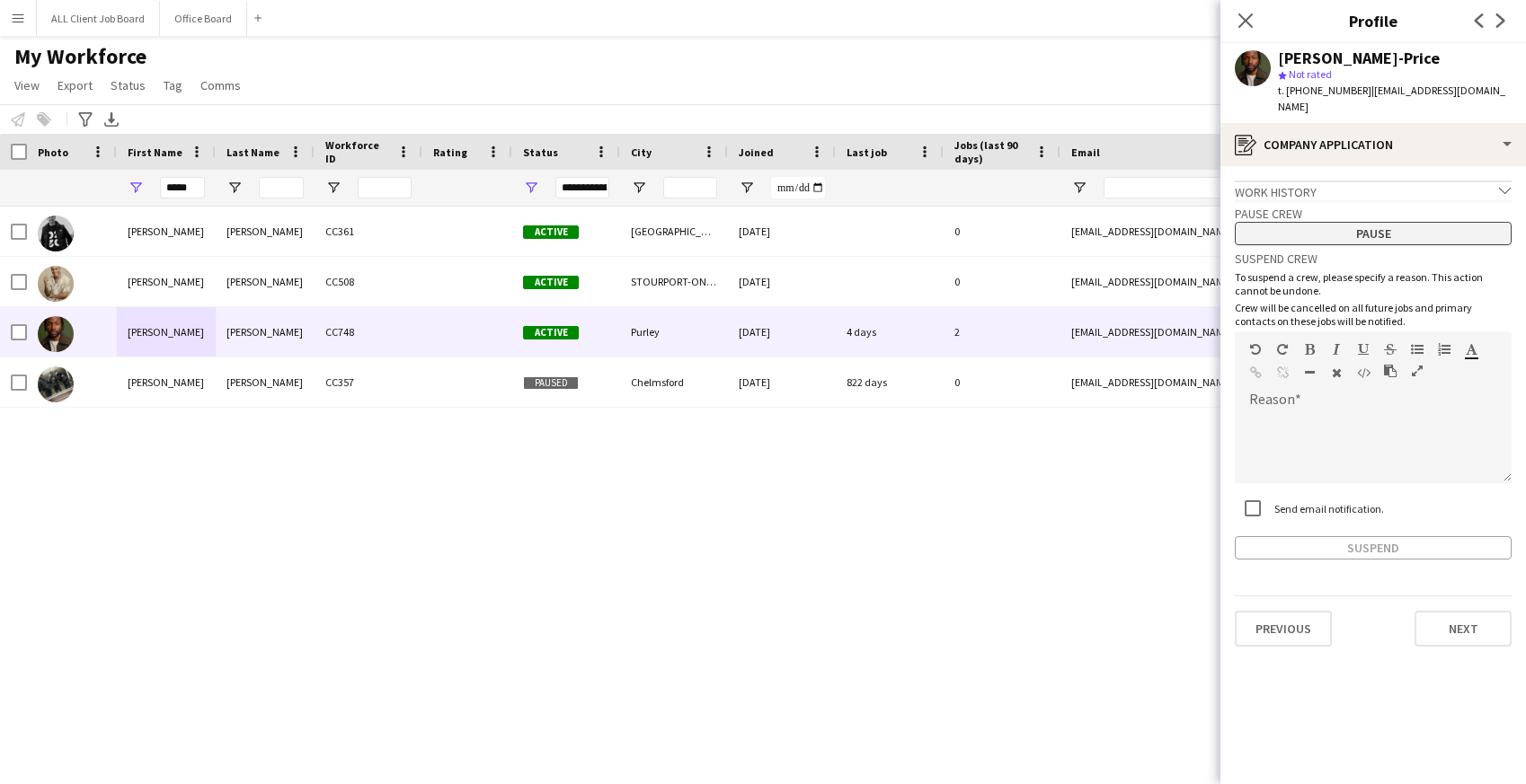
click at [1393, 223] on button "Pause" at bounding box center [1373, 234] width 277 height 23
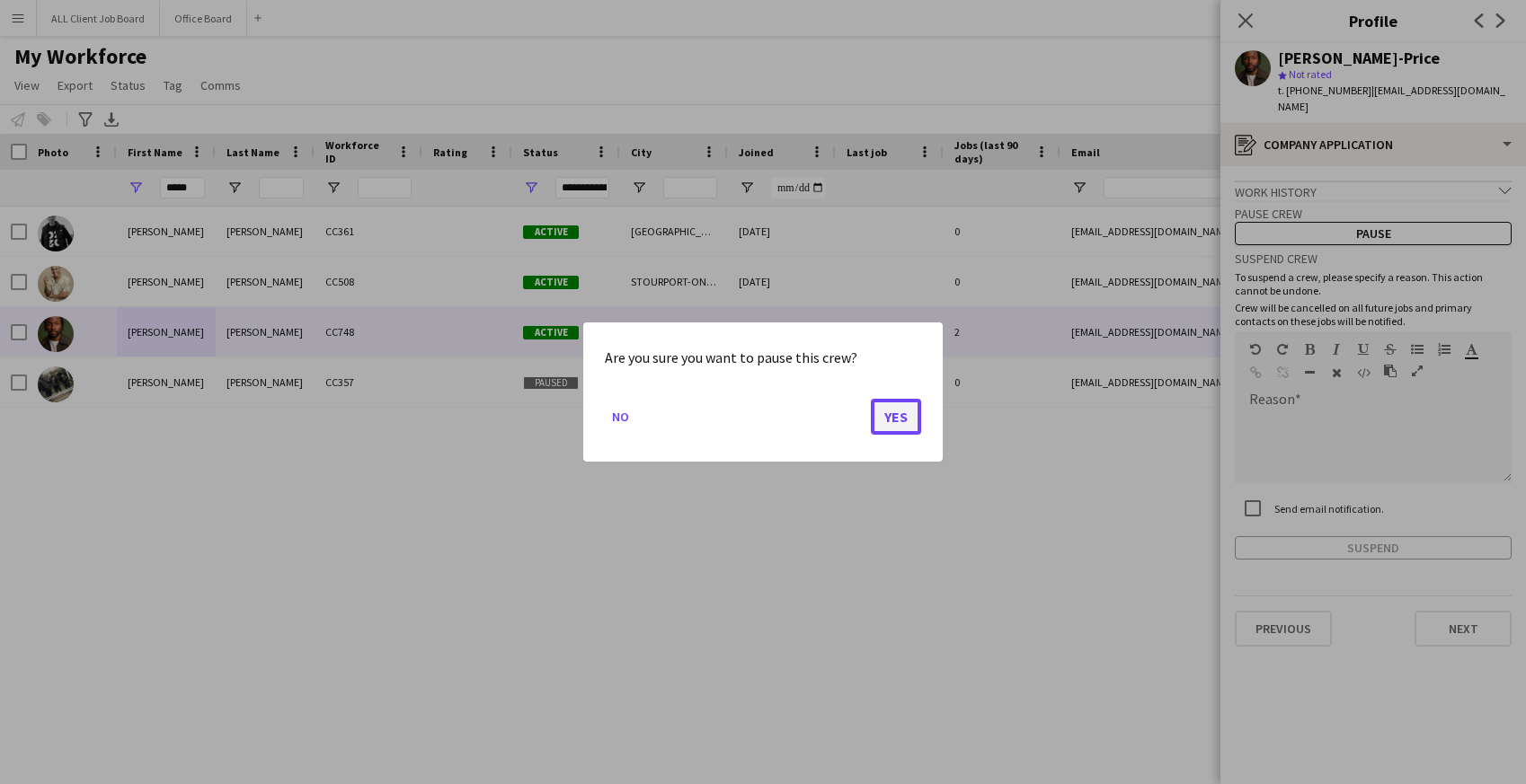
click at [899, 417] on button "Yes" at bounding box center [895, 417] width 51 height 36
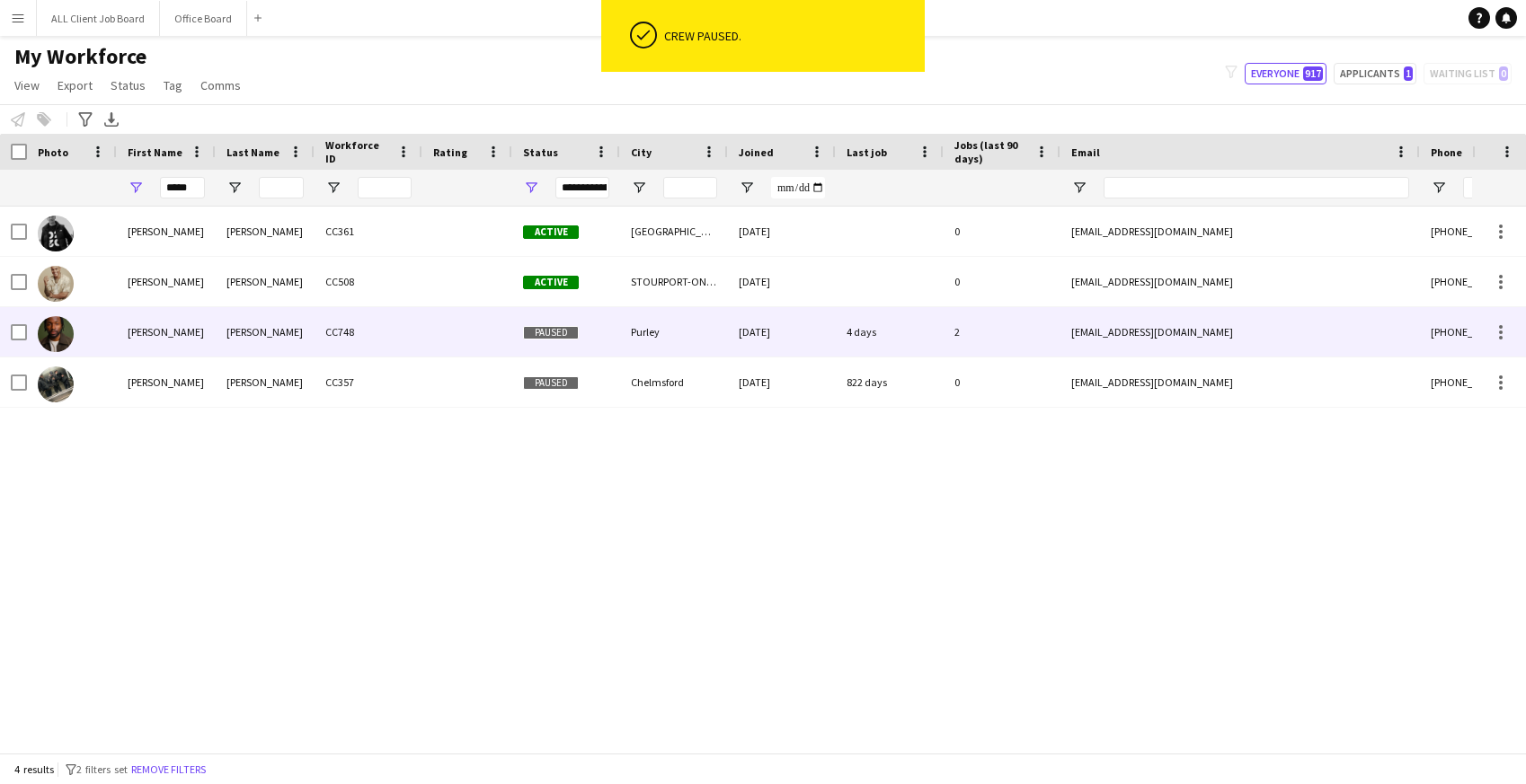
click at [437, 337] on div at bounding box center [468, 332] width 90 height 50
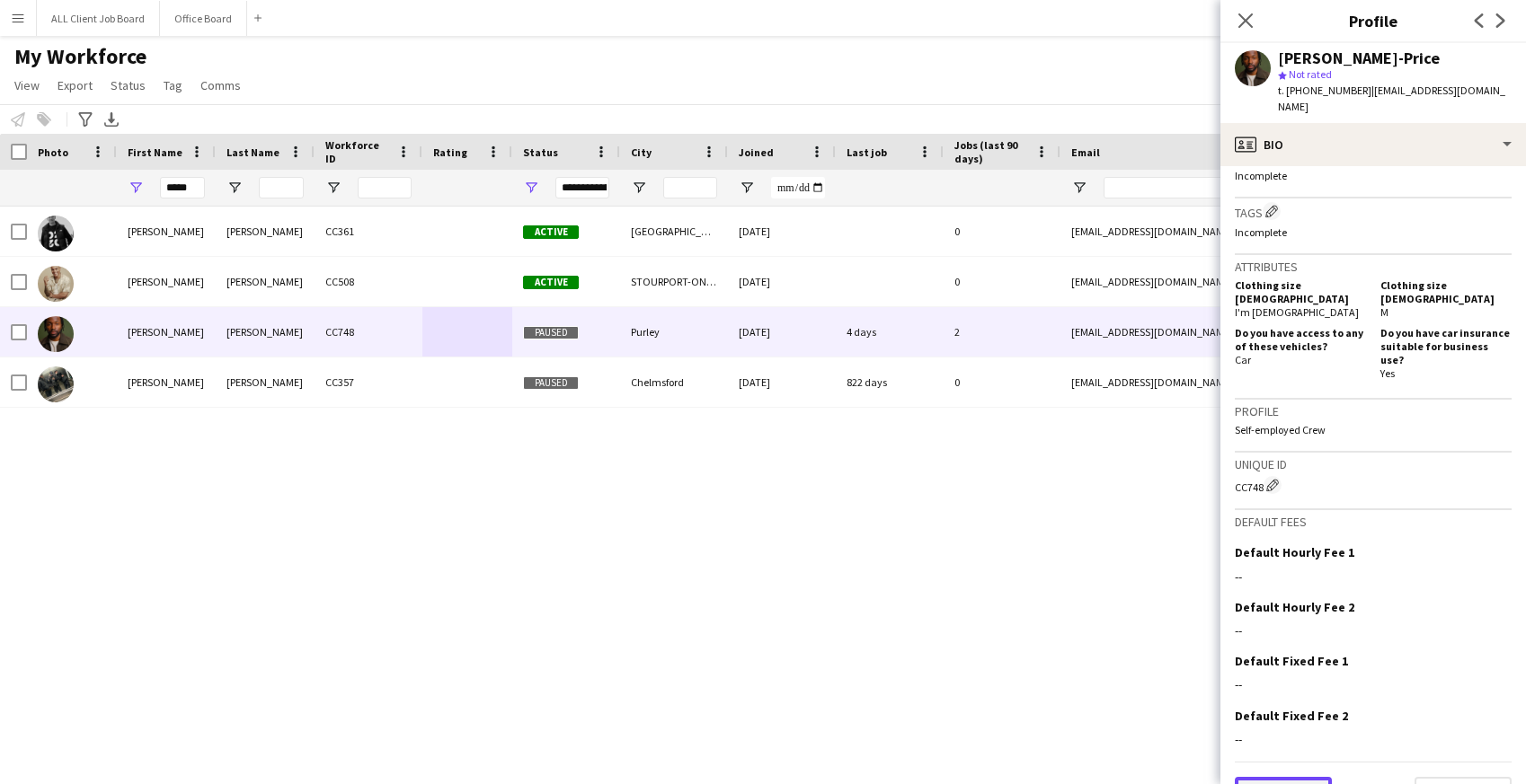
click at [1296, 777] on button "Previous" at bounding box center [1284, 795] width 97 height 36
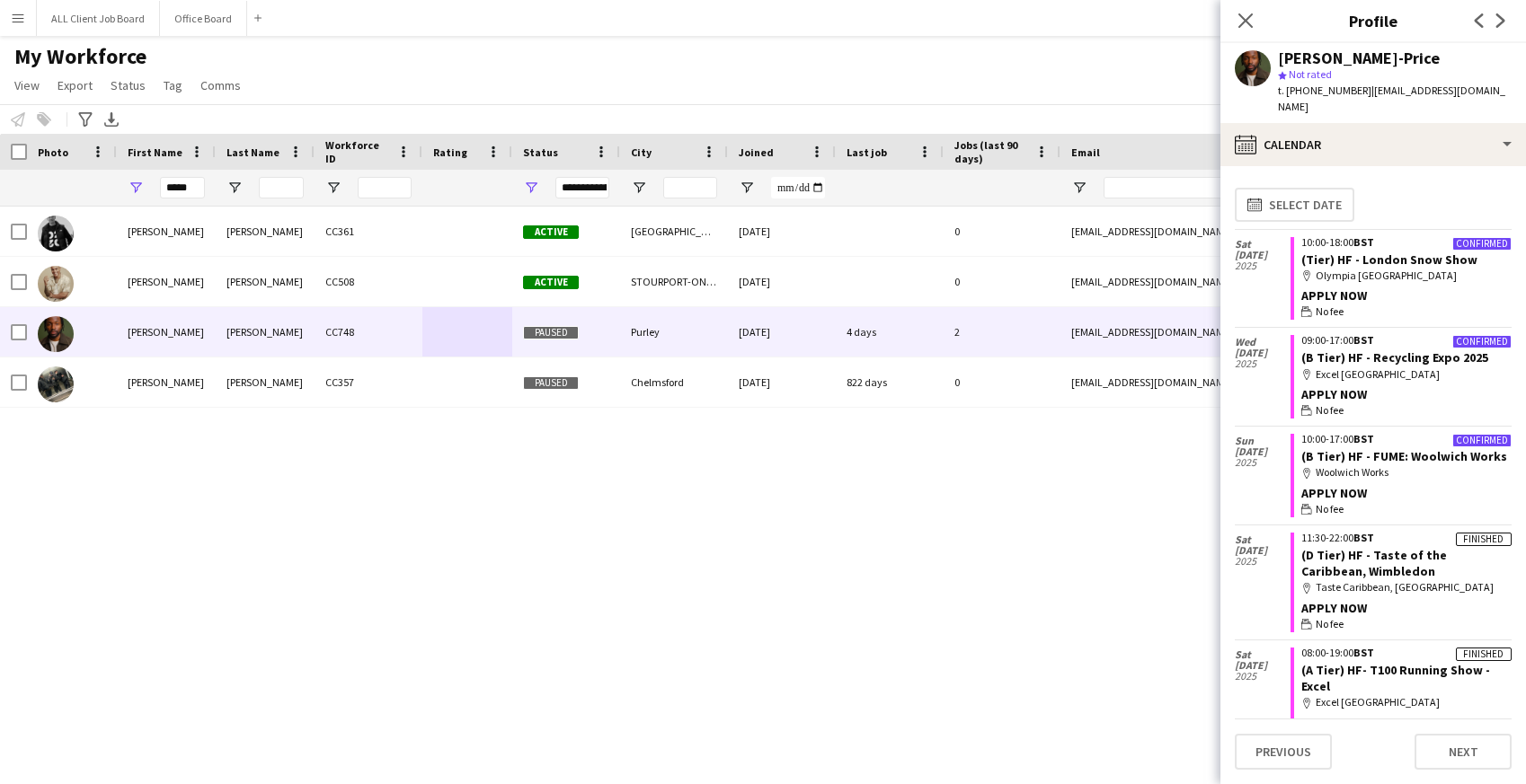
click at [1429, 386] on div "APPLY NOW" at bounding box center [1406, 394] width 210 height 16
click at [1240, 18] on icon "Close pop-in" at bounding box center [1245, 20] width 17 height 17
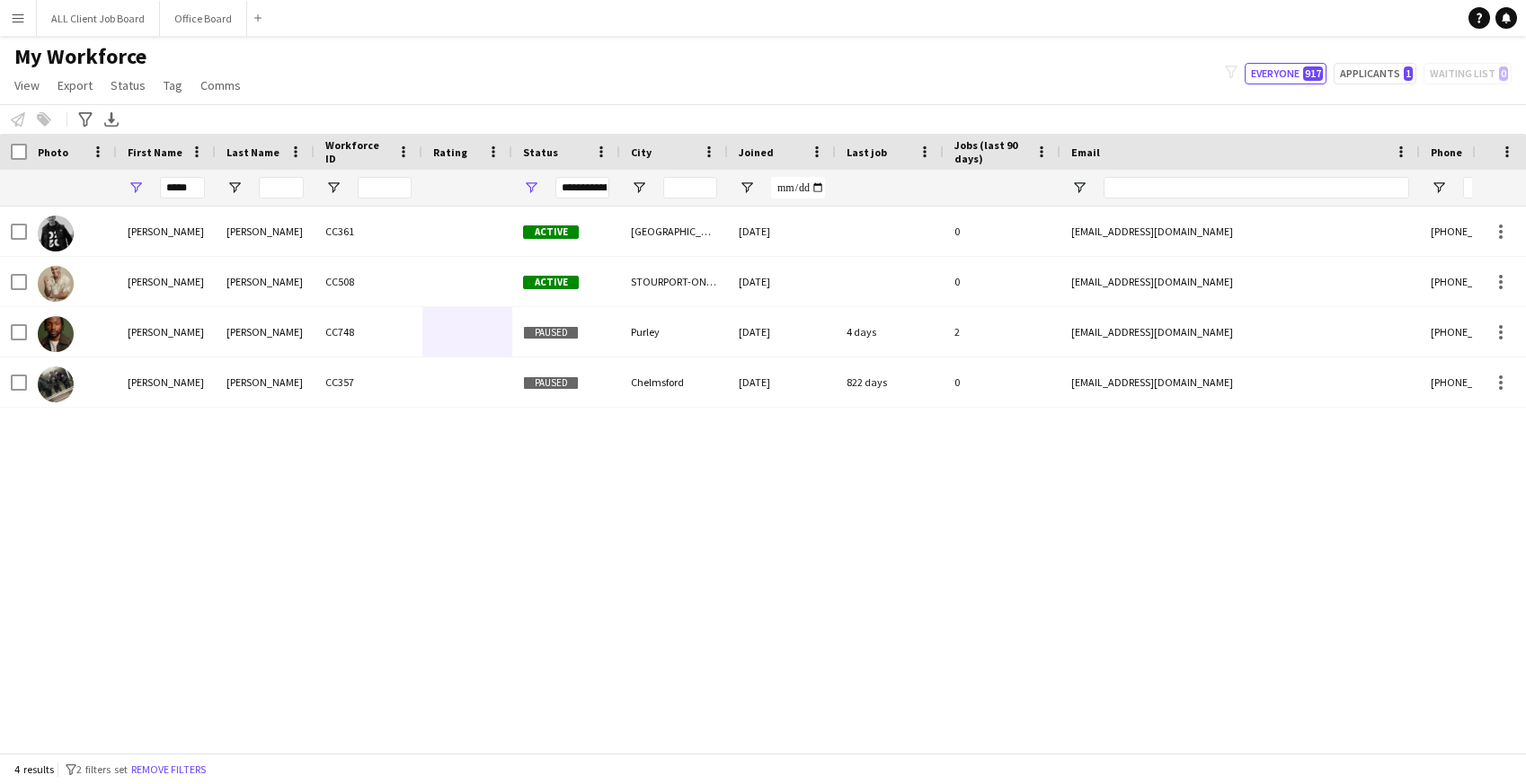
click at [1147, 17] on app-navbar "Menu Boards Boards Boards All jobs Status Workforce Workforce My Workforce Recr…" at bounding box center [763, 18] width 1526 height 36
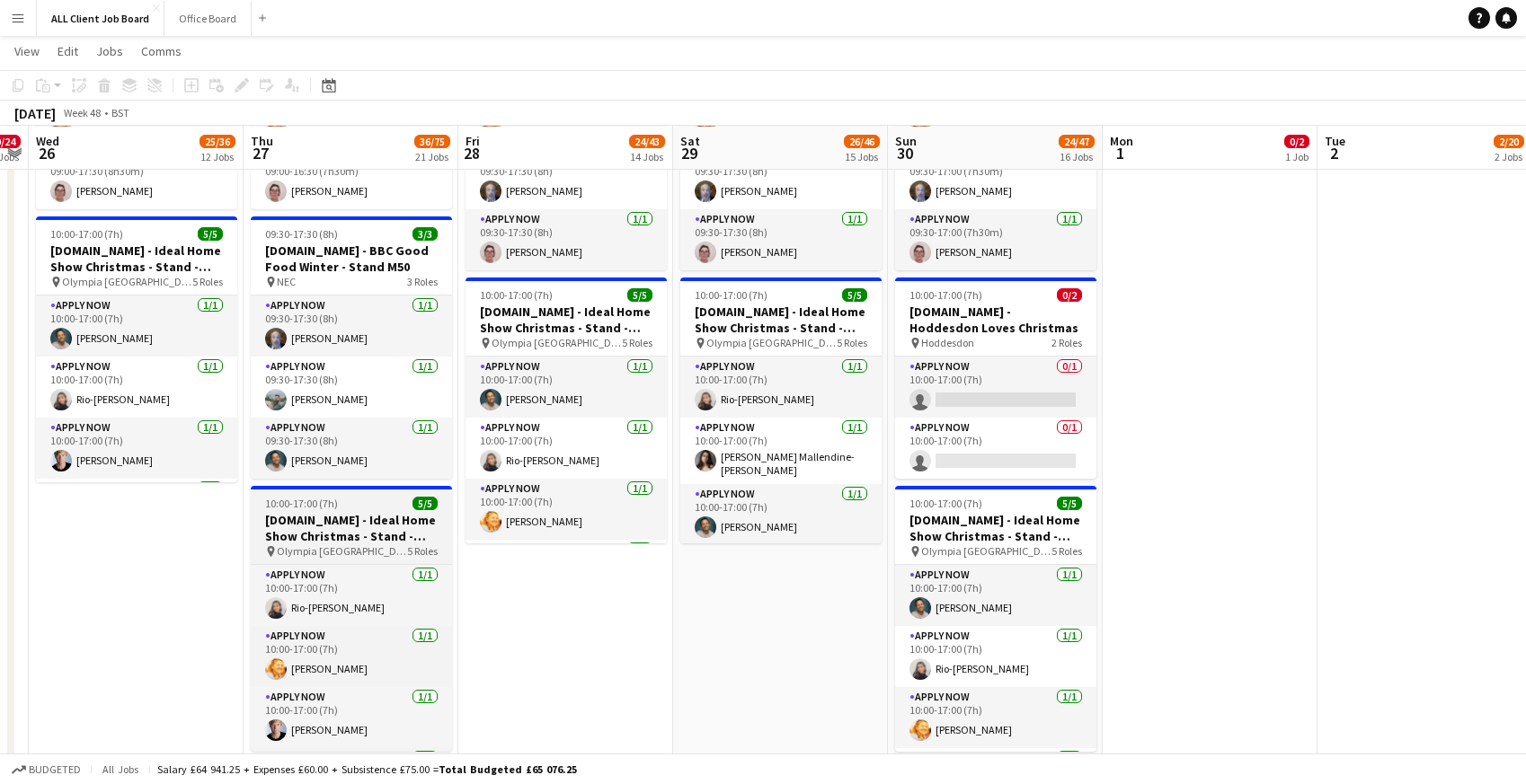
scroll to position [0, 434]
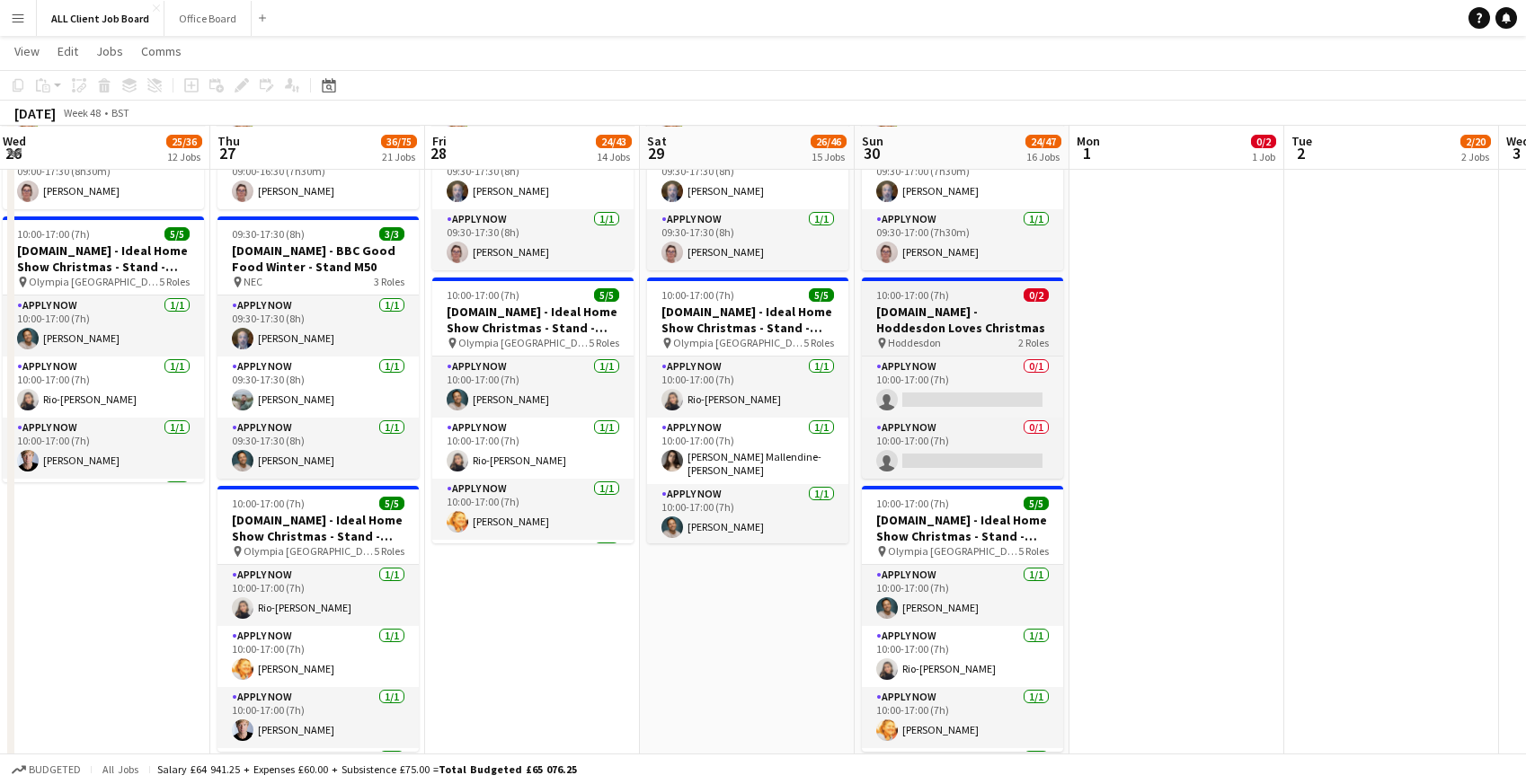
click at [894, 338] on span "Hoddesdon" at bounding box center [914, 342] width 53 height 13
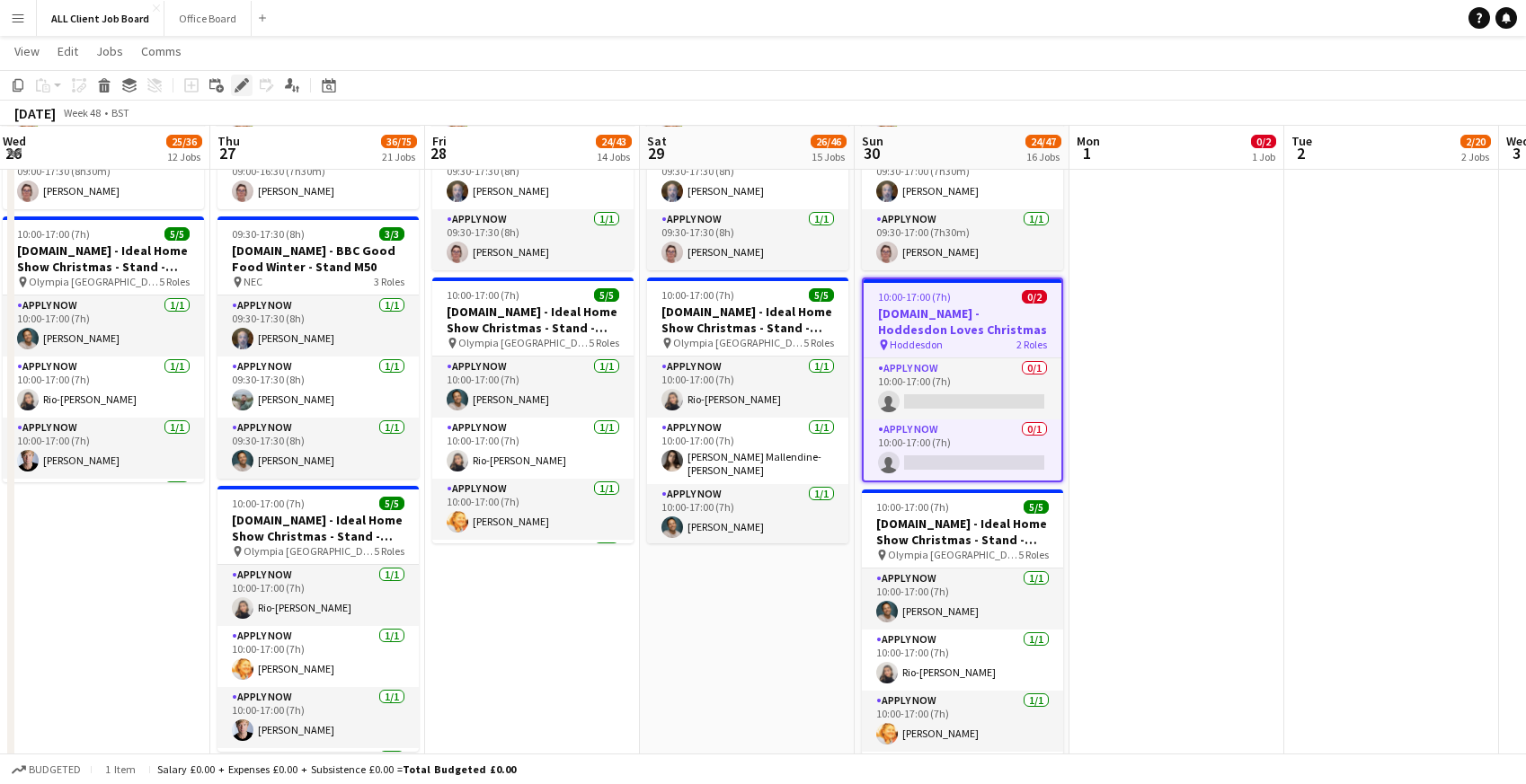
click at [239, 86] on icon at bounding box center [241, 86] width 10 height 10
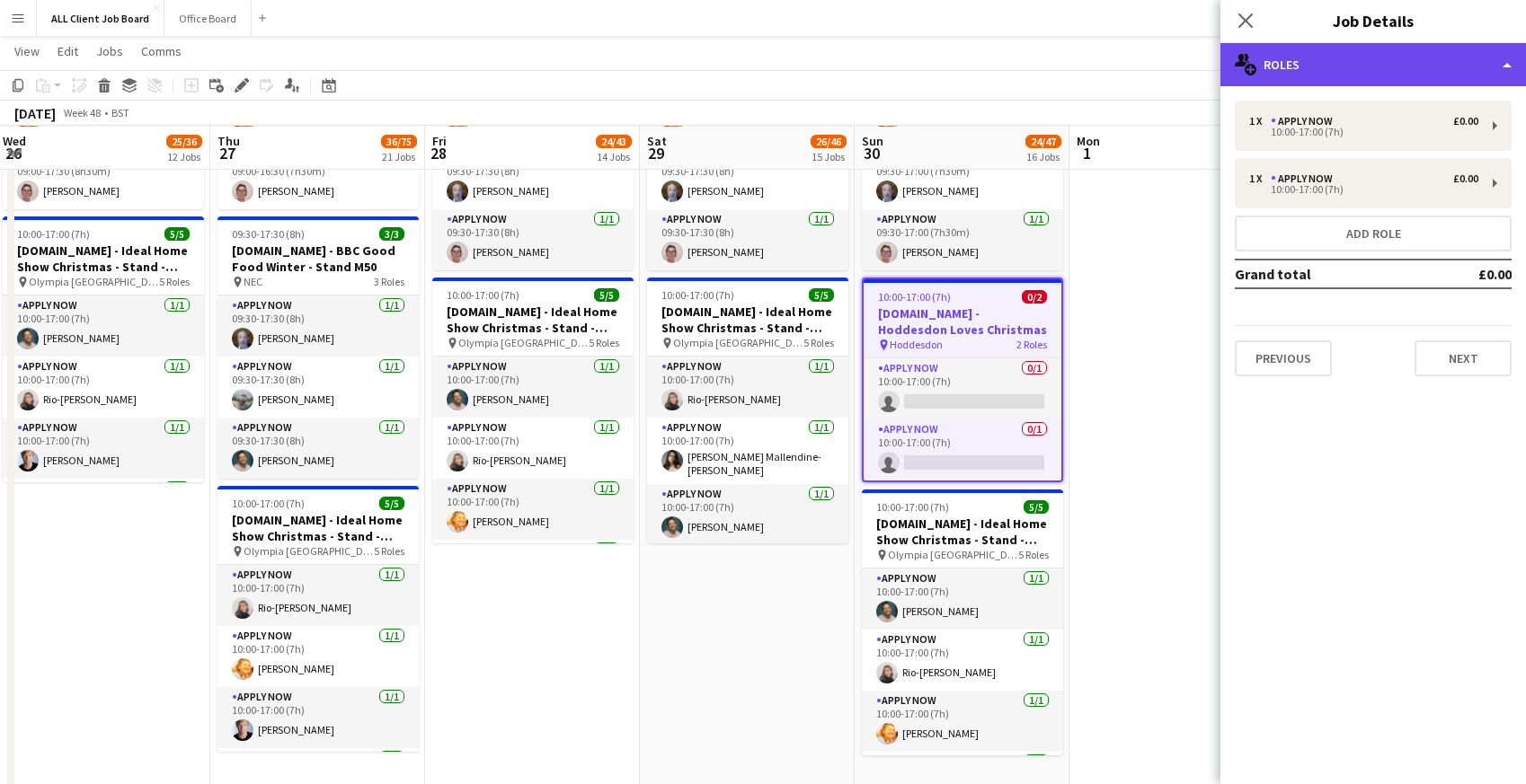
click at [1298, 60] on div "multiple-users-add Roles" at bounding box center [1373, 64] width 305 height 43
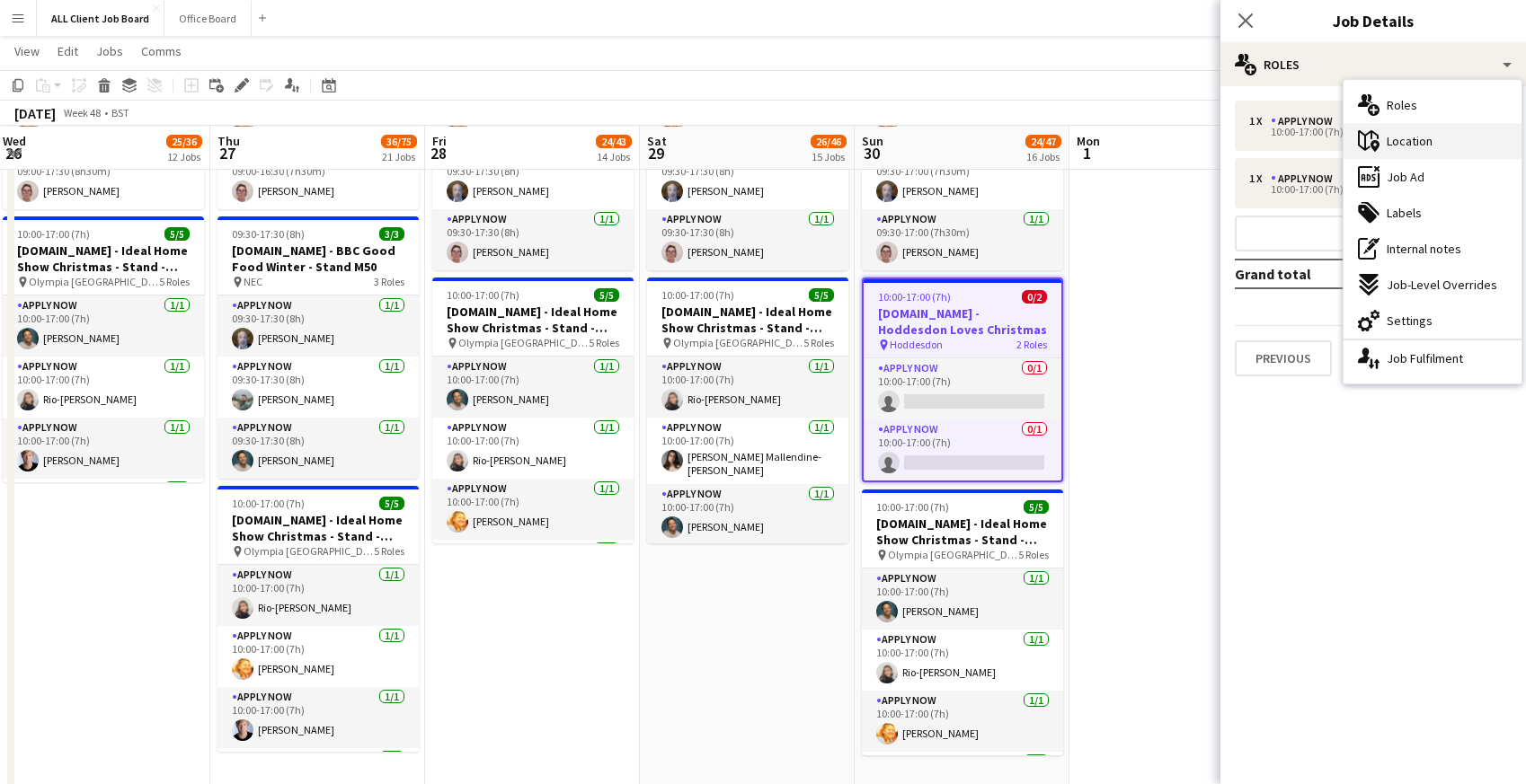
click at [1399, 147] on span "Location" at bounding box center [1410, 140] width 46 height 16
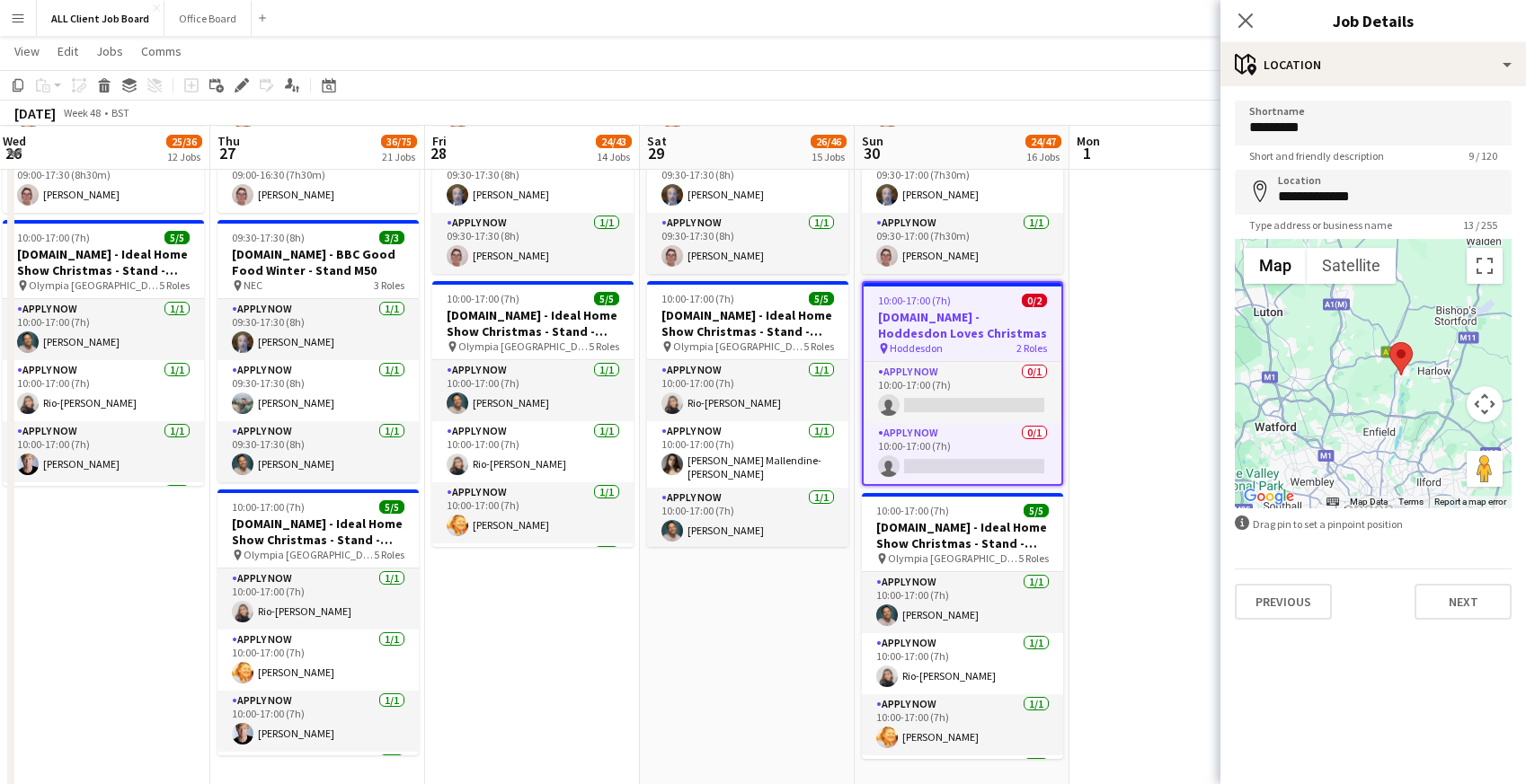
scroll to position [8446, 0]
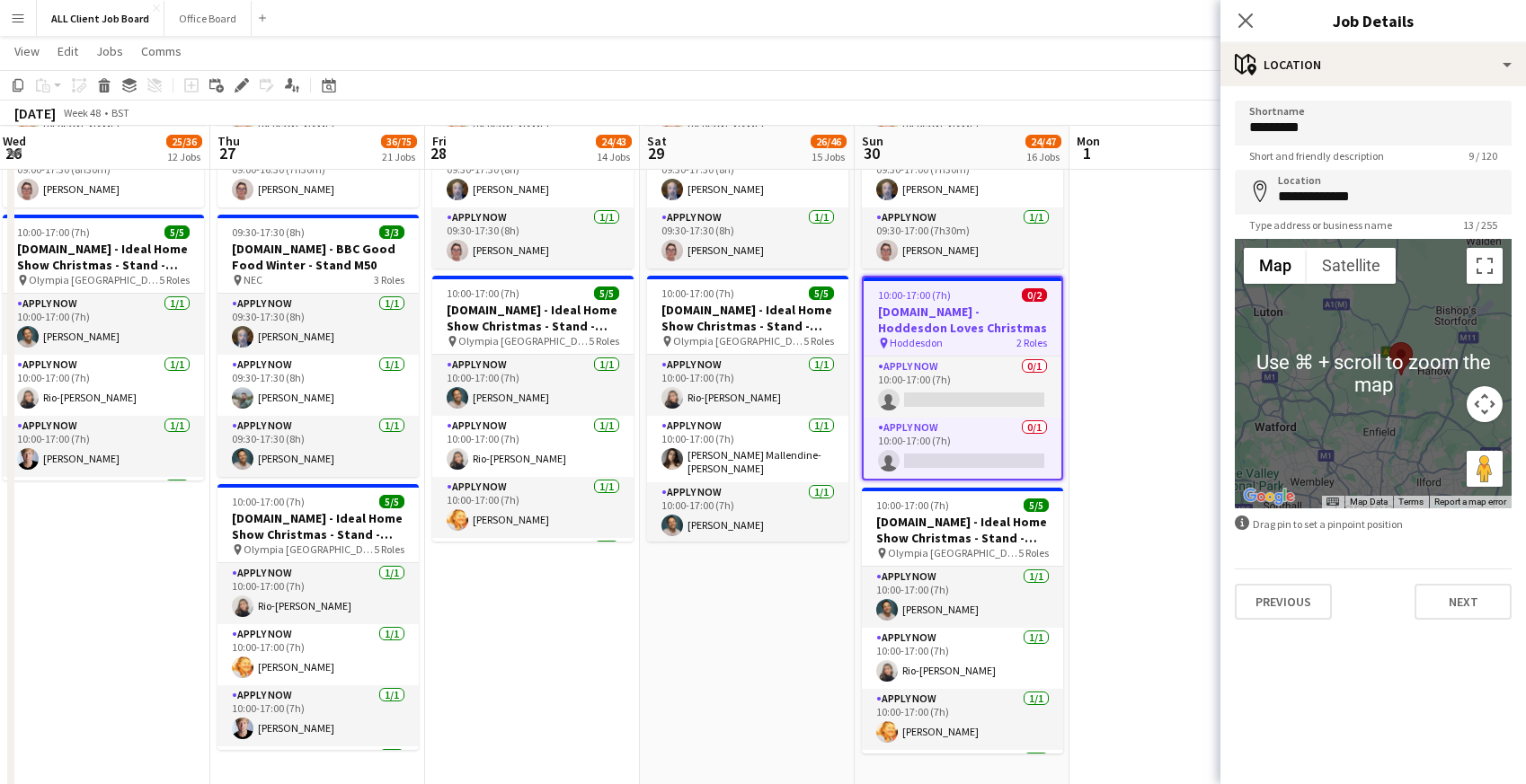
click at [1406, 401] on div at bounding box center [1373, 373] width 277 height 269
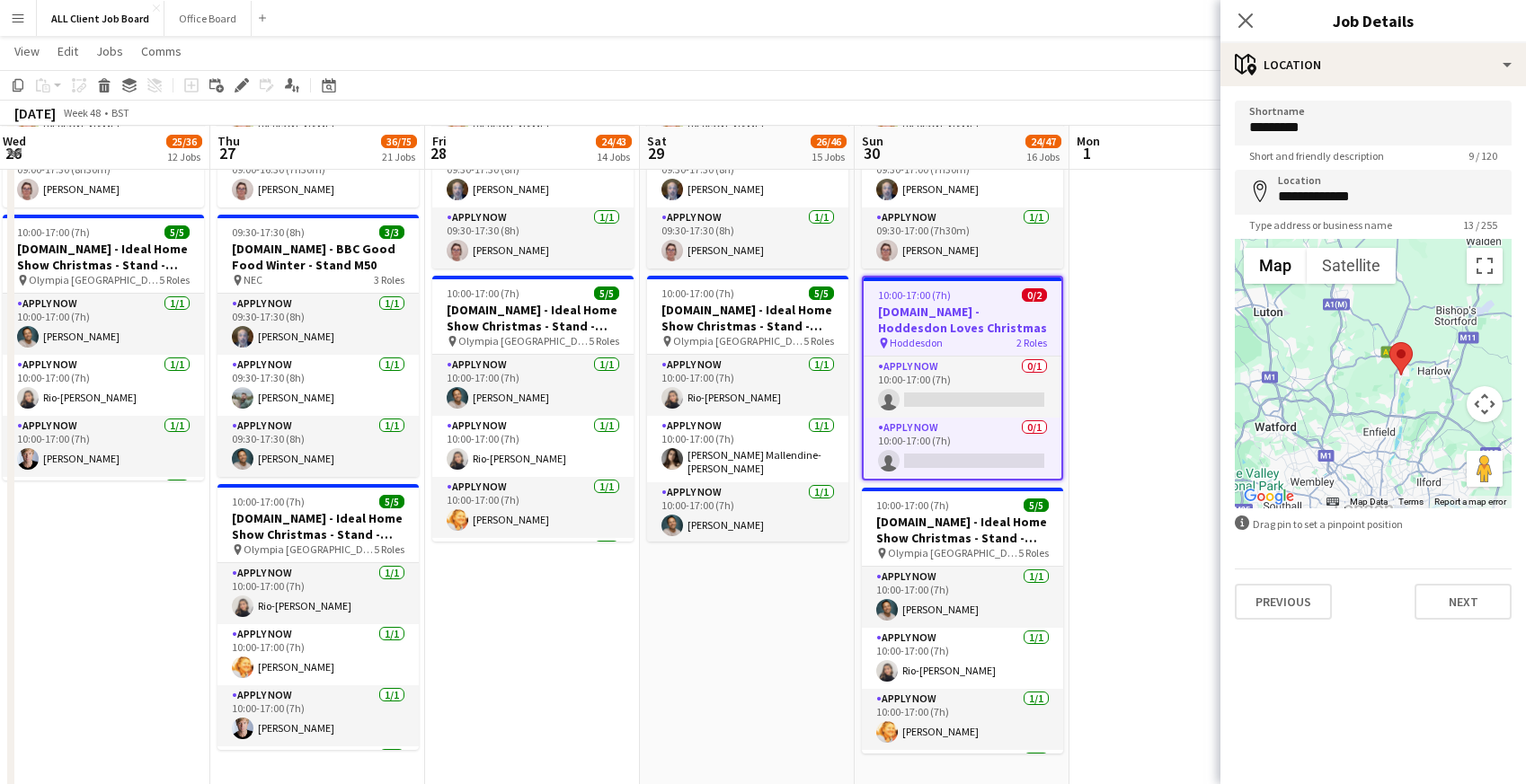
click at [1313, 346] on div at bounding box center [1373, 373] width 277 height 269
click at [1142, 290] on app-date-cell at bounding box center [1177, 676] width 215 height 1355
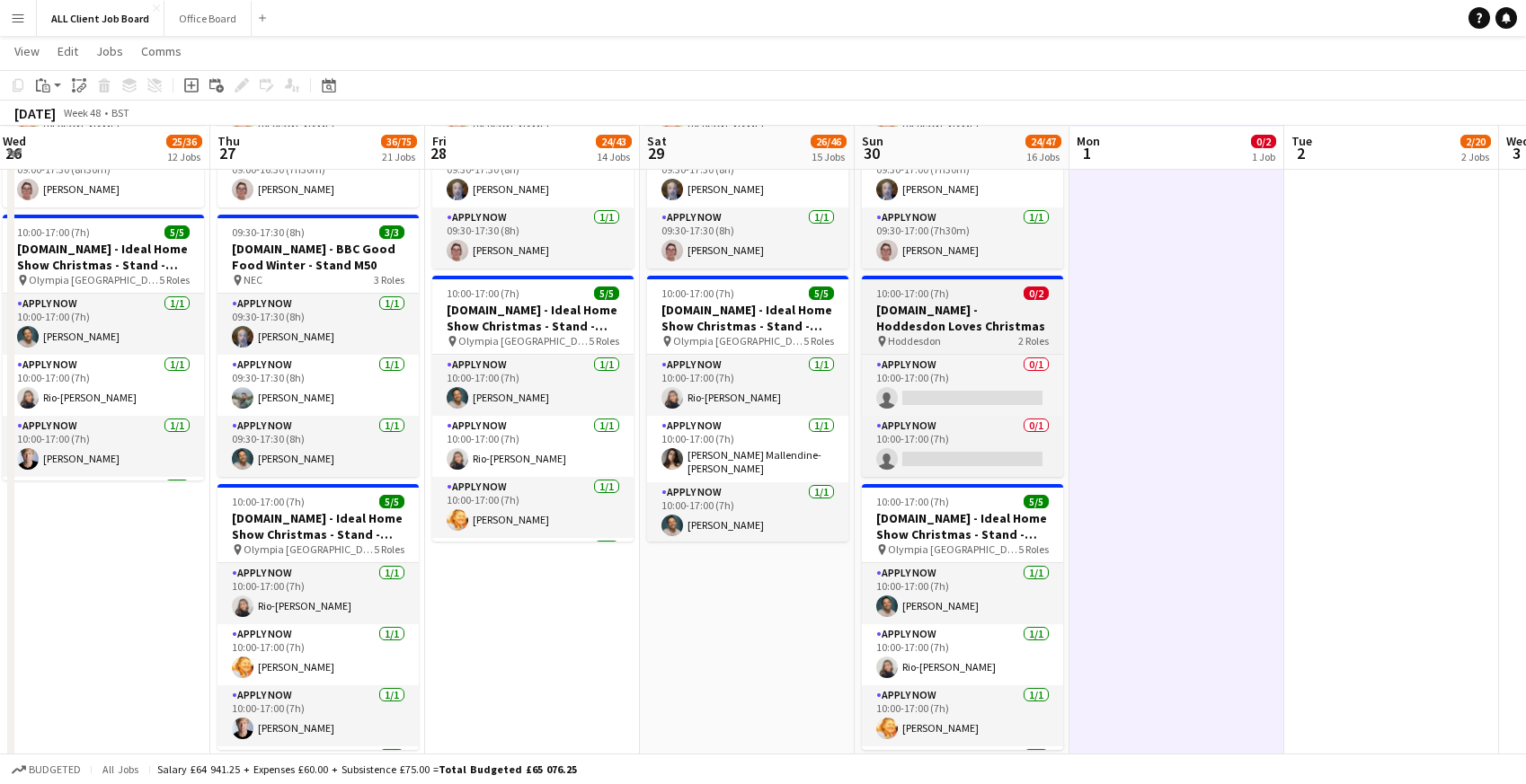
click at [916, 318] on h3 "Tails.com - Hoddesdon Loves Christmas" at bounding box center [962, 318] width 201 height 32
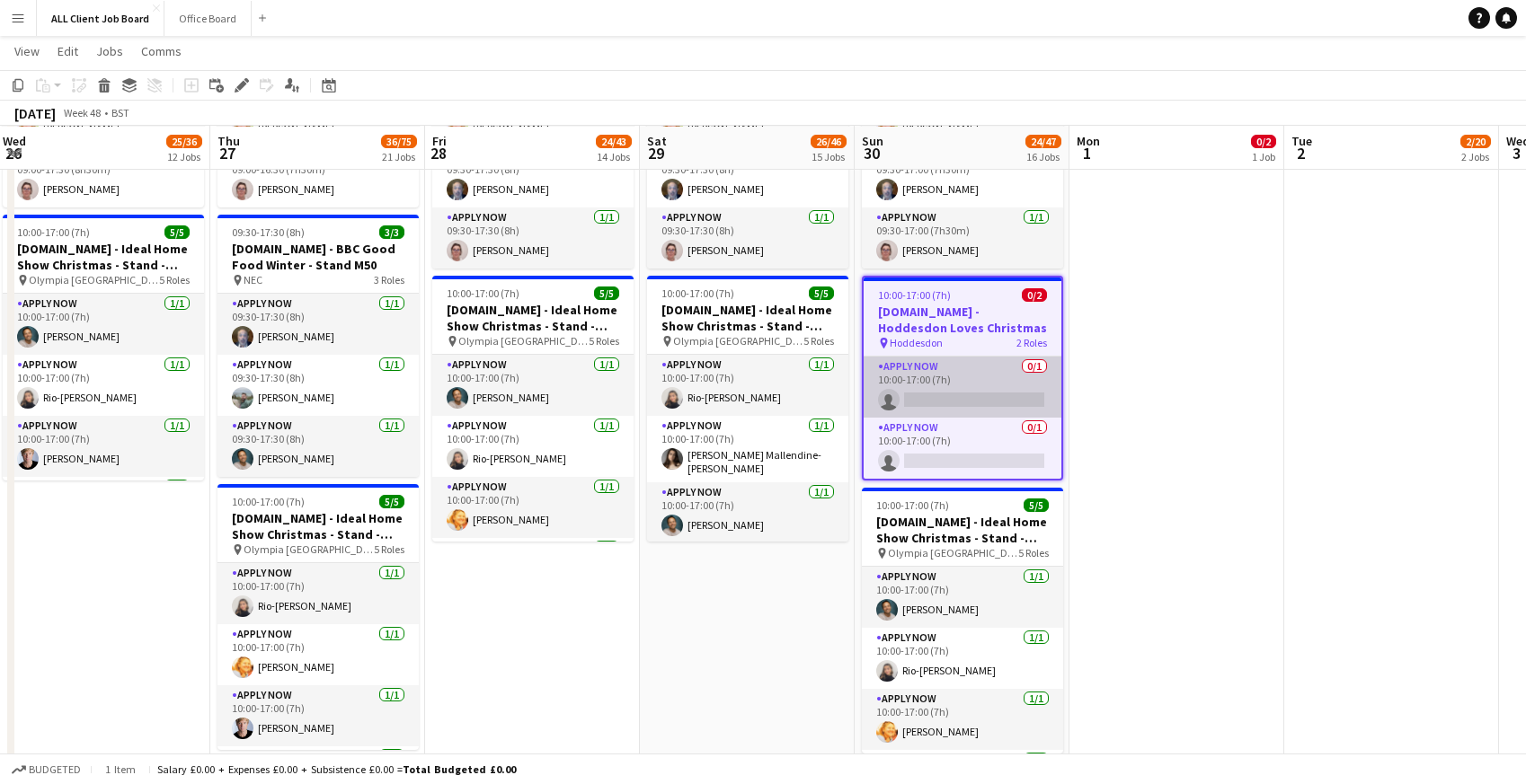
click at [916, 379] on app-card-role "APPLY NOW 0/1 10:00-17:00 (7h) single-neutral-actions" at bounding box center [962, 387] width 198 height 61
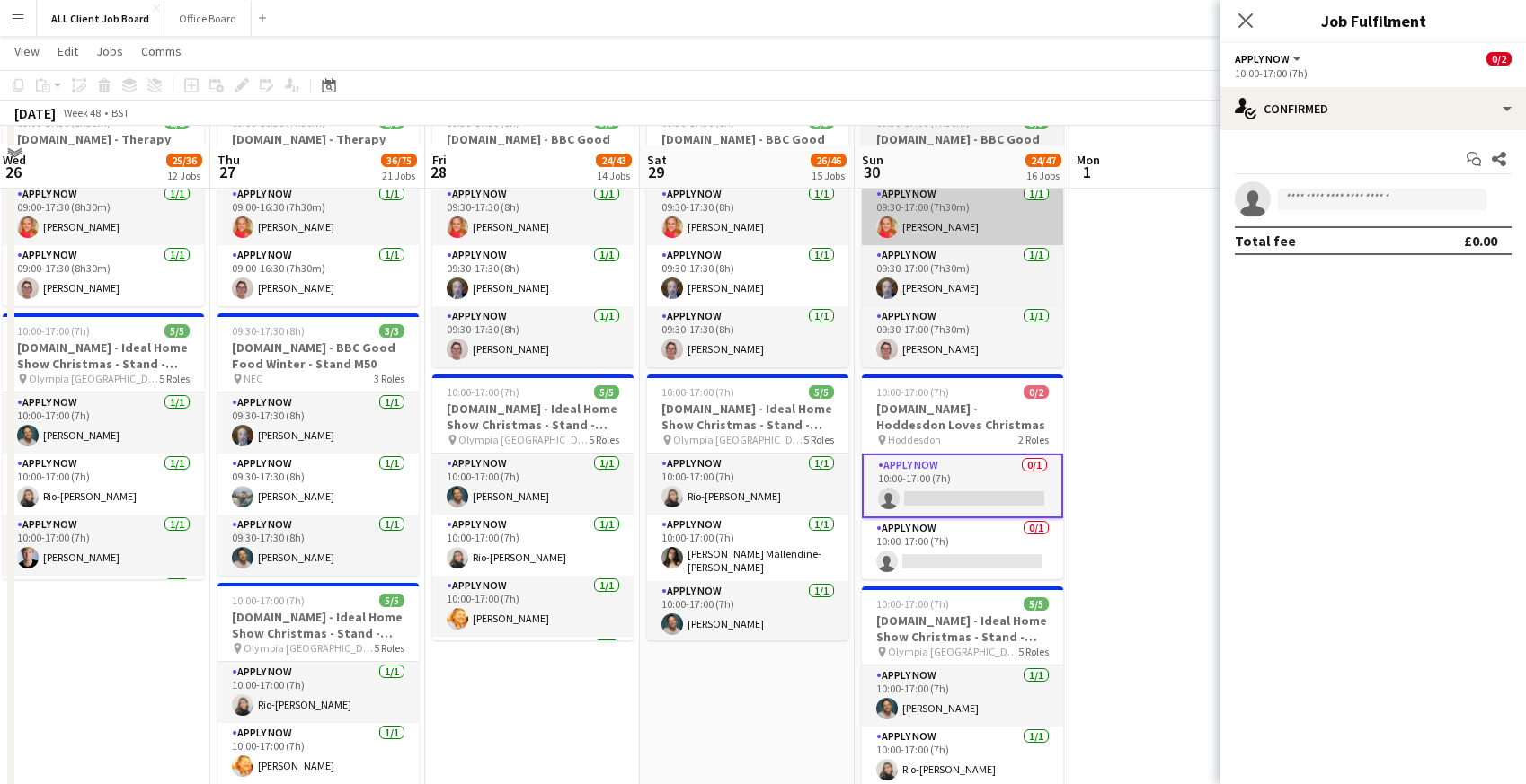
scroll to position [8367, 0]
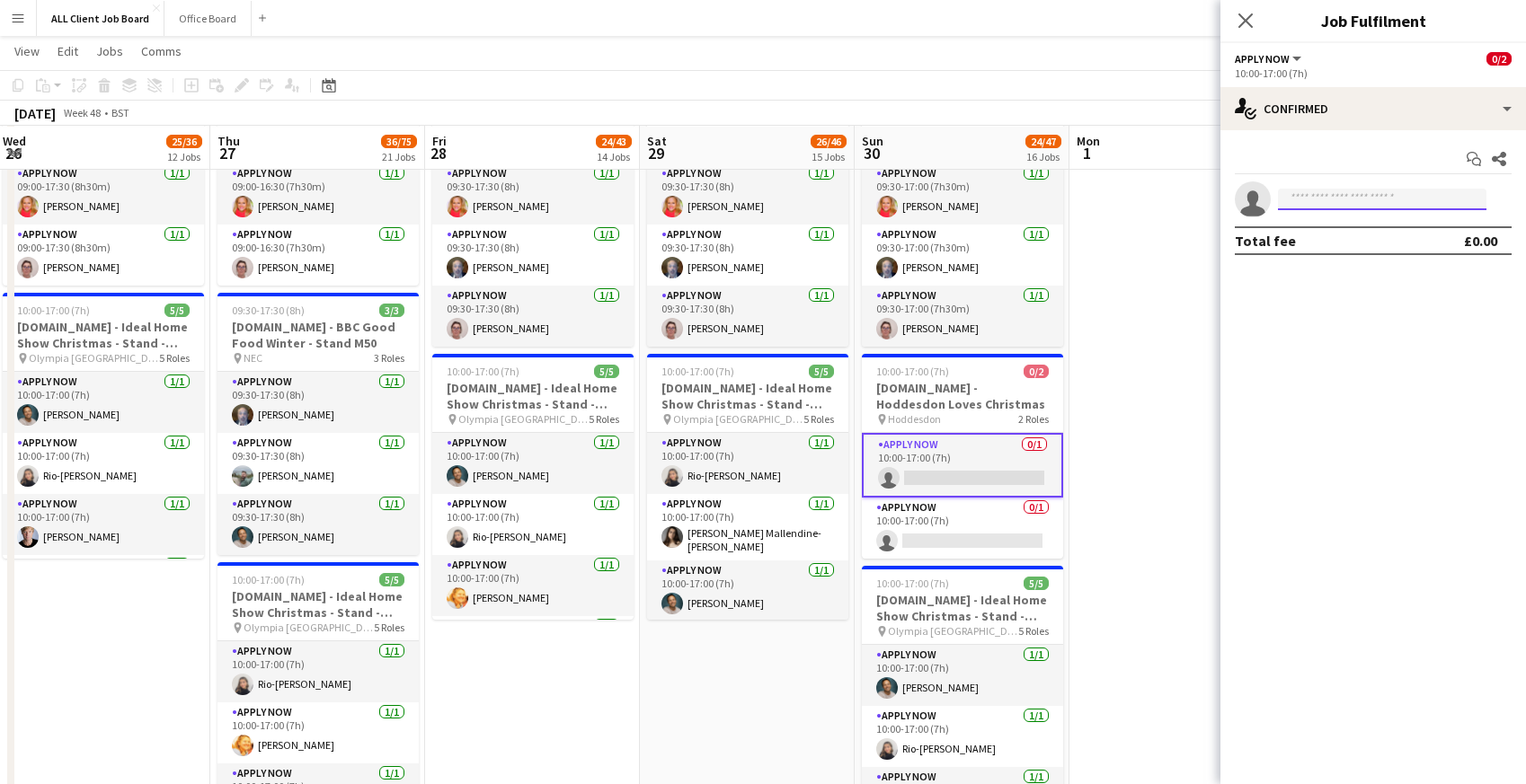
click at [1343, 203] on input at bounding box center [1382, 199] width 208 height 22
click at [1318, 206] on input "****" at bounding box center [1382, 199] width 208 height 22
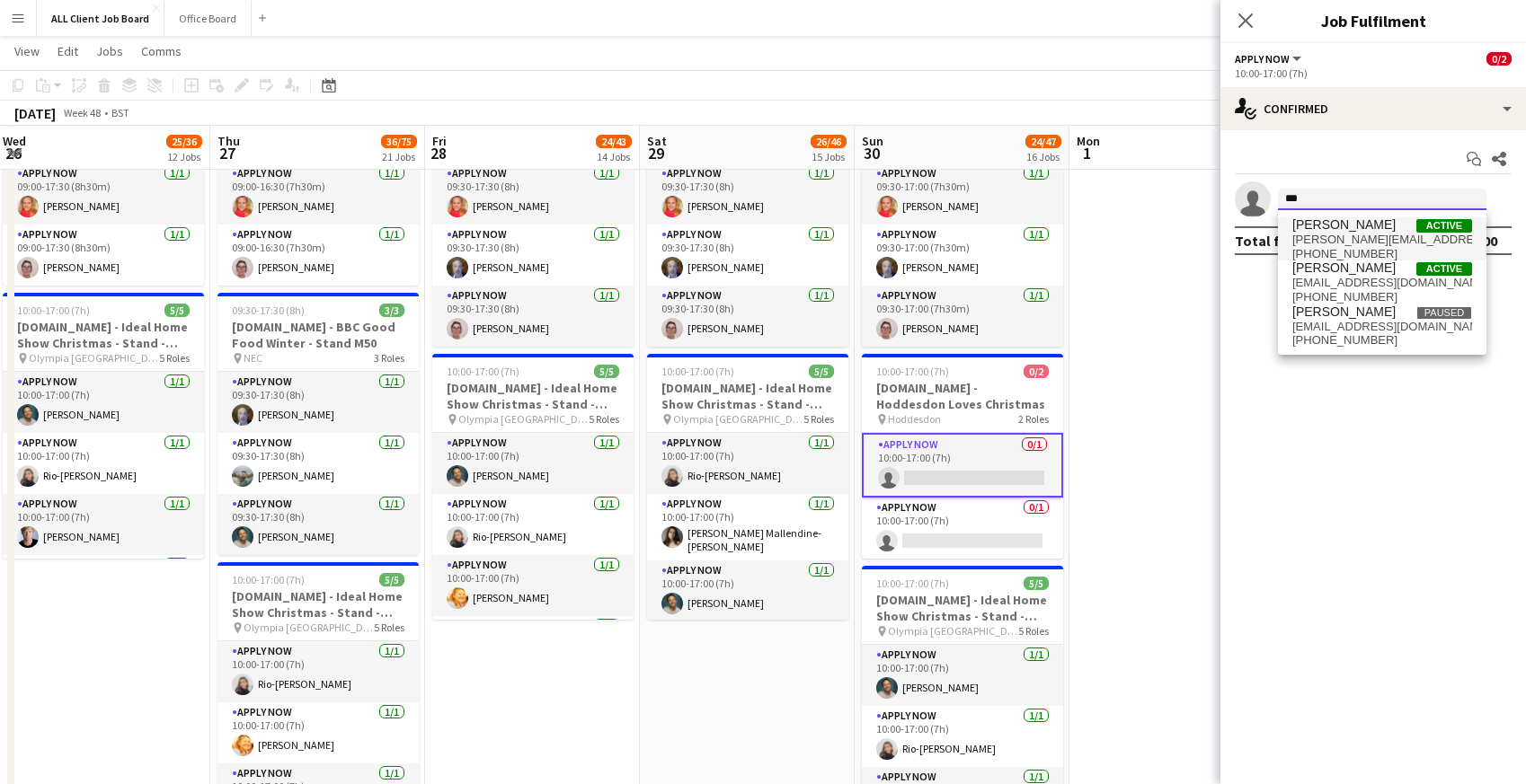
type input "***"
click at [1307, 234] on span "a.hakala@hotmail.com" at bounding box center [1382, 239] width 179 height 14
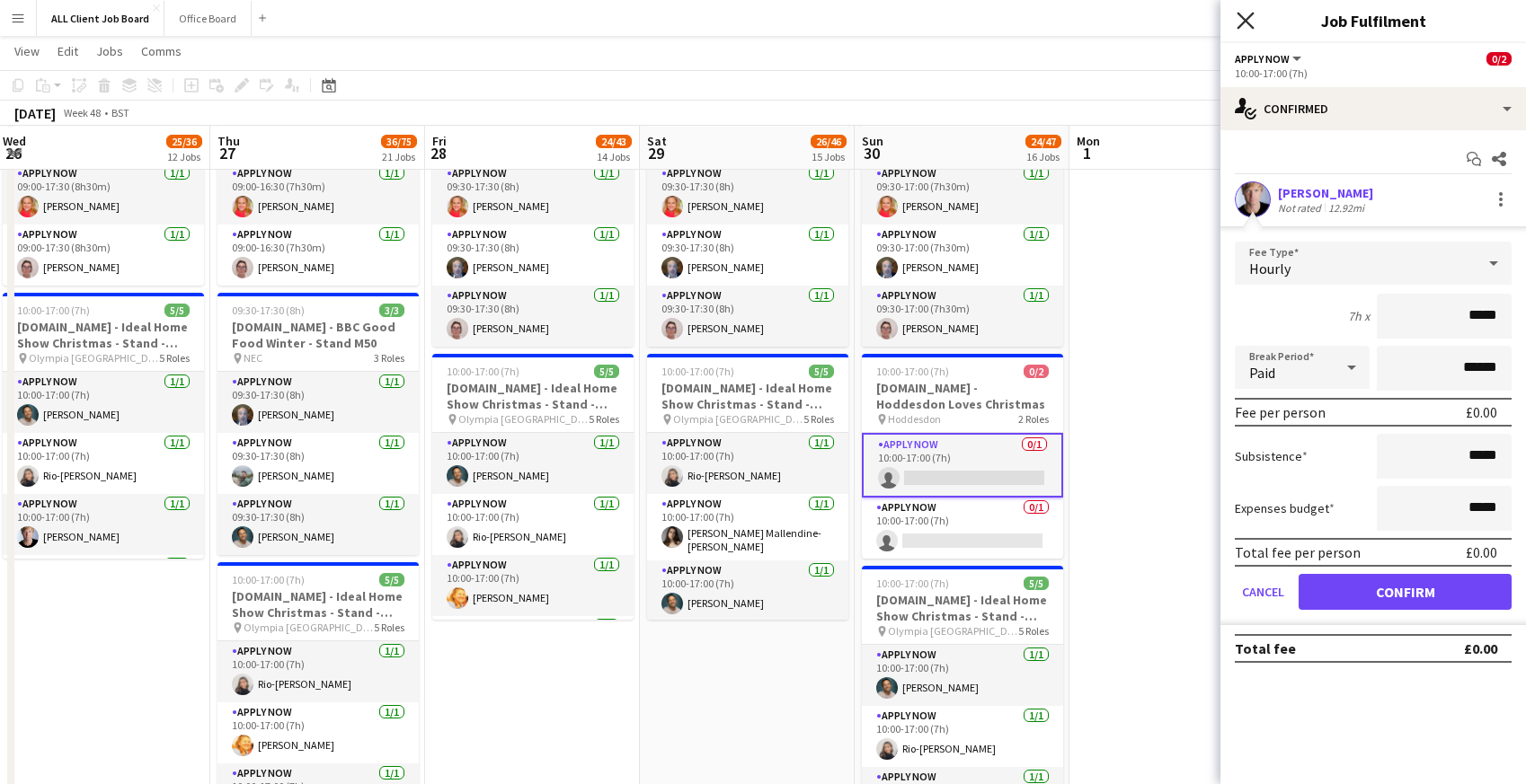
click at [1244, 19] on icon "Close pop-in" at bounding box center [1245, 20] width 17 height 17
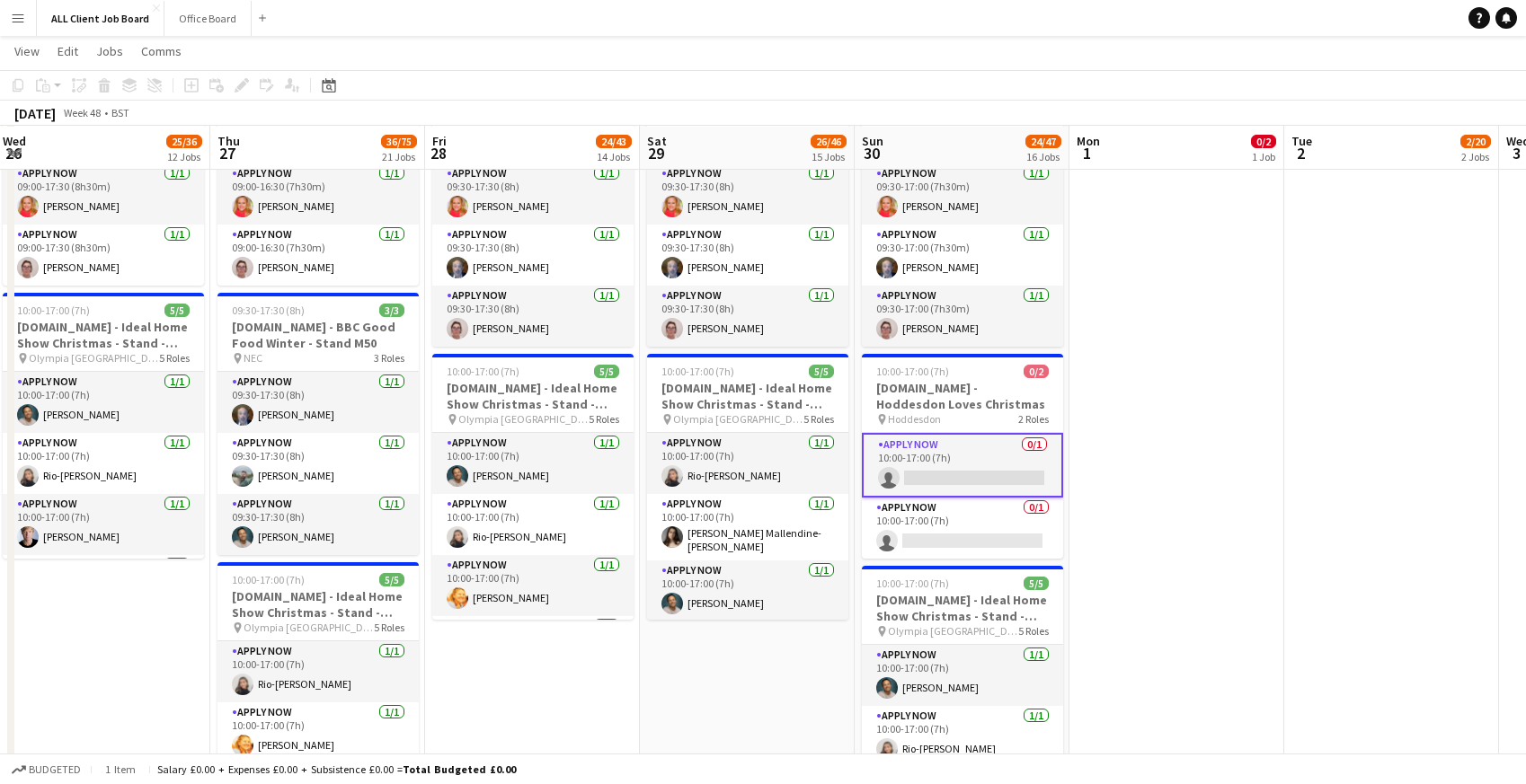
click at [1190, 23] on app-navbar "Menu Boards Boards Boards All jobs Status Workforce Workforce My Workforce Recr…" at bounding box center [763, 18] width 1526 height 36
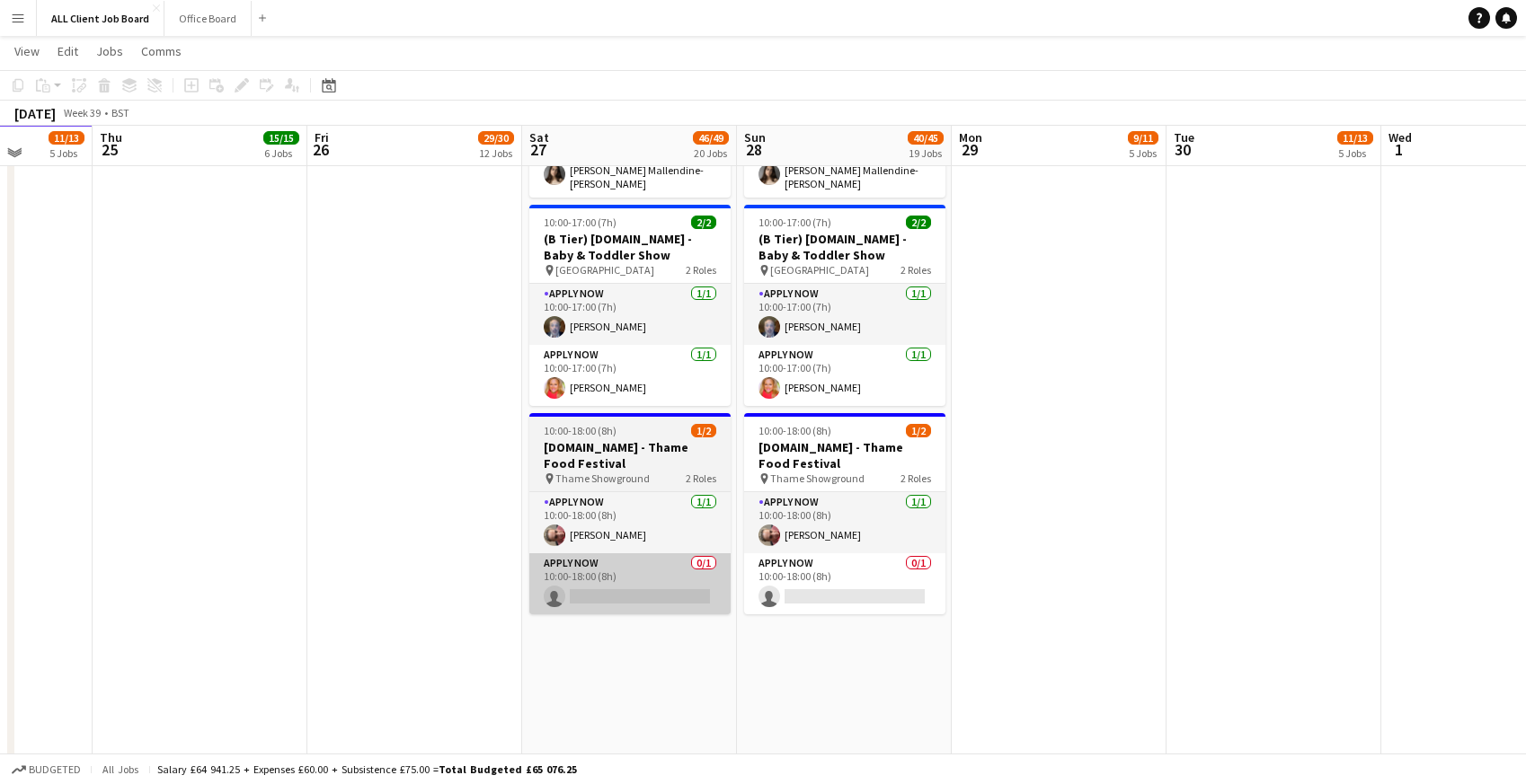
scroll to position [8950, 0]
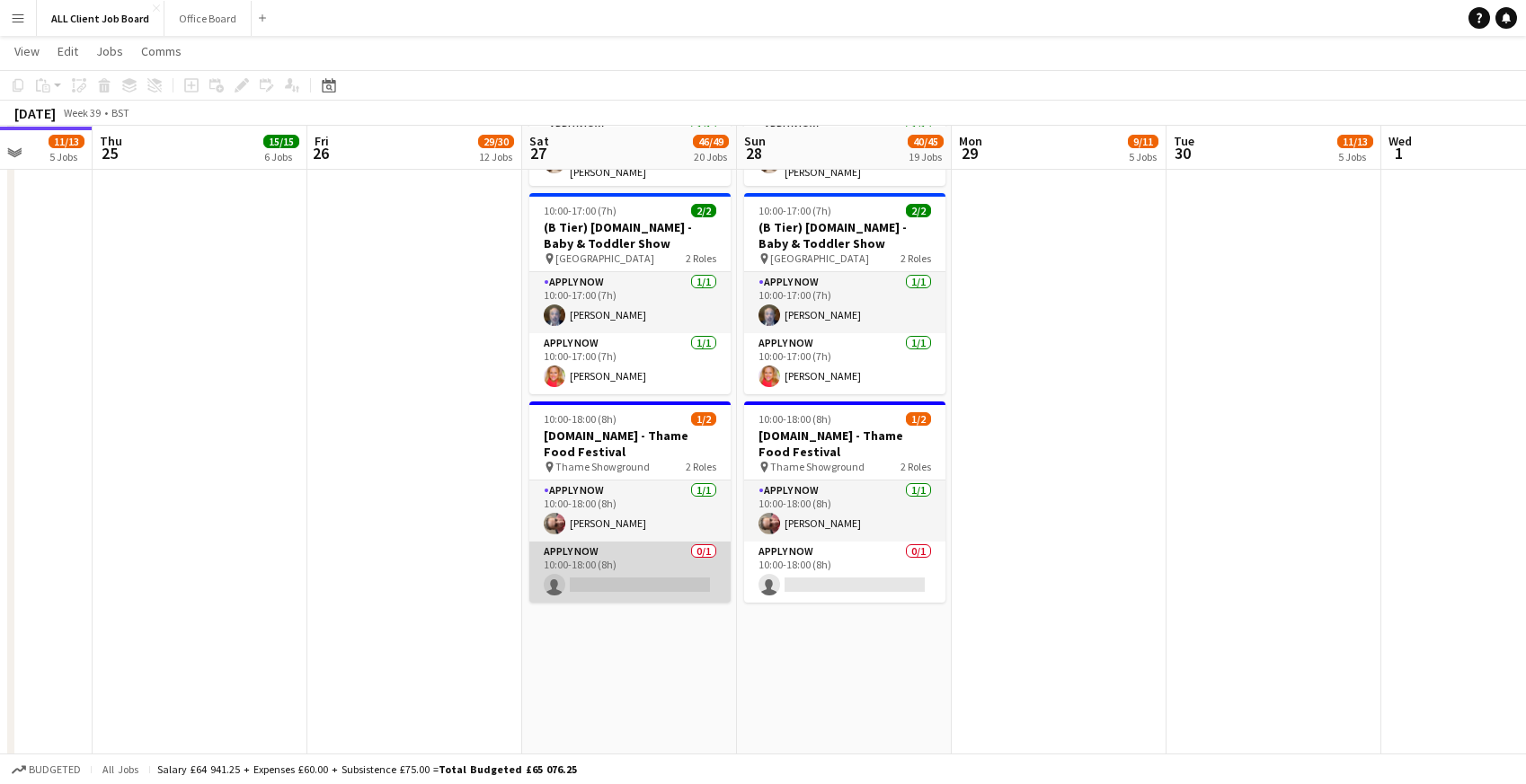
click at [589, 566] on app-card-role "APPLY NOW 0/1 10:00-18:00 (8h) single-neutral-actions" at bounding box center [630, 572] width 201 height 61
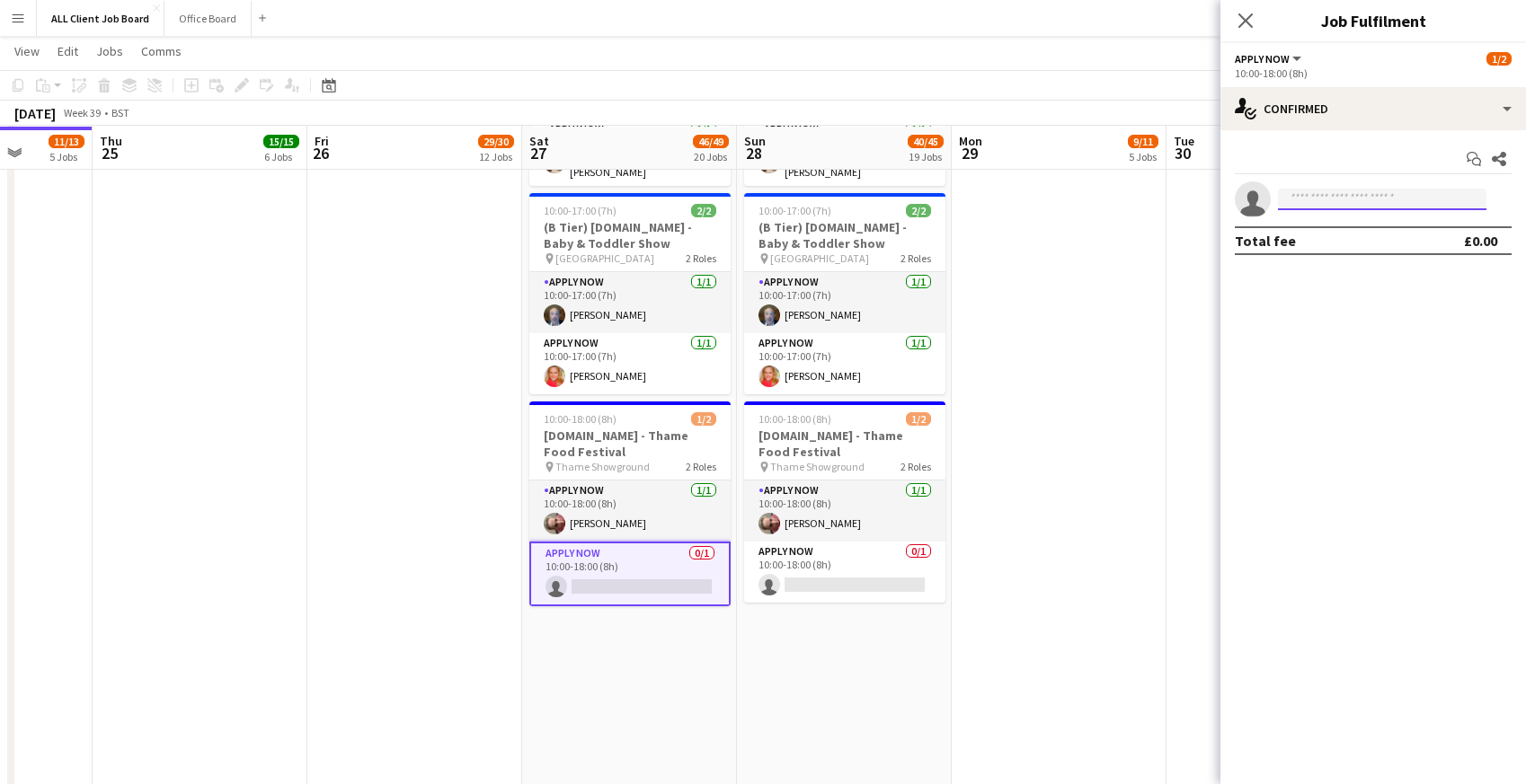
click at [1411, 197] on input at bounding box center [1382, 199] width 208 height 22
type input "****"
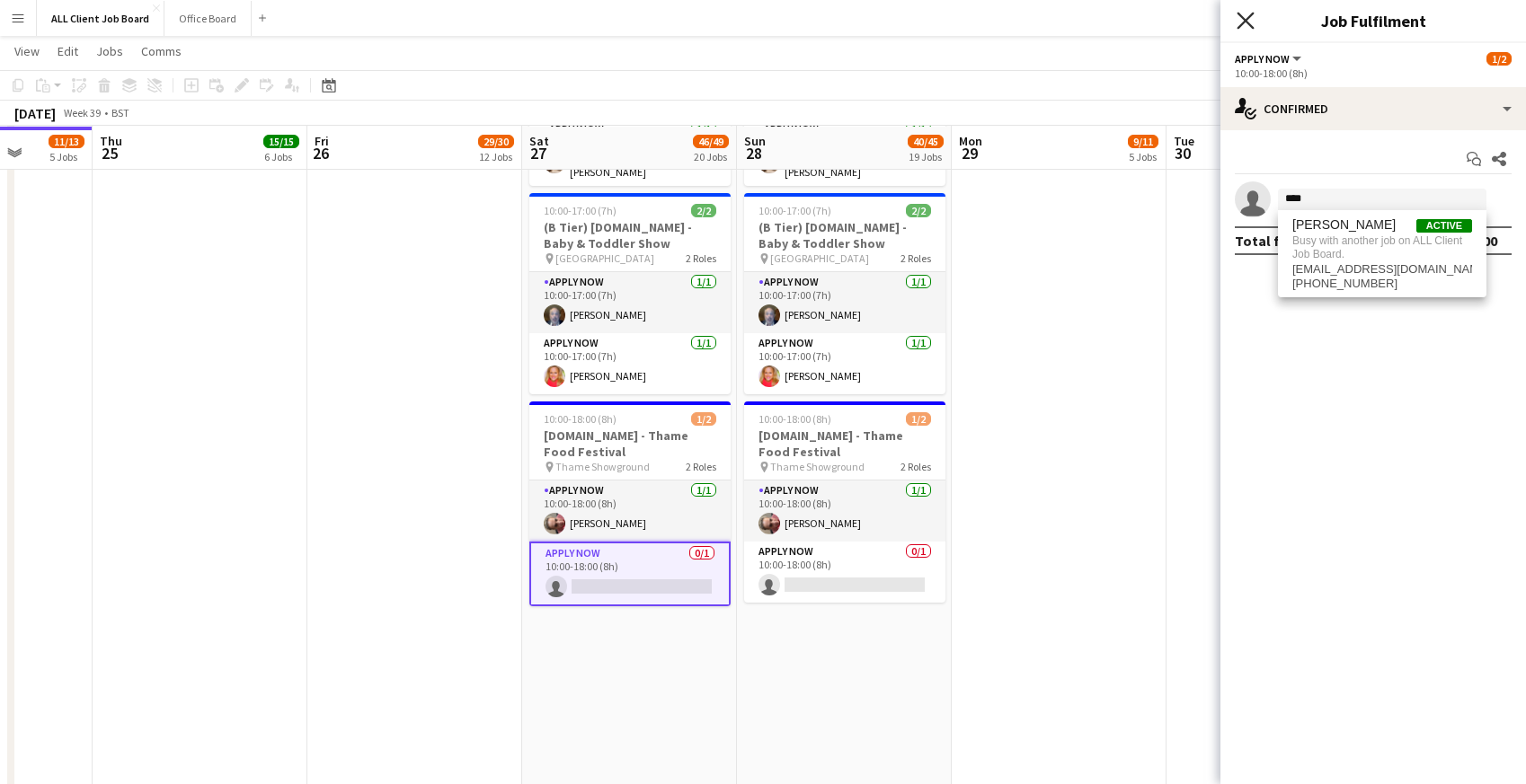
click at [1243, 25] on icon "Close pop-in" at bounding box center [1245, 20] width 17 height 17
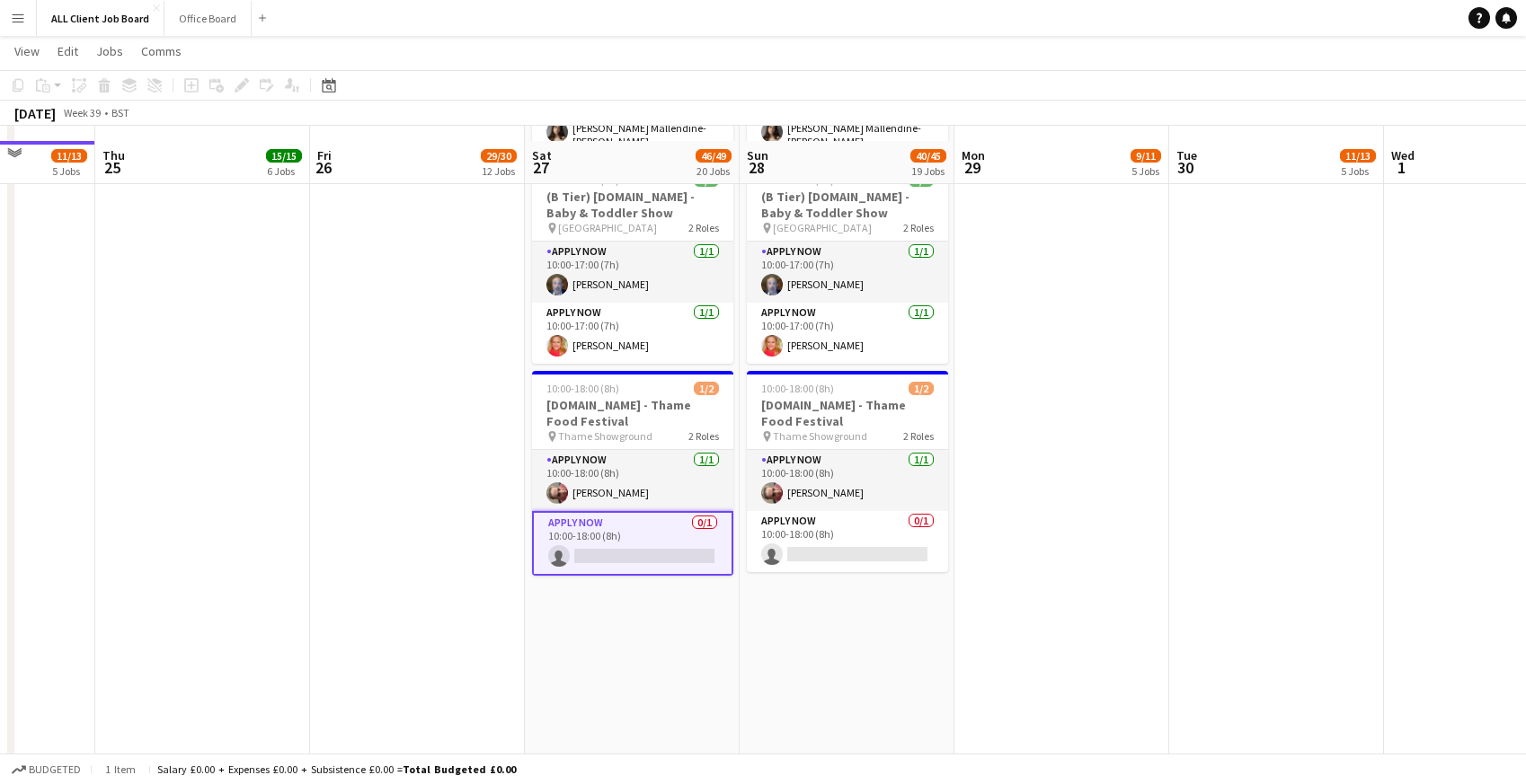
scroll to position [8995, 0]
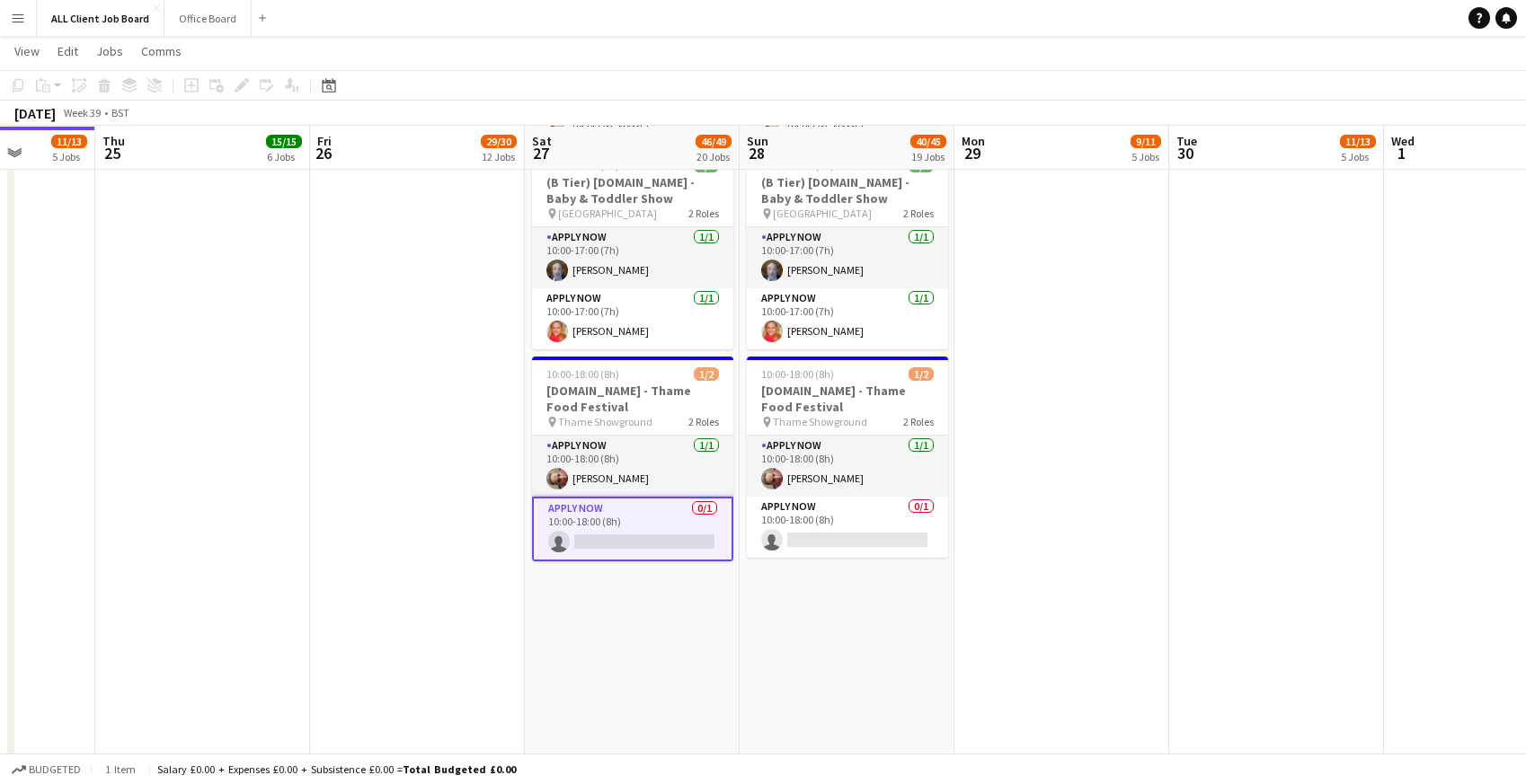
click at [648, 526] on app-card-role "APPLY NOW 0/1 10:00-18:00 (8h) single-neutral-actions" at bounding box center [632, 529] width 201 height 65
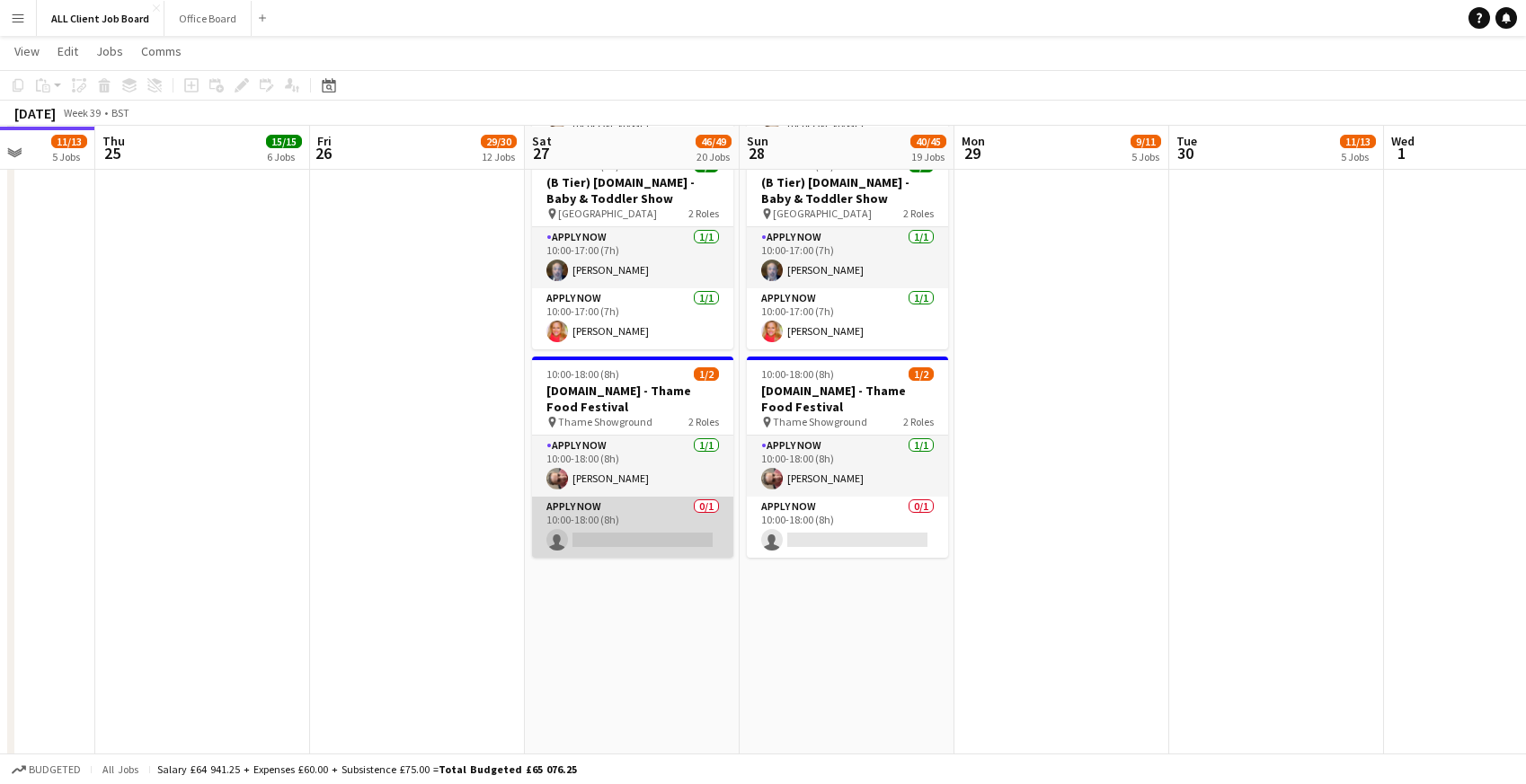
click at [648, 526] on app-card-role "APPLY NOW 0/1 10:00-18:00 (8h) single-neutral-actions" at bounding box center [632, 527] width 201 height 61
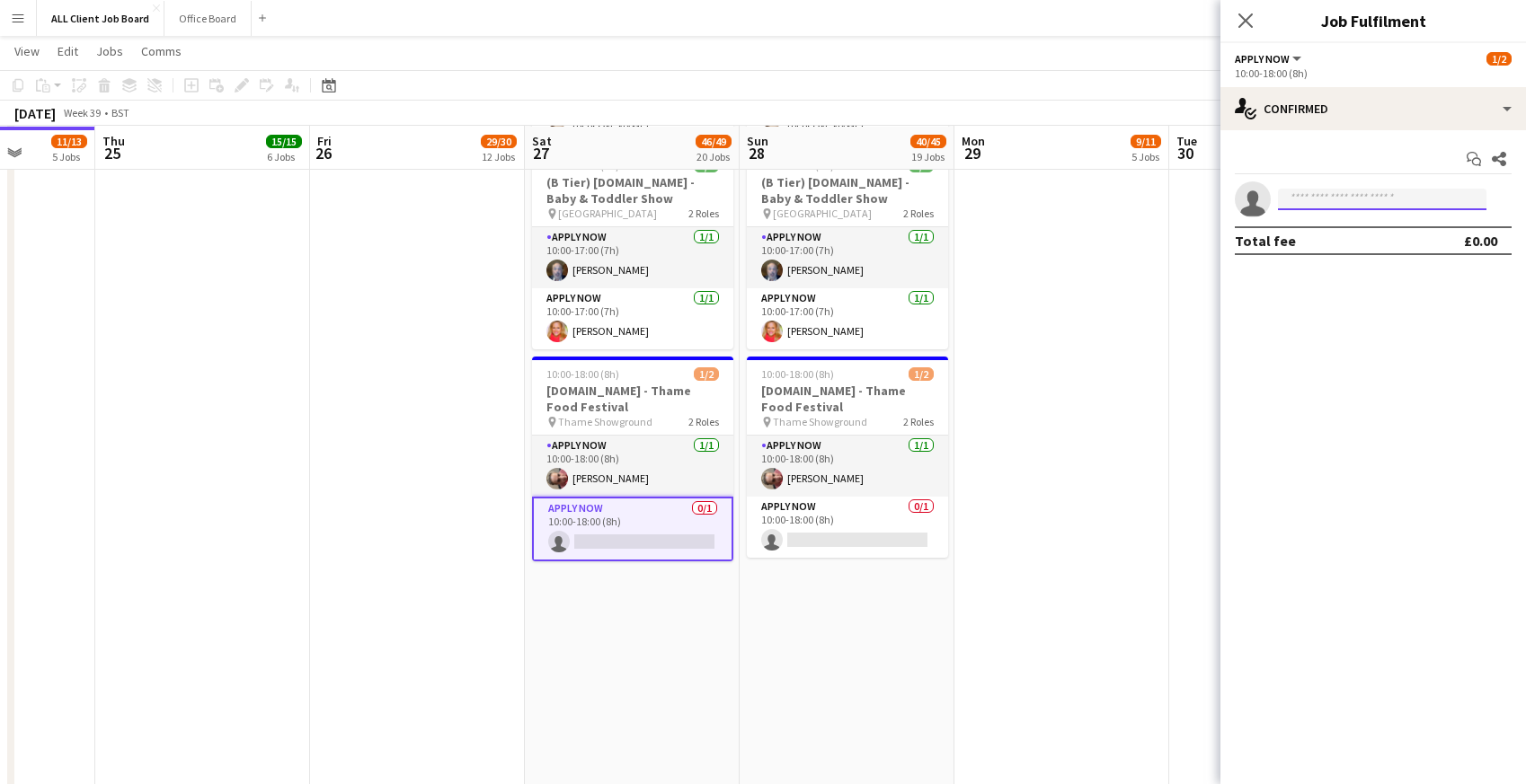
click at [1301, 203] on input at bounding box center [1382, 199] width 208 height 22
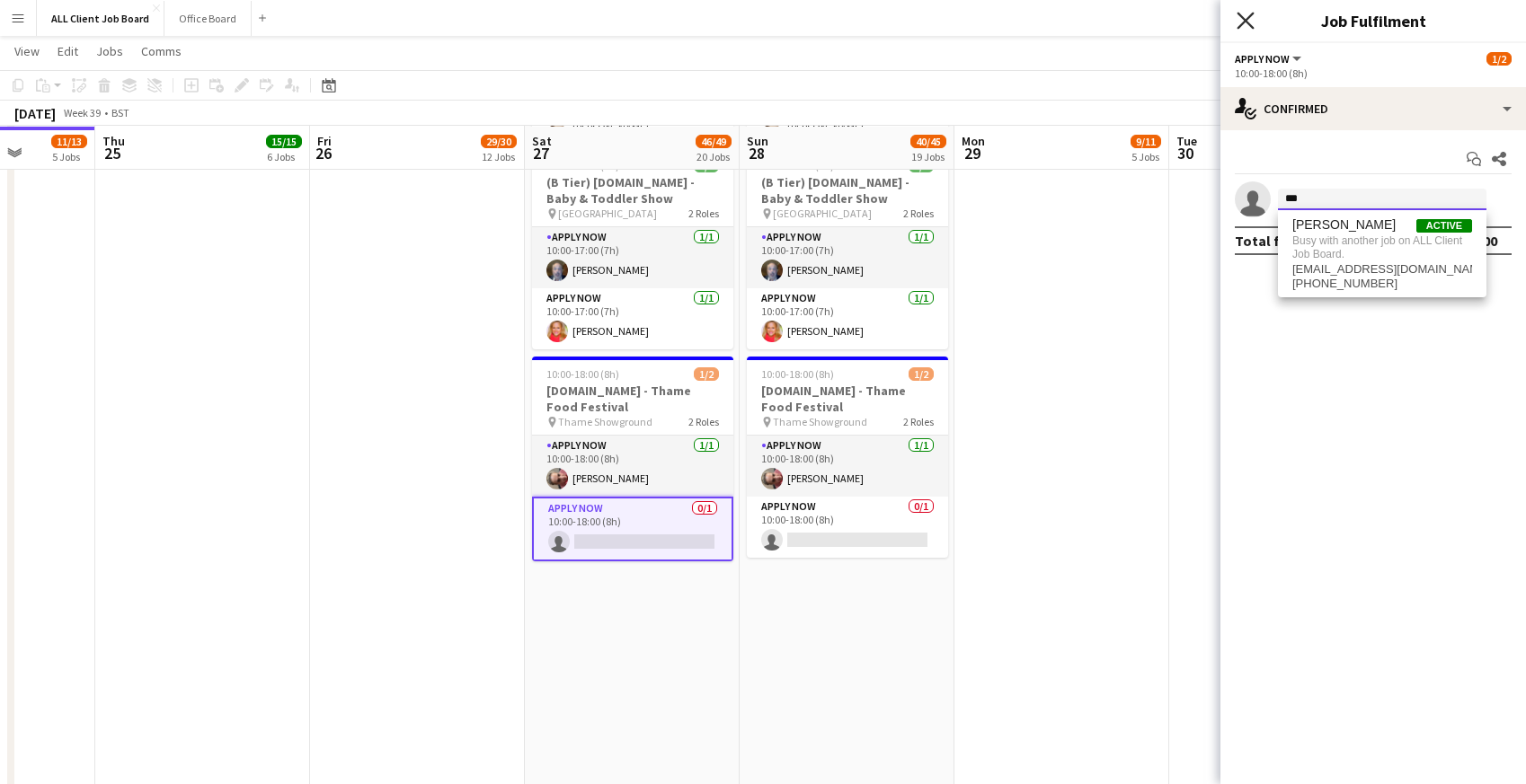
type input "***"
click at [1252, 22] on icon "Close pop-in" at bounding box center [1245, 20] width 17 height 17
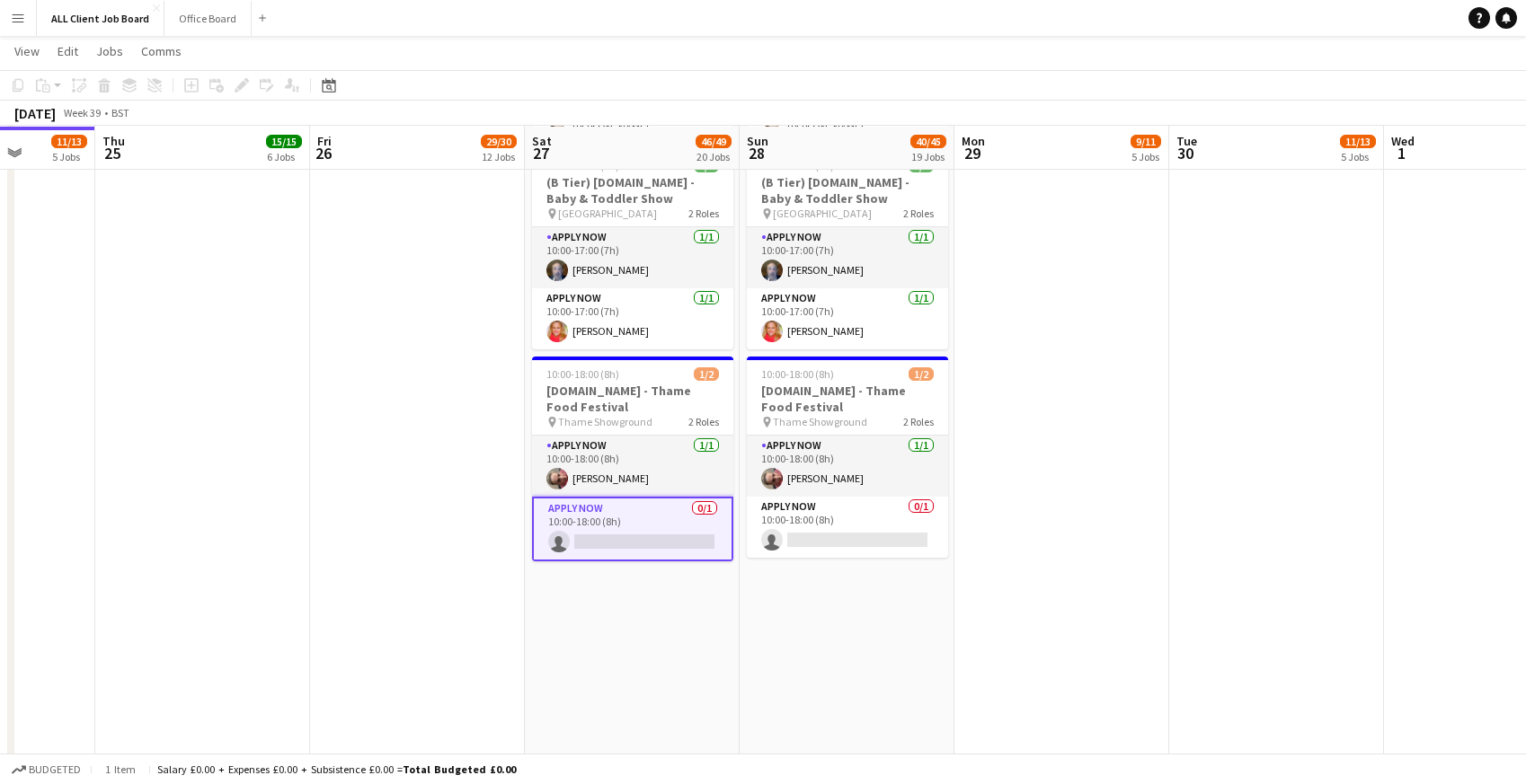
click at [1202, 20] on app-navbar "Menu Boards Boards Boards All jobs Status Workforce Workforce My Workforce Recr…" at bounding box center [763, 18] width 1526 height 36
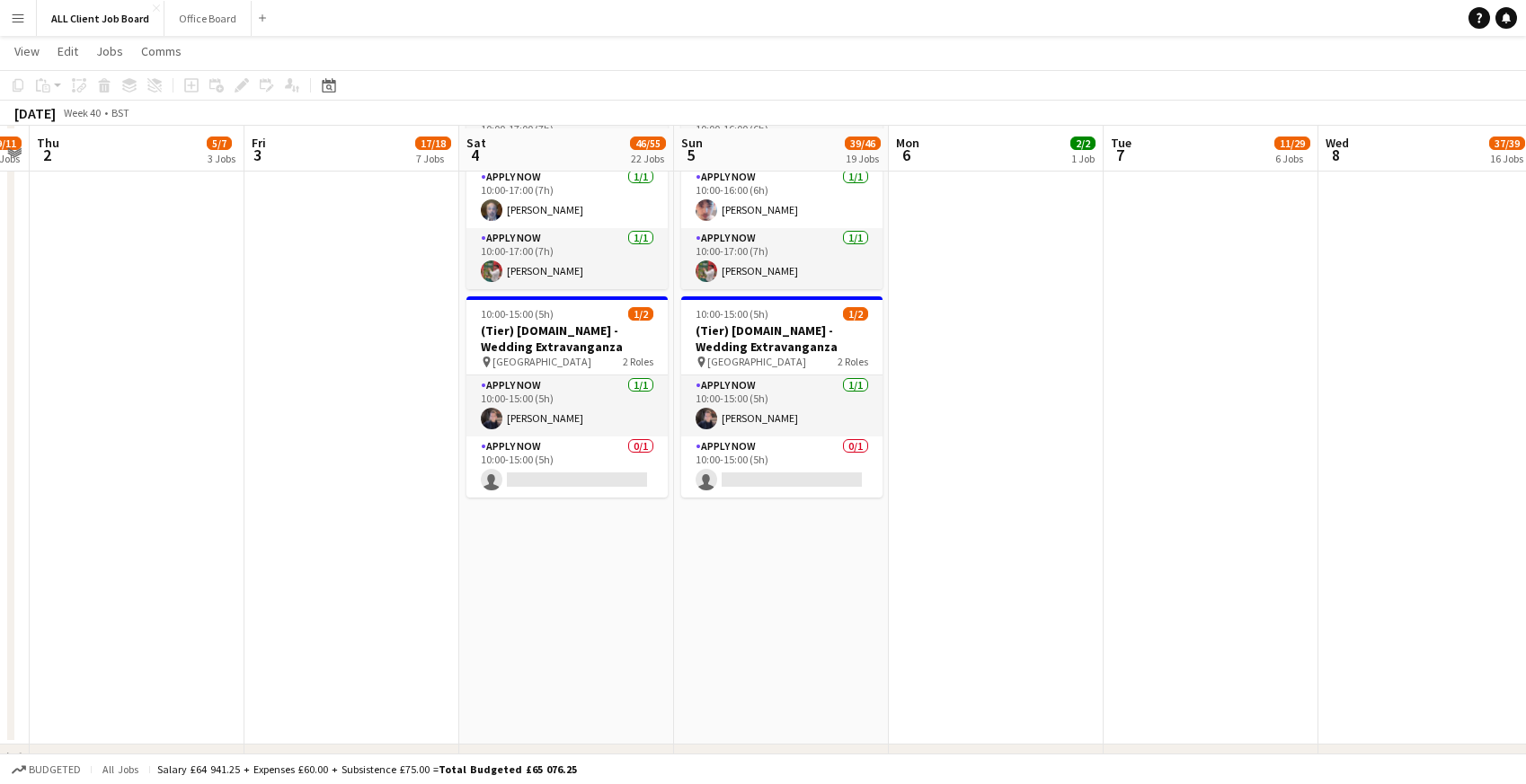
scroll to position [9059, 0]
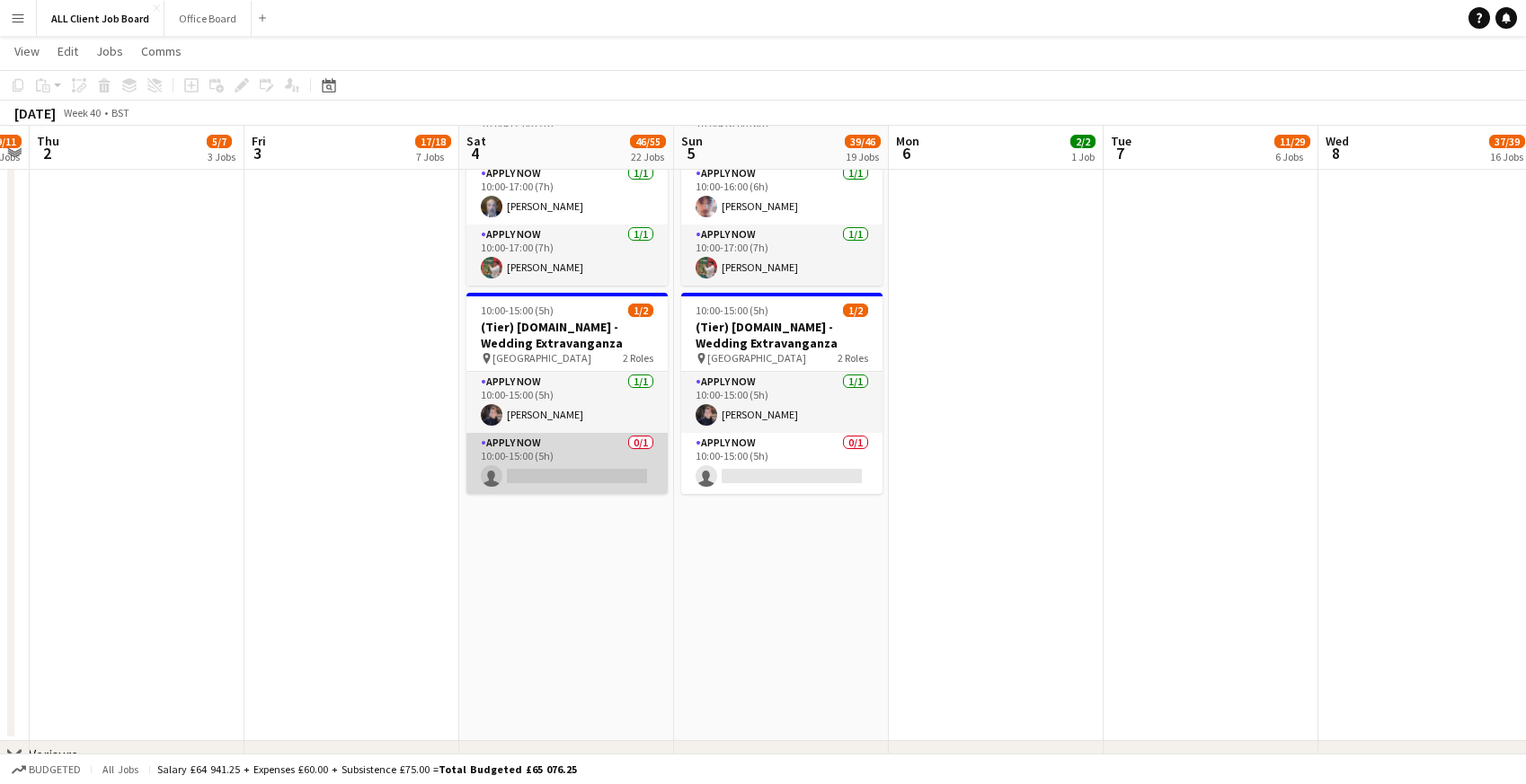
click at [510, 452] on app-card-role "APPLY NOW 0/1 10:00-15:00 (5h) single-neutral-actions" at bounding box center [567, 464] width 201 height 61
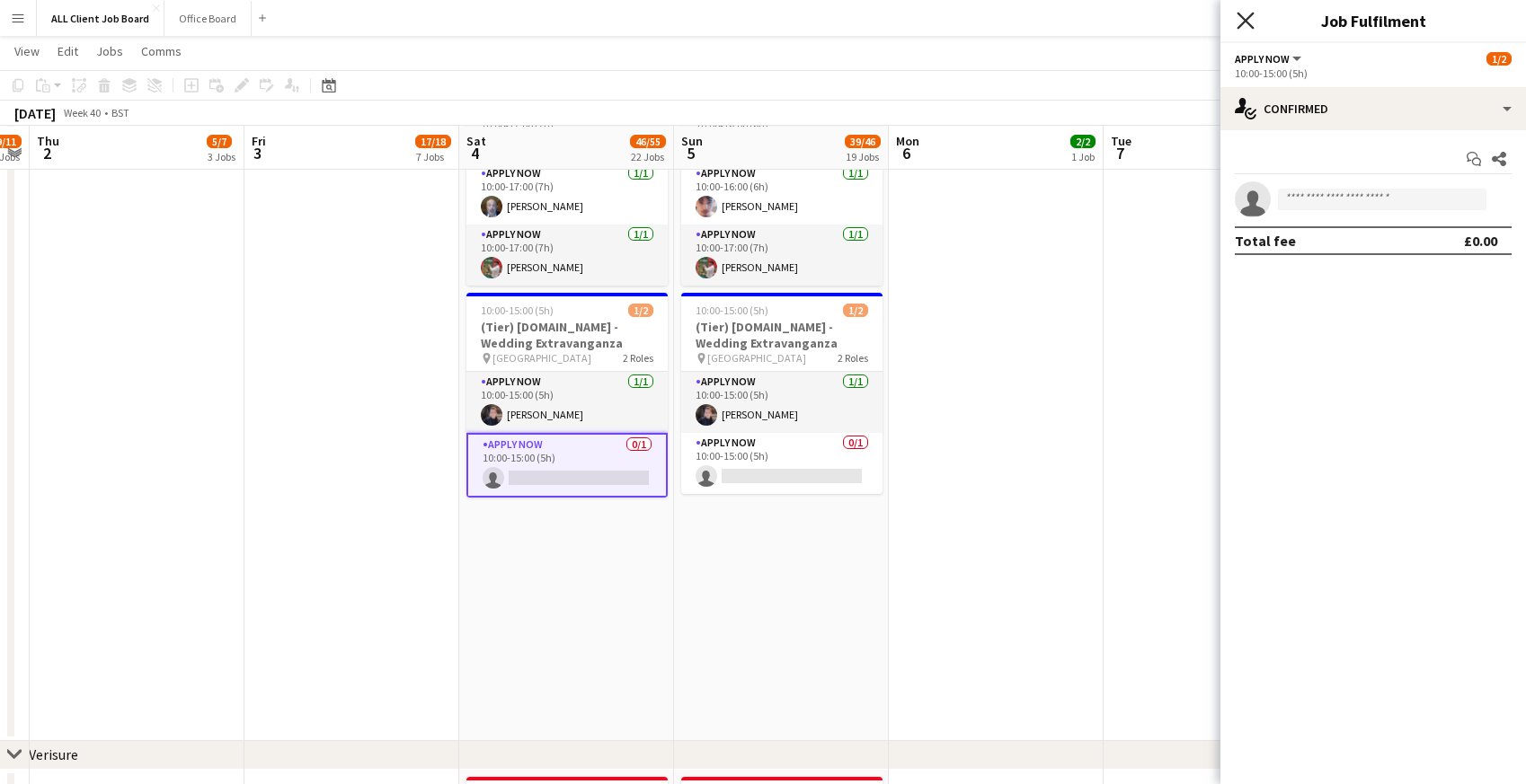
click at [1237, 18] on icon "Close pop-in" at bounding box center [1245, 20] width 17 height 17
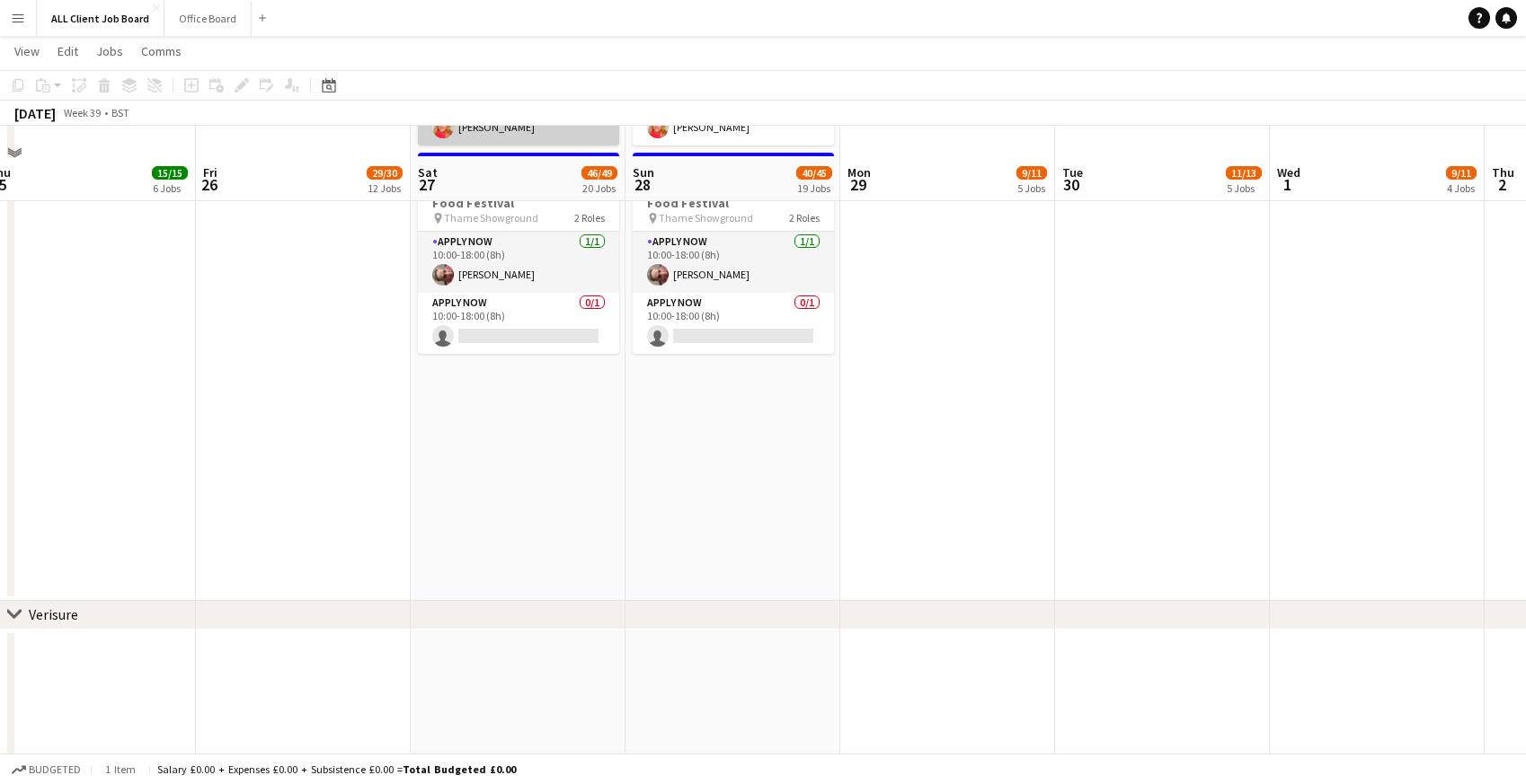
scroll to position [9231, 0]
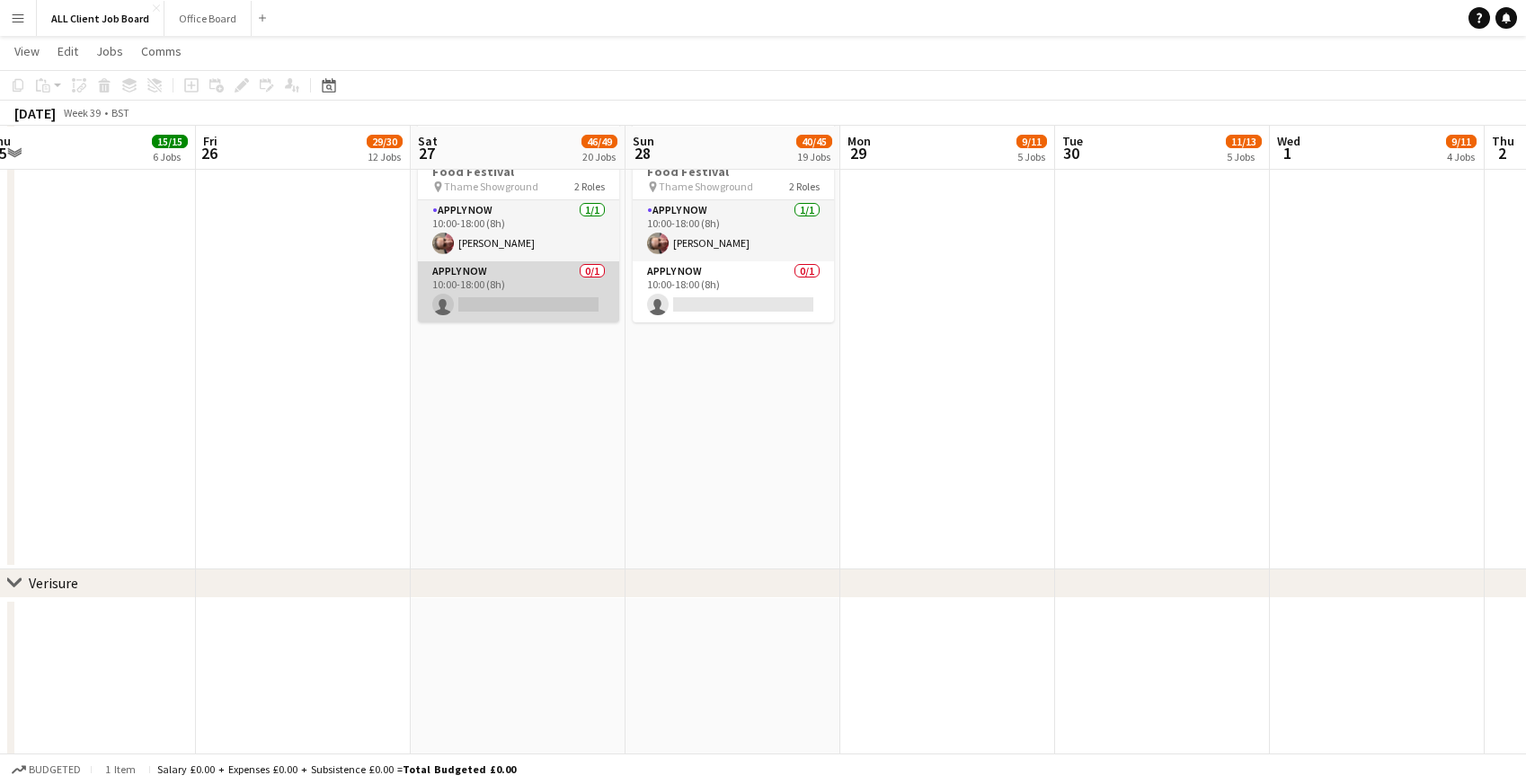
click at [491, 300] on app-card-role "APPLY NOW 0/1 10:00-18:00 (8h) single-neutral-actions" at bounding box center [518, 292] width 201 height 61
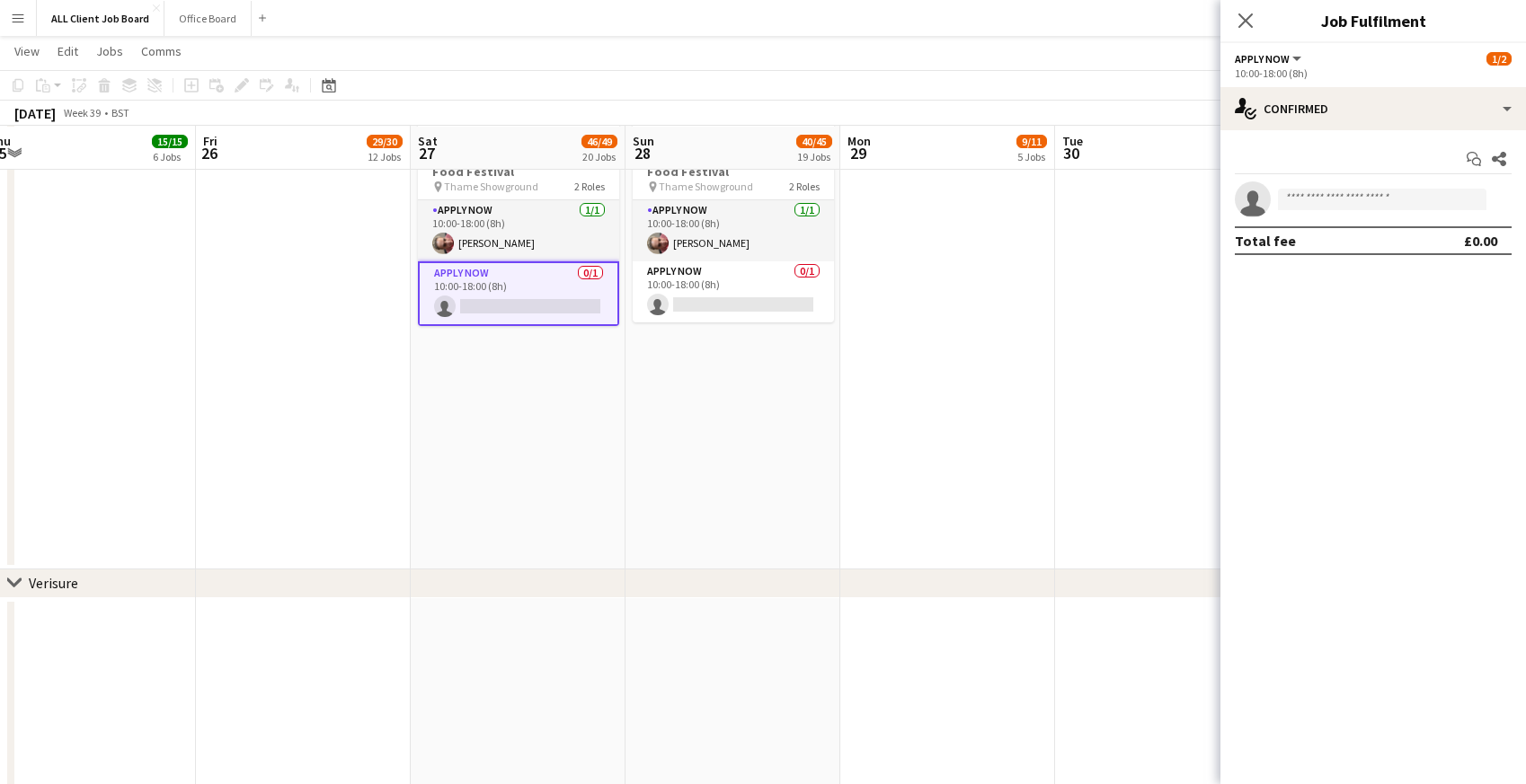
click at [1303, 210] on form at bounding box center [1390, 200] width 240 height 23
click at [1305, 188] on app-invite-slot "single-neutral-actions" at bounding box center [1373, 199] width 305 height 36
click at [1304, 199] on input at bounding box center [1382, 199] width 208 height 22
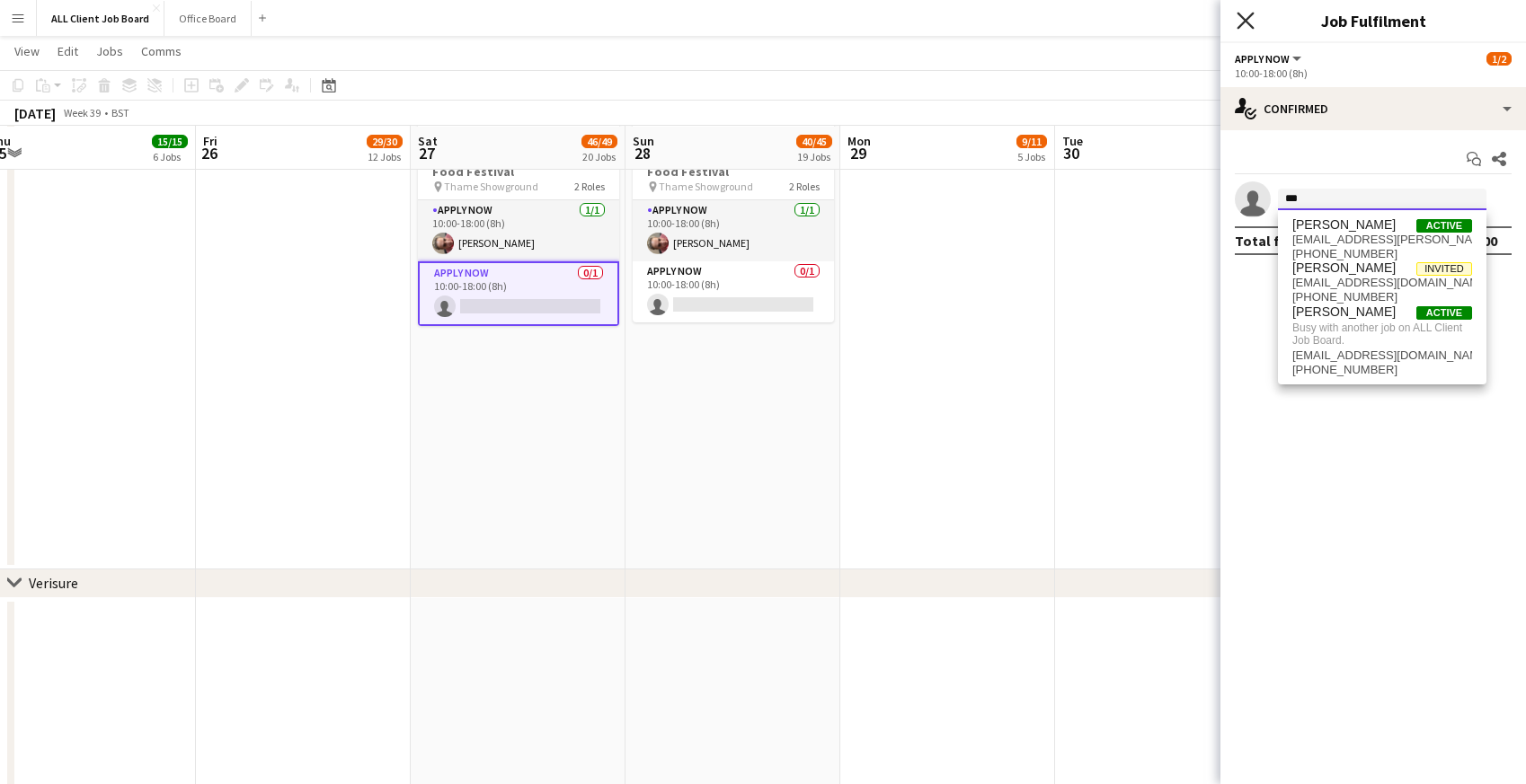
type input "***"
click at [1244, 19] on icon at bounding box center [1245, 20] width 17 height 17
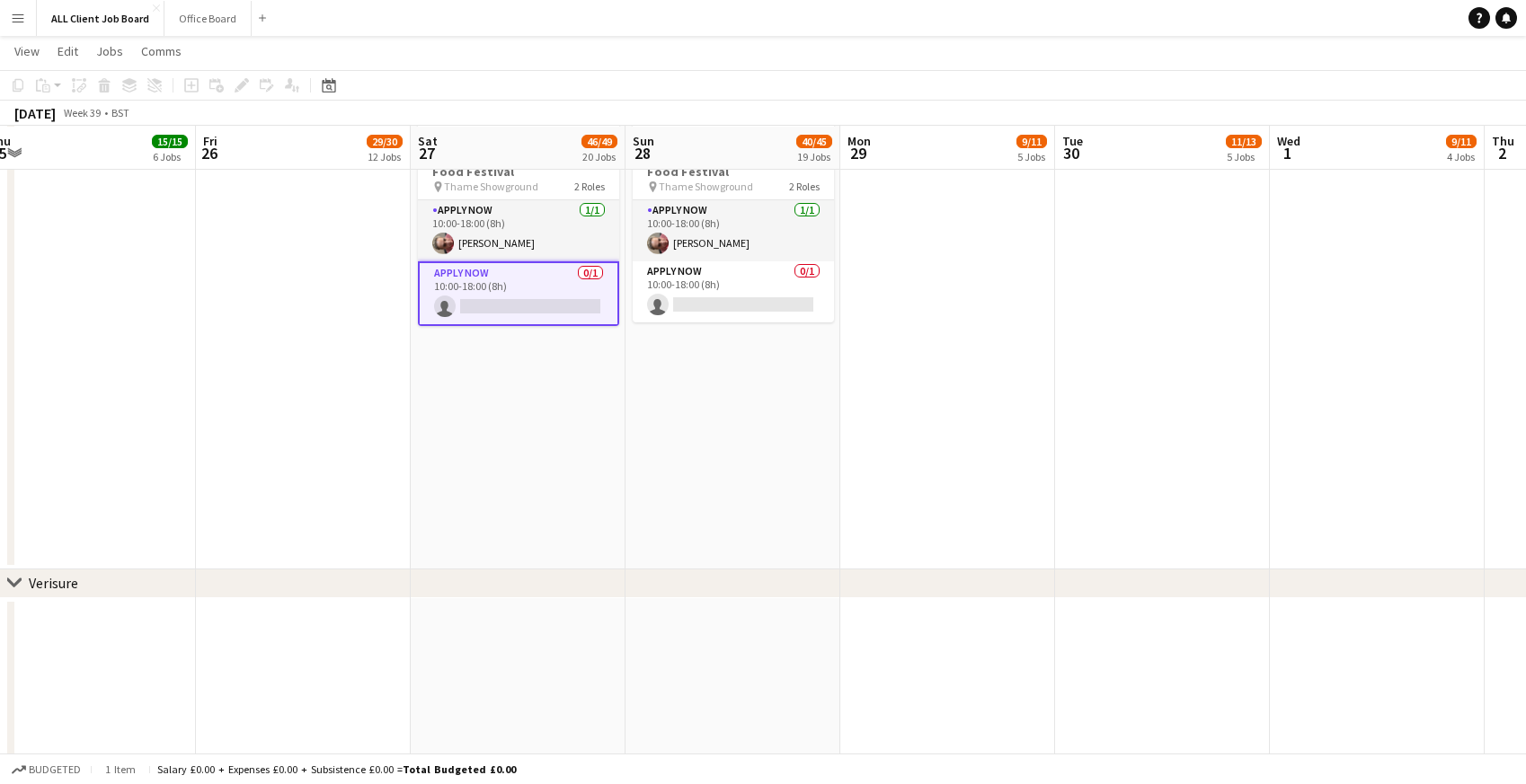
click at [506, 313] on app-card-role "APPLY NOW 0/1 10:00-18:00 (8h) single-neutral-actions" at bounding box center [518, 294] width 201 height 65
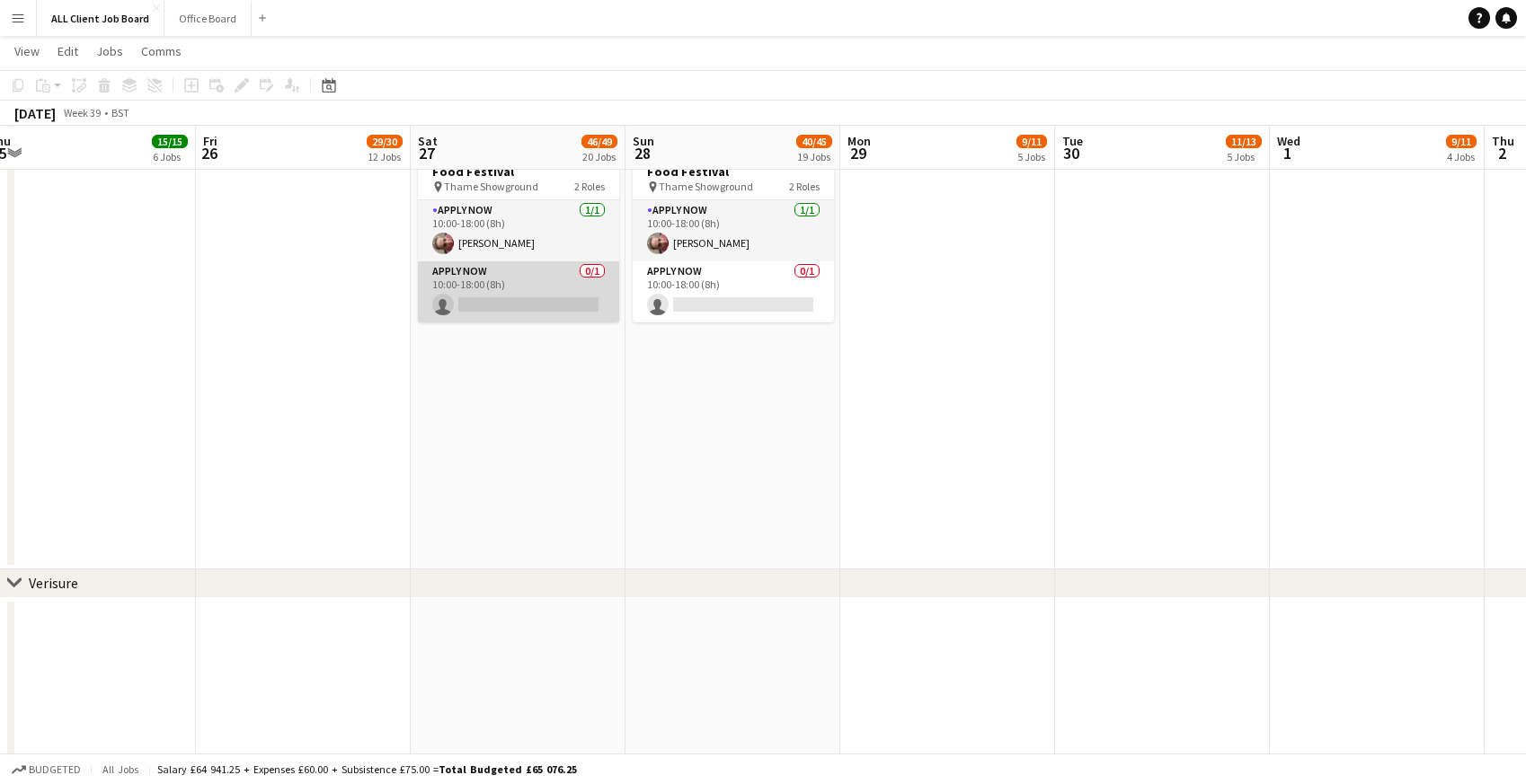
click at [506, 297] on app-card-role "APPLY NOW 0/1 10:00-18:00 (8h) single-neutral-actions" at bounding box center [518, 292] width 201 height 61
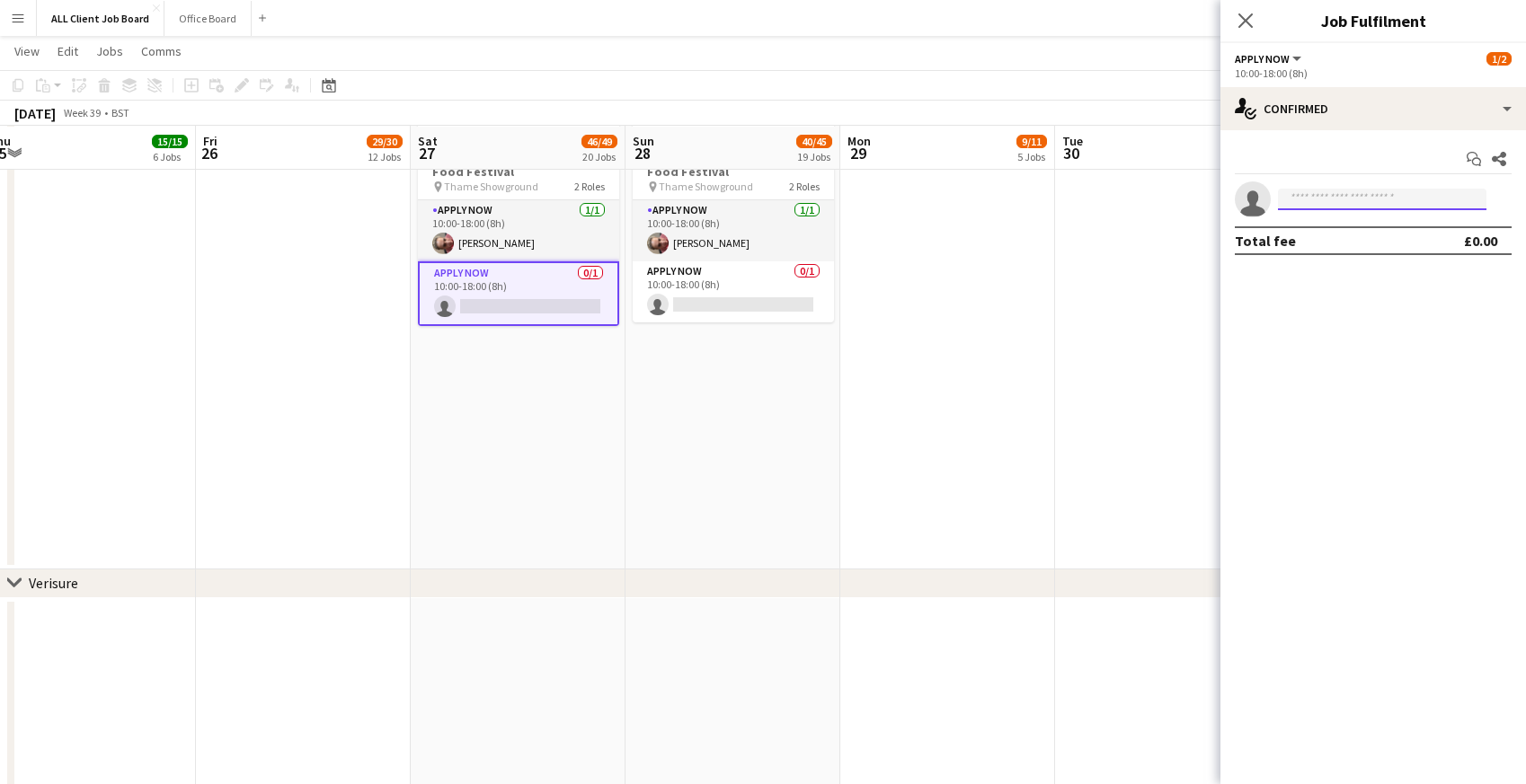
click at [1340, 201] on input at bounding box center [1382, 199] width 208 height 22
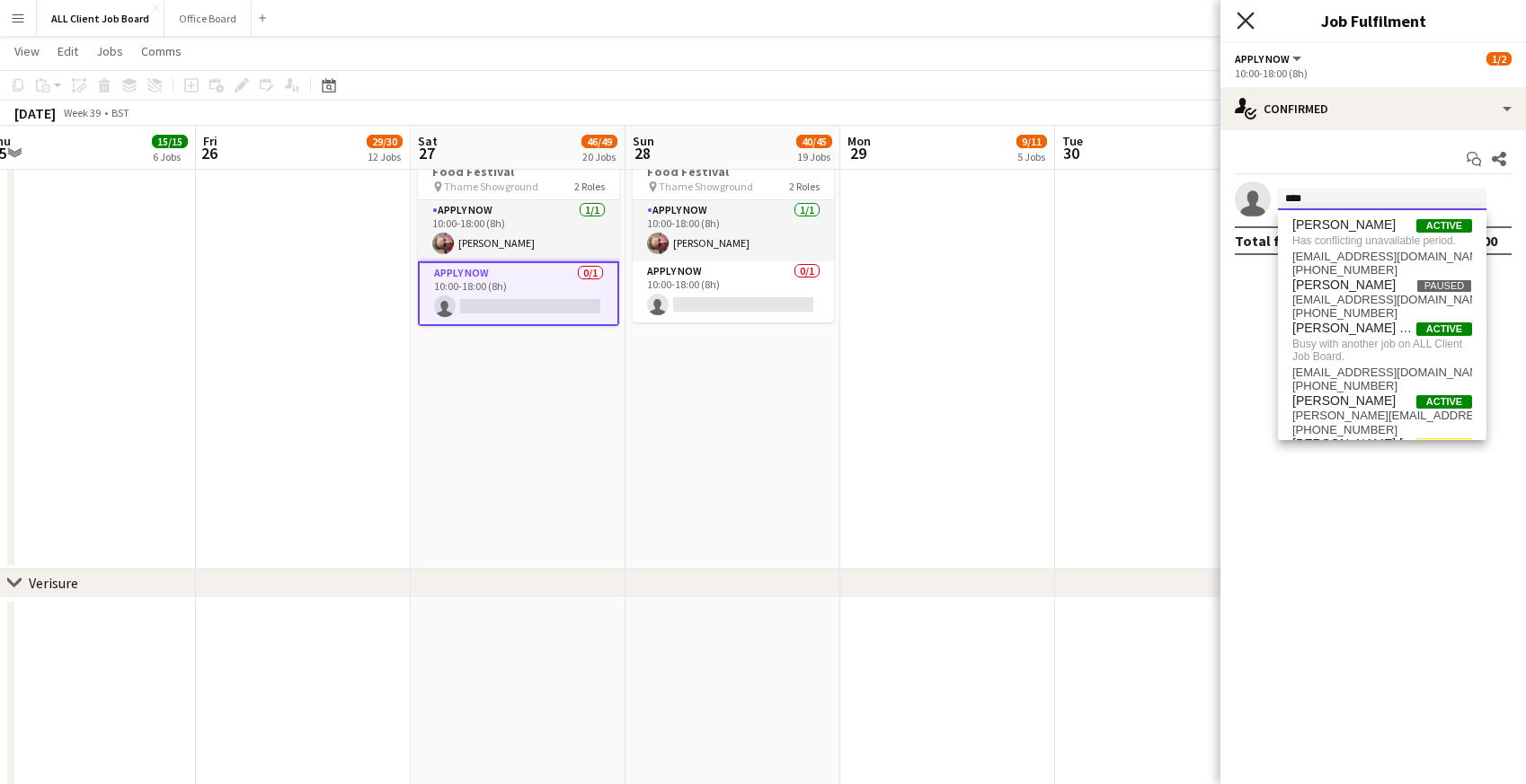
type input "****"
click at [1249, 20] on icon "Close pop-in" at bounding box center [1245, 20] width 17 height 17
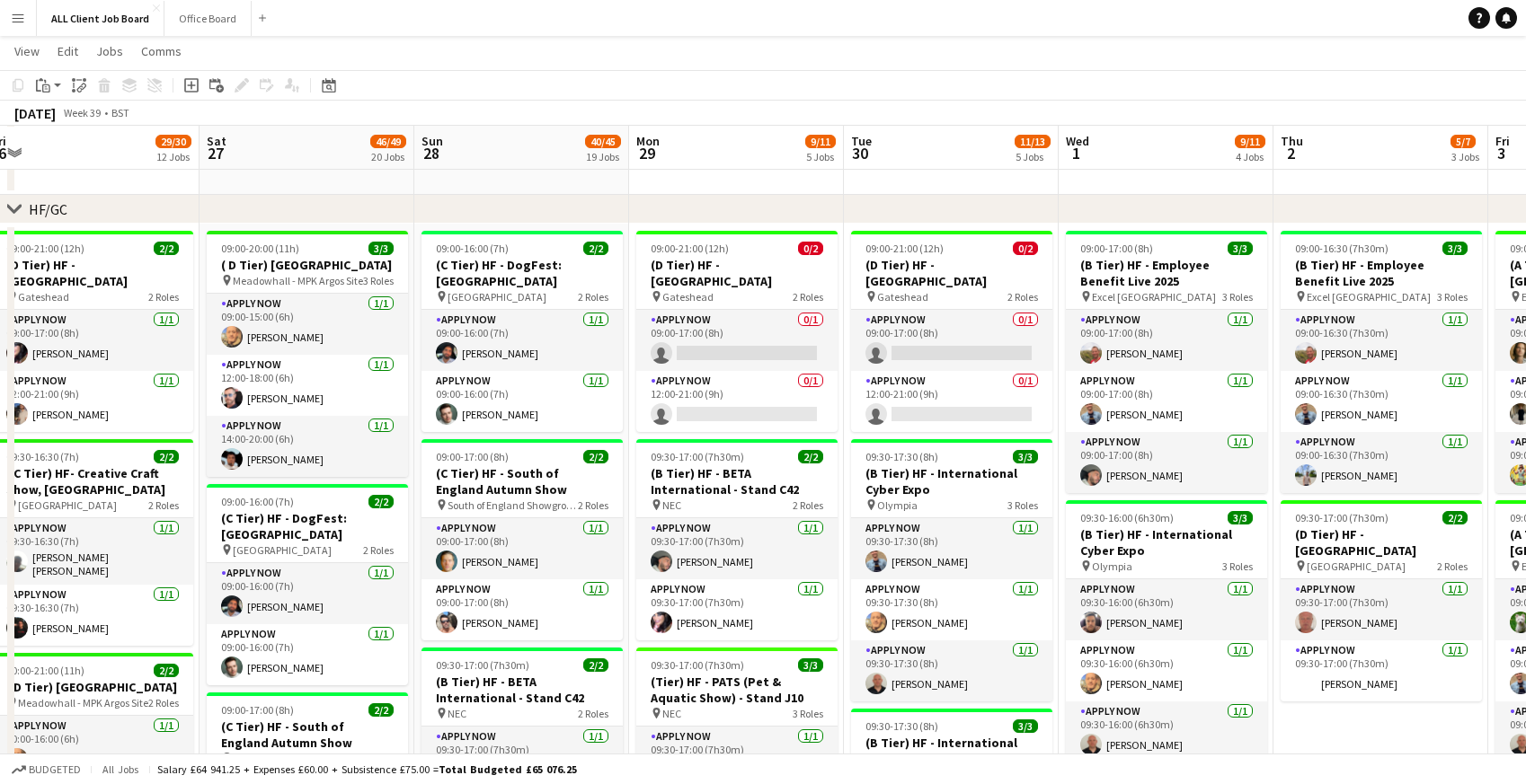
scroll to position [0, 663]
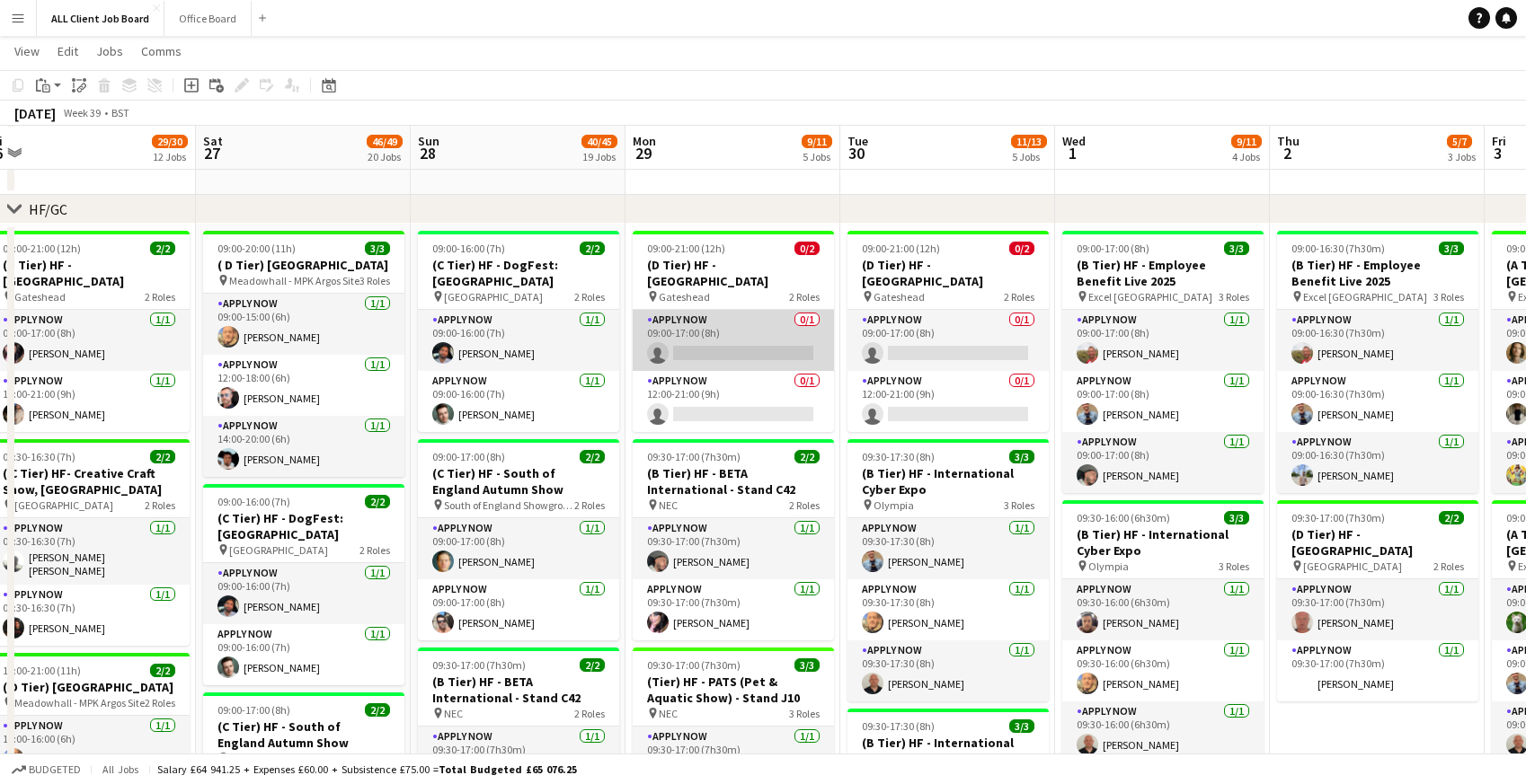
click at [716, 322] on app-card-role "APPLY NOW 0/1 09:00-17:00 (8h) single-neutral-actions" at bounding box center [733, 340] width 201 height 61
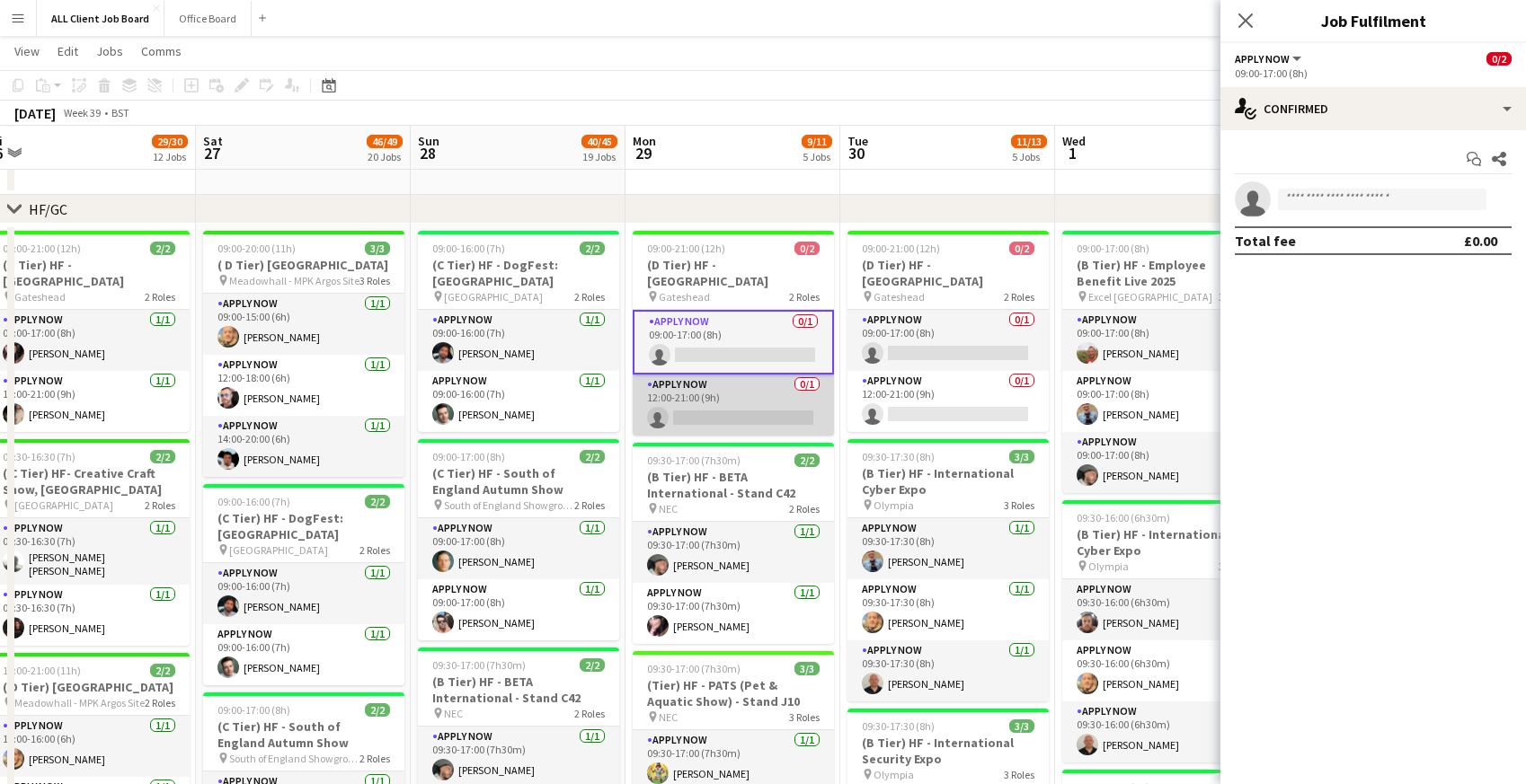
click at [700, 402] on app-card-role "APPLY NOW 0/1 12:00-21:00 (9h) single-neutral-actions" at bounding box center [733, 405] width 201 height 61
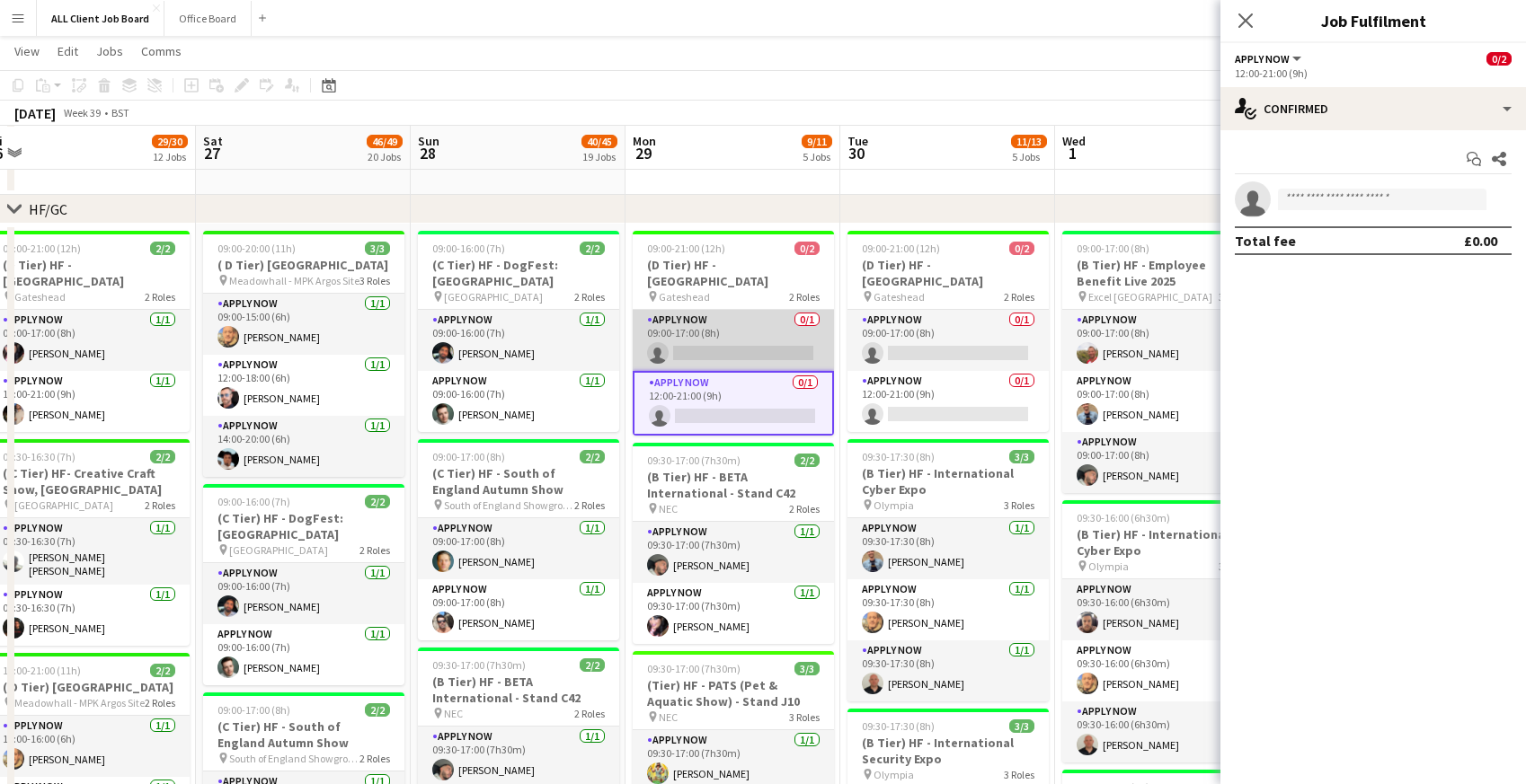
click at [690, 331] on app-card-role "APPLY NOW 0/1 09:00-17:00 (8h) single-neutral-actions" at bounding box center [733, 340] width 201 height 61
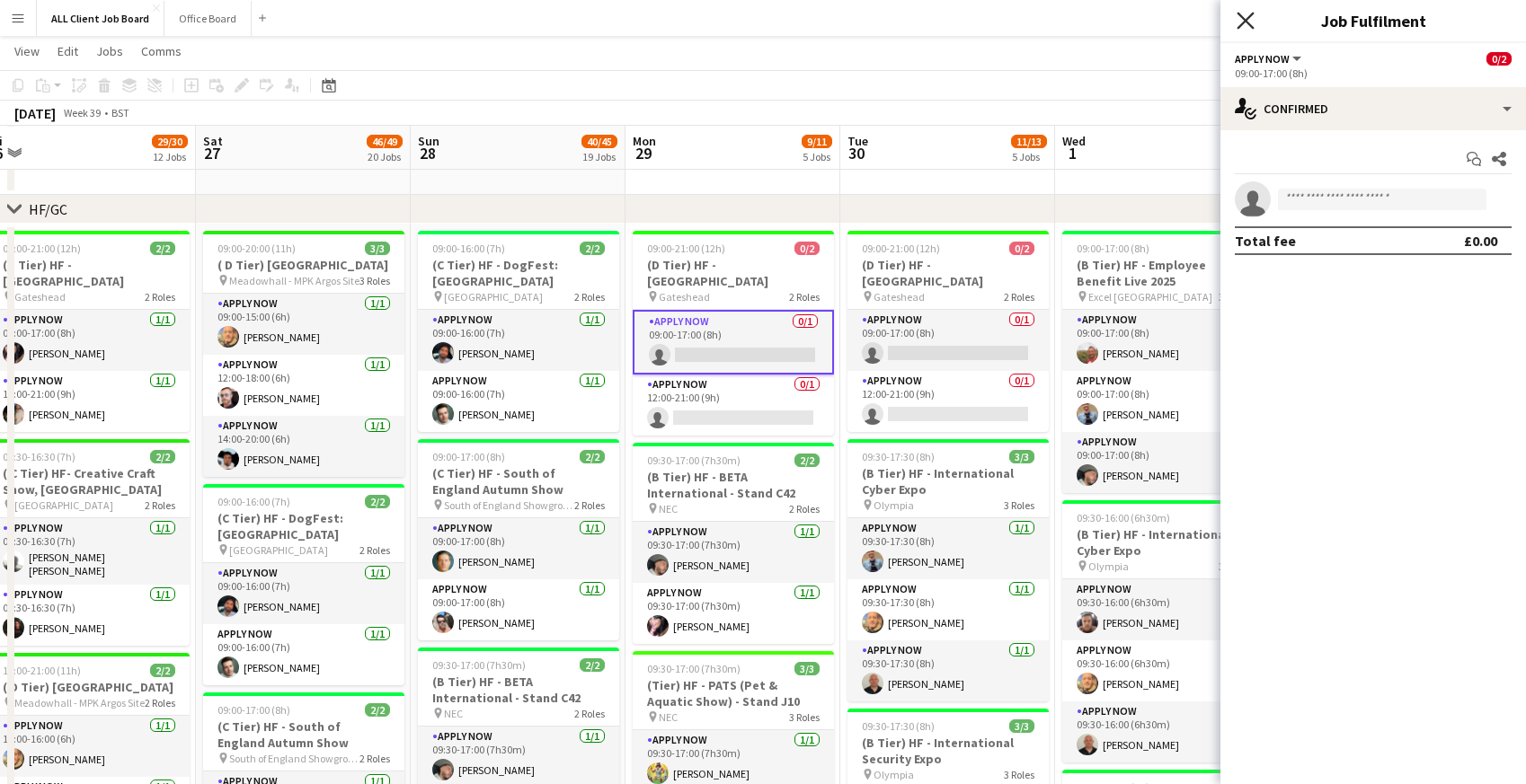
click at [1248, 25] on icon at bounding box center [1245, 20] width 17 height 17
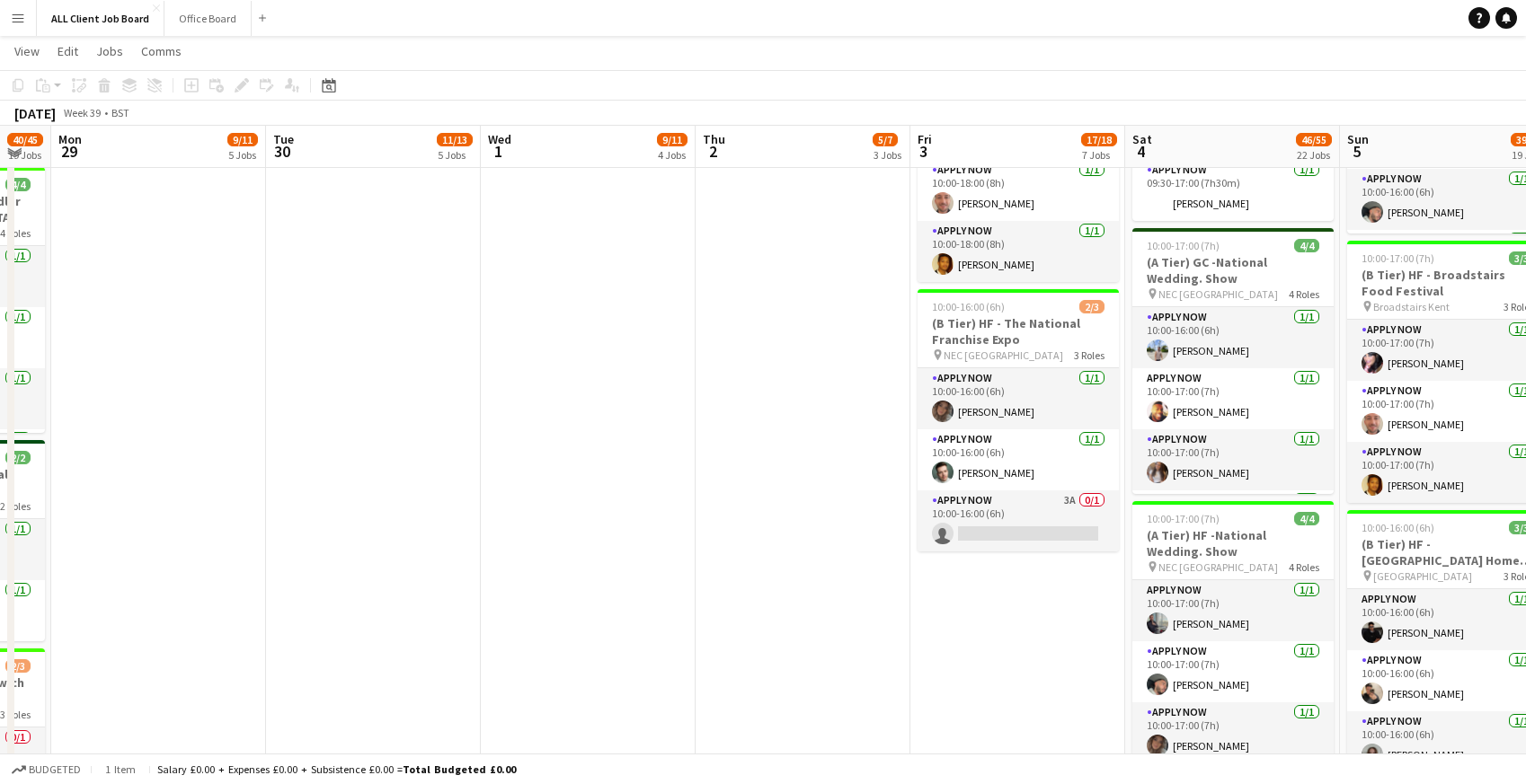
scroll to position [2832, 0]
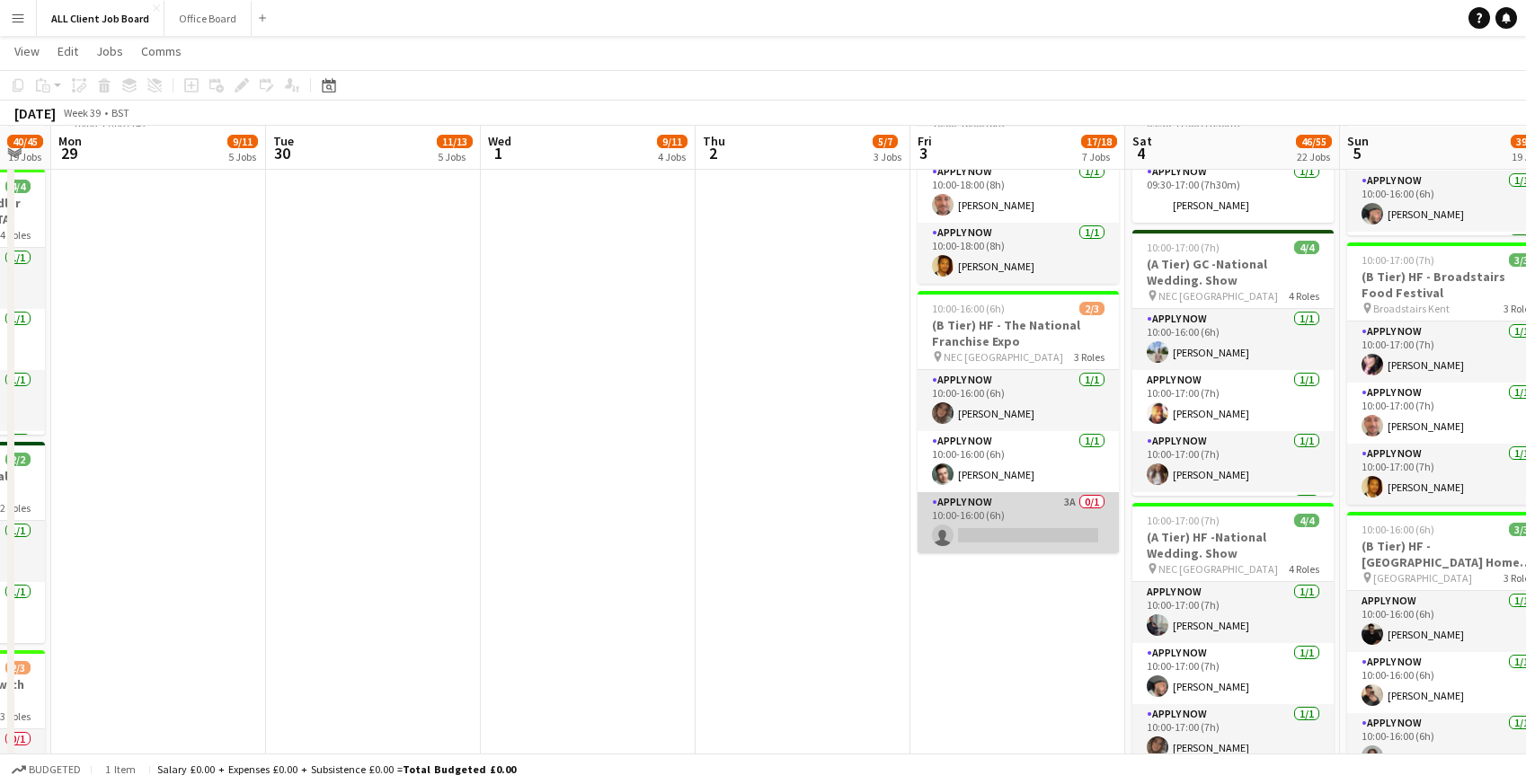
click at [987, 526] on app-card-role "APPLY NOW 3A 0/1 10:00-16:00 (6h) single-neutral-actions" at bounding box center [1017, 523] width 201 height 61
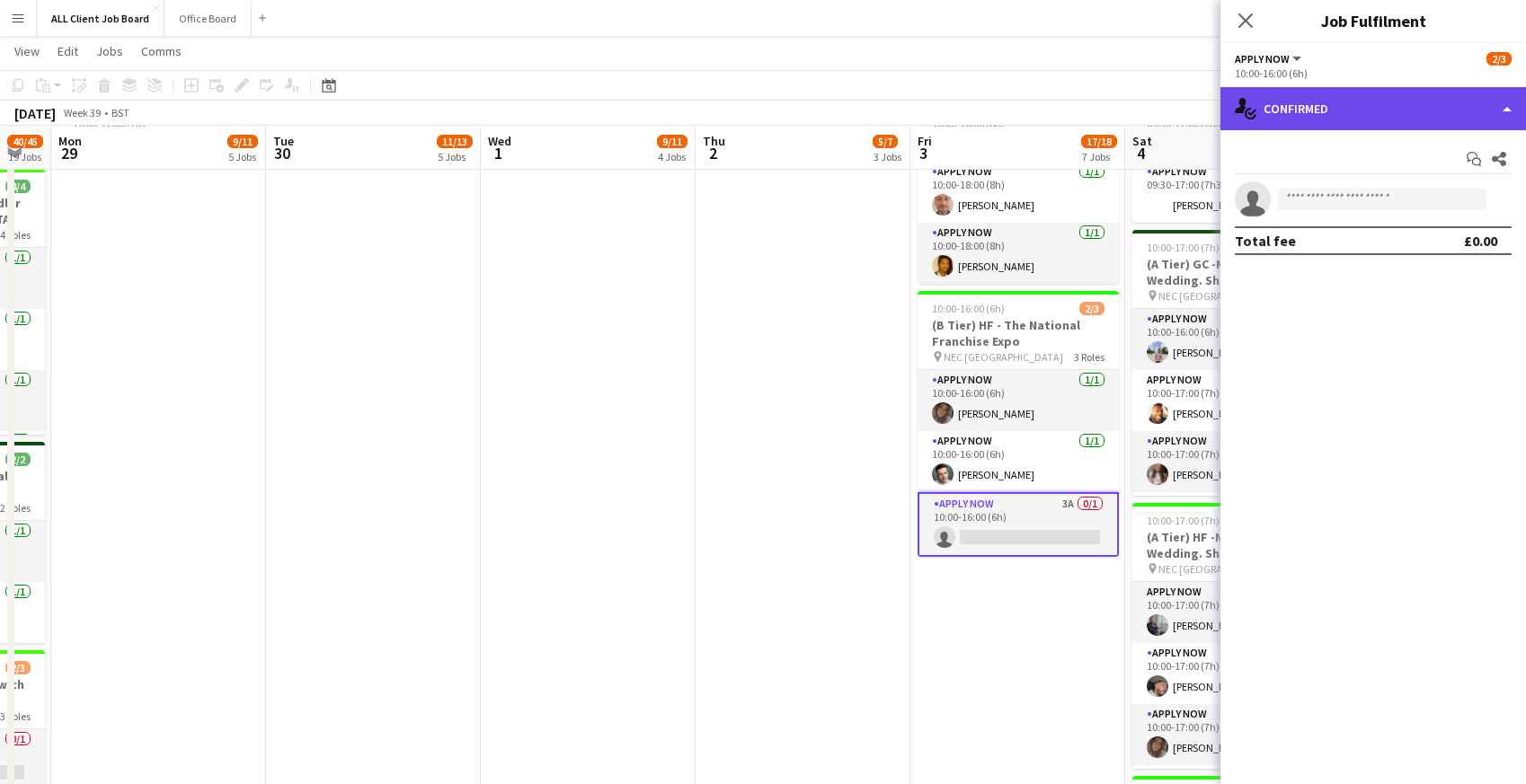
click at [1453, 111] on div "single-neutral-actions-check-2 Confirmed" at bounding box center [1373, 108] width 305 height 43
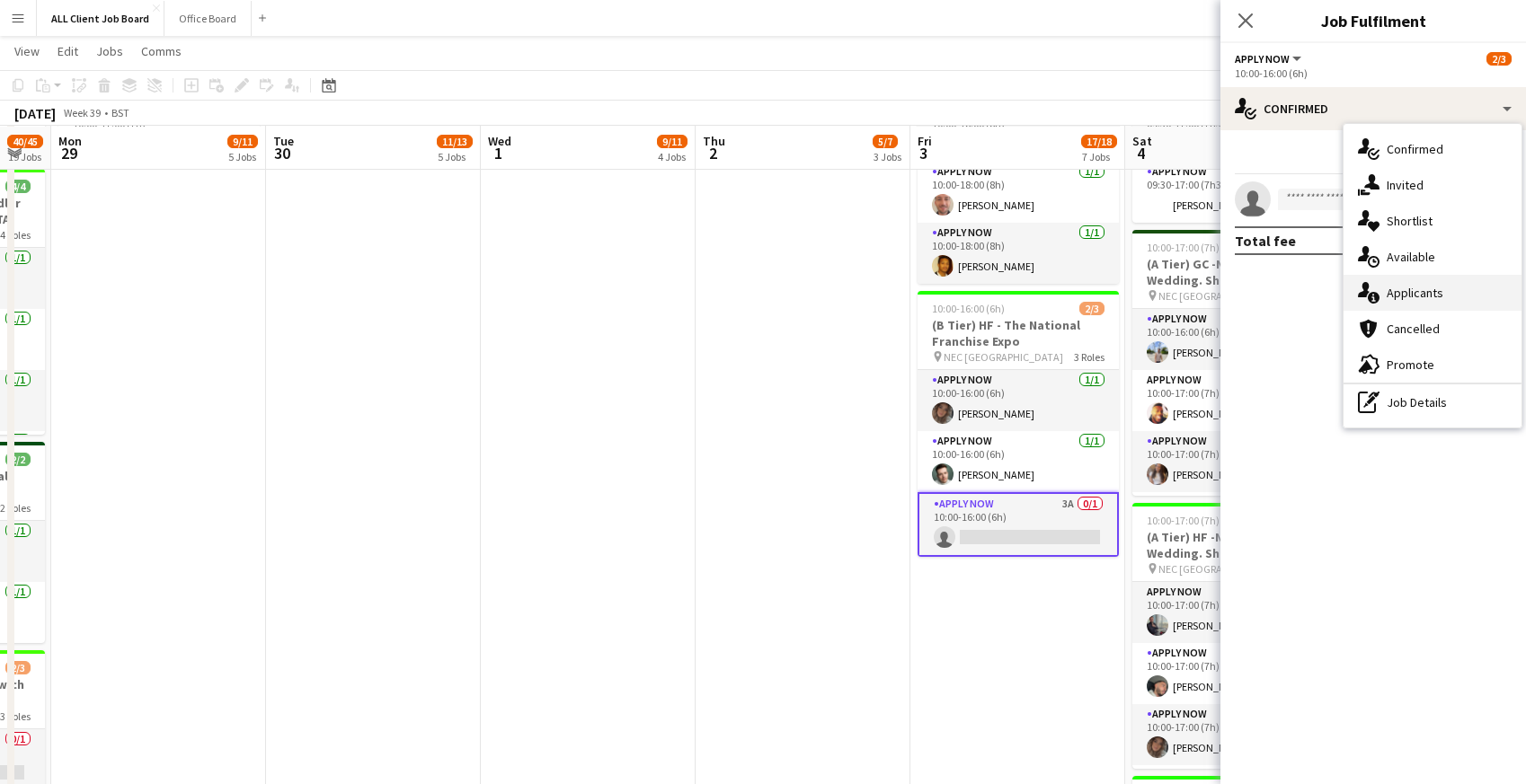
click at [1402, 286] on span "Applicants" at bounding box center [1414, 292] width 56 height 16
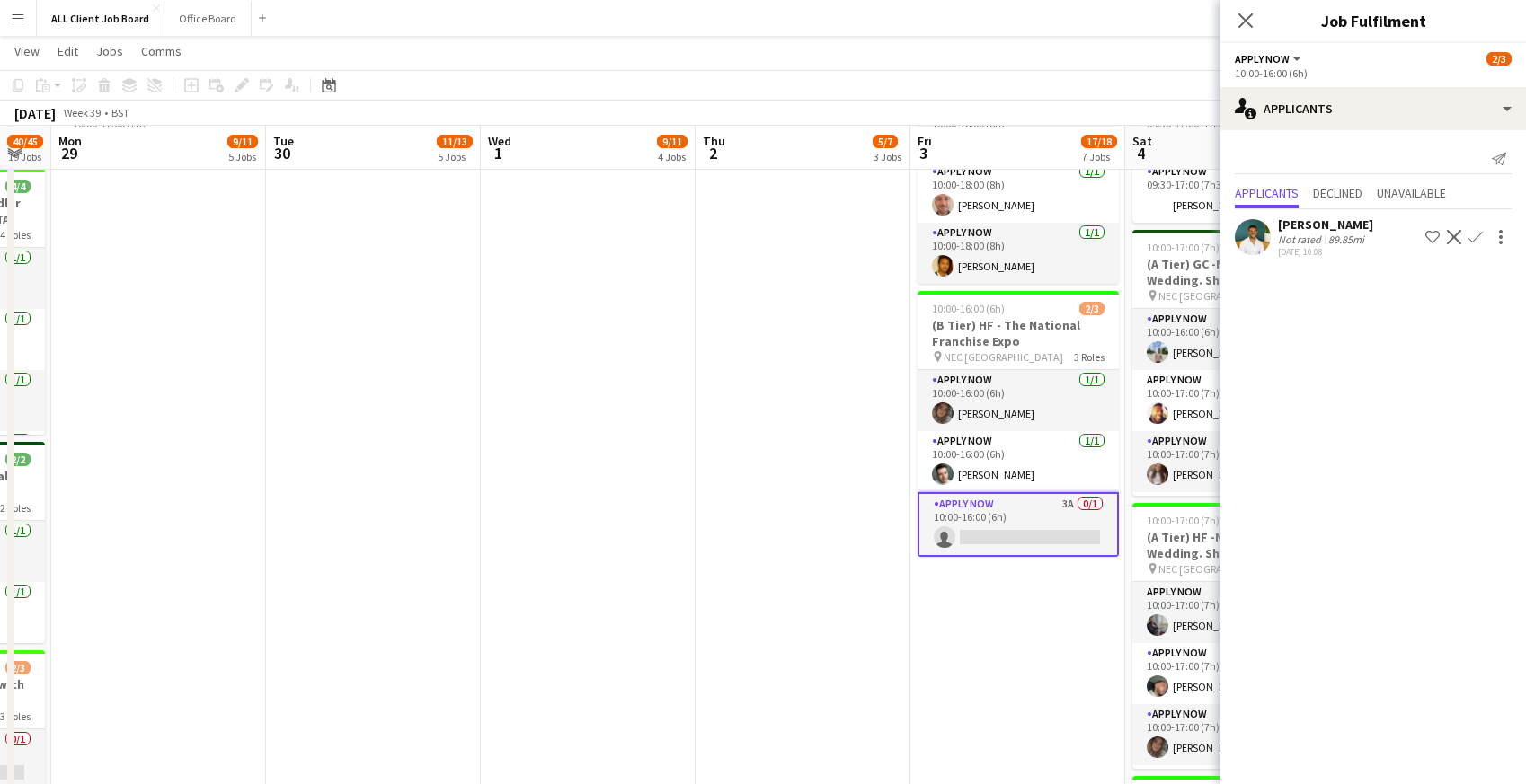
click at [1478, 235] on app-icon "Confirm" at bounding box center [1475, 237] width 14 height 14
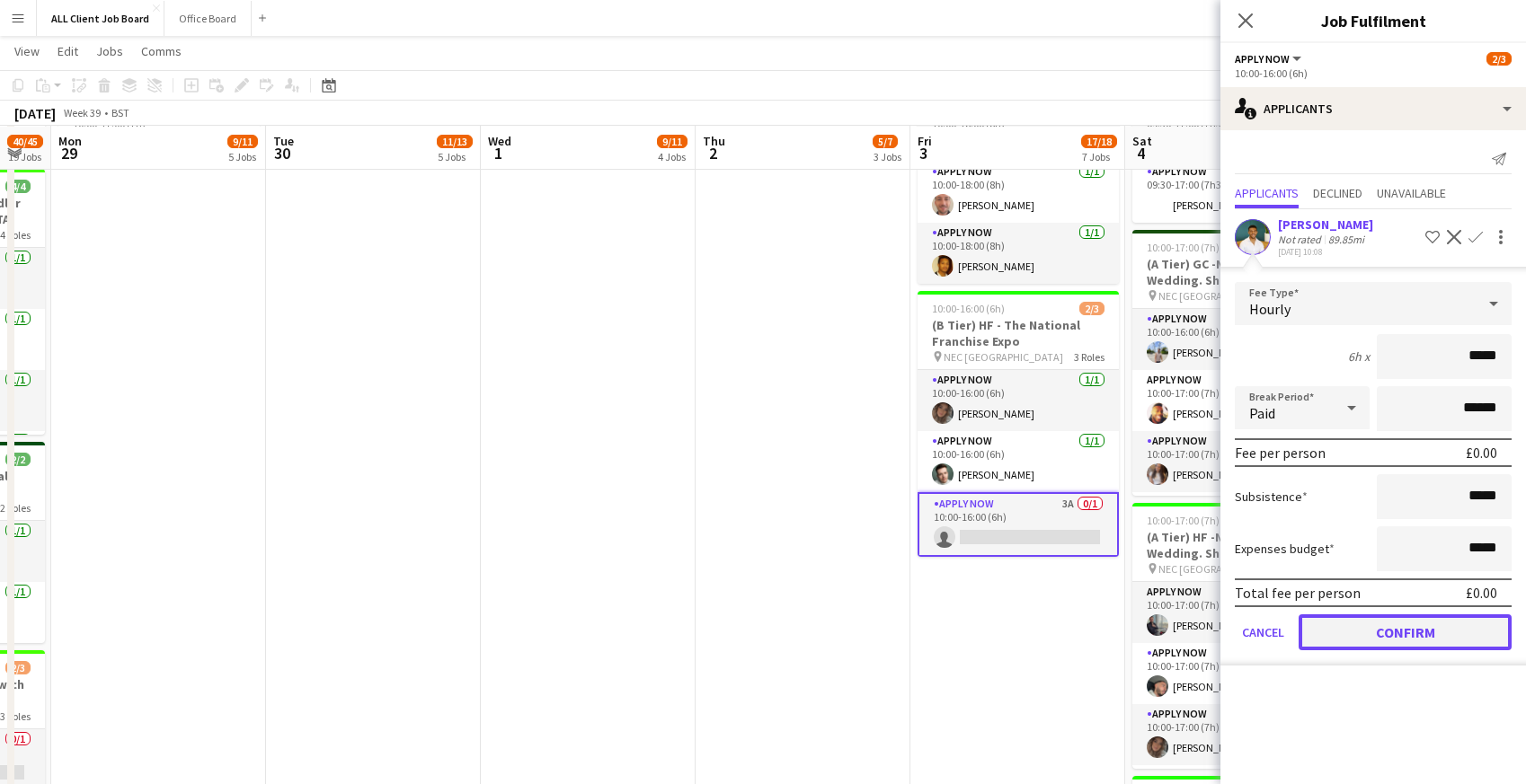
click at [1406, 629] on button "Confirm" at bounding box center [1405, 632] width 213 height 36
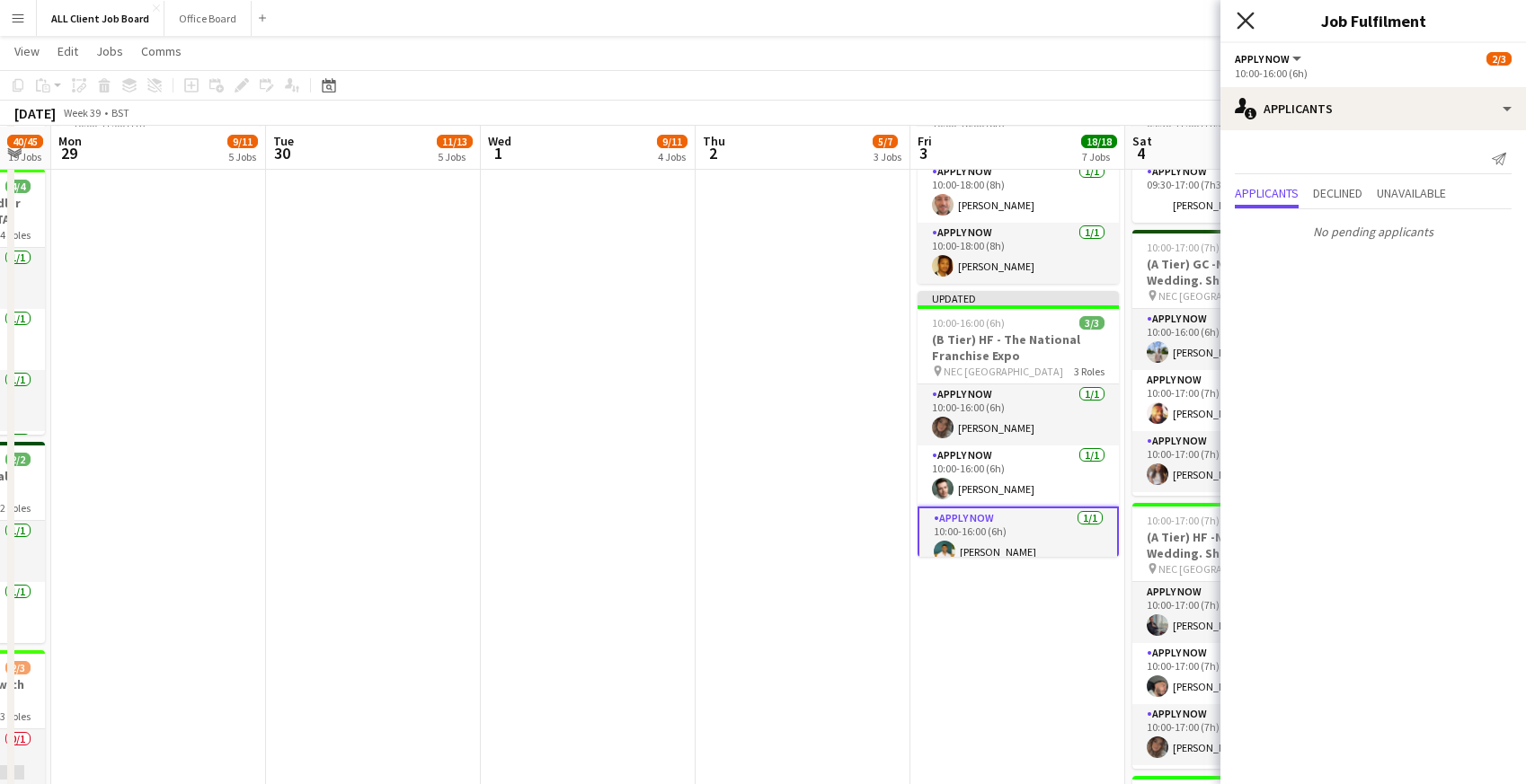
click at [1244, 18] on icon "Close pop-in" at bounding box center [1245, 20] width 17 height 17
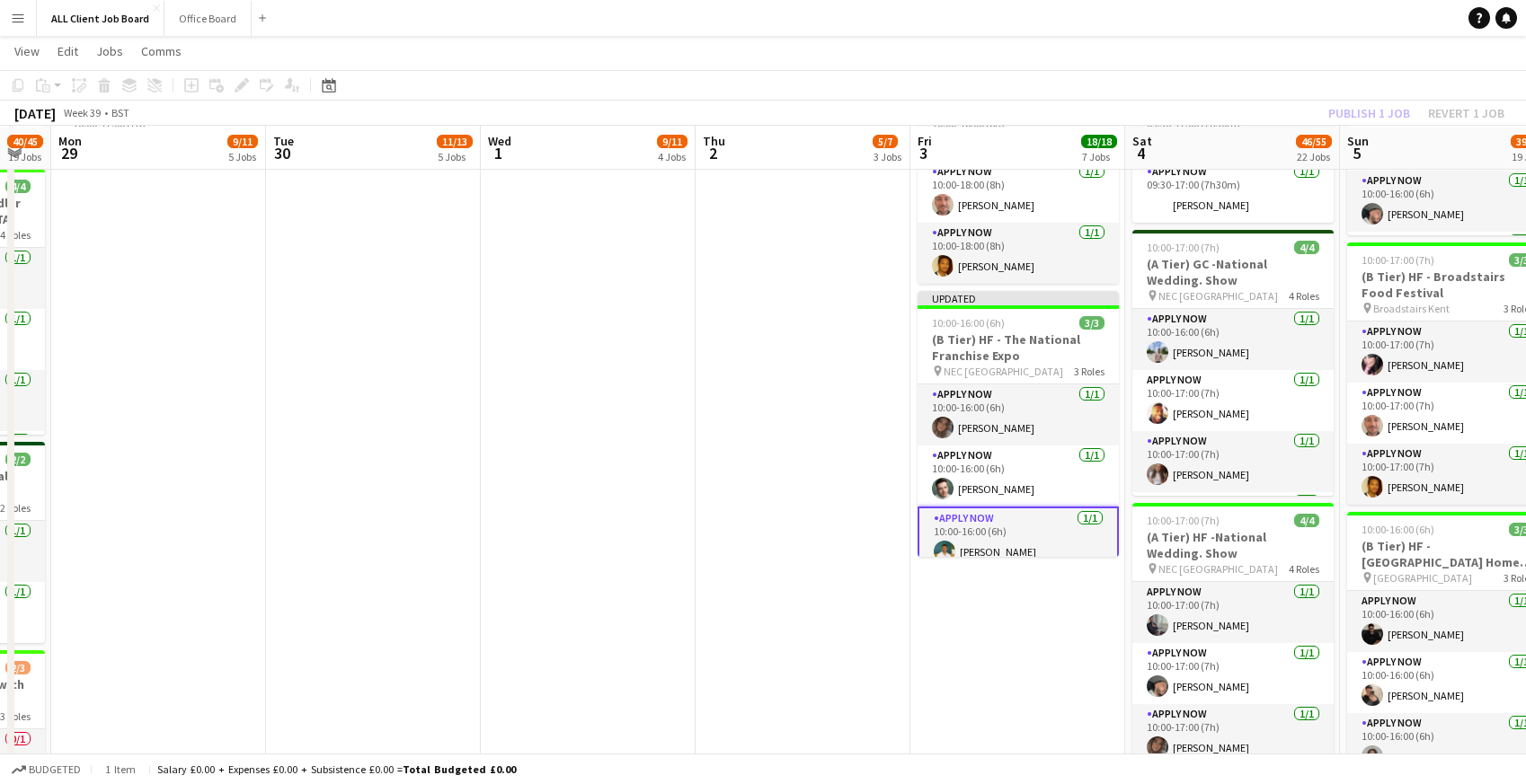
click at [1216, 18] on app-navbar "Menu Boards Boards Boards All jobs Status Workforce Workforce My Workforce Recr…" at bounding box center [763, 18] width 1526 height 36
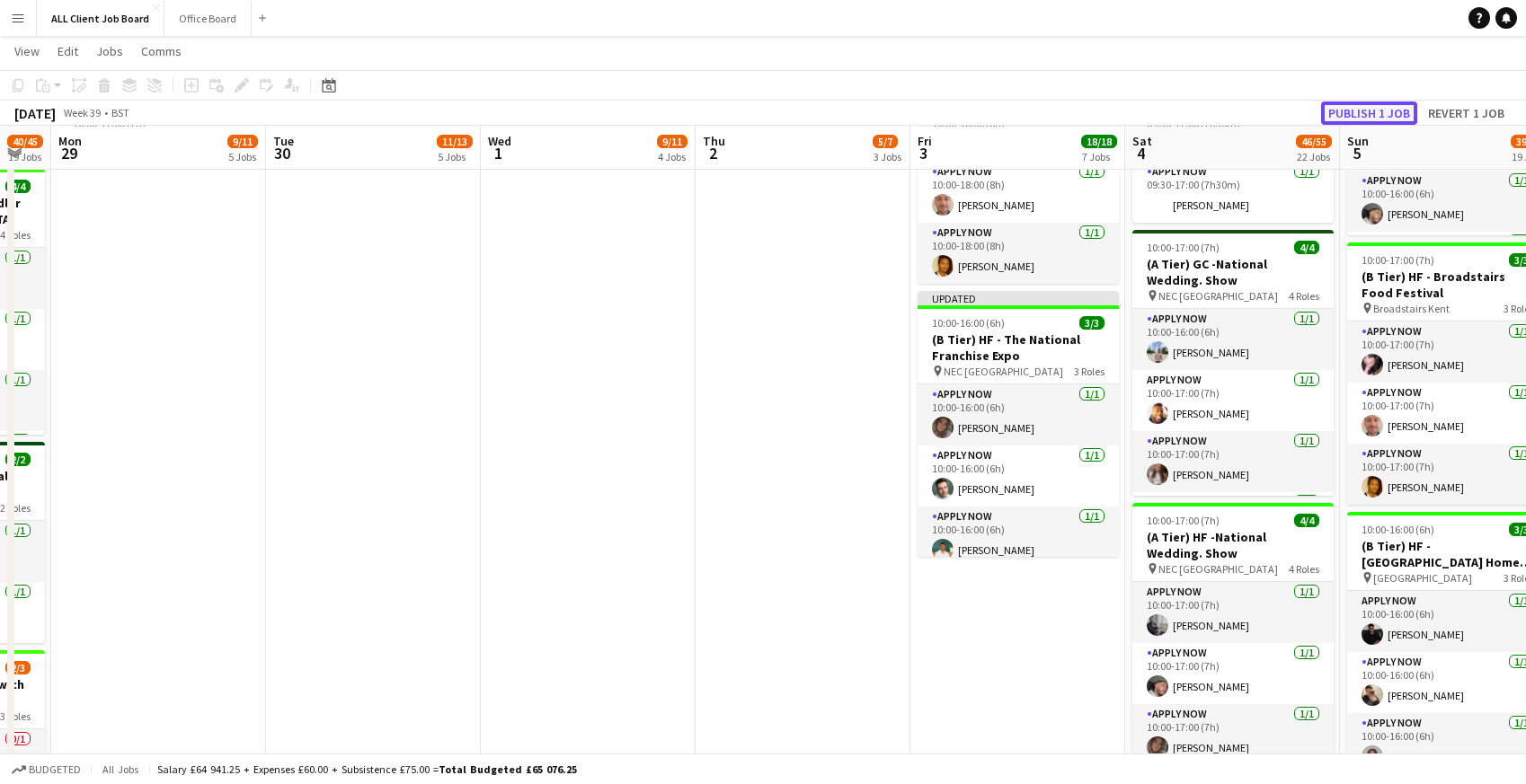
click at [1353, 113] on button "Publish 1 job" at bounding box center [1369, 113] width 96 height 23
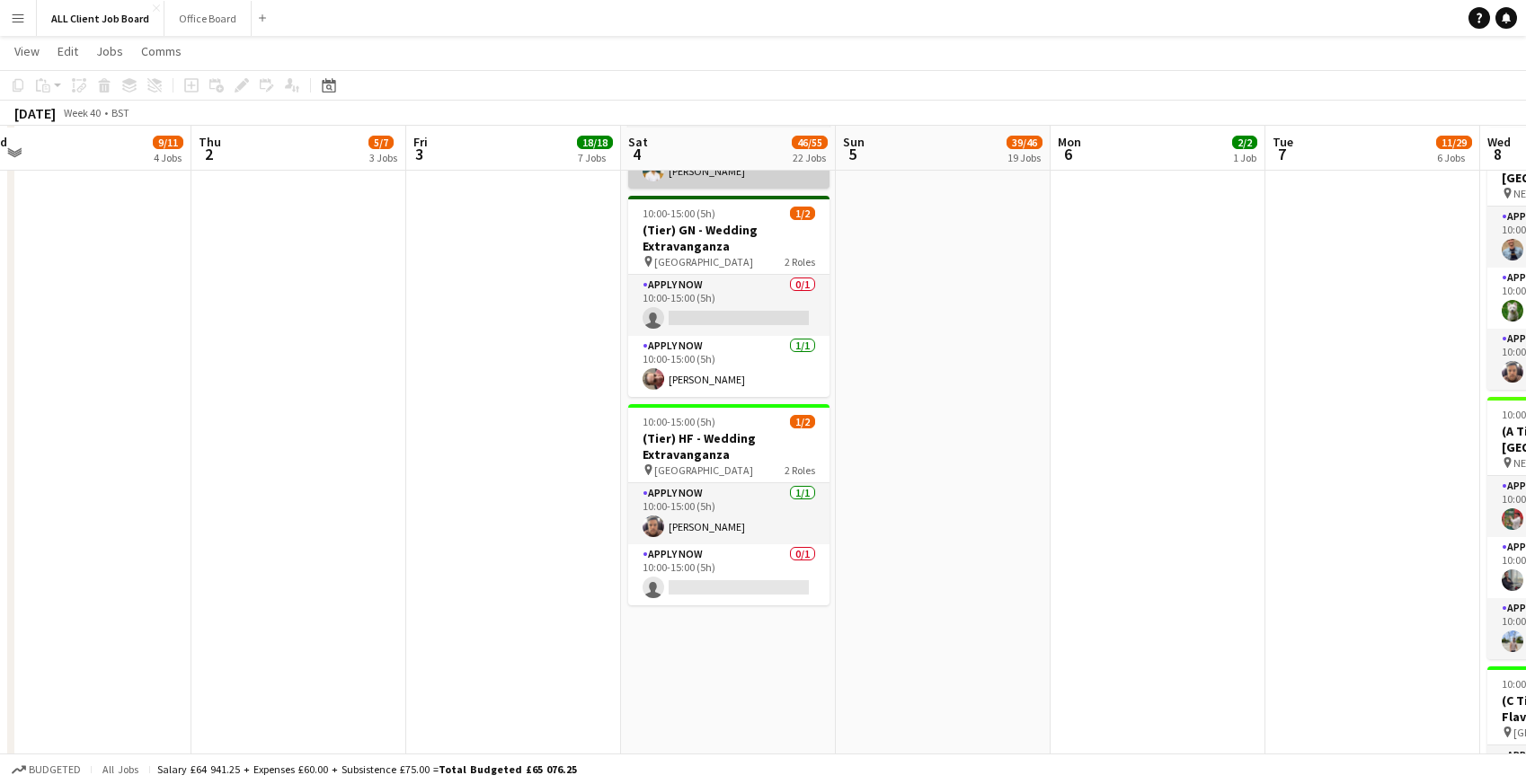
scroll to position [4221, 0]
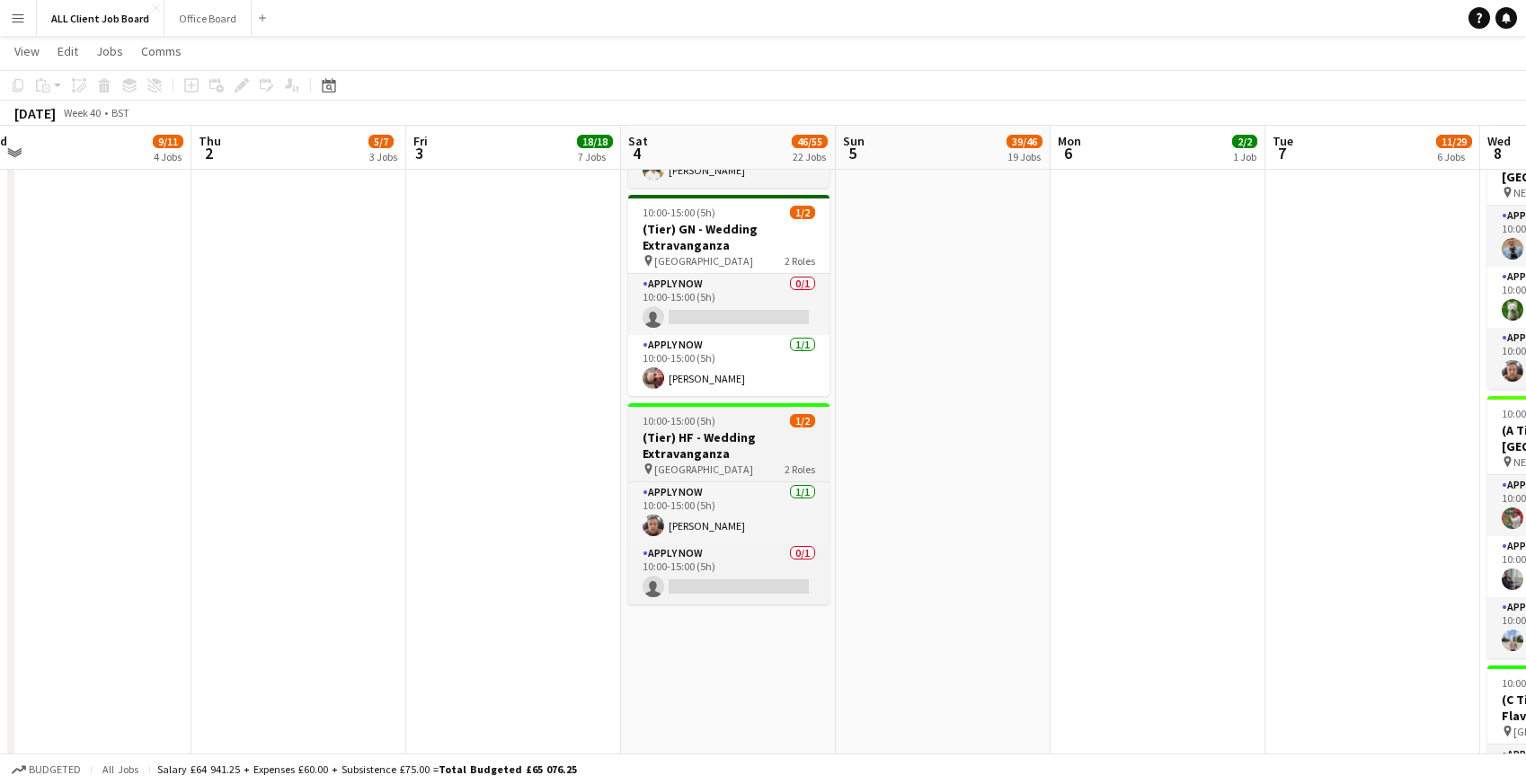
click at [700, 436] on h3 "(Tier) HF - Wedding Extravanganza" at bounding box center [728, 445] width 201 height 32
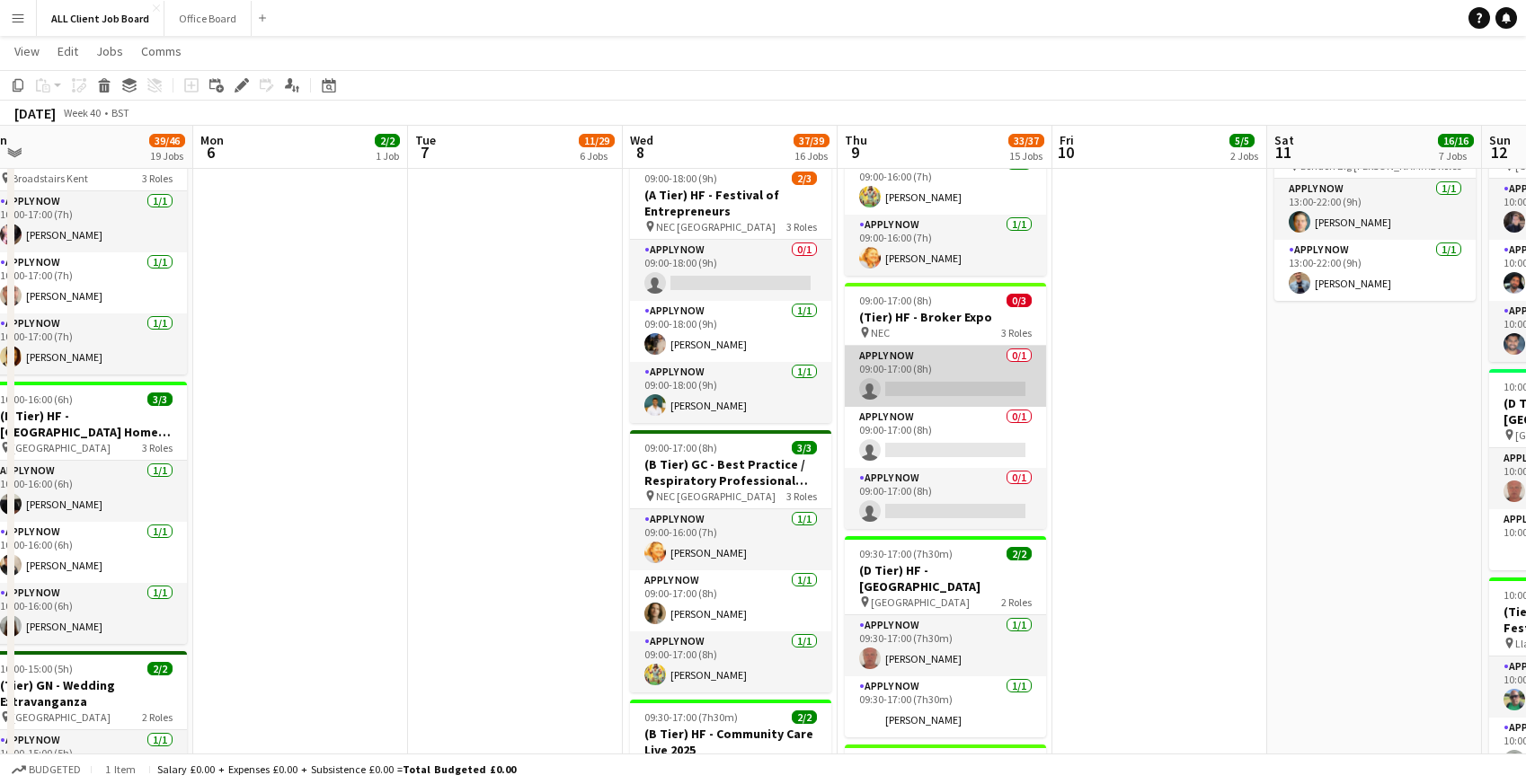
scroll to position [2962, 0]
click at [937, 377] on app-card-role "APPLY NOW 0/1 09:00-17:00 (8h) single-neutral-actions" at bounding box center [945, 376] width 201 height 61
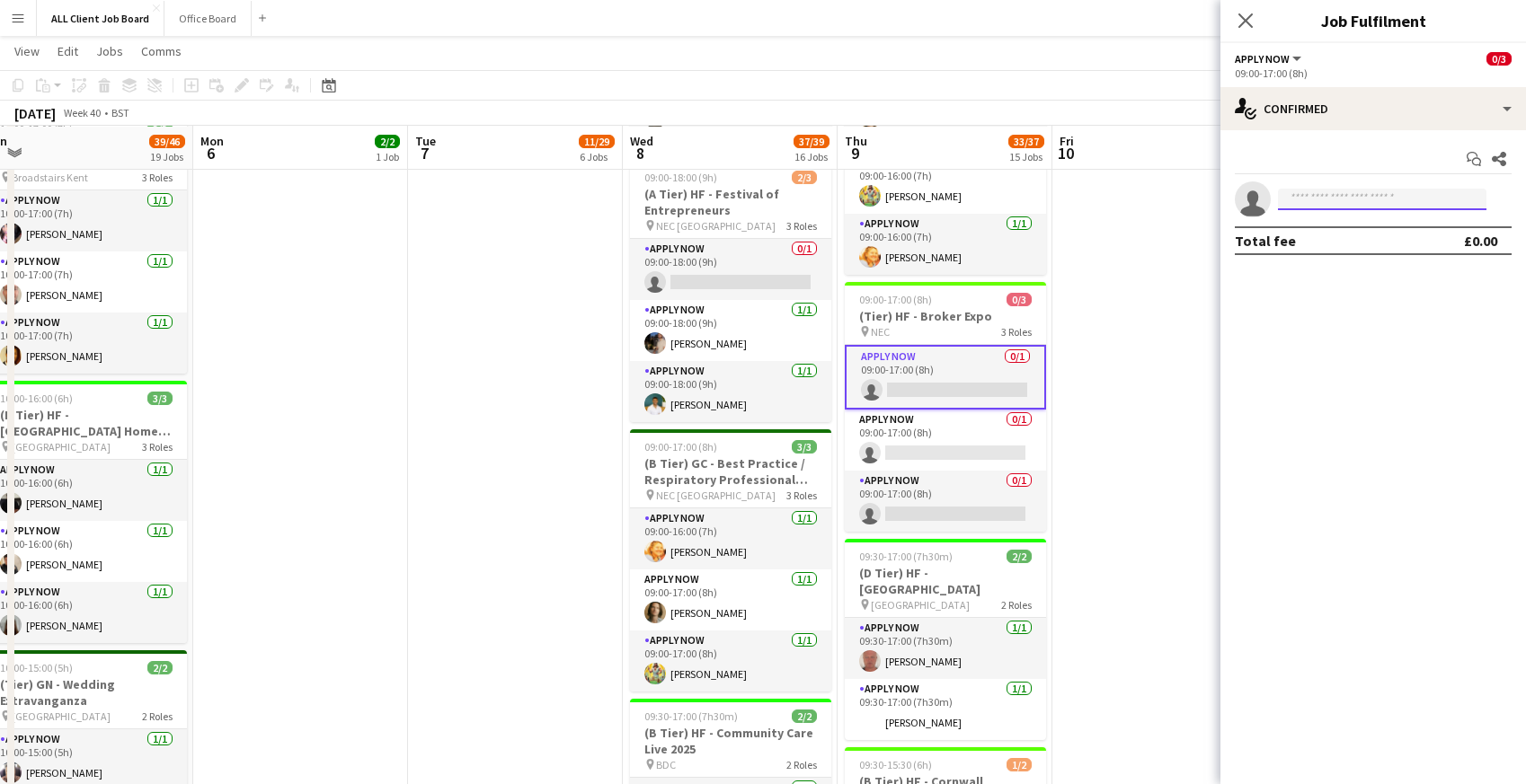
click at [1314, 196] on input at bounding box center [1382, 199] width 208 height 22
type input "****"
click at [1309, 246] on span "gary.sargeant@yahoo.co.uk" at bounding box center [1382, 239] width 179 height 14
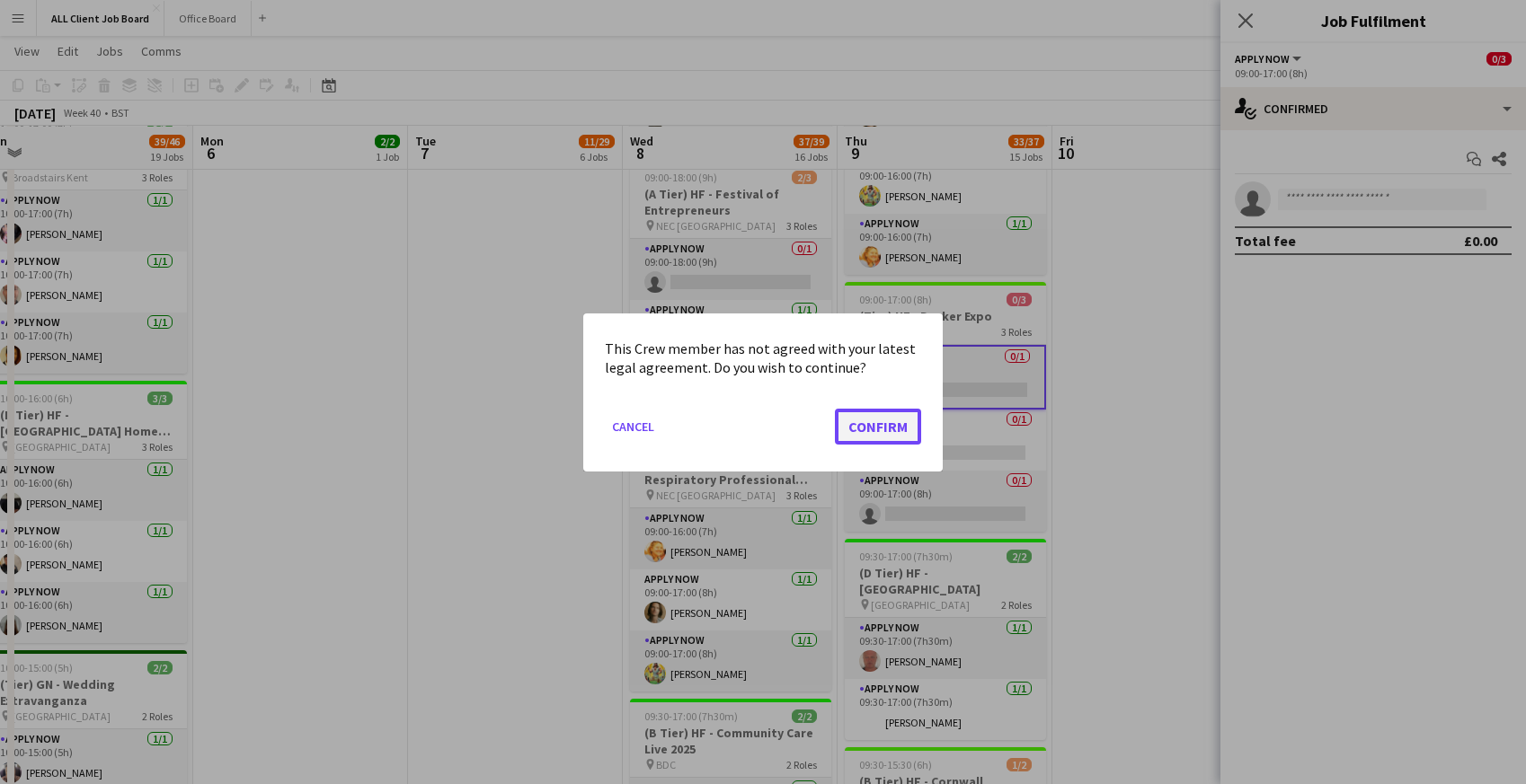
click at [870, 425] on button "Confirm" at bounding box center [878, 426] width 86 height 36
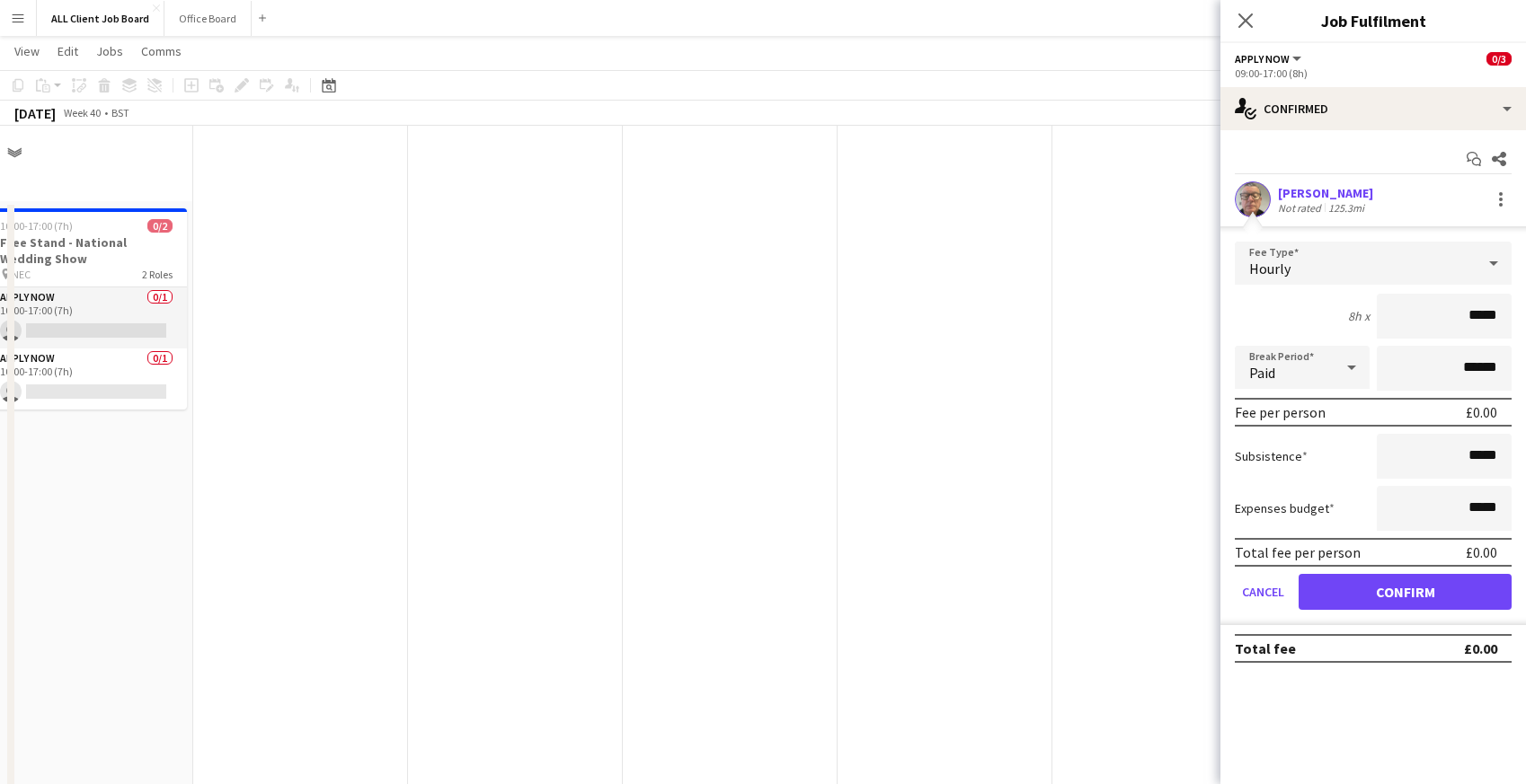
scroll to position [2962, 0]
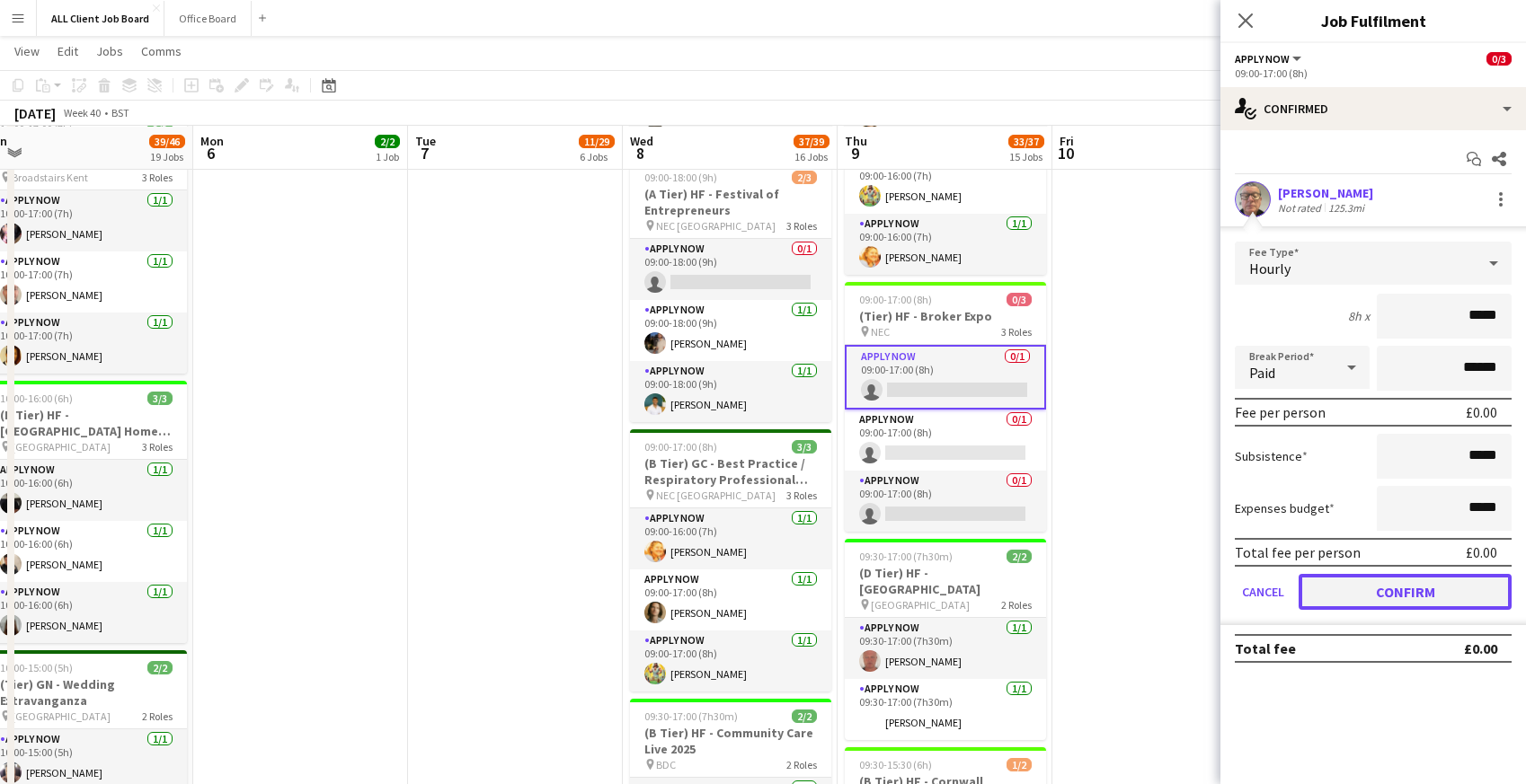
click at [1372, 591] on button "Confirm" at bounding box center [1405, 592] width 213 height 36
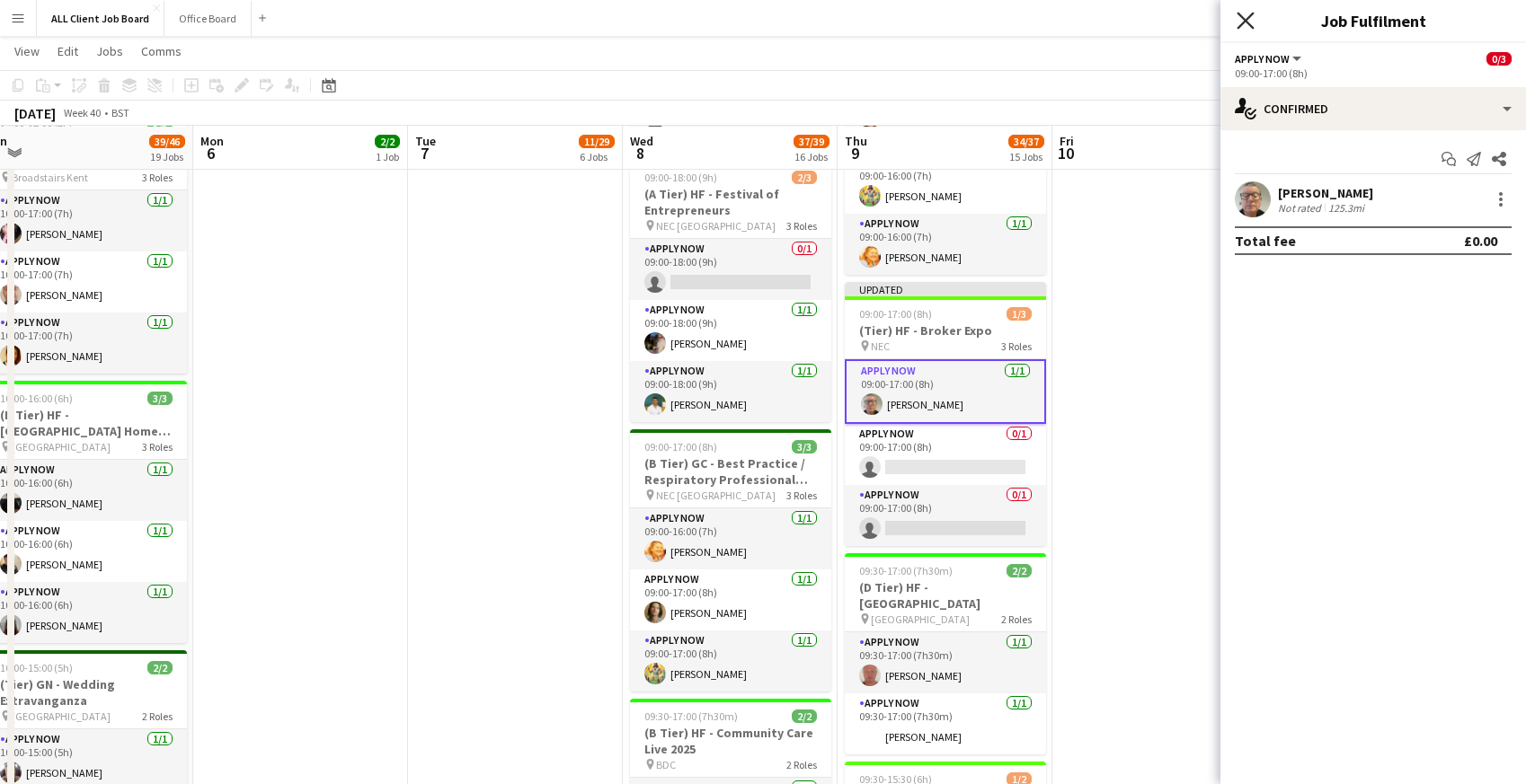
click at [1245, 21] on icon at bounding box center [1245, 20] width 17 height 17
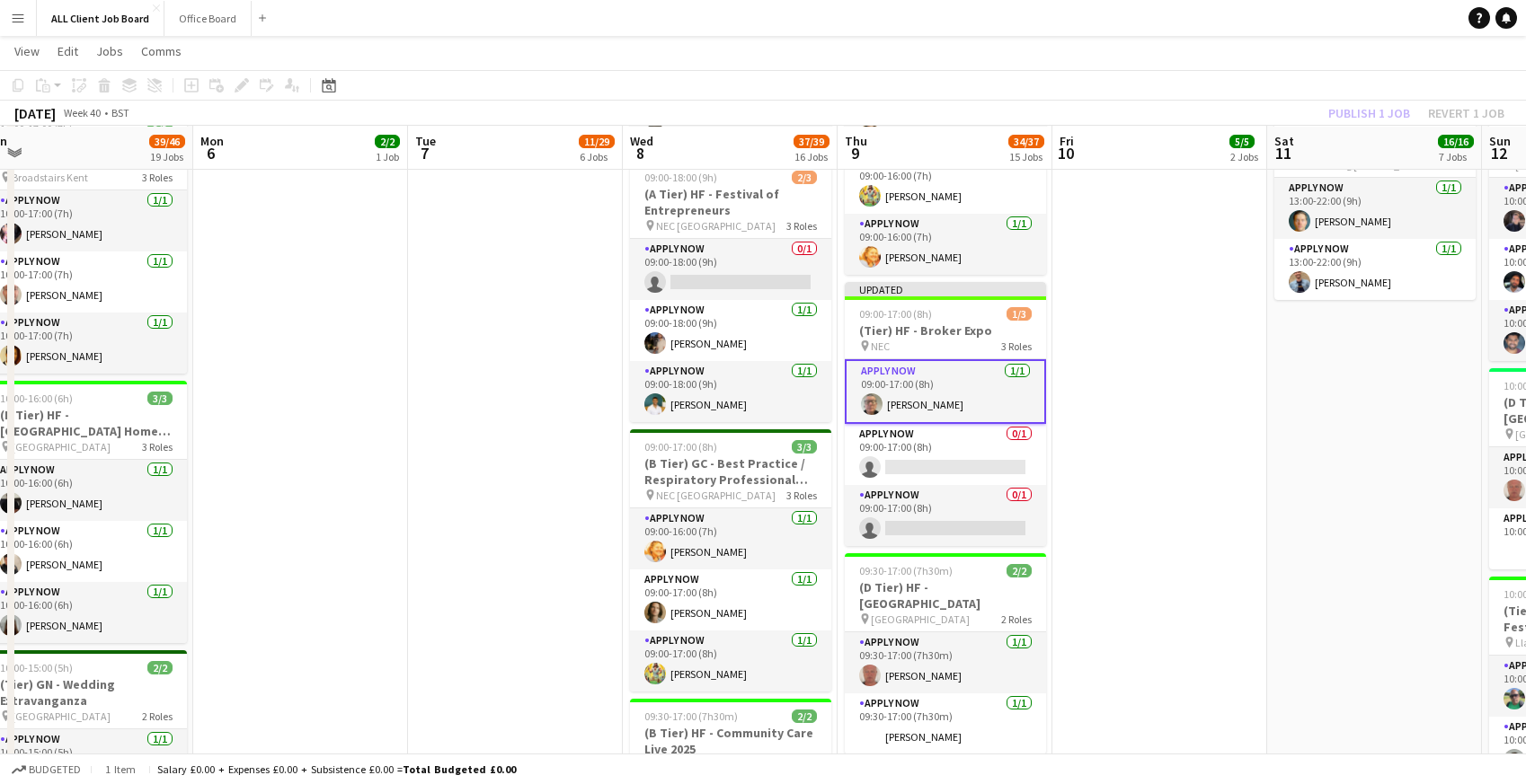
click at [1218, 17] on app-navbar "Menu Boards Boards Boards All jobs Status Workforce Workforce My Workforce Recr…" at bounding box center [763, 18] width 1526 height 36
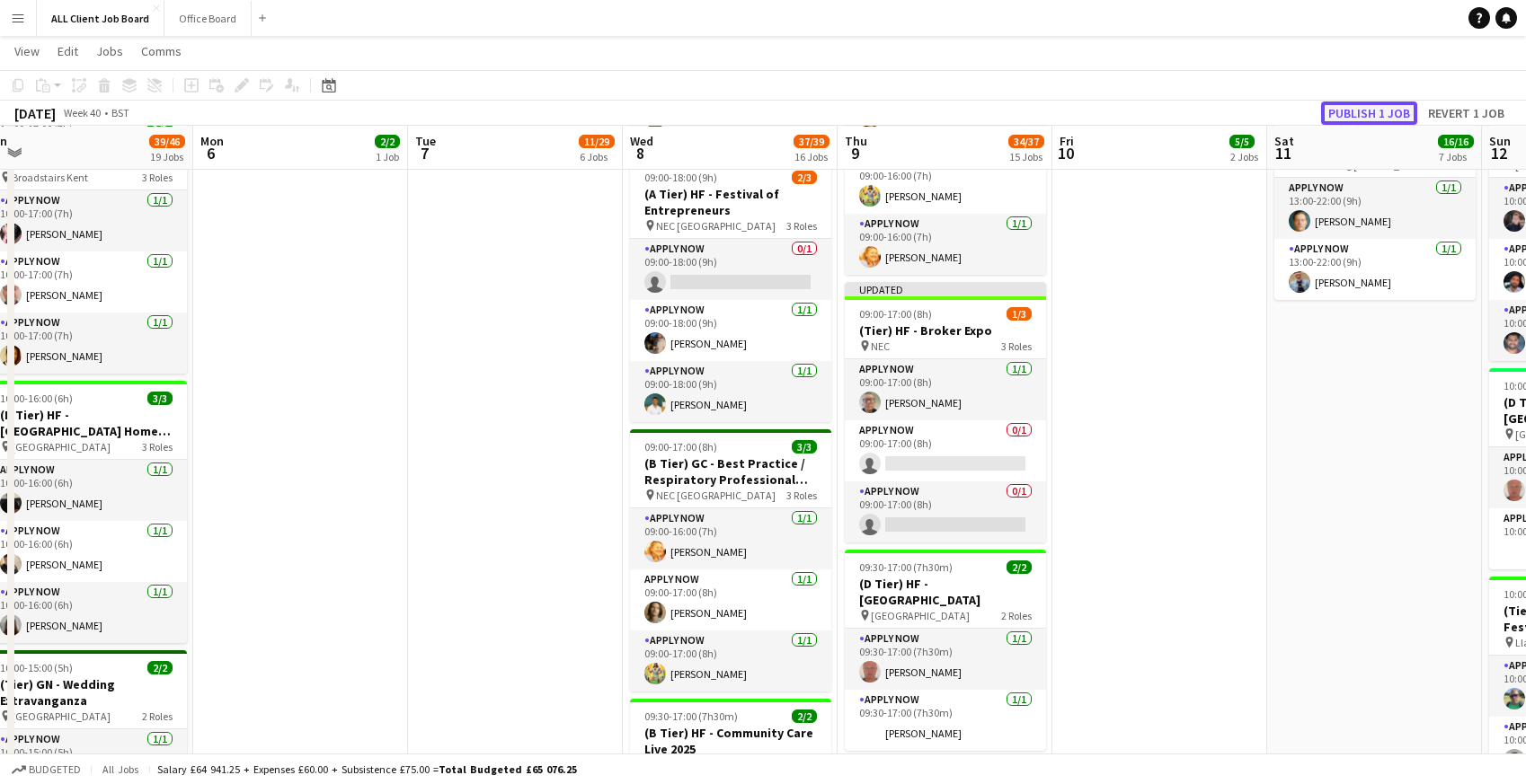
click at [1344, 113] on button "Publish 1 job" at bounding box center [1369, 113] width 96 height 23
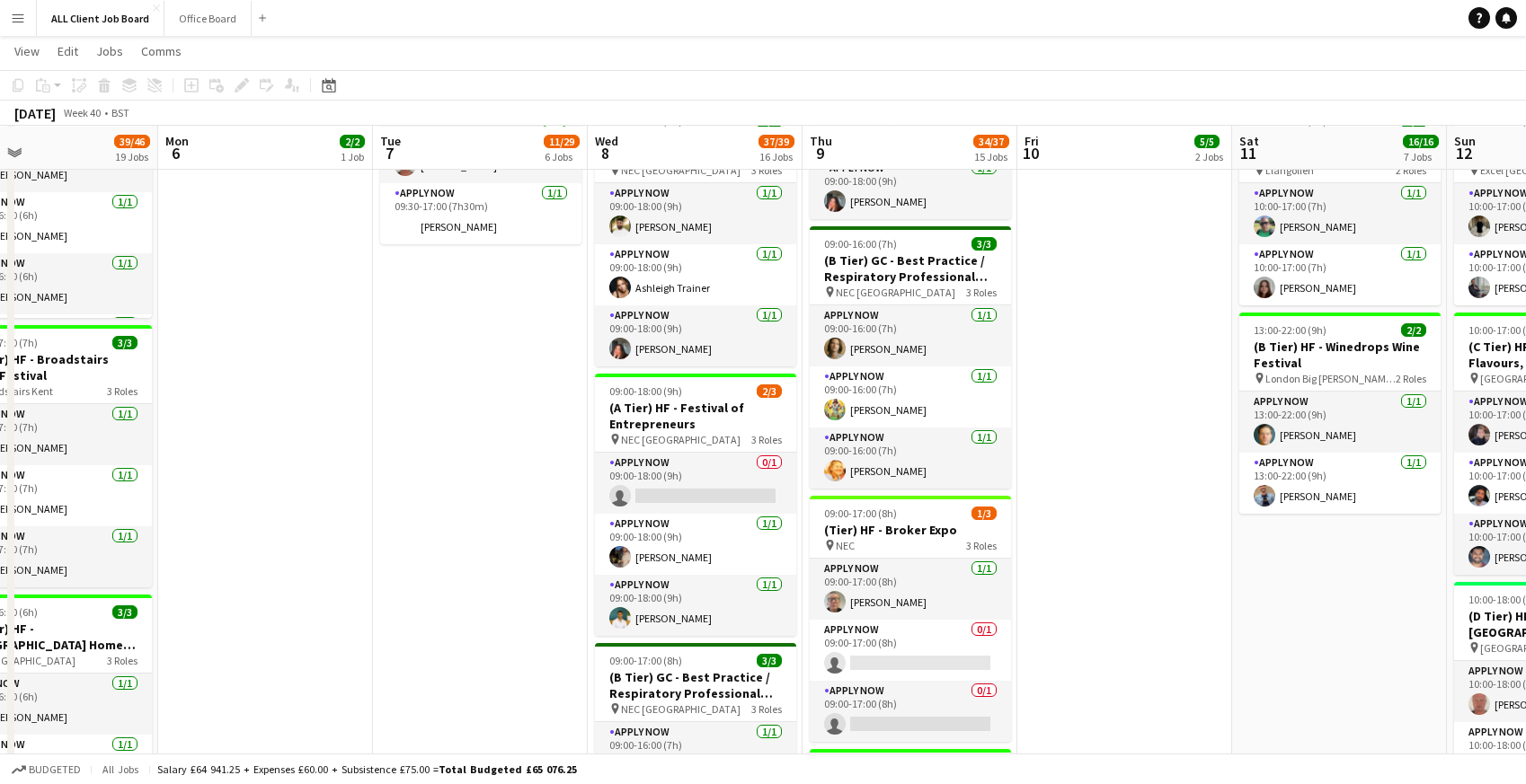
scroll to position [0, 483]
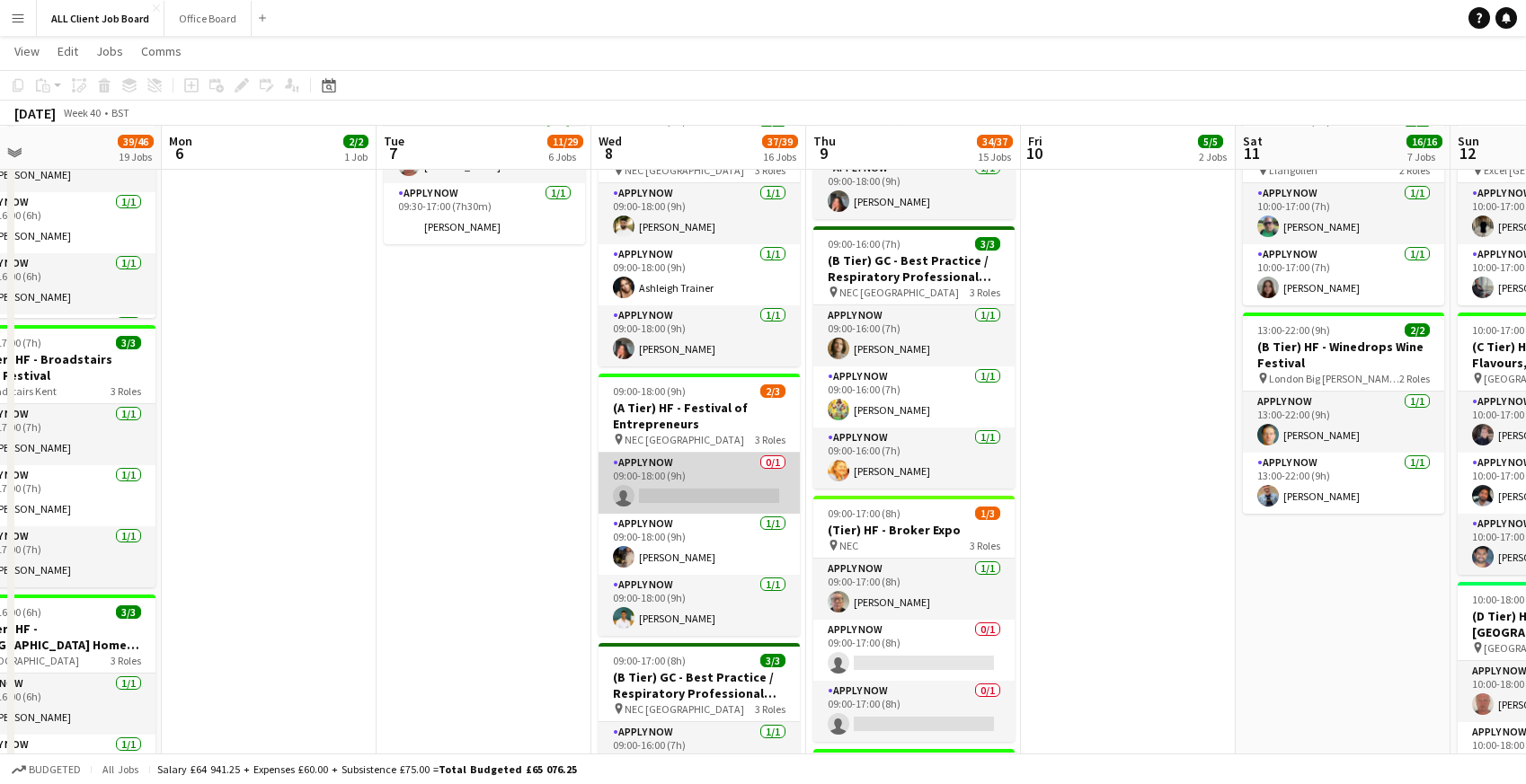
click at [642, 471] on app-card-role "APPLY NOW 0/1 09:00-18:00 (9h) single-neutral-actions" at bounding box center [699, 484] width 201 height 61
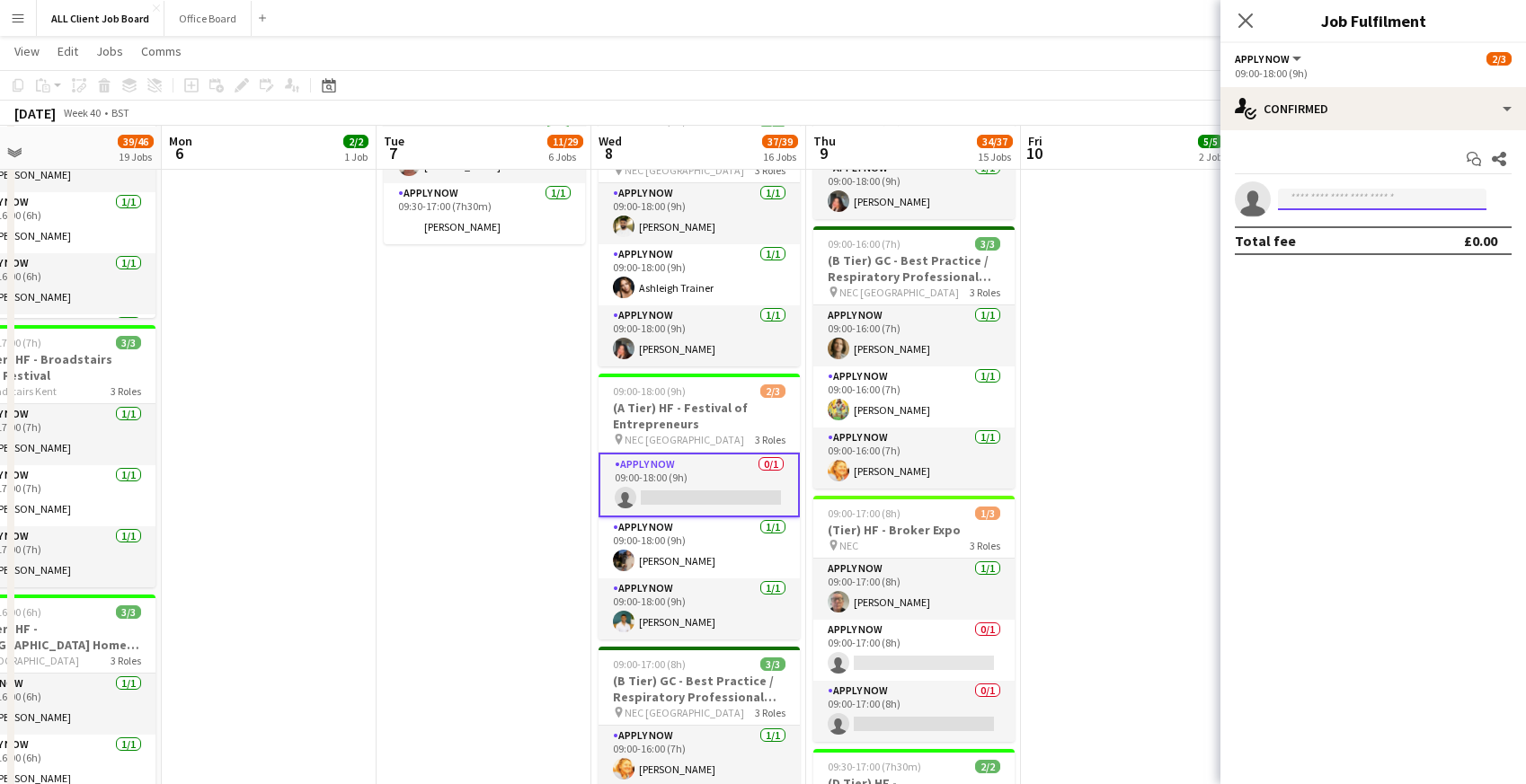
click at [1327, 202] on input at bounding box center [1382, 199] width 208 height 22
type input "****"
click at [1319, 230] on span "Gary Sargeant" at bounding box center [1344, 225] width 103 height 15
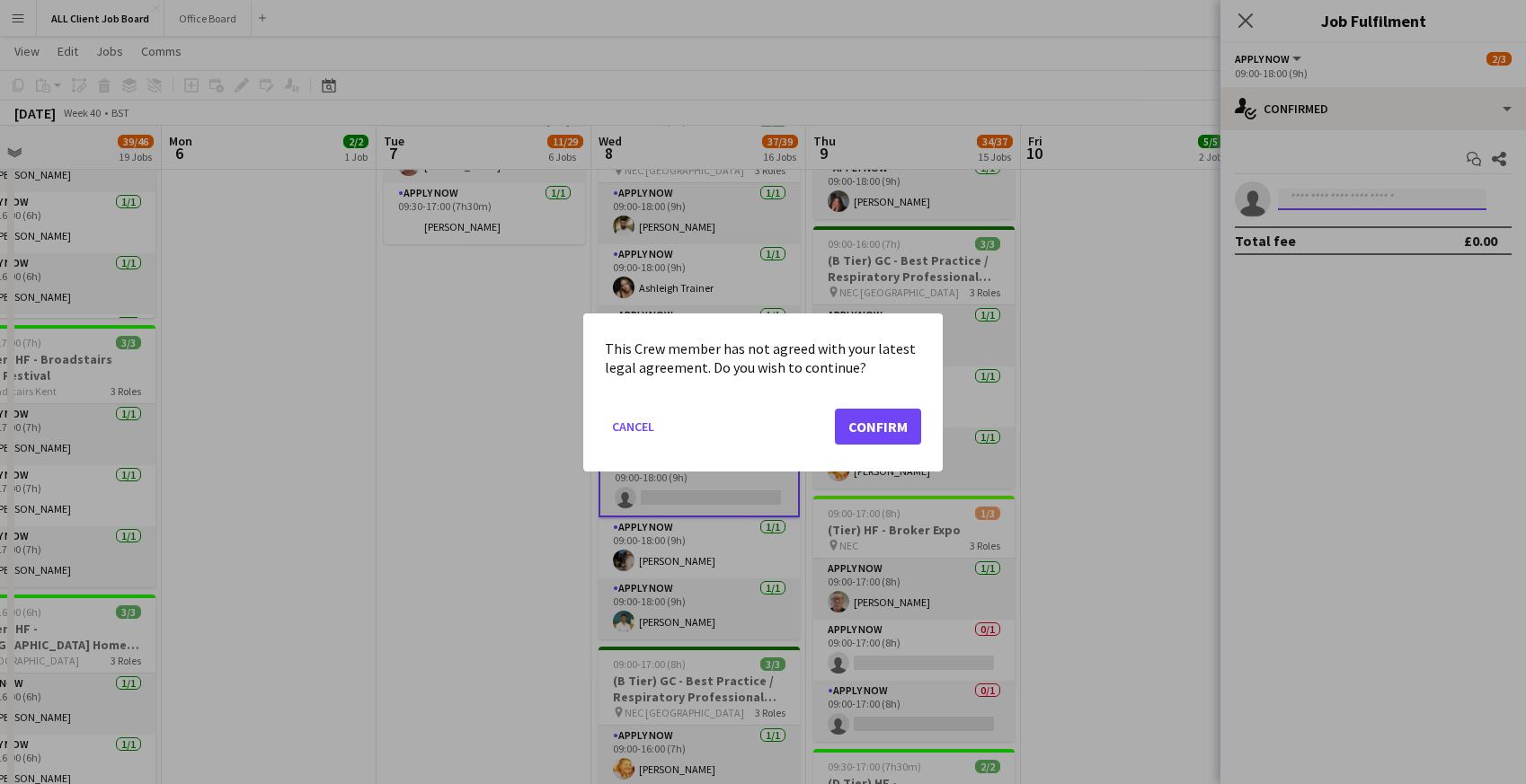
scroll to position [0, 0]
click at [865, 423] on button "Confirm" at bounding box center [878, 426] width 86 height 36
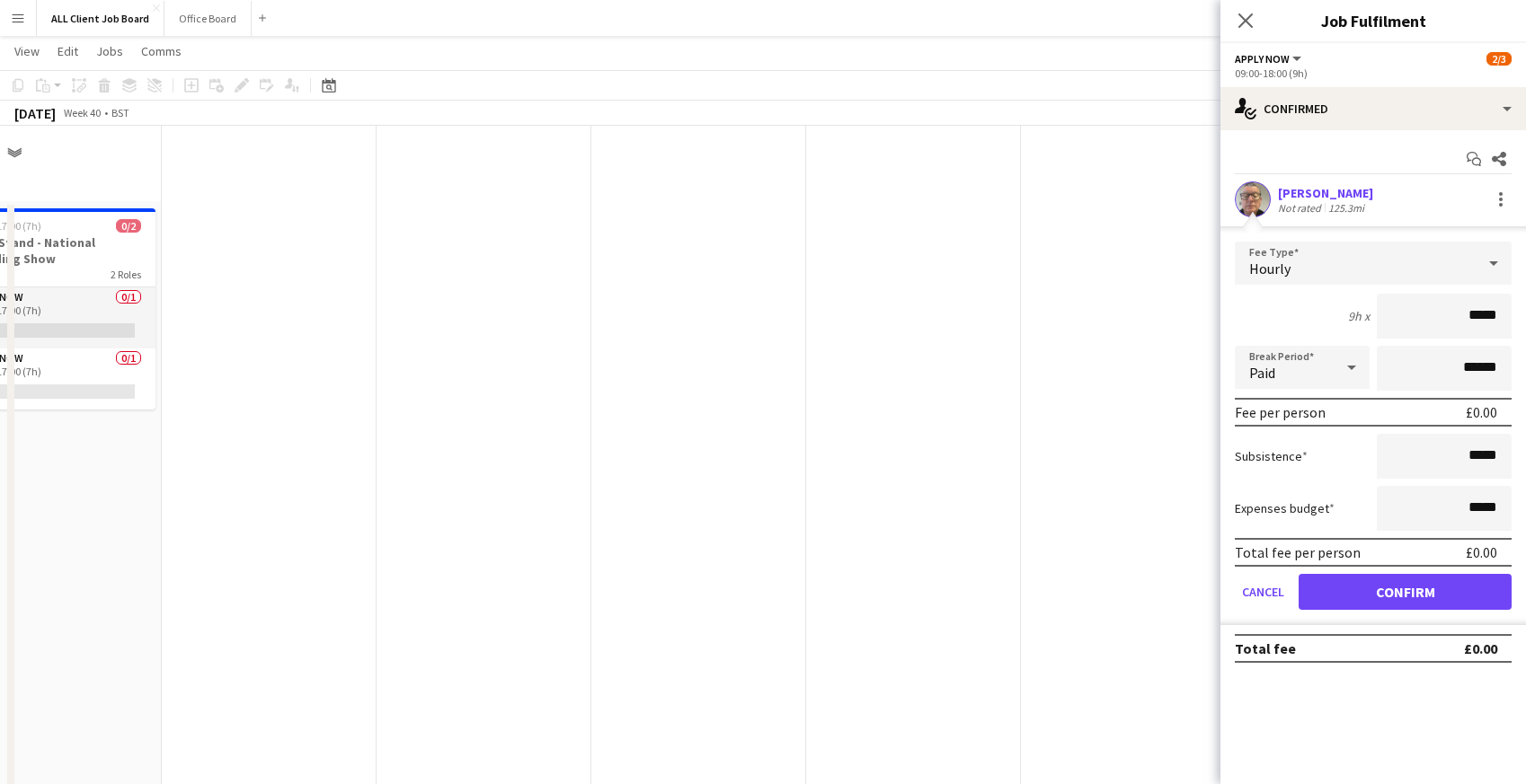
scroll to position [2749, 0]
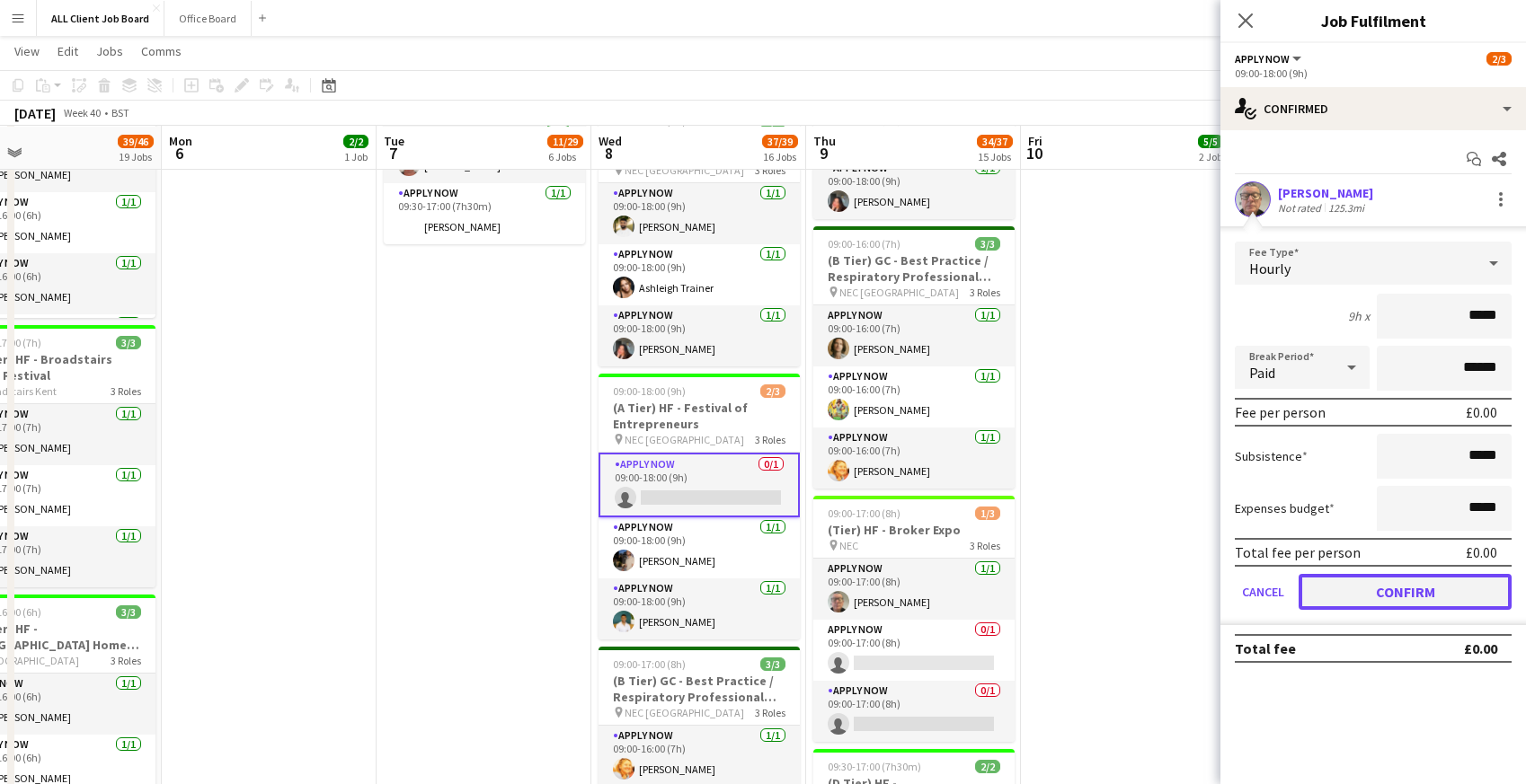
click at [1349, 585] on button "Confirm" at bounding box center [1405, 592] width 213 height 36
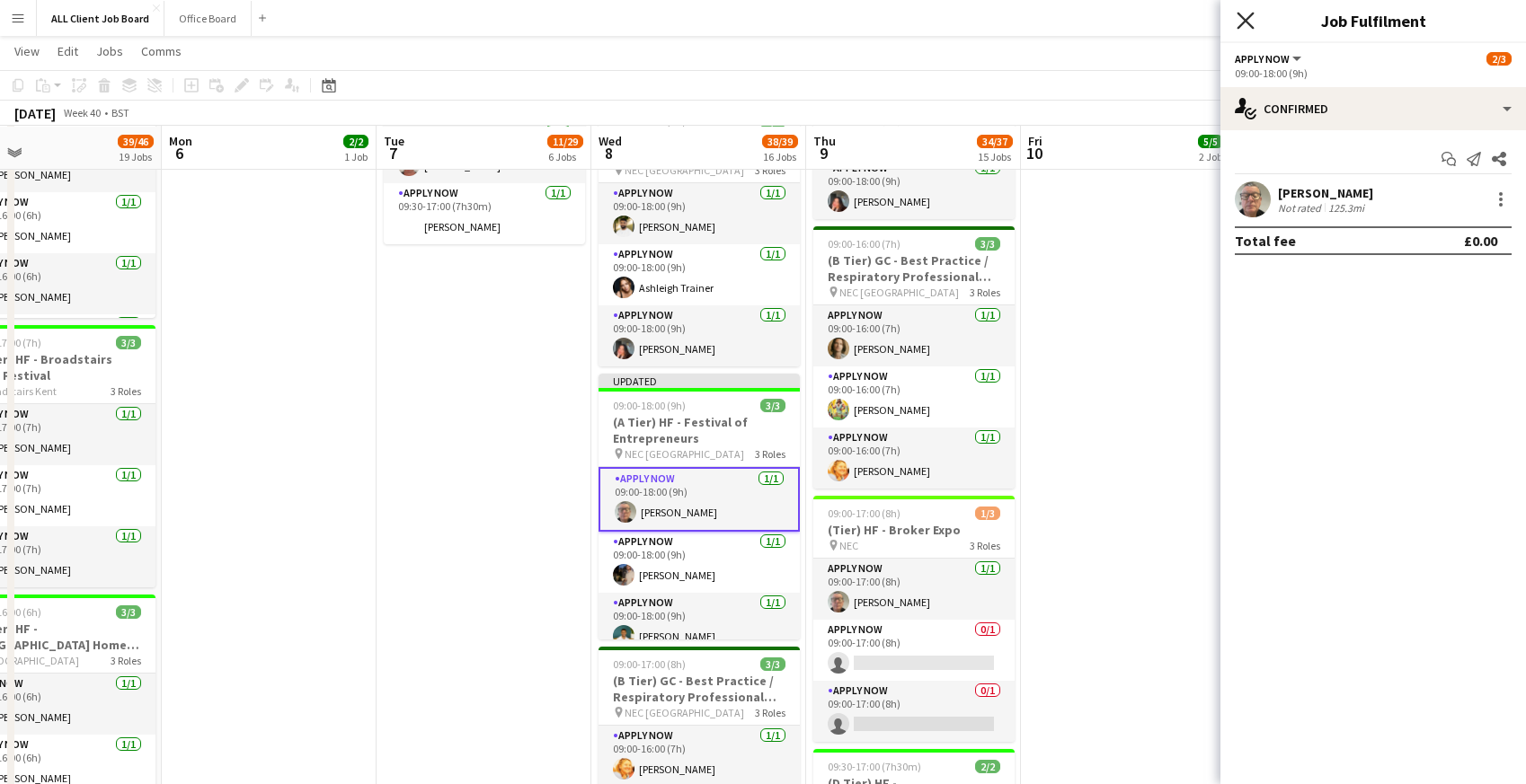
click at [1240, 17] on icon "Close pop-in" at bounding box center [1245, 20] width 17 height 17
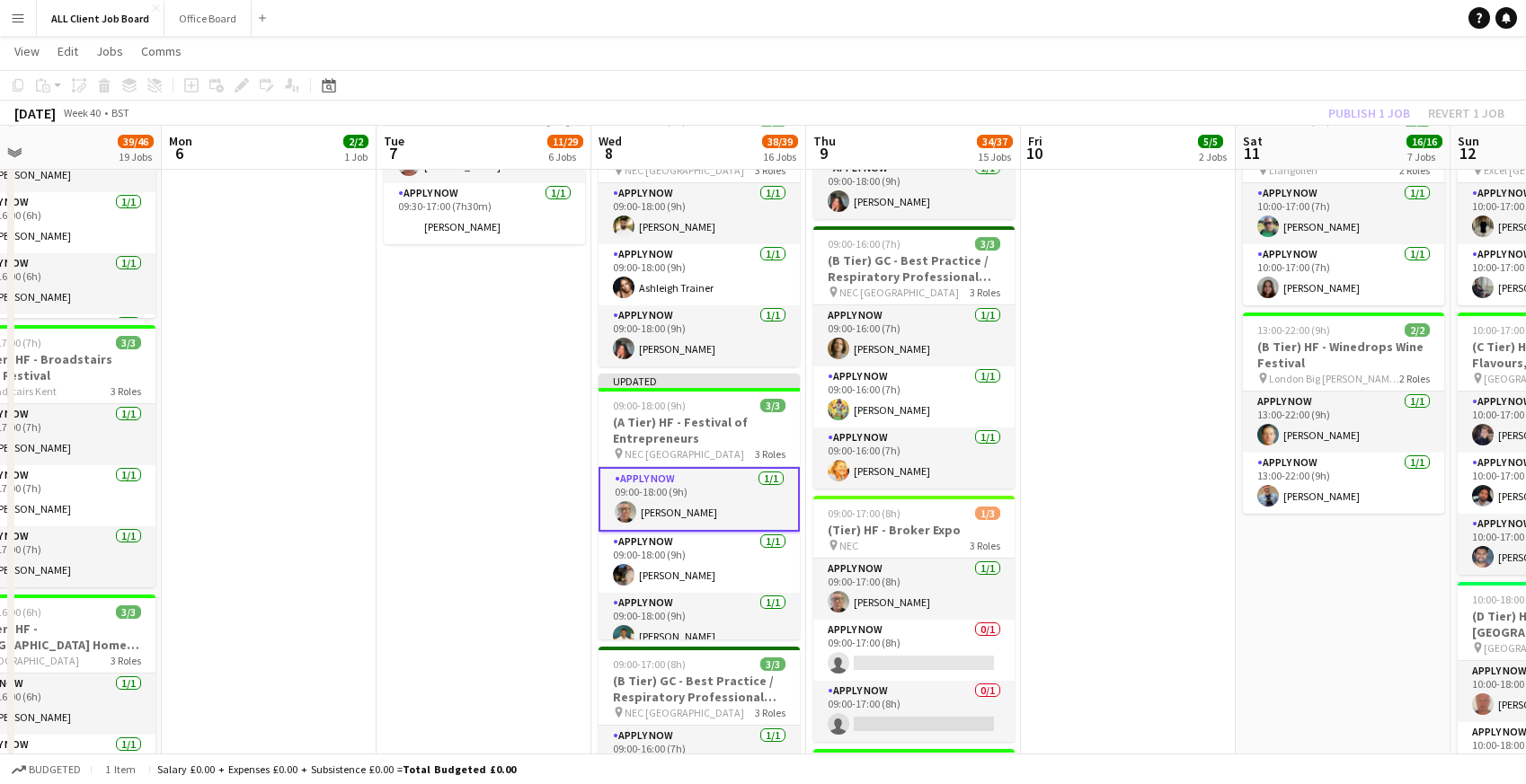
click at [1208, 13] on app-navbar "Menu Boards Boards Boards All jobs Status Workforce Workforce My Workforce Recr…" at bounding box center [763, 18] width 1526 height 36
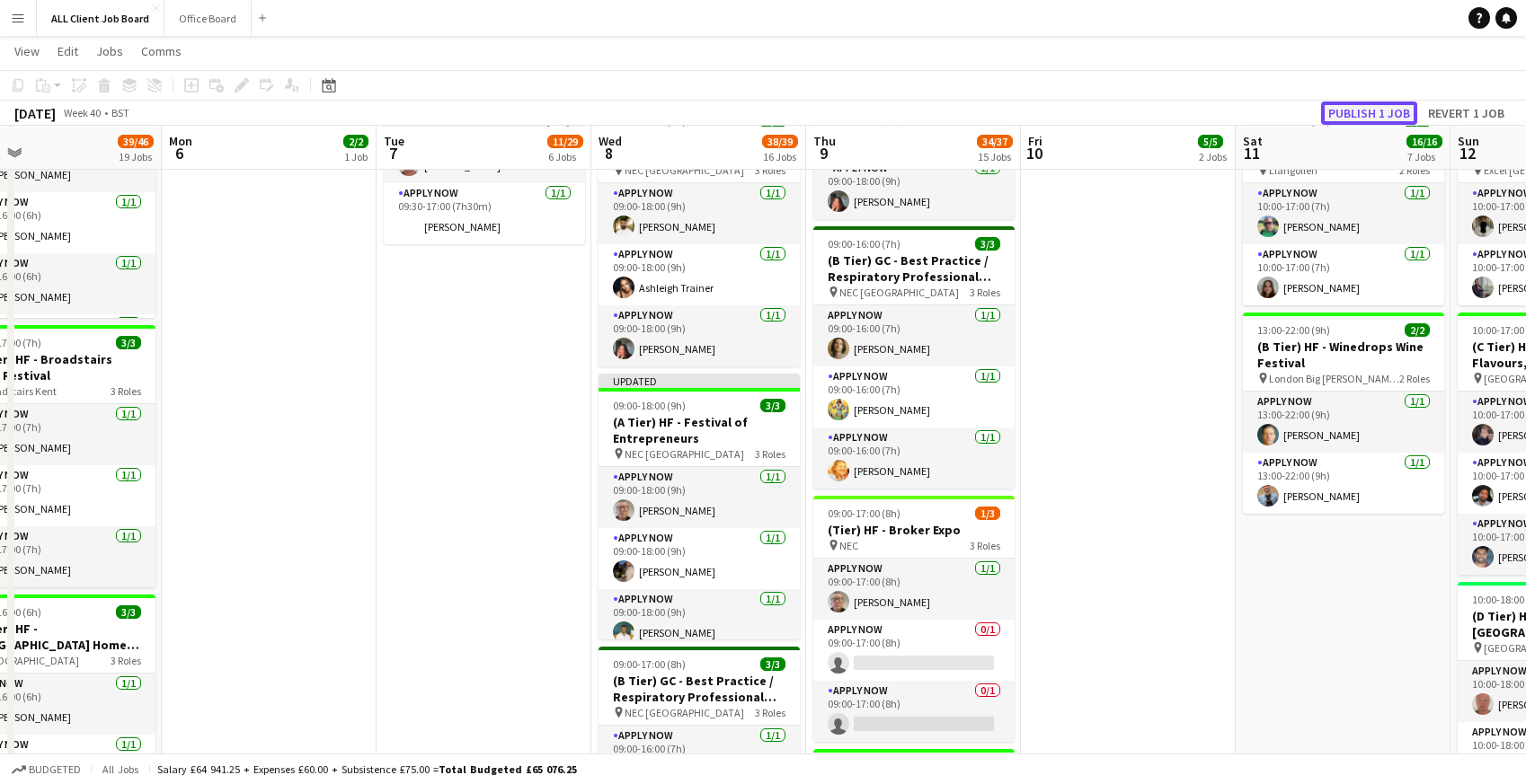
click at [1344, 112] on button "Publish 1 job" at bounding box center [1369, 113] width 96 height 23
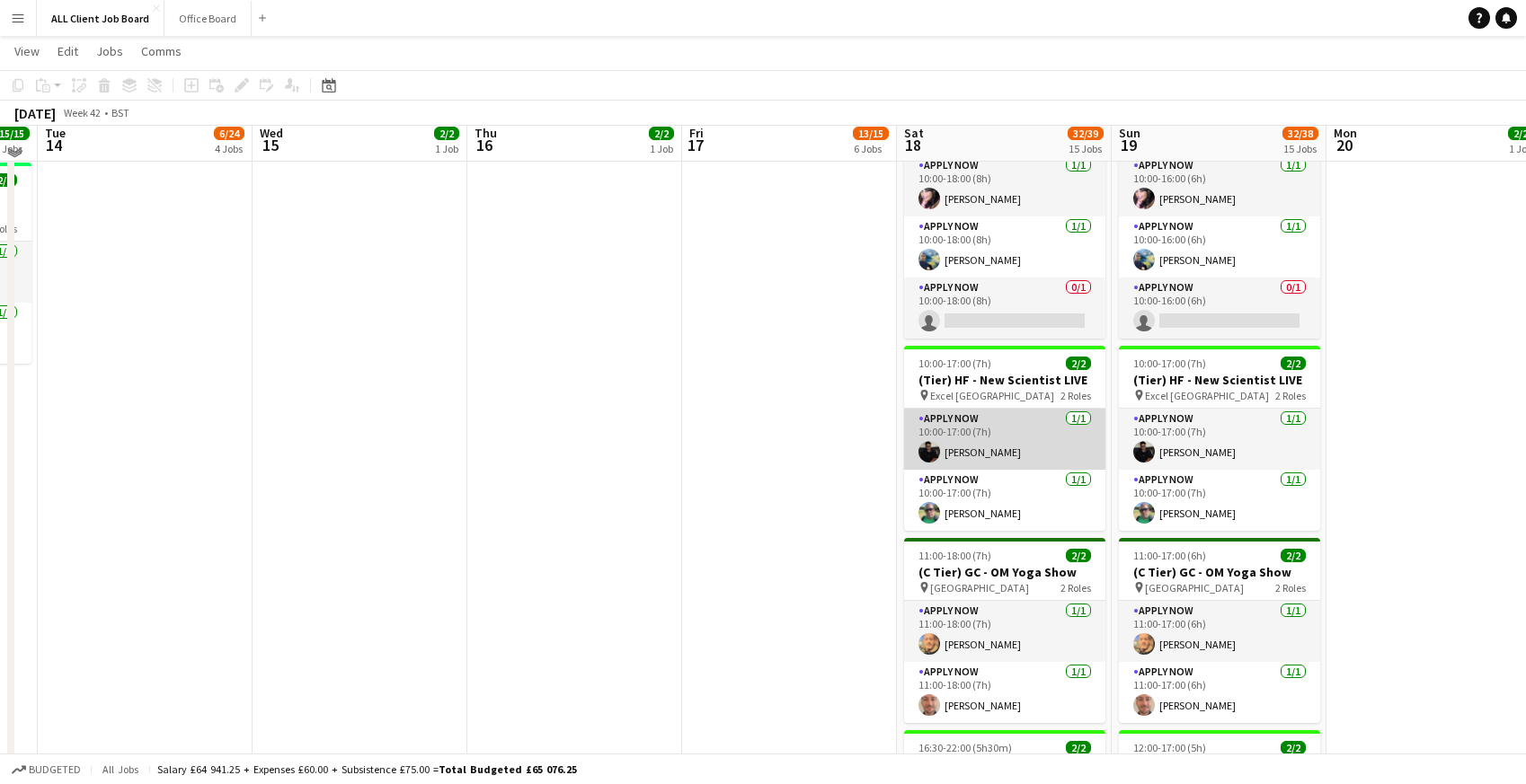
scroll to position [2634, 0]
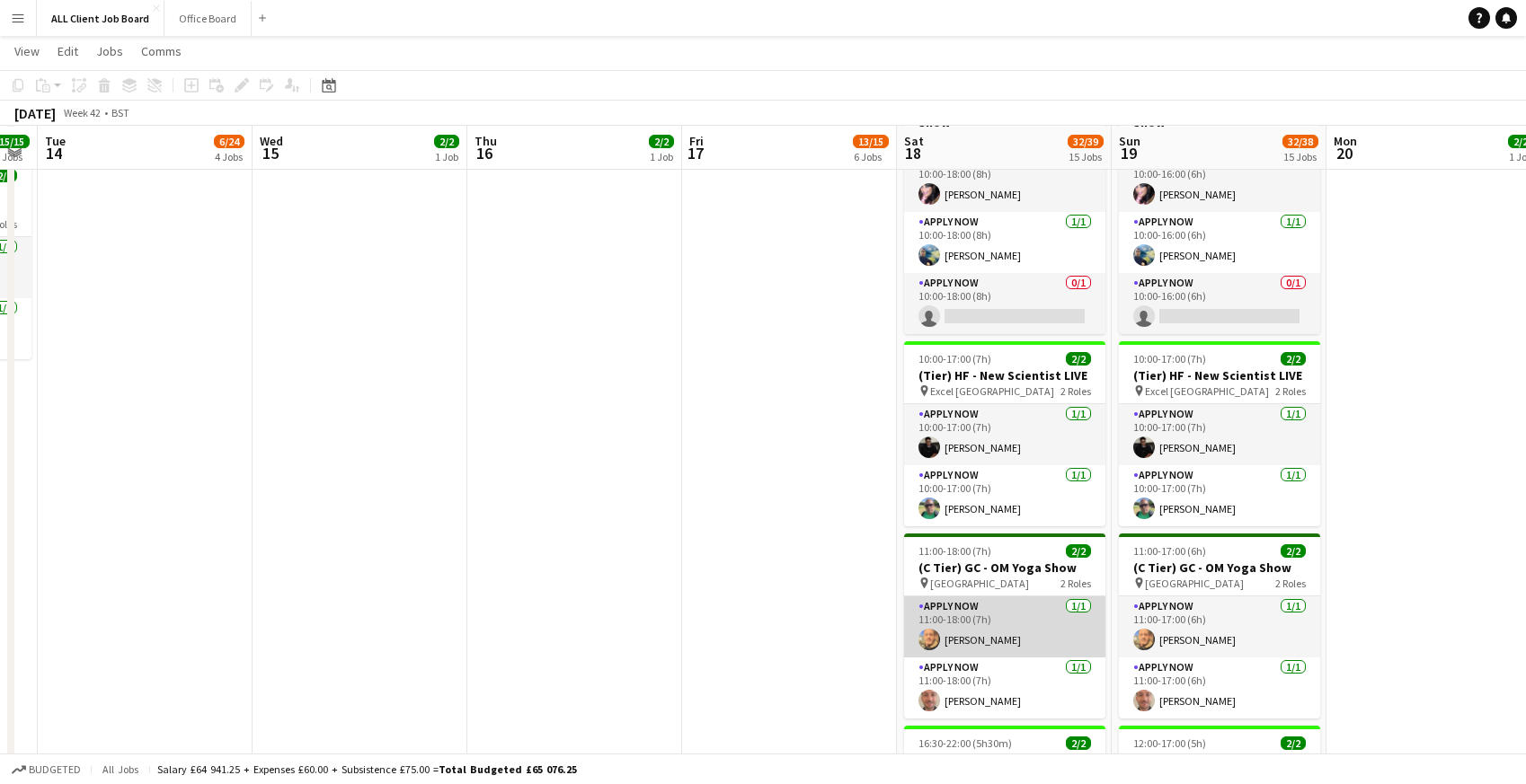
click at [971, 597] on app-card-role "APPLY NOW 1/1 11:00-18:00 (7h) Neil Stocks" at bounding box center [1004, 627] width 201 height 61
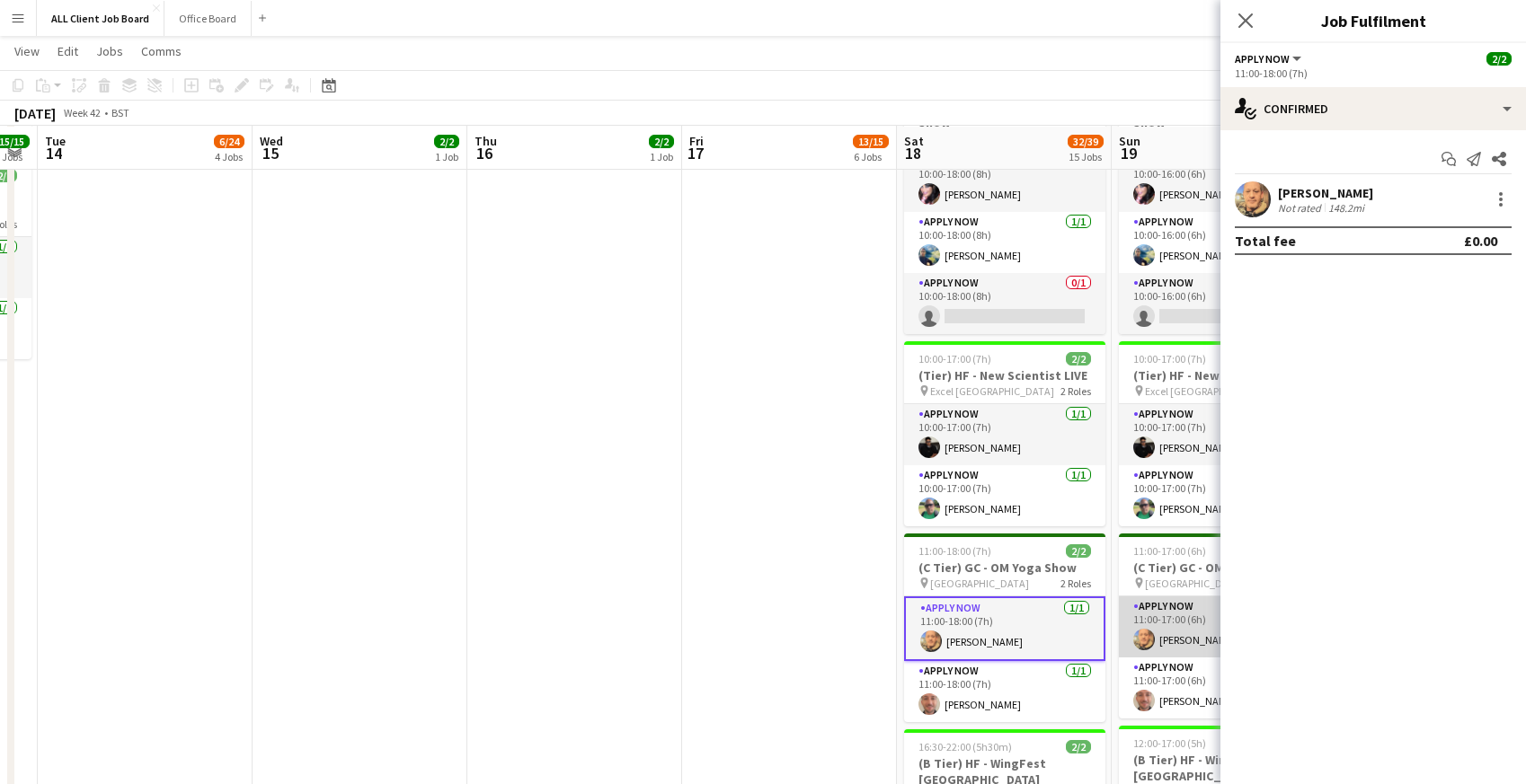
click at [1164, 610] on app-card-role "APPLY NOW 1/1 11:00-17:00 (6h) Neil Stocks" at bounding box center [1219, 627] width 201 height 61
click at [1502, 196] on div at bounding box center [1500, 199] width 22 height 22
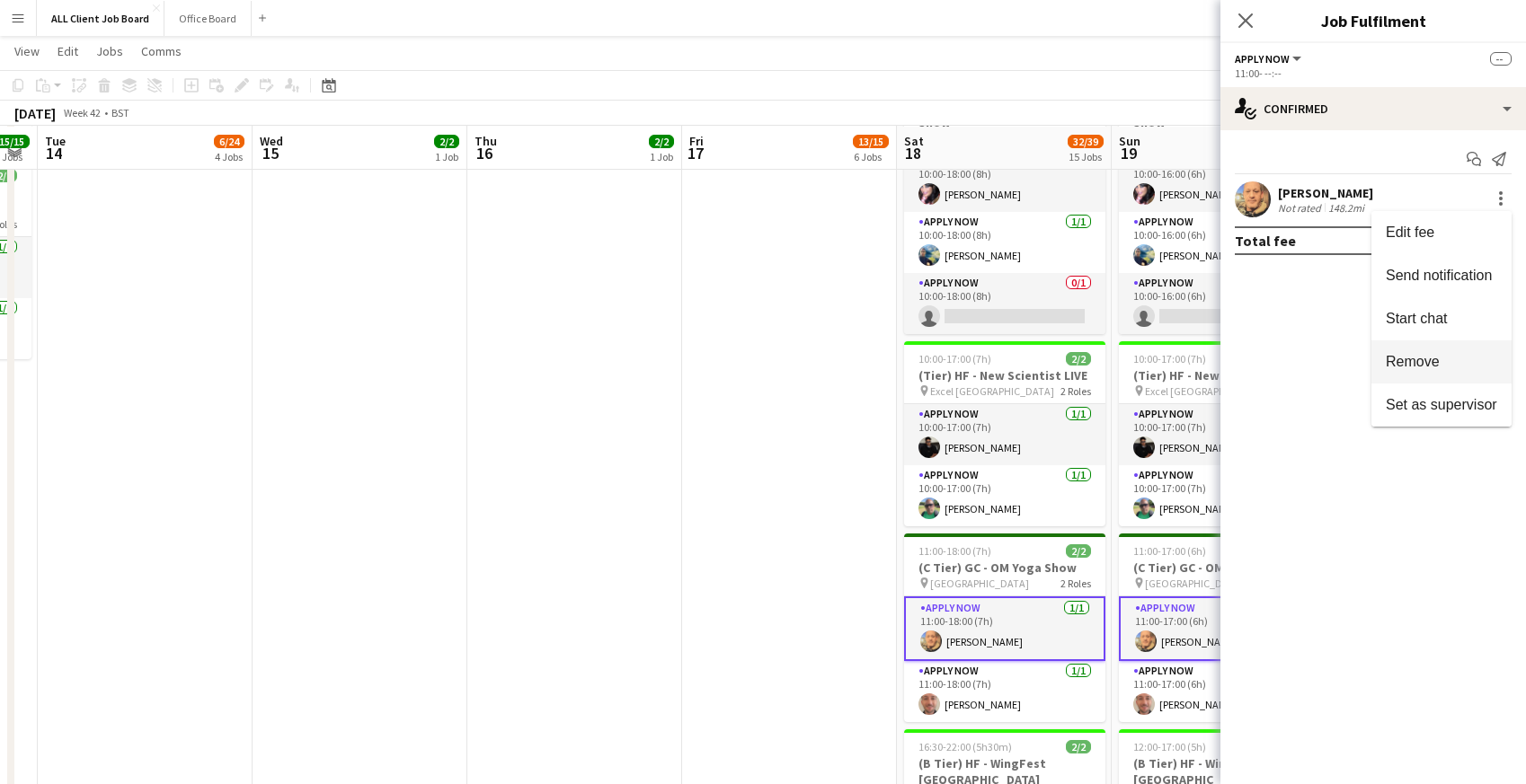
click at [1415, 362] on span "Remove" at bounding box center [1412, 361] width 53 height 15
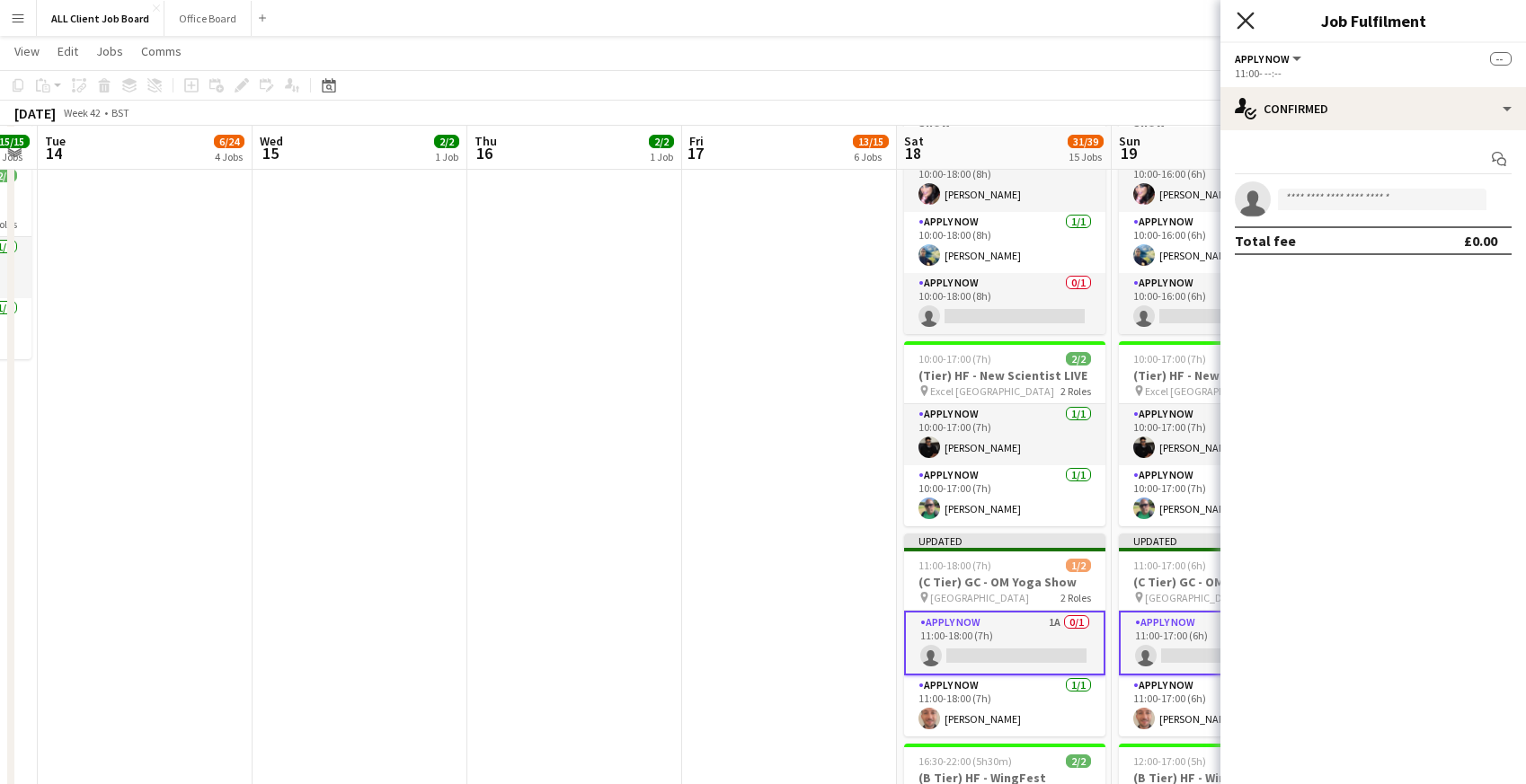
click at [1237, 13] on icon "Close pop-in" at bounding box center [1245, 20] width 17 height 17
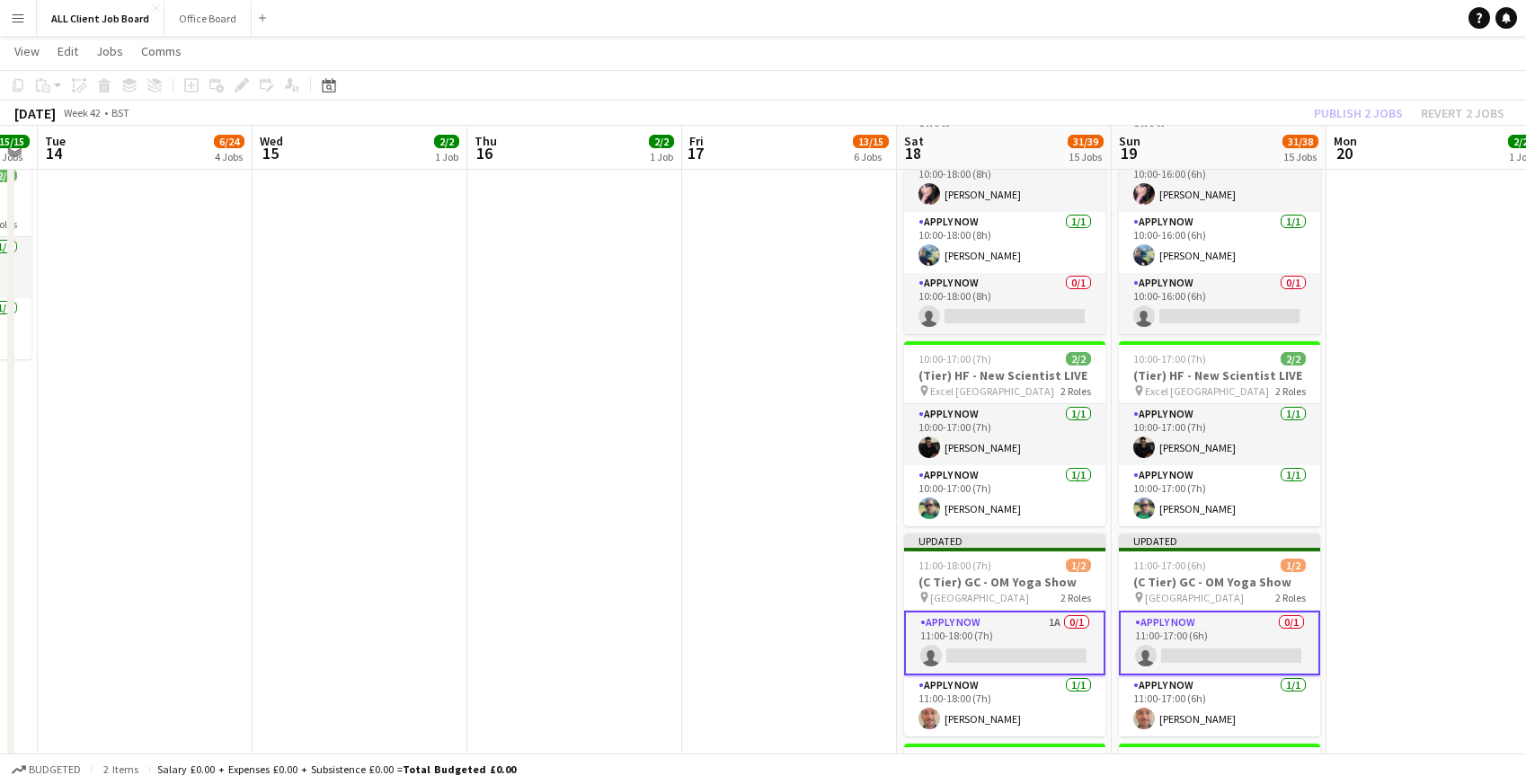
click at [1223, 14] on app-navbar "Menu Boards Boards Boards All jobs Status Workforce Workforce My Workforce Recr…" at bounding box center [763, 18] width 1526 height 36
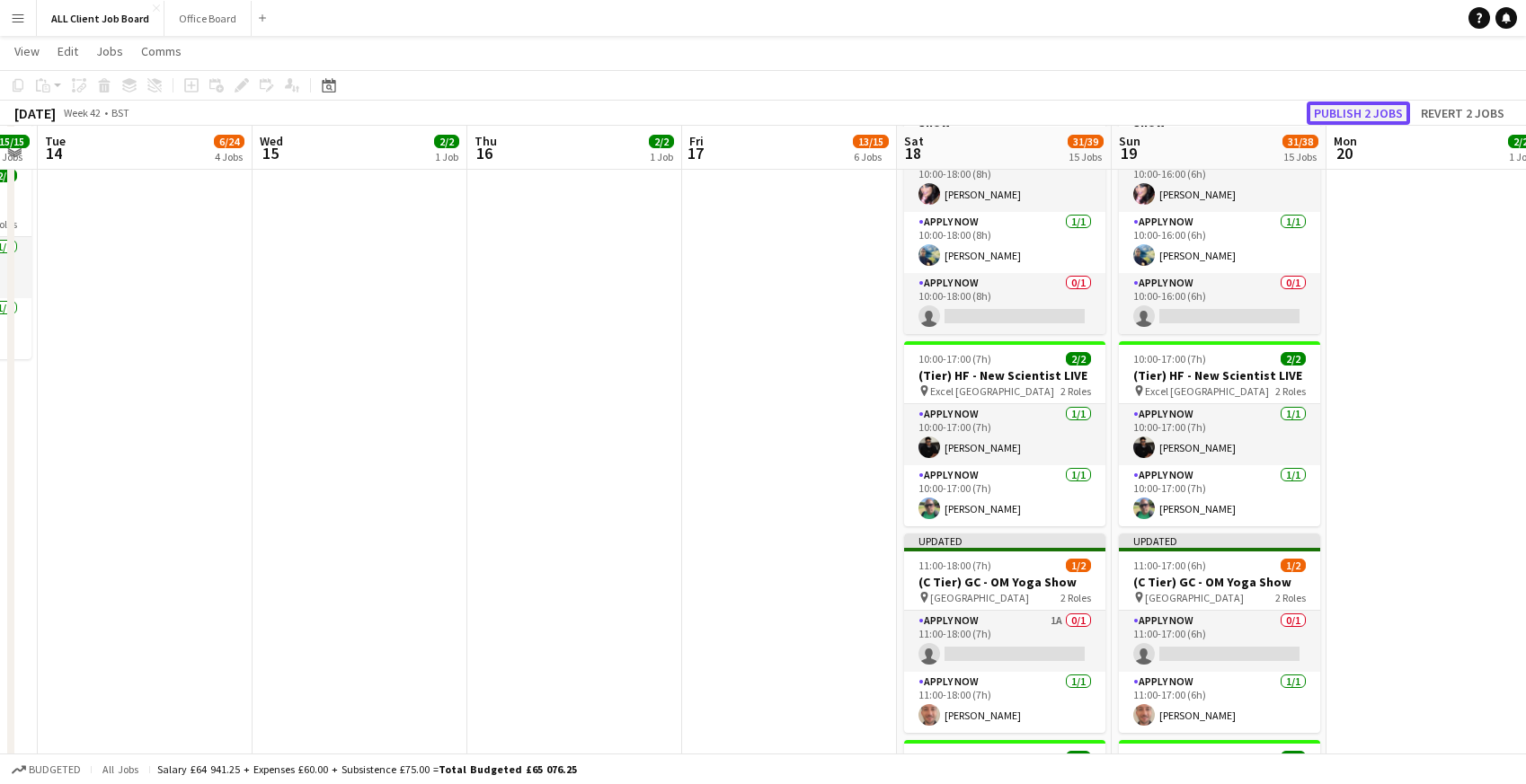
click at [1328, 113] on button "Publish 2 jobs" at bounding box center [1358, 113] width 103 height 23
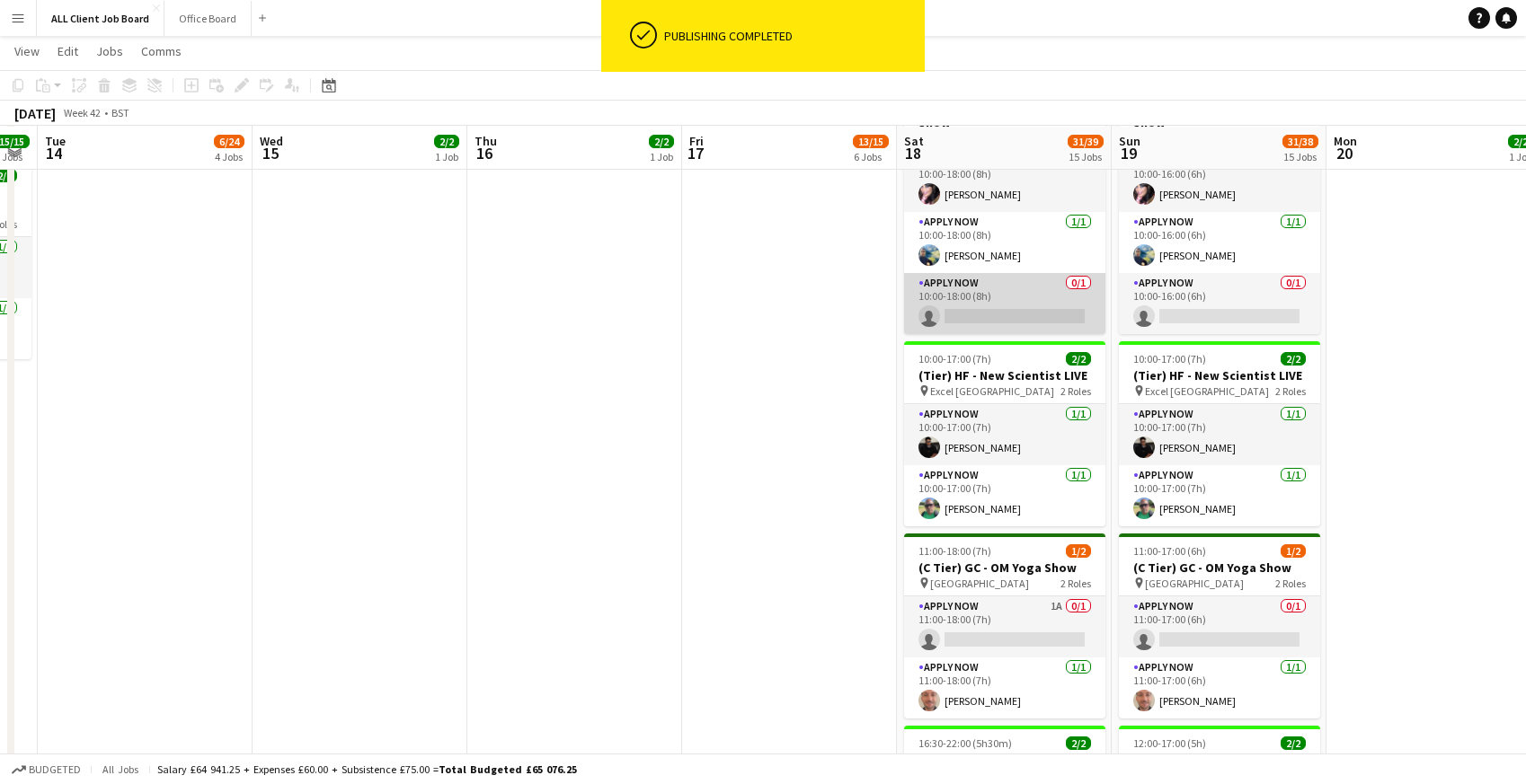
click at [962, 289] on app-card-role "APPLY NOW 0/1 10:00-18:00 (8h) single-neutral-actions" at bounding box center [1004, 303] width 201 height 61
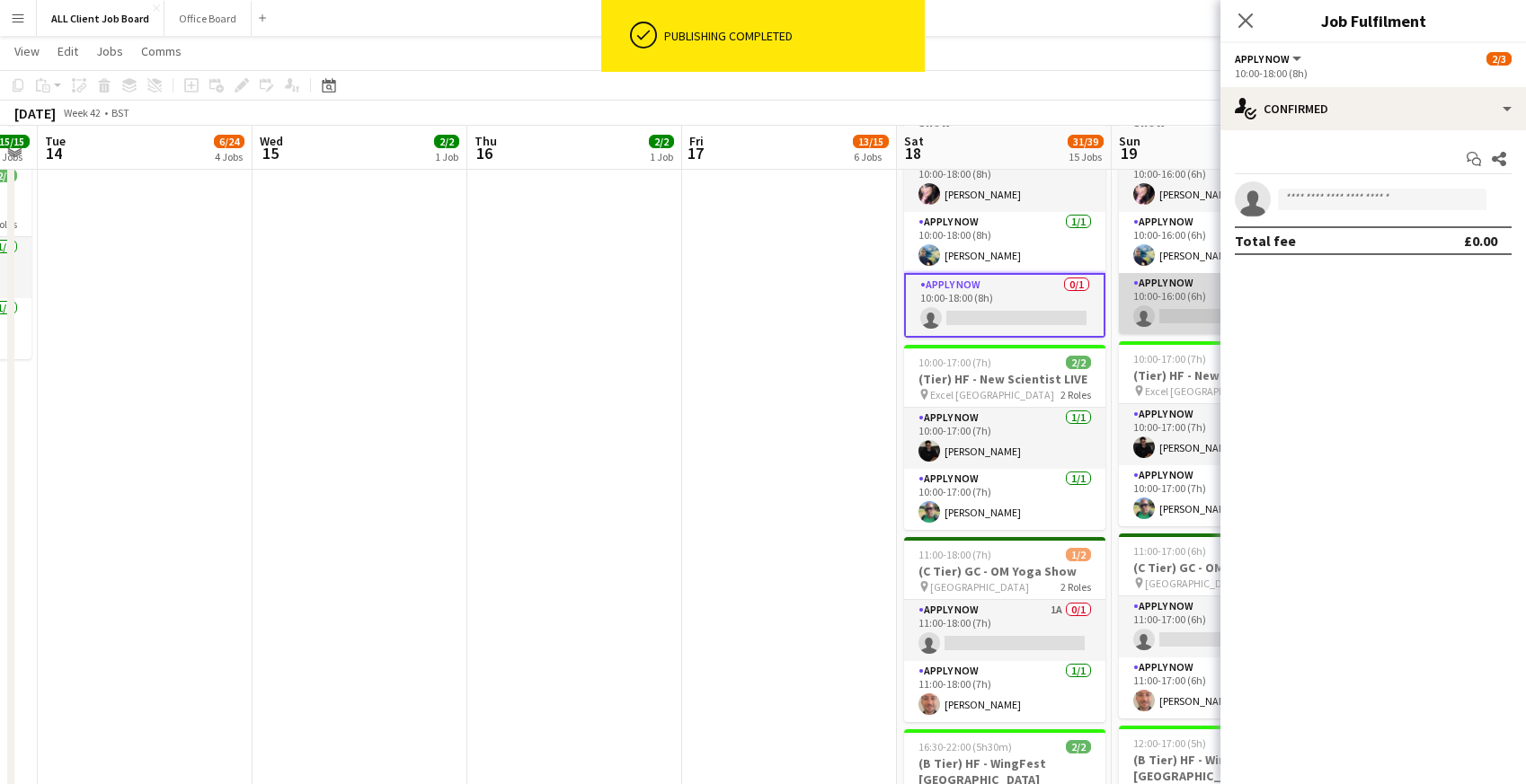
click at [1181, 289] on app-card-role "APPLY NOW 0/1 10:00-16:00 (6h) single-neutral-actions" at bounding box center [1219, 303] width 201 height 61
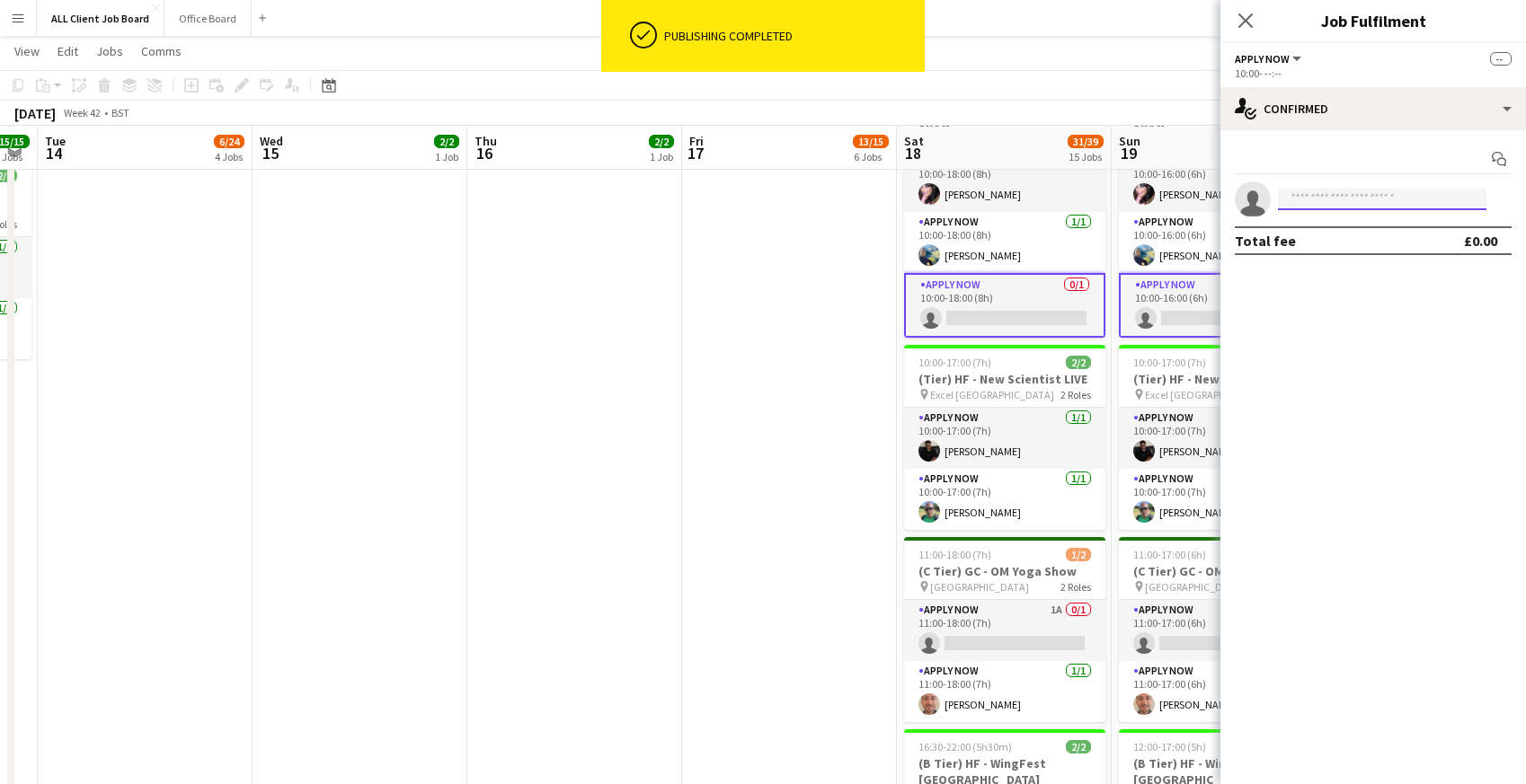
click at [1321, 193] on input at bounding box center [1382, 199] width 208 height 22
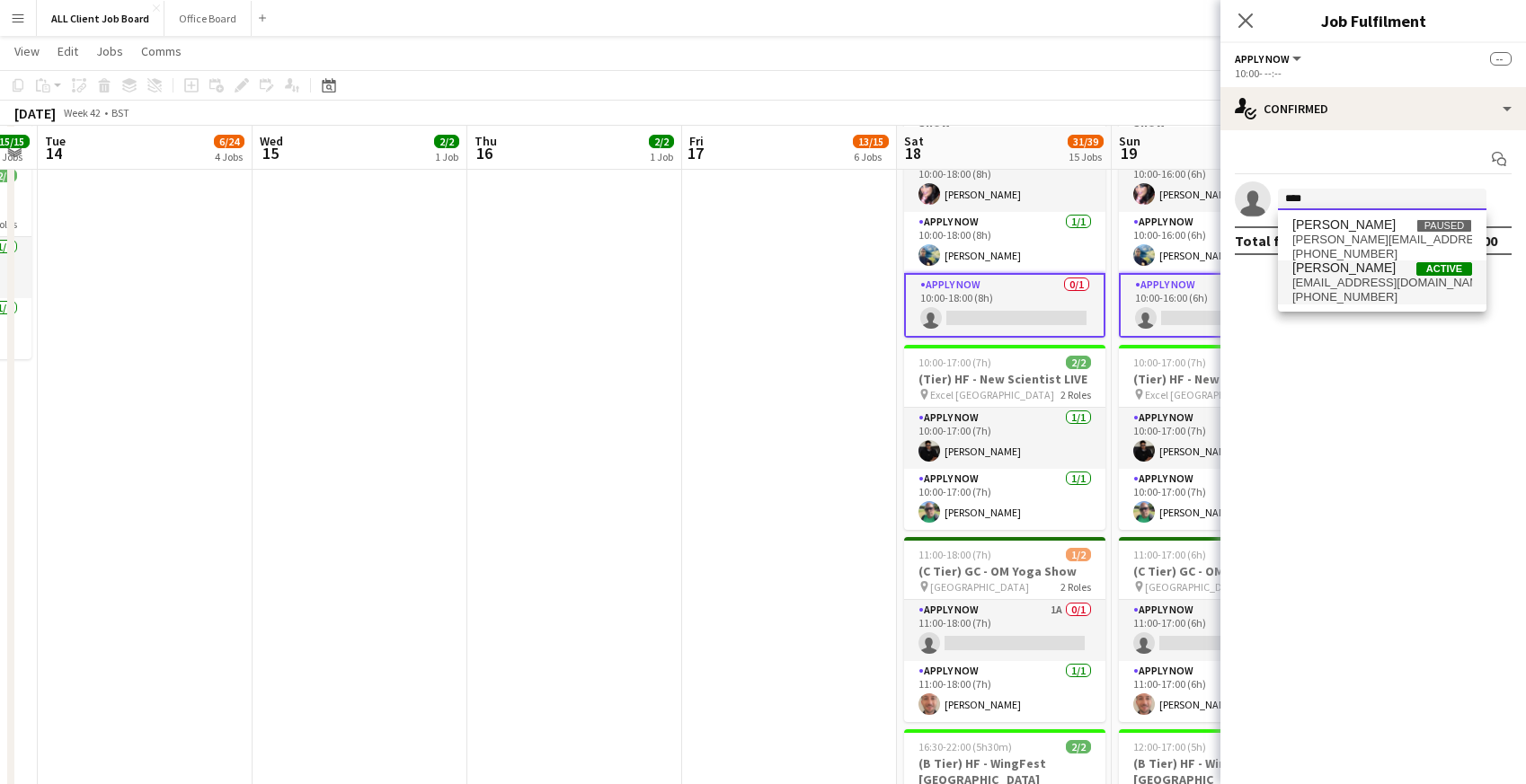
type input "****"
click at [1307, 283] on span "neilstocks35@yahoo.com" at bounding box center [1382, 282] width 179 height 14
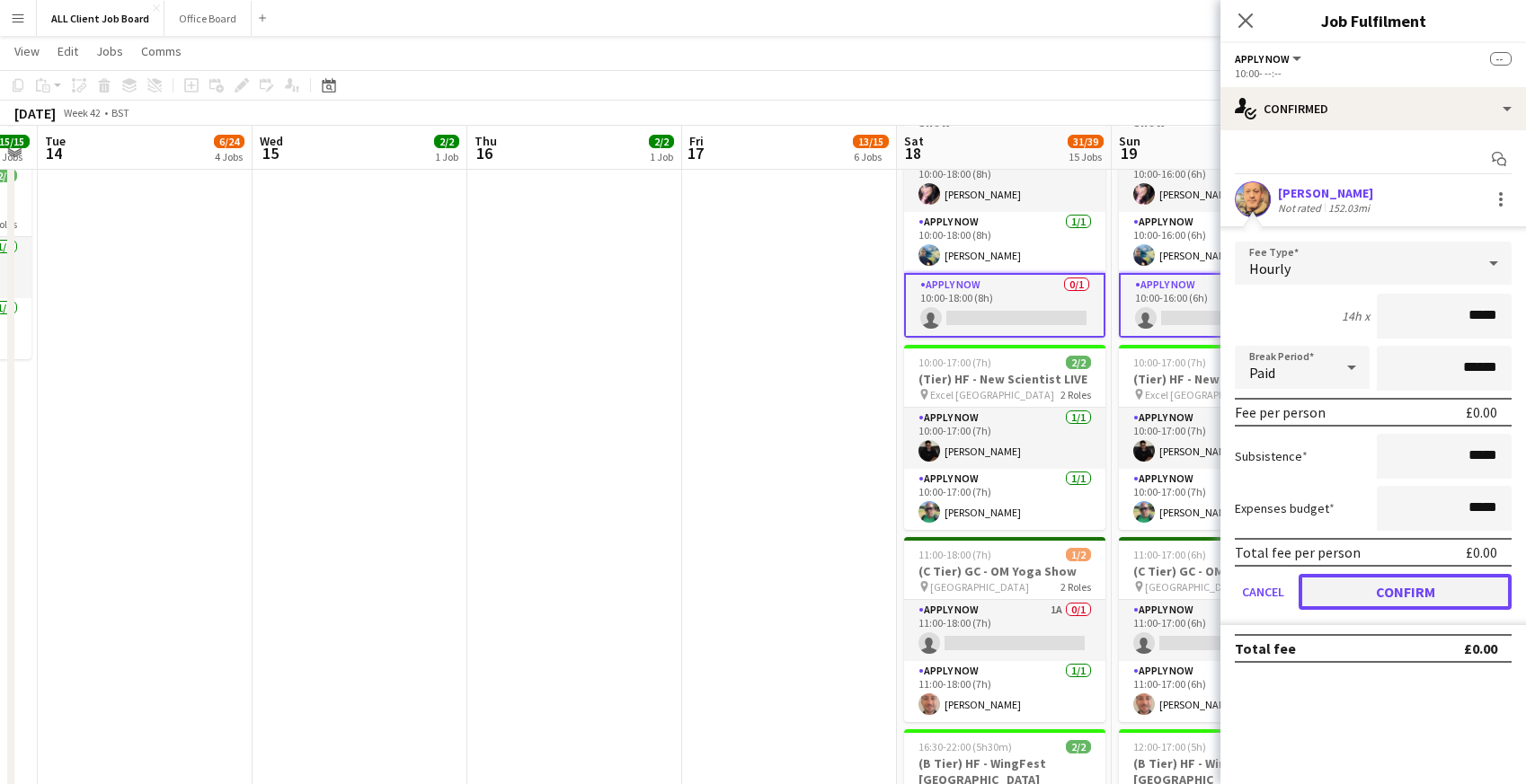
click at [1340, 594] on button "Confirm" at bounding box center [1405, 592] width 213 height 36
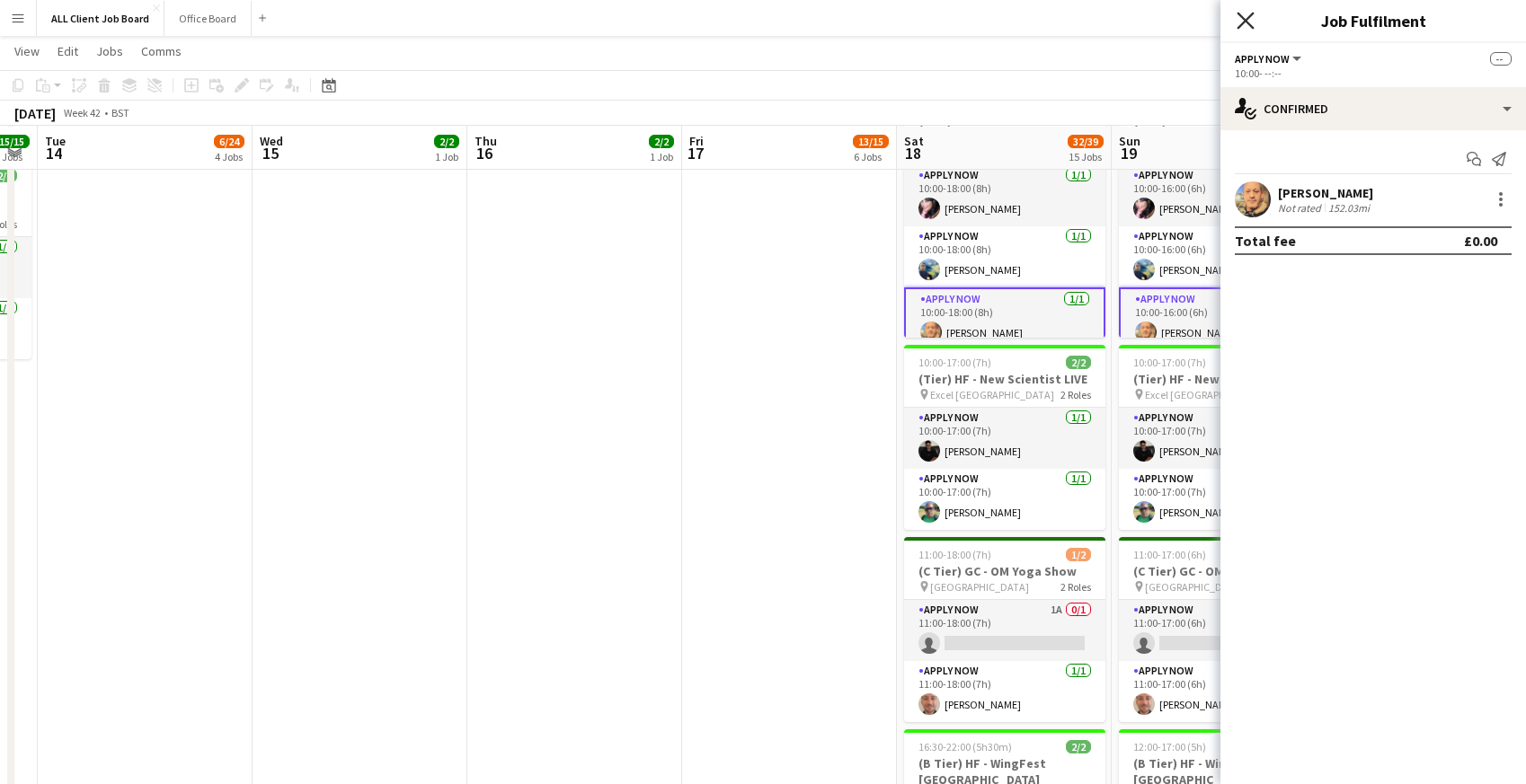
click at [1244, 24] on icon "Close pop-in" at bounding box center [1245, 20] width 17 height 17
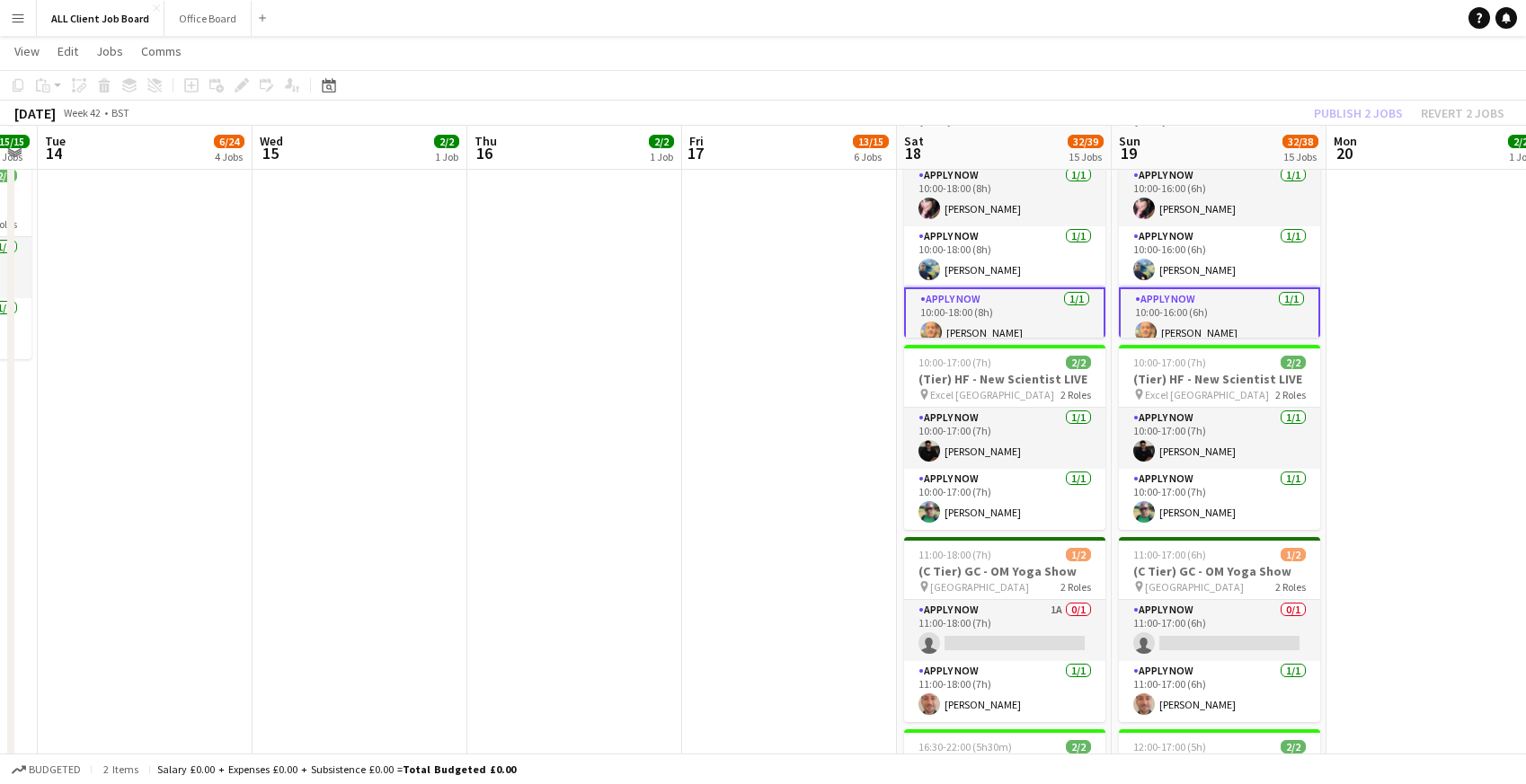
click at [1168, 23] on app-navbar "Menu Boards Boards Boards All jobs Status Workforce Workforce My Workforce Recr…" at bounding box center [763, 18] width 1526 height 36
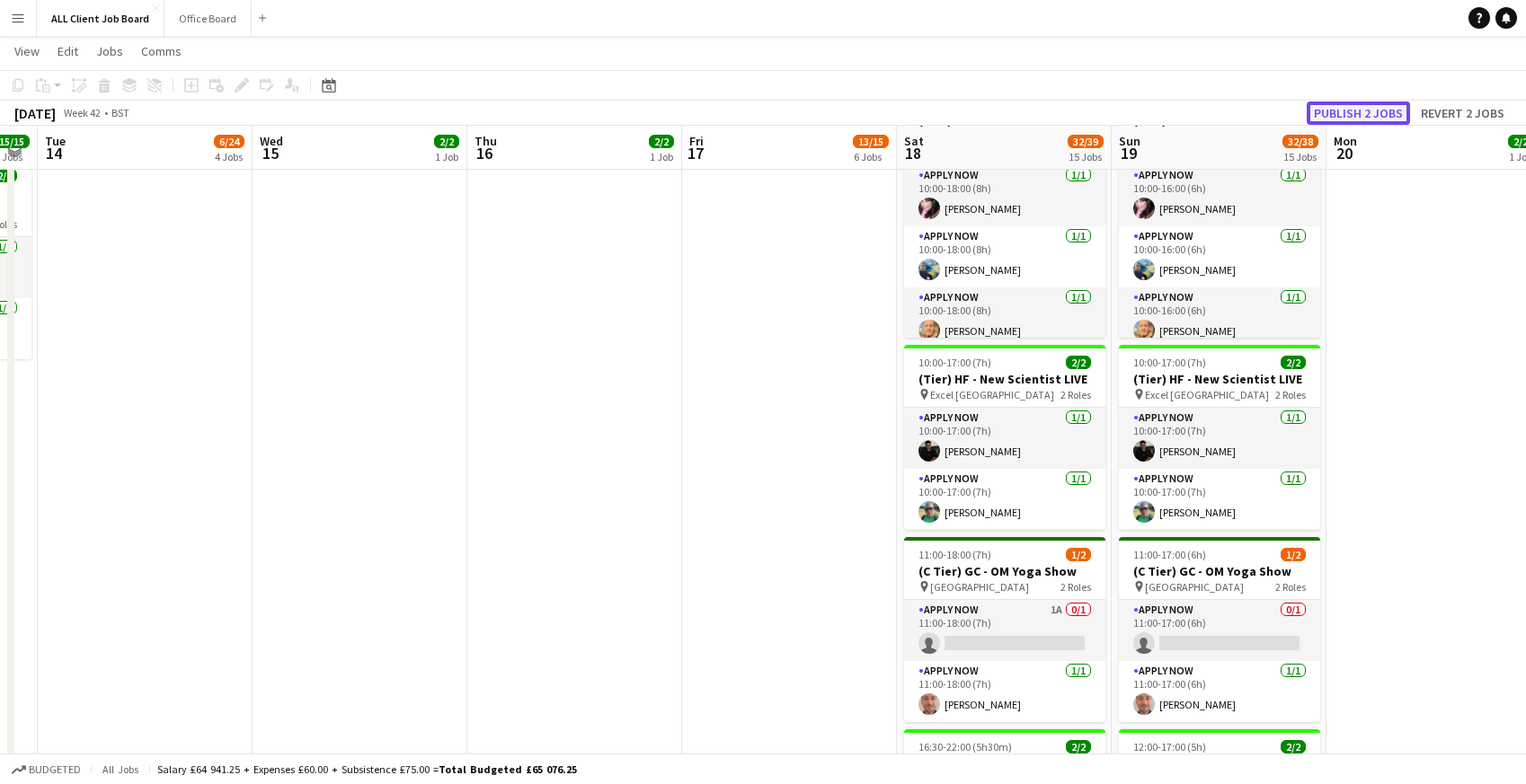
click at [1341, 114] on button "Publish 2 jobs" at bounding box center [1358, 113] width 103 height 23
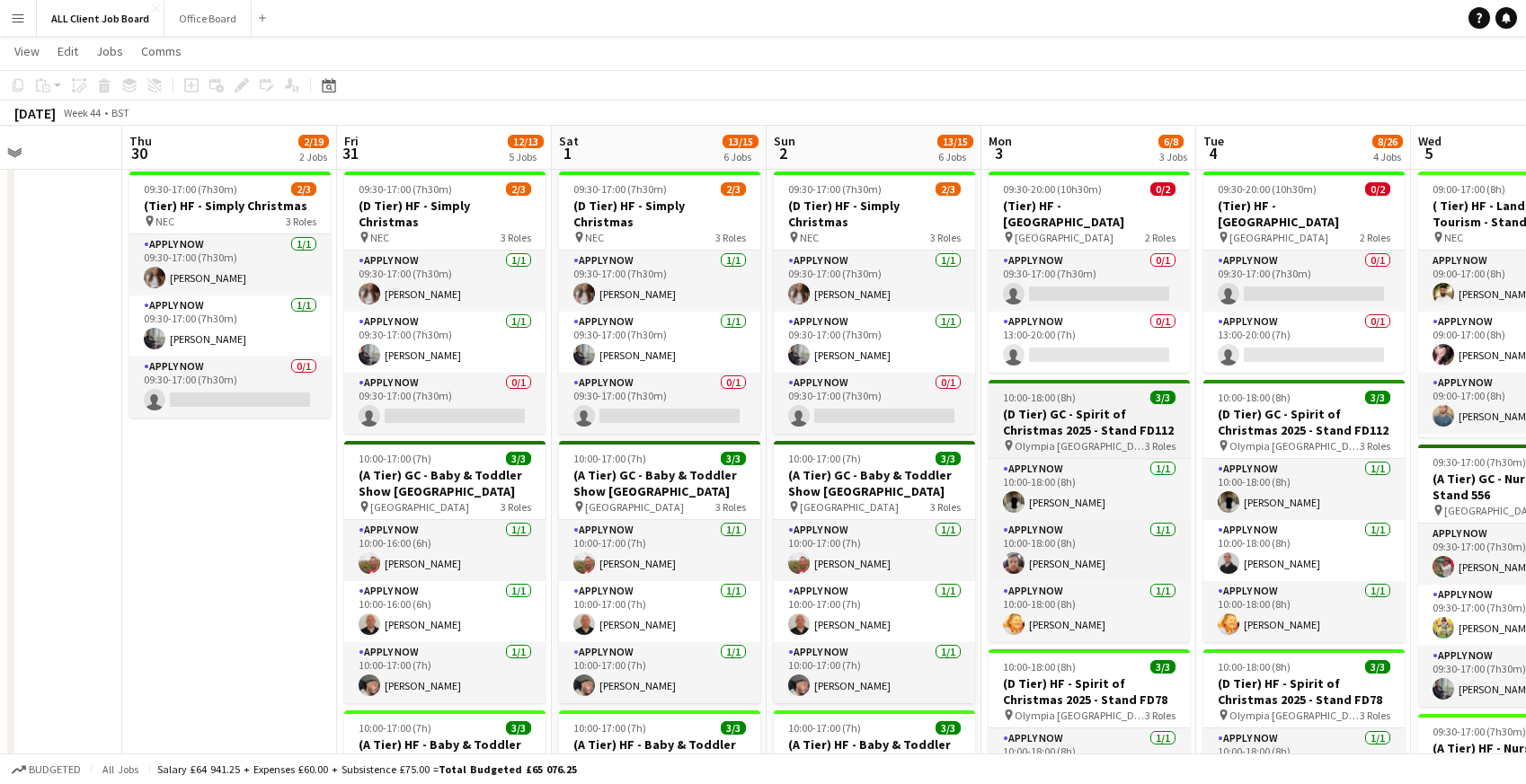
scroll to position [1731, 0]
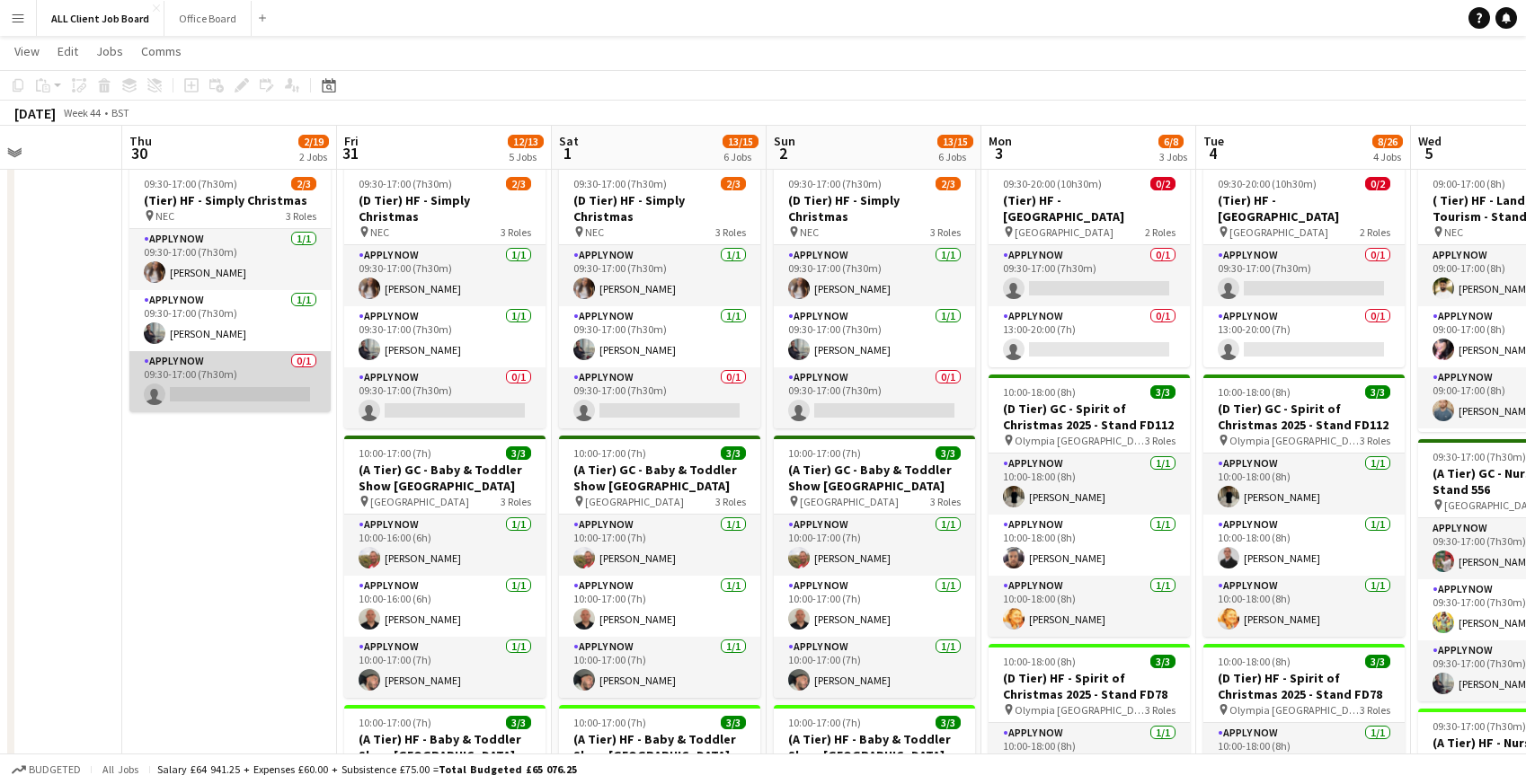
click at [188, 384] on app-card-role "APPLY NOW 0/1 09:30-17:00 (7h30m) single-neutral-actions" at bounding box center [230, 382] width 201 height 61
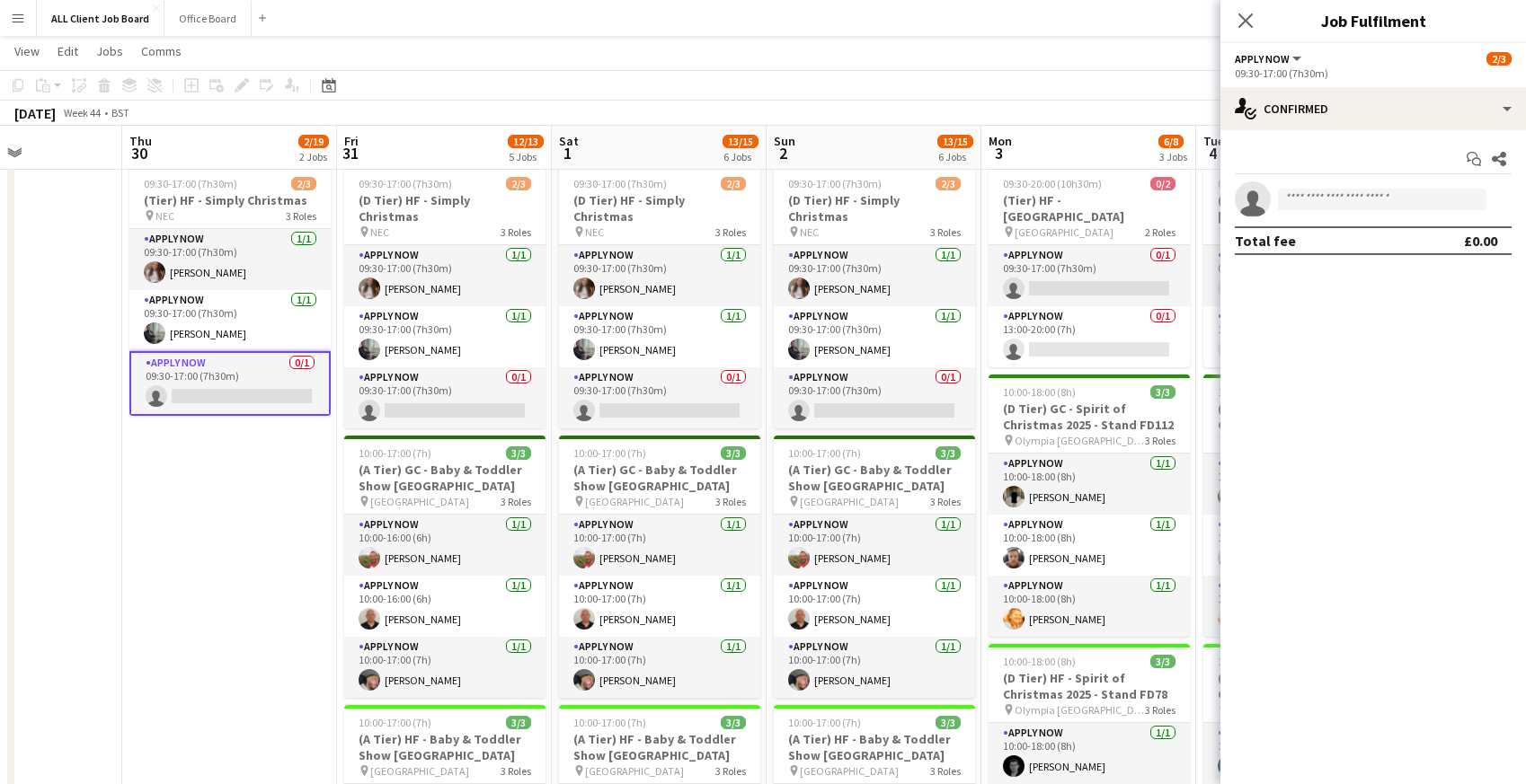
click at [188, 384] on app-card-role "APPLY NOW 0/1 09:30-17:00 (7h30m) single-neutral-actions" at bounding box center [230, 383] width 201 height 65
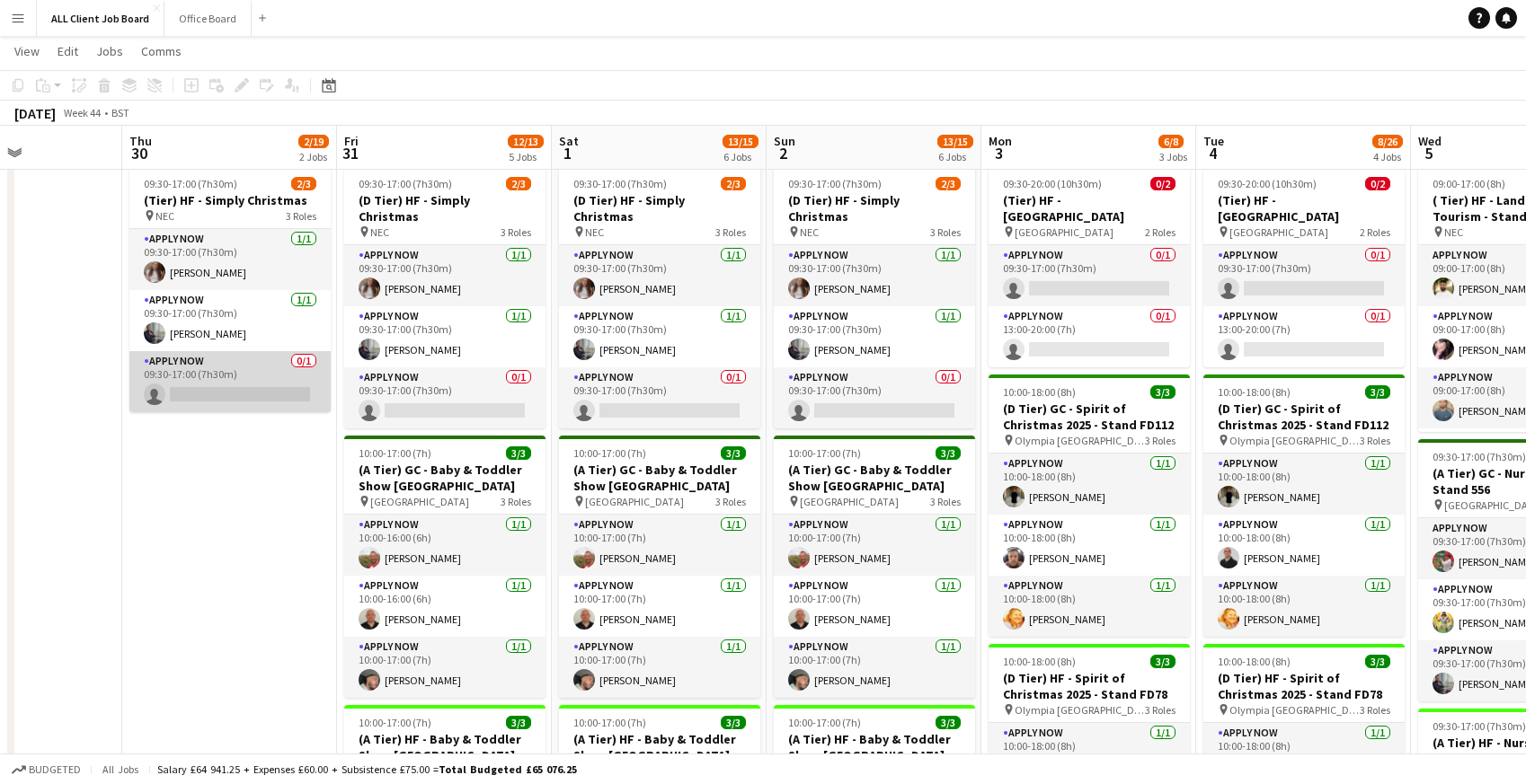
click at [188, 384] on app-card-role "APPLY NOW 0/1 09:30-17:00 (7h30m) single-neutral-actions" at bounding box center [230, 382] width 201 height 61
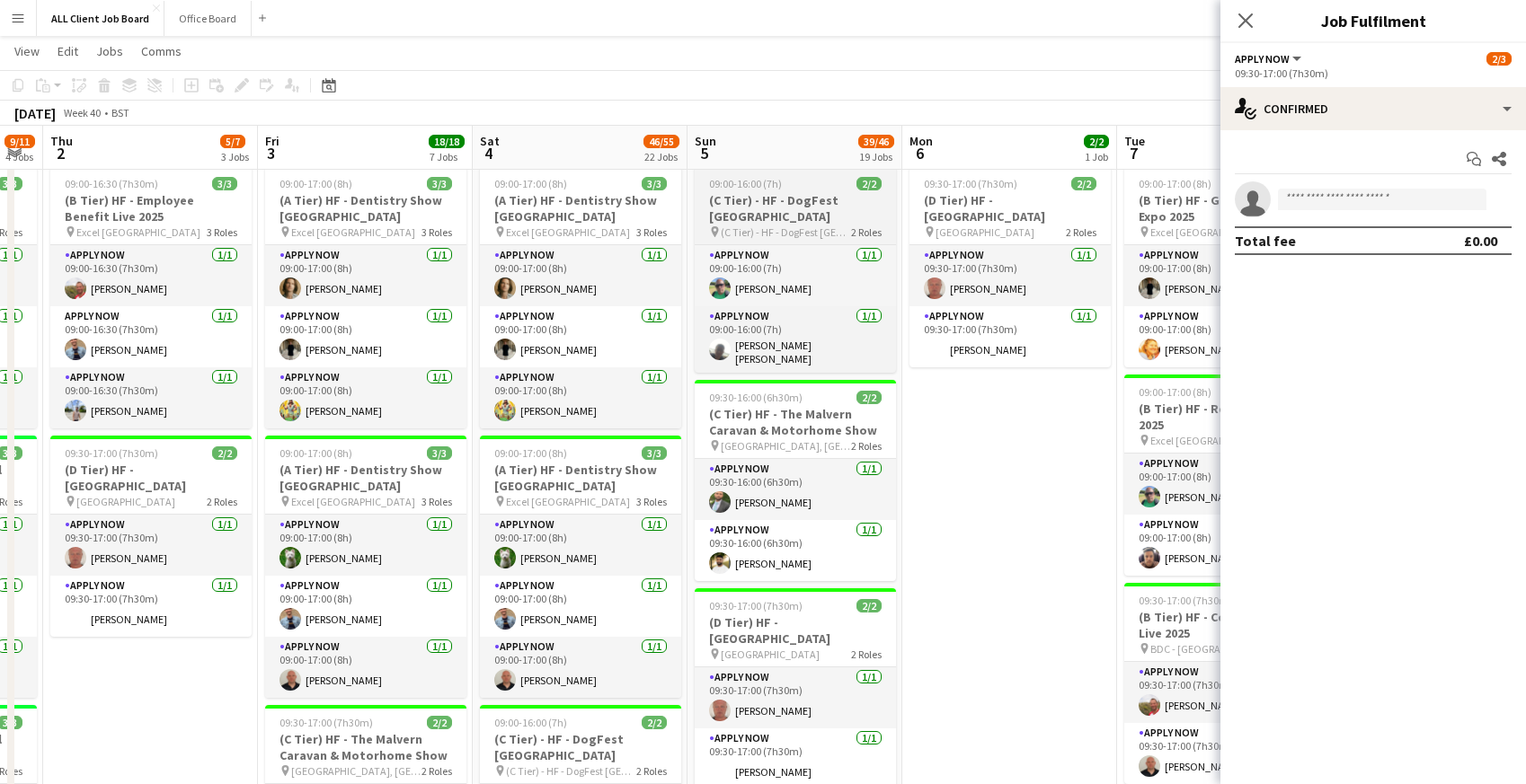
scroll to position [0, 444]
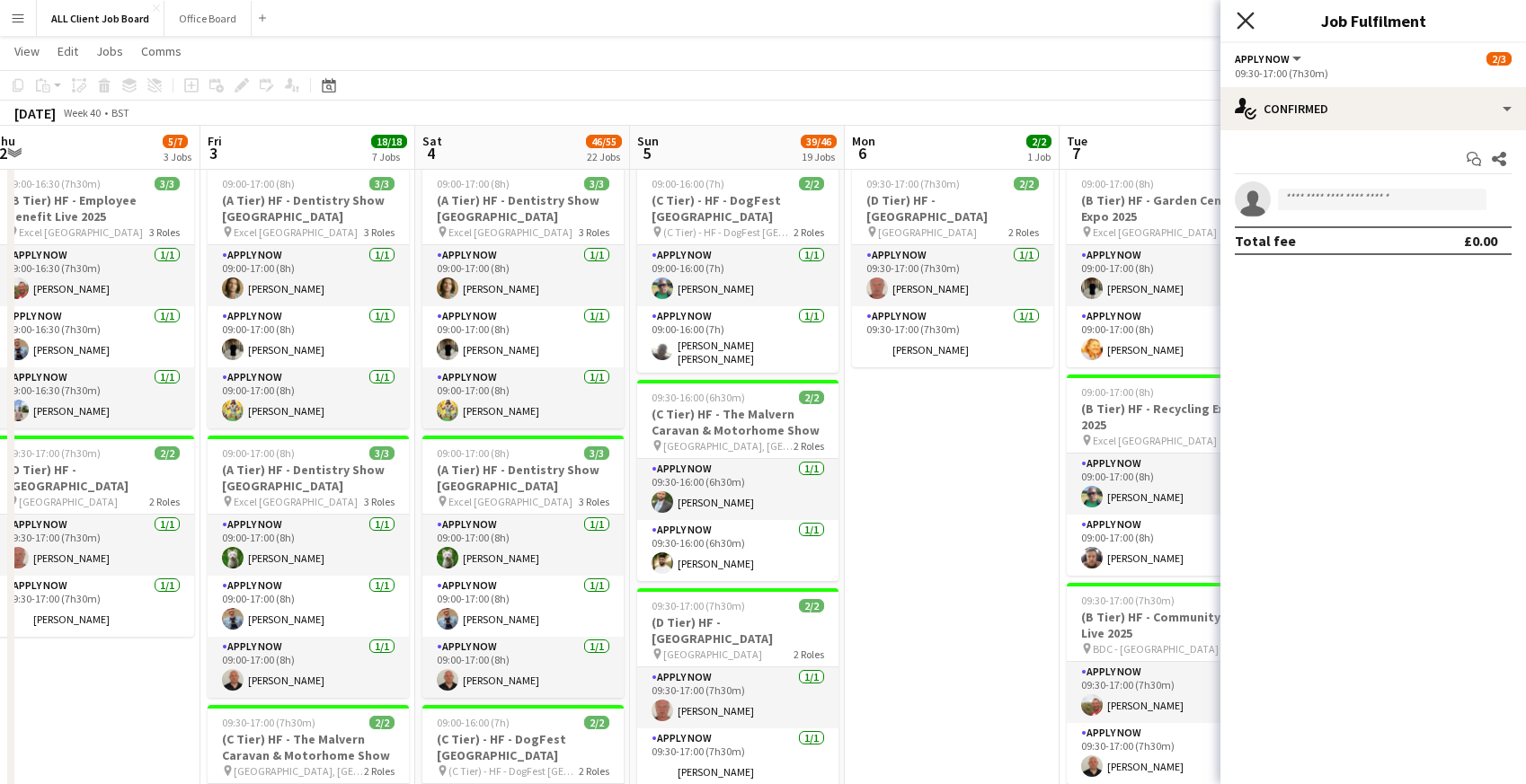
click at [1251, 24] on icon "Close pop-in" at bounding box center [1245, 20] width 17 height 17
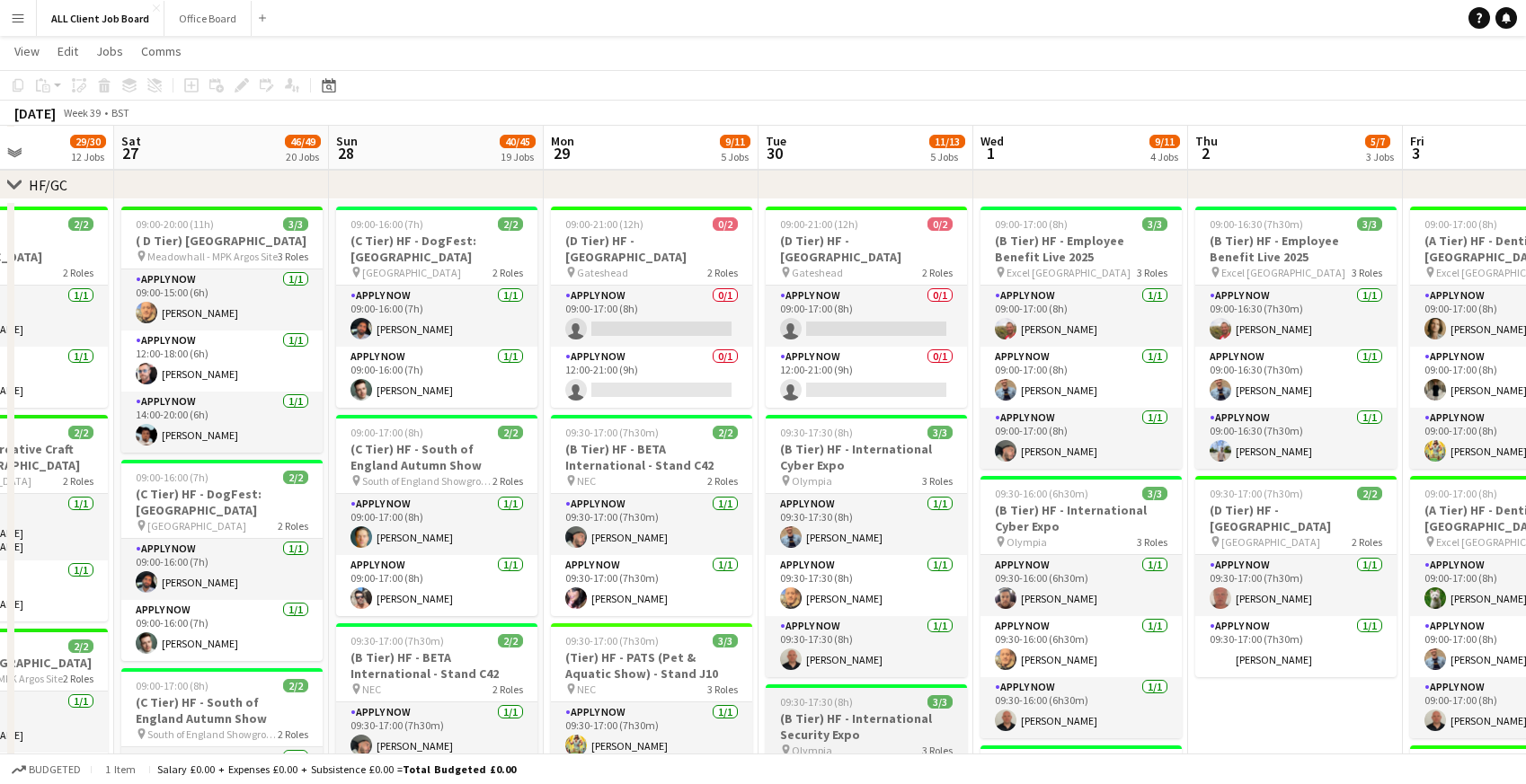
scroll to position [0, 522]
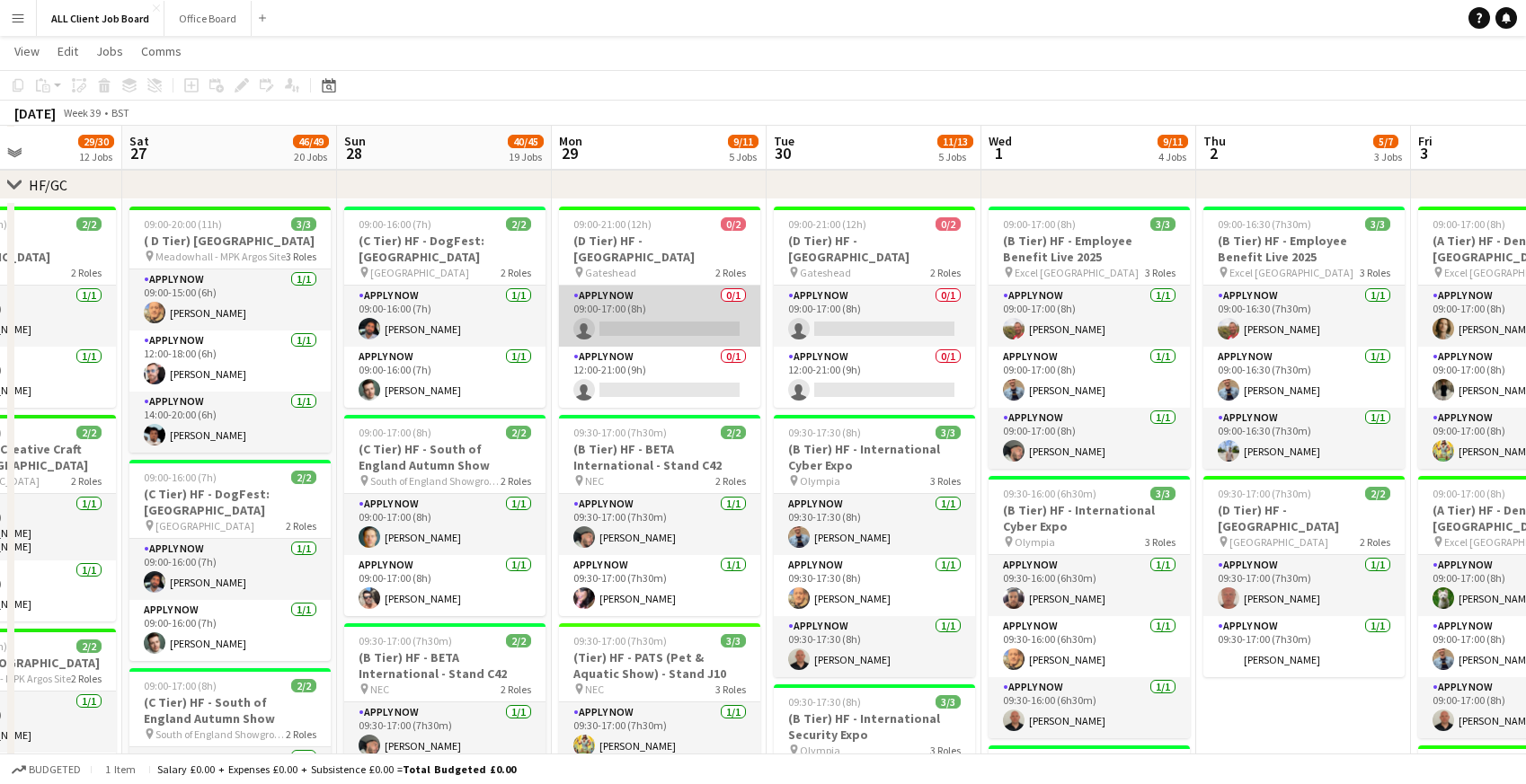
click at [627, 285] on app-card-role "APPLY NOW 0/1 09:00-17:00 (8h) single-neutral-actions" at bounding box center [659, 316] width 201 height 61
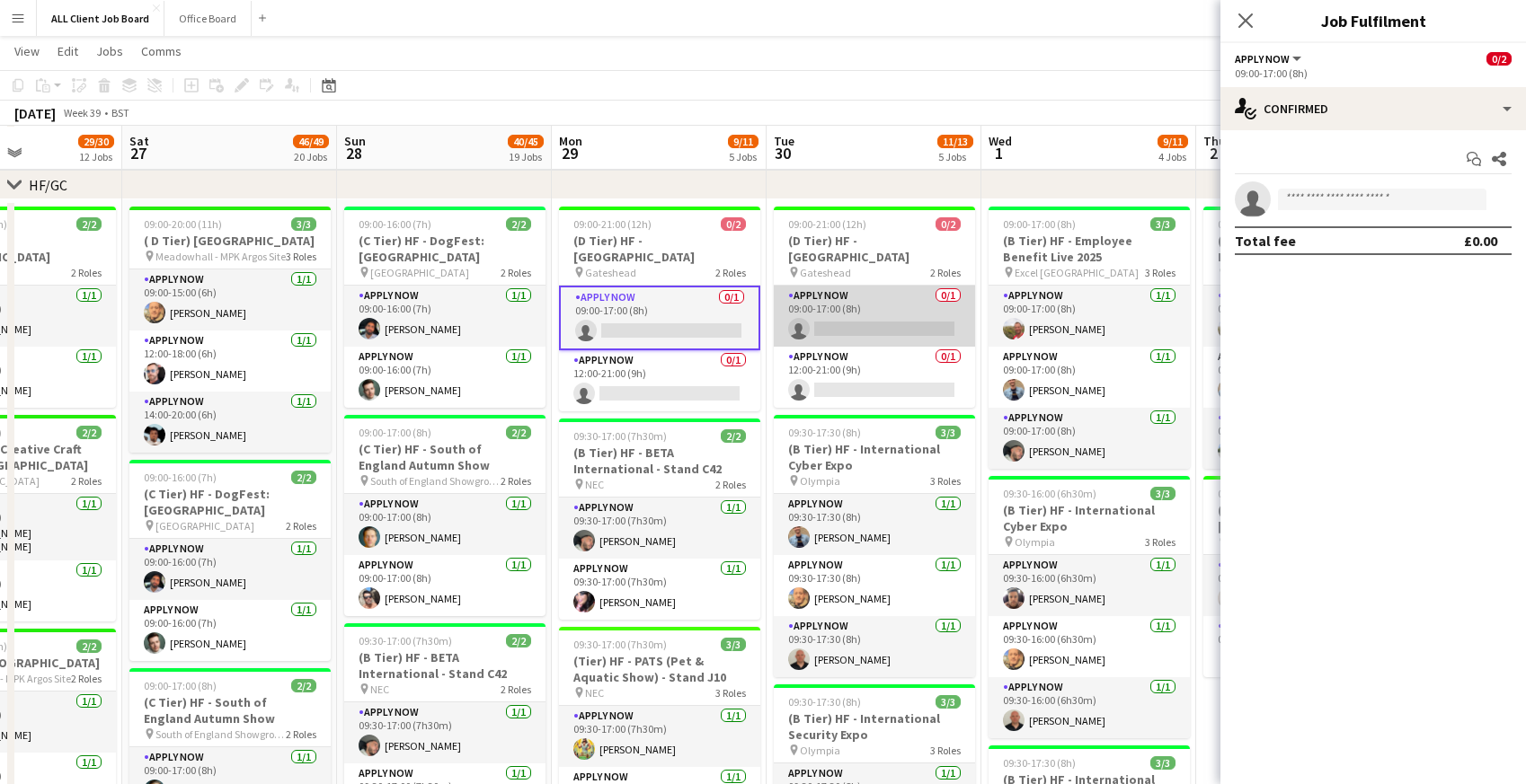
click at [898, 318] on app-card-role "APPLY NOW 0/1 09:00-17:00 (8h) single-neutral-actions" at bounding box center [874, 316] width 201 height 61
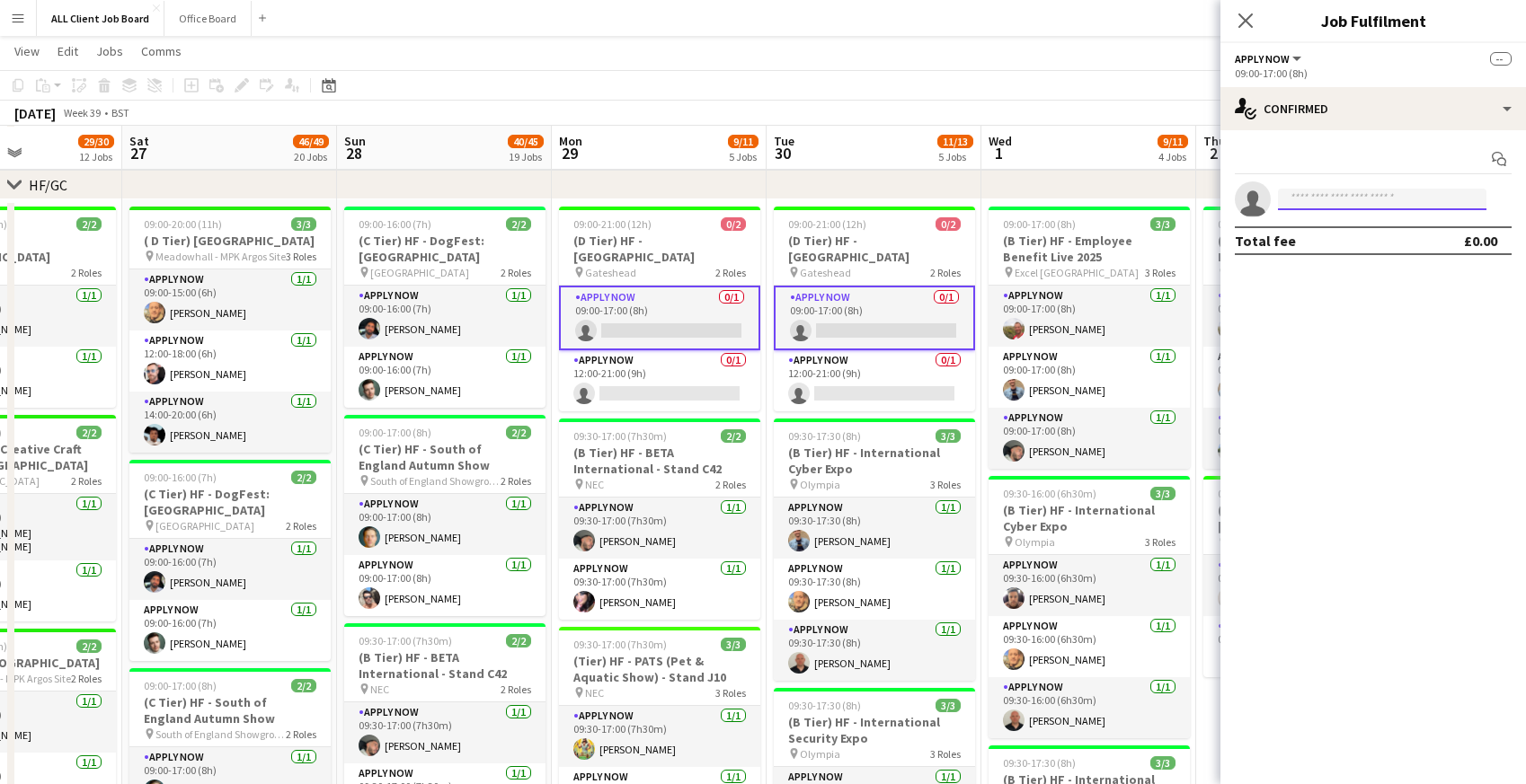
click at [1321, 200] on input at bounding box center [1382, 199] width 208 height 22
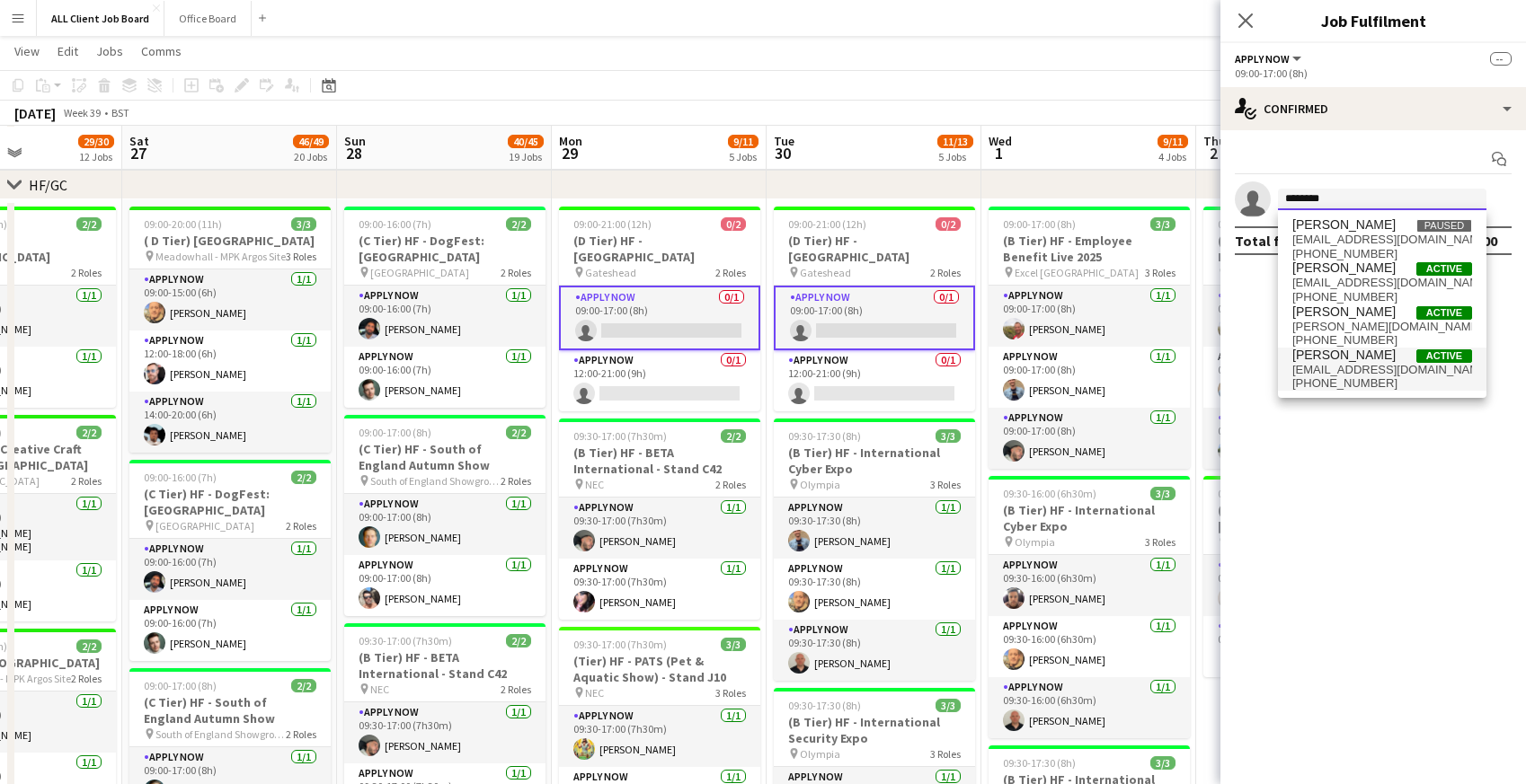
type input "********"
click at [1333, 362] on span "princejamal@hotmail.co.uk" at bounding box center [1382, 369] width 179 height 14
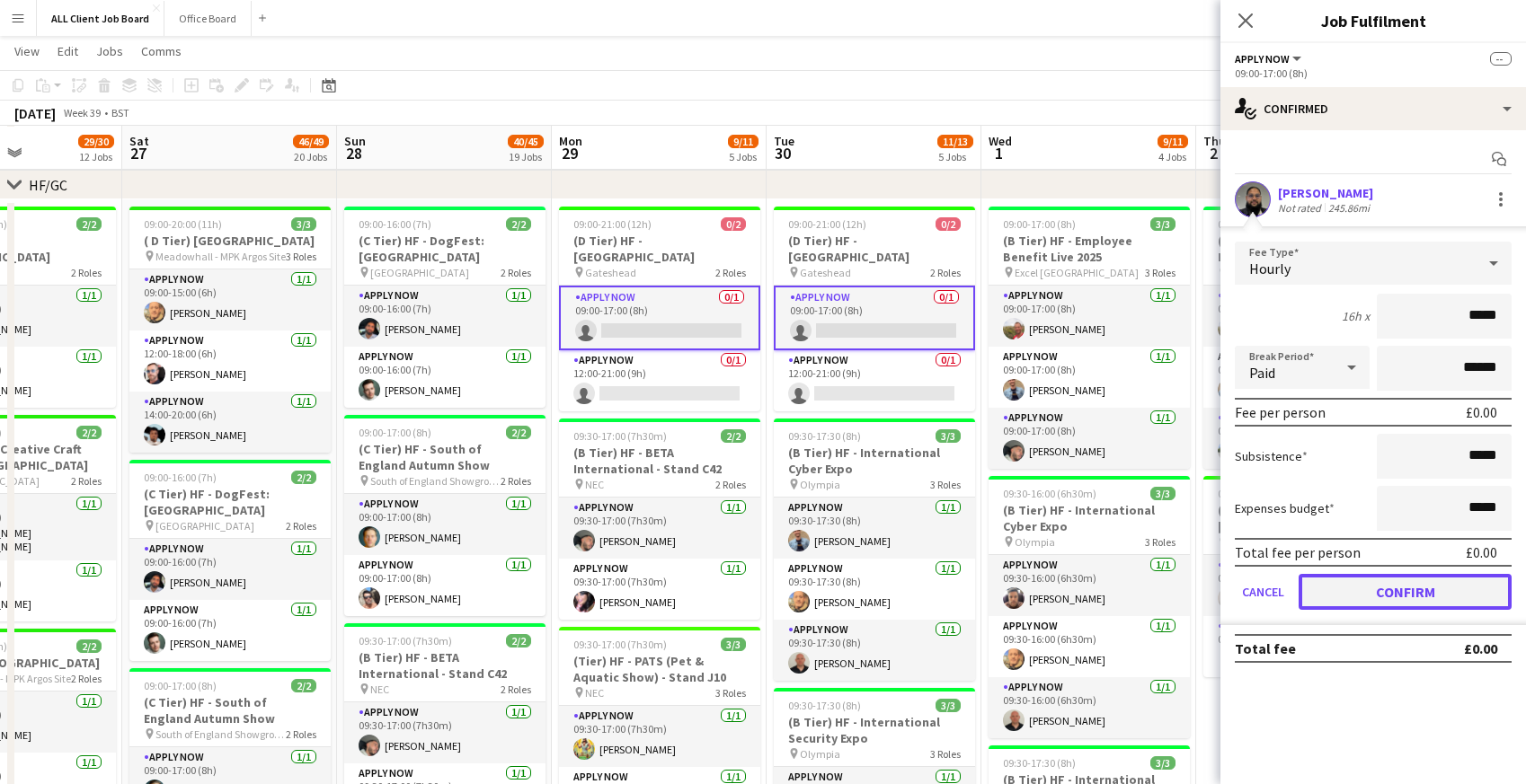
click at [1330, 605] on button "Confirm" at bounding box center [1405, 592] width 213 height 36
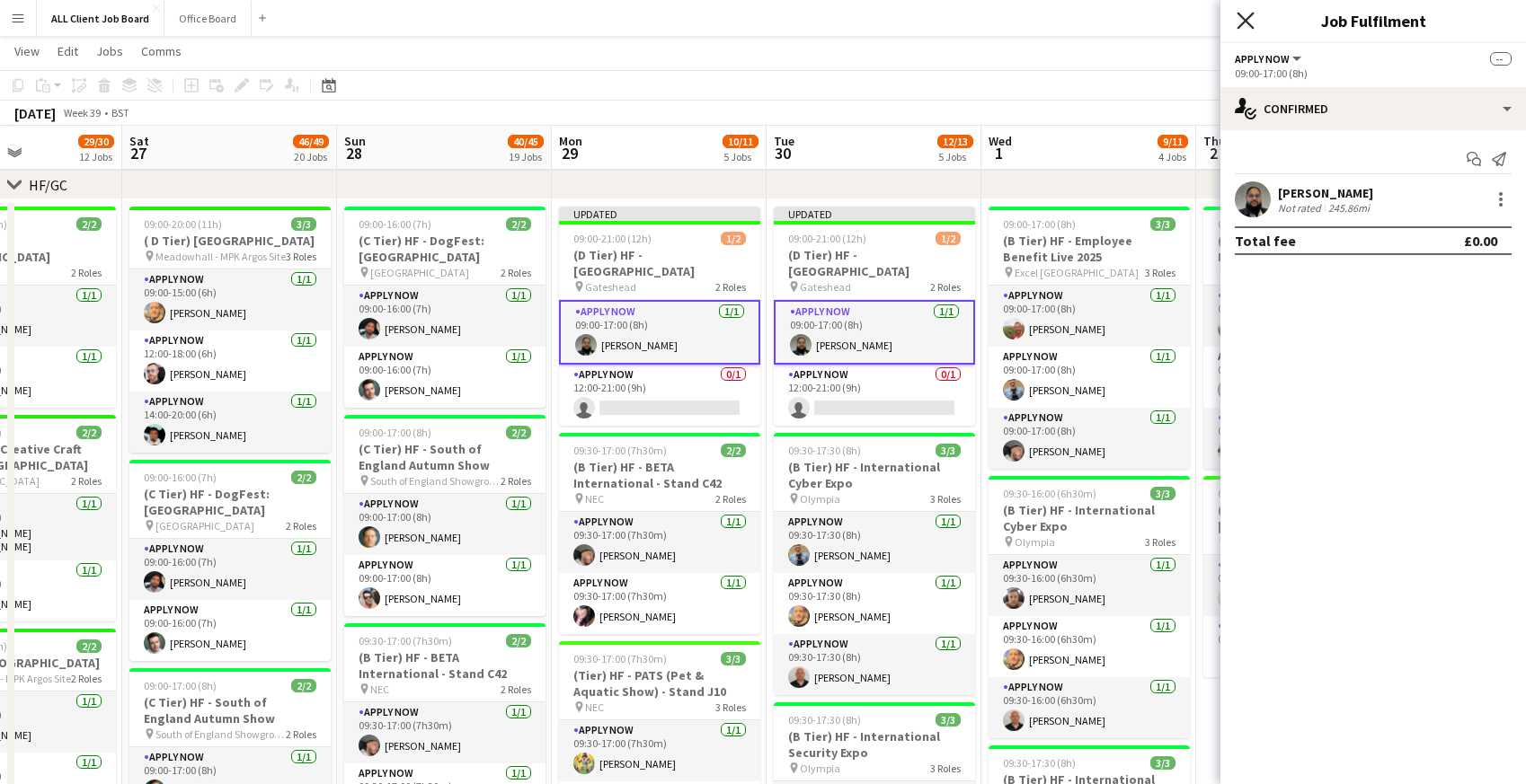
click at [1250, 21] on icon "Close pop-in" at bounding box center [1245, 20] width 17 height 17
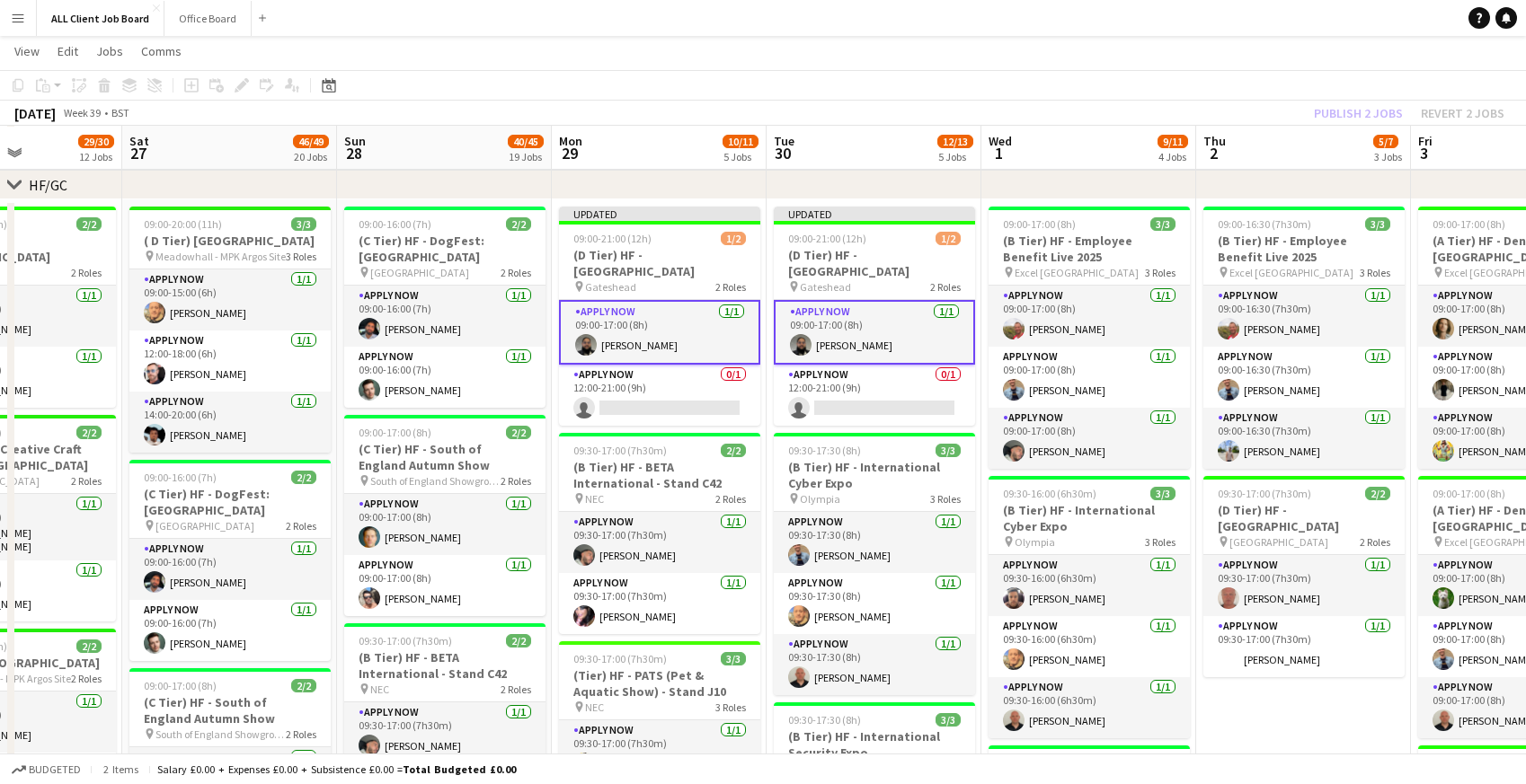
click at [1227, 20] on app-navbar "Menu Boards Boards Boards All jobs Status Workforce Workforce My Workforce Recr…" at bounding box center [763, 18] width 1526 height 36
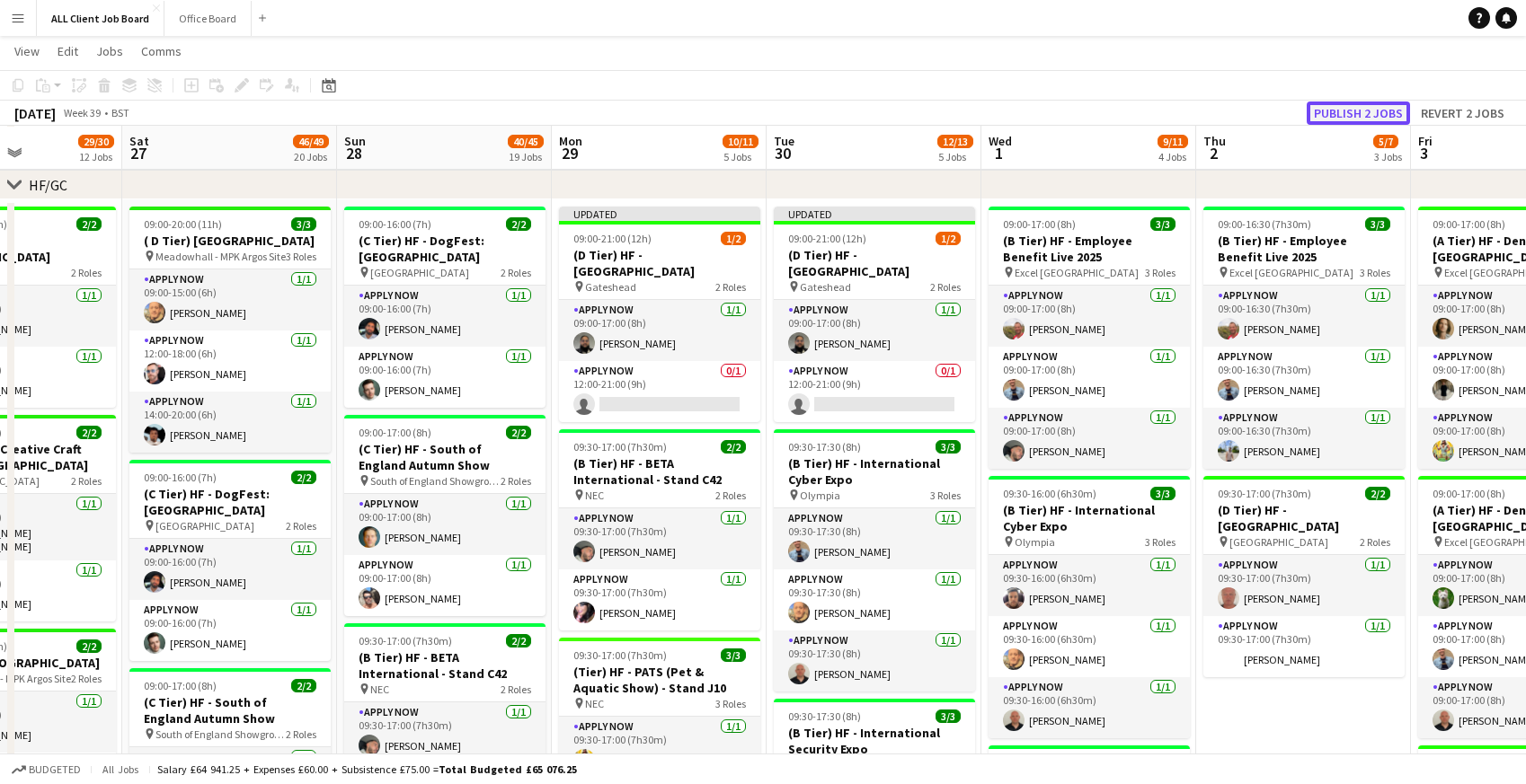
click at [1335, 105] on button "Publish 2 jobs" at bounding box center [1358, 113] width 103 height 23
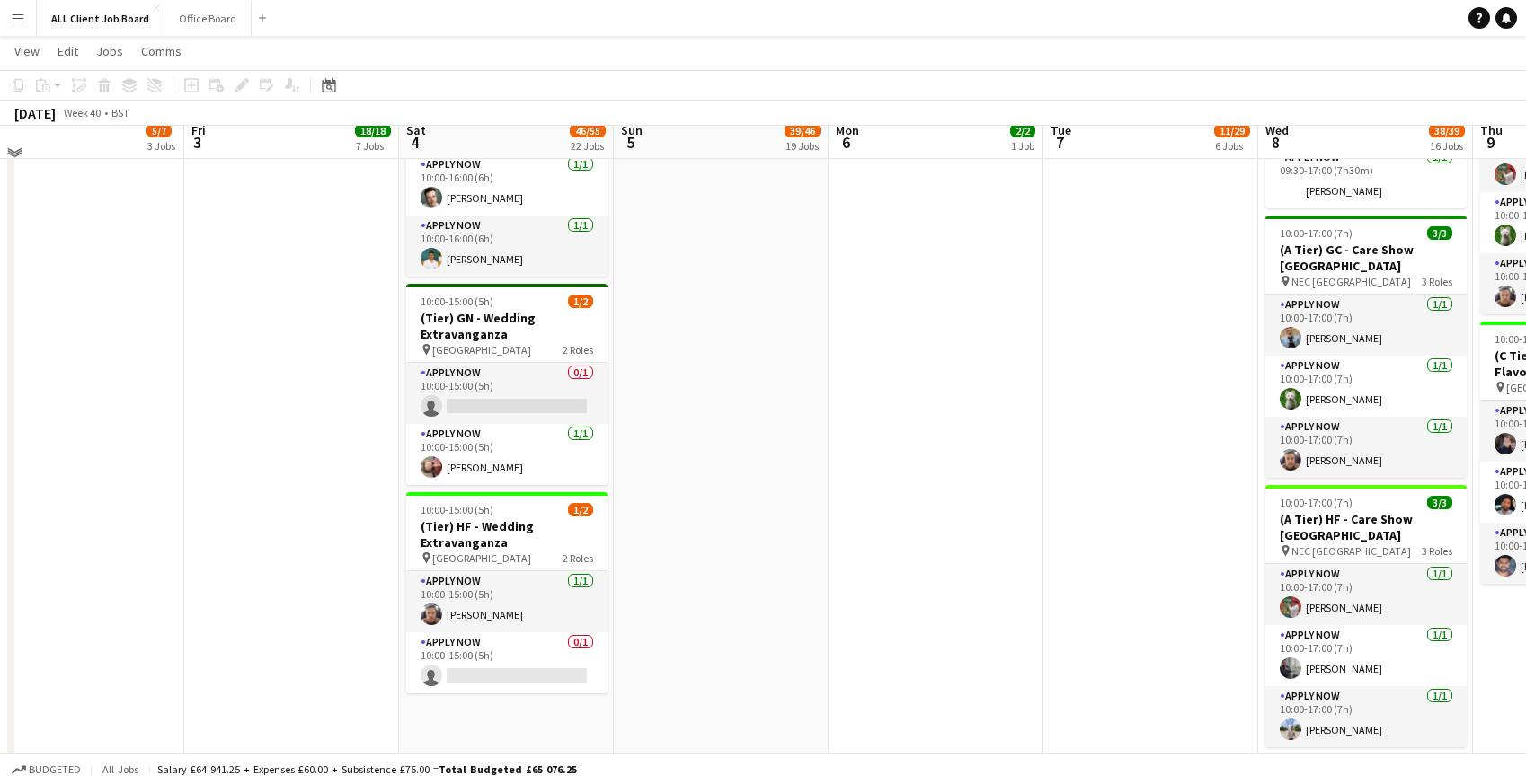
scroll to position [4136, 0]
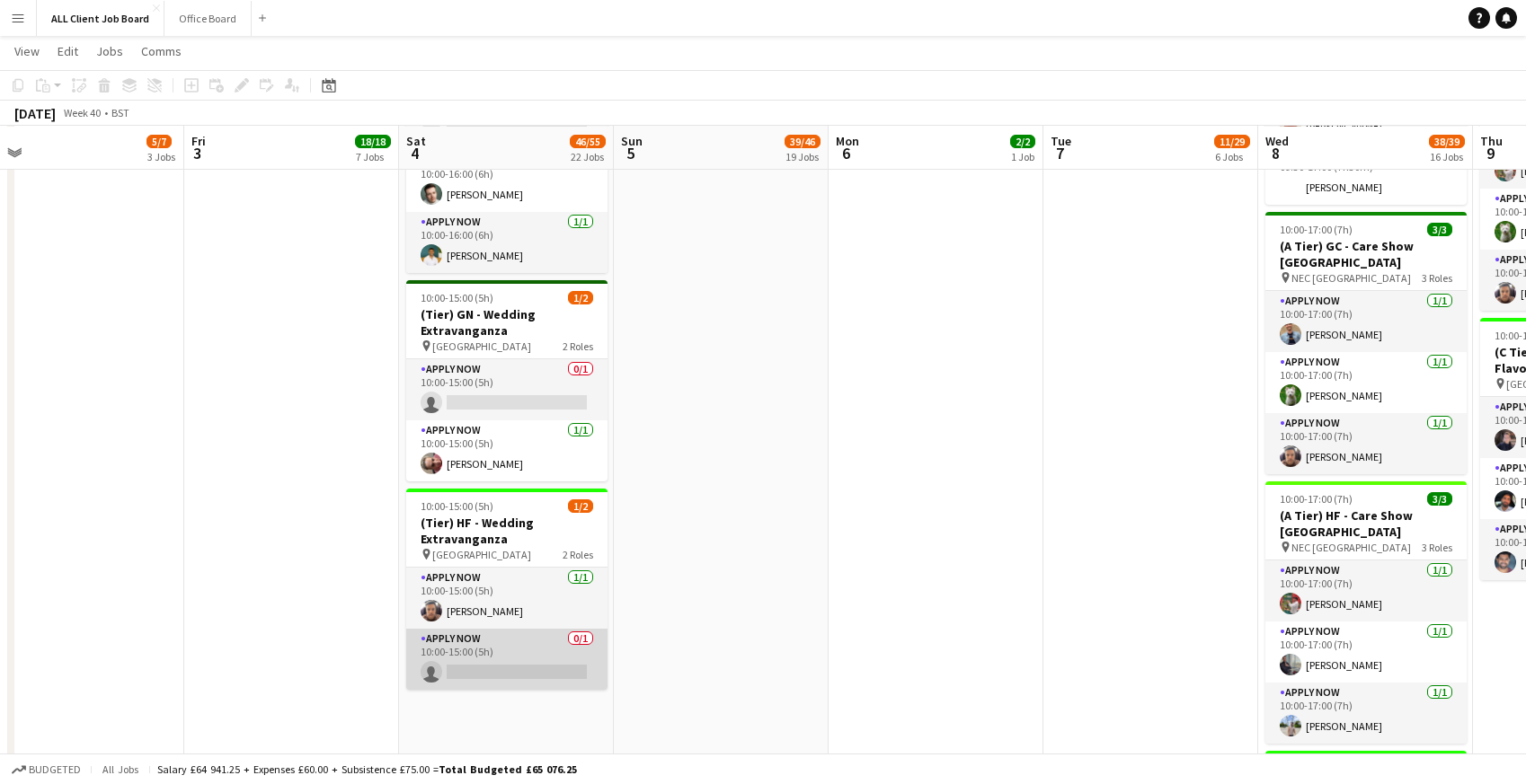
click at [463, 649] on app-card-role "APPLY NOW 0/1 10:00-15:00 (5h) single-neutral-actions" at bounding box center [507, 659] width 201 height 61
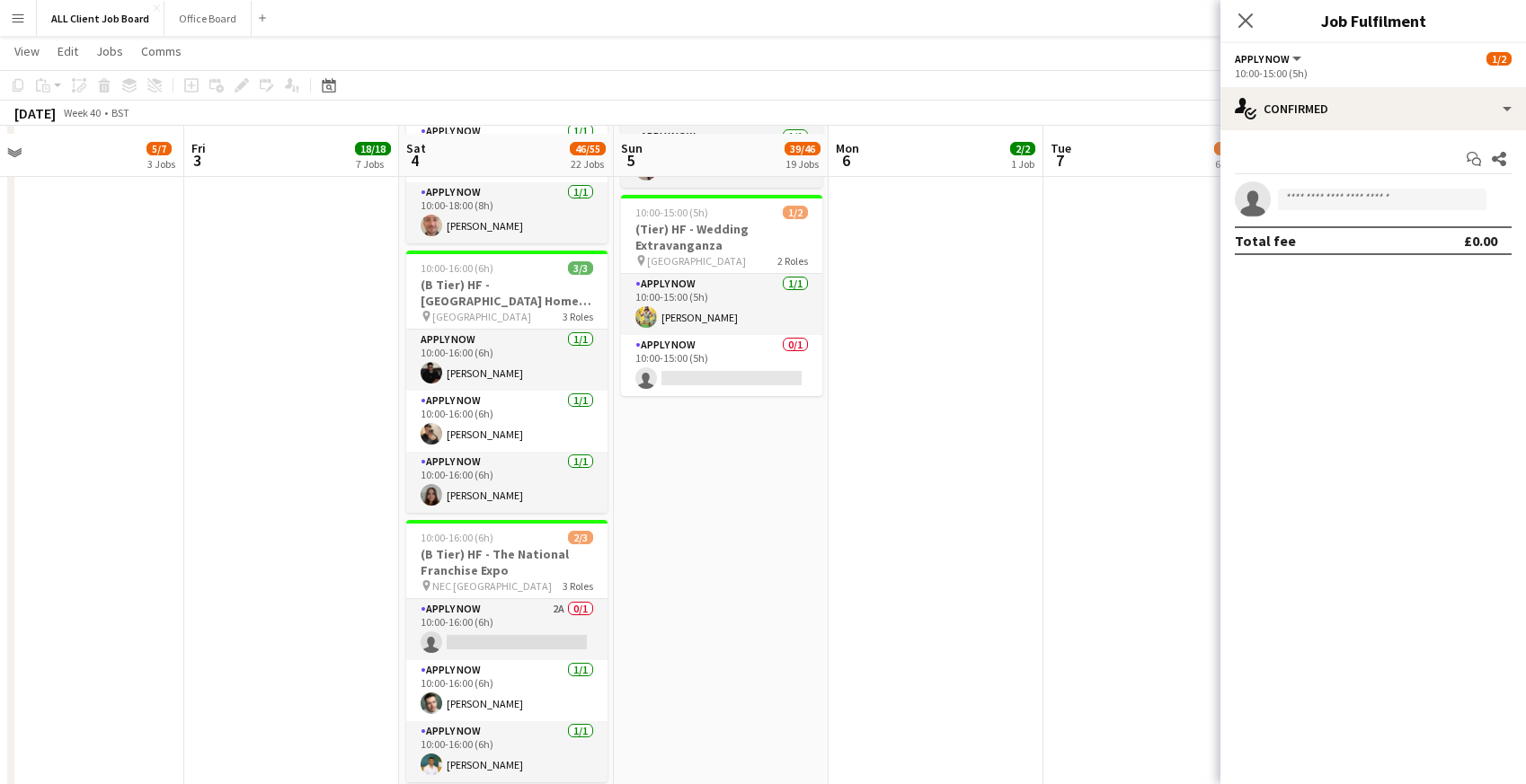
scroll to position [3645, 0]
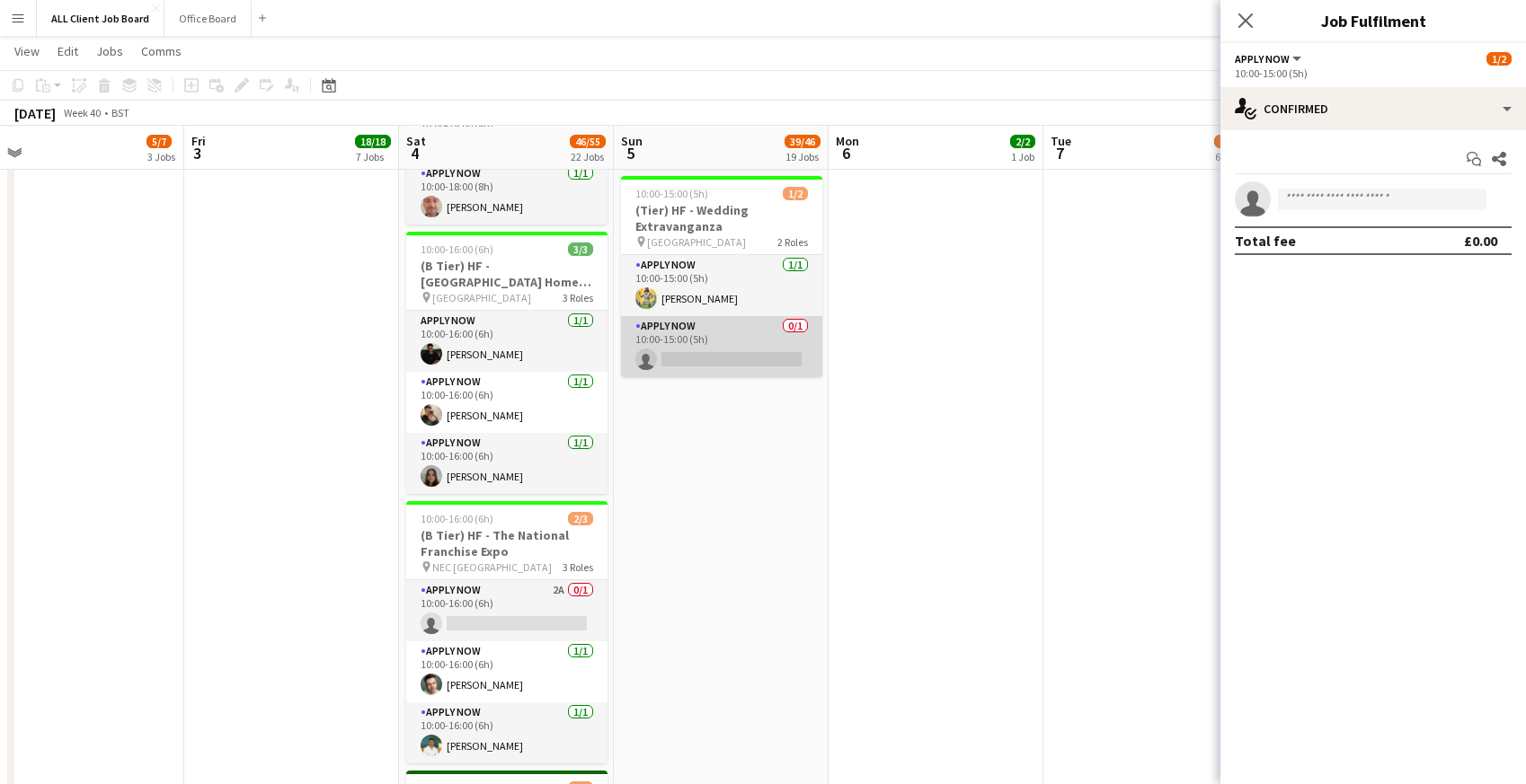
click at [672, 339] on app-card-role "APPLY NOW 0/1 10:00-15:00 (5h) single-neutral-actions" at bounding box center [721, 346] width 201 height 61
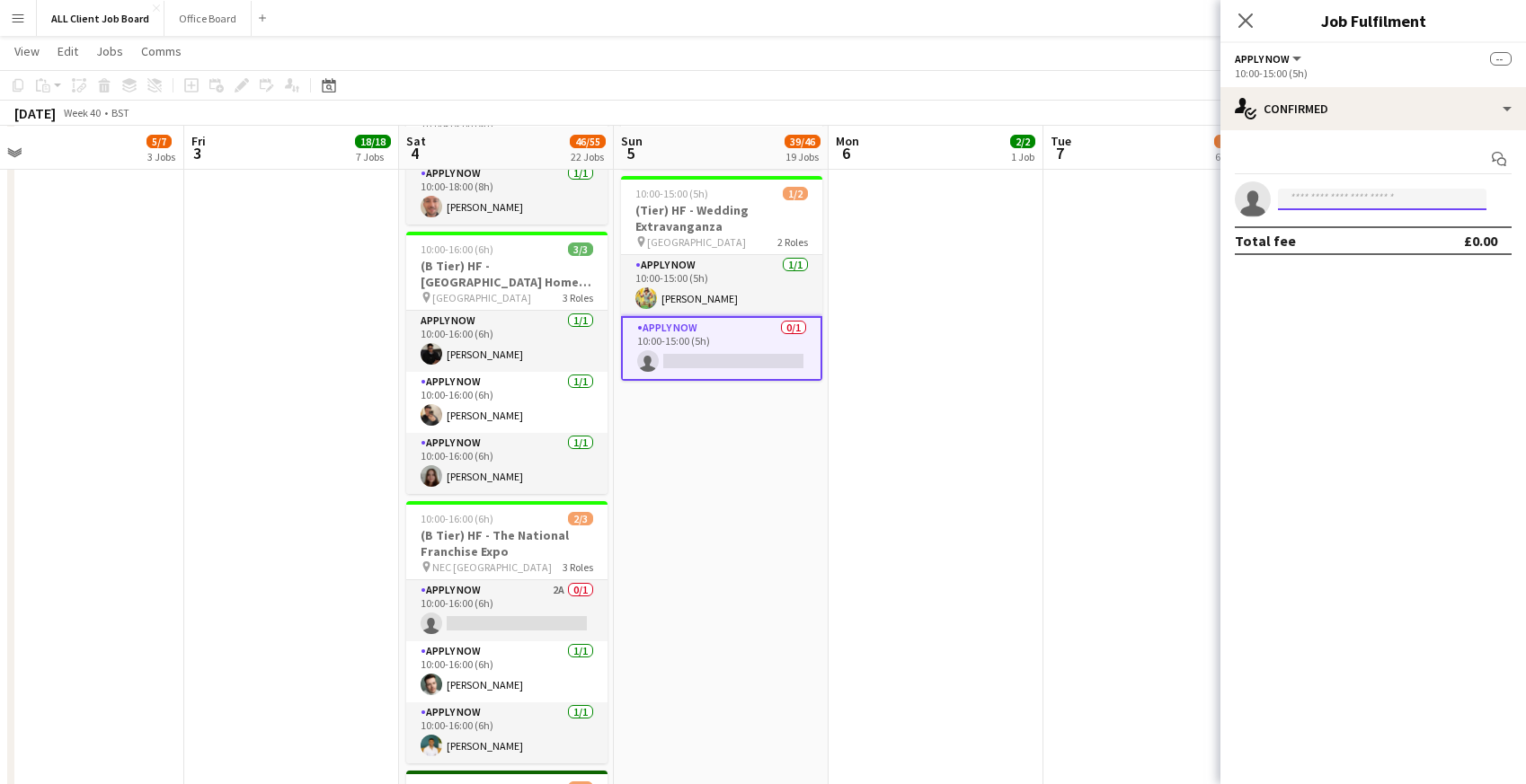
click at [1316, 199] on input at bounding box center [1382, 199] width 208 height 22
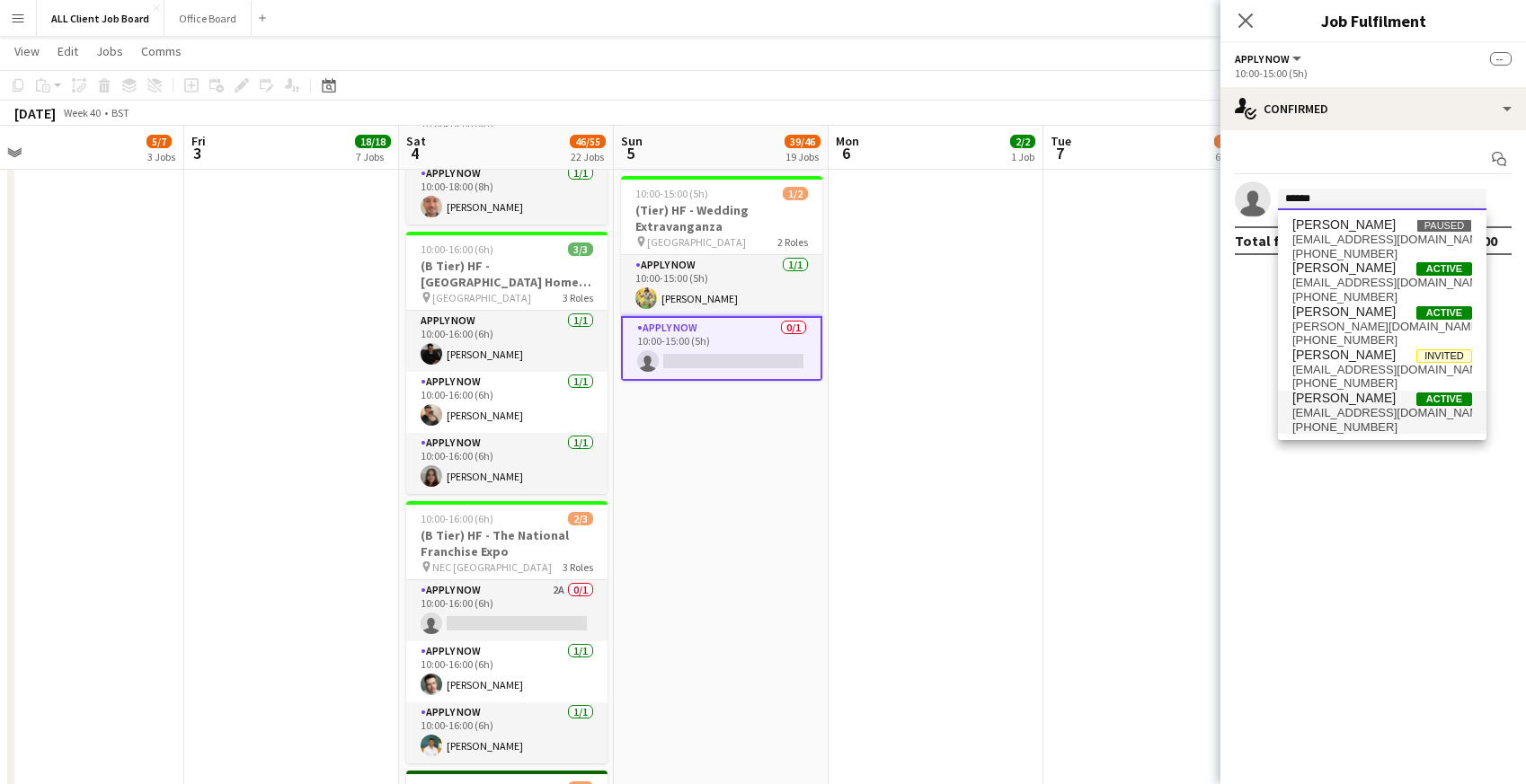
type input "******"
click at [1310, 423] on span "+447477949166" at bounding box center [1382, 427] width 179 height 14
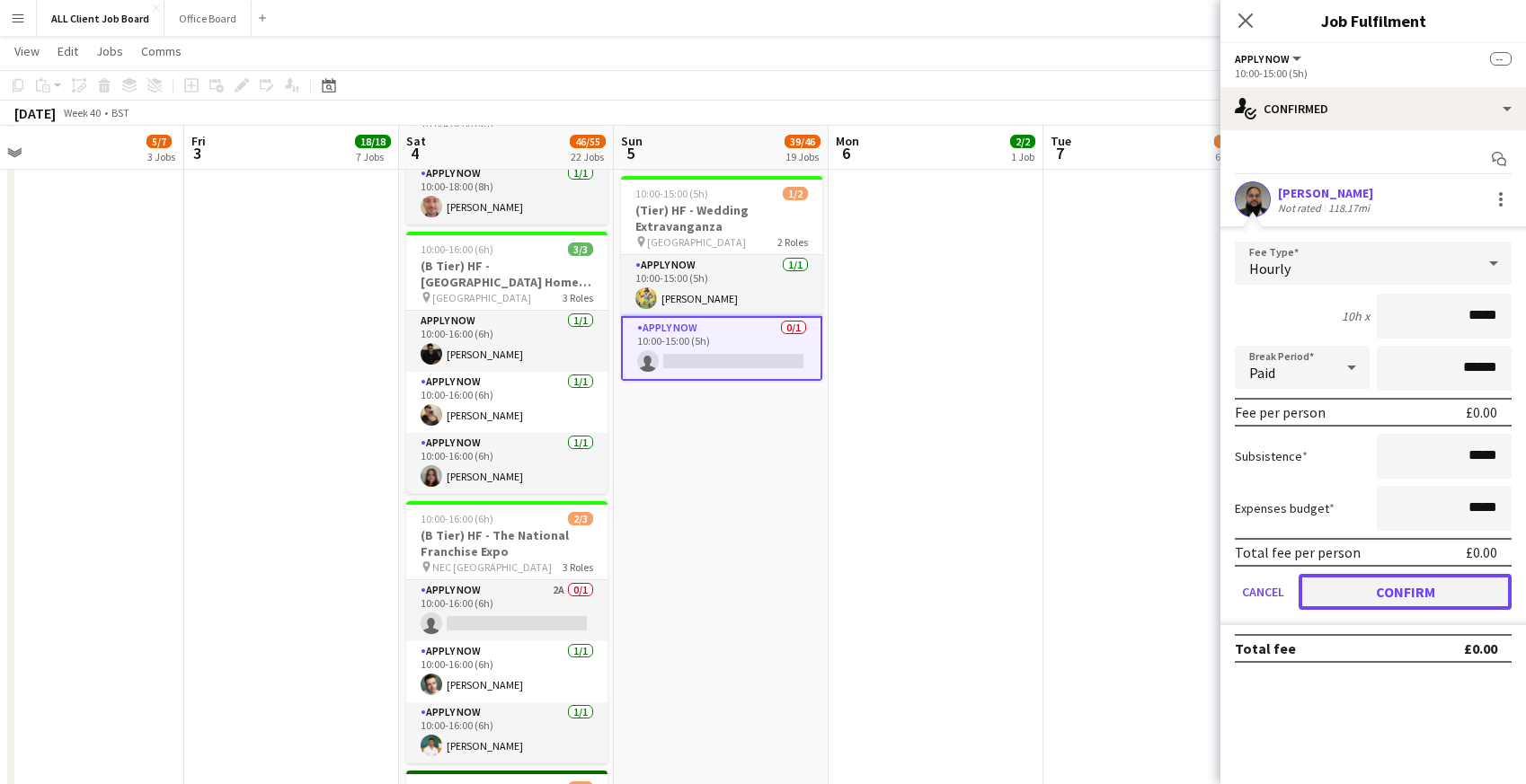
click at [1327, 600] on button "Confirm" at bounding box center [1405, 592] width 213 height 36
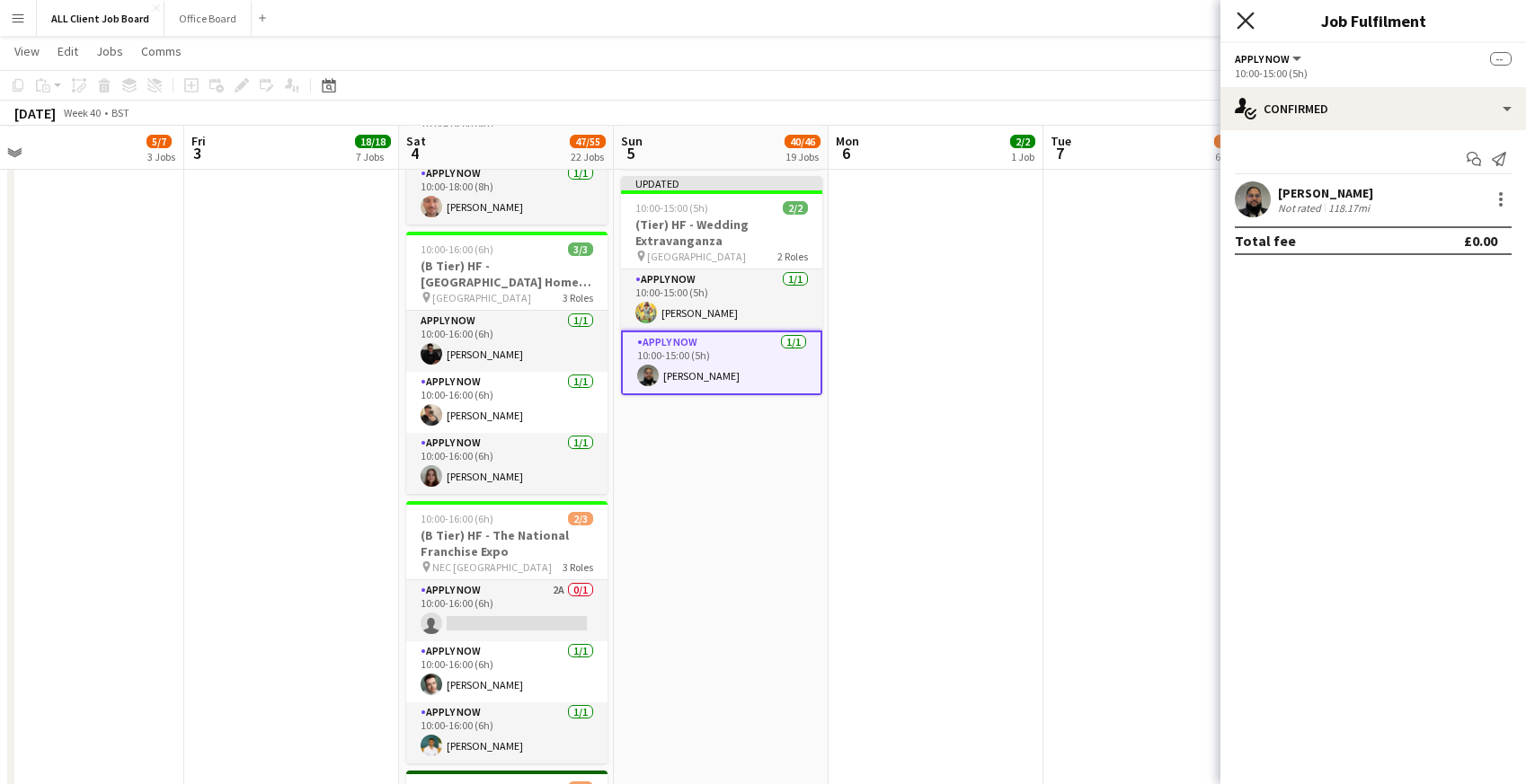
click at [1253, 22] on icon "Close pop-in" at bounding box center [1245, 20] width 17 height 17
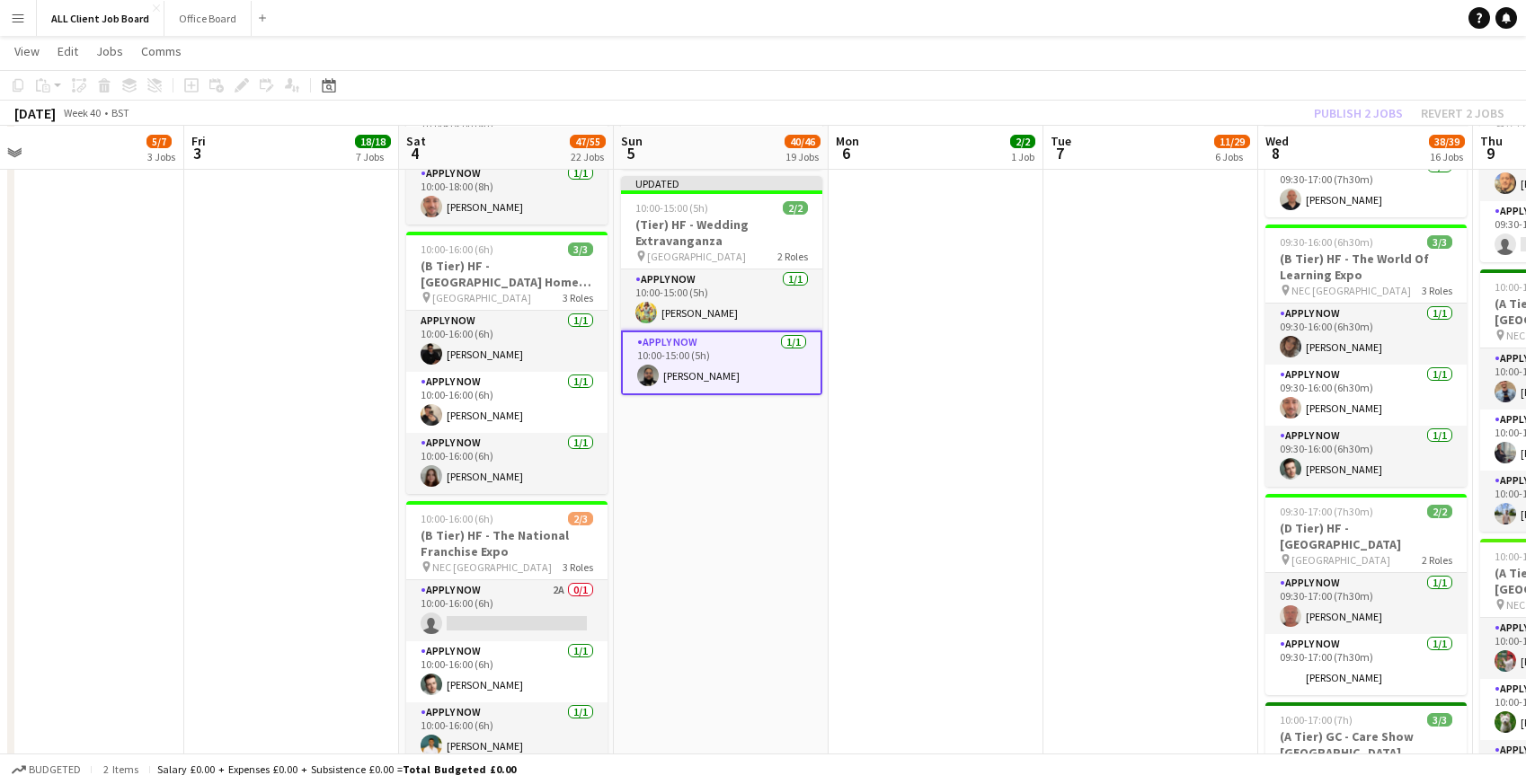
click at [1206, 10] on app-navbar "Menu Boards Boards Boards All jobs Status Workforce Workforce My Workforce Recr…" at bounding box center [763, 18] width 1526 height 36
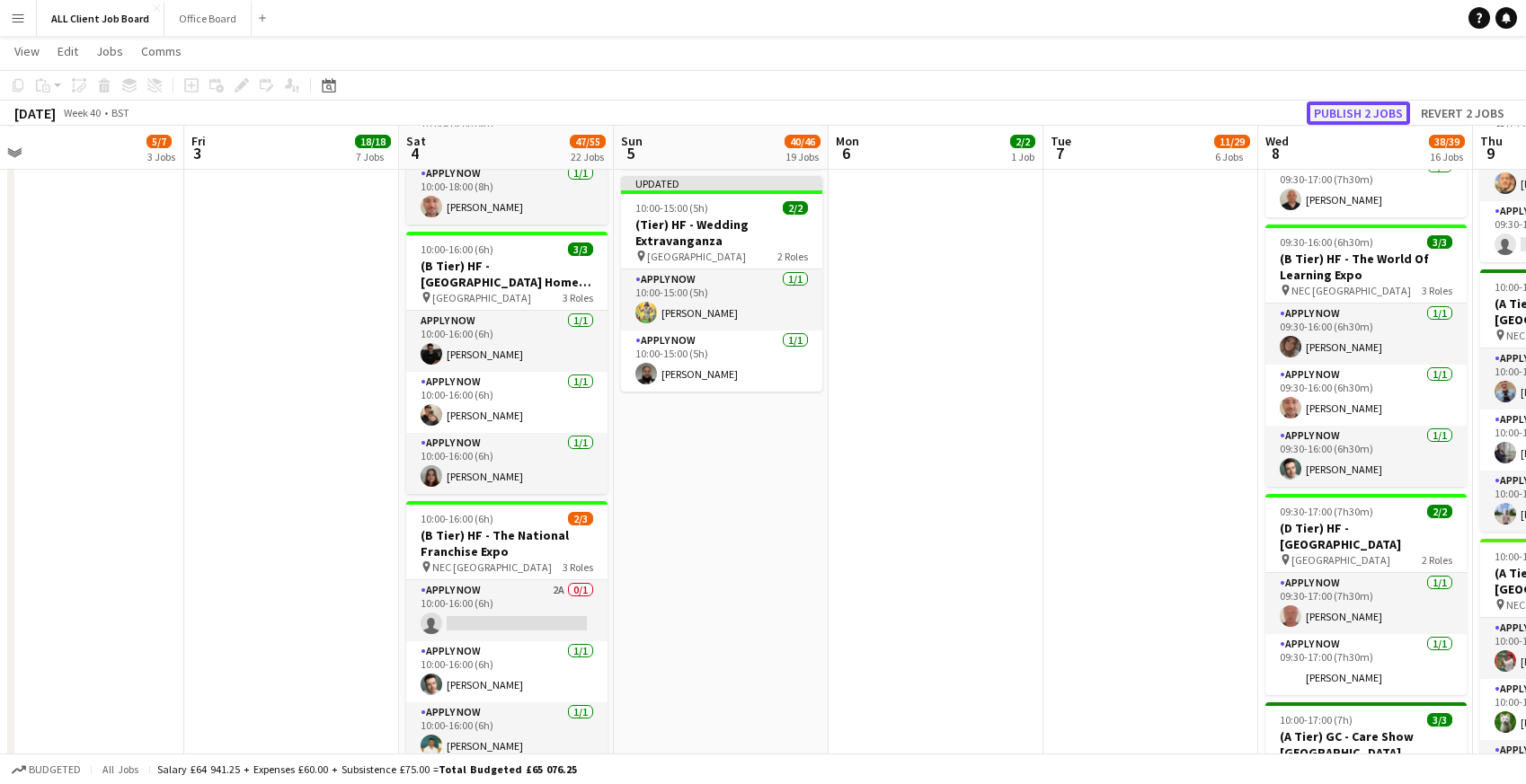
click at [1349, 119] on button "Publish 2 jobs" at bounding box center [1358, 113] width 103 height 23
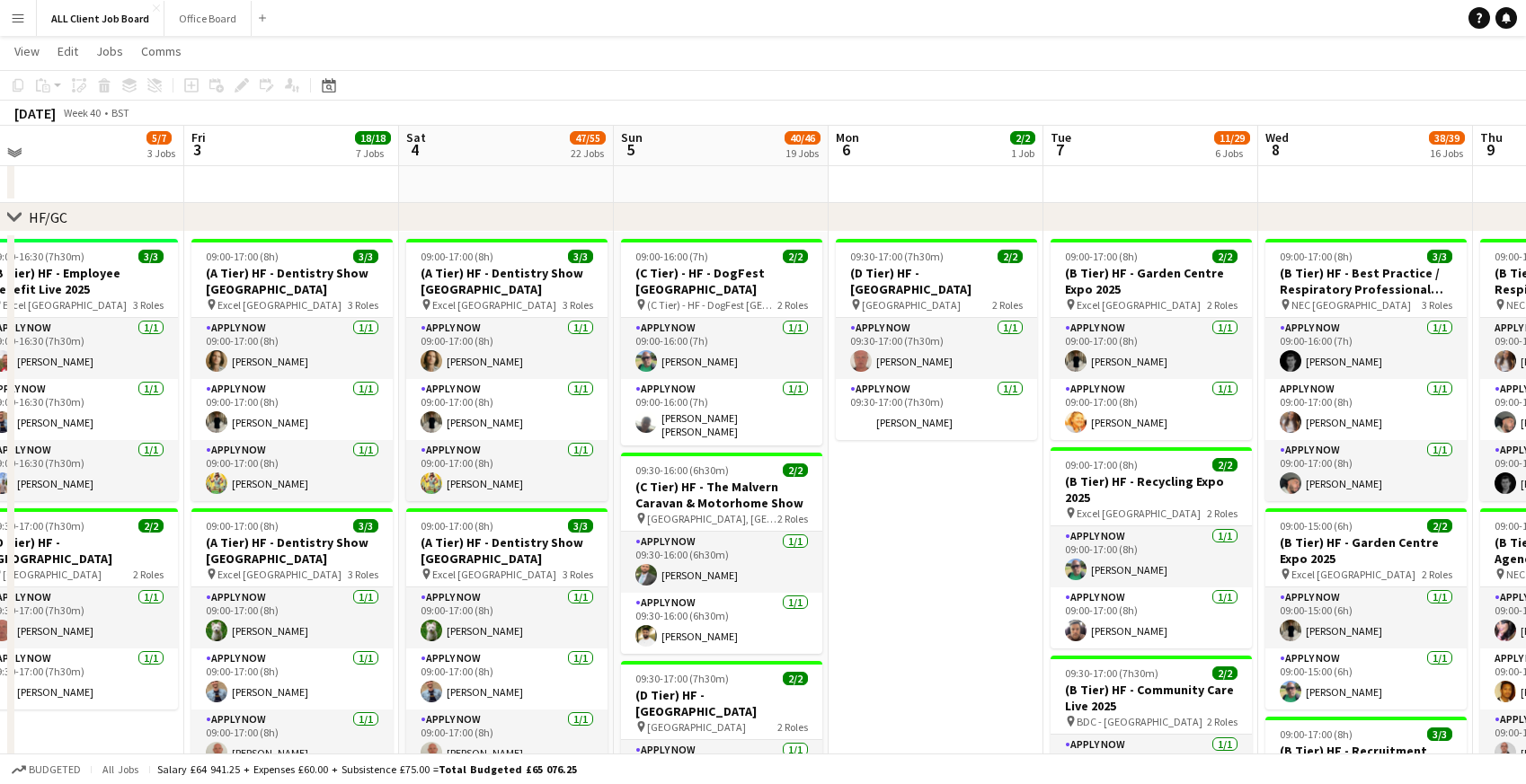
scroll to position [1662, 0]
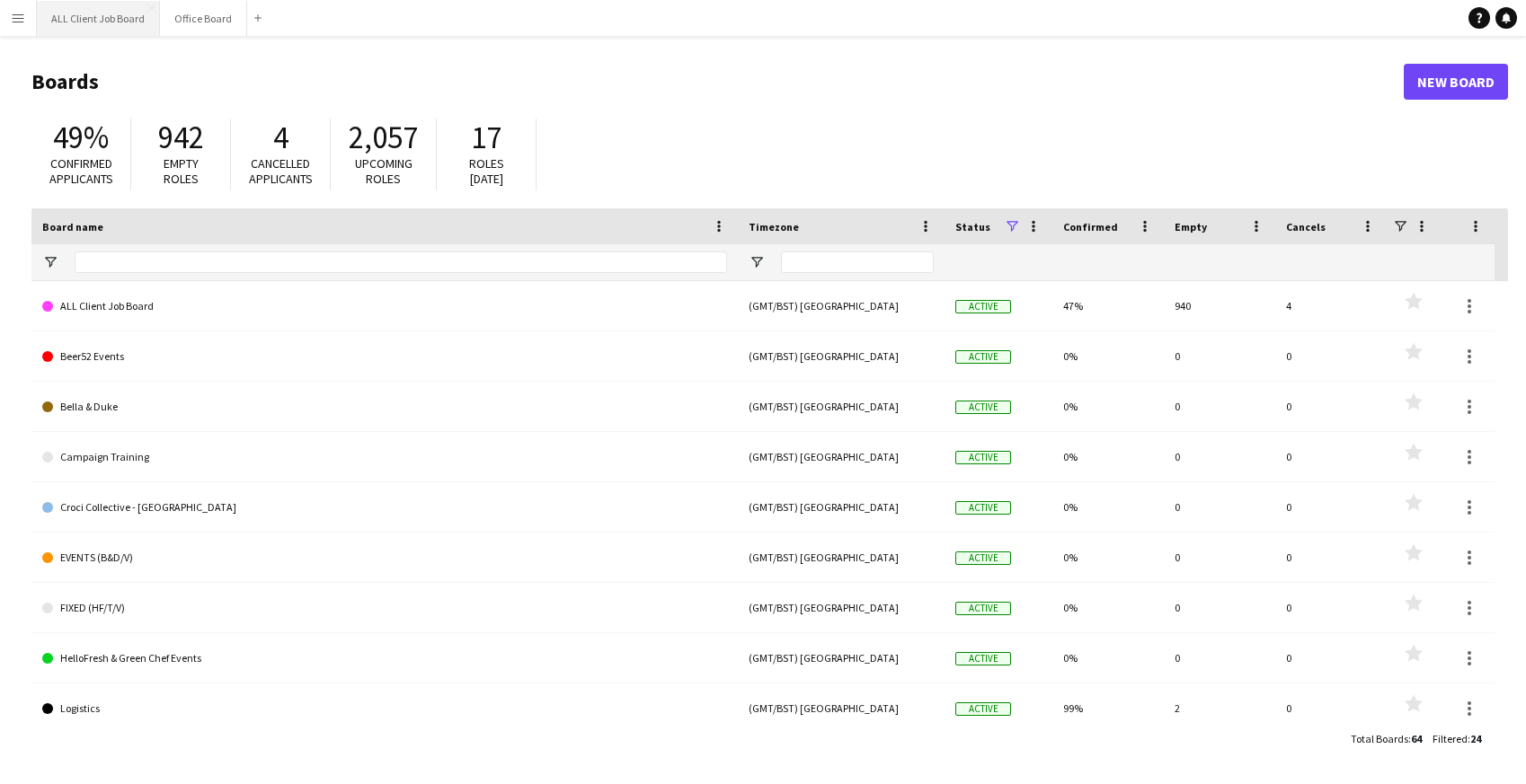
click at [91, 20] on button "ALL Client Job Board Close" at bounding box center [98, 18] width 123 height 35
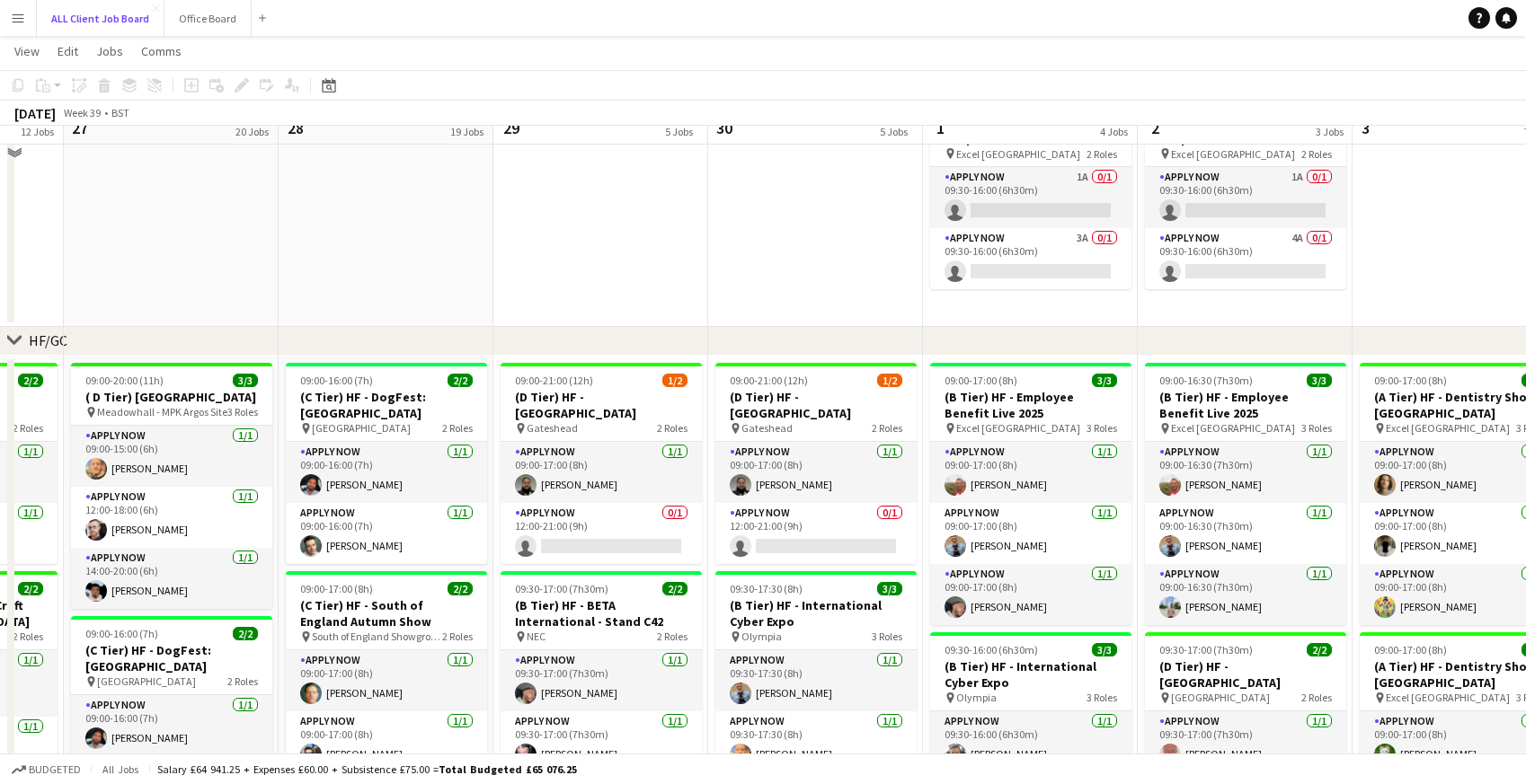
scroll to position [136, 0]
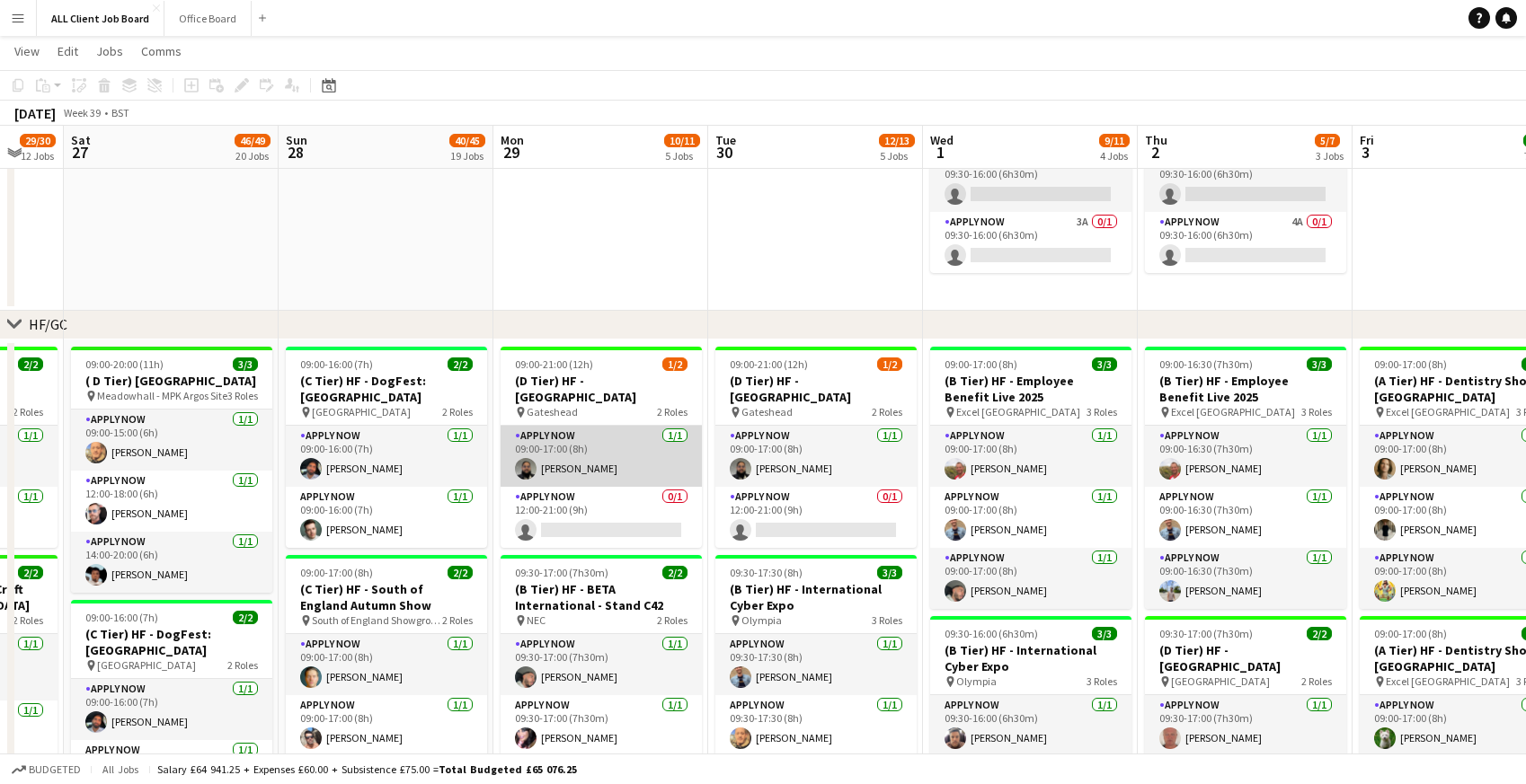
click at [541, 454] on app-card-role "APPLY NOW 1/1 09:00-17:00 (8h) Mohammed Sheikh" at bounding box center [600, 456] width 201 height 61
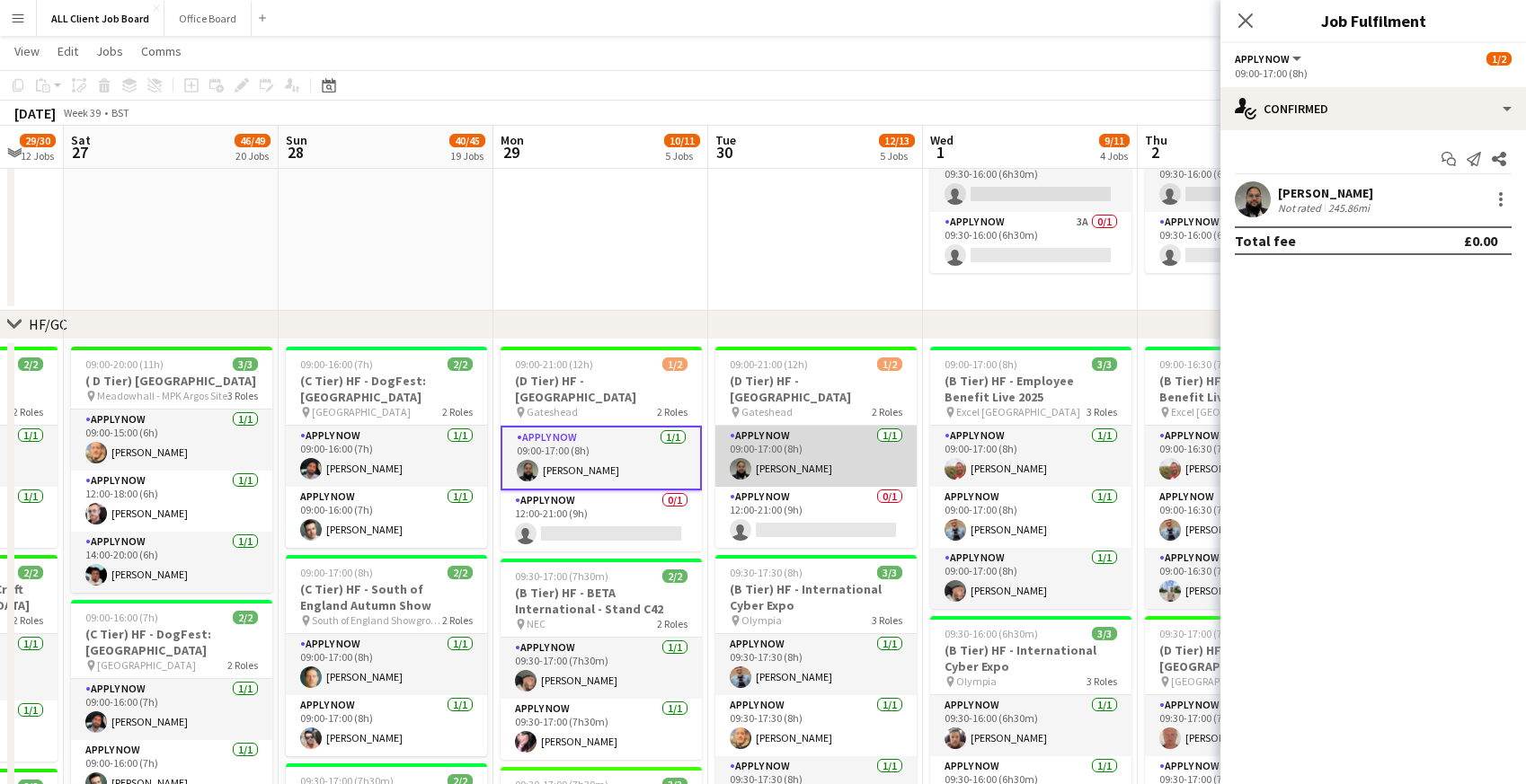
click at [769, 460] on app-card-role "APPLY NOW 1/1 09:00-17:00 (8h) Mohammed Sheikh" at bounding box center [816, 456] width 201 height 61
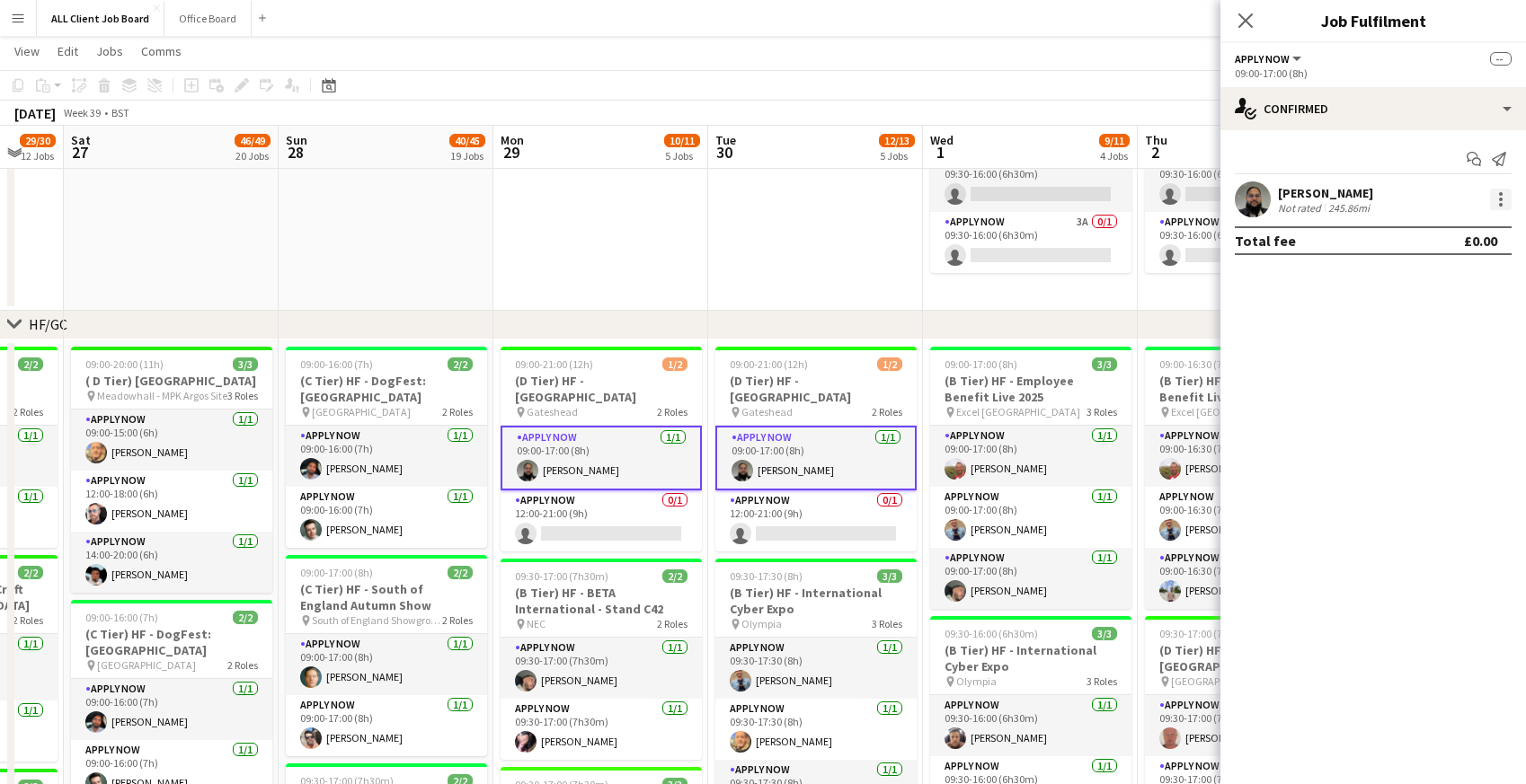
click at [1498, 200] on div at bounding box center [1500, 199] width 22 height 22
click at [1392, 358] on span "Remove" at bounding box center [1412, 361] width 53 height 15
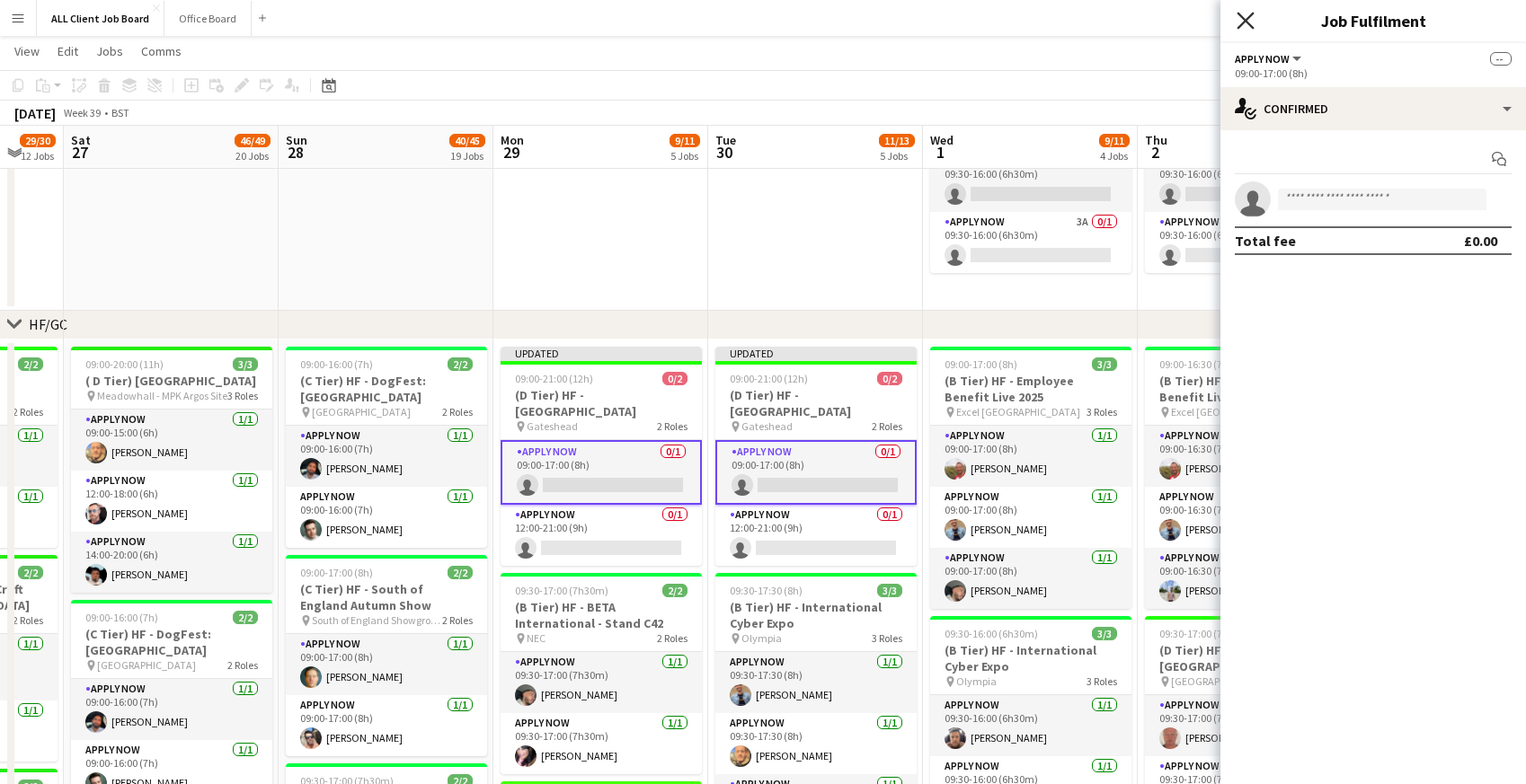
click at [1251, 15] on icon at bounding box center [1245, 20] width 17 height 17
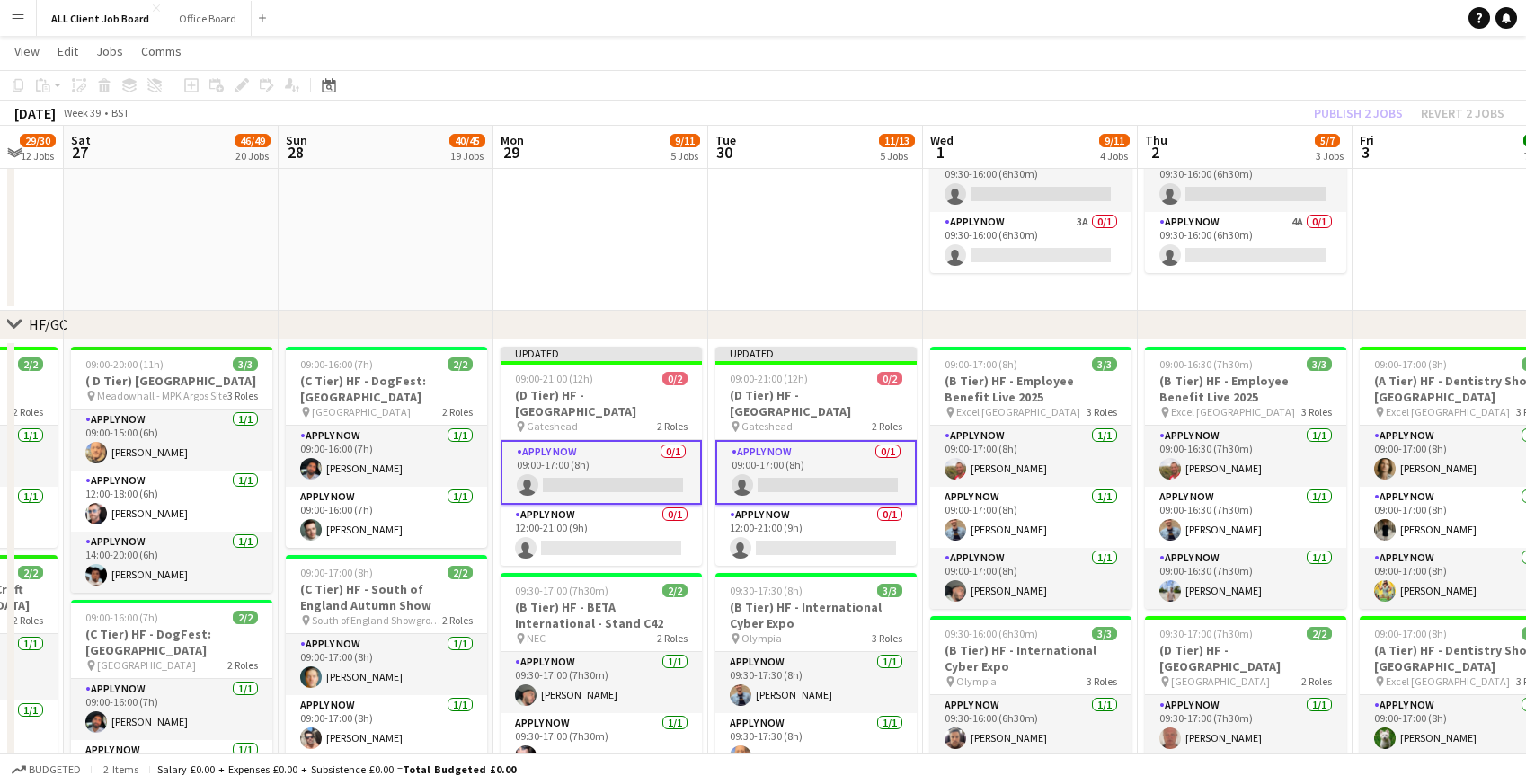
click at [1353, 111] on div "Publish 2 jobs Revert 2 jobs" at bounding box center [1409, 113] width 234 height 23
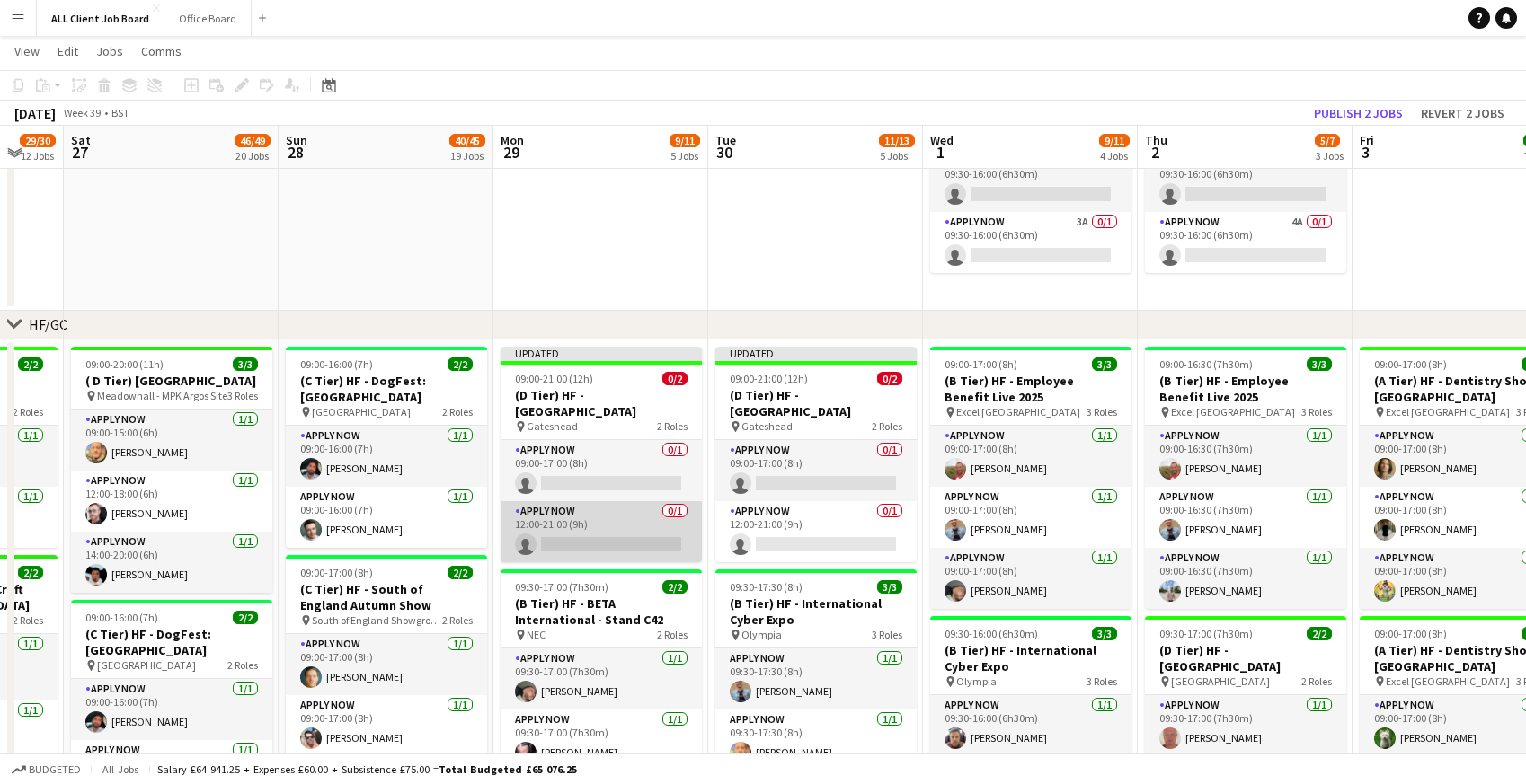
click at [532, 532] on app-card-role "APPLY NOW 0/1 12:00-21:00 (9h) single-neutral-actions" at bounding box center [600, 531] width 201 height 61
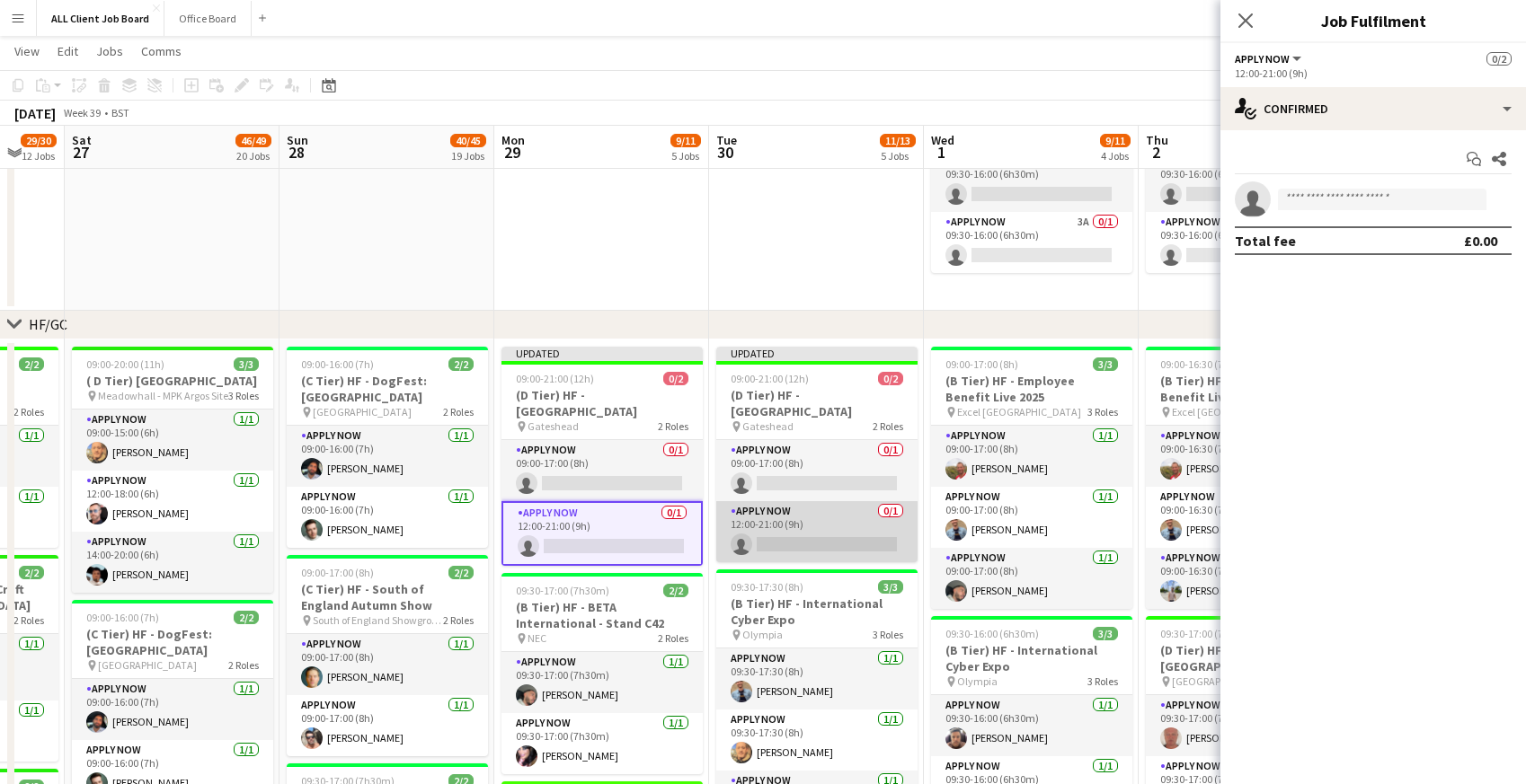
click at [847, 517] on app-card-role "APPLY NOW 0/1 12:00-21:00 (9h) single-neutral-actions" at bounding box center [816, 531] width 201 height 61
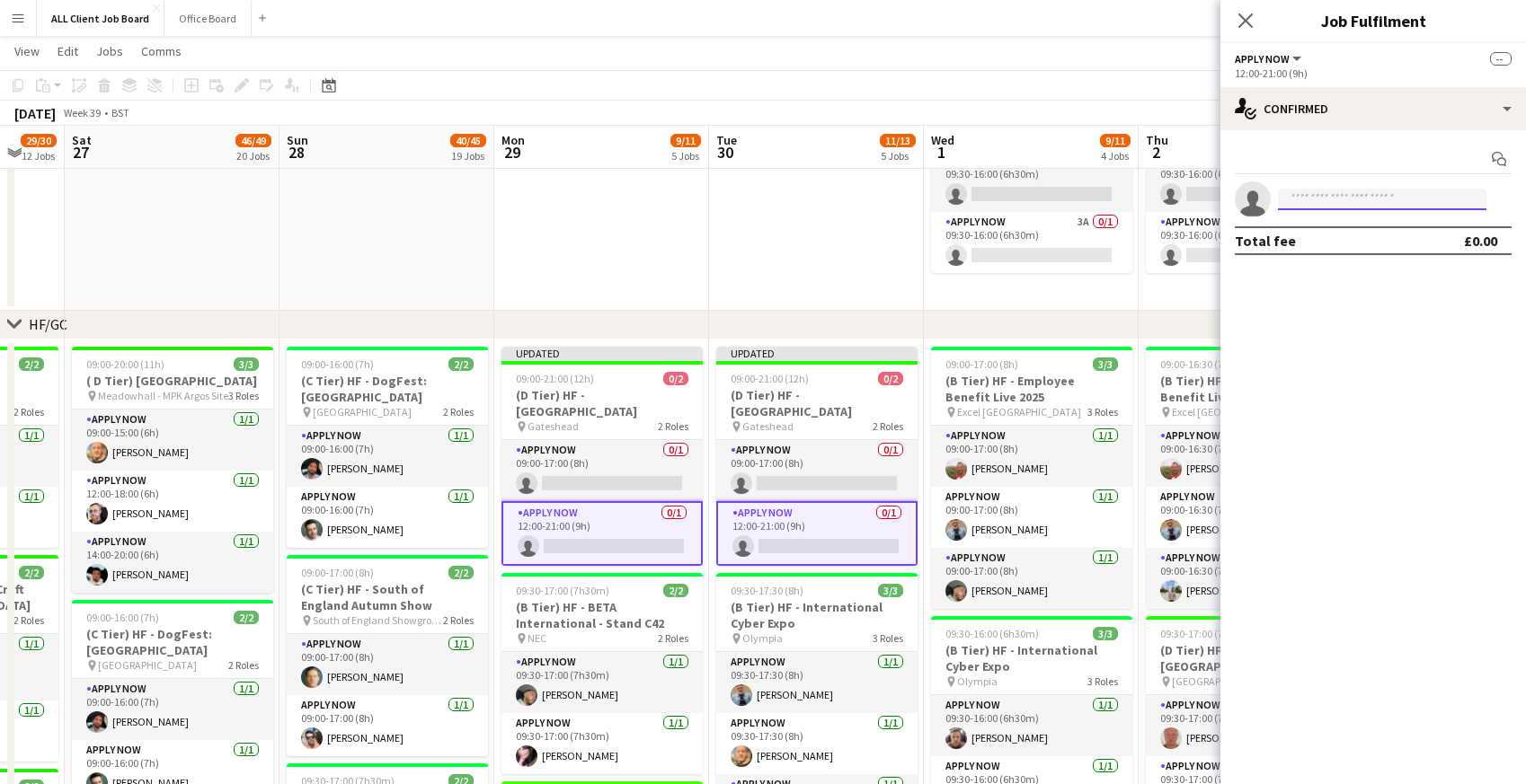
click at [1356, 206] on input at bounding box center [1382, 199] width 208 height 22
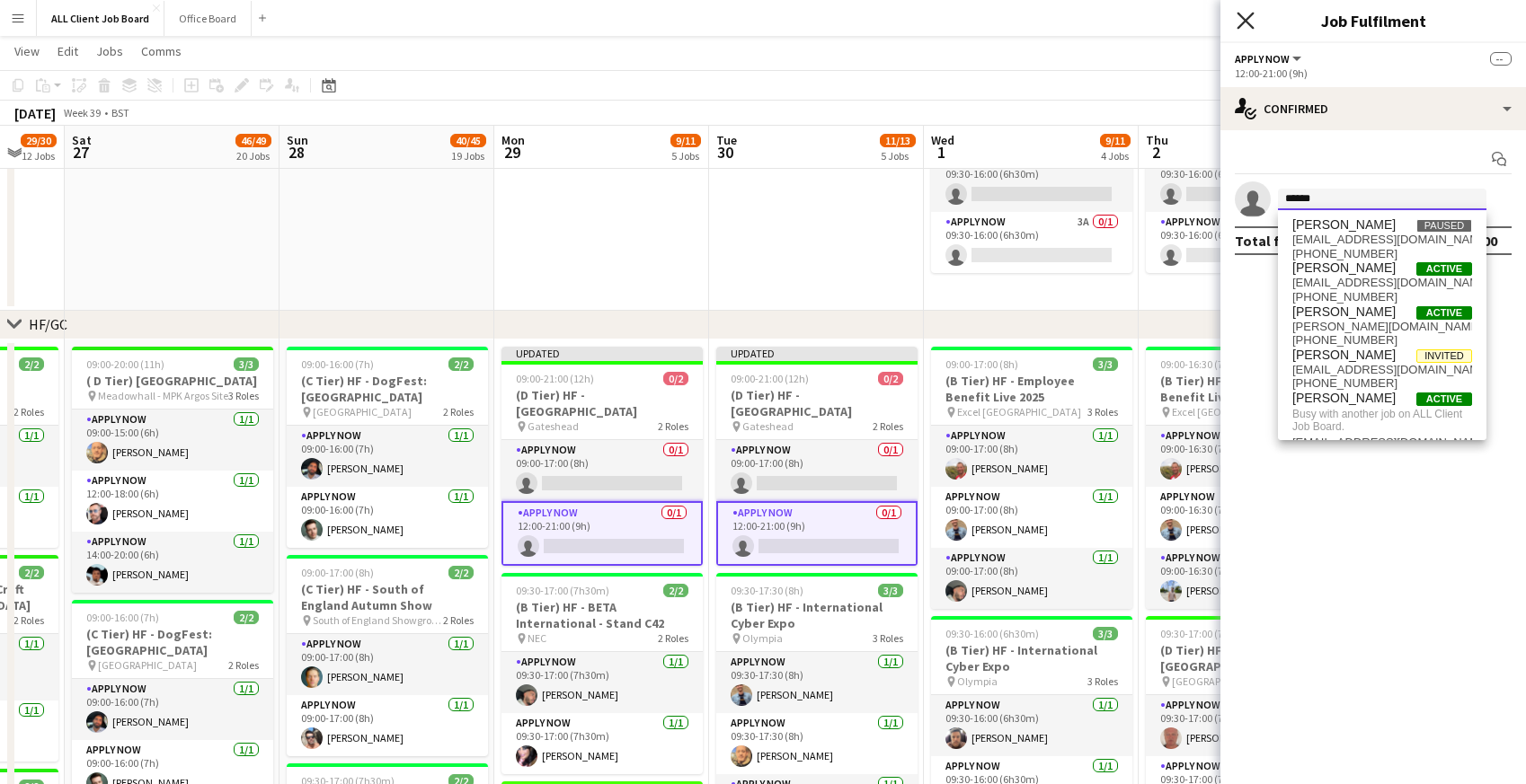
type input "******"
click at [1248, 12] on icon "Close pop-in" at bounding box center [1245, 20] width 17 height 17
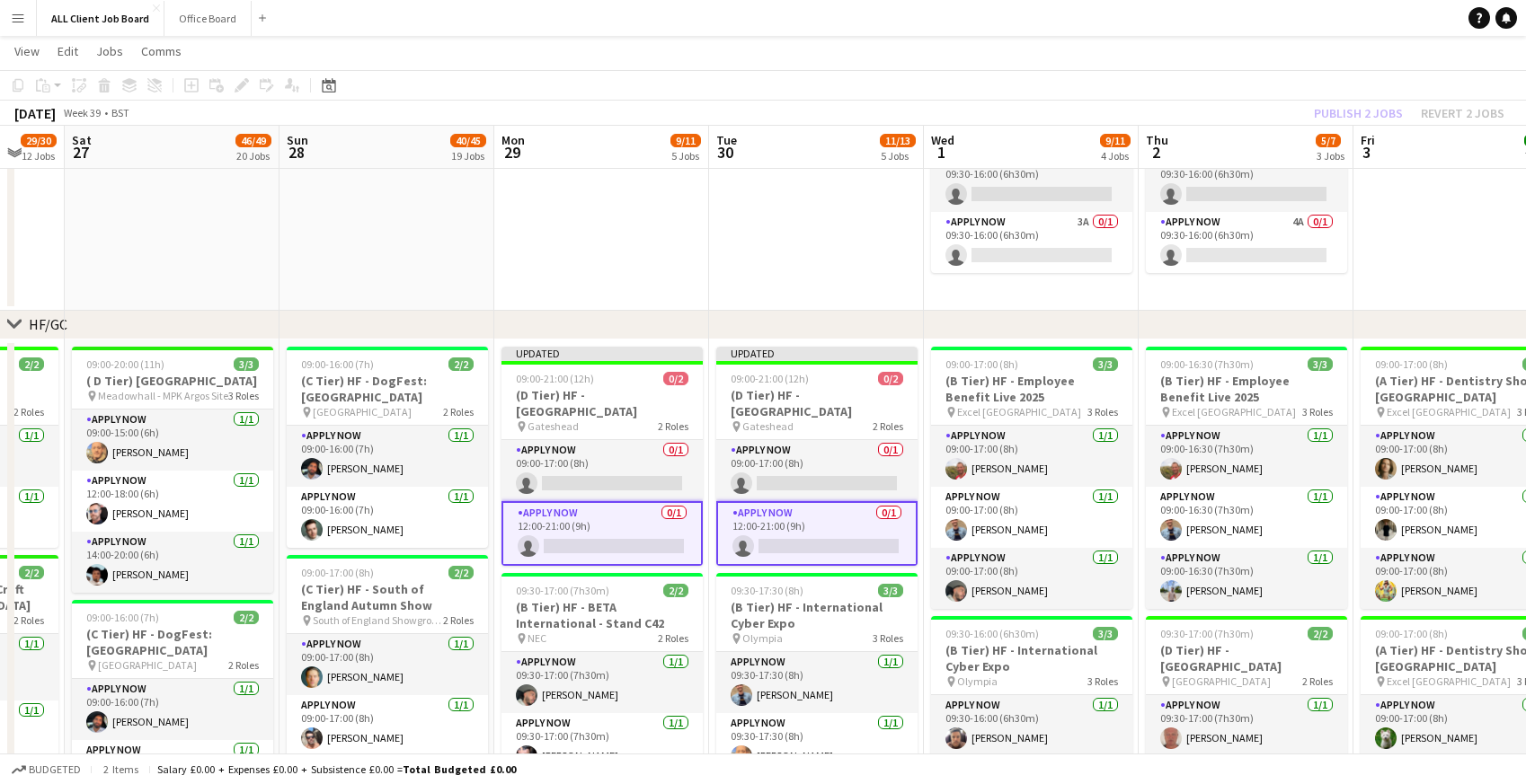
click at [1207, 22] on app-navbar "Menu Boards Boards Boards All jobs Status Workforce Workforce My Workforce Recr…" at bounding box center [763, 18] width 1526 height 36
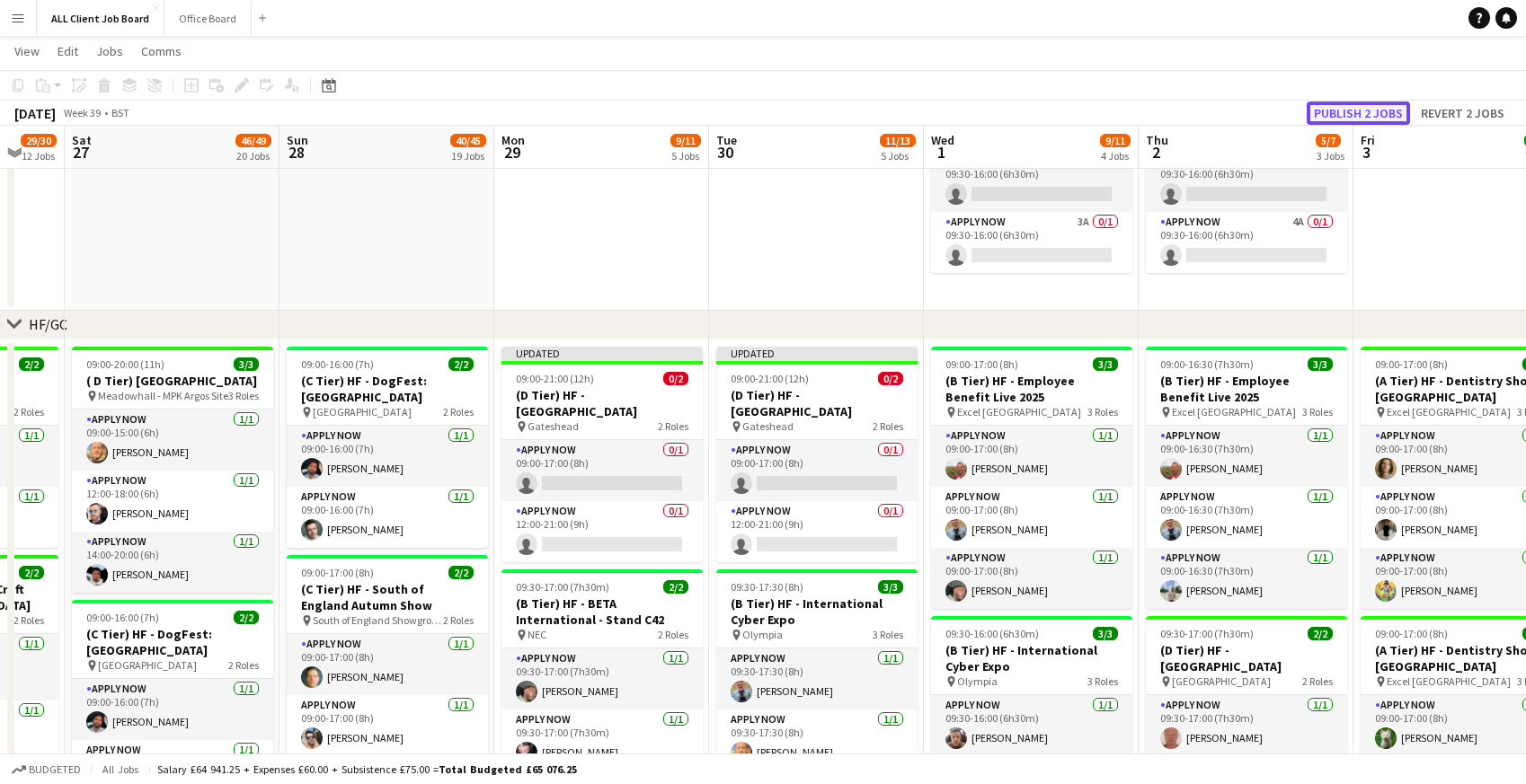
click at [1329, 110] on button "Publish 2 jobs" at bounding box center [1358, 113] width 103 height 23
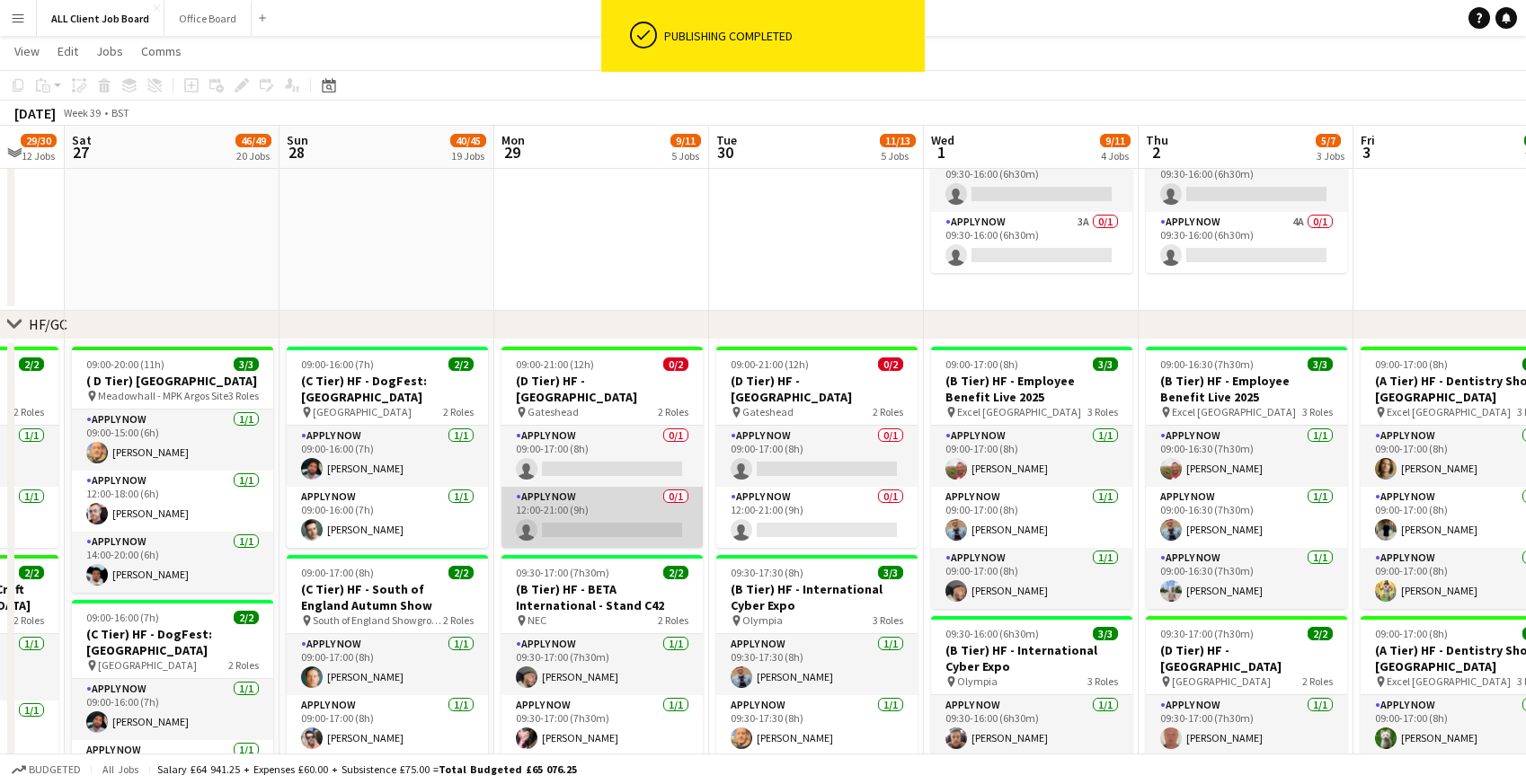
click at [574, 521] on app-card-role "APPLY NOW 0/1 12:00-21:00 (9h) single-neutral-actions" at bounding box center [601, 517] width 201 height 61
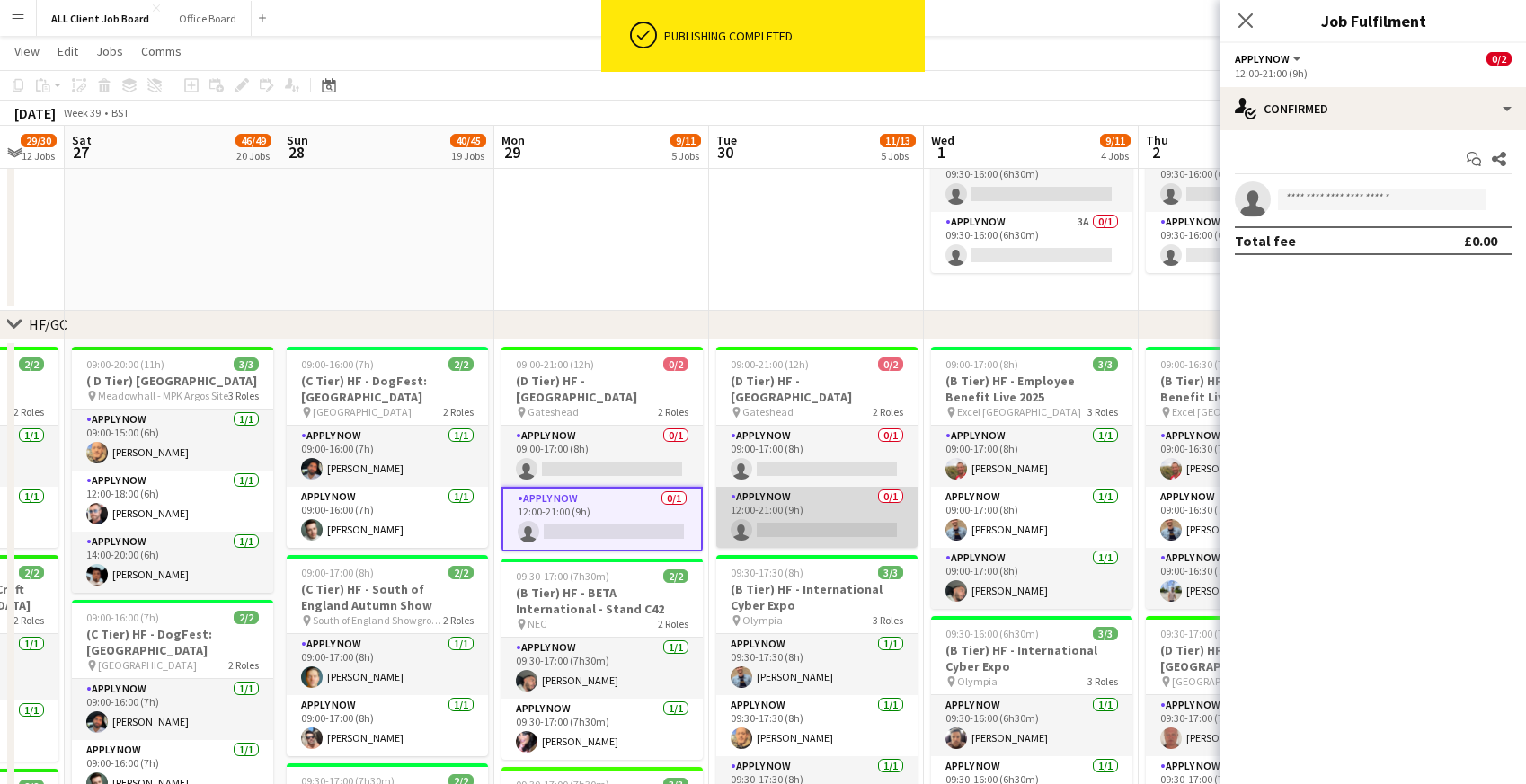
click at [829, 516] on app-card-role "APPLY NOW 0/1 12:00-21:00 (9h) single-neutral-actions" at bounding box center [816, 517] width 201 height 61
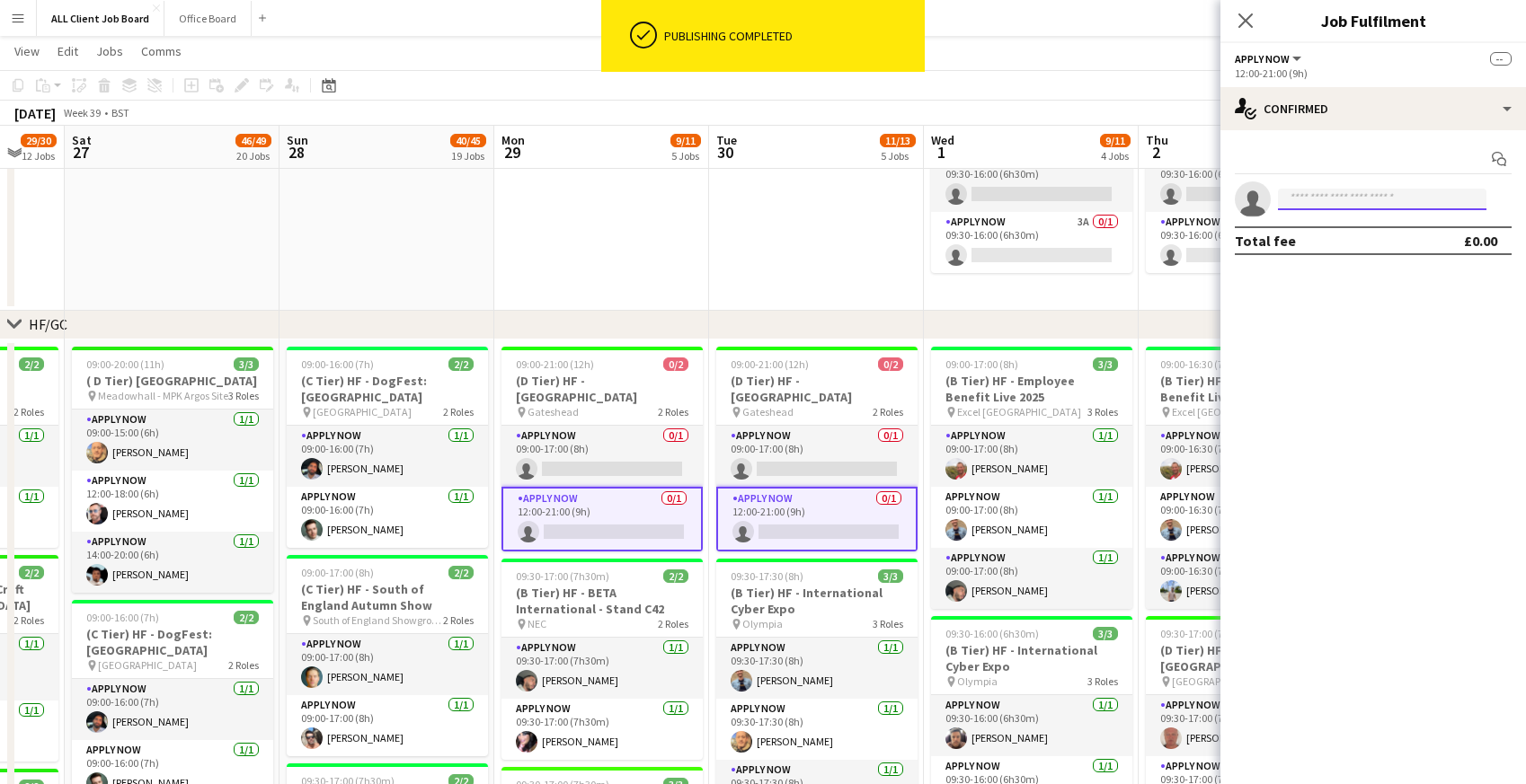
click at [1307, 202] on input at bounding box center [1382, 199] width 208 height 22
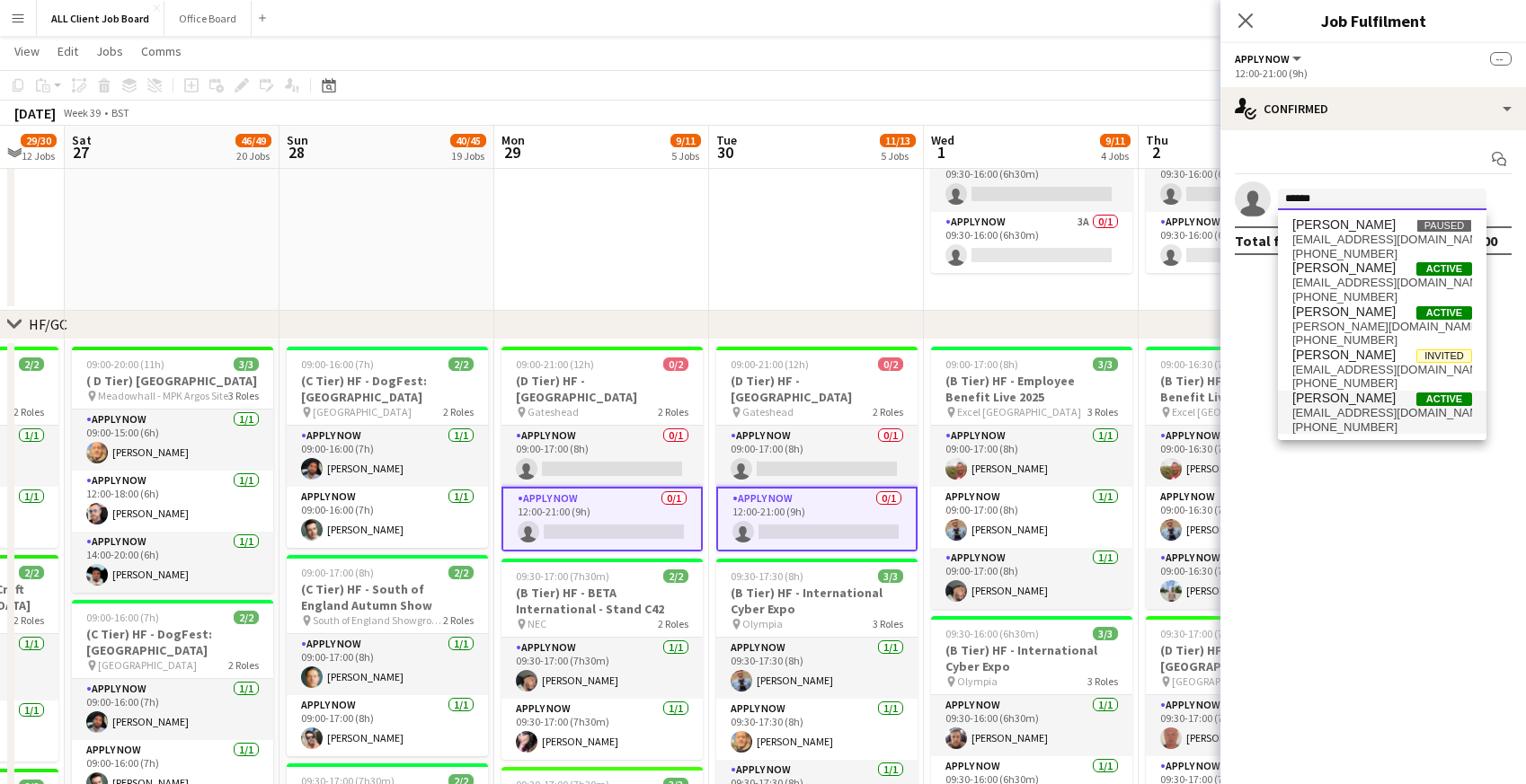
type input "******"
click at [1332, 409] on span "princejamal@hotmail.co.uk" at bounding box center [1382, 413] width 179 height 14
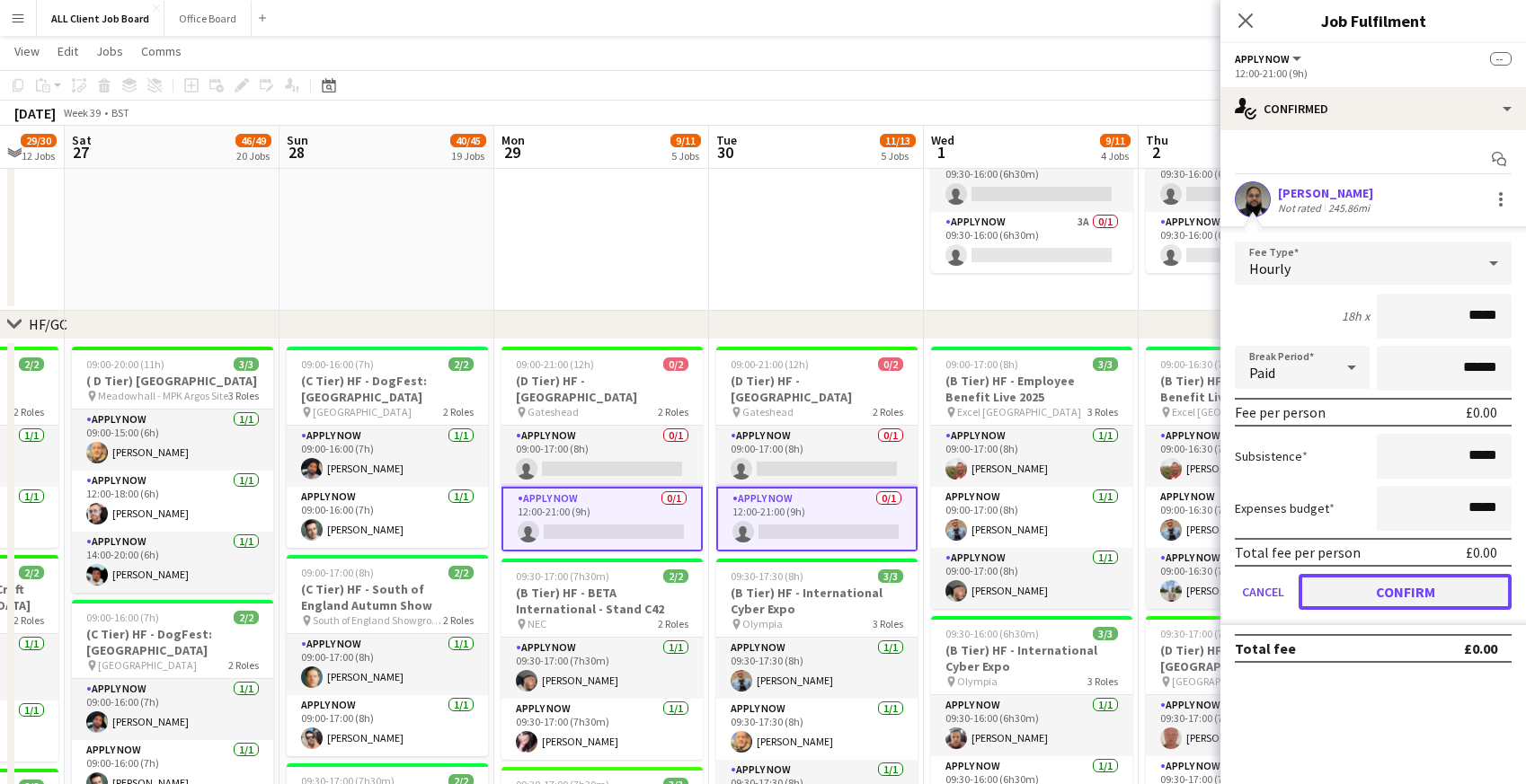
click at [1337, 581] on button "Confirm" at bounding box center [1405, 592] width 213 height 36
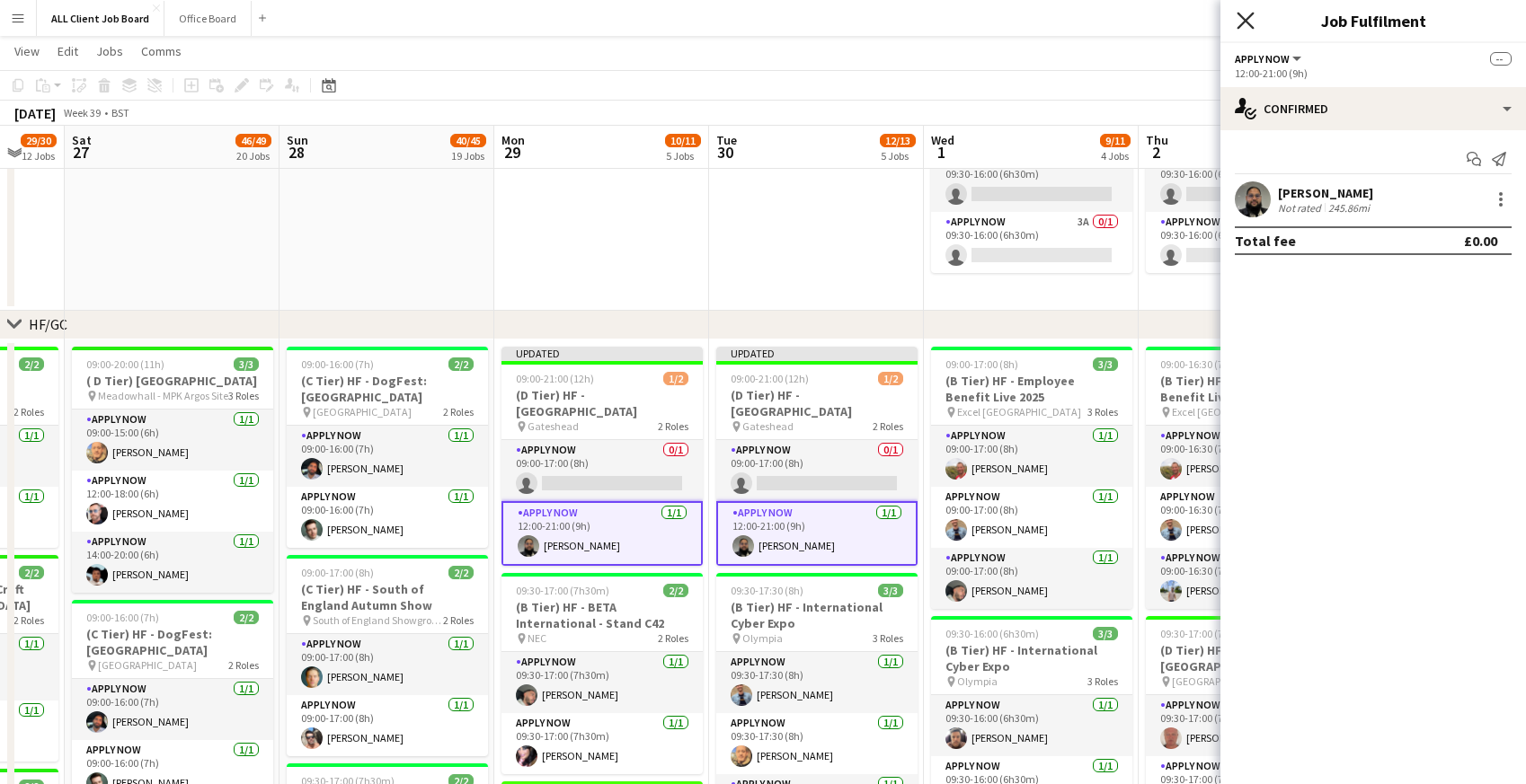
click at [1247, 13] on icon "Close pop-in" at bounding box center [1245, 20] width 17 height 17
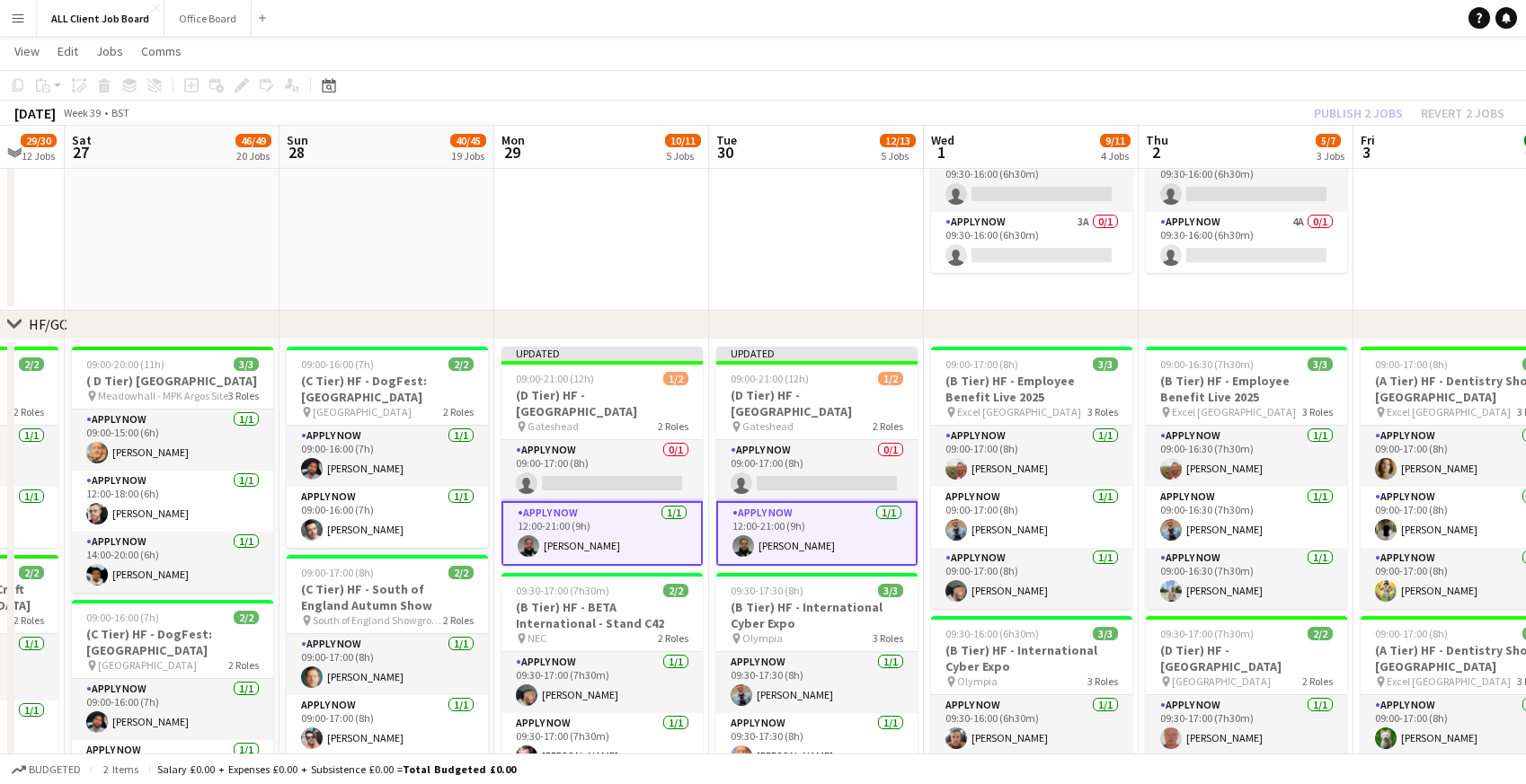
click at [1215, 13] on app-navbar "Menu Boards Boards Boards All jobs Status Workforce Workforce My Workforce Recr…" at bounding box center [763, 18] width 1526 height 36
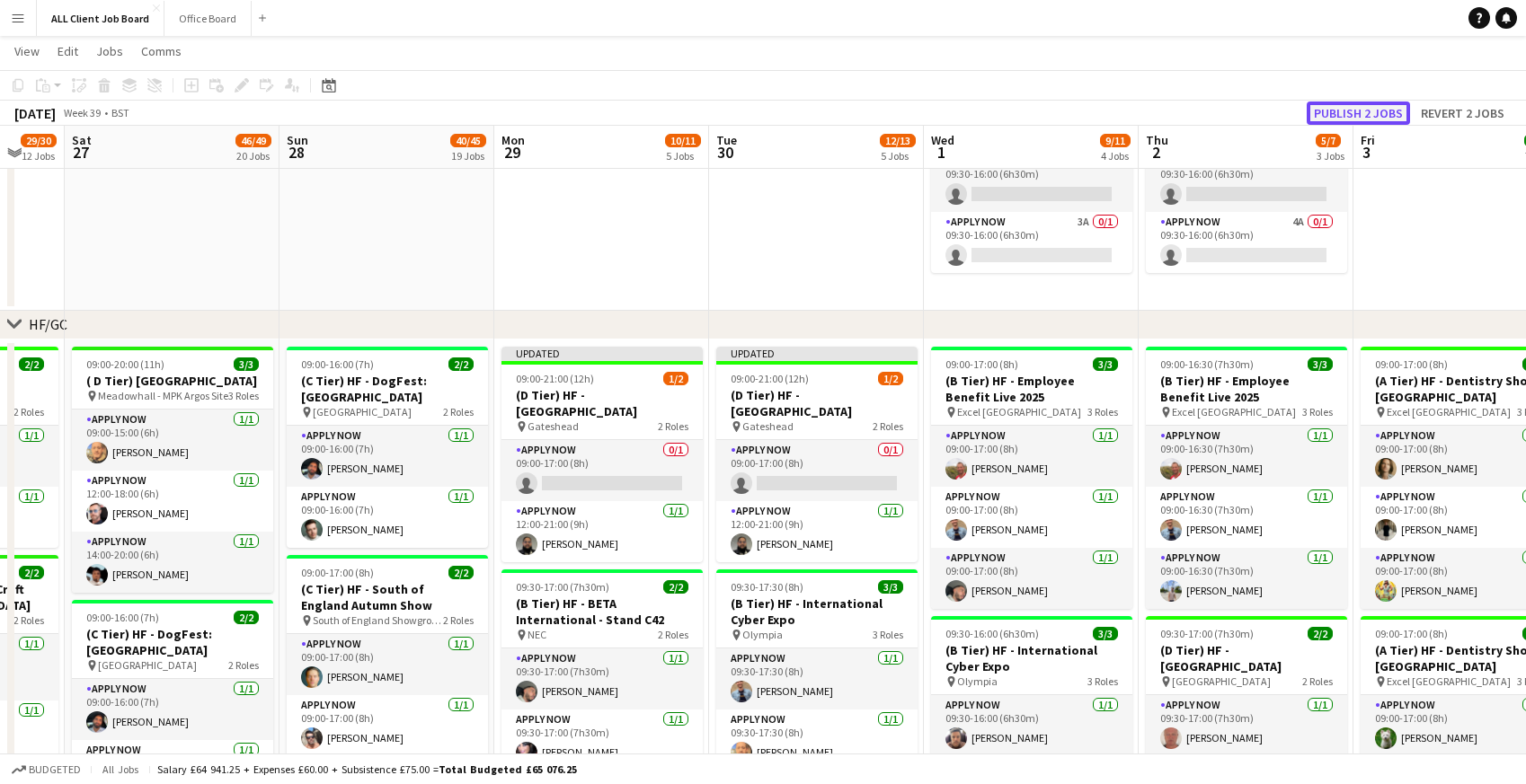
click at [1372, 107] on button "Publish 2 jobs" at bounding box center [1358, 113] width 103 height 23
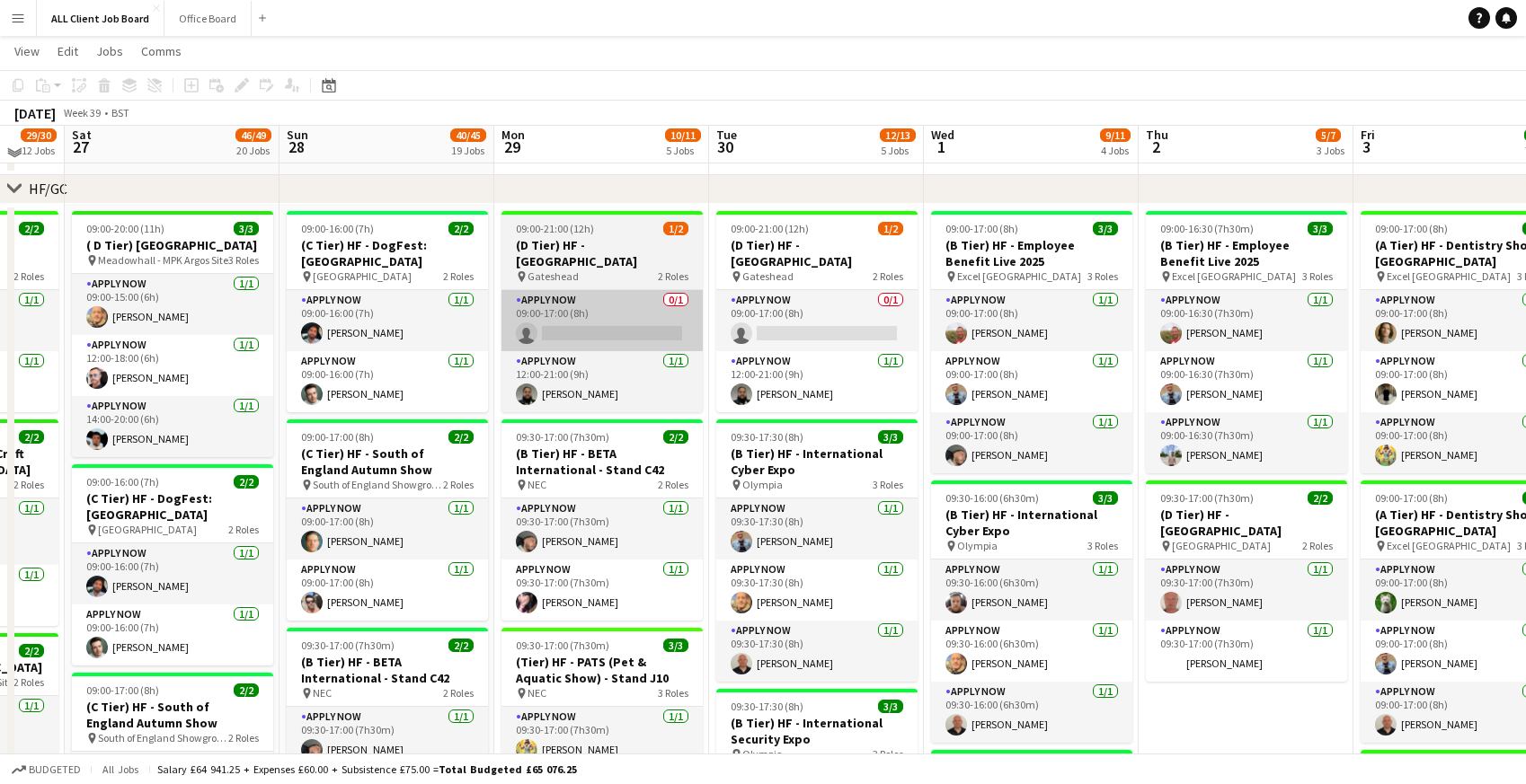
scroll to position [267, 0]
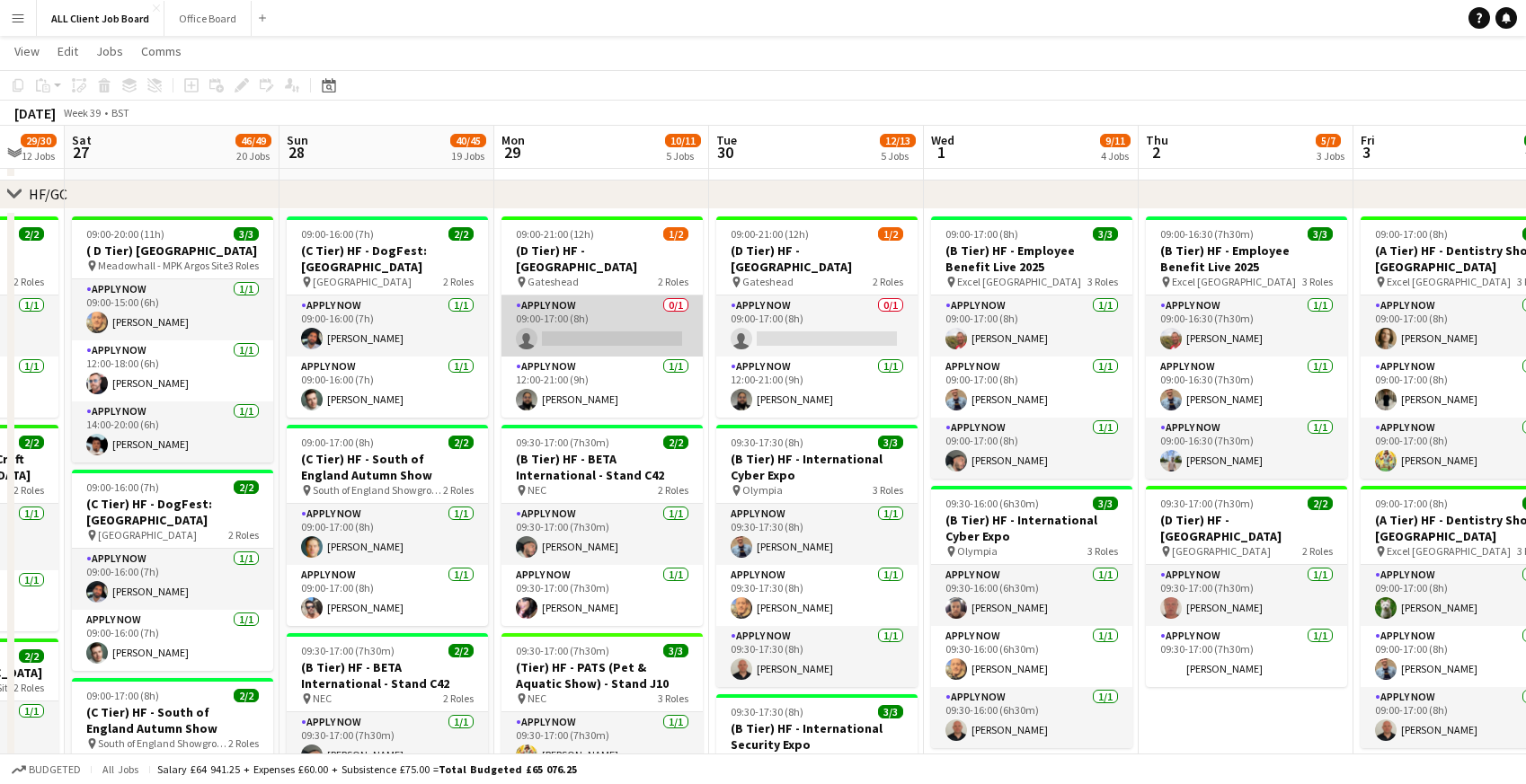
click at [567, 348] on app-card-role "APPLY NOW 0/1 09:00-17:00 (8h) single-neutral-actions" at bounding box center [601, 326] width 201 height 61
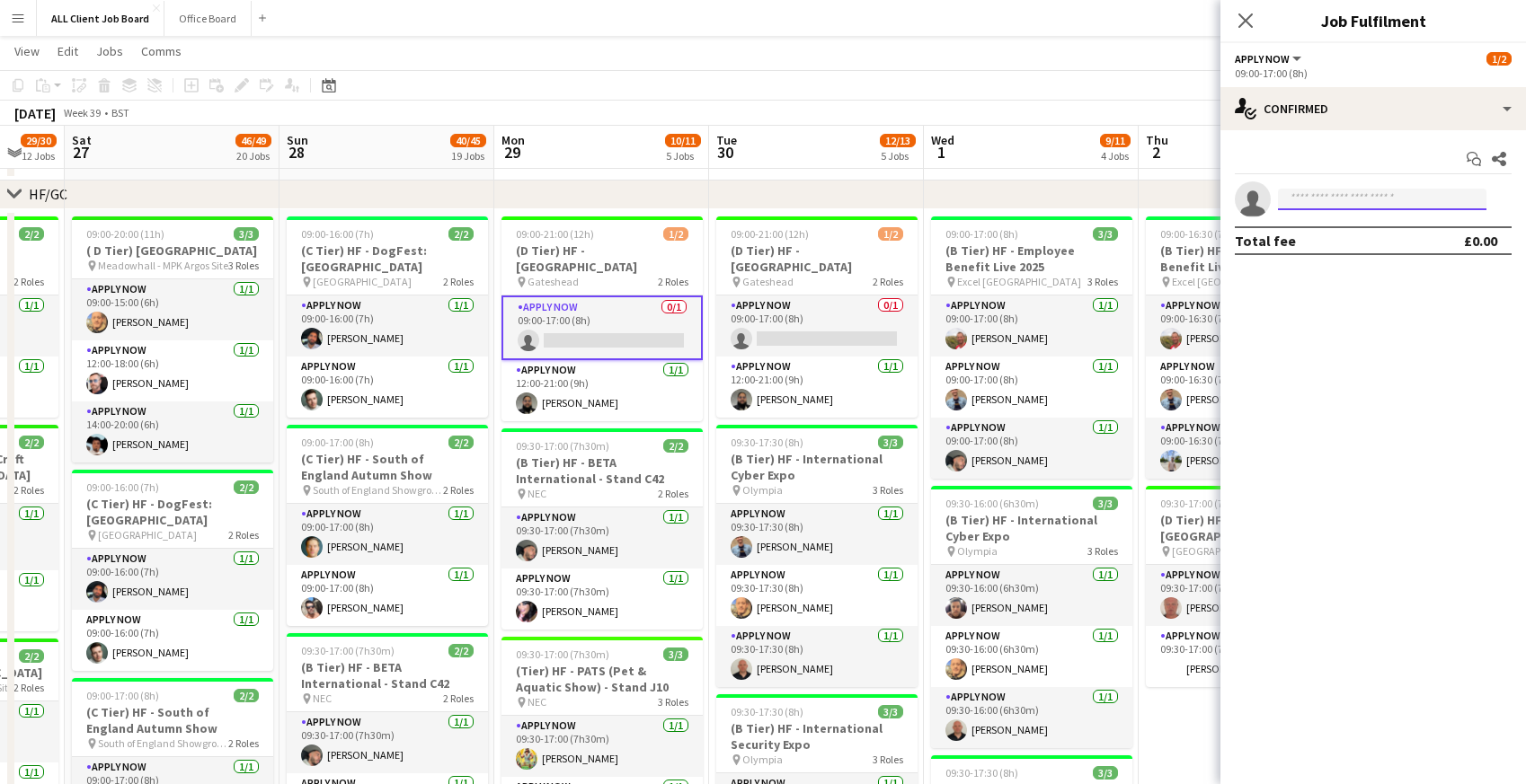
click at [1370, 197] on input at bounding box center [1382, 199] width 208 height 22
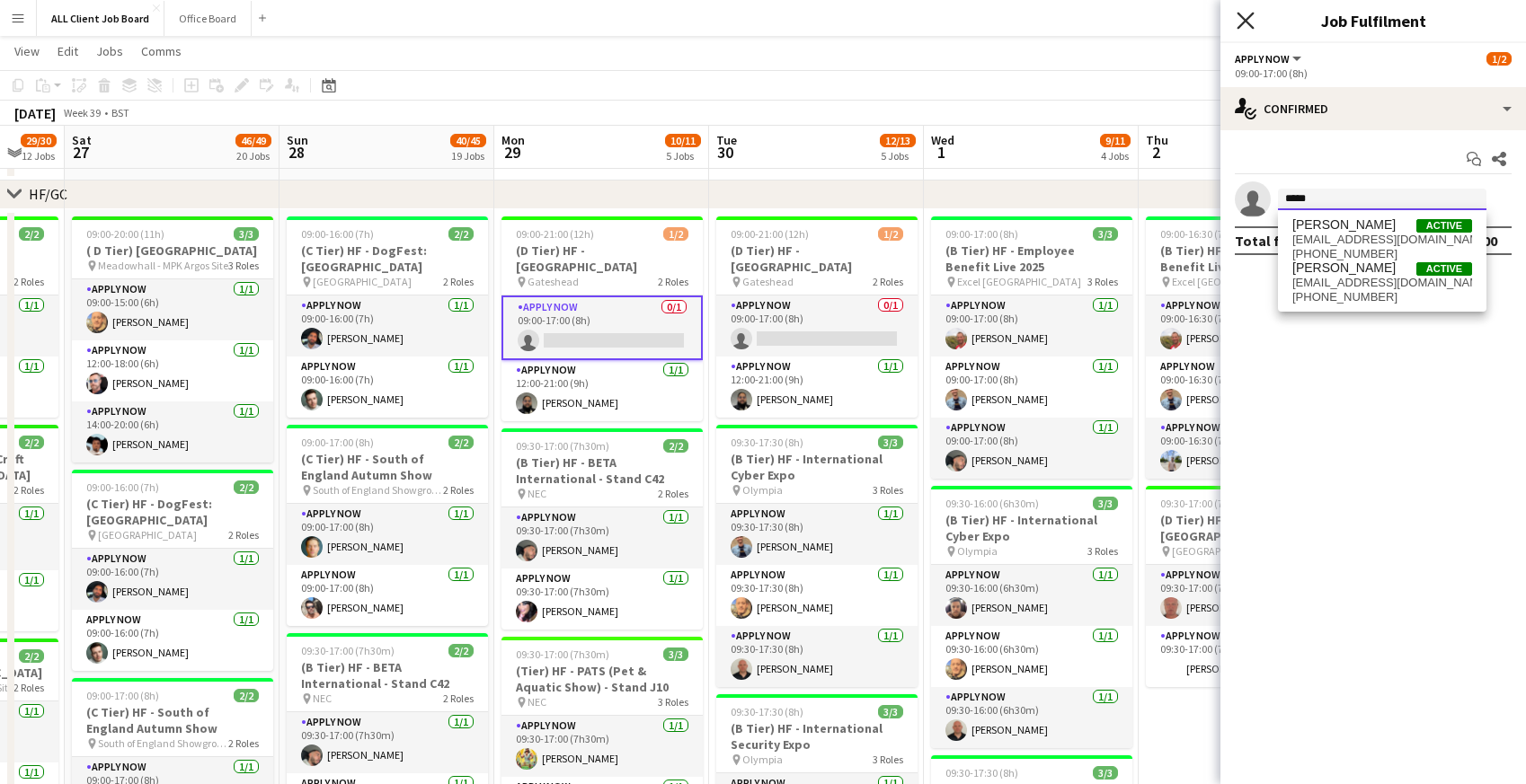
type input "*****"
click at [1253, 26] on icon at bounding box center [1245, 20] width 17 height 17
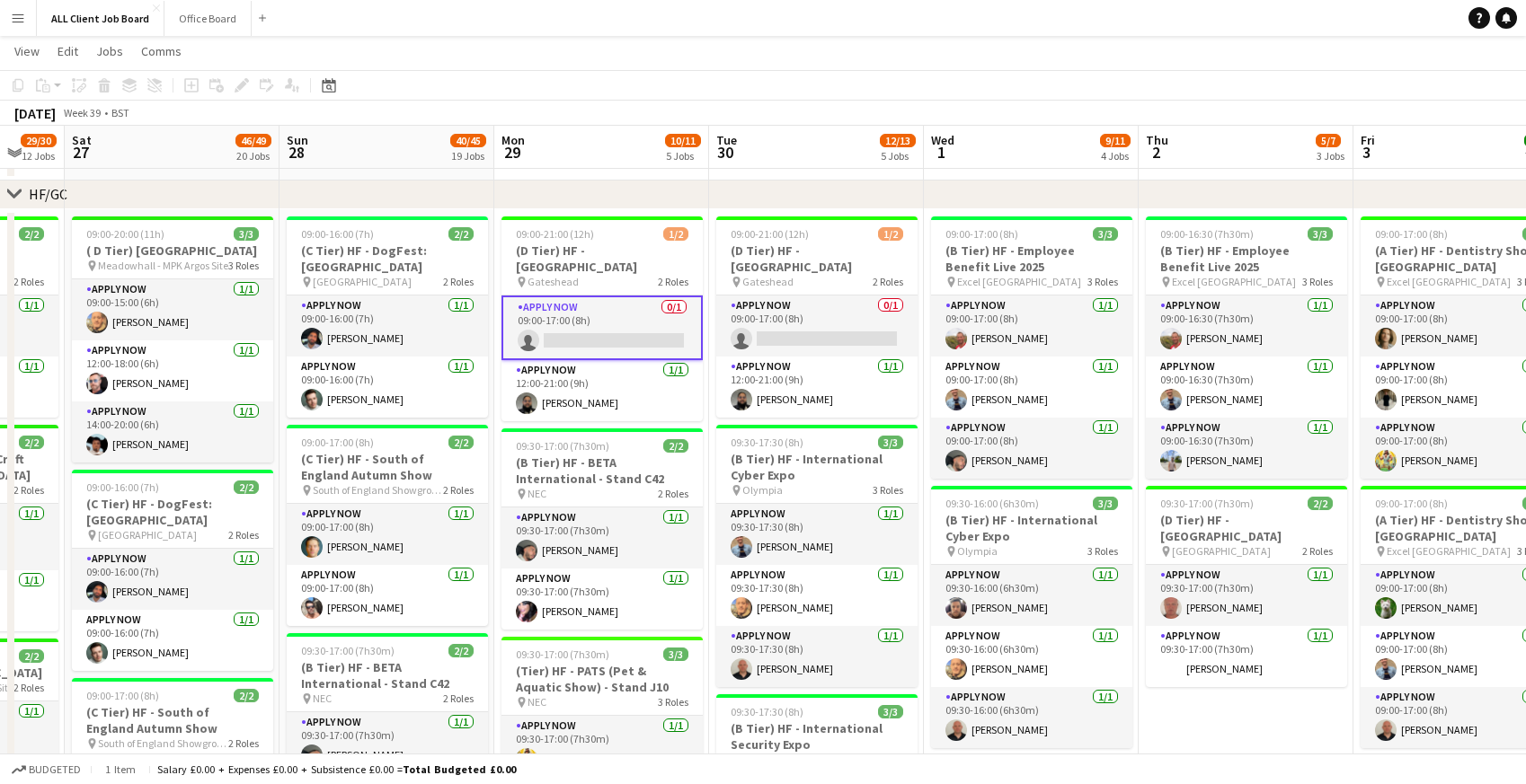
click at [569, 334] on app-card-role "APPLY NOW 0/1 09:00-17:00 (8h) single-neutral-actions" at bounding box center [601, 328] width 201 height 65
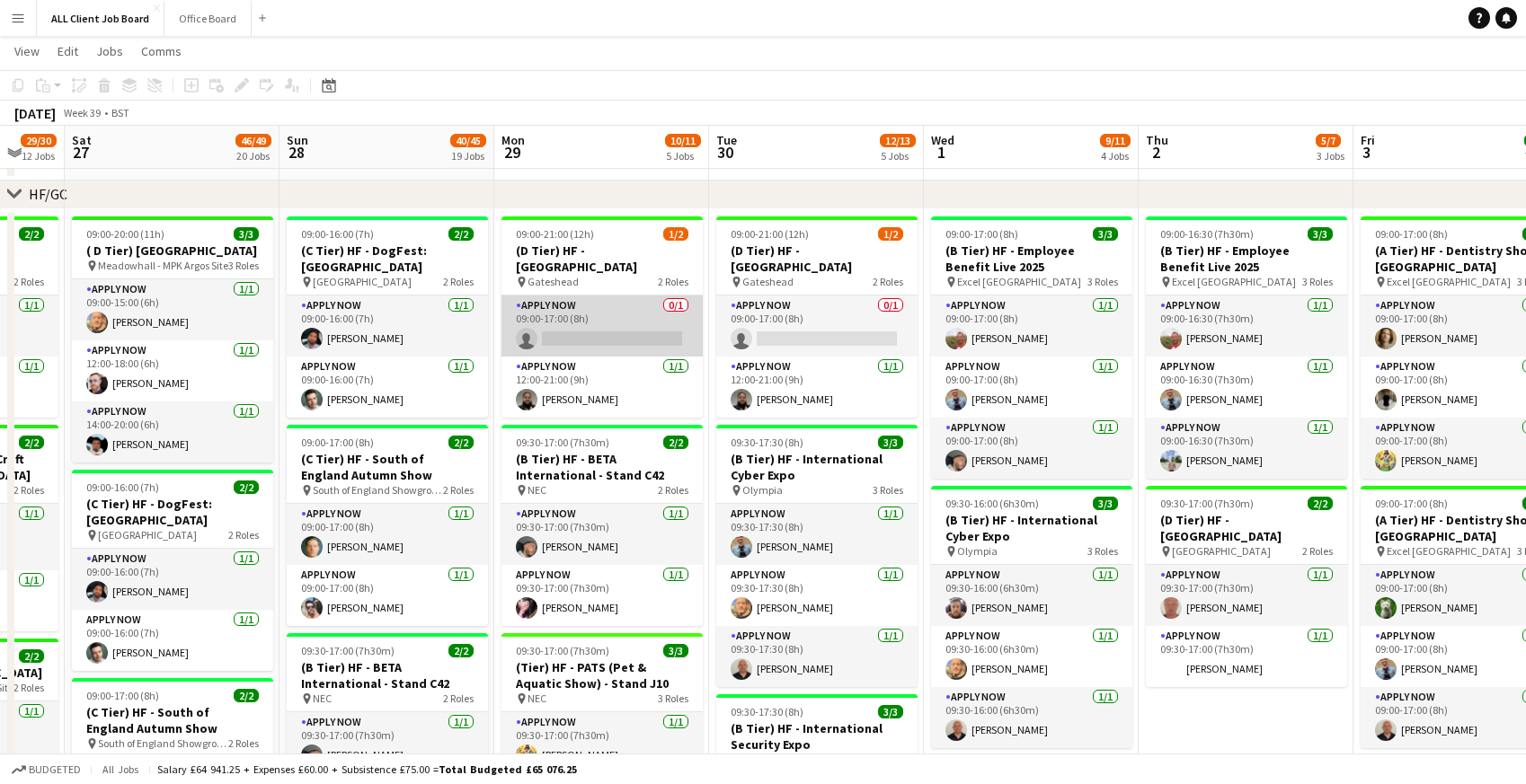
click at [569, 334] on app-card-role "APPLY NOW 0/1 09:00-17:00 (8h) single-neutral-actions" at bounding box center [601, 326] width 201 height 61
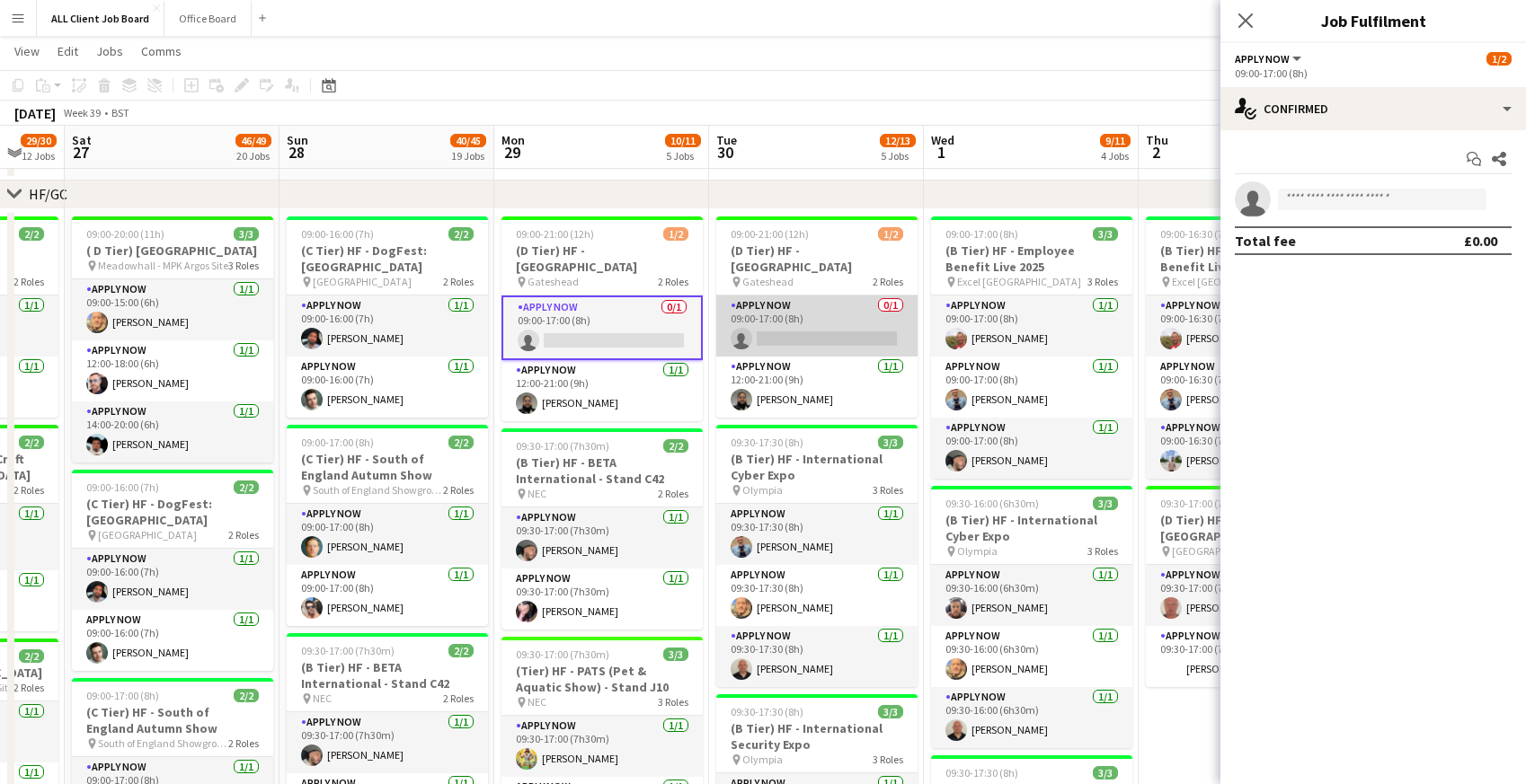
click at [794, 330] on app-card-role "APPLY NOW 0/1 09:00-17:00 (8h) single-neutral-actions" at bounding box center [816, 326] width 201 height 61
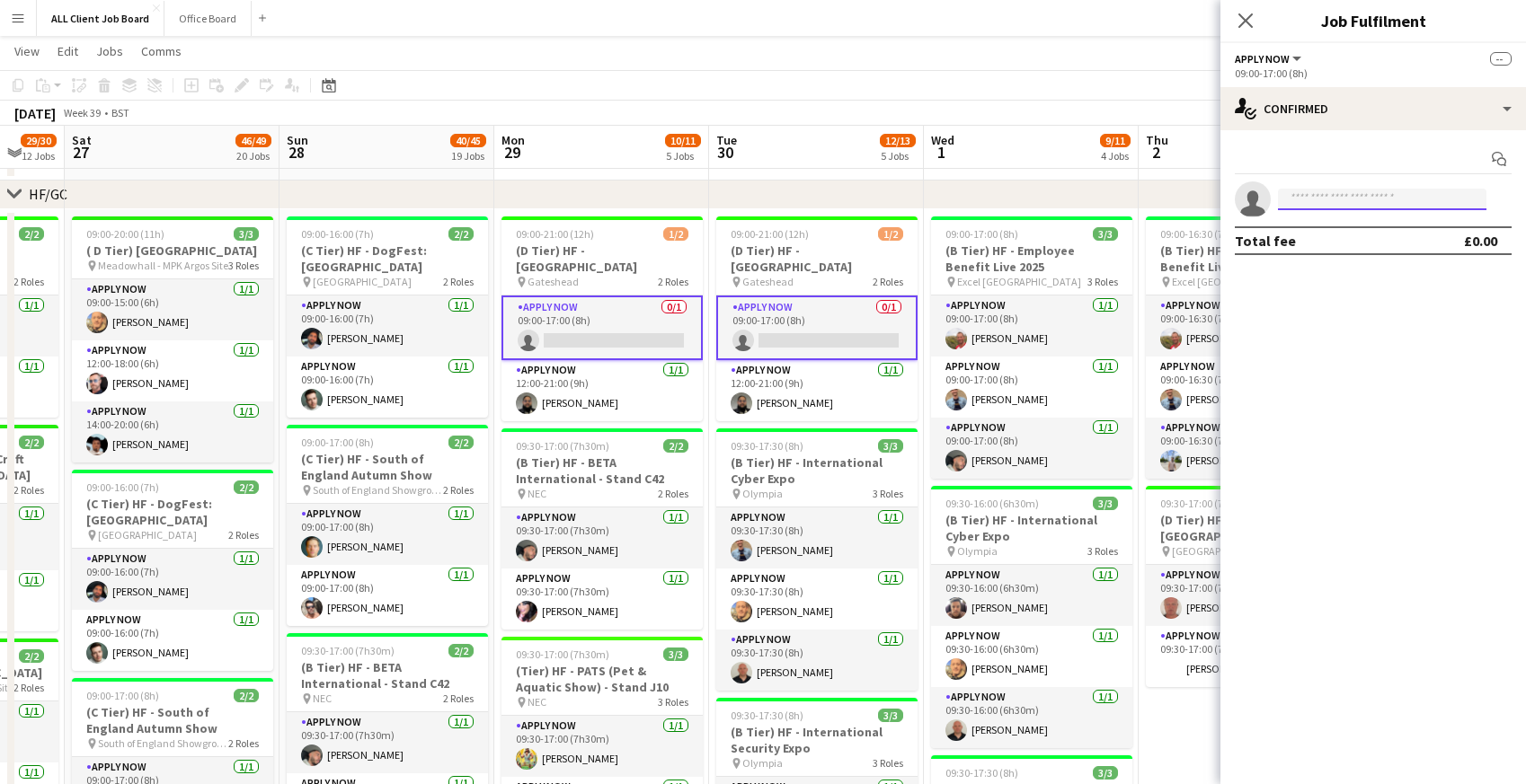
click at [1313, 198] on input at bounding box center [1382, 199] width 208 height 22
type input "****"
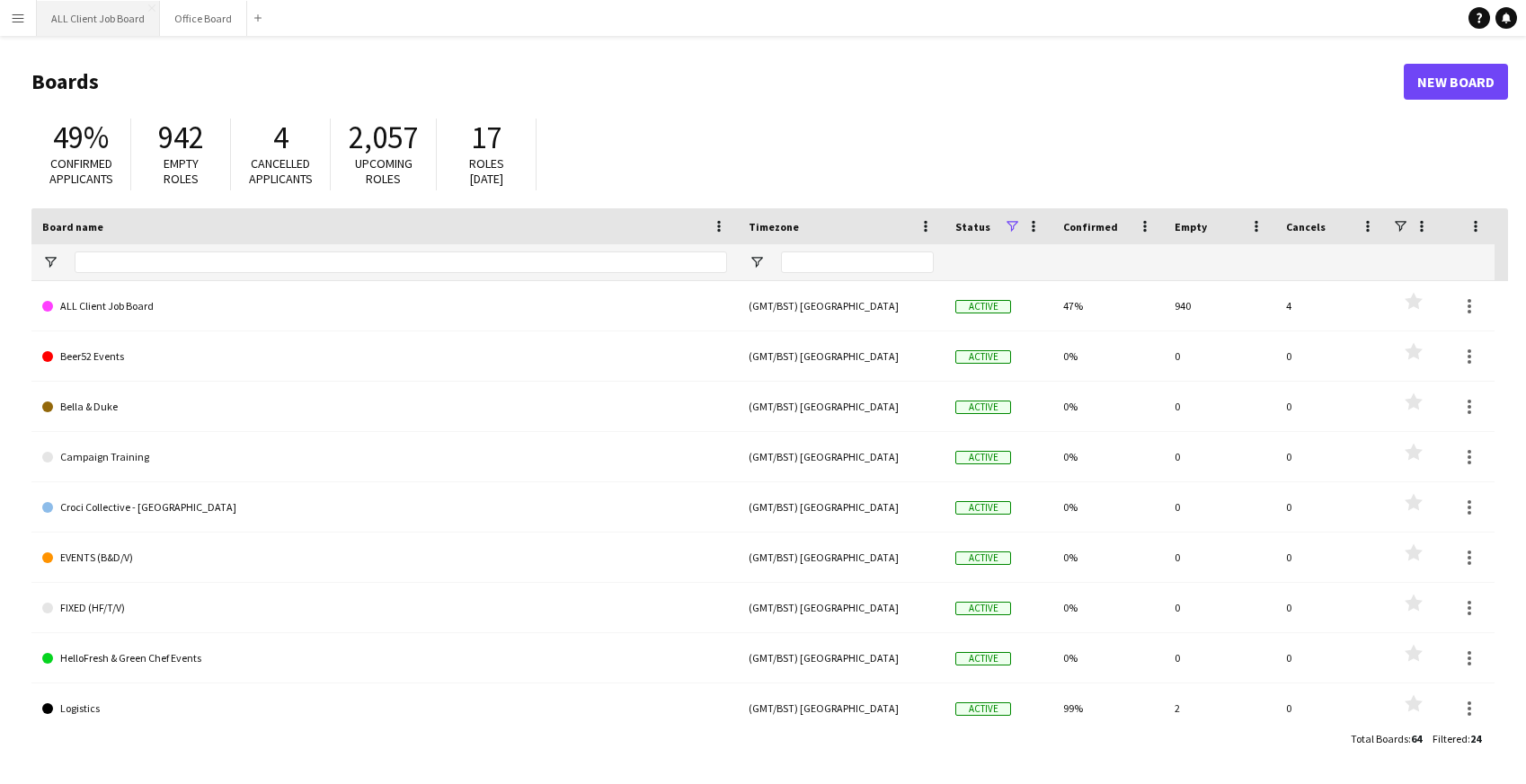
click at [72, 23] on button "ALL Client Job Board Close" at bounding box center [98, 18] width 123 height 35
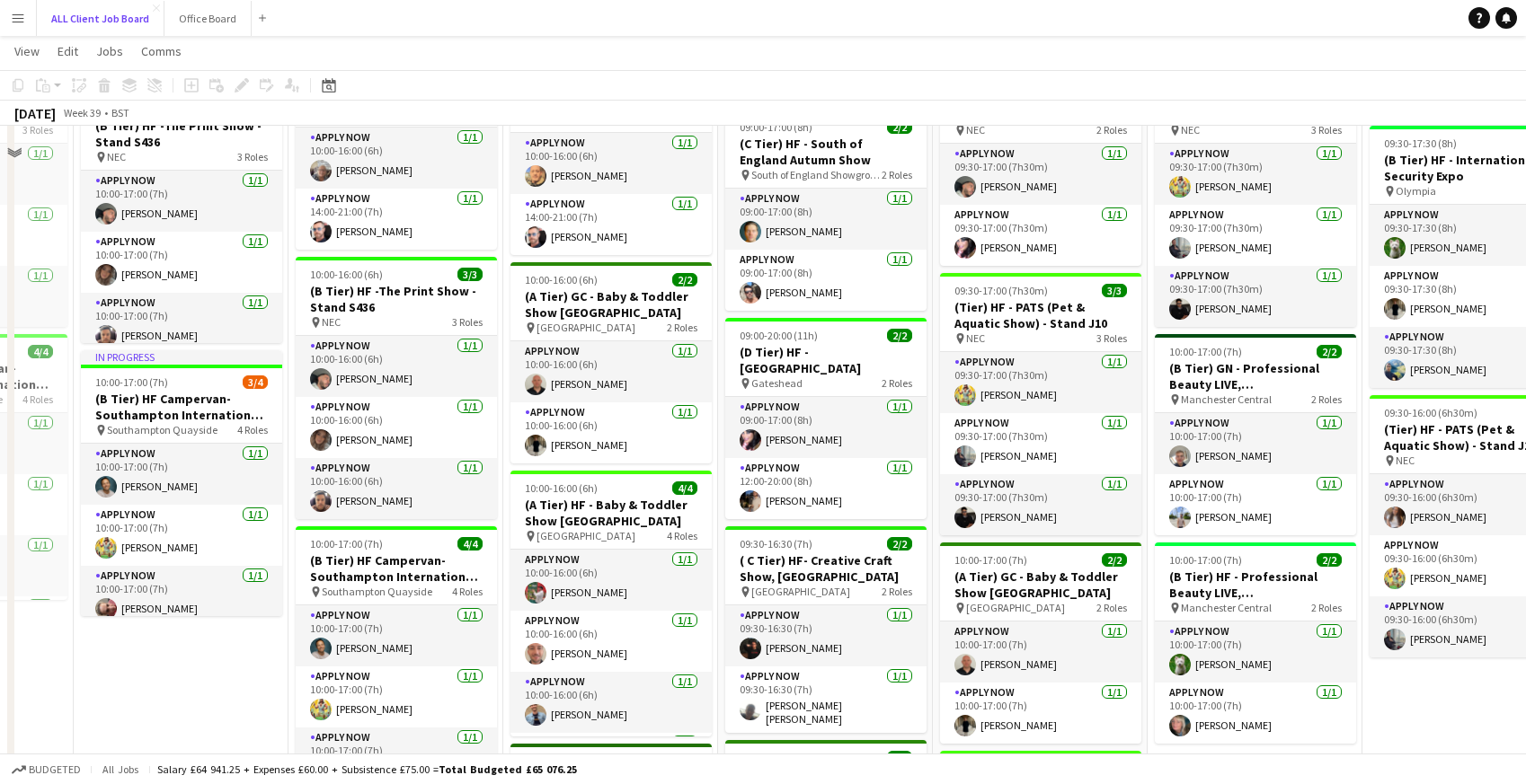
scroll to position [983, 0]
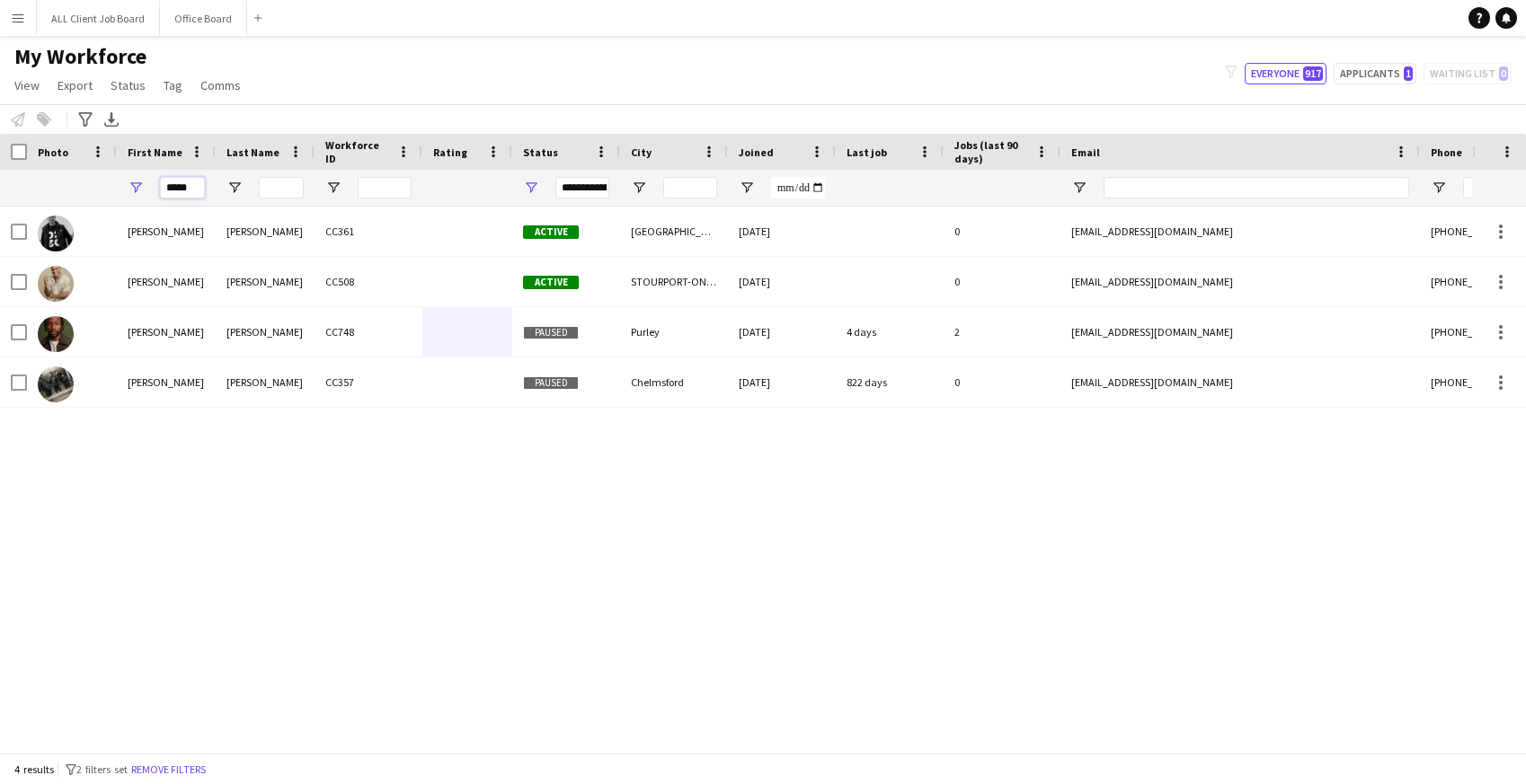
drag, startPoint x: 189, startPoint y: 191, endPoint x: 125, endPoint y: 196, distance: 64.2
click at [125, 196] on div "*****" at bounding box center [166, 188] width 99 height 36
drag, startPoint x: 196, startPoint y: 186, endPoint x: 152, endPoint y: 186, distance: 44.0
click at [152, 186] on div "*****" at bounding box center [166, 188] width 99 height 36
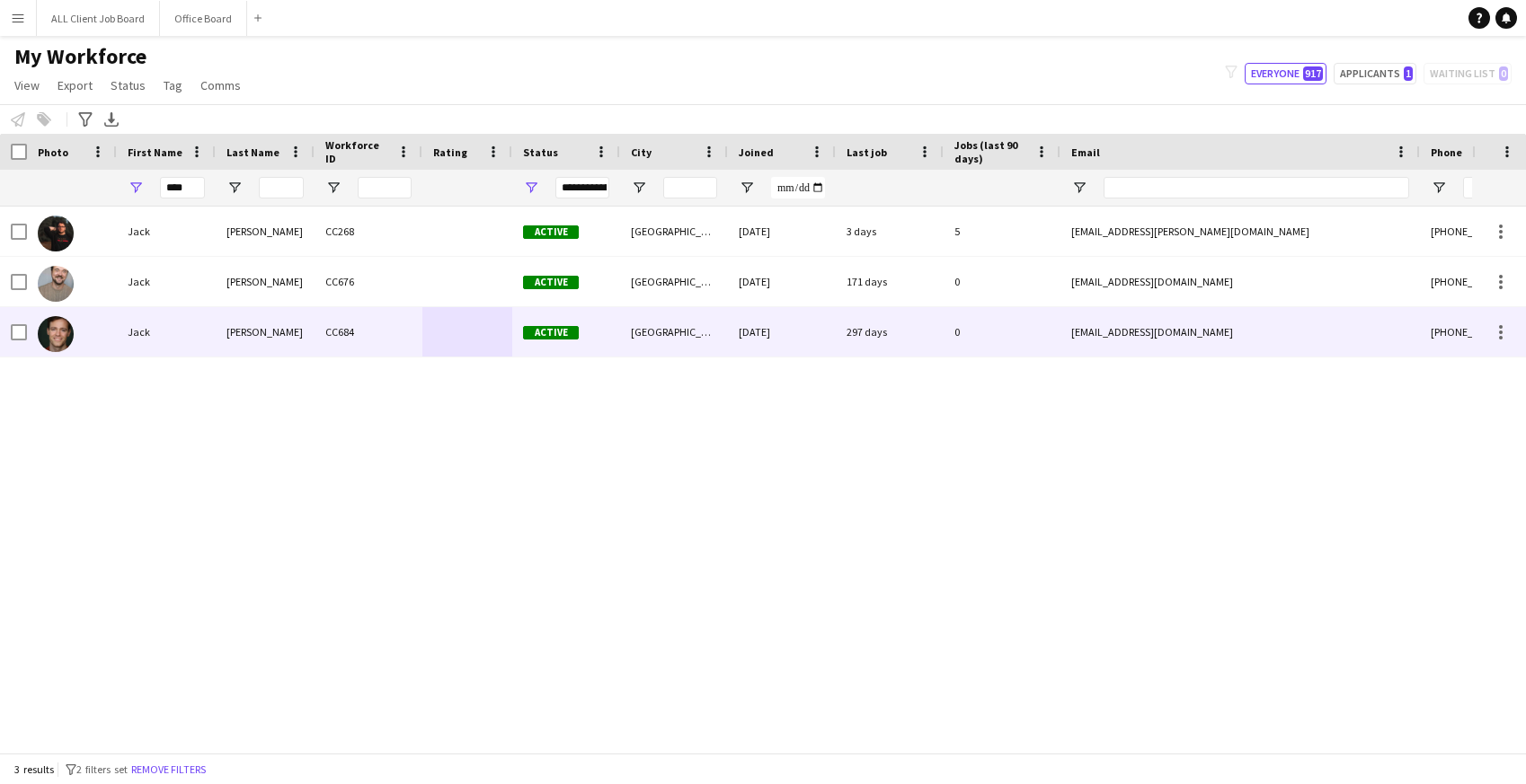
click at [177, 333] on div "Jack" at bounding box center [166, 332] width 99 height 50
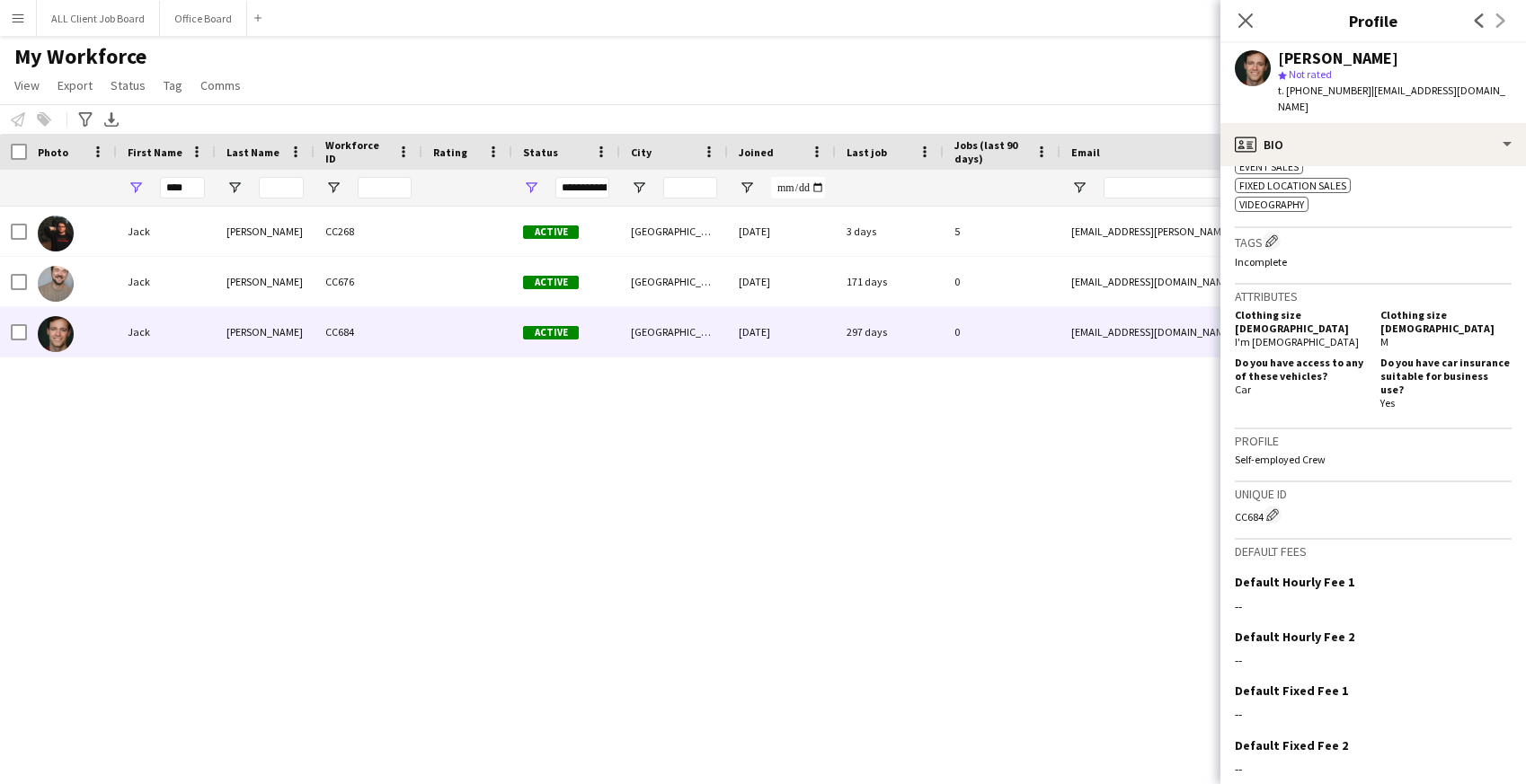
scroll to position [730, 0]
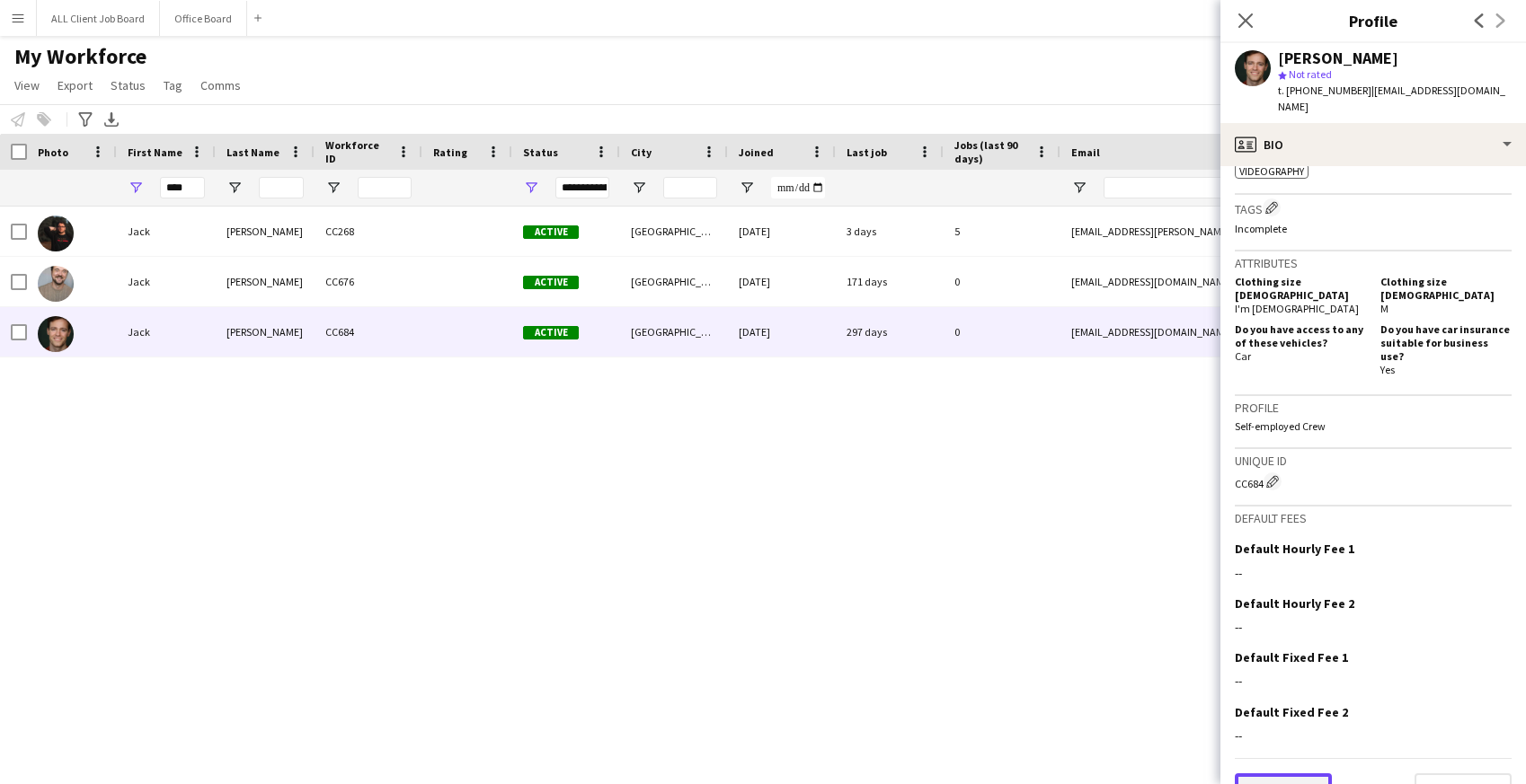
click at [1274, 774] on button "Previous" at bounding box center [1284, 792] width 97 height 36
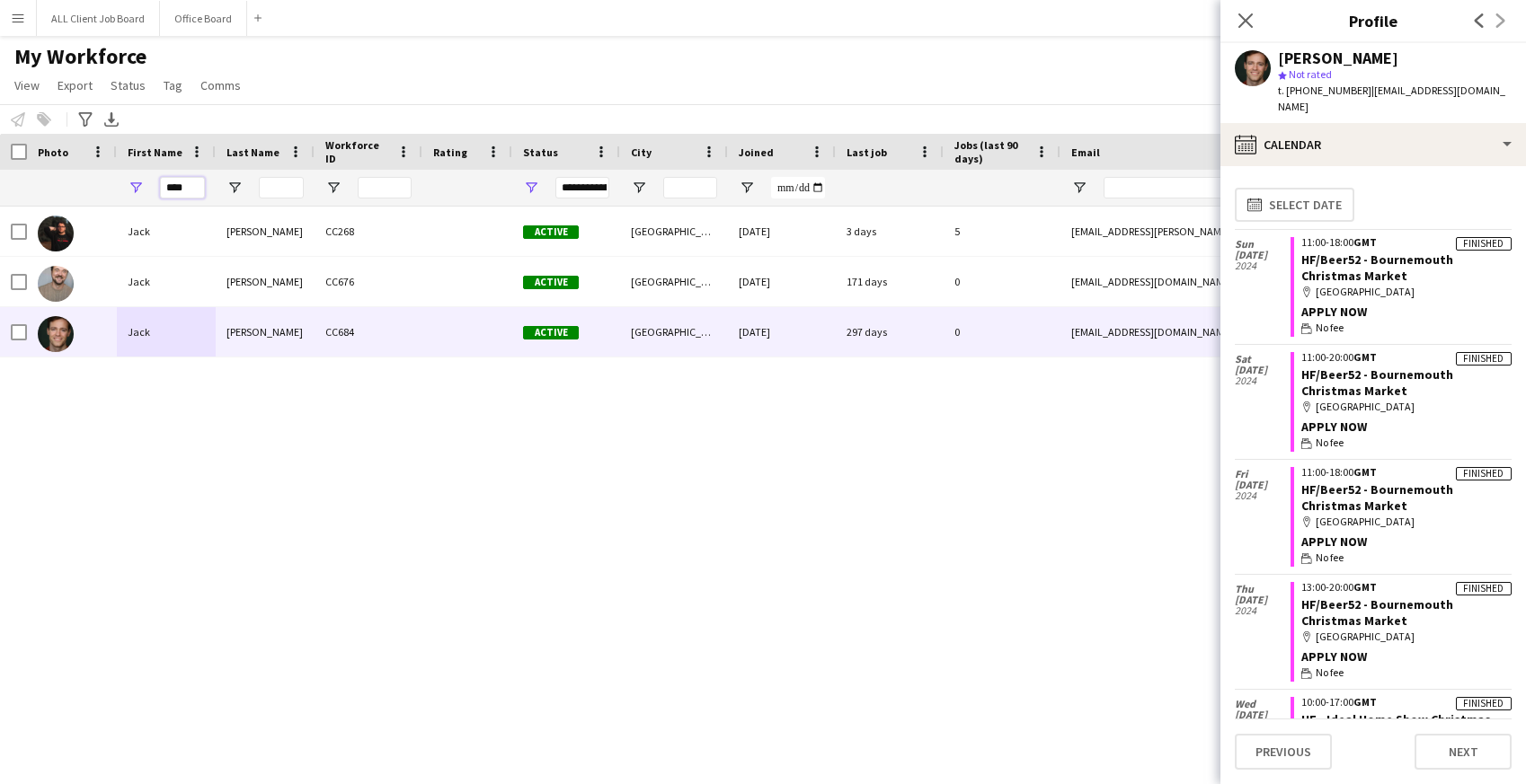
drag, startPoint x: 197, startPoint y: 187, endPoint x: 139, endPoint y: 188, distance: 58.0
click at [139, 188] on div "****" at bounding box center [166, 188] width 99 height 36
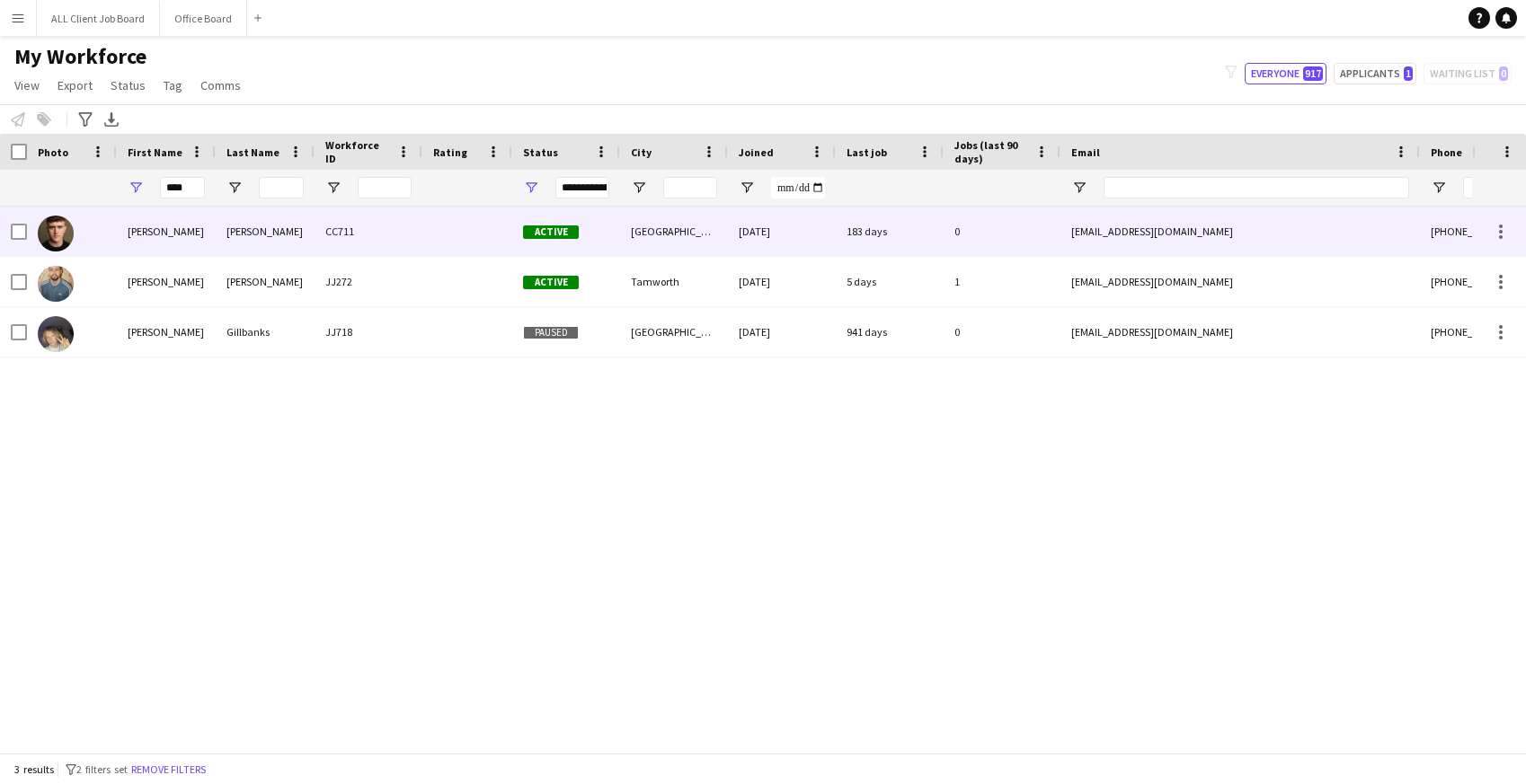
click at [161, 246] on div "[PERSON_NAME]" at bounding box center [166, 232] width 99 height 50
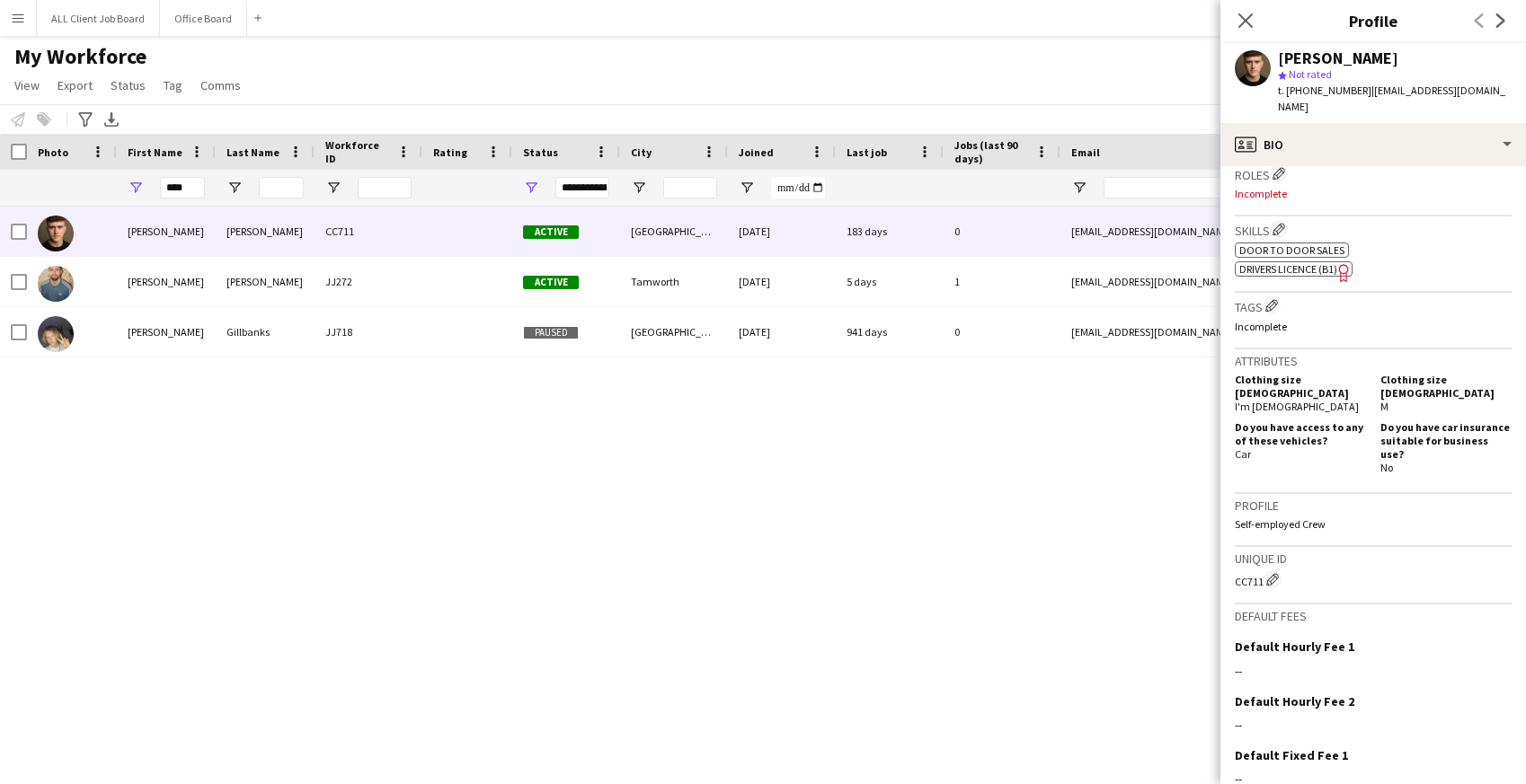
scroll to position [690, 0]
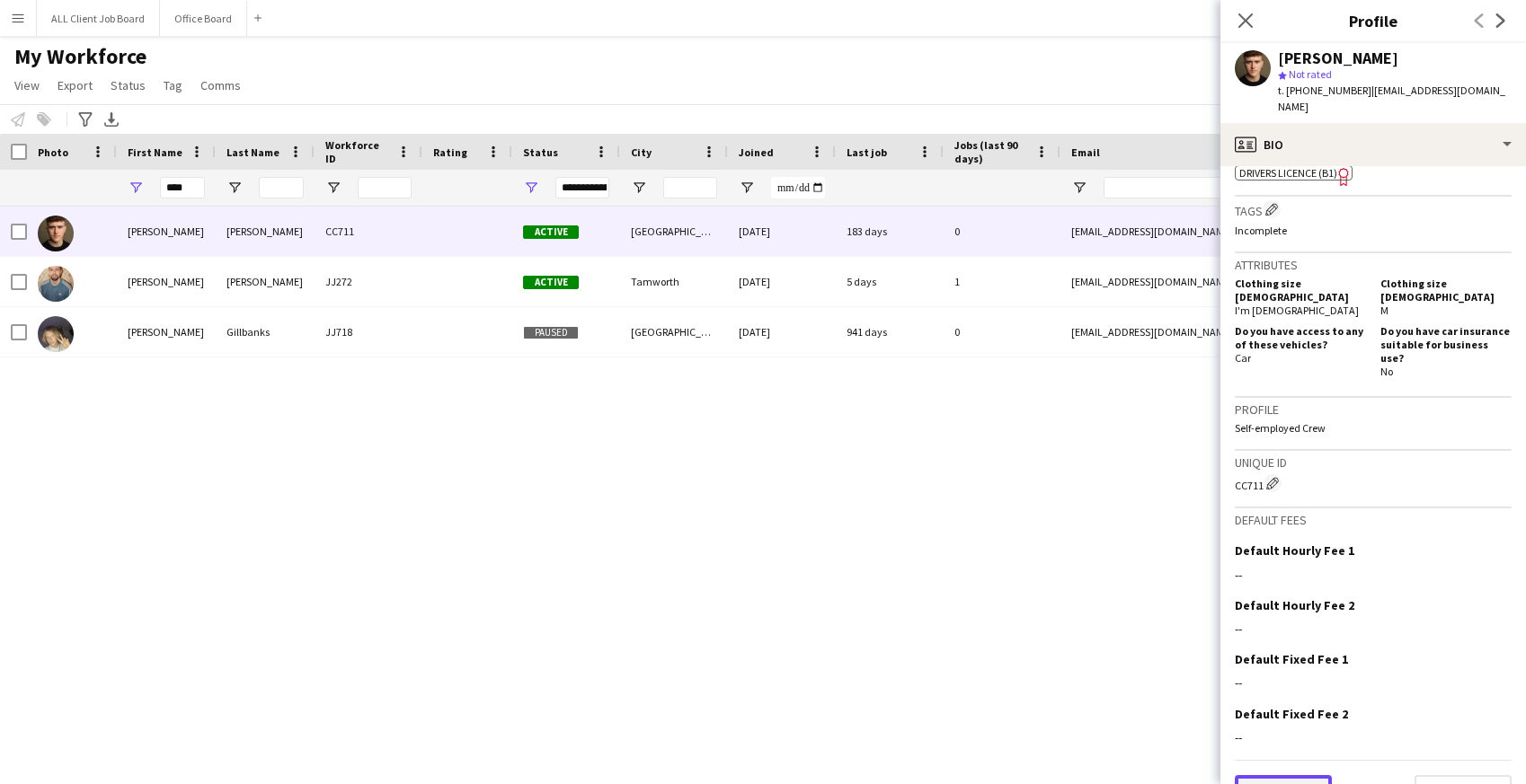
click at [1306, 775] on button "Previous" at bounding box center [1284, 794] width 97 height 36
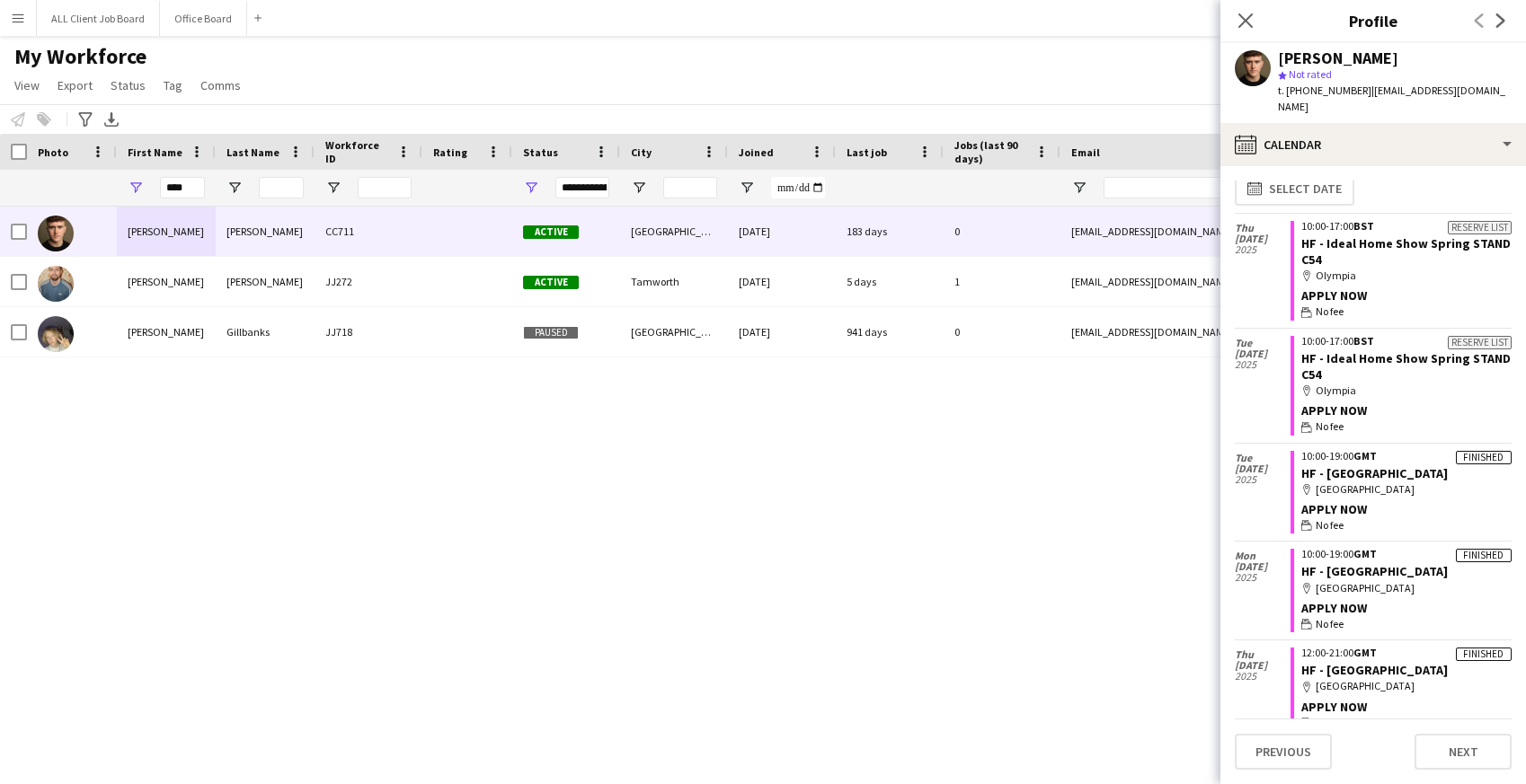
scroll to position [0, 0]
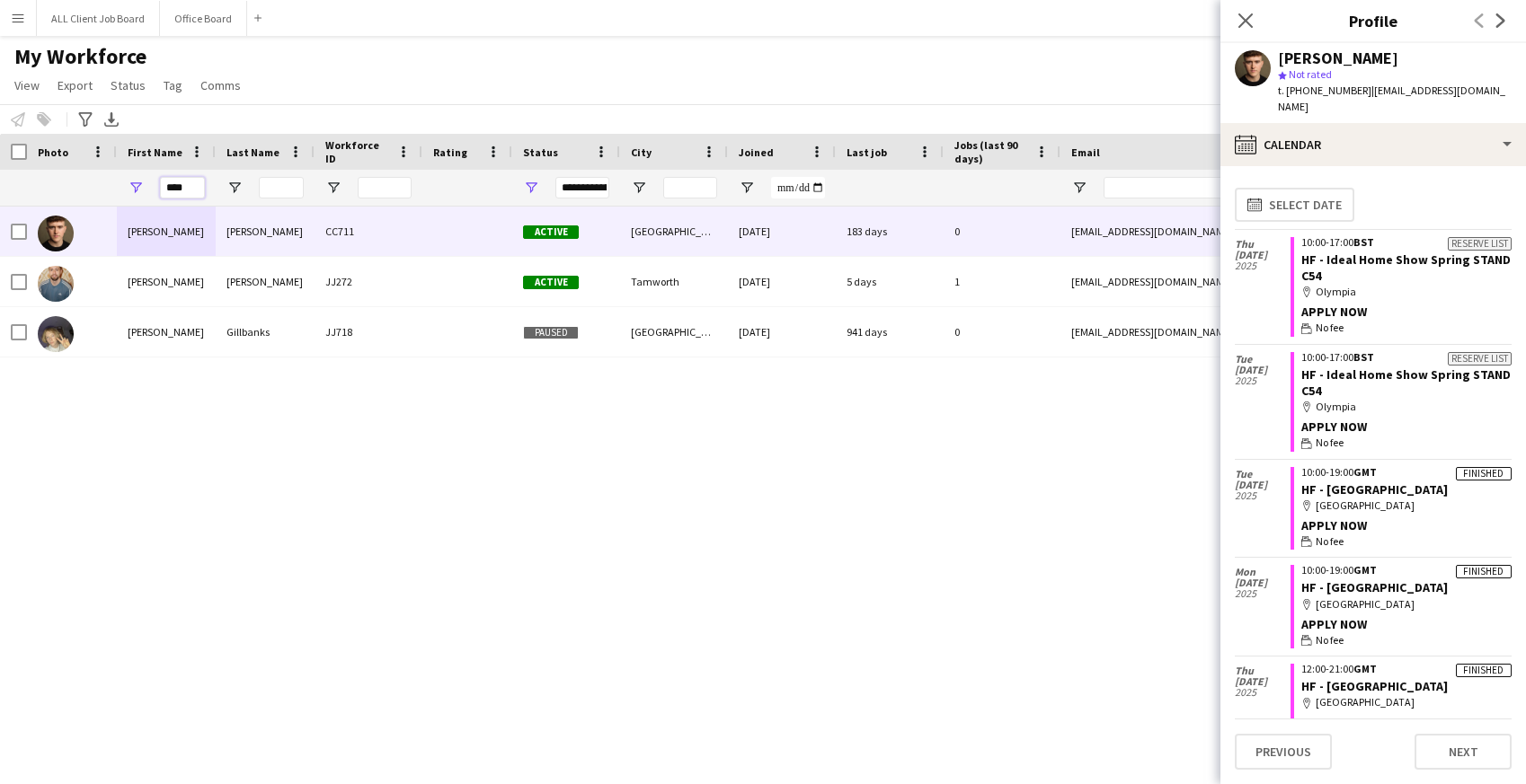
drag, startPoint x: 191, startPoint y: 184, endPoint x: 140, endPoint y: 183, distance: 51.0
click at [140, 183] on div "****" at bounding box center [166, 188] width 99 height 36
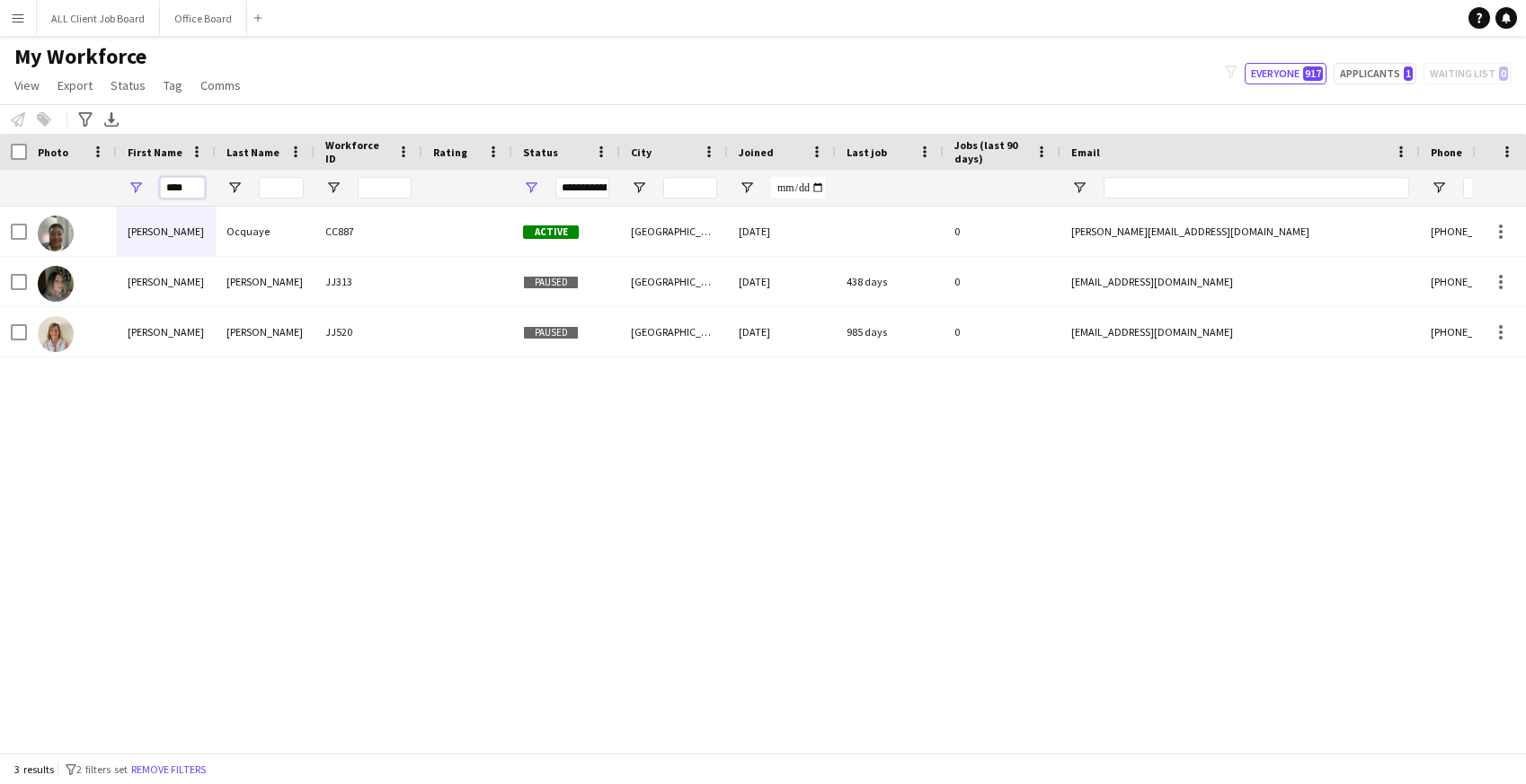
click at [190, 181] on input "****" at bounding box center [182, 188] width 45 height 22
drag, startPoint x: 191, startPoint y: 192, endPoint x: 142, endPoint y: 191, distance: 49.0
click at [142, 191] on div "*****" at bounding box center [166, 188] width 99 height 36
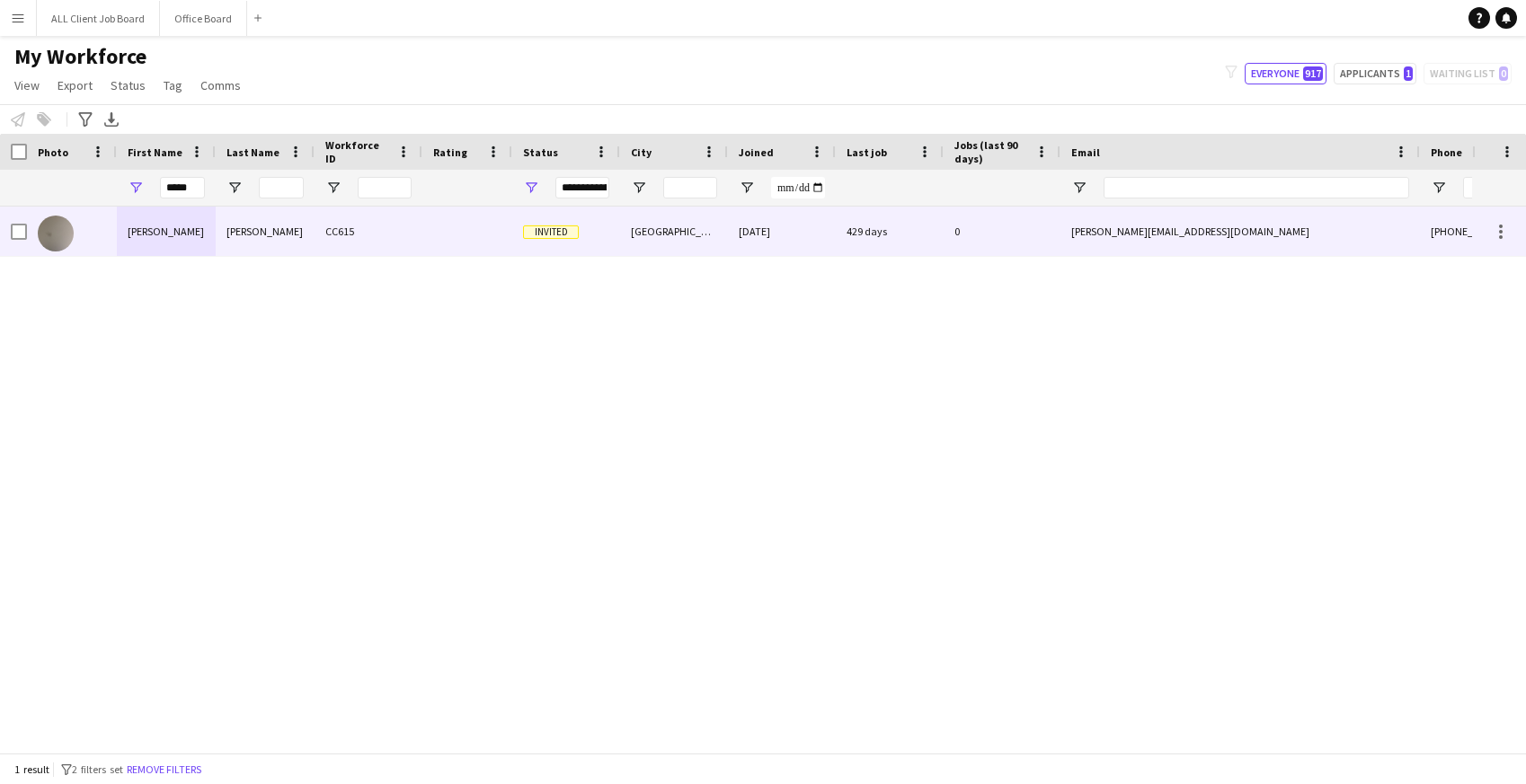
click at [178, 237] on div "[PERSON_NAME]" at bounding box center [166, 232] width 99 height 50
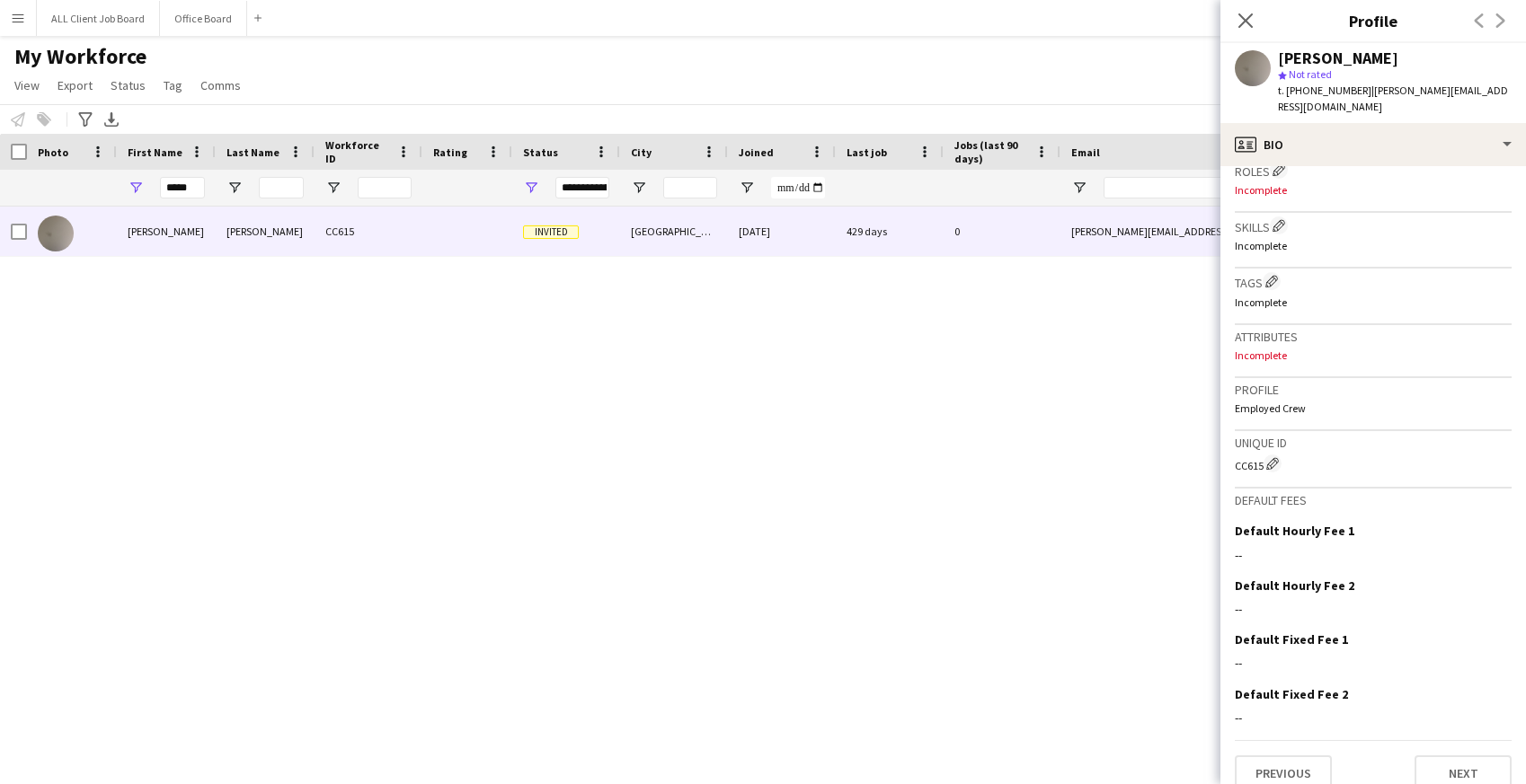
scroll to position [603, 0]
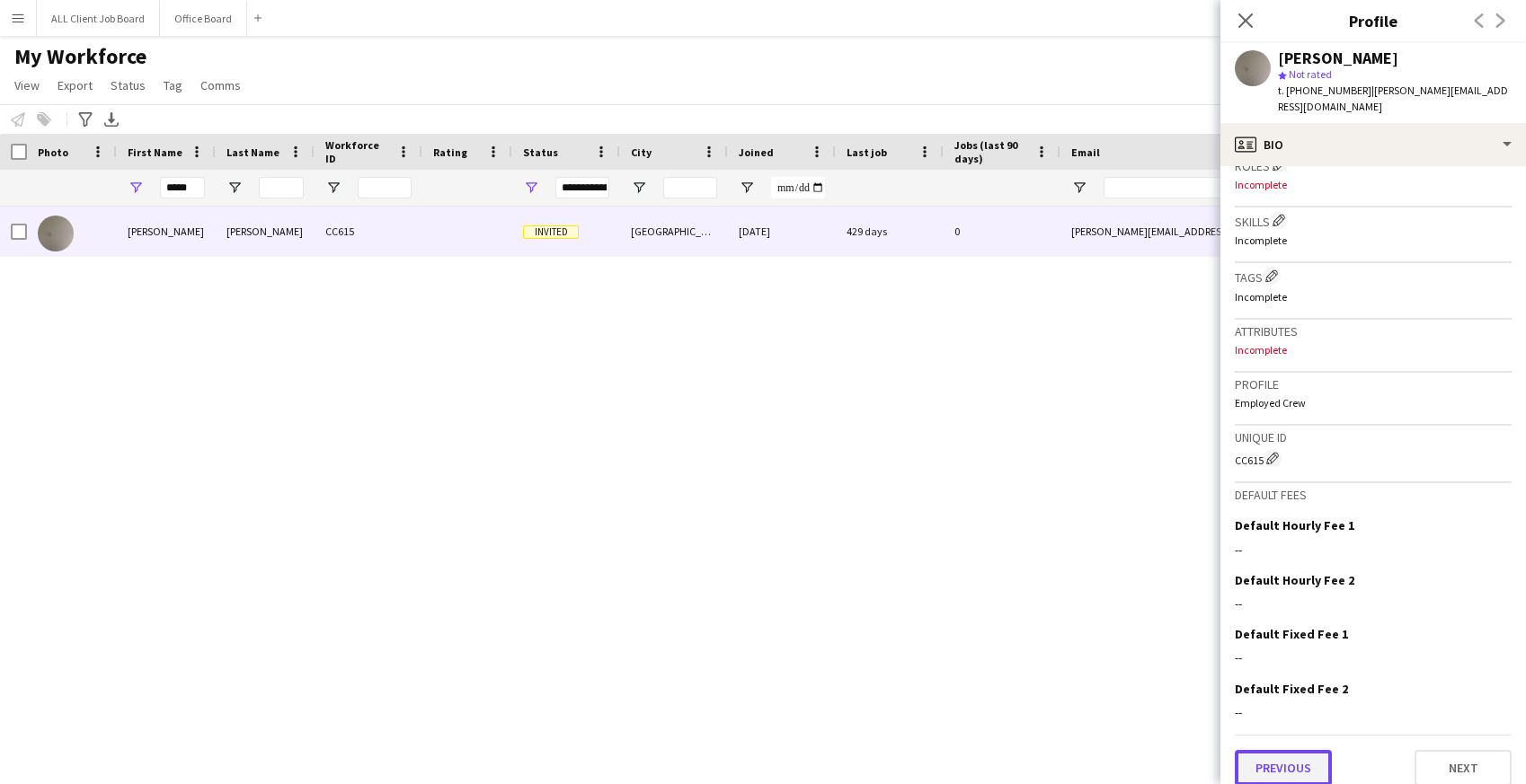
click at [1272, 755] on button "Previous" at bounding box center [1284, 768] width 97 height 36
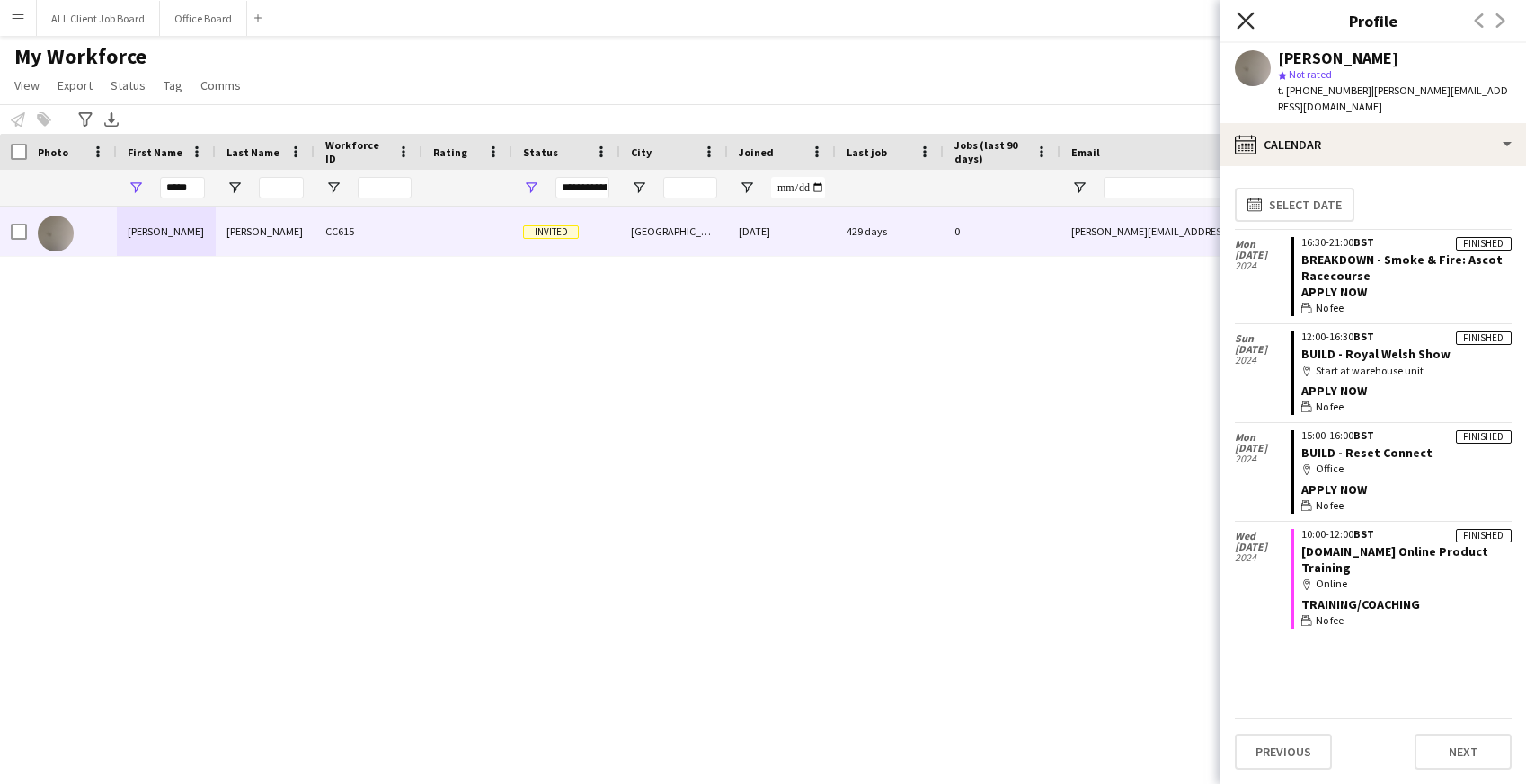
click at [1253, 21] on icon "Close pop-in" at bounding box center [1245, 20] width 17 height 17
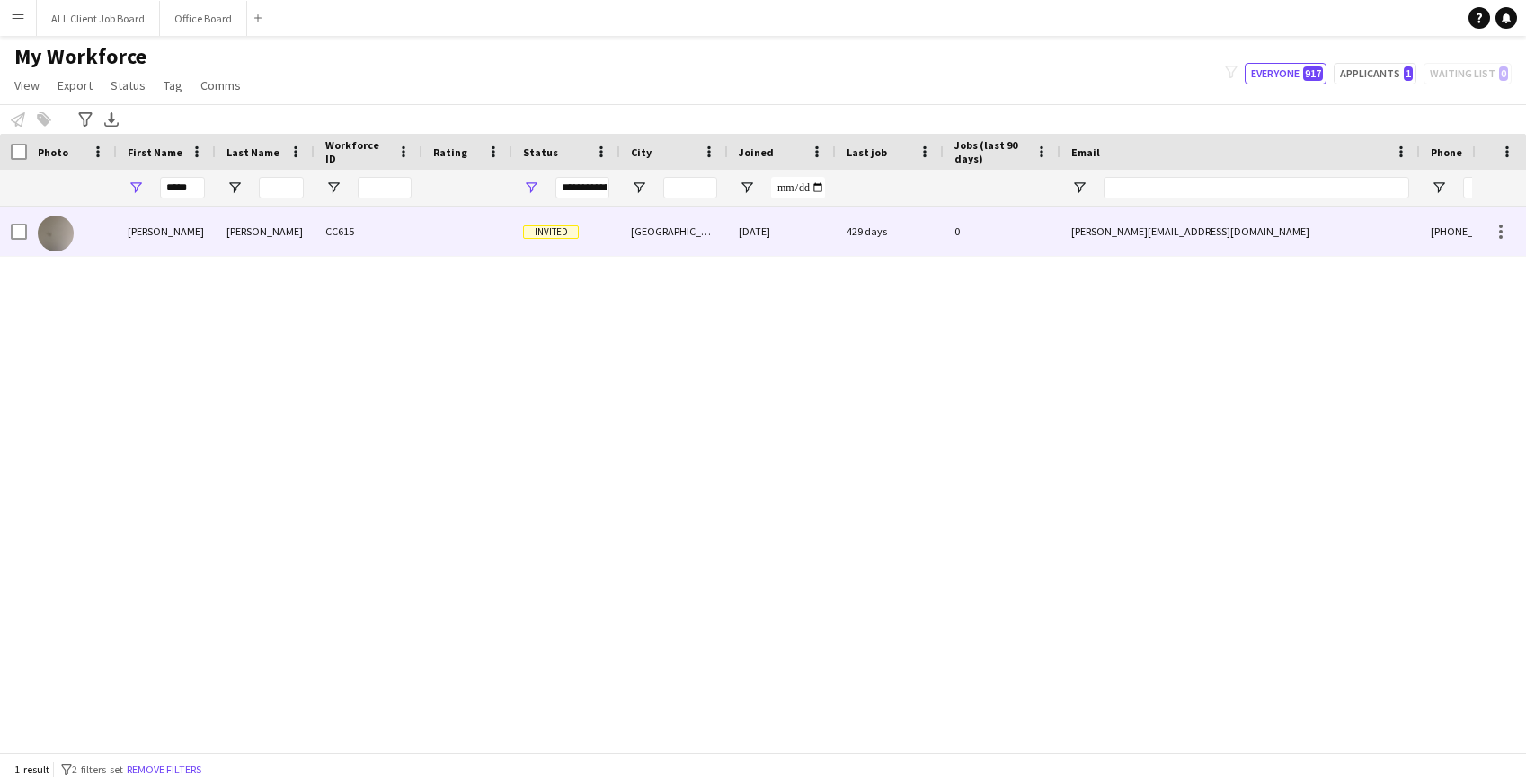
click at [186, 223] on div "[PERSON_NAME]" at bounding box center [166, 232] width 99 height 50
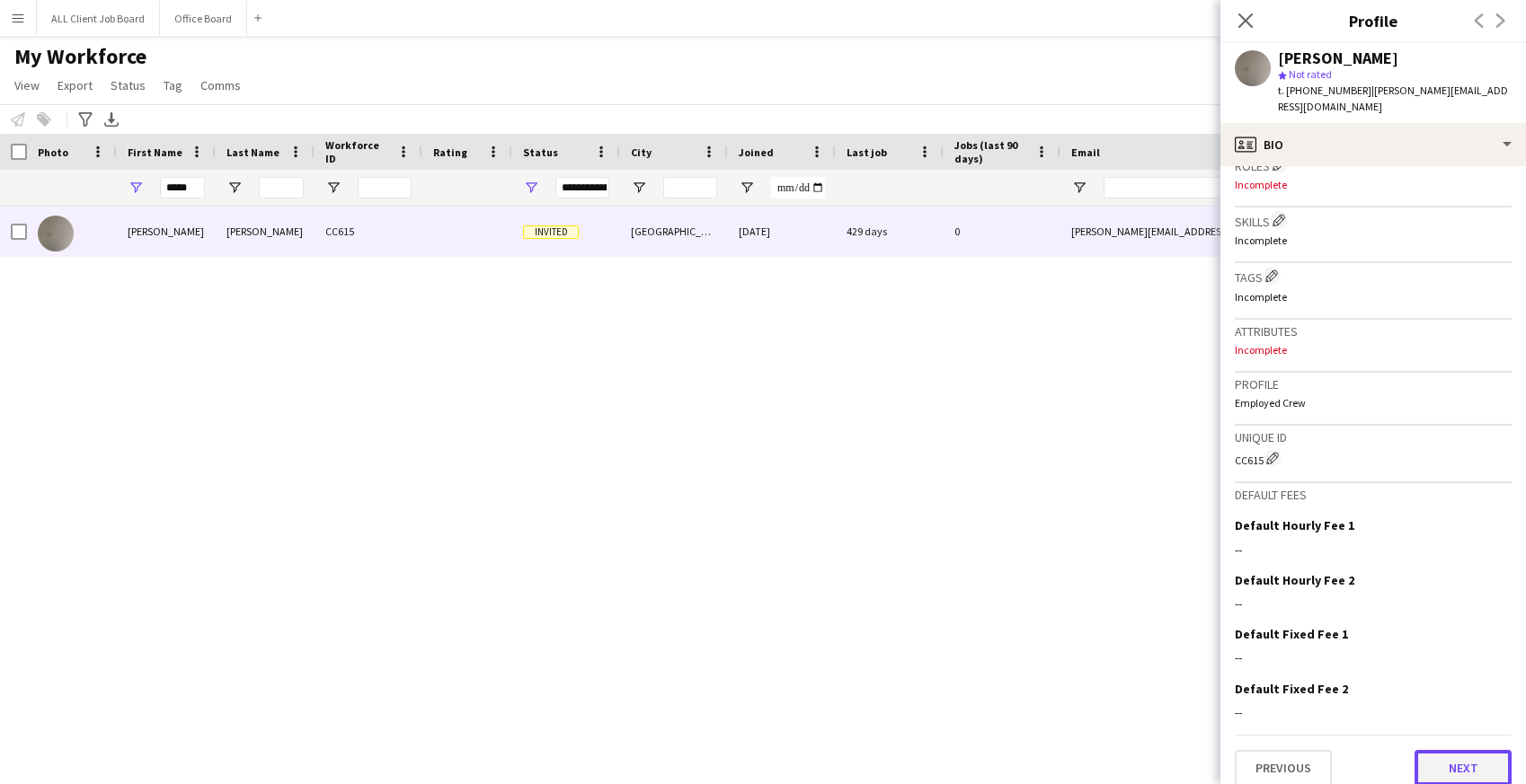
click at [1454, 750] on button "Next" at bounding box center [1463, 768] width 97 height 36
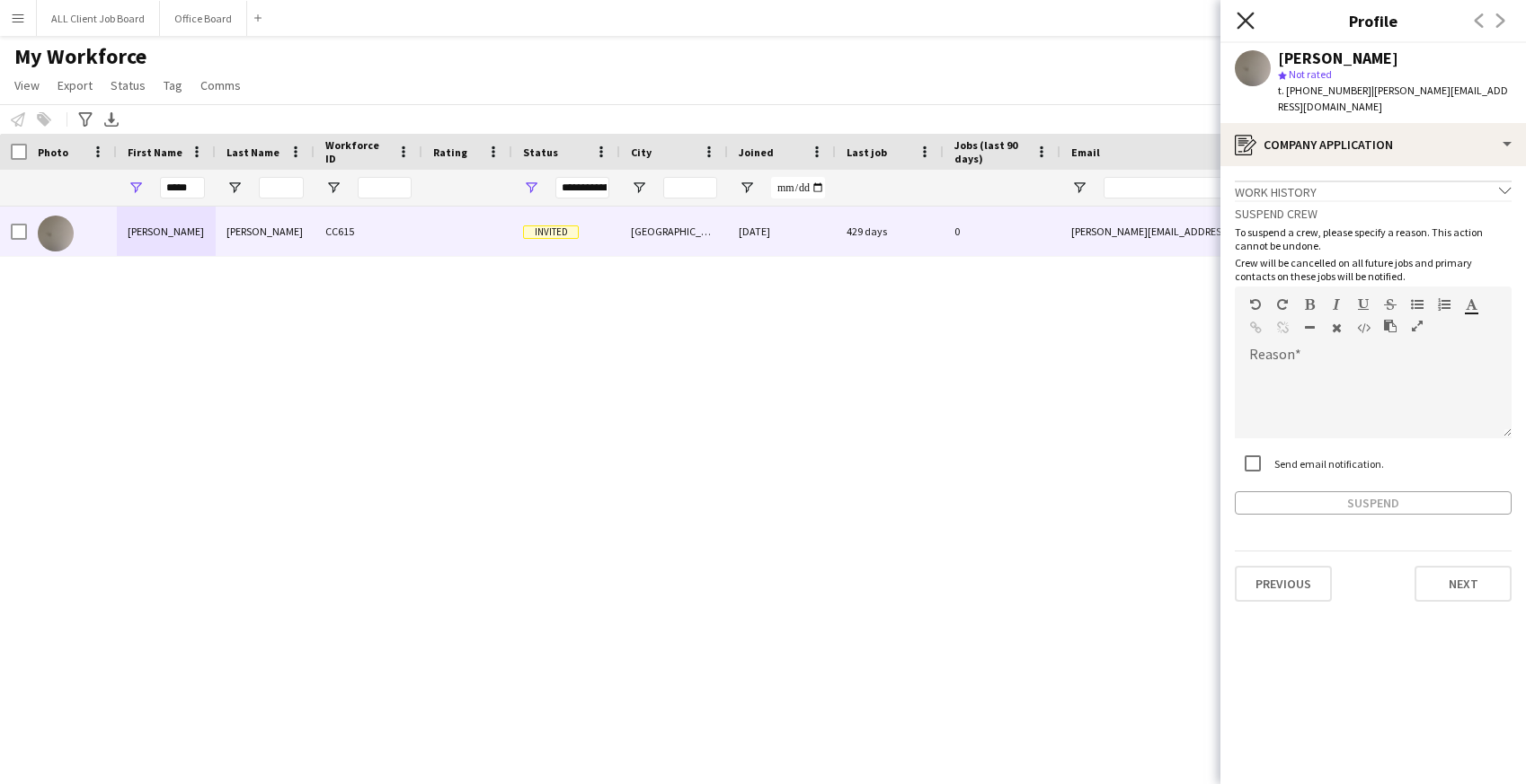
click at [1247, 19] on icon at bounding box center [1245, 20] width 17 height 17
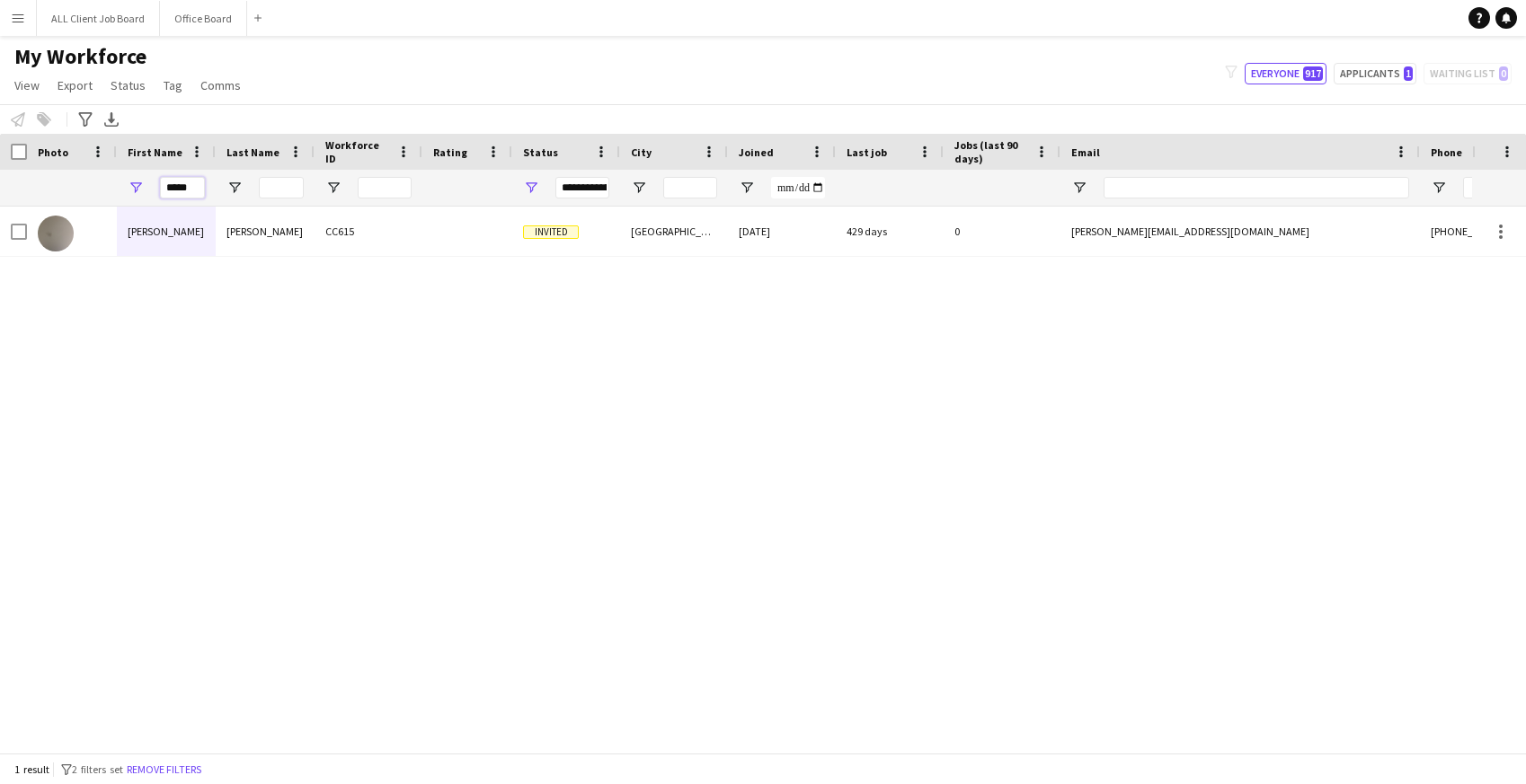
drag, startPoint x: 194, startPoint y: 183, endPoint x: 133, endPoint y: 179, distance: 61.1
click at [133, 179] on div "*****" at bounding box center [166, 188] width 99 height 36
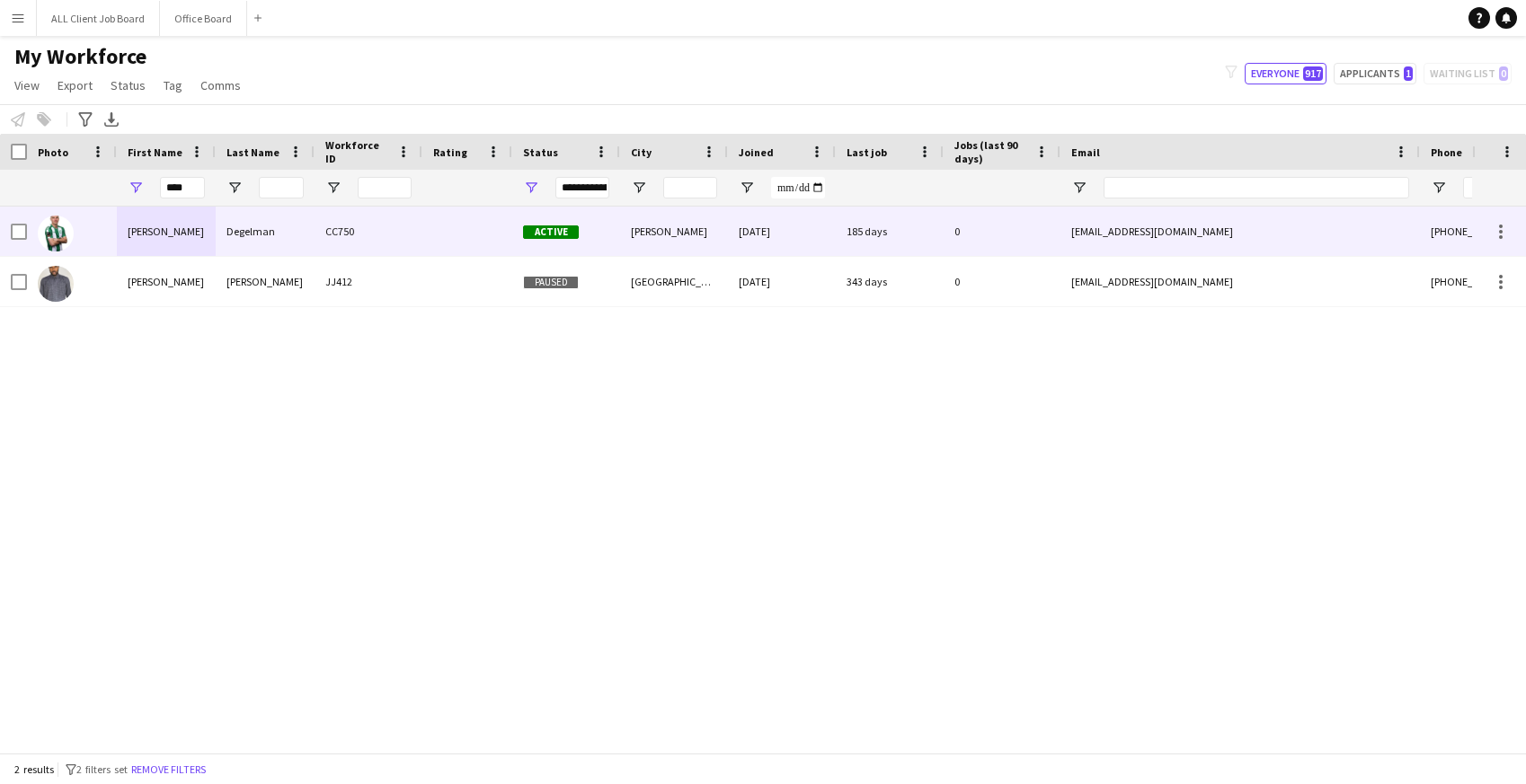
click at [200, 244] on div "[PERSON_NAME]" at bounding box center [166, 232] width 99 height 50
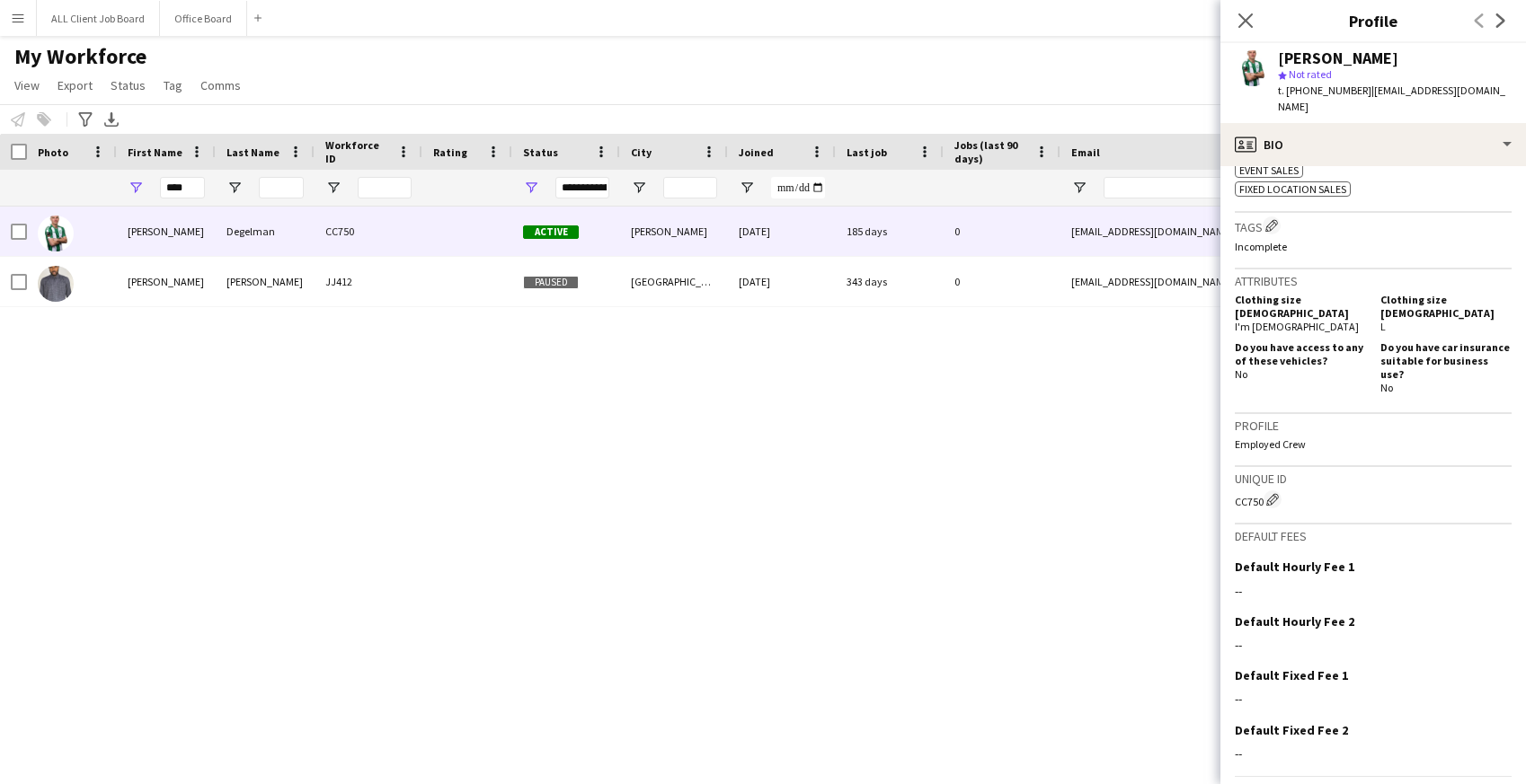
scroll to position [710, 0]
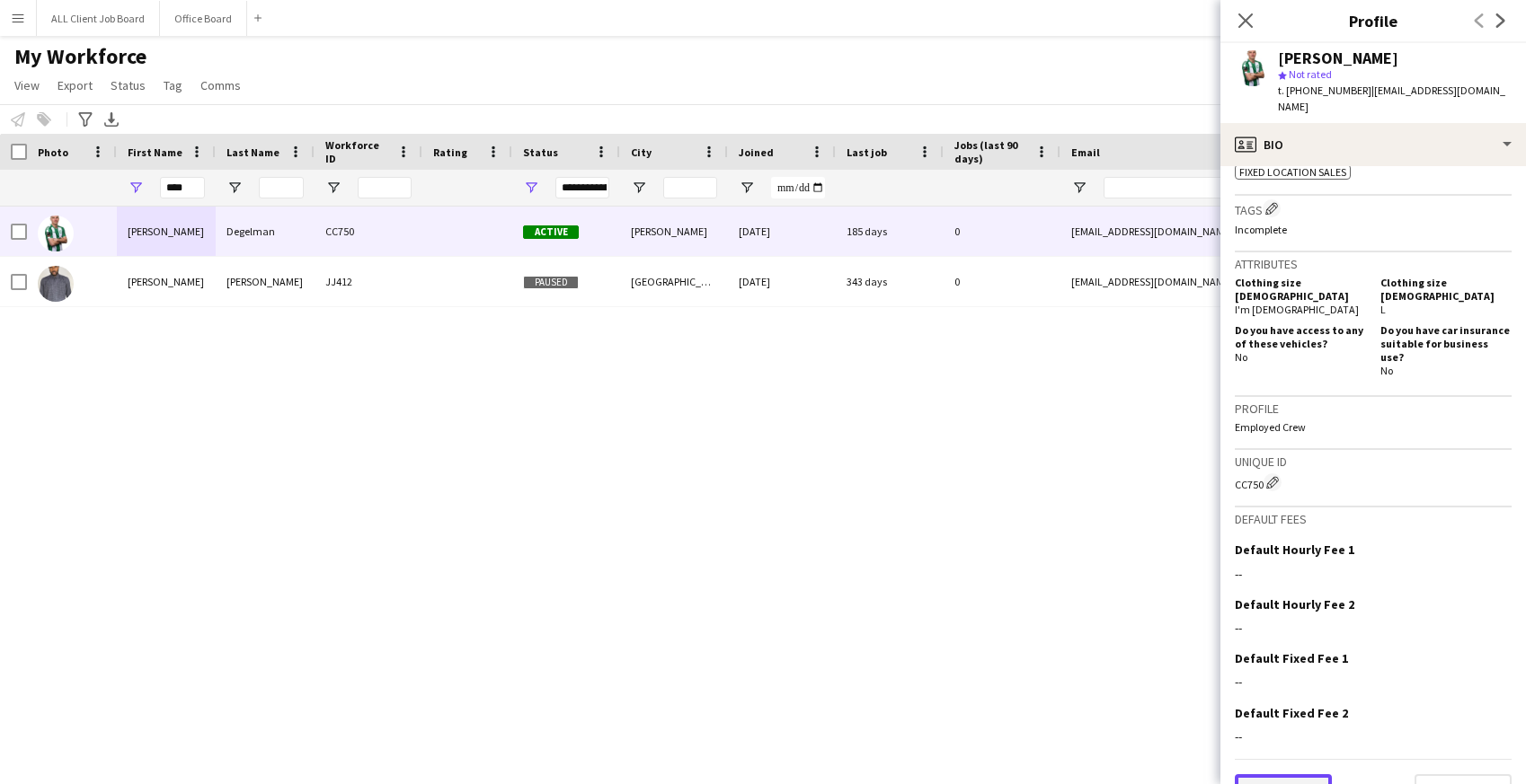
click at [1276, 774] on button "Previous" at bounding box center [1284, 793] width 97 height 36
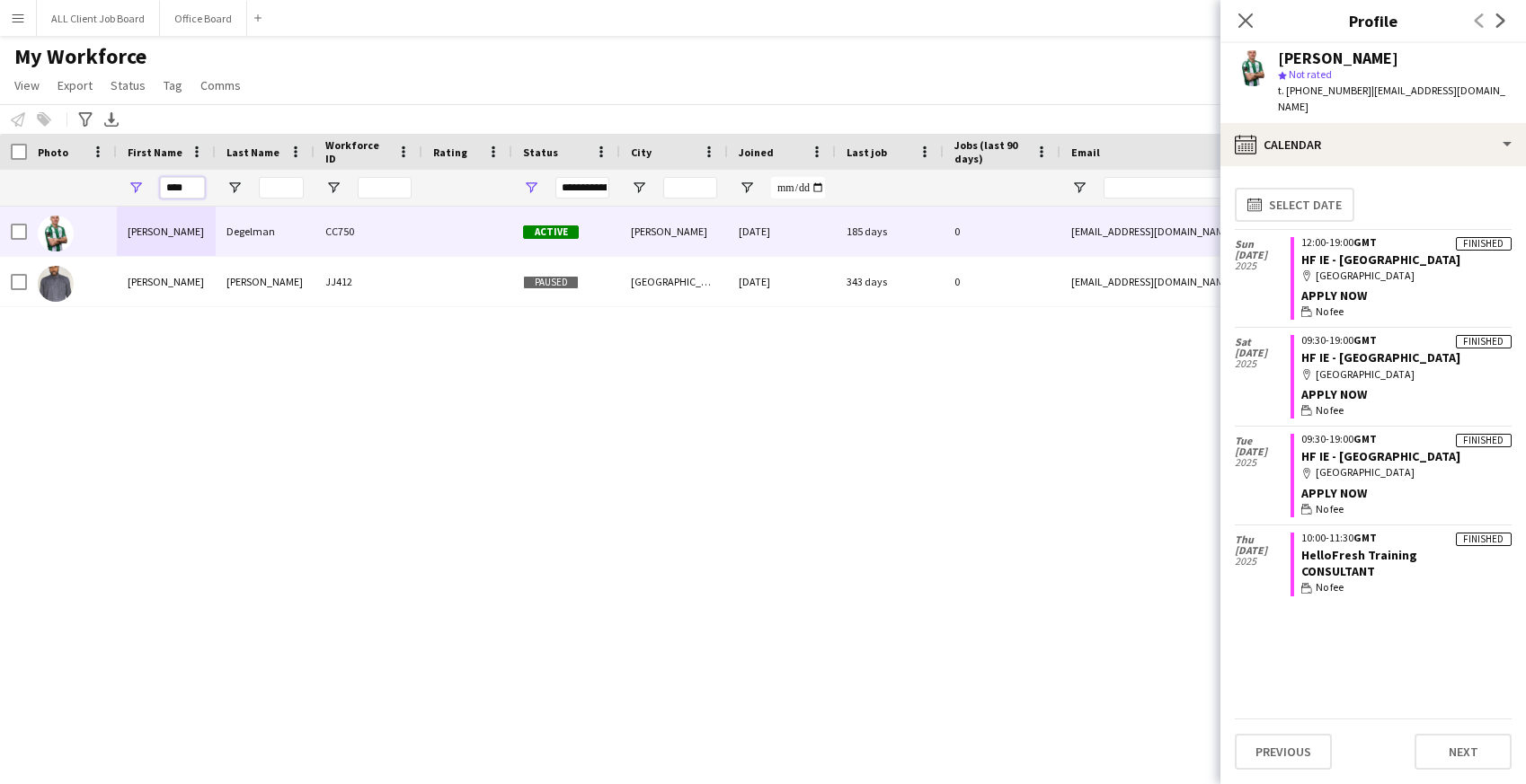
drag, startPoint x: 185, startPoint y: 183, endPoint x: 128, endPoint y: 188, distance: 57.2
click at [128, 188] on div "****" at bounding box center [166, 188] width 99 height 36
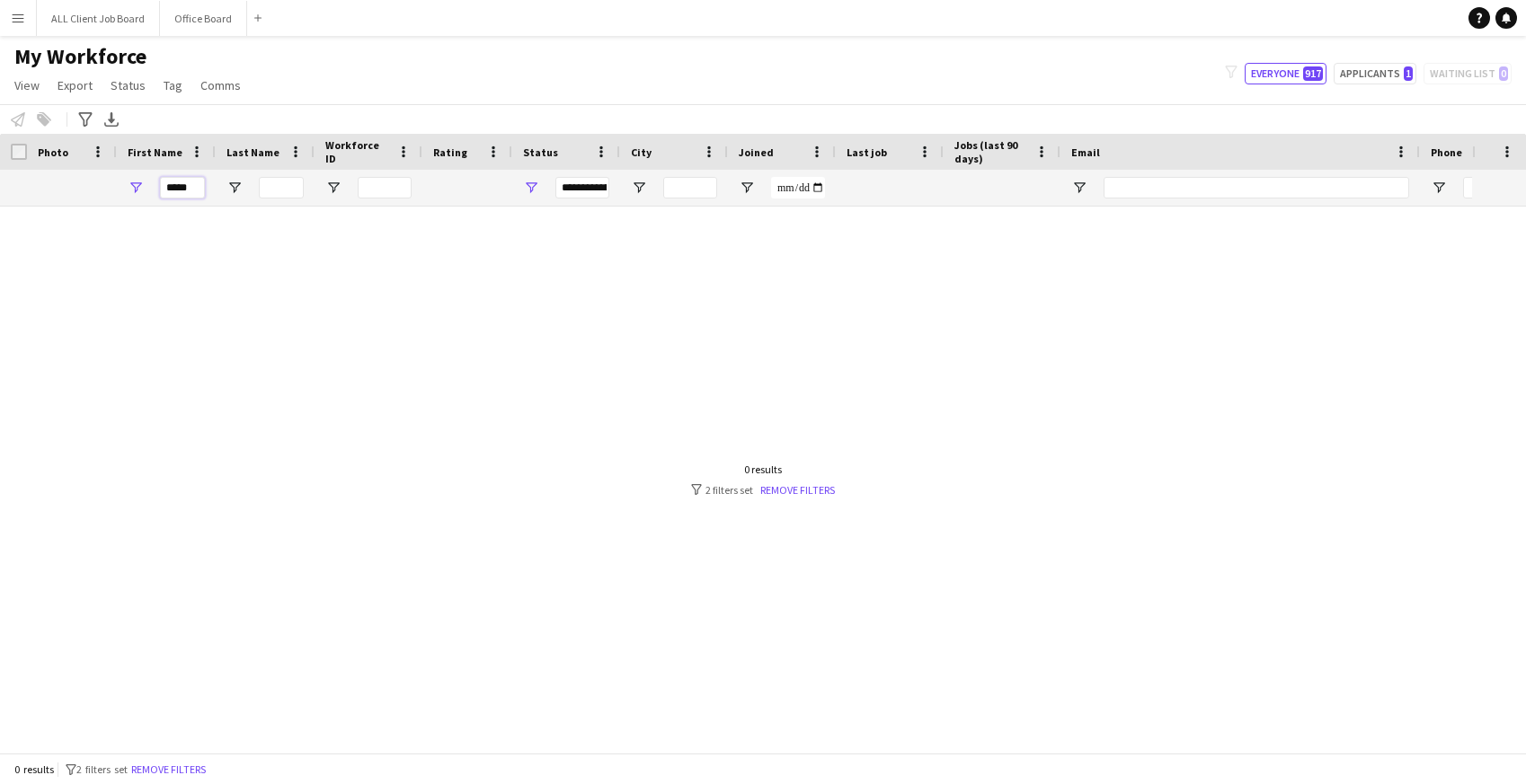
click at [193, 179] on input "*****" at bounding box center [182, 188] width 45 height 22
click at [179, 187] on input "*****" at bounding box center [182, 188] width 45 height 22
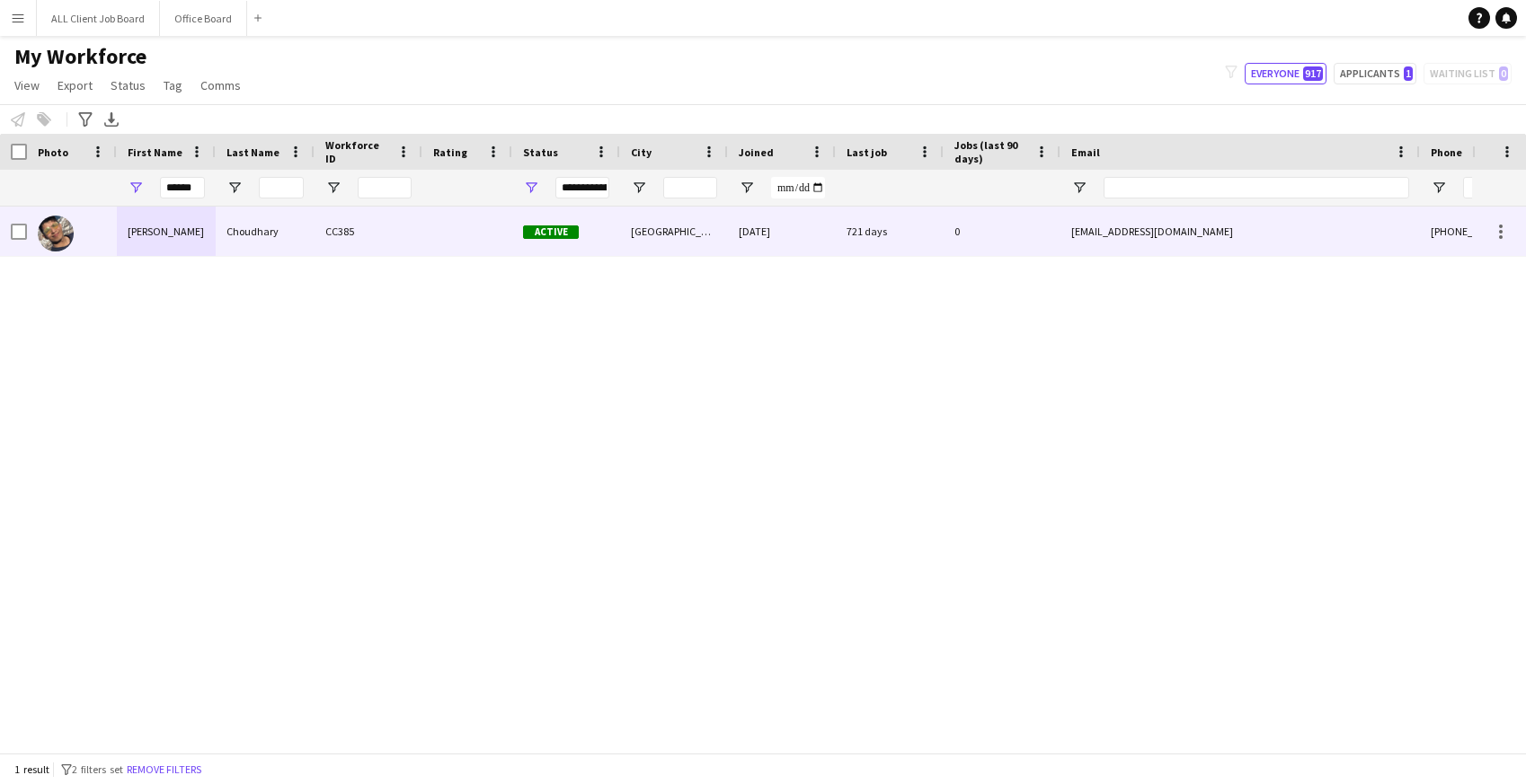
click at [191, 236] on div "[PERSON_NAME]" at bounding box center [166, 232] width 99 height 50
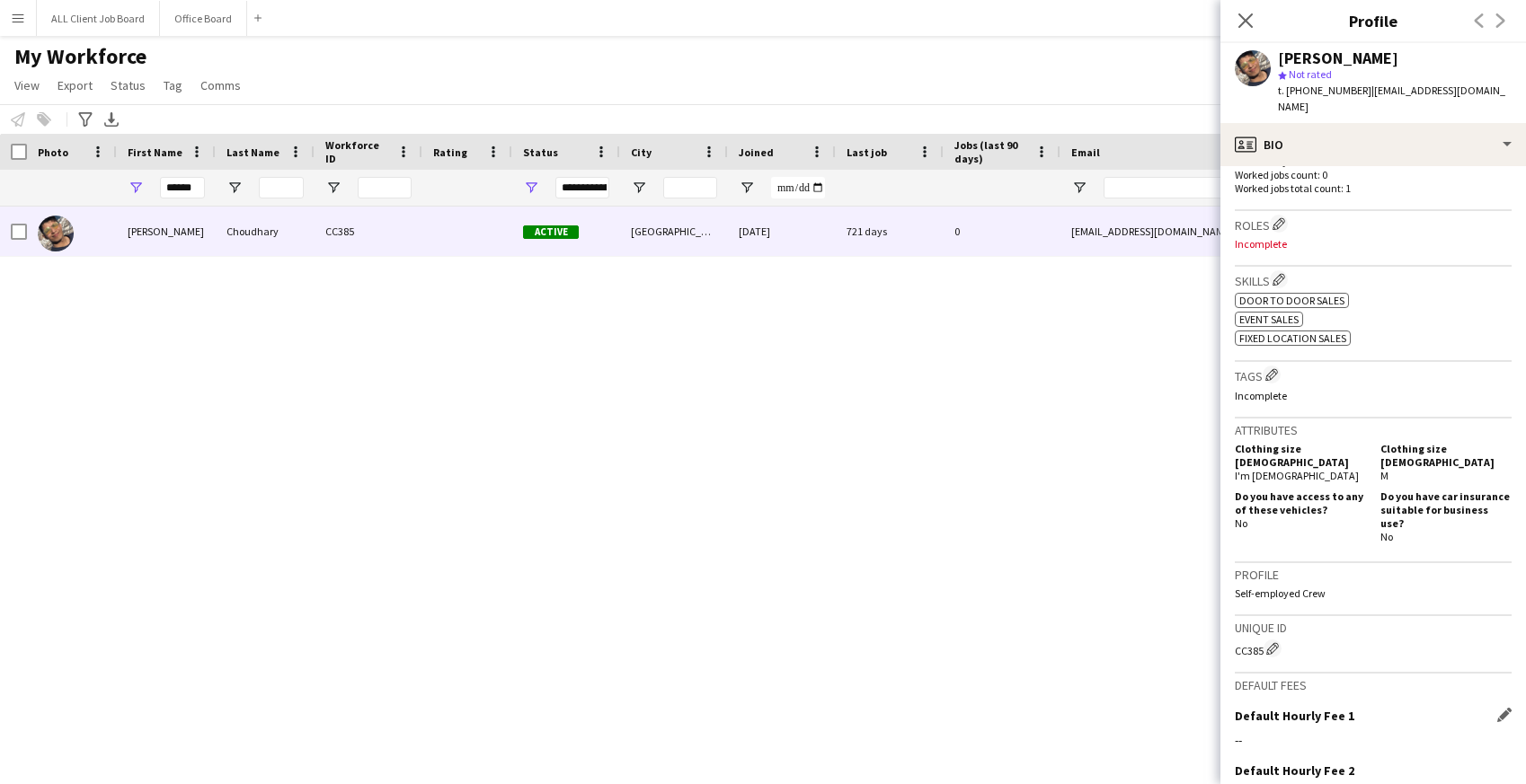
scroll to position [696, 0]
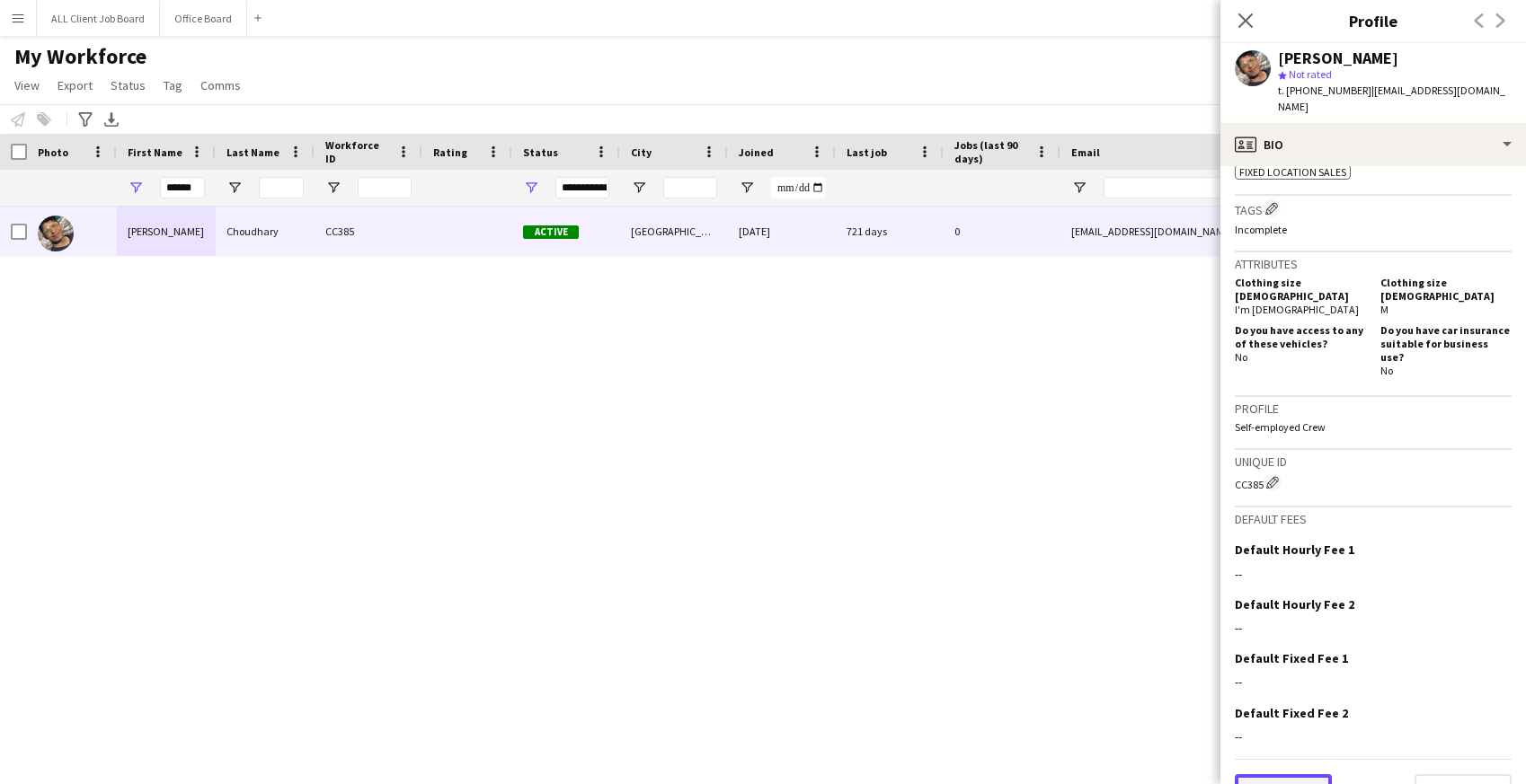
click at [1280, 774] on button "Previous" at bounding box center [1284, 793] width 97 height 36
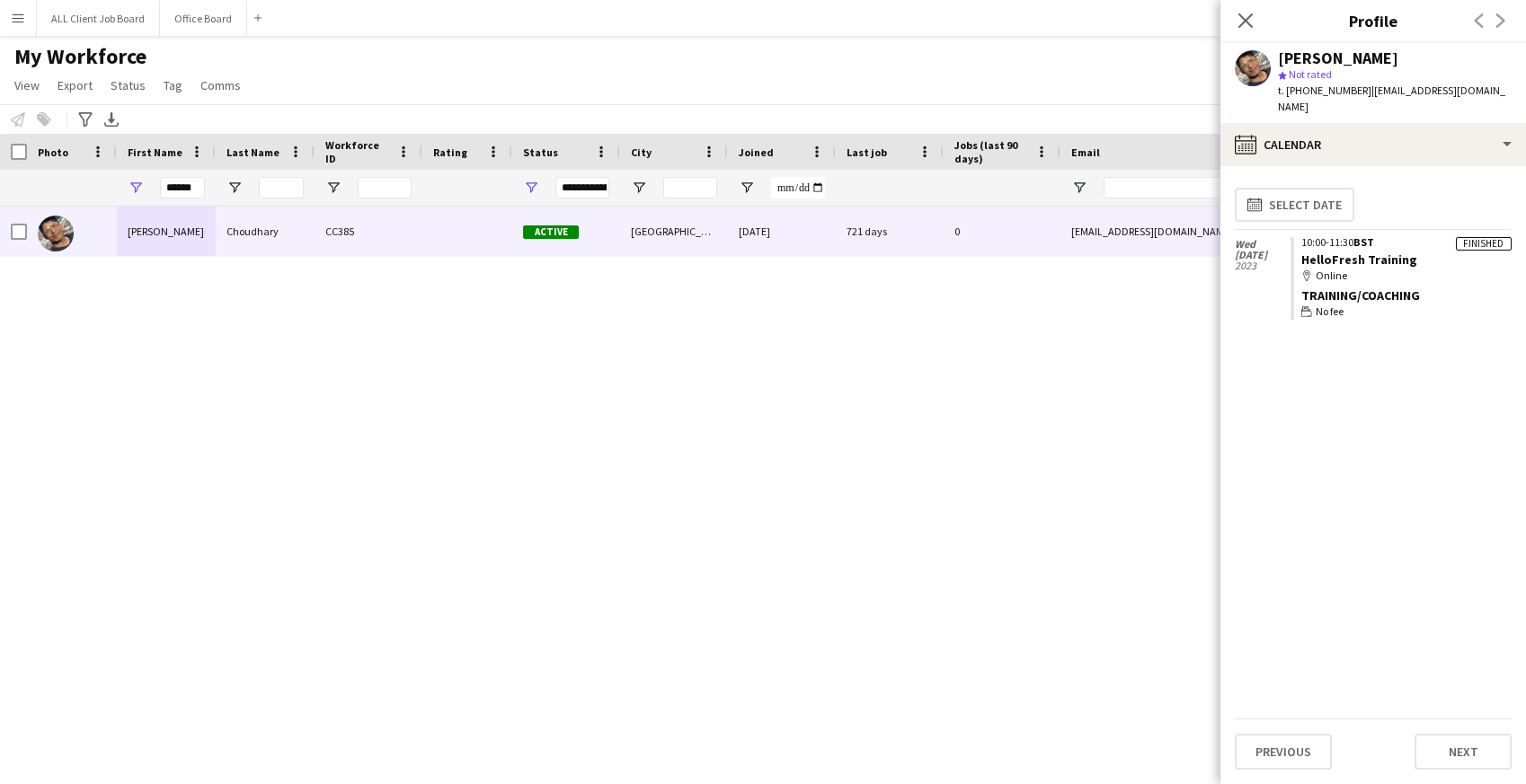
click at [1307, 536] on div "calendar-full Select date [DATE] Finished 10:00-11:30 BST HelloFresh Training m…" at bounding box center [1373, 449] width 277 height 538
click at [1046, 517] on div "[PERSON_NAME] CC385 Active Manchester [DATE] 721 days 0 [EMAIL_ADDRESS][DOMAIN_…" at bounding box center [736, 480] width 1472 height 547
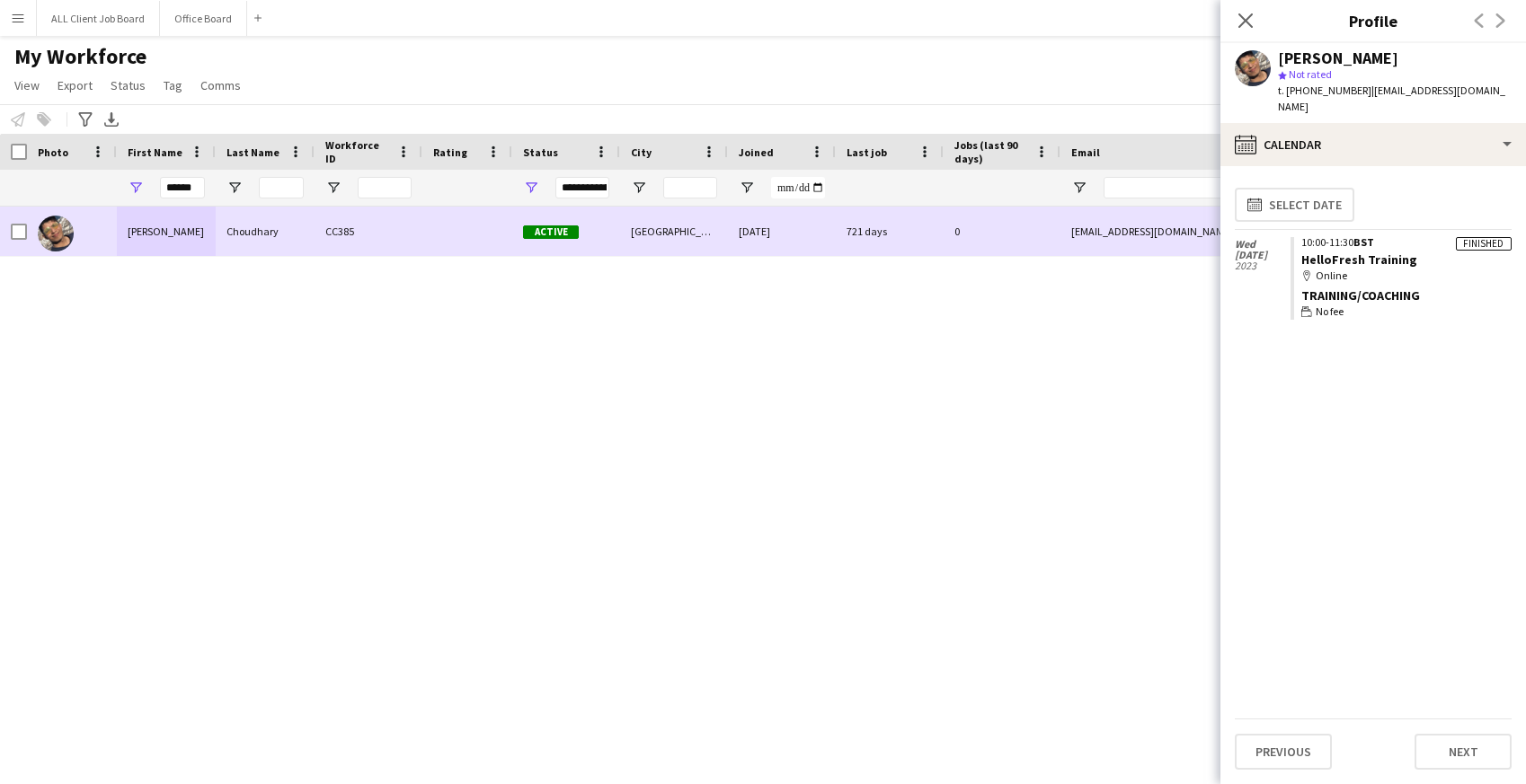
click at [413, 232] on div "CC385" at bounding box center [368, 232] width 108 height 50
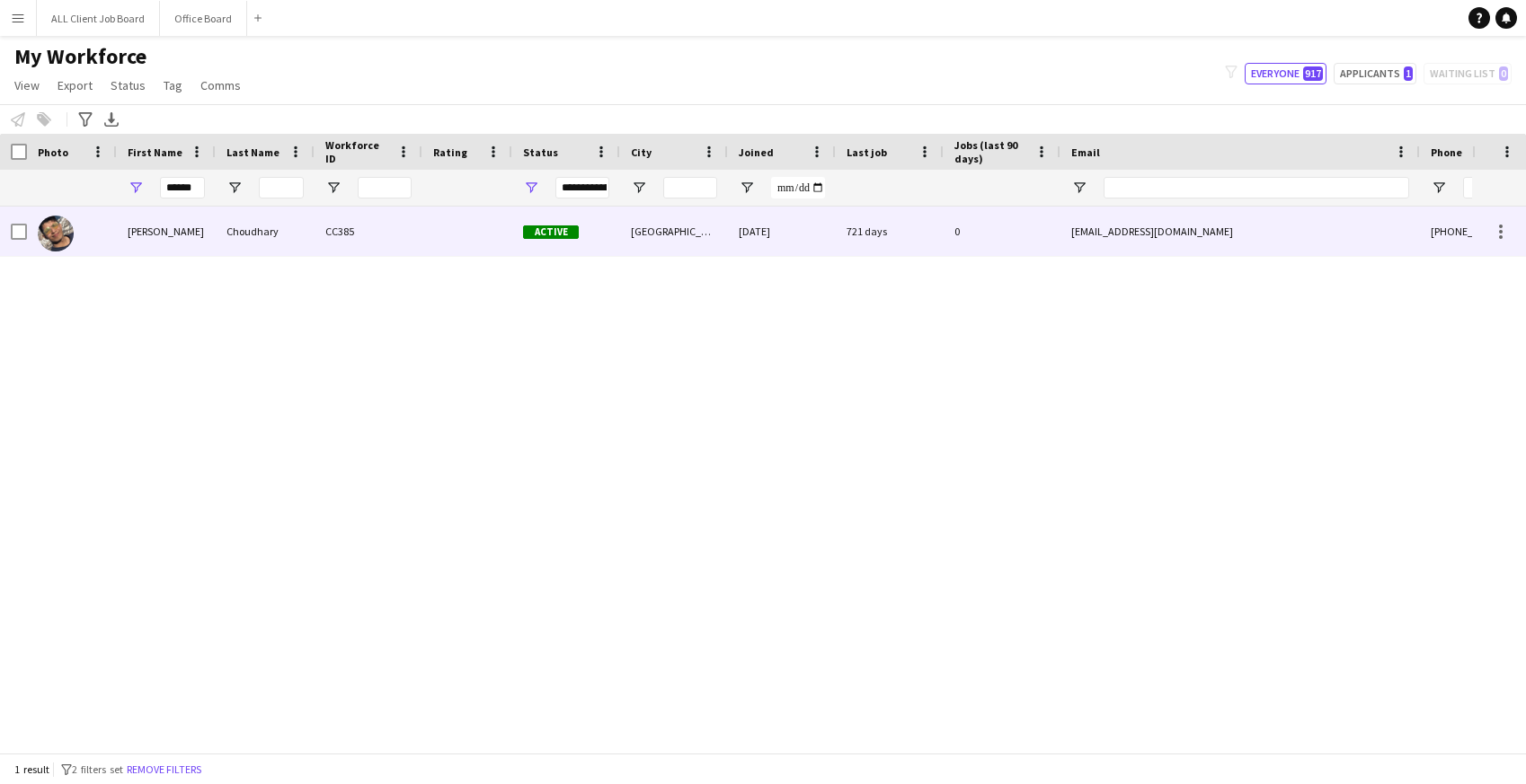
click at [413, 232] on div "CC385" at bounding box center [368, 232] width 108 height 50
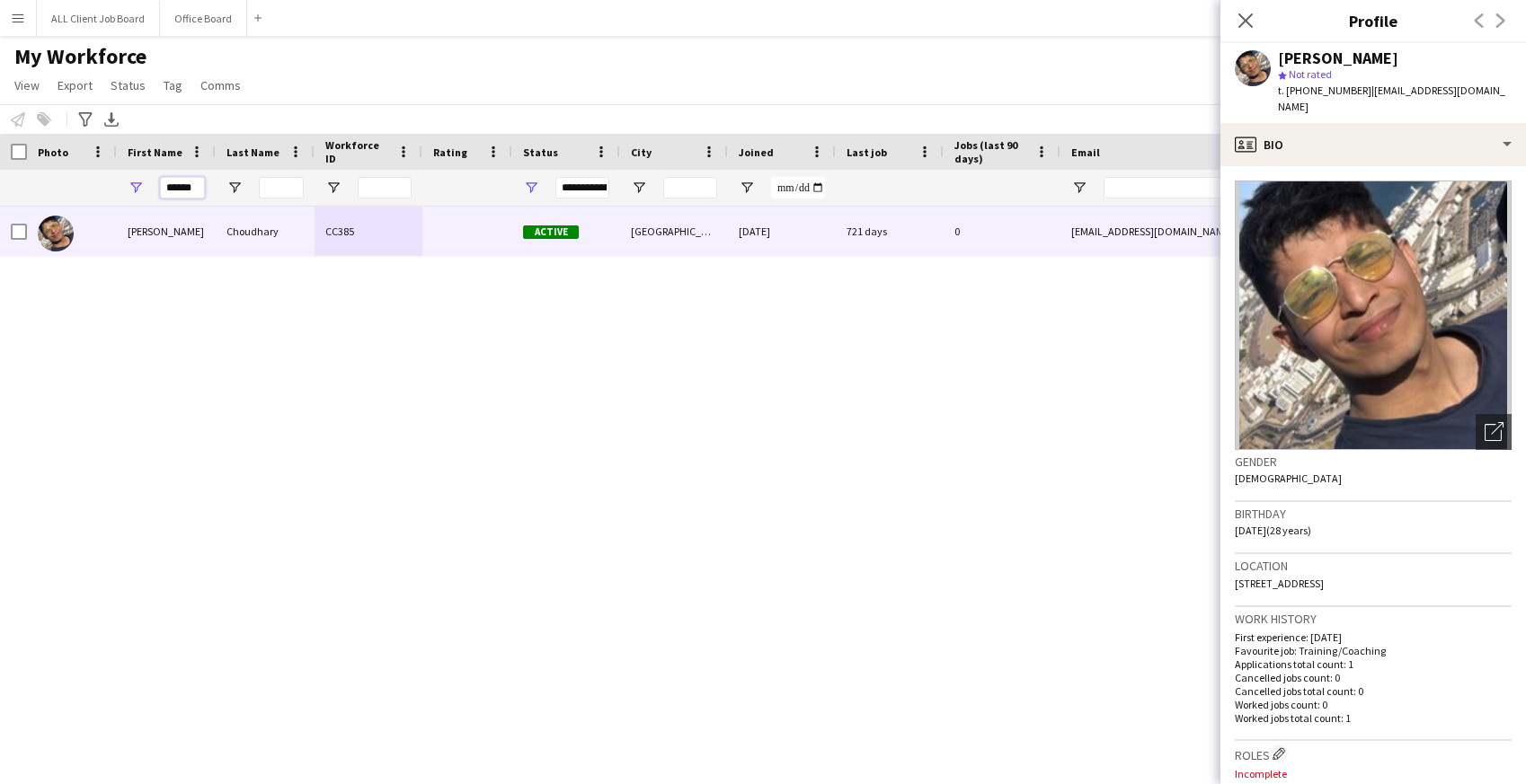
drag, startPoint x: 196, startPoint y: 185, endPoint x: 102, endPoint y: 177, distance: 94.3
click at [102, 177] on div "******" at bounding box center [973, 188] width 1948 height 36
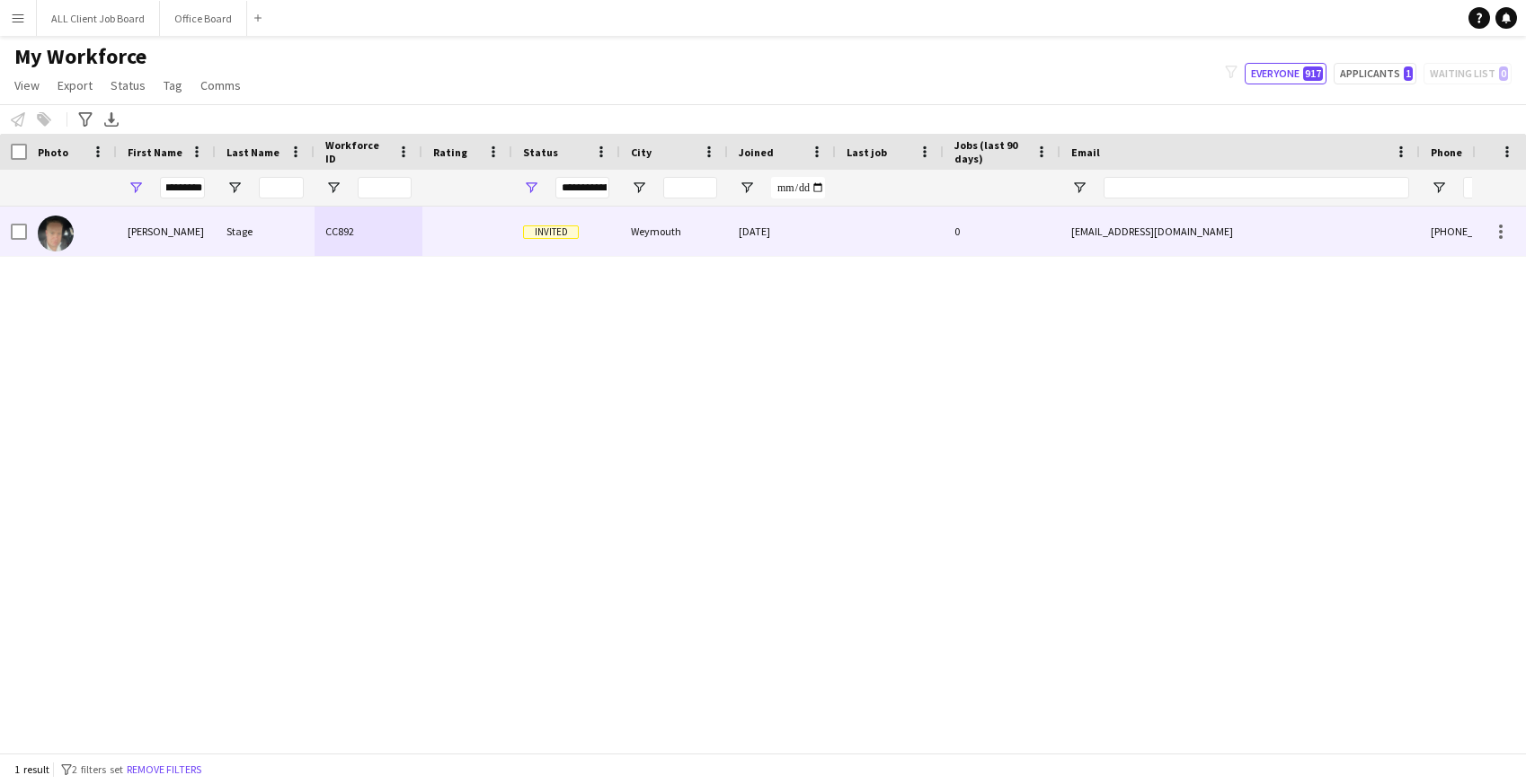
scroll to position [0, 0]
click at [185, 241] on div "[PERSON_NAME]" at bounding box center [166, 232] width 99 height 50
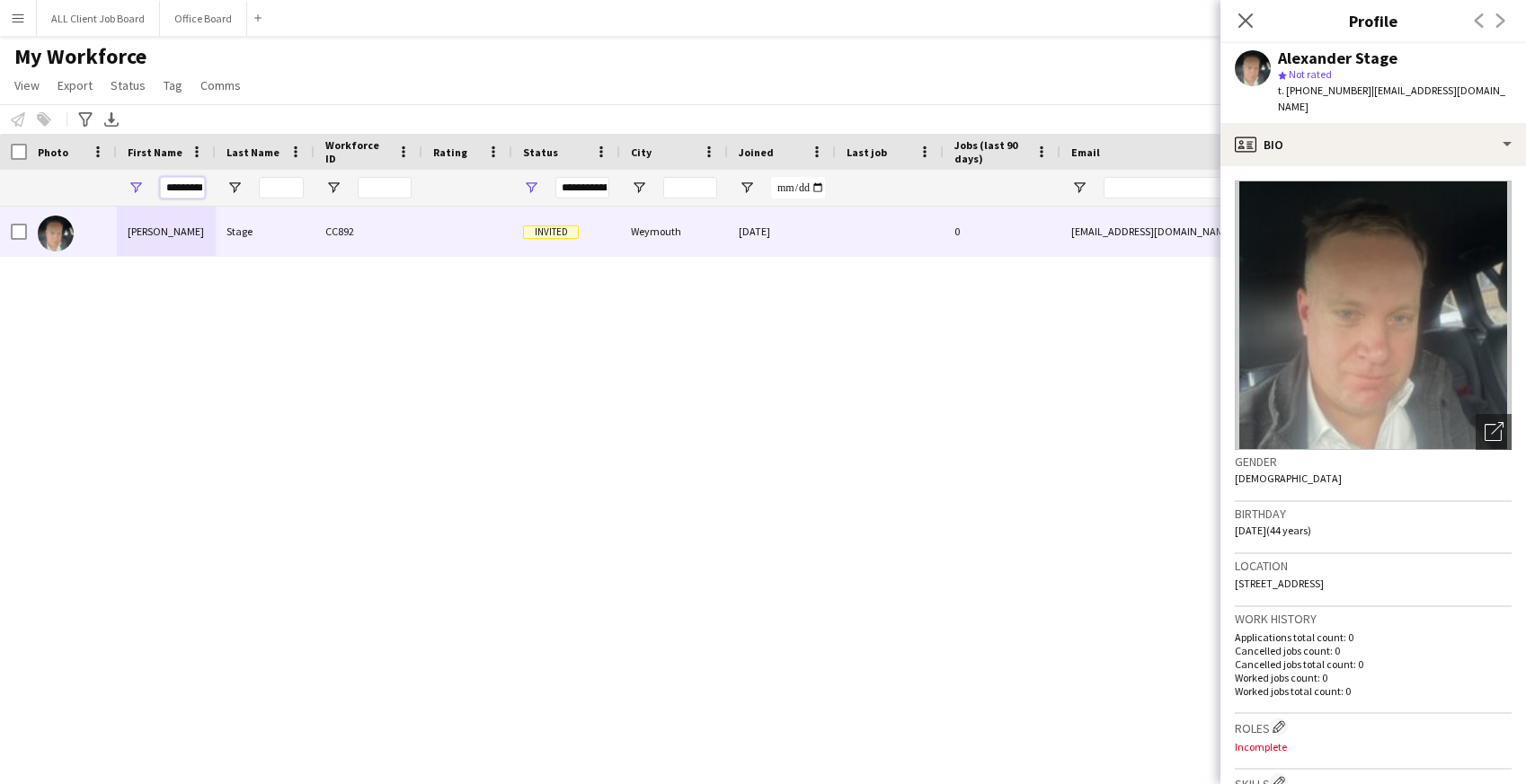
scroll to position [0, 8]
drag, startPoint x: 165, startPoint y: 188, endPoint x: 290, endPoint y: 192, distance: 125.1
click at [290, 192] on div "*********" at bounding box center [973, 188] width 1948 height 36
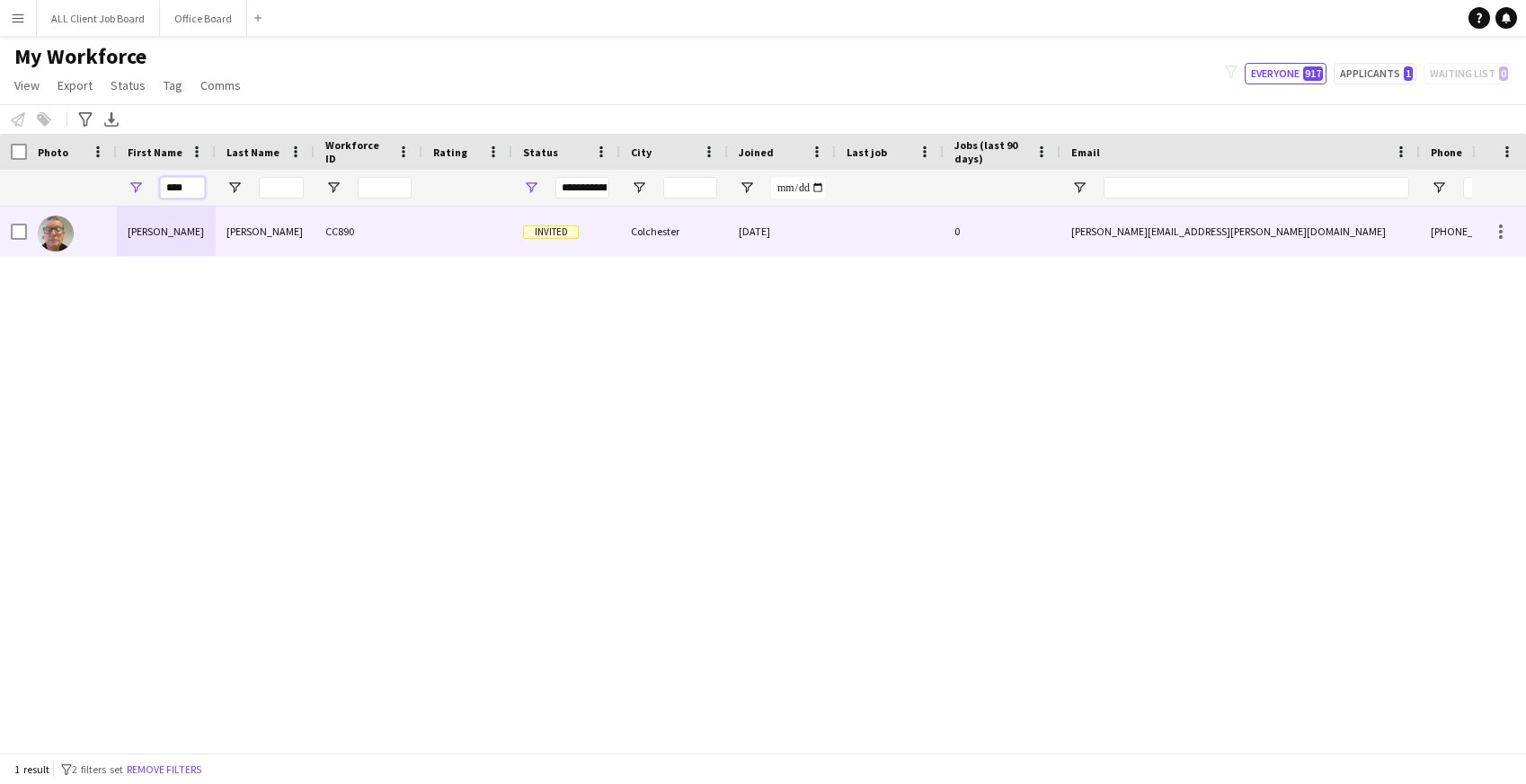
type input "****"
click at [219, 246] on div "[PERSON_NAME]" at bounding box center [265, 232] width 99 height 50
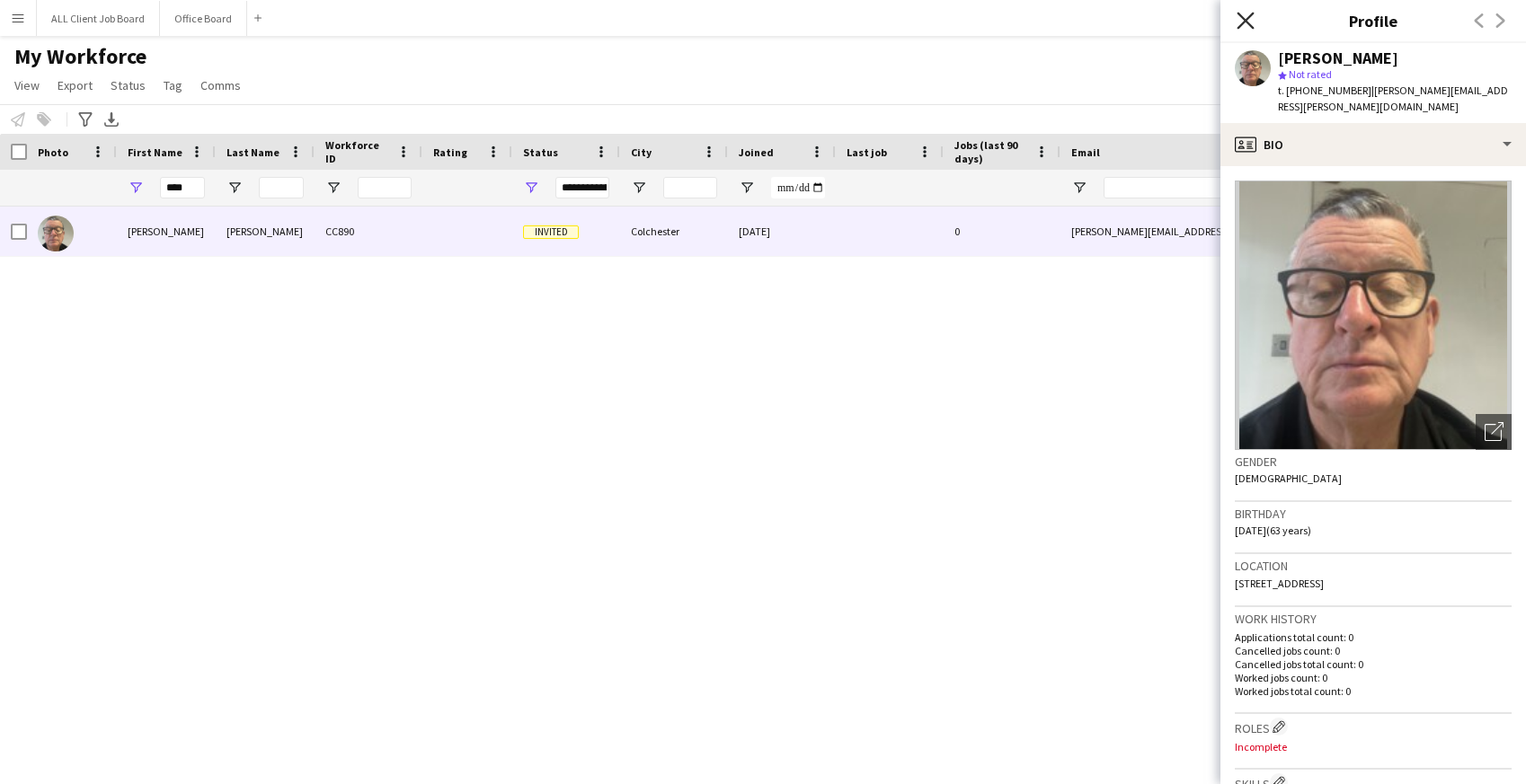
click at [1240, 20] on icon "Close pop-in" at bounding box center [1245, 20] width 17 height 17
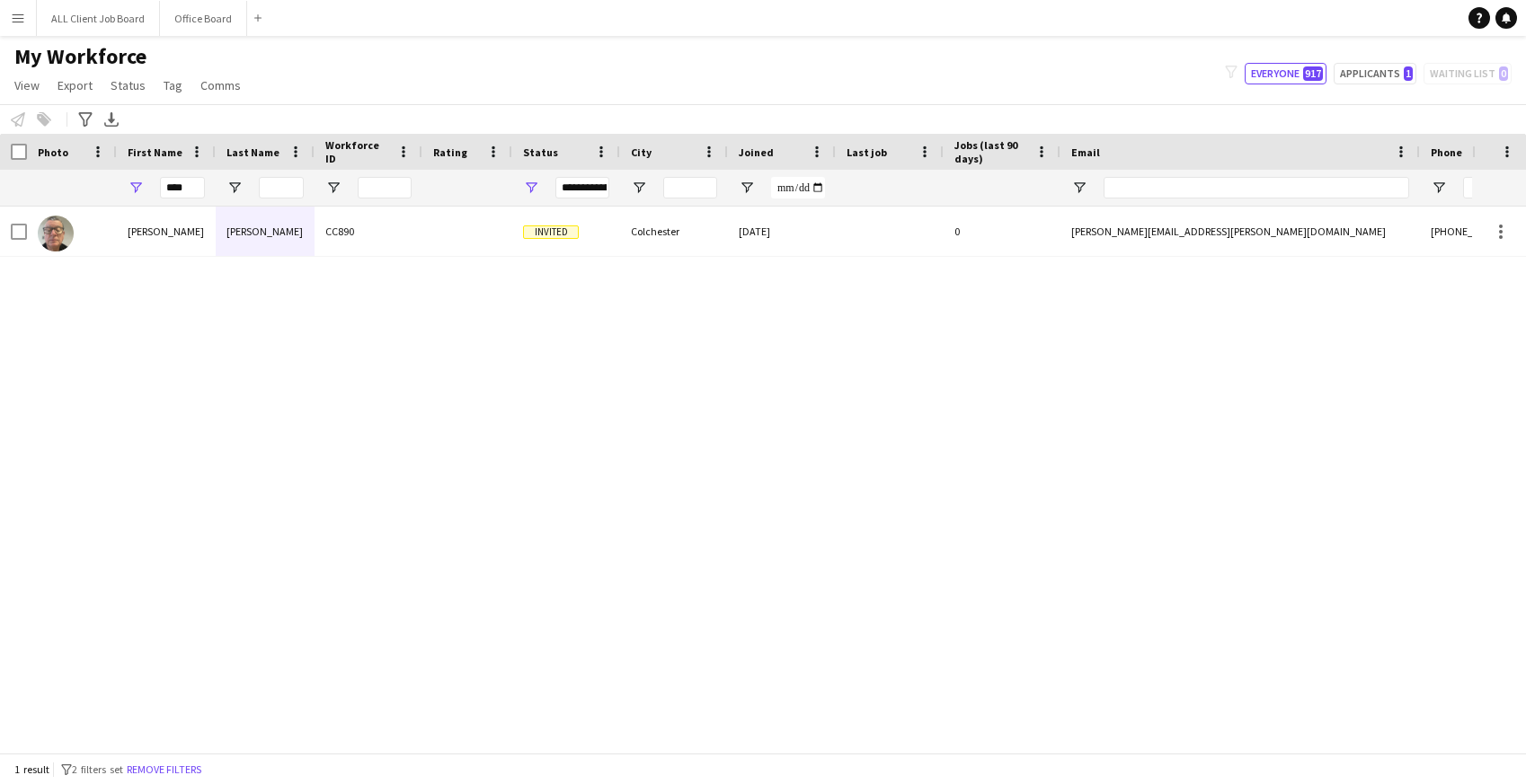
click at [20, 22] on app-icon "Menu" at bounding box center [17, 17] width 14 height 14
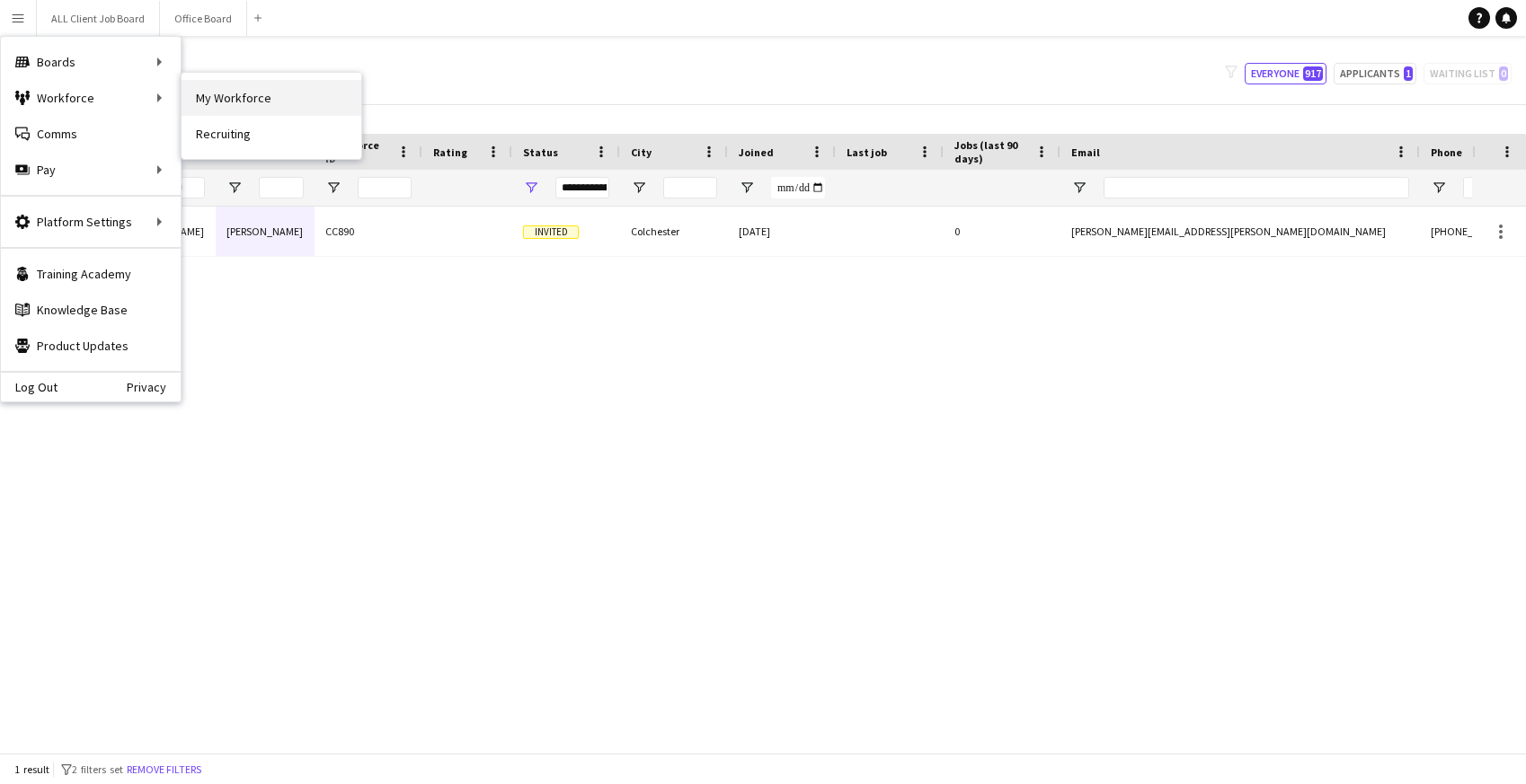
click at [255, 95] on link "My Workforce" at bounding box center [271, 98] width 179 height 36
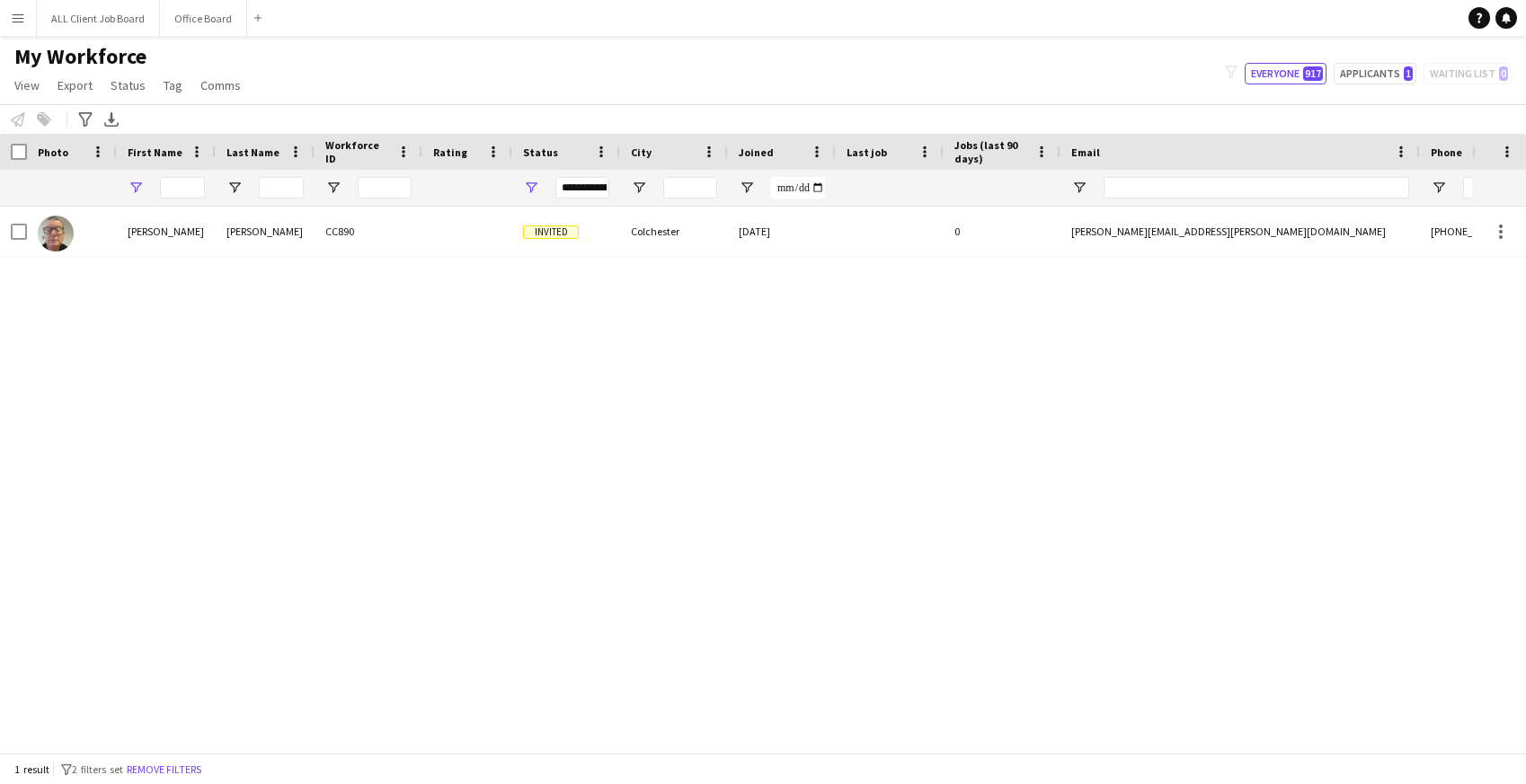
type input "****"
click at [12, 12] on app-icon "Menu" at bounding box center [17, 17] width 14 height 14
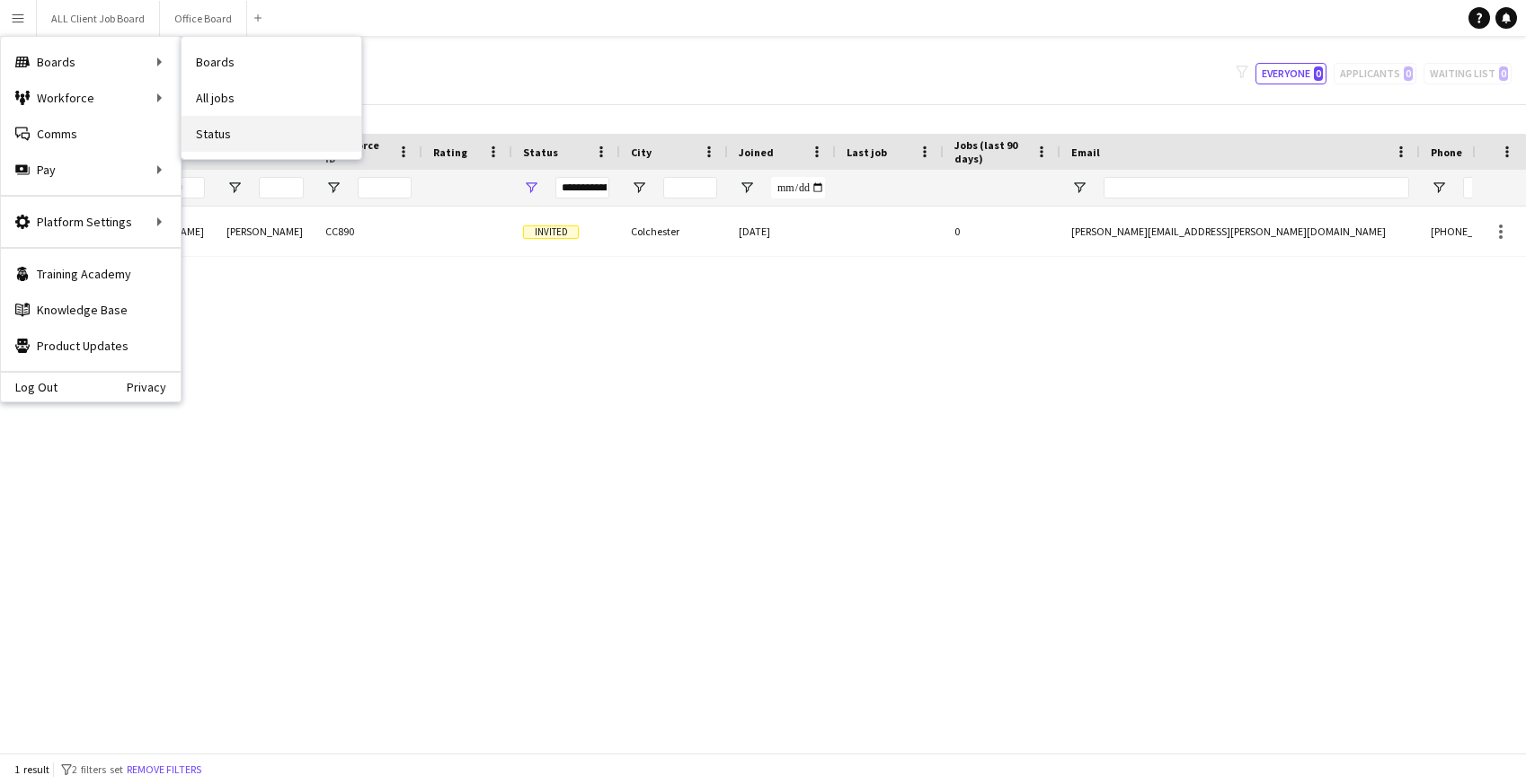
click at [224, 132] on link "Status" at bounding box center [271, 134] width 179 height 36
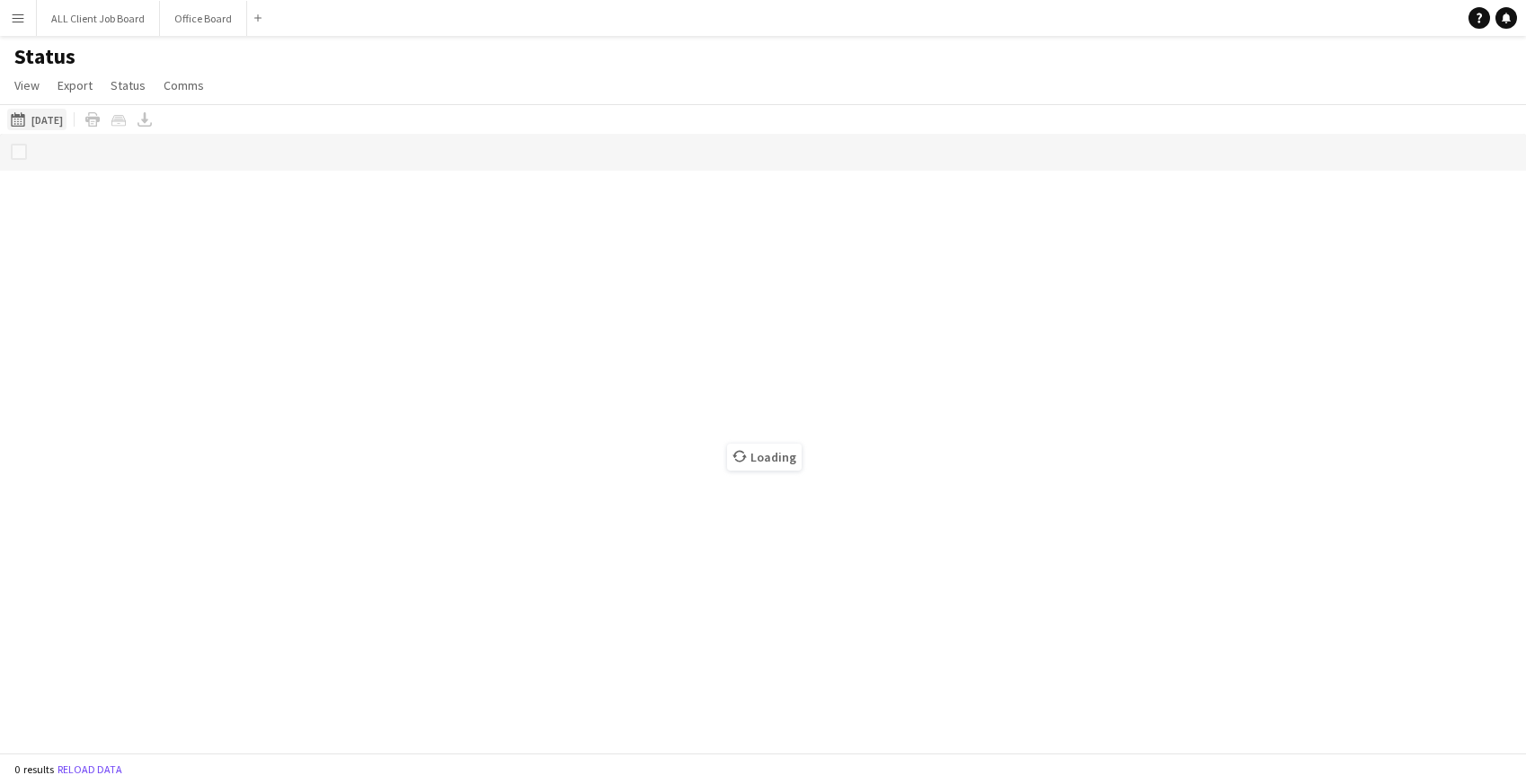
click at [44, 118] on button "[DATE] to [DATE] [DATE]" at bounding box center [37, 119] width 59 height 22
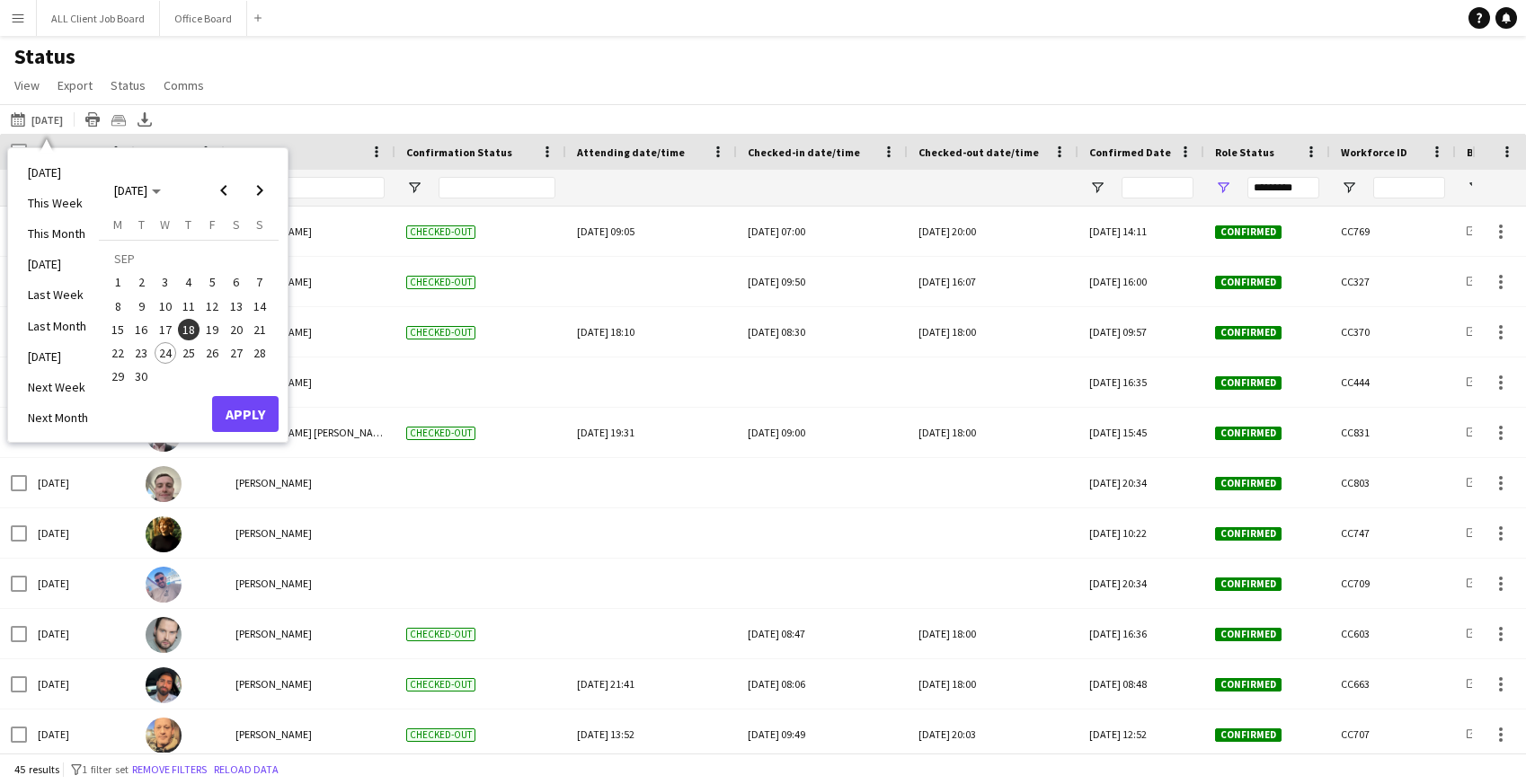
click at [173, 357] on span "24" at bounding box center [165, 353] width 22 height 22
click at [249, 412] on button "Apply" at bounding box center [245, 414] width 67 height 36
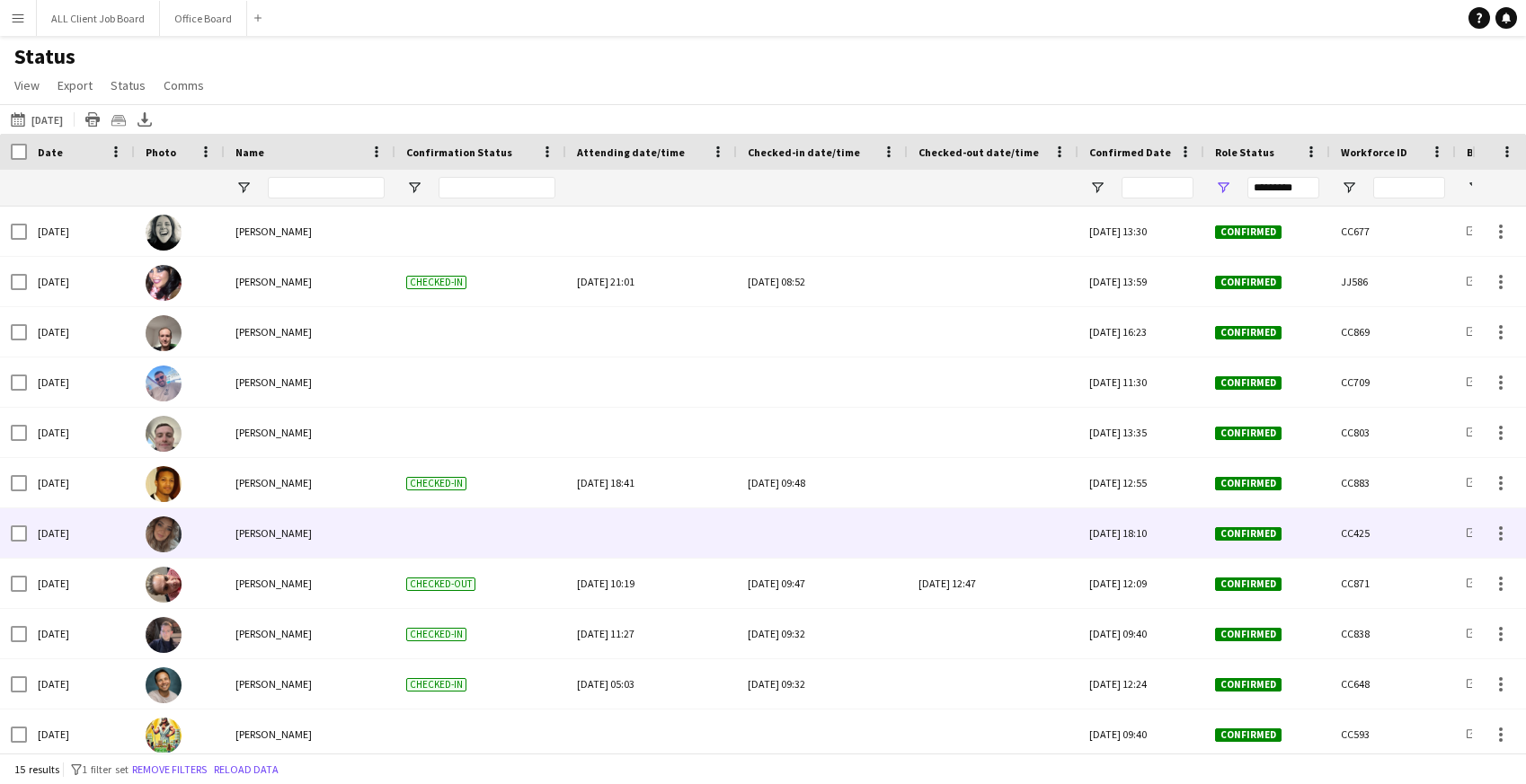
click at [638, 531] on div at bounding box center [652, 533] width 149 height 50
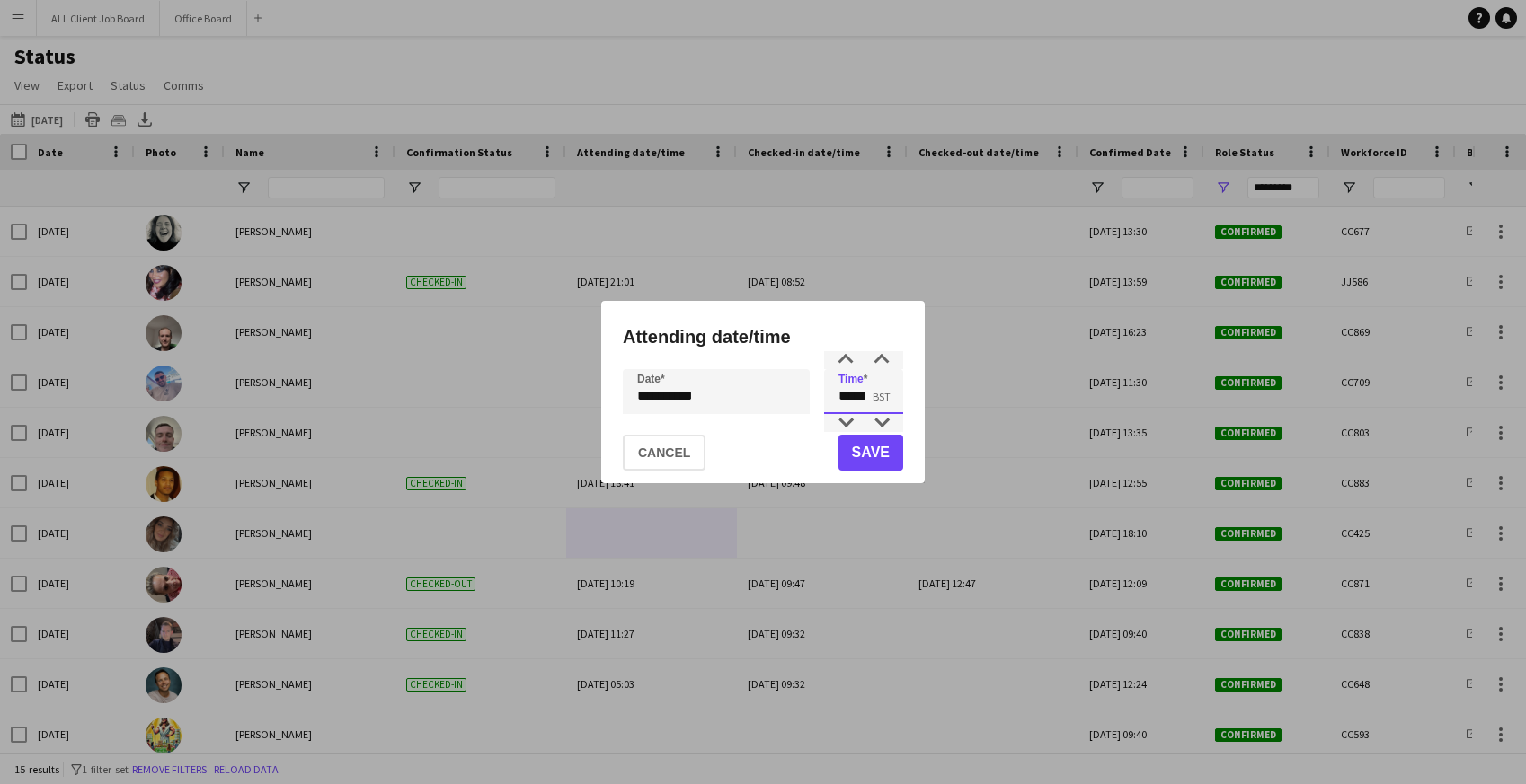
drag, startPoint x: 834, startPoint y: 400, endPoint x: 901, endPoint y: 400, distance: 67.0
click at [901, 400] on input "*****" at bounding box center [863, 391] width 79 height 45
type input "*****"
click at [881, 458] on button "Save" at bounding box center [871, 453] width 65 height 36
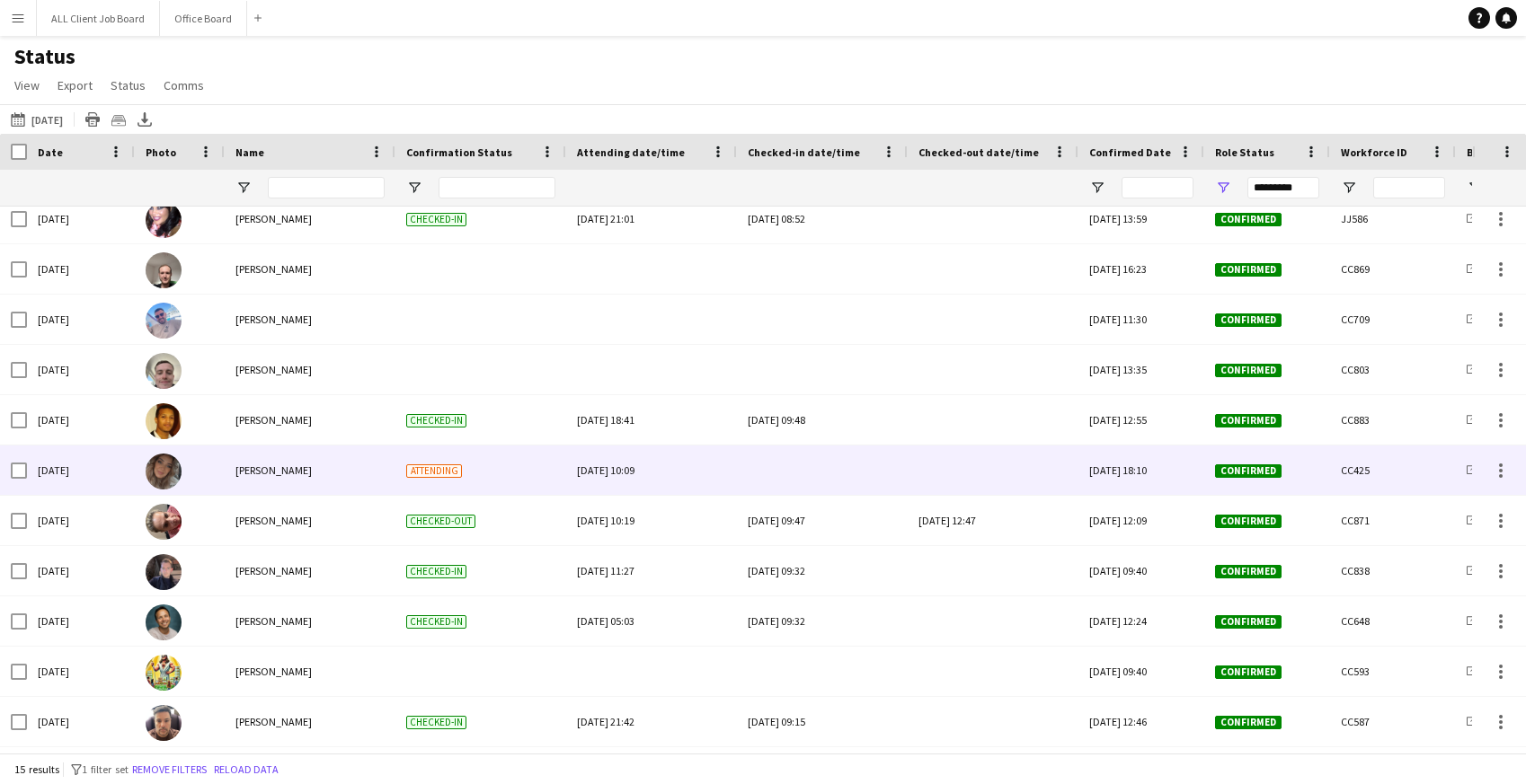
scroll to position [67, 0]
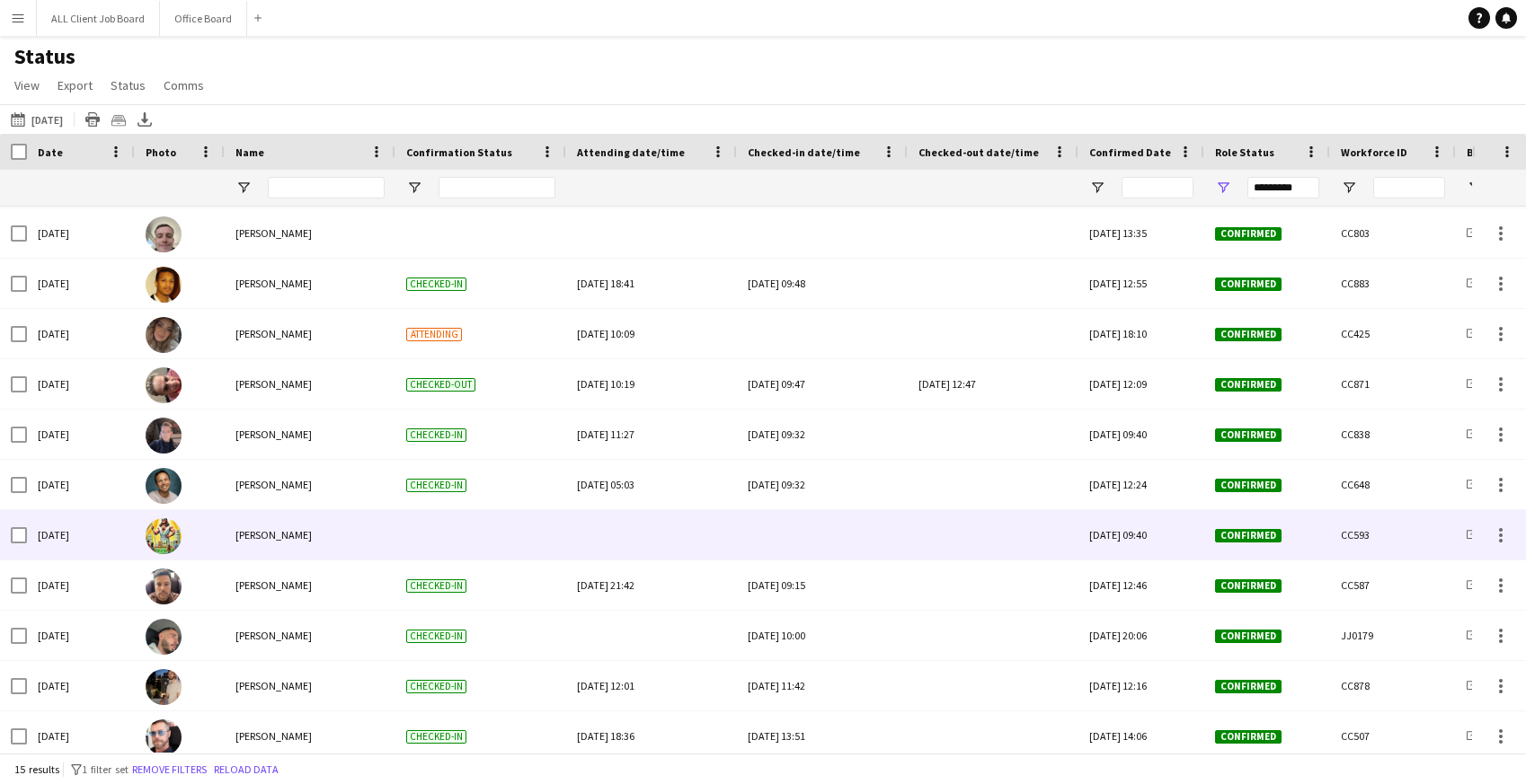
scroll to position [201, 0]
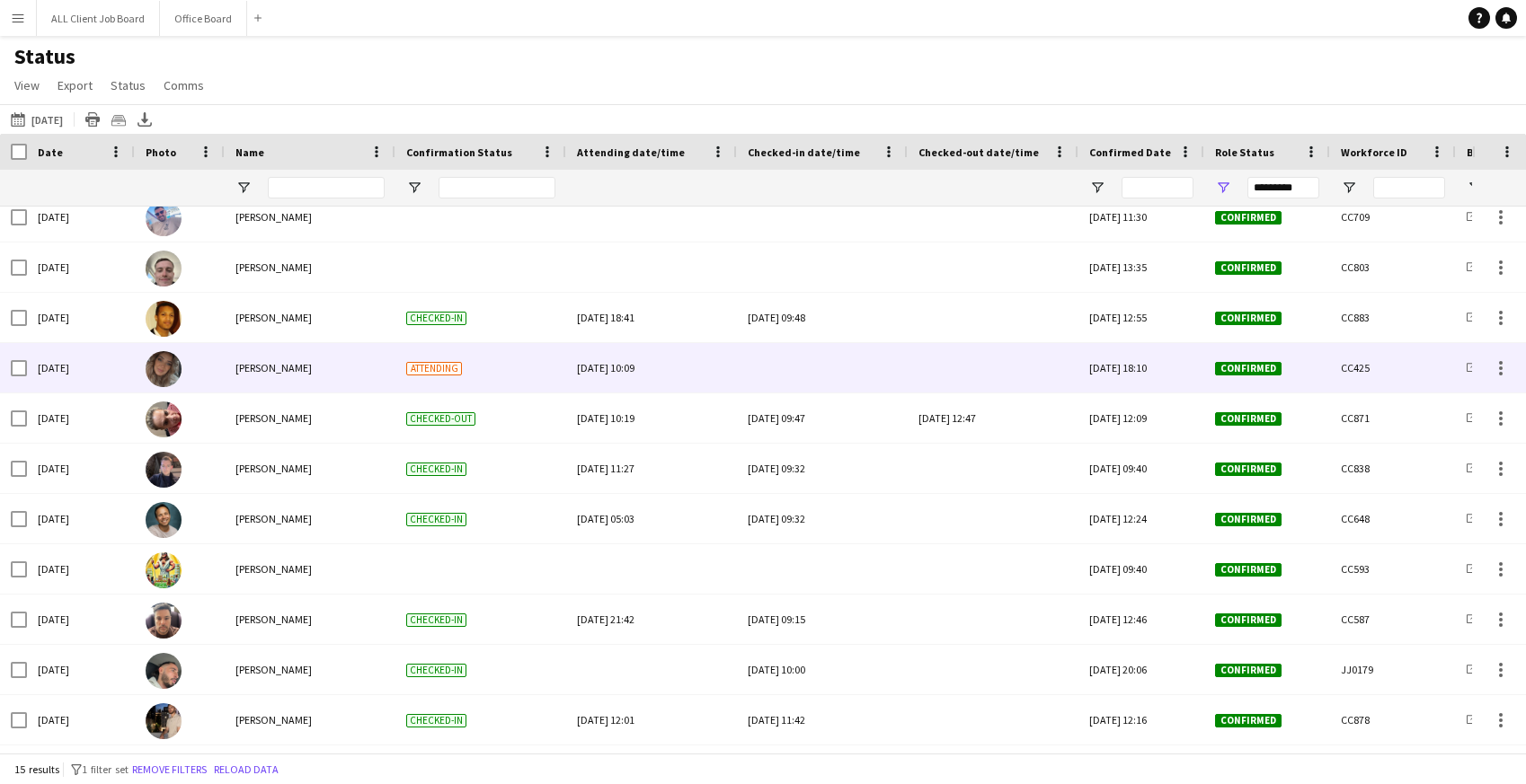
click at [800, 363] on div at bounding box center [822, 368] width 149 height 50
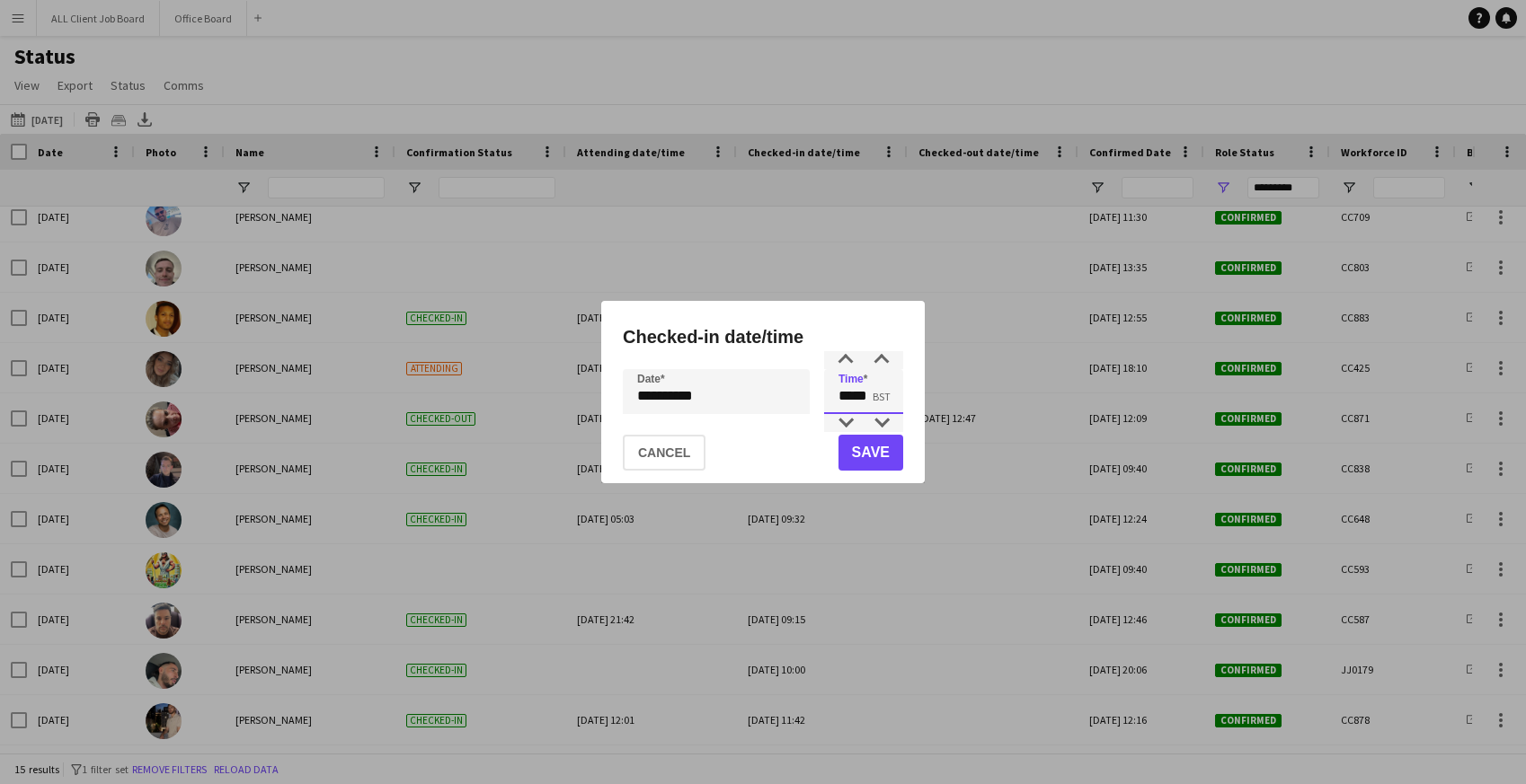
drag, startPoint x: 839, startPoint y: 402, endPoint x: 886, endPoint y: 401, distance: 47.0
click at [886, 401] on input "*****" at bounding box center [863, 391] width 79 height 45
type input "*****"
click at [889, 453] on button "Save" at bounding box center [871, 453] width 65 height 36
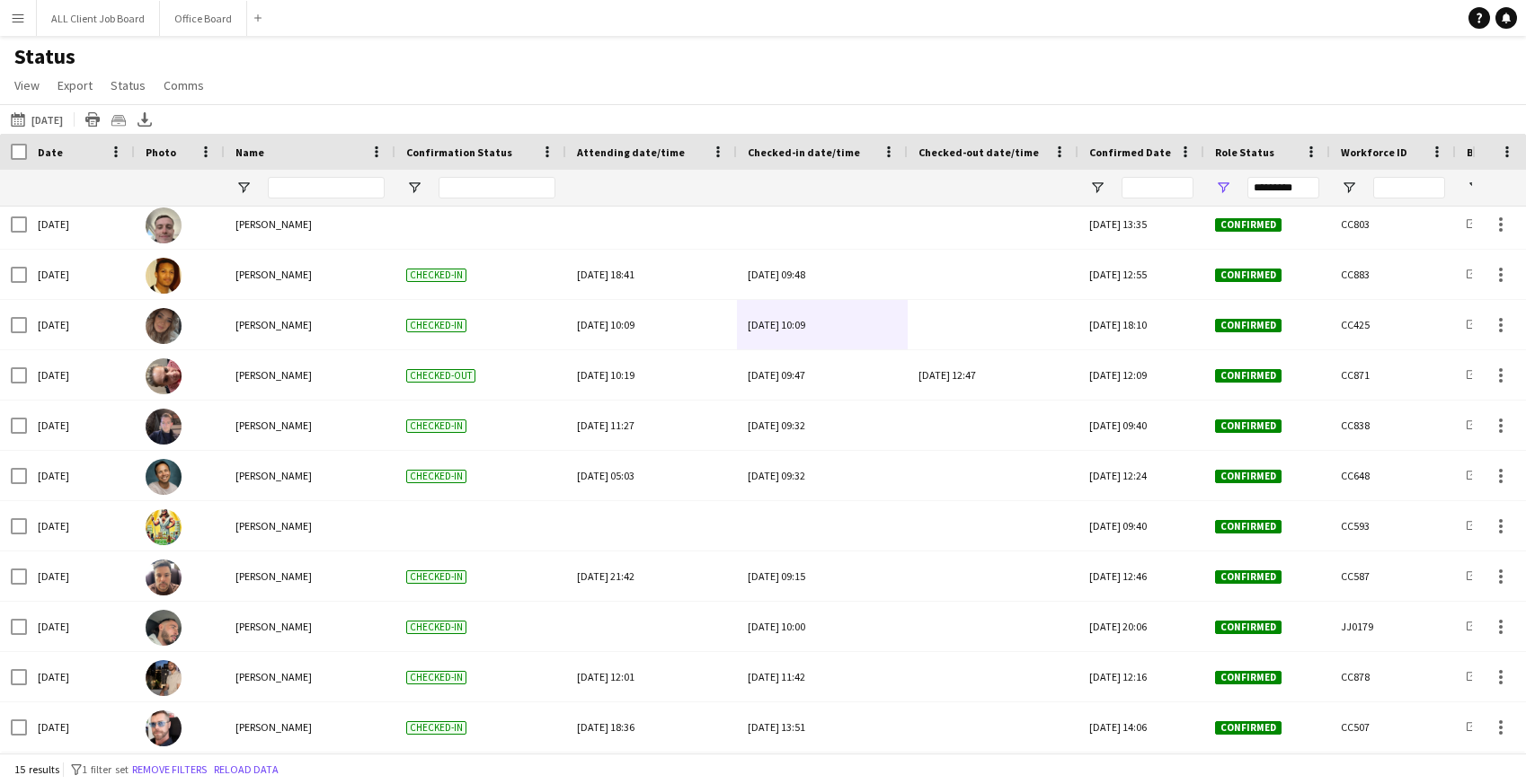
click at [11, 20] on app-icon "Menu" at bounding box center [17, 17] width 14 height 14
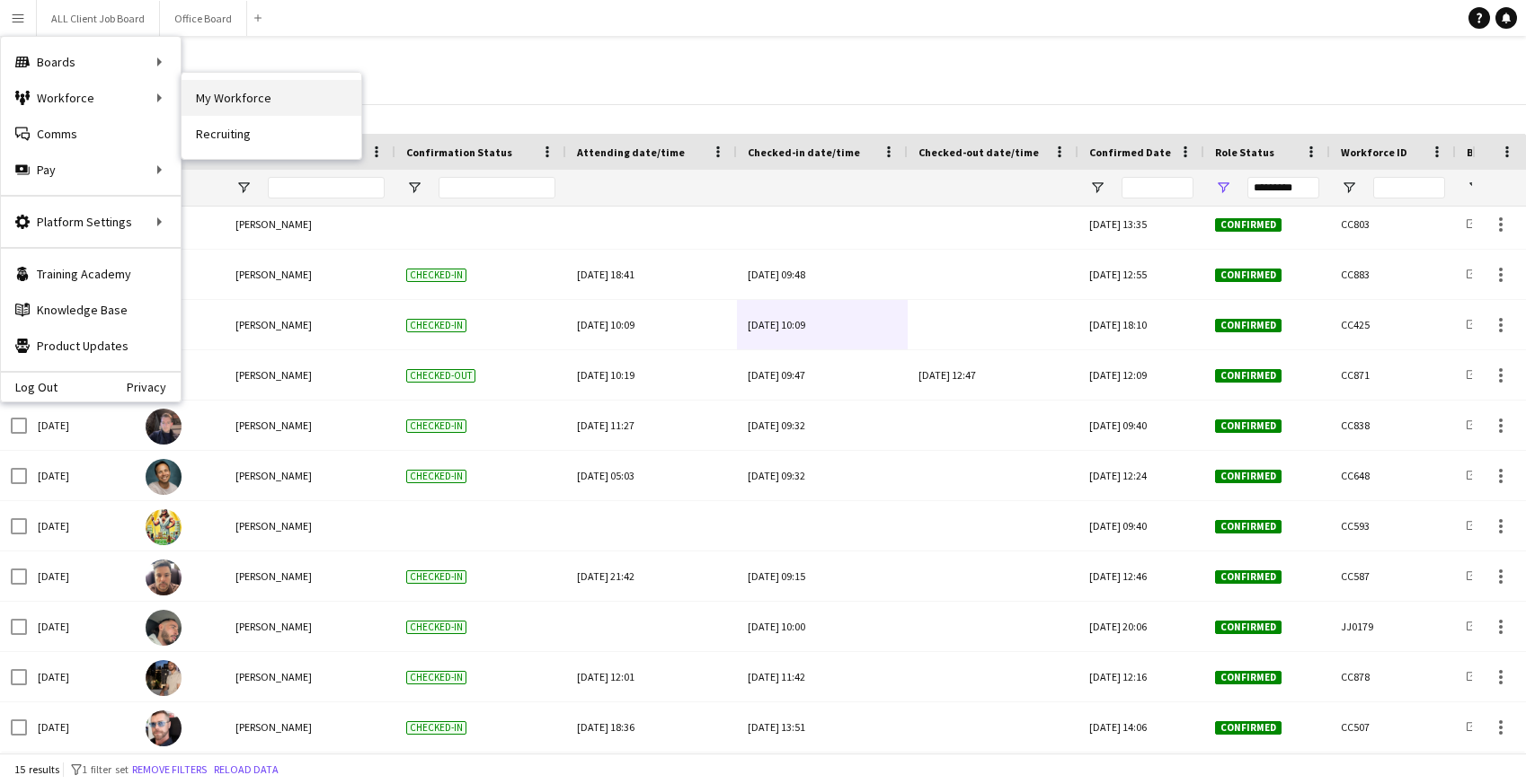
click at [241, 97] on link "My Workforce" at bounding box center [271, 98] width 179 height 36
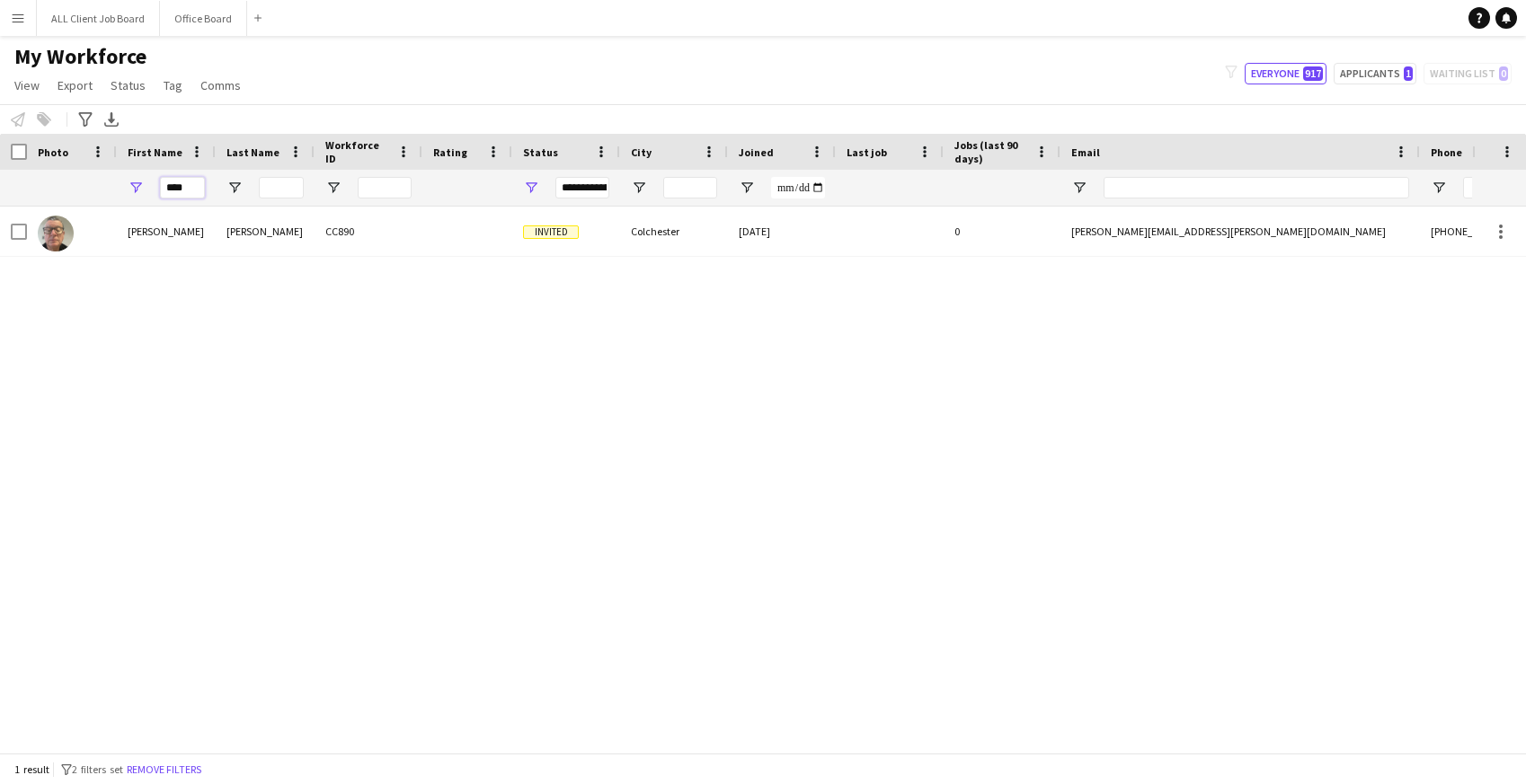
drag, startPoint x: 198, startPoint y: 190, endPoint x: 119, endPoint y: 187, distance: 79.1
click at [119, 189] on div "****" at bounding box center [166, 188] width 99 height 36
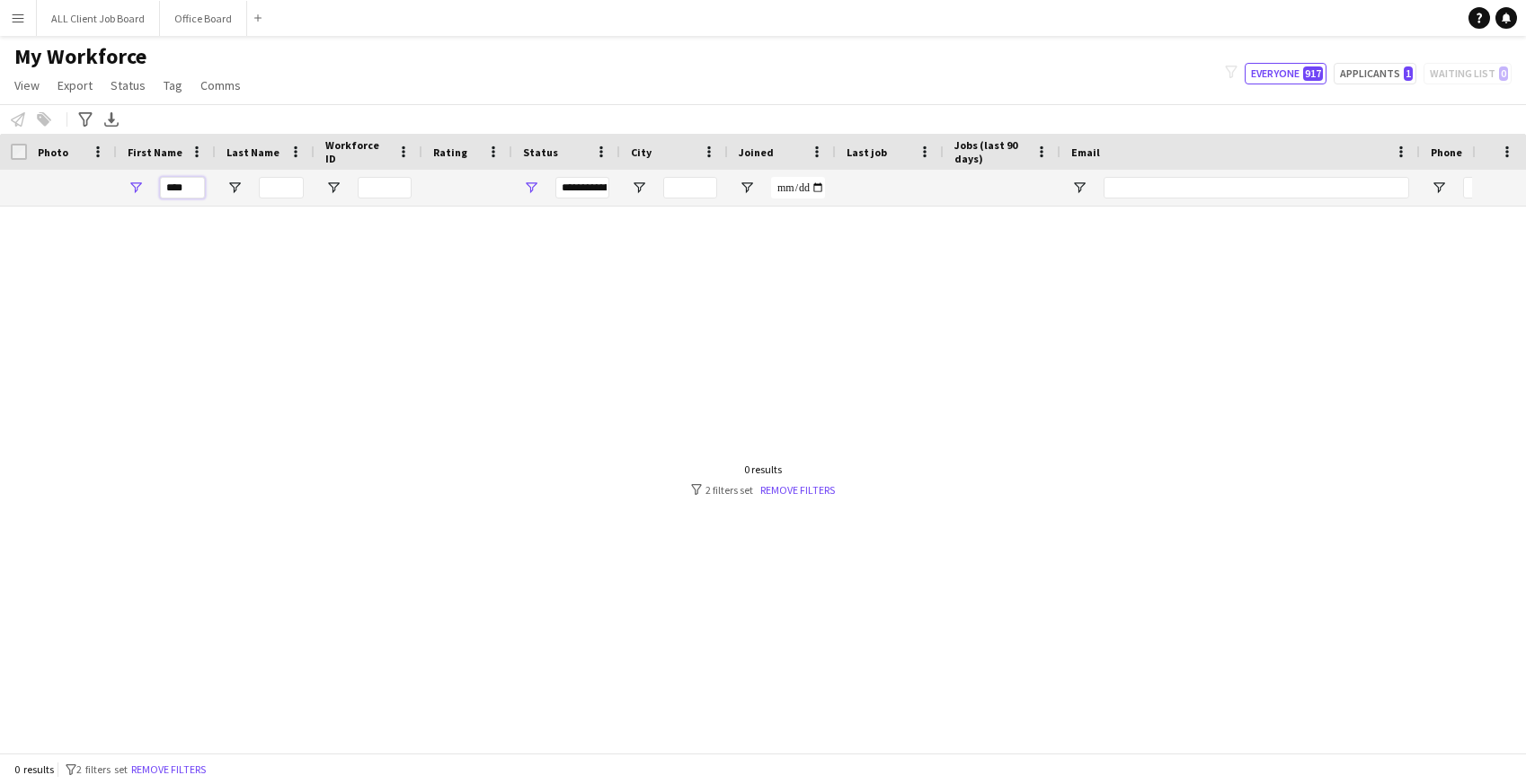
type input "****"
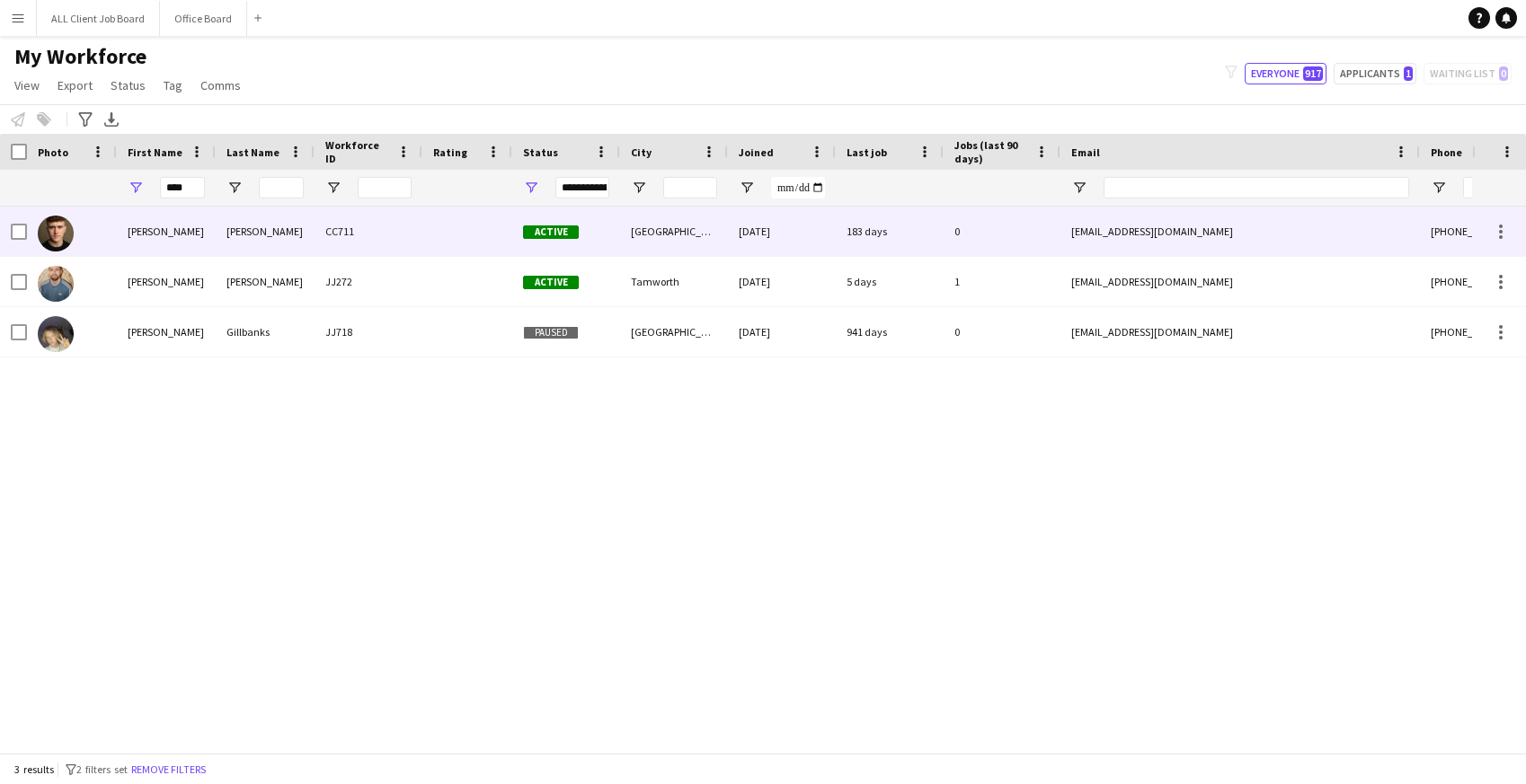
click at [186, 232] on div "[PERSON_NAME]" at bounding box center [166, 232] width 99 height 50
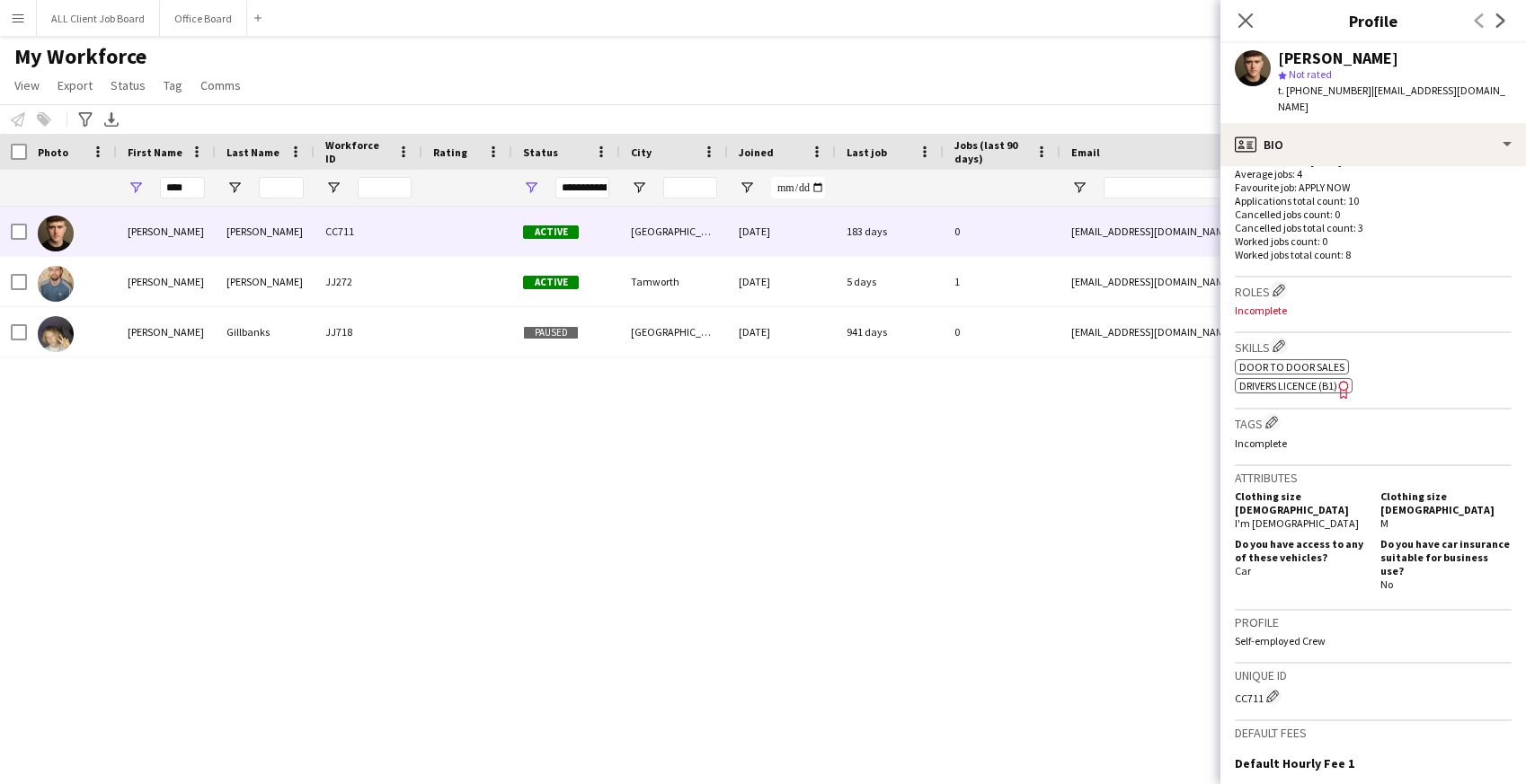
scroll to position [690, 0]
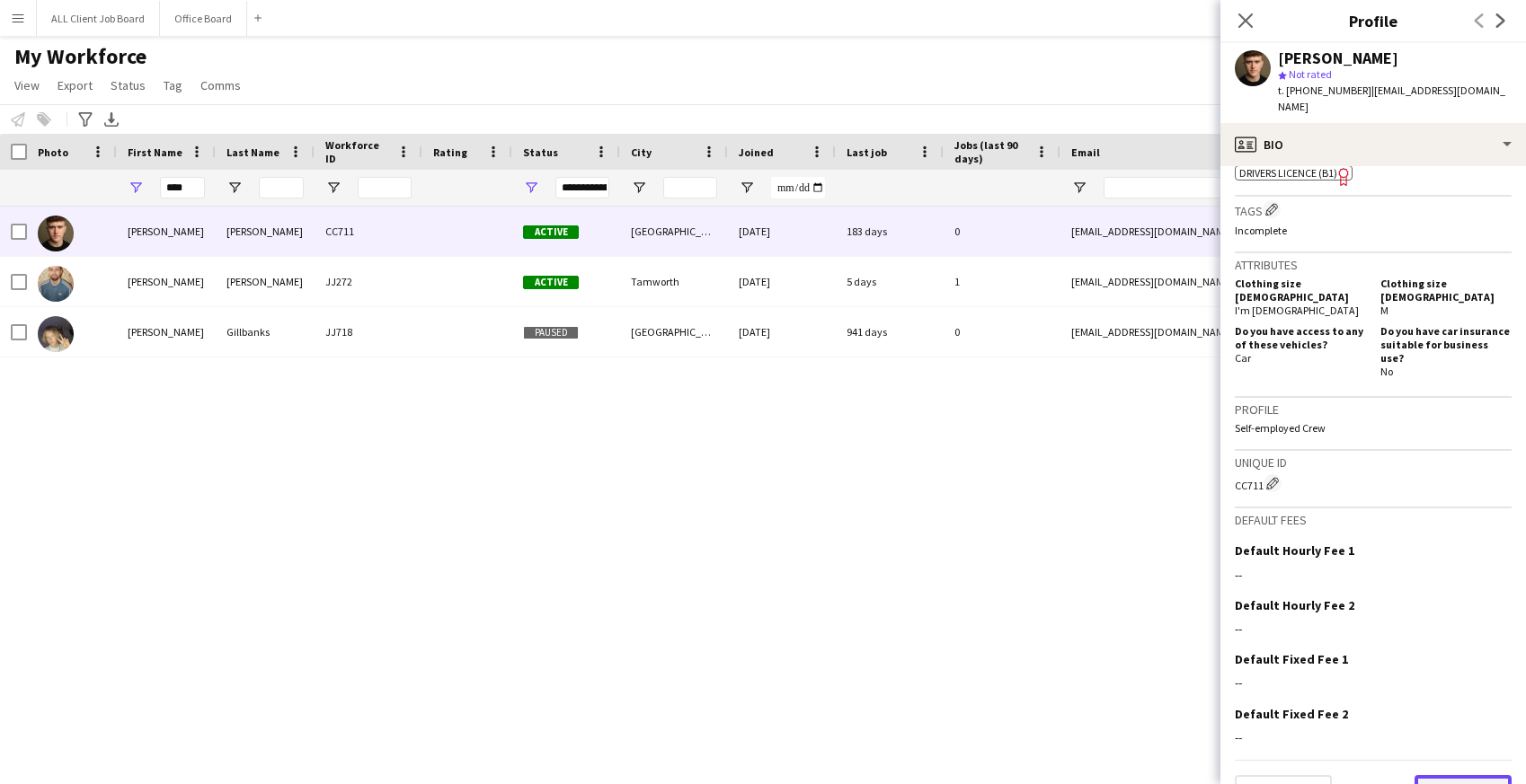
click at [1426, 775] on button "Next" at bounding box center [1463, 794] width 97 height 36
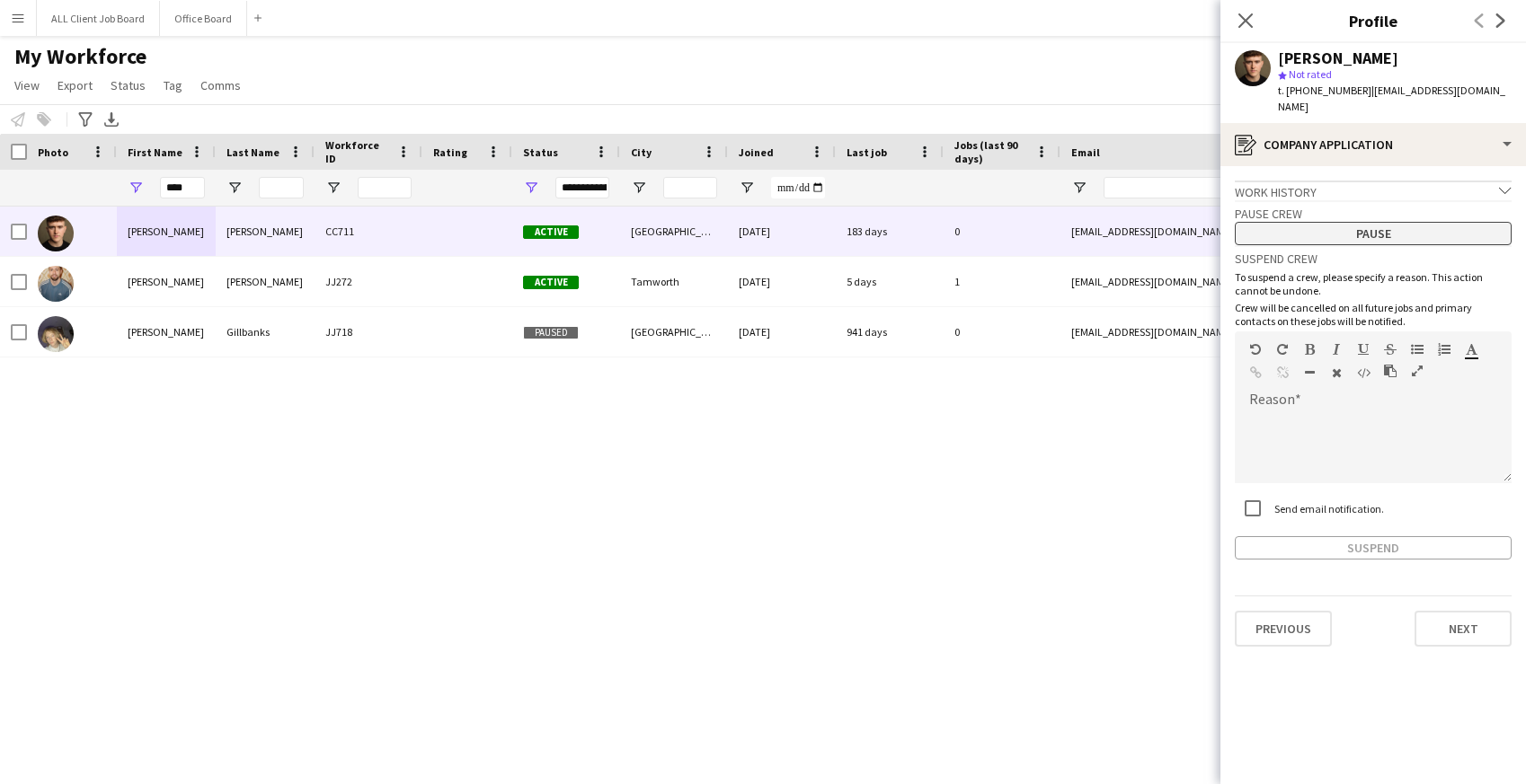
click at [1412, 222] on button "Pause" at bounding box center [1373, 234] width 277 height 23
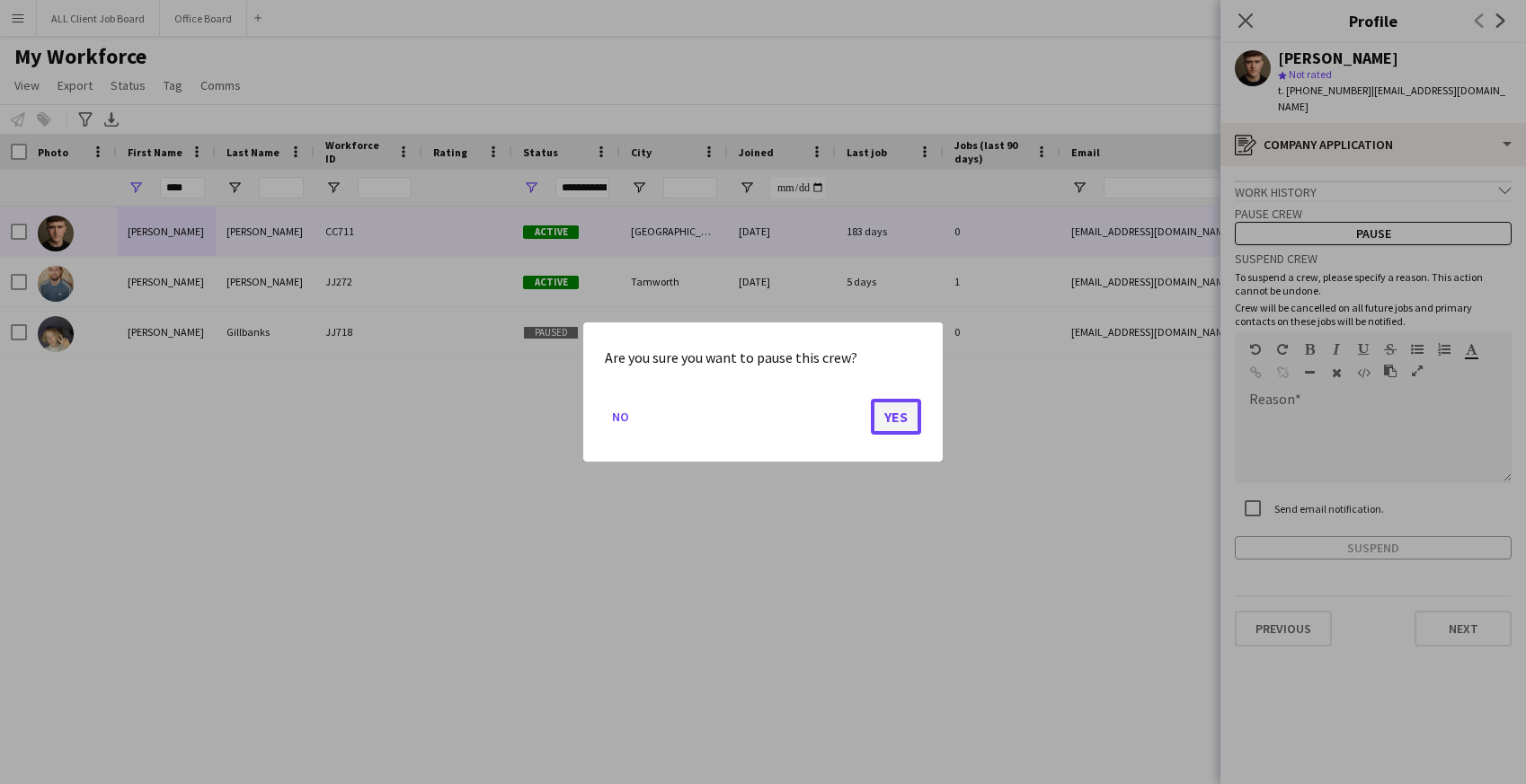
click at [899, 408] on button "Yes" at bounding box center [895, 417] width 51 height 36
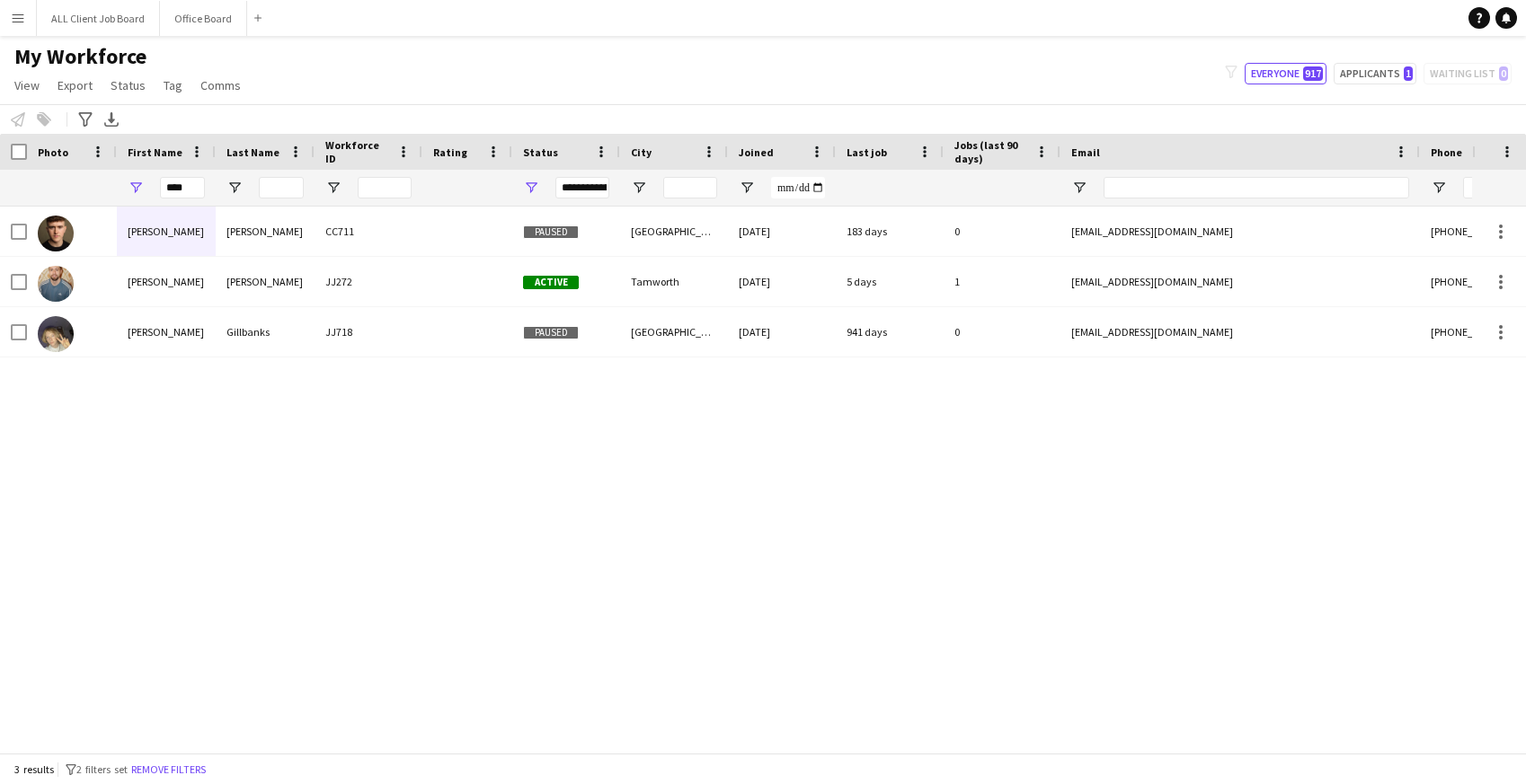
click at [27, 23] on button "Menu" at bounding box center [18, 18] width 36 height 36
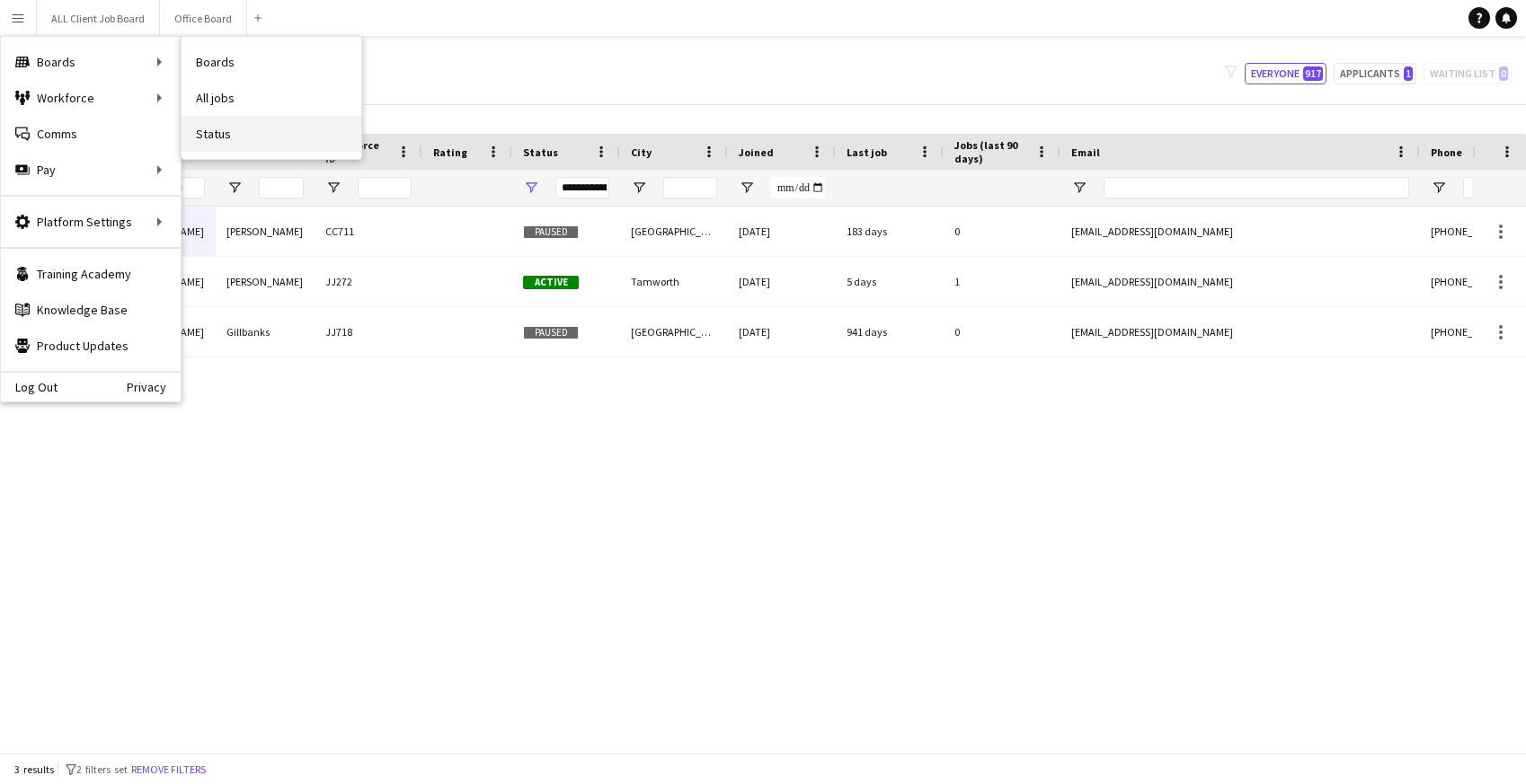
click at [215, 131] on link "Status" at bounding box center [271, 134] width 179 height 36
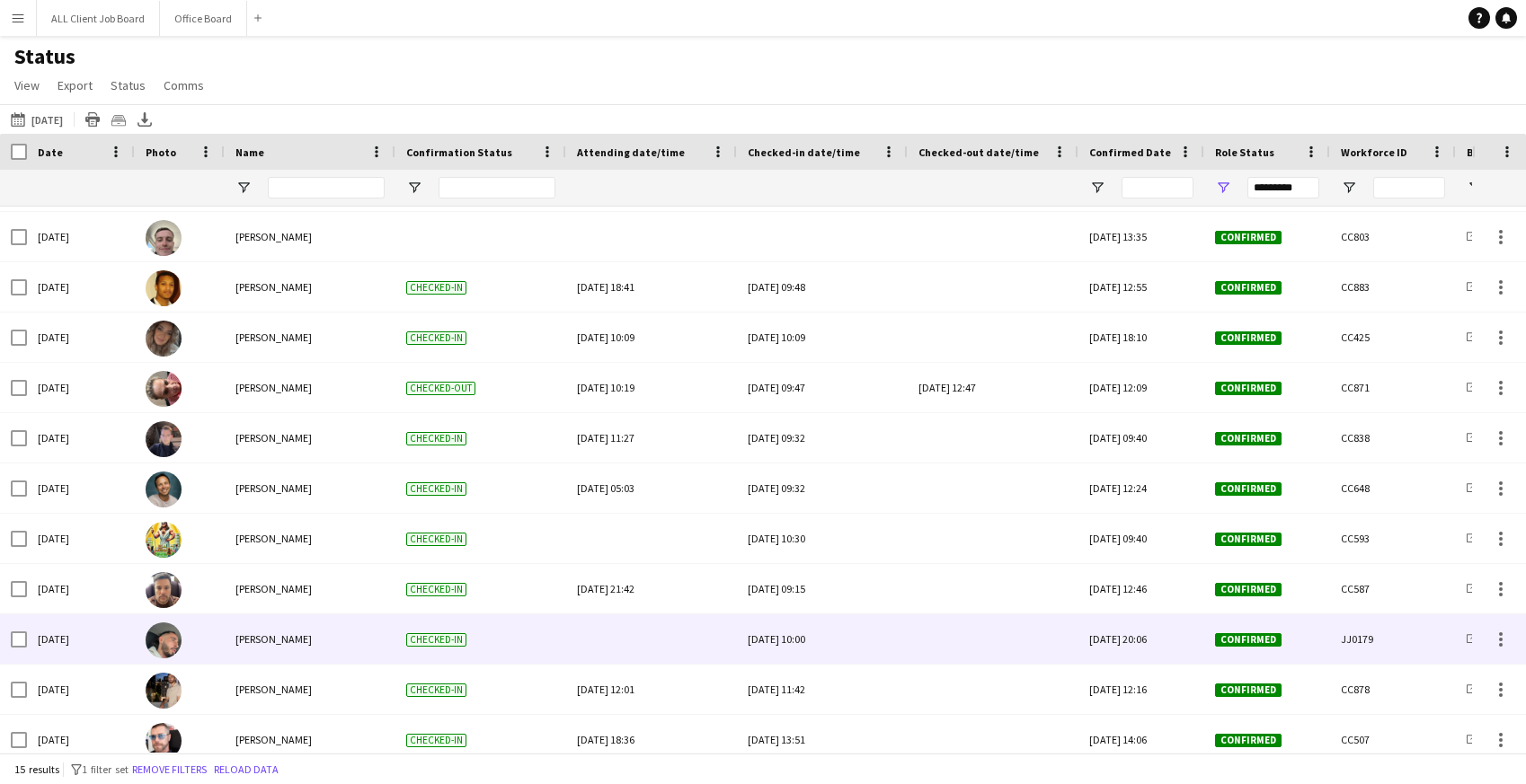
scroll to position [208, 0]
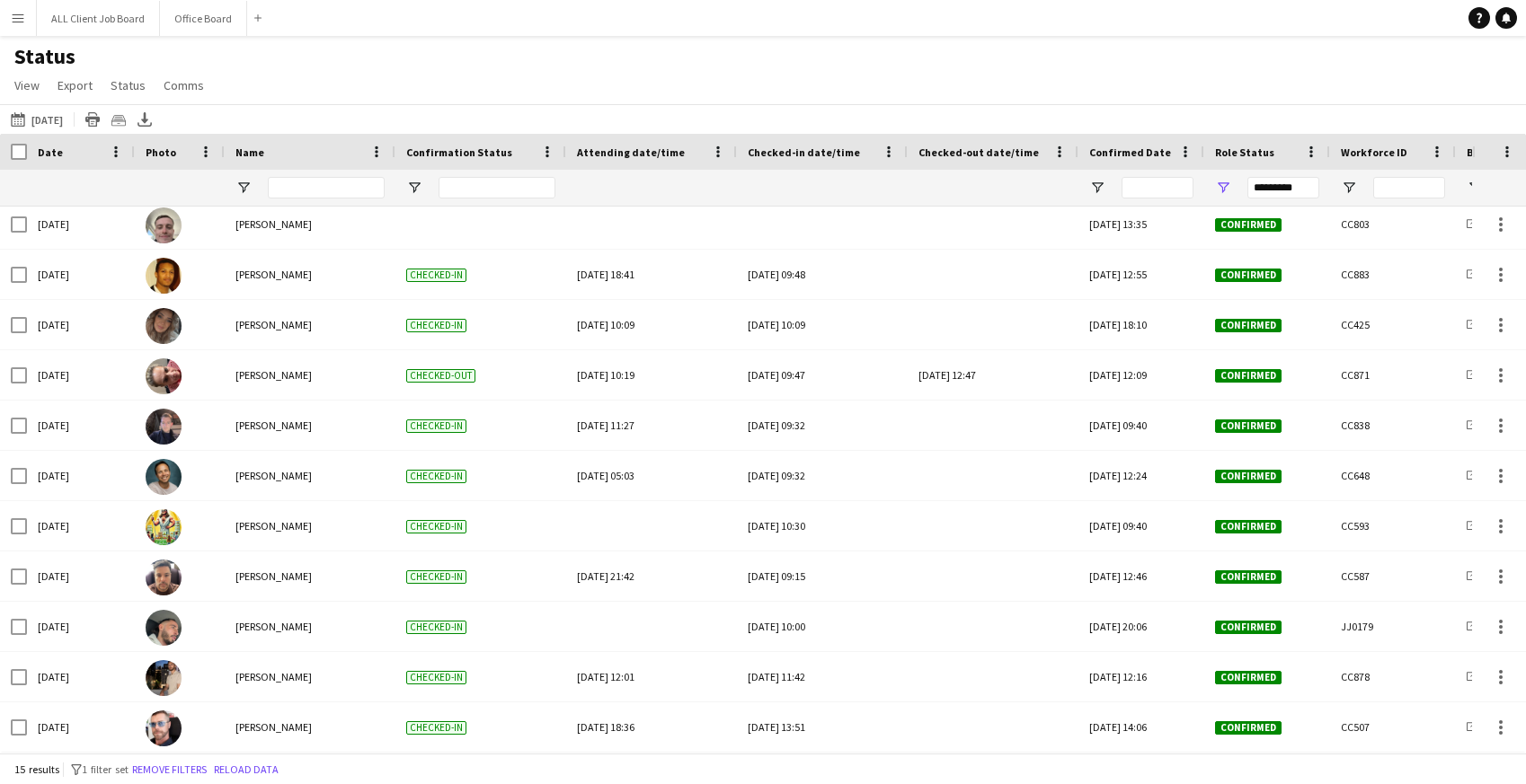
click at [14, 19] on app-icon "Menu" at bounding box center [17, 17] width 14 height 14
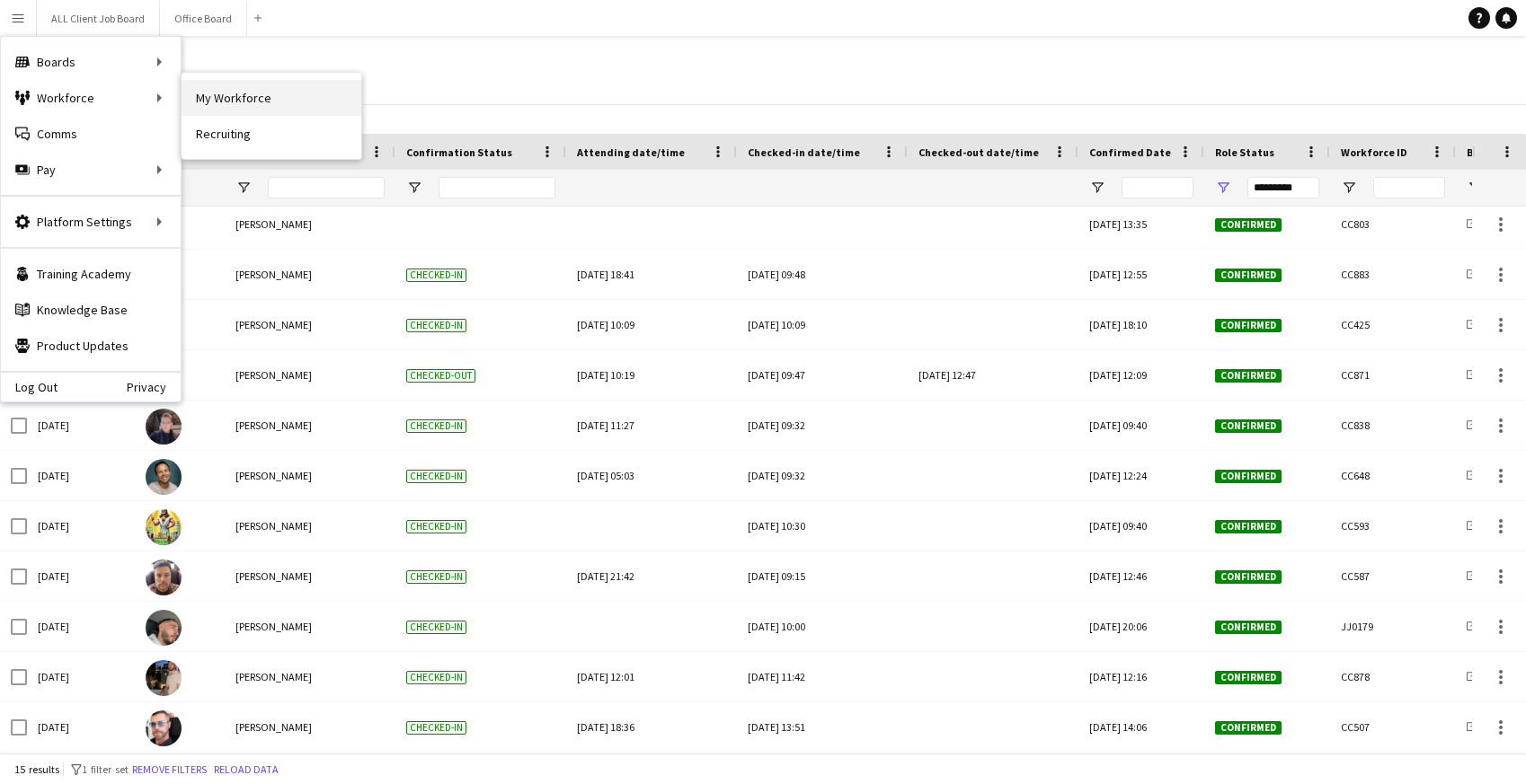
click at [245, 100] on link "My Workforce" at bounding box center [271, 98] width 179 height 36
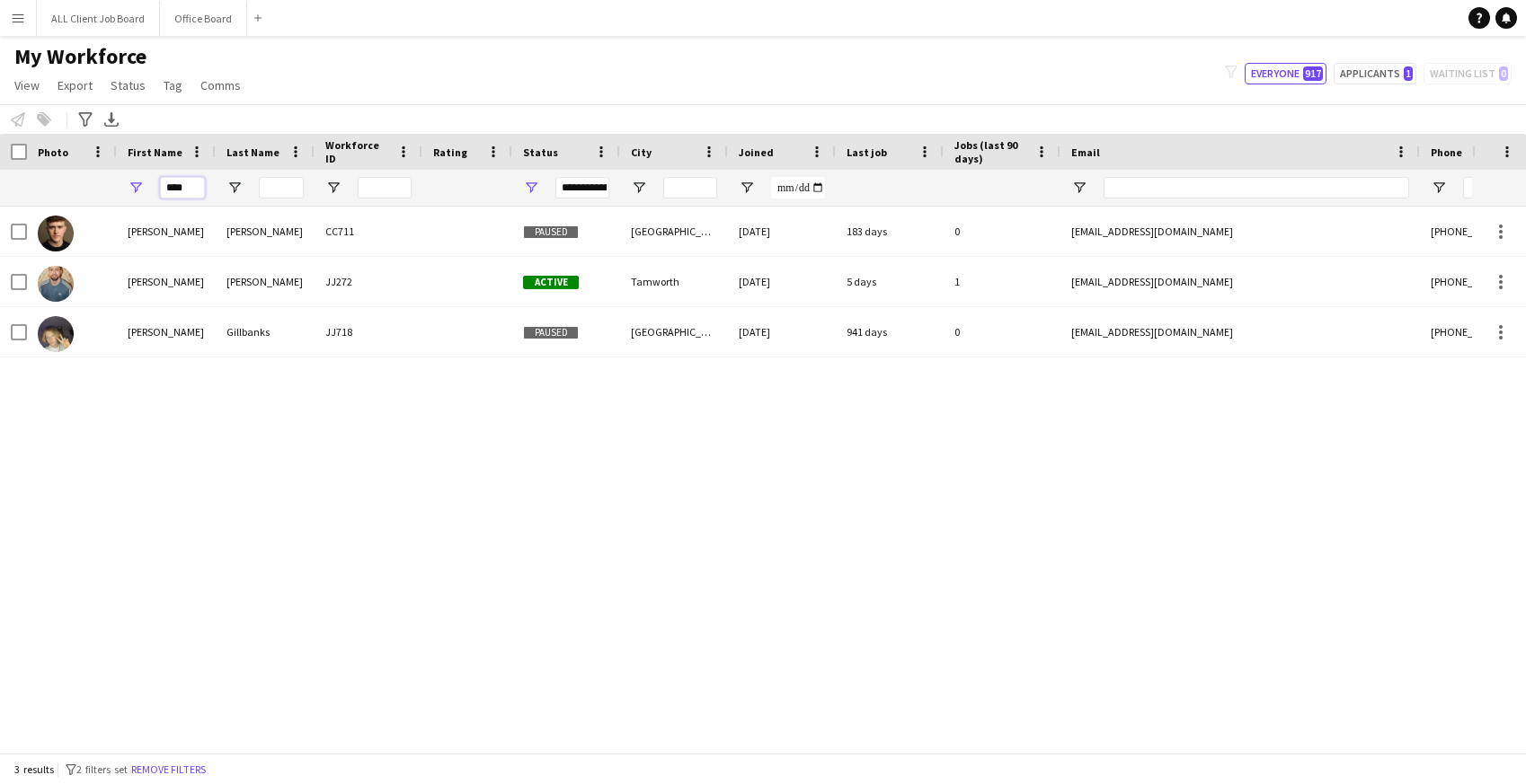
drag, startPoint x: 196, startPoint y: 182, endPoint x: 146, endPoint y: 177, distance: 50.2
click at [146, 177] on div "****" at bounding box center [166, 188] width 99 height 36
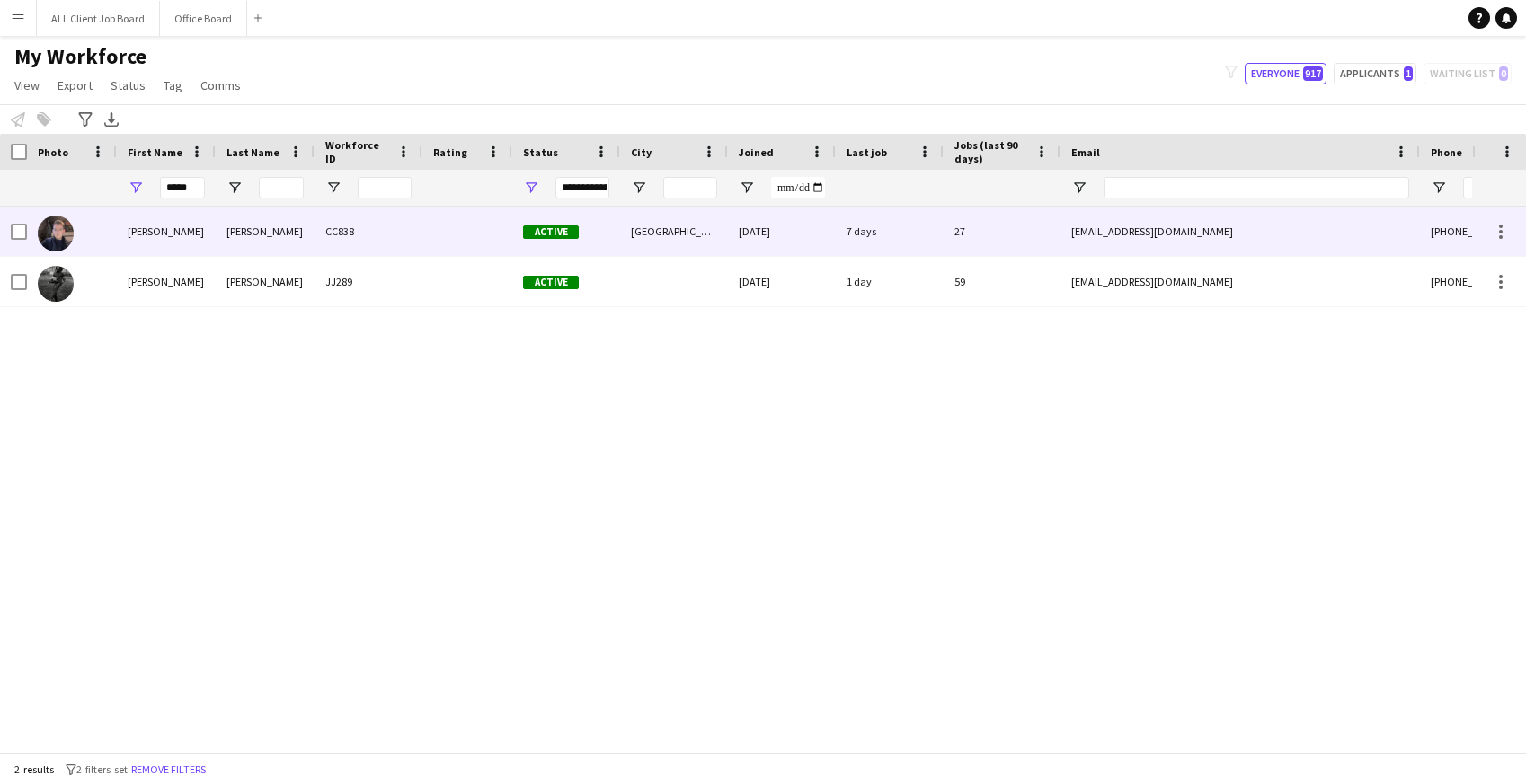
click at [165, 226] on div "[PERSON_NAME]" at bounding box center [166, 232] width 99 height 50
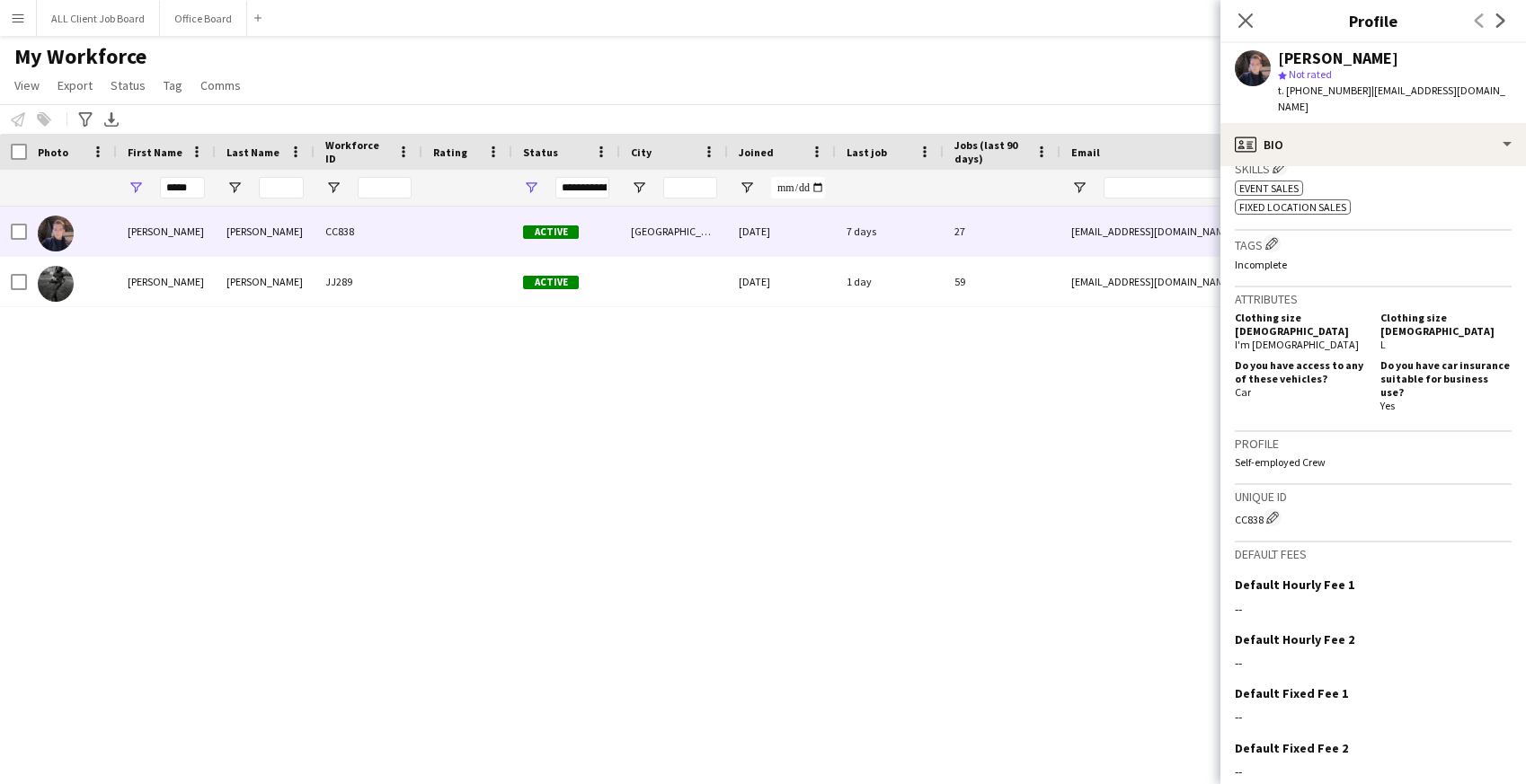
scroll to position [690, 0]
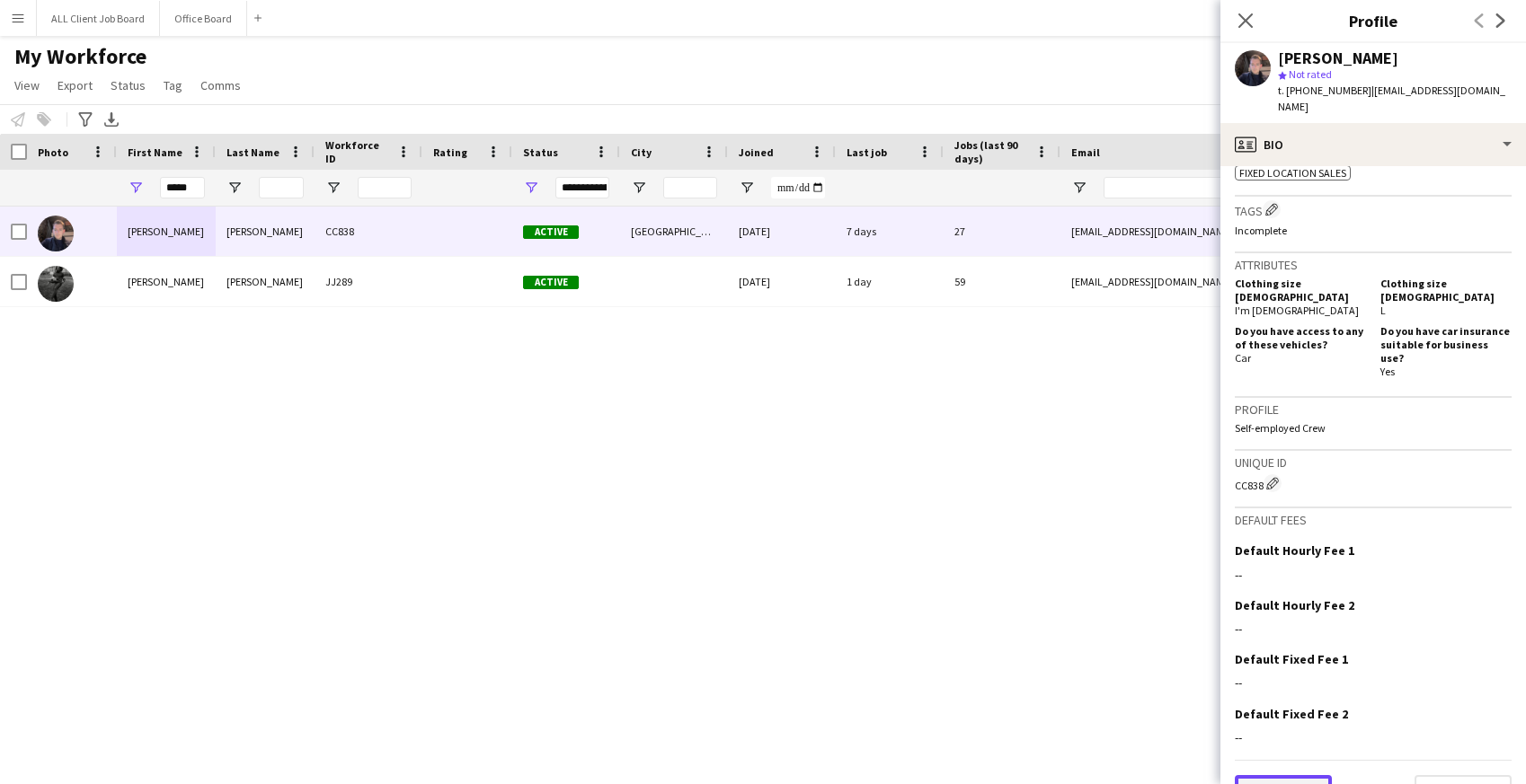
click at [1315, 775] on button "Previous" at bounding box center [1284, 794] width 97 height 36
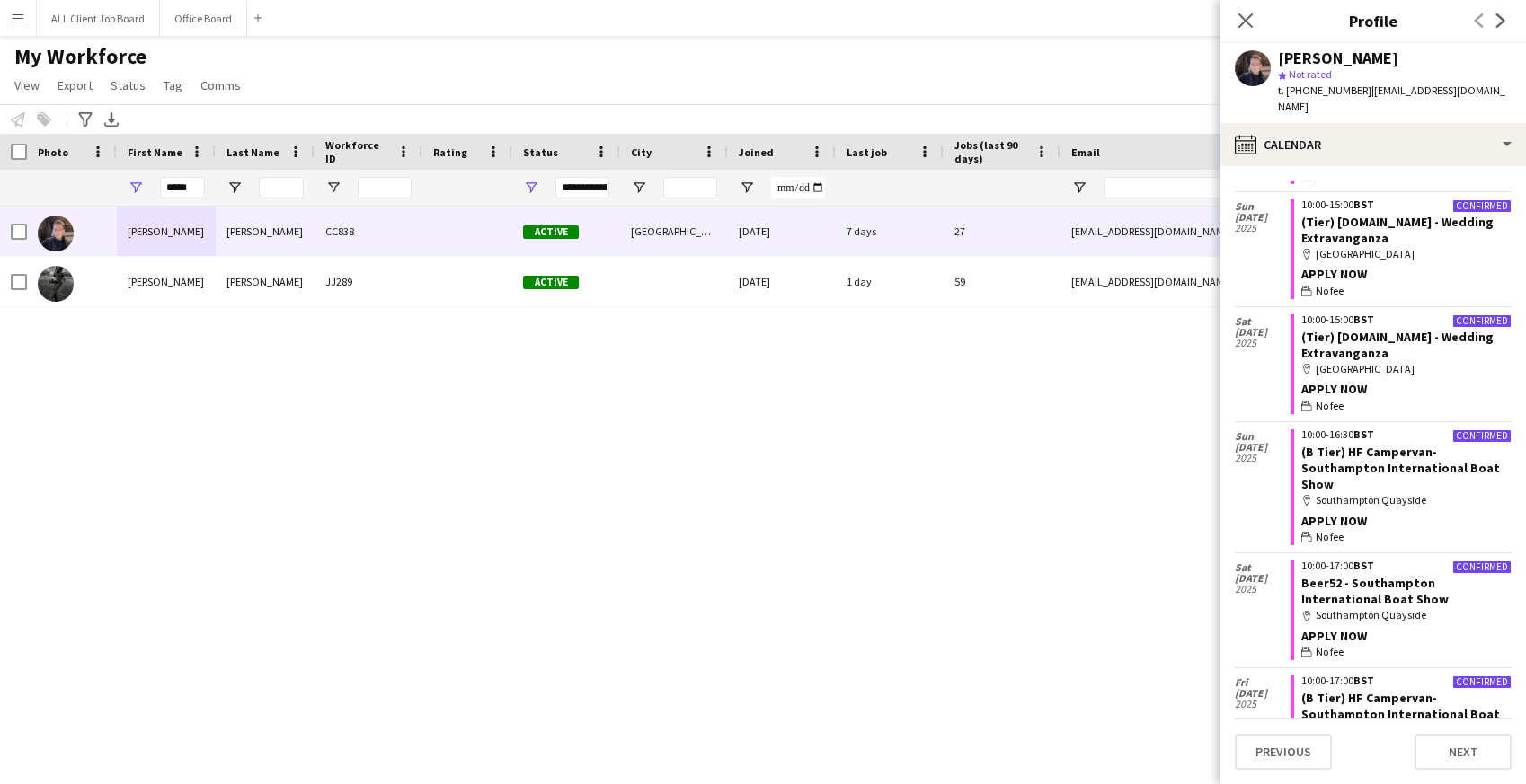
scroll to position [1331, 0]
drag, startPoint x: 202, startPoint y: 195, endPoint x: 141, endPoint y: 192, distance: 61.1
click at [141, 192] on div "*****" at bounding box center [166, 188] width 99 height 36
type input "******"
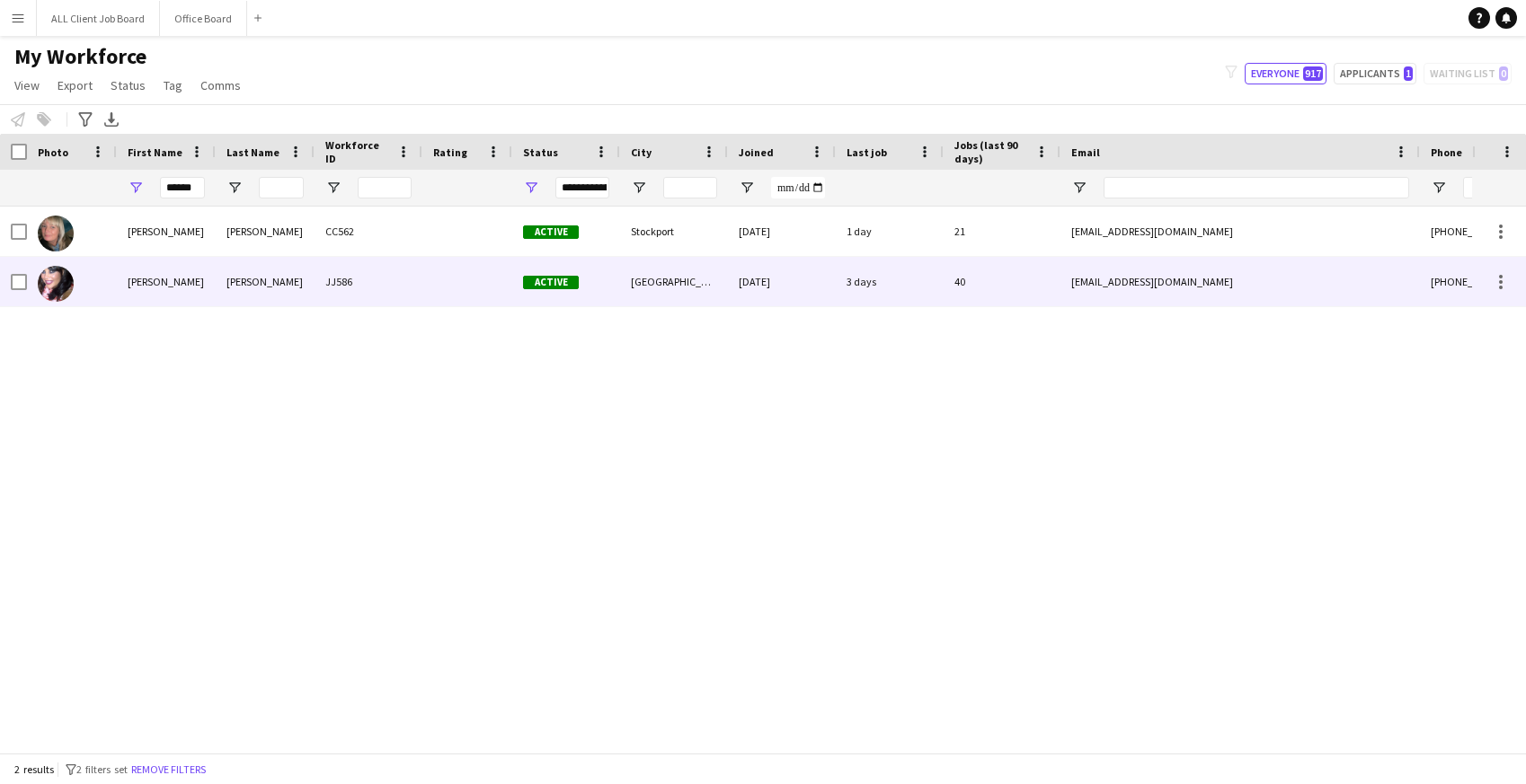
click at [420, 284] on div "JJ586" at bounding box center [368, 281] width 108 height 50
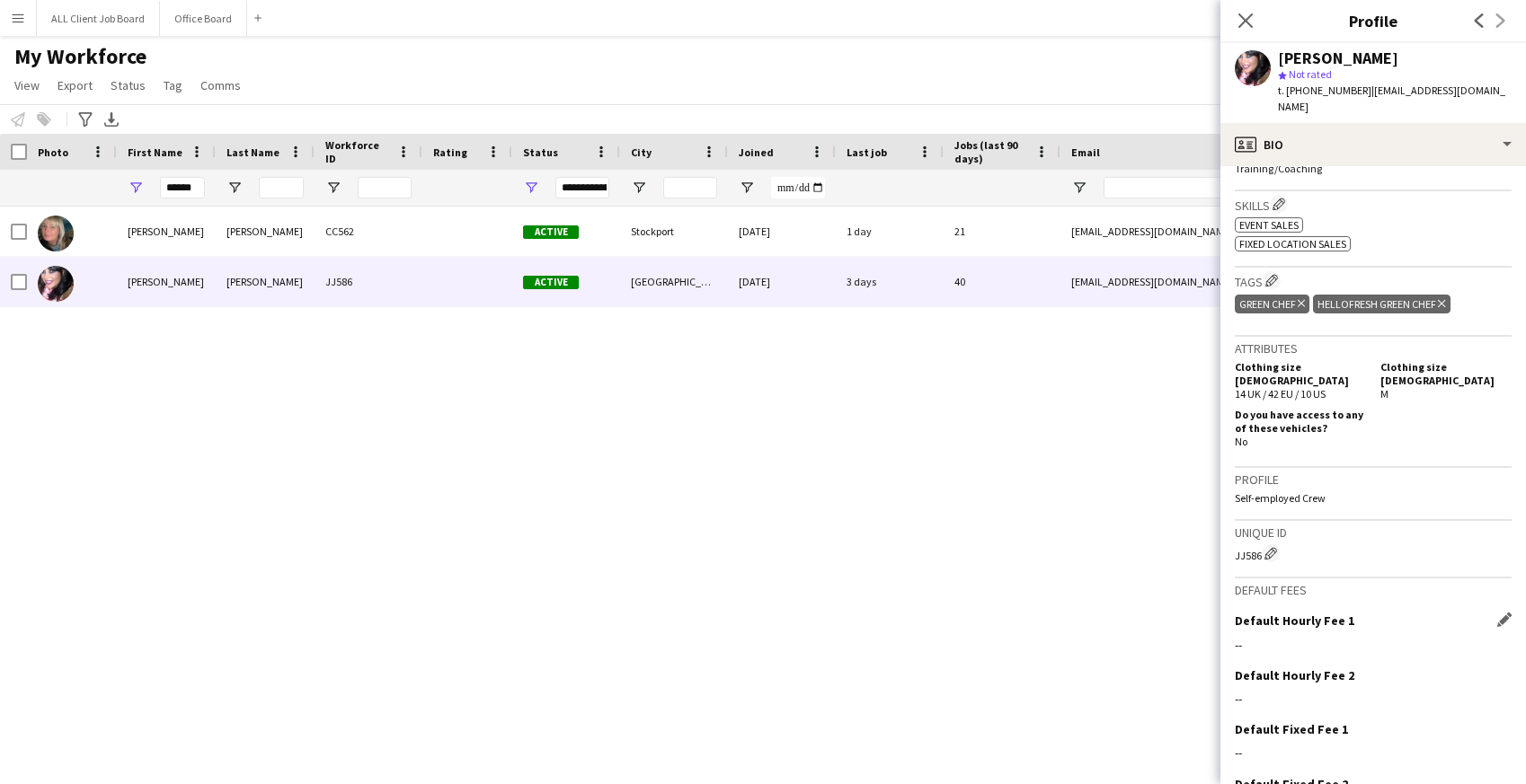
scroll to position [690, 0]
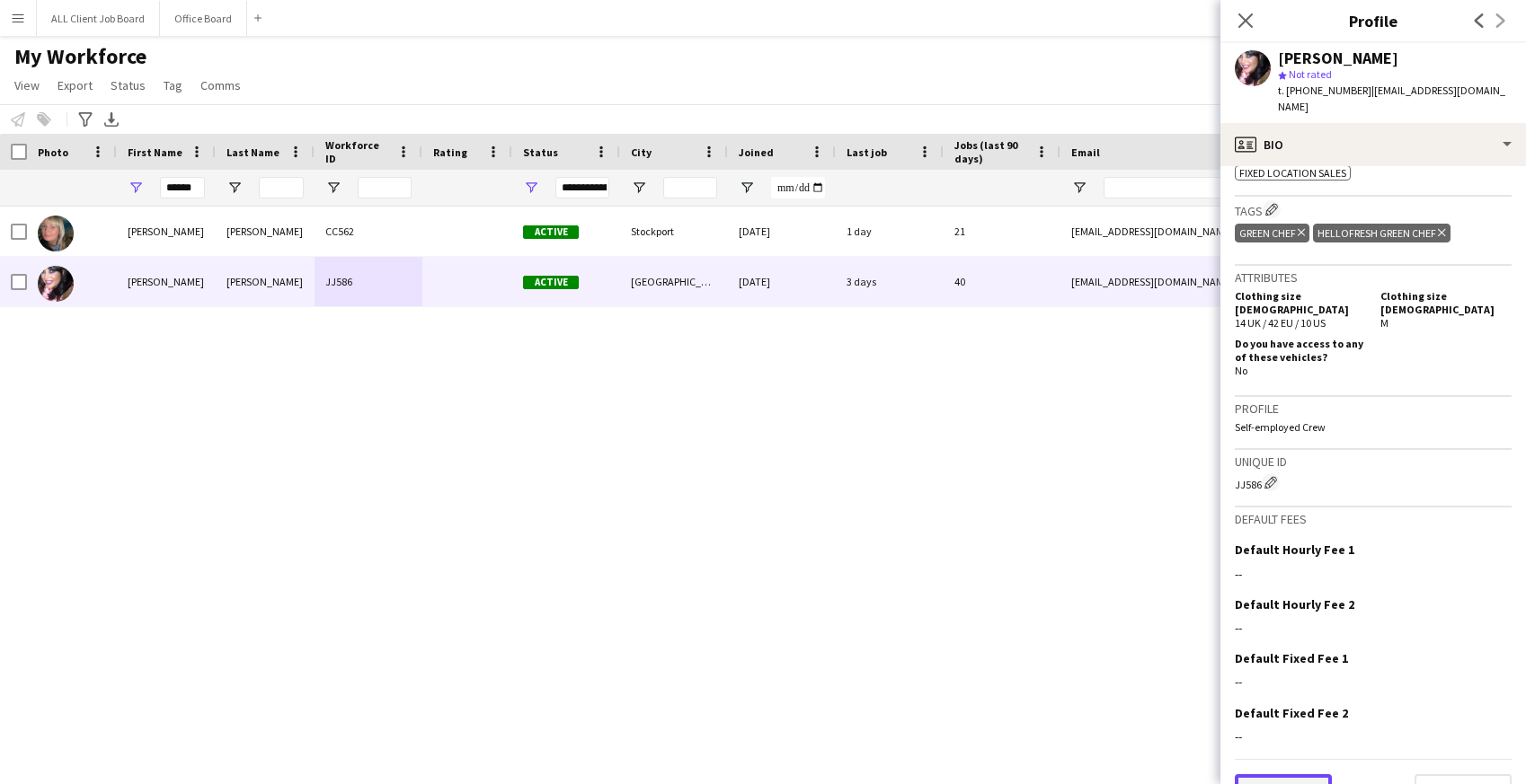
click at [1270, 774] on button "Previous" at bounding box center [1284, 793] width 97 height 36
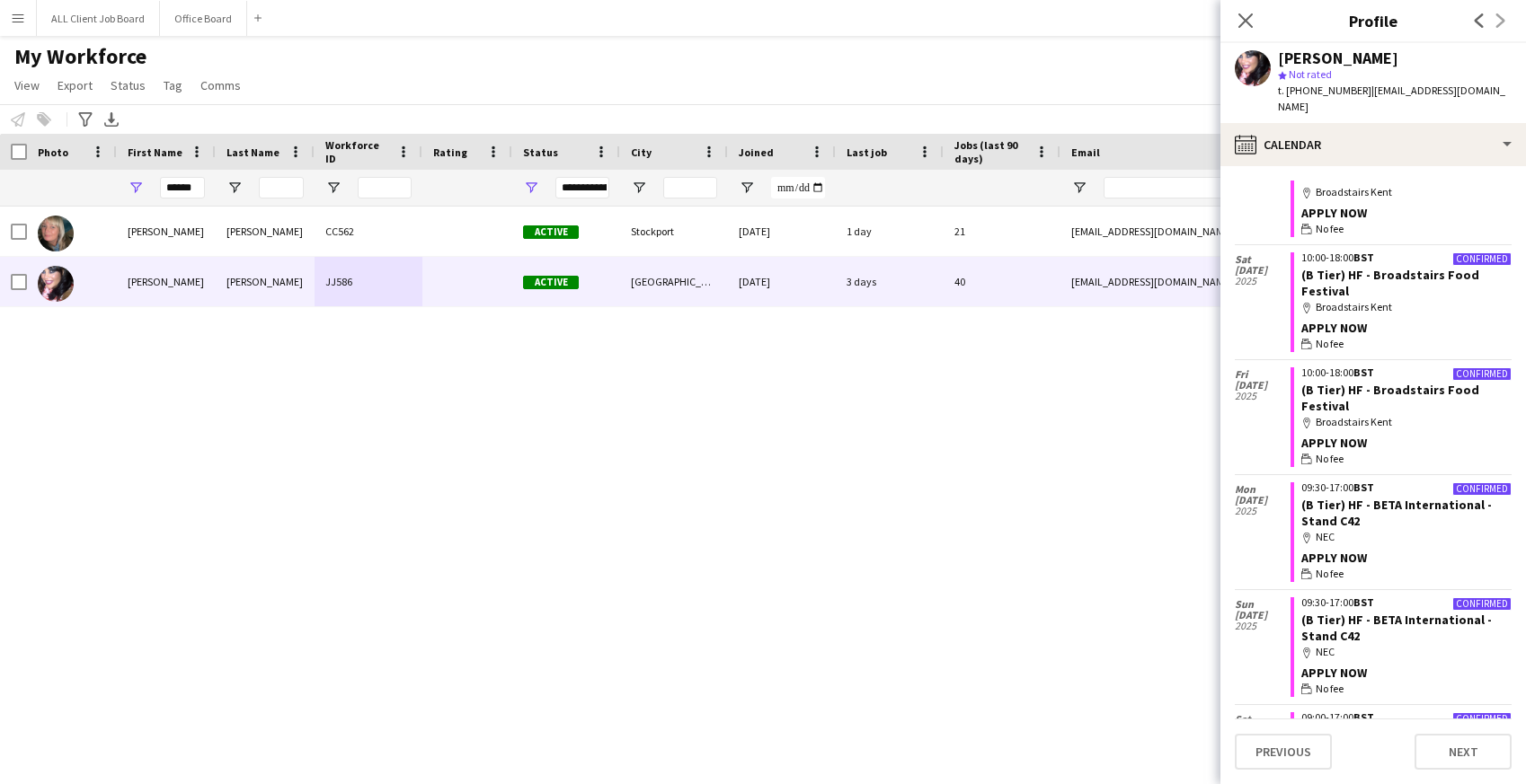
scroll to position [1637, 0]
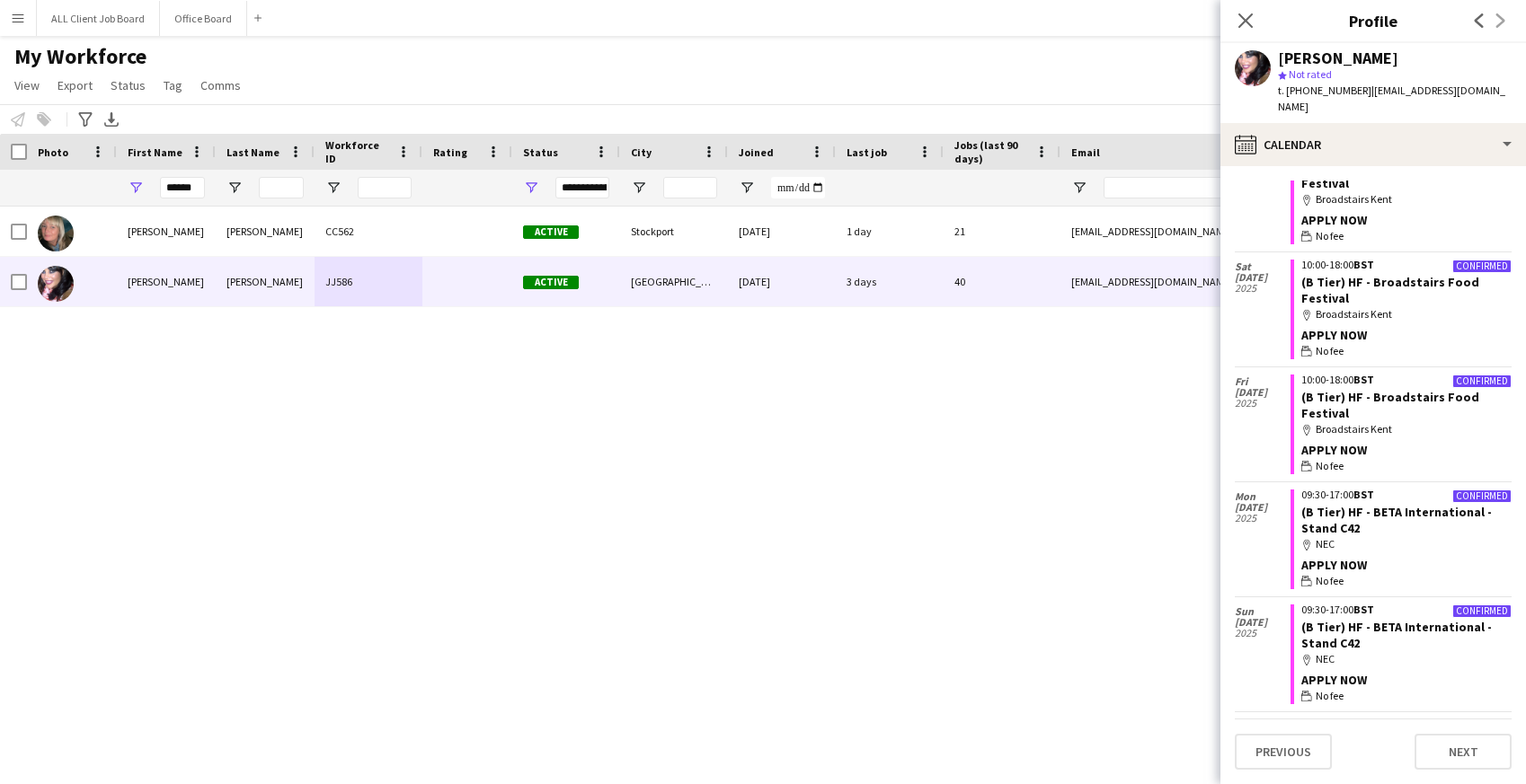
click at [208, 456] on div "[PERSON_NAME] CC562 Active Stockport [DATE] 1 day 21 [EMAIL_ADDRESS][DOMAIN_NAM…" at bounding box center [736, 480] width 1472 height 547
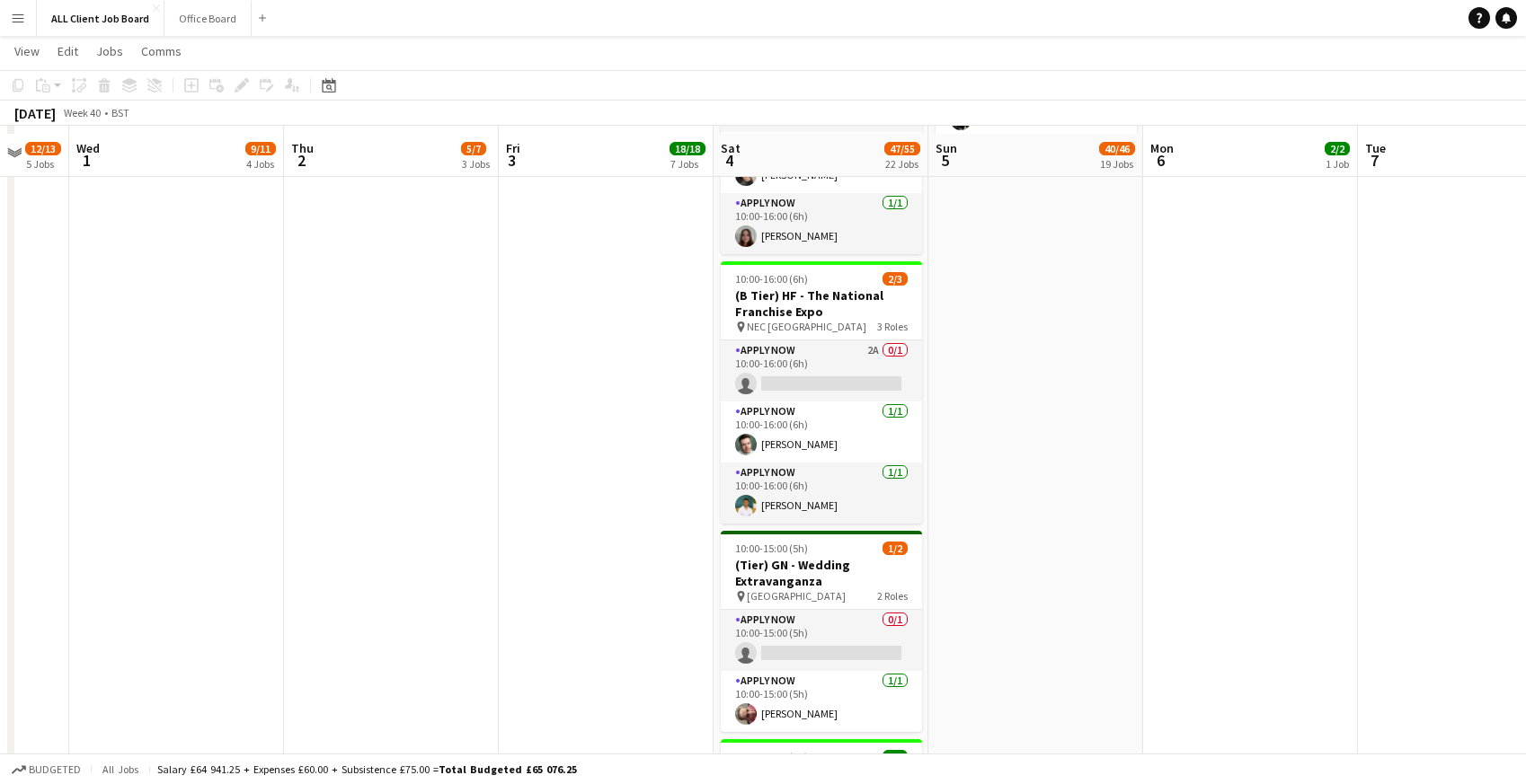
scroll to position [2492, 0]
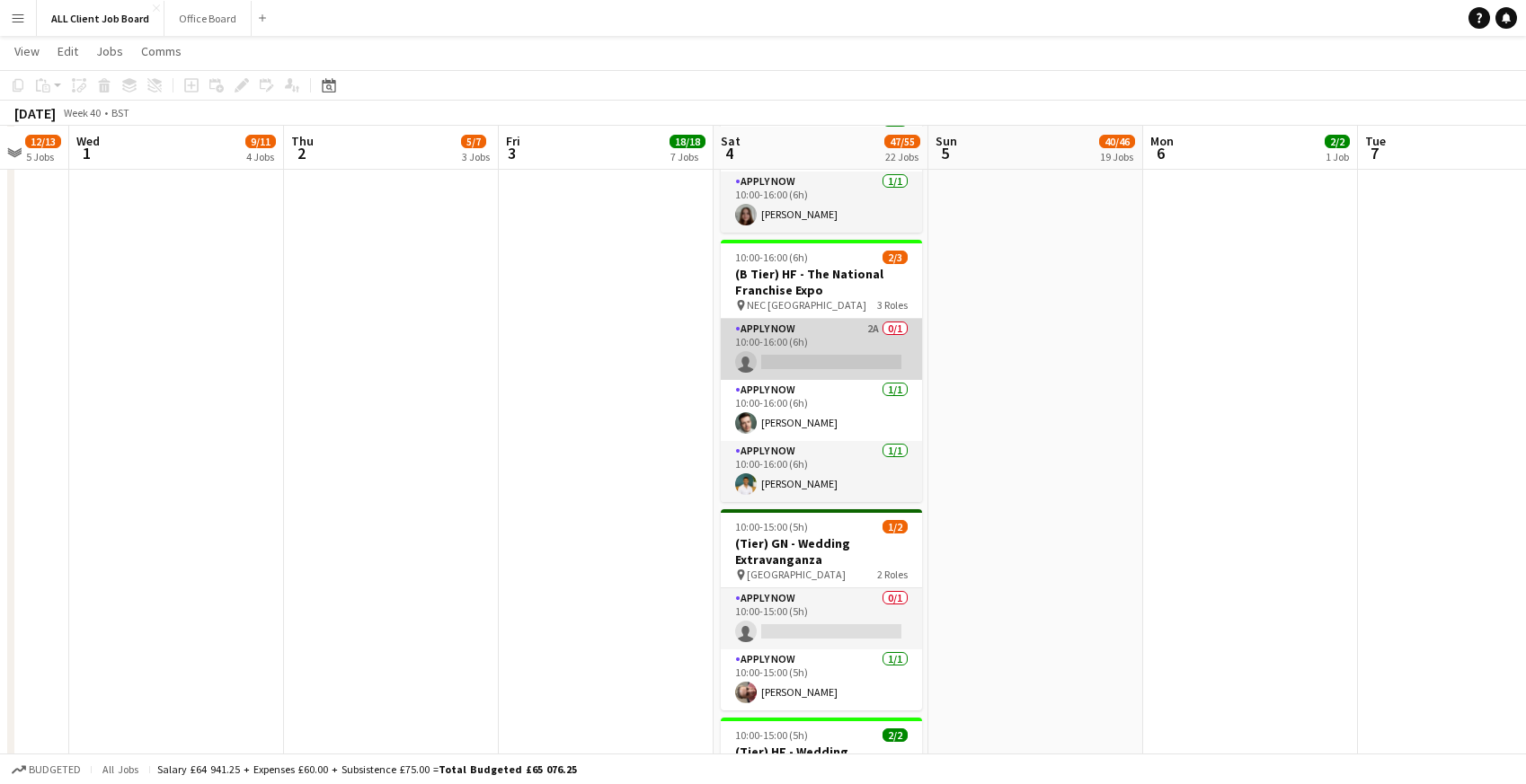
click at [804, 335] on app-card-role "APPLY NOW 2A 0/1 10:00-16:00 (6h) single-neutral-actions" at bounding box center [821, 349] width 201 height 61
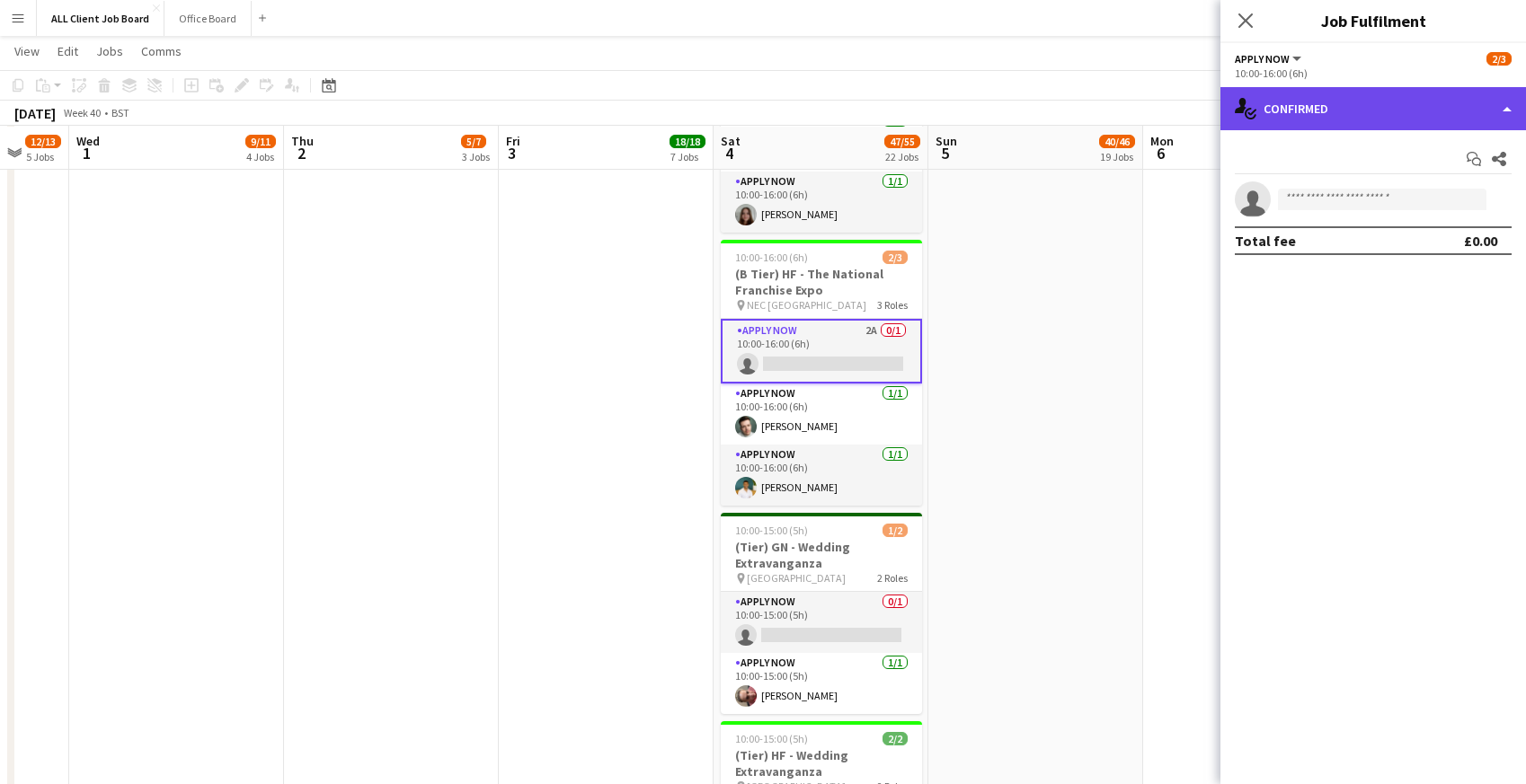
click at [1374, 115] on div "single-neutral-actions-check-2 Confirmed" at bounding box center [1373, 108] width 305 height 43
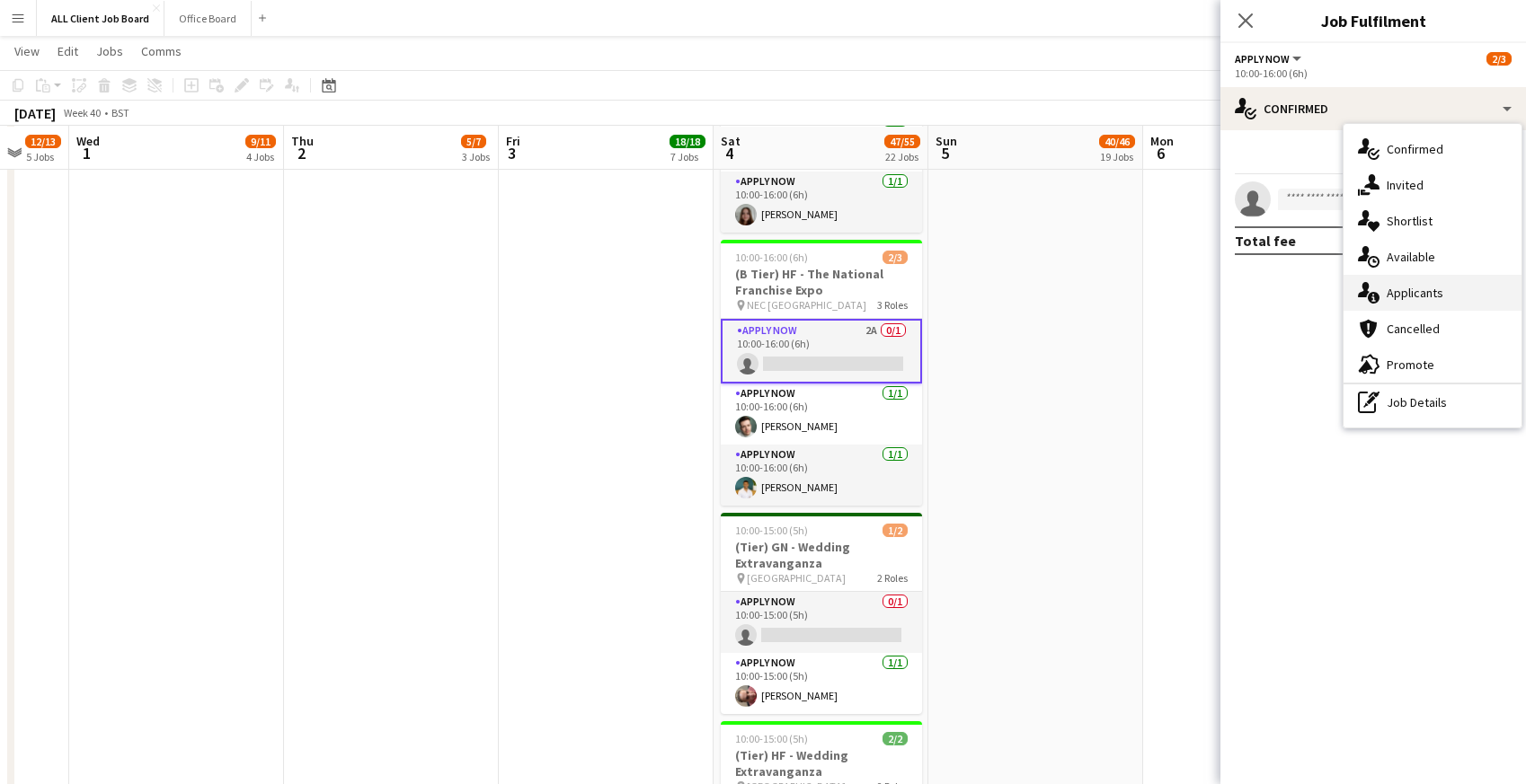
click at [1381, 306] on div "single-neutral-actions-information Applicants" at bounding box center [1432, 293] width 178 height 36
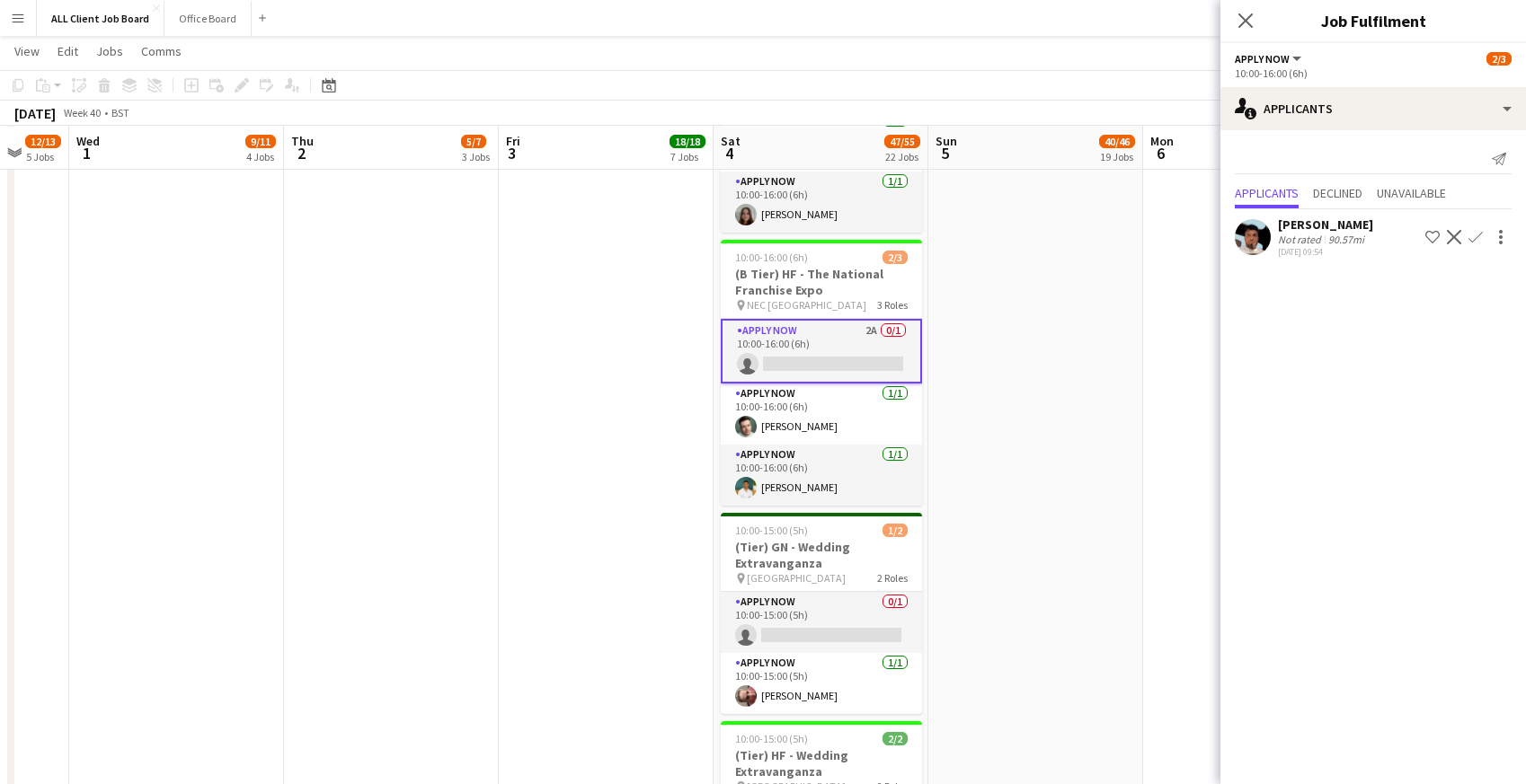
click at [1479, 233] on app-icon "Confirm" at bounding box center [1475, 237] width 14 height 14
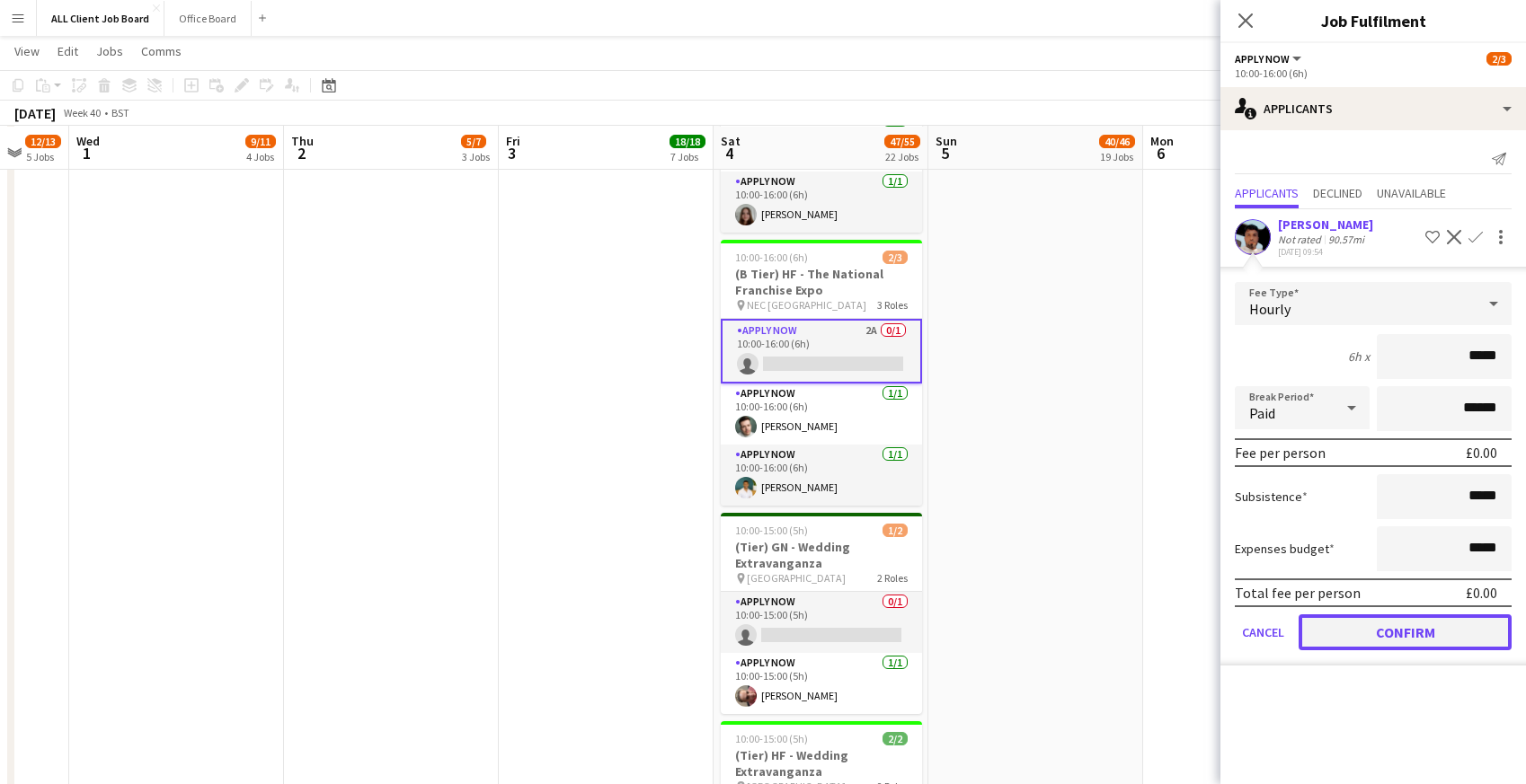
click at [1355, 627] on button "Confirm" at bounding box center [1405, 632] width 213 height 36
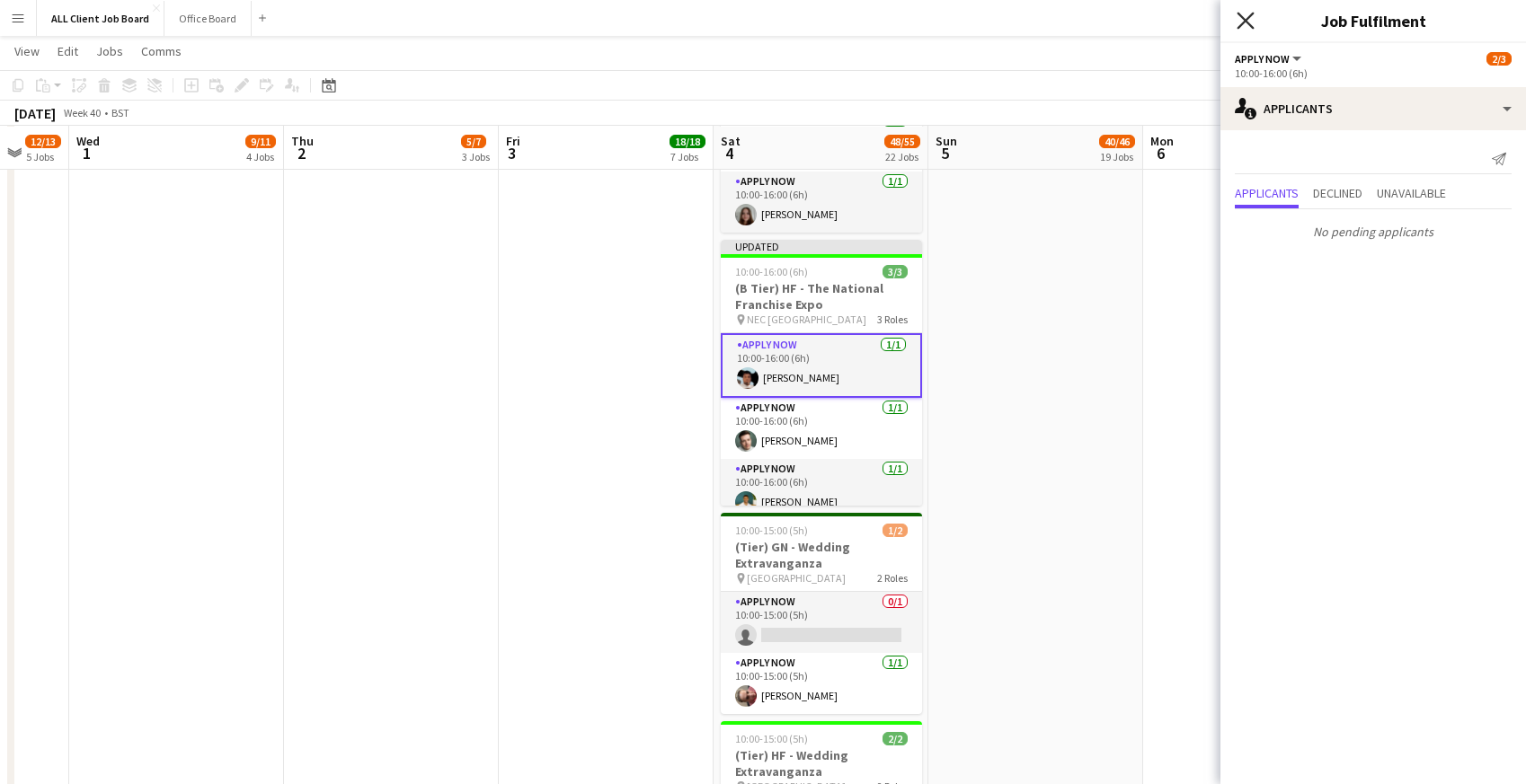
click at [1247, 17] on icon at bounding box center [1245, 20] width 17 height 17
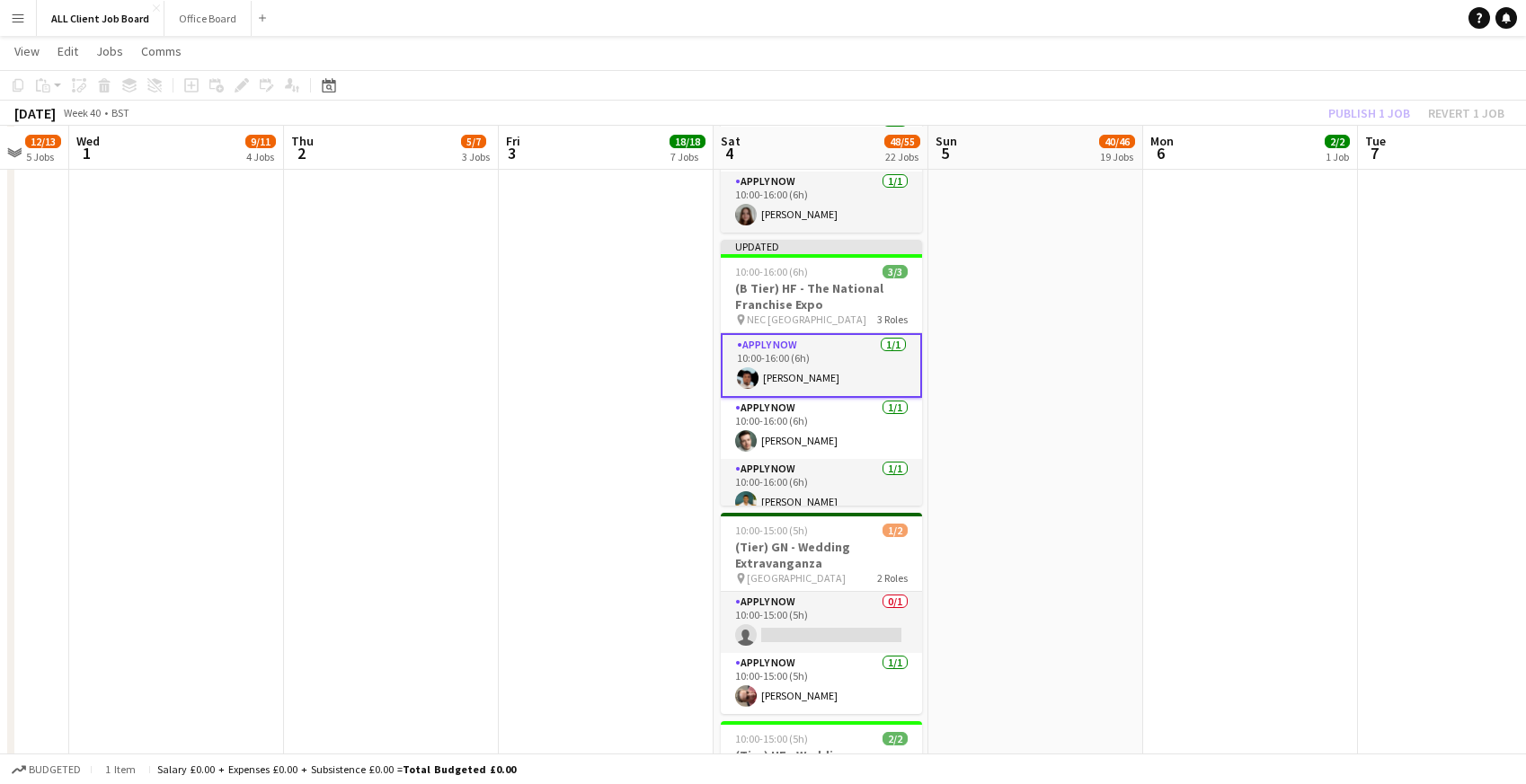
click at [1153, 50] on app-page-menu "View Day view expanded Day view collapsed Month view Date picker Jump to [DATE]…" at bounding box center [763, 53] width 1526 height 34
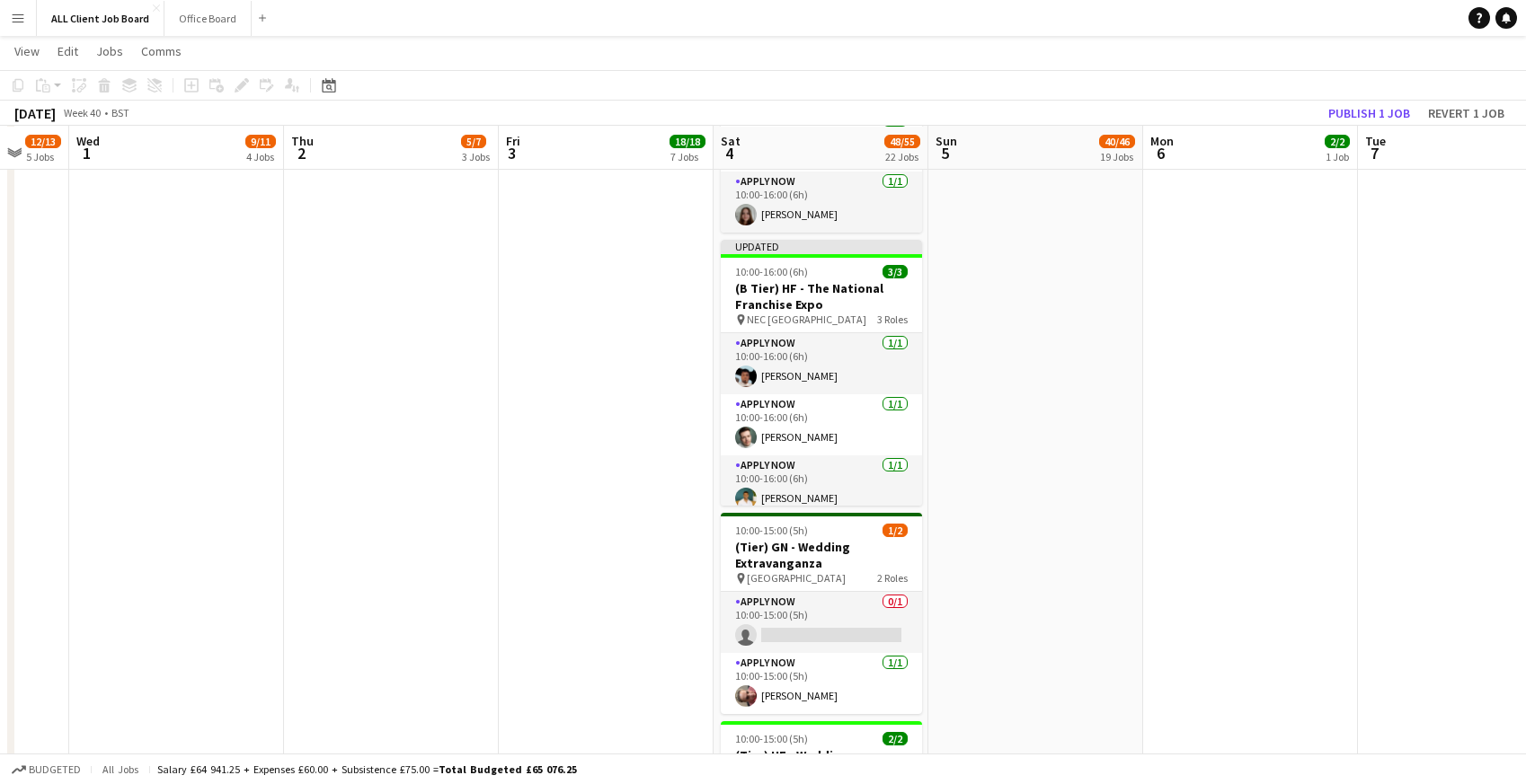
click at [1367, 100] on div "[DATE] Week 40 • BST Publish 1 job Revert 1 job" at bounding box center [763, 113] width 1526 height 25
click at [1363, 116] on button "Publish 1 job" at bounding box center [1369, 113] width 96 height 23
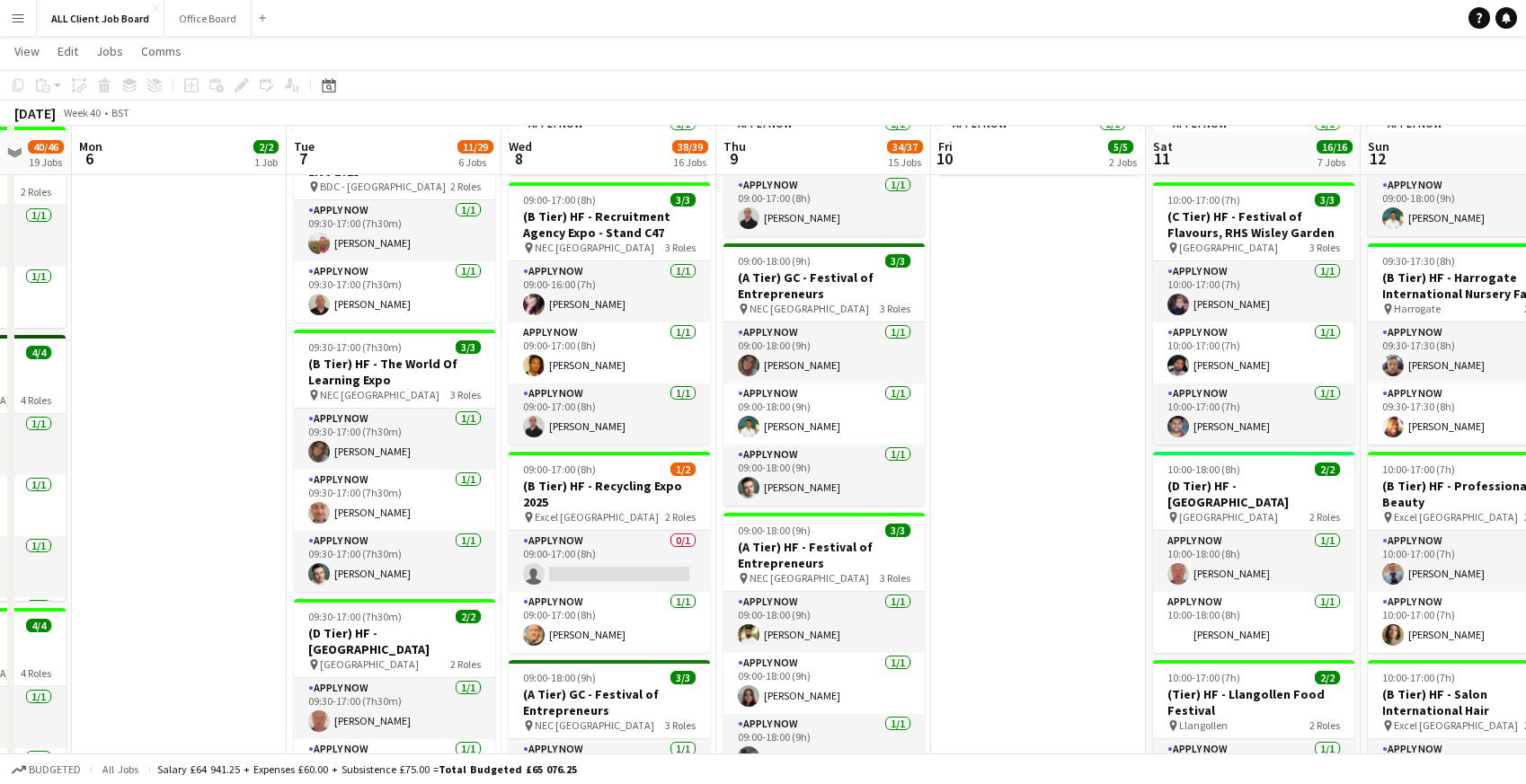
scroll to position [787, 0]
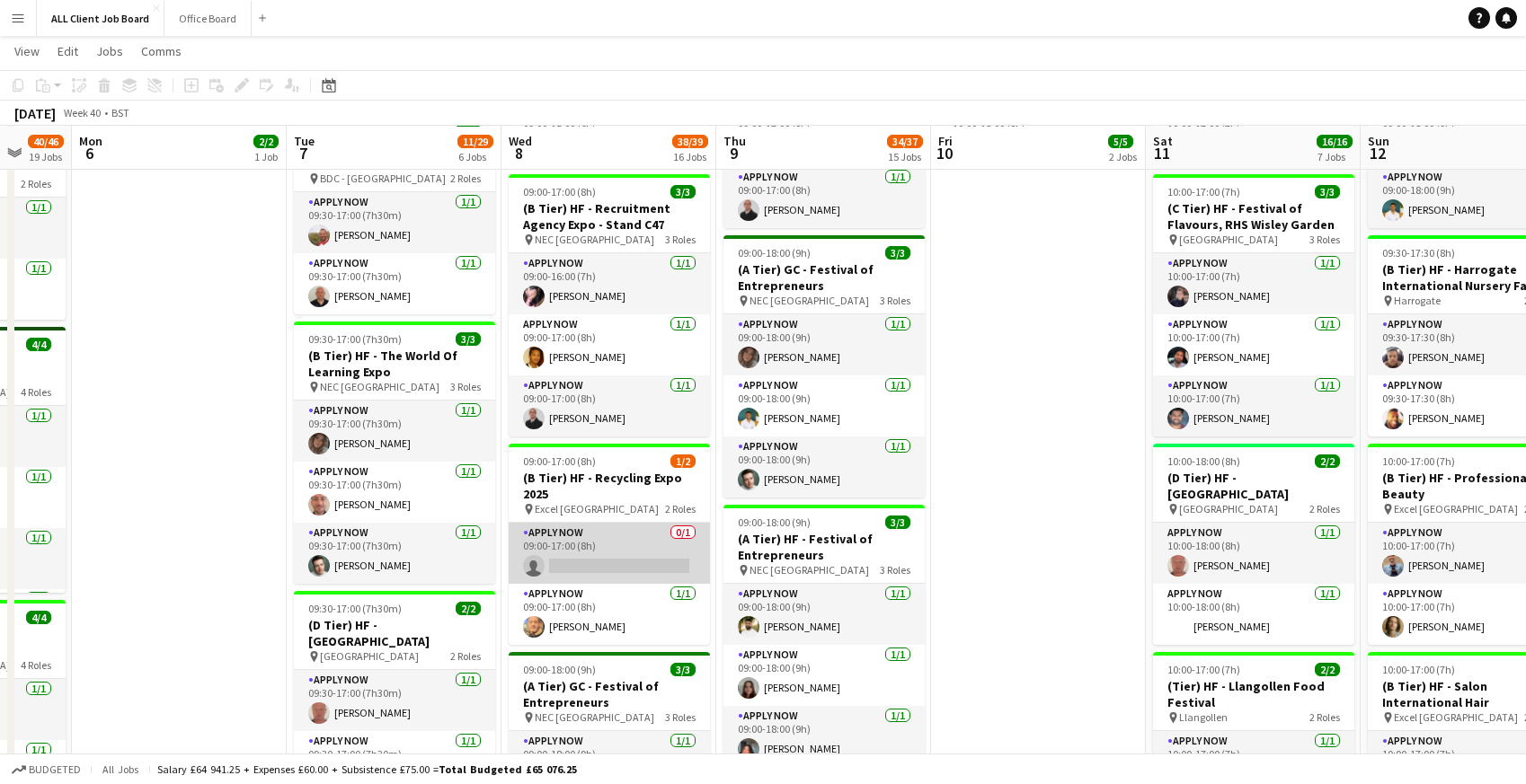
click at [574, 562] on app-card-role "APPLY NOW 0/1 09:00-17:00 (8h) single-neutral-actions" at bounding box center [609, 553] width 201 height 61
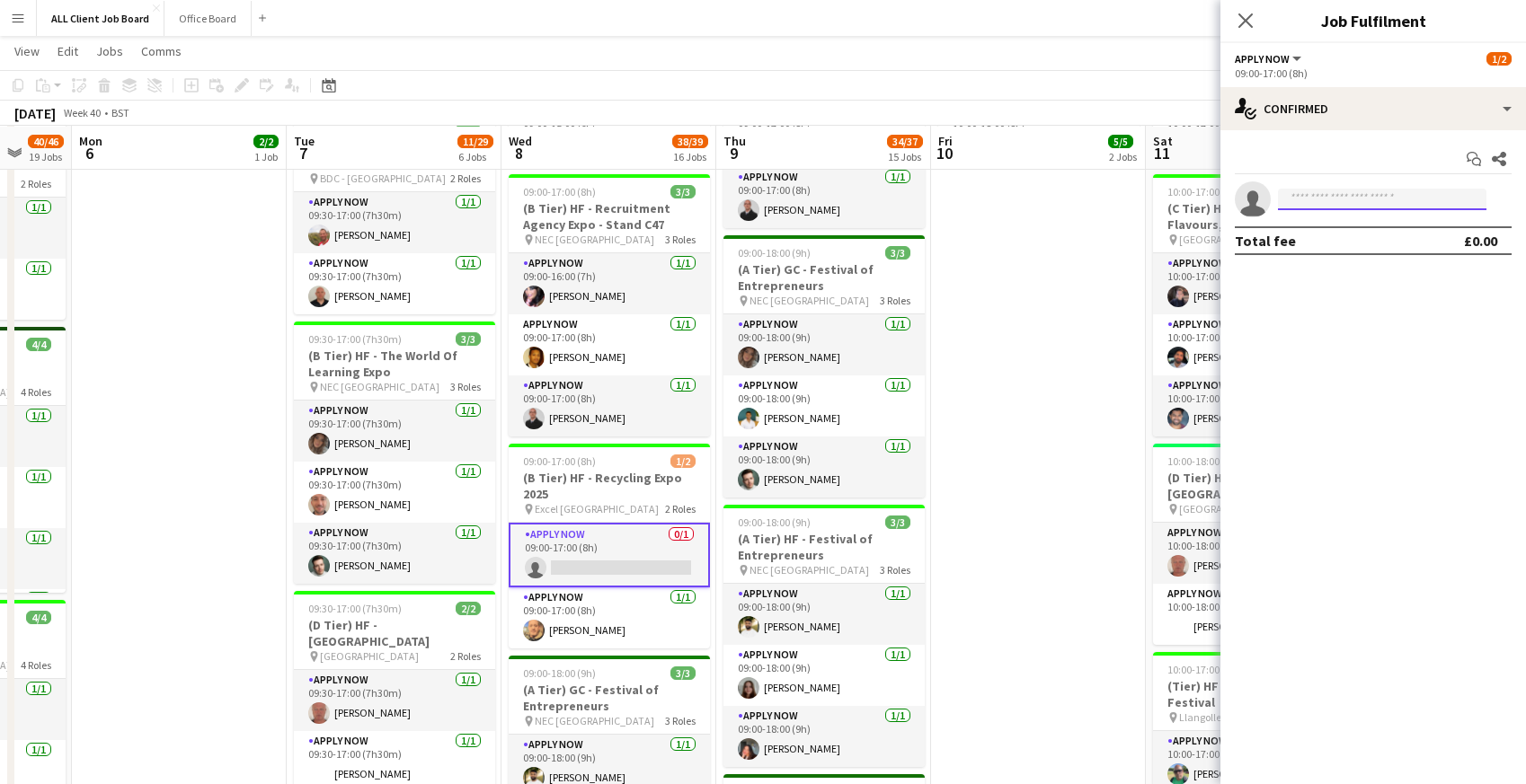
click at [1385, 199] on input at bounding box center [1382, 199] width 208 height 22
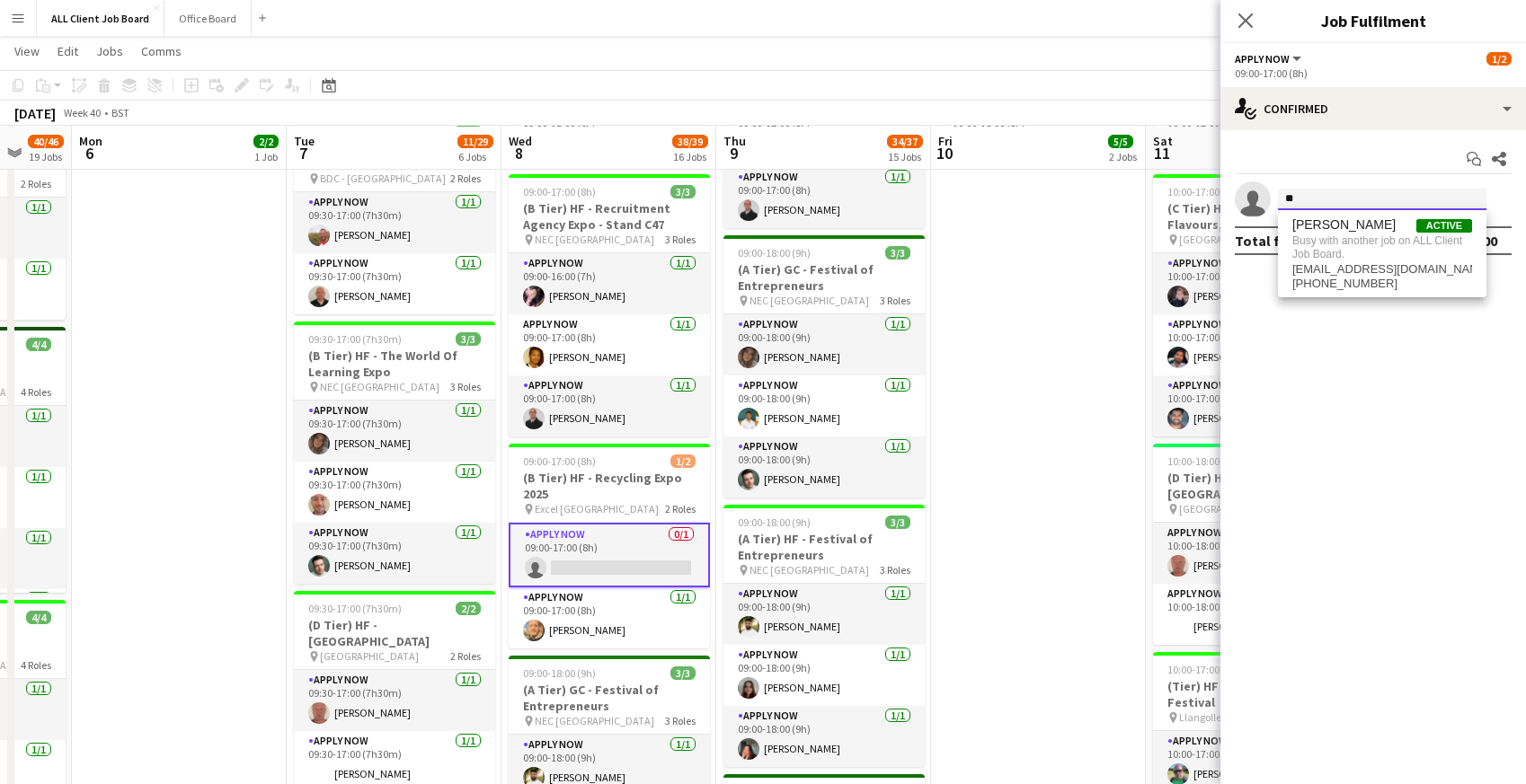
type input "*"
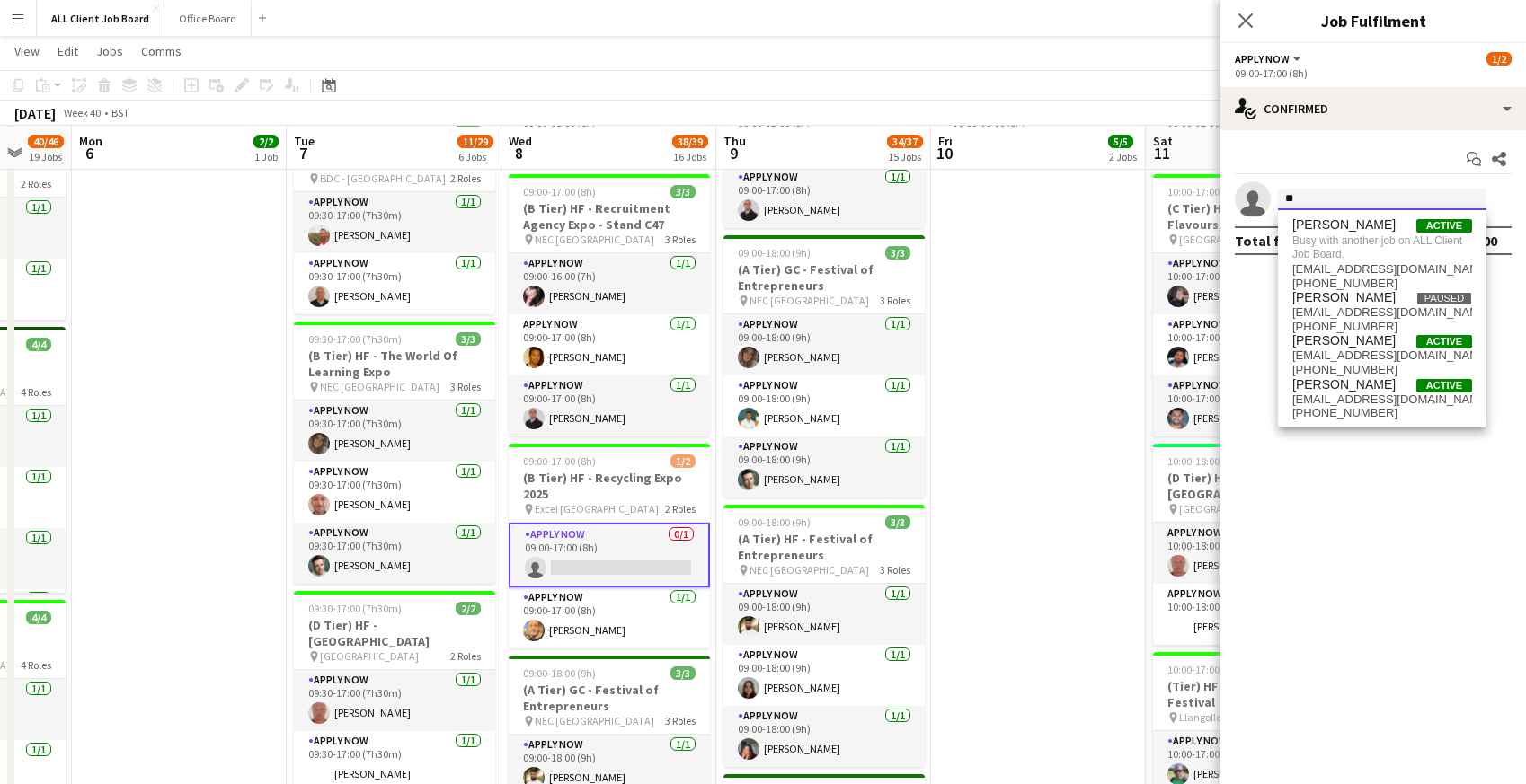
type input "*"
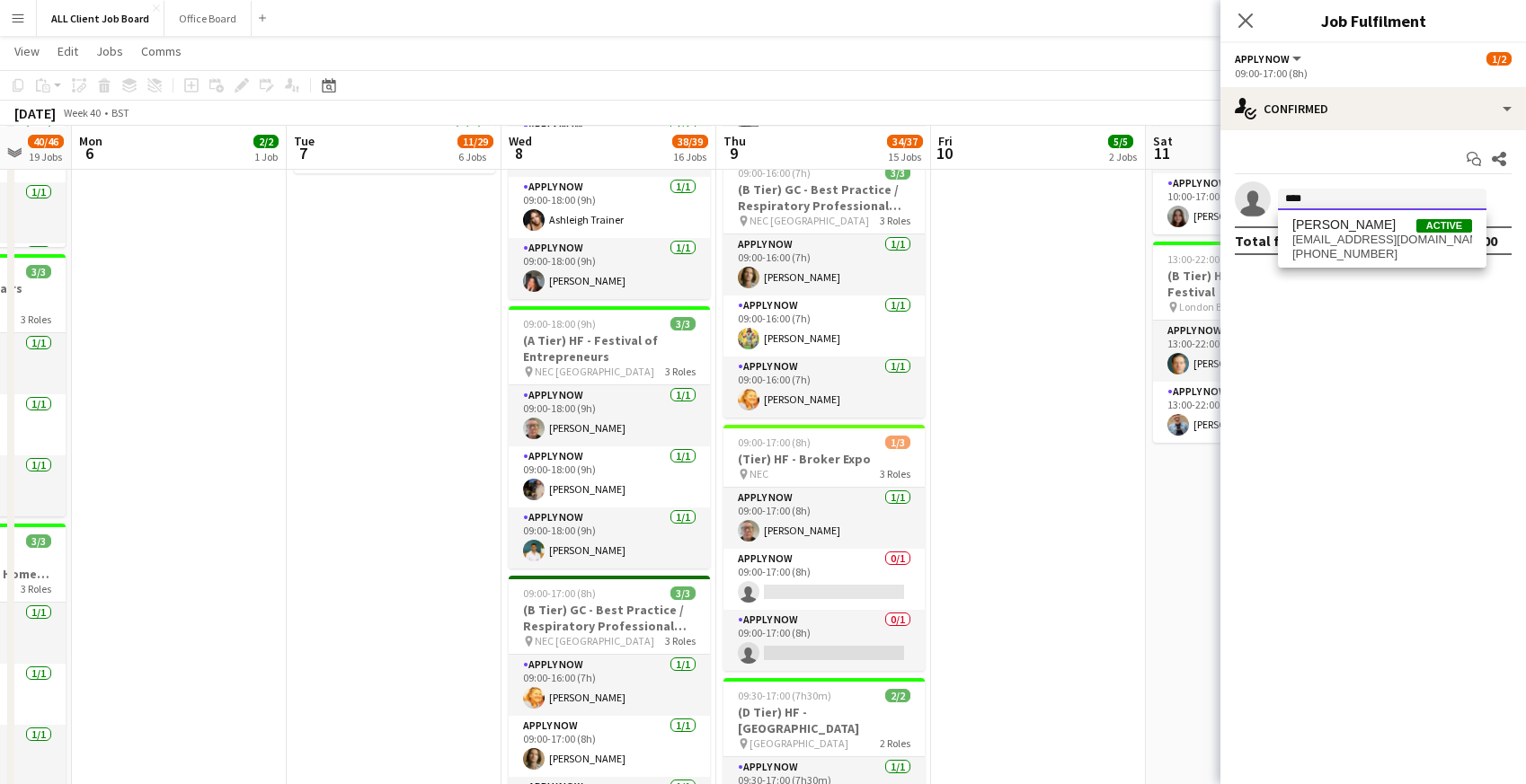
scroll to position [1396, 0]
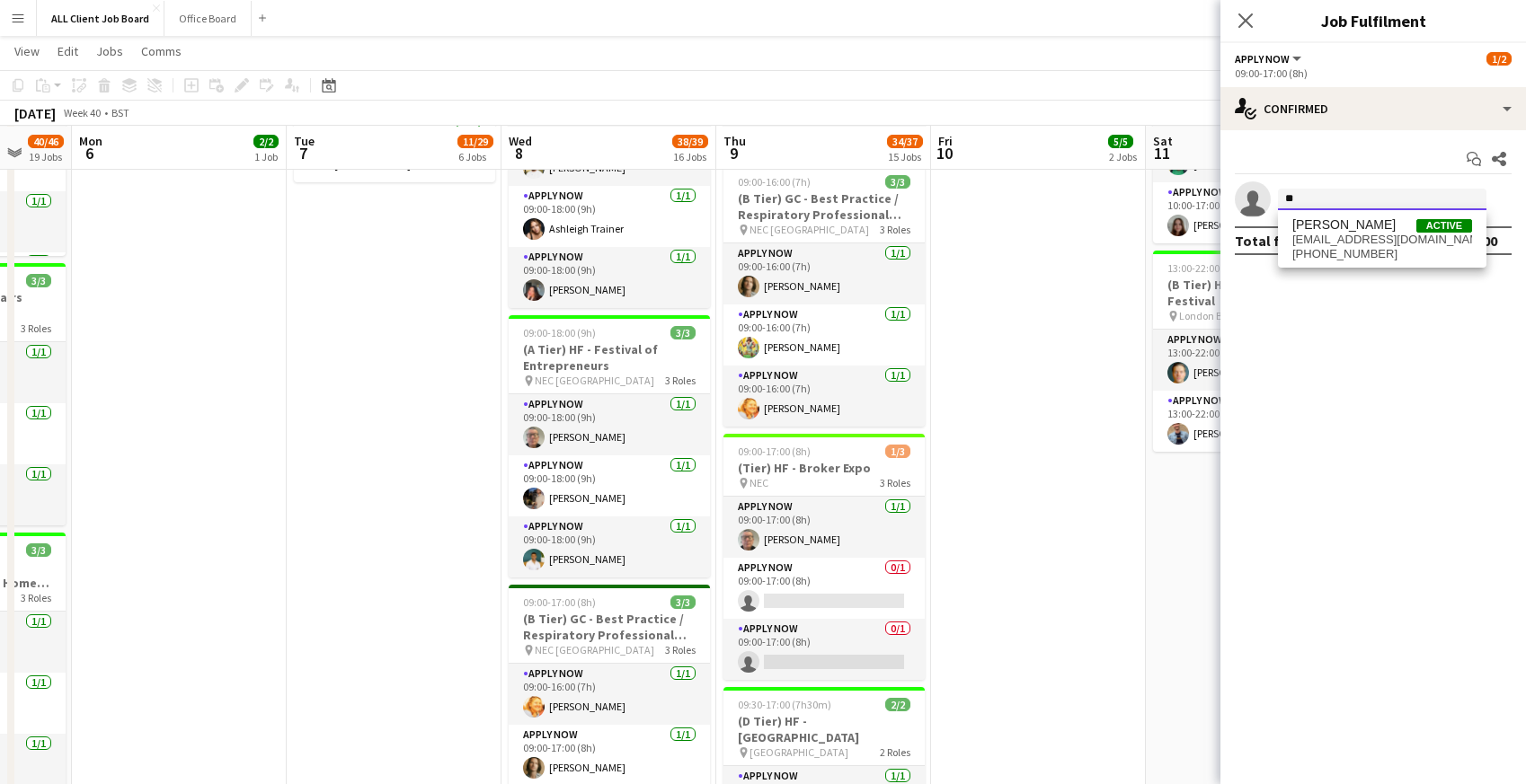
type input "*"
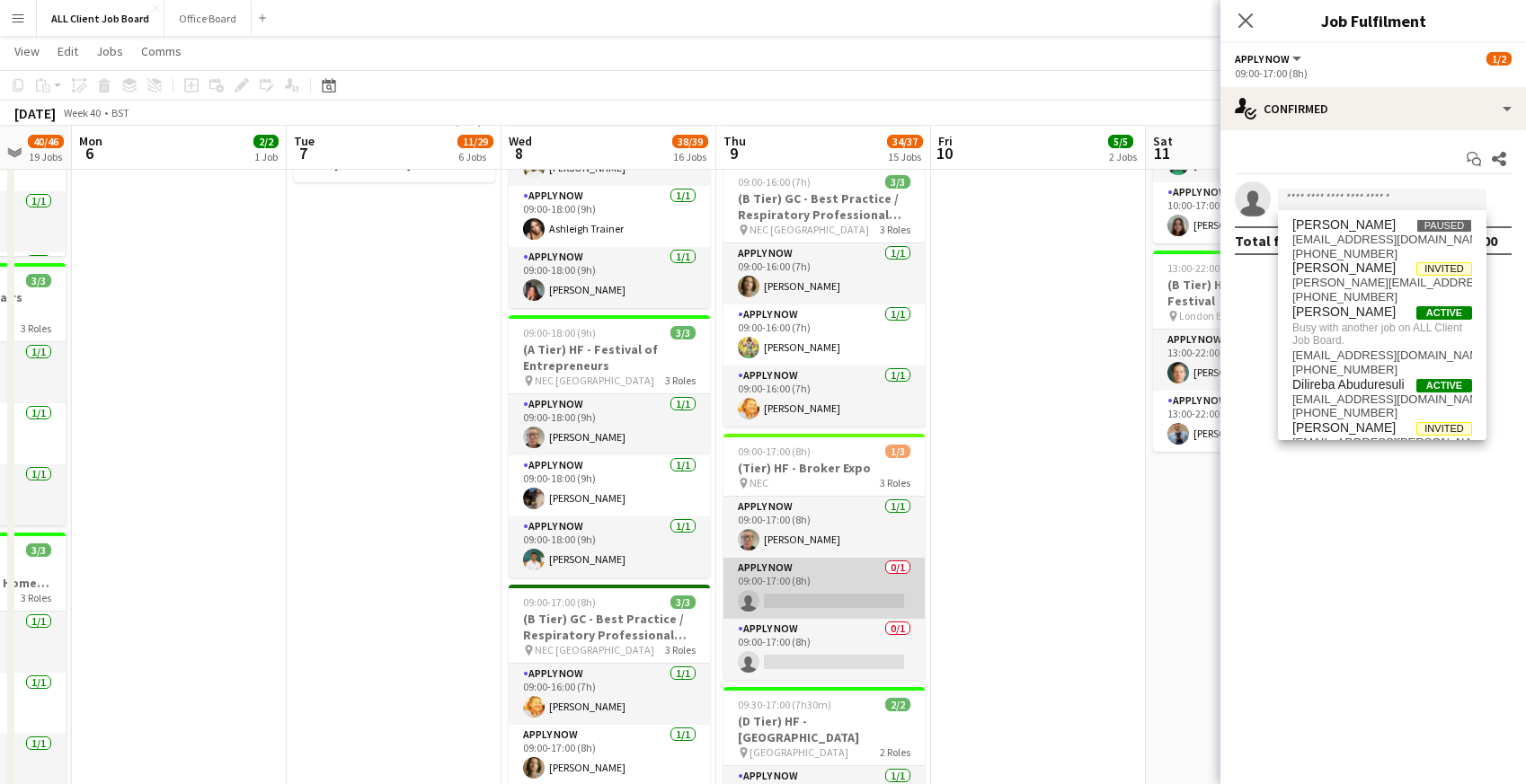
click at [801, 591] on app-card-role "APPLY NOW 0/1 09:00-17:00 (8h) single-neutral-actions" at bounding box center [824, 588] width 201 height 61
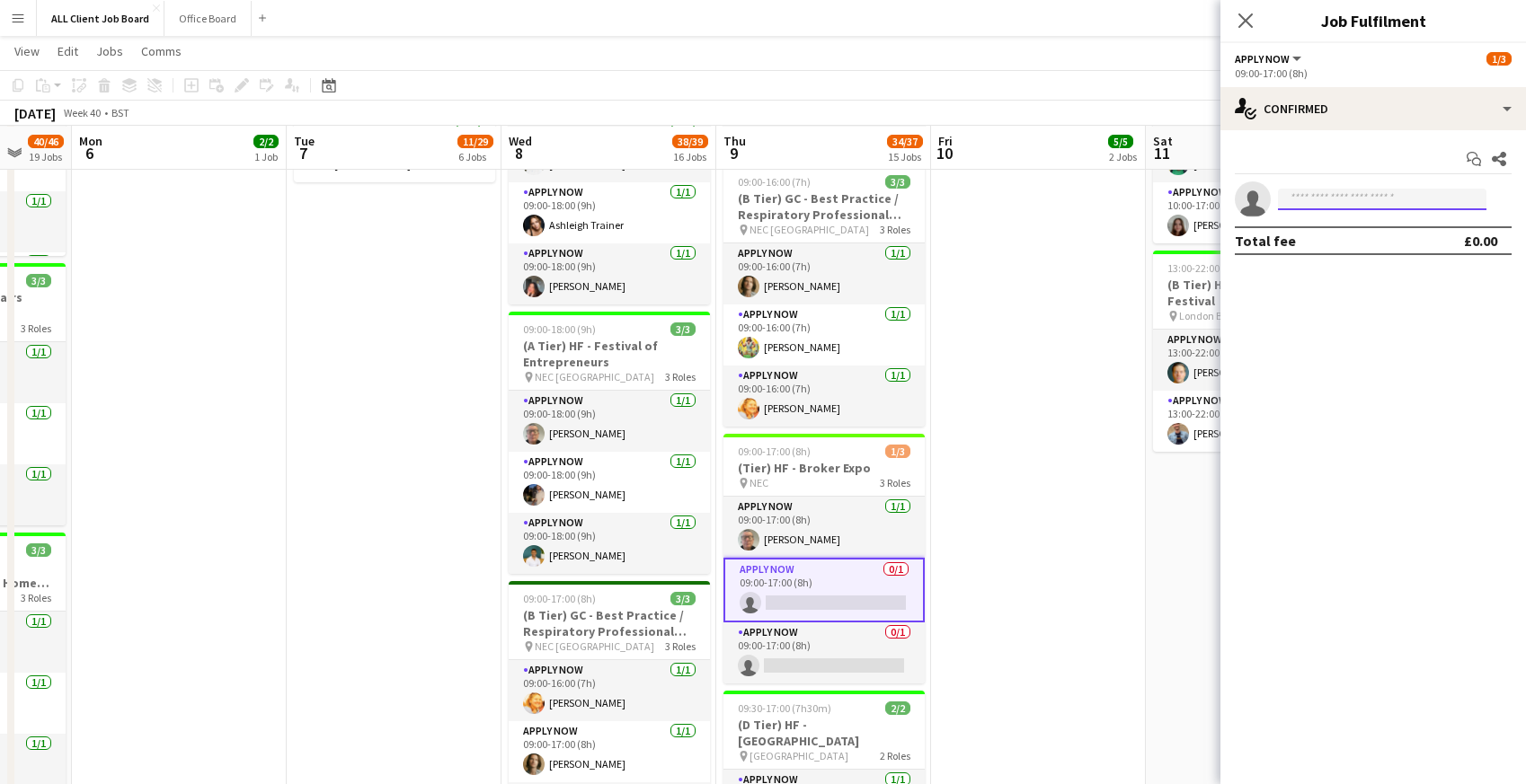
click at [1316, 193] on input at bounding box center [1382, 199] width 208 height 22
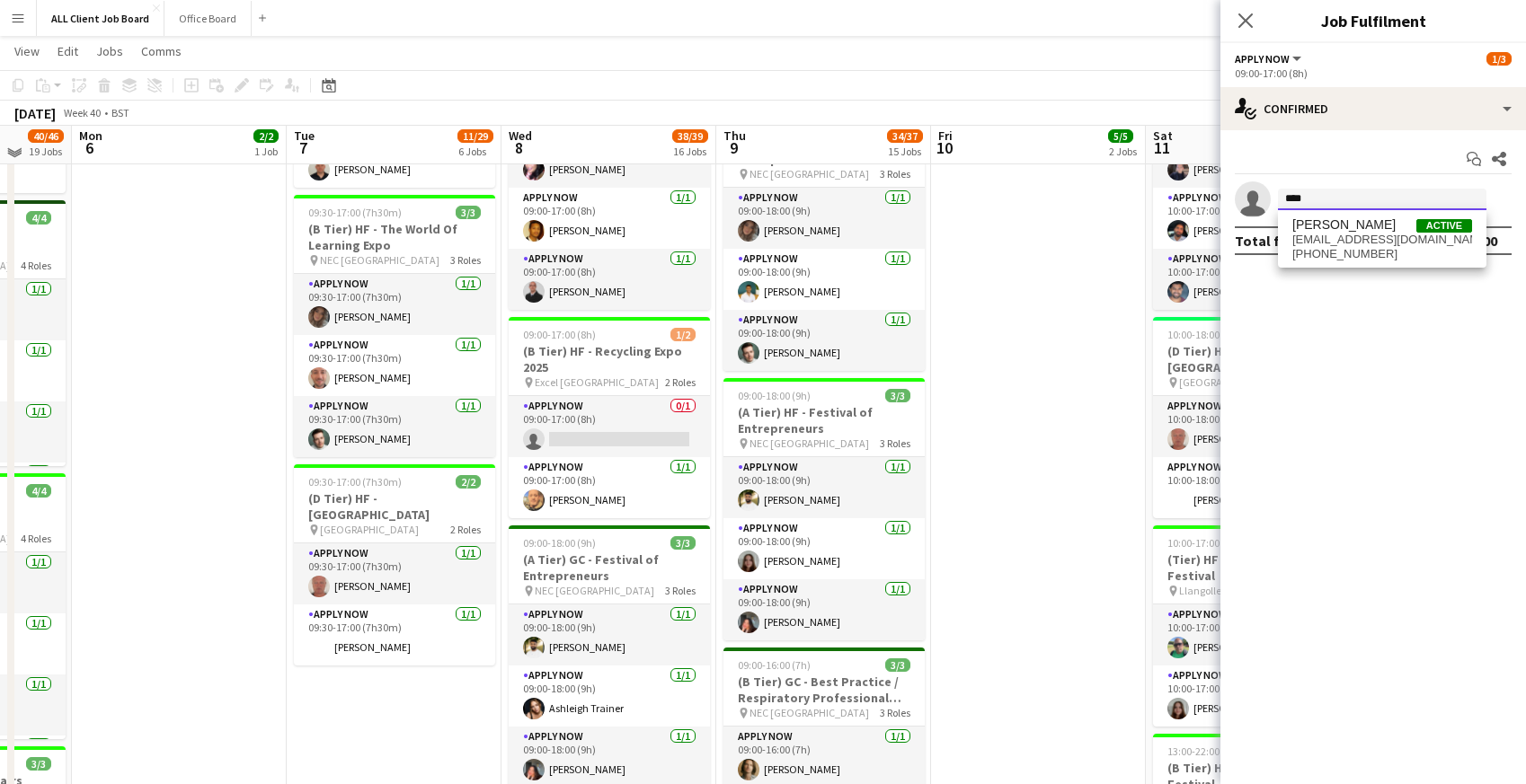
scroll to position [916, 0]
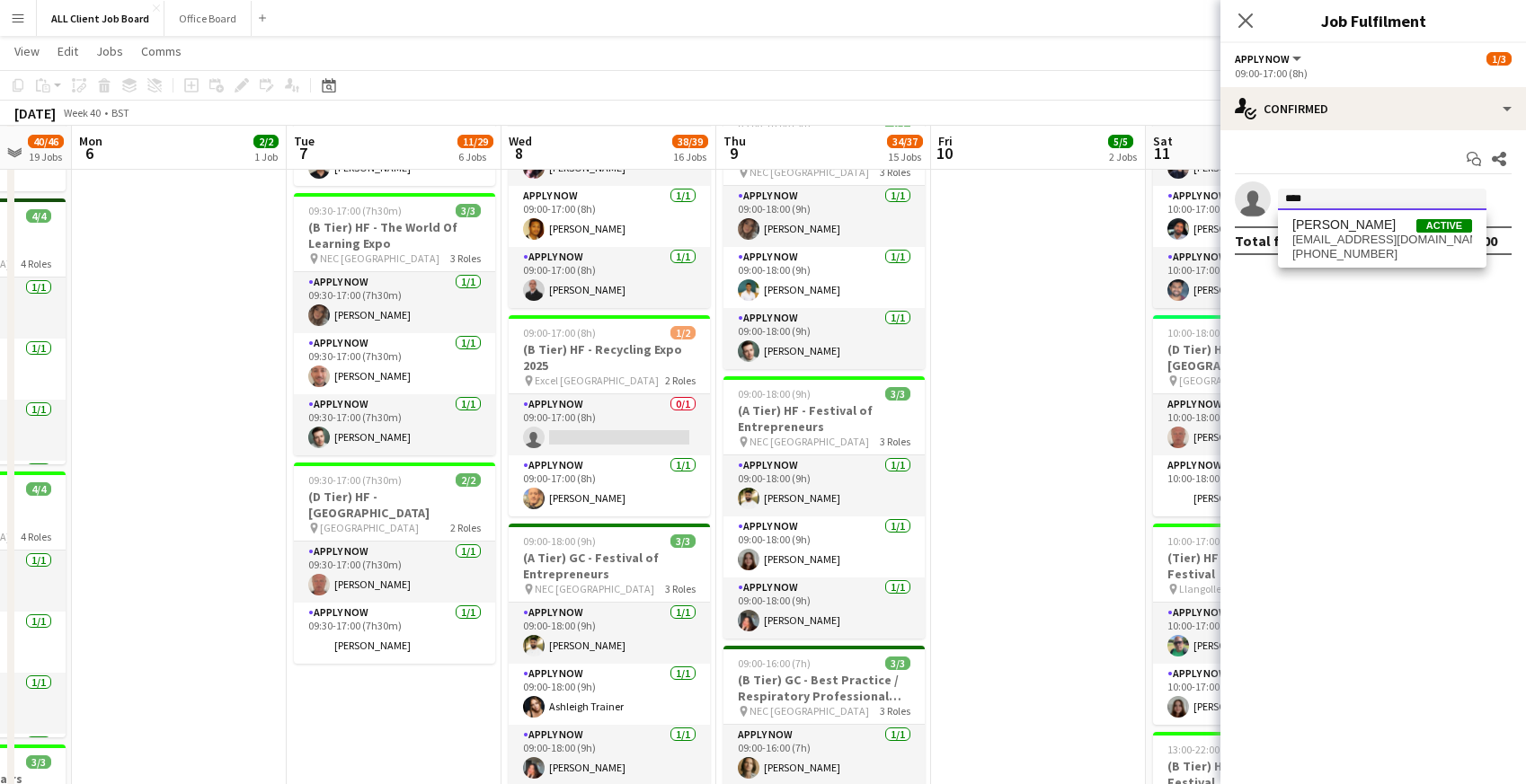
type input "****"
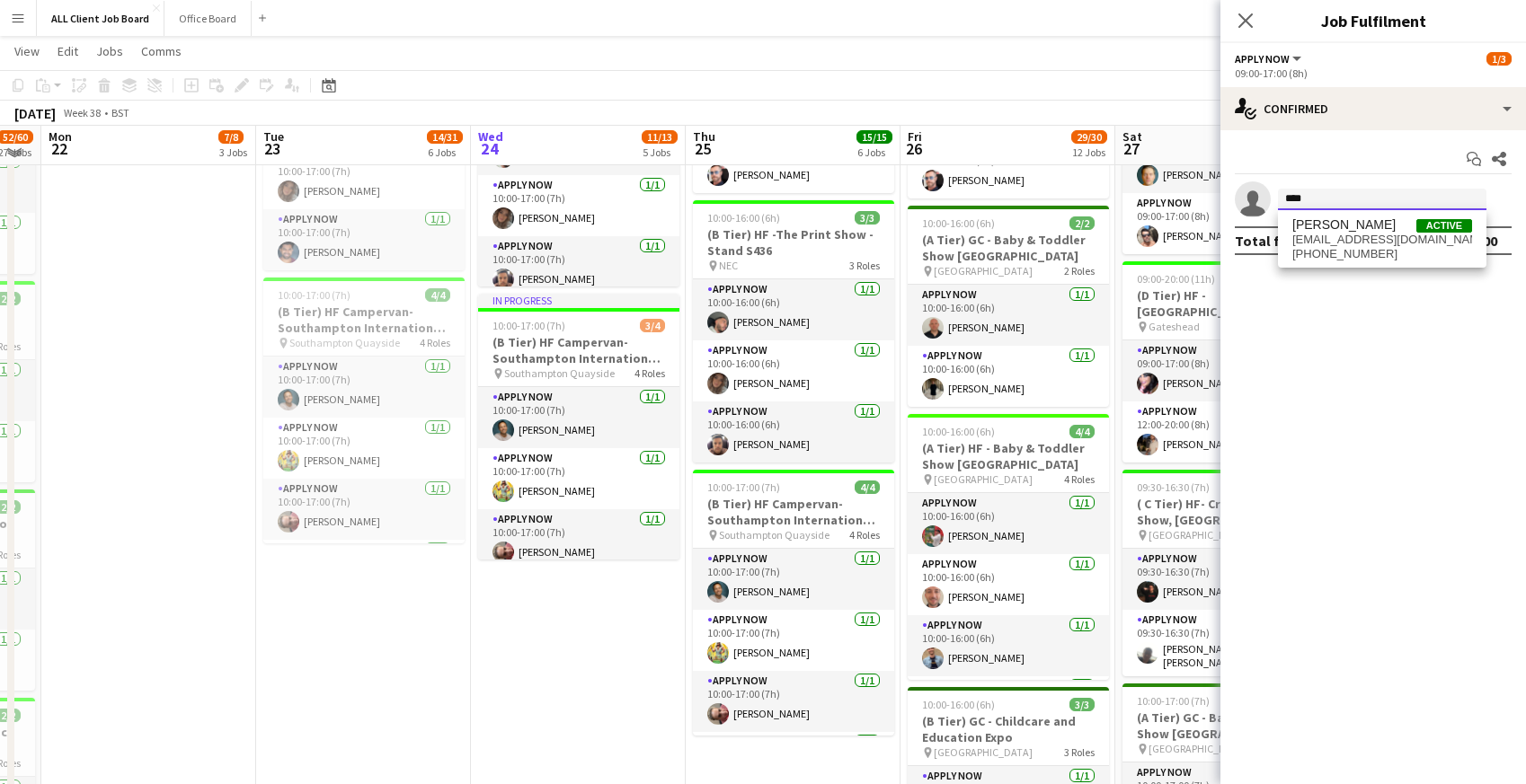
scroll to position [887, 0]
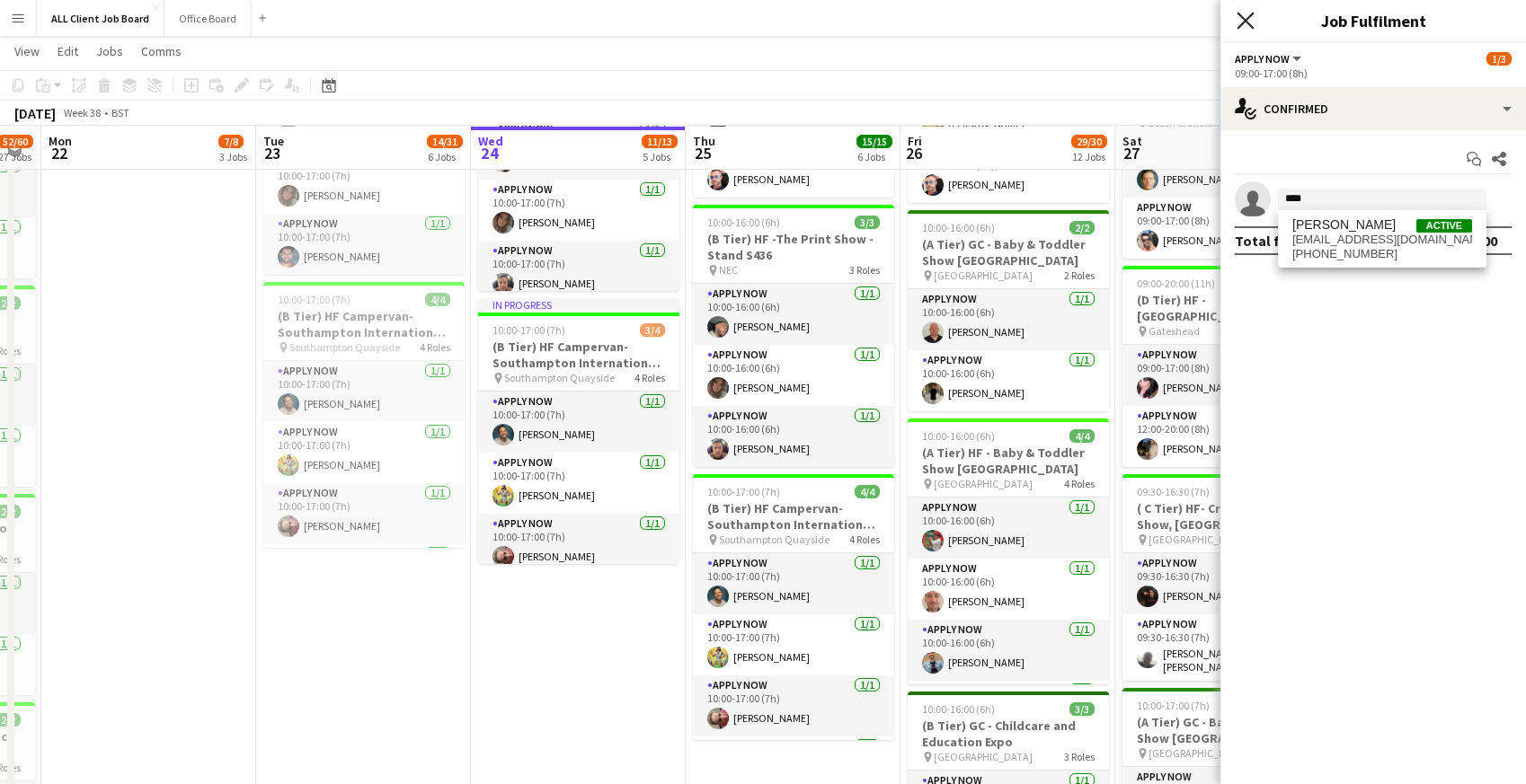
click at [1243, 19] on icon at bounding box center [1245, 20] width 17 height 17
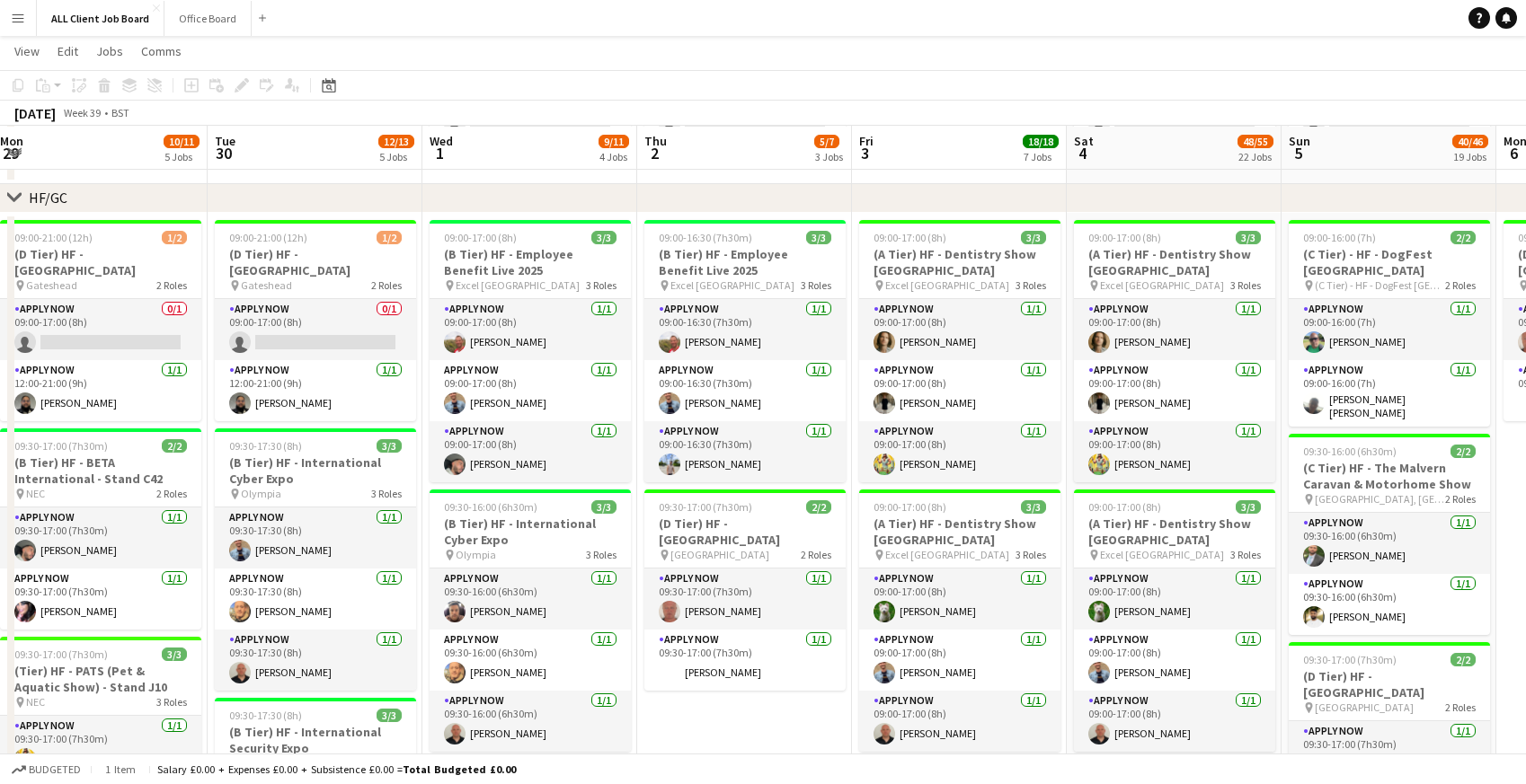
scroll to position [0, 530]
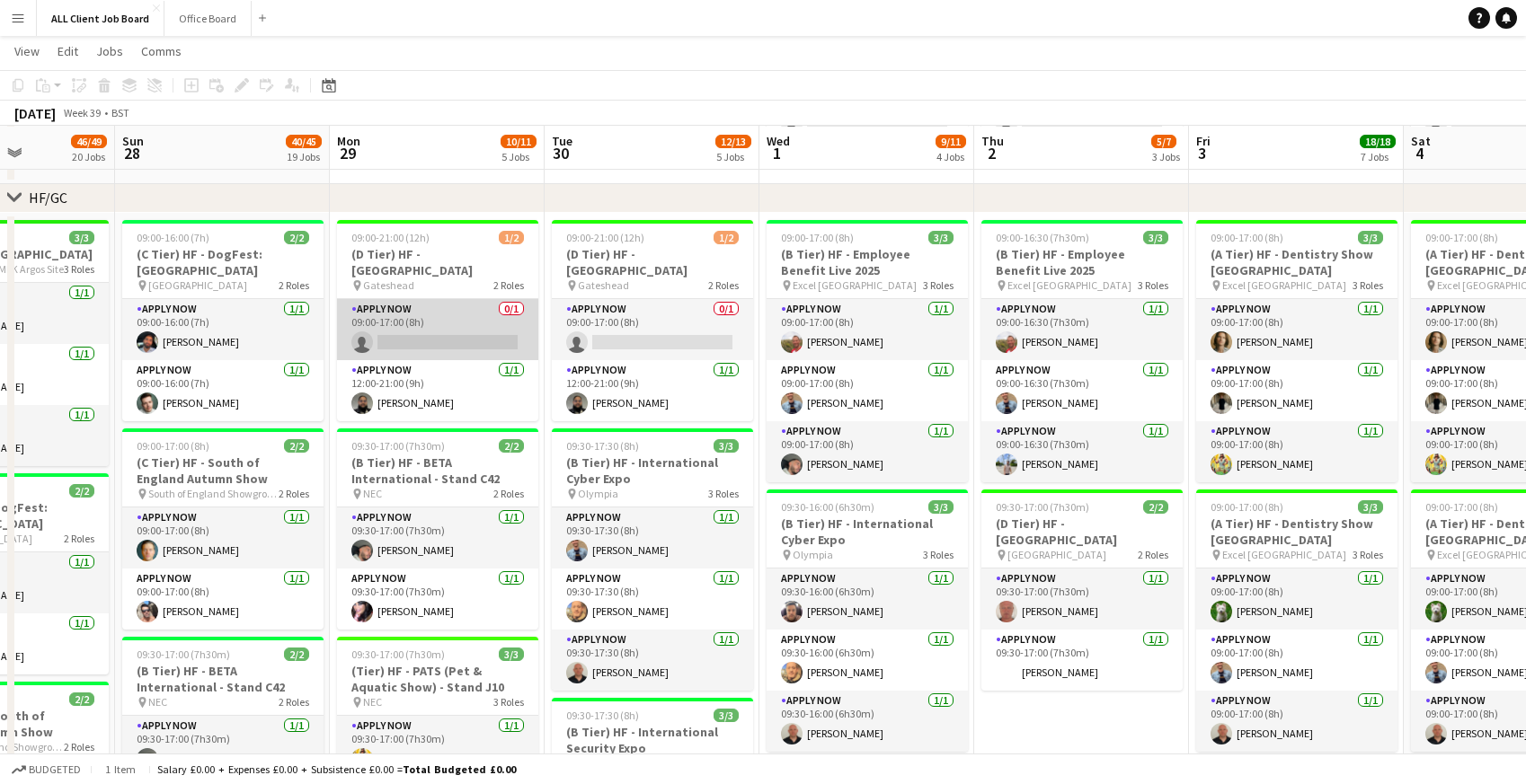
click at [401, 341] on app-card-role "APPLY NOW 0/1 09:00-17:00 (8h) single-neutral-actions" at bounding box center [437, 330] width 201 height 61
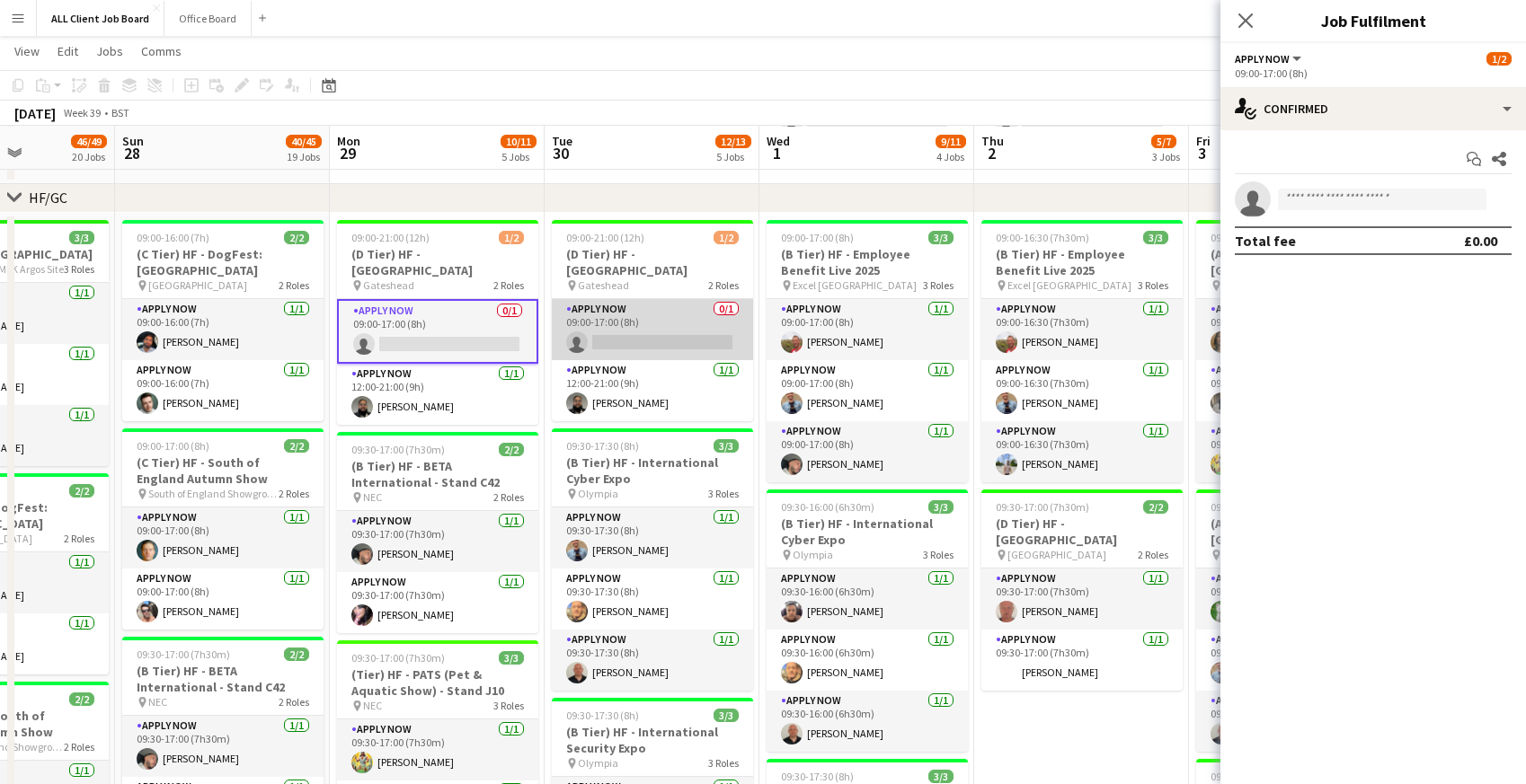
click at [651, 335] on app-card-role "APPLY NOW 0/1 09:00-17:00 (8h) single-neutral-actions" at bounding box center [652, 330] width 201 height 61
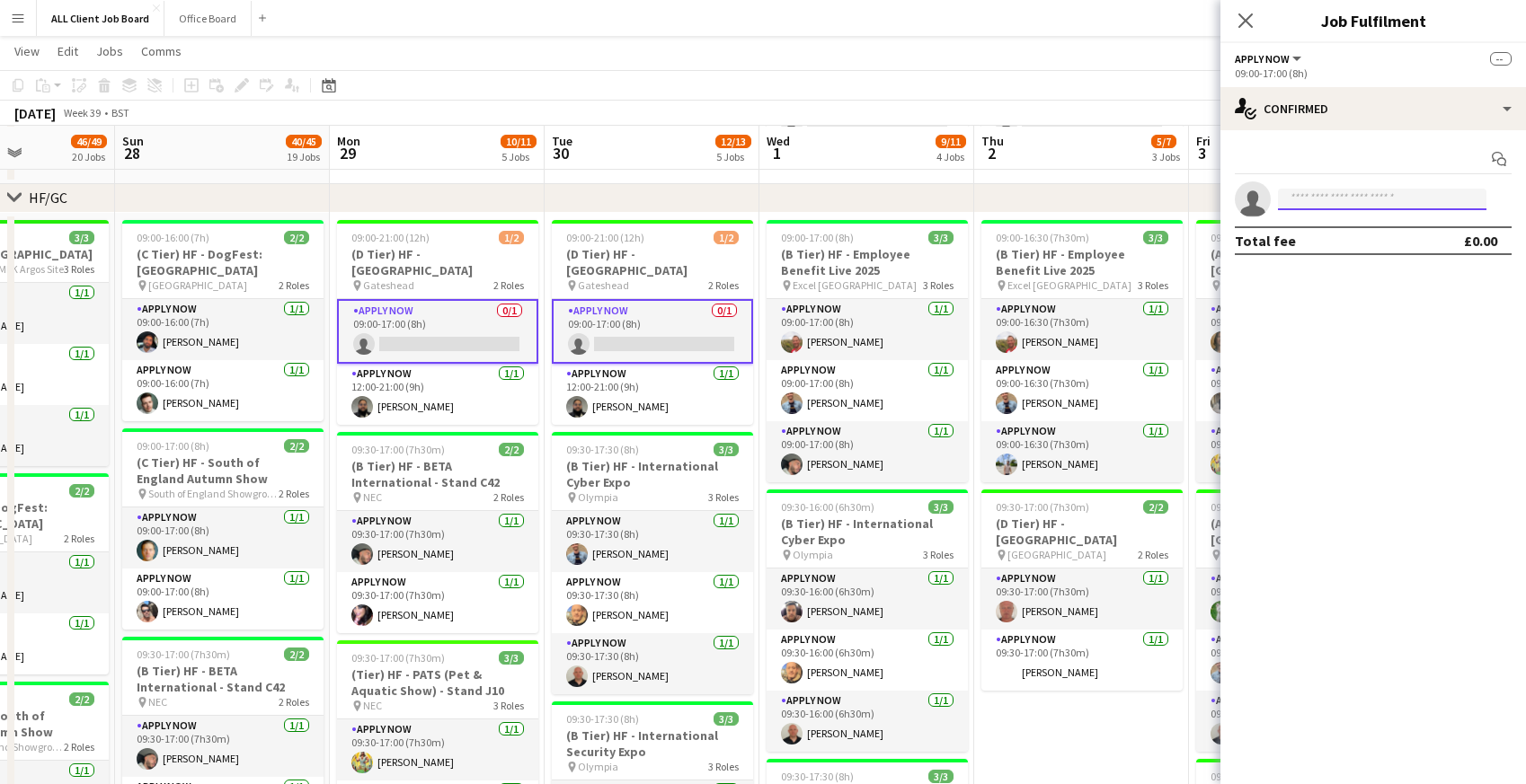
click at [1311, 198] on input at bounding box center [1382, 199] width 208 height 22
type input "******"
click at [1321, 247] on span "[PHONE_NUMBER]" at bounding box center [1382, 254] width 179 height 14
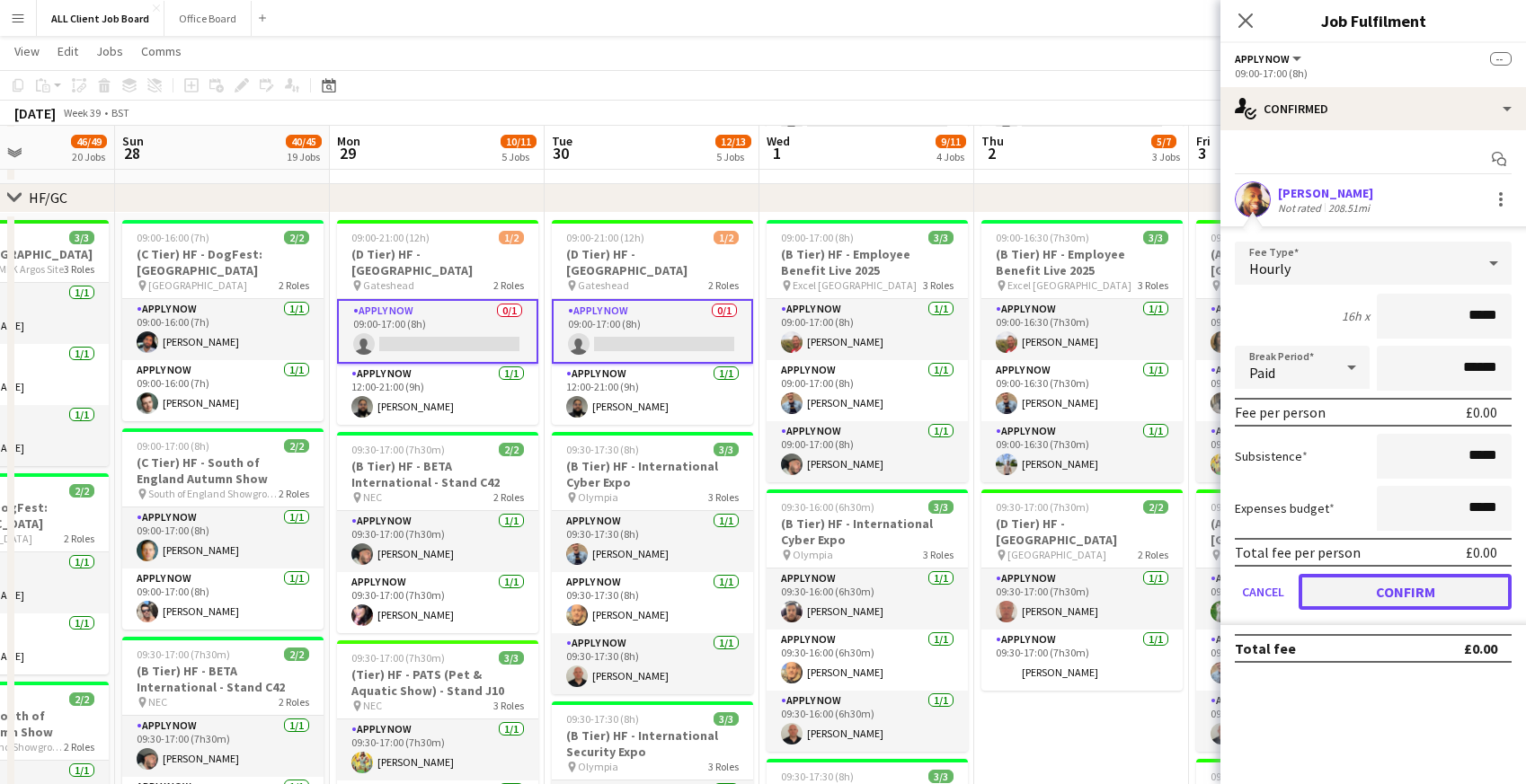
click at [1331, 596] on button "Confirm" at bounding box center [1405, 592] width 213 height 36
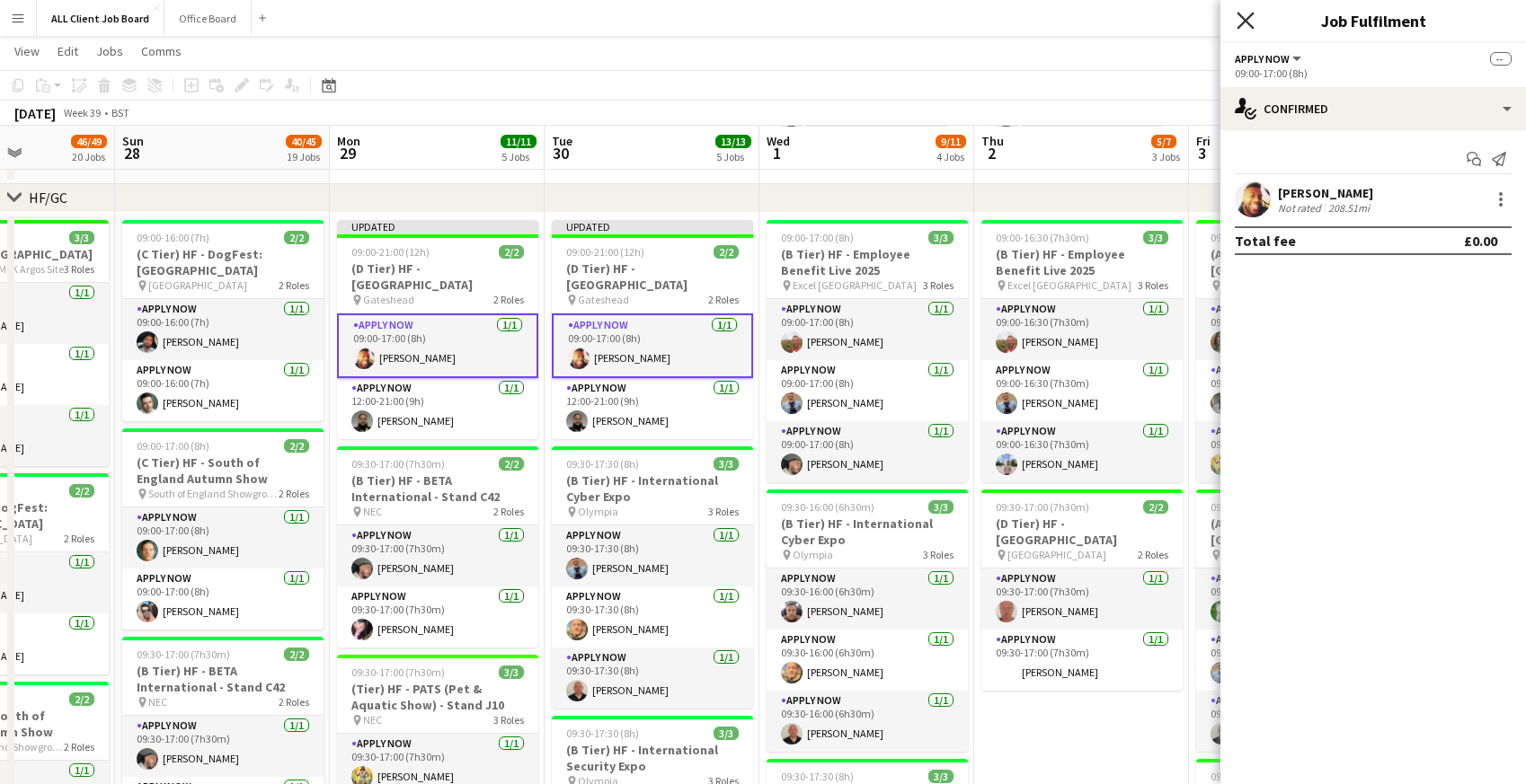
click at [1251, 27] on icon at bounding box center [1245, 20] width 17 height 17
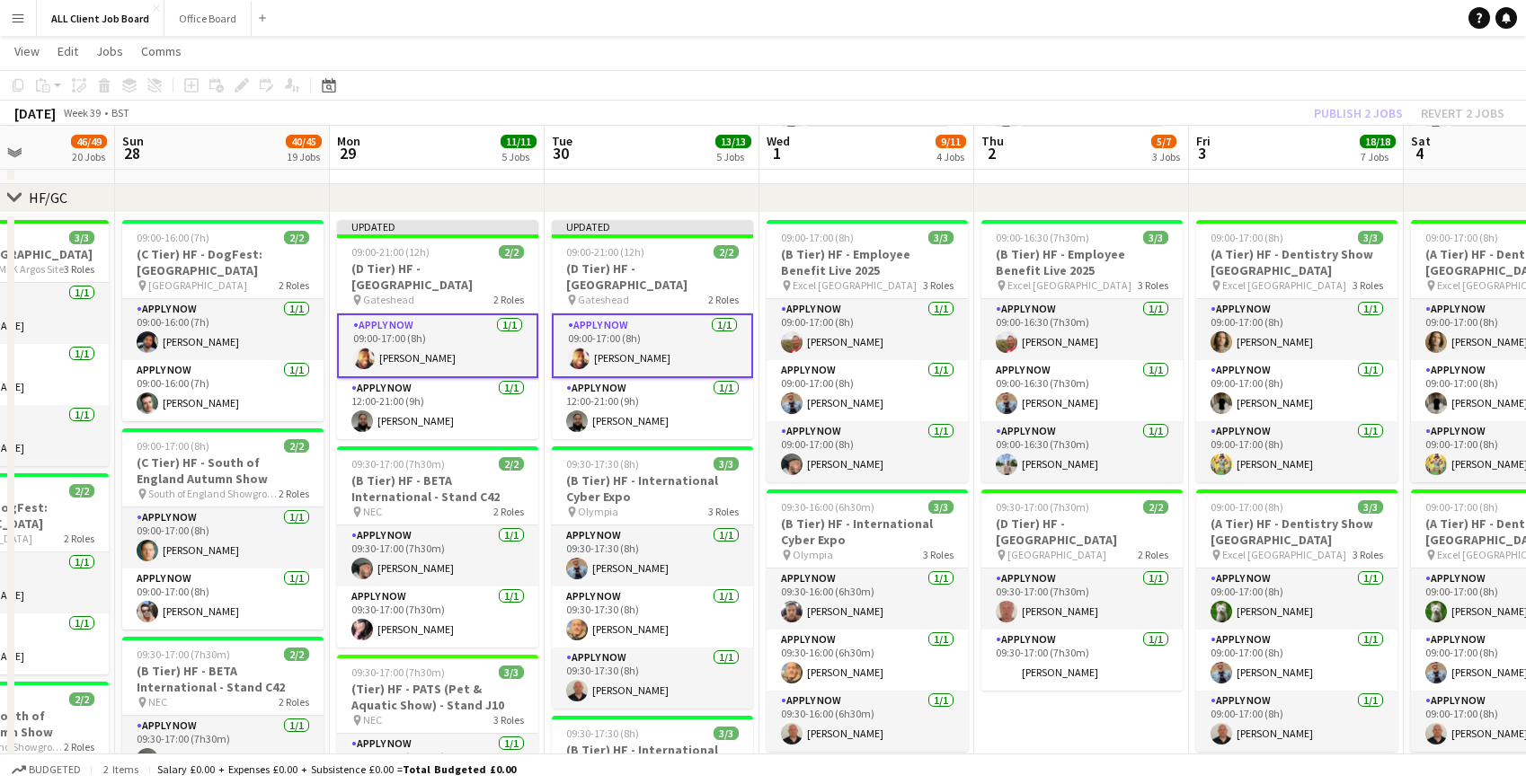
click at [1156, 28] on app-navbar "Menu Boards Boards Boards All jobs Status Workforce Workforce My Workforce Recr…" at bounding box center [763, 18] width 1526 height 36
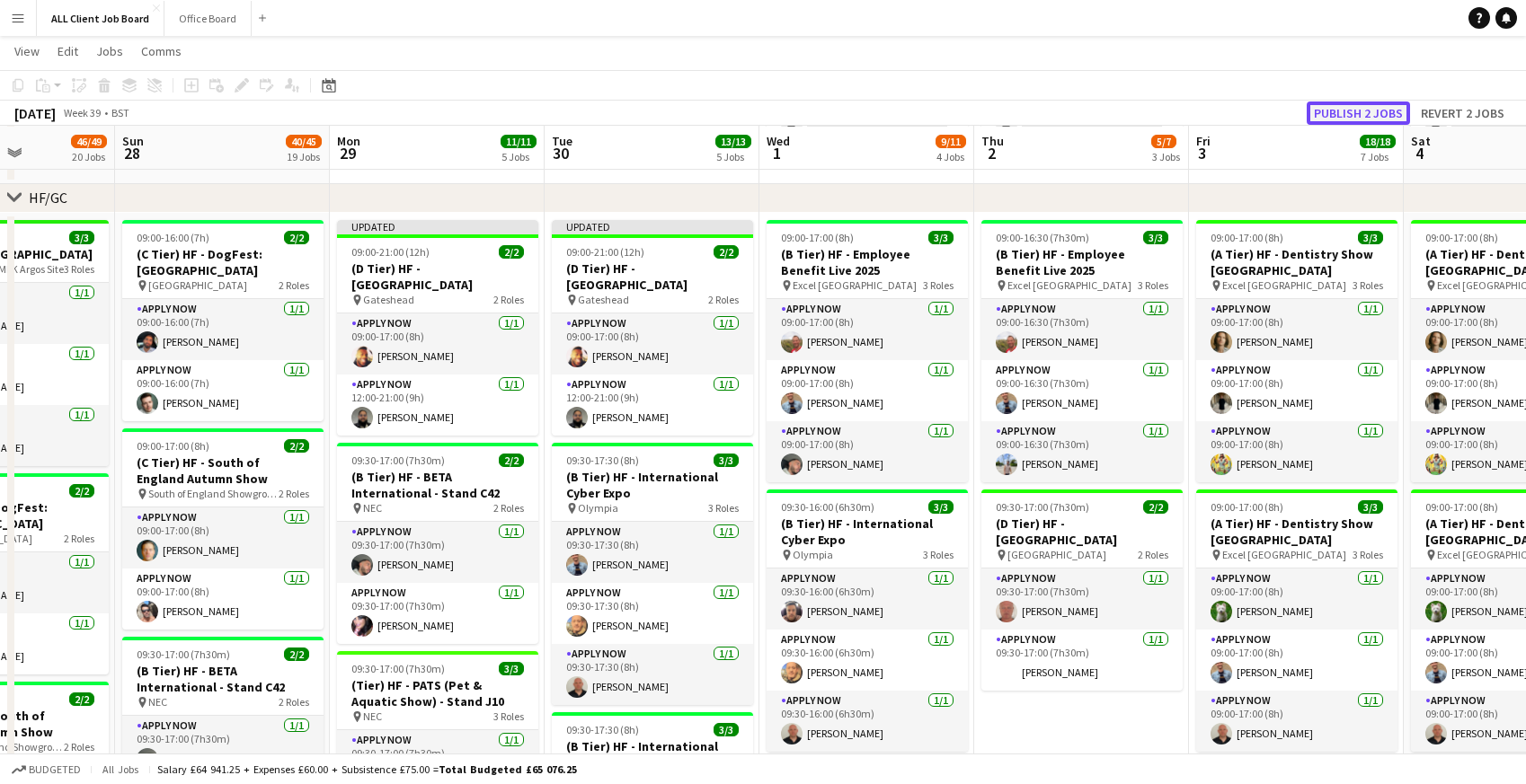
click at [1335, 113] on button "Publish 2 jobs" at bounding box center [1358, 113] width 103 height 23
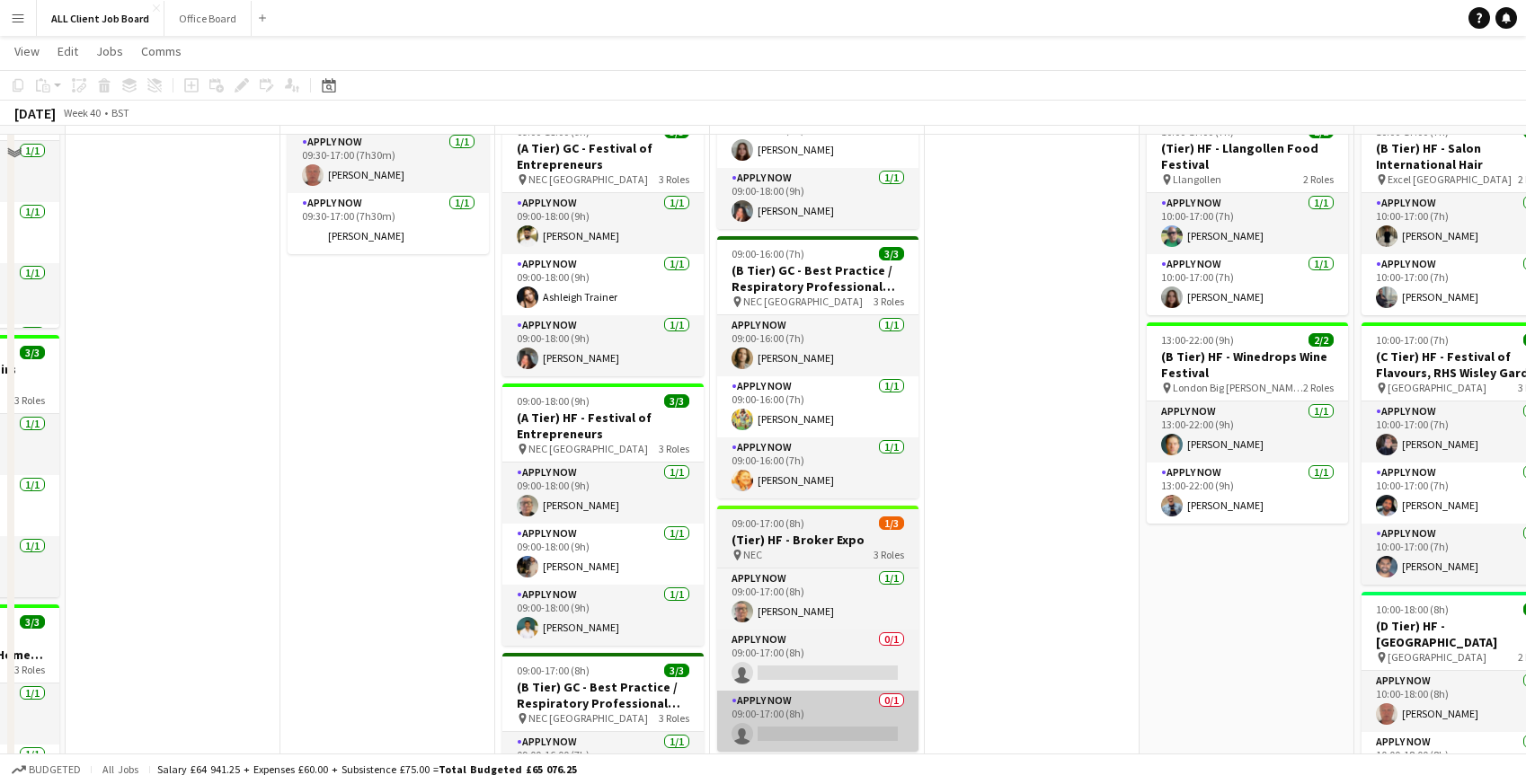
scroll to position [1578, 0]
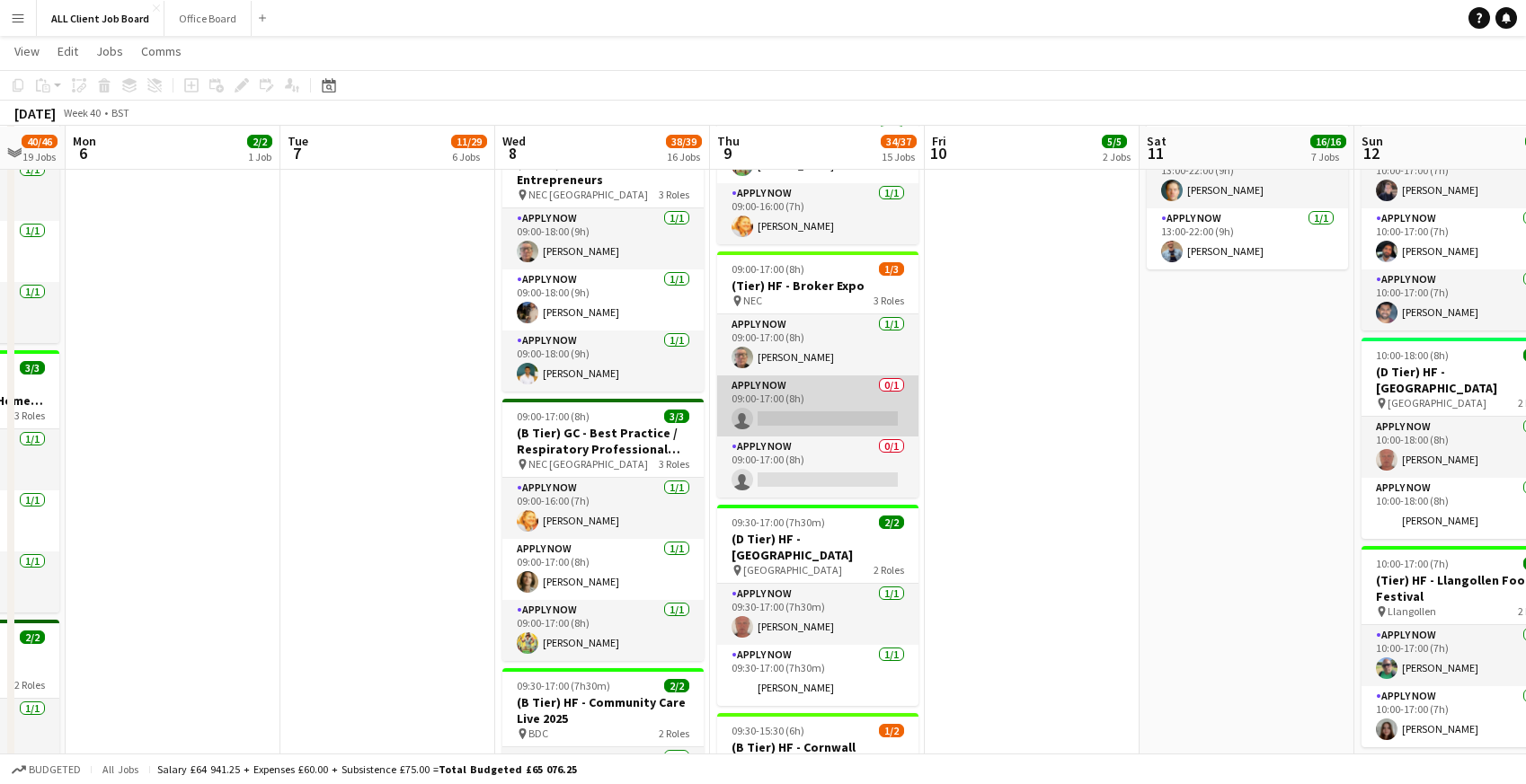
click at [777, 410] on app-card-role "APPLY NOW 0/1 09:00-17:00 (8h) single-neutral-actions" at bounding box center [817, 406] width 201 height 61
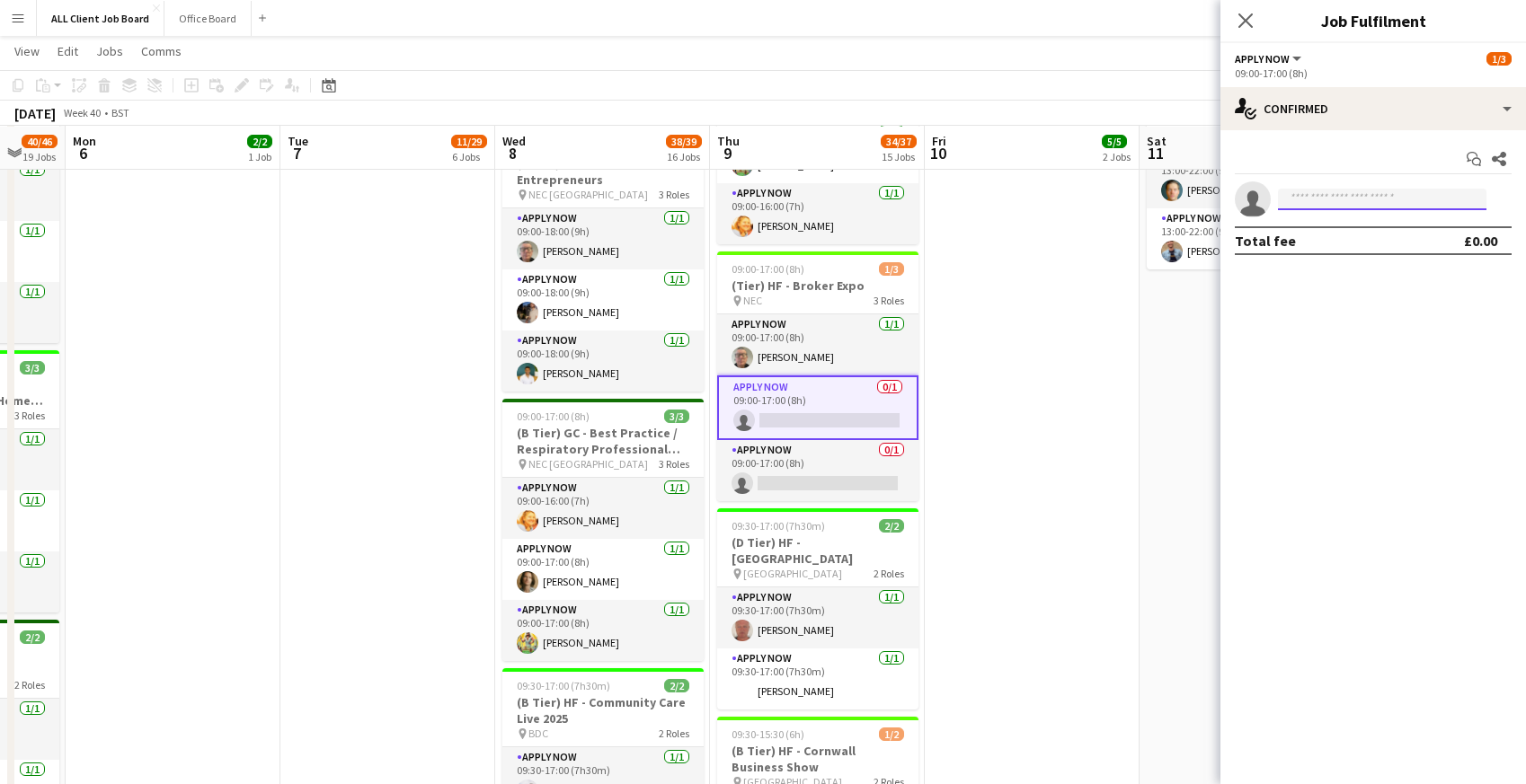
click at [1341, 198] on input at bounding box center [1382, 199] width 208 height 22
type input "******"
click at [1341, 231] on span "[PERSON_NAME]" at bounding box center [1344, 225] width 103 height 15
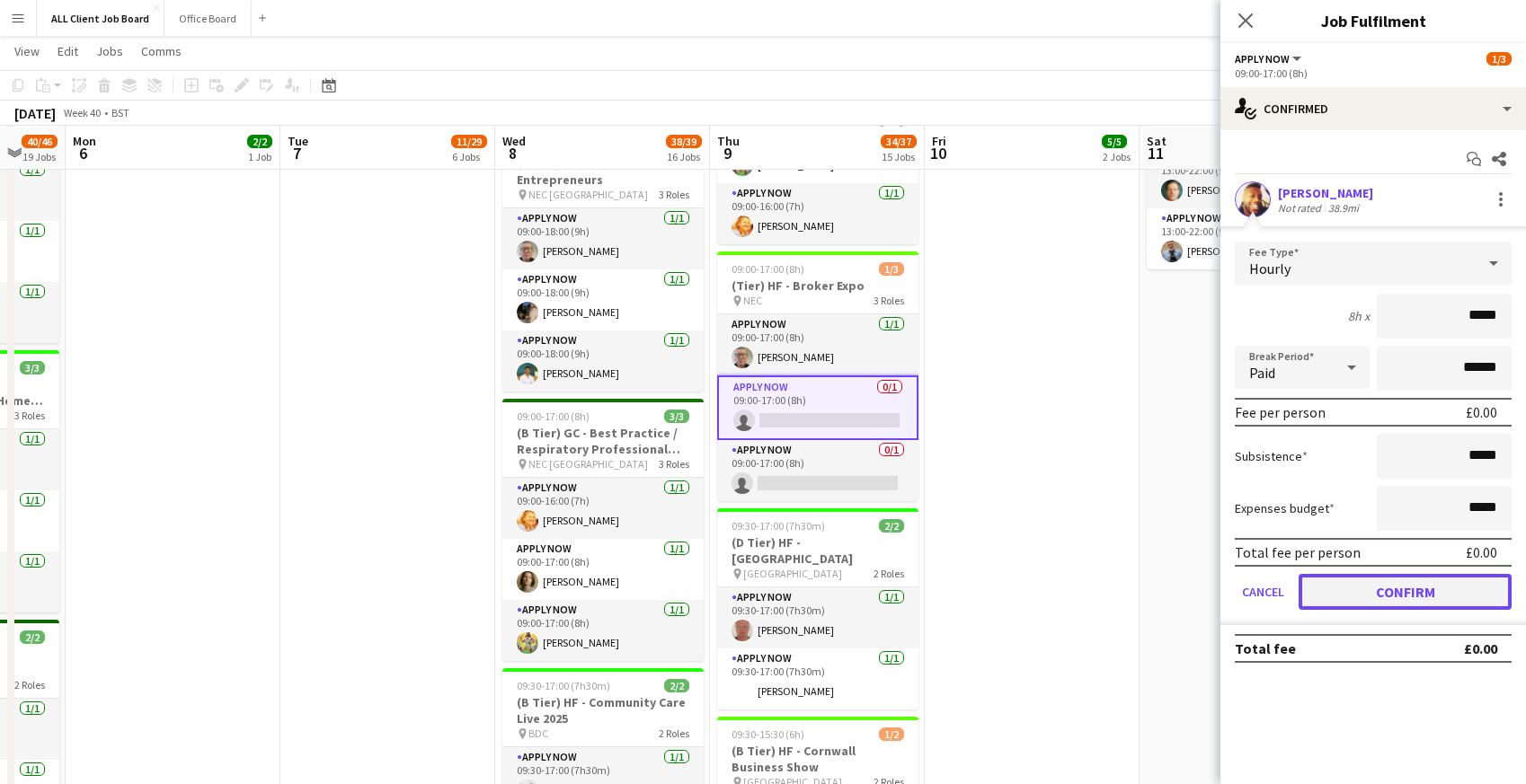
click at [1337, 599] on button "Confirm" at bounding box center [1405, 592] width 213 height 36
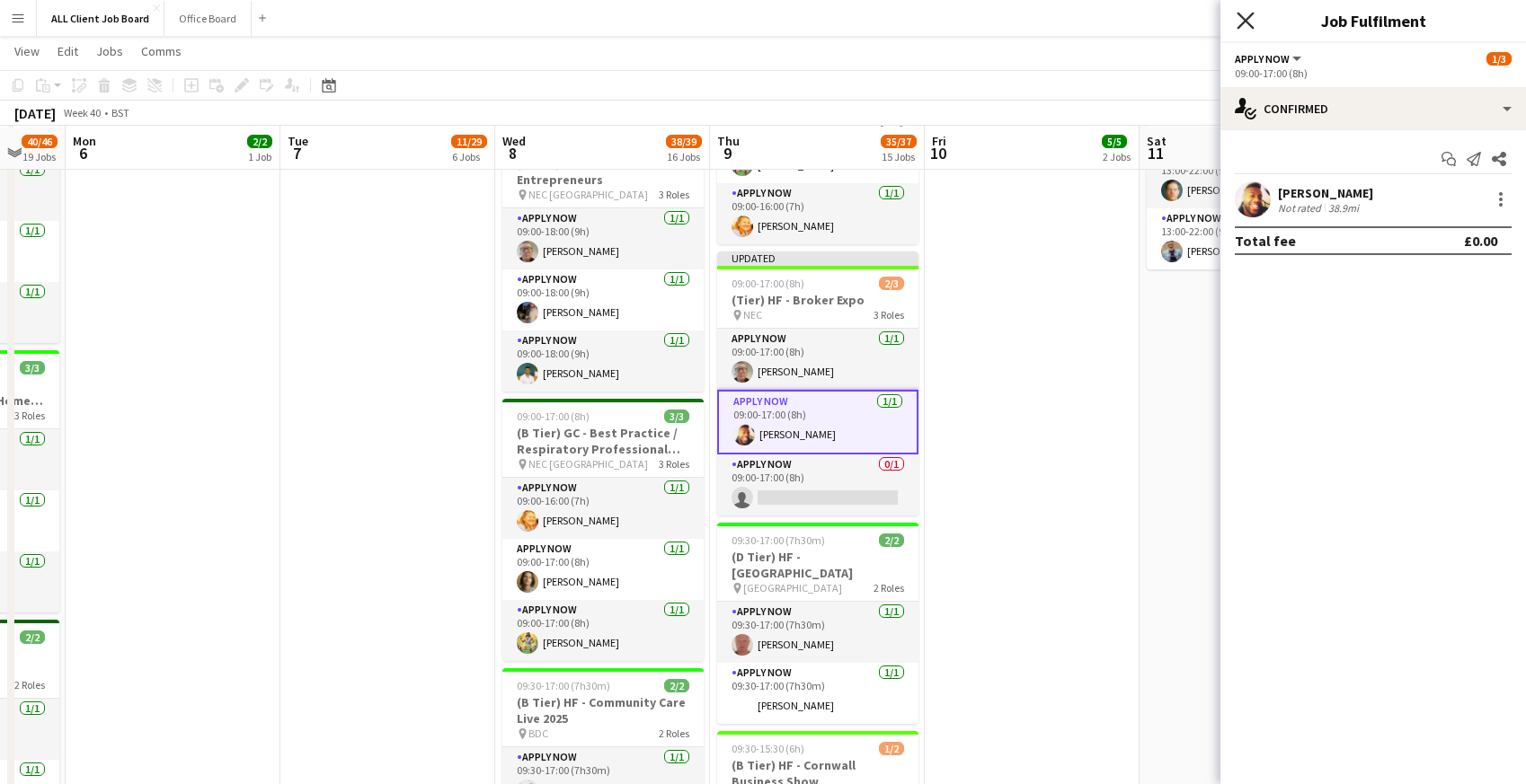
click at [1244, 23] on icon at bounding box center [1245, 20] width 17 height 17
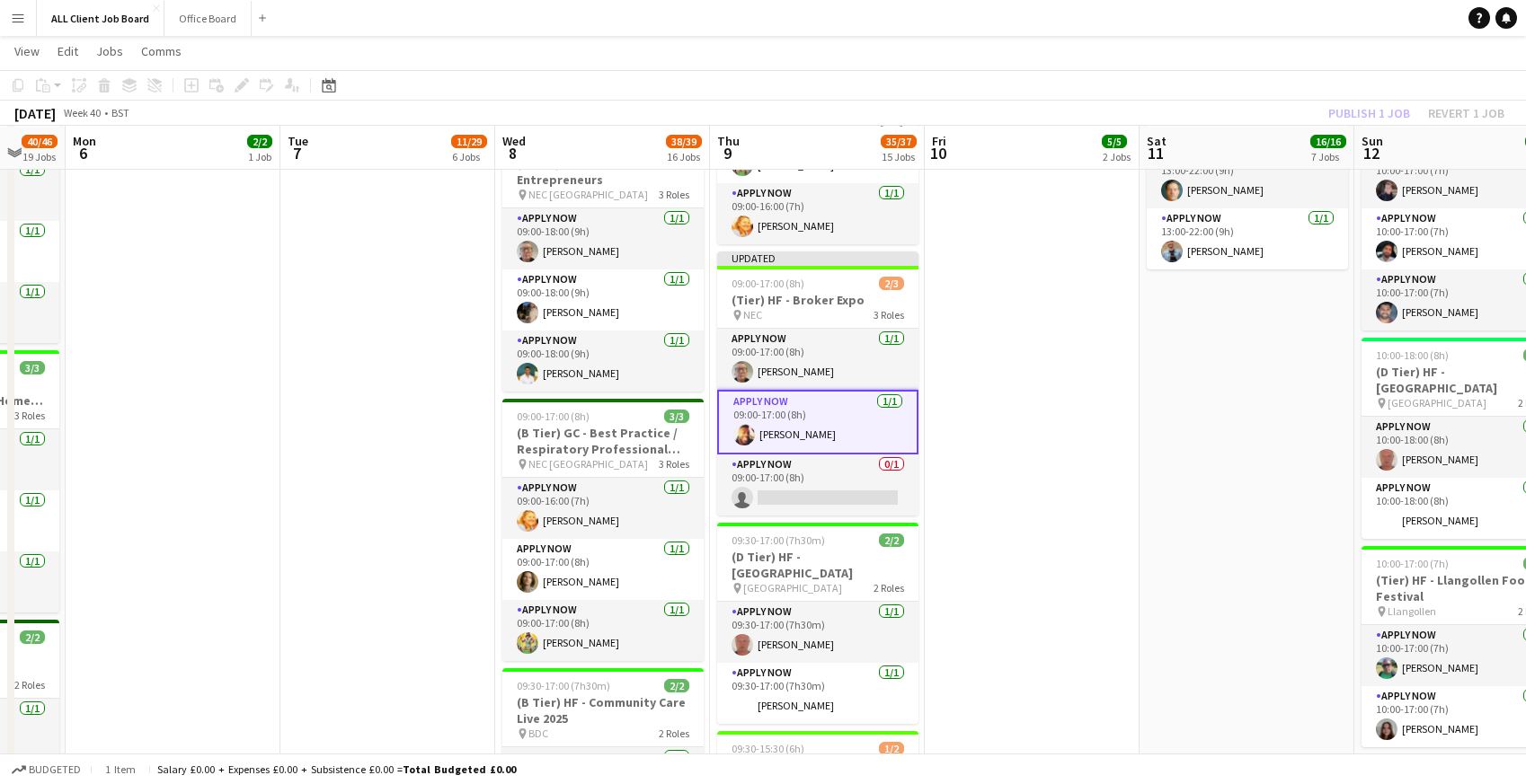
drag, startPoint x: 1220, startPoint y: 18, endPoint x: 1238, endPoint y: 23, distance: 18.7
click at [1220, 18] on app-navbar "Menu Boards Boards Boards All jobs Status Workforce Workforce My Workforce Recr…" at bounding box center [763, 18] width 1526 height 36
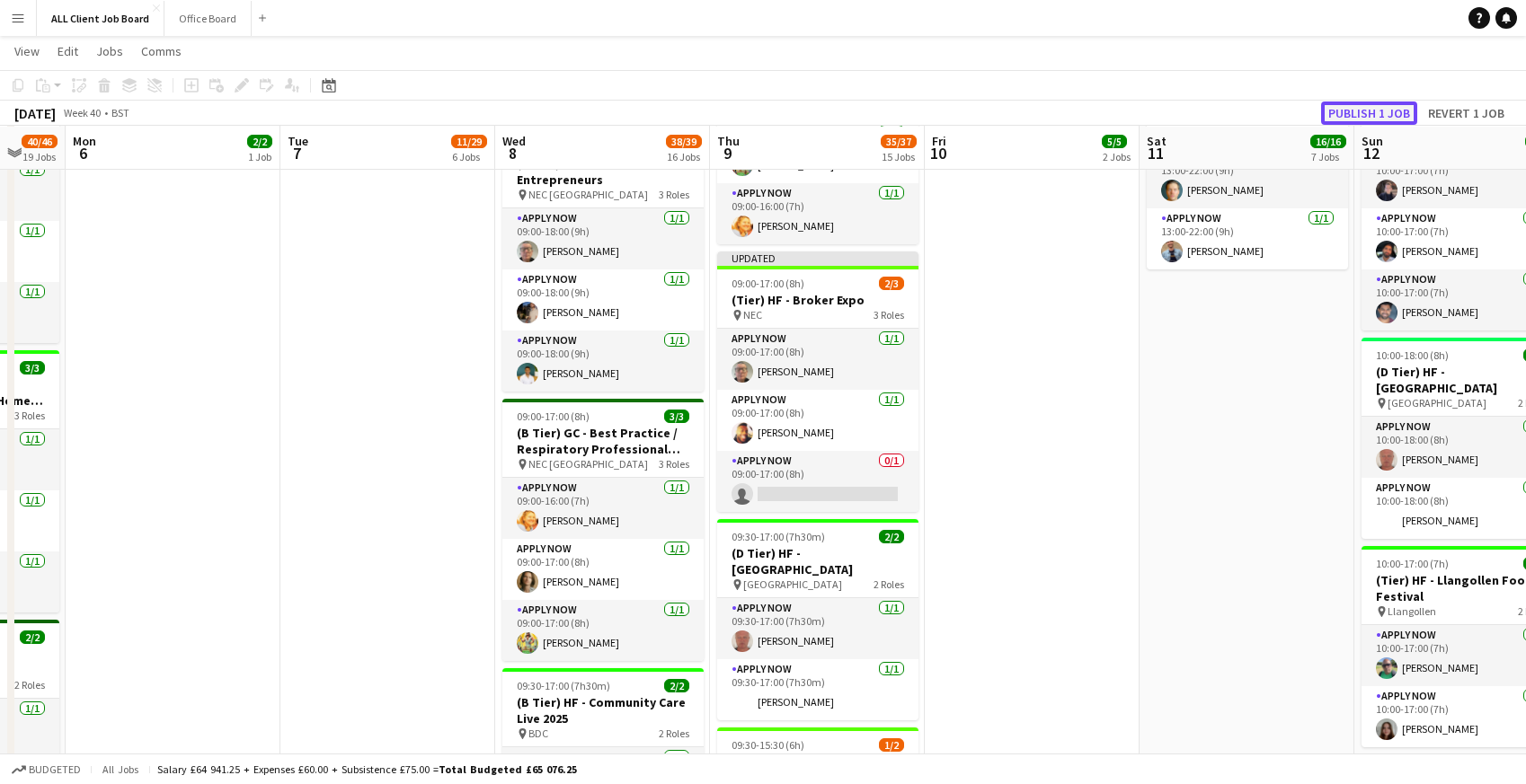
click at [1366, 108] on button "Publish 1 job" at bounding box center [1369, 113] width 96 height 23
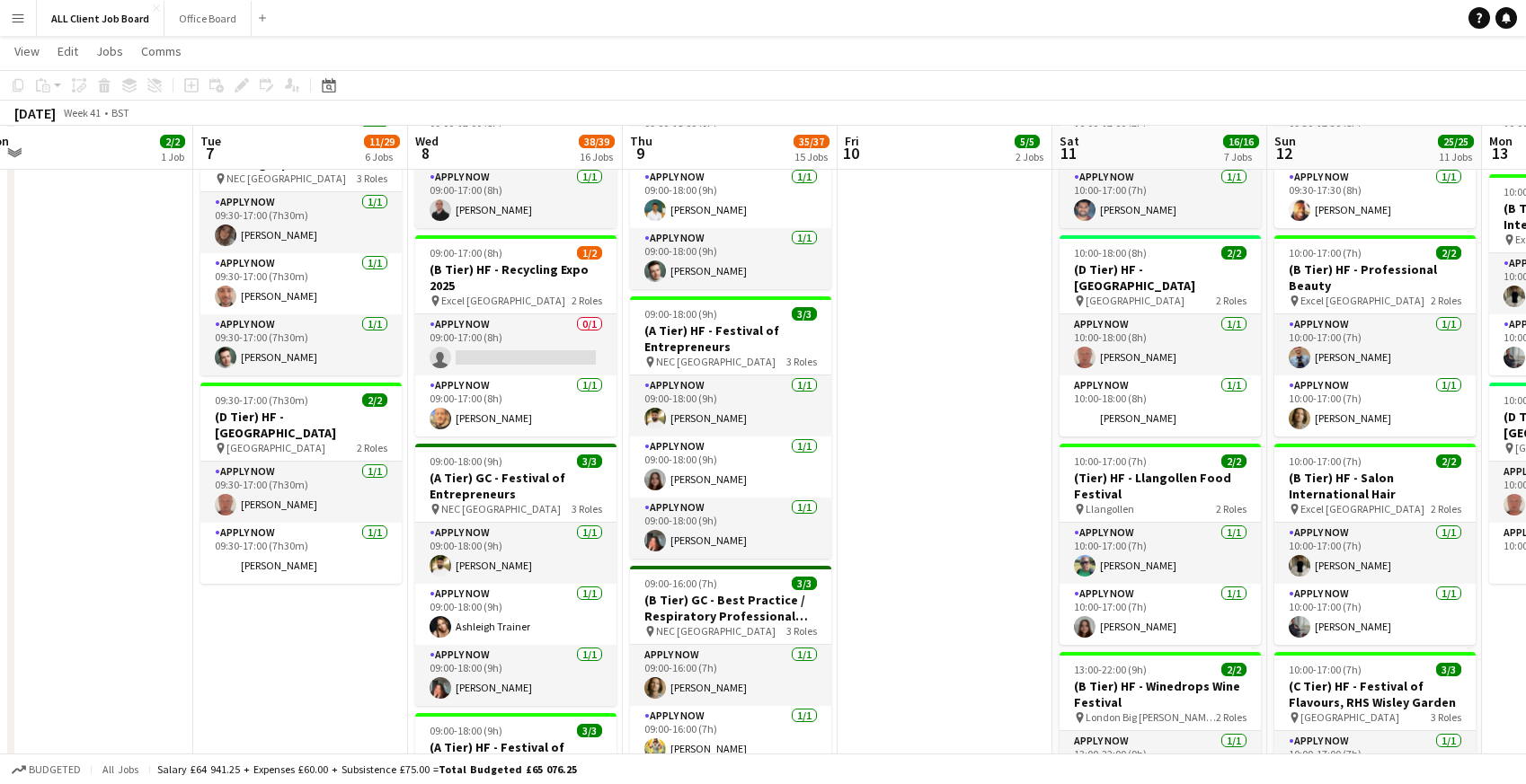
scroll to position [994, 0]
click at [495, 329] on app-card-role "APPLY NOW 0/1 09:00-17:00 (8h) single-neutral-actions" at bounding box center [515, 346] width 201 height 61
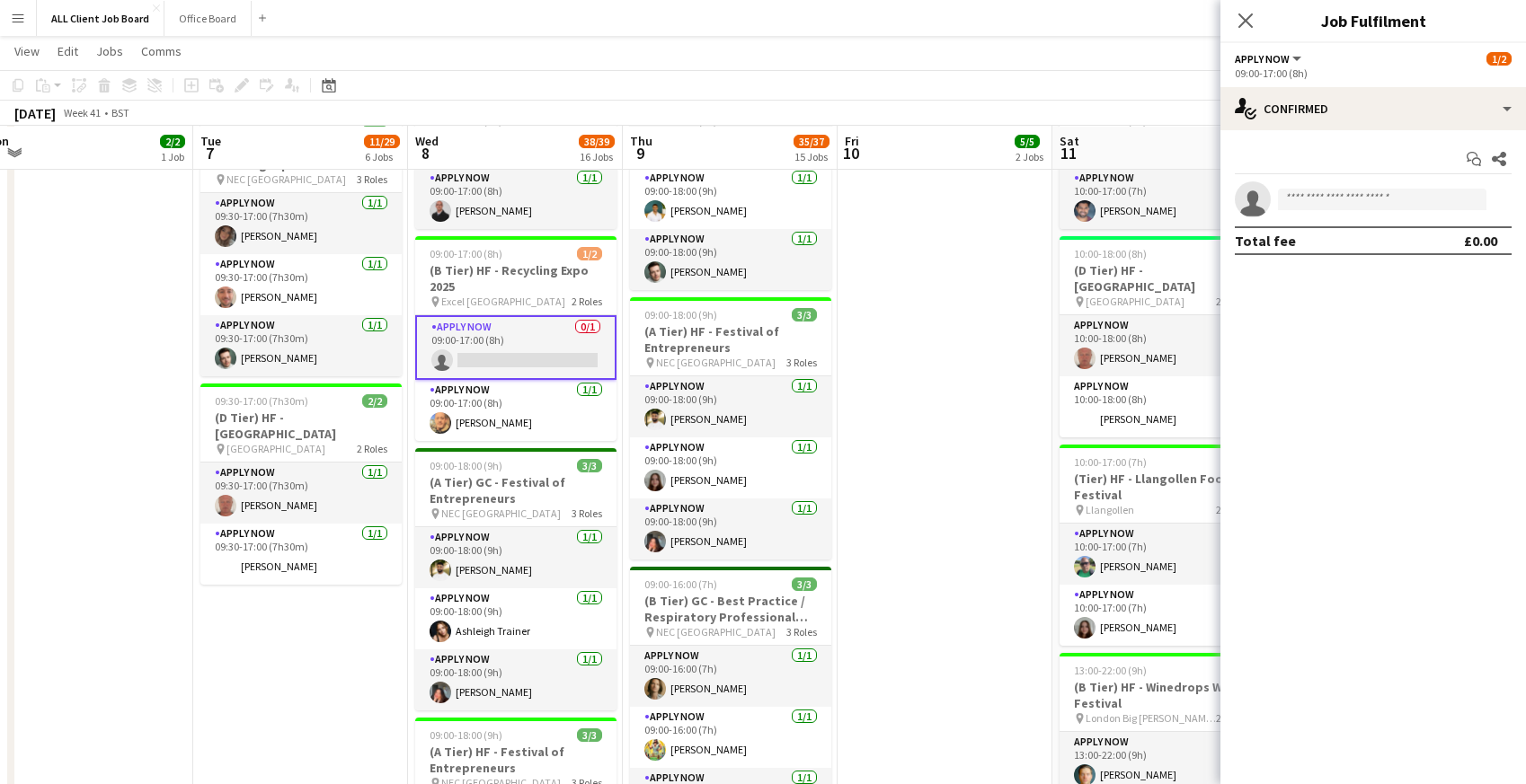
click at [495, 329] on app-card-role "APPLY NOW 0/1 09:00-17:00 (8h) single-neutral-actions" at bounding box center [515, 348] width 201 height 65
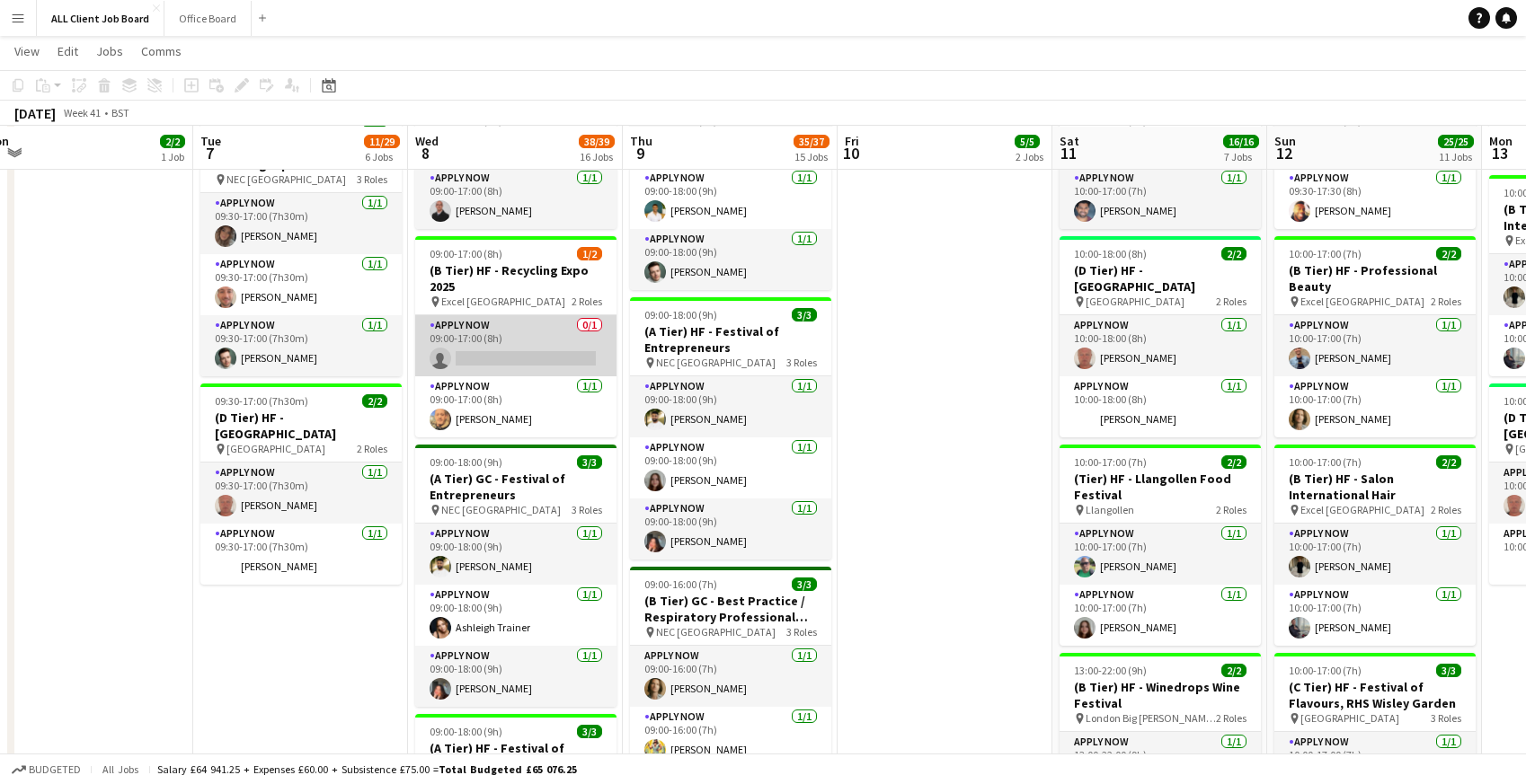
click at [491, 345] on app-card-role "APPLY NOW 0/1 09:00-17:00 (8h) single-neutral-actions" at bounding box center [515, 346] width 201 height 61
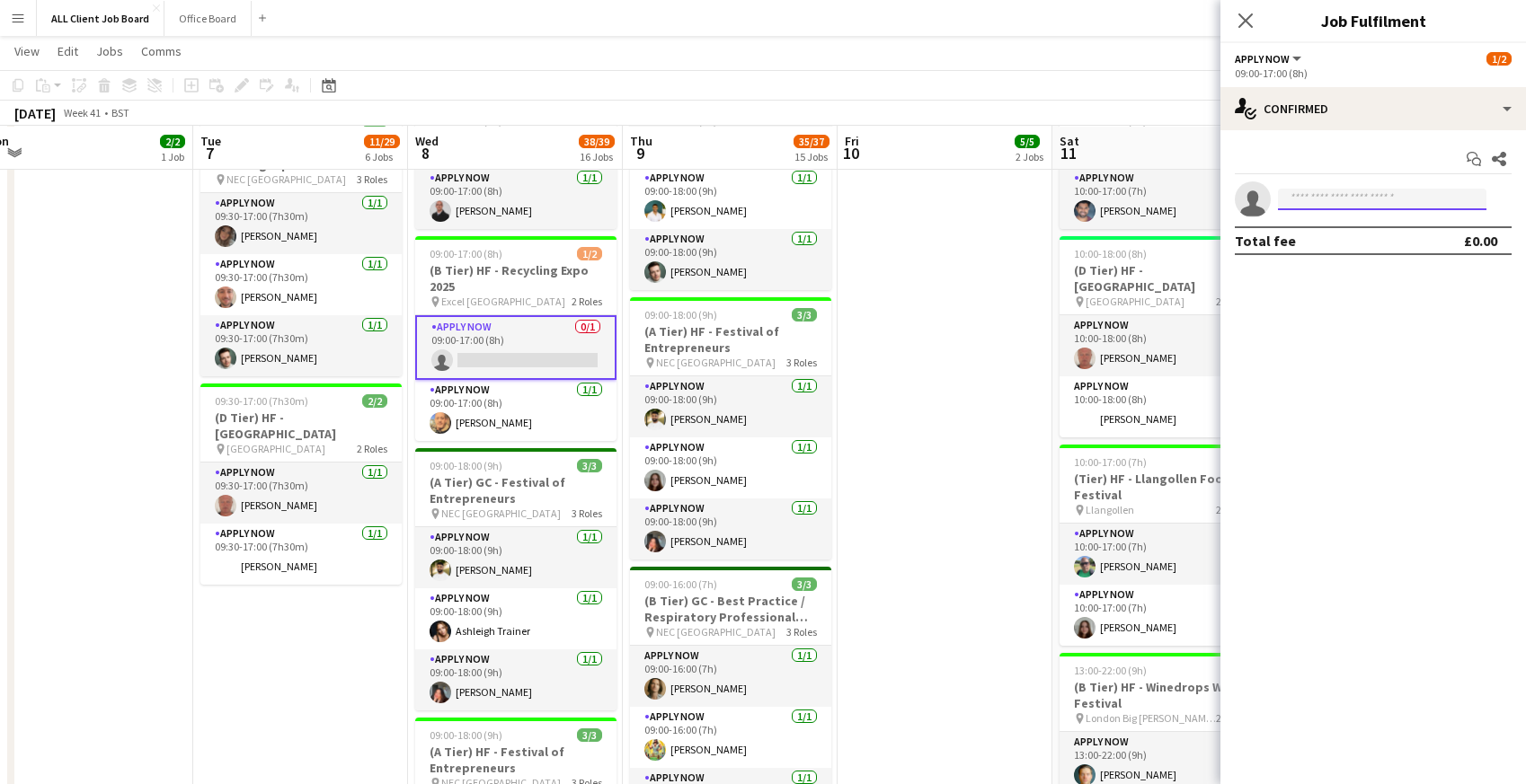
click at [1367, 207] on input at bounding box center [1382, 199] width 208 height 22
type input "******"
click at [1373, 237] on span "[EMAIL_ADDRESS][DOMAIN_NAME]" at bounding box center [1382, 239] width 179 height 14
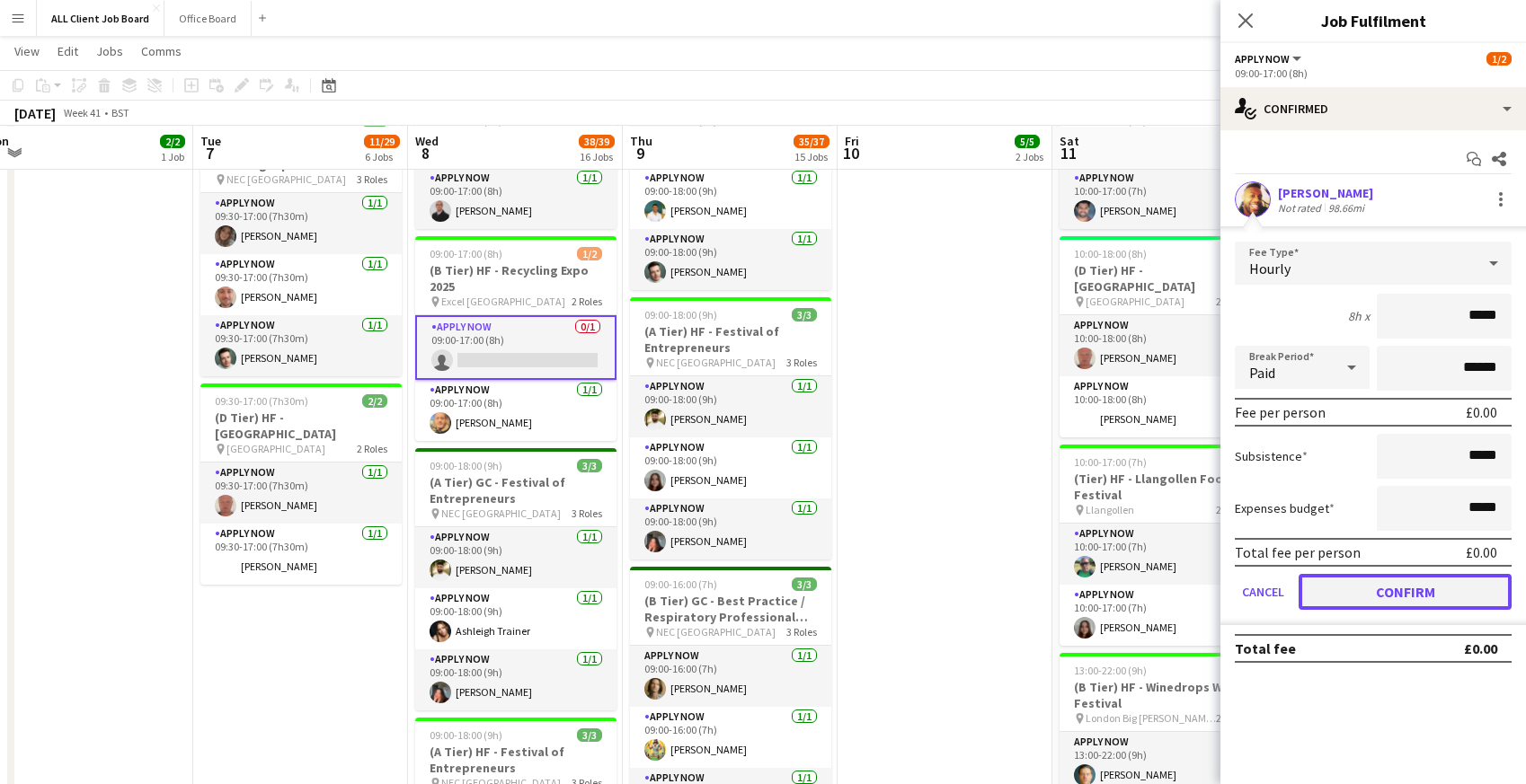
click at [1333, 592] on button "Confirm" at bounding box center [1405, 592] width 213 height 36
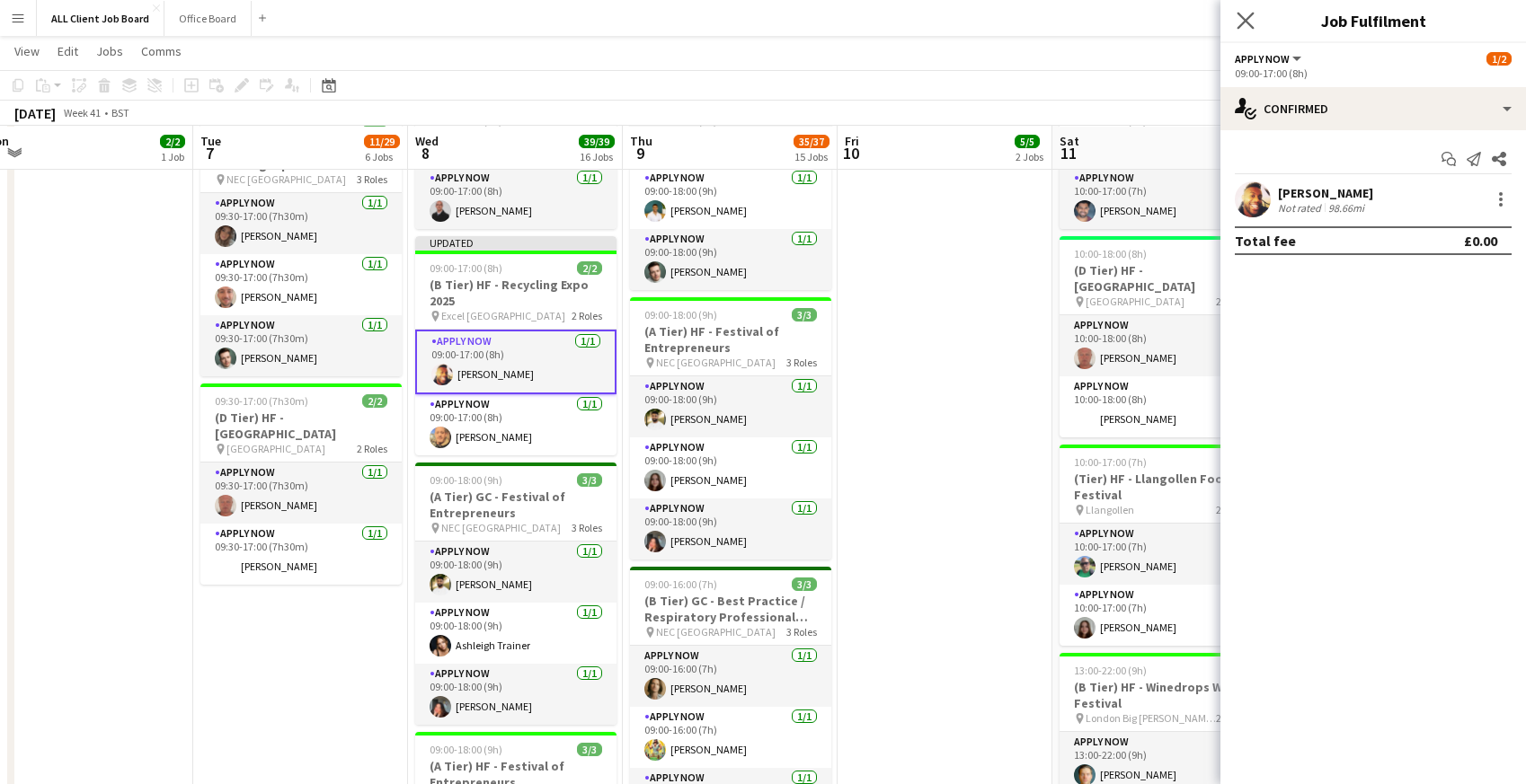
click at [1244, 29] on app-icon "Close pop-in" at bounding box center [1245, 20] width 26 height 26
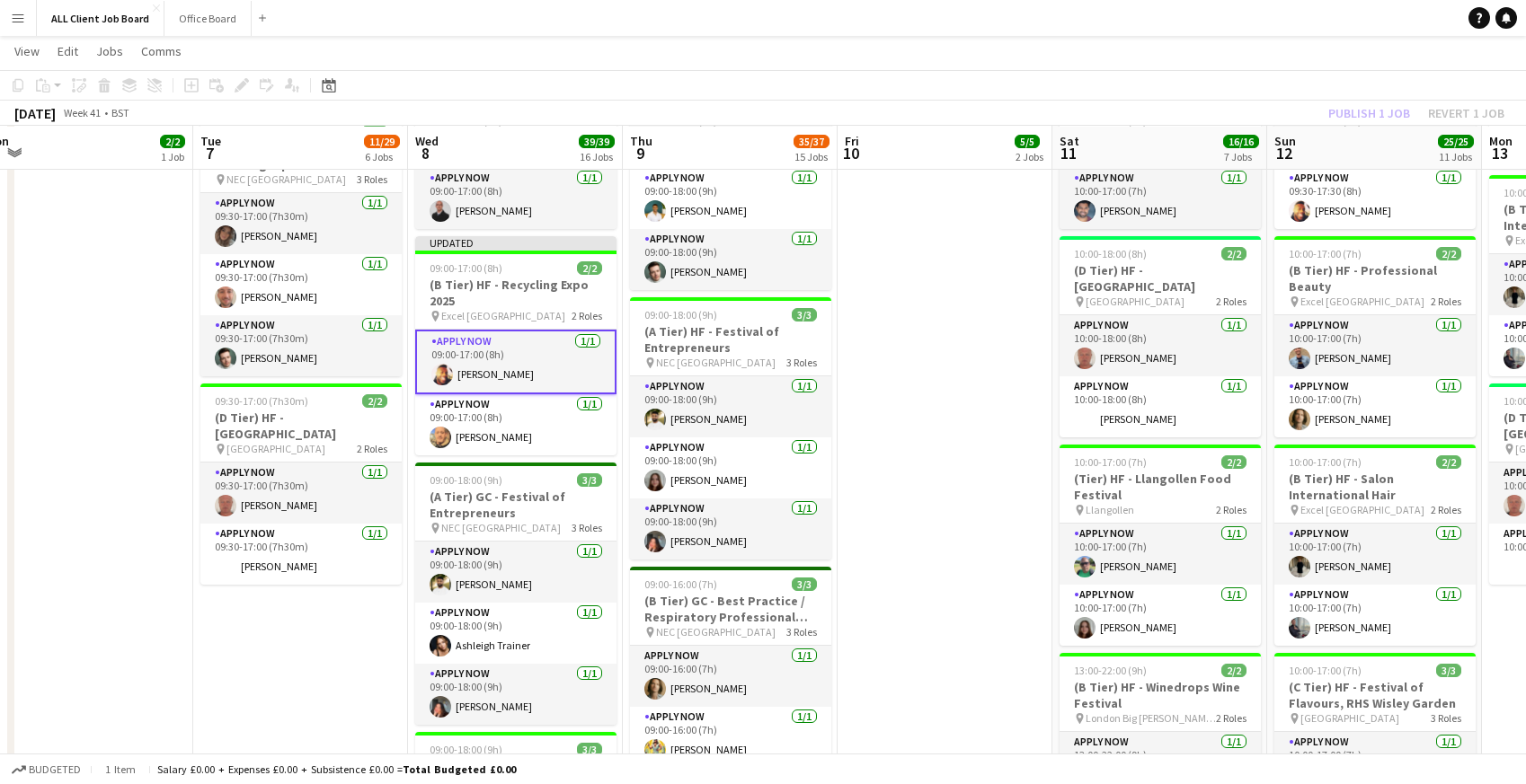
click at [1187, 16] on app-navbar "Menu Boards Boards Boards All jobs Status Workforce Workforce My Workforce Recr…" at bounding box center [763, 18] width 1526 height 36
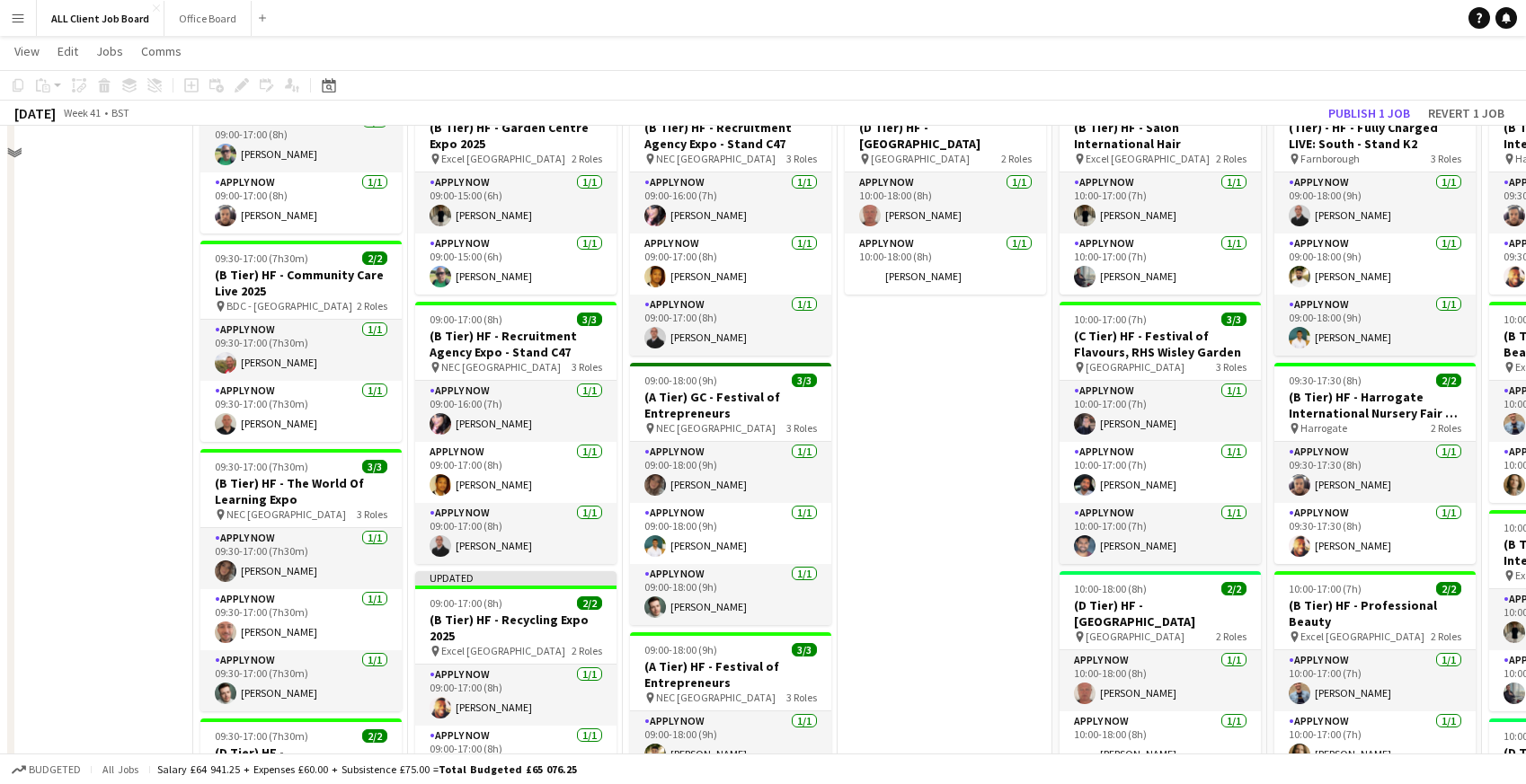
scroll to position [265, 0]
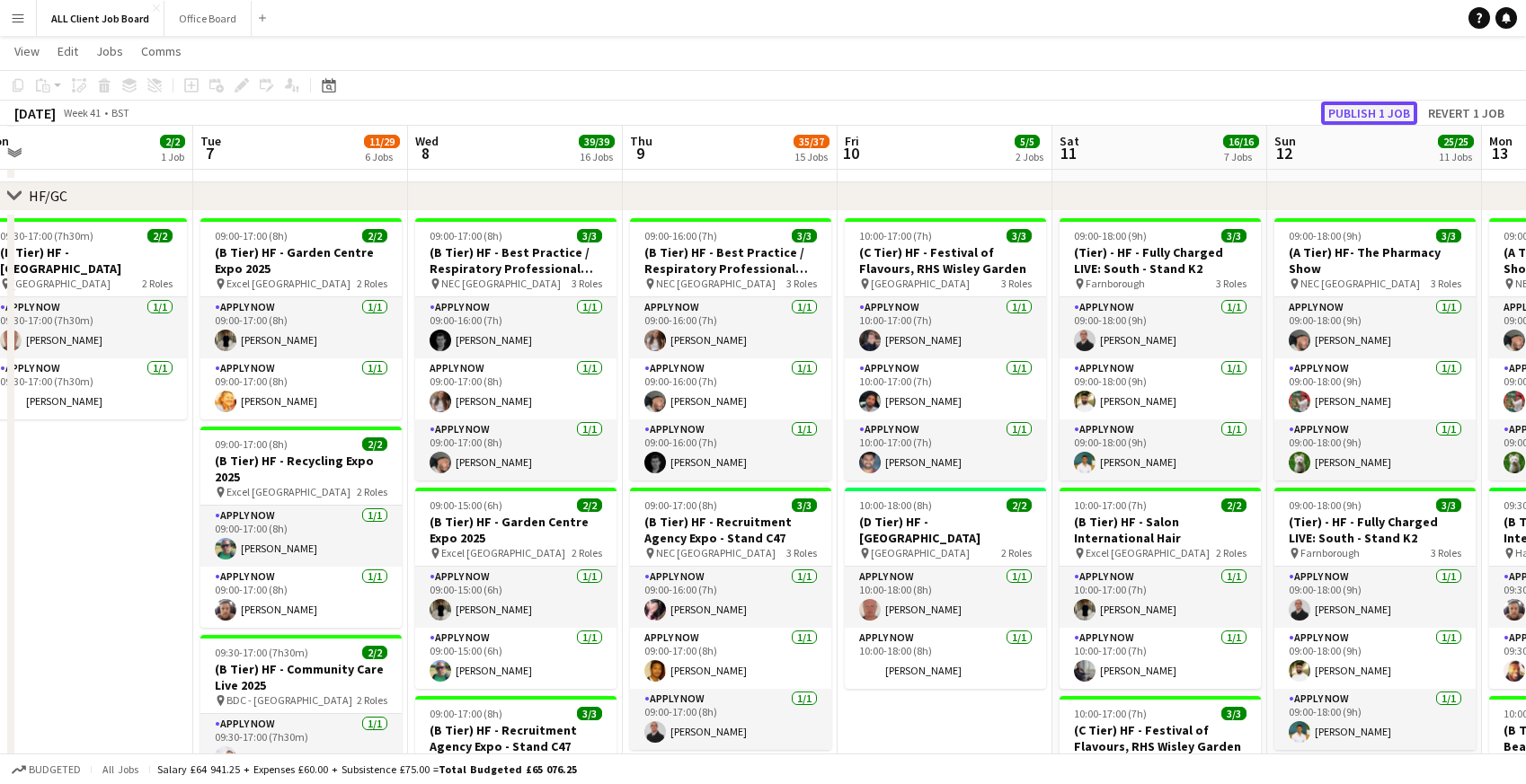
click at [1355, 101] on button "Publish 1 job" at bounding box center [1369, 113] width 96 height 23
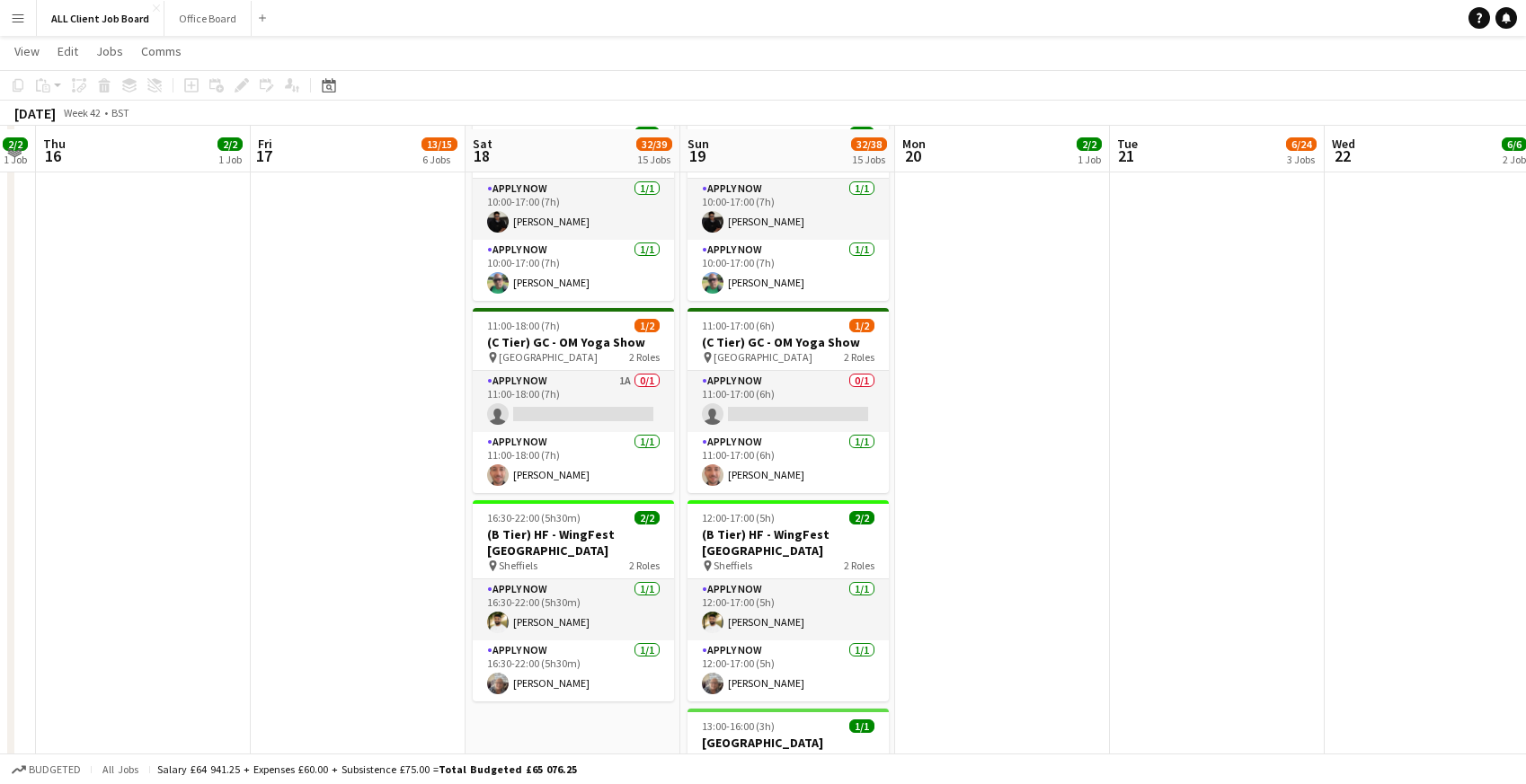
scroll to position [1448, 0]
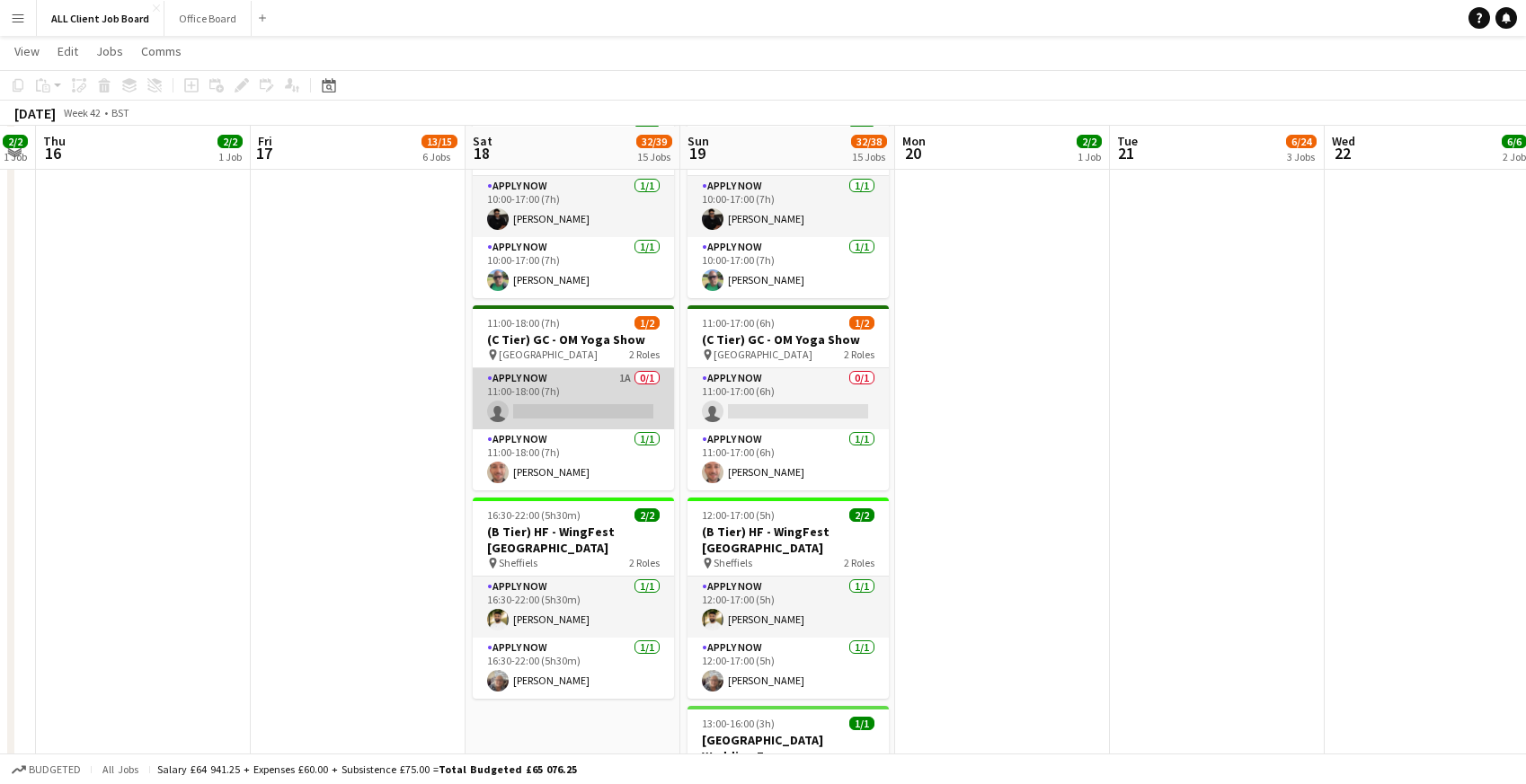
click at [541, 368] on app-card-role "APPLY NOW 1A 0/1 11:00-18:00 (7h) single-neutral-actions" at bounding box center [573, 399] width 201 height 61
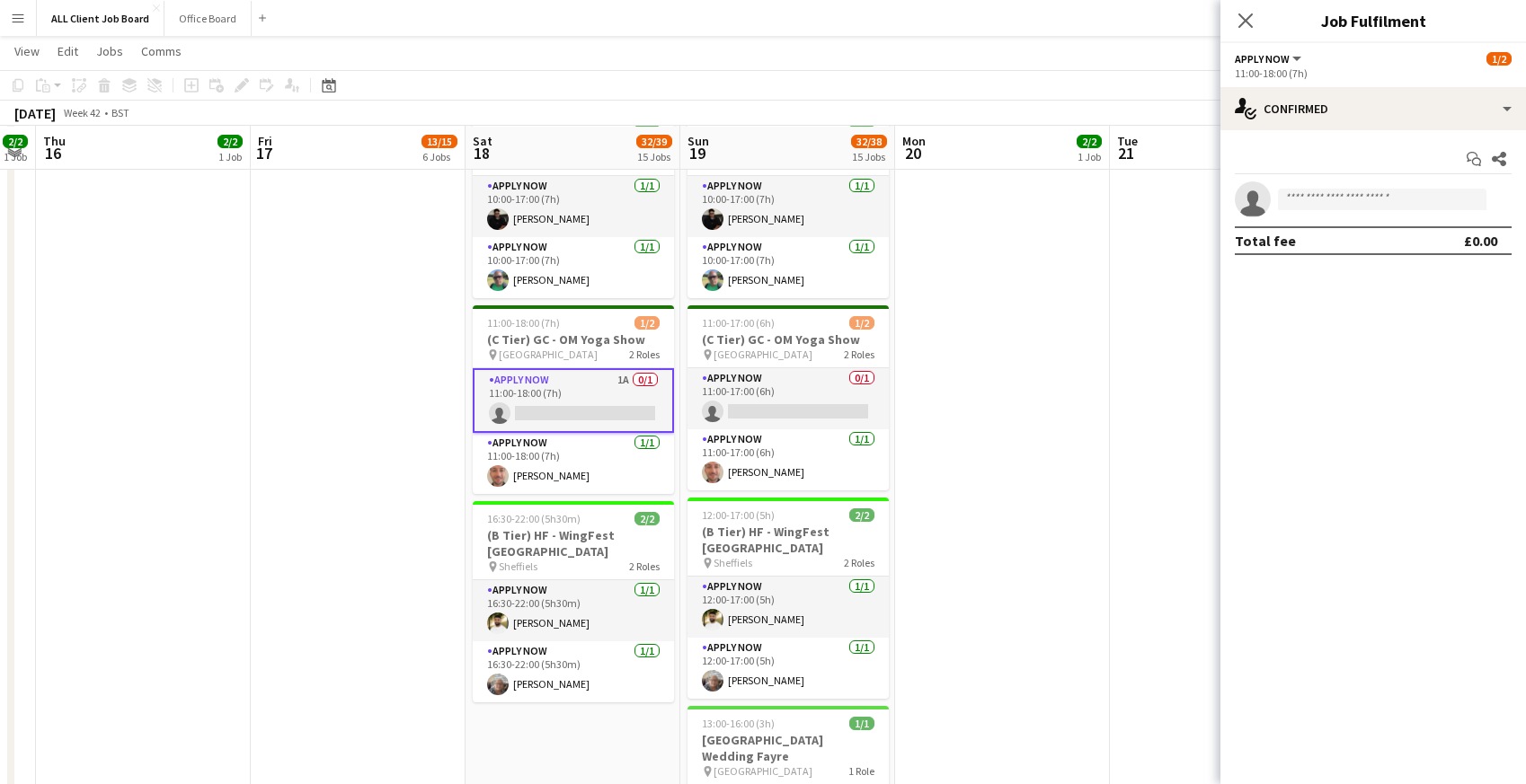
click at [1354, 188] on app-invite-slot "single-neutral-actions" at bounding box center [1373, 199] width 305 height 36
click at [1348, 203] on input at bounding box center [1382, 199] width 208 height 22
type input "****"
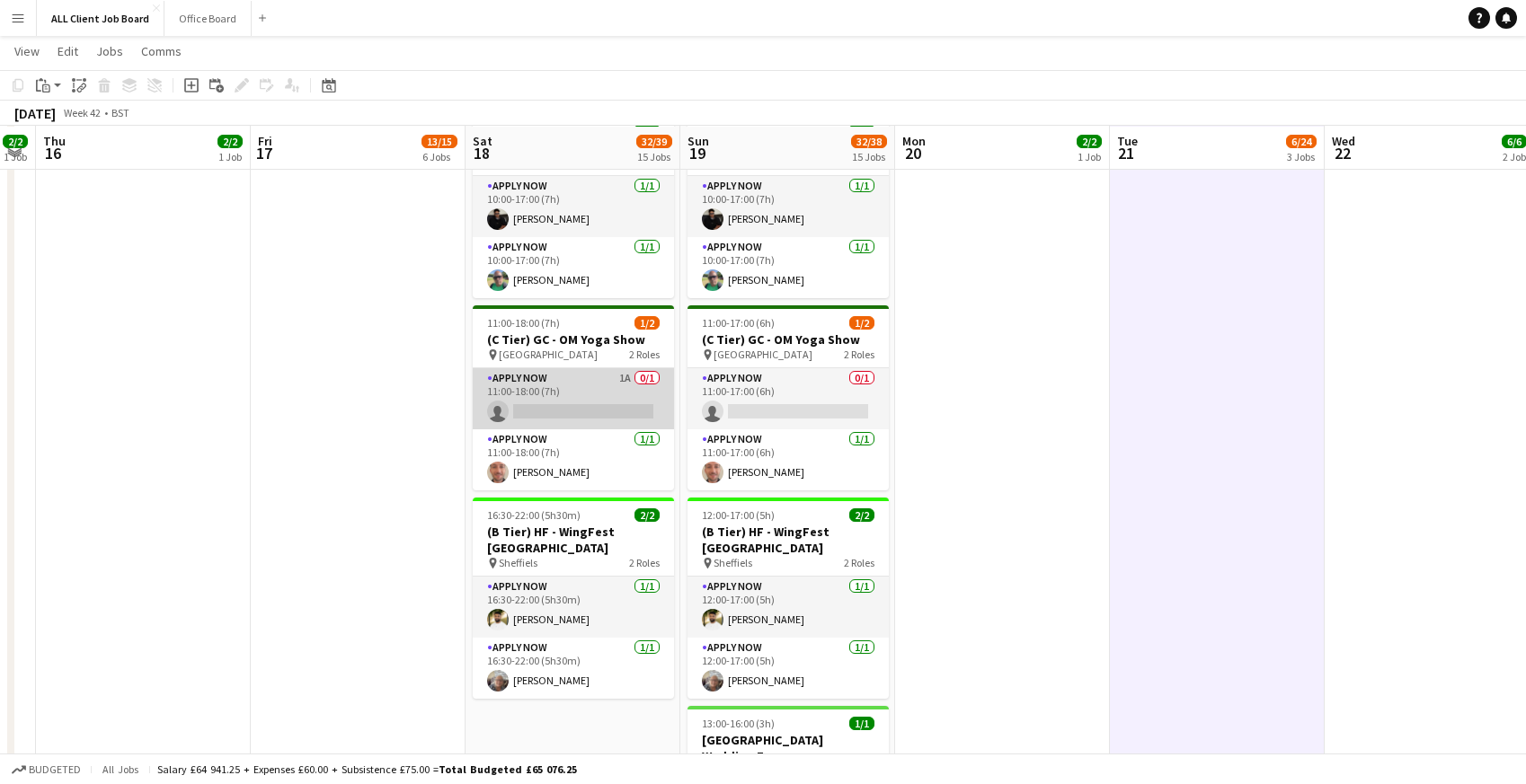
click at [545, 384] on app-card-role "APPLY NOW 1A 0/1 11:00-18:00 (7h) single-neutral-actions" at bounding box center [573, 399] width 201 height 61
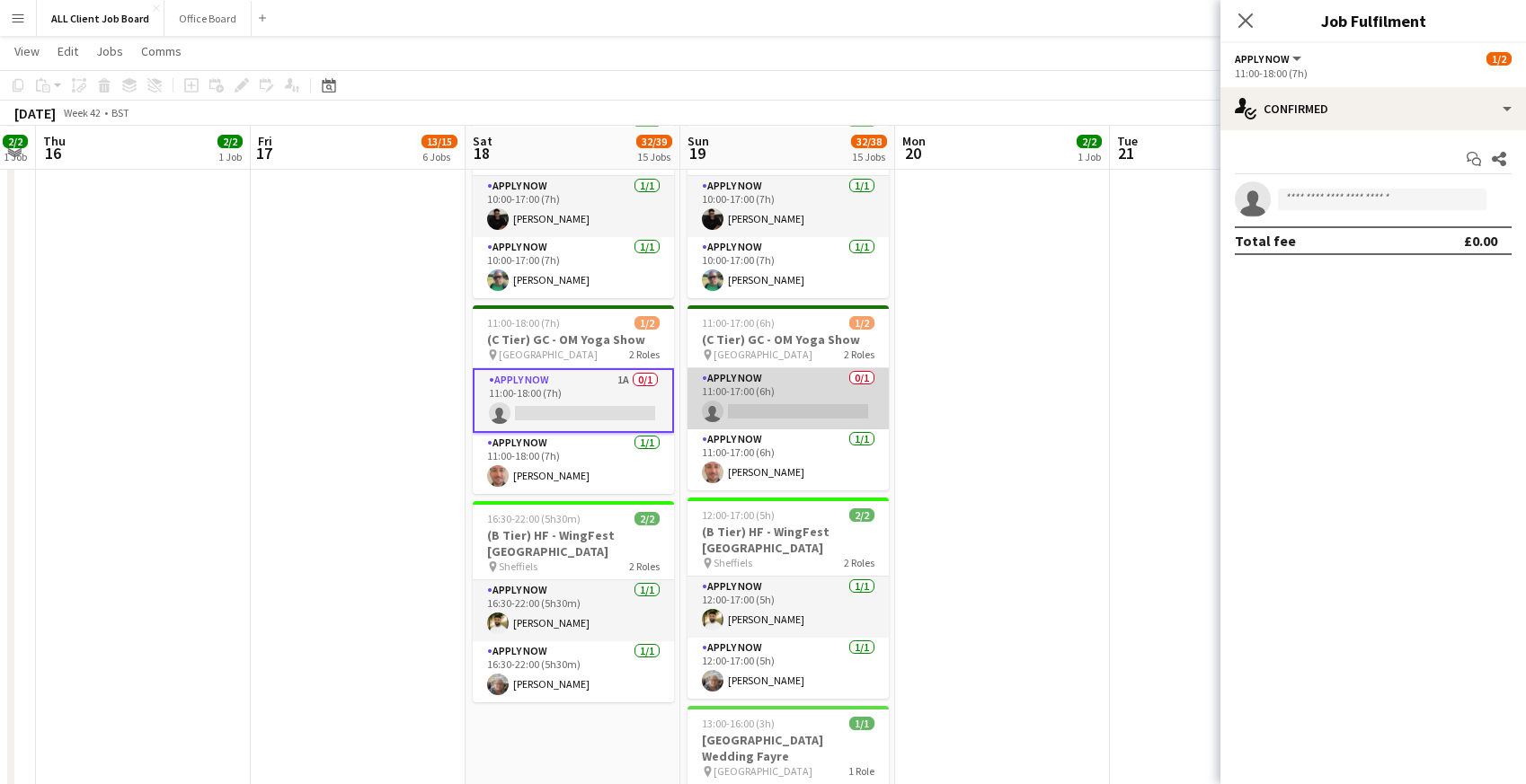
click at [772, 389] on app-card-role "APPLY NOW 0/1 11:00-17:00 (6h) single-neutral-actions" at bounding box center [787, 399] width 201 height 61
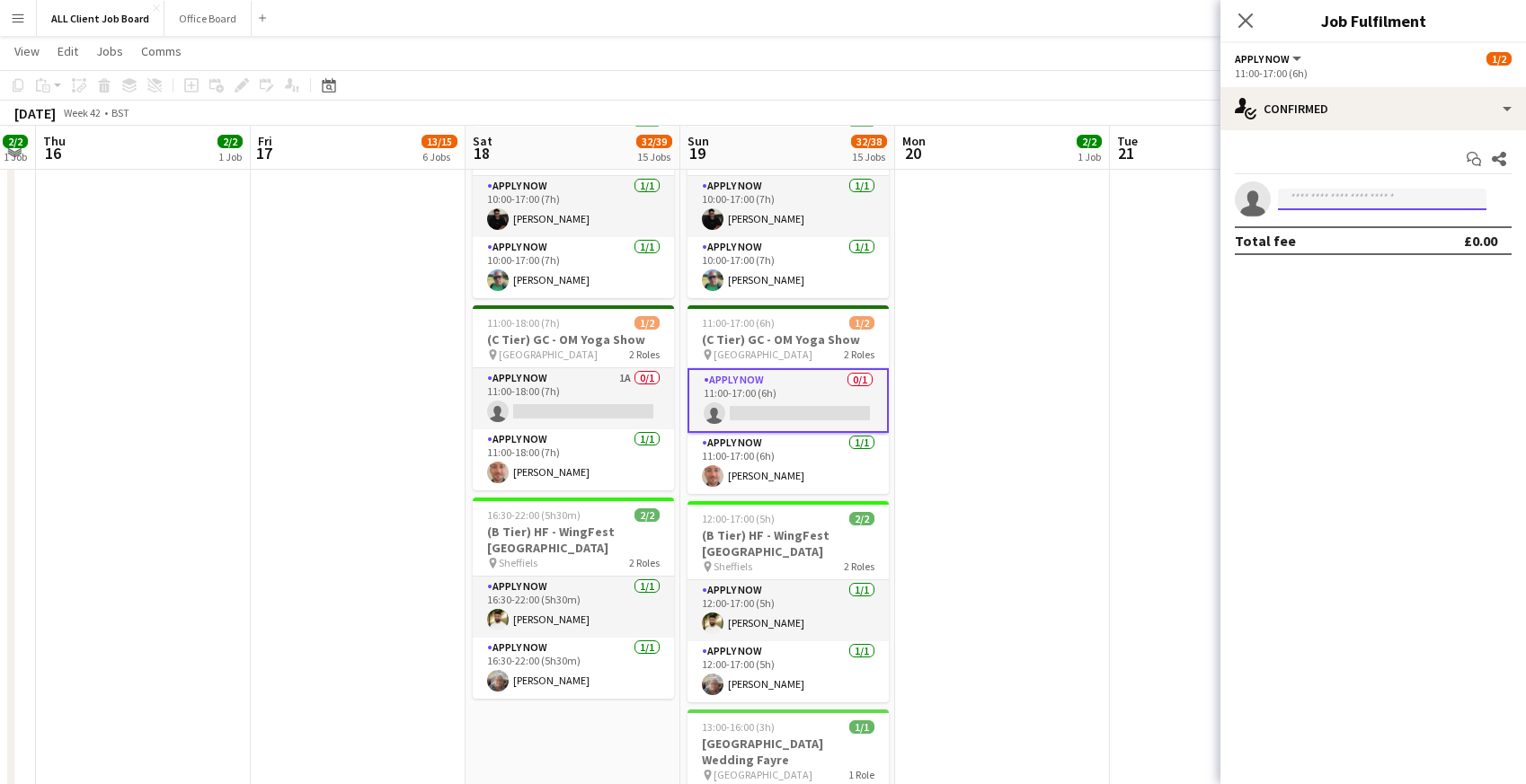
click at [1320, 202] on input at bounding box center [1382, 199] width 208 height 22
type input "******"
click at [1253, 20] on icon "Close pop-in" at bounding box center [1245, 20] width 17 height 17
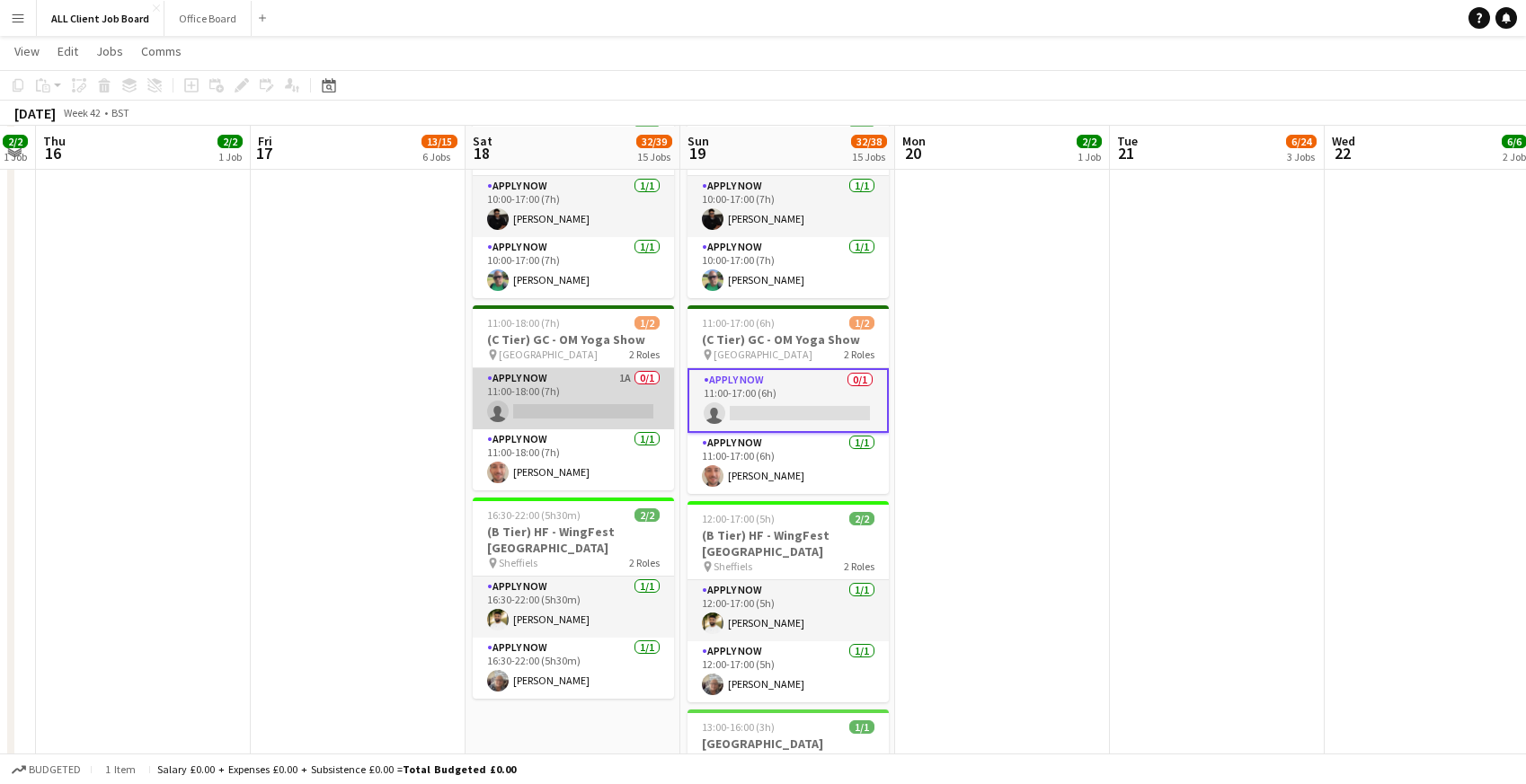
click at [526, 392] on app-card-role "APPLY NOW 1A 0/1 11:00-18:00 (7h) single-neutral-actions" at bounding box center [573, 399] width 201 height 61
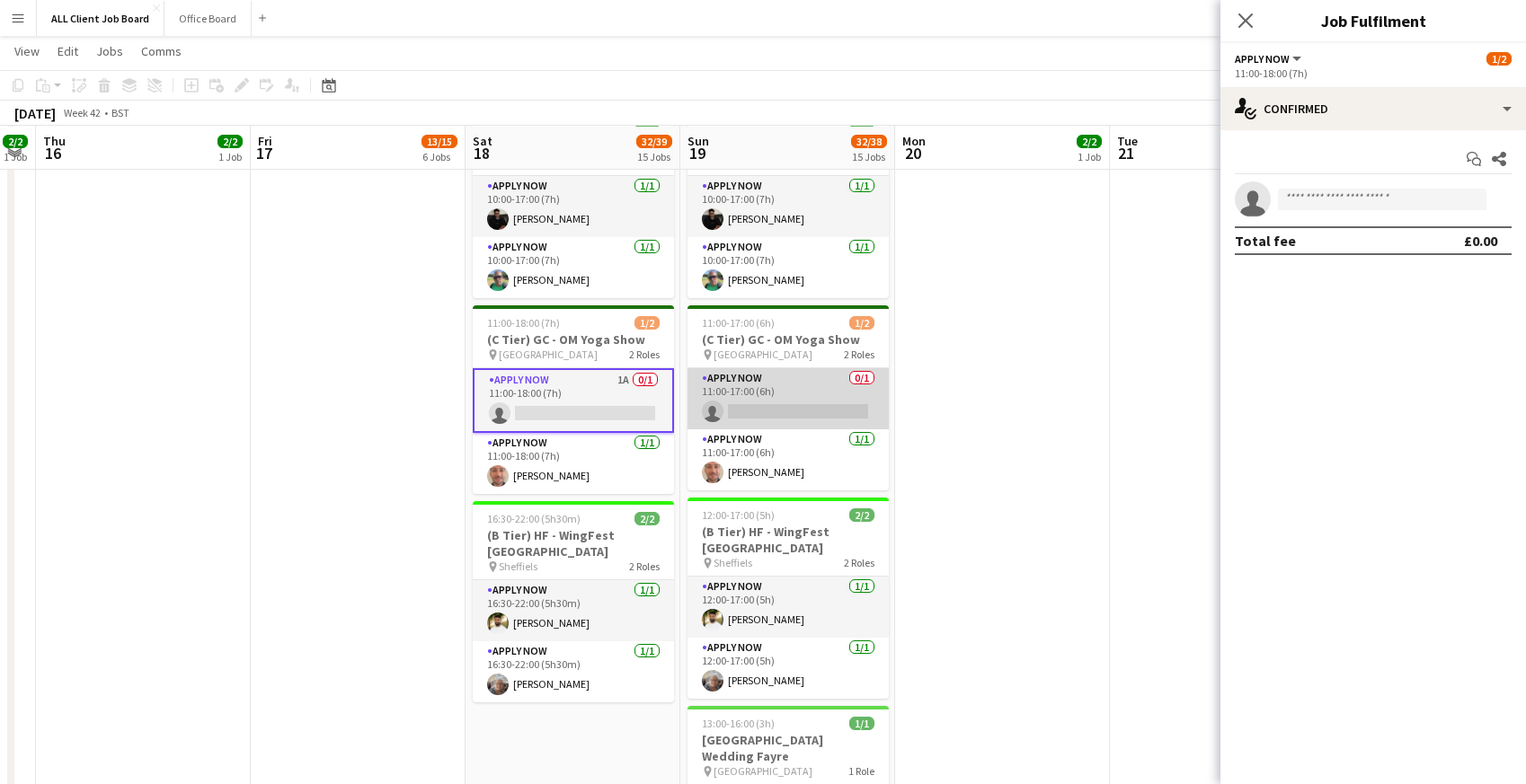
click at [748, 384] on app-card-role "APPLY NOW 0/1 11:00-17:00 (6h) single-neutral-actions" at bounding box center [787, 399] width 201 height 61
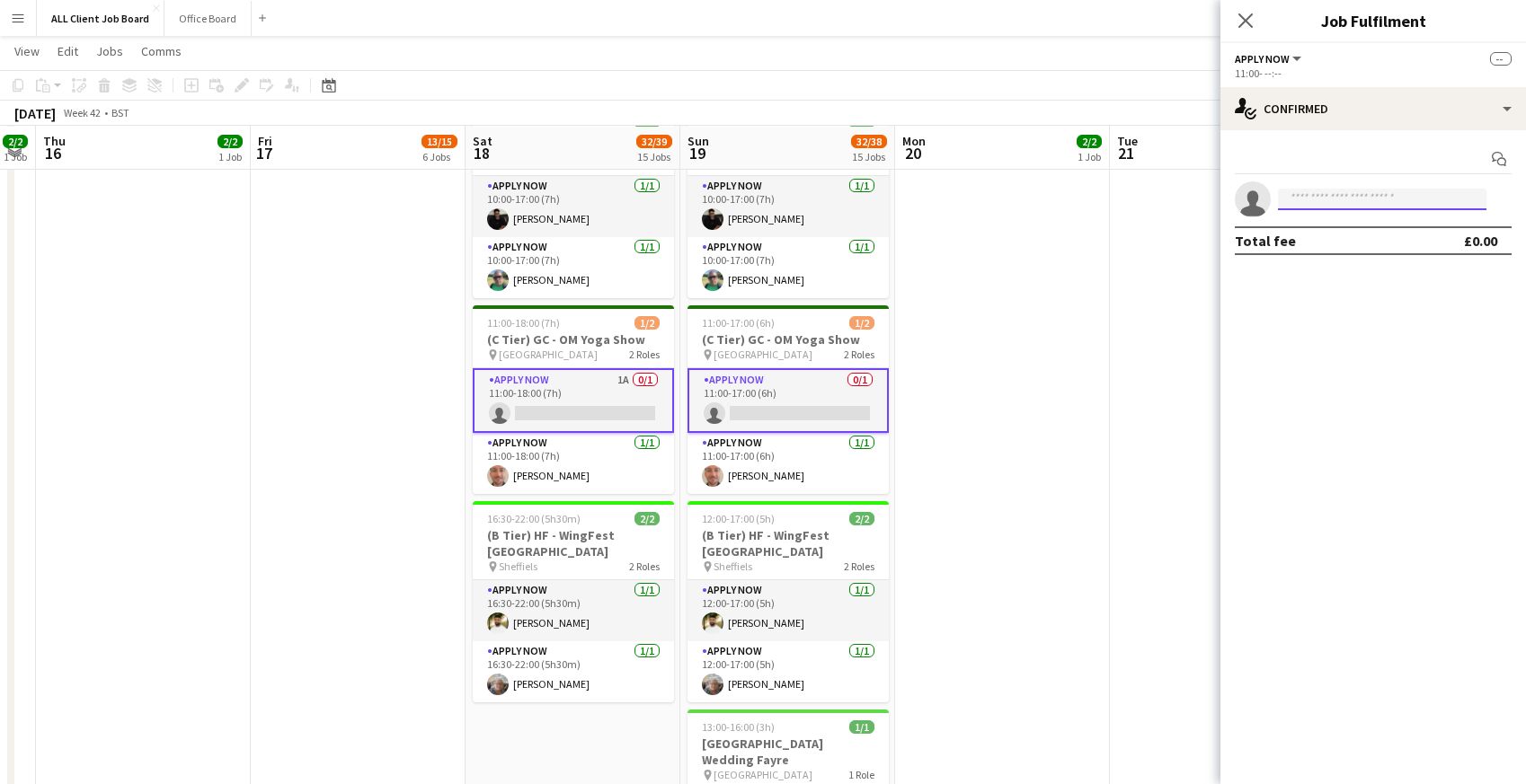
click at [1316, 198] on input at bounding box center [1382, 199] width 208 height 22
type input "******"
click at [1332, 228] on span "Austin Currithers" at bounding box center [1344, 225] width 103 height 15
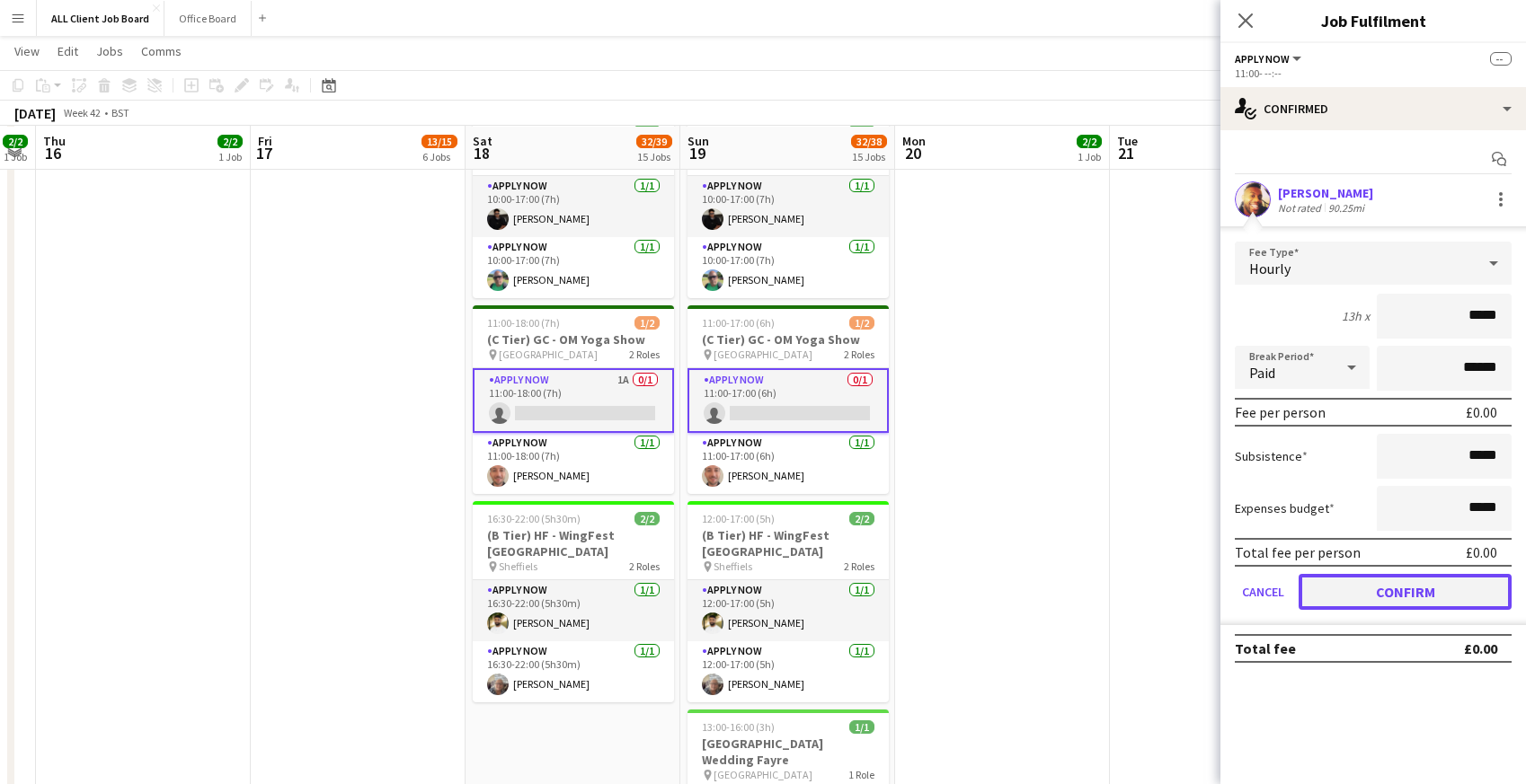
click at [1327, 606] on button "Confirm" at bounding box center [1405, 592] width 213 height 36
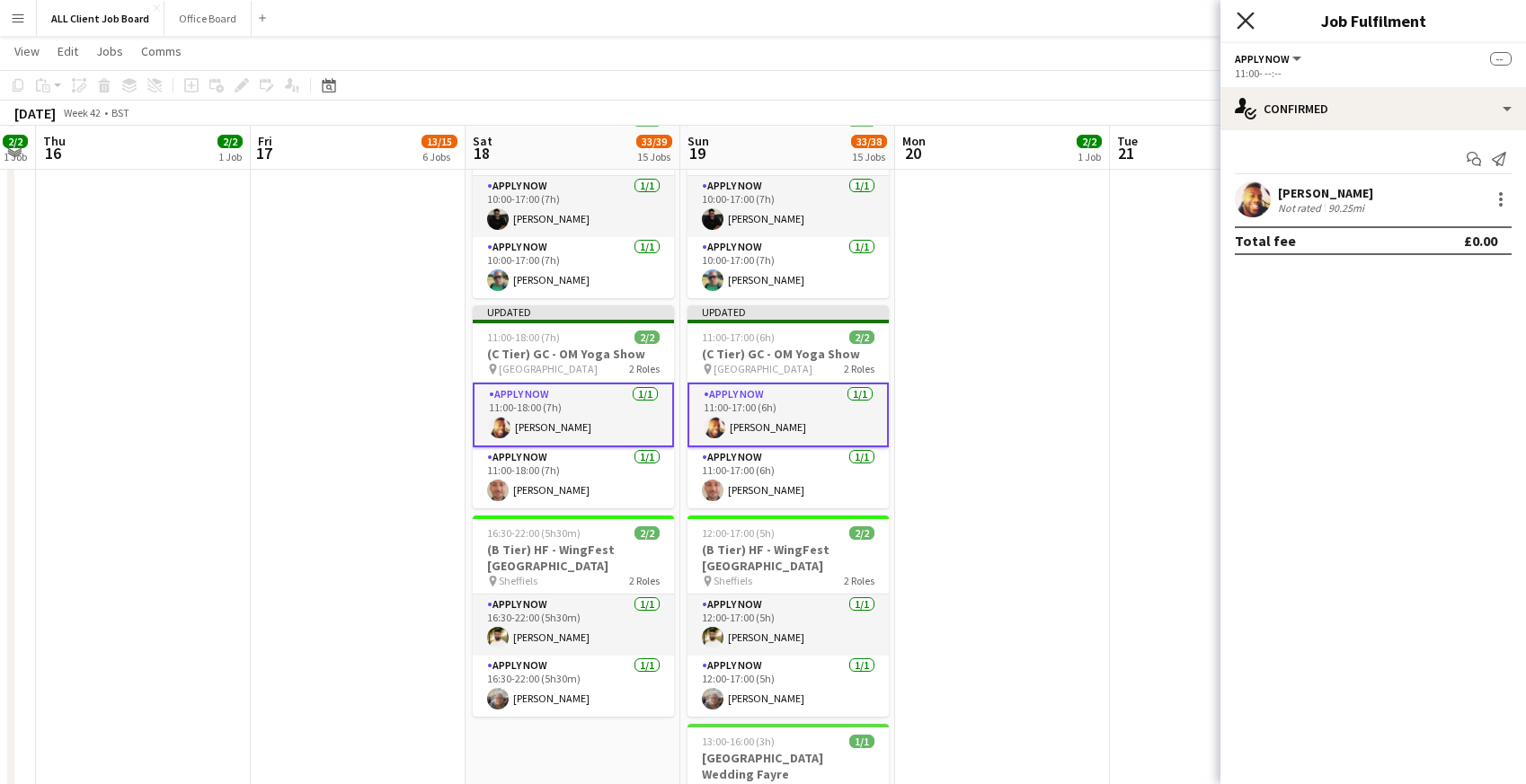
click at [1241, 18] on icon "Close pop-in" at bounding box center [1245, 20] width 17 height 17
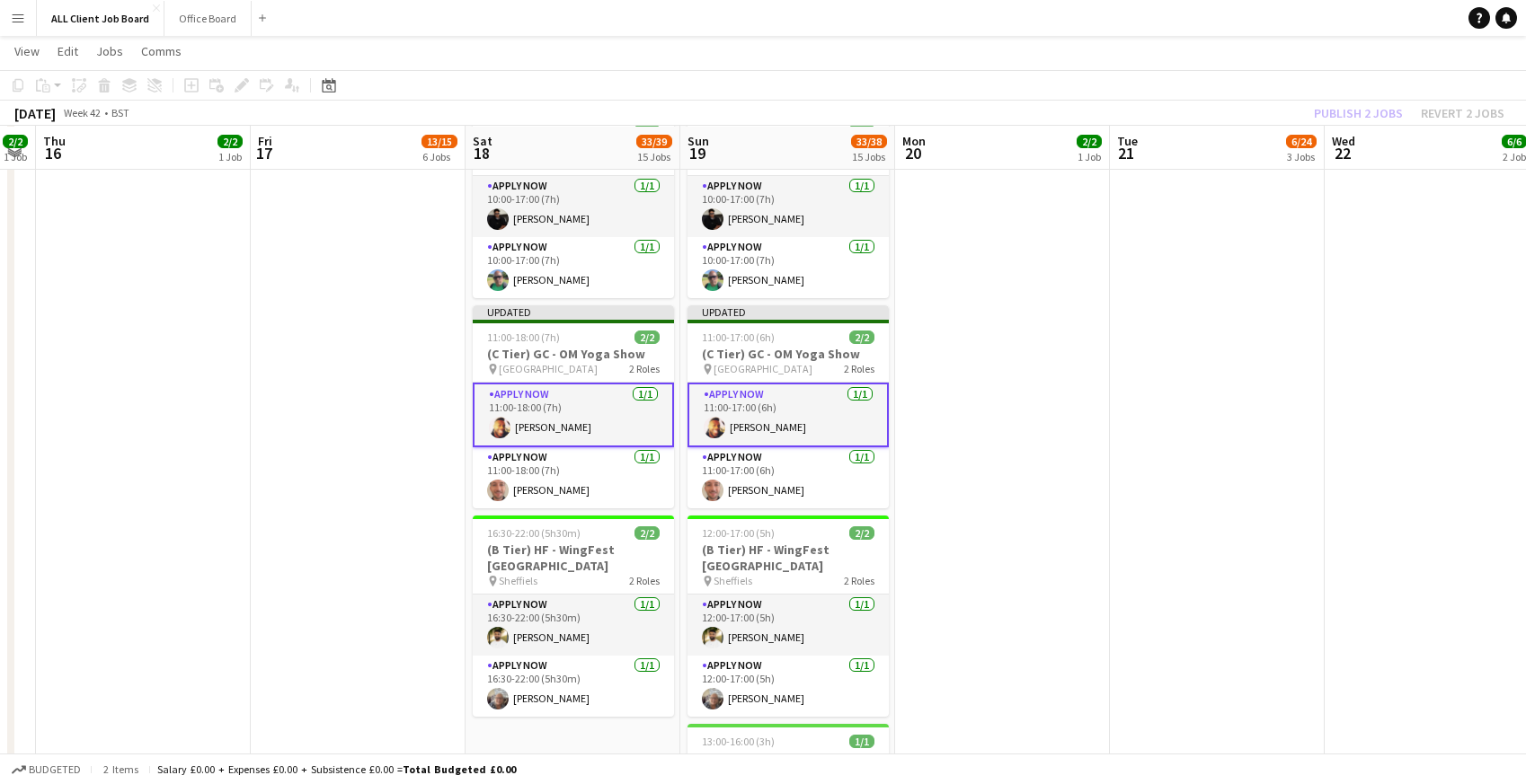
click at [1204, 16] on app-navbar "Menu Boards Boards Boards All jobs Status Workforce Workforce My Workforce Recr…" at bounding box center [763, 18] width 1526 height 36
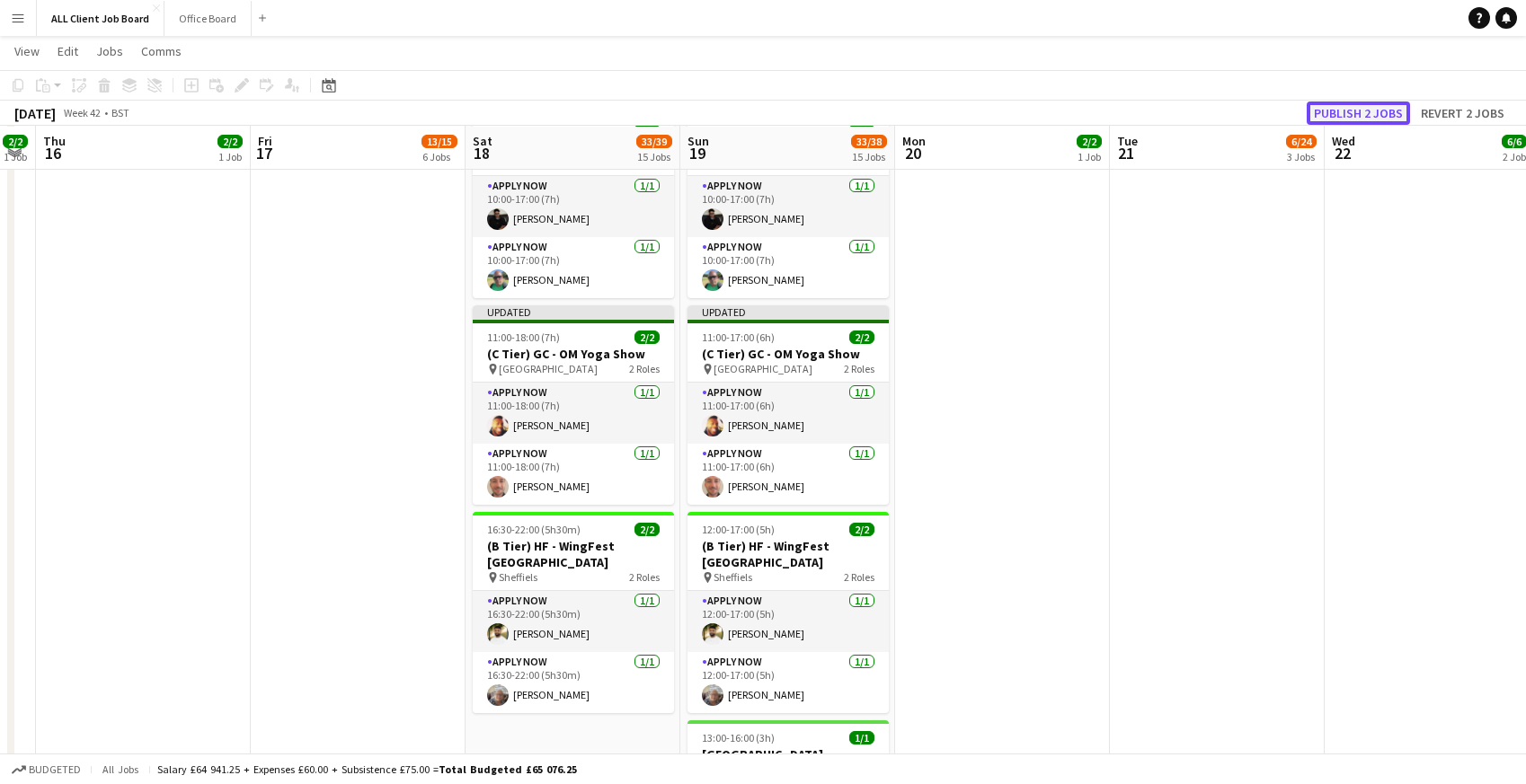
click at [1323, 109] on button "Publish 2 jobs" at bounding box center [1358, 113] width 103 height 23
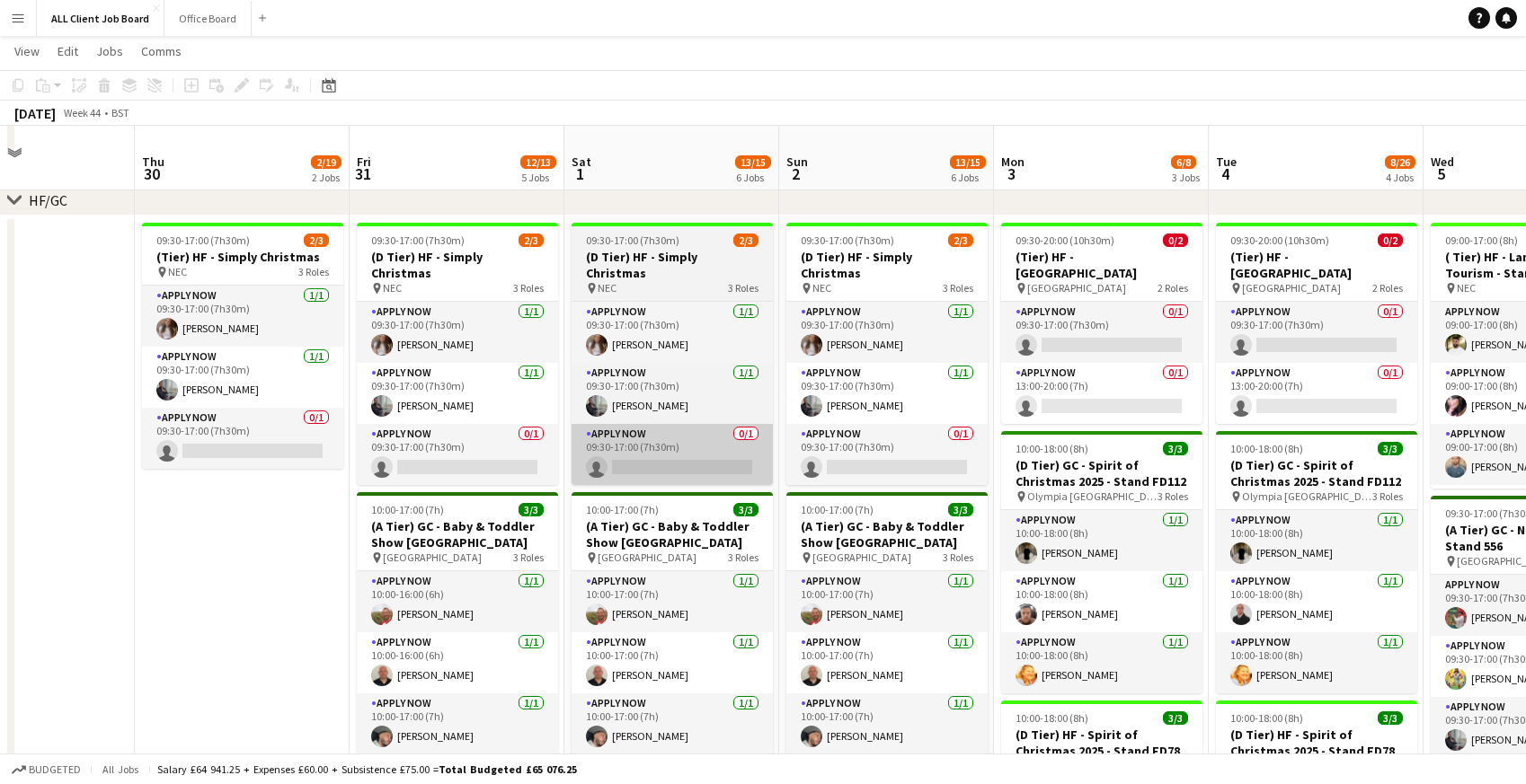
scroll to position [258, 0]
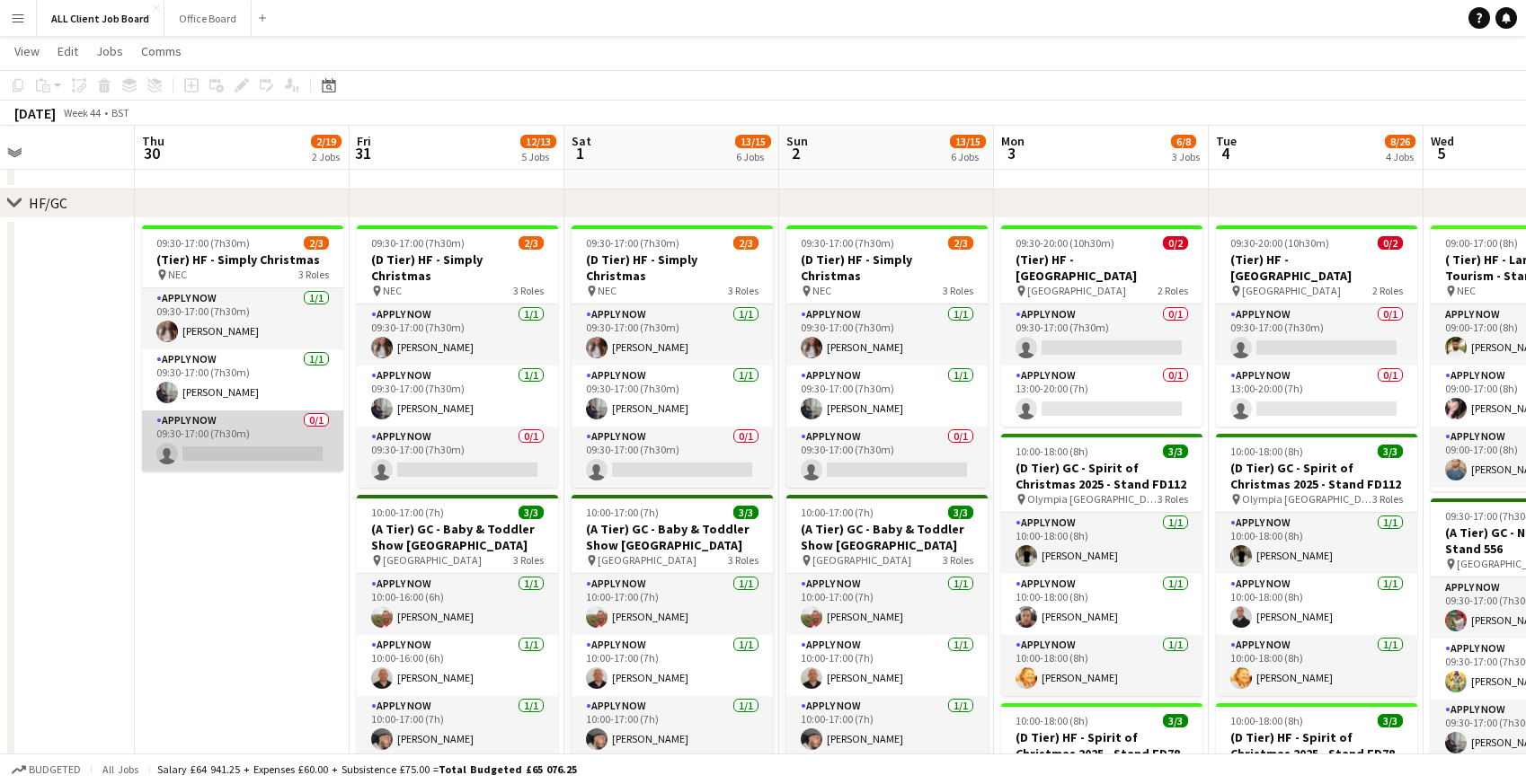
click at [188, 439] on app-card-role "APPLY NOW 0/1 09:30-17:00 (7h30m) single-neutral-actions" at bounding box center [242, 441] width 201 height 61
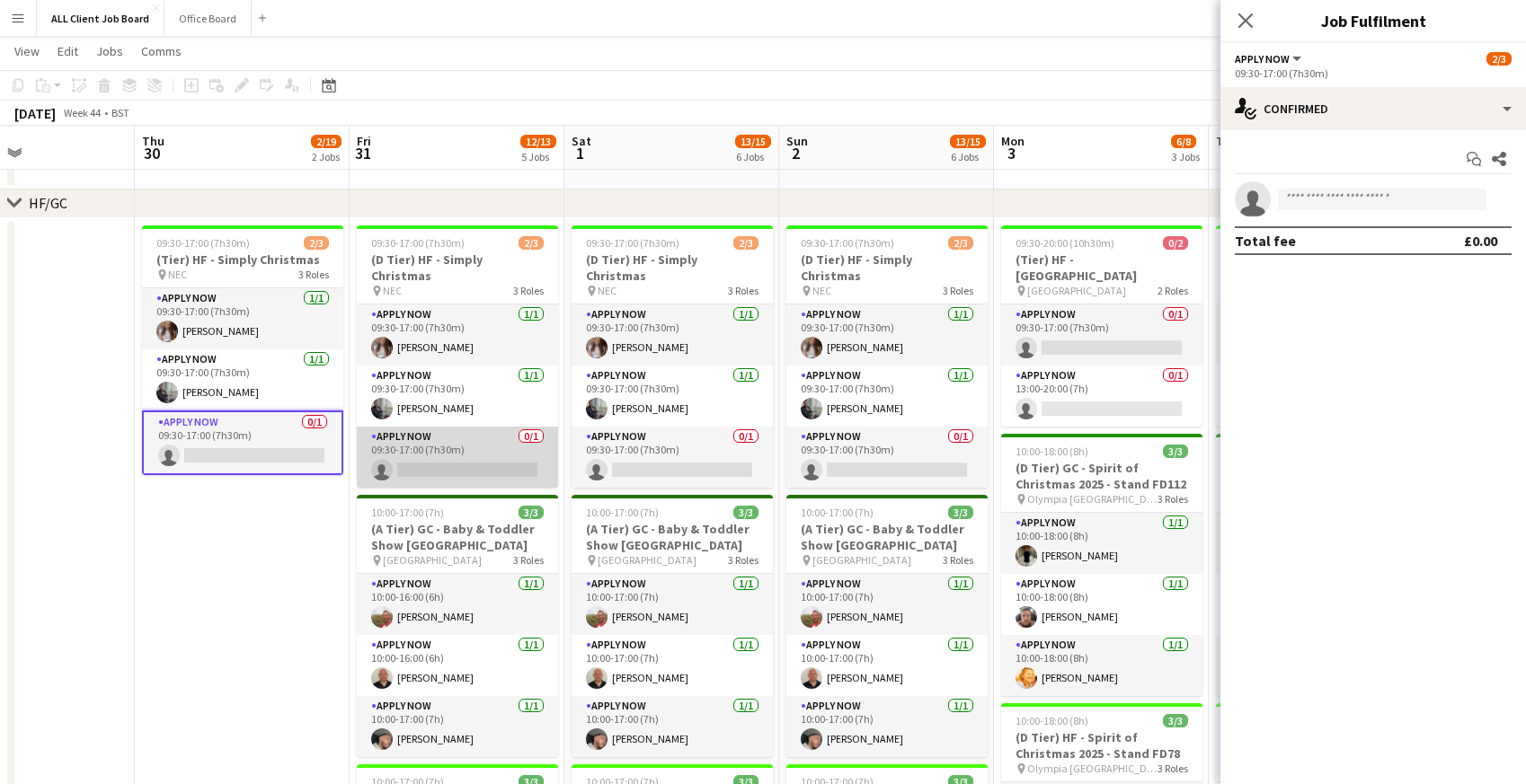
click at [412, 445] on app-card-role "APPLY NOW 0/1 09:30-17:00 (7h30m) single-neutral-actions" at bounding box center [457, 457] width 201 height 61
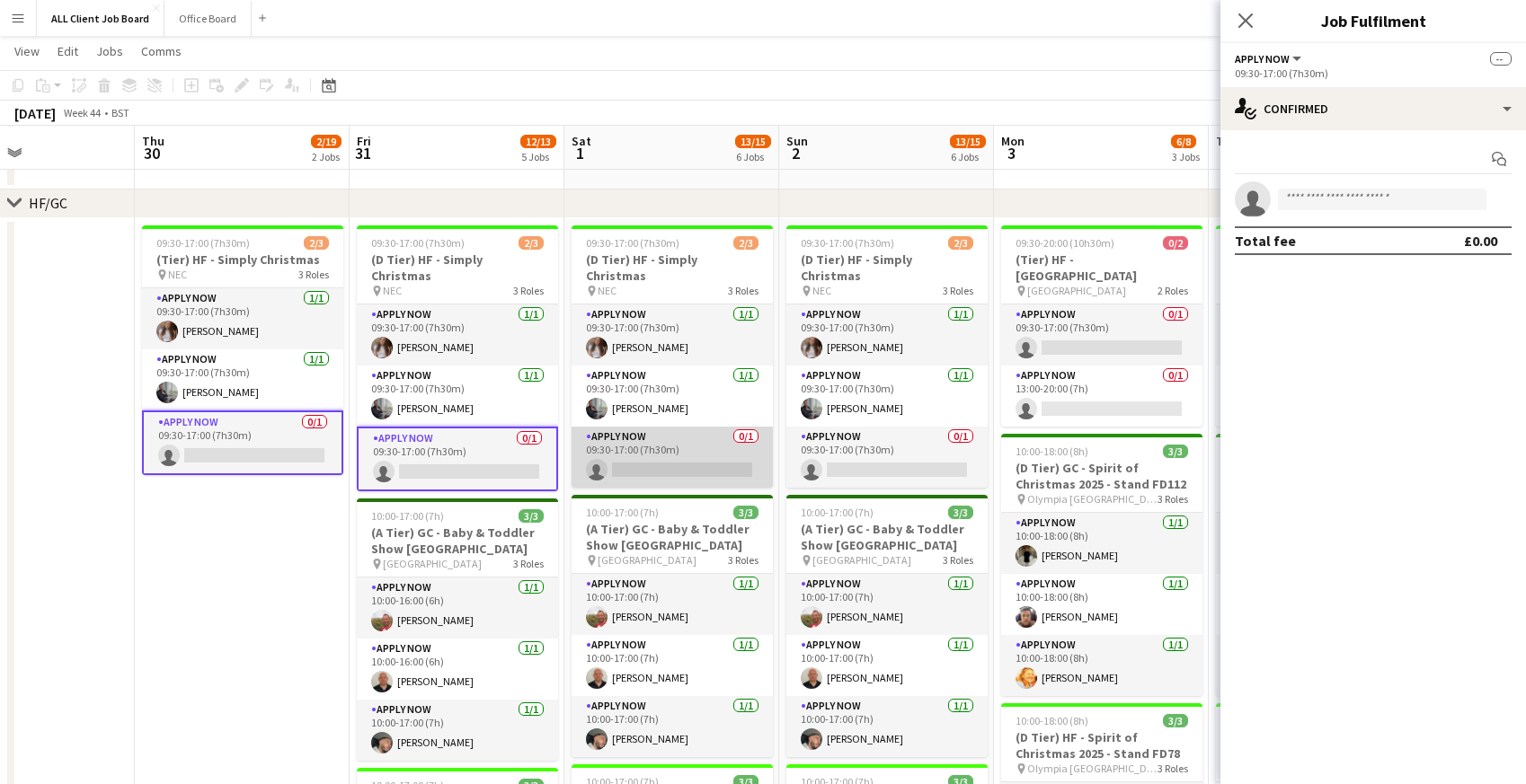
click at [679, 431] on app-card-role "APPLY NOW 0/1 09:30-17:00 (7h30m) single-neutral-actions" at bounding box center [672, 457] width 201 height 61
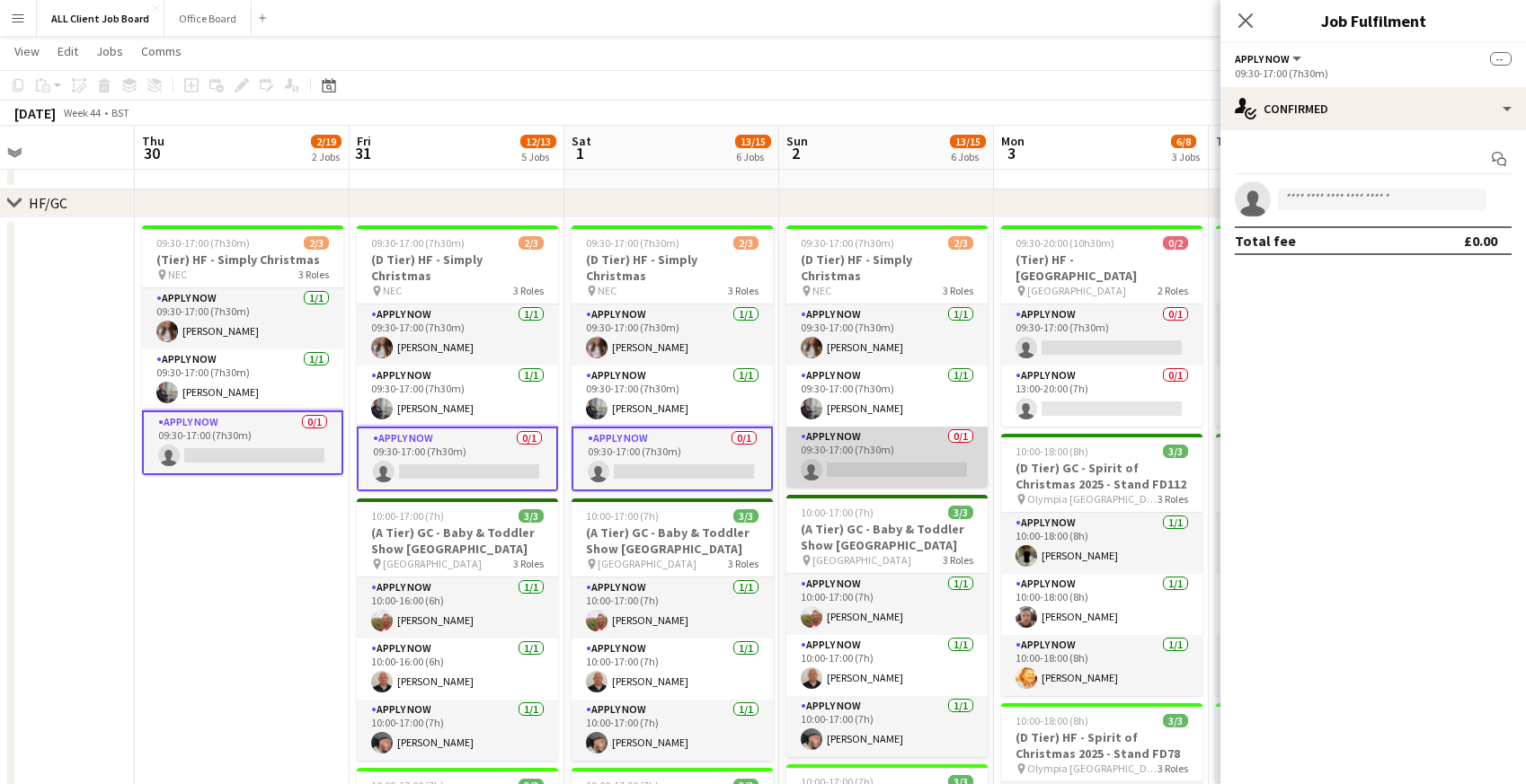
click at [915, 446] on app-card-role "APPLY NOW 0/1 09:30-17:00 (7h30m) single-neutral-actions" at bounding box center [887, 457] width 201 height 61
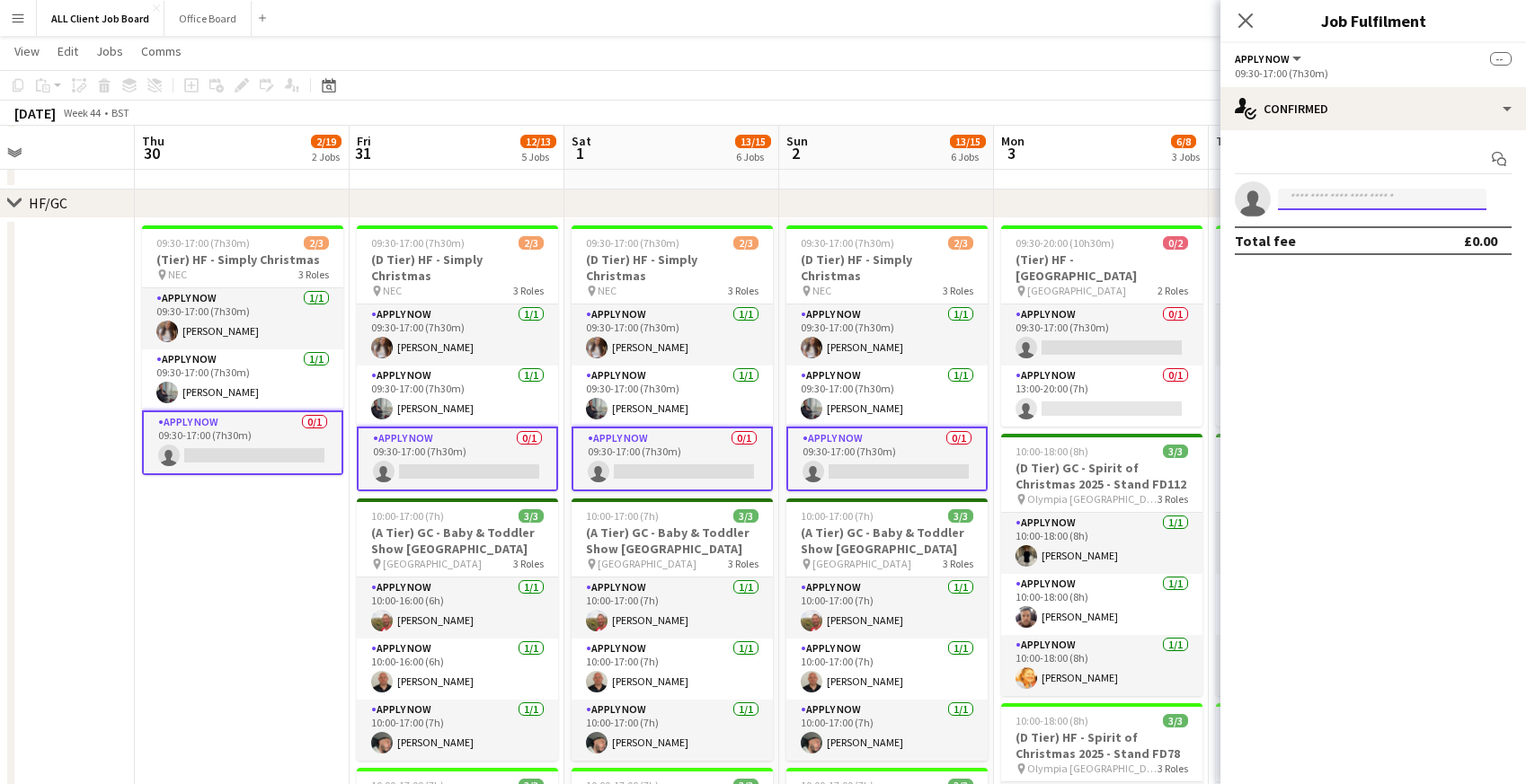
click at [1325, 202] on input at bounding box center [1382, 199] width 208 height 22
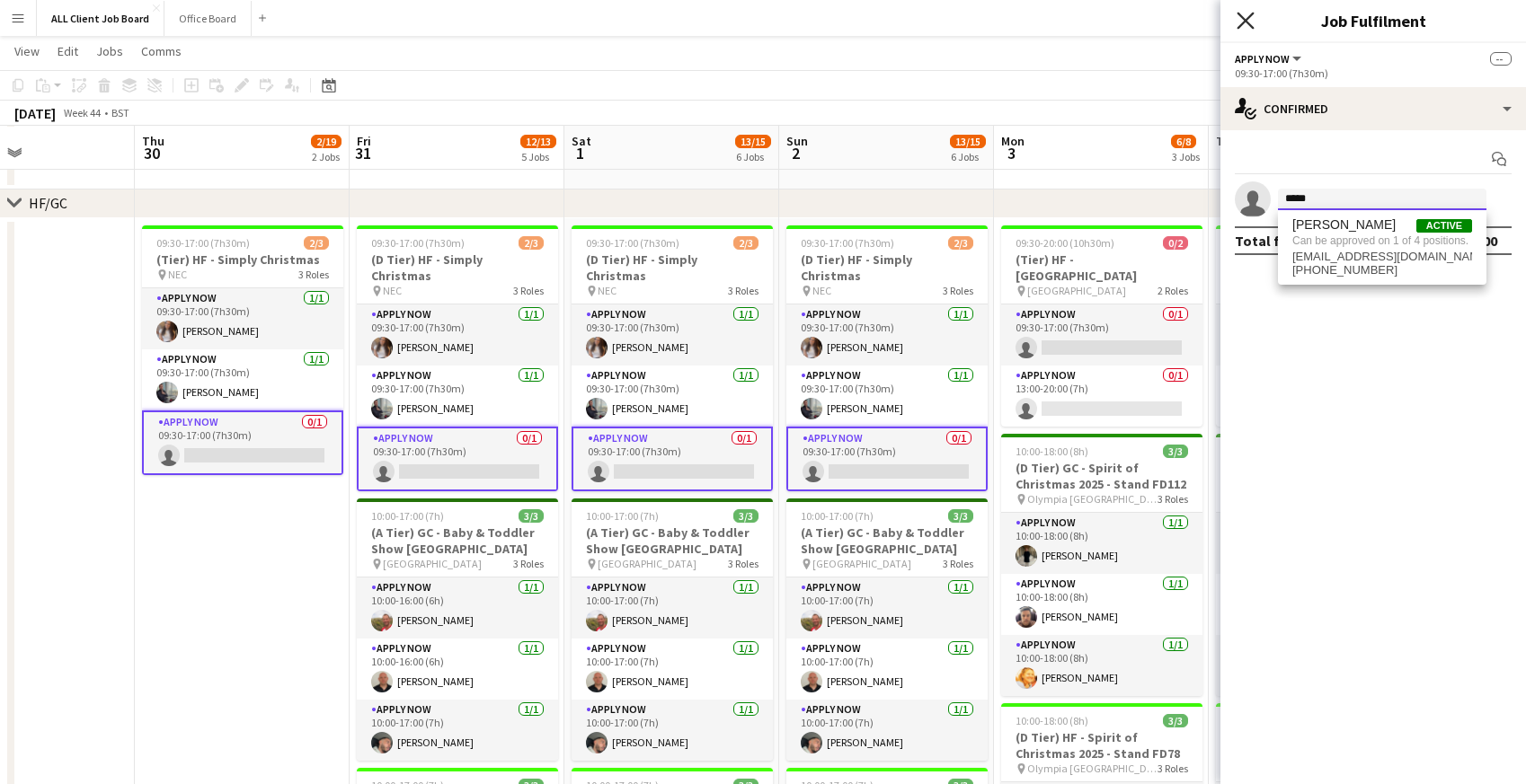
type input "*****"
click at [1242, 22] on icon "Close pop-in" at bounding box center [1245, 20] width 17 height 17
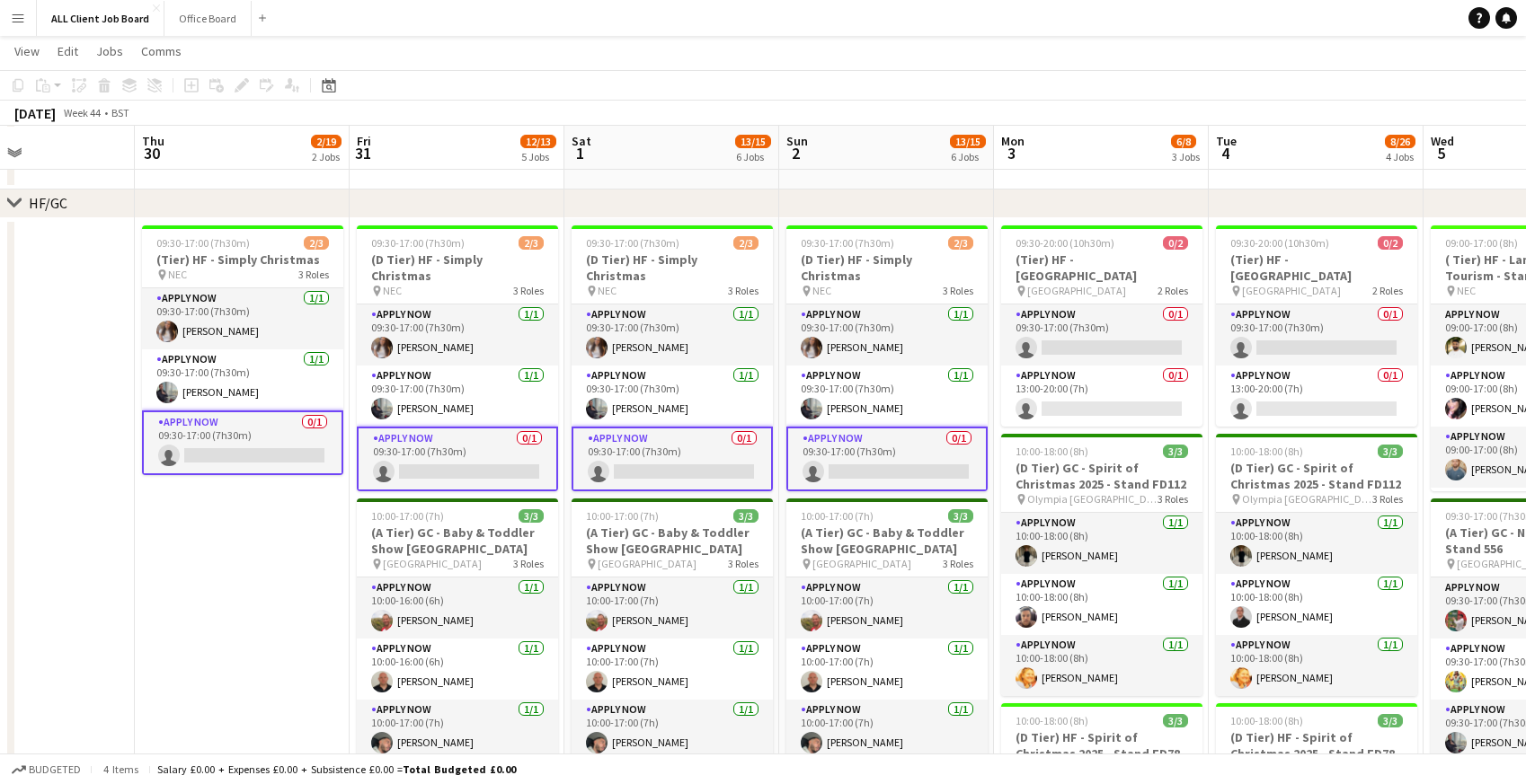
click at [1008, 97] on app-toolbar "Copy Paste Paste Command V Paste with crew Command Shift V Paste linked Job Del…" at bounding box center [763, 85] width 1526 height 31
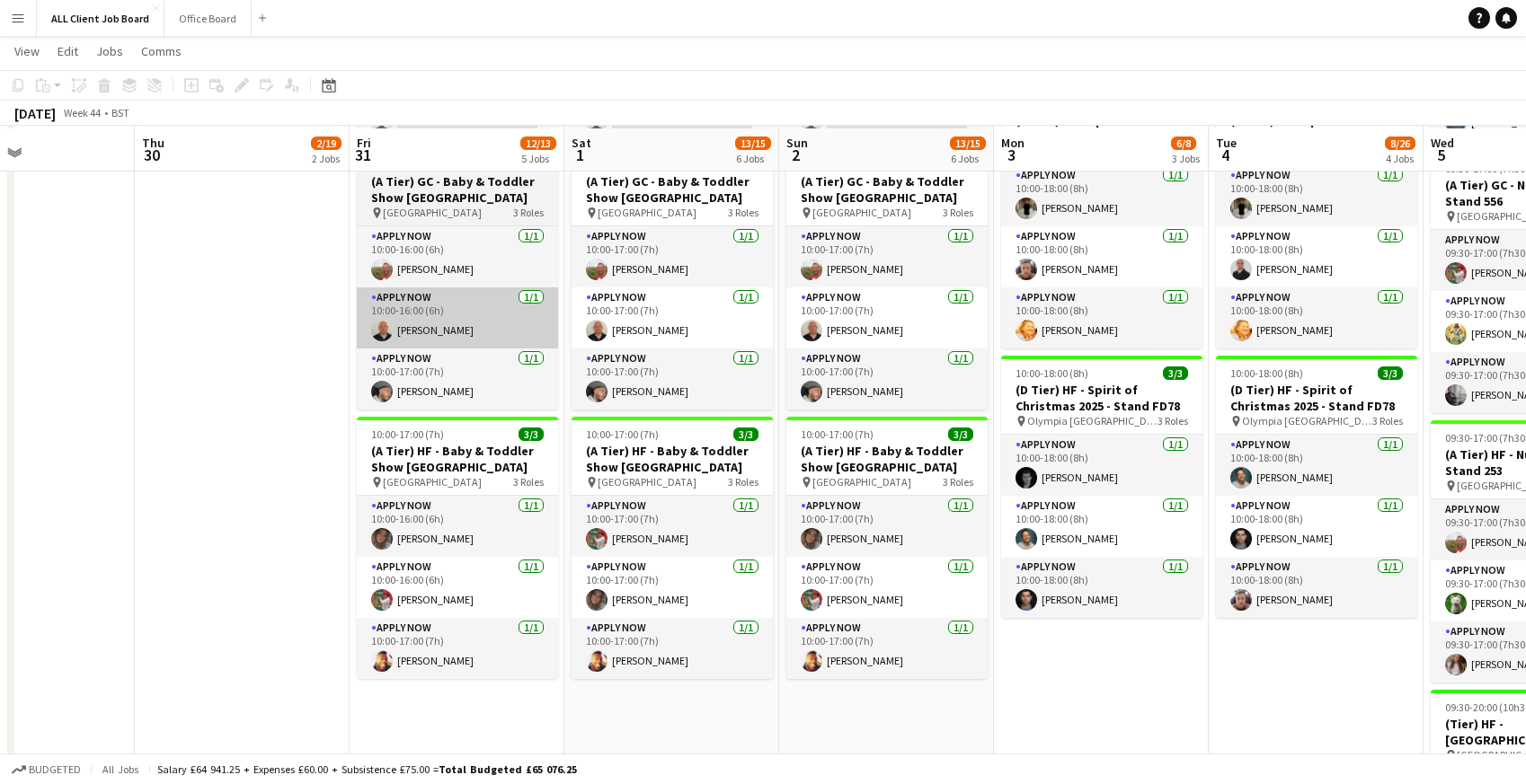
scroll to position [608, 0]
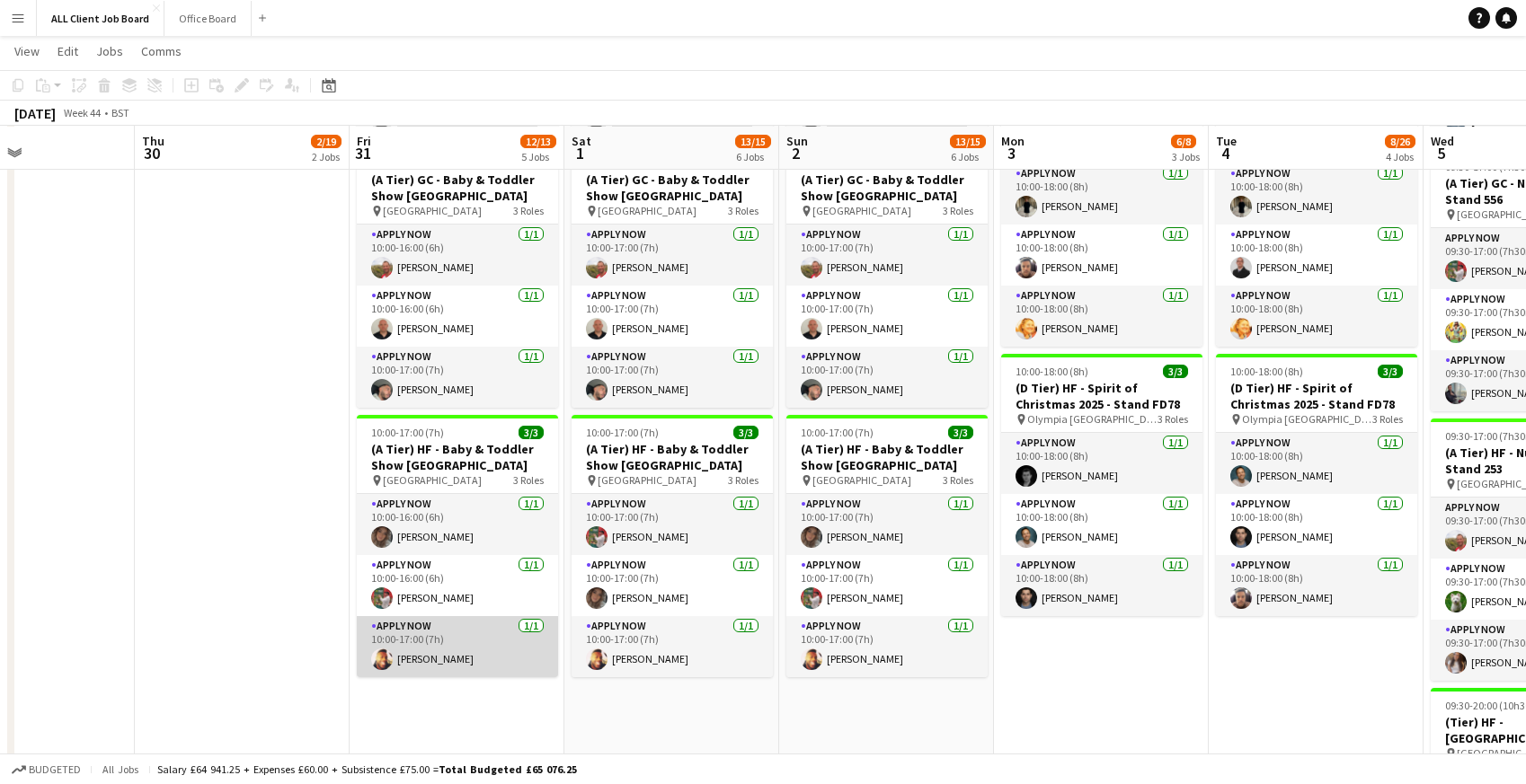
click at [419, 639] on app-card-role "APPLY NOW 1/1 10:00-17:00 (7h) Austin Currithers" at bounding box center [457, 647] width 201 height 61
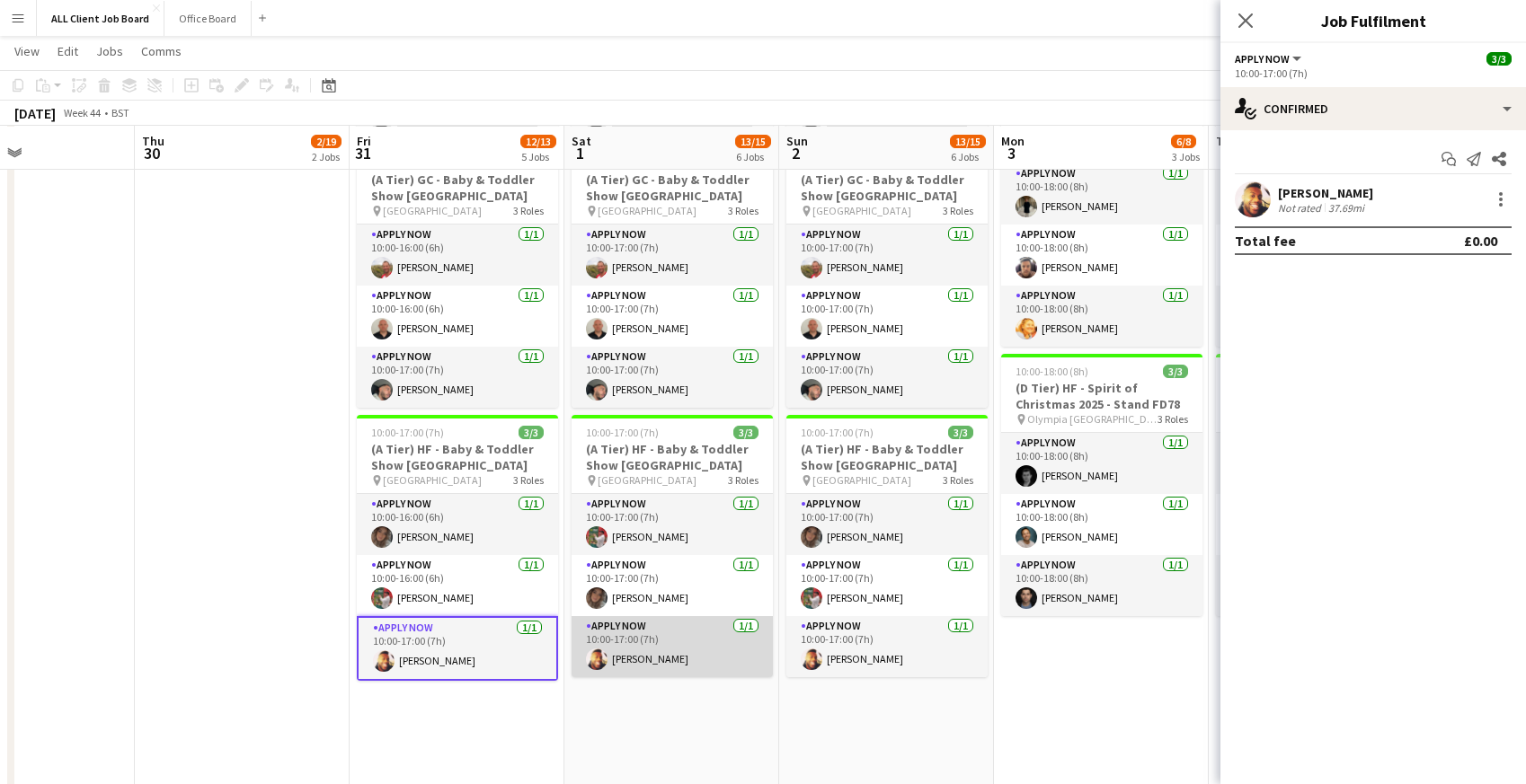
click at [664, 633] on app-card-role "APPLY NOW 1/1 10:00-17:00 (7h) Austin Currithers" at bounding box center [672, 647] width 201 height 61
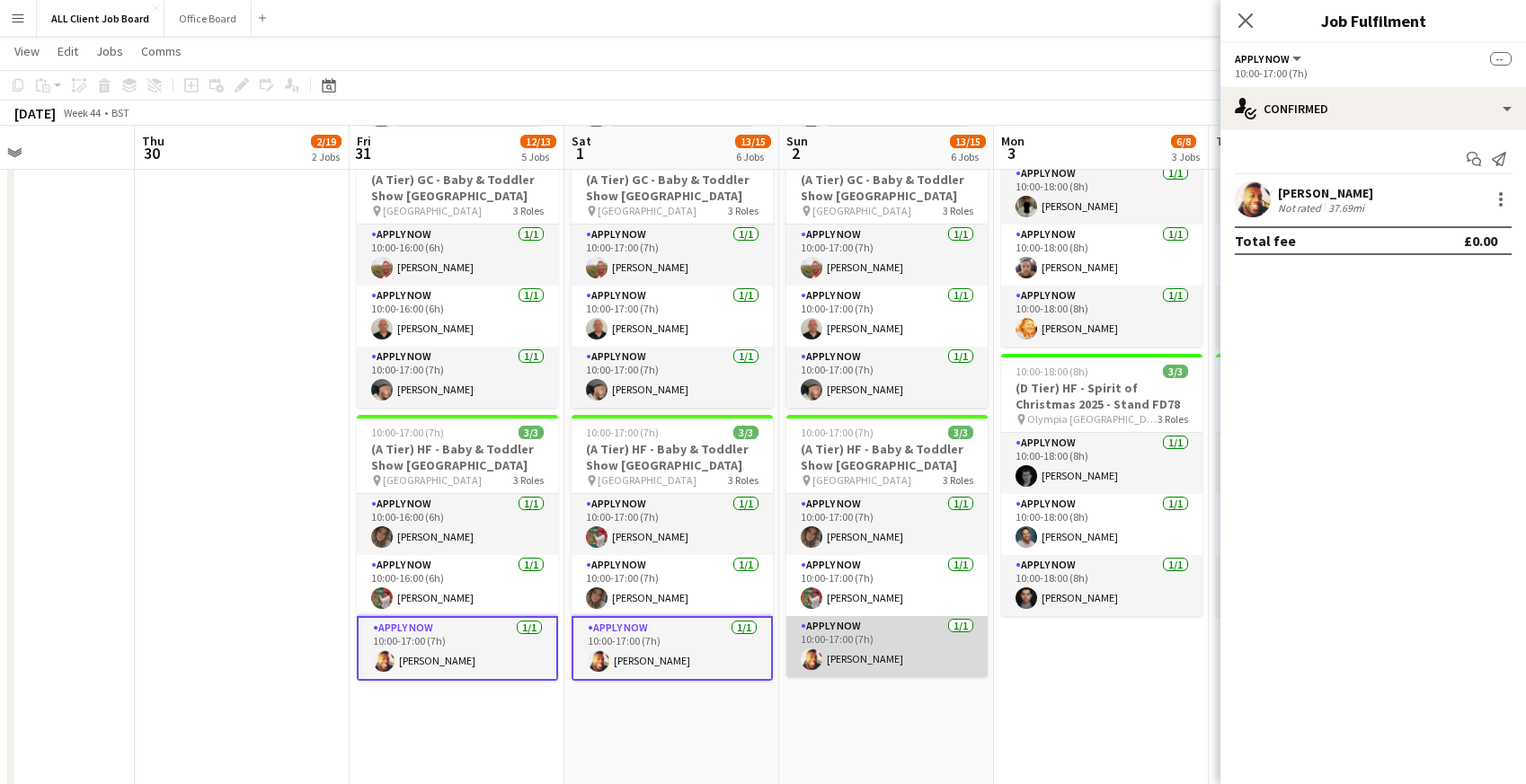
click at [884, 623] on app-card-role "APPLY NOW 1/1 10:00-17:00 (7h) Austin Currithers" at bounding box center [887, 647] width 201 height 61
click at [1254, 23] on icon "Close pop-in" at bounding box center [1245, 20] width 17 height 17
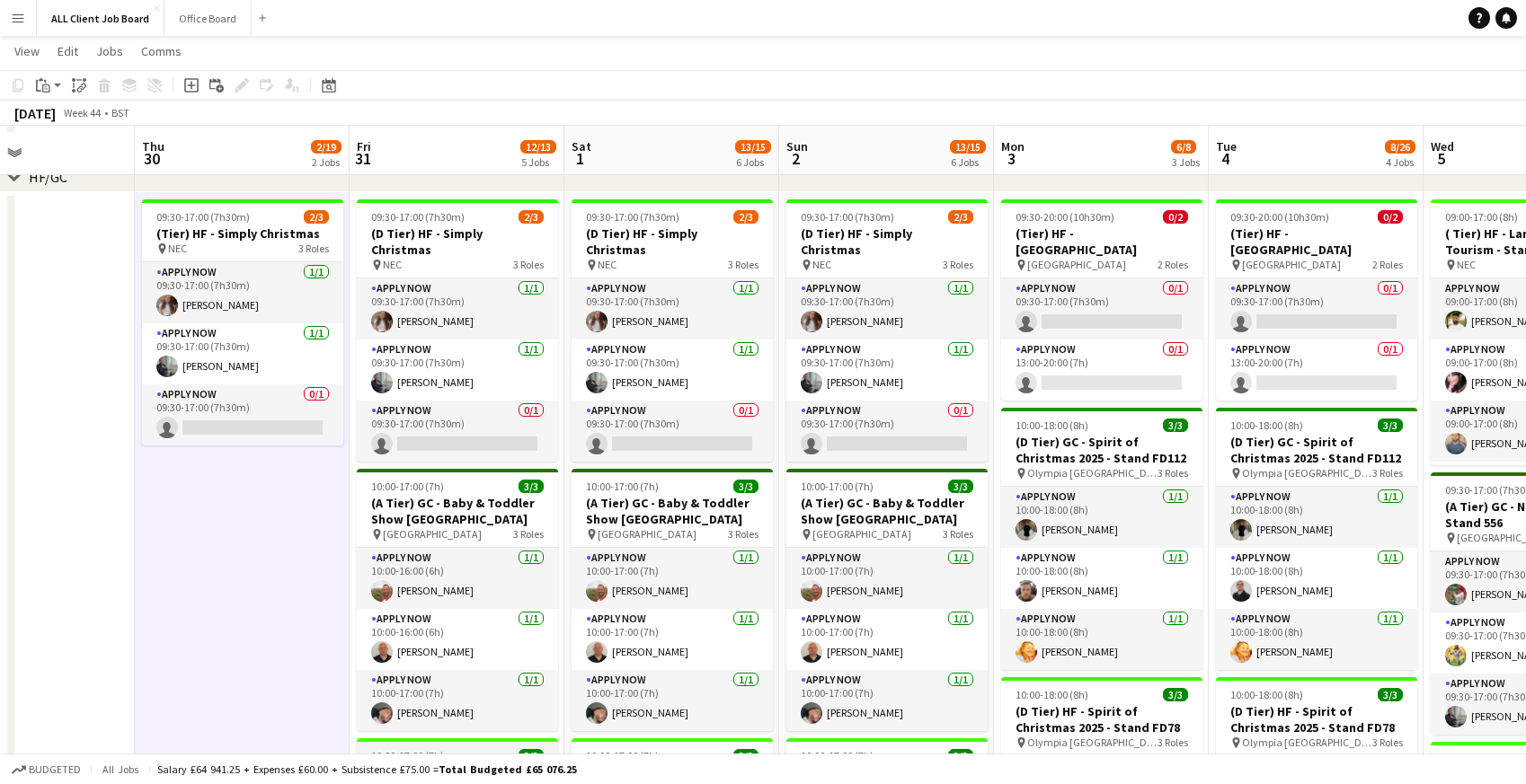
scroll to position [281, 0]
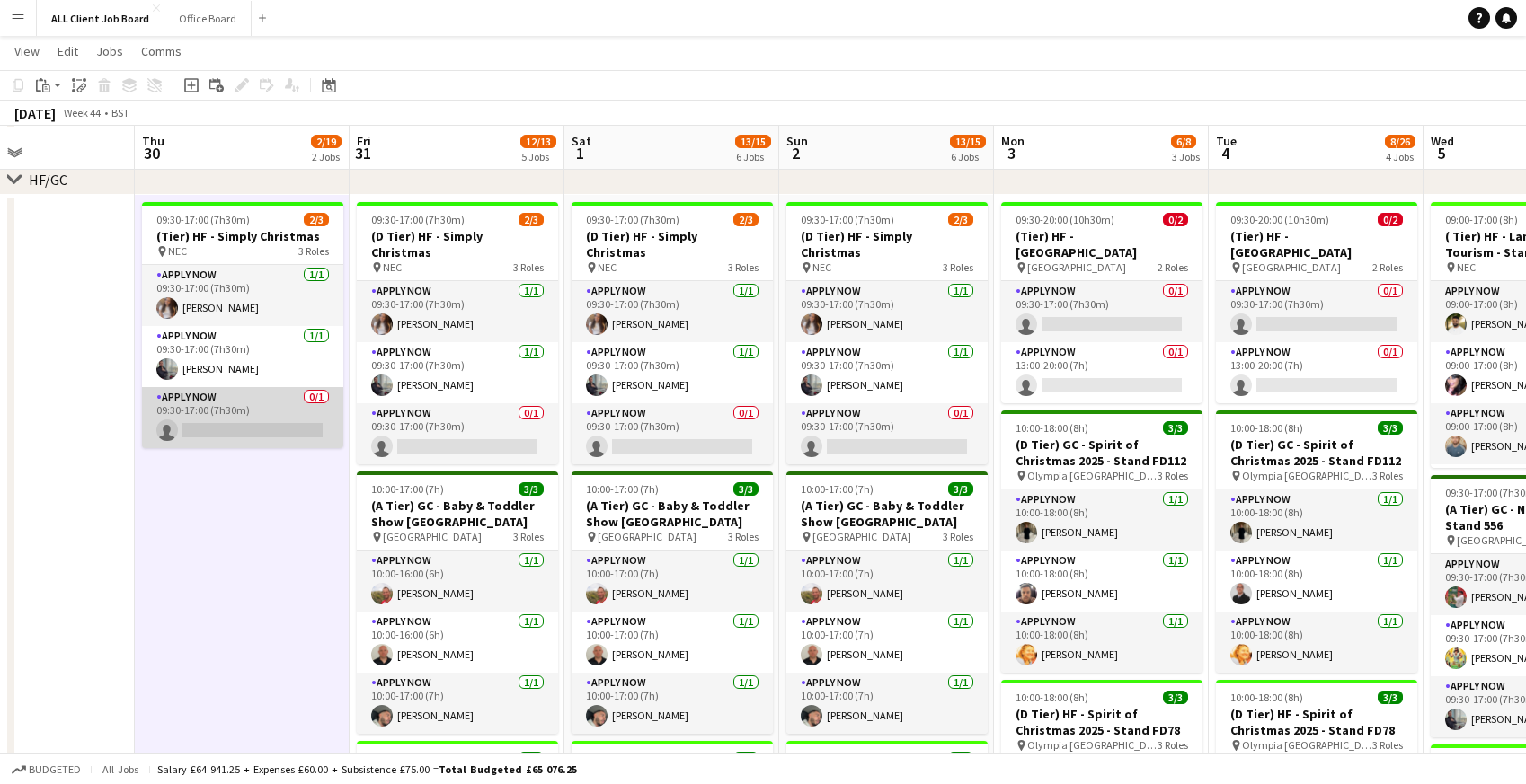
click at [200, 423] on app-card-role "APPLY NOW 0/1 09:30-17:00 (7h30m) single-neutral-actions" at bounding box center [242, 418] width 201 height 61
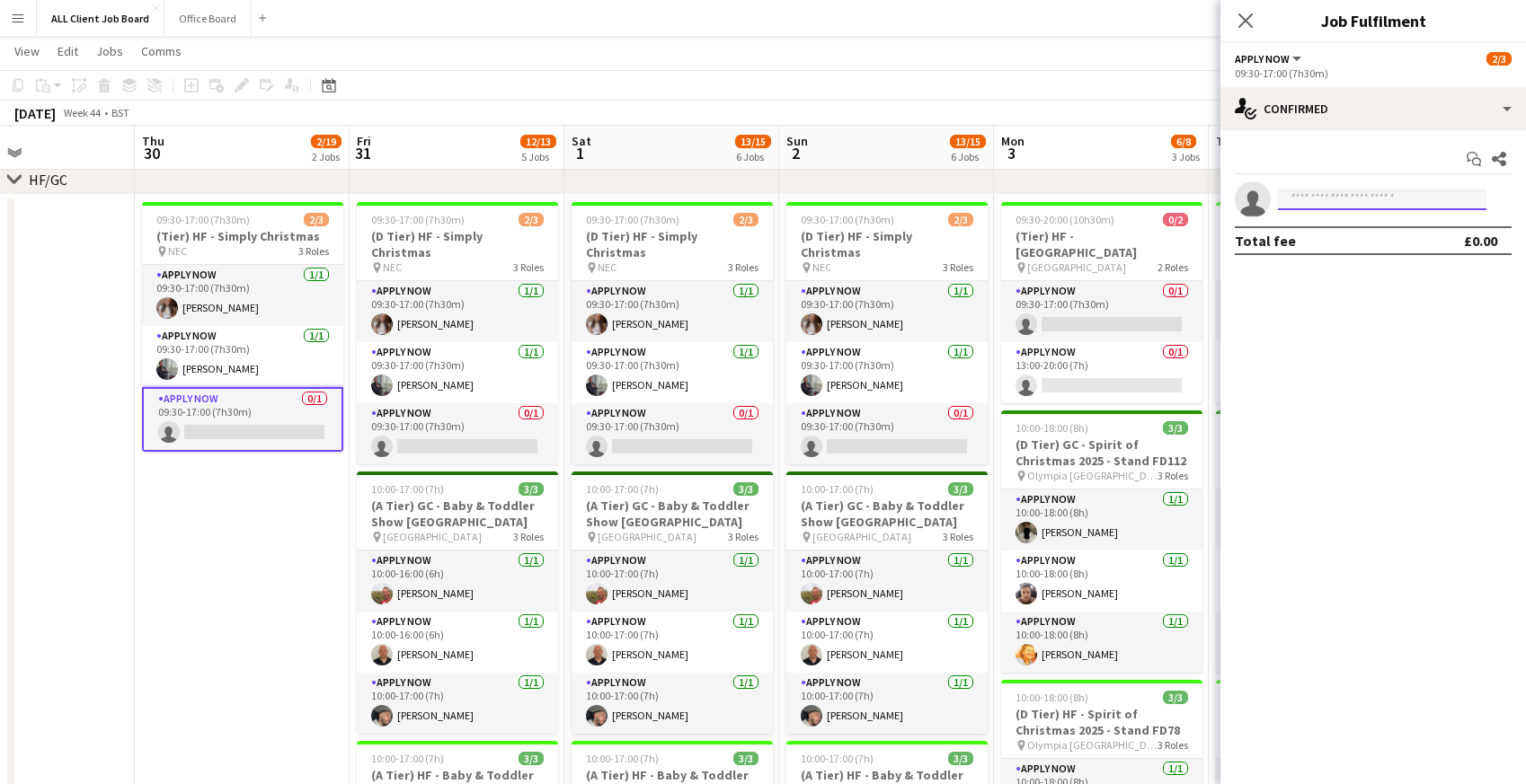
click at [1327, 208] on input at bounding box center [1382, 199] width 208 height 22
type input "******"
click at [1338, 247] on span "[PHONE_NUMBER]" at bounding box center [1382, 254] width 179 height 14
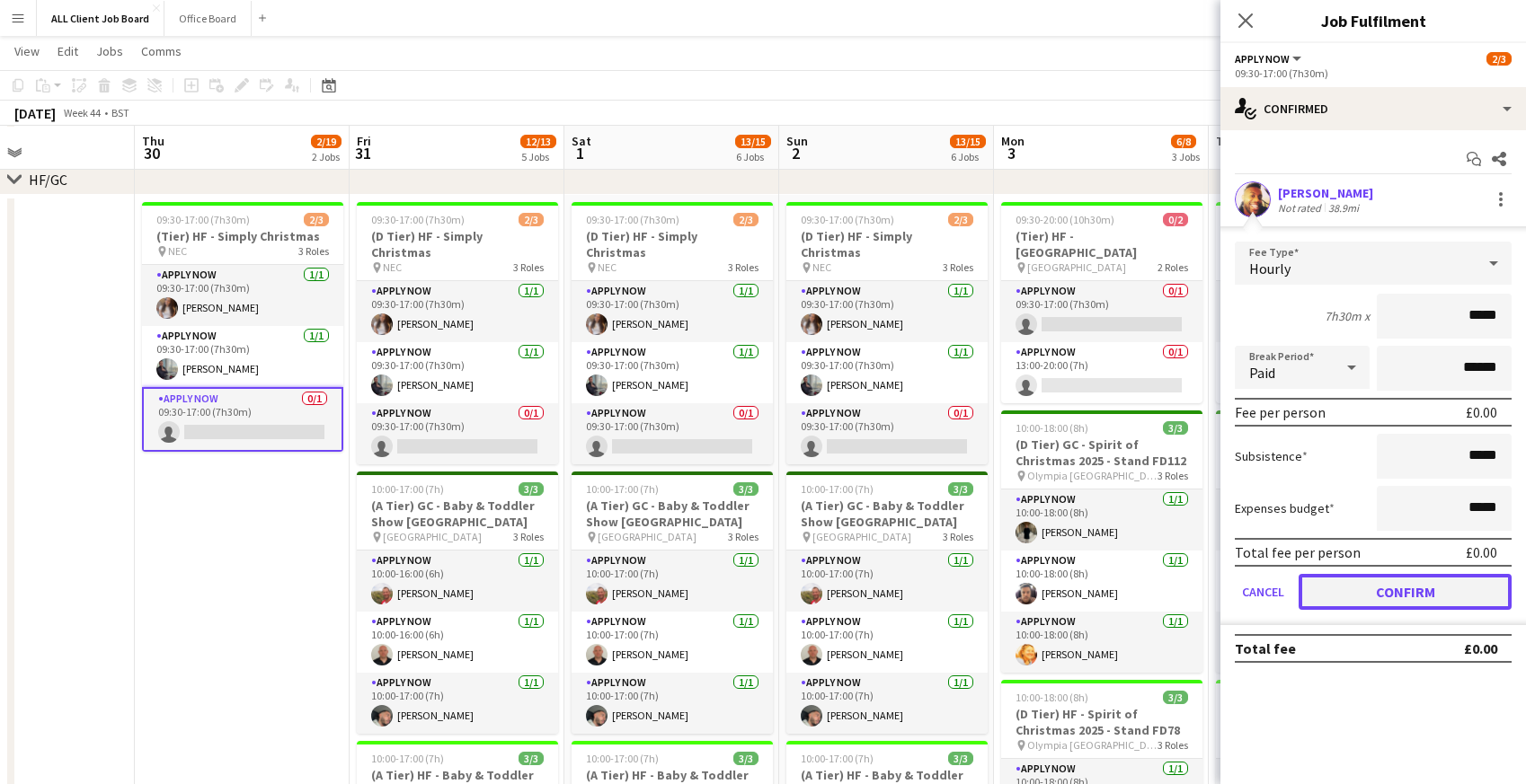
click at [1329, 589] on button "Confirm" at bounding box center [1405, 592] width 213 height 36
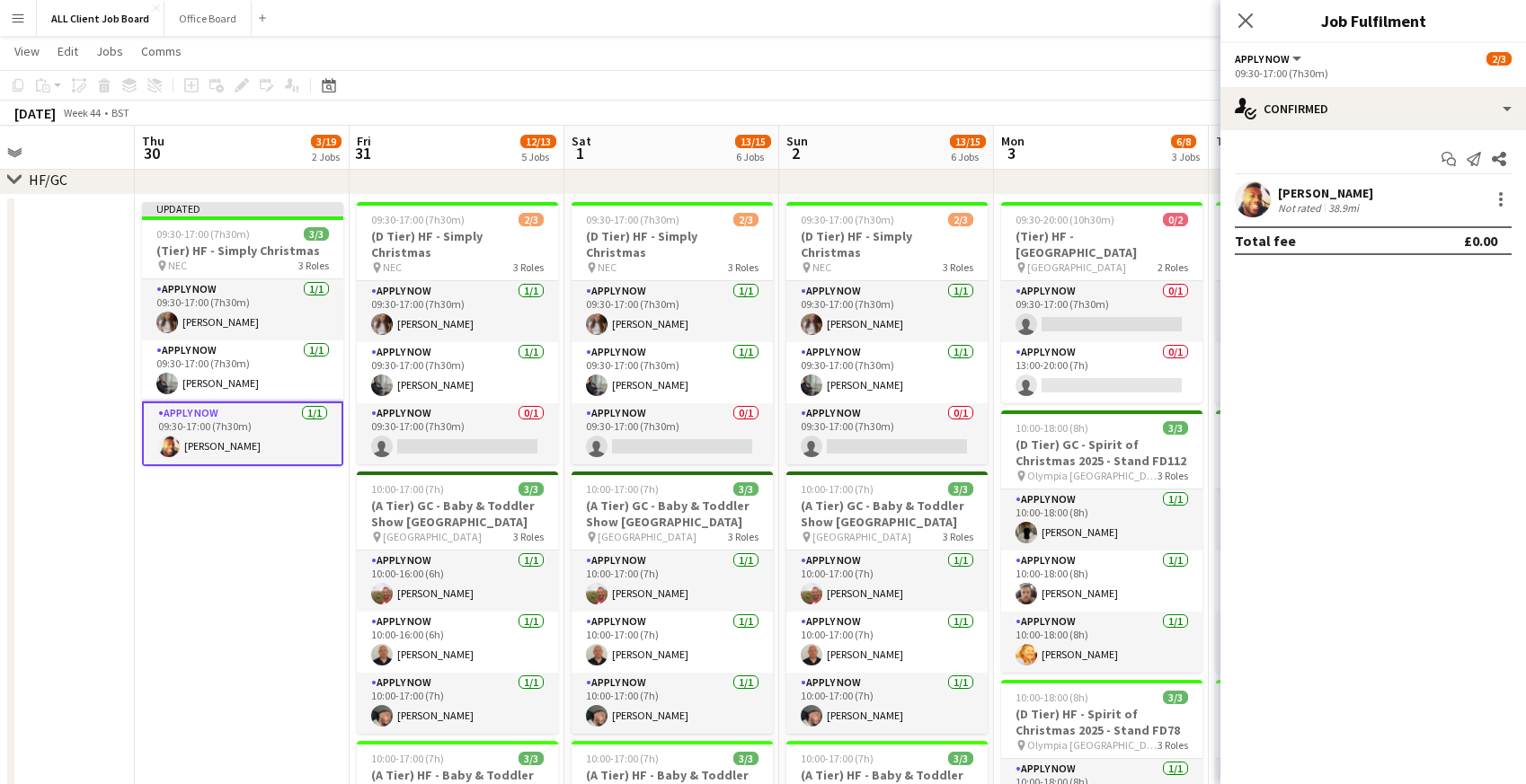
click at [1242, 31] on div "Close pop-in" at bounding box center [1245, 20] width 51 height 41
click at [1241, 17] on icon "Close pop-in" at bounding box center [1245, 20] width 17 height 17
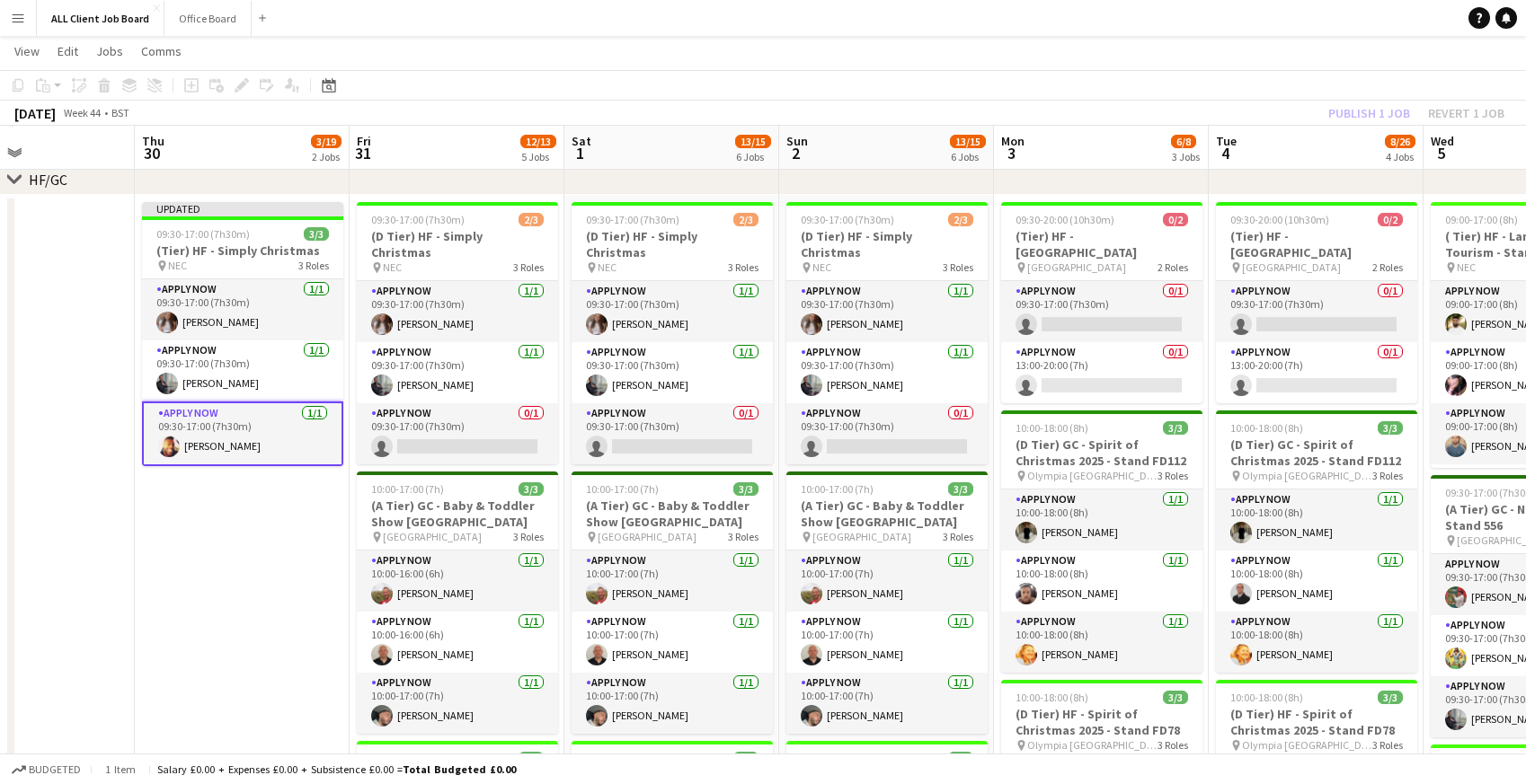
click at [1162, 28] on app-navbar "Menu Boards Boards Boards All jobs Status Workforce Workforce My Workforce Recr…" at bounding box center [763, 18] width 1526 height 36
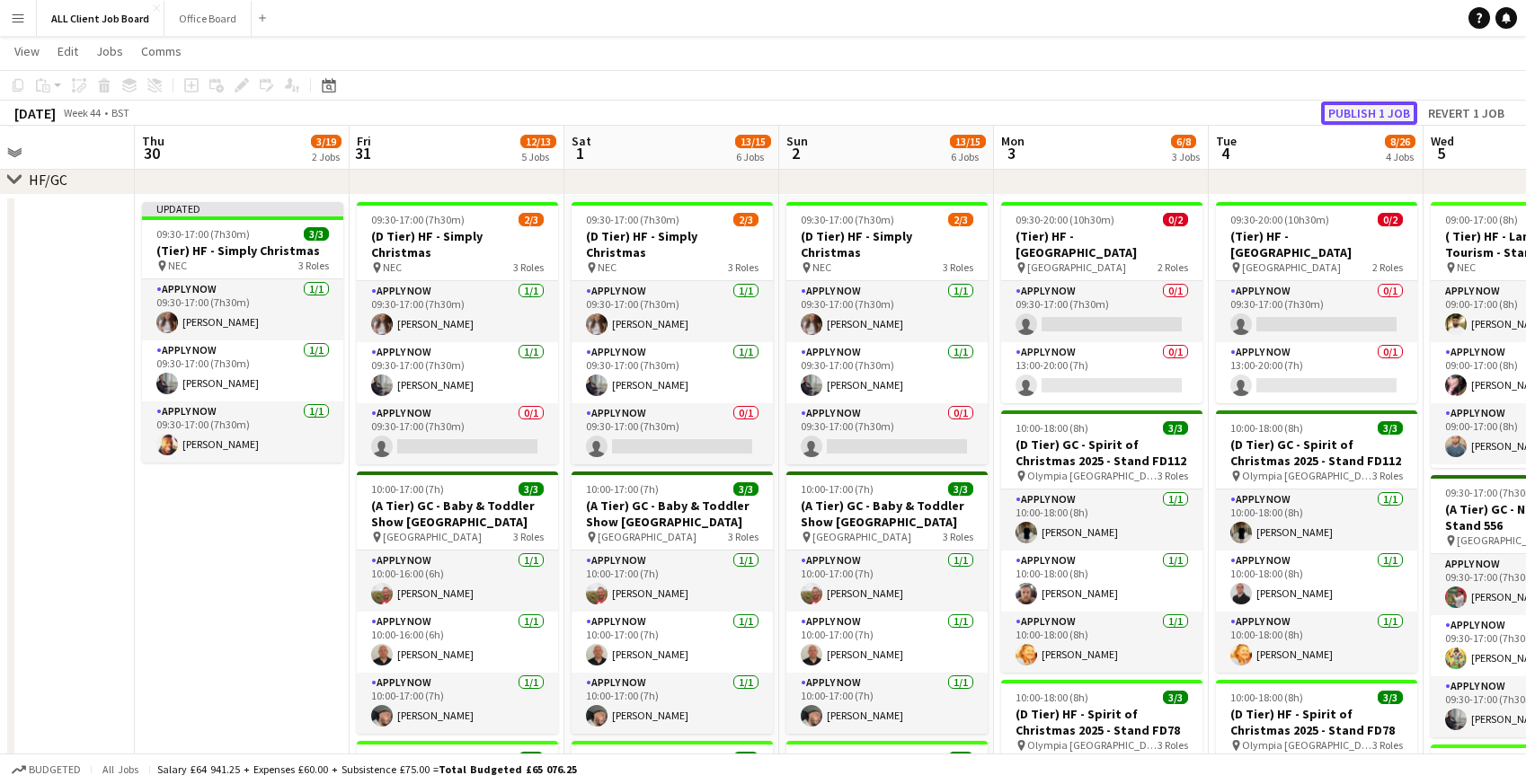
click at [1360, 111] on button "Publish 1 job" at bounding box center [1369, 113] width 96 height 23
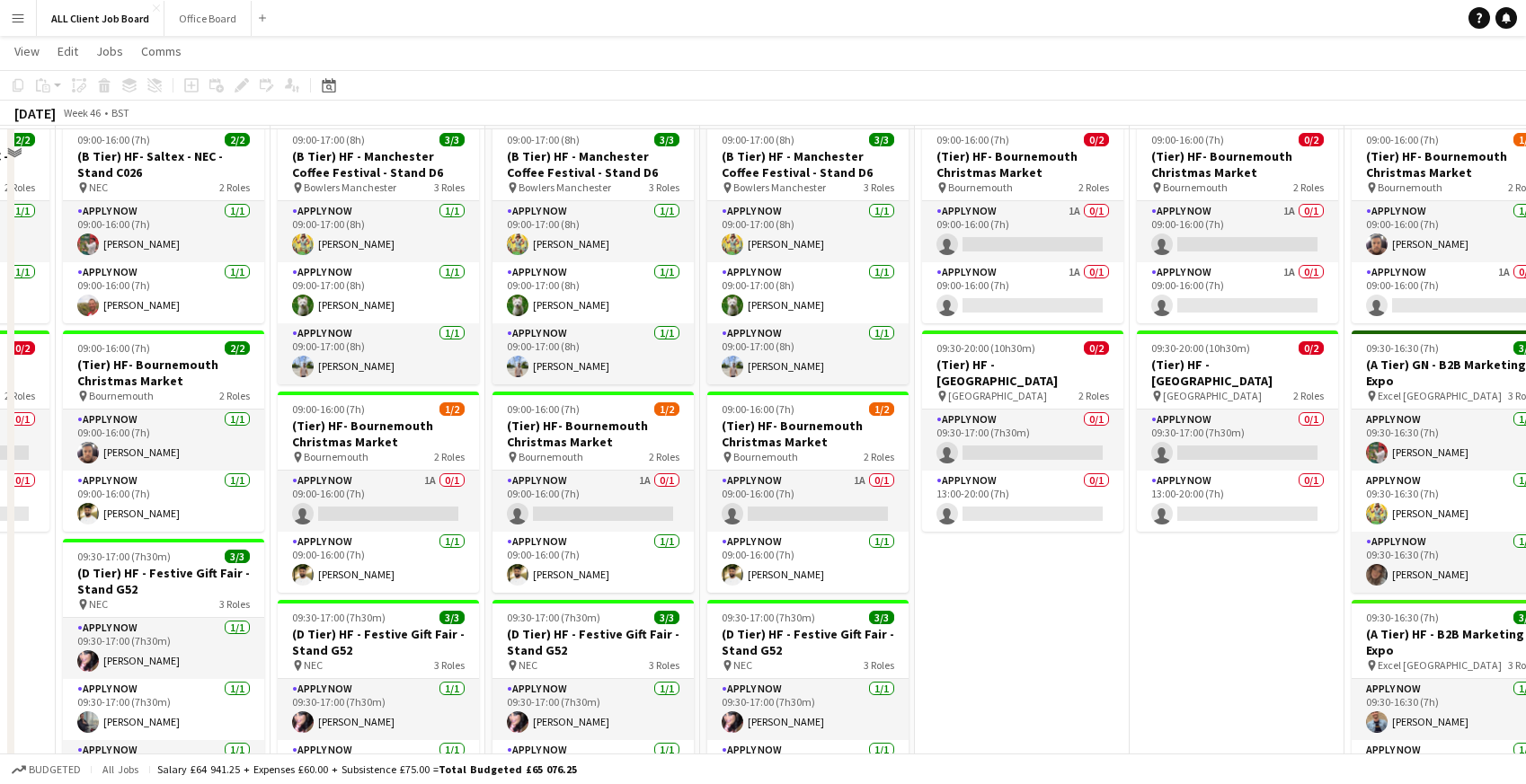
scroll to position [384, 0]
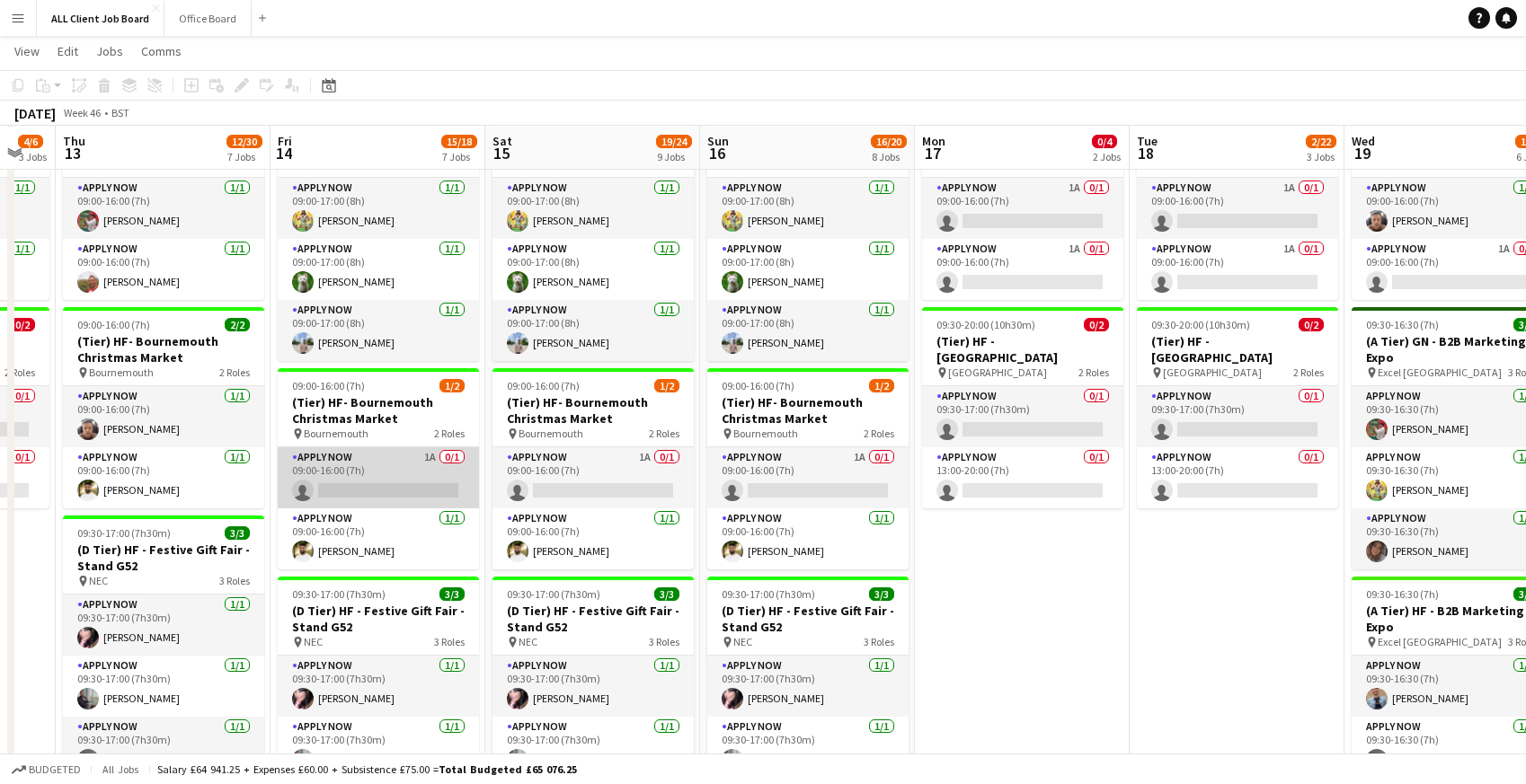
click at [369, 464] on app-card-role "APPLY NOW 1A 0/1 09:00-16:00 (7h) single-neutral-actions" at bounding box center [378, 478] width 201 height 61
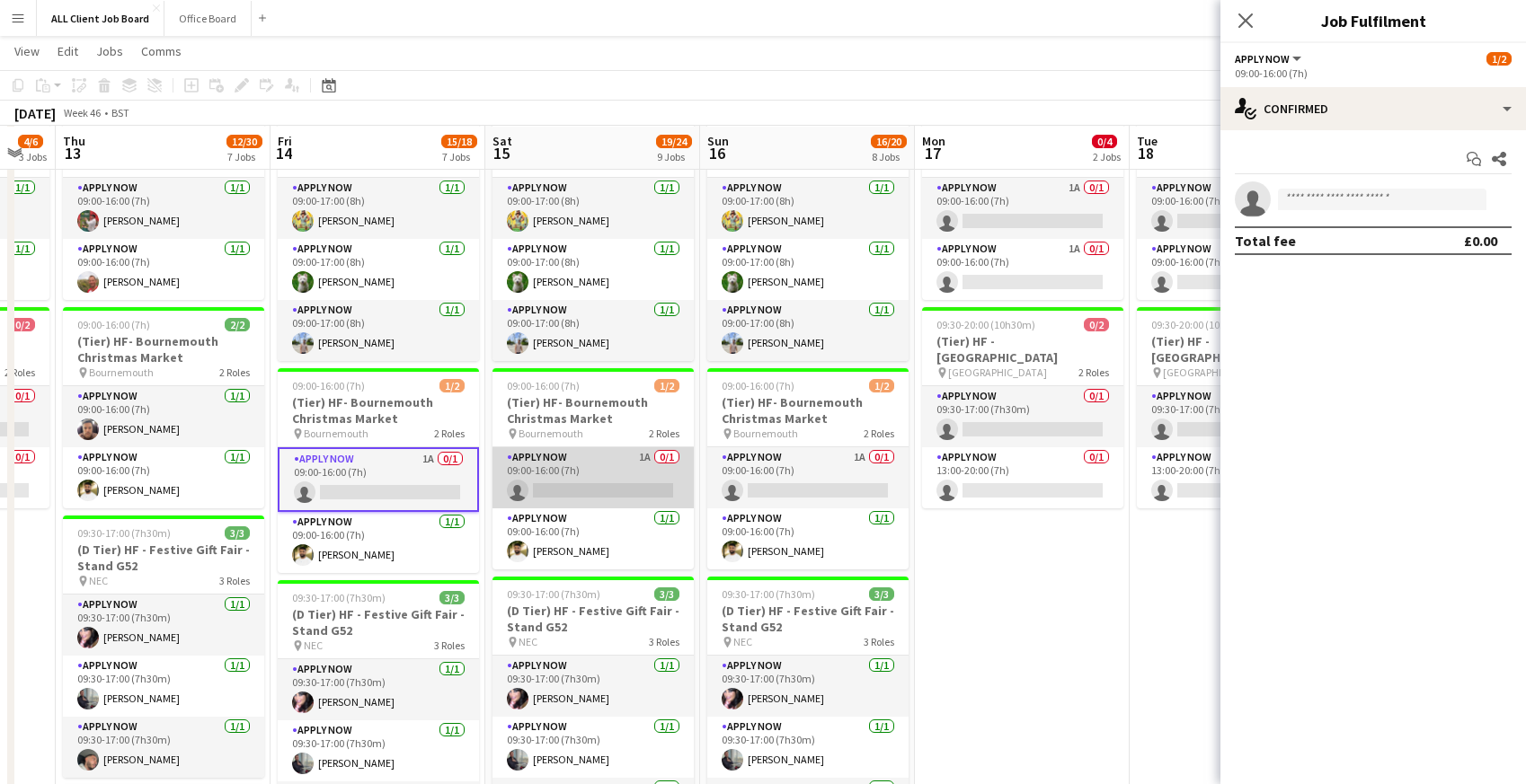
click at [566, 485] on app-card-role "APPLY NOW 1A 0/1 09:00-16:00 (7h) single-neutral-actions" at bounding box center [593, 478] width 201 height 61
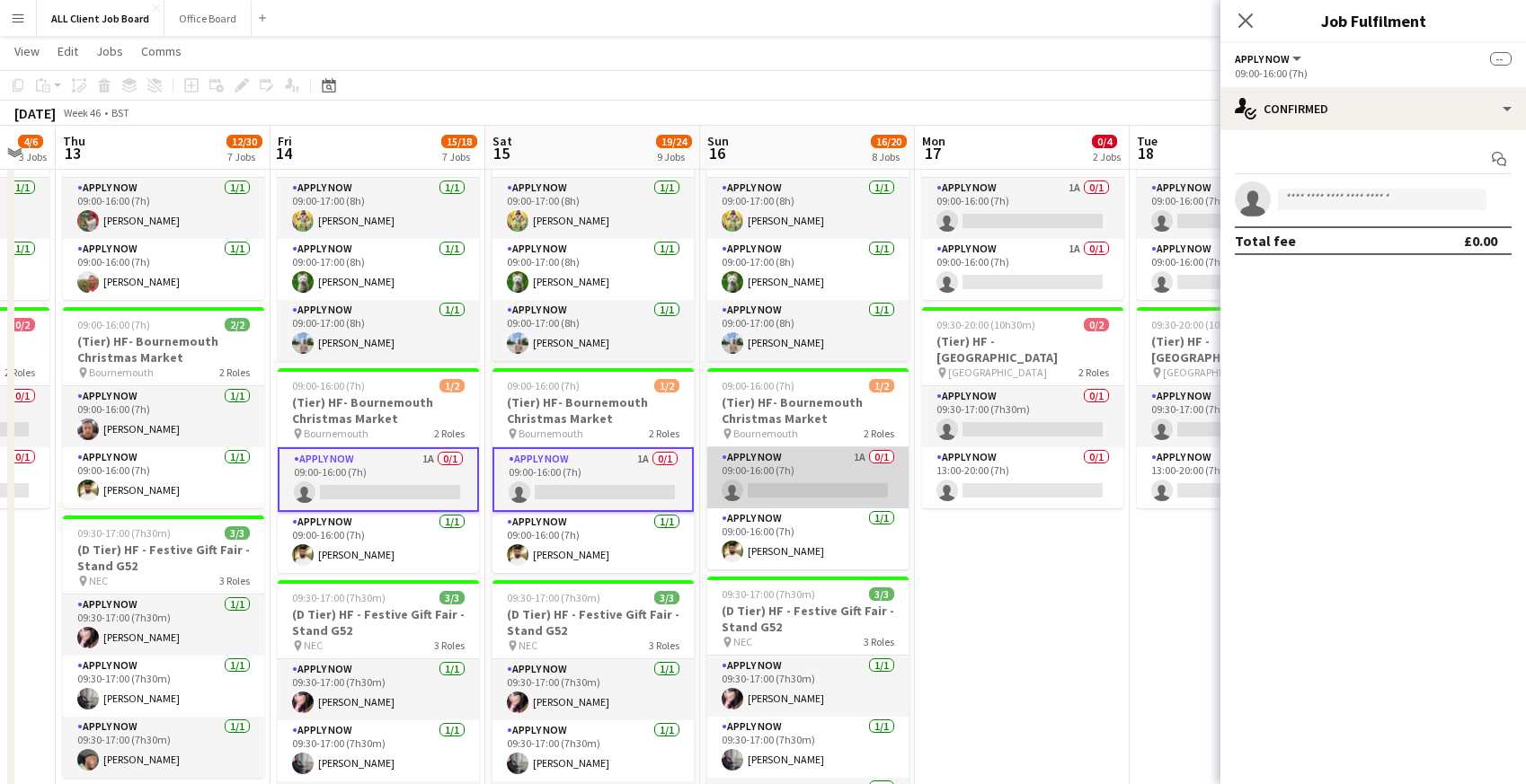
click at [742, 485] on app-card-role "APPLY NOW 1A 0/1 09:00-16:00 (7h) single-neutral-actions" at bounding box center [807, 478] width 201 height 61
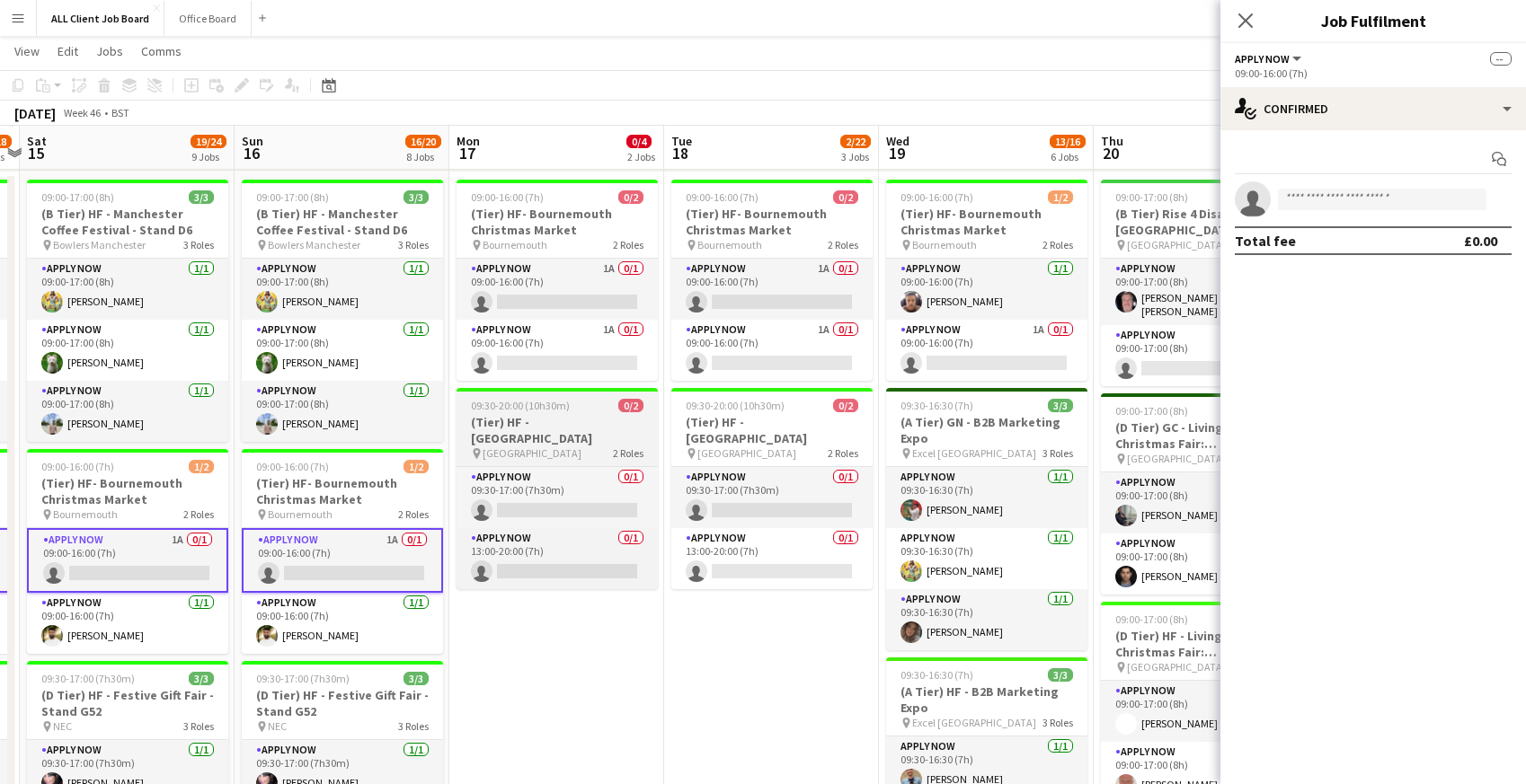
scroll to position [0, 748]
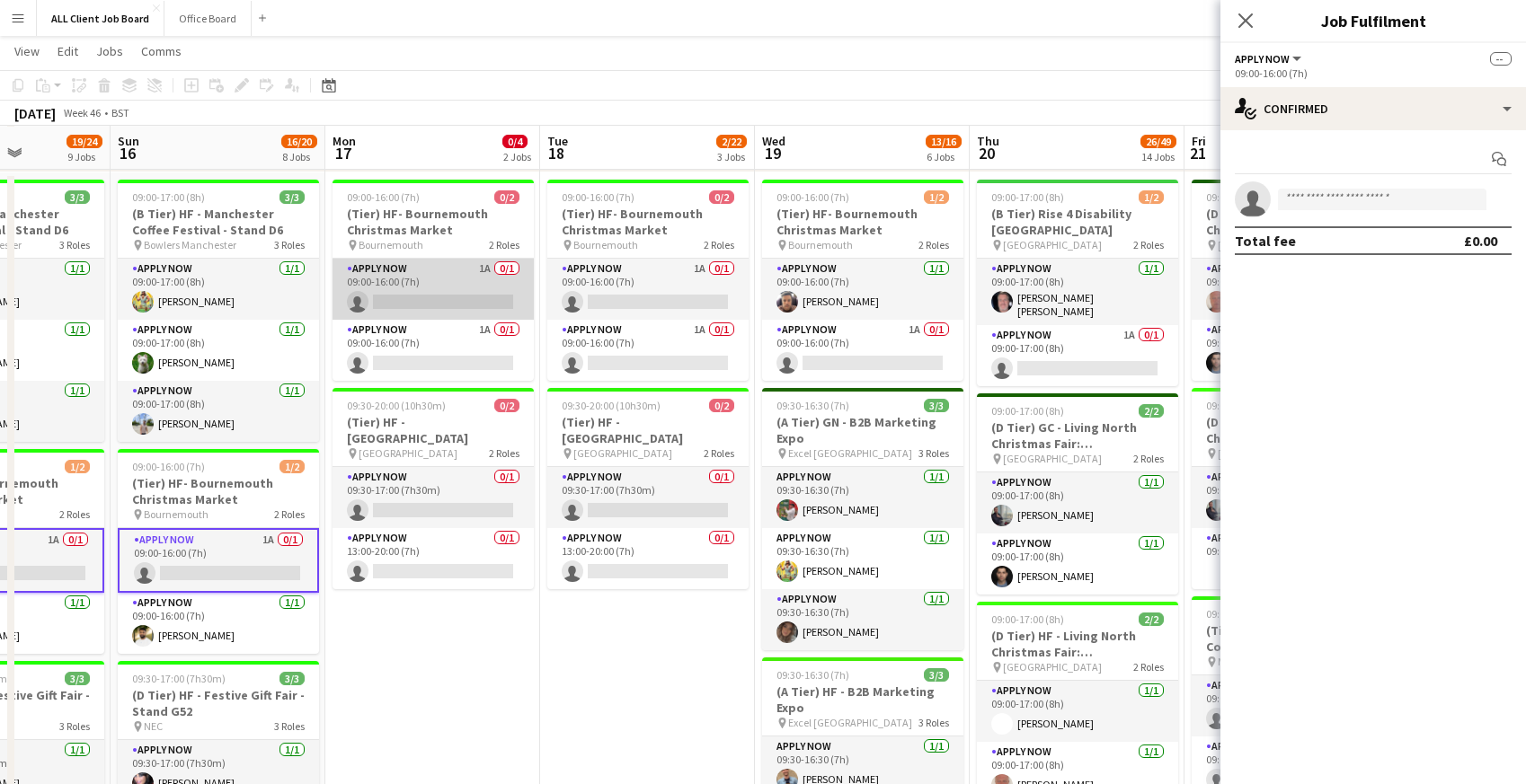
click at [429, 293] on app-card-role "APPLY NOW 1A 0/1 09:00-16:00 (7h) single-neutral-actions" at bounding box center [432, 289] width 201 height 61
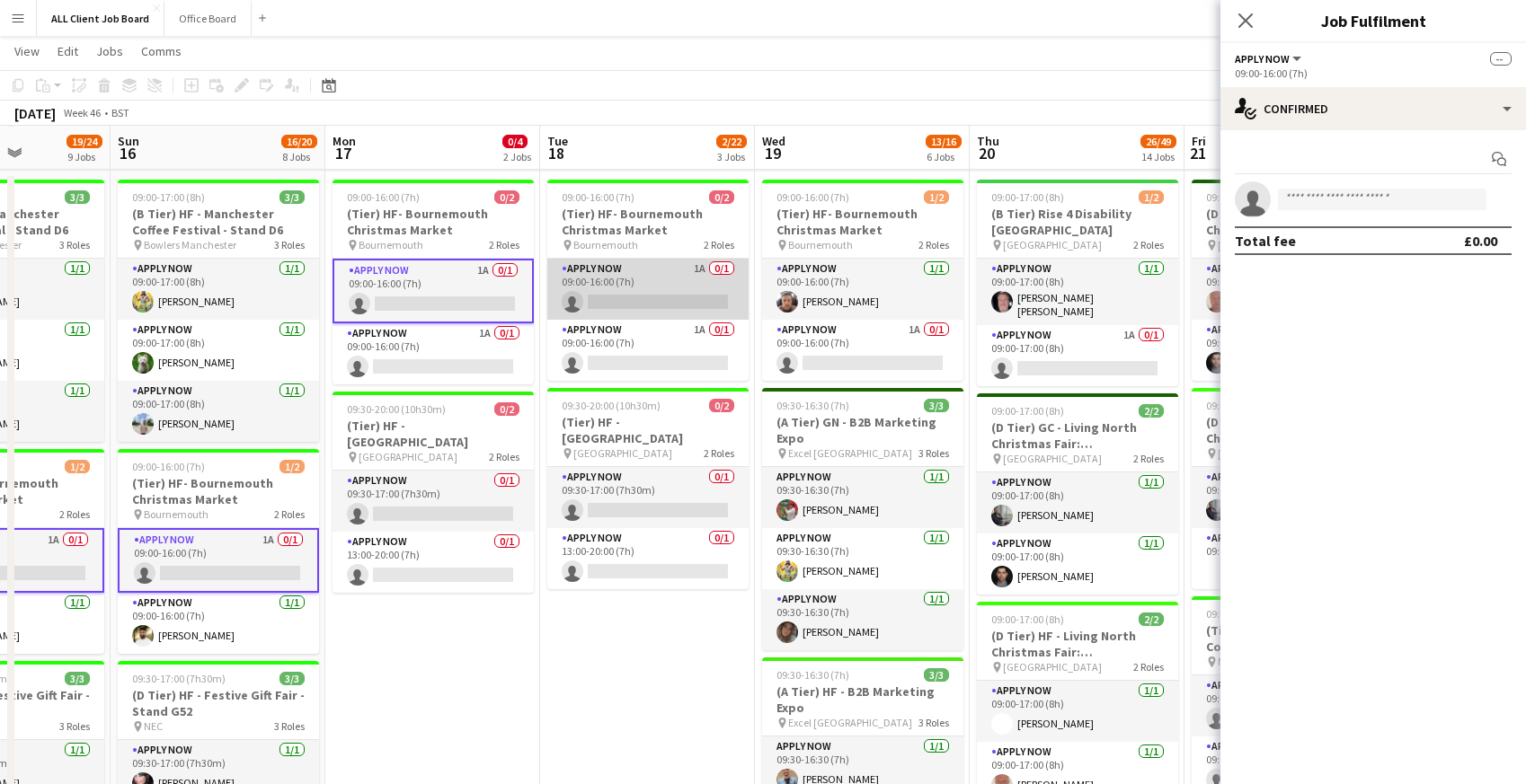
click at [619, 290] on app-card-role "APPLY NOW 1A 0/1 09:00-16:00 (7h) single-neutral-actions" at bounding box center [647, 289] width 201 height 61
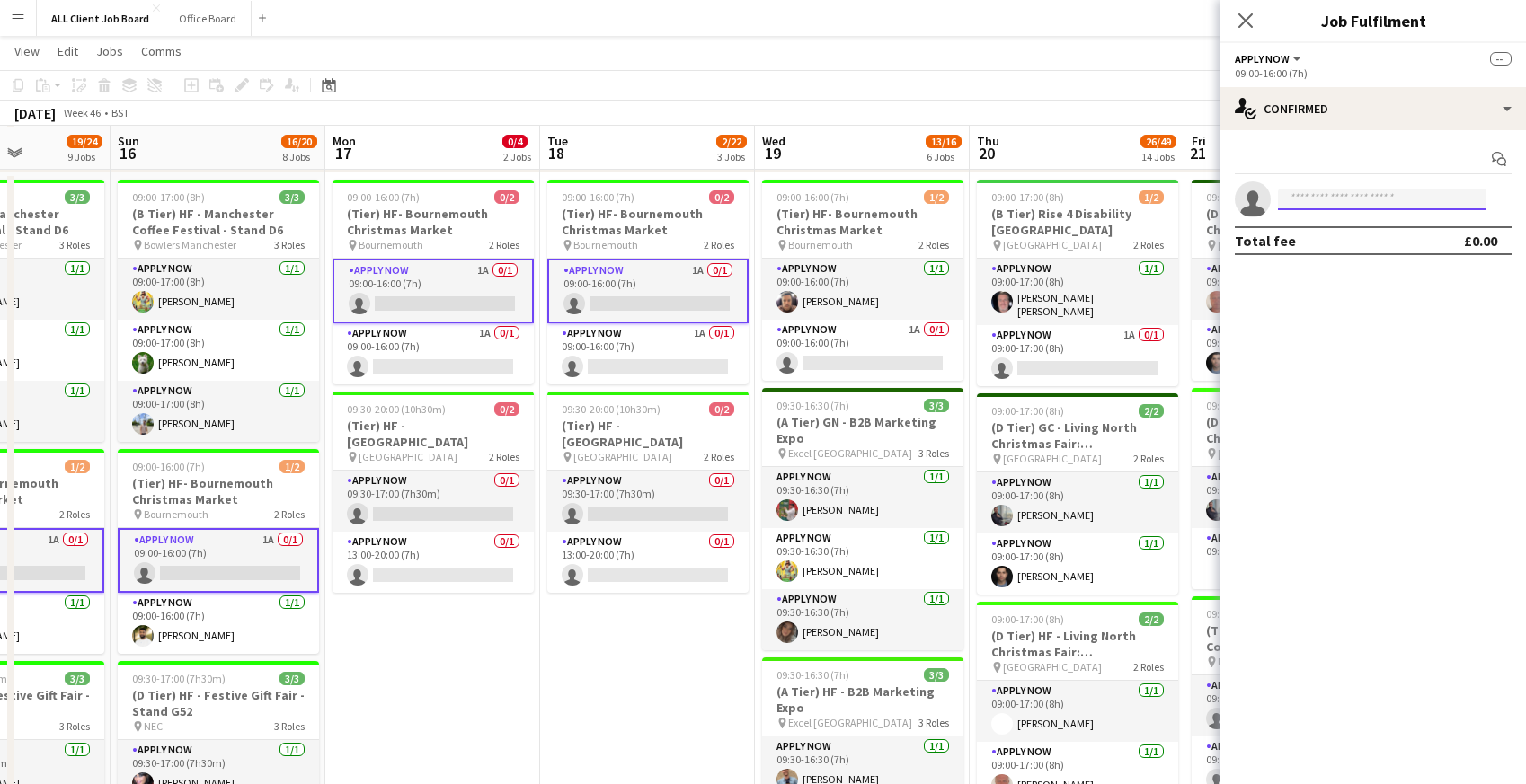
click at [1347, 206] on input at bounding box center [1382, 199] width 208 height 22
type input "******"
click at [1353, 243] on span "[EMAIL_ADDRESS][DOMAIN_NAME]" at bounding box center [1382, 239] width 179 height 14
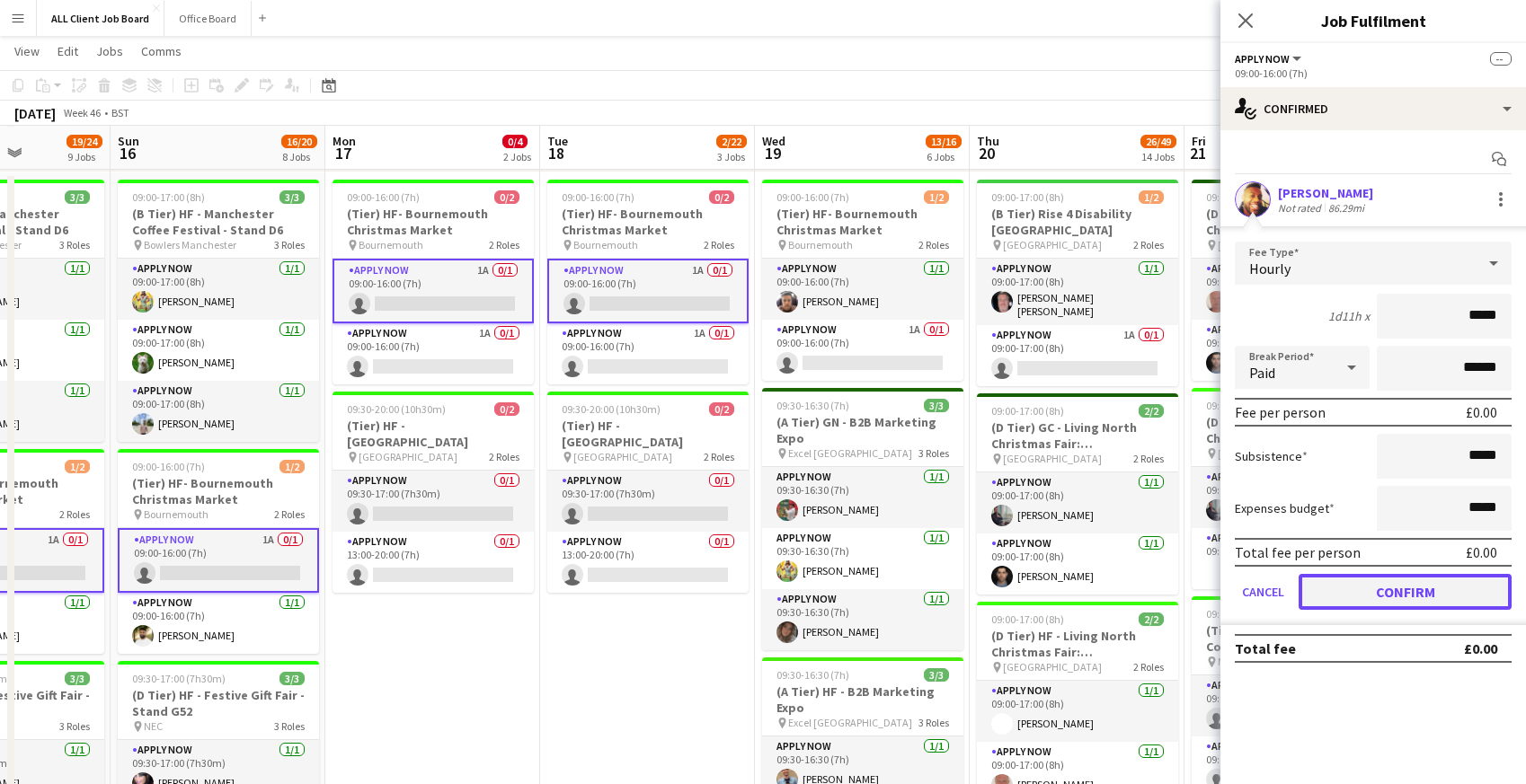
click at [1374, 577] on button "Confirm" at bounding box center [1405, 592] width 213 height 36
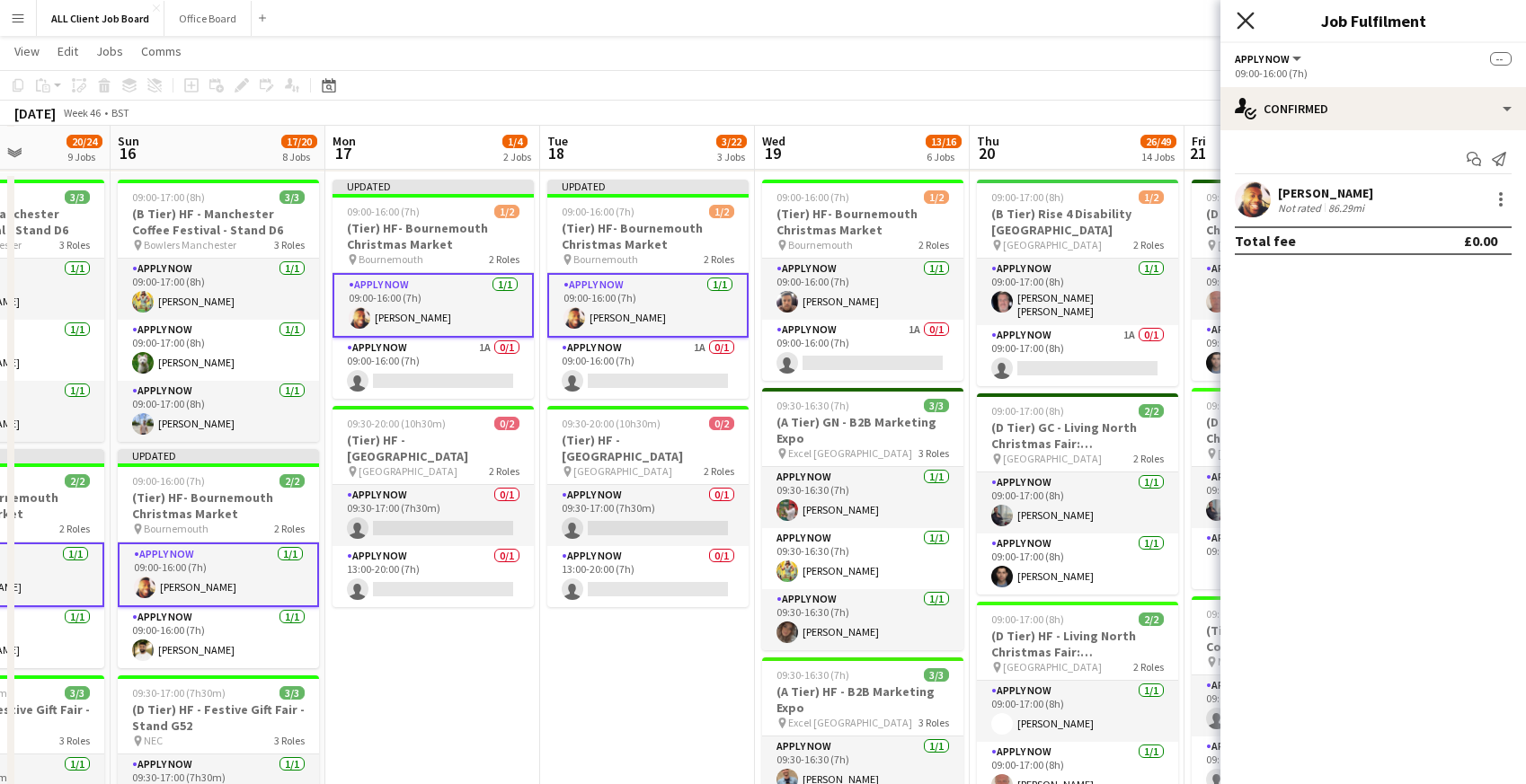
click at [1241, 27] on icon "Close pop-in" at bounding box center [1245, 20] width 17 height 17
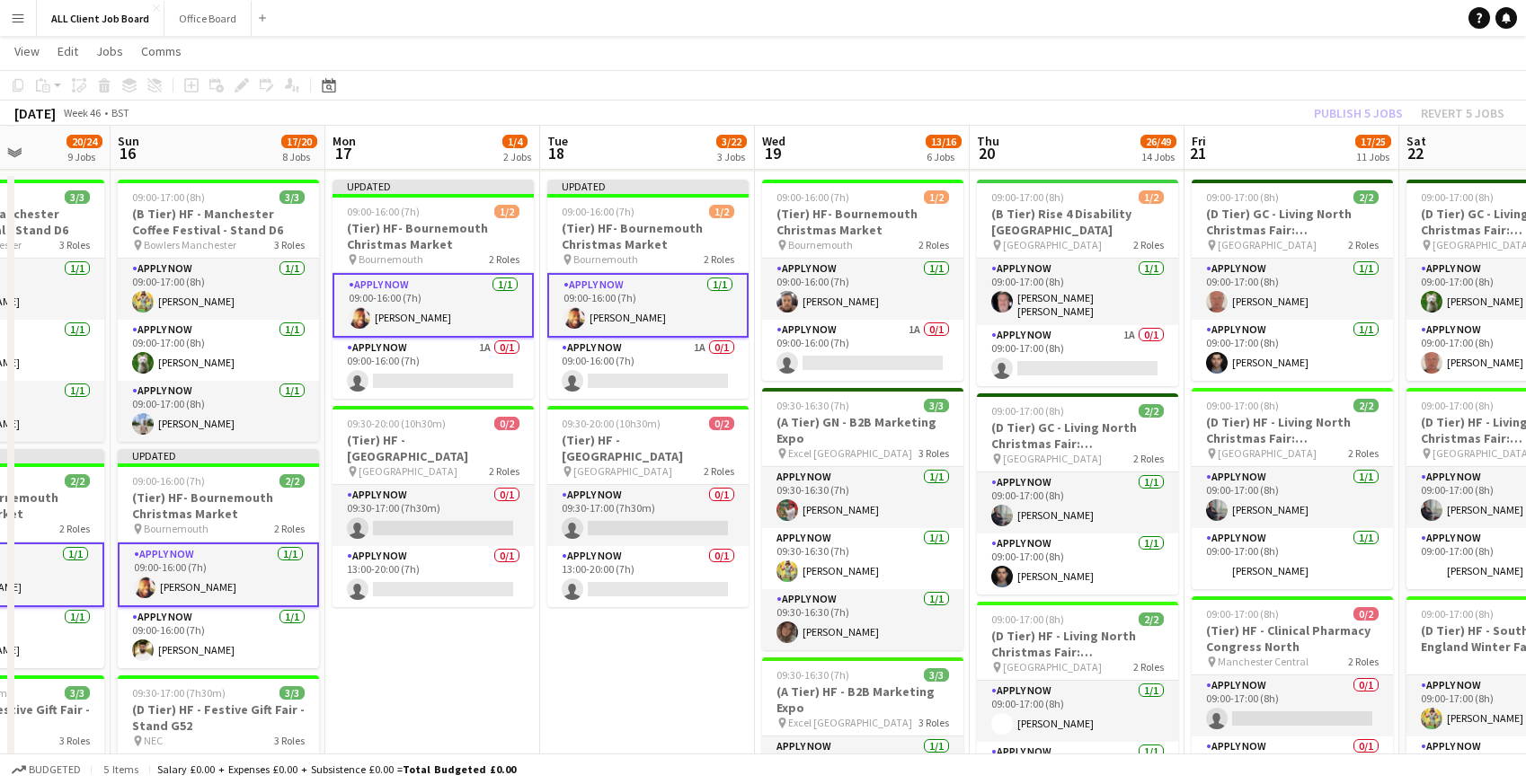
click at [1212, 17] on app-navbar "Menu Boards Boards Boards All jobs Status Workforce Workforce My Workforce Recr…" at bounding box center [763, 18] width 1526 height 36
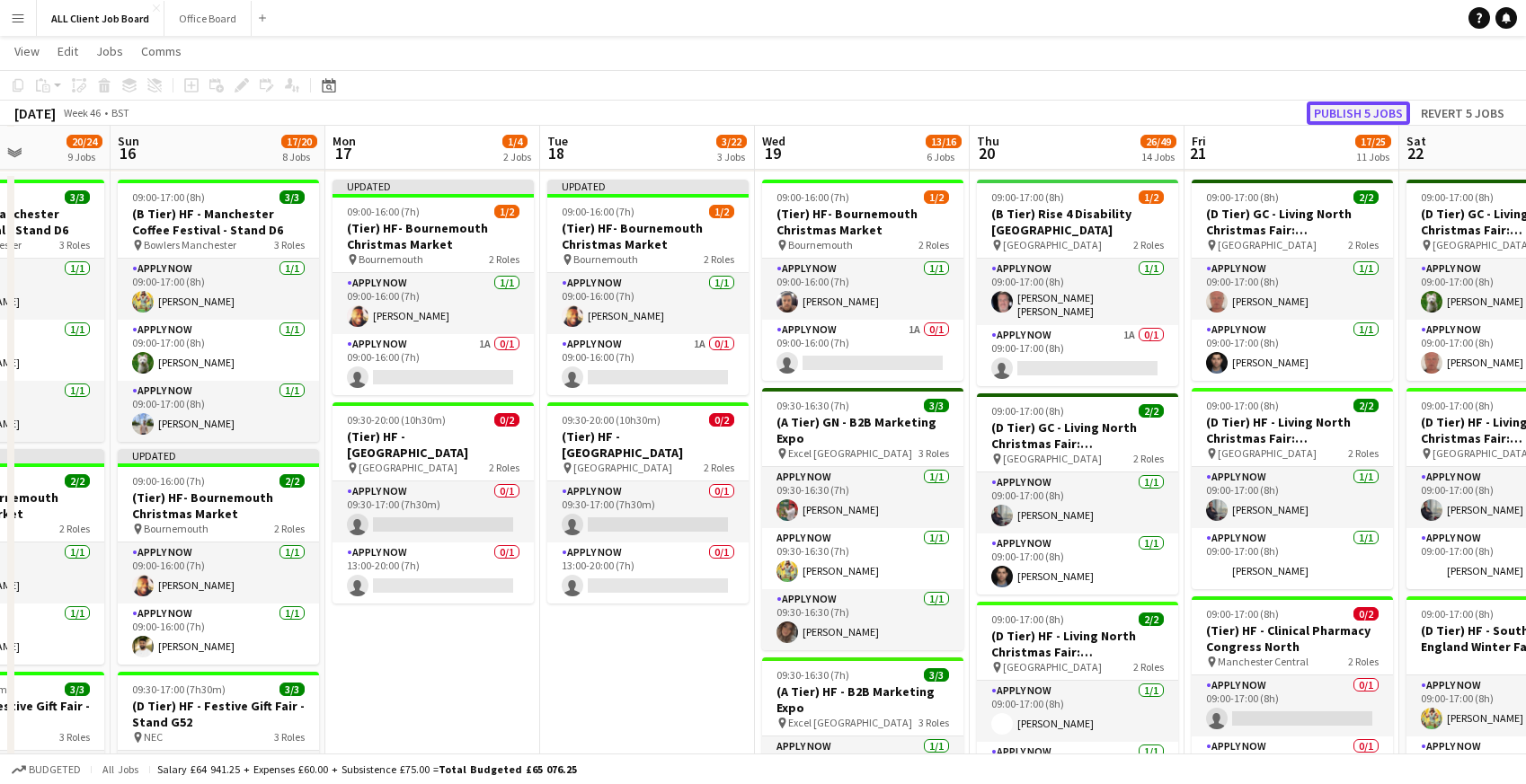
click at [1335, 103] on button "Publish 5 jobs" at bounding box center [1358, 113] width 103 height 23
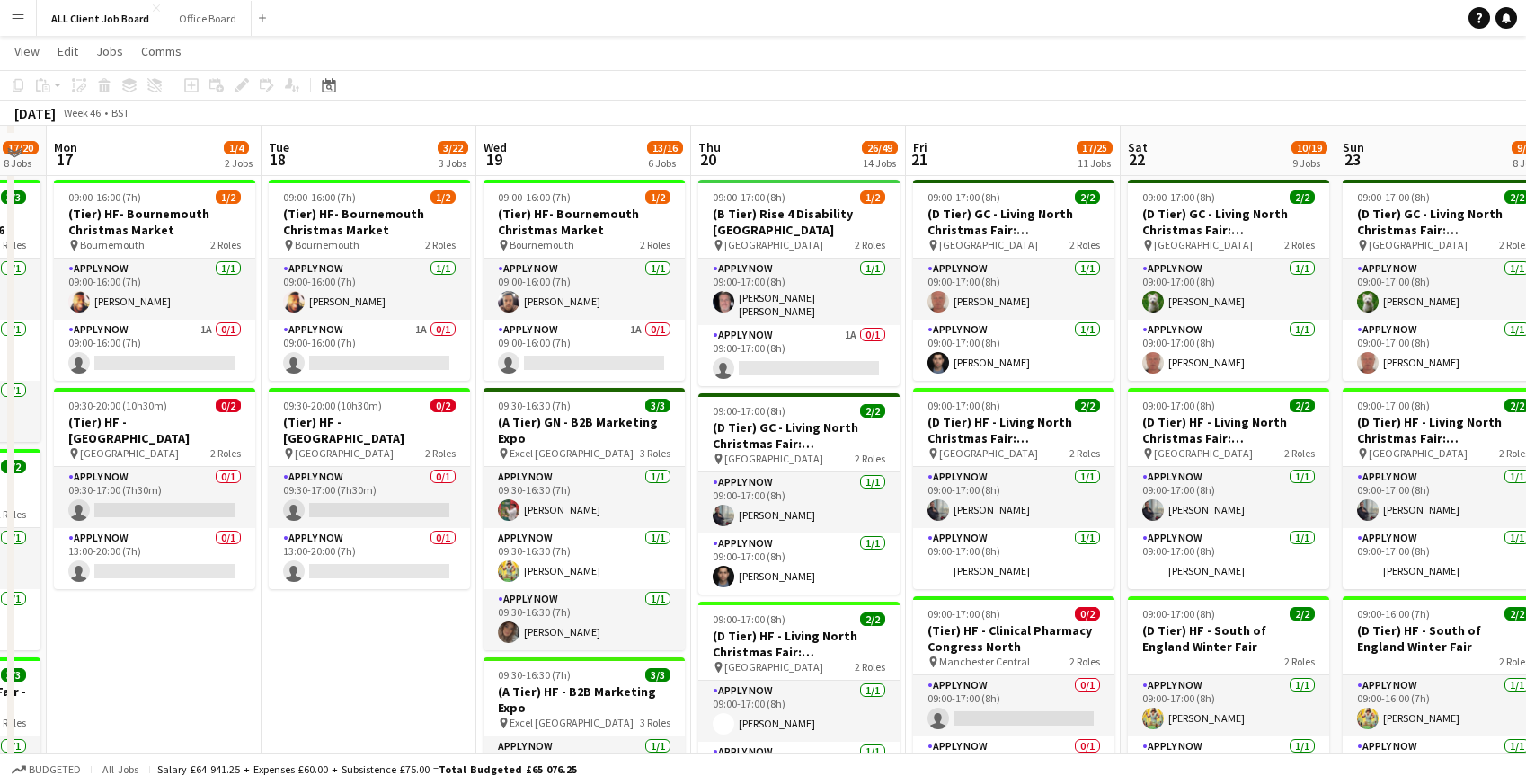
scroll to position [310, 0]
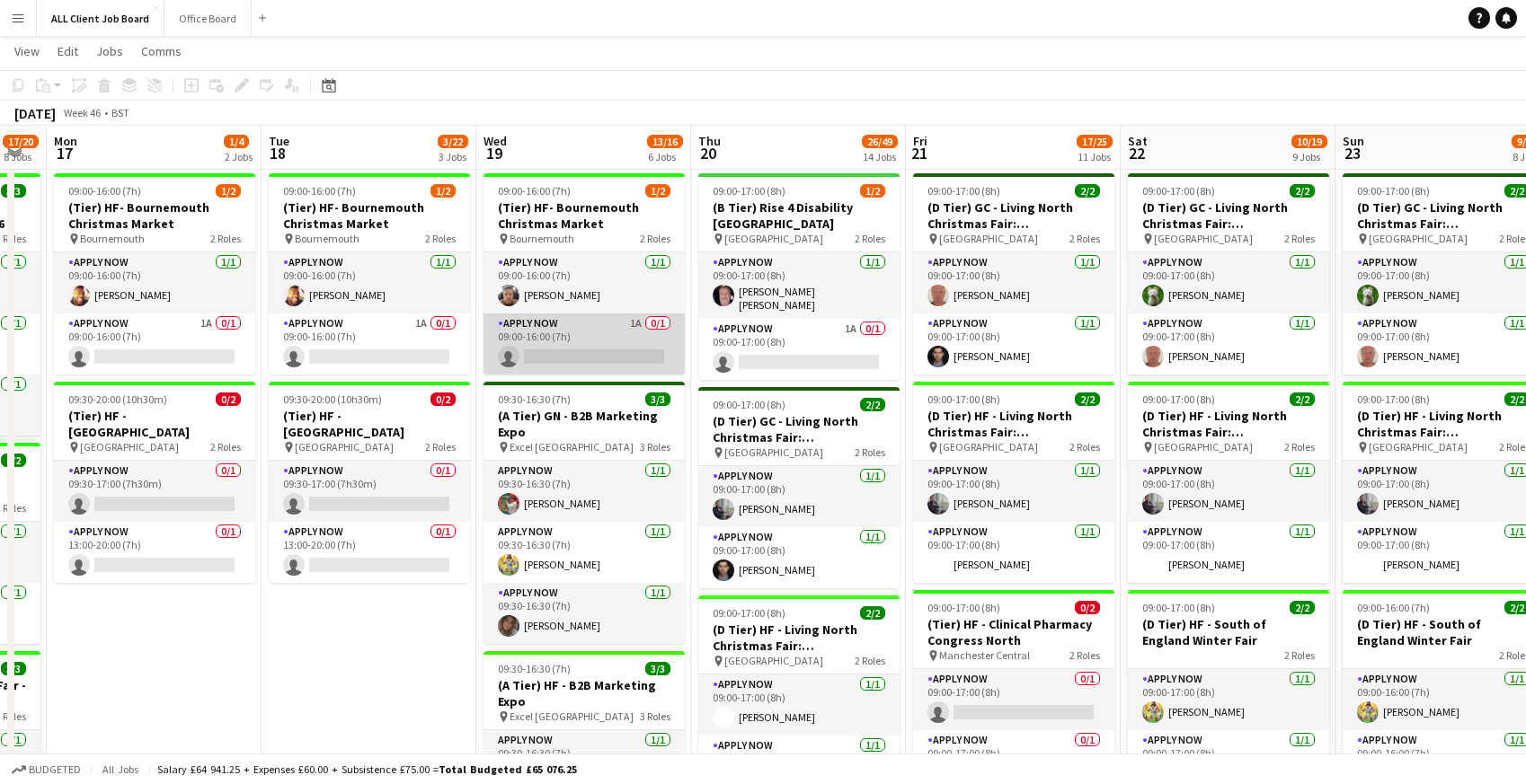
click at [528, 347] on app-card-role "APPLY NOW 1A 0/1 09:00-16:00 (7h) single-neutral-actions" at bounding box center [584, 344] width 201 height 61
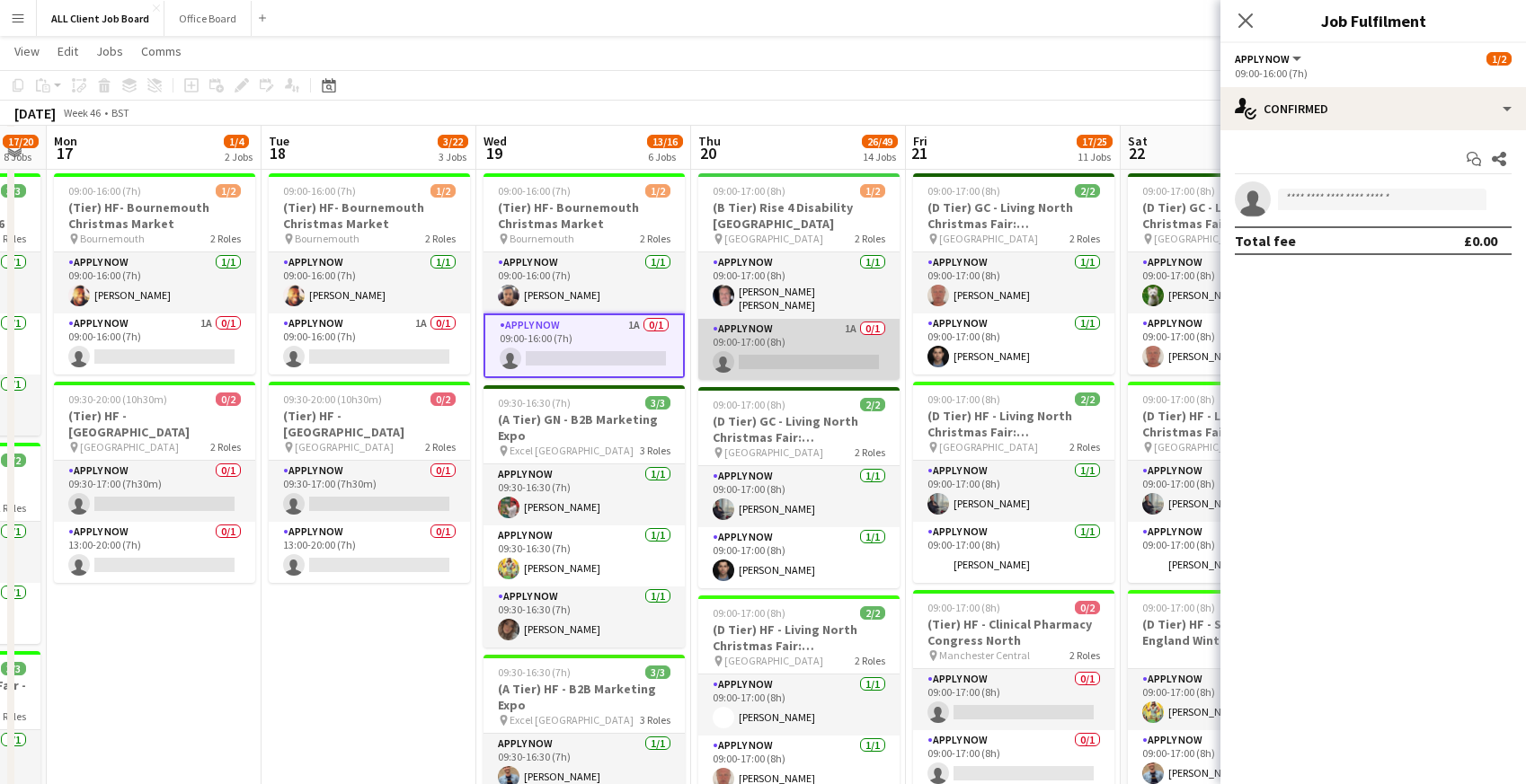
click at [806, 344] on app-card-role "APPLY NOW 1A 0/1 09:00-17:00 (8h) single-neutral-actions" at bounding box center [799, 349] width 201 height 61
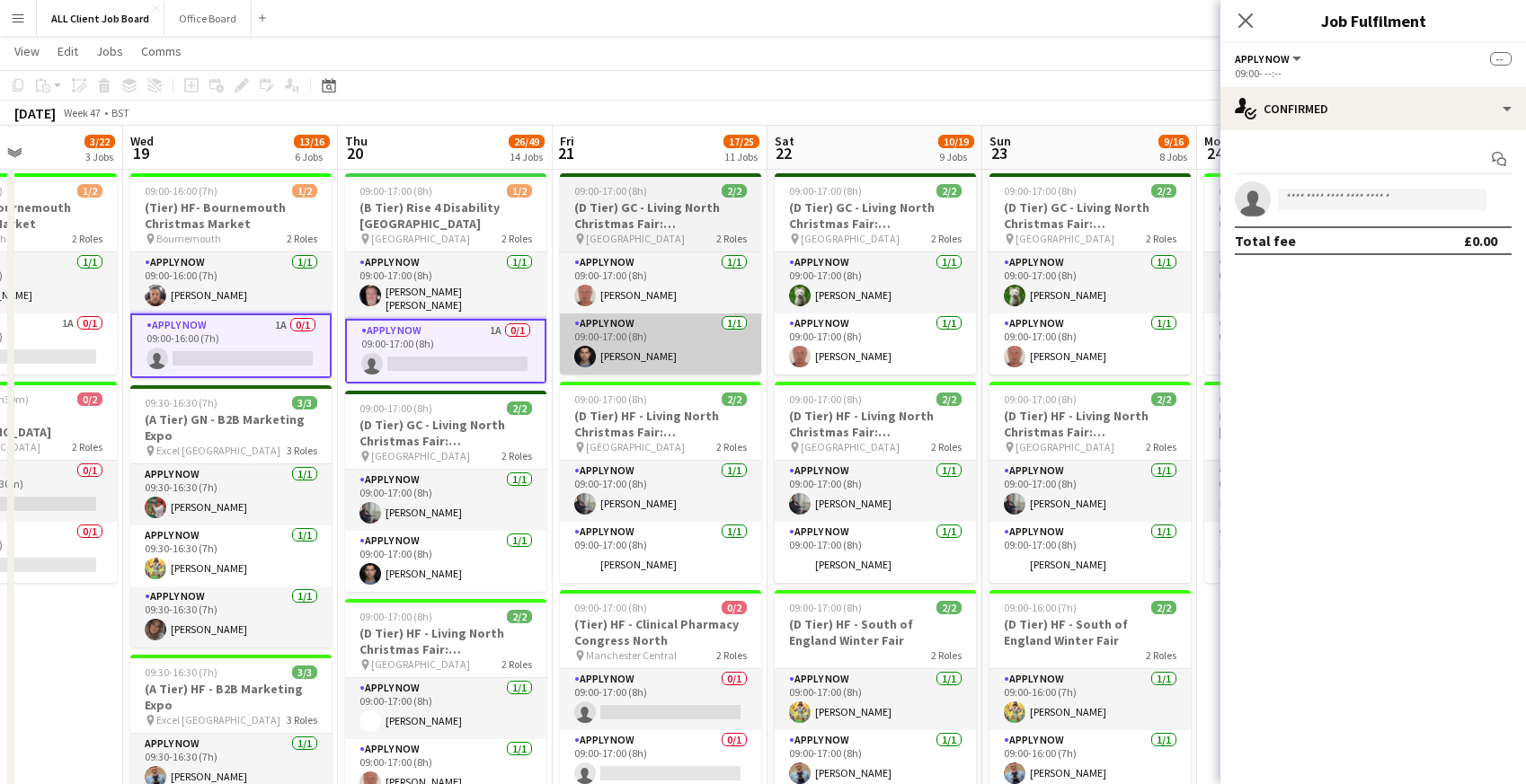
scroll to position [0, 534]
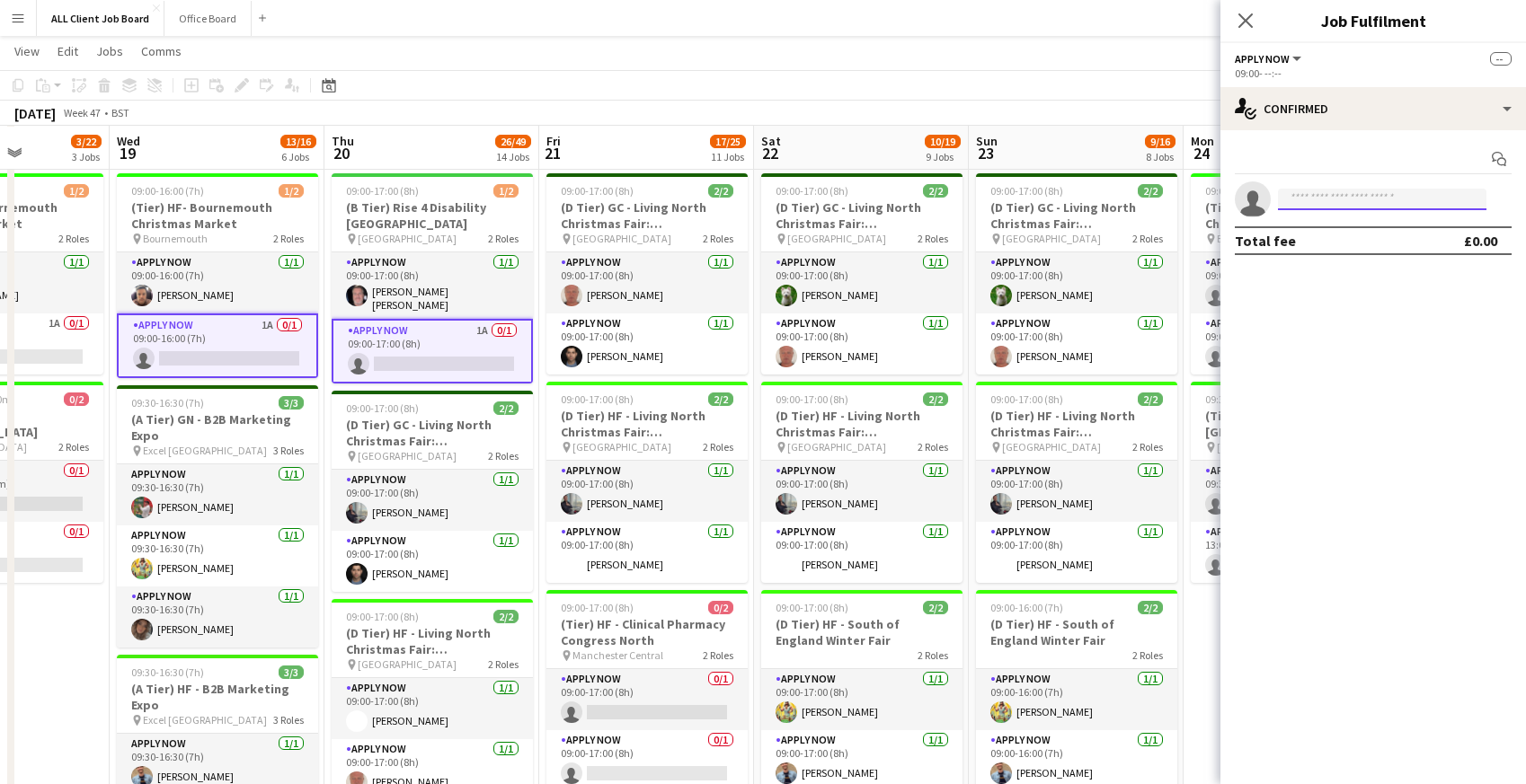
click at [1314, 203] on input at bounding box center [1382, 199] width 208 height 22
type input "******"
click at [1325, 225] on span "Austin Currithers" at bounding box center [1344, 225] width 103 height 15
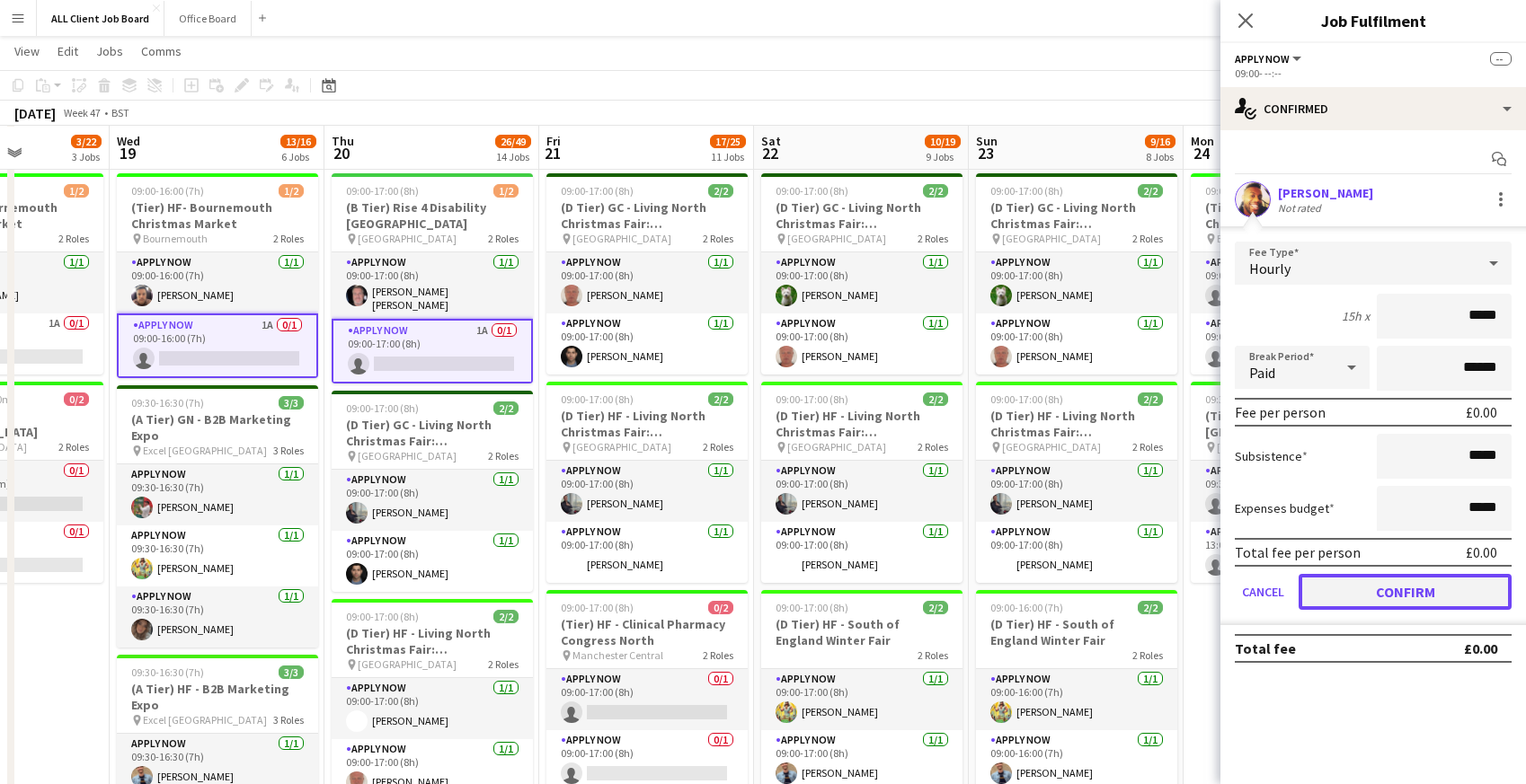
click at [1358, 592] on button "Confirm" at bounding box center [1405, 592] width 213 height 36
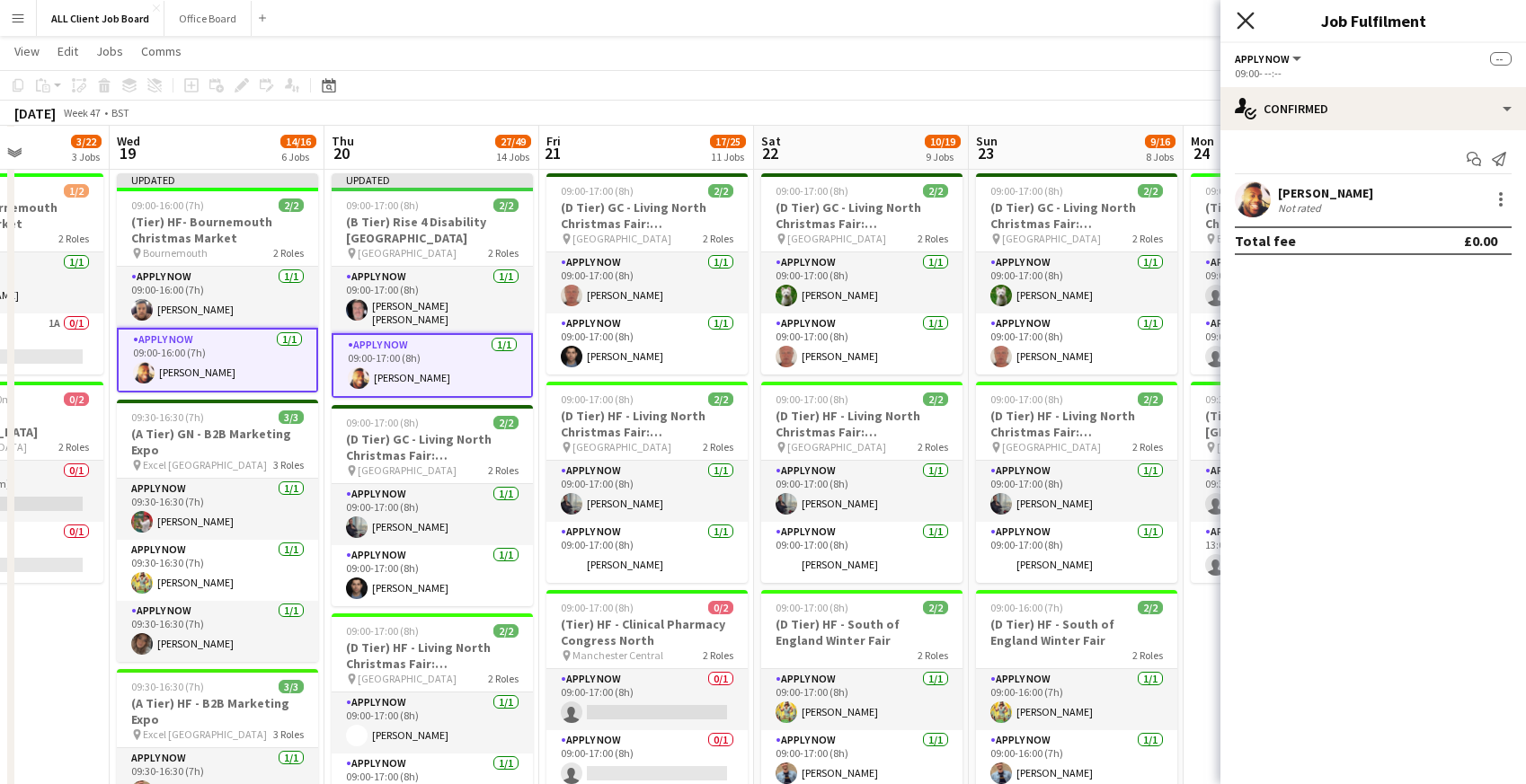
click at [1244, 18] on icon at bounding box center [1245, 20] width 17 height 17
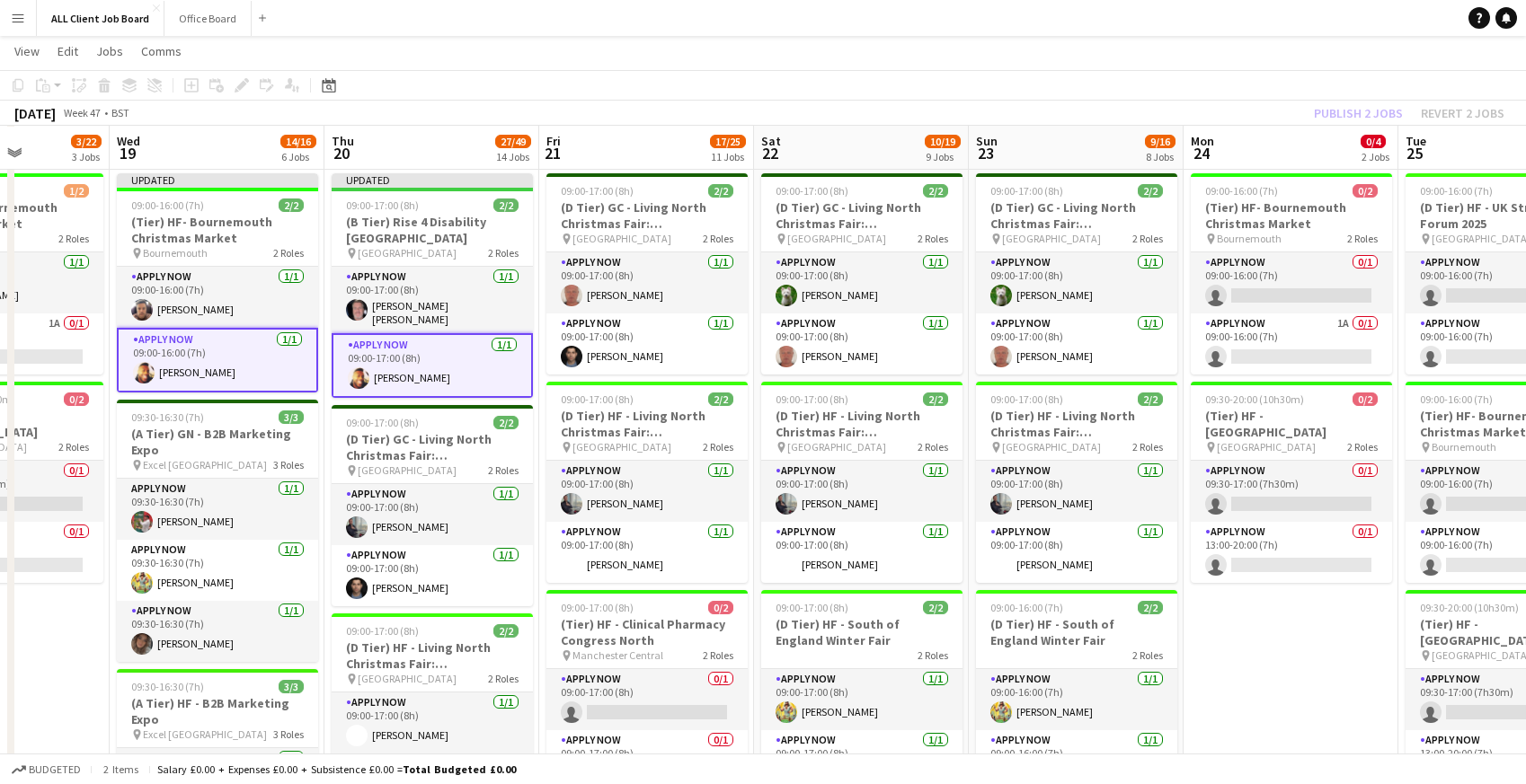
click at [1225, 21] on app-navbar "Menu Boards Boards Boards All jobs Status Workforce Workforce My Workforce Recr…" at bounding box center [763, 18] width 1526 height 36
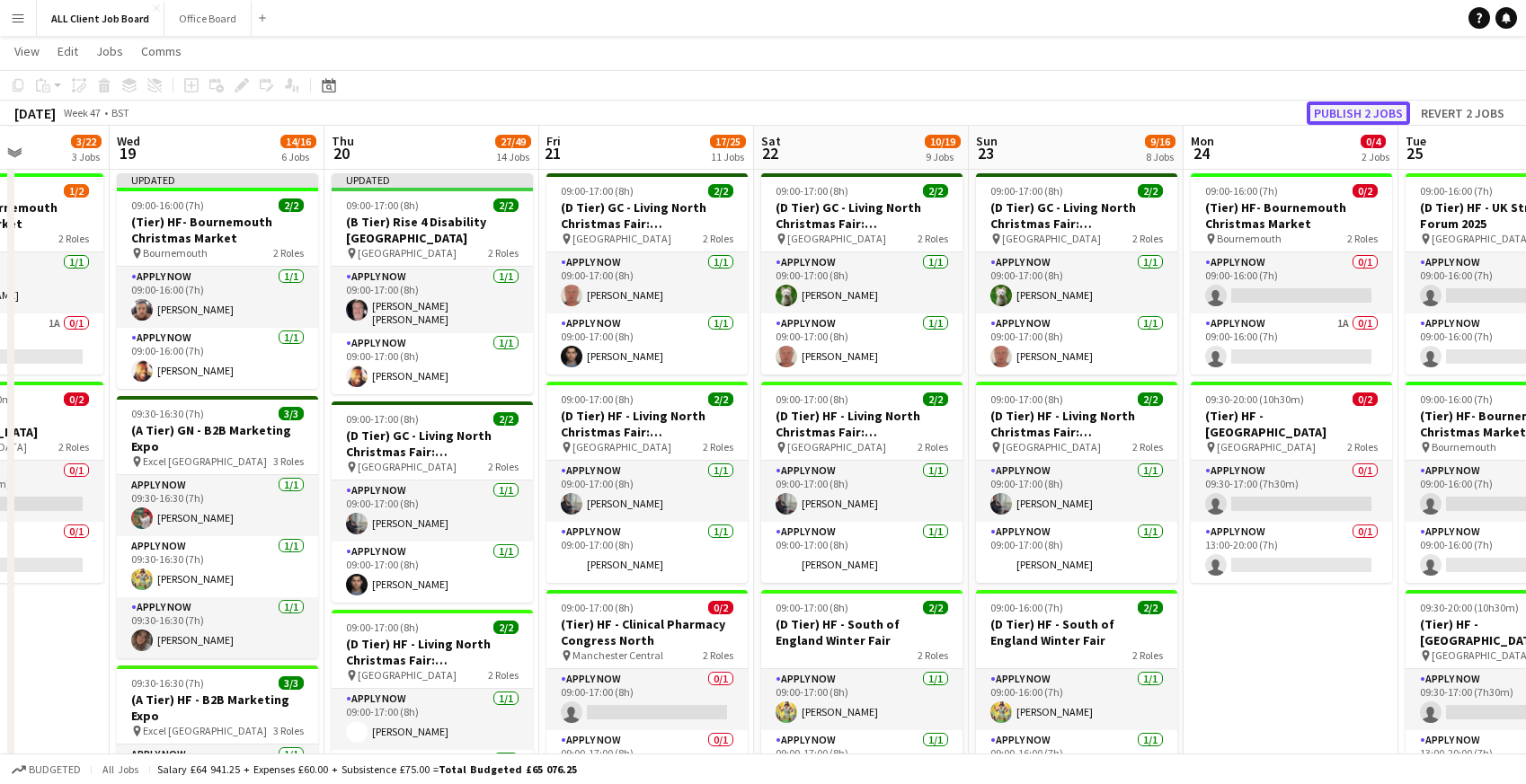
click at [1358, 123] on button "Publish 2 jobs" at bounding box center [1358, 113] width 103 height 23
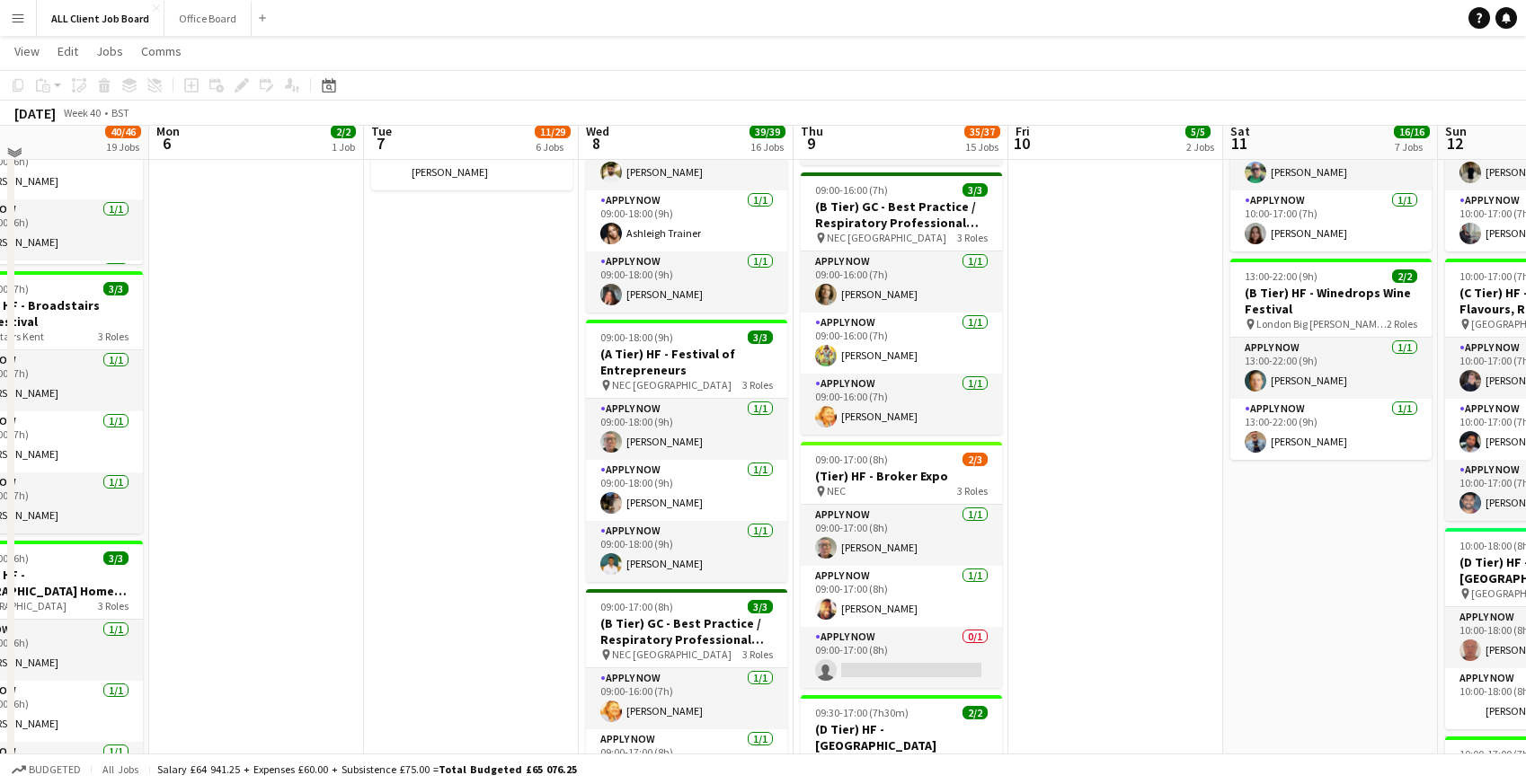
scroll to position [1407, 0]
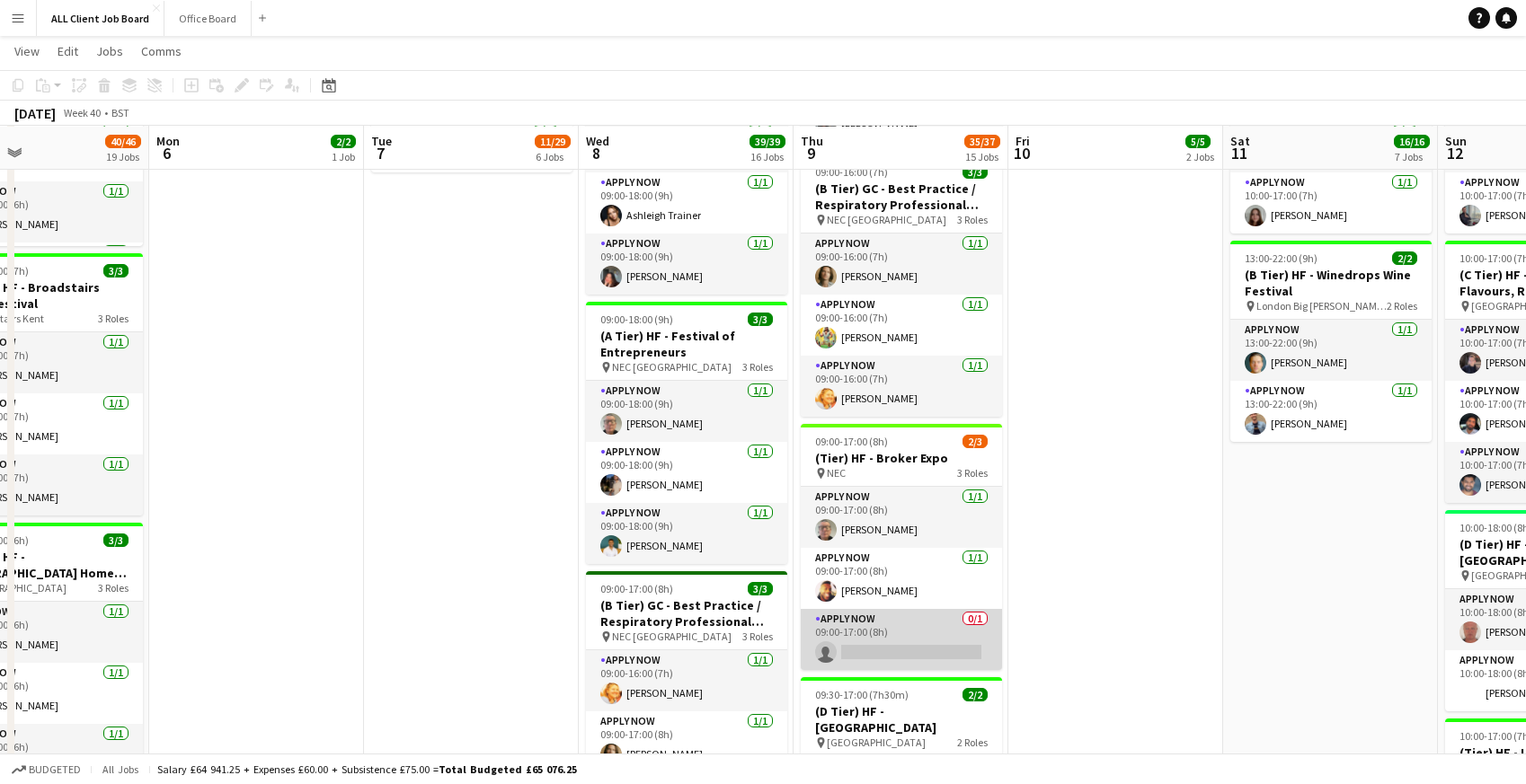
click at [877, 631] on app-card-role "APPLY NOW 0/1 09:00-17:00 (8h) single-neutral-actions" at bounding box center [901, 639] width 201 height 61
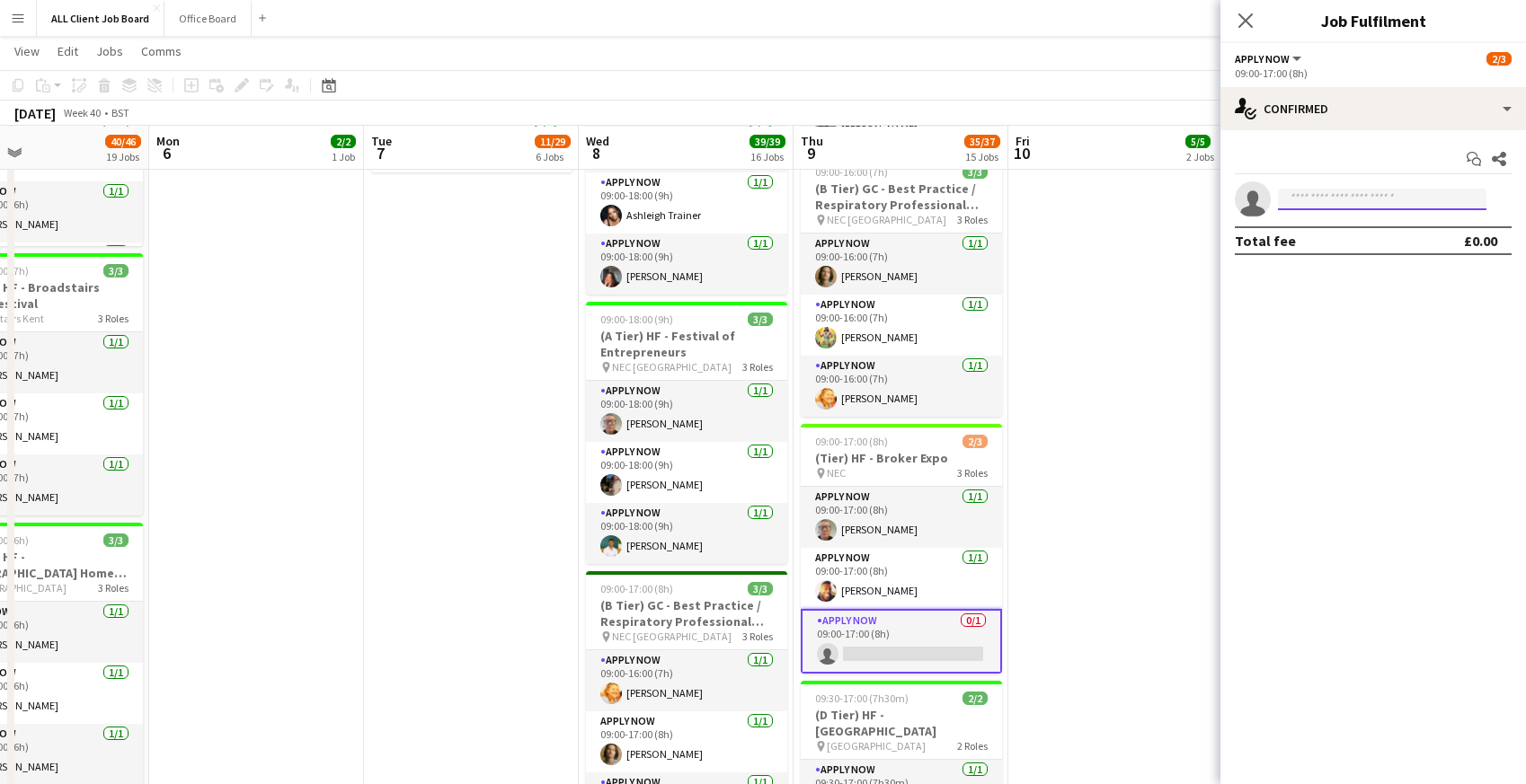
click at [1310, 200] on input at bounding box center [1382, 199] width 208 height 22
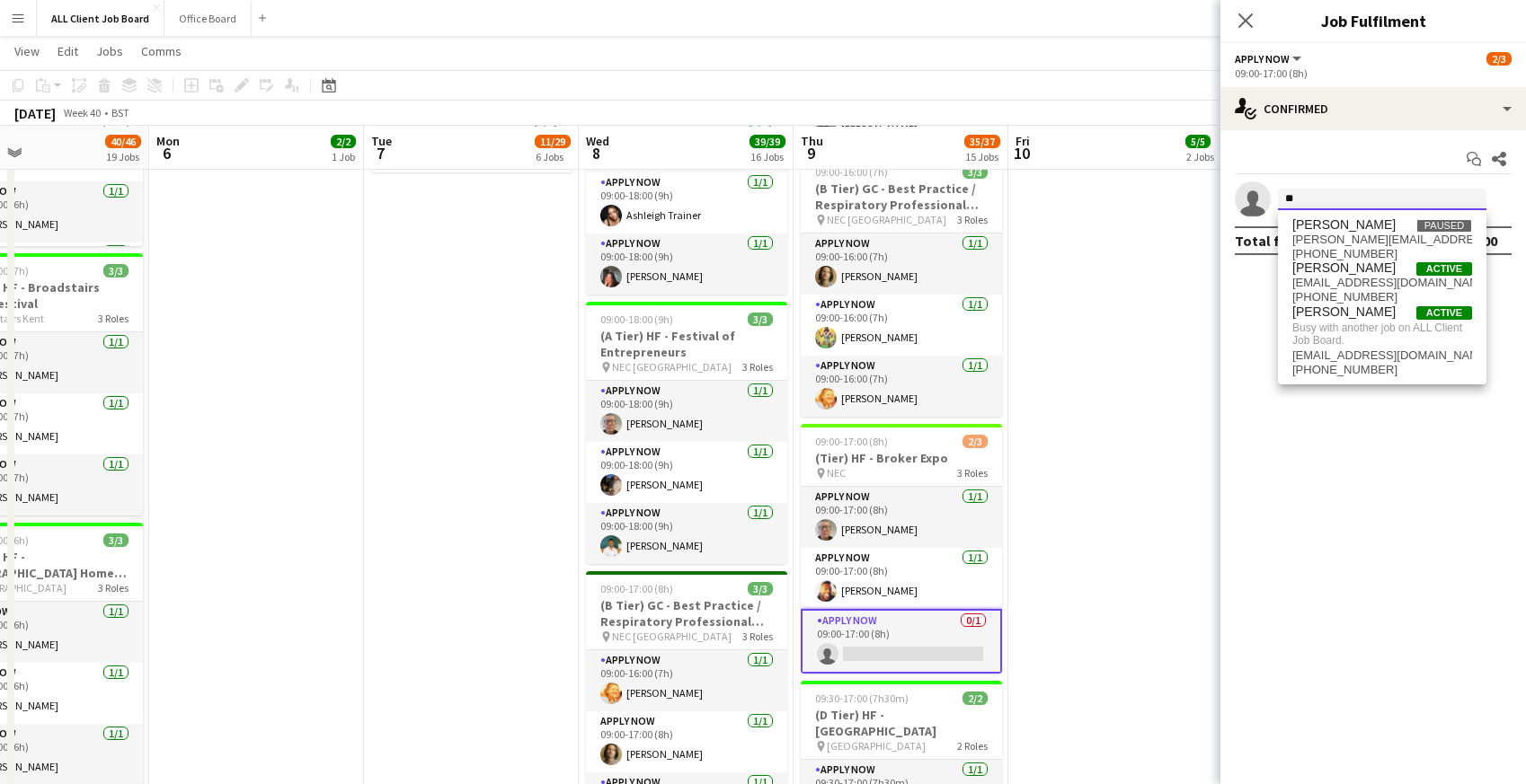
type input "*"
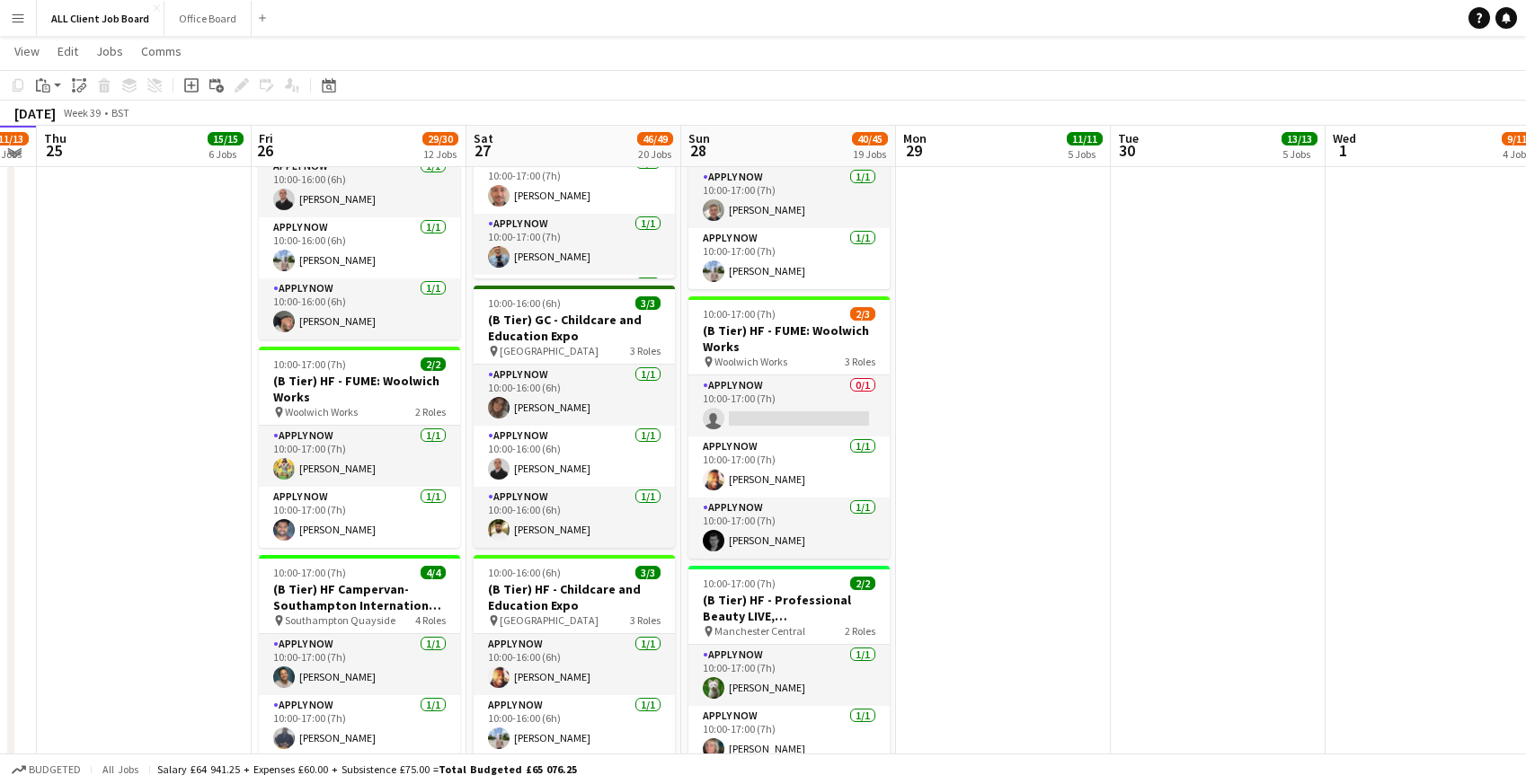
scroll to position [1768, 0]
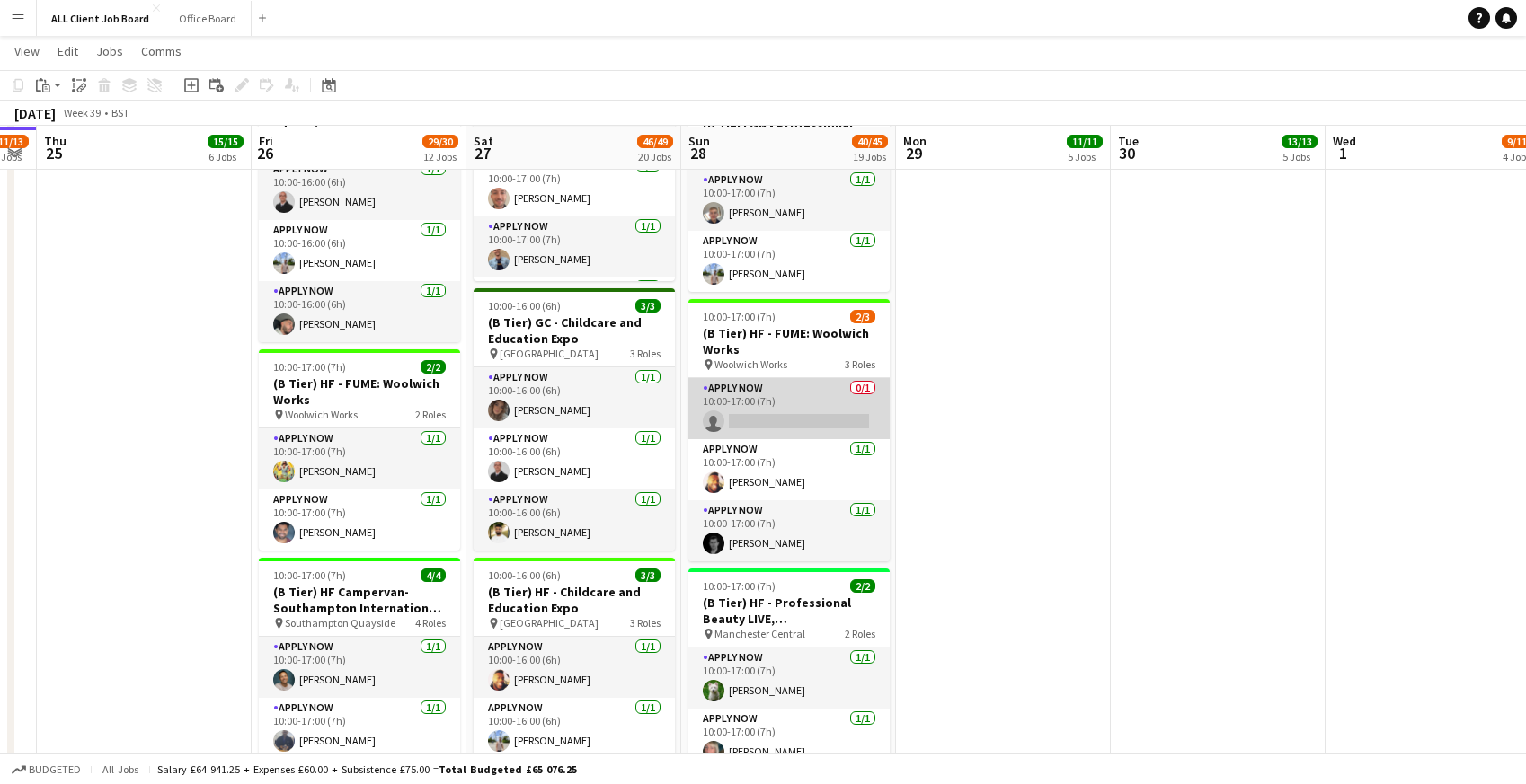
click at [746, 392] on app-card-role "APPLY NOW 0/1 10:00-17:00 (7h) single-neutral-actions" at bounding box center [788, 408] width 201 height 61
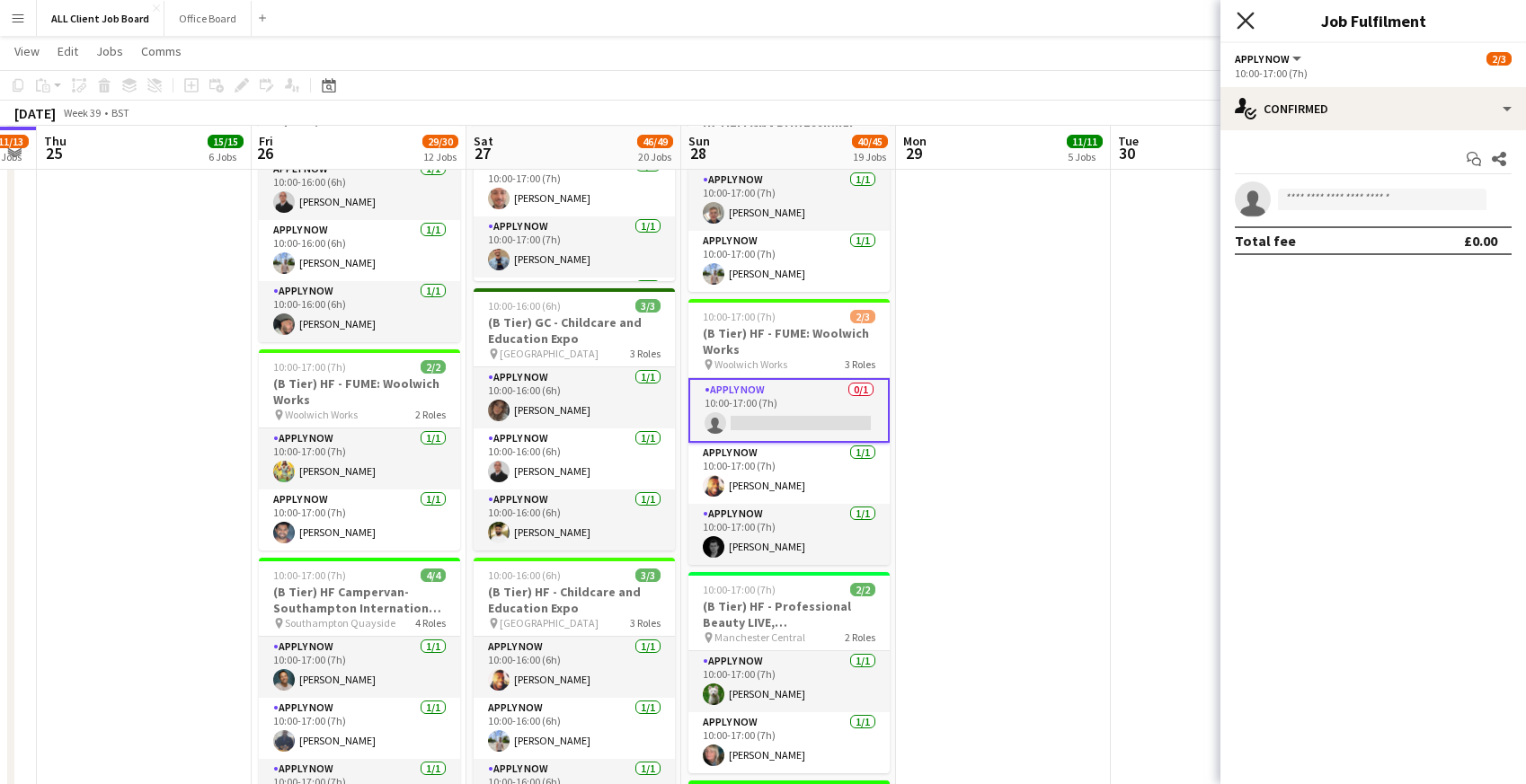
click at [1253, 20] on icon "Close pop-in" at bounding box center [1245, 20] width 17 height 17
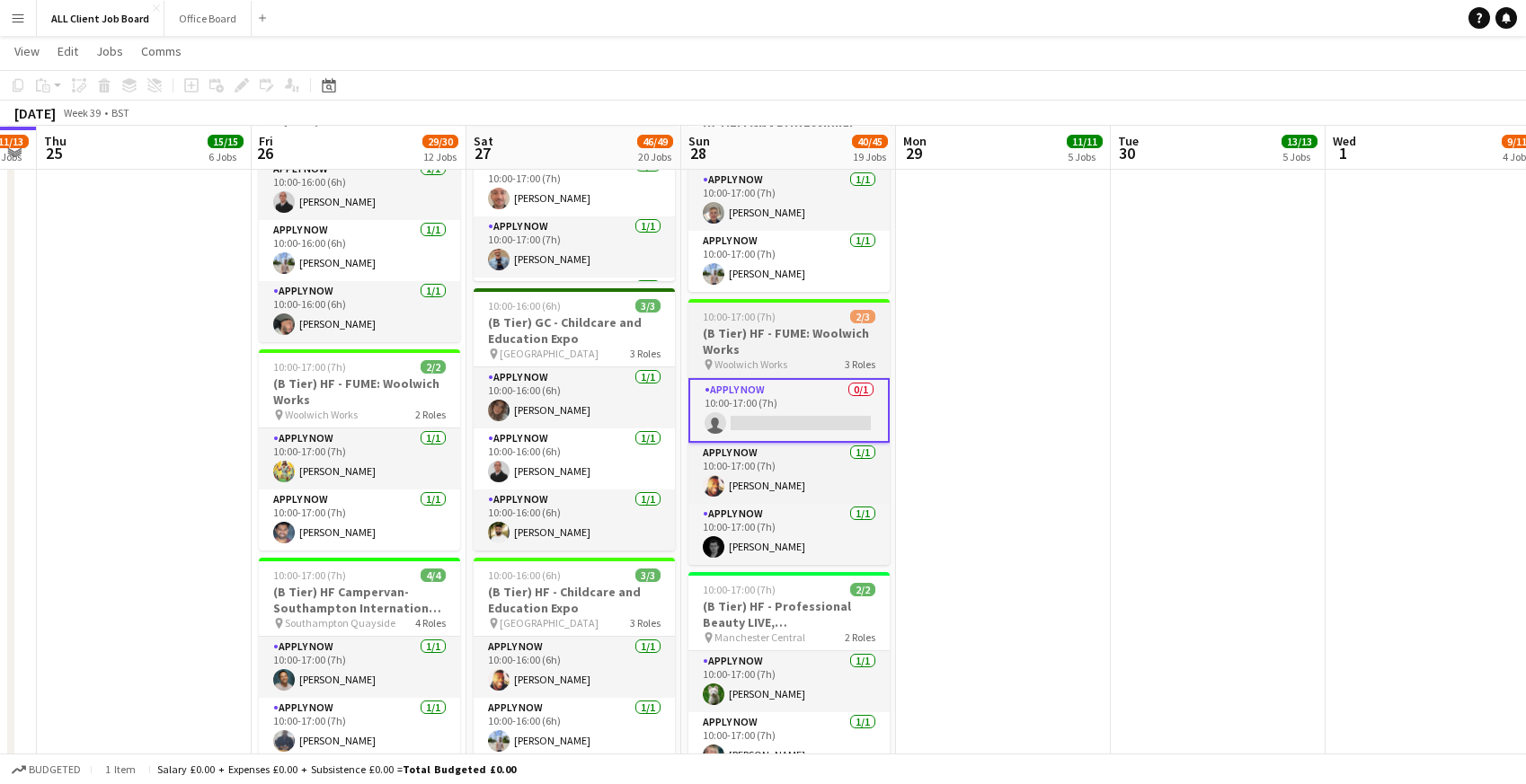
click at [719, 325] on h3 "(B Tier) HF - FUME: Woolwich Works" at bounding box center [788, 341] width 201 height 32
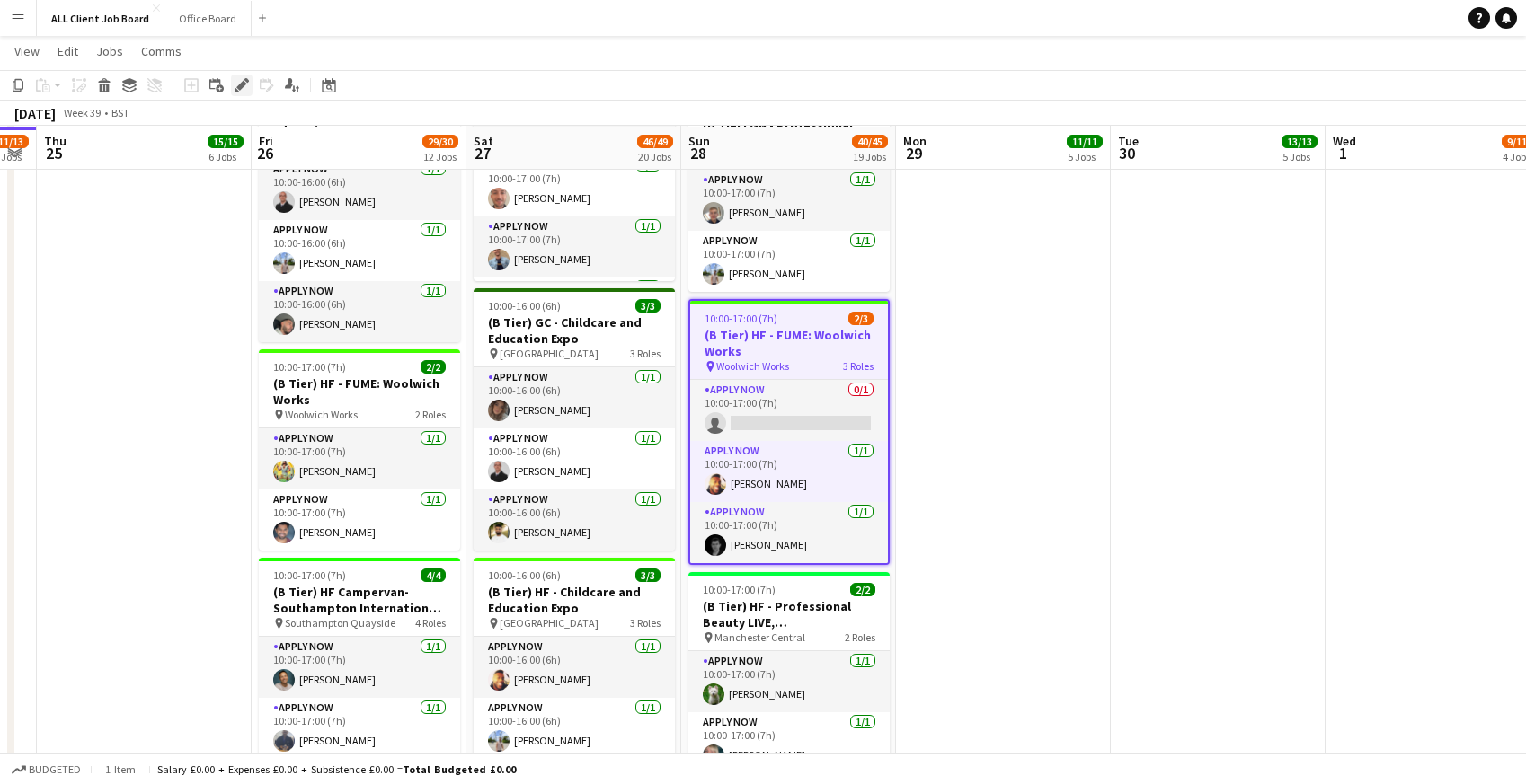
click at [247, 90] on icon "Edit" at bounding box center [241, 85] width 14 height 14
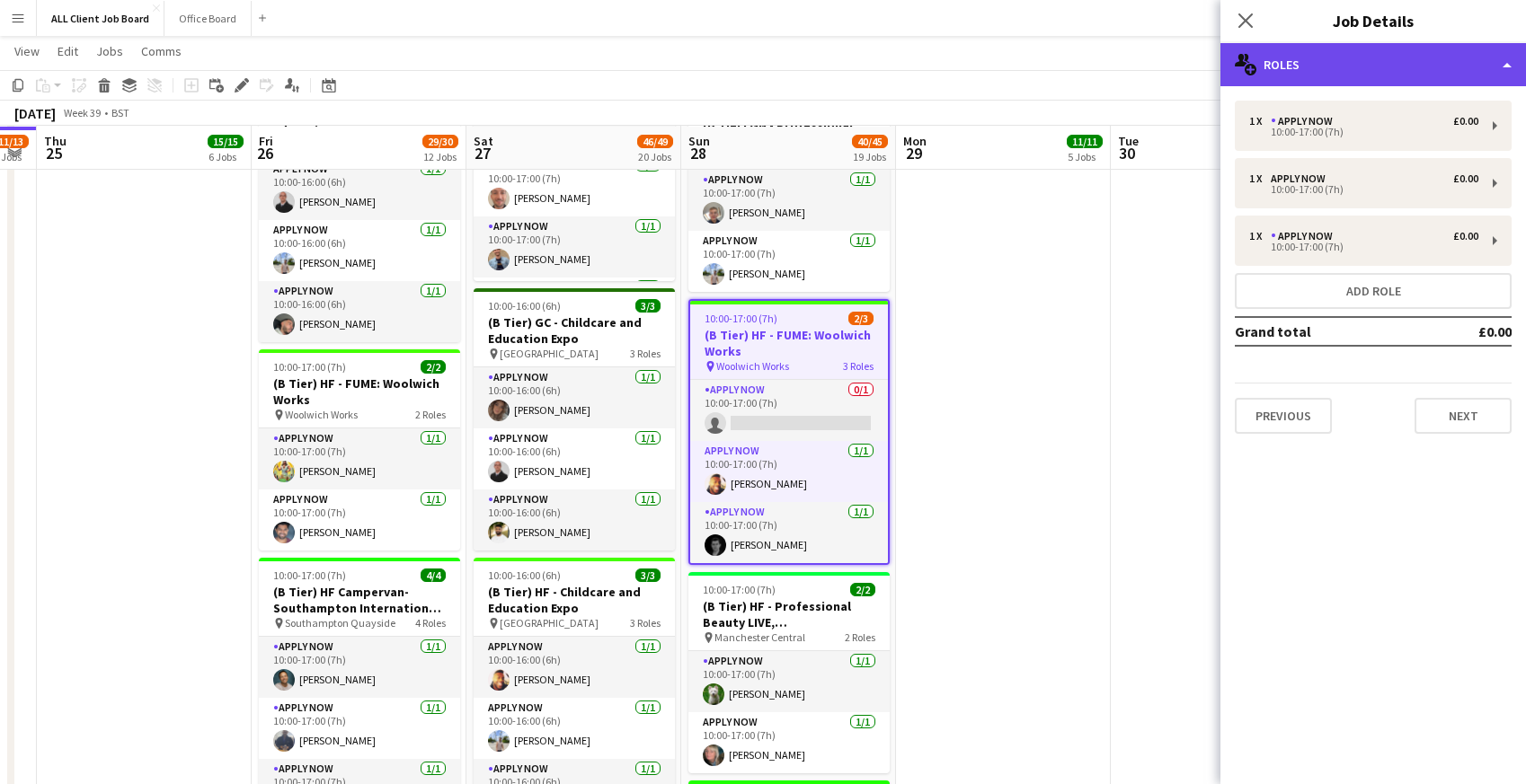
click at [1317, 67] on div "multiple-users-add Roles" at bounding box center [1373, 64] width 305 height 43
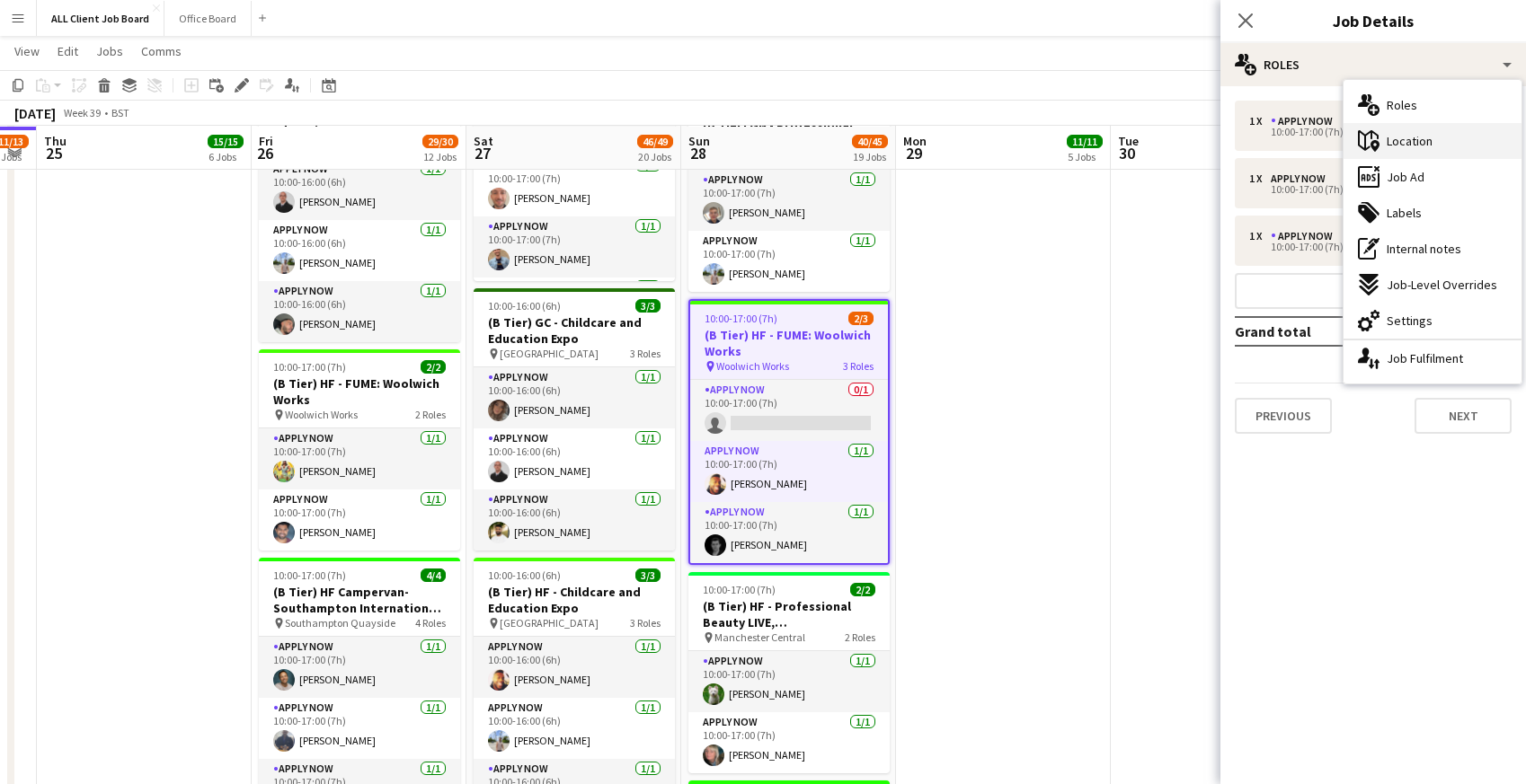
click at [1369, 142] on icon "maps-pin-1" at bounding box center [1369, 141] width 22 height 22
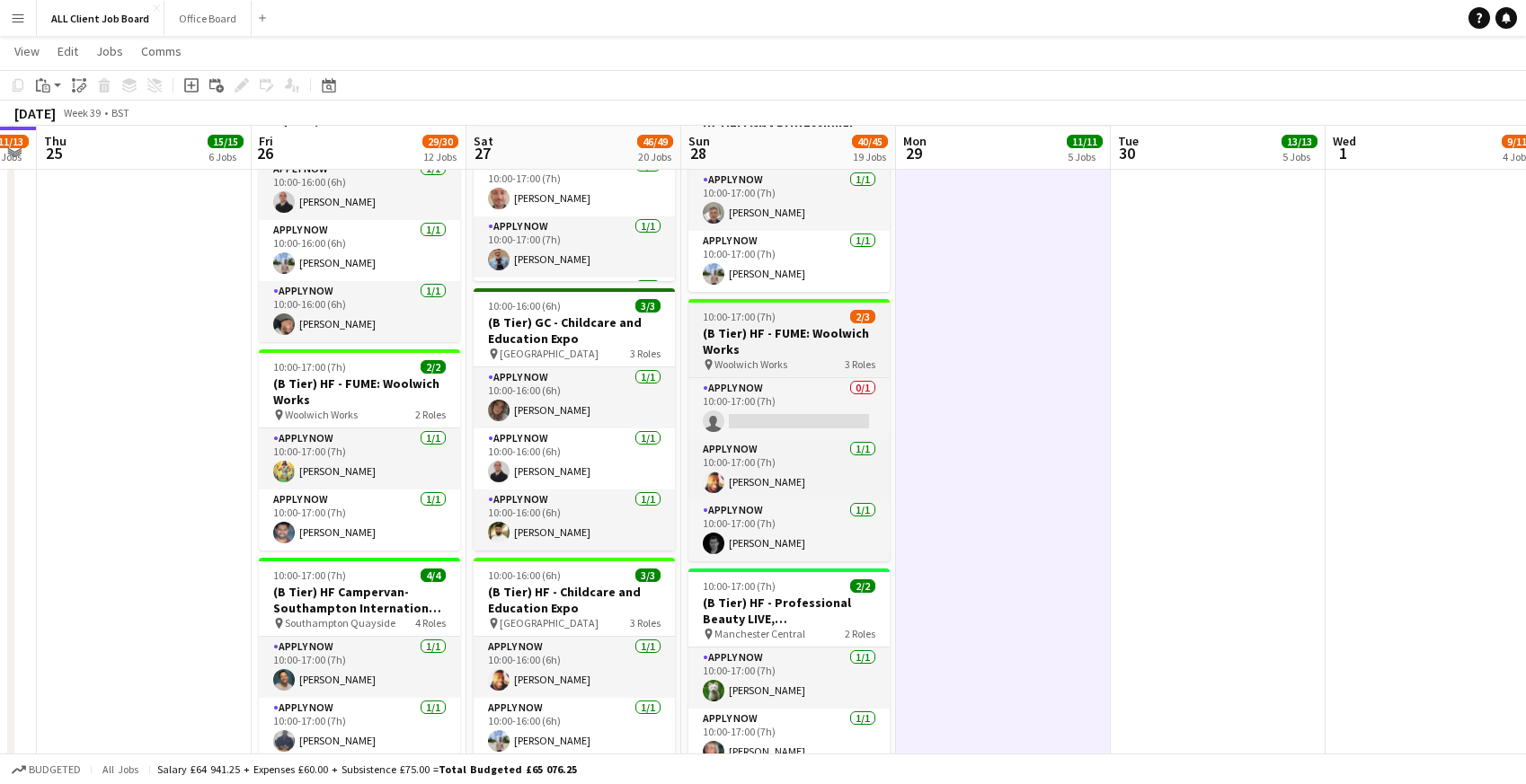
click at [783, 322] on app-job-card "10:00-17:00 (7h) 2/3 (B Tier) HF - FUME: Woolwich Works pin Woolwich Works 3 Ro…" at bounding box center [788, 430] width 201 height 262
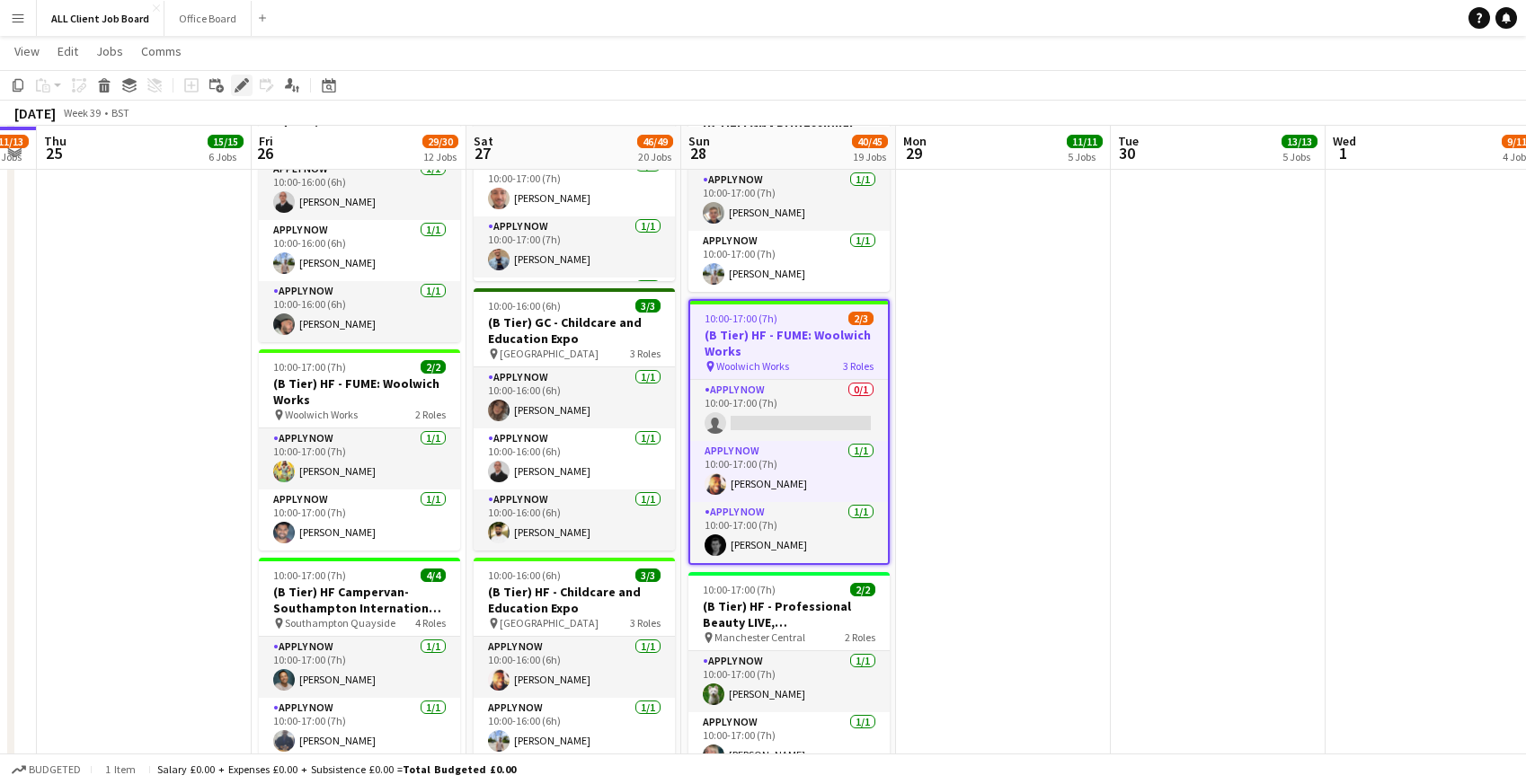
click at [236, 88] on icon at bounding box center [237, 90] width 5 height 5
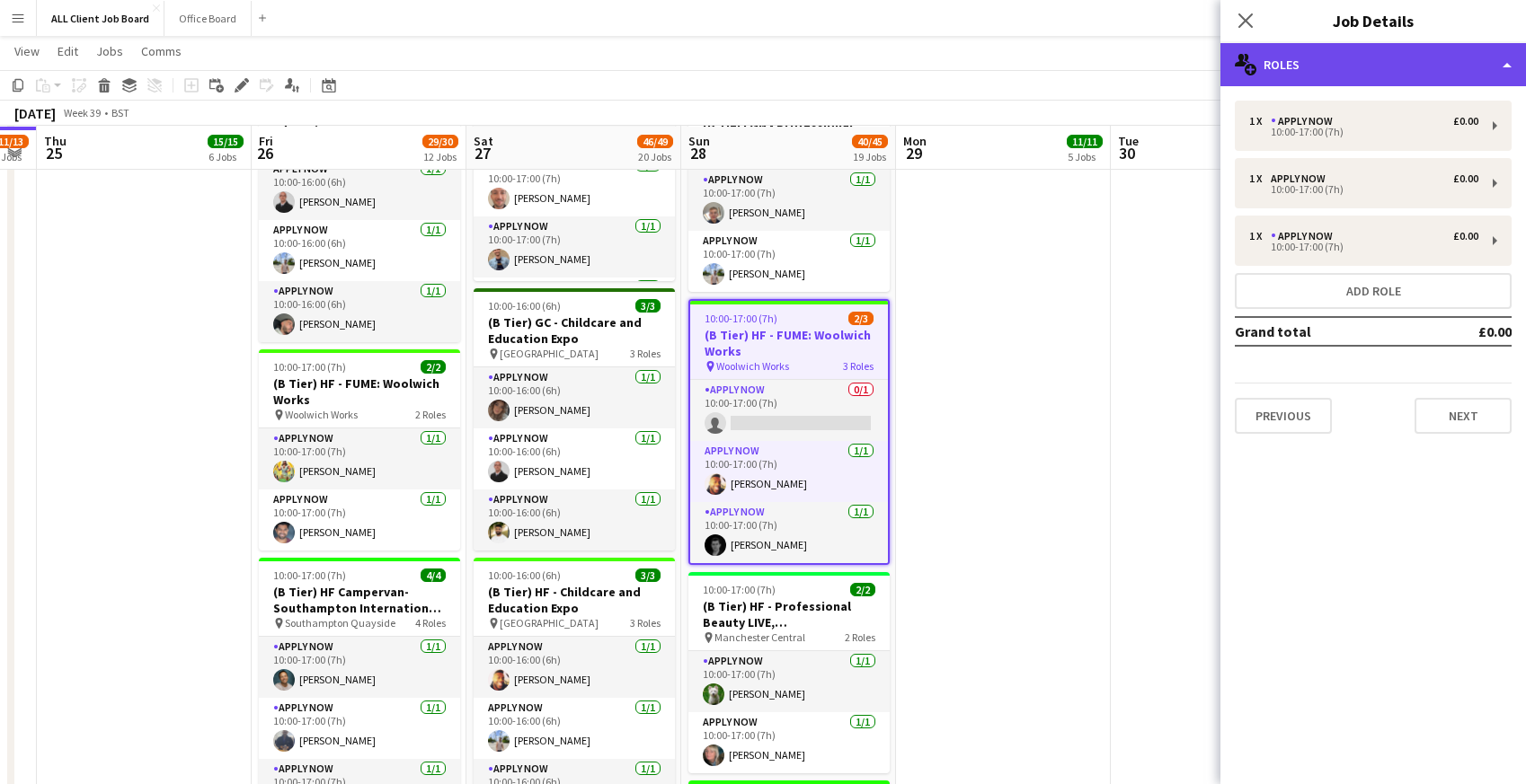
click at [1326, 63] on div "multiple-users-add Roles" at bounding box center [1373, 64] width 305 height 43
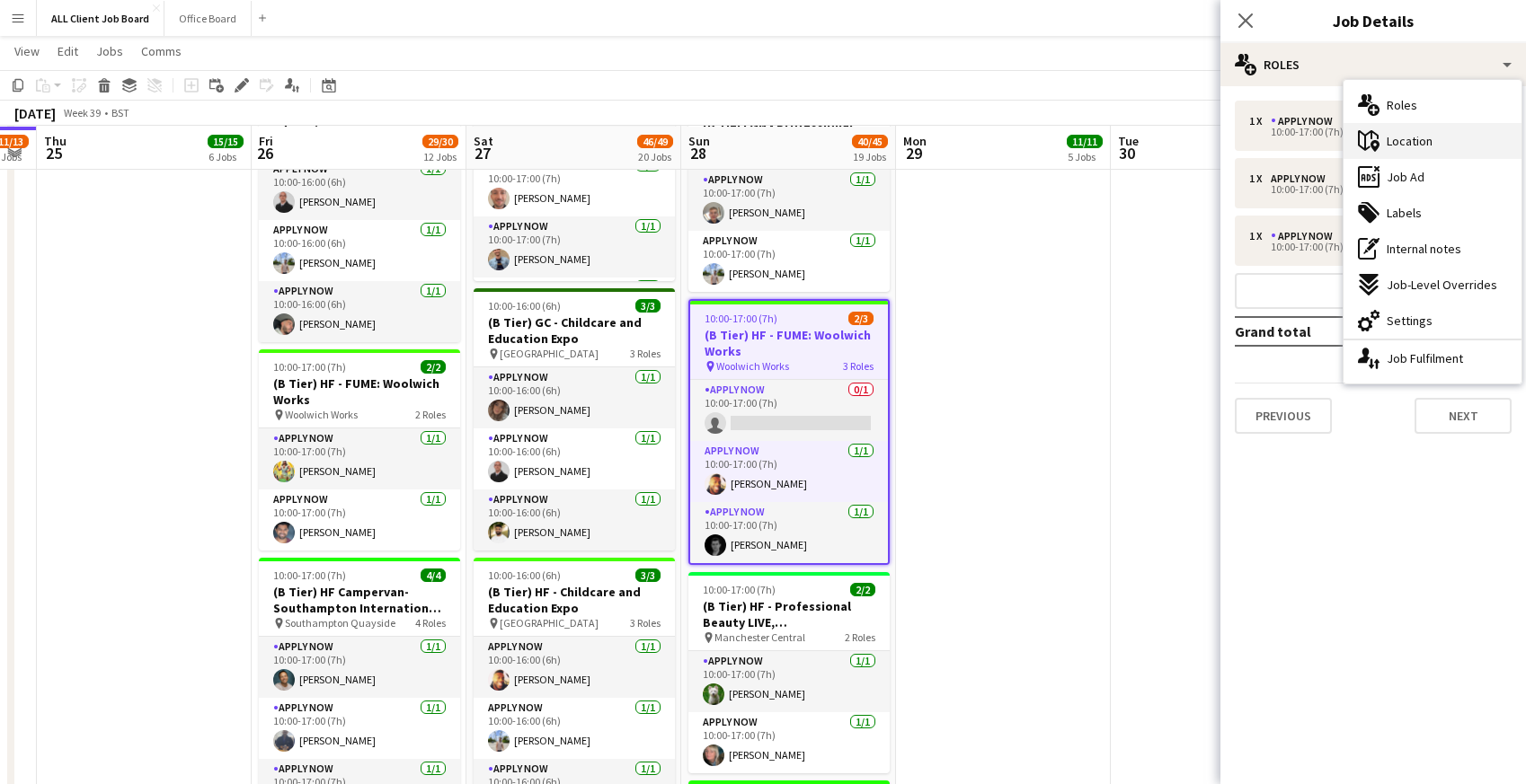
click at [1394, 135] on span "Location" at bounding box center [1410, 140] width 46 height 16
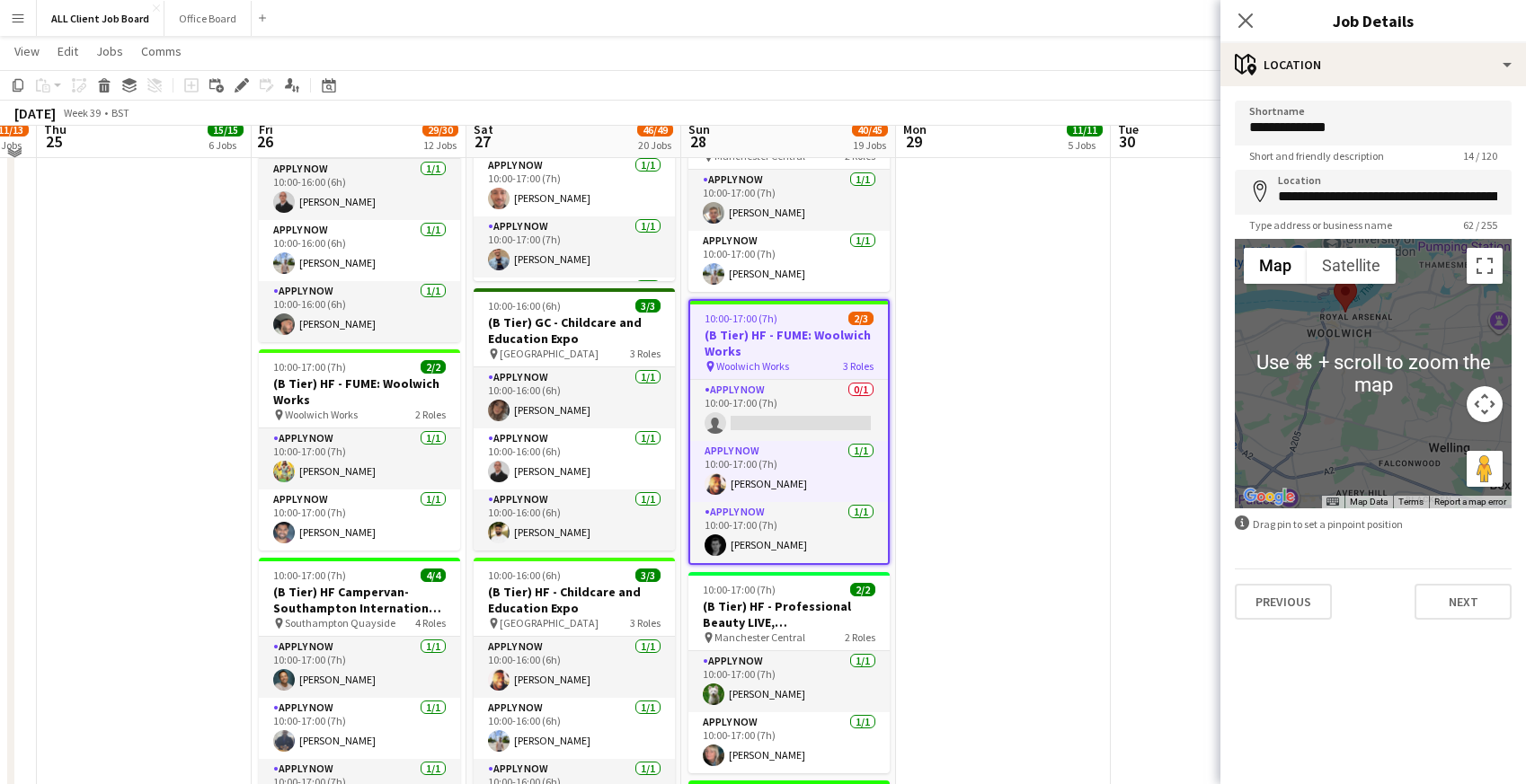
scroll to position [1752, 0]
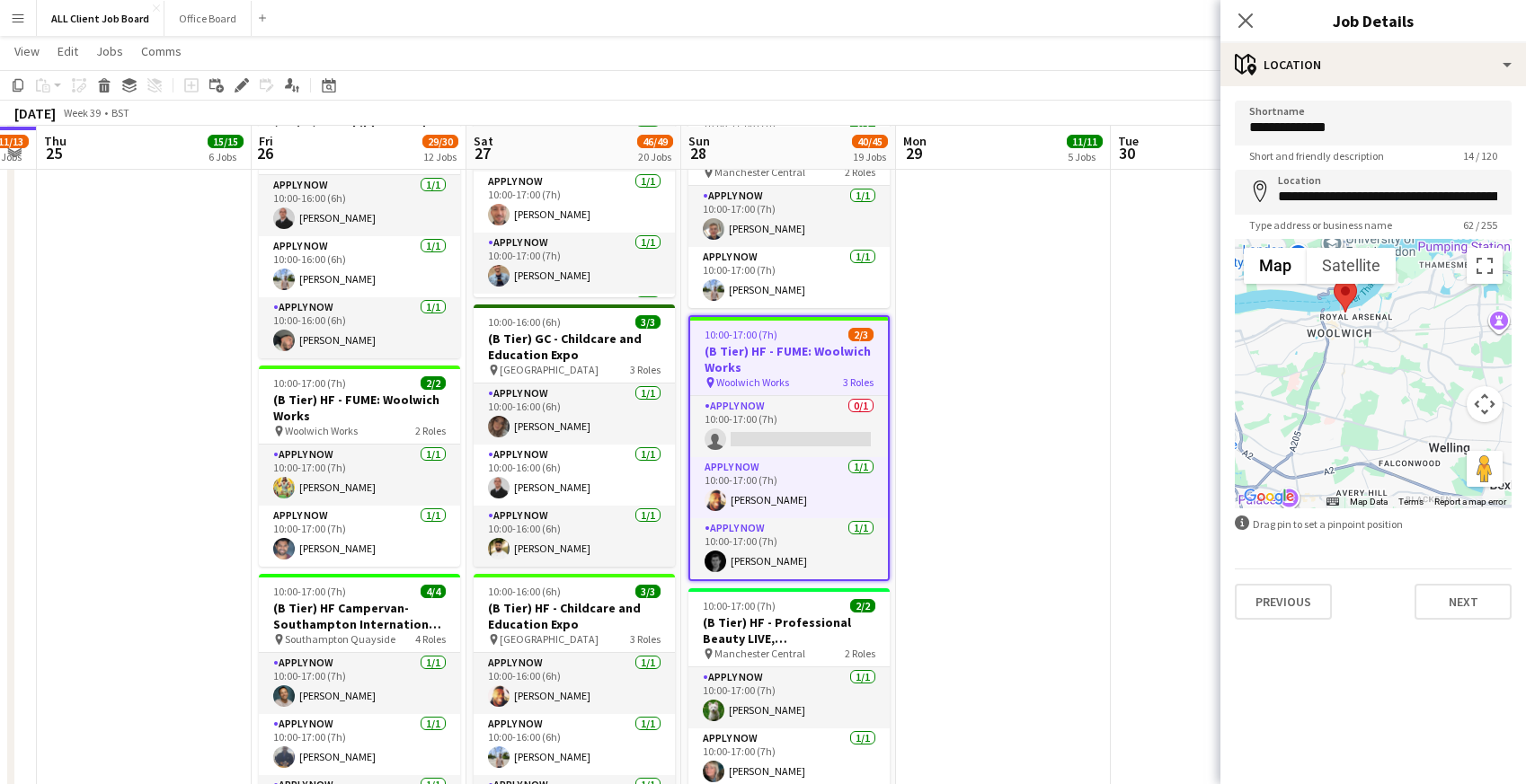
click at [1350, 416] on div at bounding box center [1373, 373] width 277 height 269
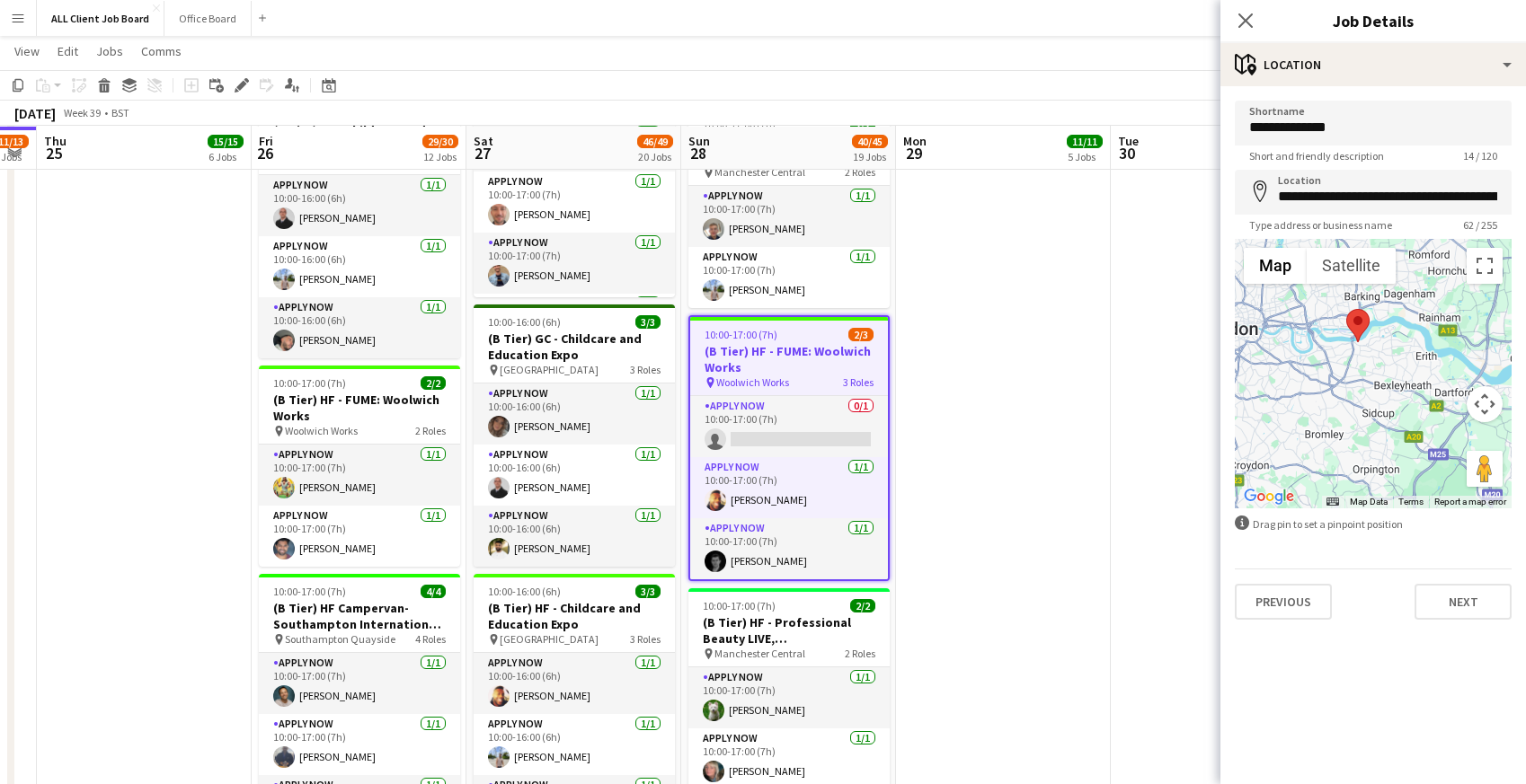
scroll to position [1750, 0]
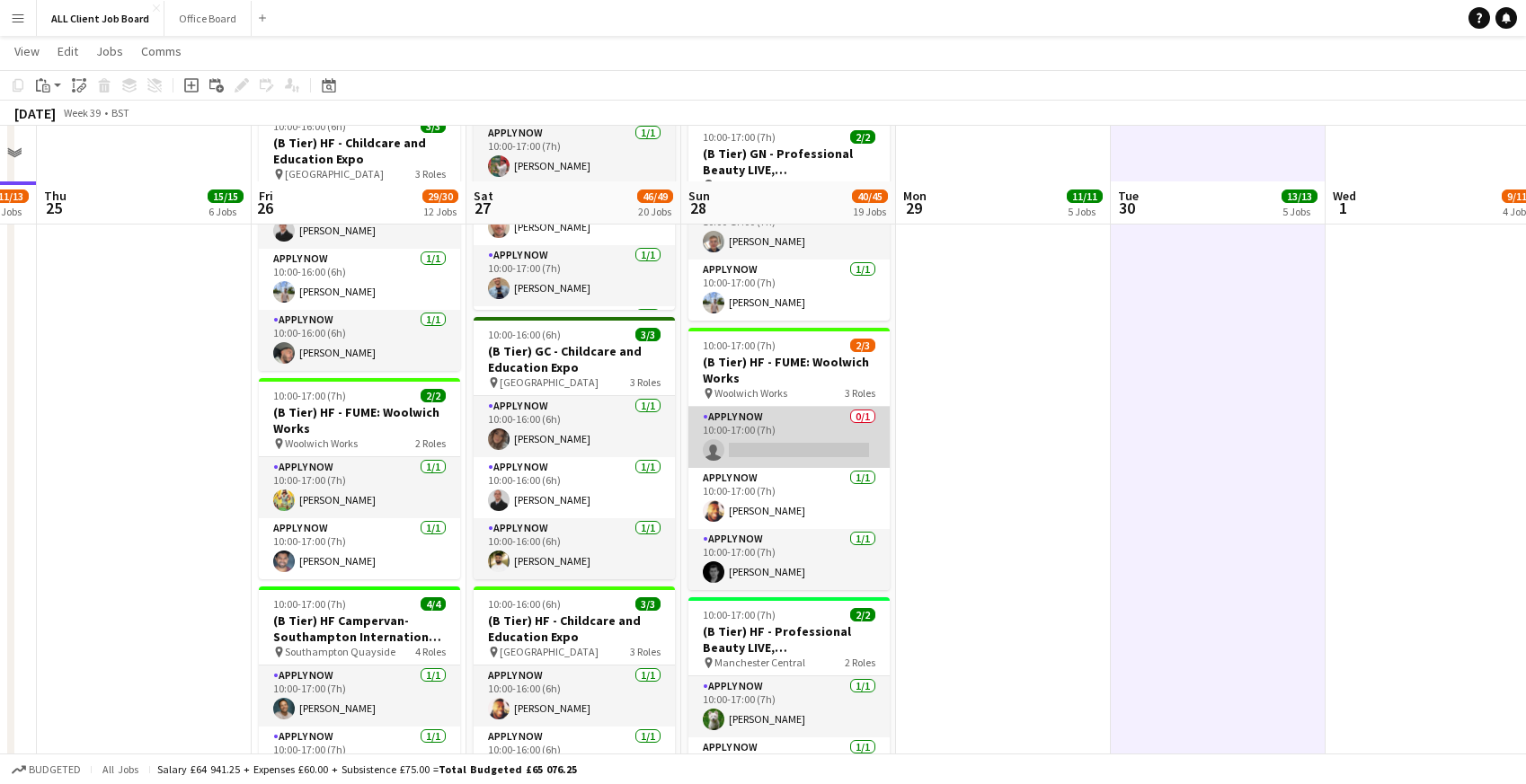
scroll to position [1794, 0]
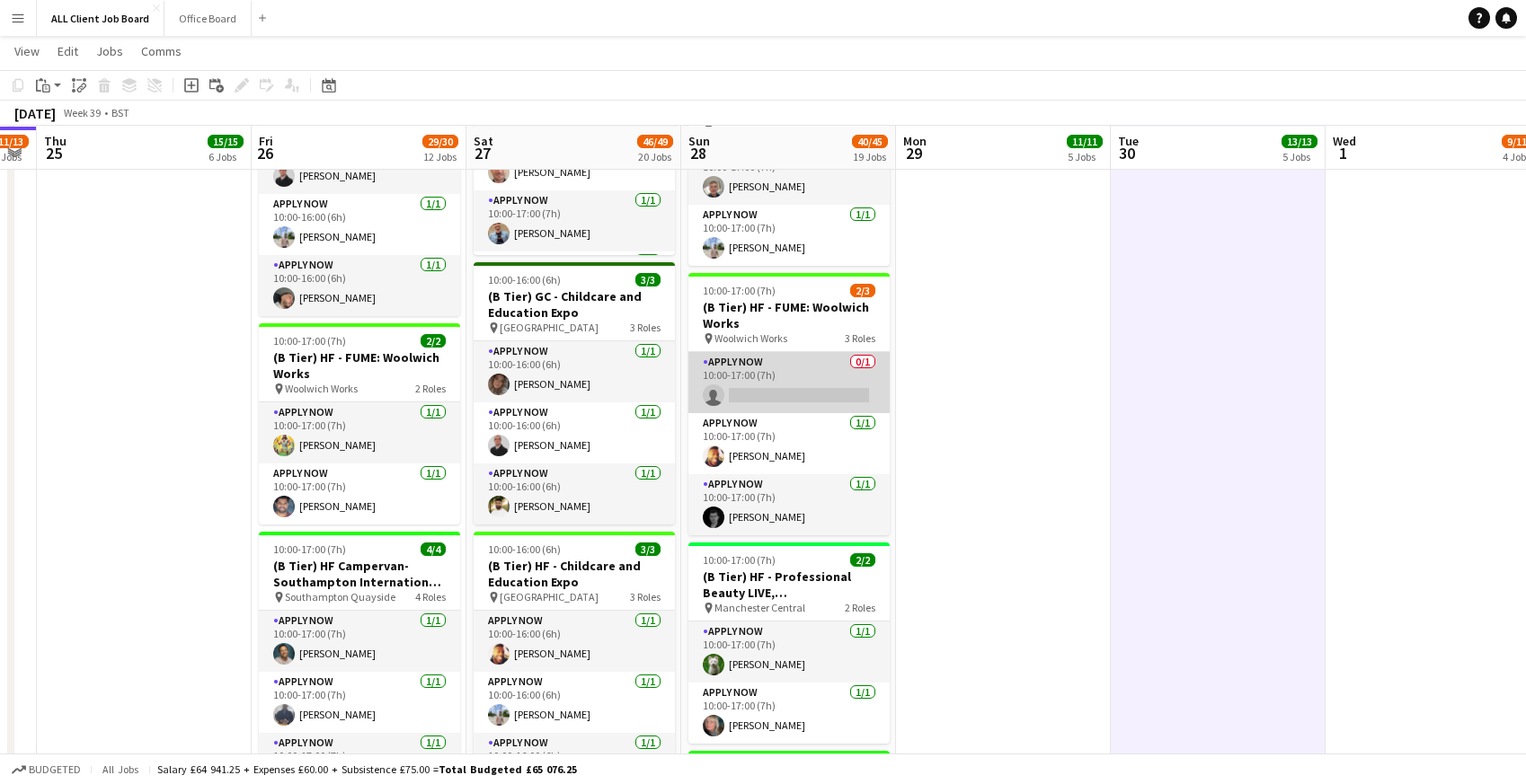
click at [743, 358] on app-card-role "APPLY NOW 0/1 10:00-17:00 (7h) single-neutral-actions" at bounding box center [788, 382] width 201 height 61
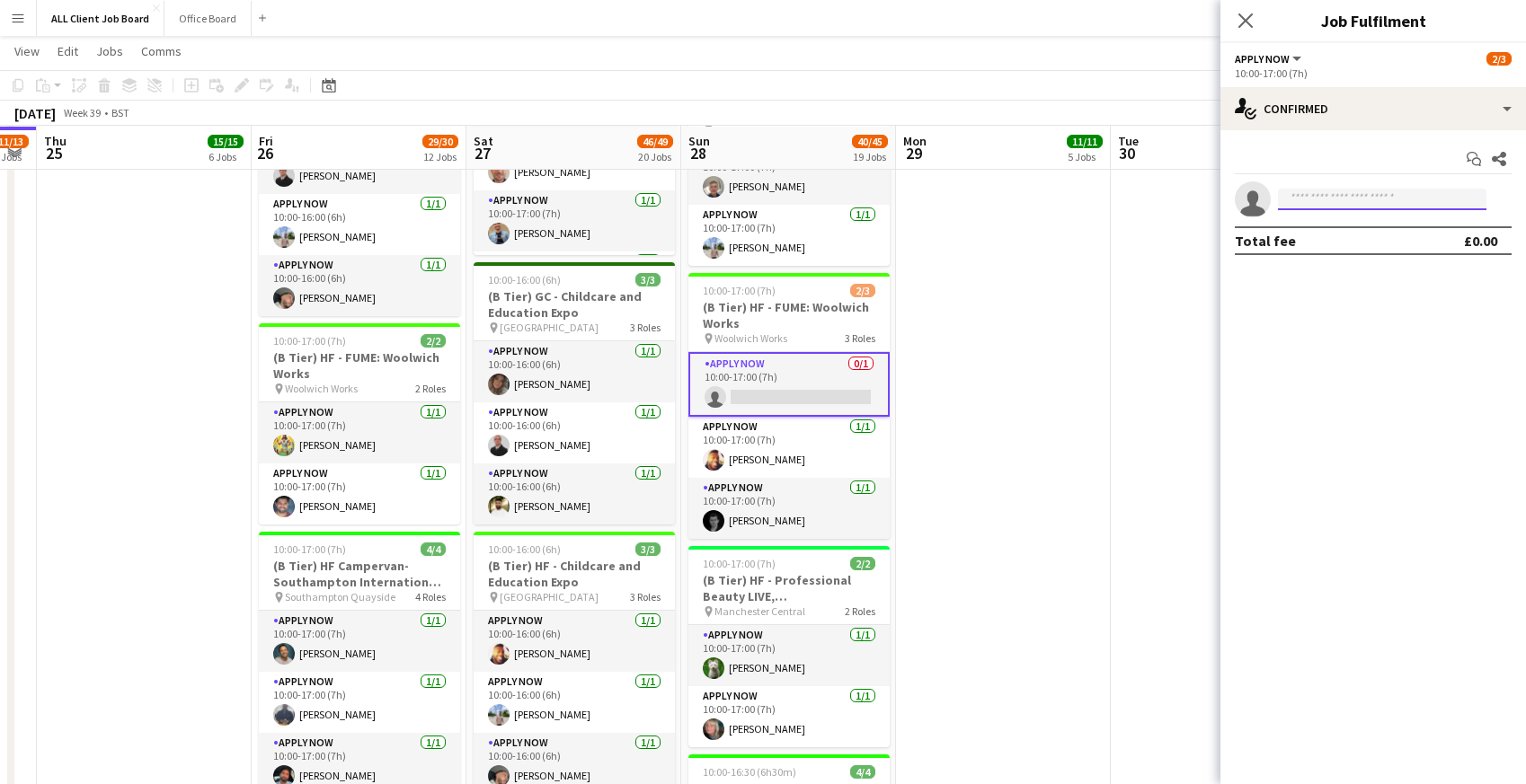
click at [1381, 200] on input at bounding box center [1382, 199] width 208 height 22
type input "*****"
click at [1390, 253] on span "+447988216777" at bounding box center [1382, 254] width 179 height 14
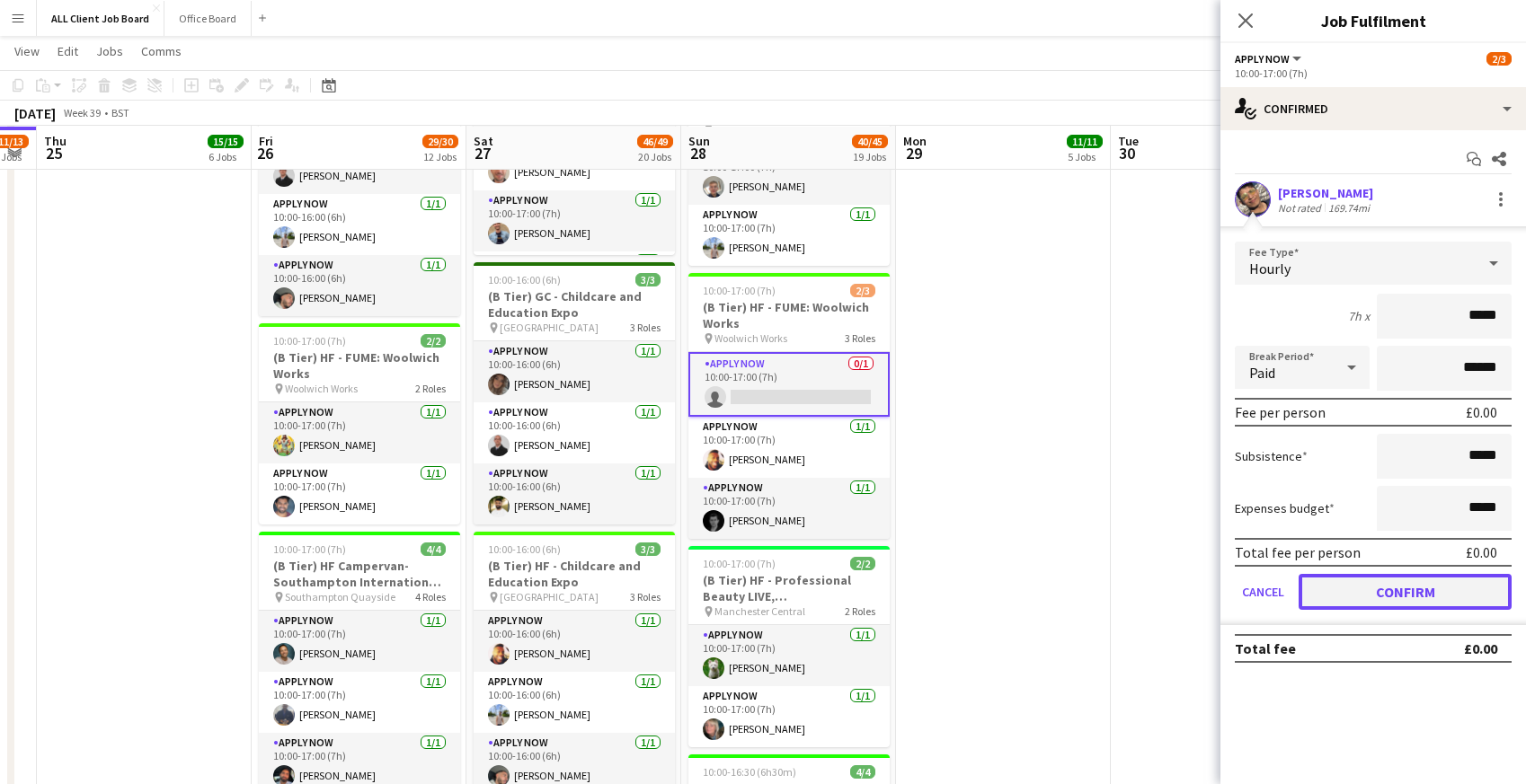
click at [1359, 608] on button "Confirm" at bounding box center [1405, 592] width 213 height 36
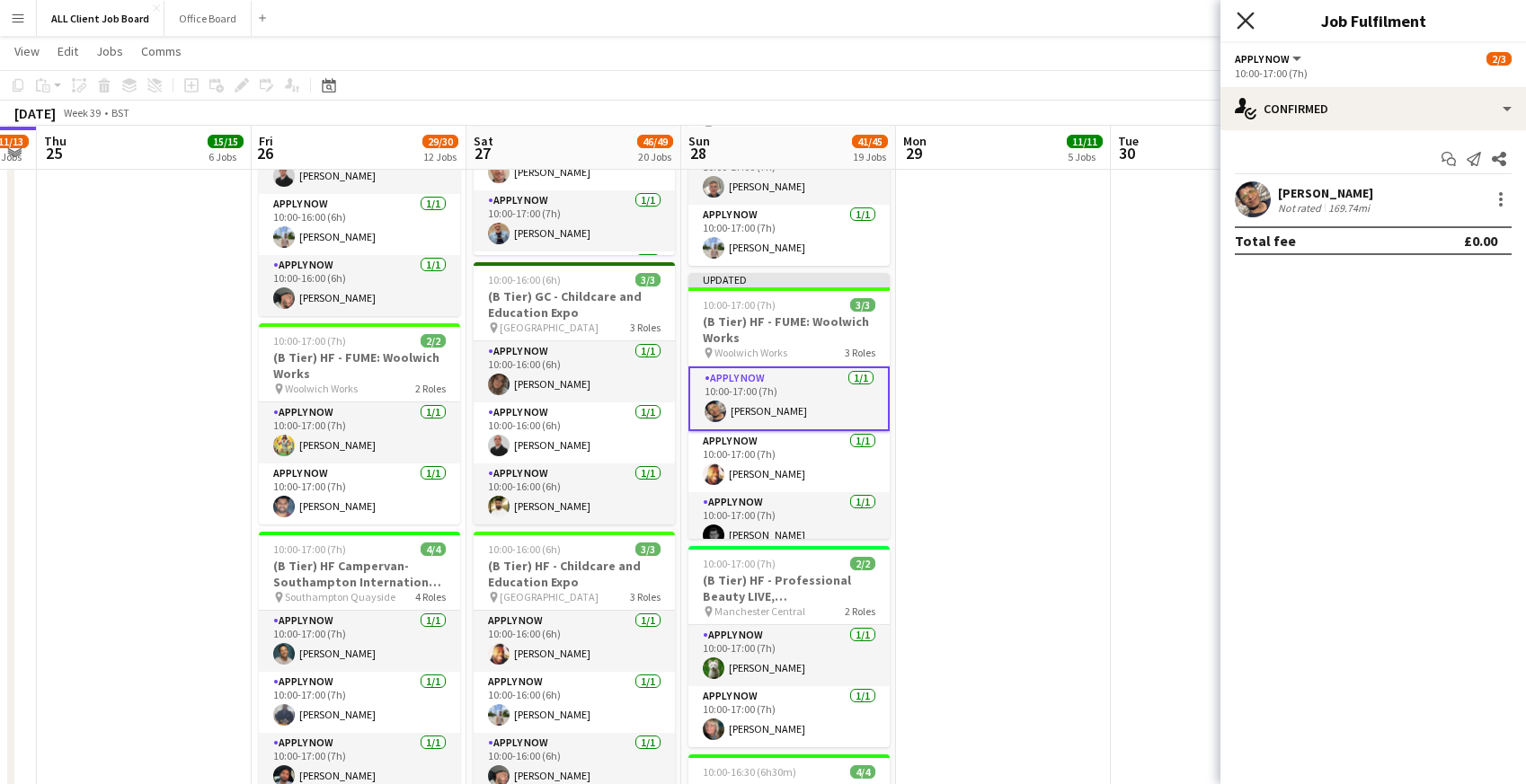
click at [1244, 20] on icon at bounding box center [1245, 20] width 17 height 17
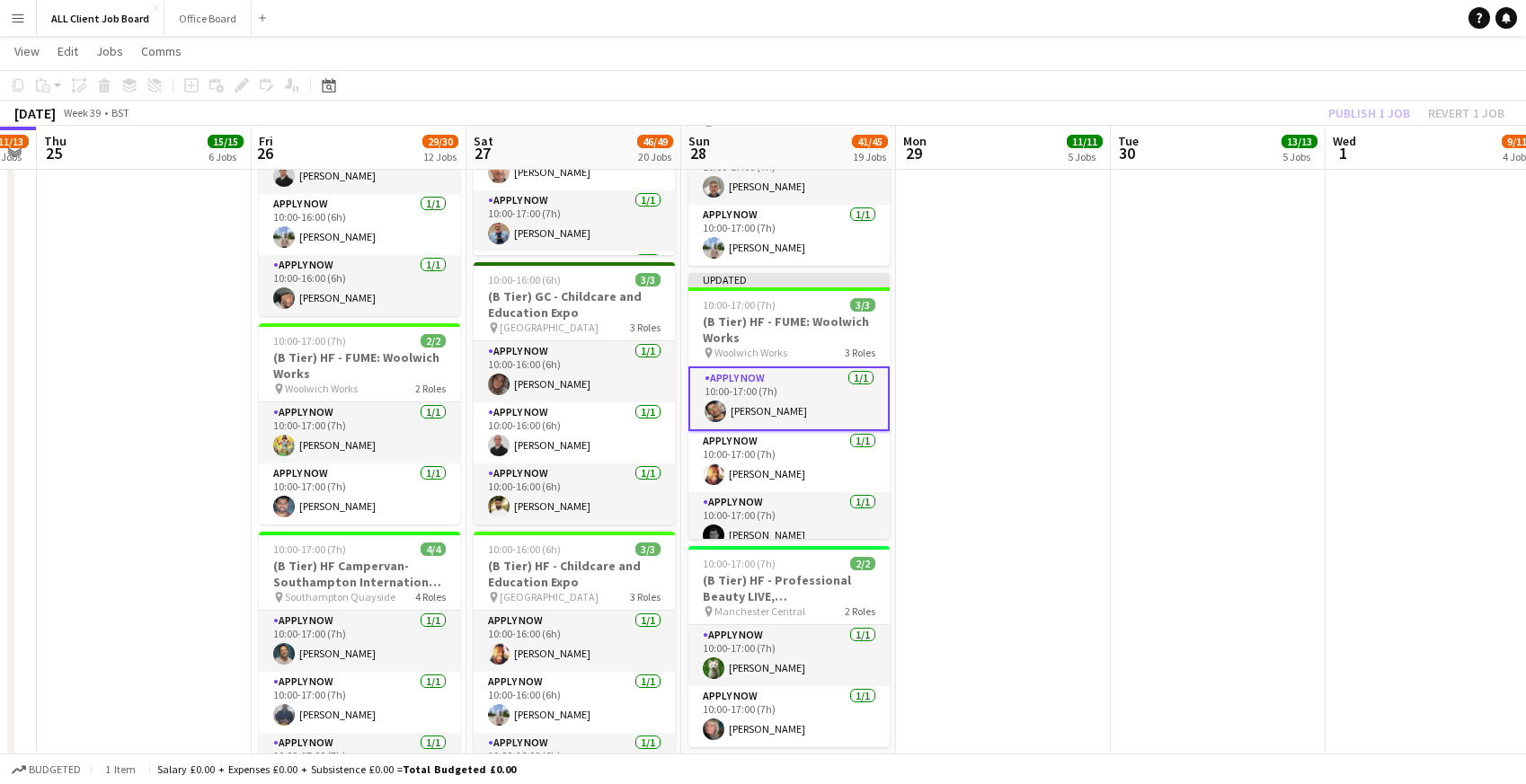
click at [1232, 20] on app-navbar "Menu Boards Boards Boards All jobs Status Workforce Workforce My Workforce Recr…" at bounding box center [763, 18] width 1526 height 36
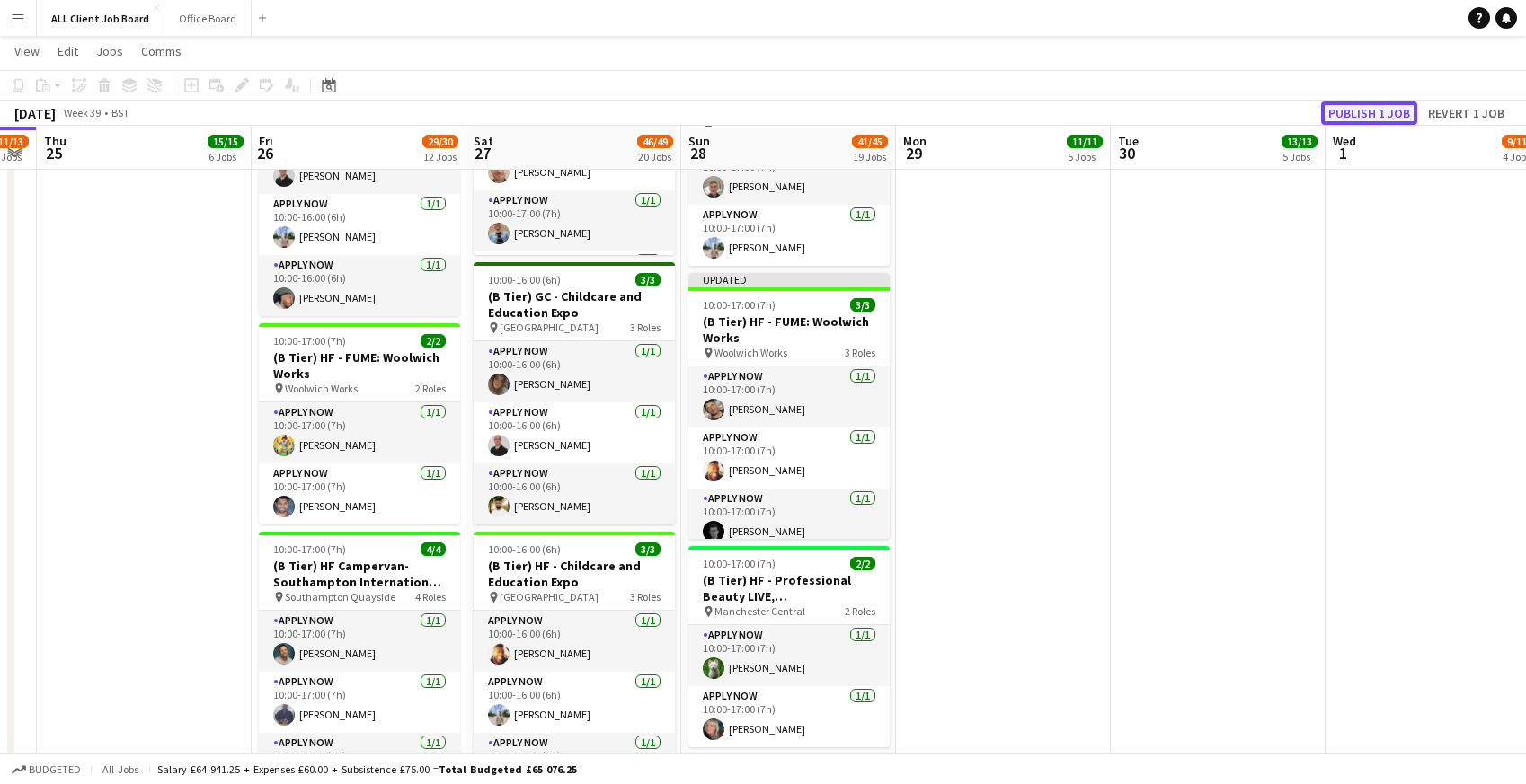
click at [1347, 105] on button "Publish 1 job" at bounding box center [1369, 113] width 96 height 23
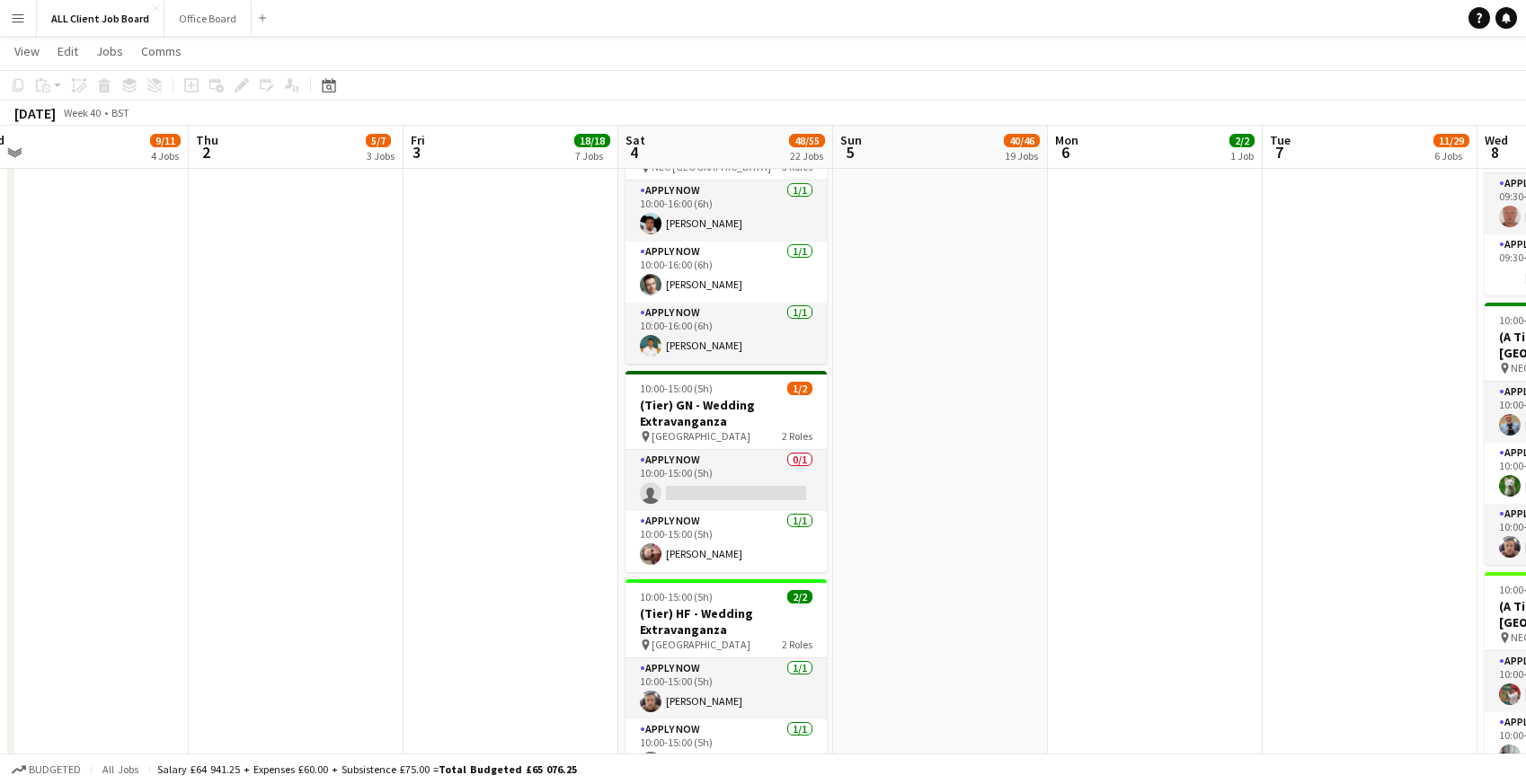
scroll to position [0, 441]
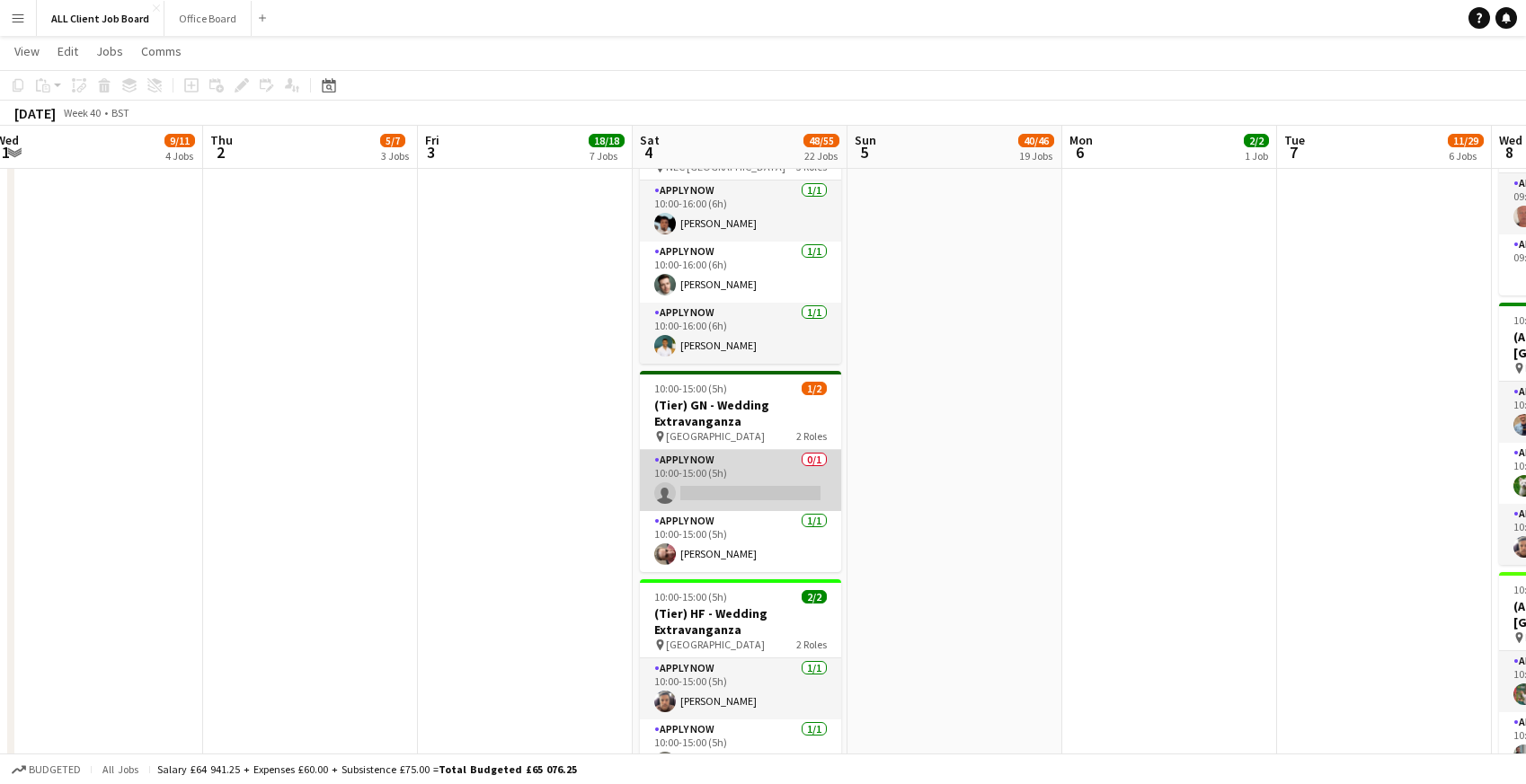
click at [699, 483] on app-card-role "APPLY NOW 0/1 10:00-15:00 (5h) single-neutral-actions" at bounding box center [740, 481] width 201 height 61
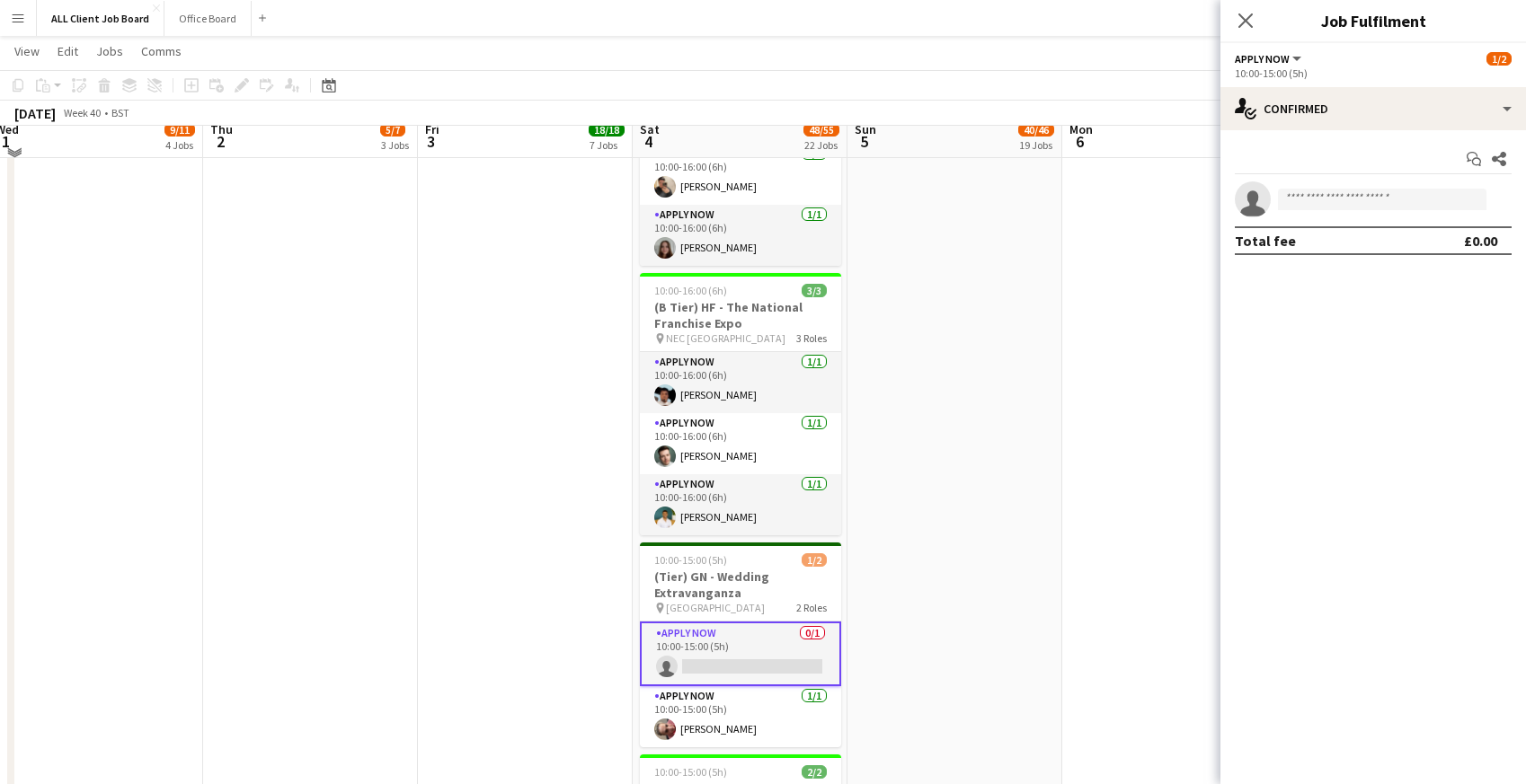
scroll to position [2465, 0]
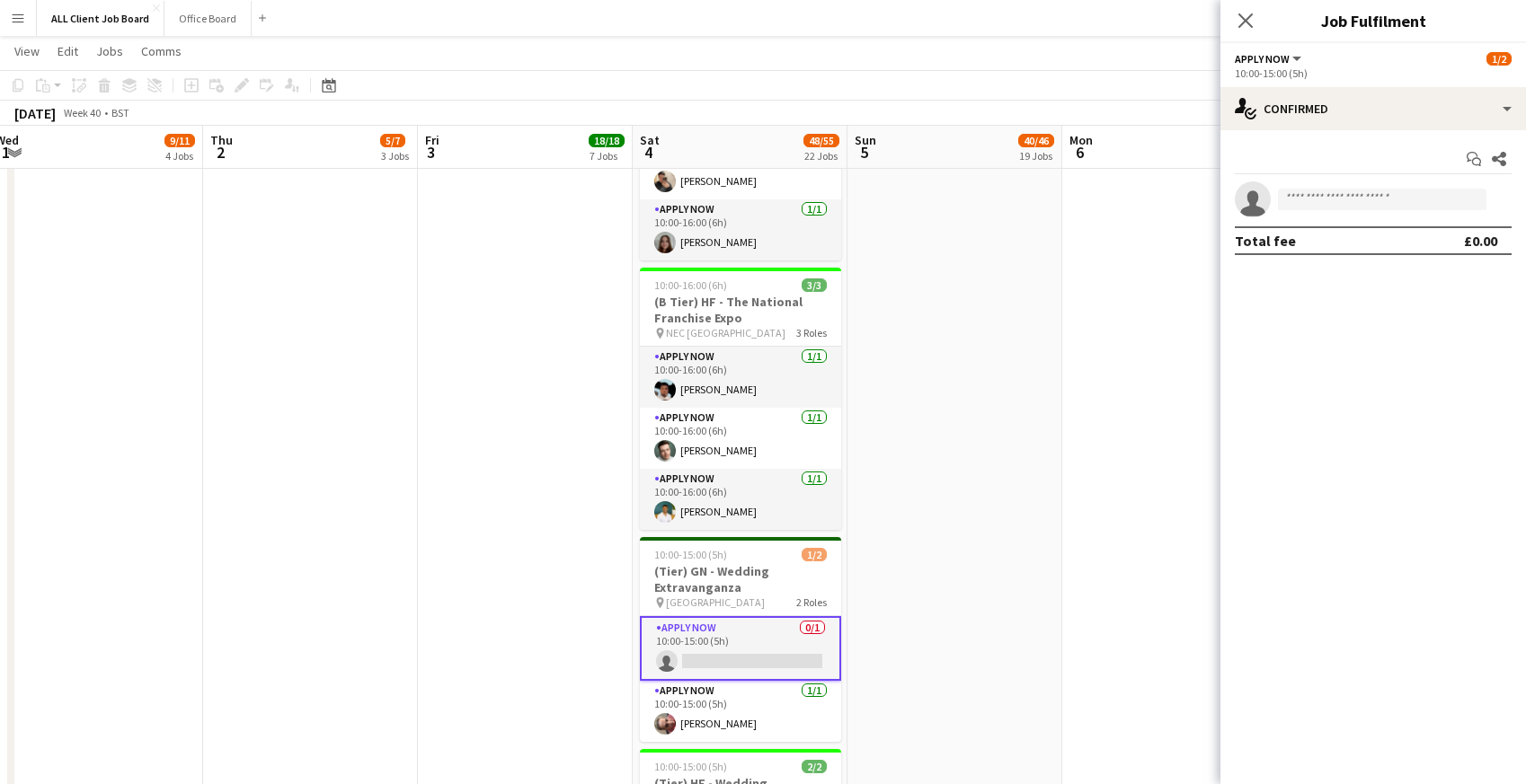
click at [757, 655] on app-card-role "APPLY NOW 0/1 10:00-15:00 (5h) single-neutral-actions" at bounding box center [740, 649] width 201 height 65
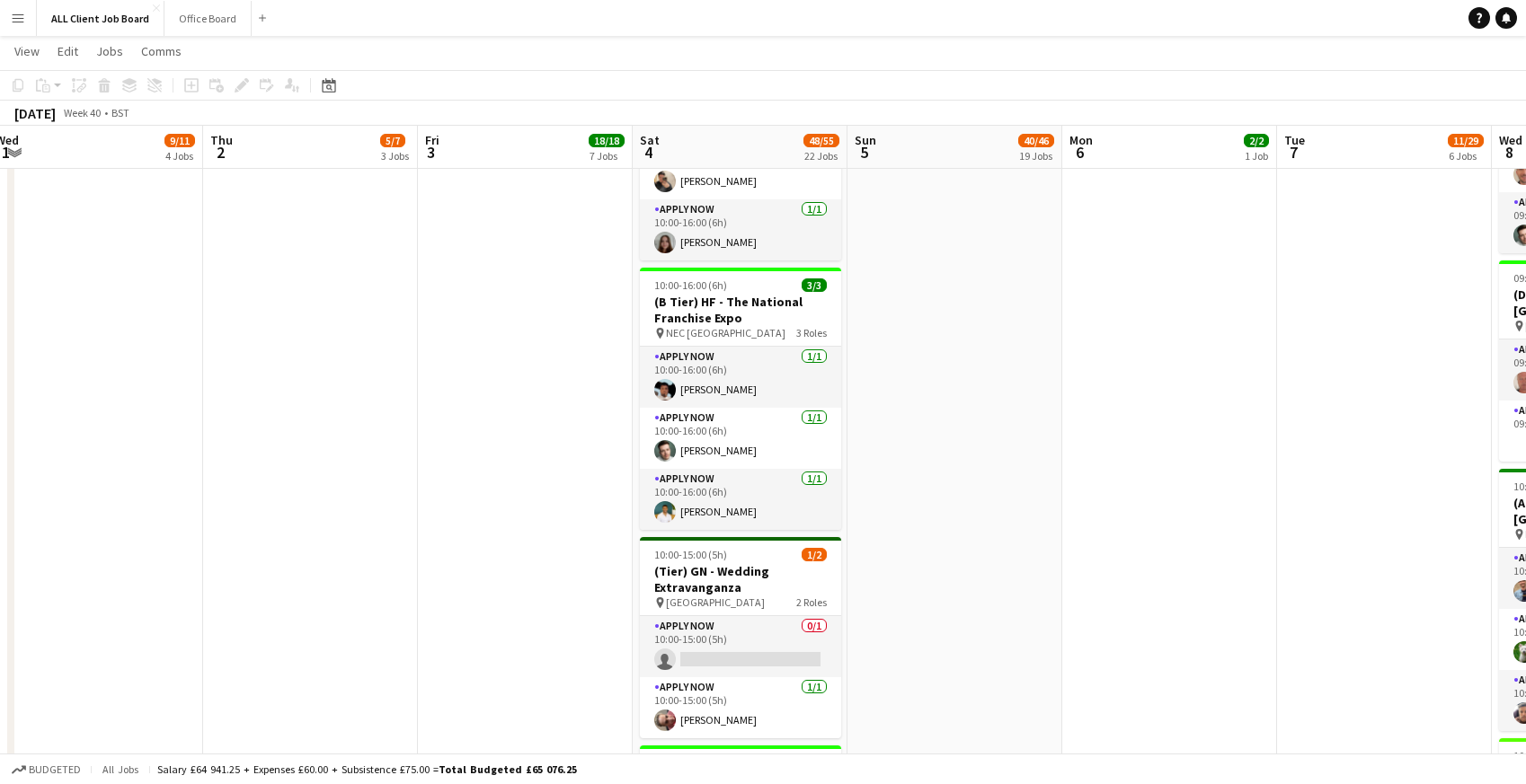
click at [757, 655] on app-card-role "APPLY NOW 0/1 10:00-15:00 (5h) single-neutral-actions" at bounding box center [740, 647] width 201 height 61
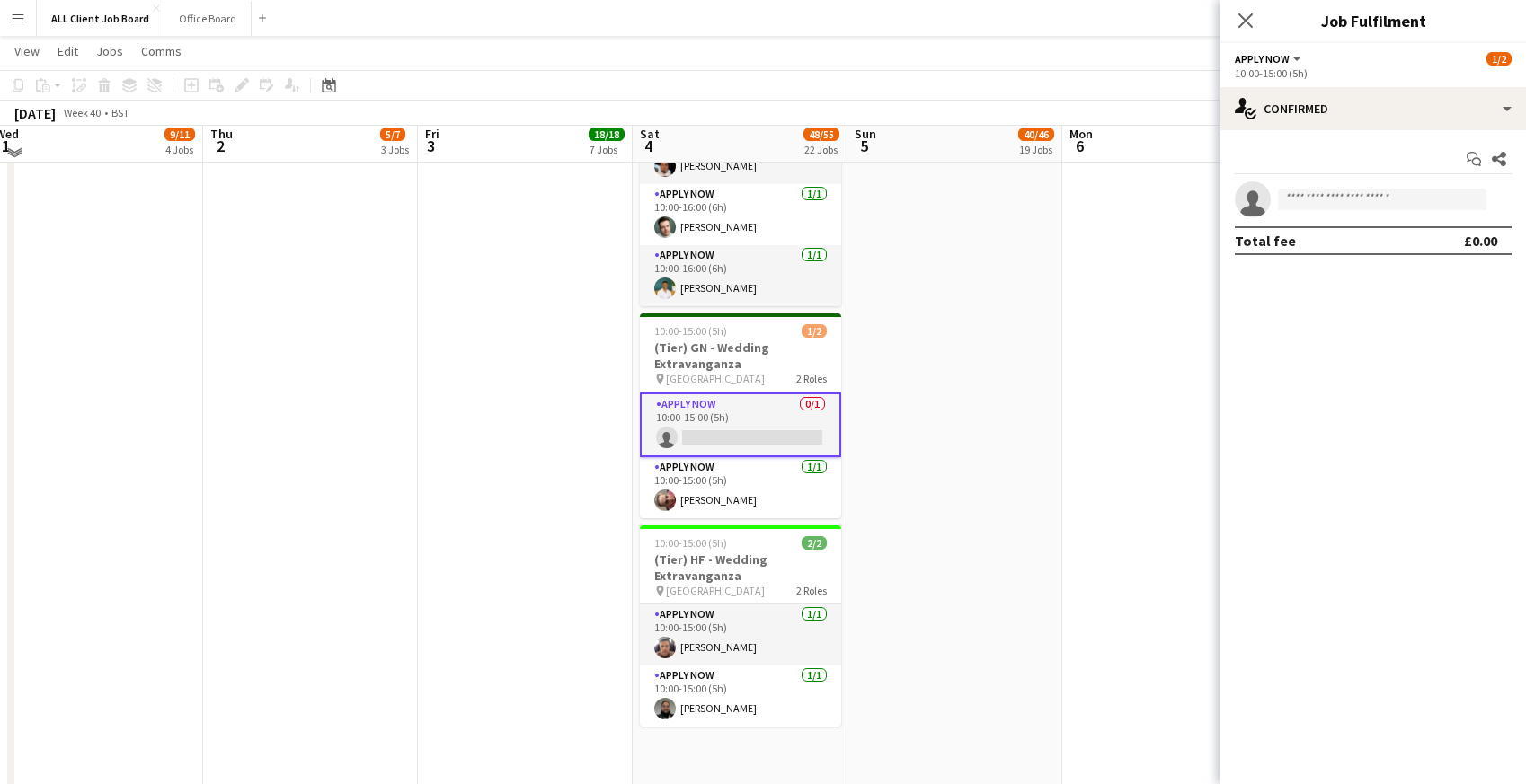
scroll to position [2689, 0]
click at [1299, 201] on input at bounding box center [1382, 199] width 208 height 22
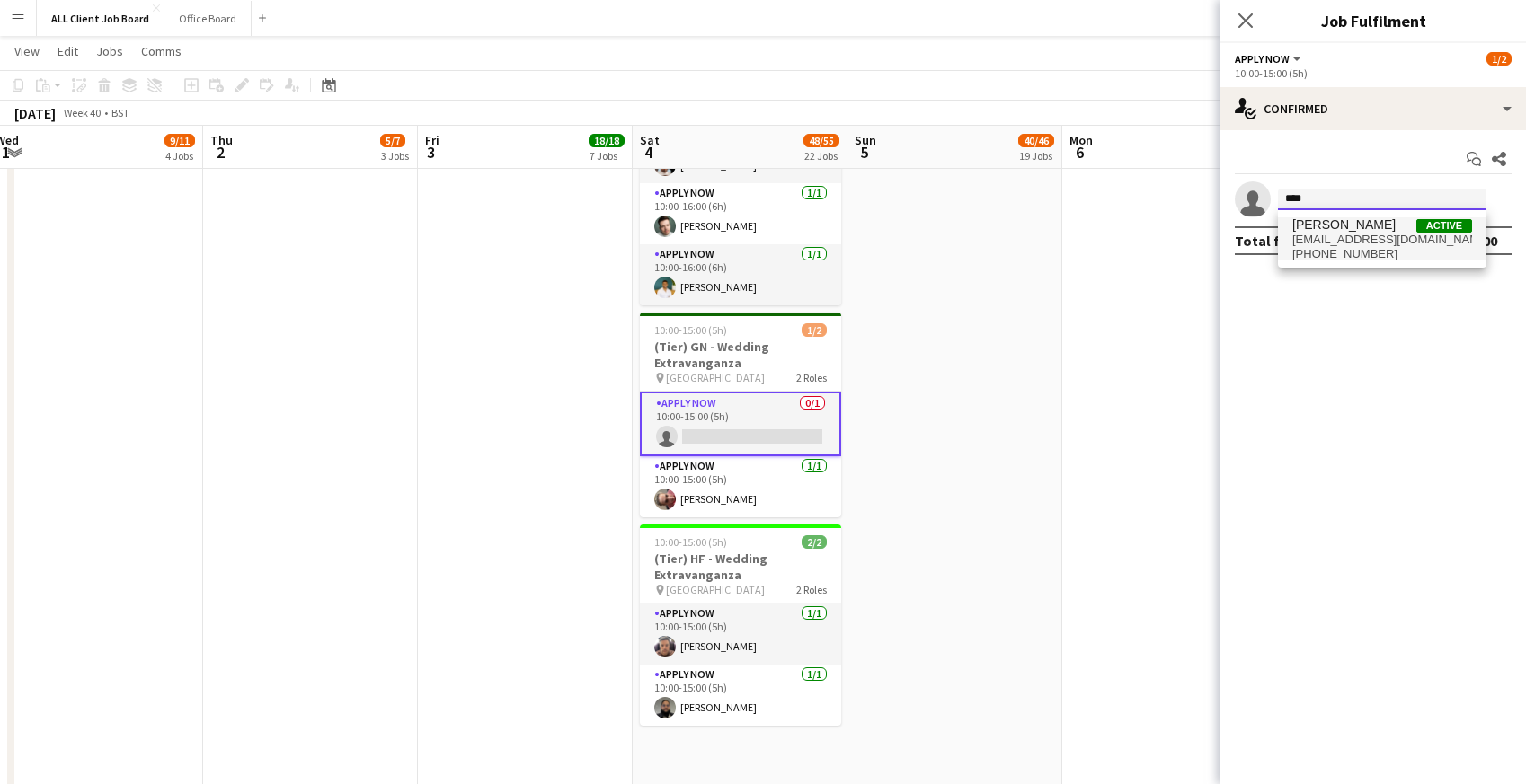
type input "****"
click at [1318, 231] on span "Farhan Choudhary" at bounding box center [1344, 225] width 103 height 15
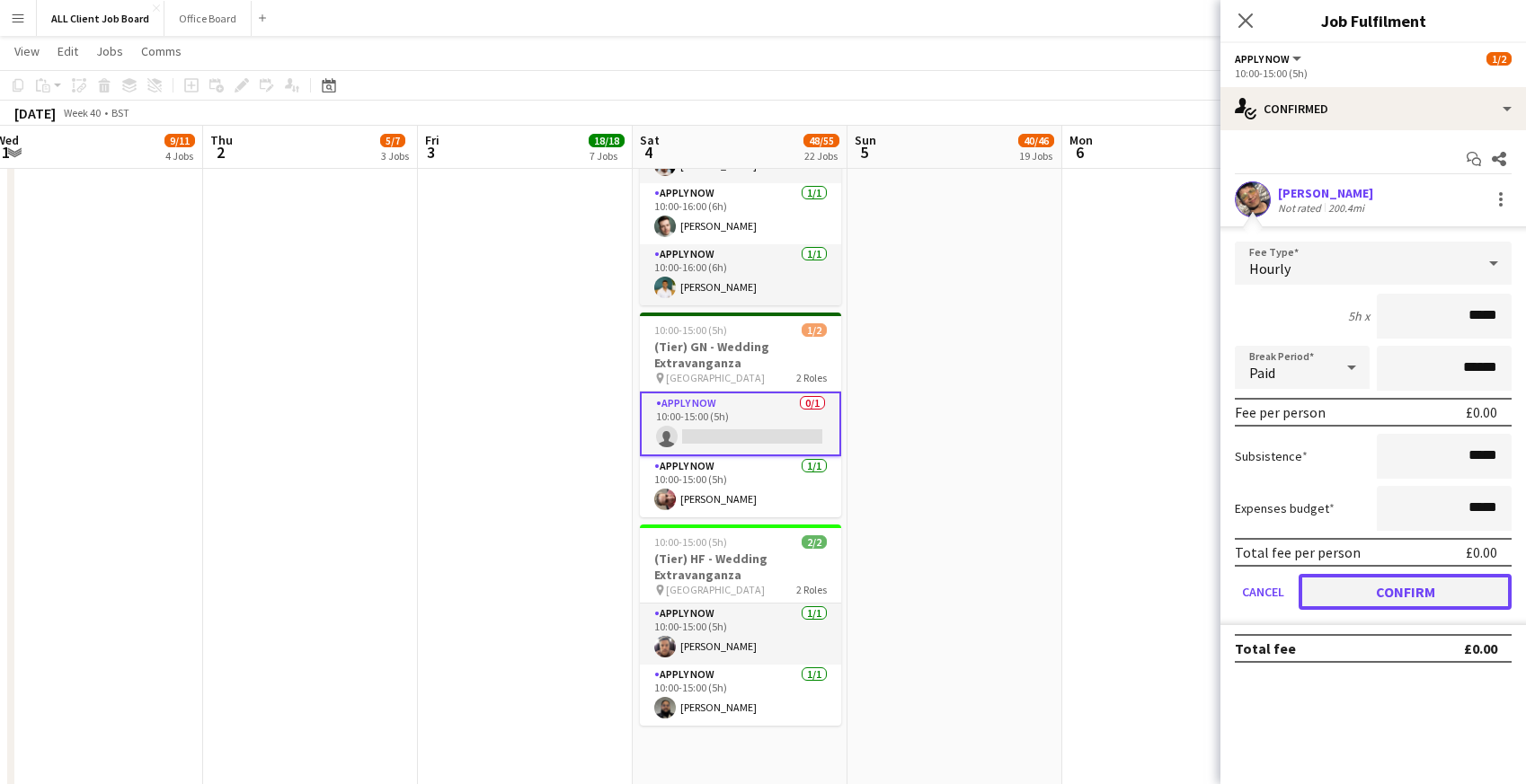
click at [1354, 592] on button "Confirm" at bounding box center [1405, 592] width 213 height 36
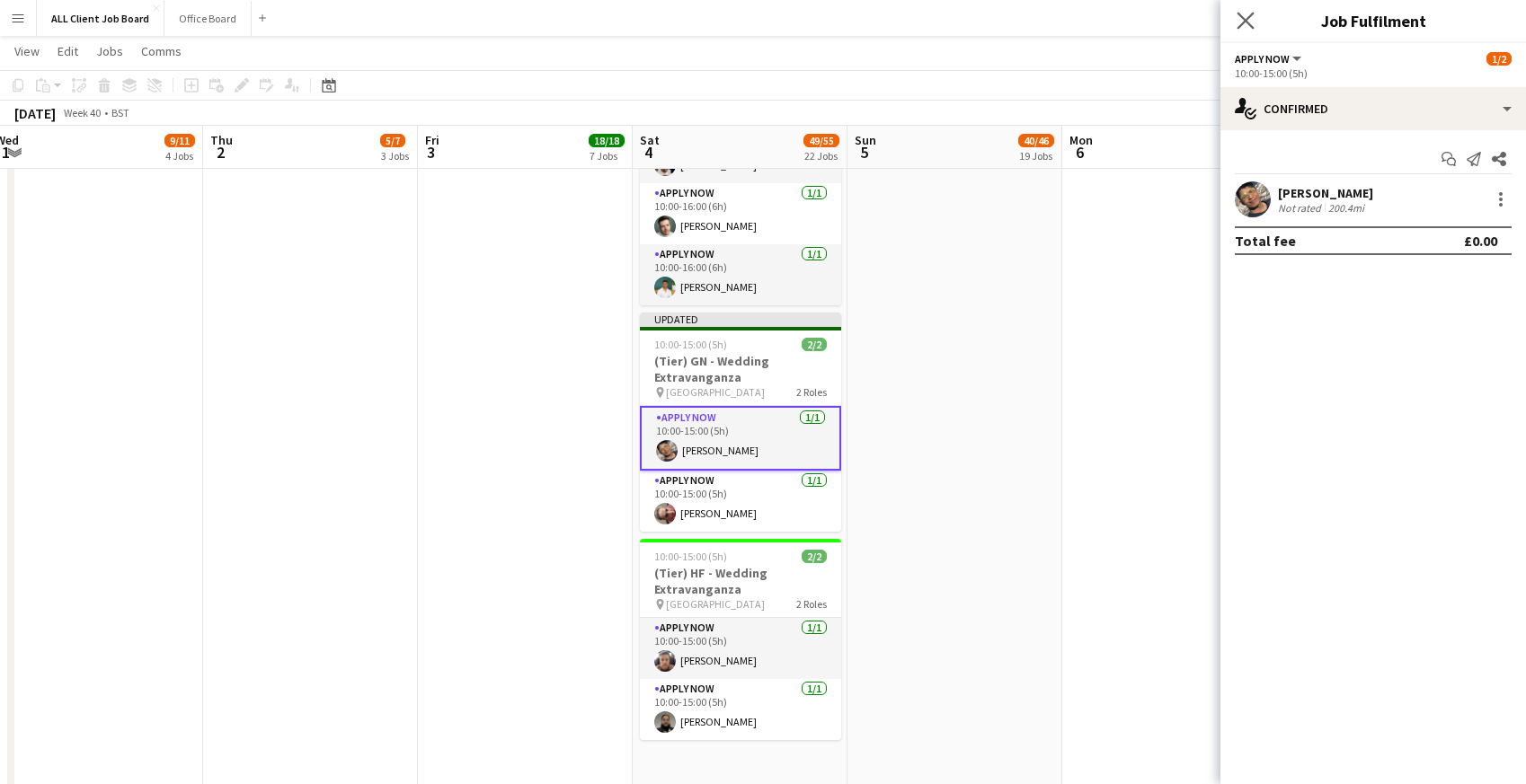
click at [1239, 10] on app-icon "Close pop-in" at bounding box center [1245, 20] width 26 height 26
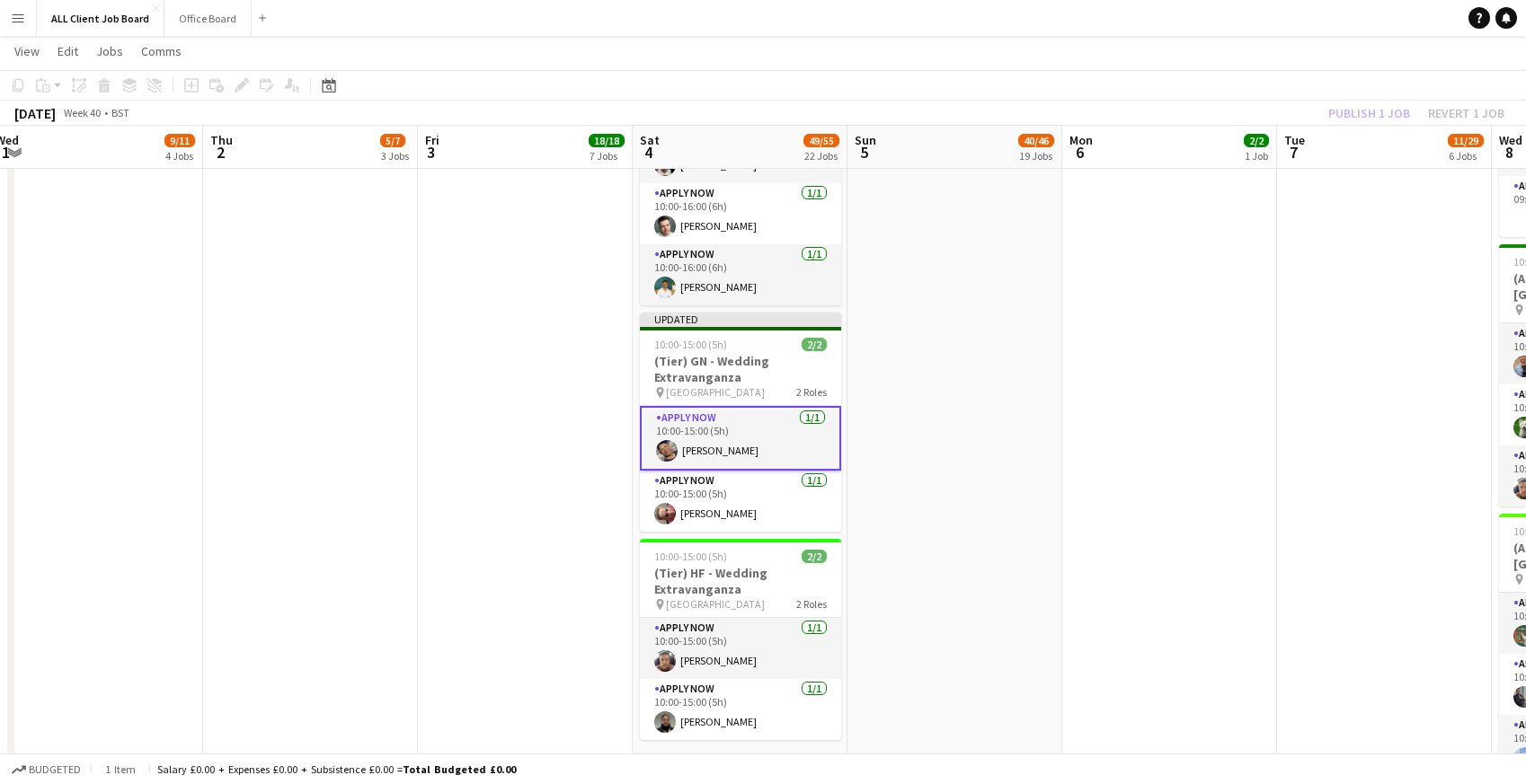
drag, startPoint x: 1188, startPoint y: 12, endPoint x: 1292, endPoint y: 42, distance: 108.2
click at [1188, 12] on app-navbar "Menu Boards Boards Boards All jobs Status Workforce Workforce My Workforce Recr…" at bounding box center [763, 18] width 1526 height 36
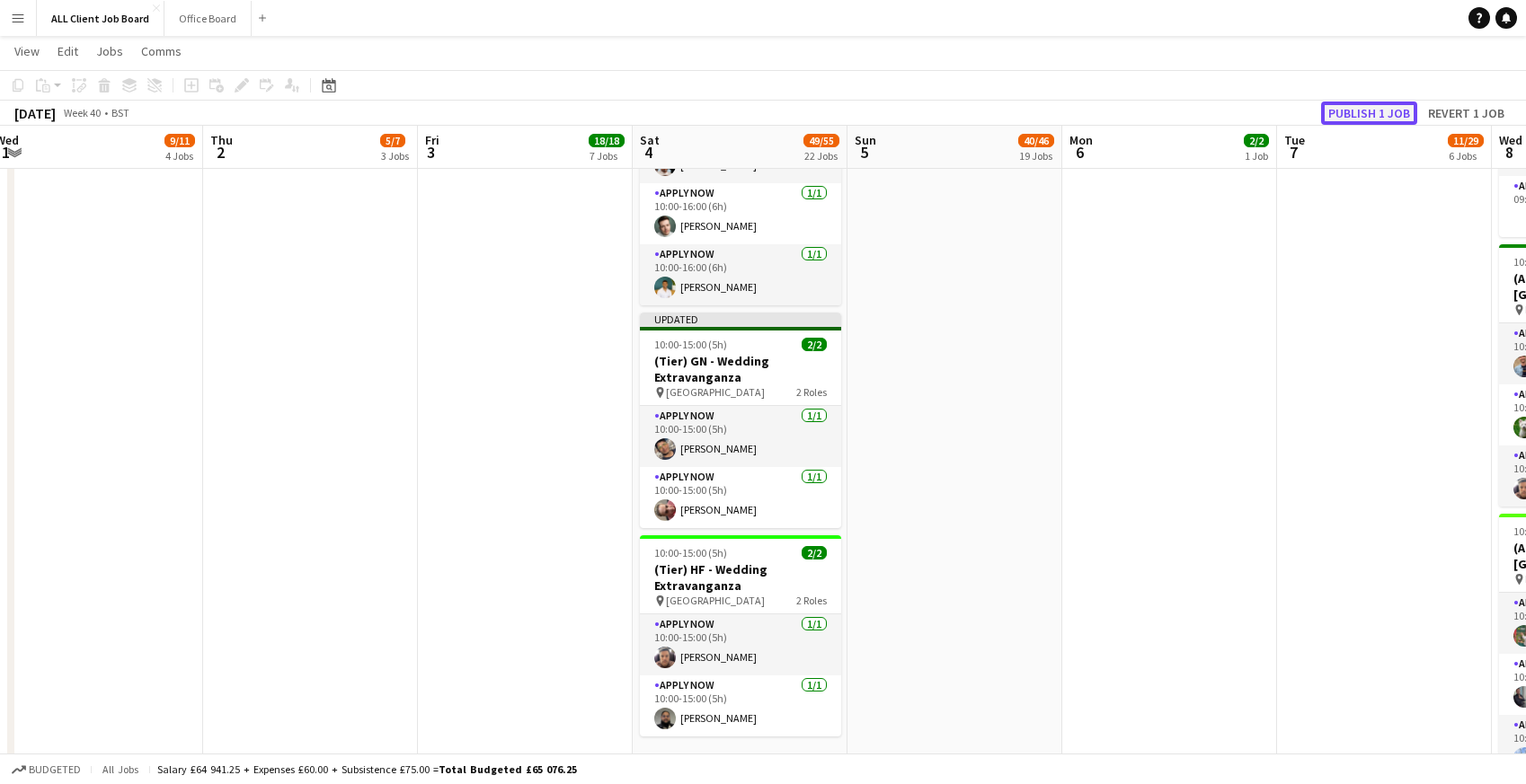
click at [1381, 111] on button "Publish 1 job" at bounding box center [1369, 113] width 96 height 23
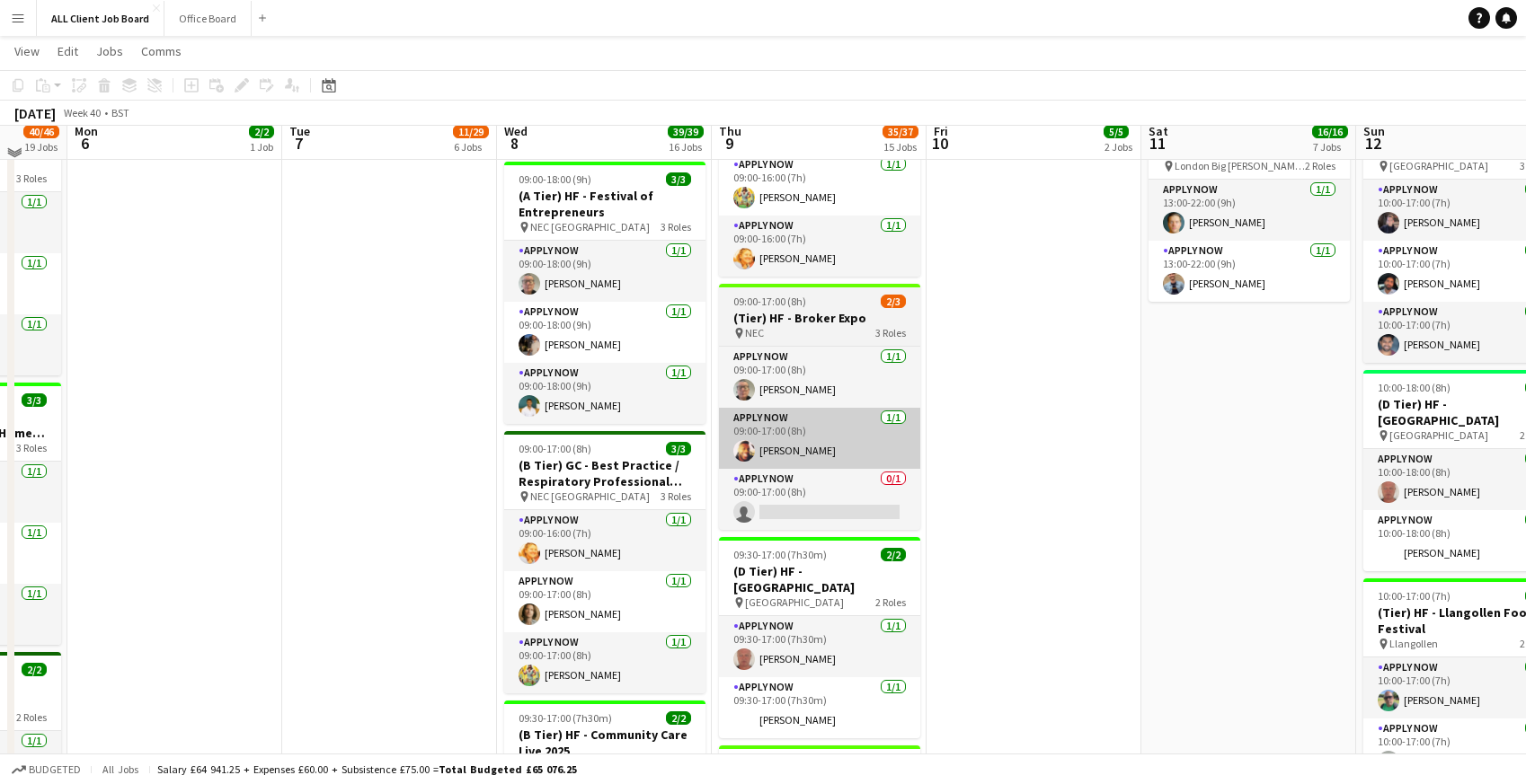
scroll to position [1551, 0]
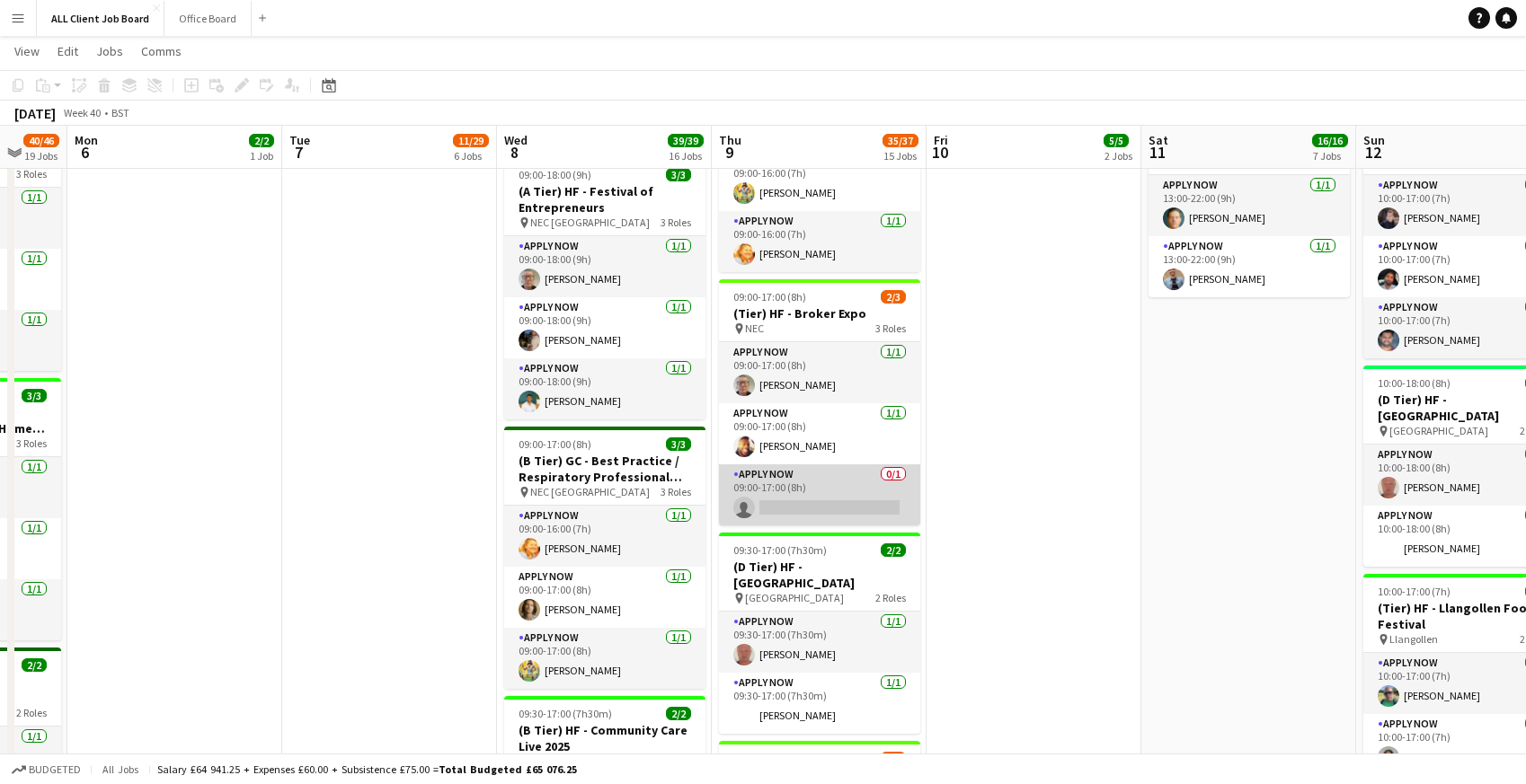
click at [830, 502] on app-card-role "APPLY NOW 0/1 09:00-17:00 (8h) single-neutral-actions" at bounding box center [819, 495] width 201 height 61
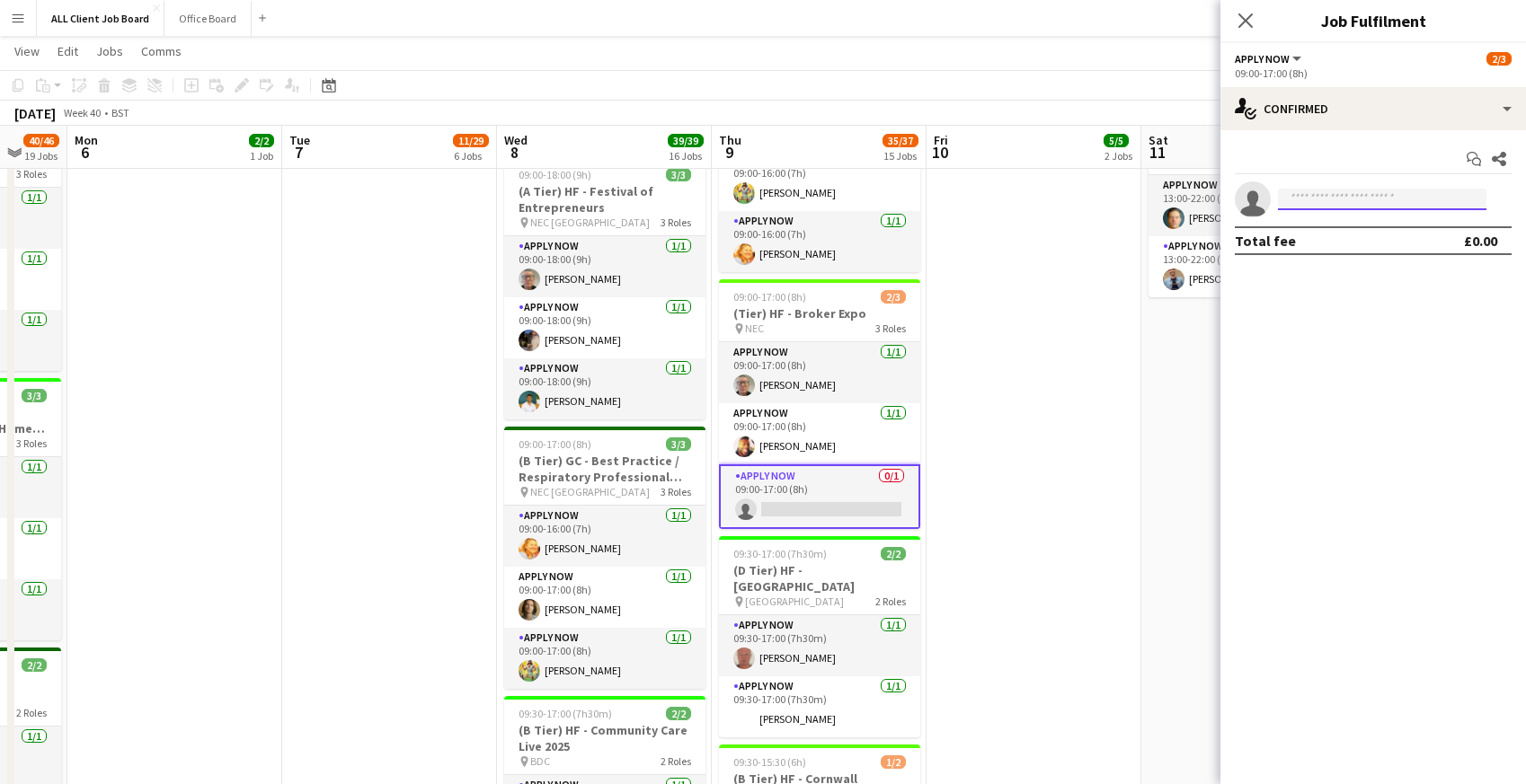
click at [1355, 199] on input at bounding box center [1382, 199] width 208 height 22
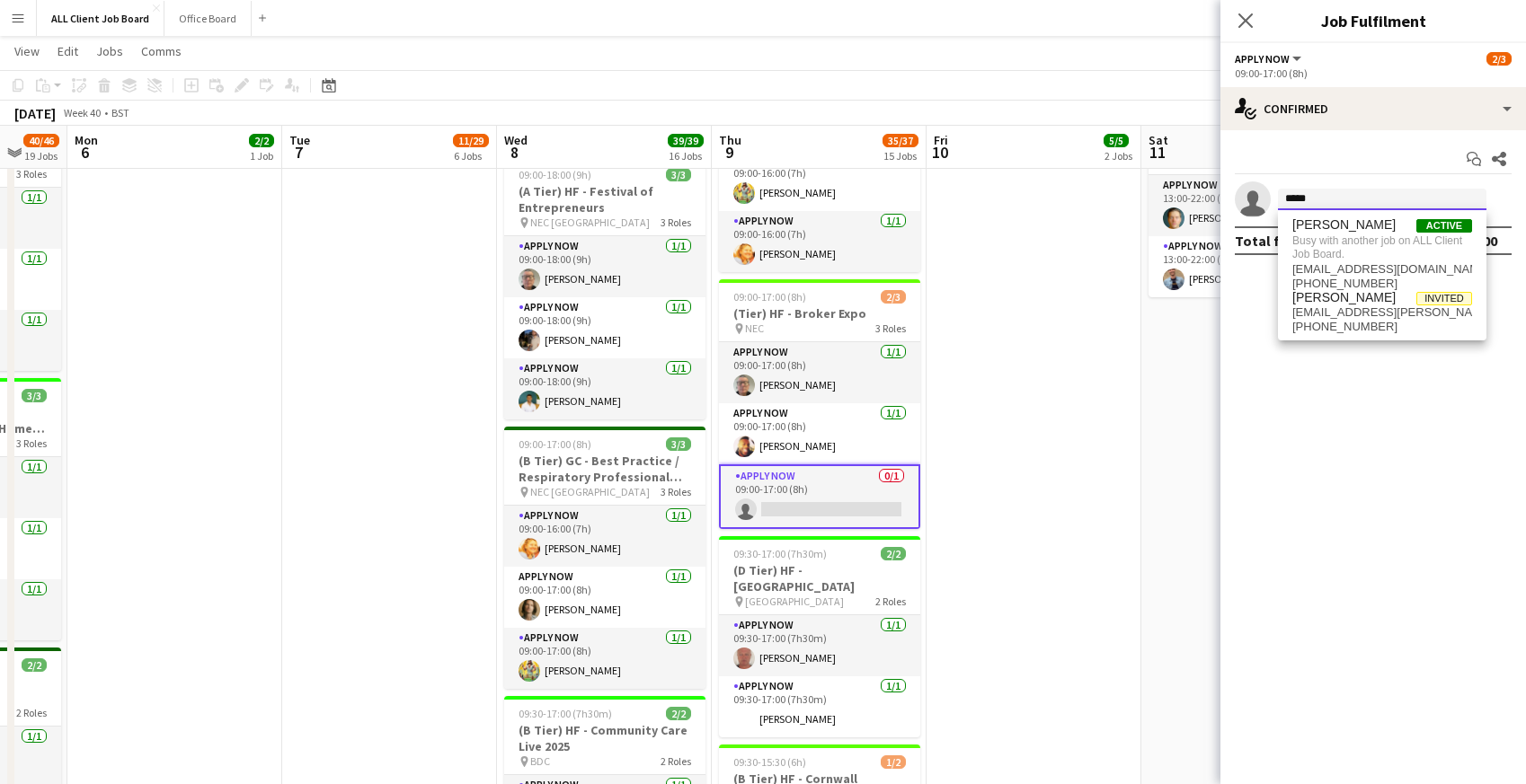
type input "*****"
click at [1240, 358] on mat-expansion-panel "check Confirmed Start chat Share single-neutral-actions ***** Total fee £0.00" at bounding box center [1373, 458] width 305 height 654
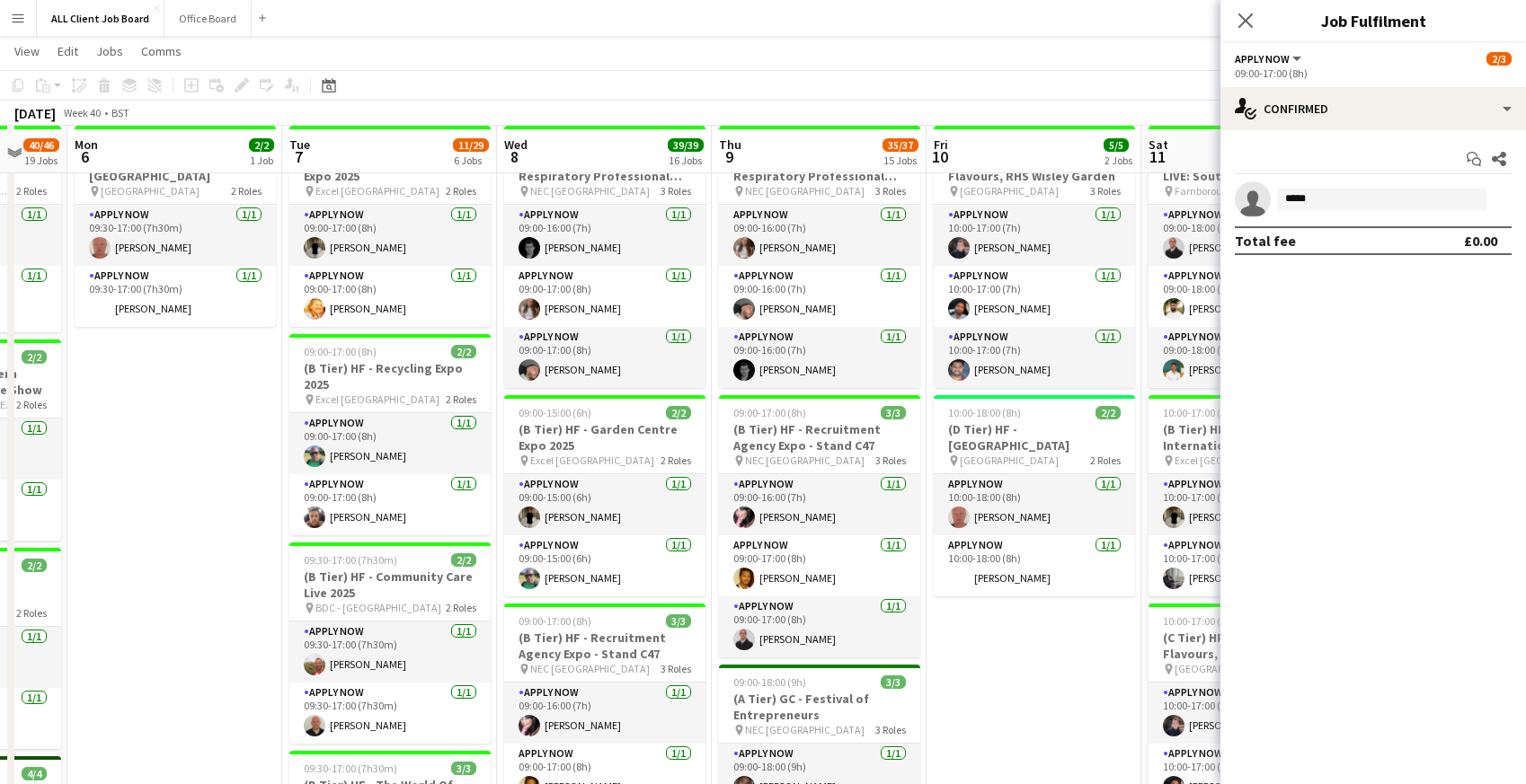
scroll to position [361, 0]
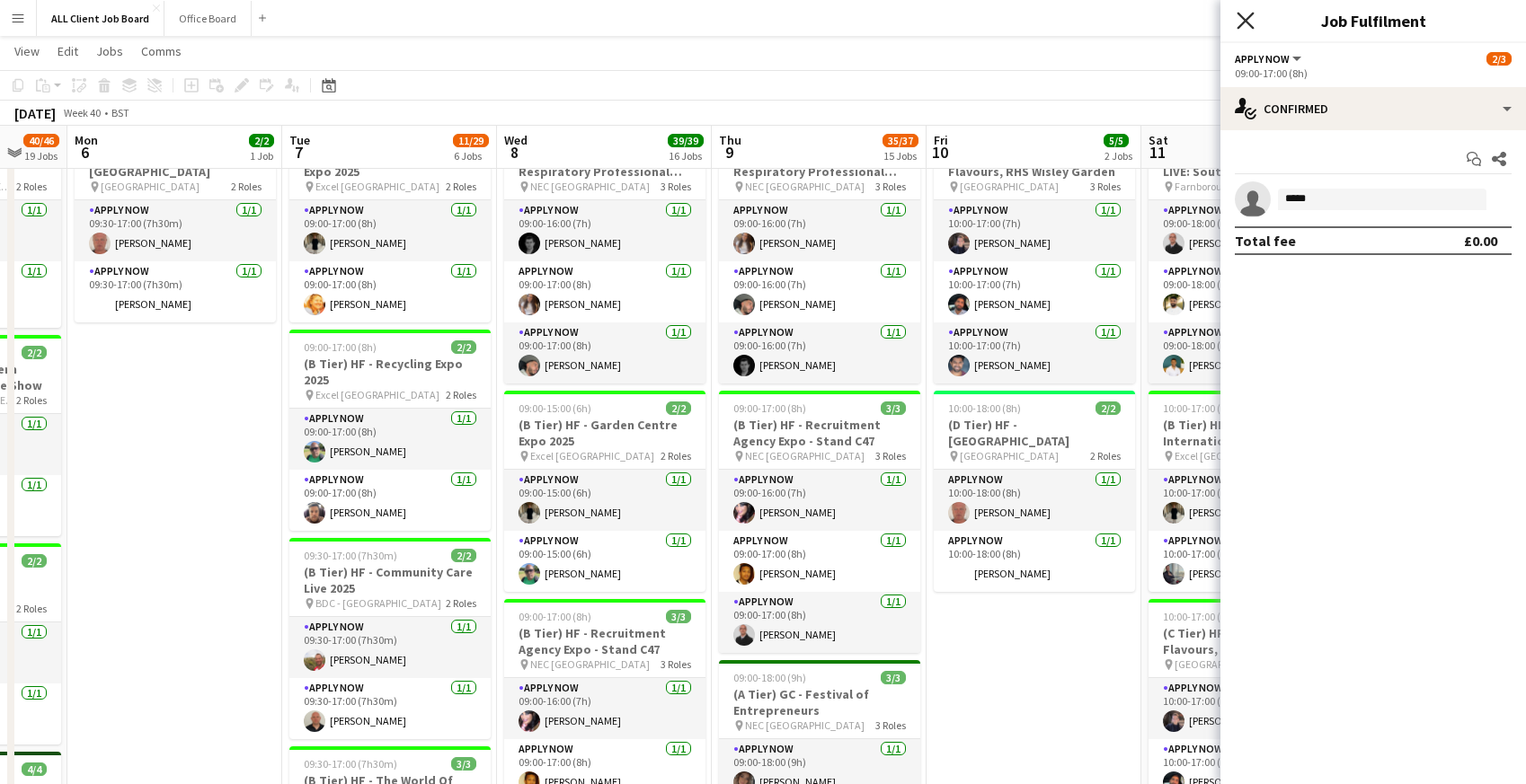
click at [1247, 17] on icon at bounding box center [1245, 20] width 17 height 17
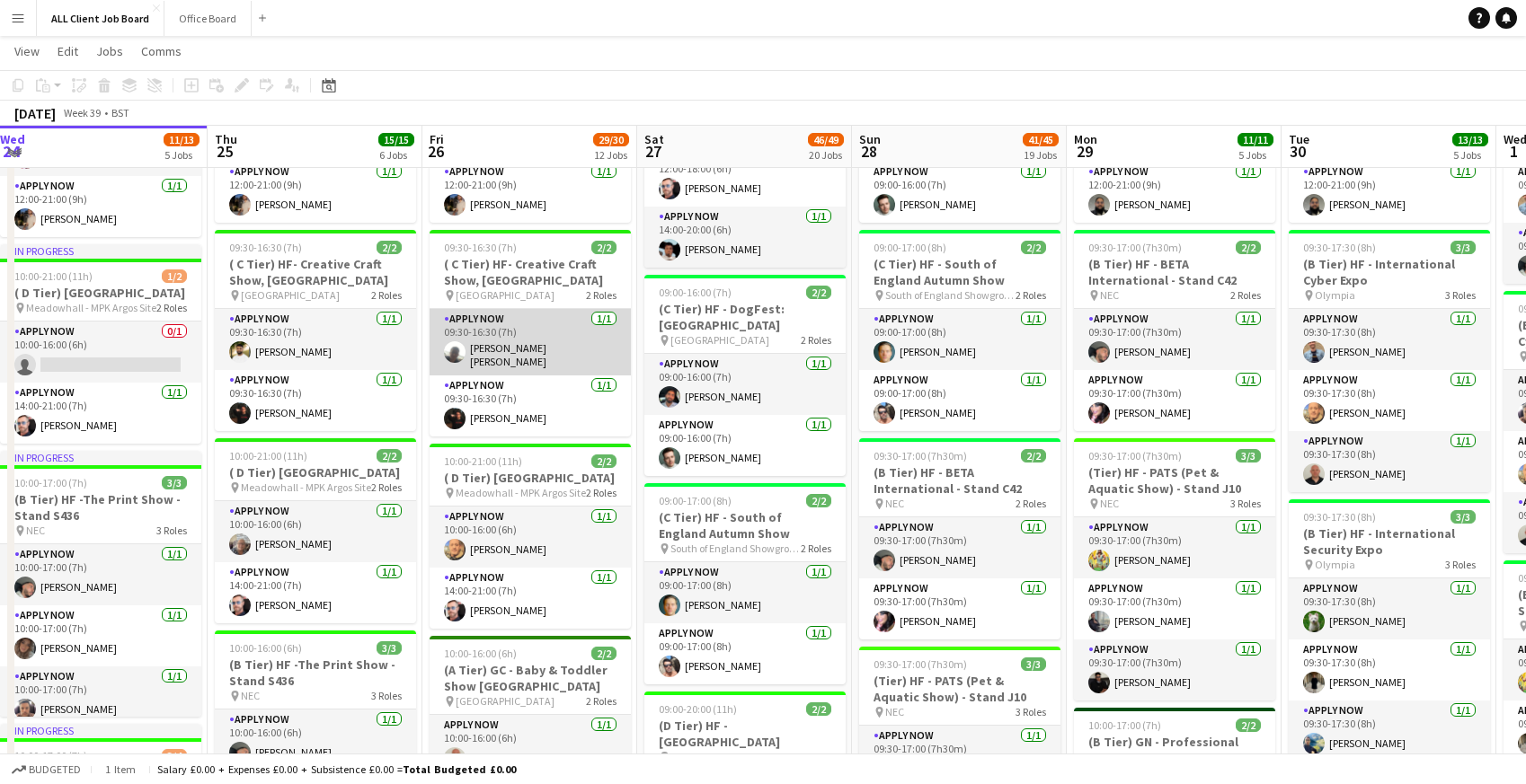
scroll to position [460, 0]
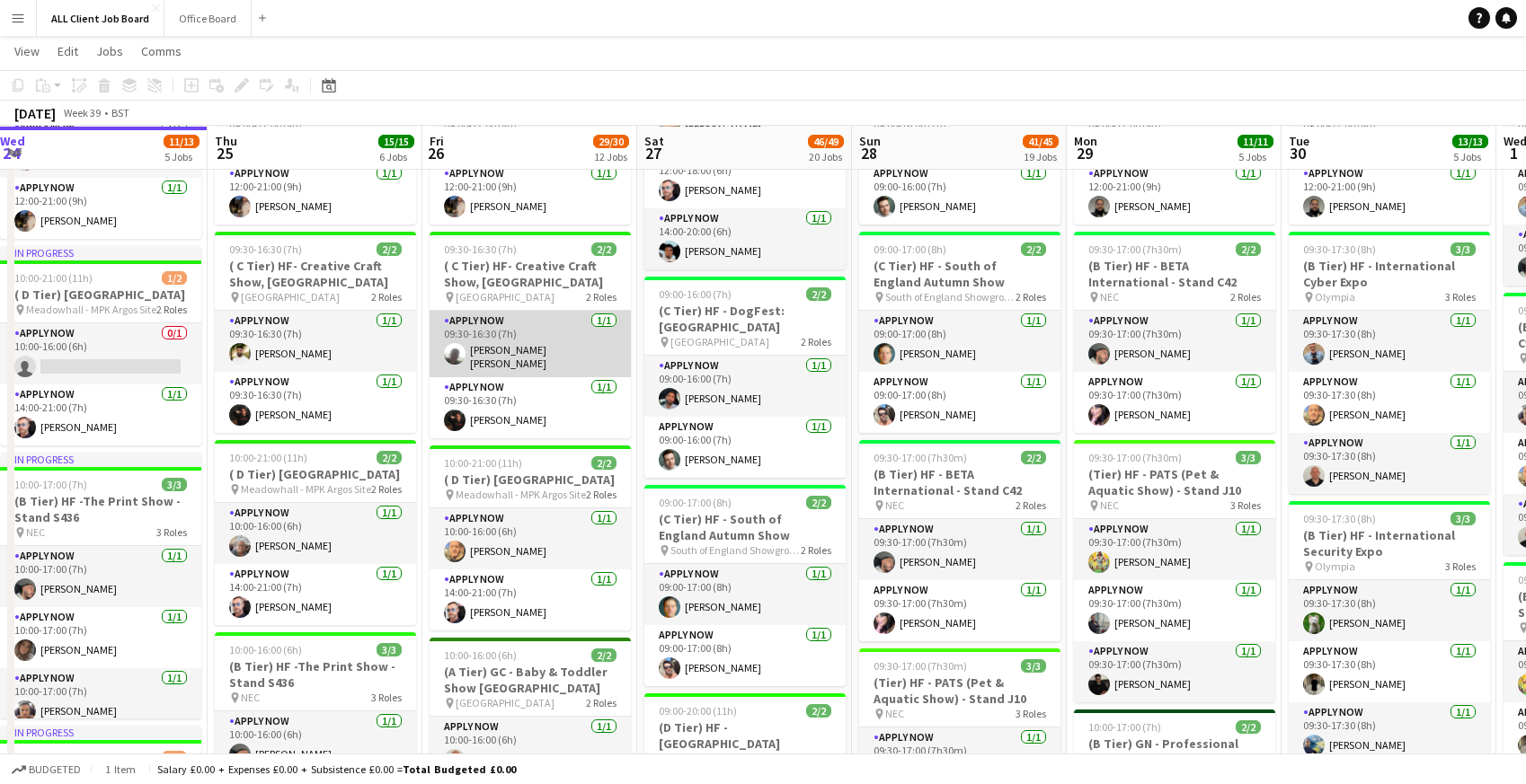
click at [500, 332] on app-card-role "APPLY NOW 1/1 09:30-16:30 (7h) Connor Ledwith" at bounding box center [530, 344] width 201 height 67
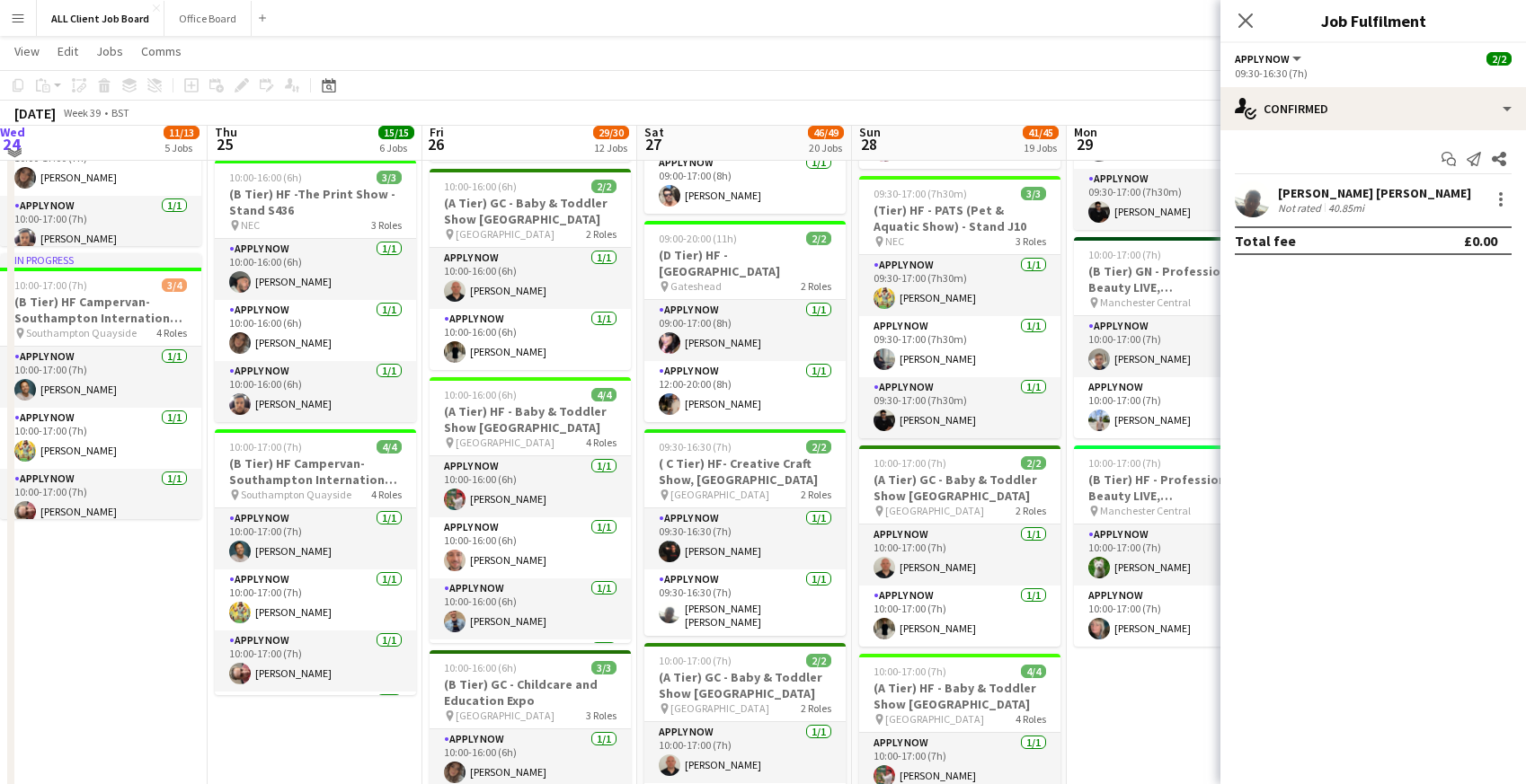
scroll to position [978, 0]
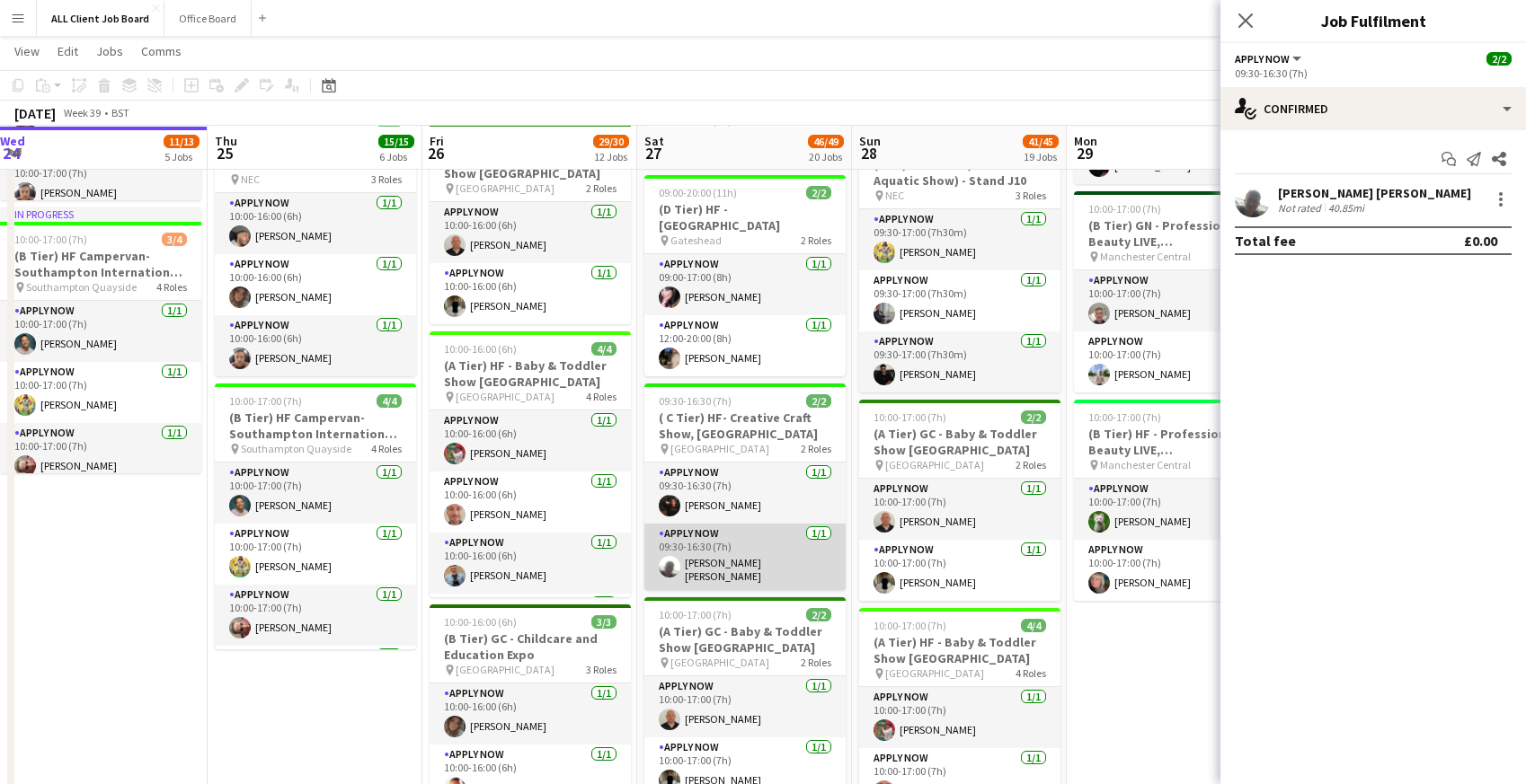
click at [718, 560] on app-card-role "APPLY NOW 1/1 09:30-16:30 (7h) Connor Ledwith" at bounding box center [744, 557] width 201 height 67
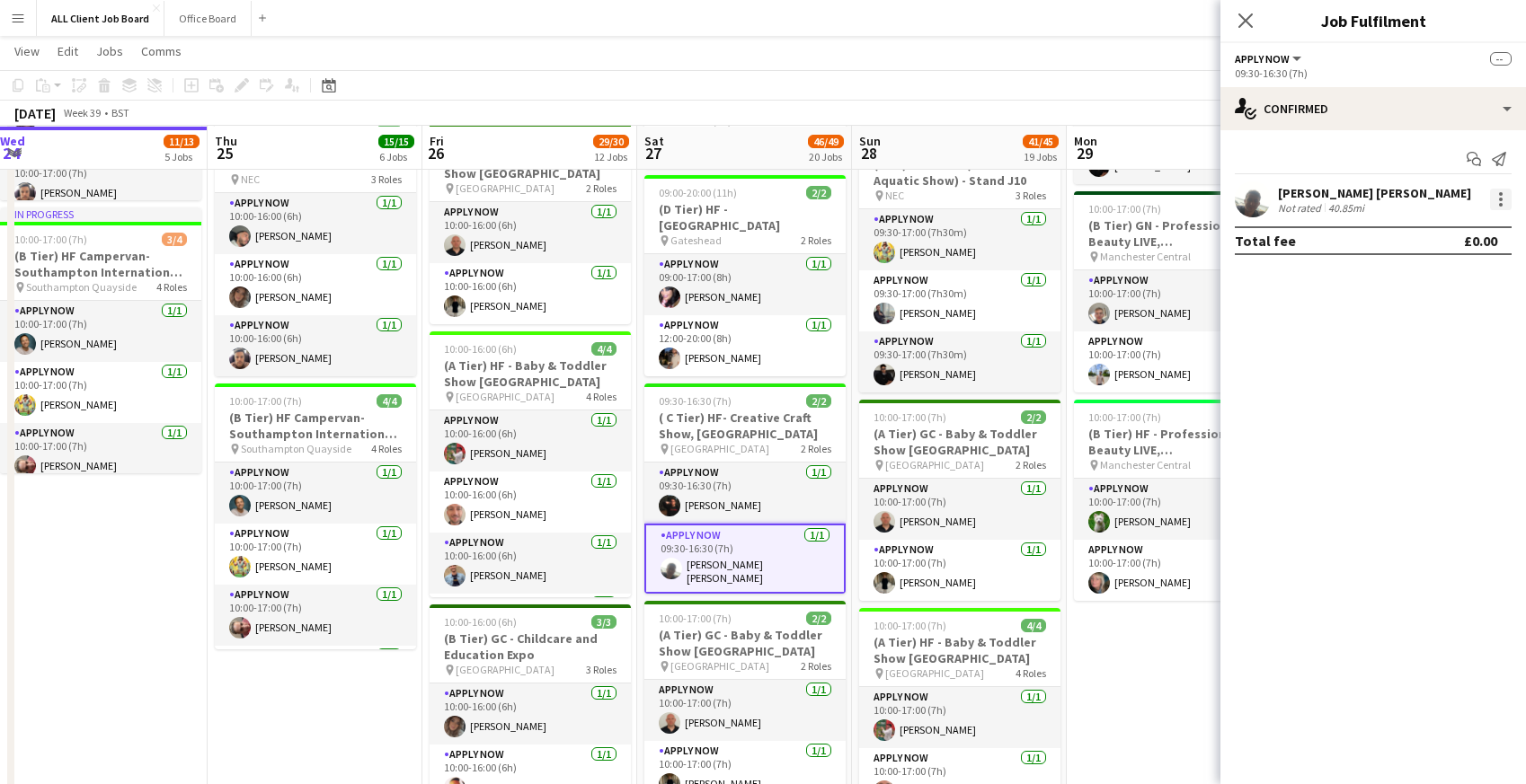
click at [1503, 200] on div at bounding box center [1500, 199] width 22 height 22
click at [1412, 359] on span "Remove" at bounding box center [1412, 361] width 53 height 15
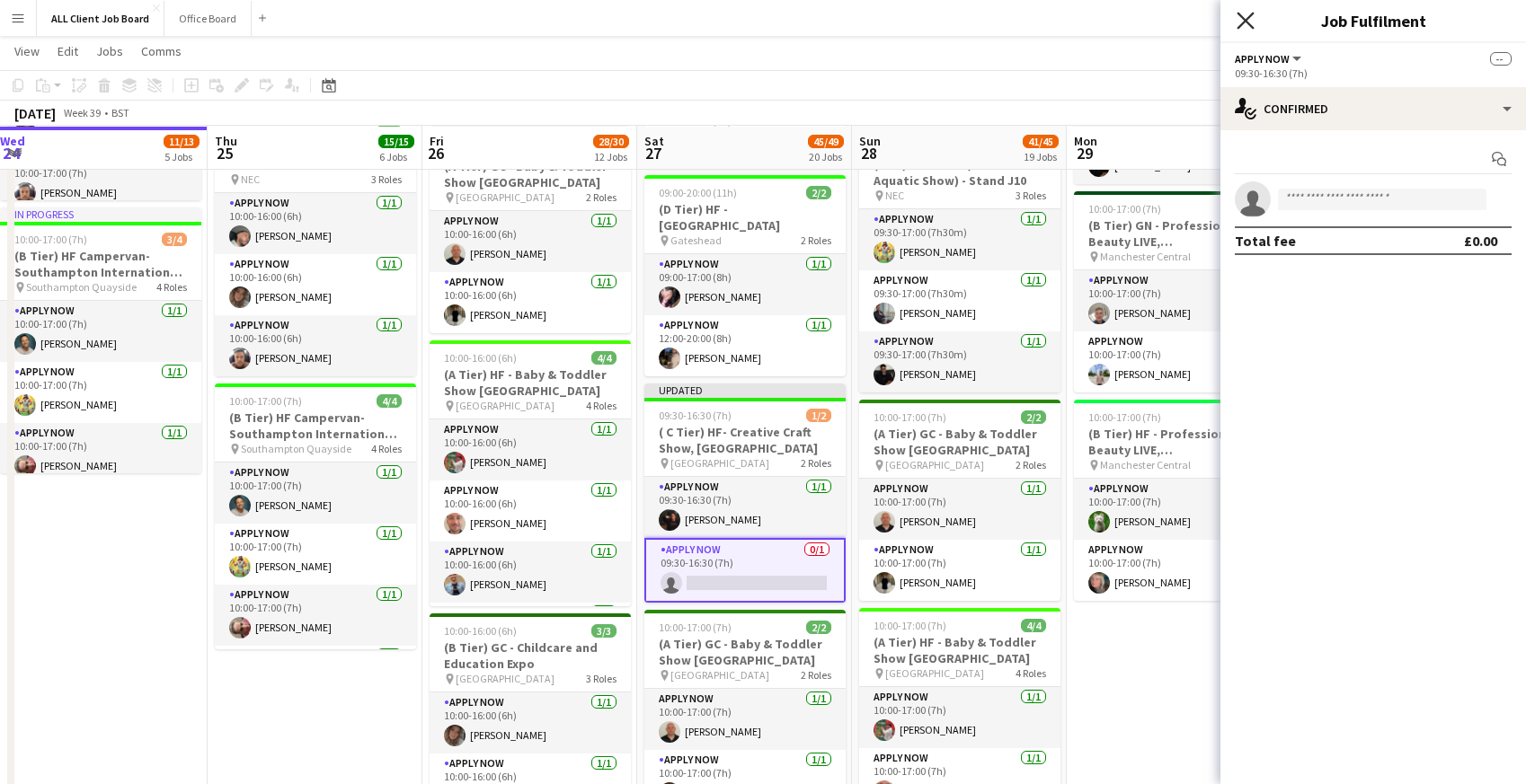
click at [1245, 19] on icon at bounding box center [1245, 20] width 17 height 17
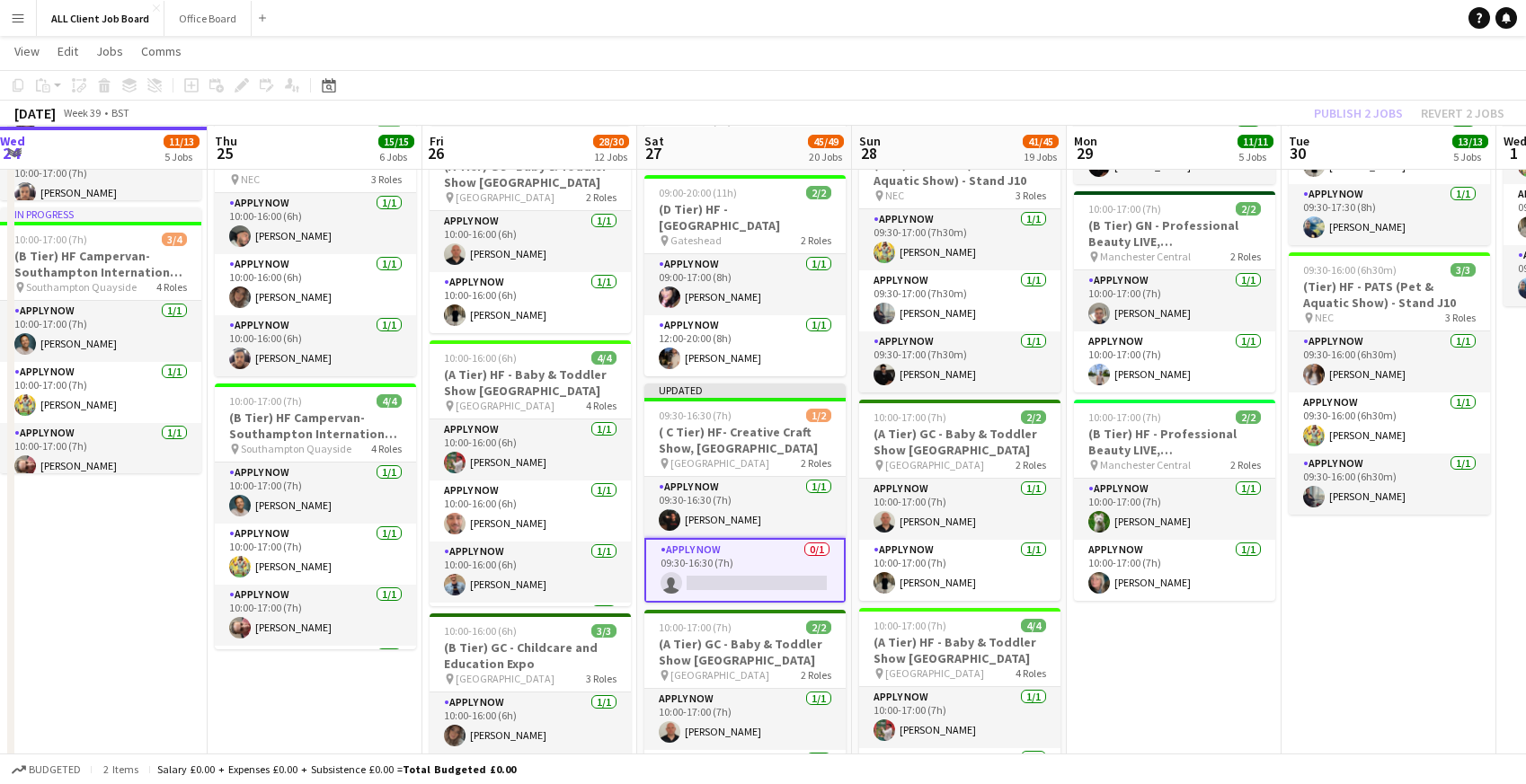
click at [1132, 38] on app-page-menu "View Day view expanded Day view collapsed Month view Date picker Jump to today …" at bounding box center [763, 53] width 1526 height 34
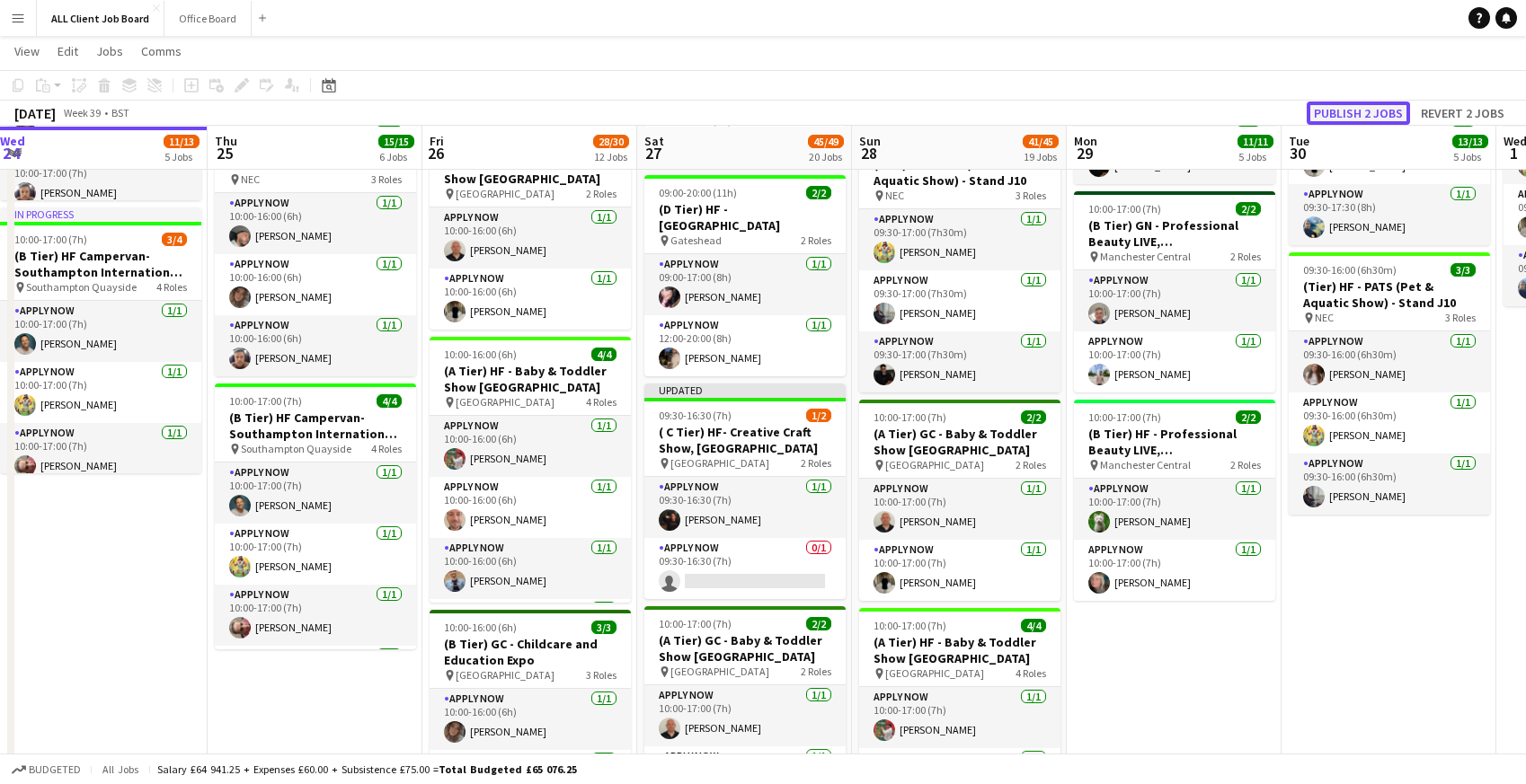
click at [1337, 113] on button "Publish 2 jobs" at bounding box center [1358, 113] width 103 height 23
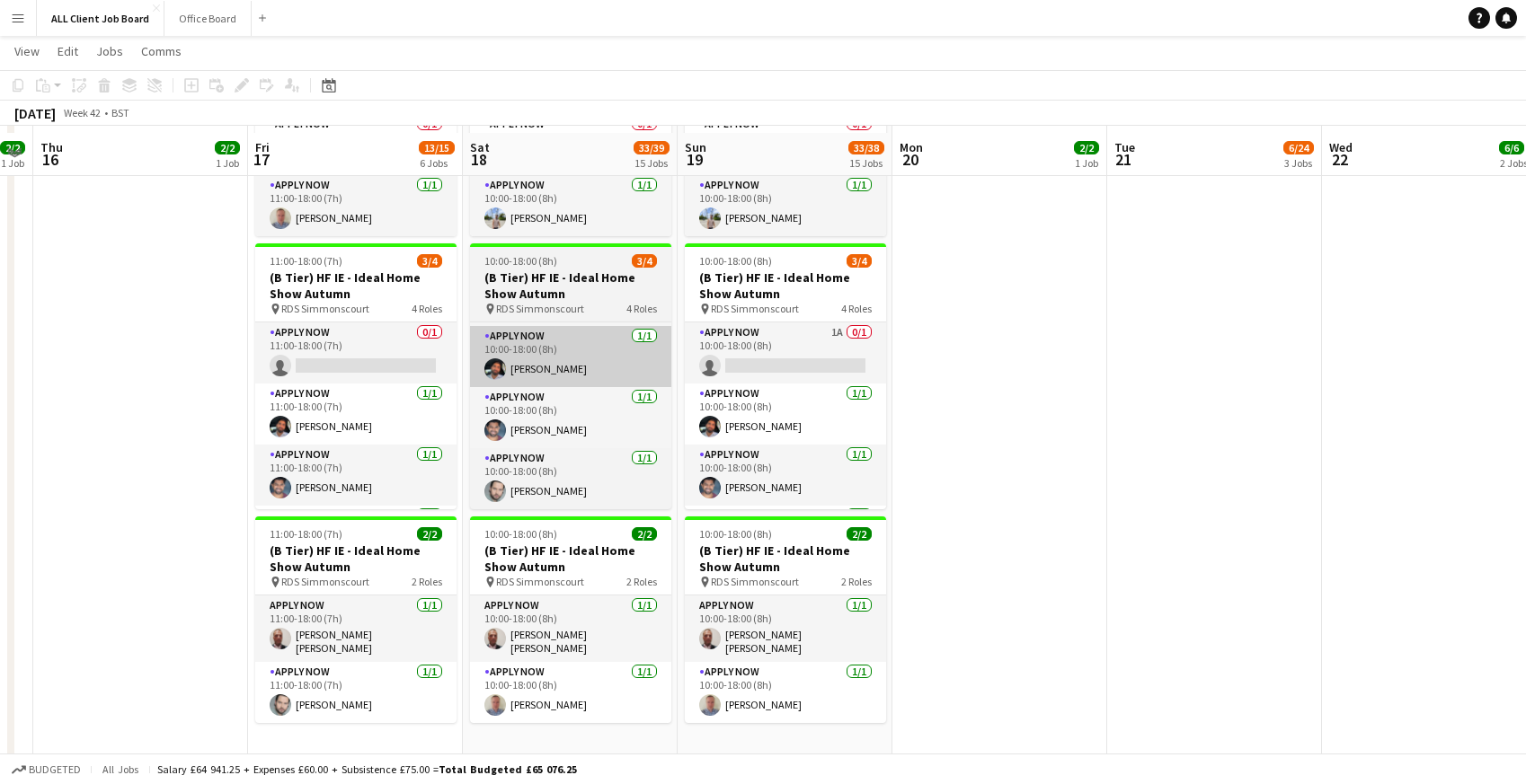
scroll to position [5172, 0]
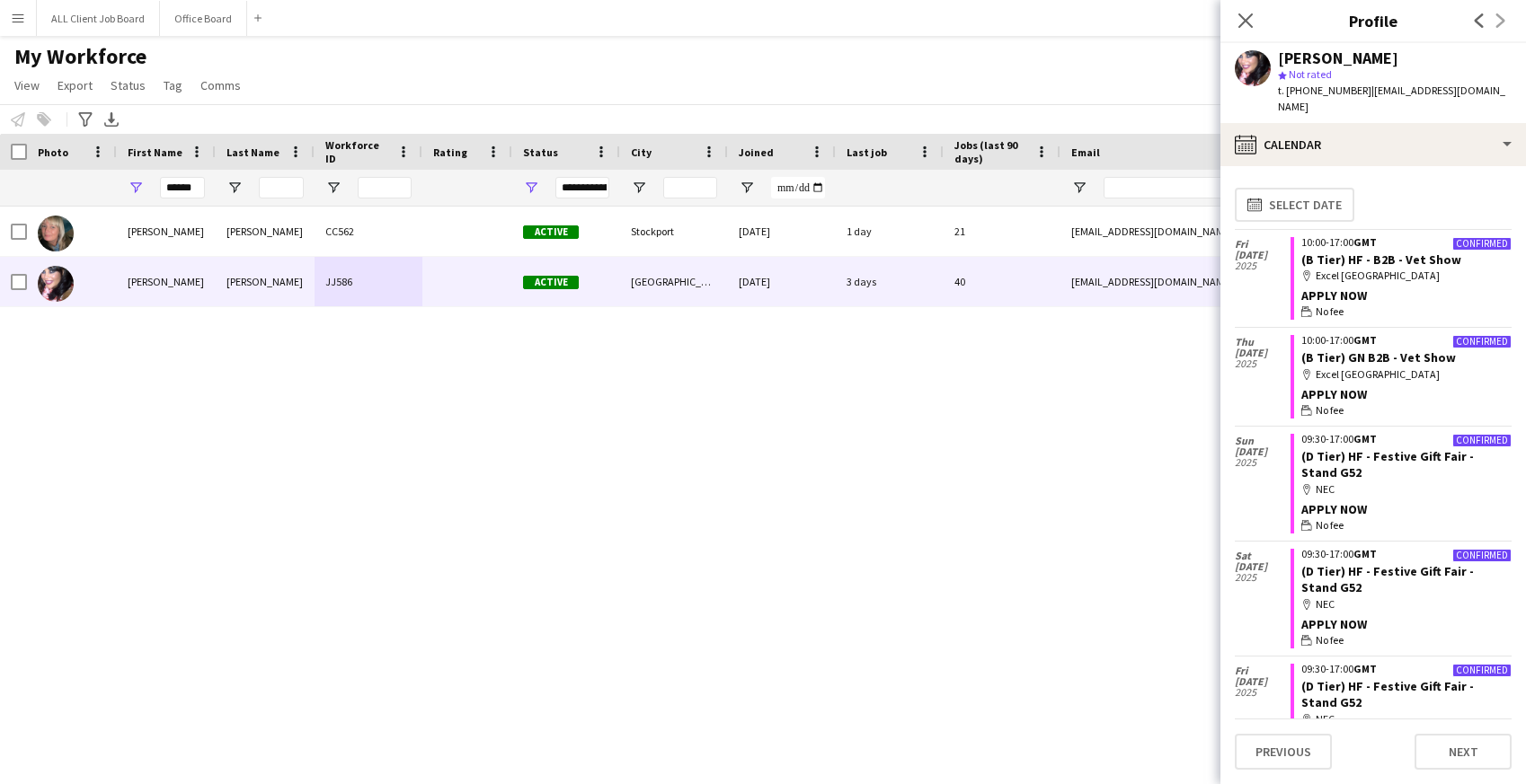
scroll to position [1637, 0]
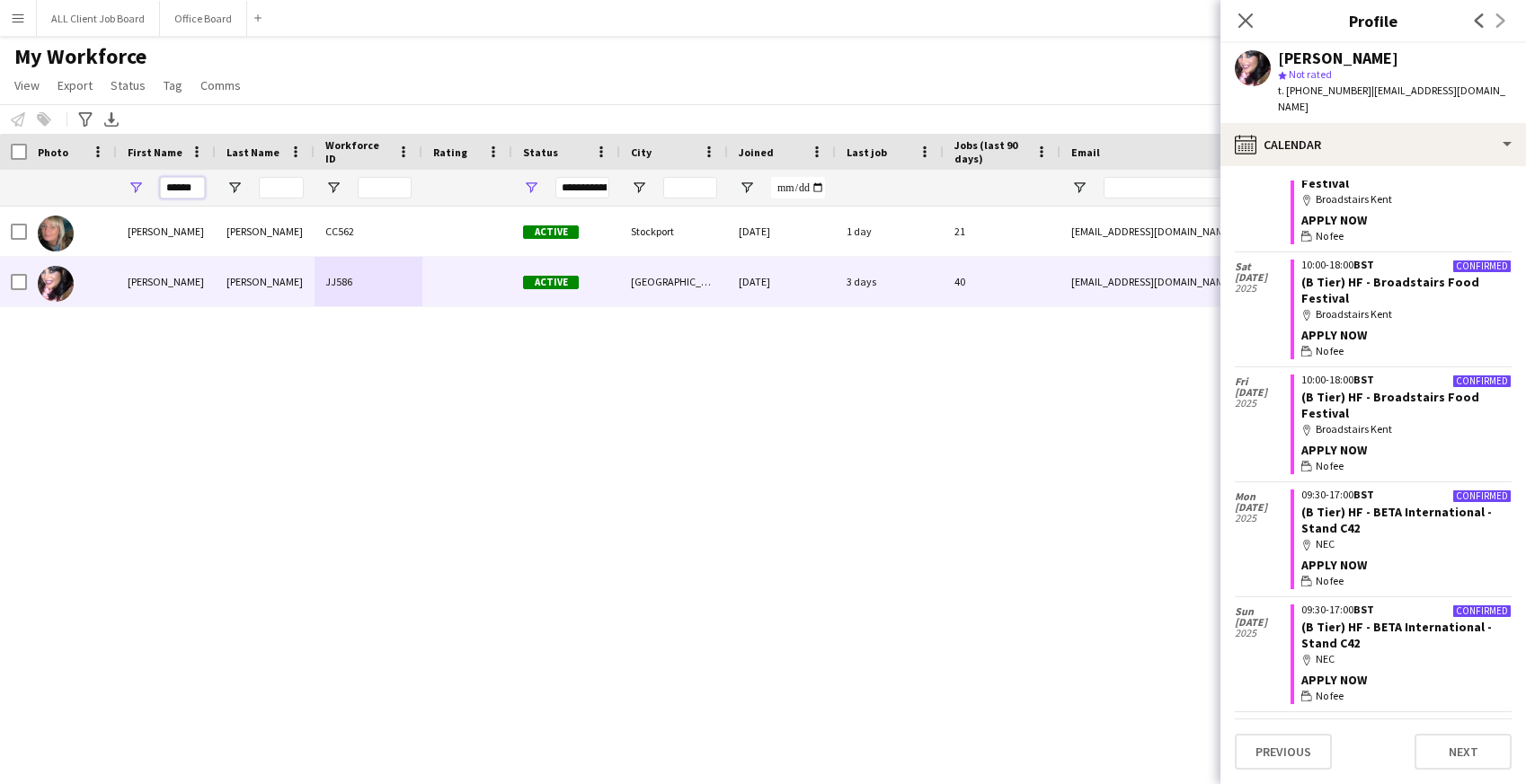
drag, startPoint x: 199, startPoint y: 190, endPoint x: 133, endPoint y: 174, distance: 67.9
click at [133, 175] on div "******" at bounding box center [166, 188] width 99 height 36
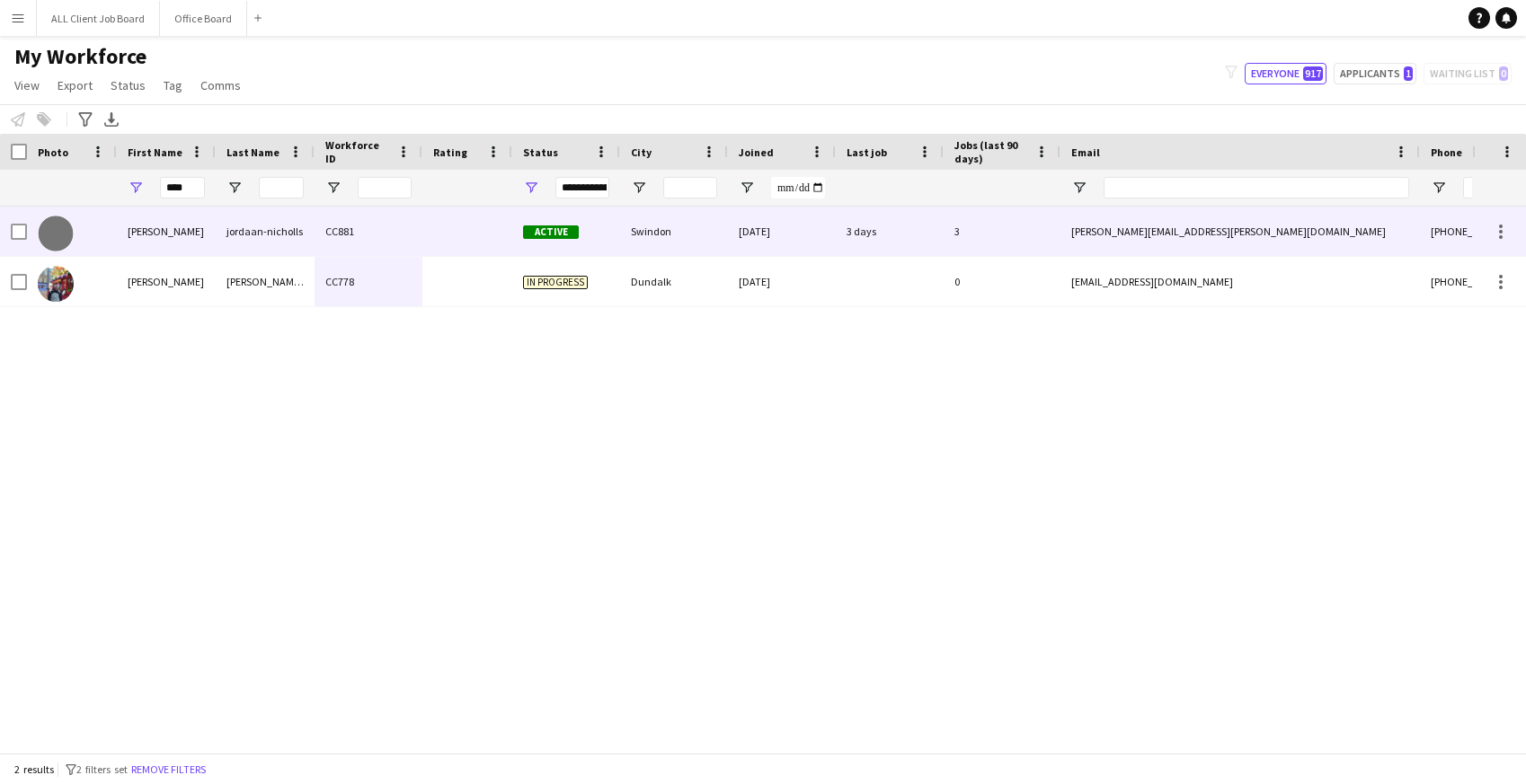
click at [181, 243] on div "[PERSON_NAME]" at bounding box center [166, 232] width 99 height 50
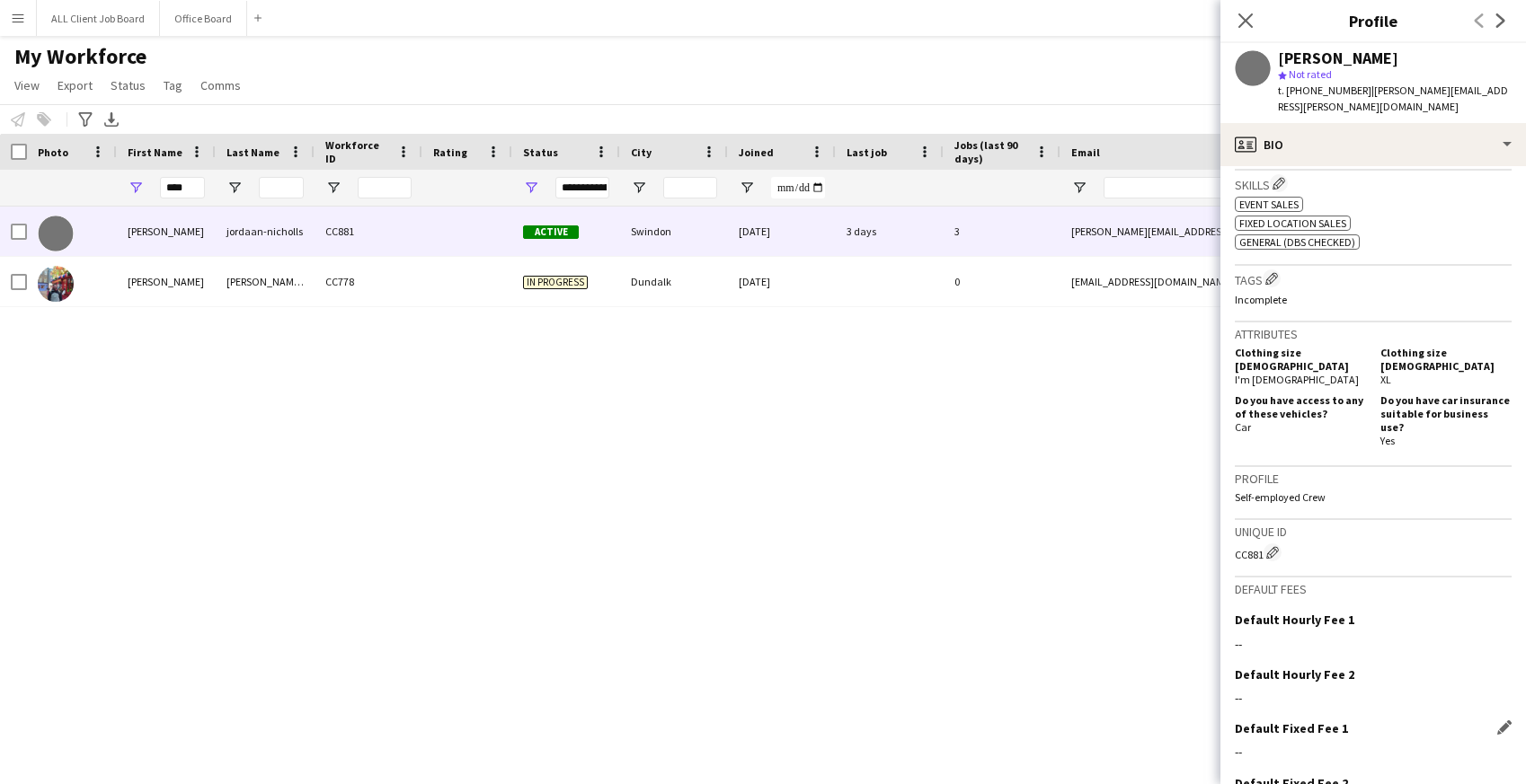
scroll to position [726, 0]
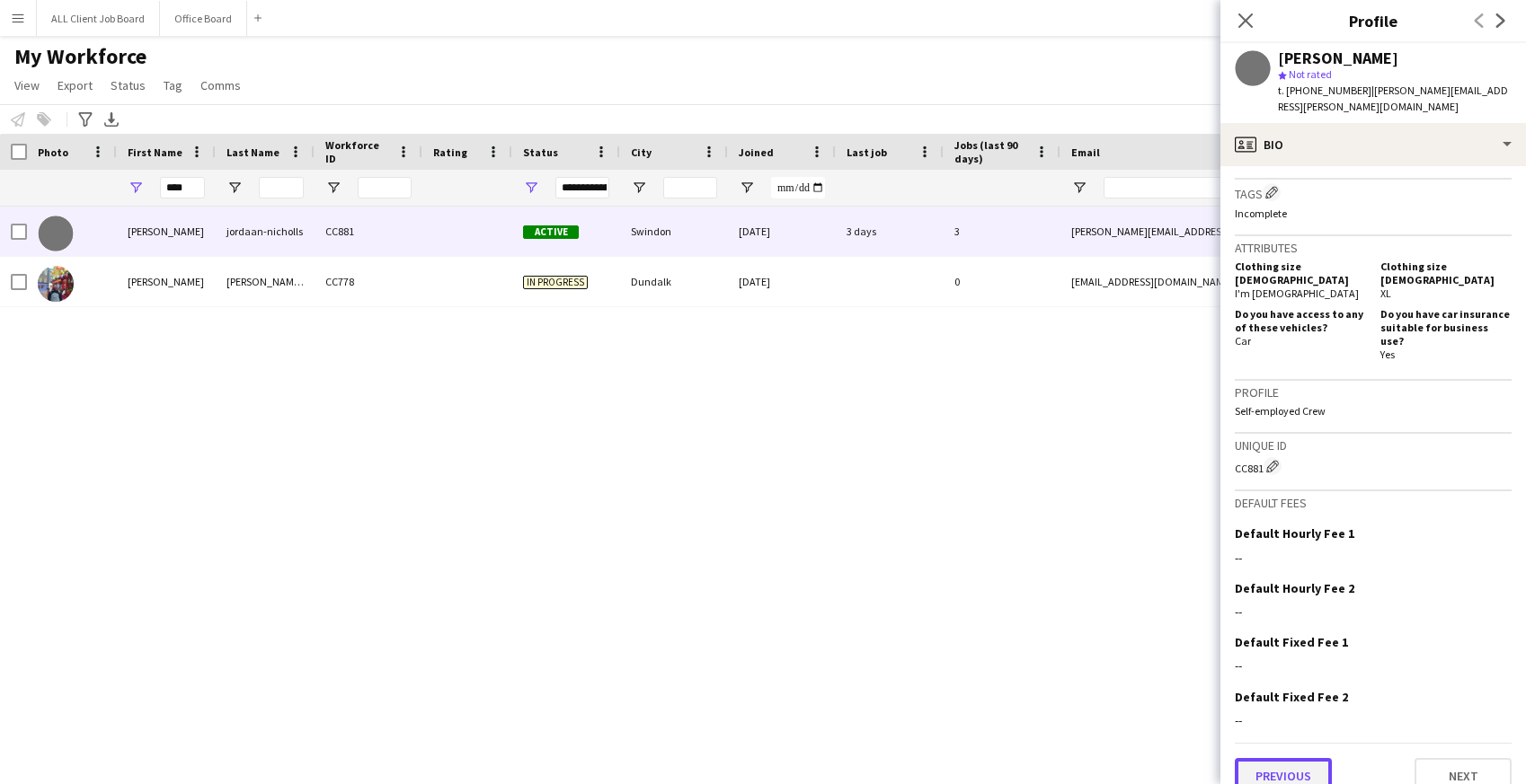
click at [1287, 758] on button "Previous" at bounding box center [1284, 776] width 97 height 36
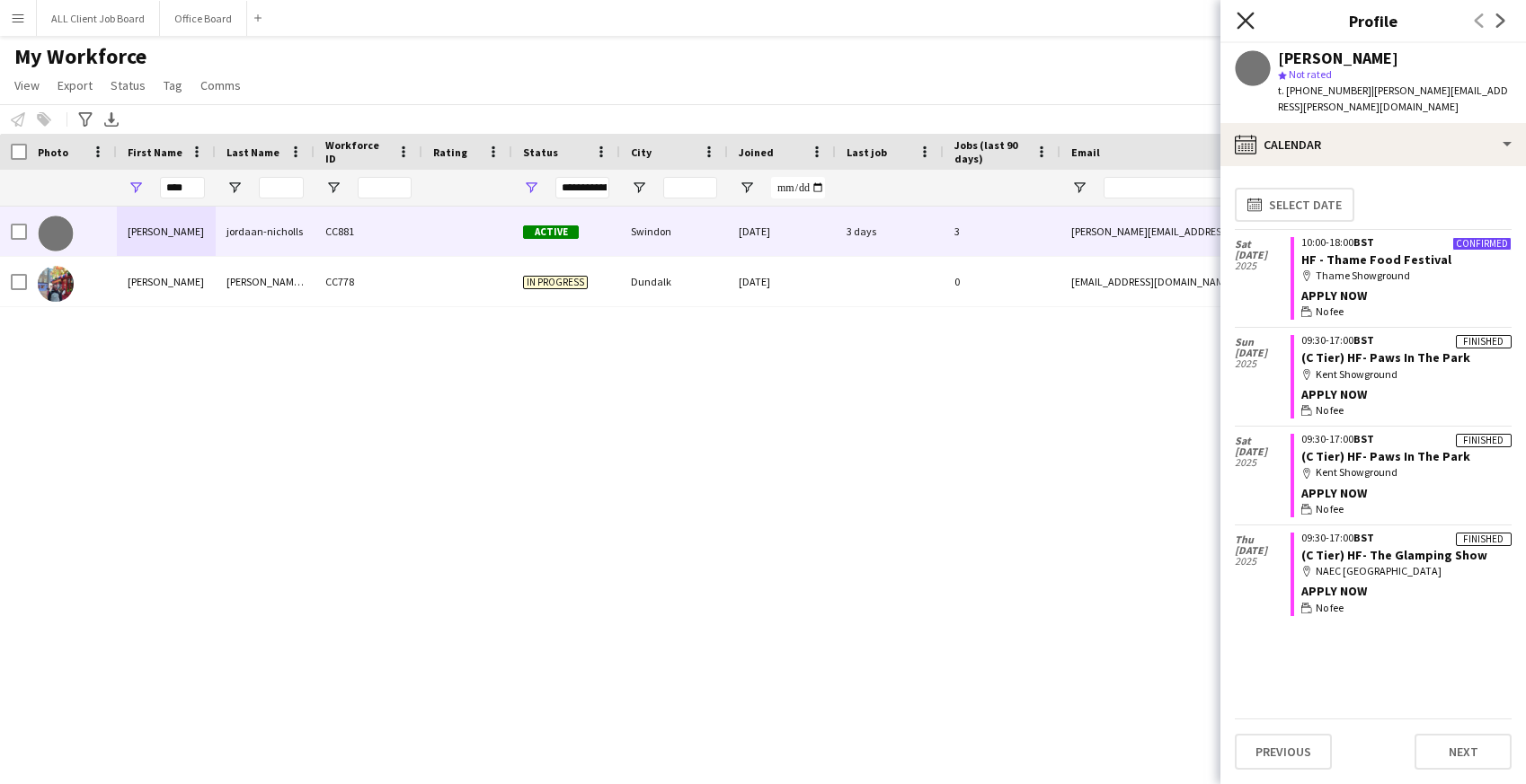
click at [1242, 14] on icon "Close pop-in" at bounding box center [1245, 20] width 17 height 17
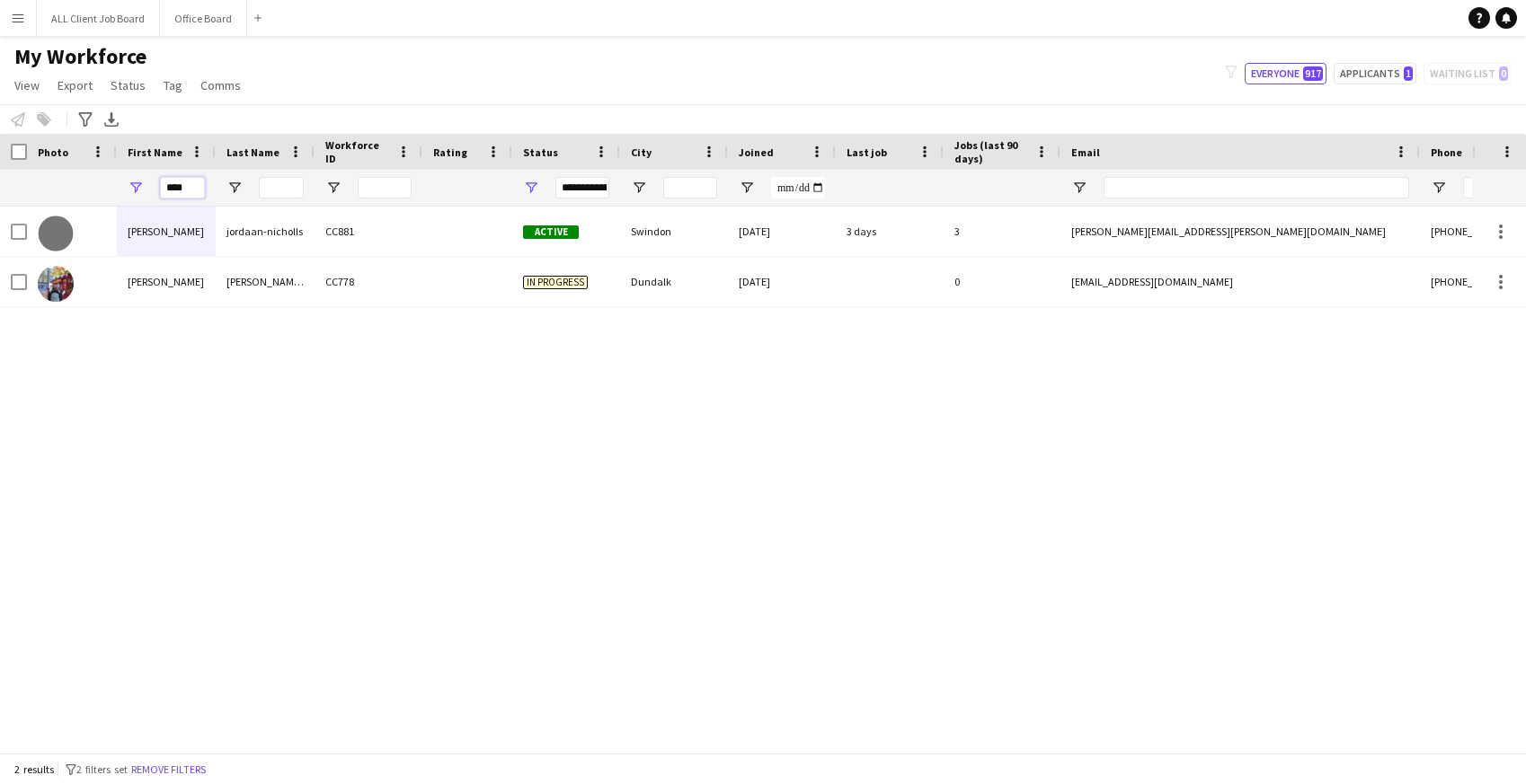
drag, startPoint x: 190, startPoint y: 190, endPoint x: 128, endPoint y: 186, distance: 62.1
click at [128, 186] on div "****" at bounding box center [166, 188] width 99 height 36
type input "****"
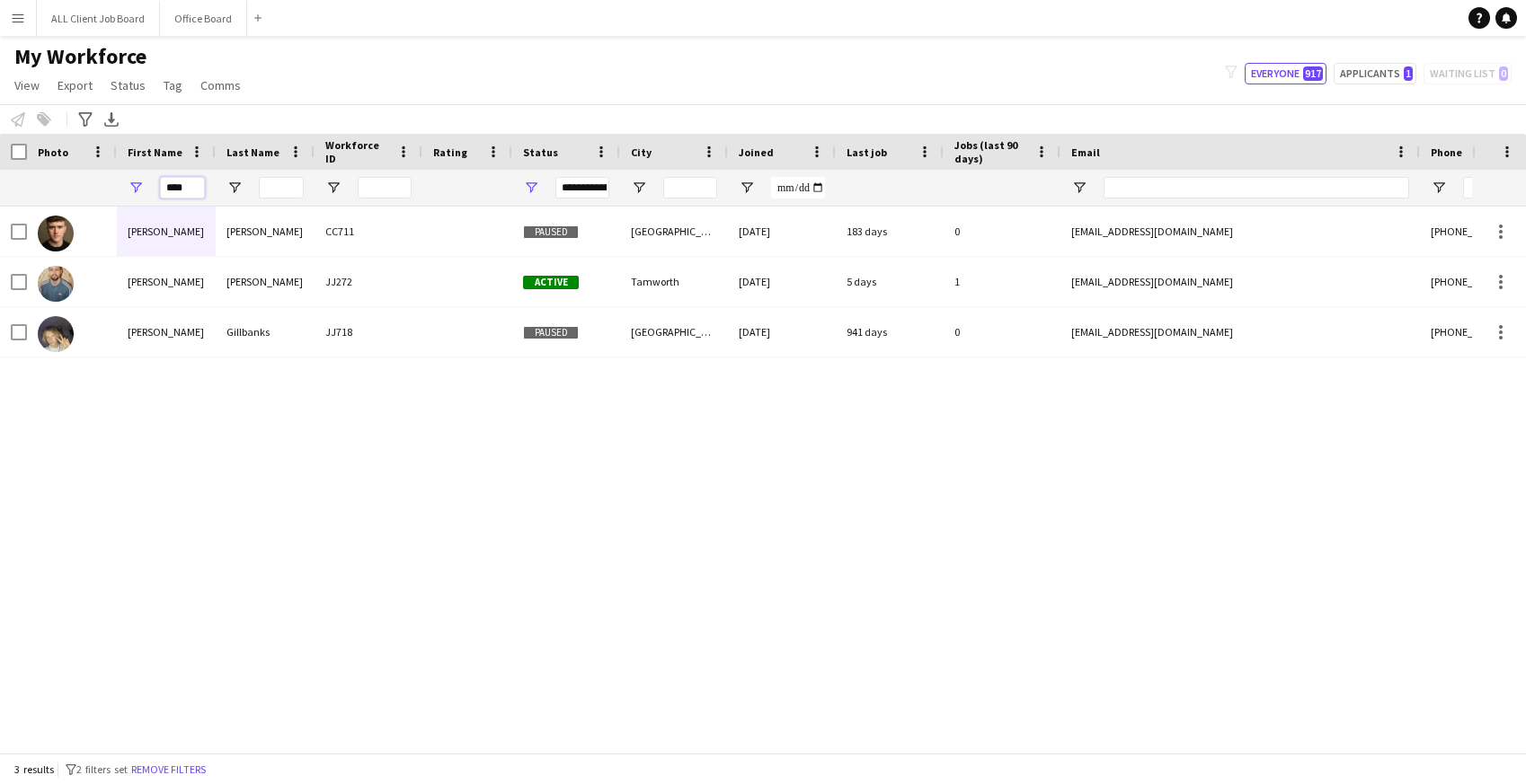
drag, startPoint x: 191, startPoint y: 185, endPoint x: 156, endPoint y: 183, distance: 35.1
click at [156, 186] on div "****" at bounding box center [166, 188] width 99 height 36
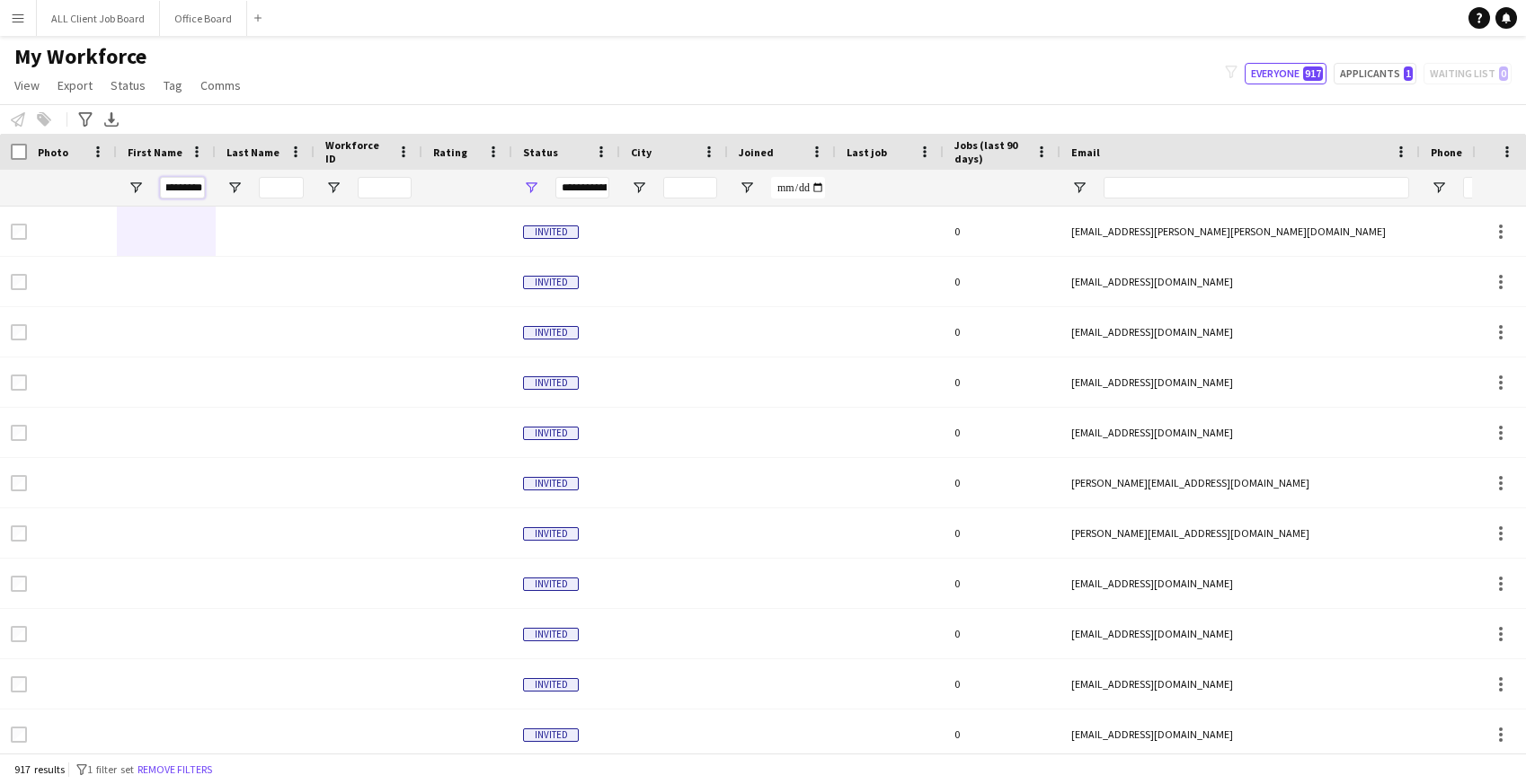
scroll to position [0, 8]
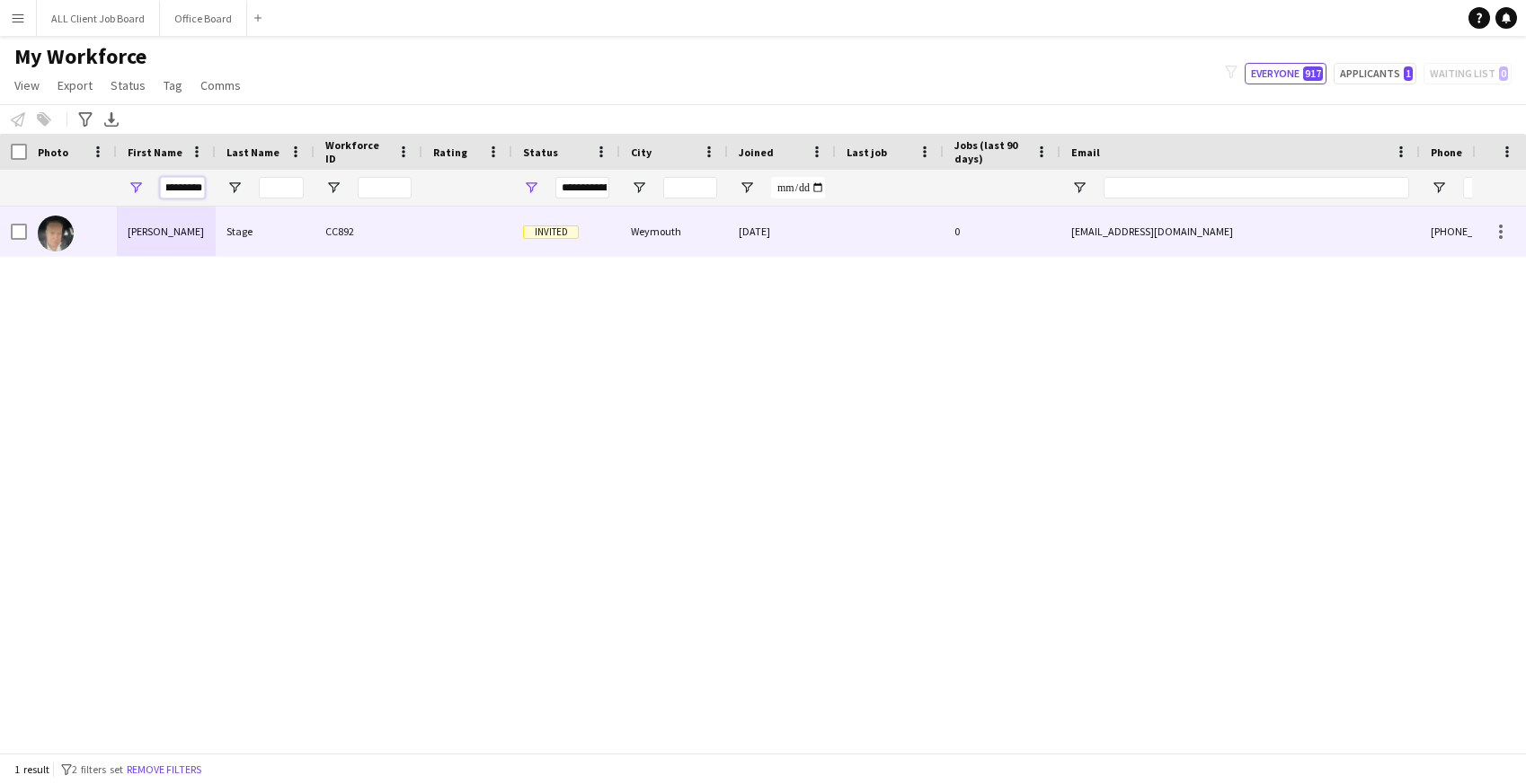
type input "*********"
click at [158, 241] on div "[PERSON_NAME]" at bounding box center [166, 232] width 99 height 50
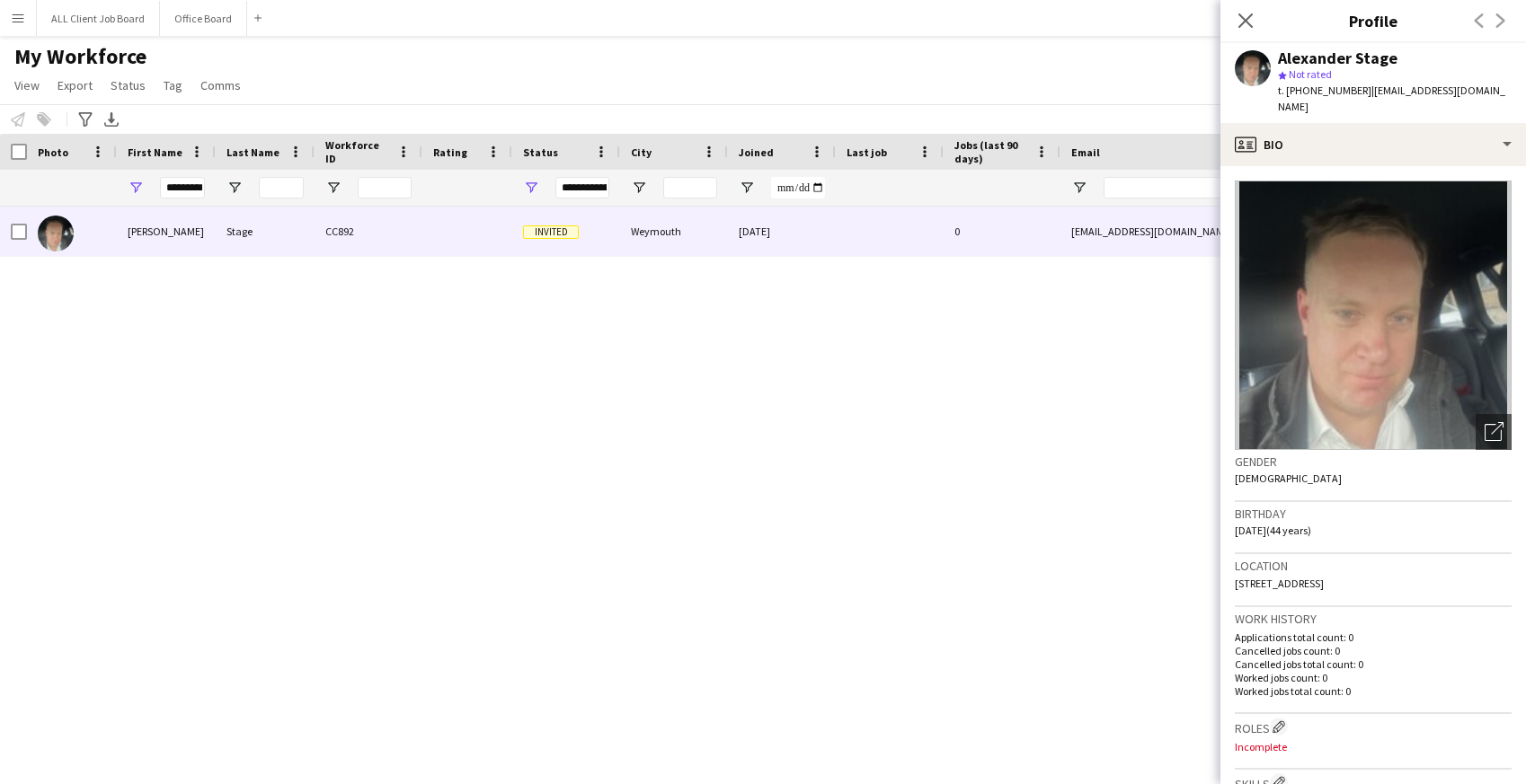
scroll to position [562, 0]
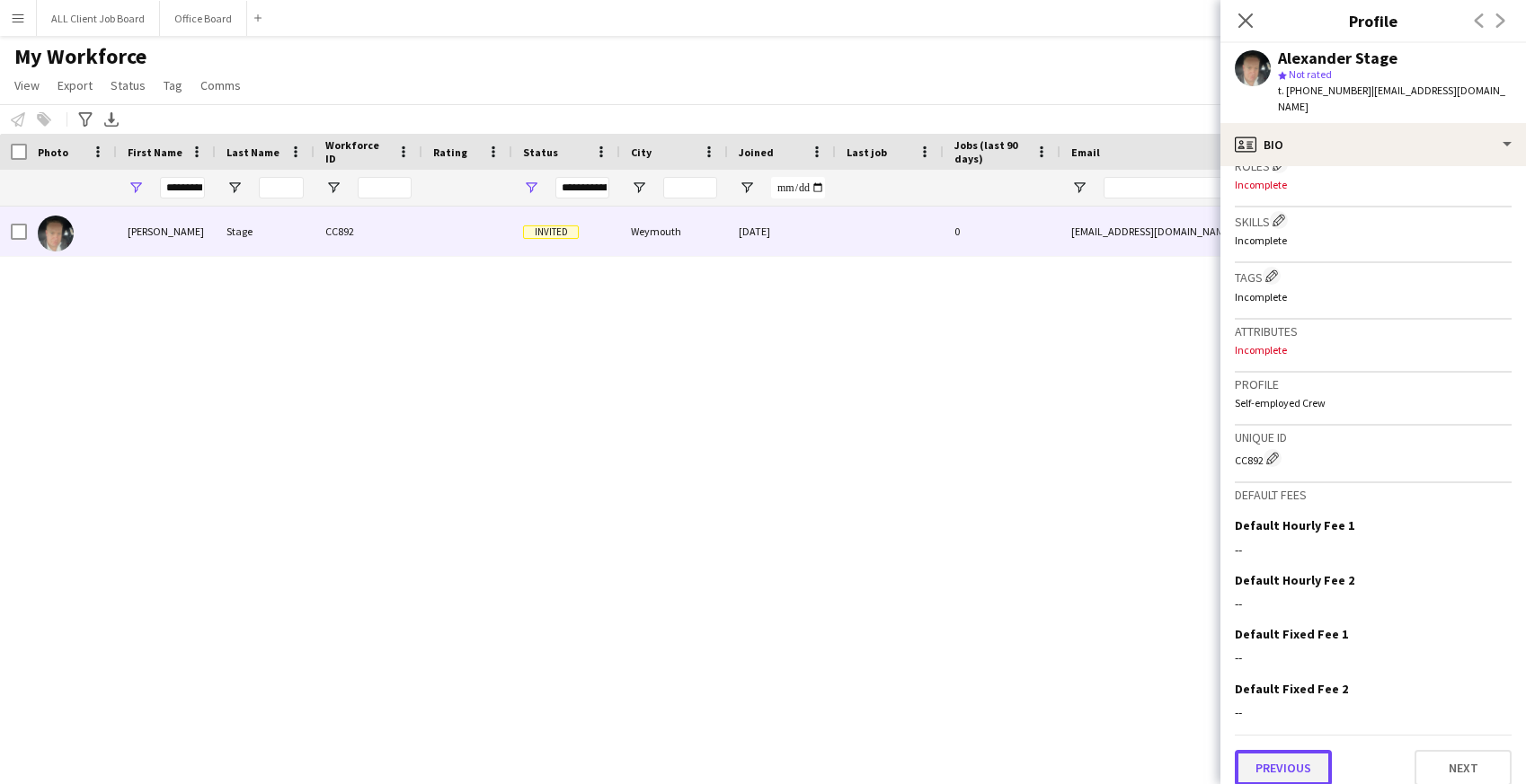
click at [1286, 750] on button "Previous" at bounding box center [1284, 768] width 97 height 36
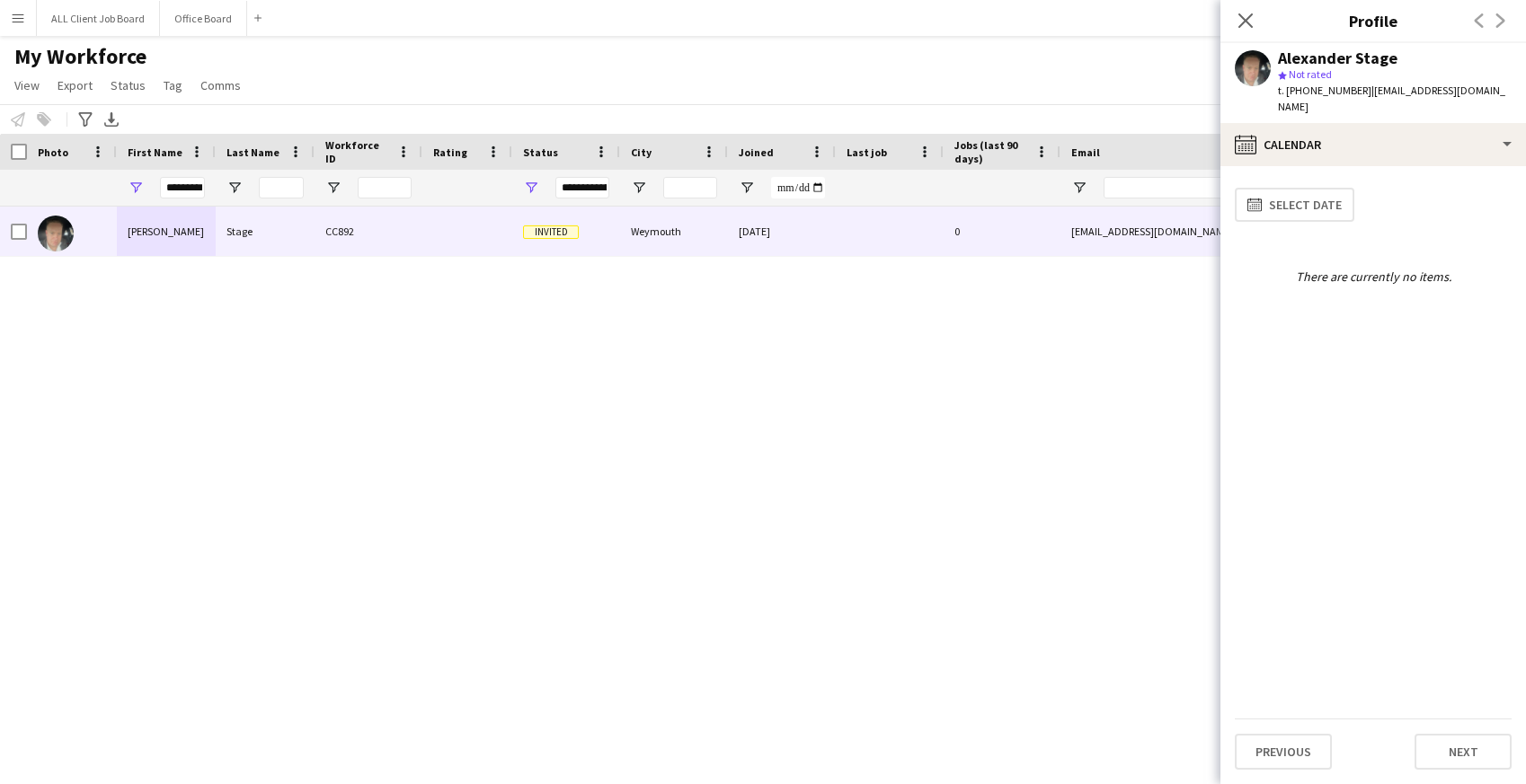
click at [1074, 475] on div "Alexander Stage CC892 Invited Weymouth [DATE] 0 [EMAIL_ADDRESS][DOMAIN_NAME] [P…" at bounding box center [736, 480] width 1472 height 547
click at [1247, 16] on icon "Close pop-in" at bounding box center [1245, 20] width 17 height 17
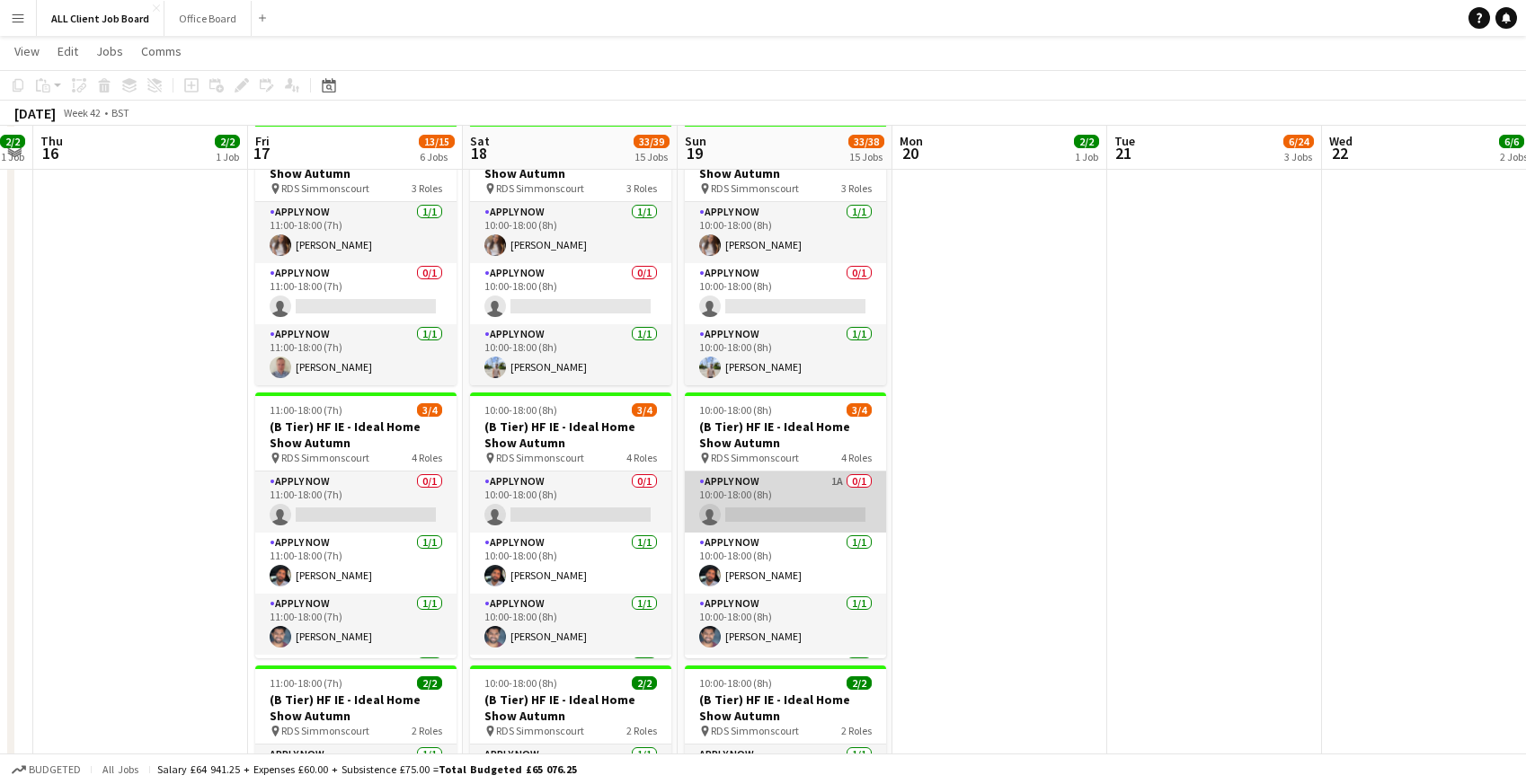
click at [779, 500] on app-card-role "APPLY NOW 1A 0/1 10:00-18:00 (8h) single-neutral-actions" at bounding box center [785, 502] width 201 height 61
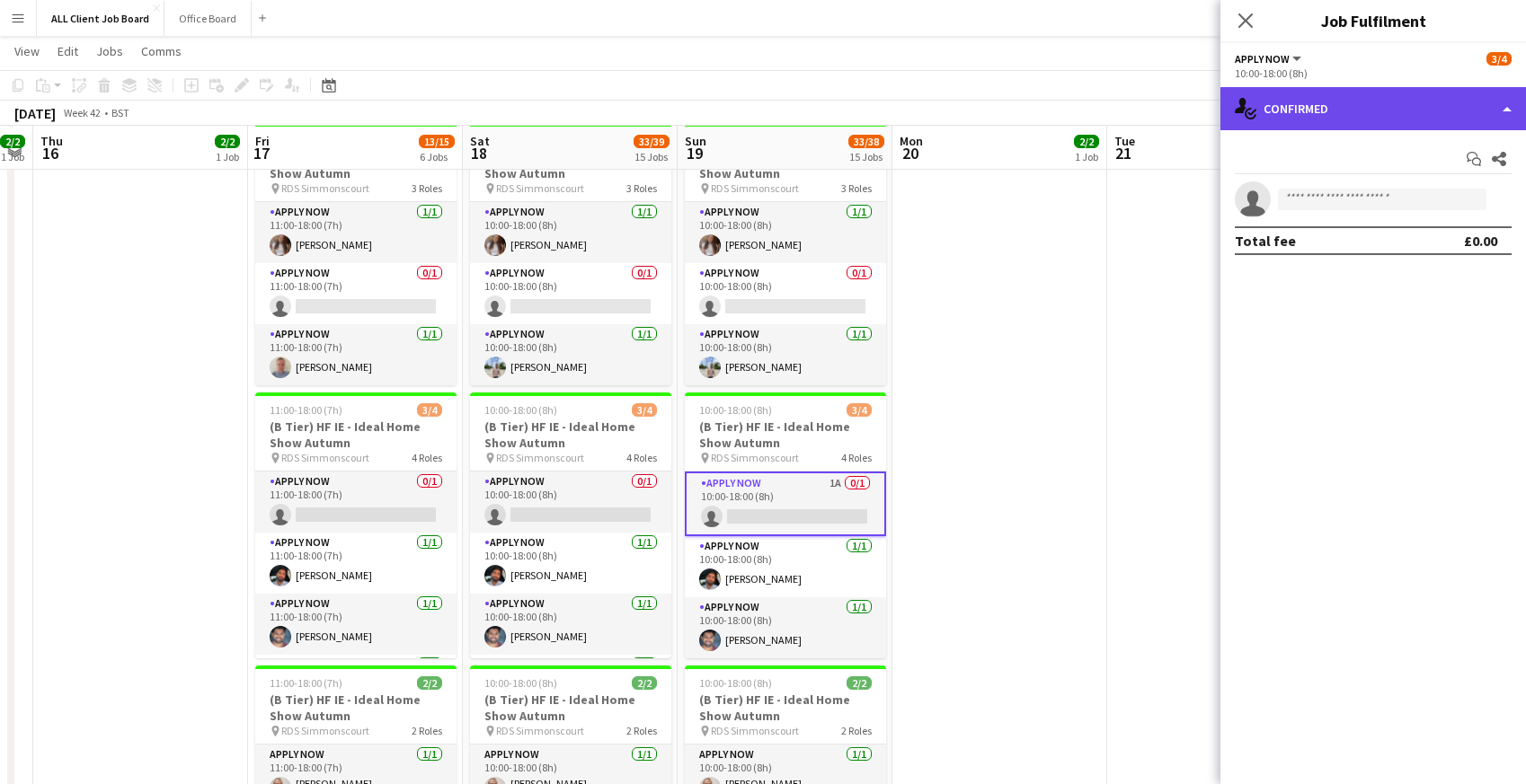
click at [1341, 110] on div "single-neutral-actions-check-2 Confirmed" at bounding box center [1373, 108] width 305 height 43
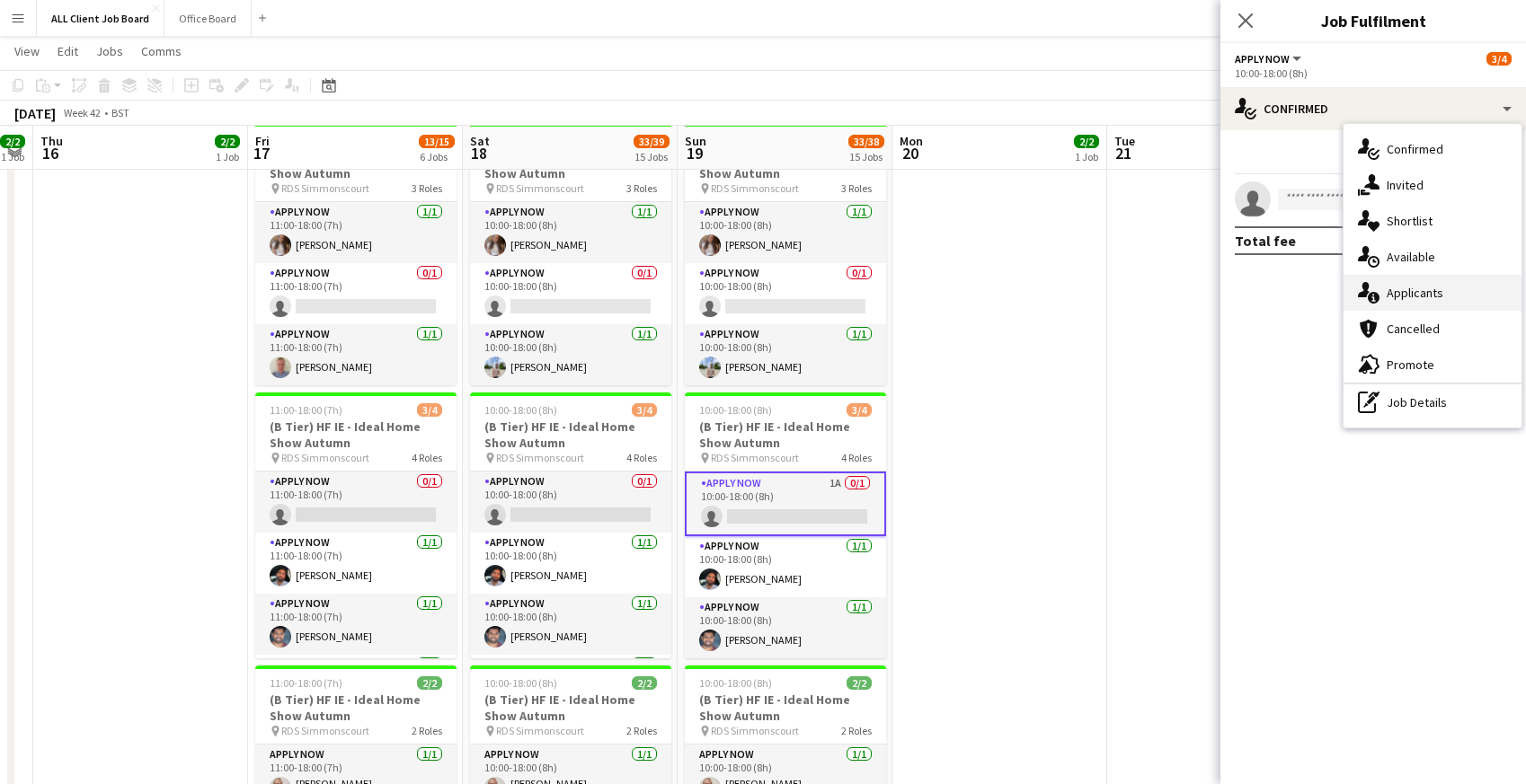
click at [1382, 300] on div "single-neutral-actions-information Applicants" at bounding box center [1432, 293] width 178 height 36
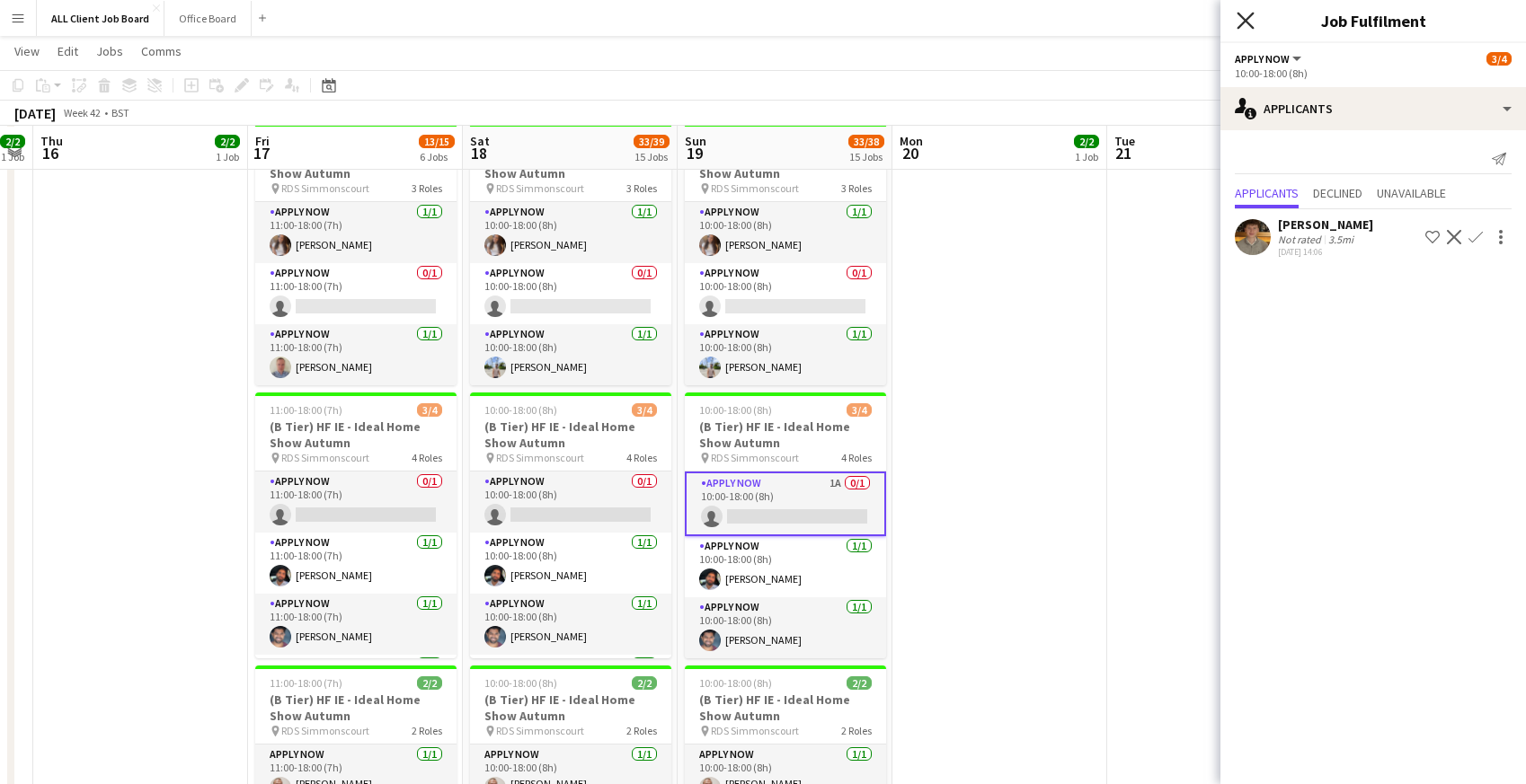
click at [1249, 17] on icon at bounding box center [1245, 20] width 17 height 17
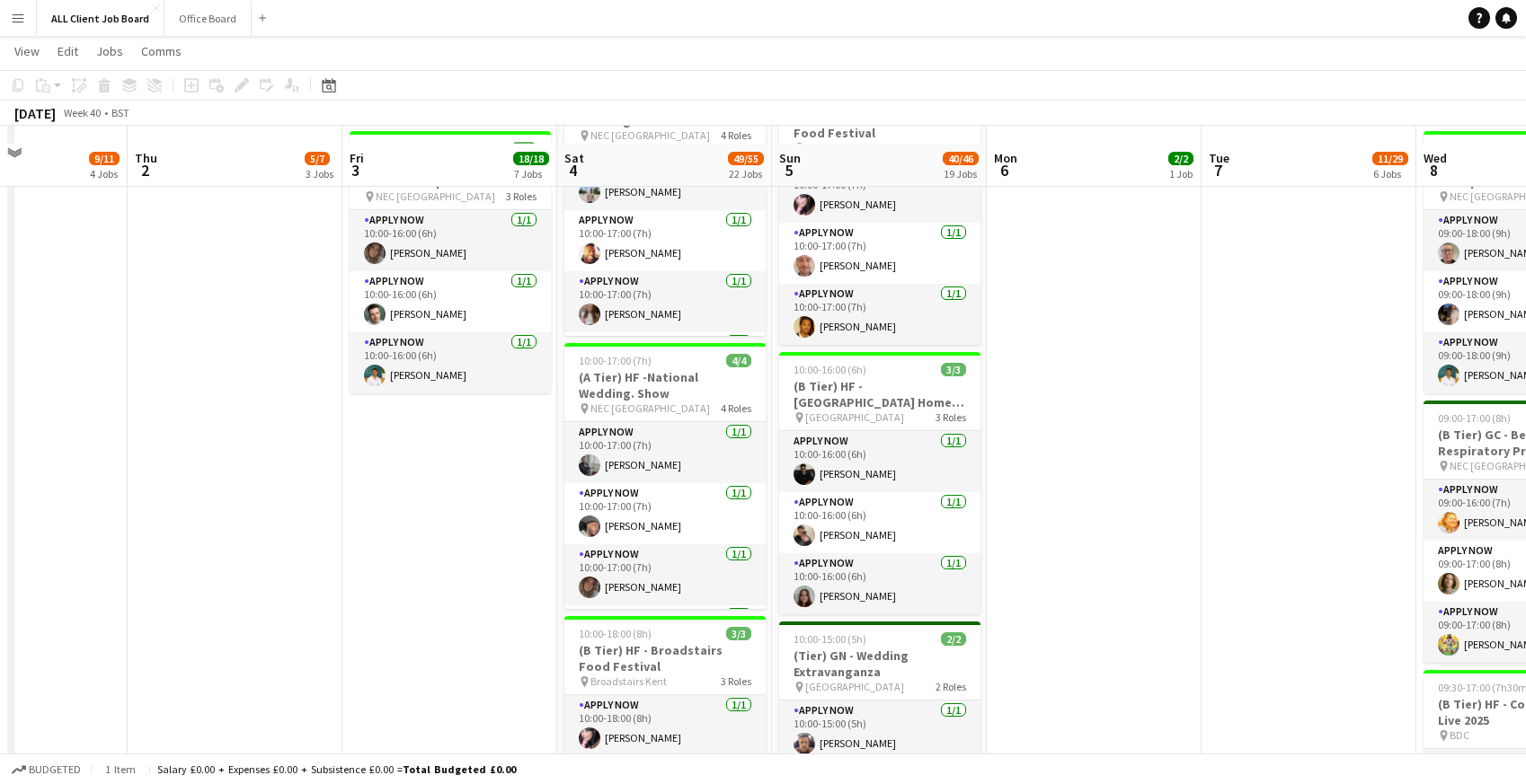
scroll to position [1596, 0]
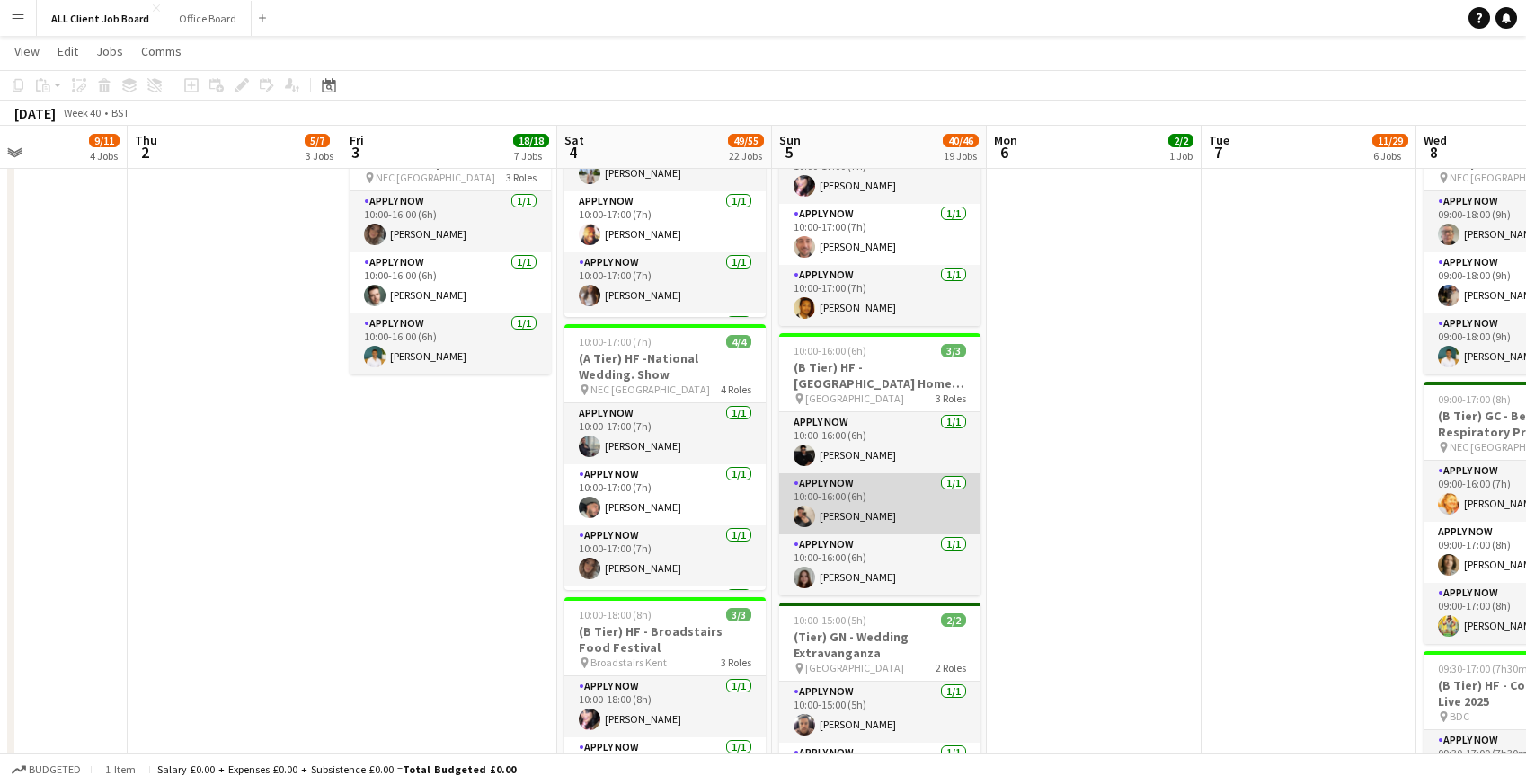
click at [820, 510] on app-card-role "APPLY NOW 1/1 10:00-16:00 (6h) Sadie Long" at bounding box center [879, 504] width 201 height 61
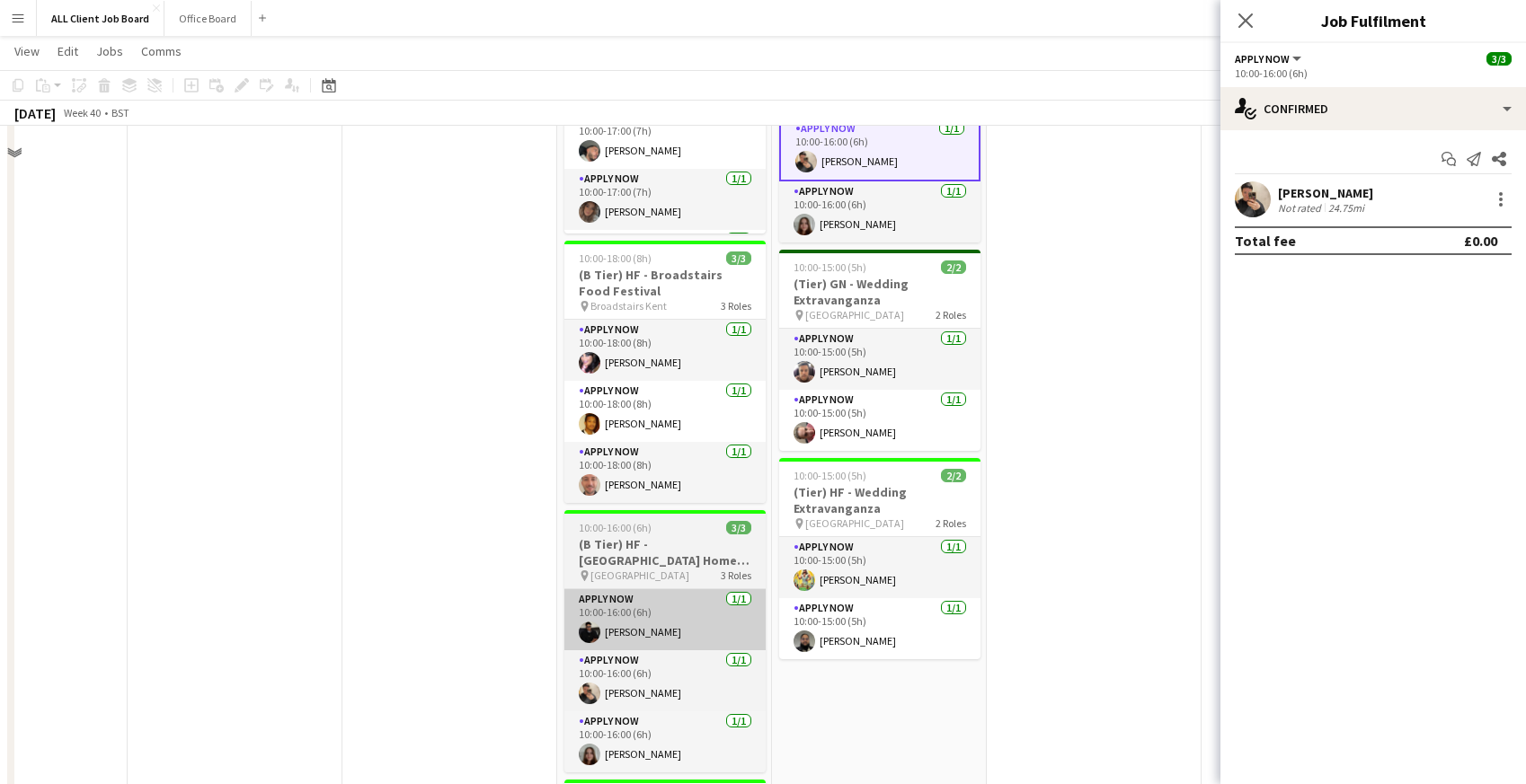
scroll to position [1777, 0]
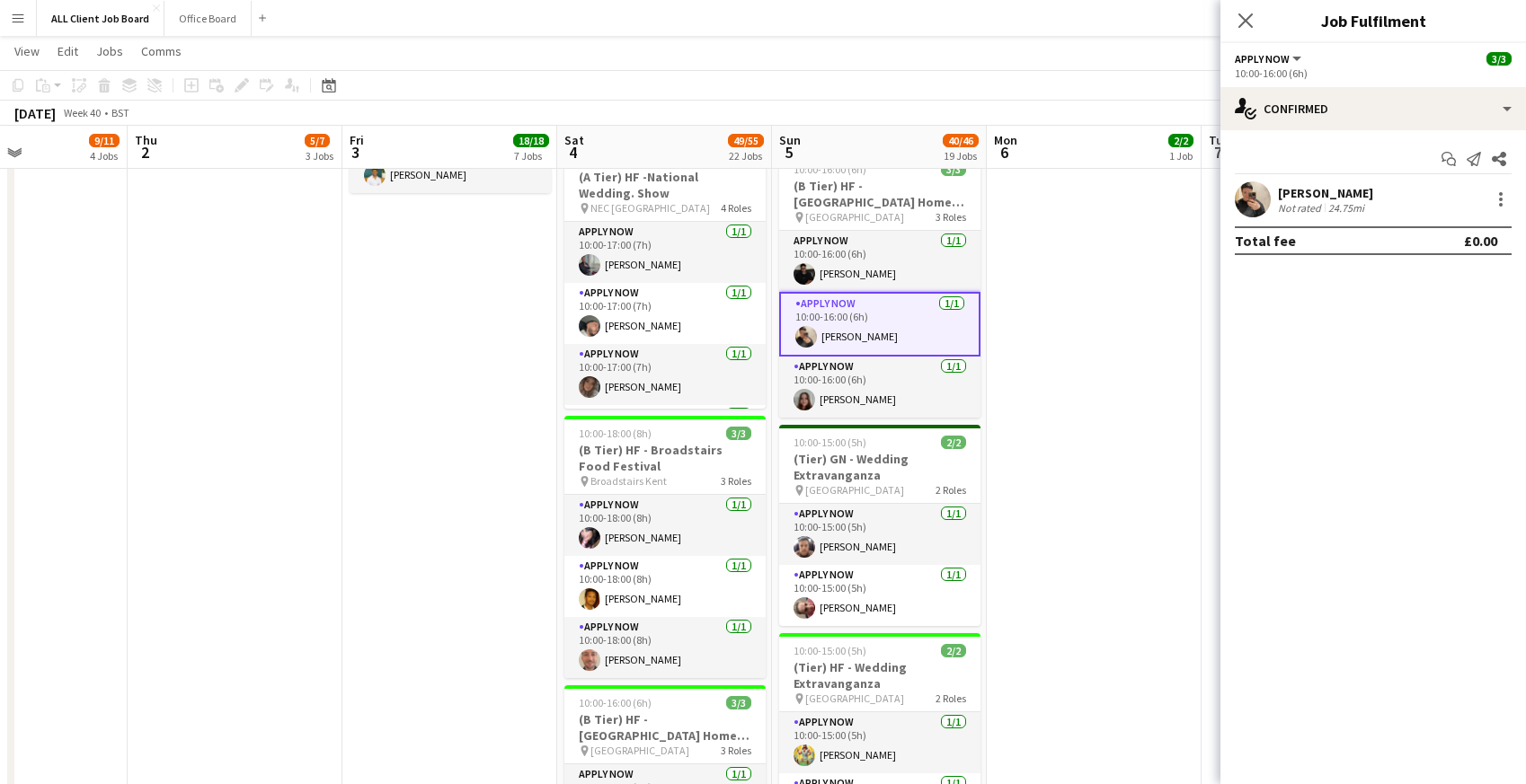
click at [822, 328] on app-card-role "APPLY NOW 1/1 10:00-16:00 (6h) Sadie Long" at bounding box center [879, 324] width 201 height 65
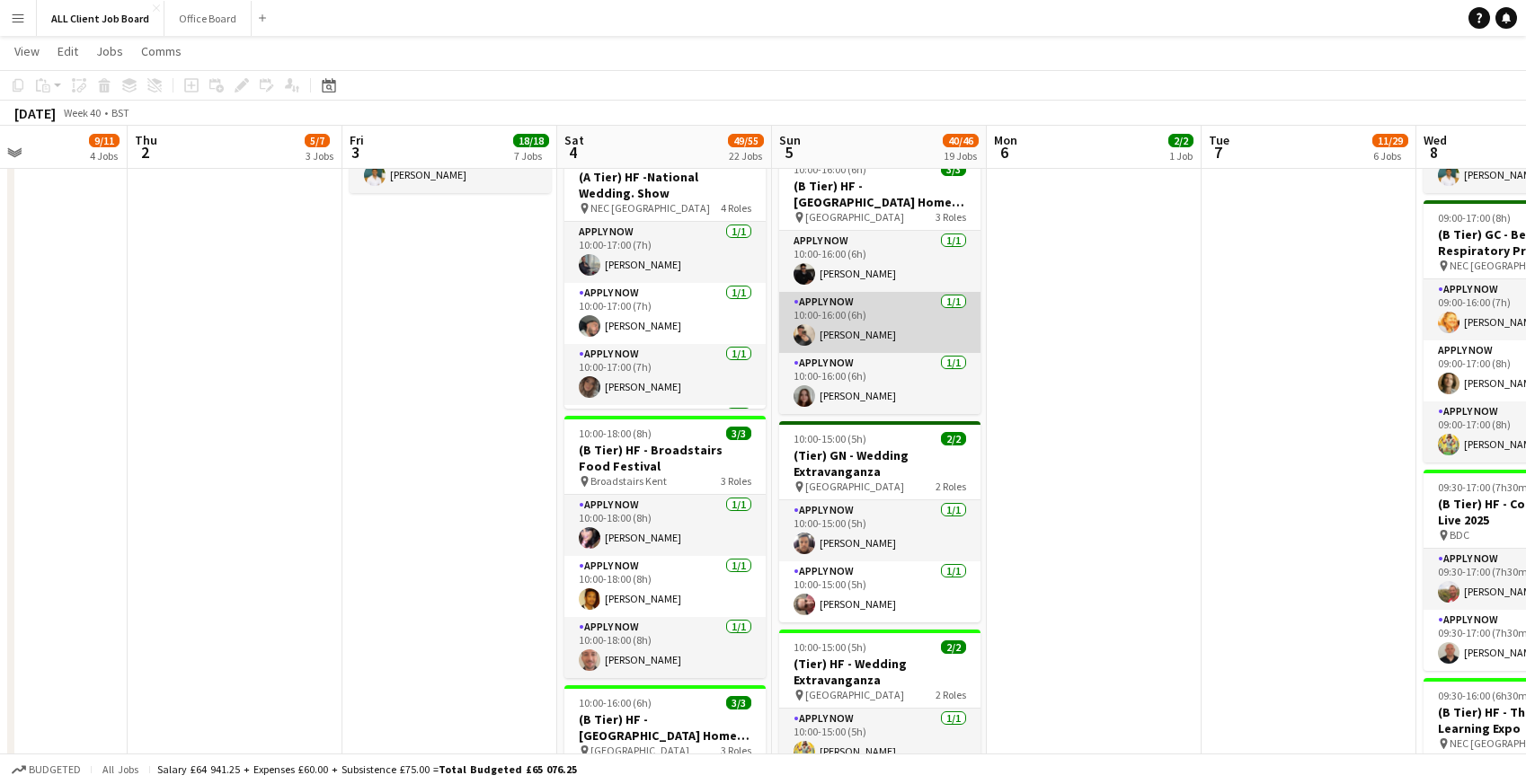
click at [822, 328] on app-card-role "APPLY NOW 1/1 10:00-16:00 (6h) Sadie Long" at bounding box center [879, 322] width 201 height 61
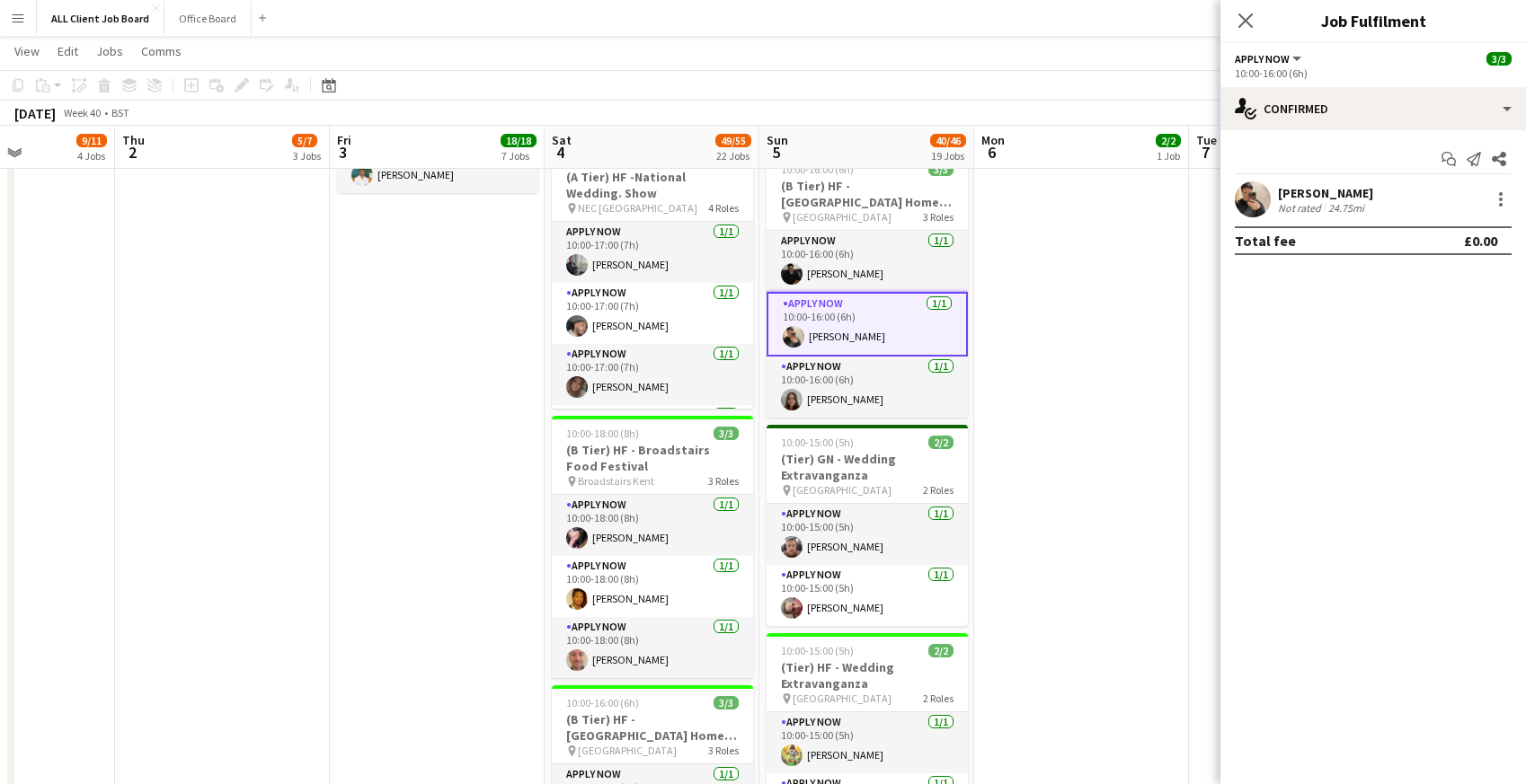
scroll to position [0, 515]
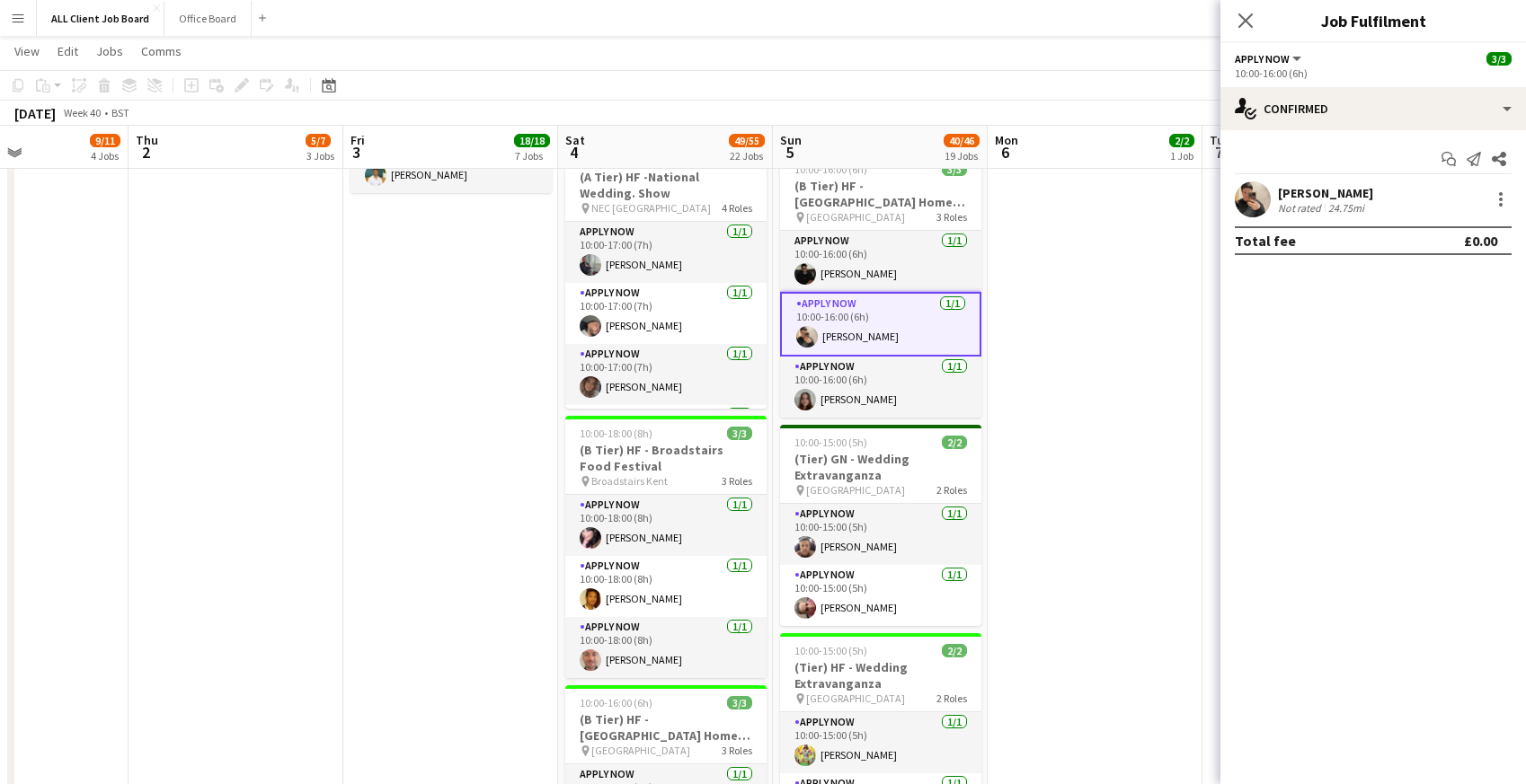
drag, startPoint x: 822, startPoint y: 328, endPoint x: 823, endPoint y: 471, distance: 143.0
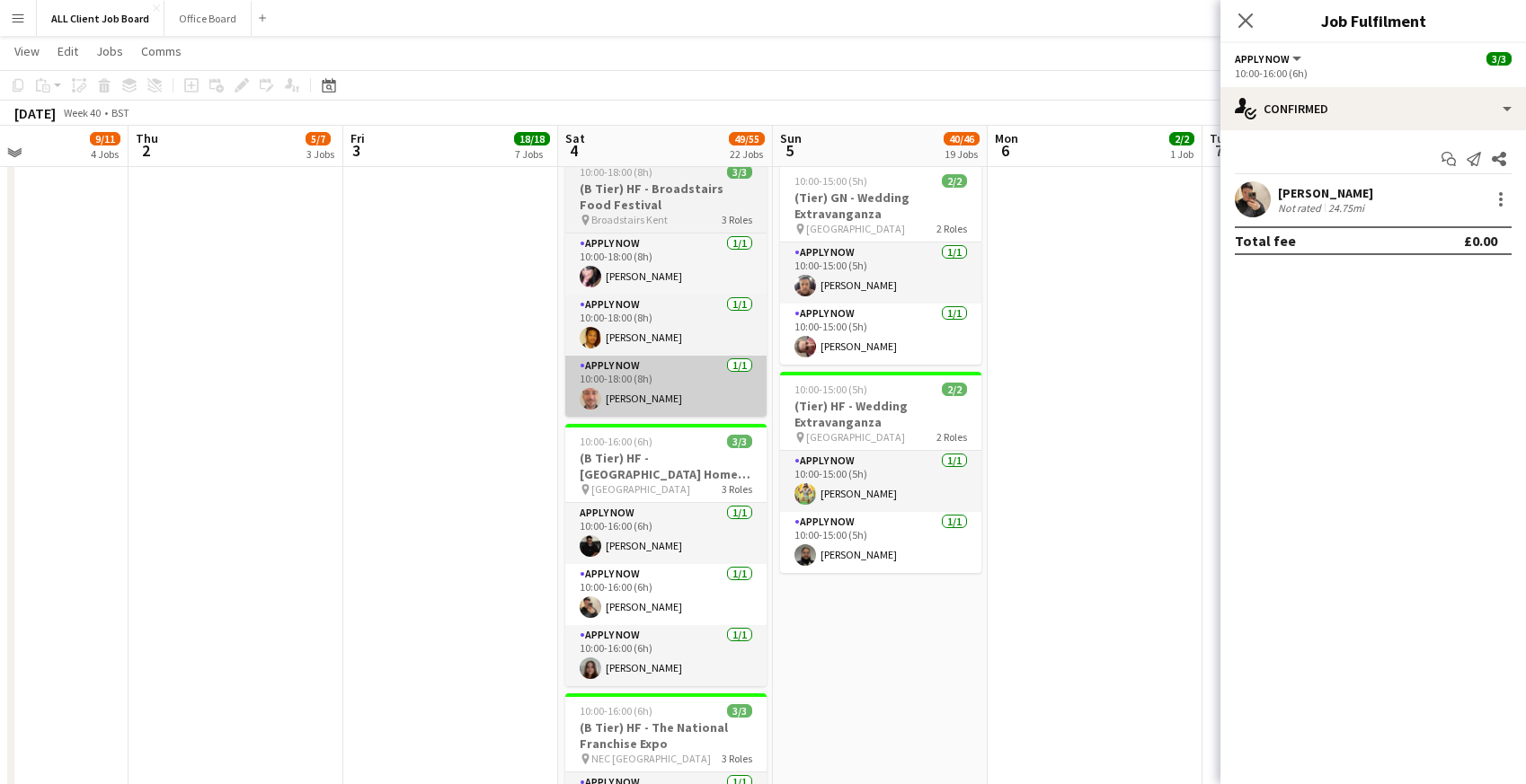
scroll to position [2047, 0]
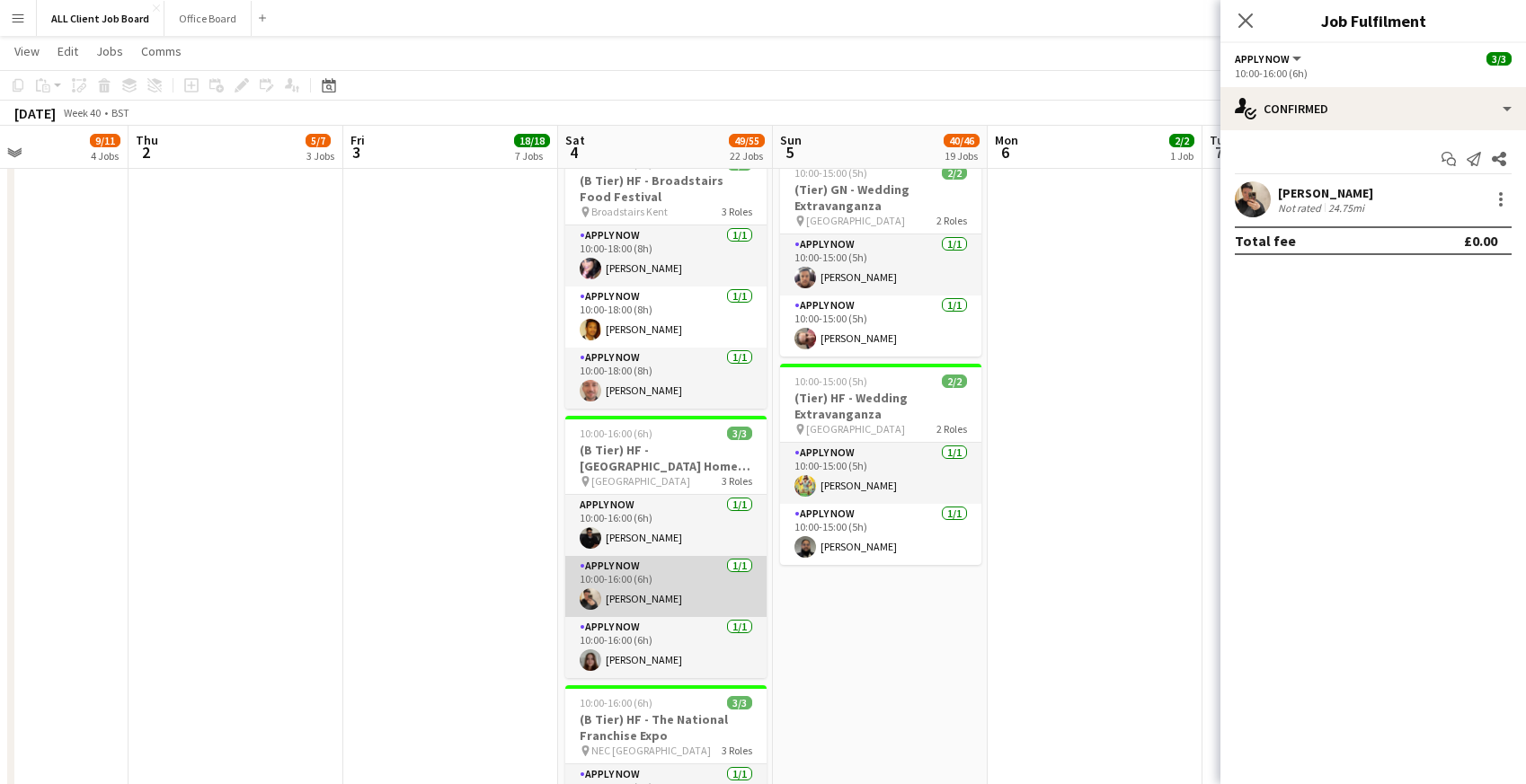
click at [675, 598] on app-card-role "APPLY NOW 1/1 10:00-16:00 (6h) Sadie Long" at bounding box center [665, 587] width 201 height 61
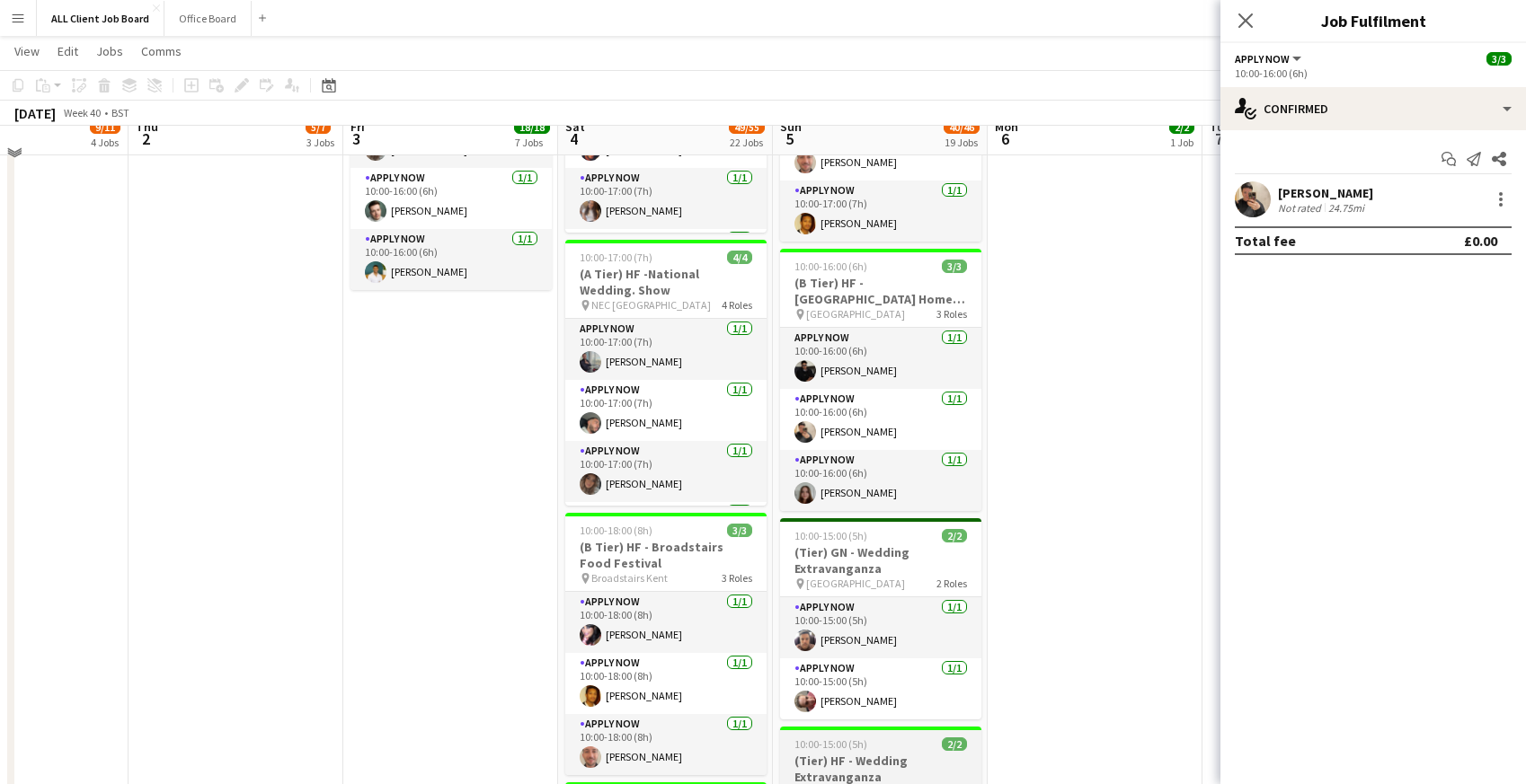
scroll to position [1667, 0]
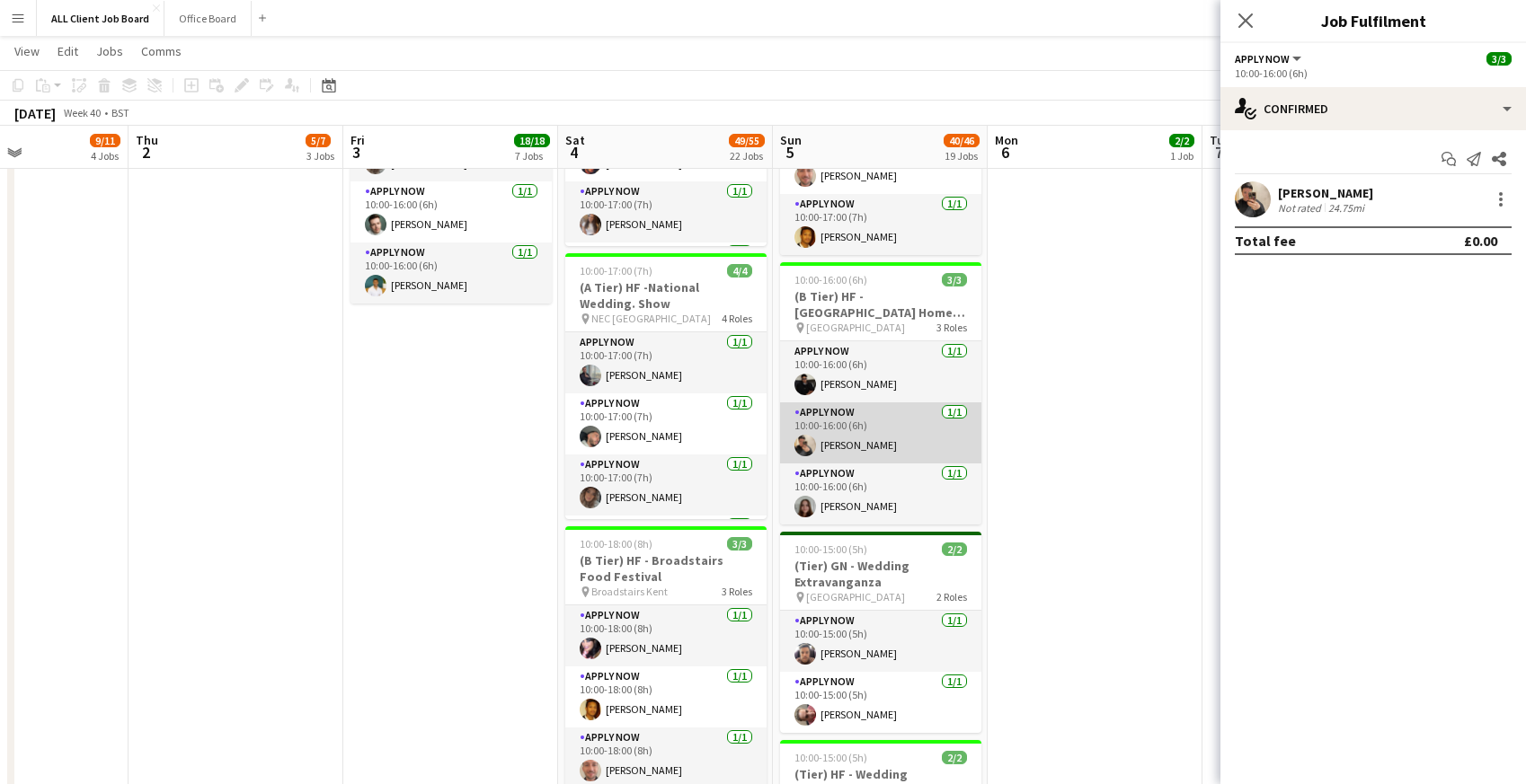
click at [846, 422] on app-card-role "APPLY NOW 1/1 10:00-16:00 (6h) Sadie Long" at bounding box center [880, 433] width 201 height 61
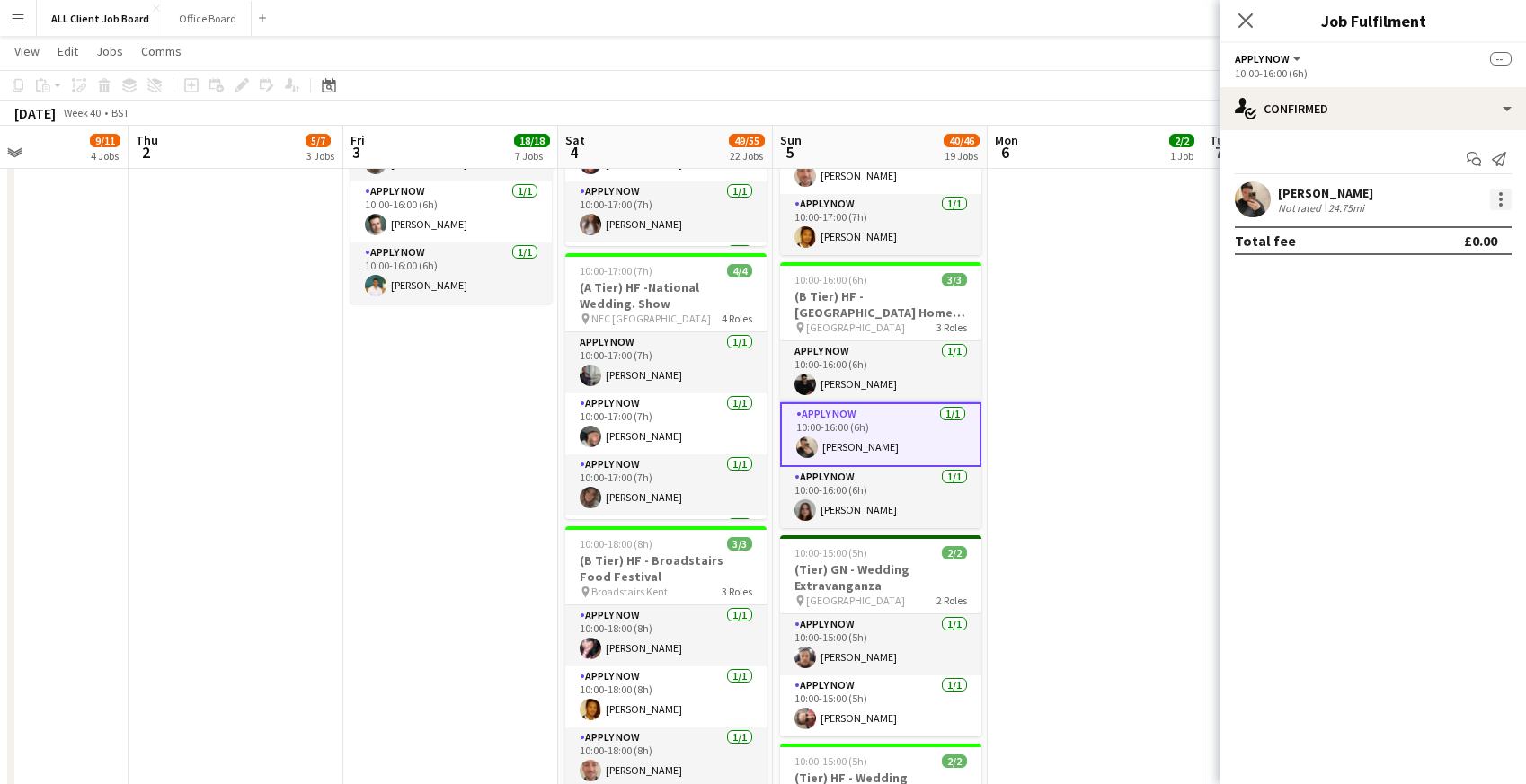
click at [1502, 198] on div at bounding box center [1500, 199] width 22 height 22
click at [1390, 365] on span "Remove" at bounding box center [1412, 361] width 53 height 15
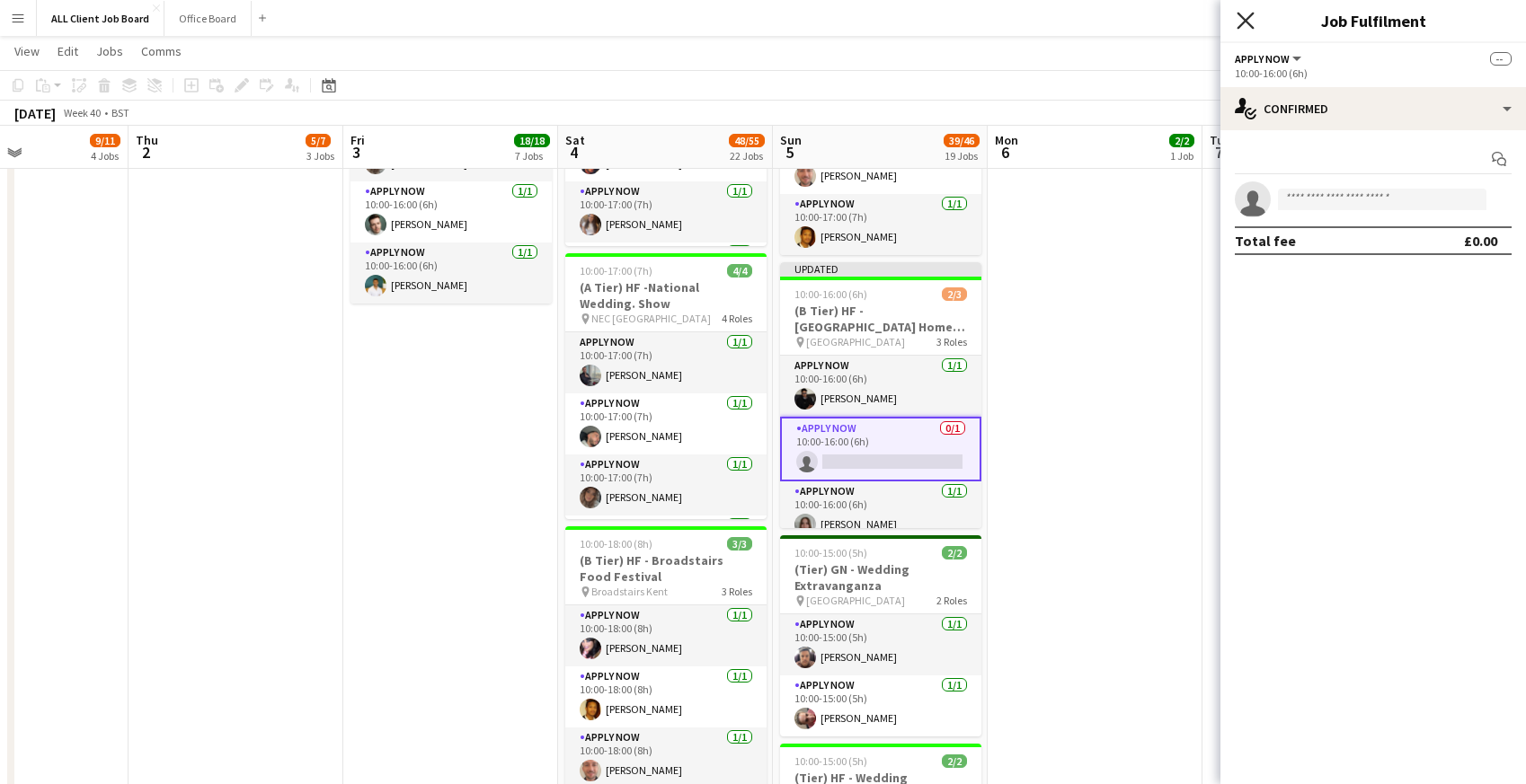
click at [1243, 27] on icon "Close pop-in" at bounding box center [1245, 20] width 17 height 17
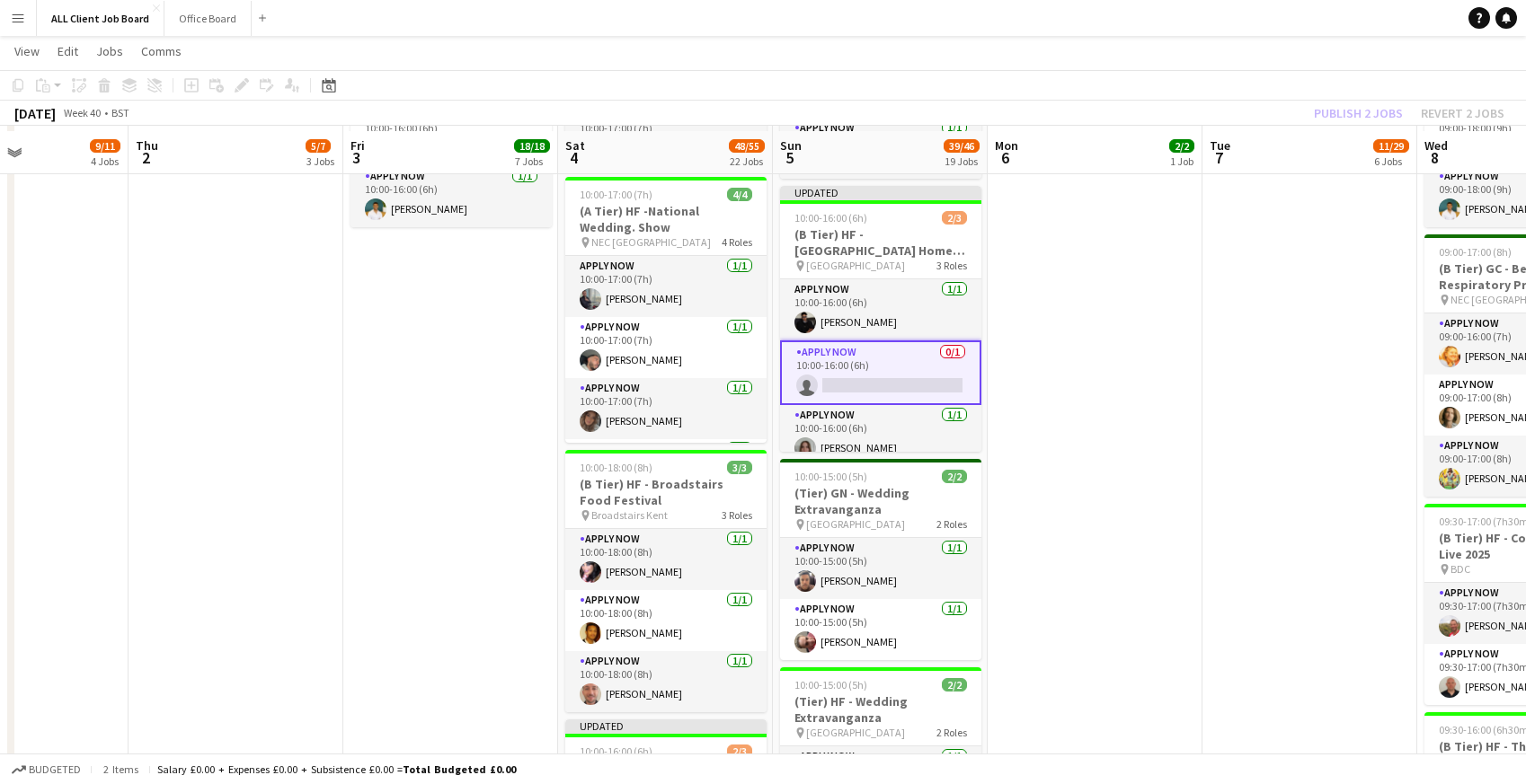
scroll to position [1748, 0]
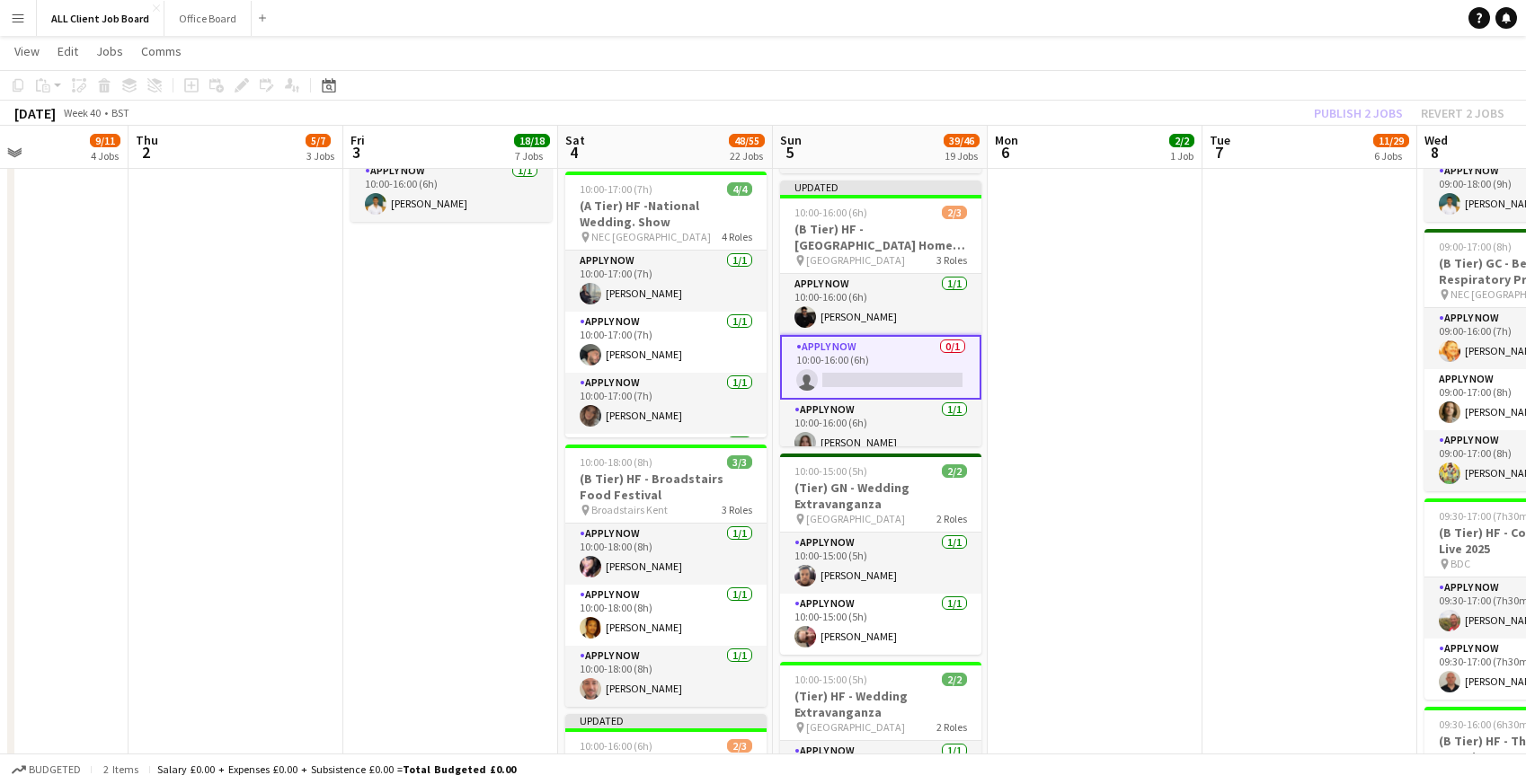
click at [1375, 108] on div "Publish 2 jobs Revert 2 jobs" at bounding box center [1409, 113] width 234 height 23
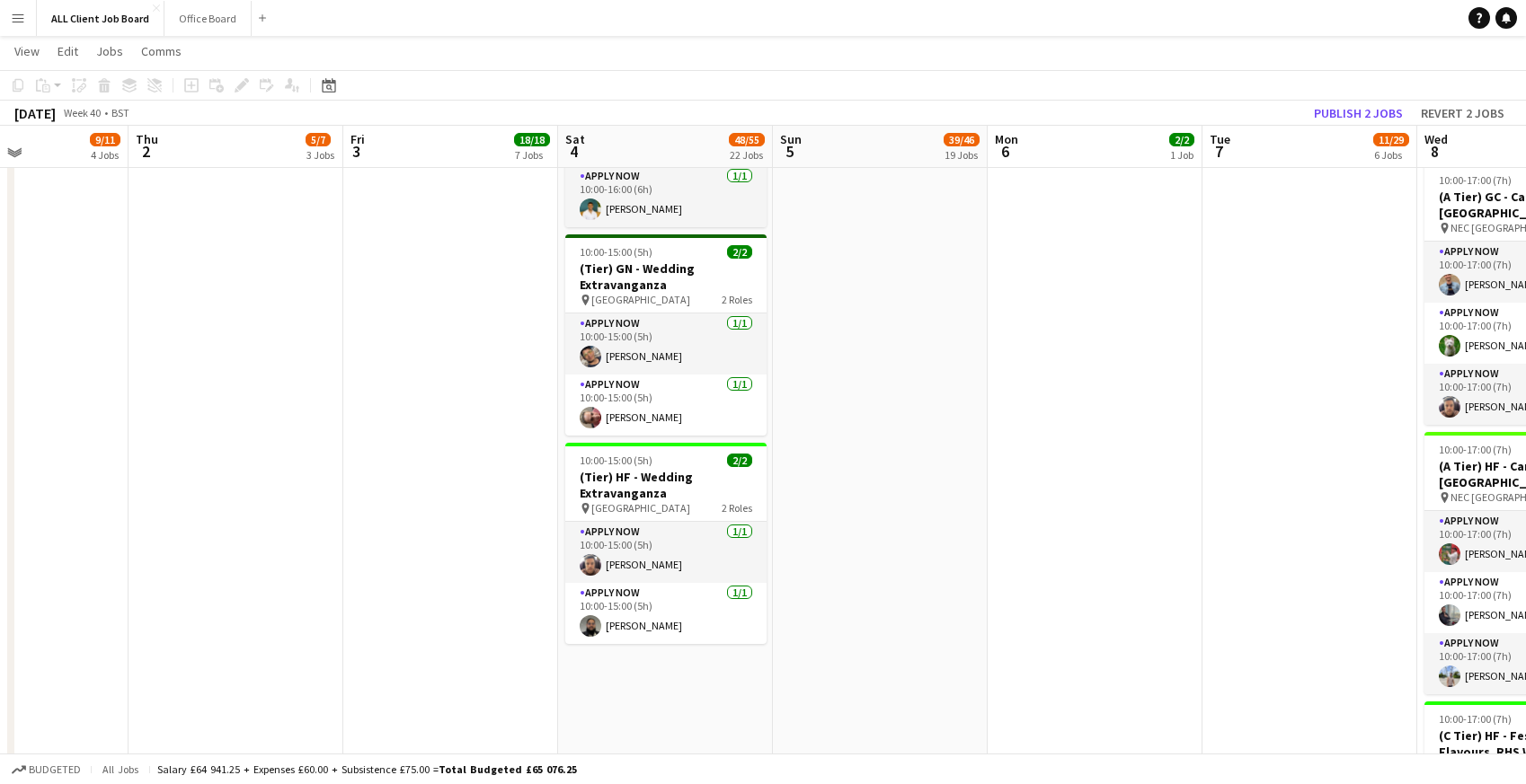
scroll to position [2772, 0]
click at [625, 357] on app-card-role "APPLY NOW 1/1 10:00-15:00 (5h) Farhan Choudhary" at bounding box center [665, 343] width 201 height 61
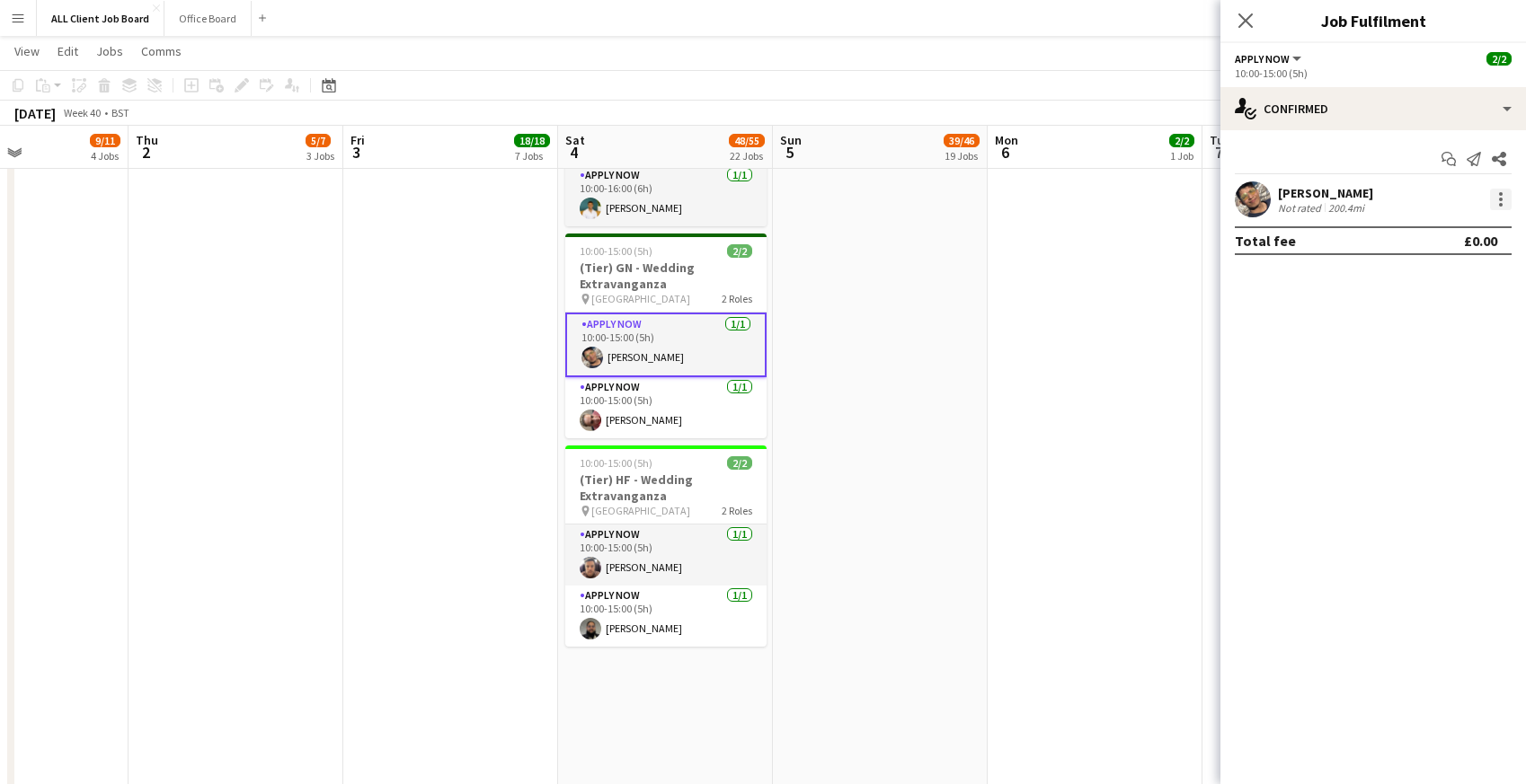
click at [1501, 203] on div at bounding box center [1501, 205] width 4 height 4
click at [1428, 416] on button "Remove" at bounding box center [1441, 404] width 140 height 43
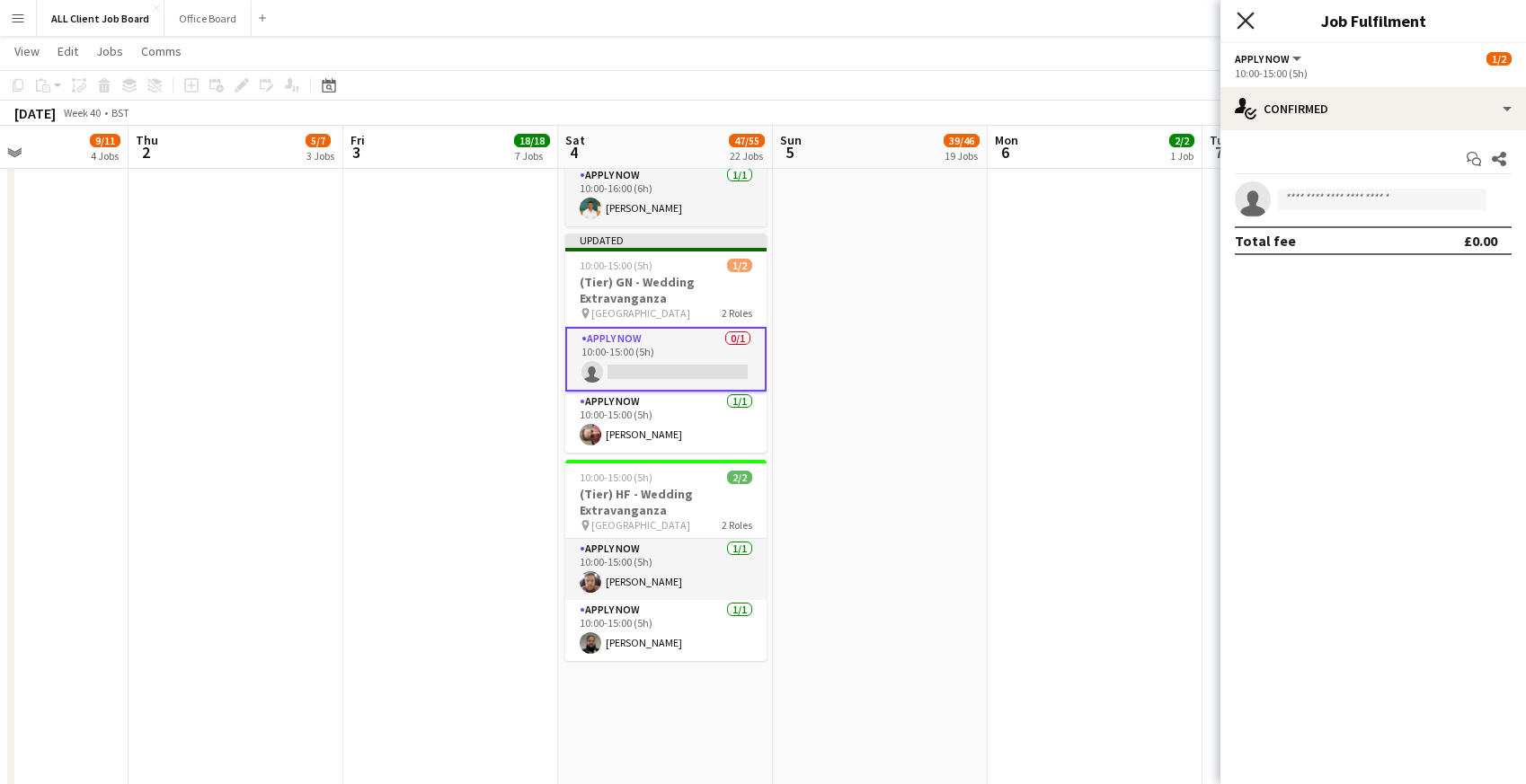
click at [1250, 20] on icon "Close pop-in" at bounding box center [1245, 20] width 17 height 17
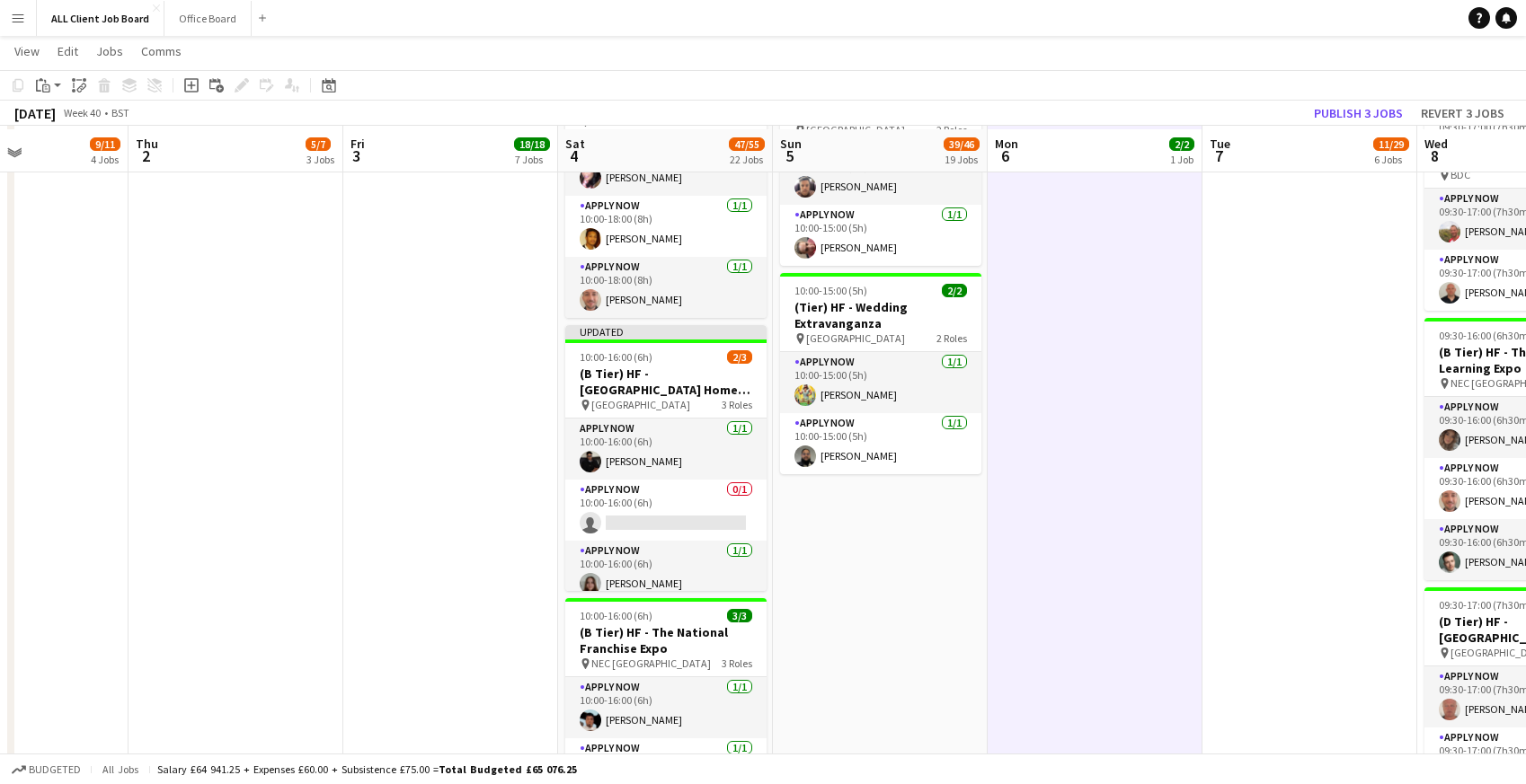
scroll to position [2136, 0]
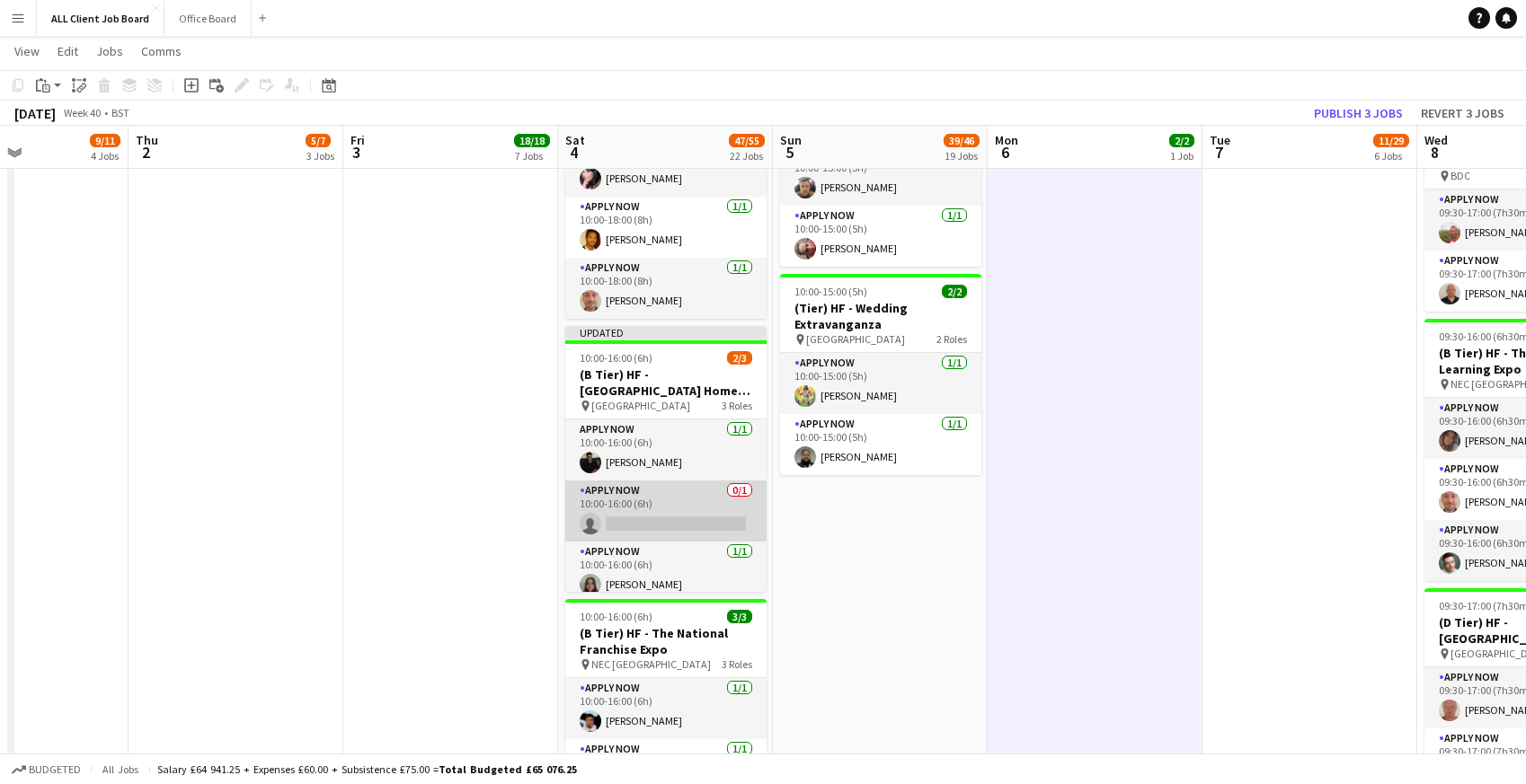
click at [630, 514] on app-card-role "APPLY NOW 0/1 10:00-16:00 (6h) single-neutral-actions" at bounding box center [665, 511] width 201 height 61
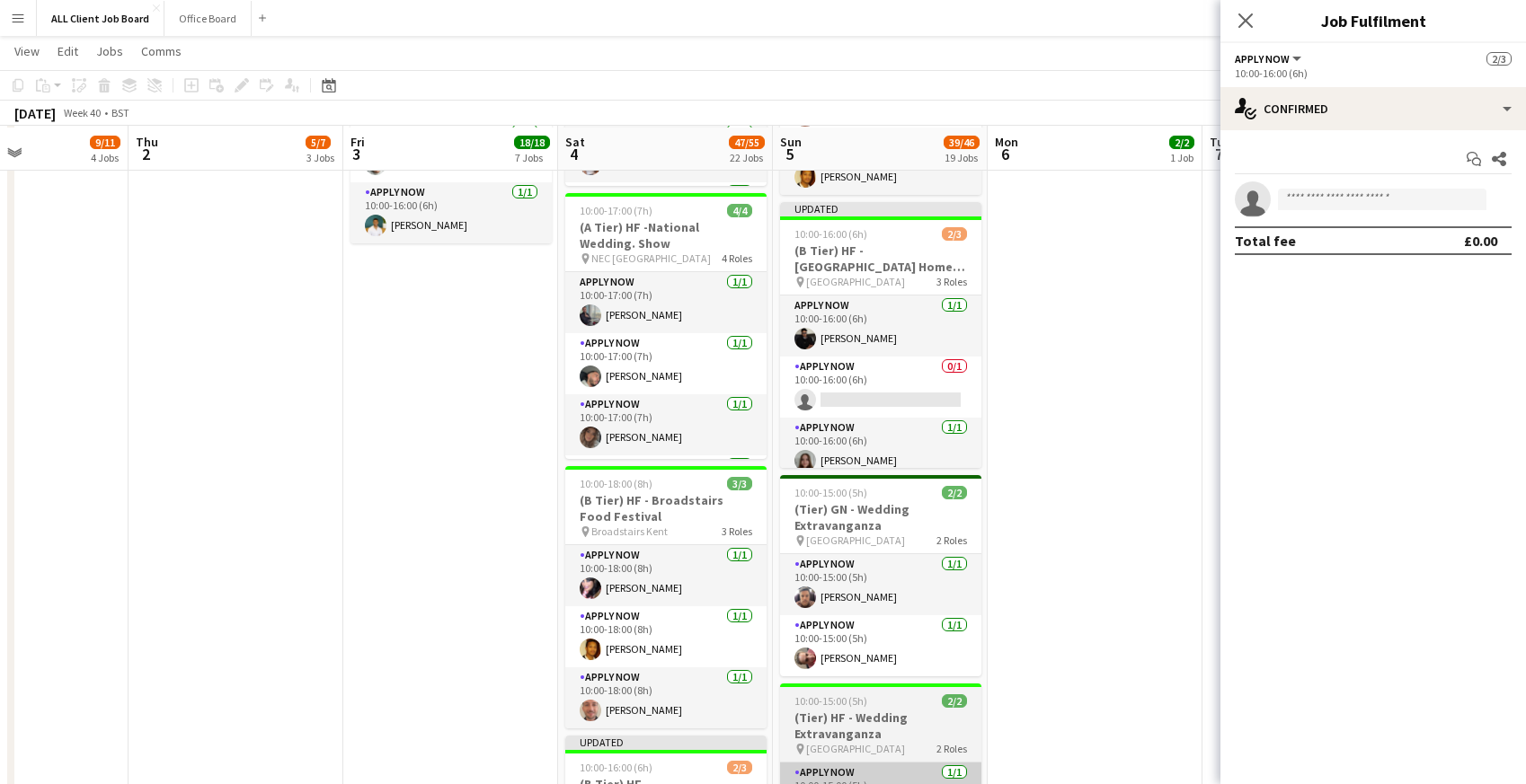
scroll to position [1723, 0]
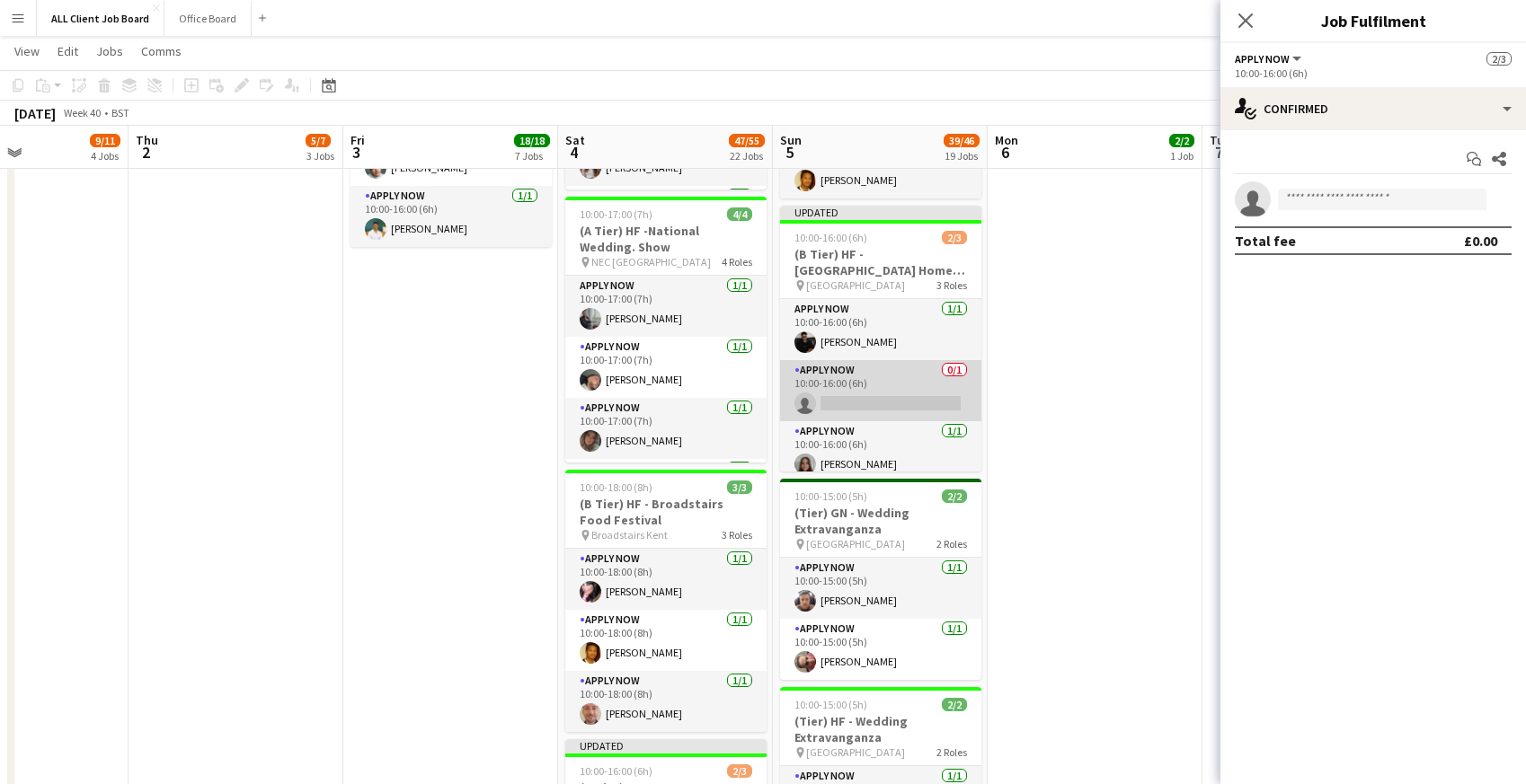
click at [831, 380] on app-card-role "APPLY NOW 0/1 10:00-16:00 (6h) single-neutral-actions" at bounding box center [880, 391] width 201 height 61
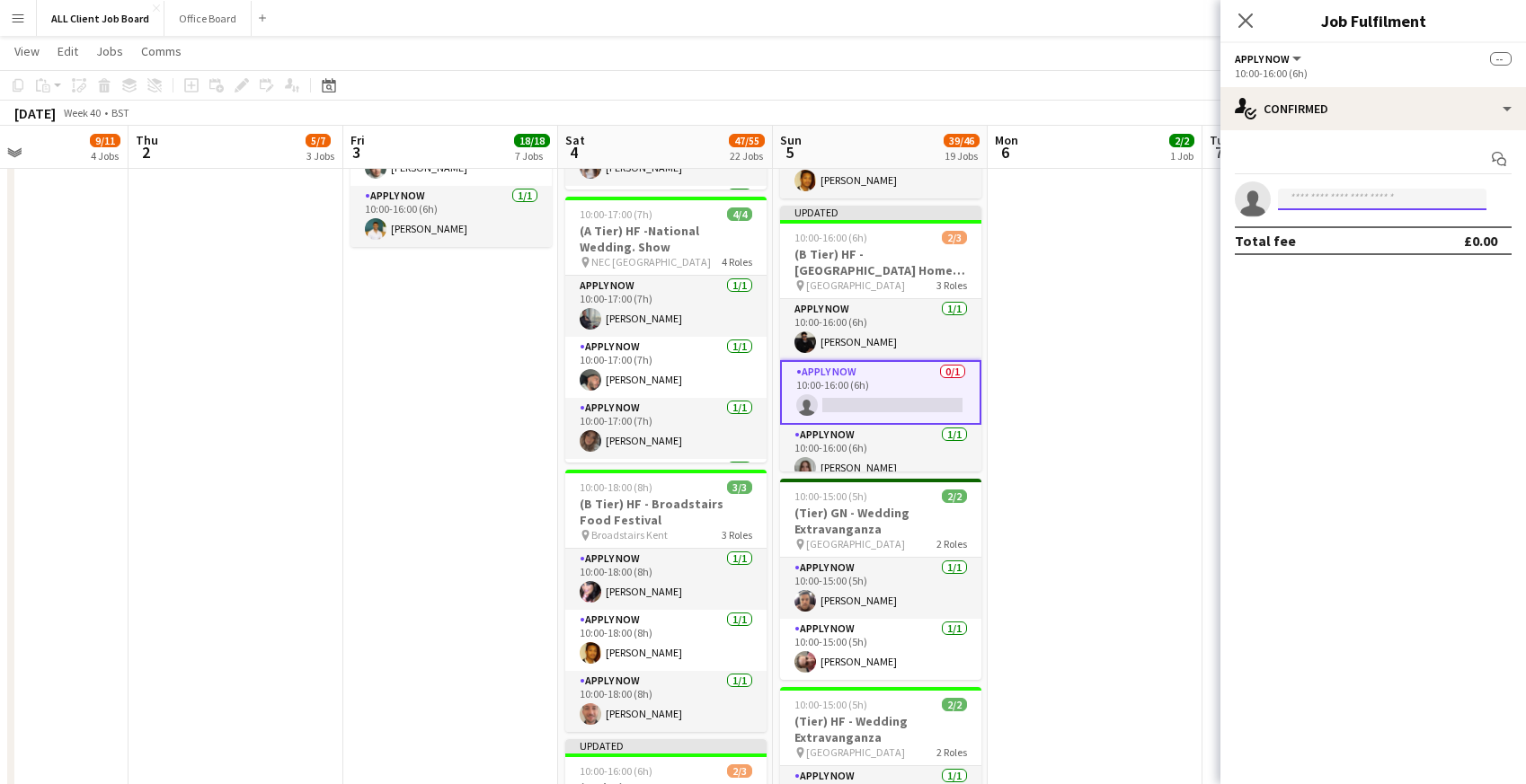
click at [1325, 205] on input at bounding box center [1382, 199] width 208 height 22
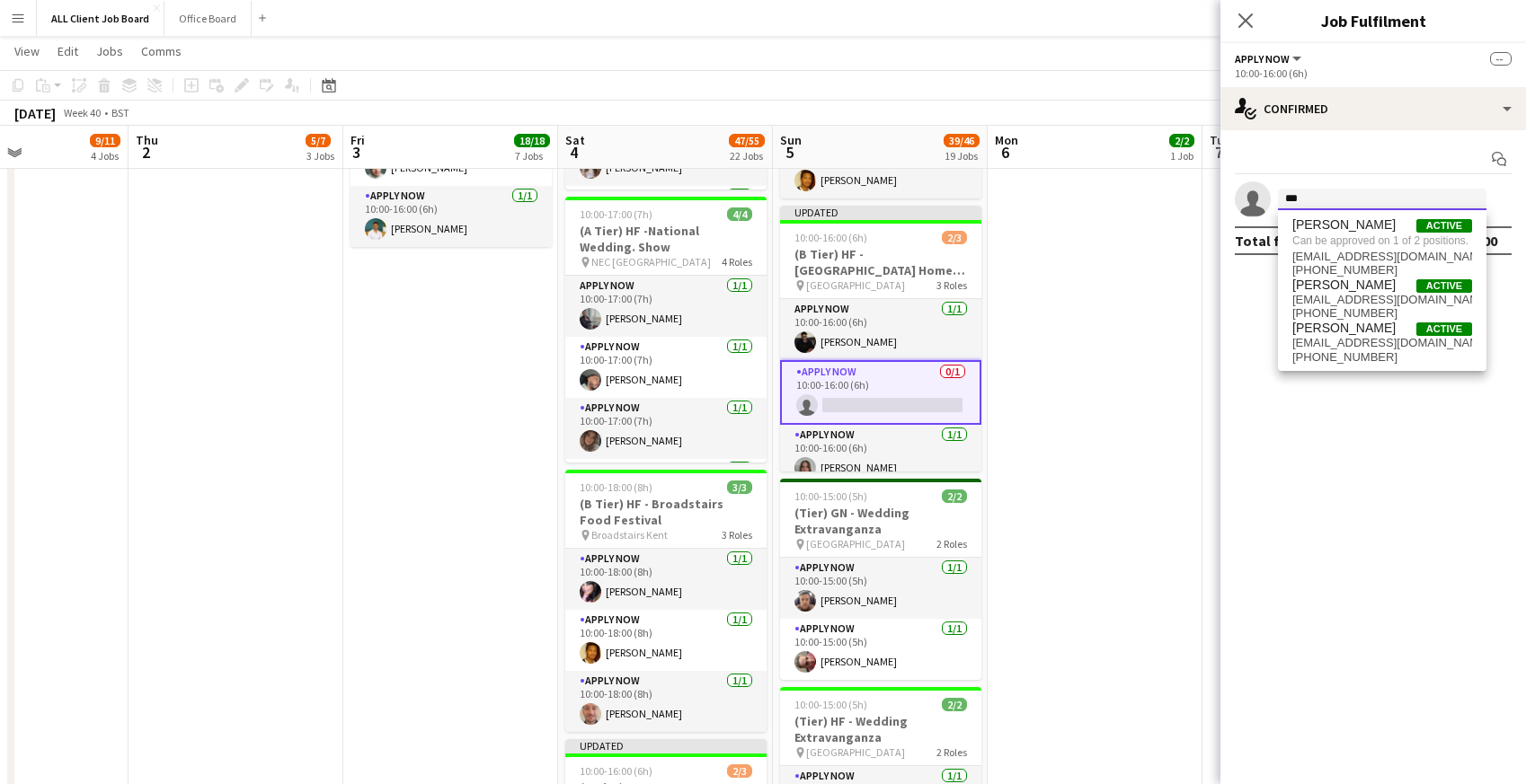
type input "***"
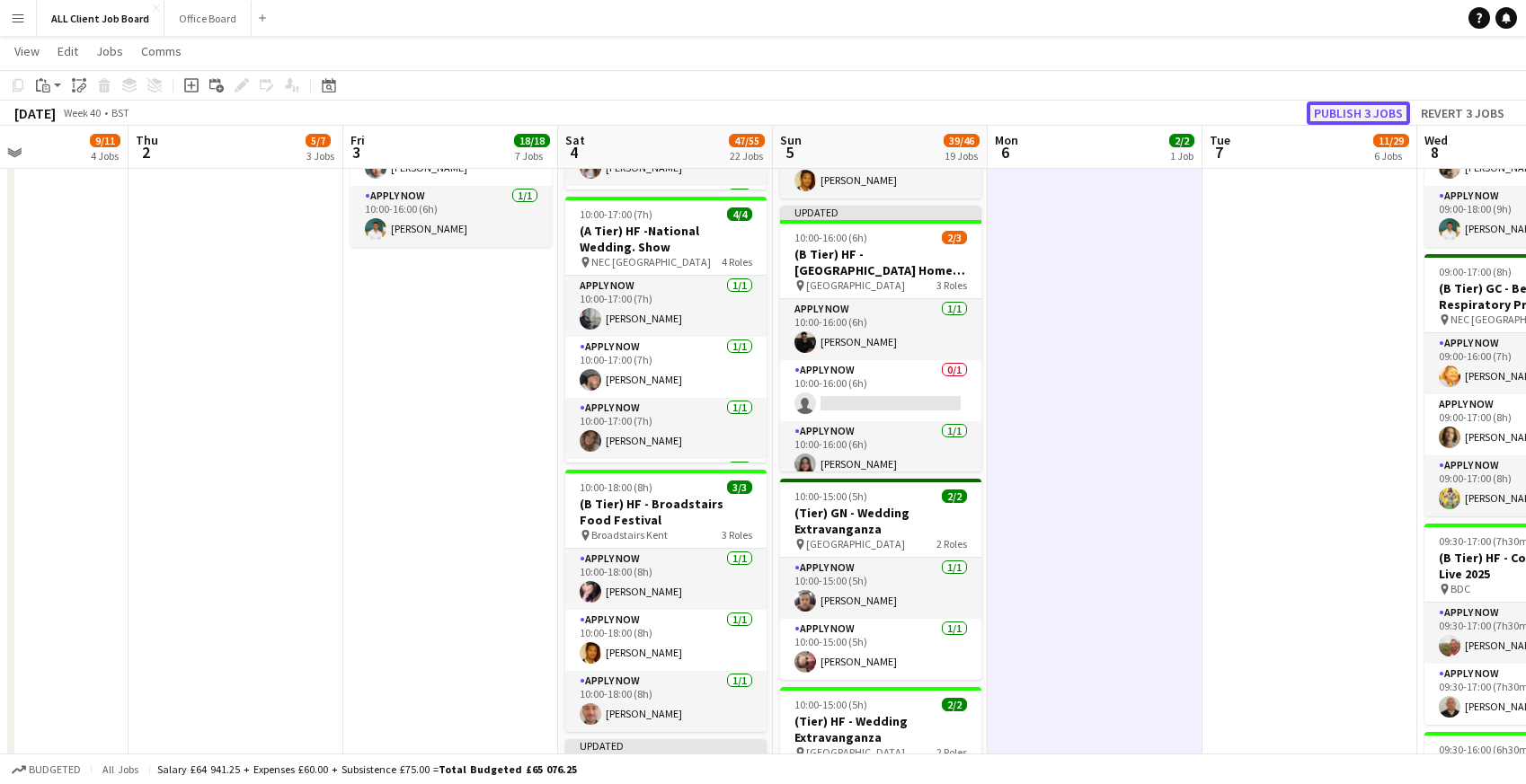
click at [1347, 107] on button "Publish 3 jobs" at bounding box center [1358, 113] width 103 height 23
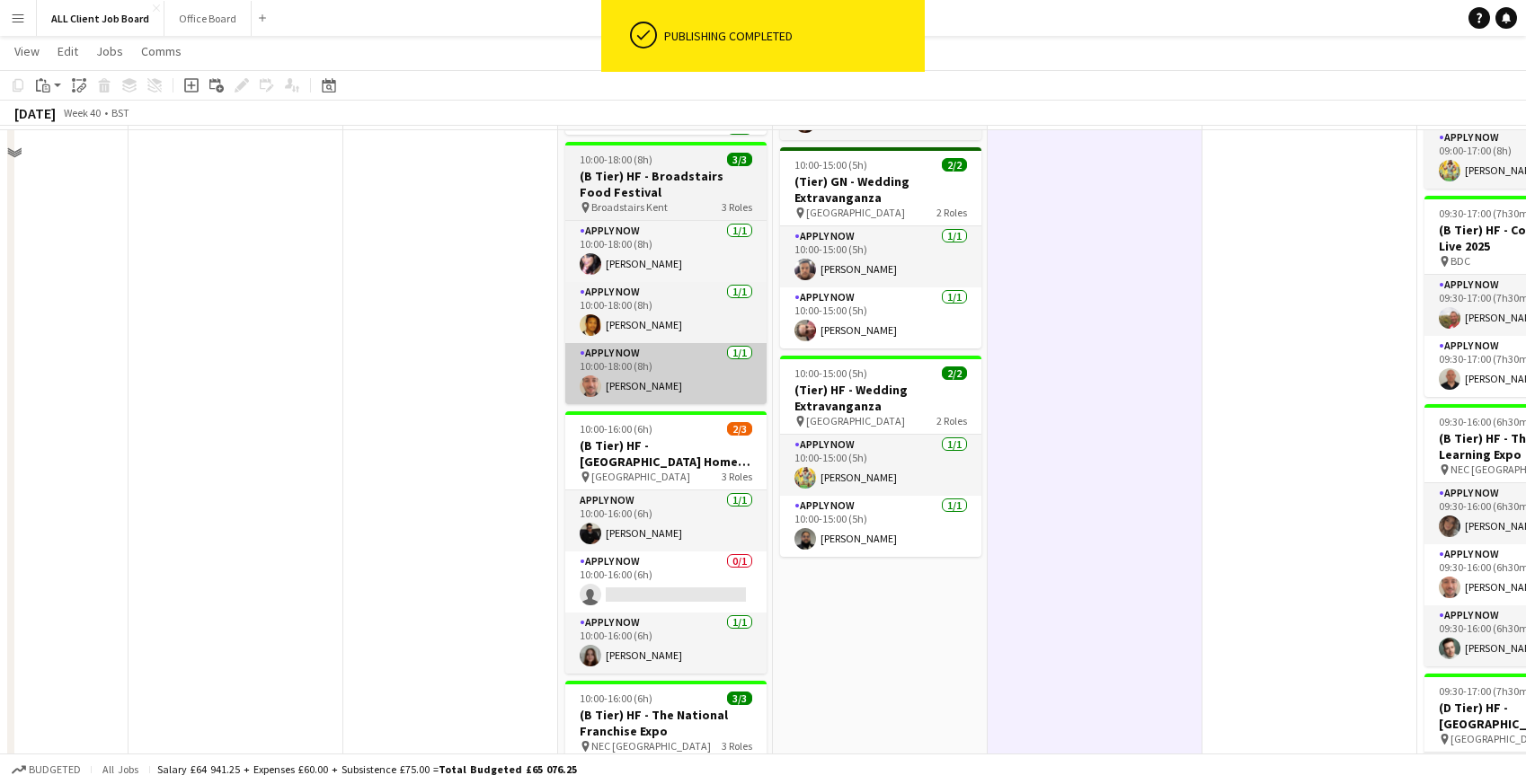
scroll to position [2075, 0]
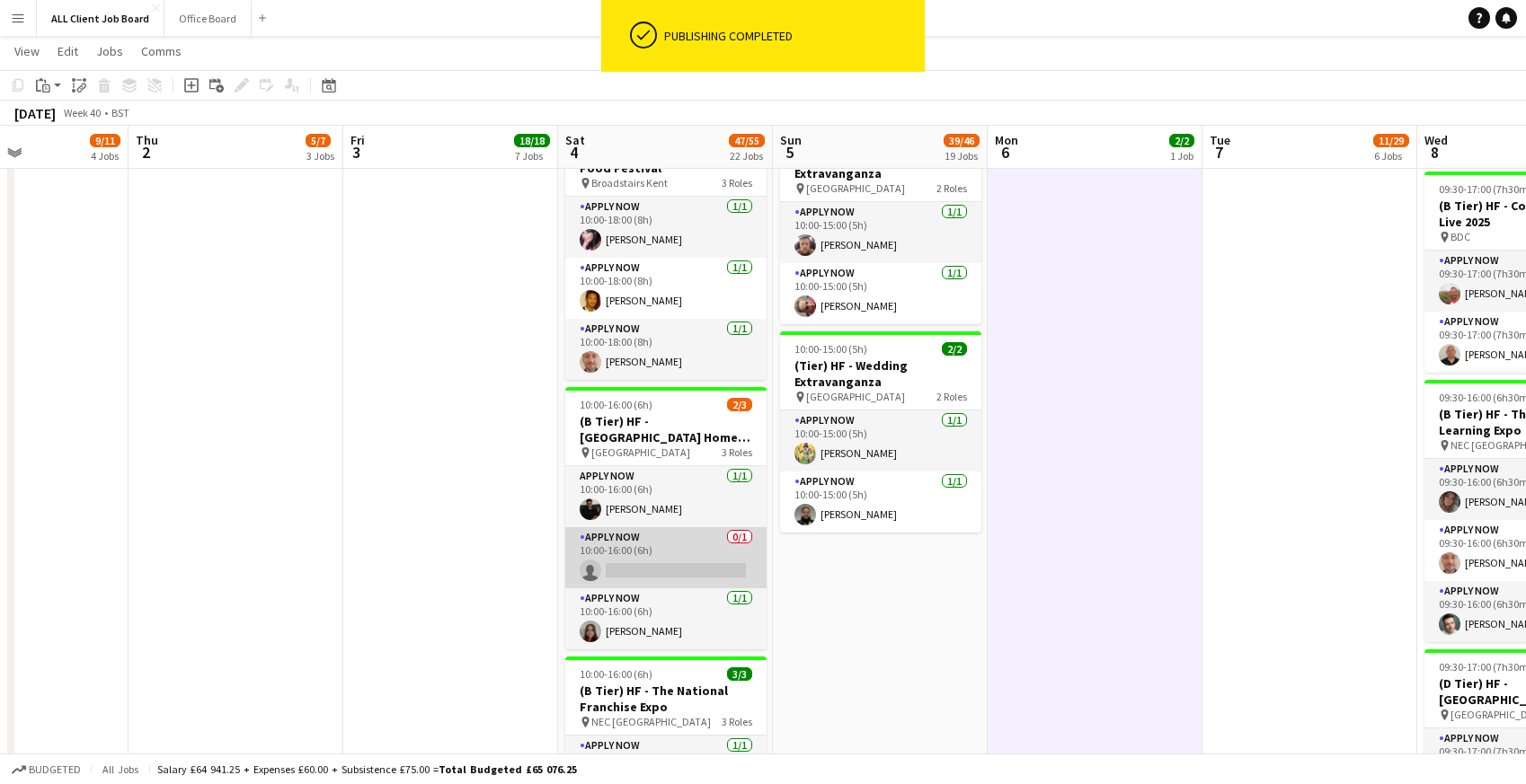
click at [625, 569] on app-card-role "APPLY NOW 0/1 10:00-16:00 (6h) single-neutral-actions" at bounding box center [665, 558] width 201 height 61
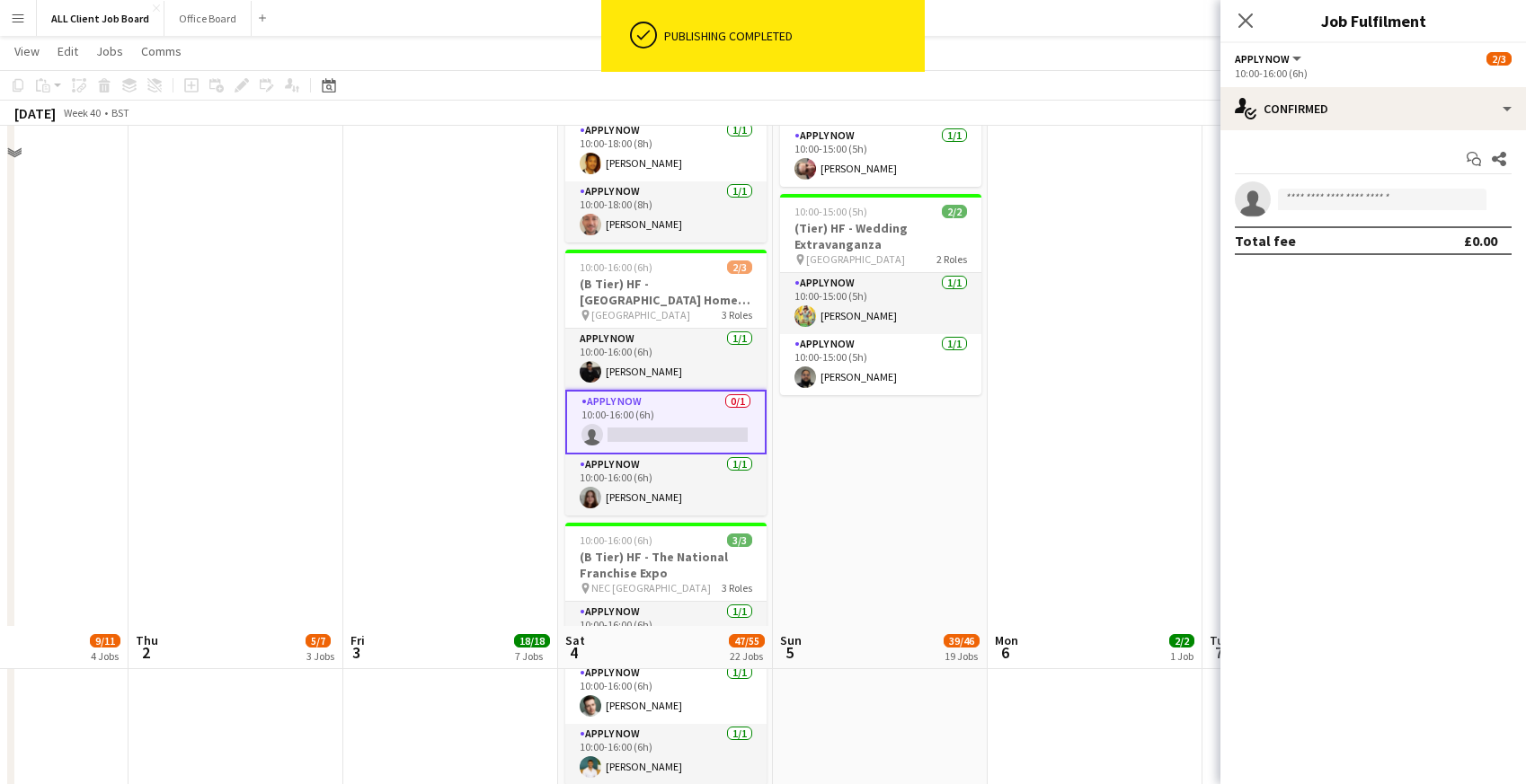
scroll to position [2713, 0]
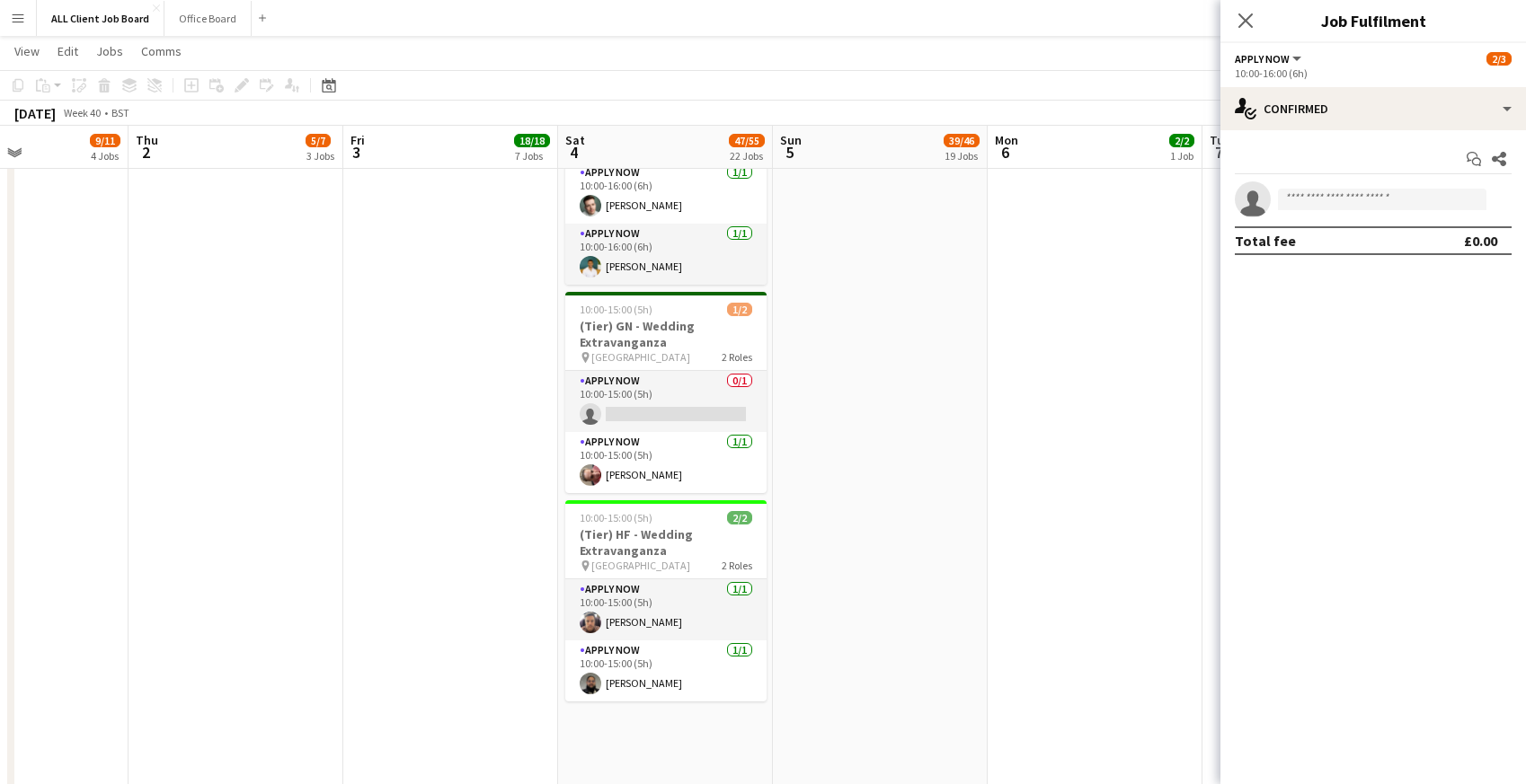
click at [554, 421] on app-date-cell "09:00-17:00 (8h) 3/3 (A Tier) HF - Dentistry Show London pin Excel London 3 Rol…" at bounding box center [450, 2] width 215 height 4479
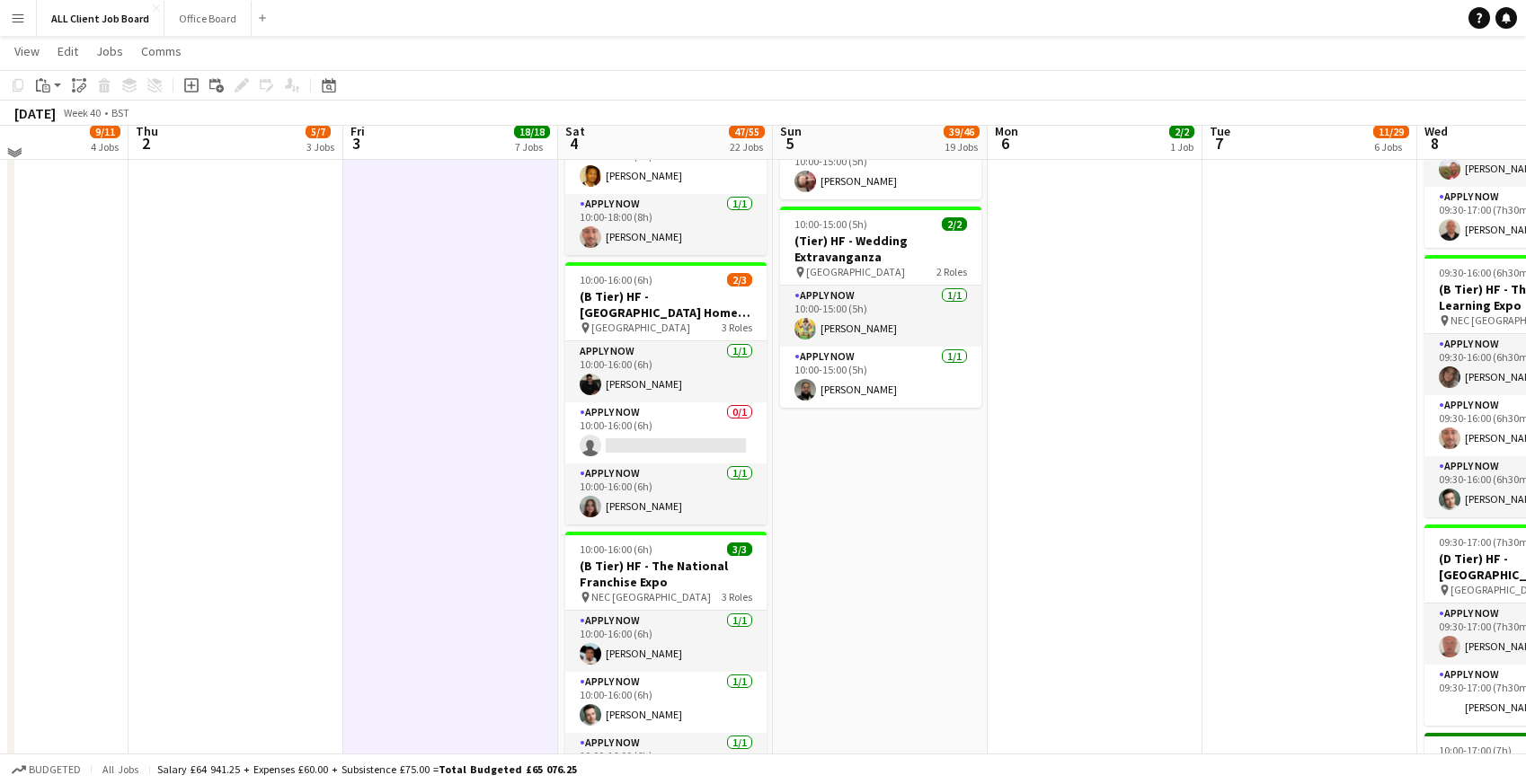
scroll to position [2192, 0]
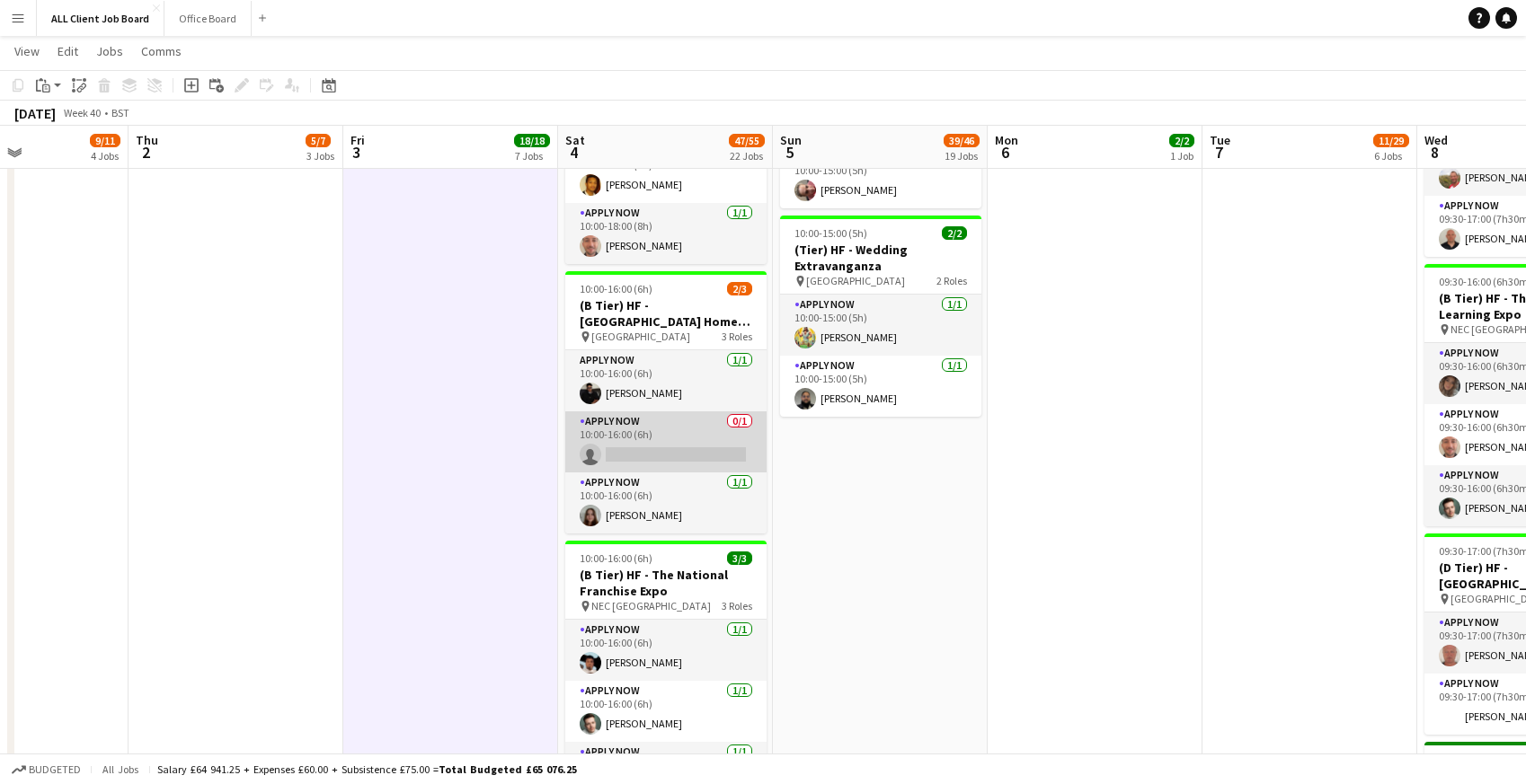
click at [638, 432] on app-card-role "APPLY NOW 0/1 10:00-16:00 (6h) single-neutral-actions" at bounding box center [665, 442] width 201 height 61
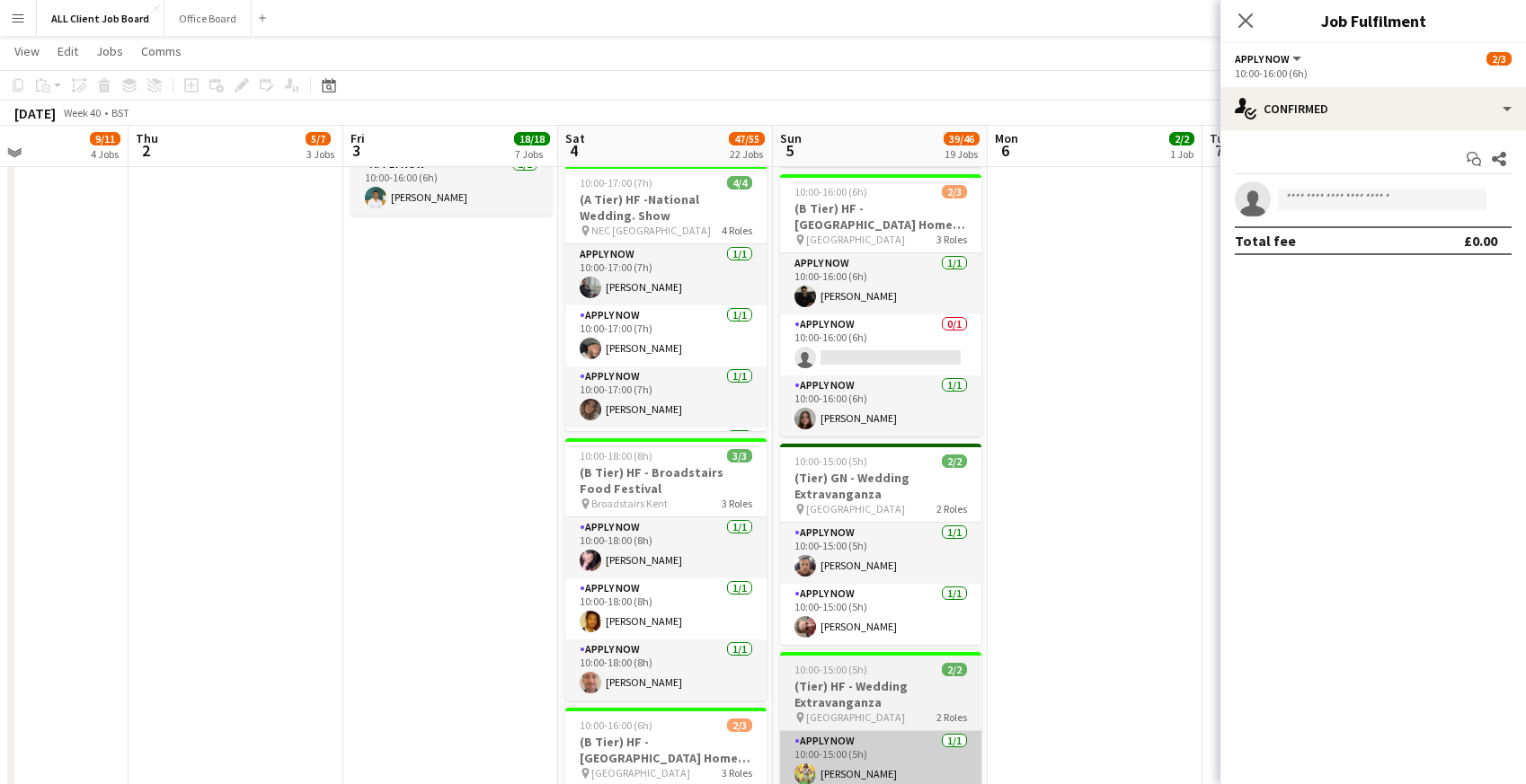
scroll to position [1753, 0]
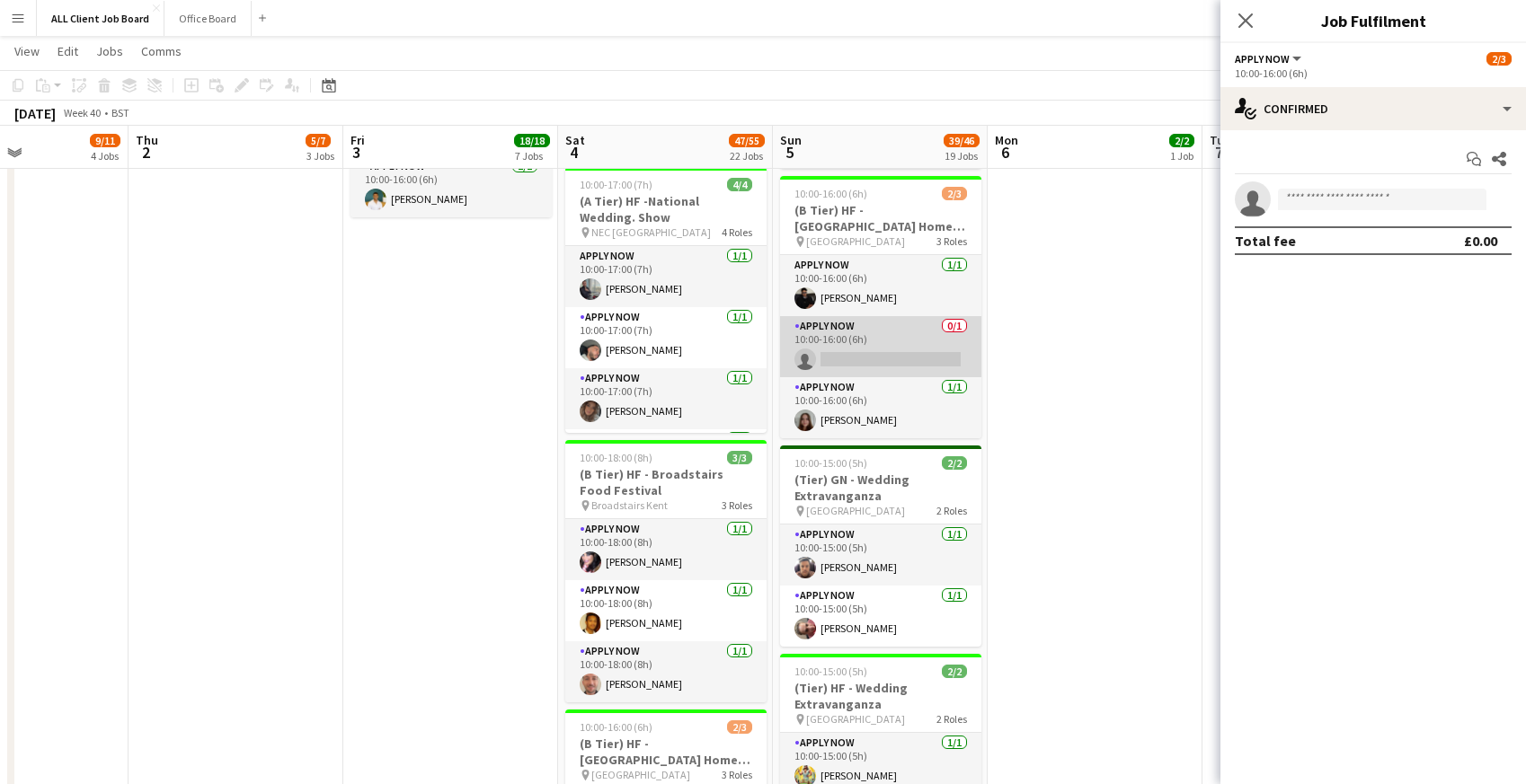
click at [874, 316] on app-card-role "APPLY NOW 0/1 10:00-16:00 (6h) single-neutral-actions" at bounding box center [880, 346] width 201 height 61
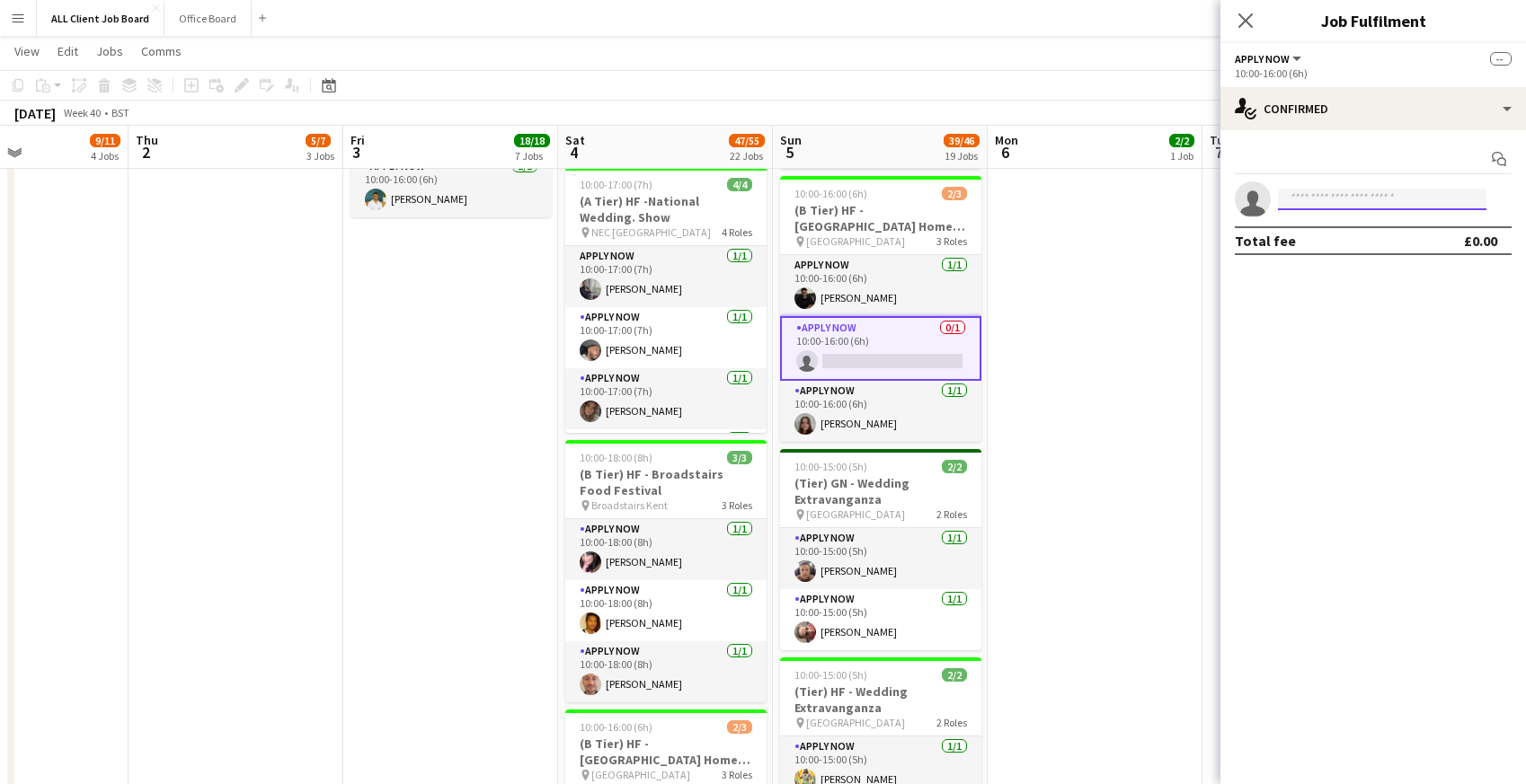
click at [1367, 203] on input at bounding box center [1382, 199] width 208 height 22
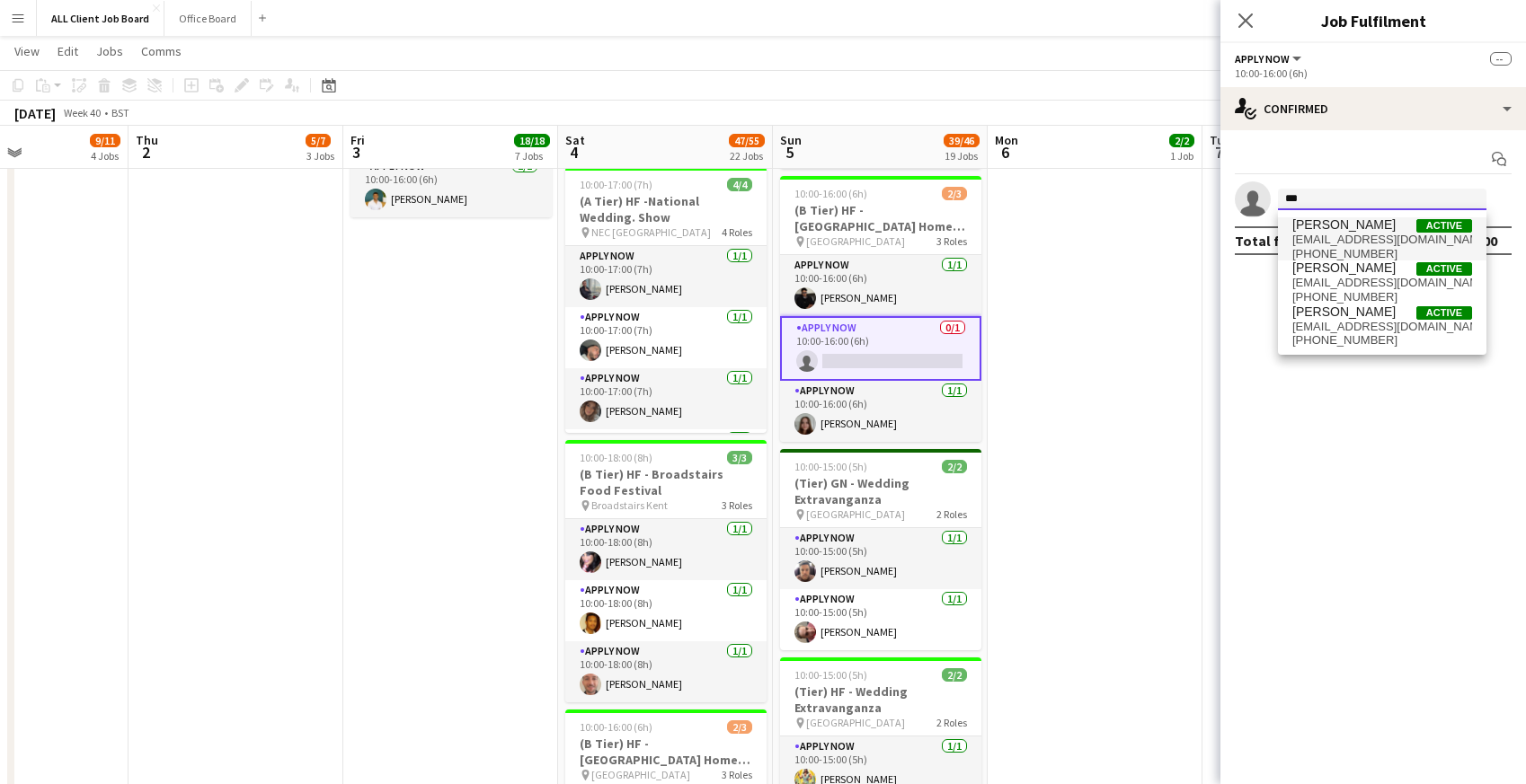
type input "***"
click at [1387, 235] on span "farhancho@outlook.com" at bounding box center [1382, 239] width 179 height 14
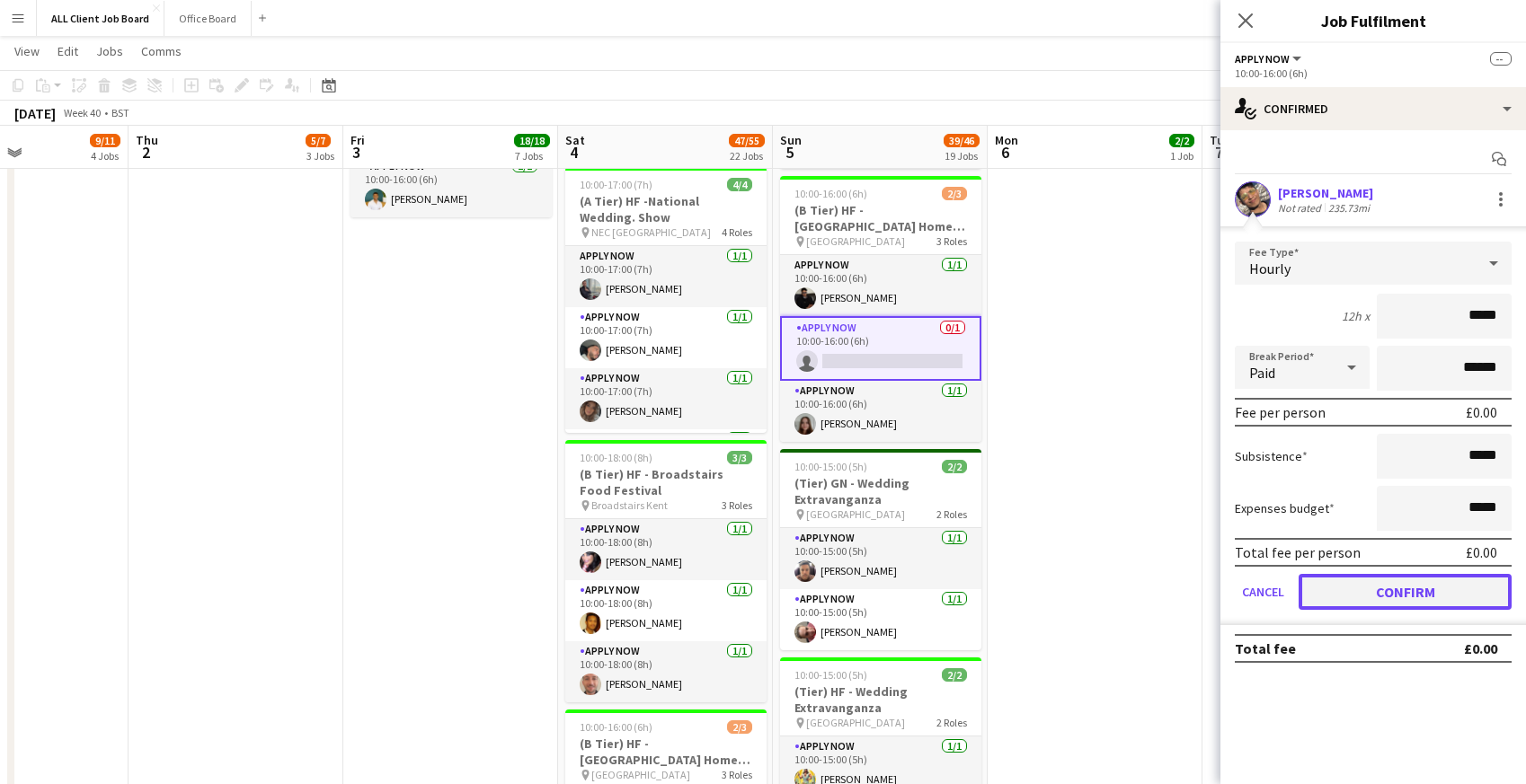
click at [1345, 602] on button "Confirm" at bounding box center [1405, 592] width 213 height 36
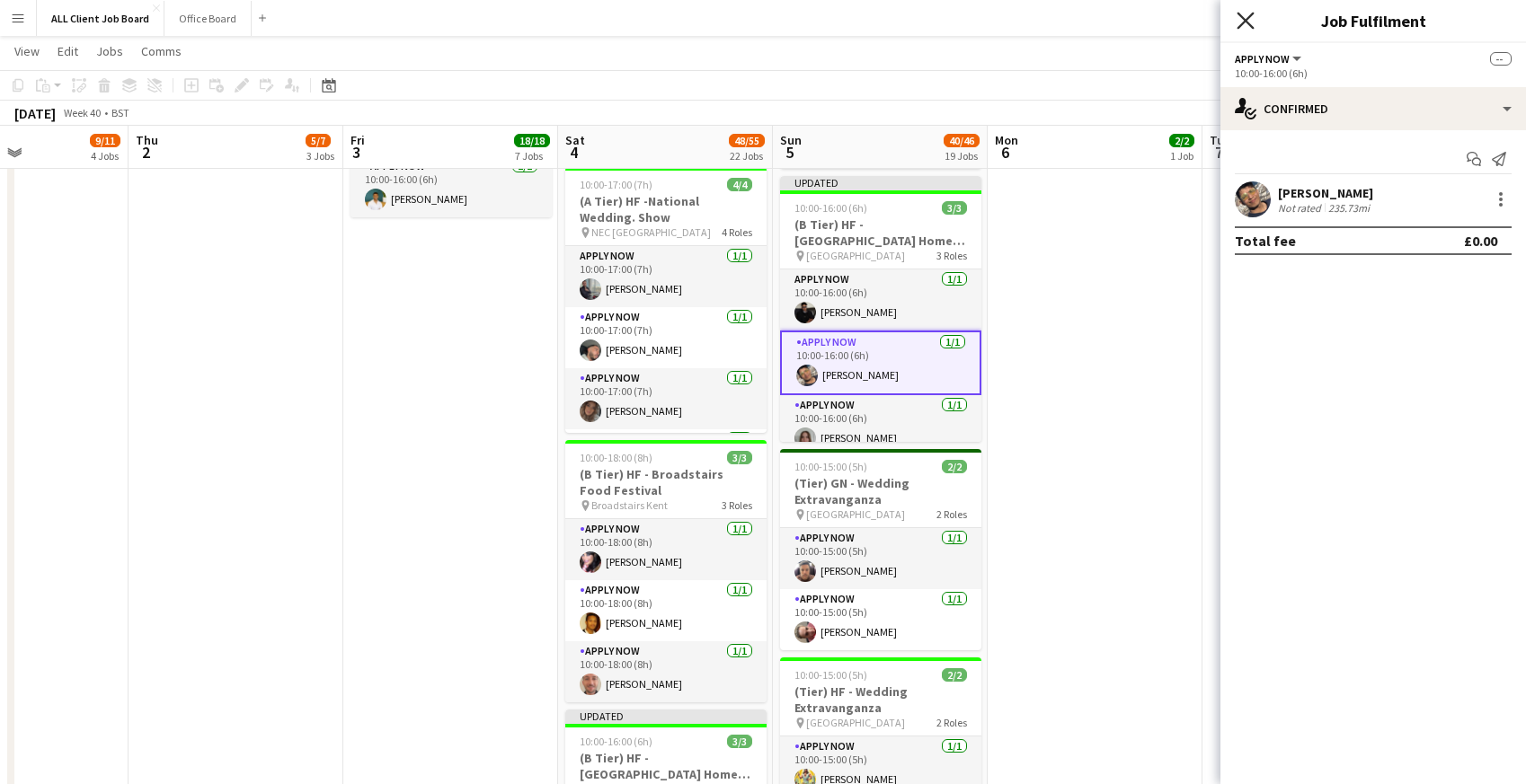
click at [1248, 11] on icon "Close pop-in" at bounding box center [1245, 20] width 17 height 17
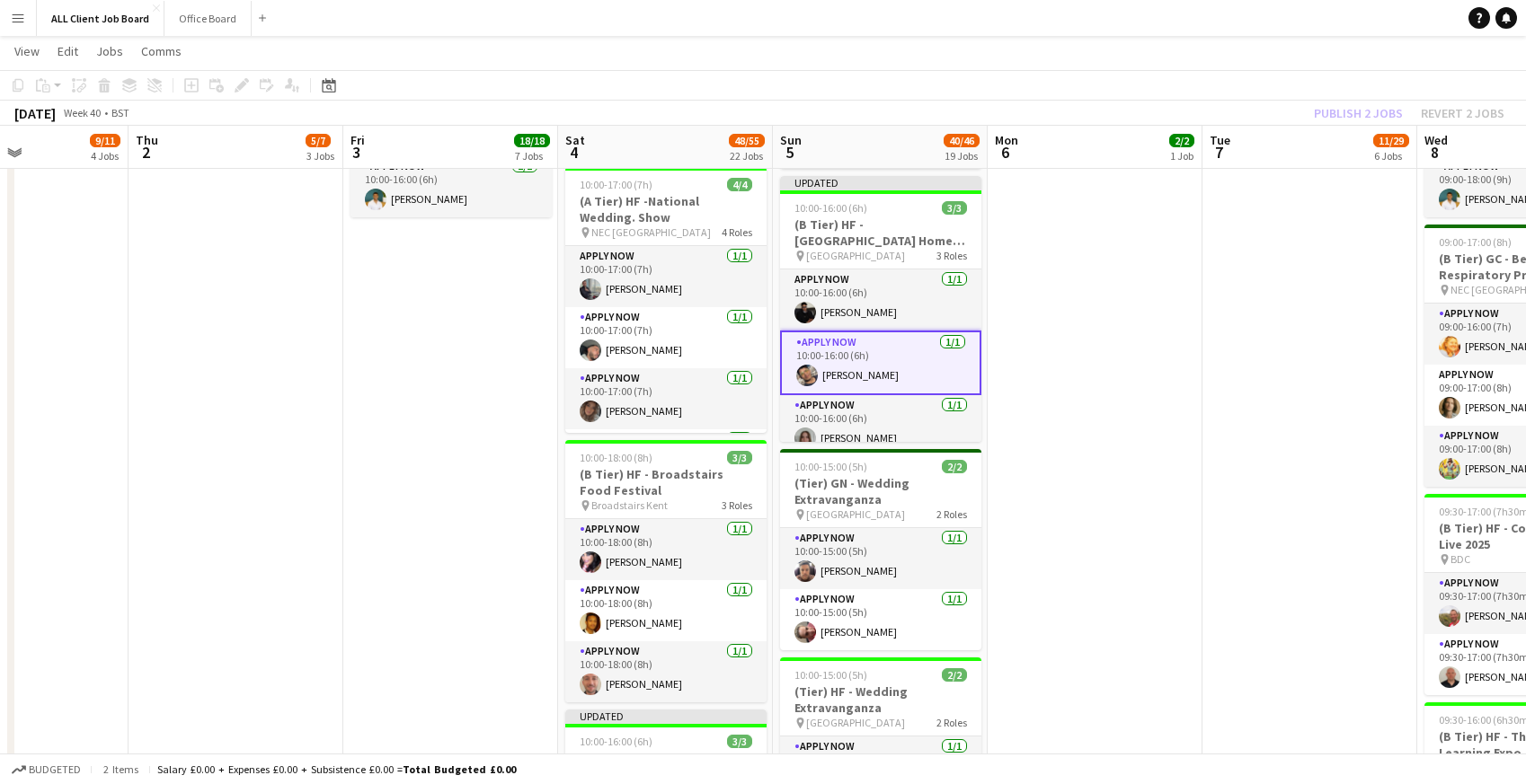
click at [1183, 20] on app-navbar "Menu Boards Boards Boards All jobs Status Workforce Workforce My Workforce Recr…" at bounding box center [763, 18] width 1526 height 36
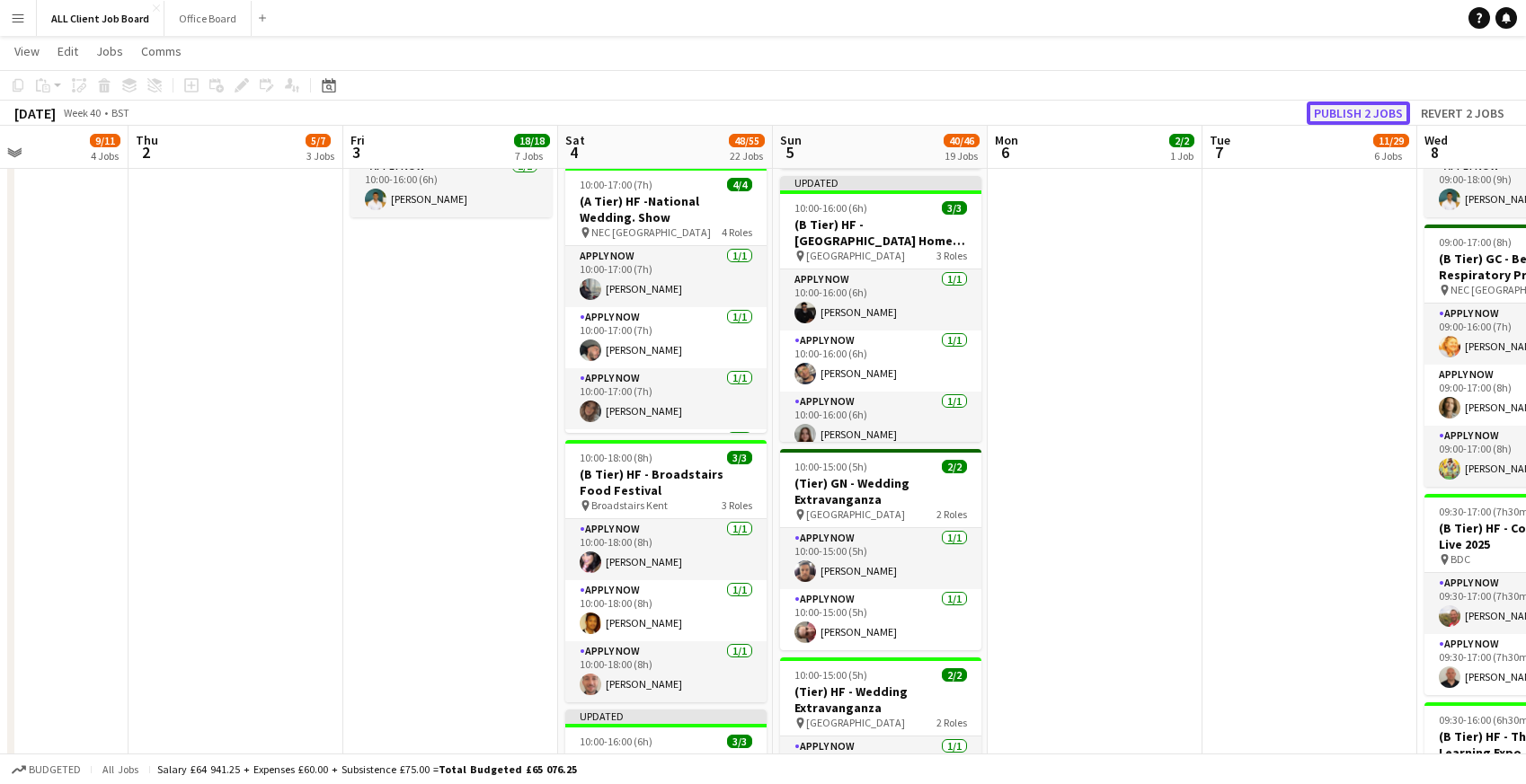
click at [1332, 112] on button "Publish 2 jobs" at bounding box center [1358, 113] width 103 height 23
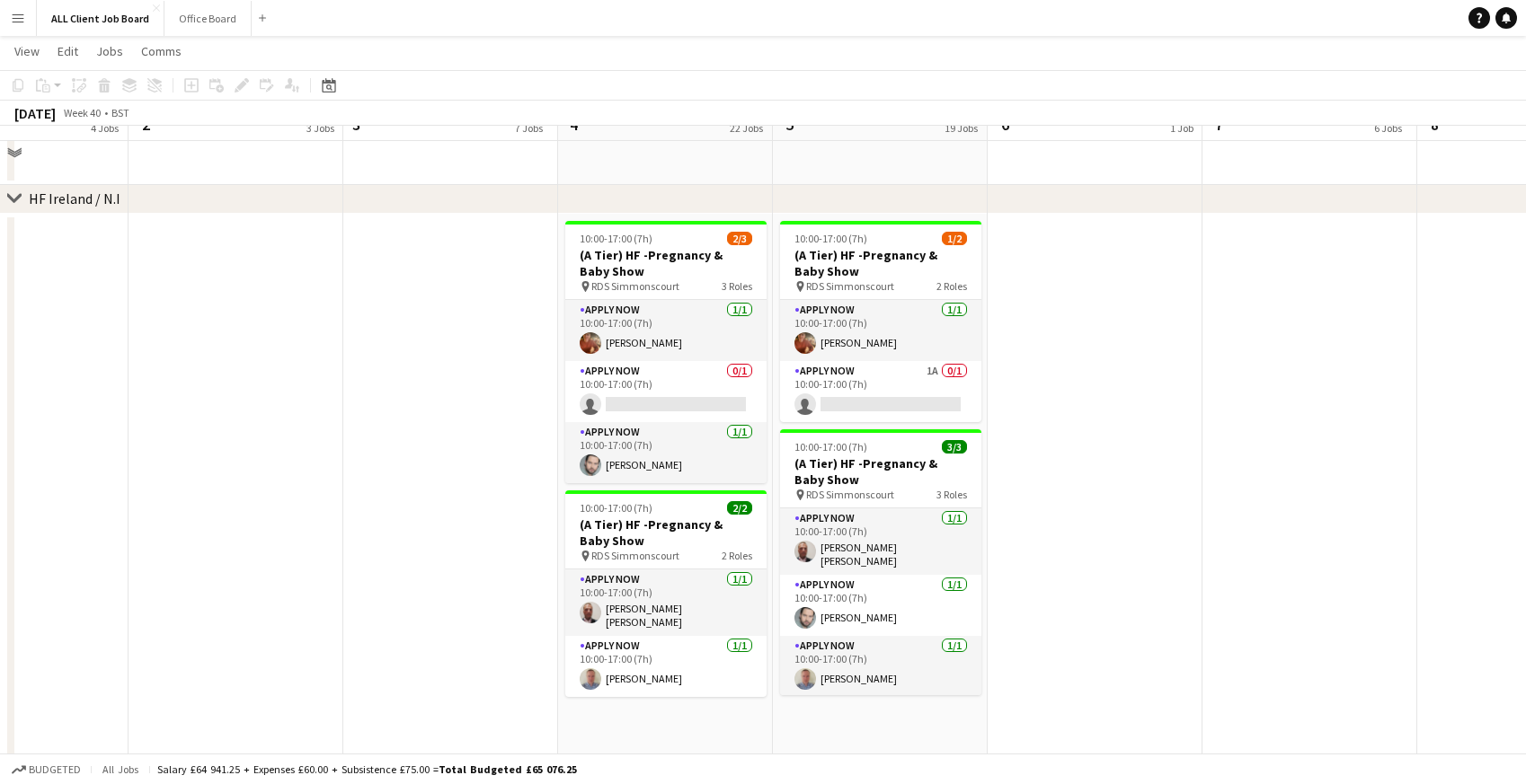
scroll to position [4907, 0]
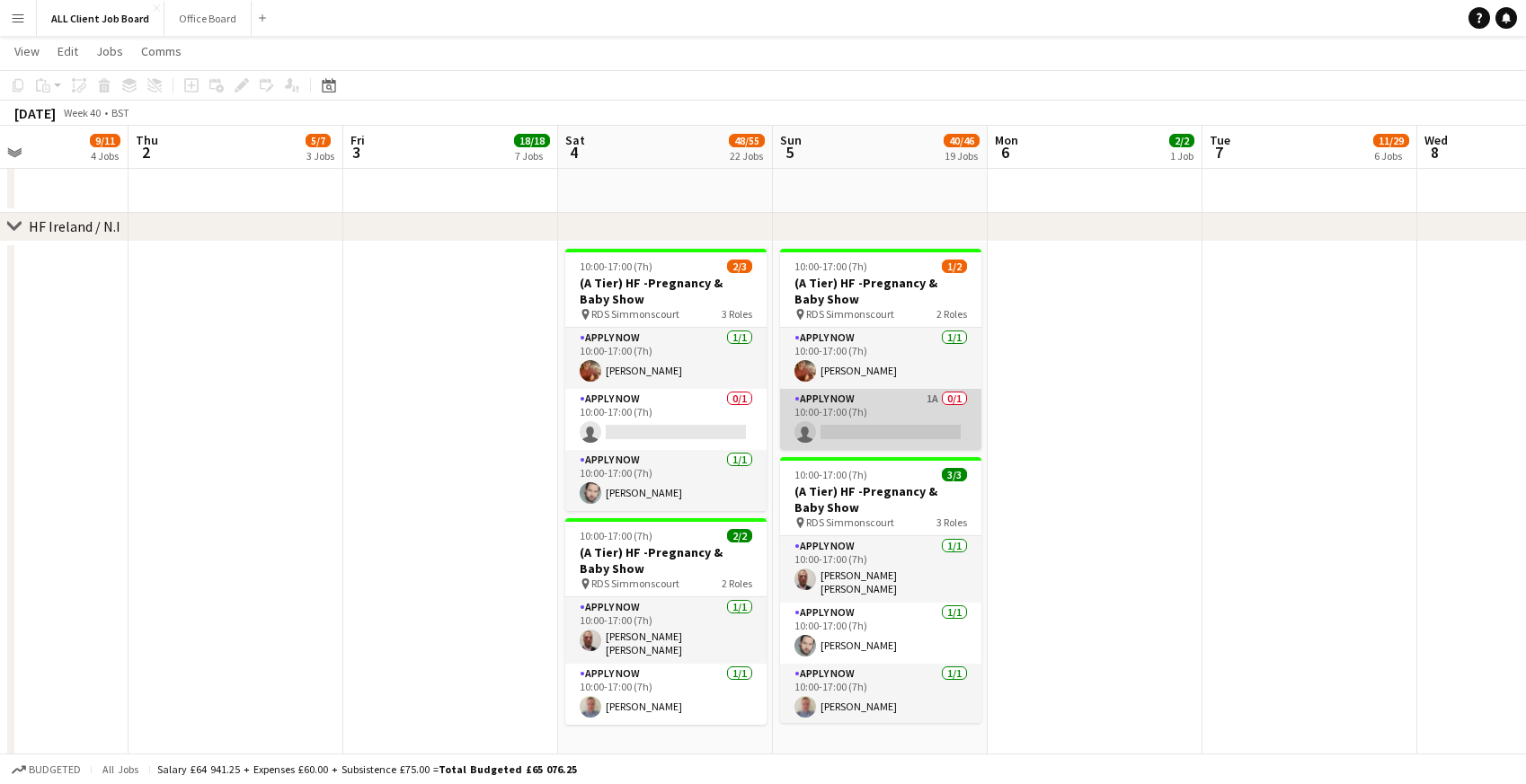
click at [852, 422] on app-card-role "APPLY NOW 1A 0/1 10:00-17:00 (7h) single-neutral-actions" at bounding box center [880, 420] width 201 height 61
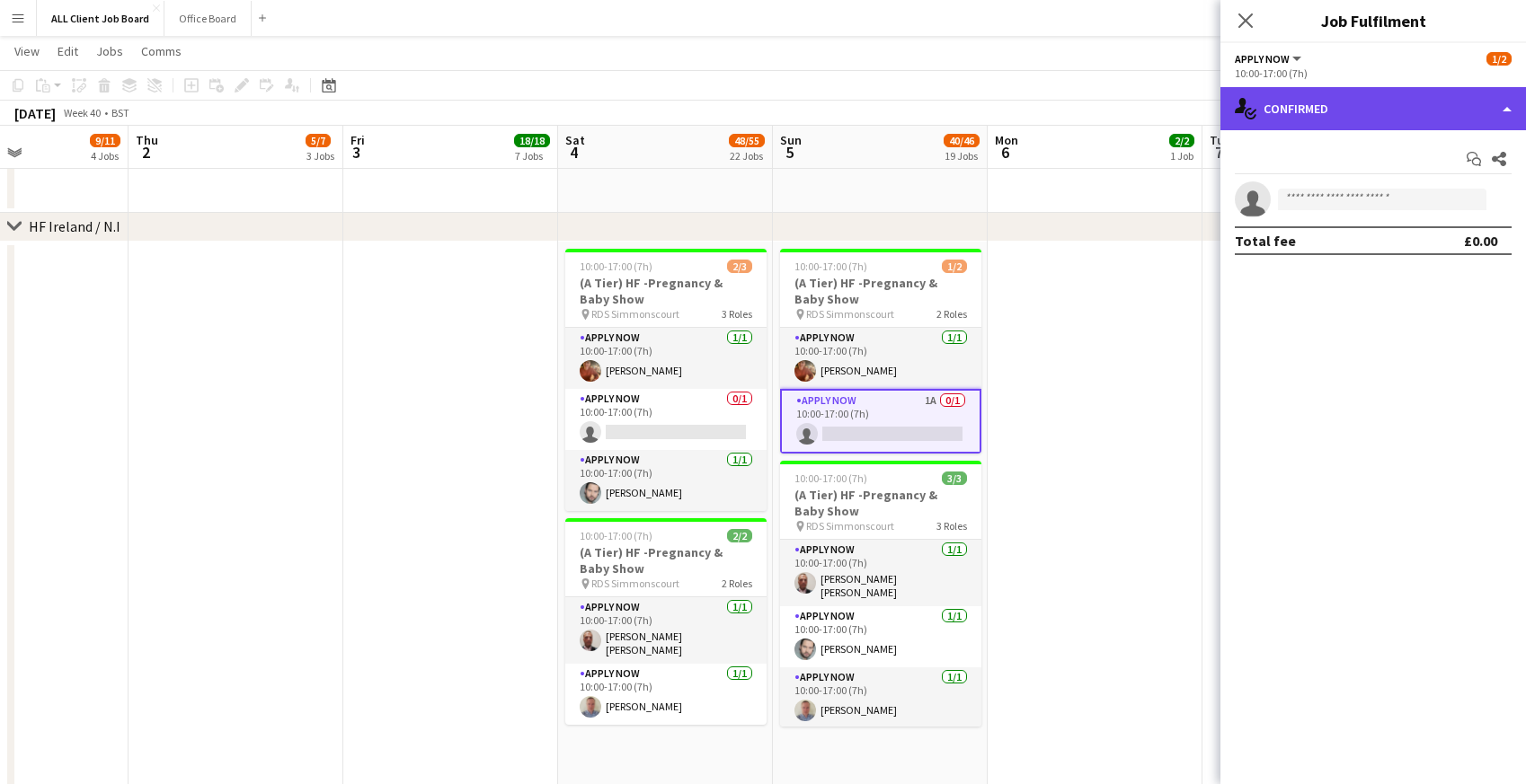
click at [1416, 89] on div "single-neutral-actions-check-2 Confirmed" at bounding box center [1373, 108] width 305 height 43
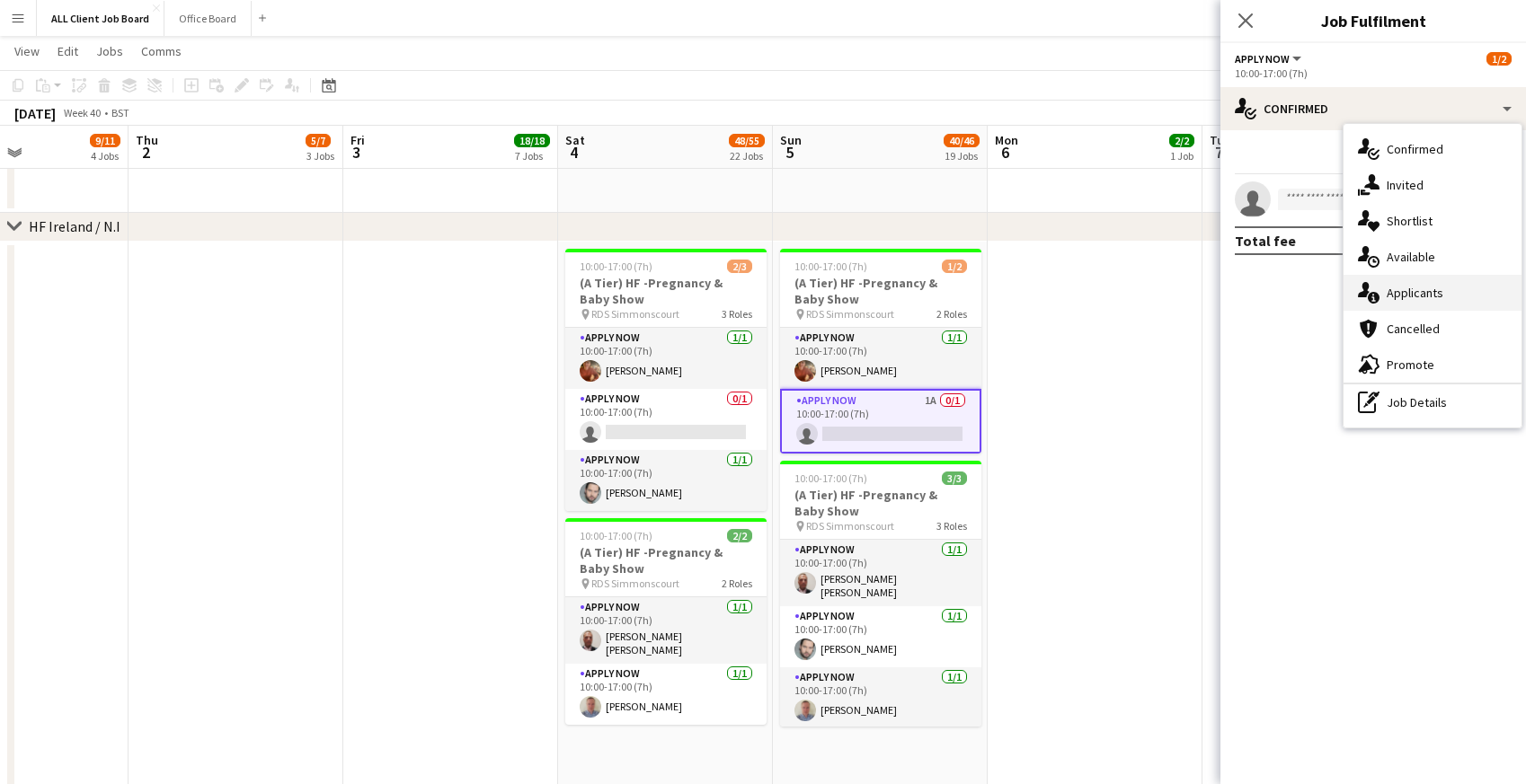
click at [1428, 297] on span "Applicants" at bounding box center [1414, 292] width 56 height 16
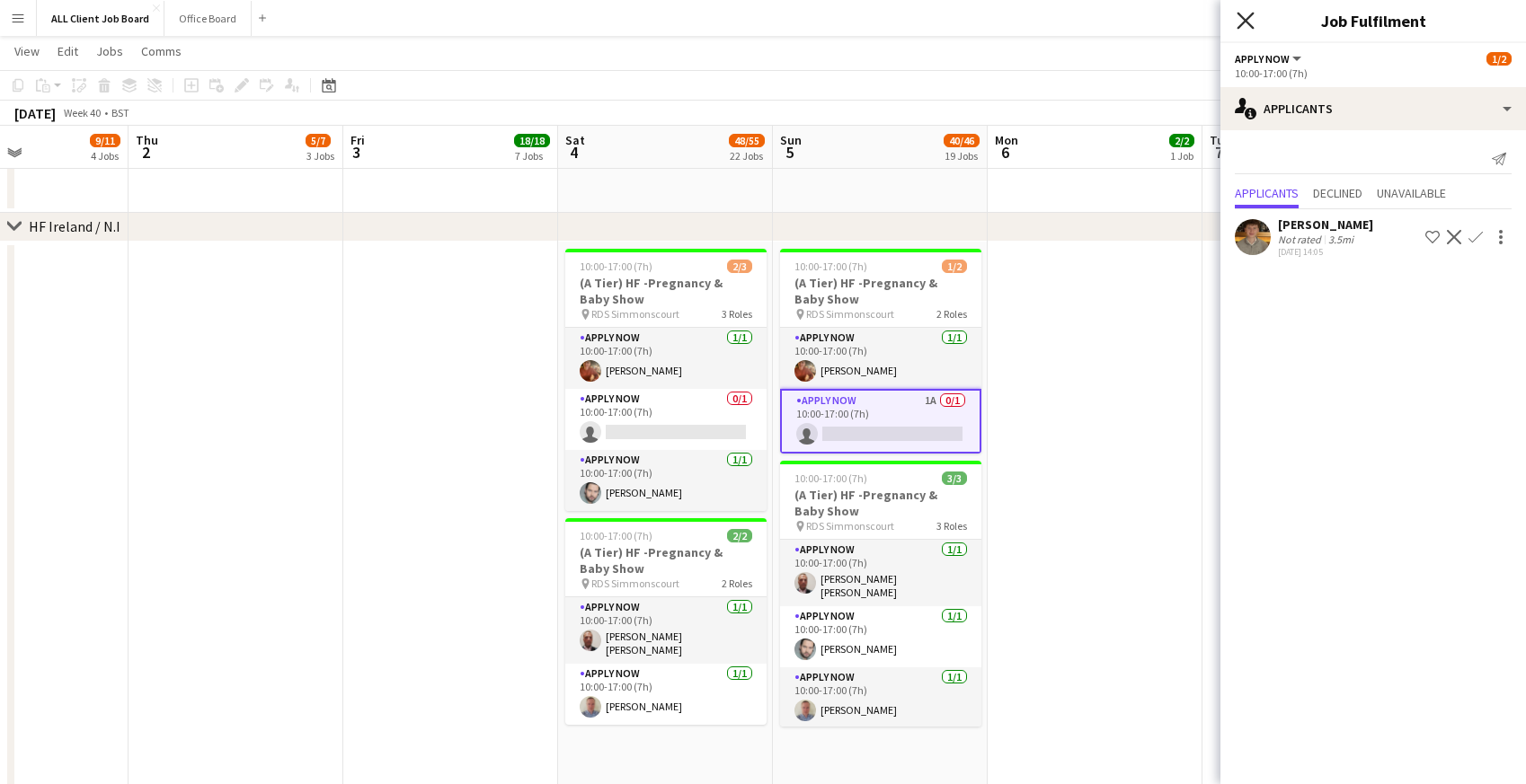
click at [1240, 23] on icon "Close pop-in" at bounding box center [1245, 20] width 17 height 17
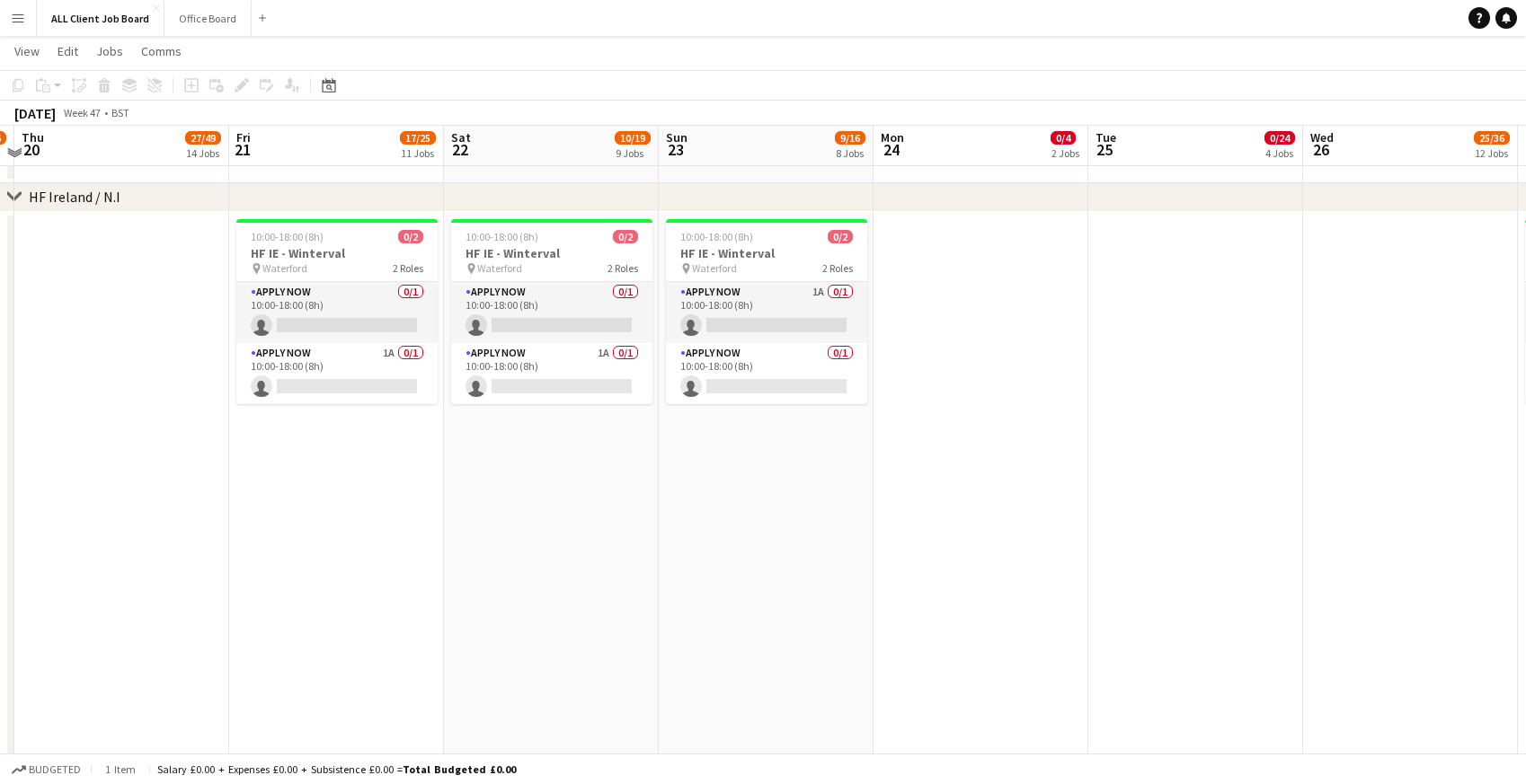
scroll to position [4939, 0]
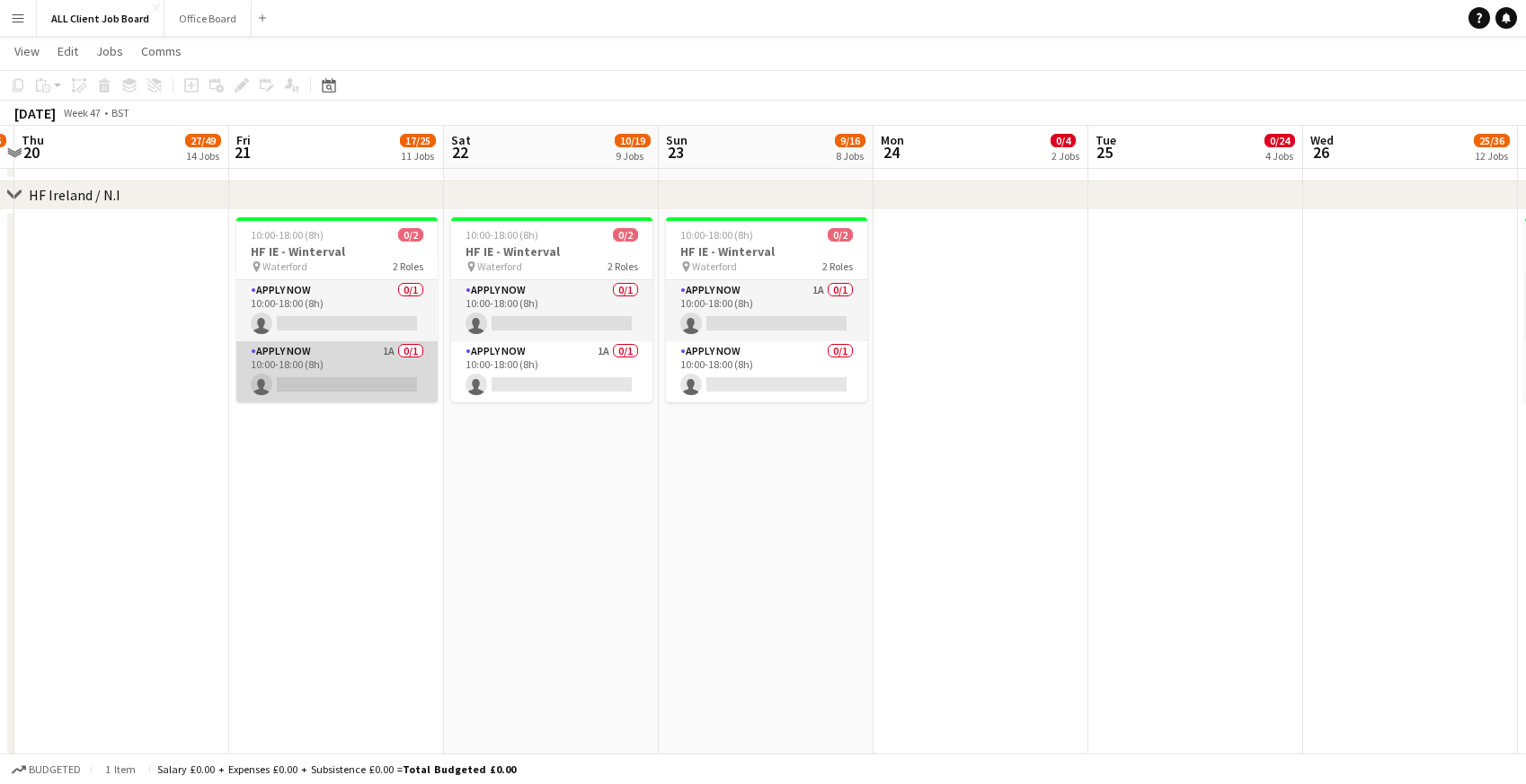
click at [296, 377] on app-card-role "APPLY NOW 1A 0/1 10:00-18:00 (8h) single-neutral-actions" at bounding box center [337, 372] width 201 height 61
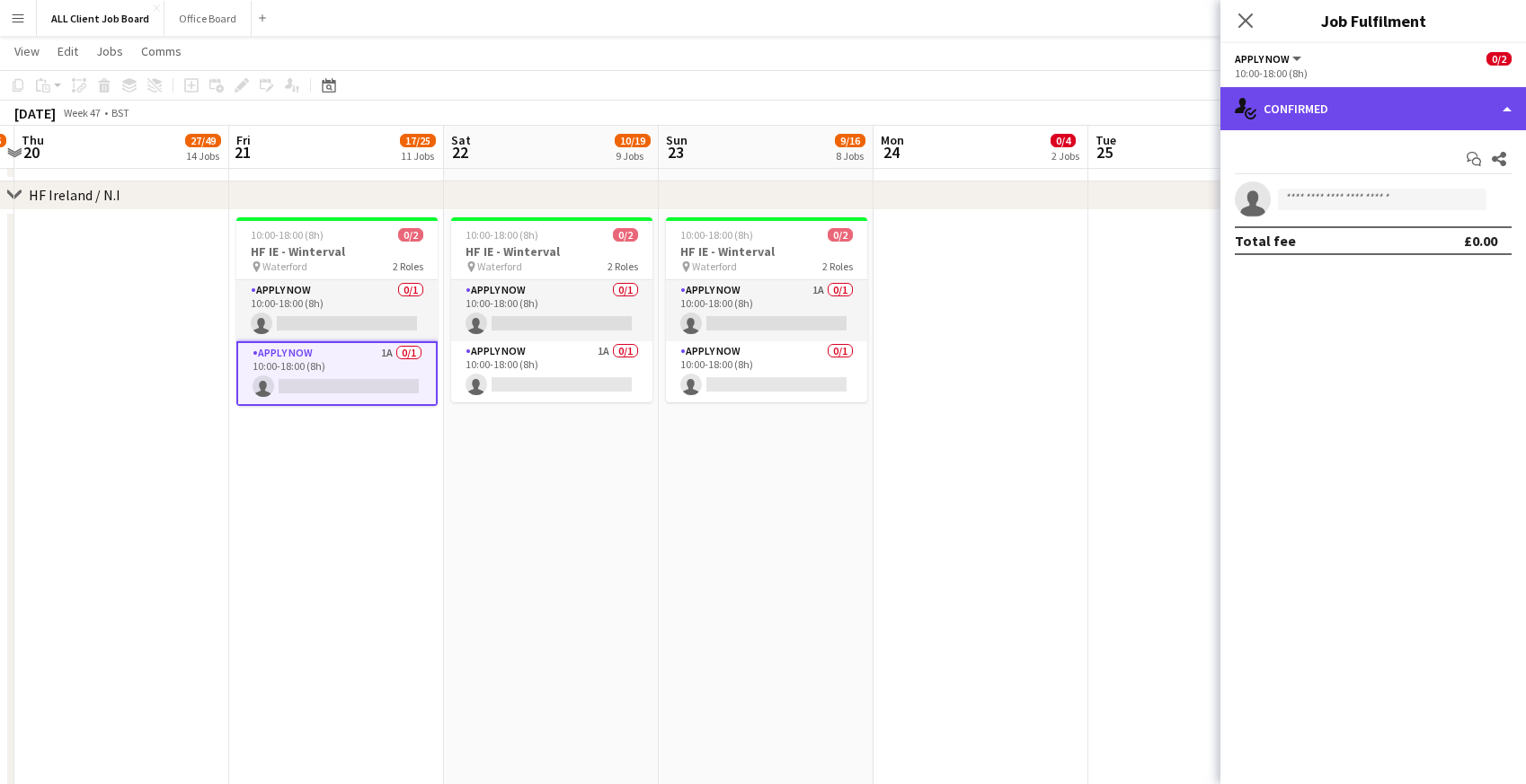
click at [1367, 114] on div "single-neutral-actions-check-2 Confirmed" at bounding box center [1373, 108] width 305 height 43
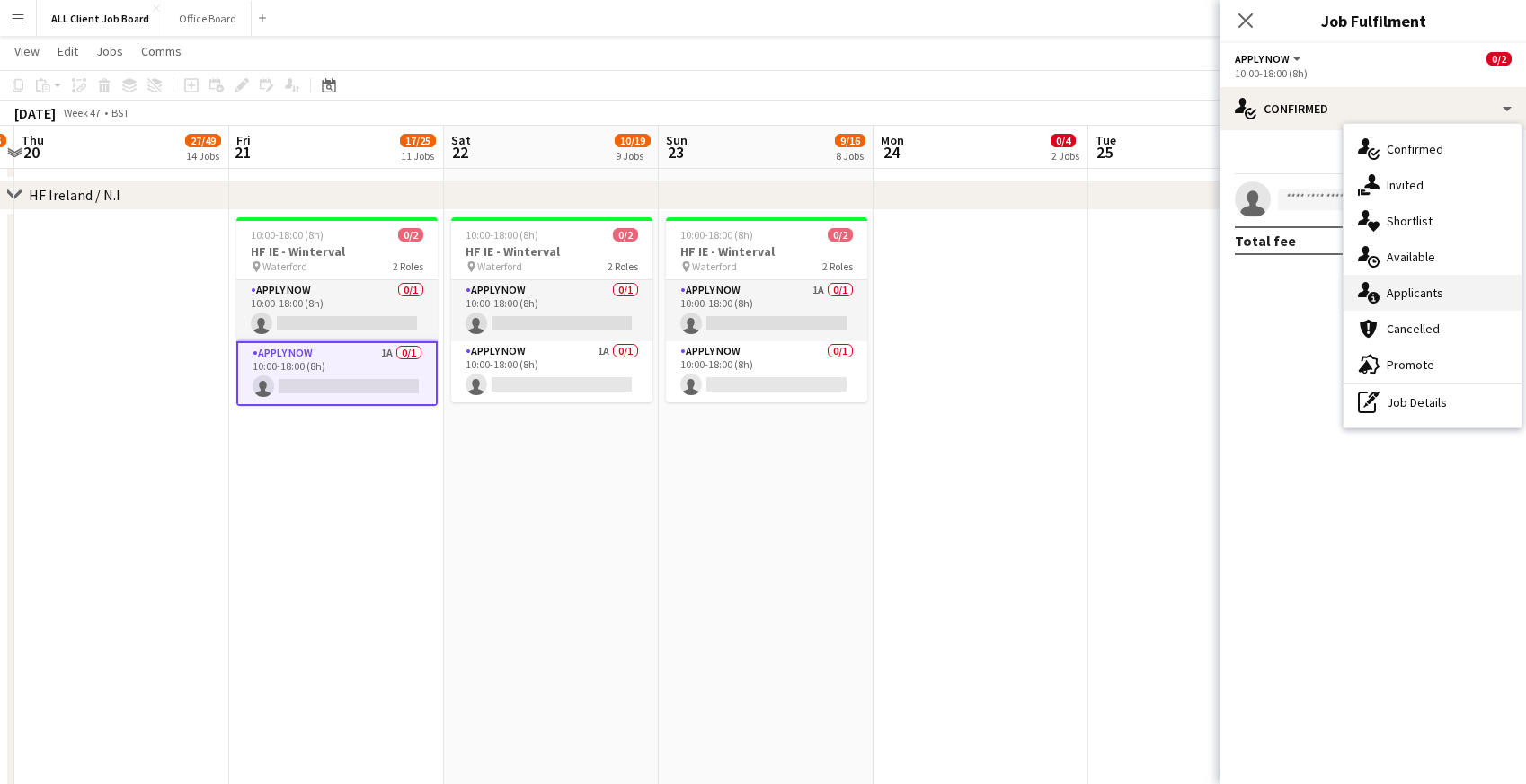
click at [1387, 299] on span "Applicants" at bounding box center [1414, 292] width 56 height 16
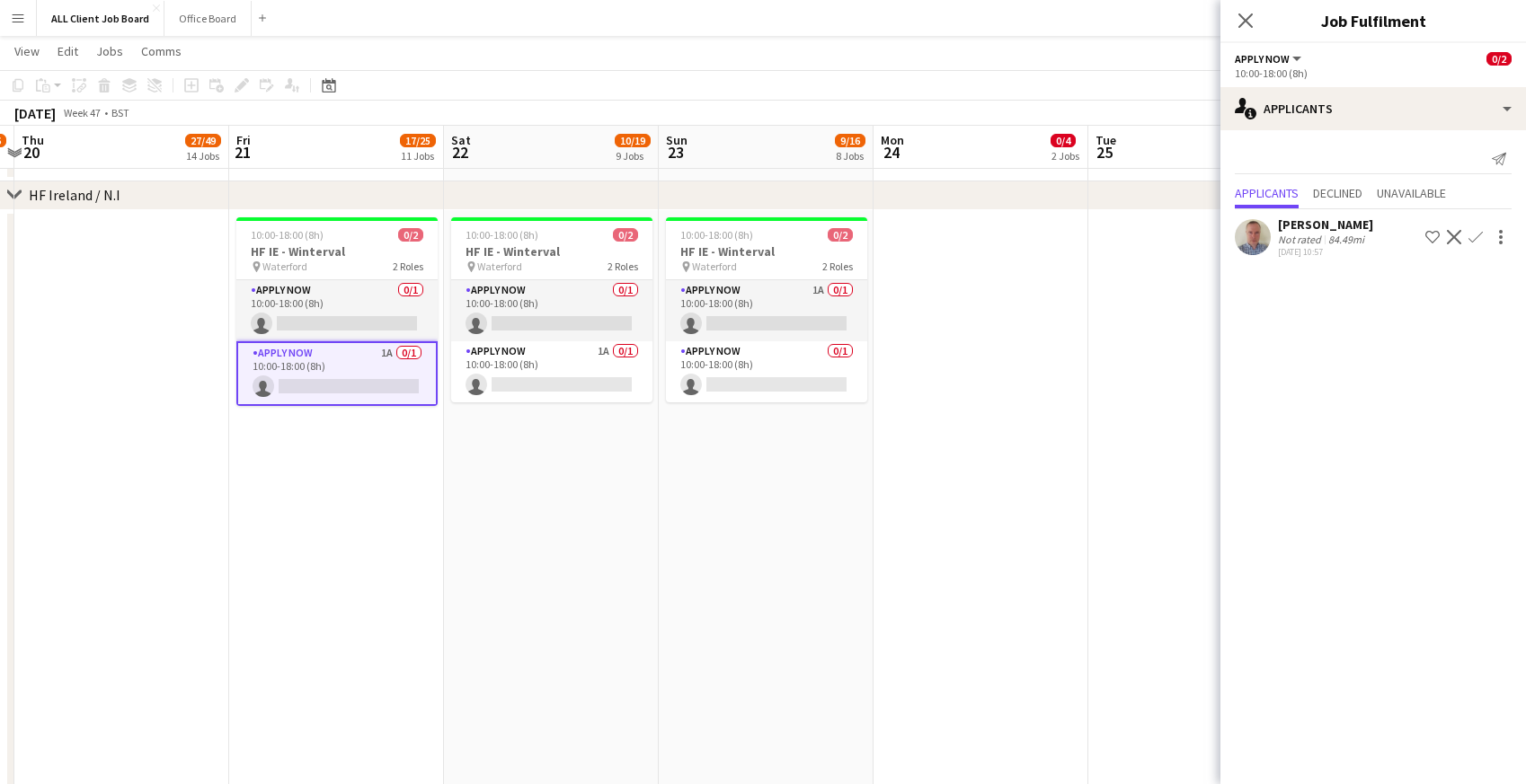
click at [1478, 243] on app-icon "Confirm" at bounding box center [1475, 237] width 14 height 14
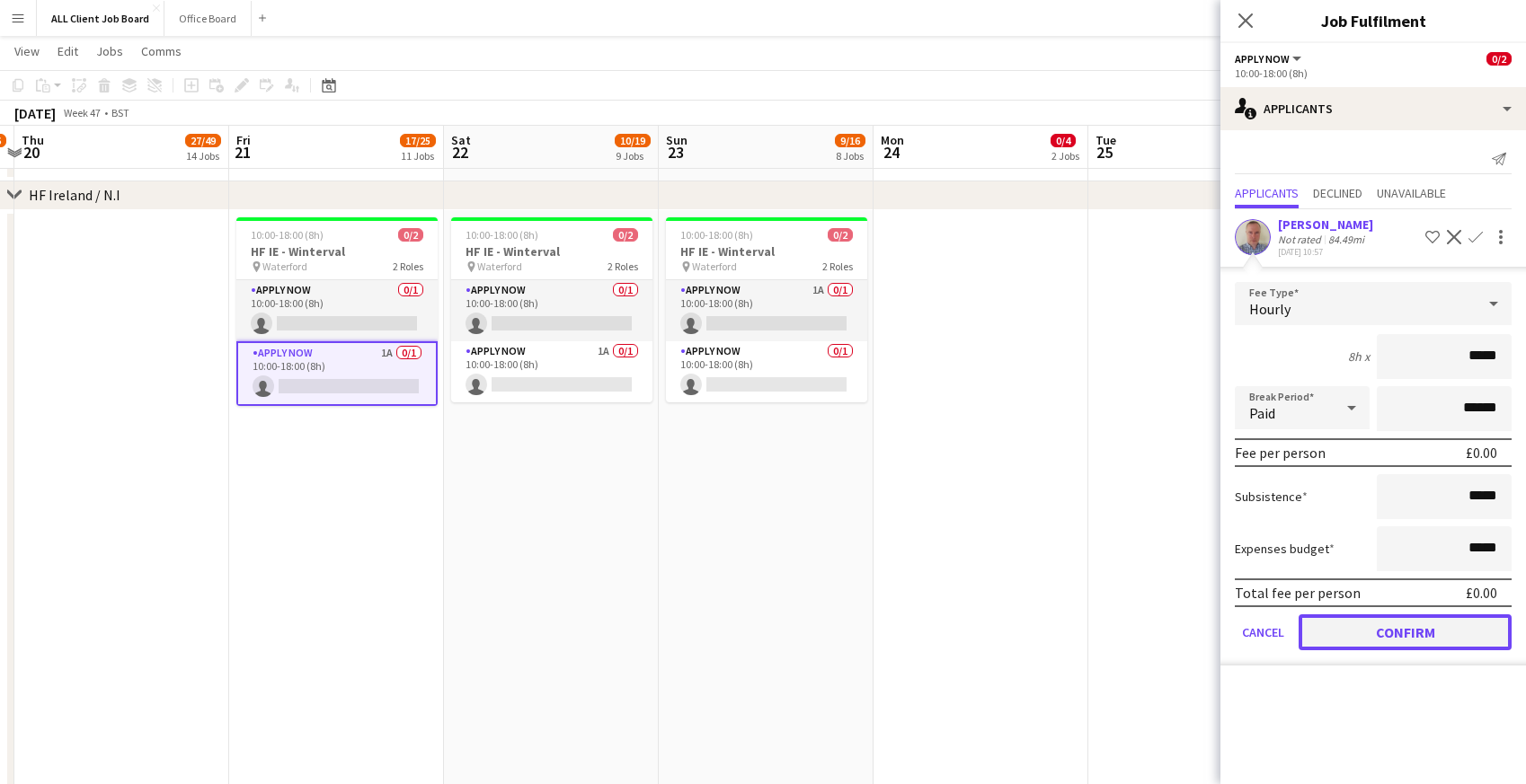
click at [1311, 637] on button "Confirm" at bounding box center [1405, 632] width 213 height 36
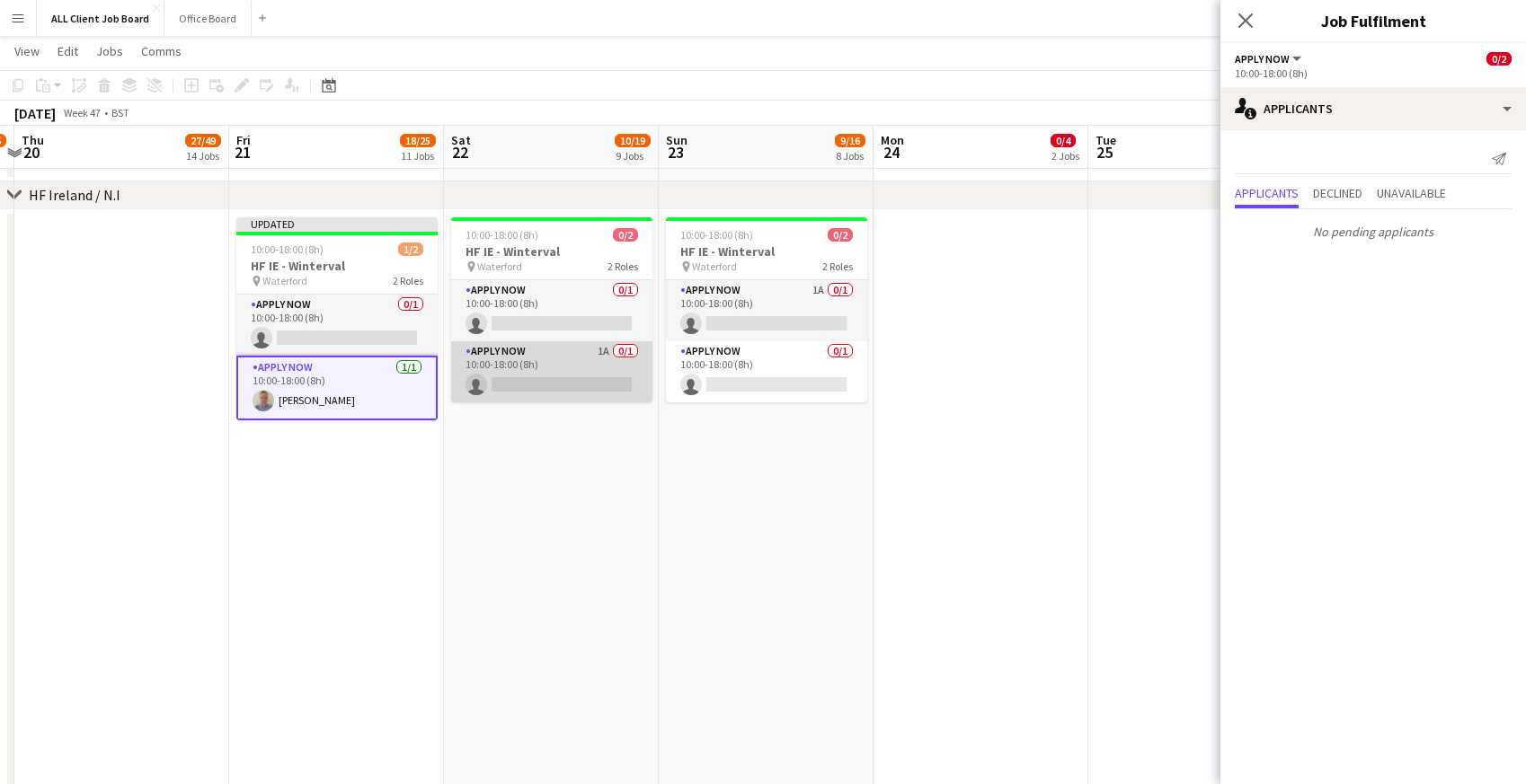
click at [533, 382] on app-card-role "APPLY NOW 1A 0/1 10:00-18:00 (8h) single-neutral-actions" at bounding box center [552, 372] width 201 height 61
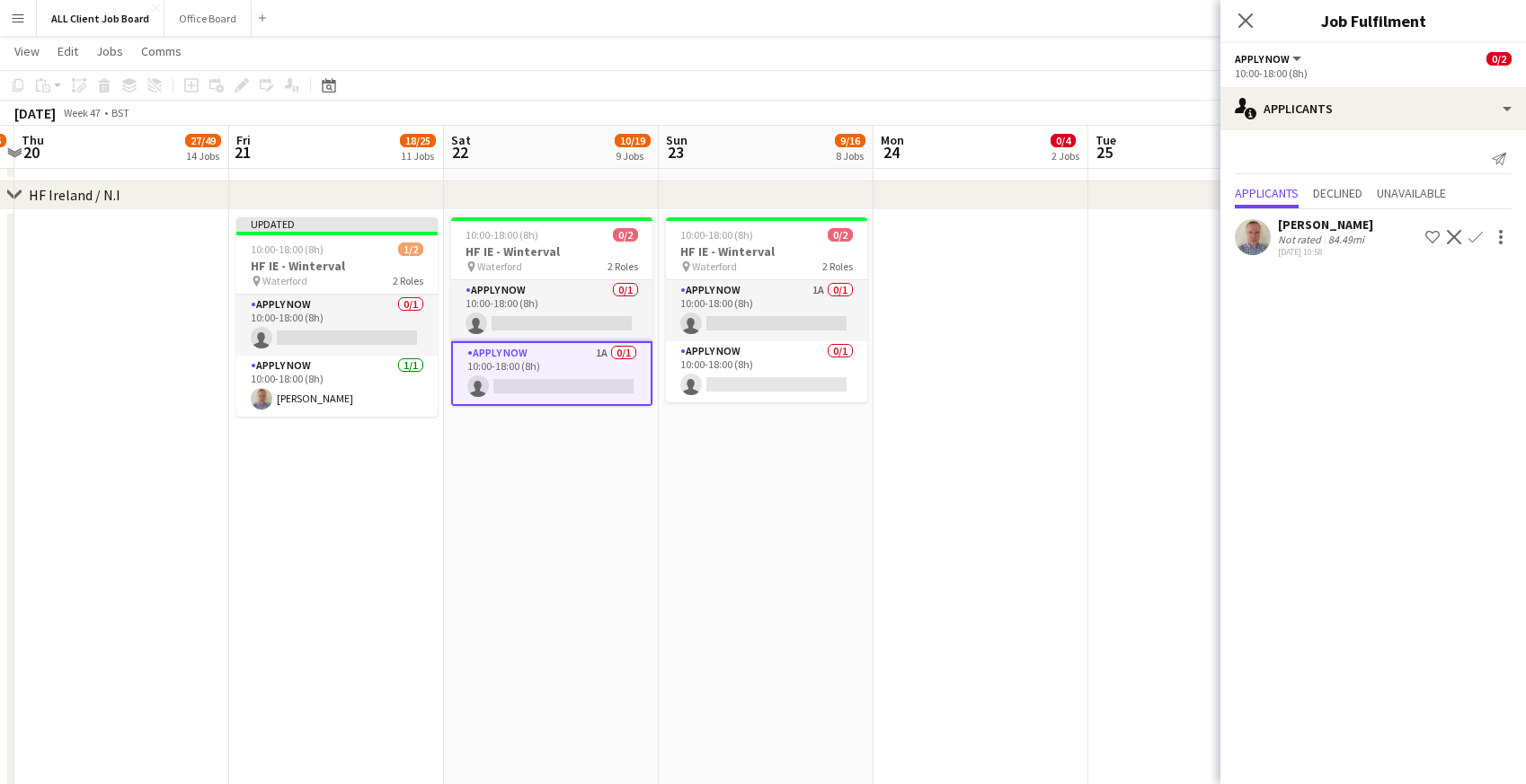
click at [1473, 238] on app-icon "Confirm" at bounding box center [1475, 237] width 14 height 14
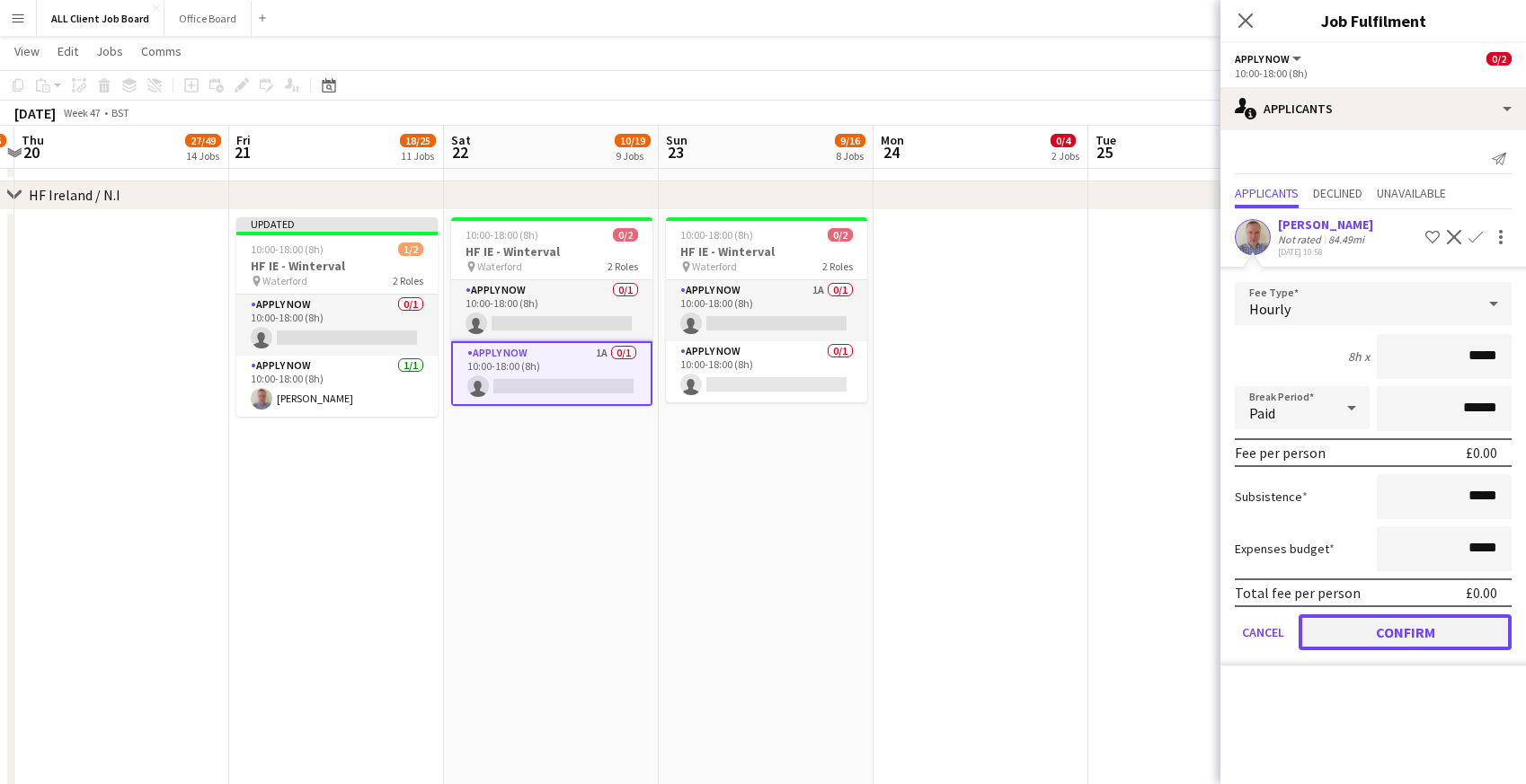
click at [1327, 637] on button "Confirm" at bounding box center [1405, 632] width 213 height 36
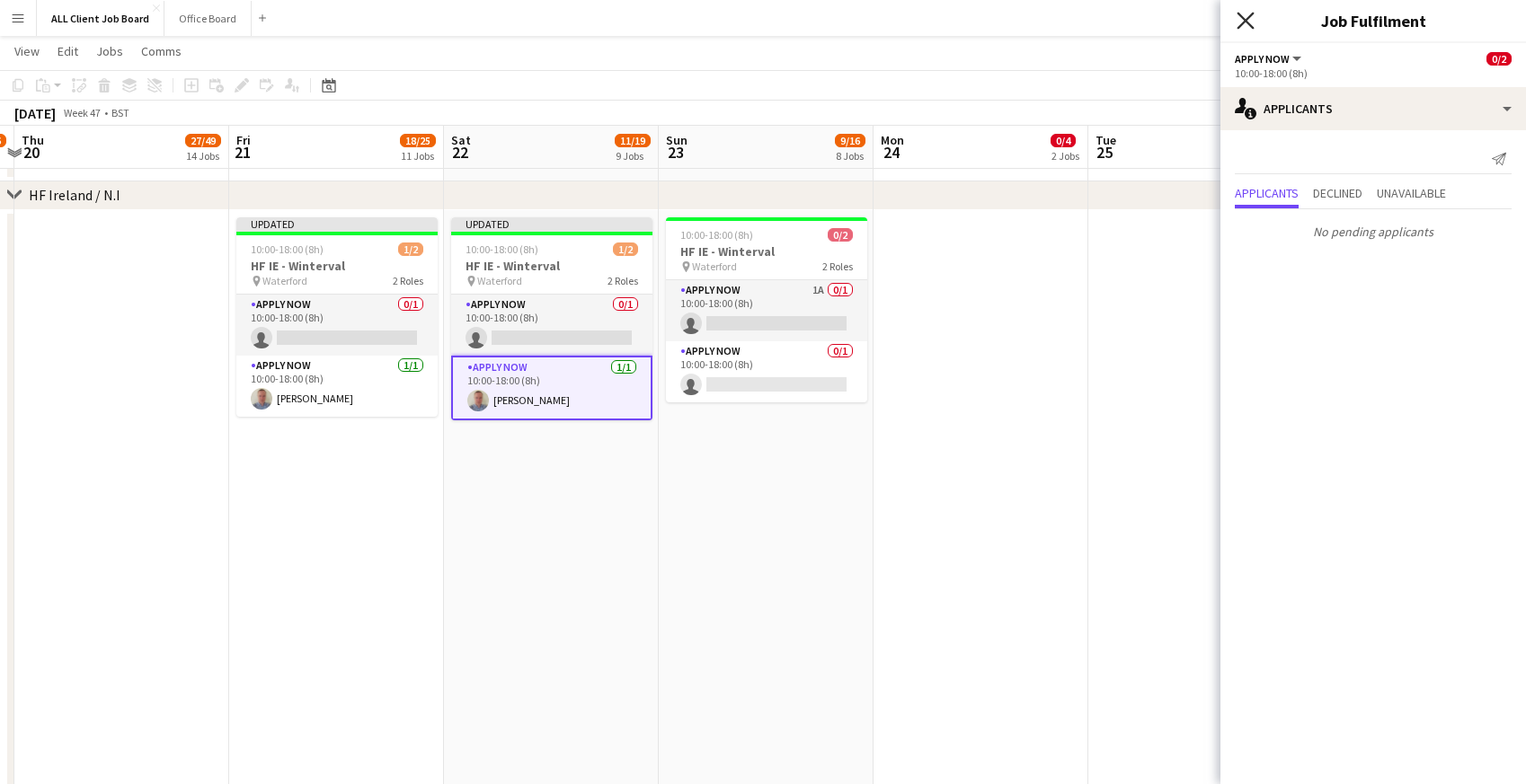
click at [1247, 17] on icon at bounding box center [1245, 20] width 17 height 17
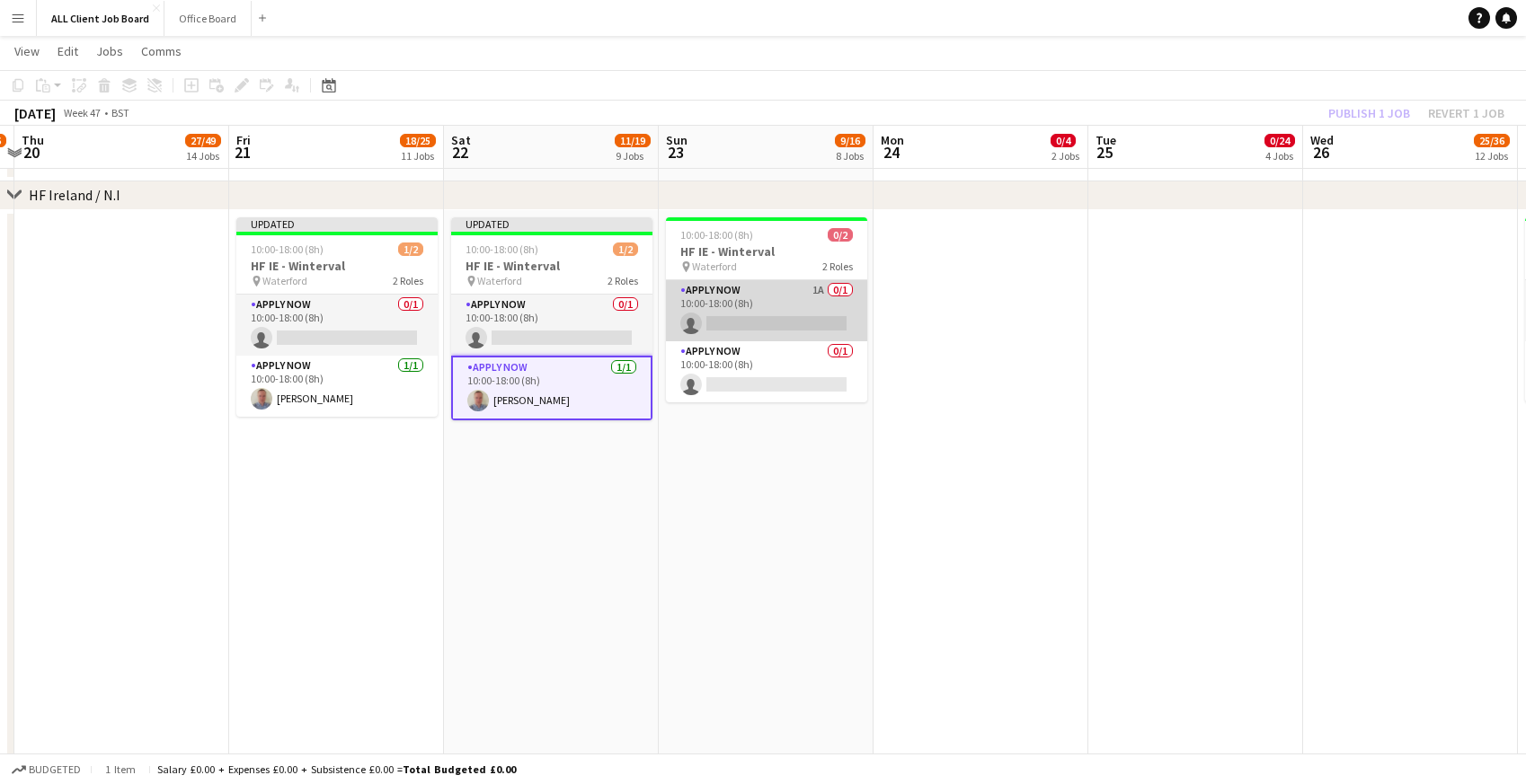
click at [770, 316] on app-card-role "APPLY NOW 1A 0/1 10:00-18:00 (8h) single-neutral-actions" at bounding box center [766, 311] width 201 height 61
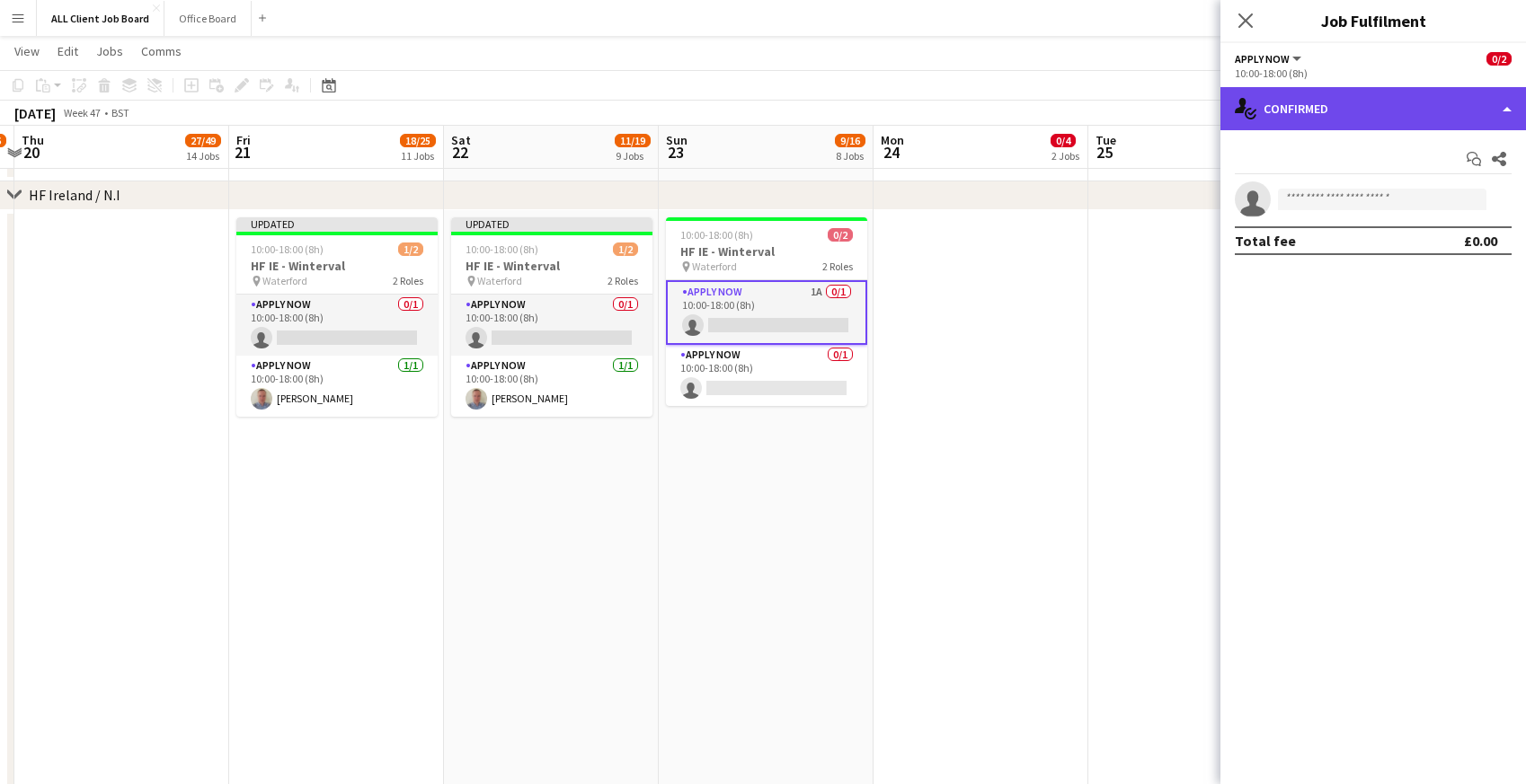
click at [1317, 114] on div "single-neutral-actions-check-2 Confirmed" at bounding box center [1373, 108] width 305 height 43
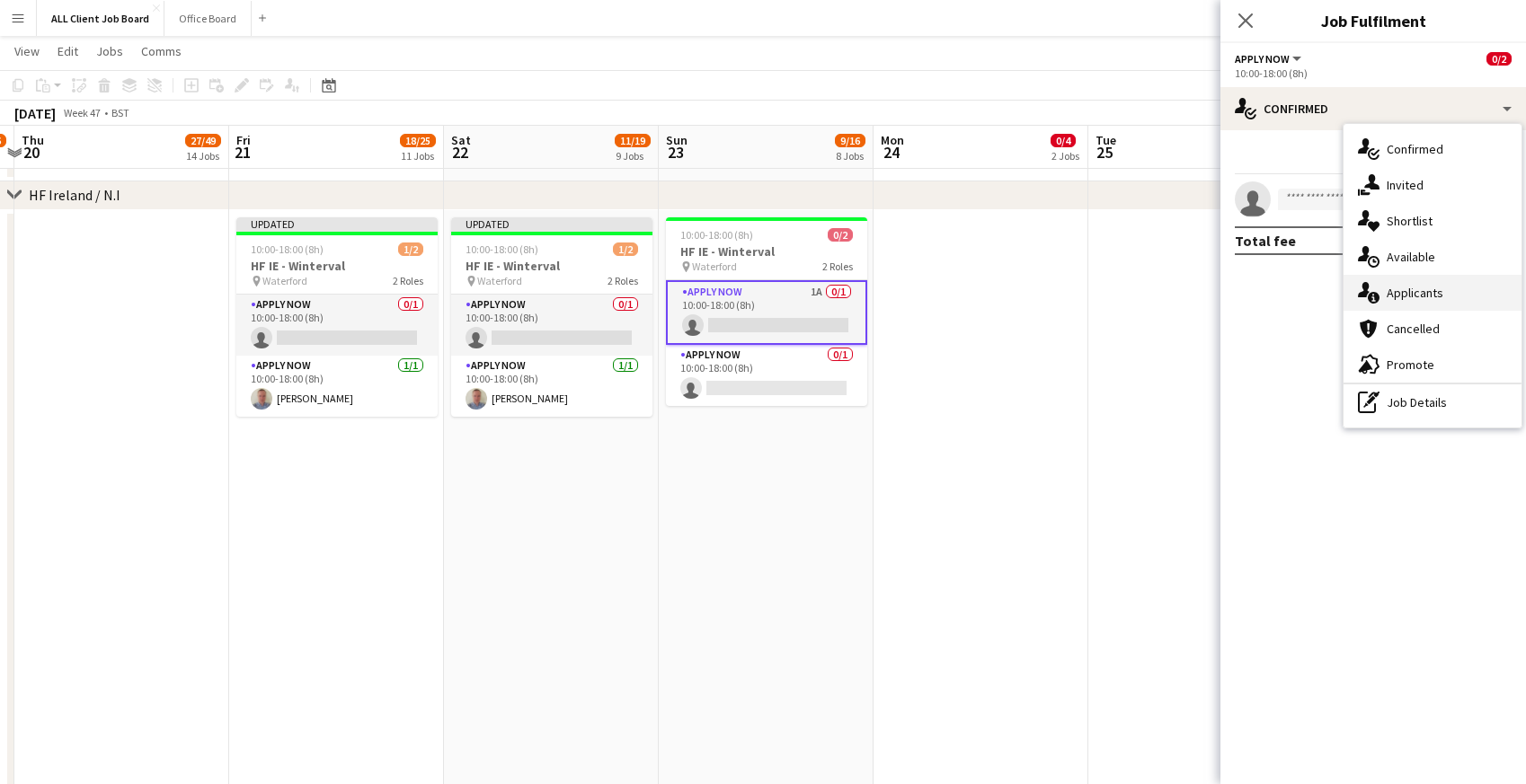
click at [1380, 285] on div "single-neutral-actions-information Applicants" at bounding box center [1432, 293] width 178 height 36
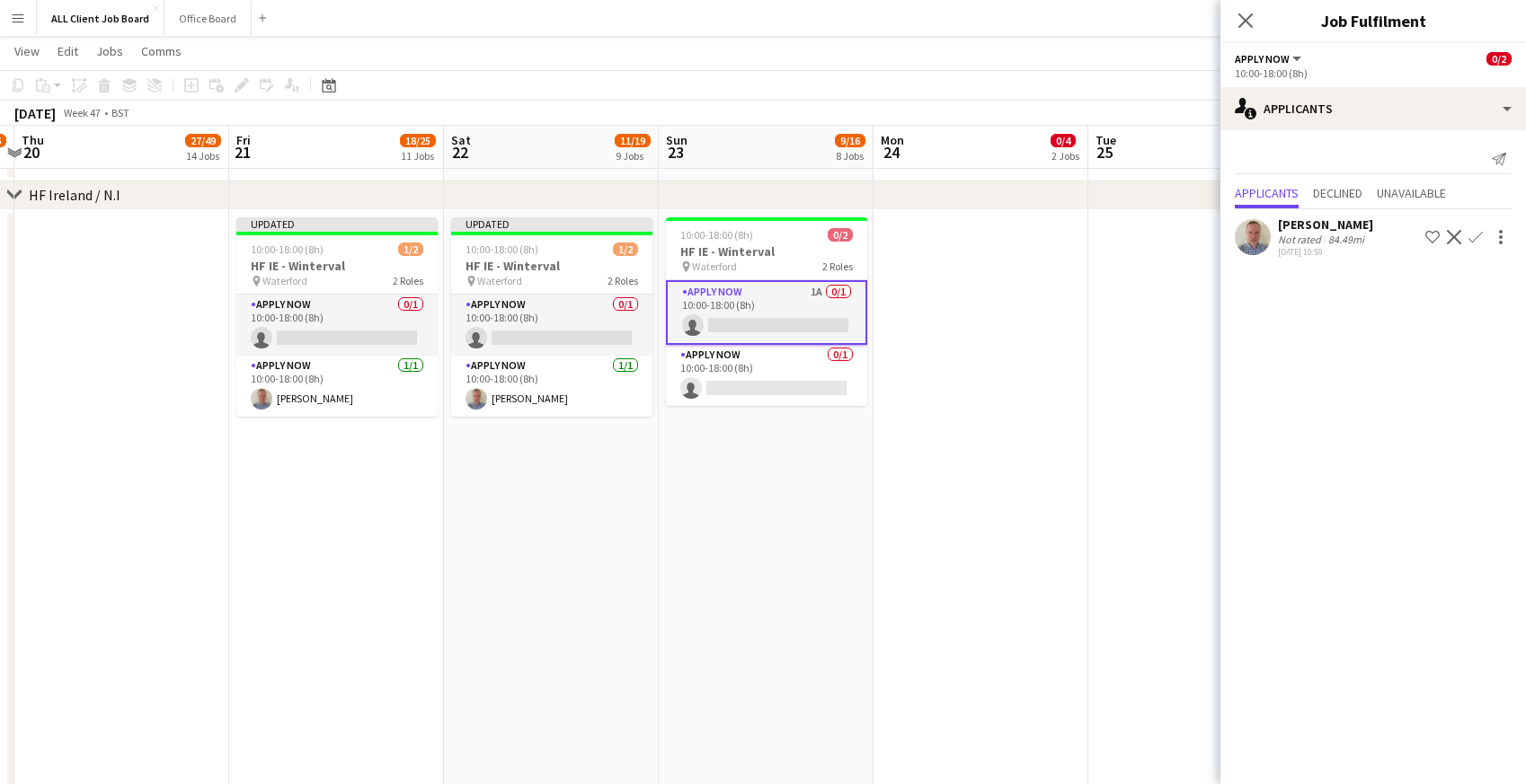
click at [1481, 235] on app-icon "Confirm" at bounding box center [1475, 237] width 14 height 14
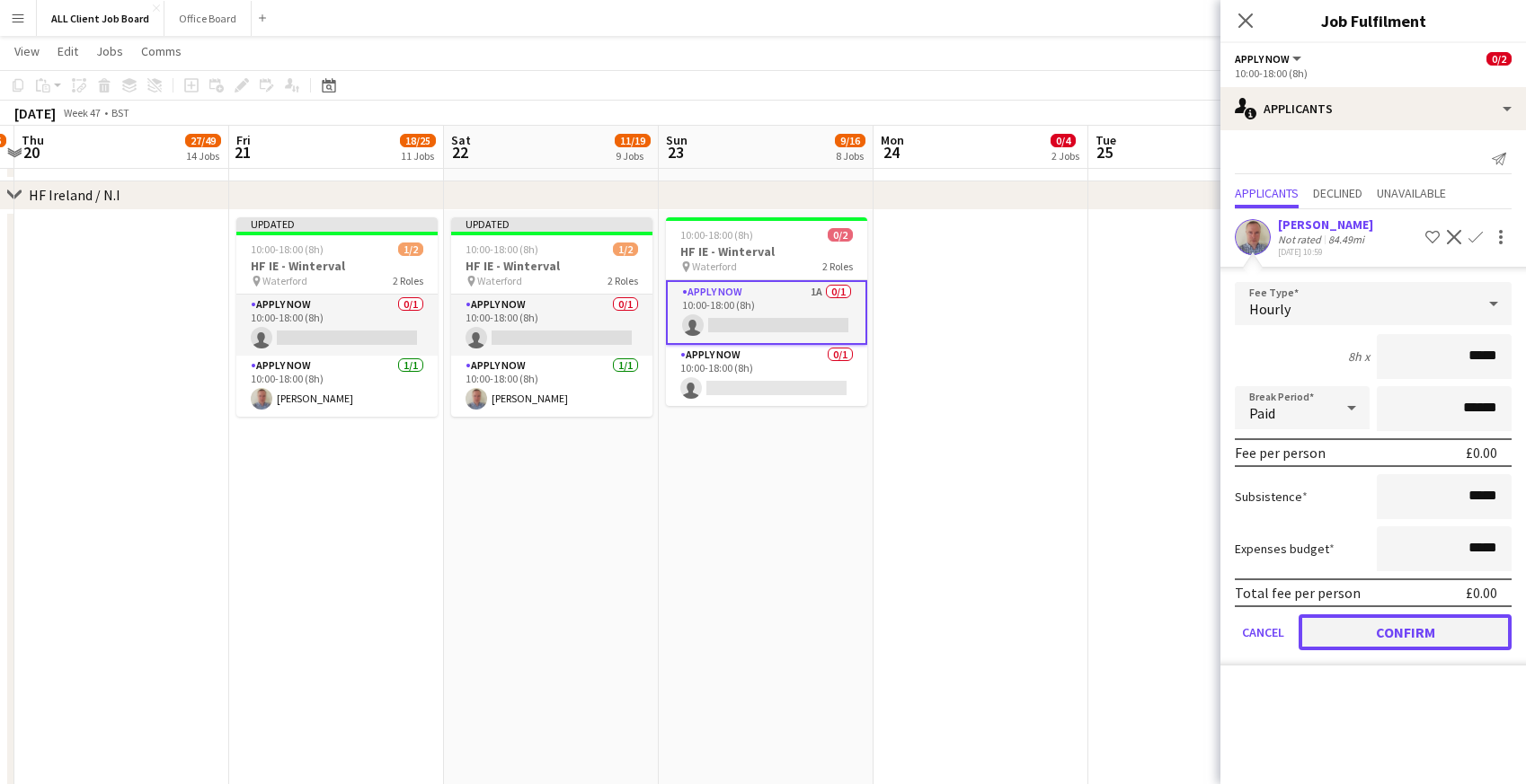
click at [1321, 623] on button "Confirm" at bounding box center [1405, 632] width 213 height 36
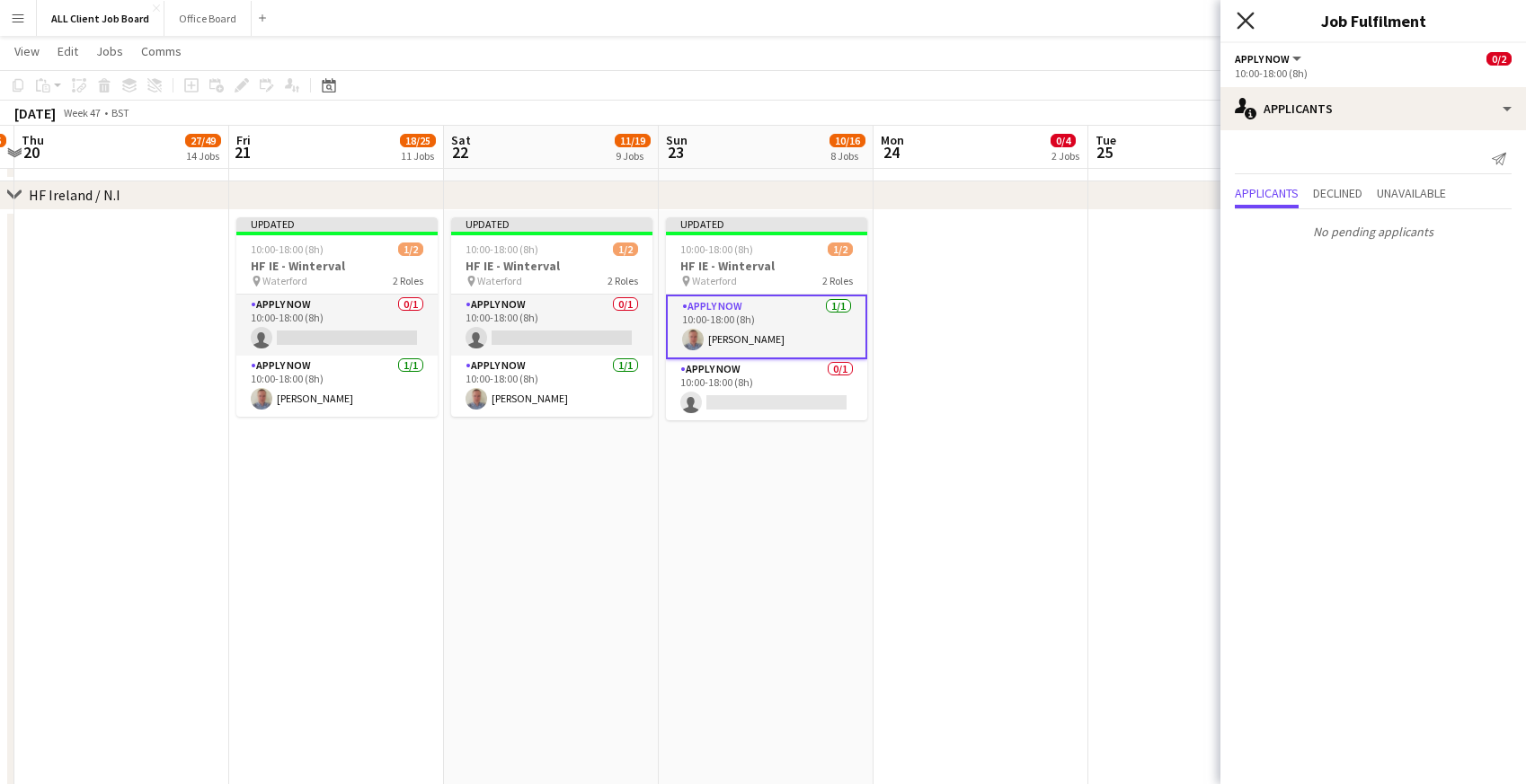
click at [1247, 16] on icon "Close pop-in" at bounding box center [1245, 20] width 17 height 17
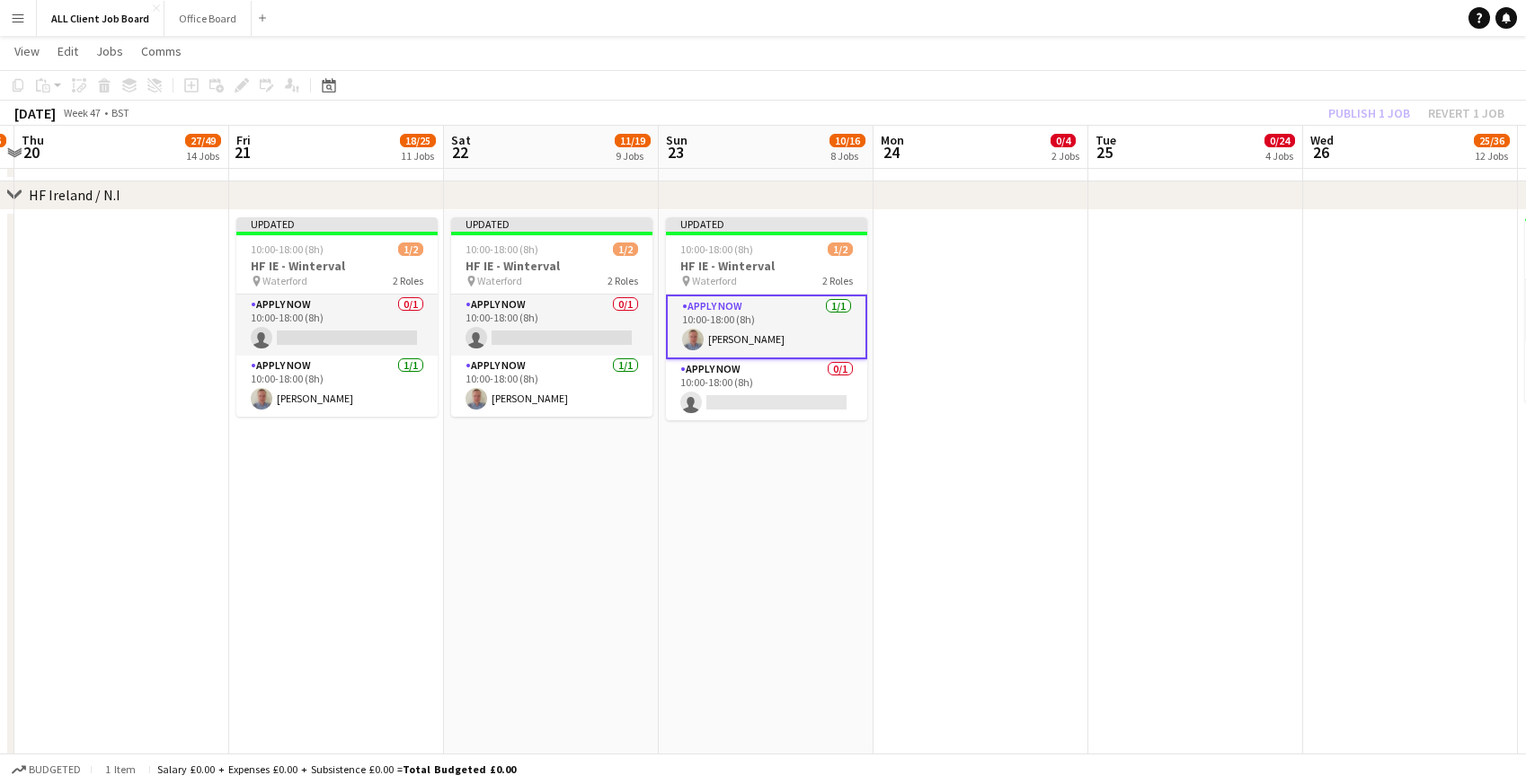
click at [1198, 15] on app-navbar "Menu Boards Boards Boards All jobs Status Workforce Workforce My Workforce Recr…" at bounding box center [763, 18] width 1526 height 36
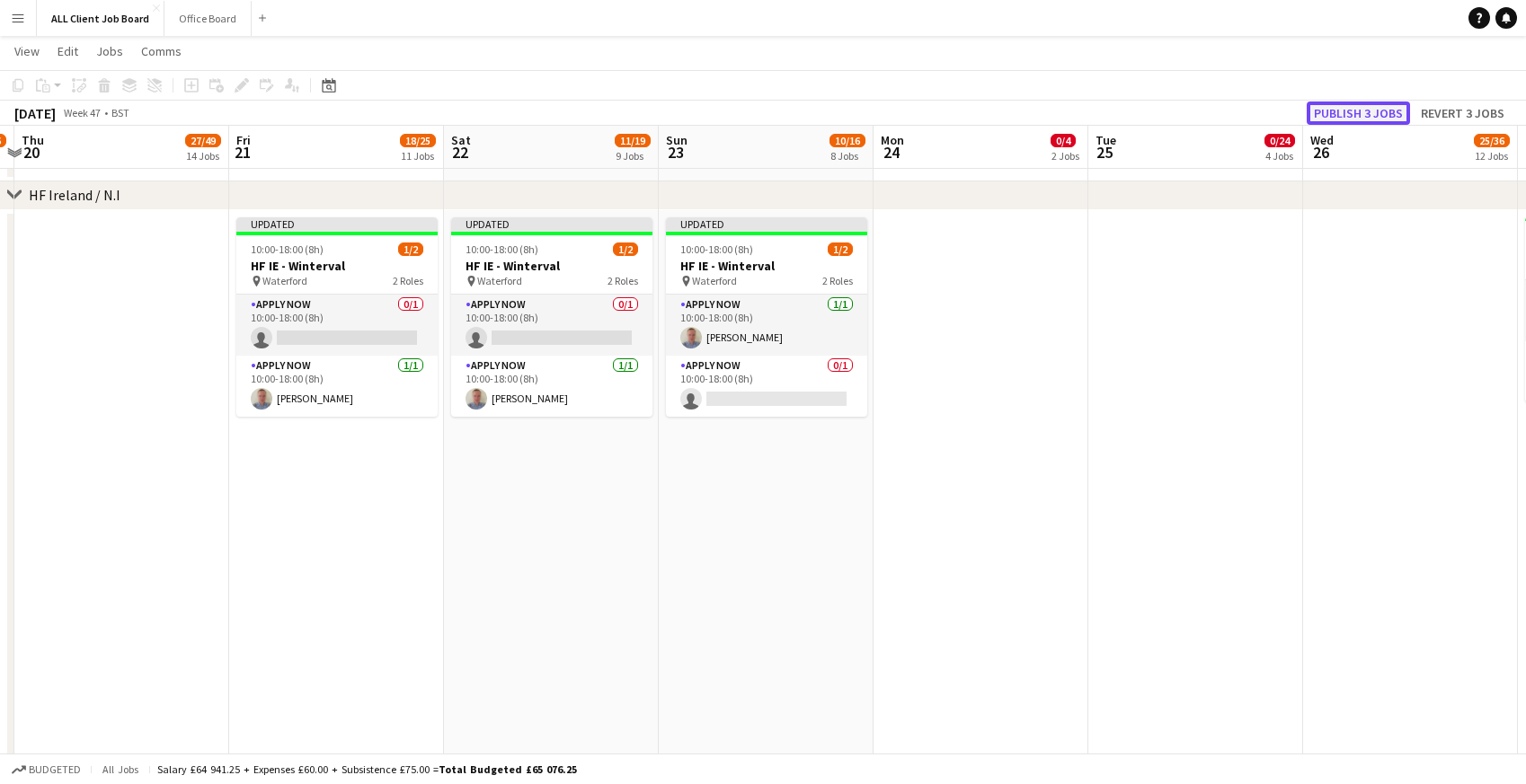
click at [1370, 107] on button "Publish 3 jobs" at bounding box center [1358, 113] width 103 height 23
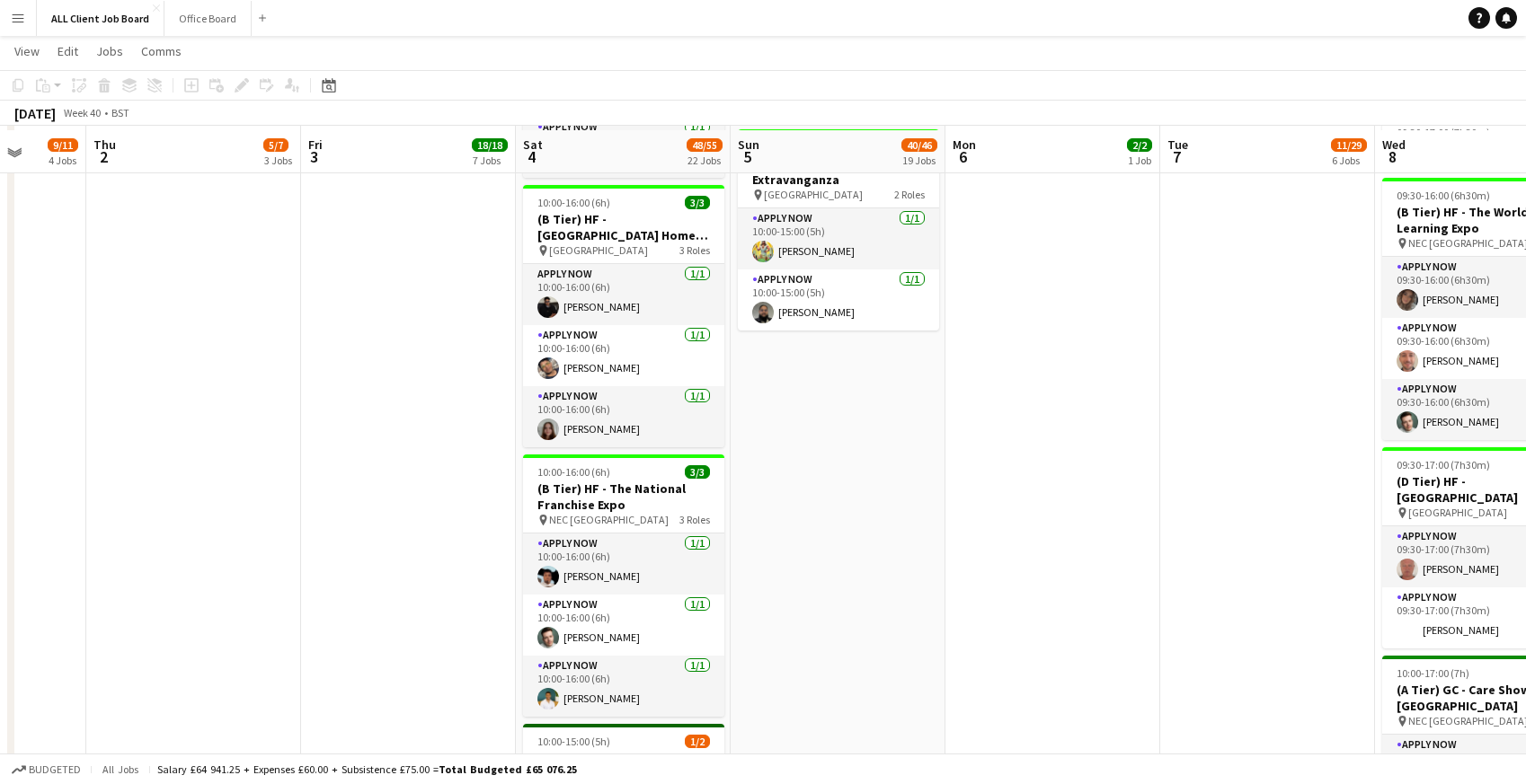
scroll to position [2282, 0]
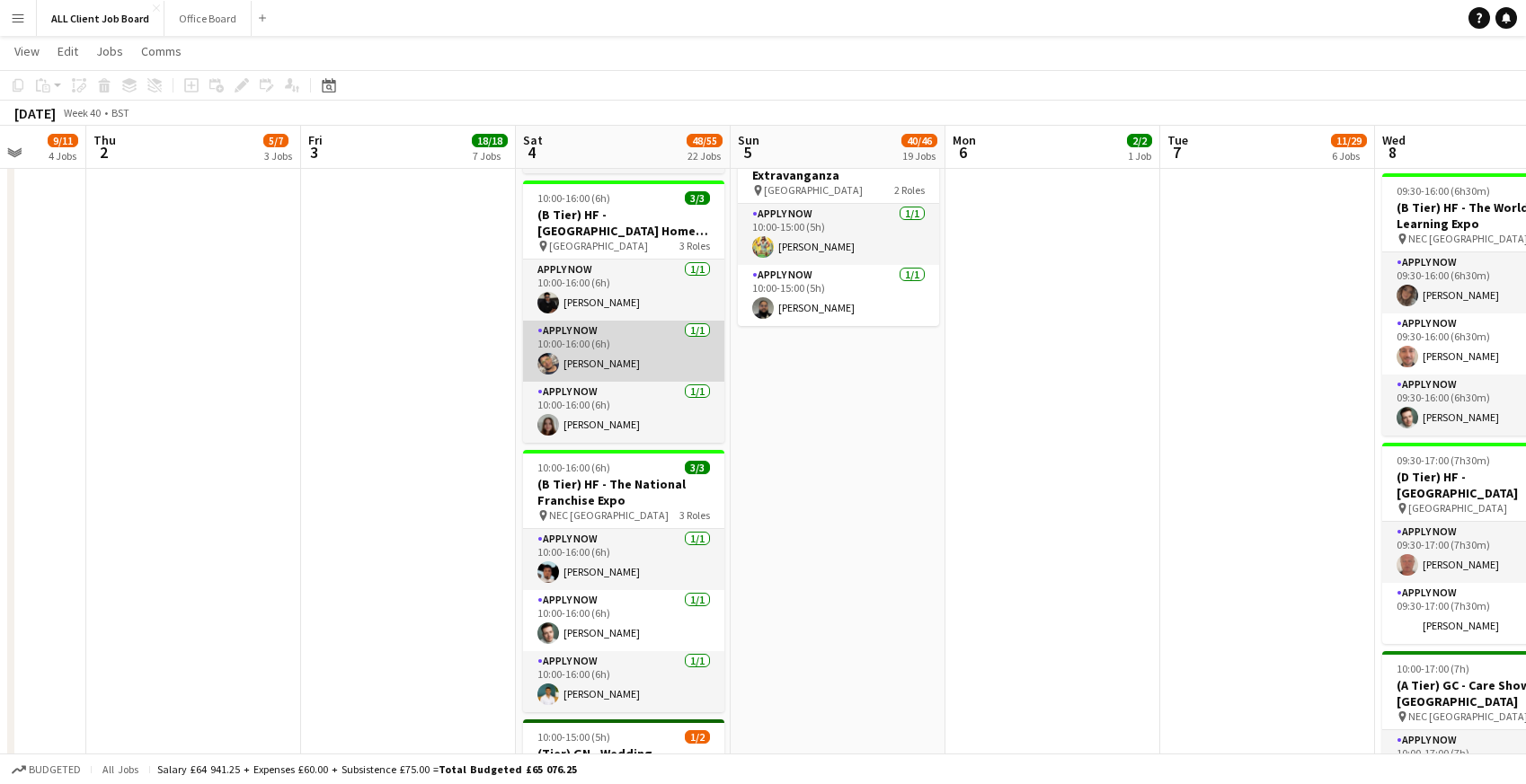
click at [561, 351] on app-card-role "APPLY NOW 1/1 10:00-16:00 (6h) Farhan Choudhary" at bounding box center [623, 351] width 201 height 61
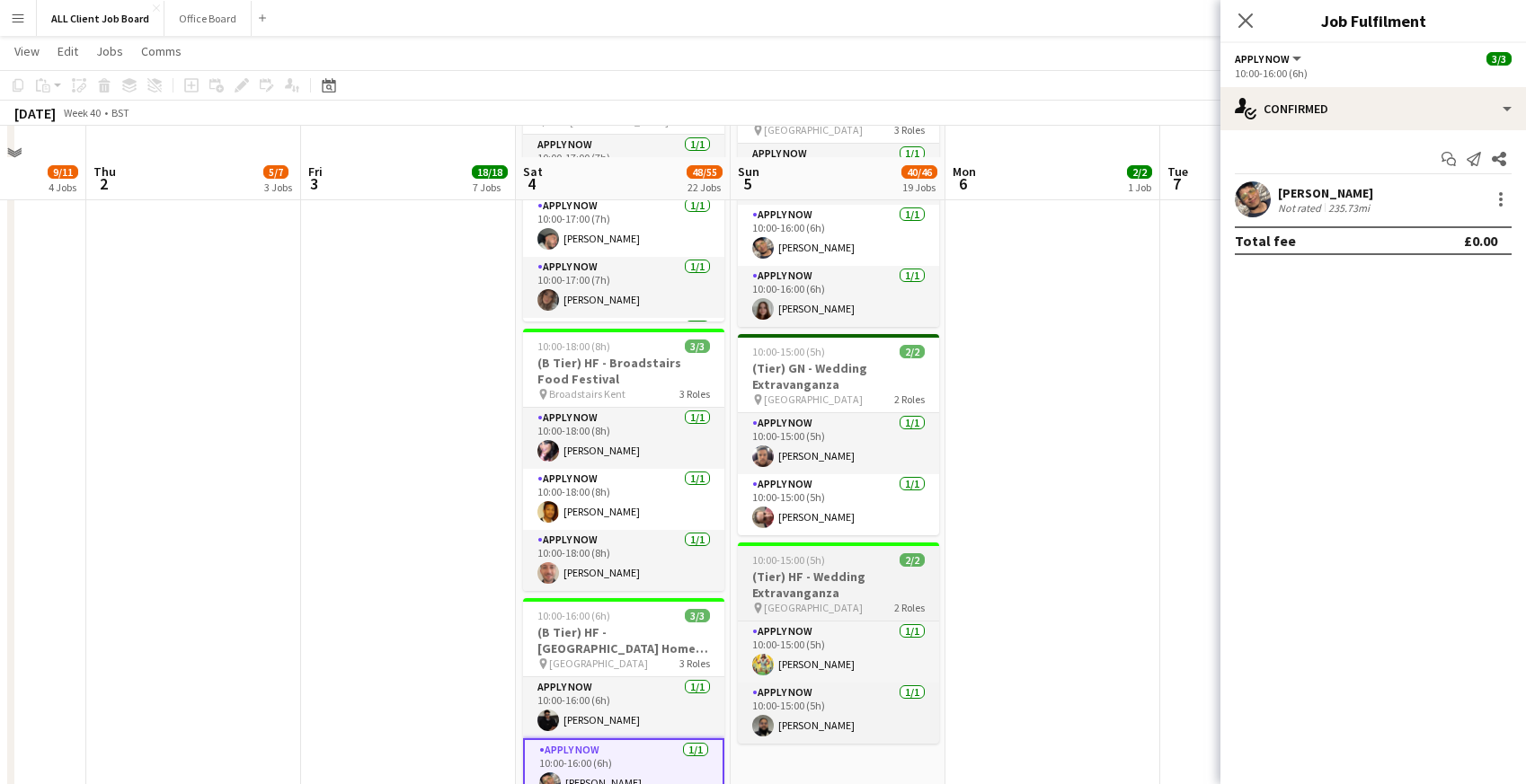
scroll to position [1828, 0]
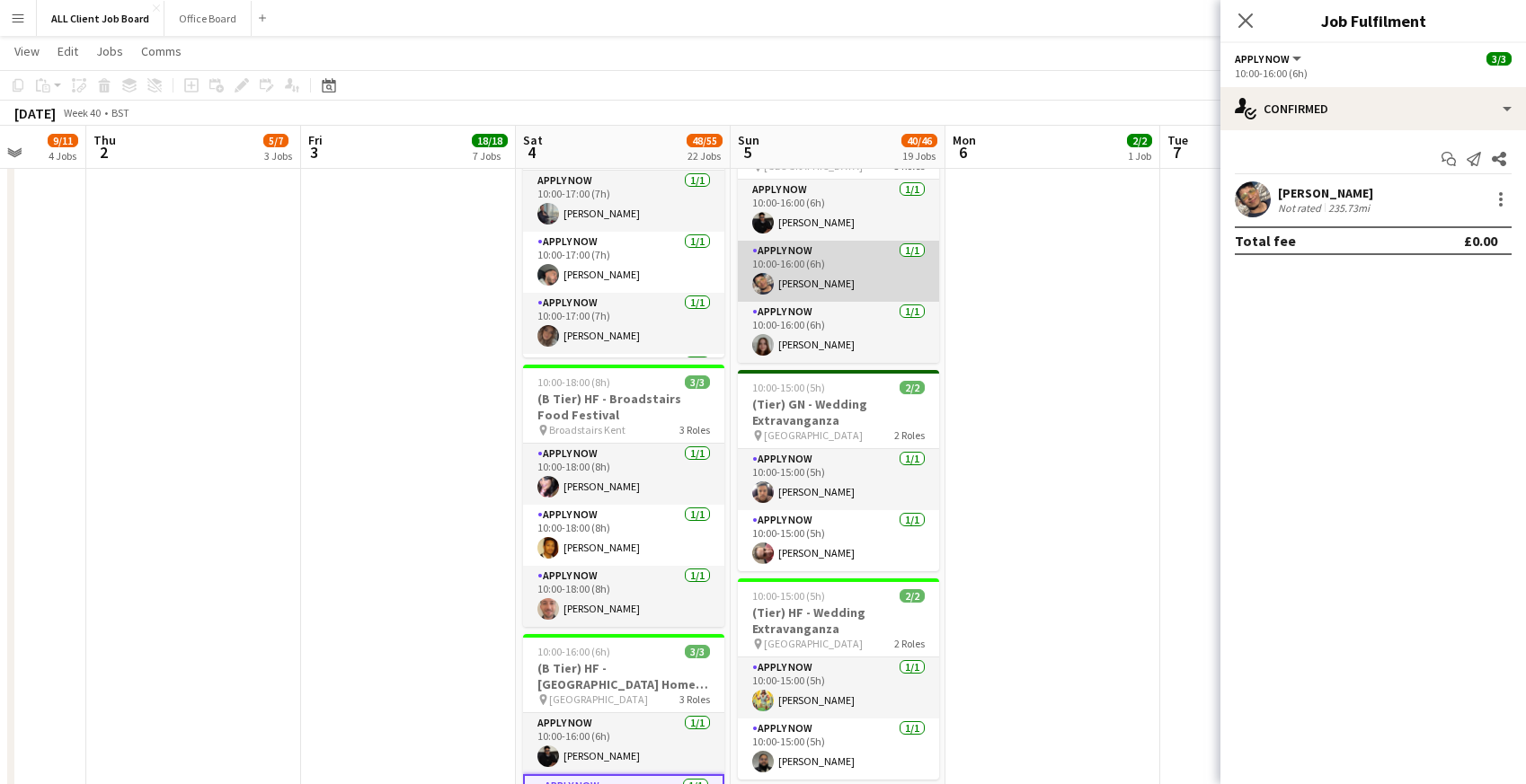
click at [835, 266] on app-card-role "APPLY NOW 1/1 10:00-16:00 (6h) Farhan Choudhary" at bounding box center [838, 271] width 201 height 61
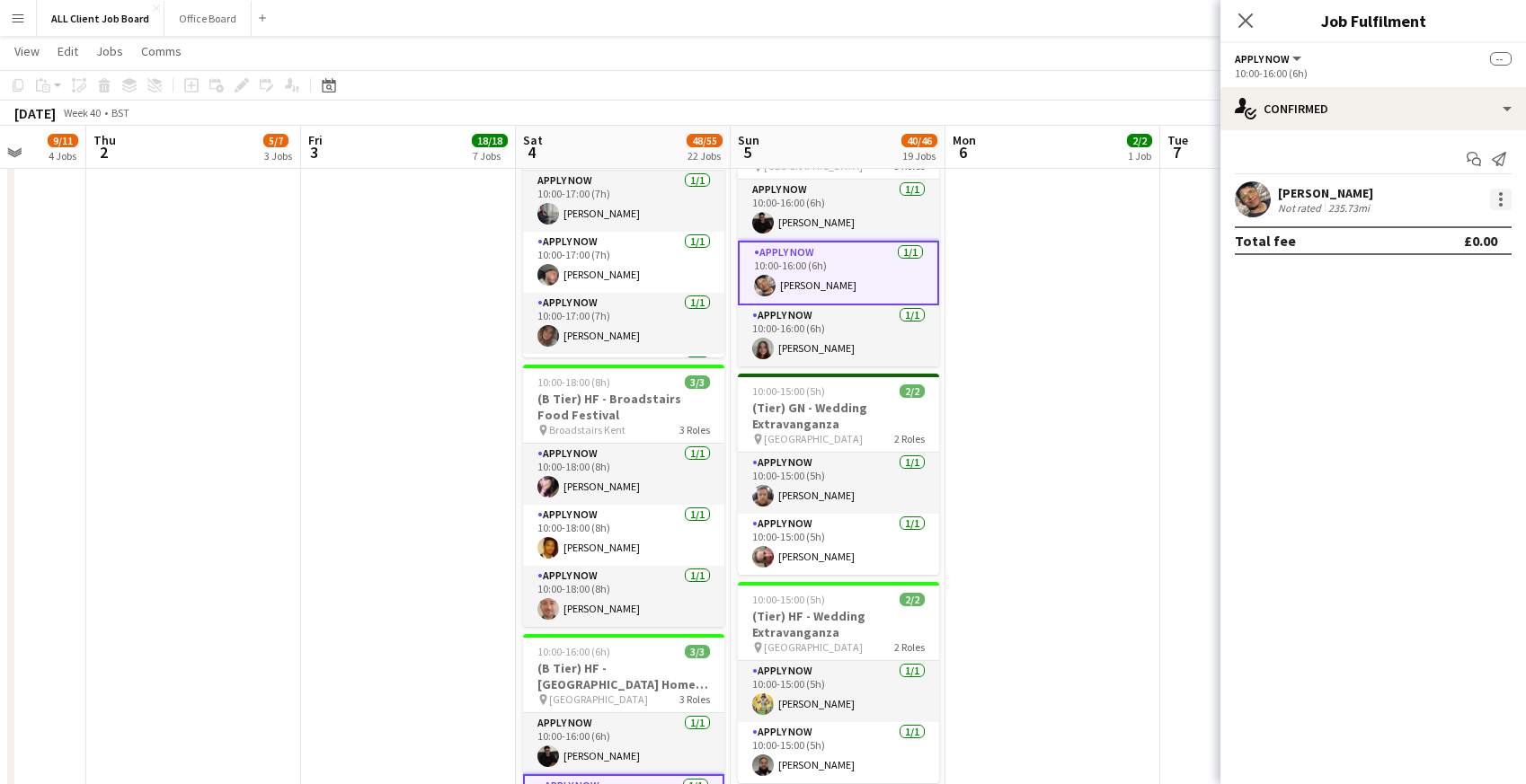
click at [1499, 201] on div at bounding box center [1500, 199] width 22 height 22
click at [1410, 369] on span "Remove" at bounding box center [1412, 361] width 53 height 15
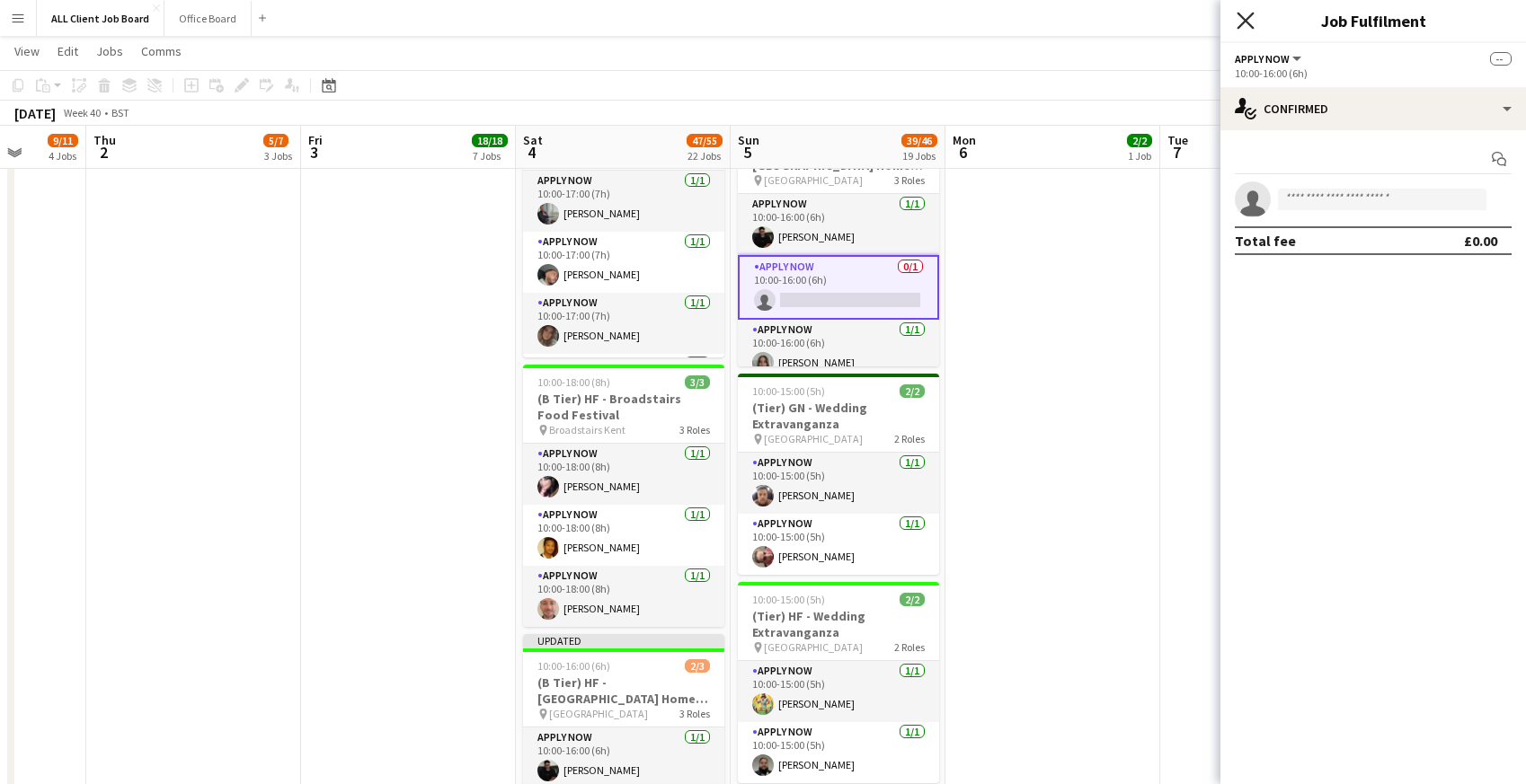
click at [1253, 19] on icon "Close pop-in" at bounding box center [1245, 20] width 17 height 17
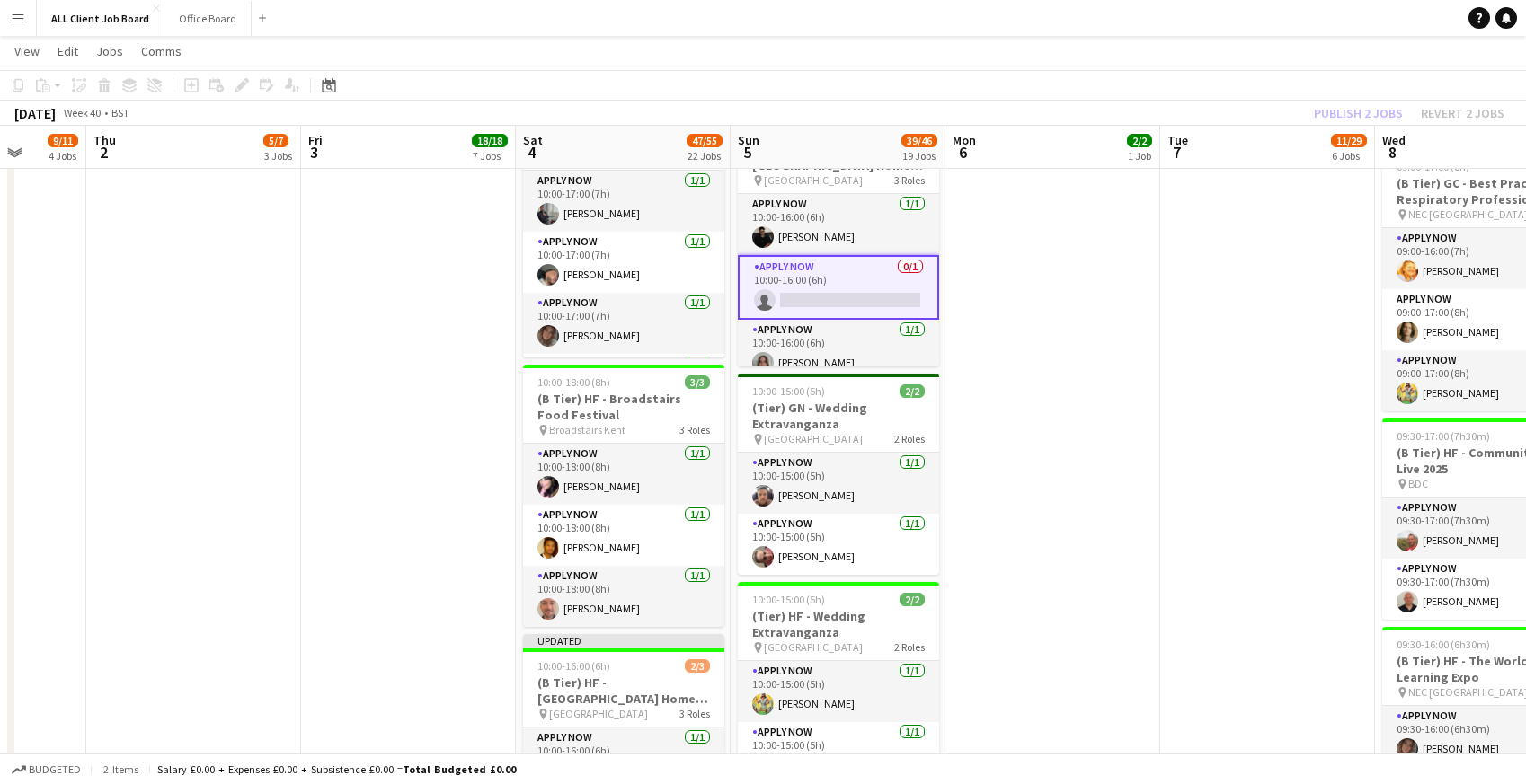
click at [1141, 21] on app-navbar "Menu Boards Boards Boards All jobs Status Workforce Workforce My Workforce Recr…" at bounding box center [763, 18] width 1526 height 36
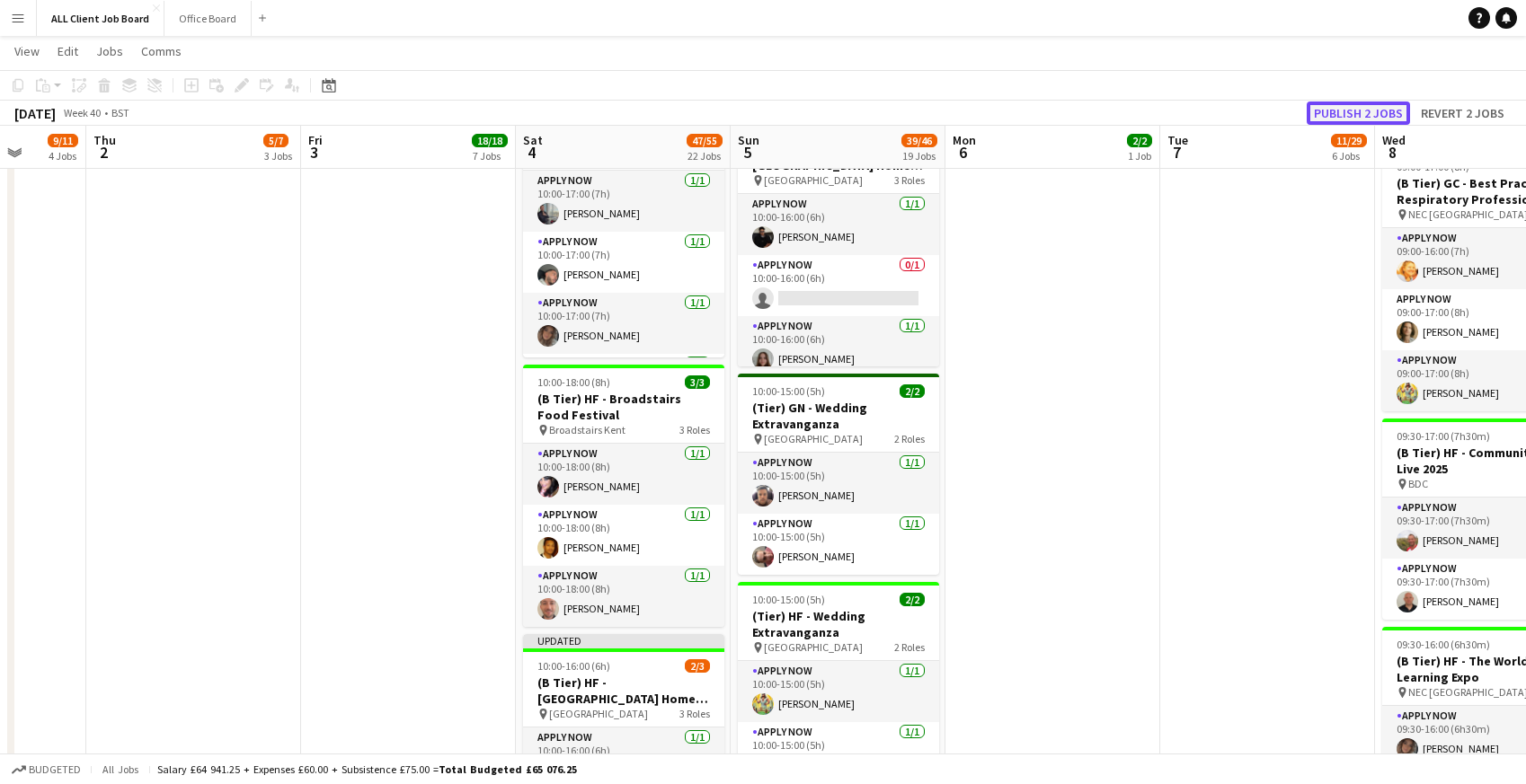
click at [1336, 113] on button "Publish 2 jobs" at bounding box center [1358, 113] width 103 height 23
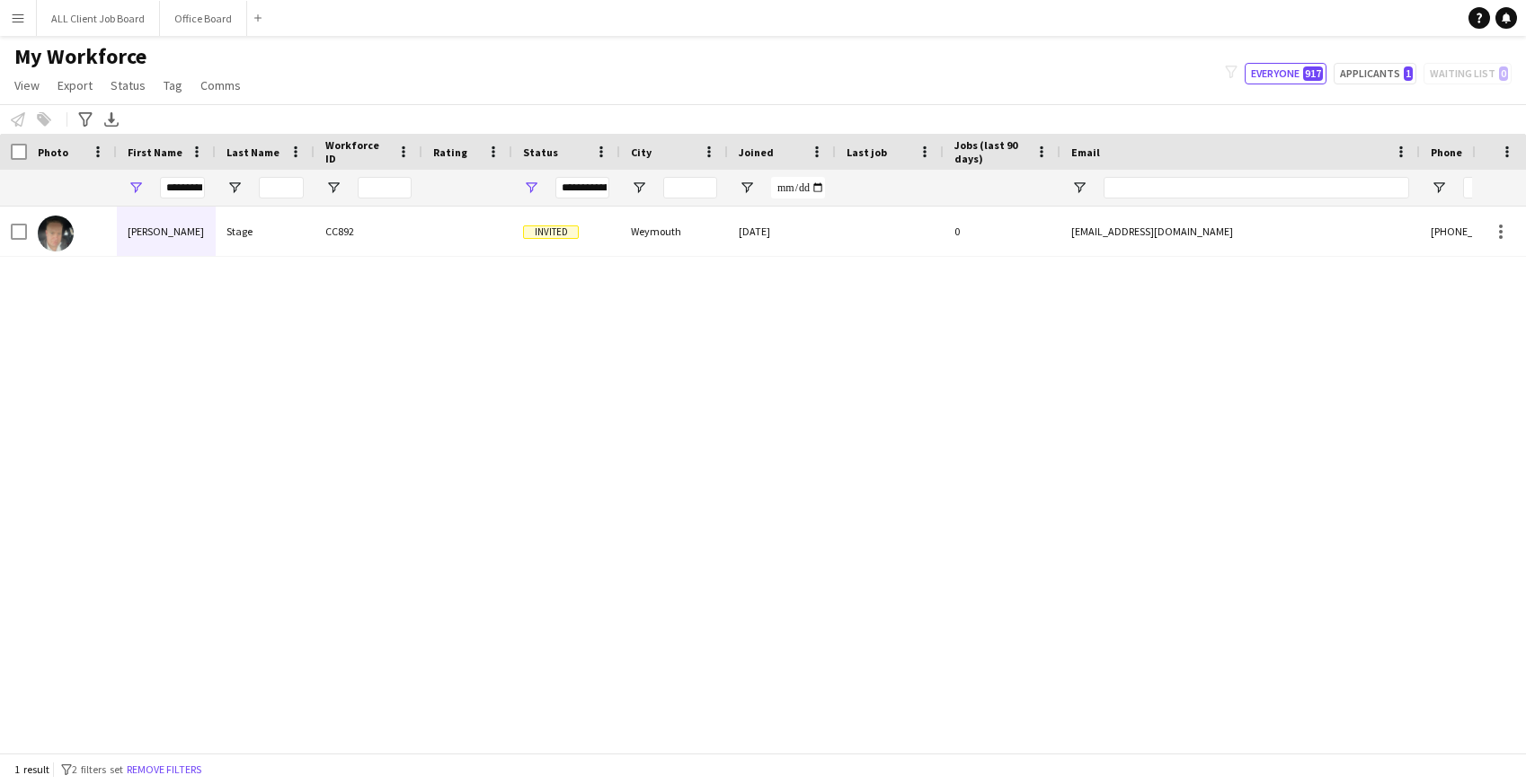
click at [19, 23] on app-icon "Menu" at bounding box center [17, 17] width 14 height 14
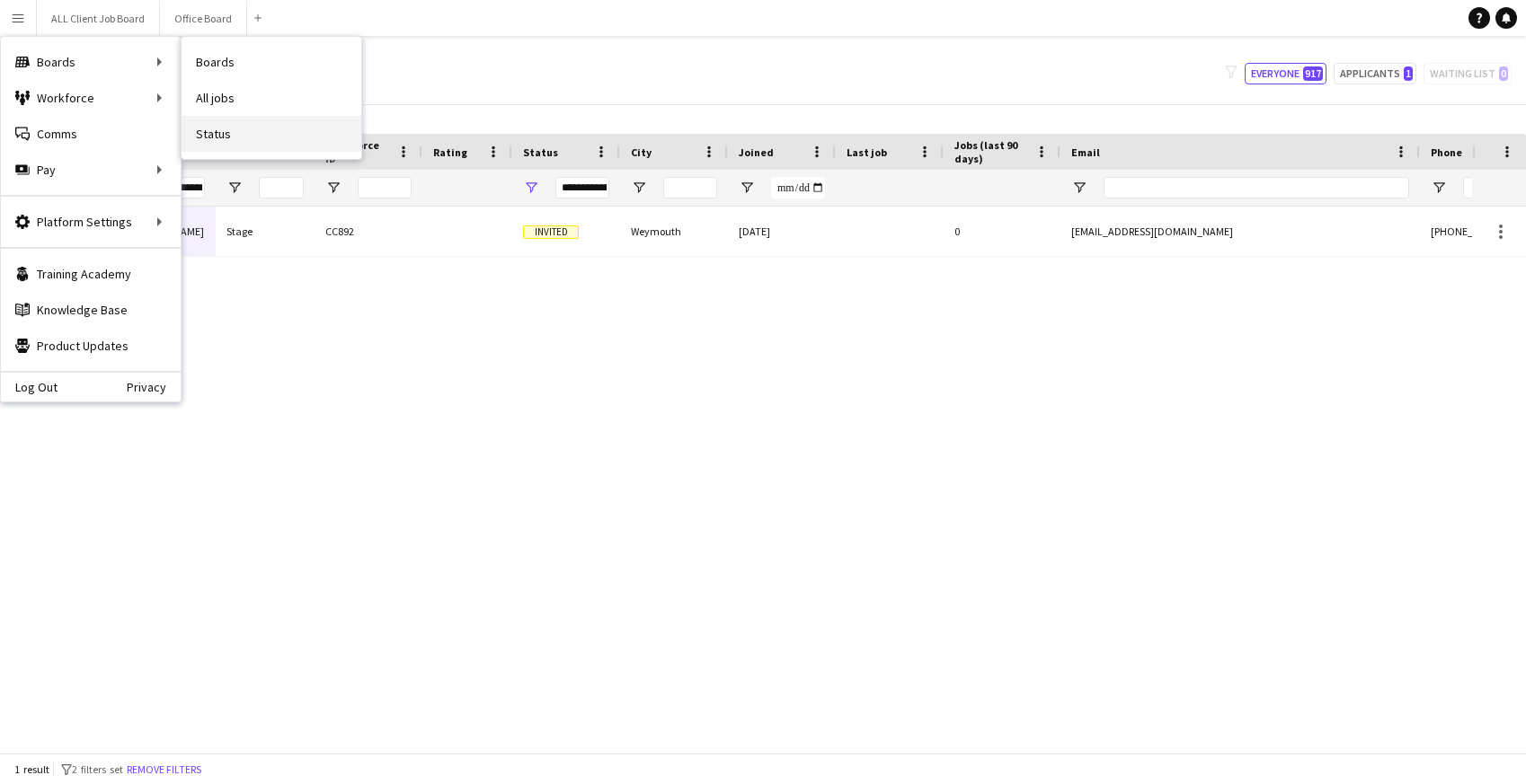
click at [213, 125] on link "Status" at bounding box center [271, 134] width 179 height 36
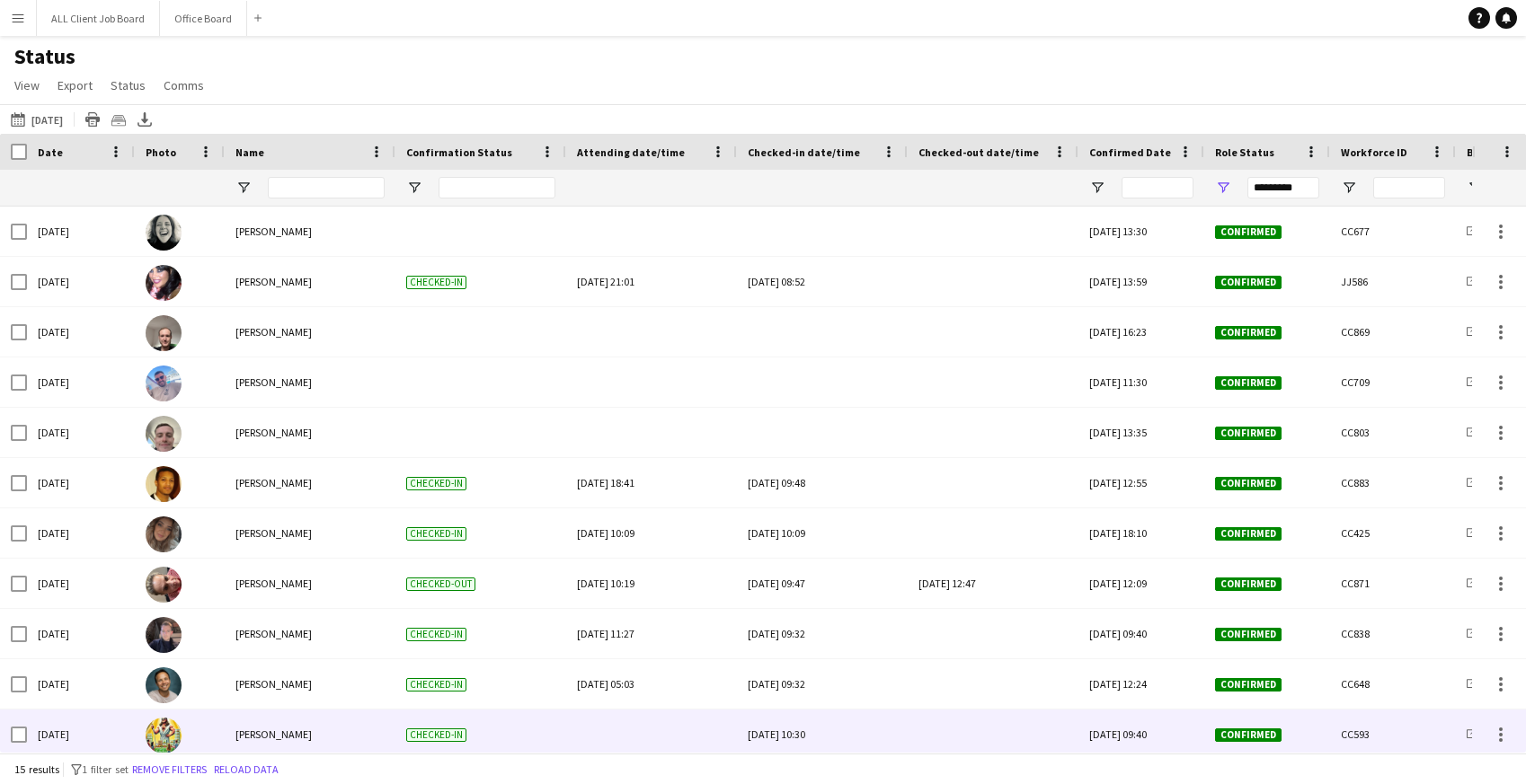
click at [959, 732] on div at bounding box center [993, 734] width 149 height 50
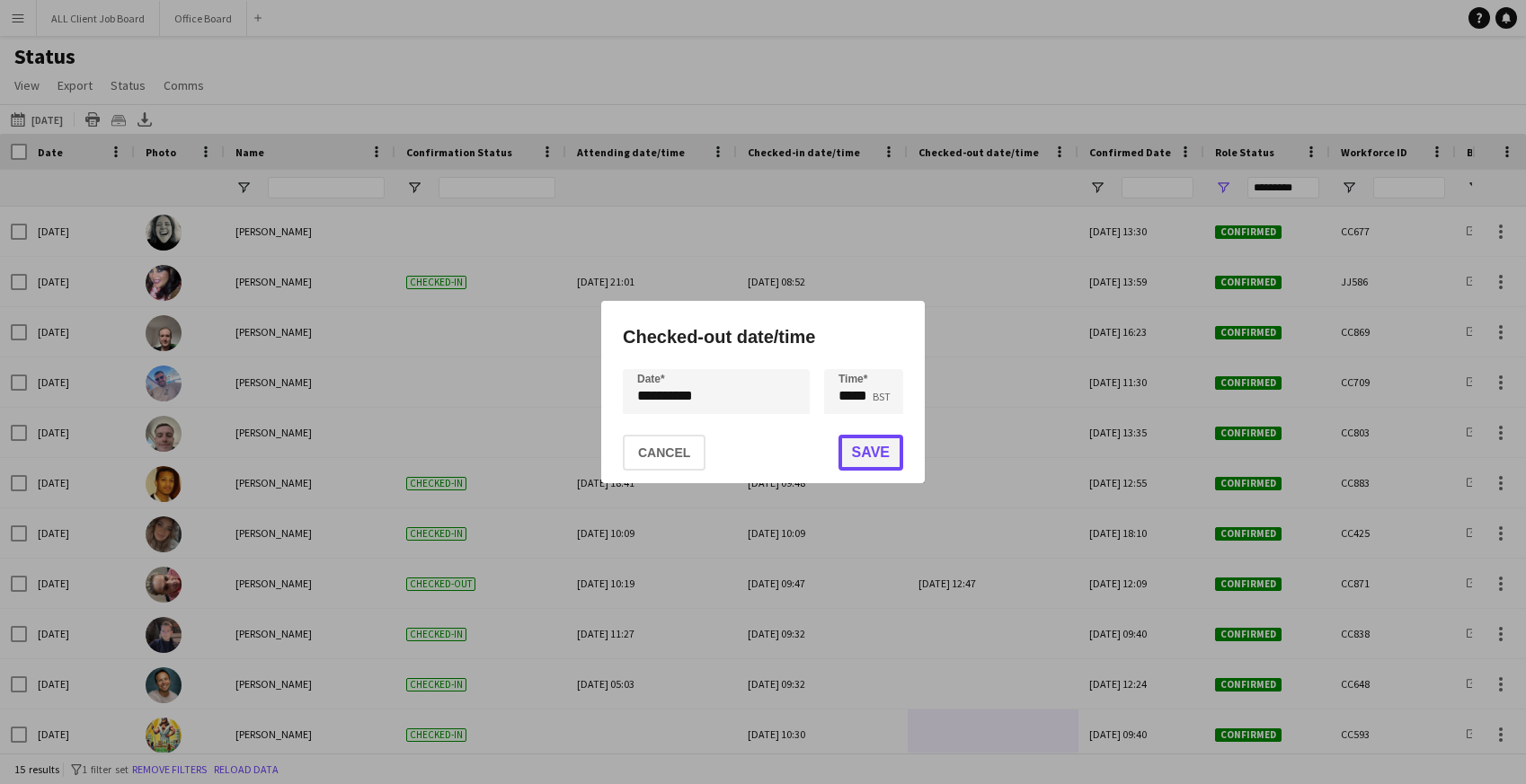
click at [867, 452] on button "Save" at bounding box center [871, 453] width 65 height 36
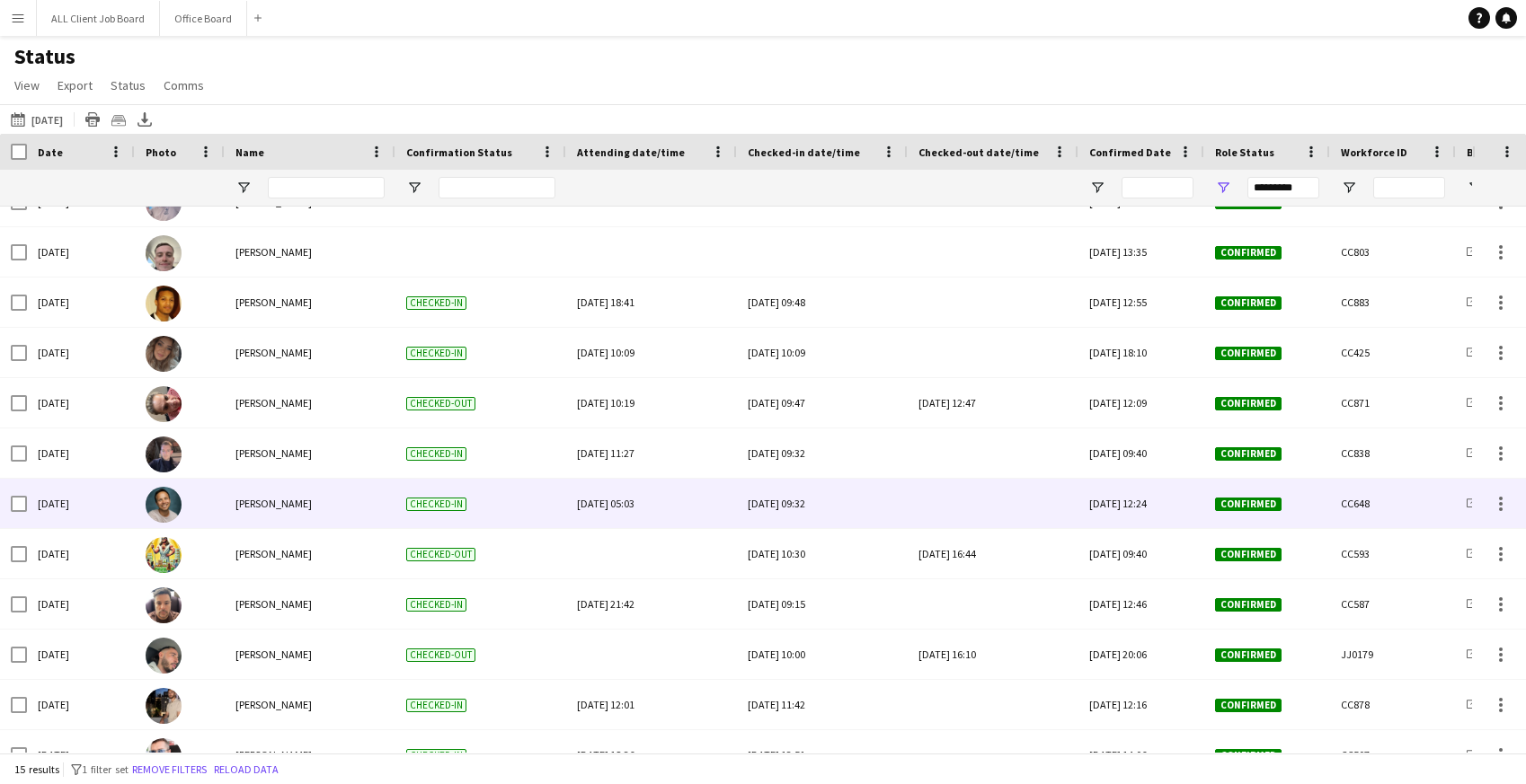
scroll to position [208, 0]
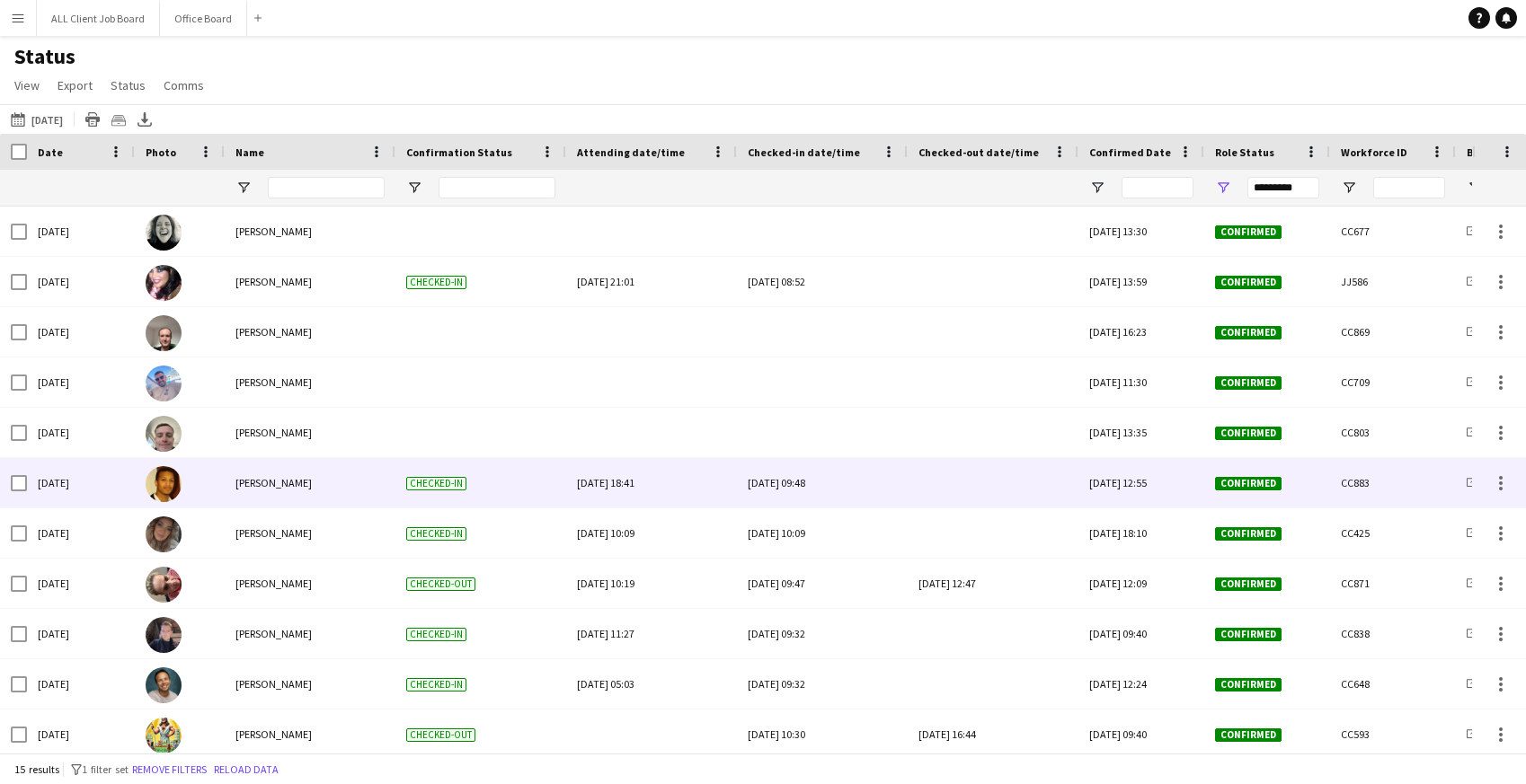
scroll to position [208, 0]
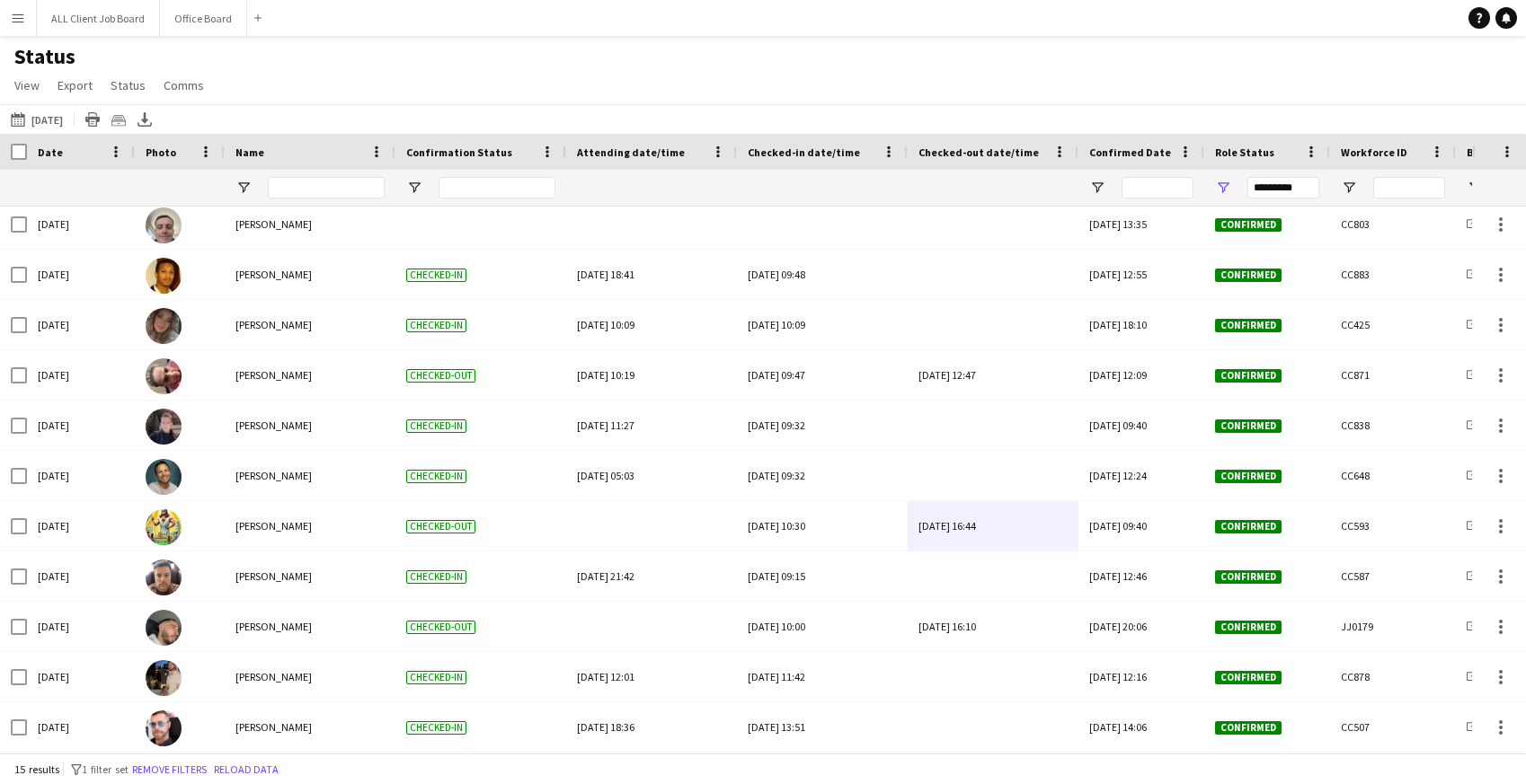
click at [13, 23] on app-icon "Menu" at bounding box center [17, 17] width 14 height 14
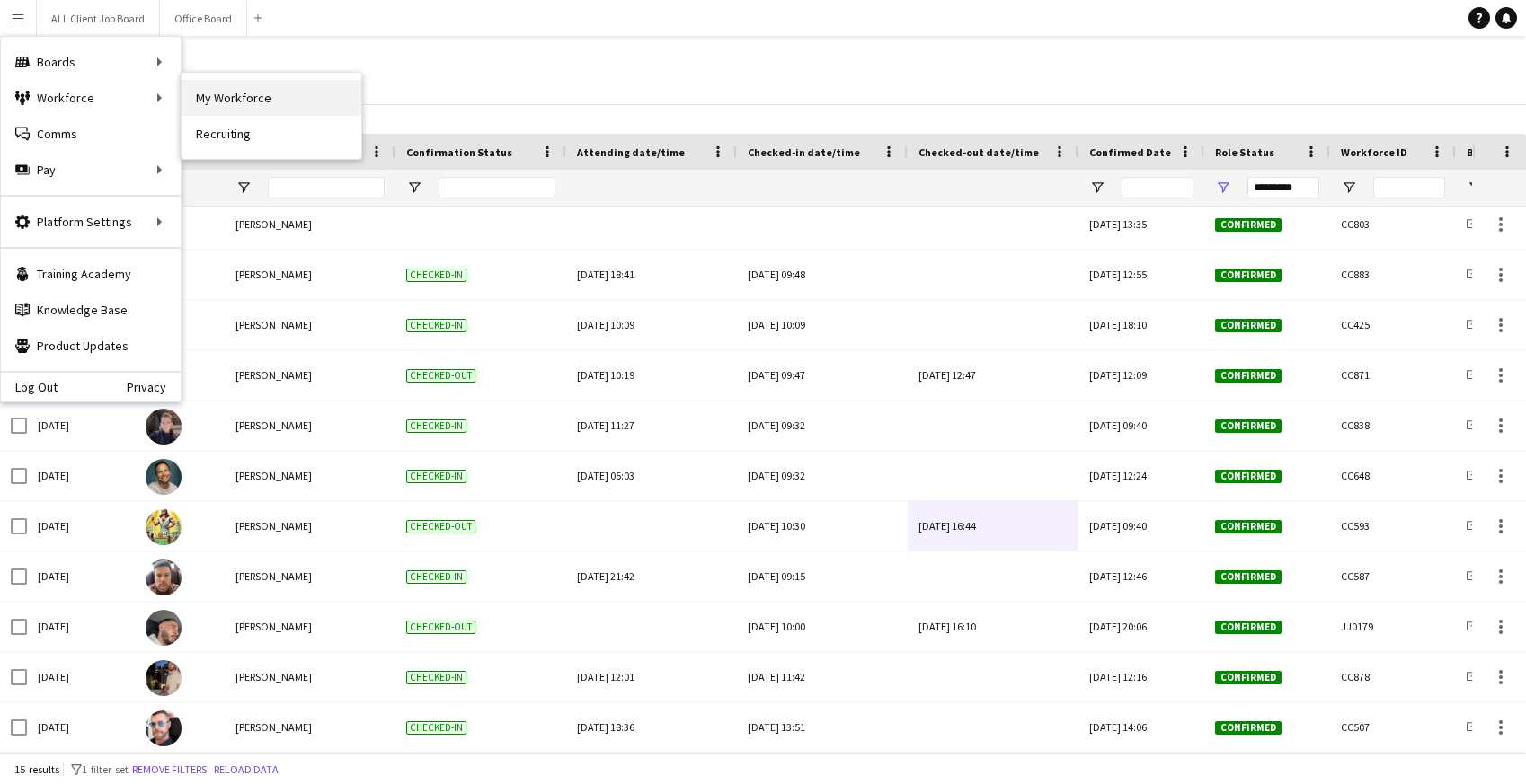
click at [277, 100] on link "My Workforce" at bounding box center [271, 98] width 179 height 36
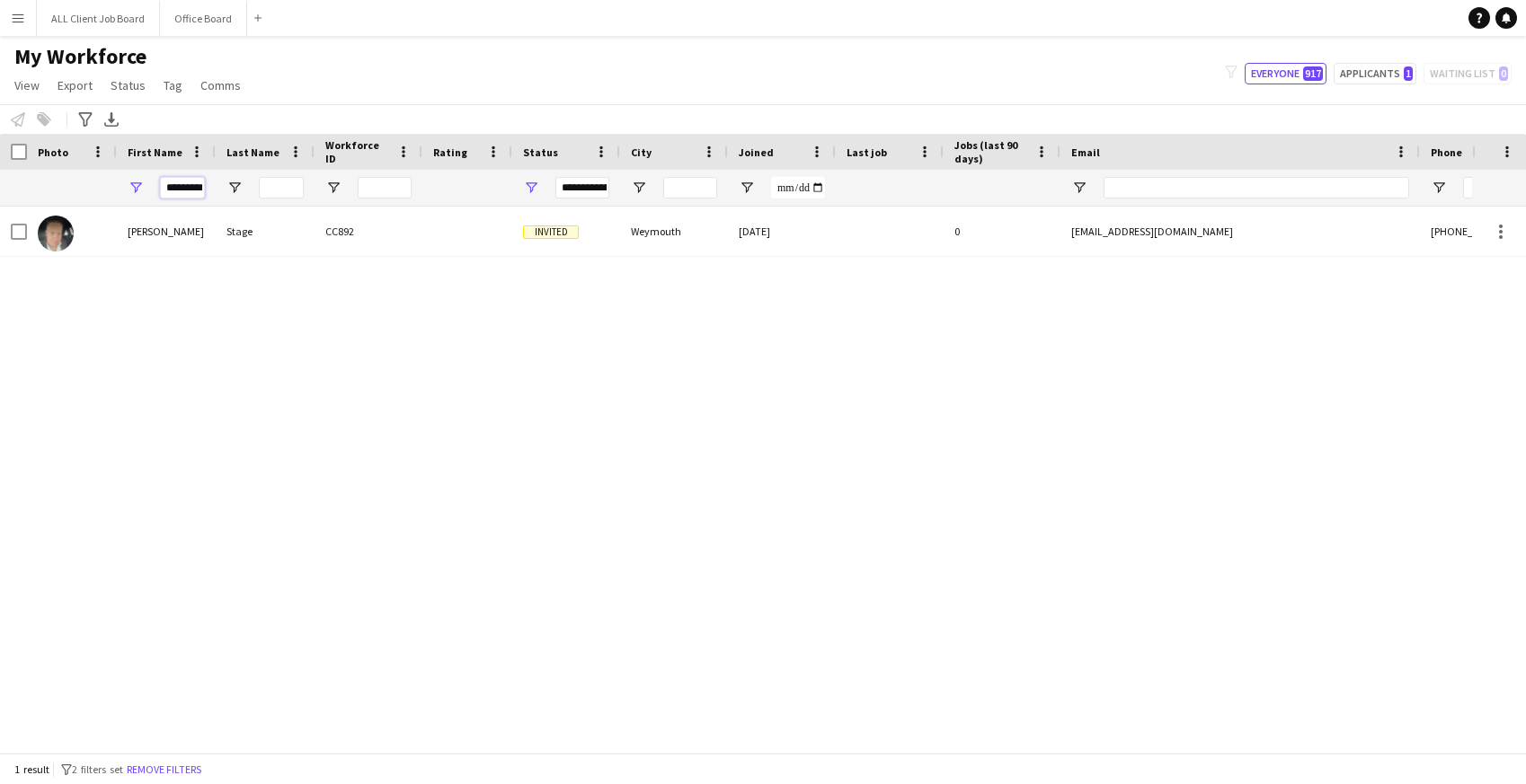
scroll to position [0, 8]
drag, startPoint x: 163, startPoint y: 185, endPoint x: 261, endPoint y: 204, distance: 99.8
click at [261, 204] on div "*********" at bounding box center [973, 188] width 1948 height 36
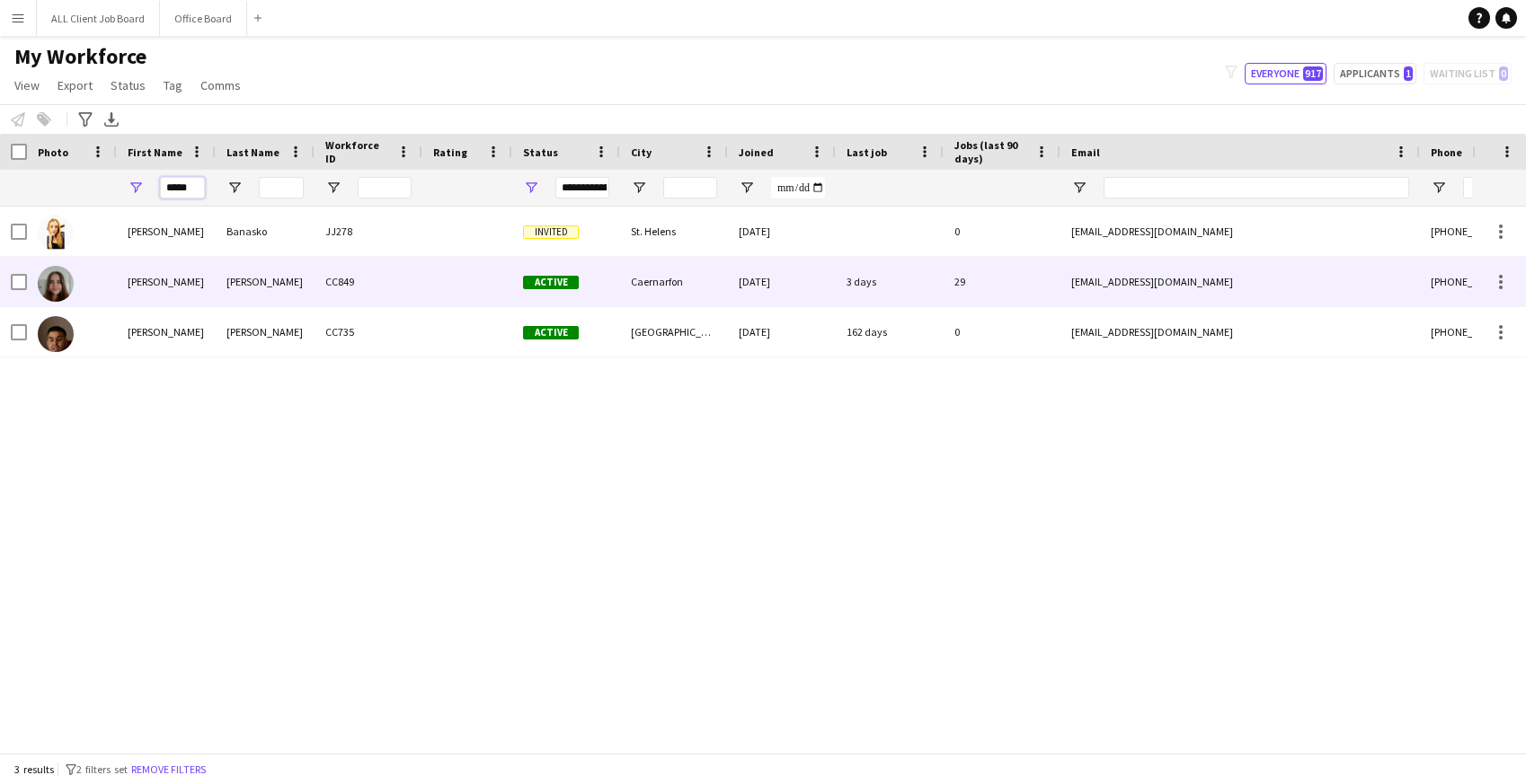
type input "*****"
click at [184, 288] on div "[PERSON_NAME]" at bounding box center [166, 281] width 99 height 50
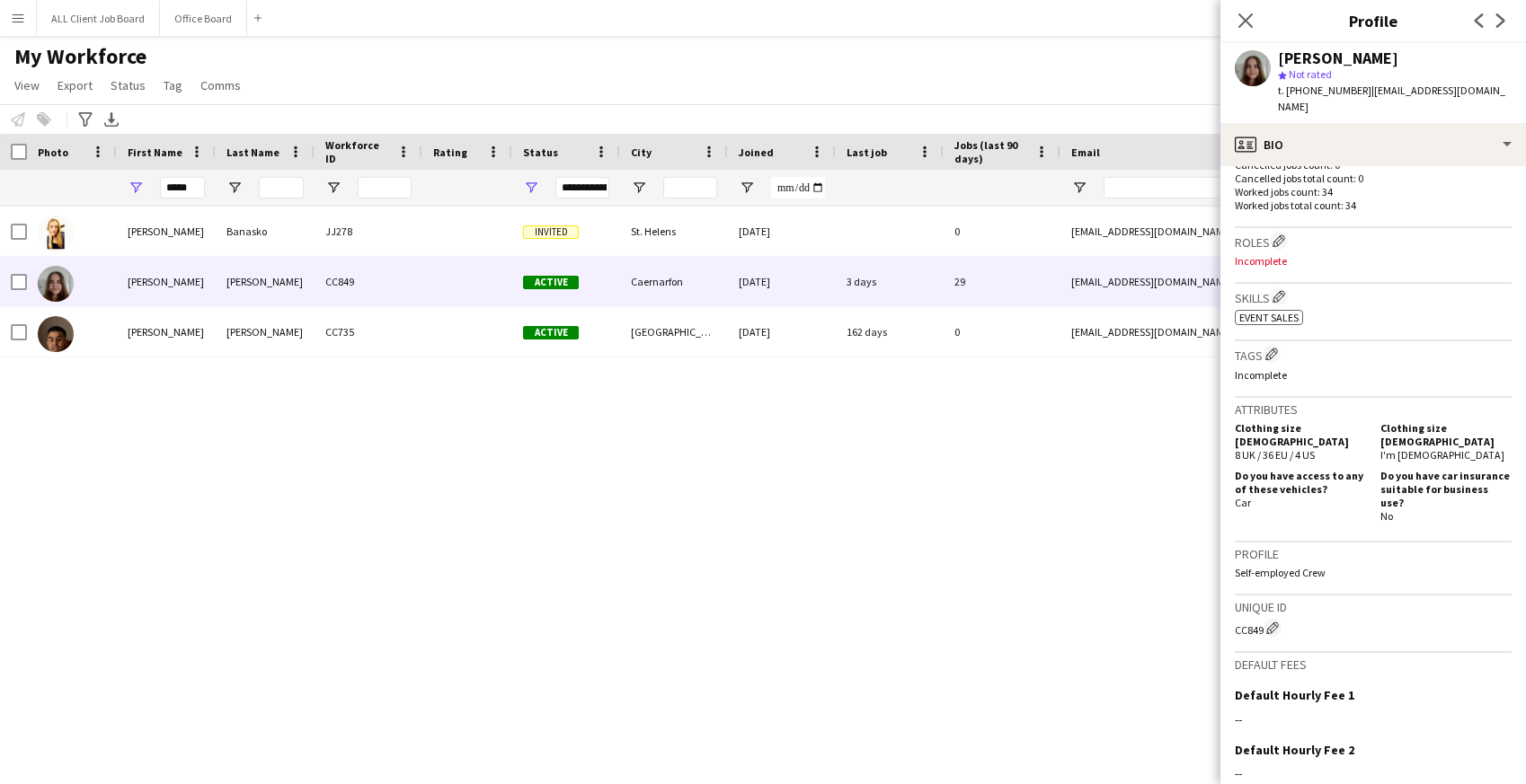
scroll to position [670, 0]
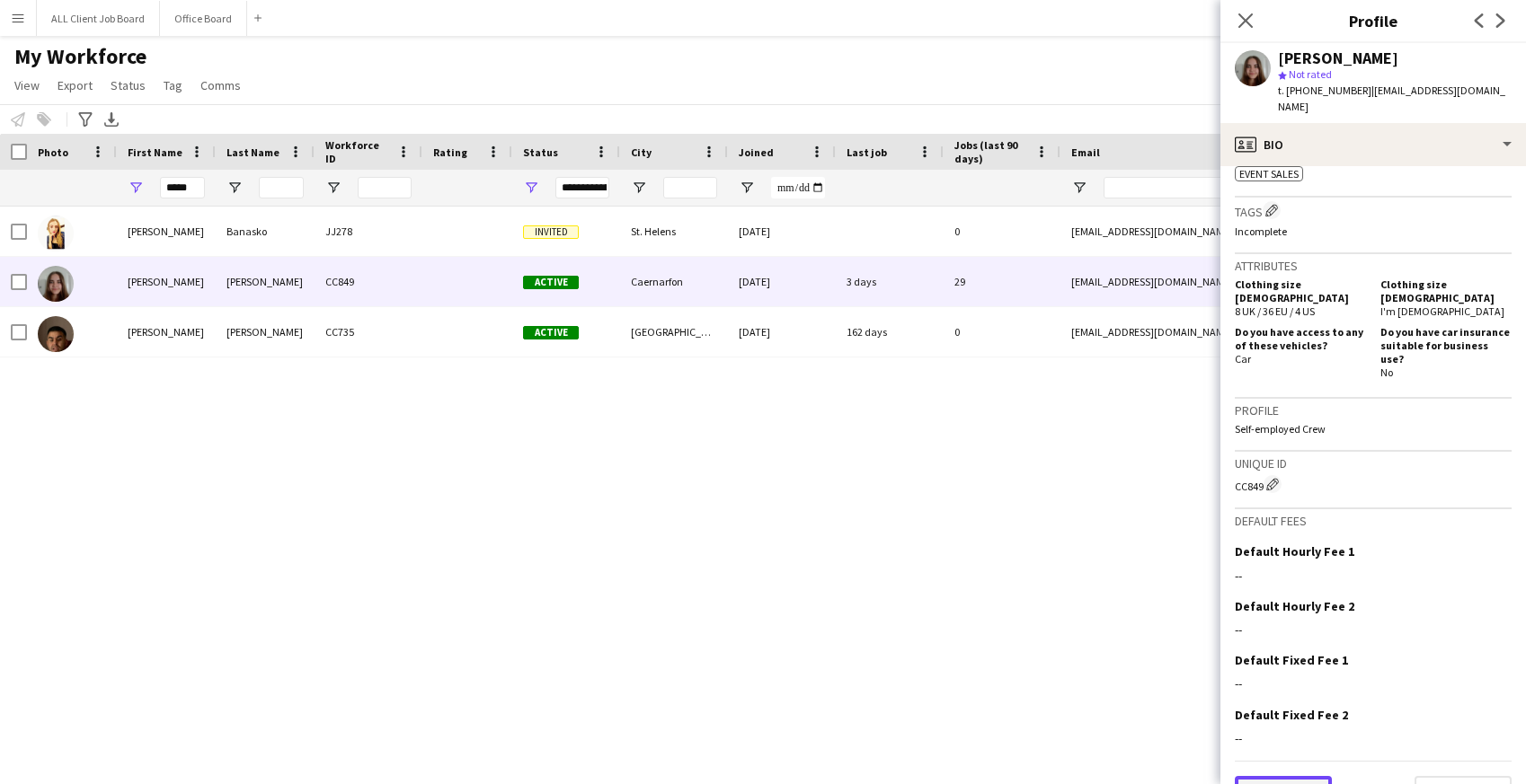
click at [1294, 776] on button "Previous" at bounding box center [1284, 794] width 97 height 36
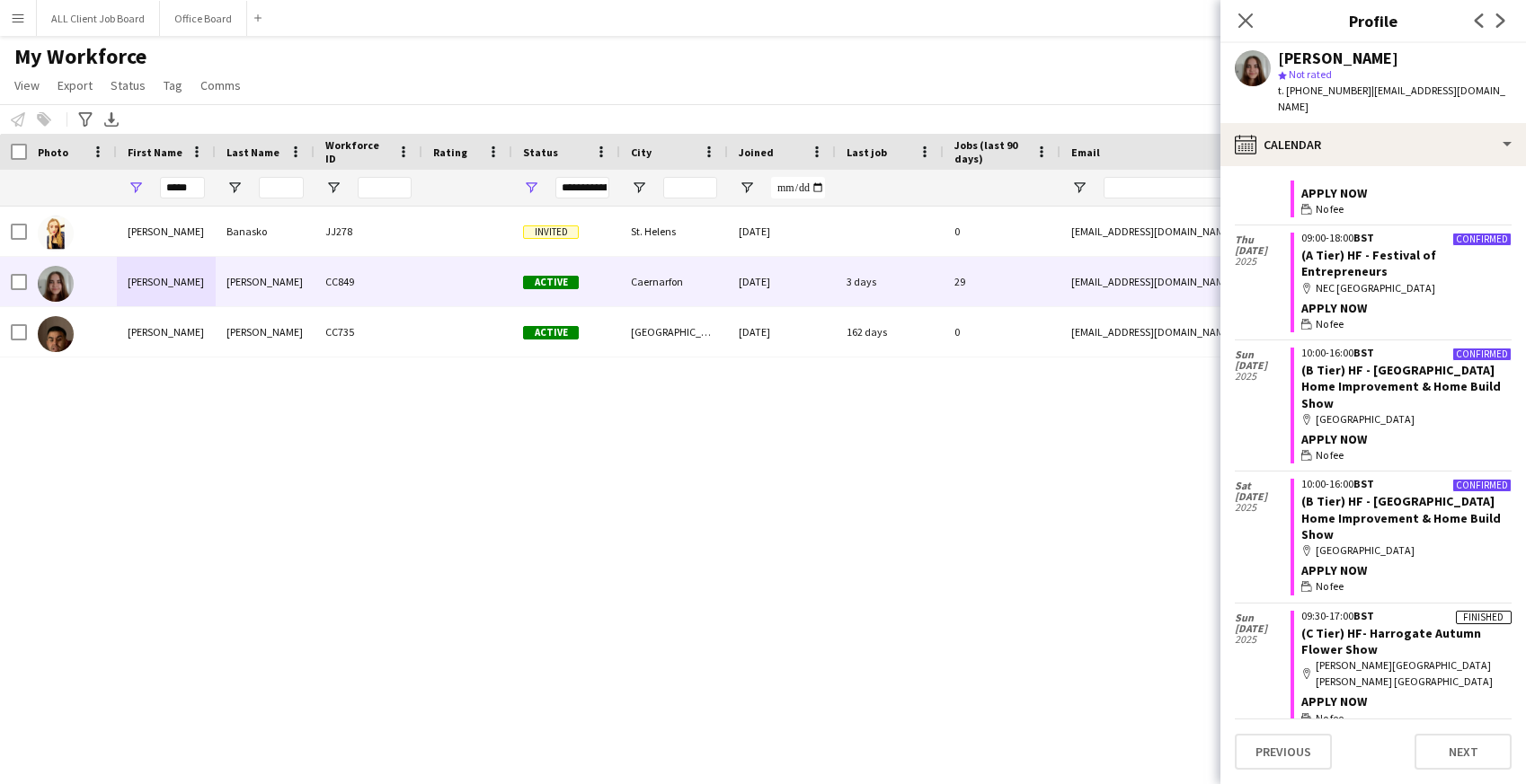
scroll to position [729, 0]
